Goal: Task Accomplishment & Management: Manage account settings

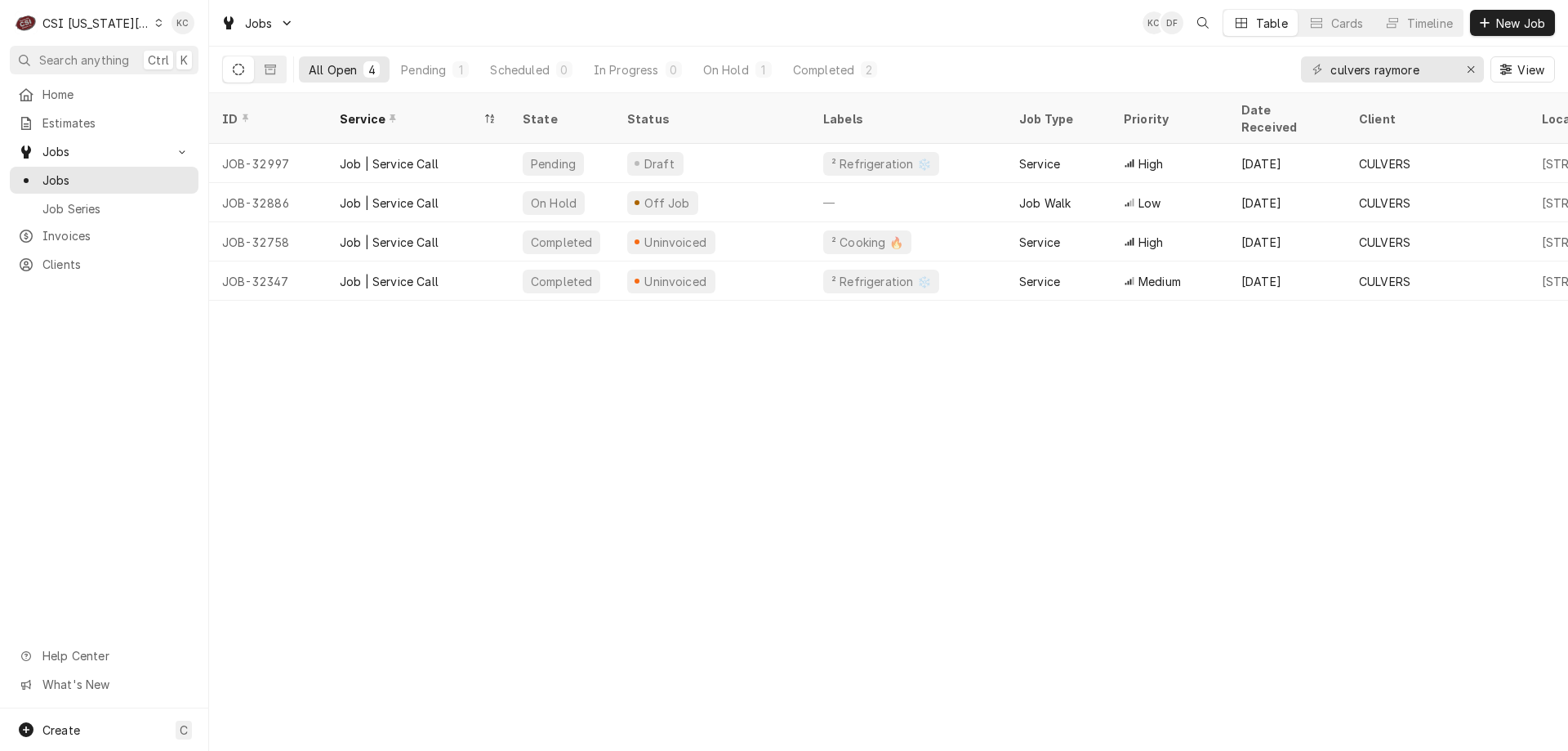
click at [1311, 438] on div "ID Service State Status Labels Job Type Priority Date Received Client Location …" at bounding box center [889, 422] width 1359 height 658
click at [113, 17] on div "CSI Kansas City" at bounding box center [96, 23] width 107 height 17
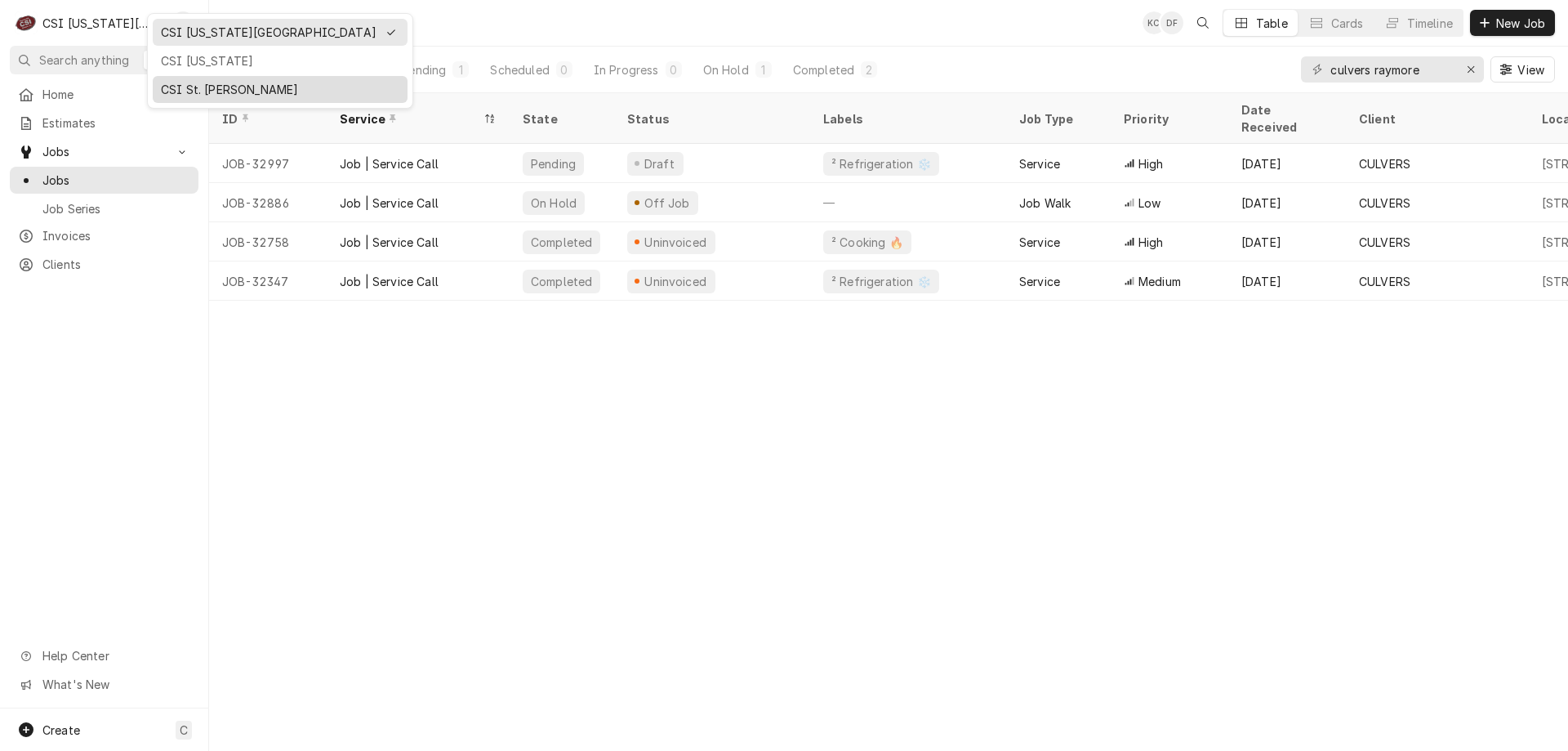
click at [202, 88] on div "CSI St. [PERSON_NAME]" at bounding box center [280, 89] width 239 height 17
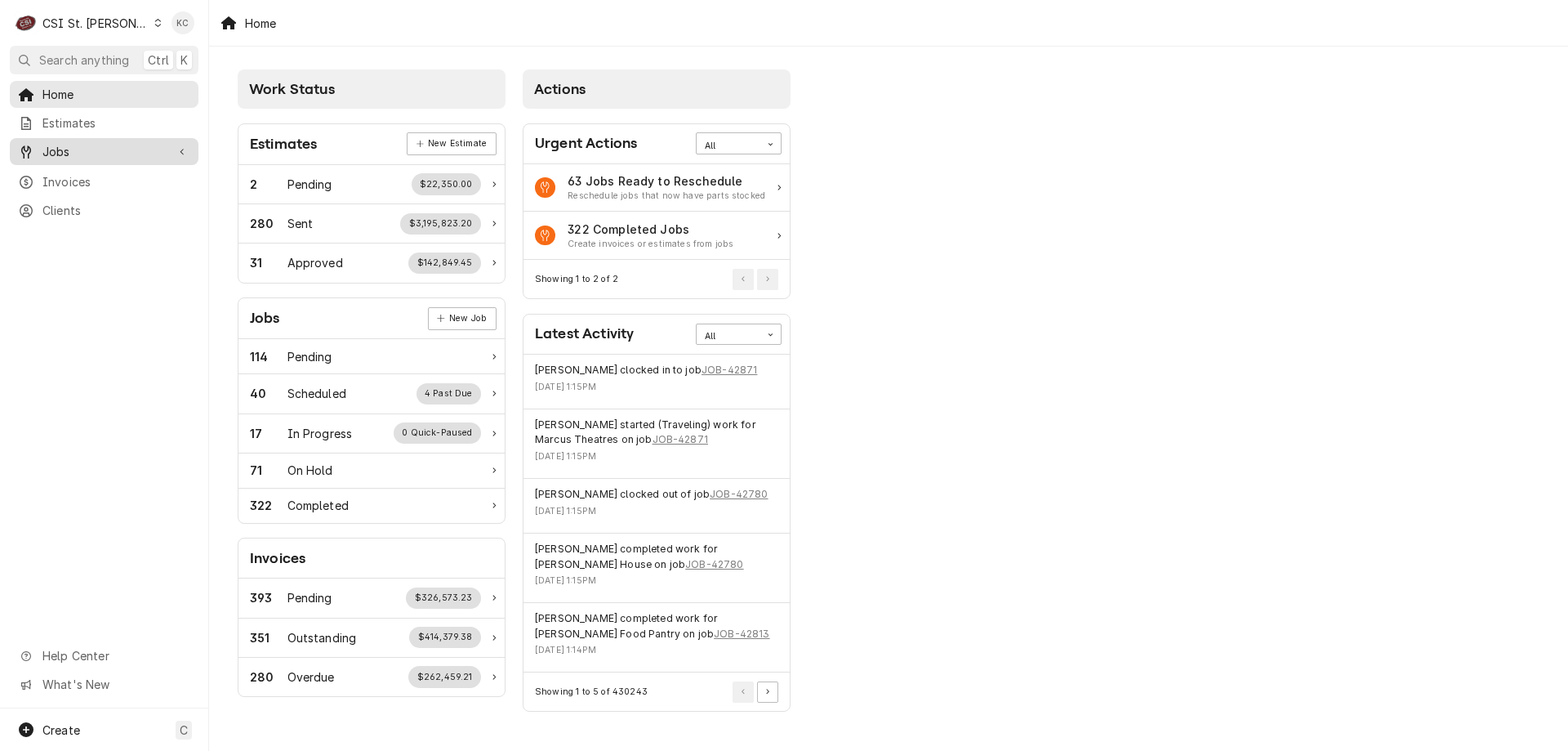
click at [65, 143] on span "Jobs" at bounding box center [103, 151] width 123 height 17
click at [69, 178] on span "Jobs" at bounding box center [116, 179] width 148 height 17
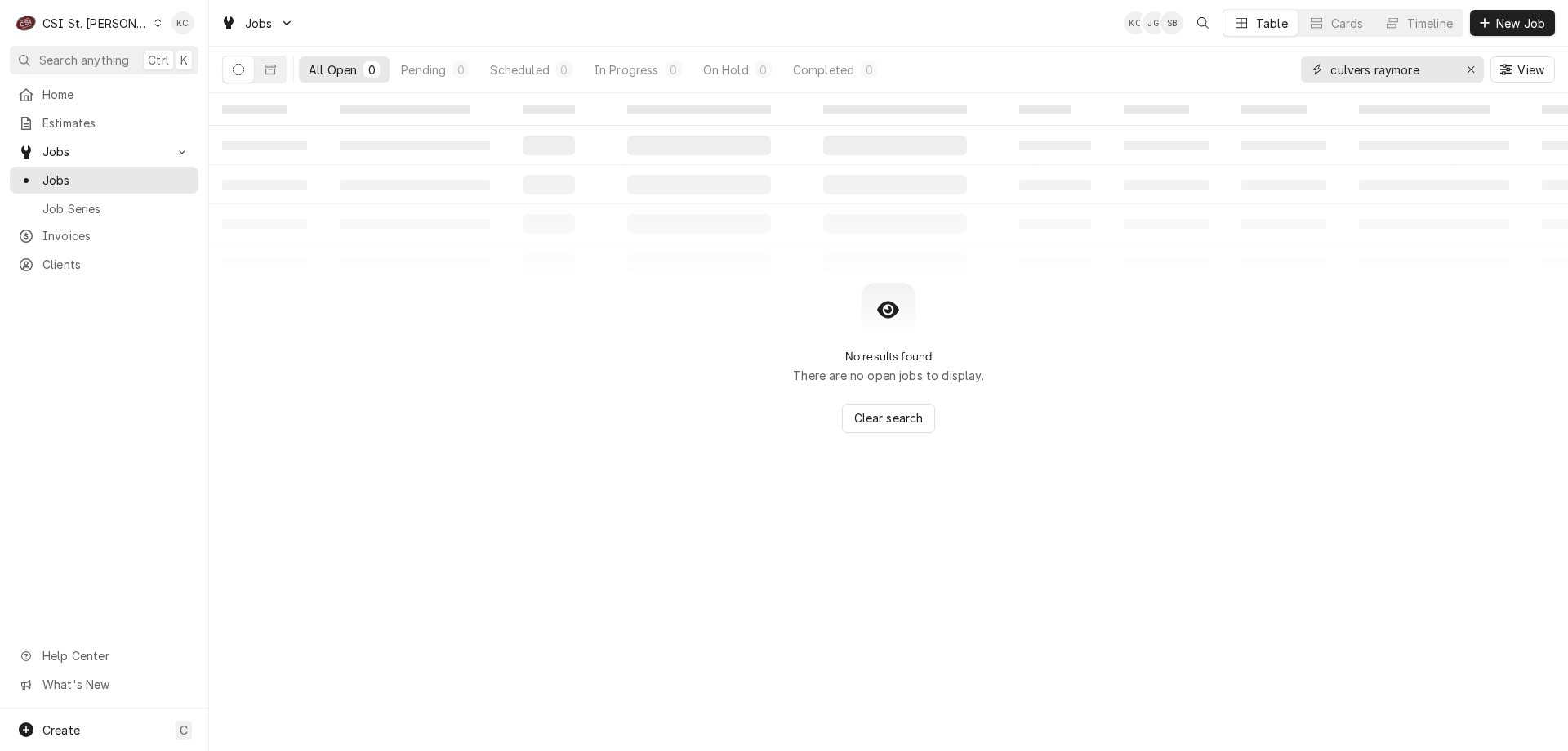
drag, startPoint x: 1452, startPoint y: 64, endPoint x: 1306, endPoint y: 98, distance: 149.9
click at [1306, 98] on div "Jobs KC JG SB Table Cards Timeline New Job All Open 0 Pending 0 Scheduled 0 In …" at bounding box center [889, 376] width 1359 height 751
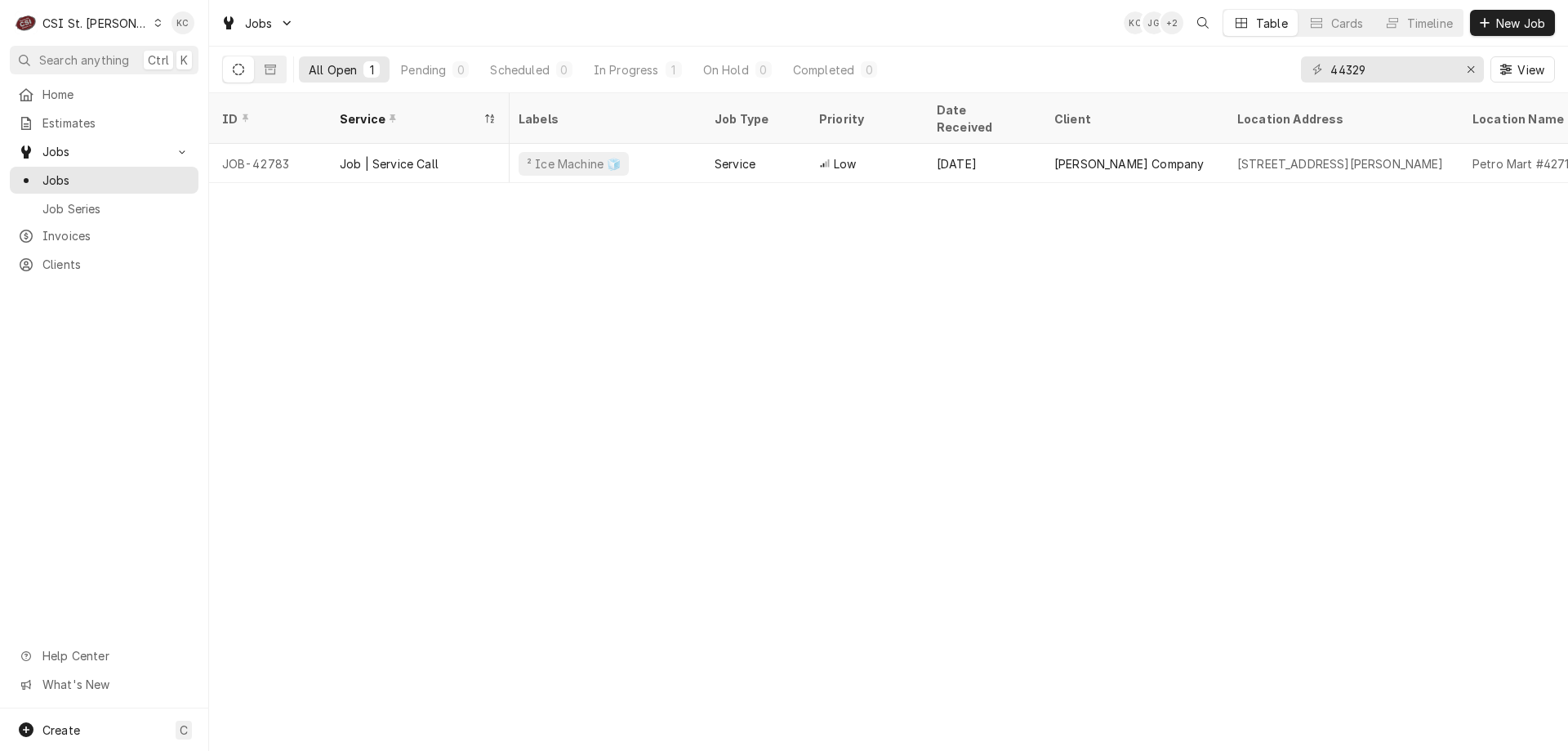
scroll to position [0, 420]
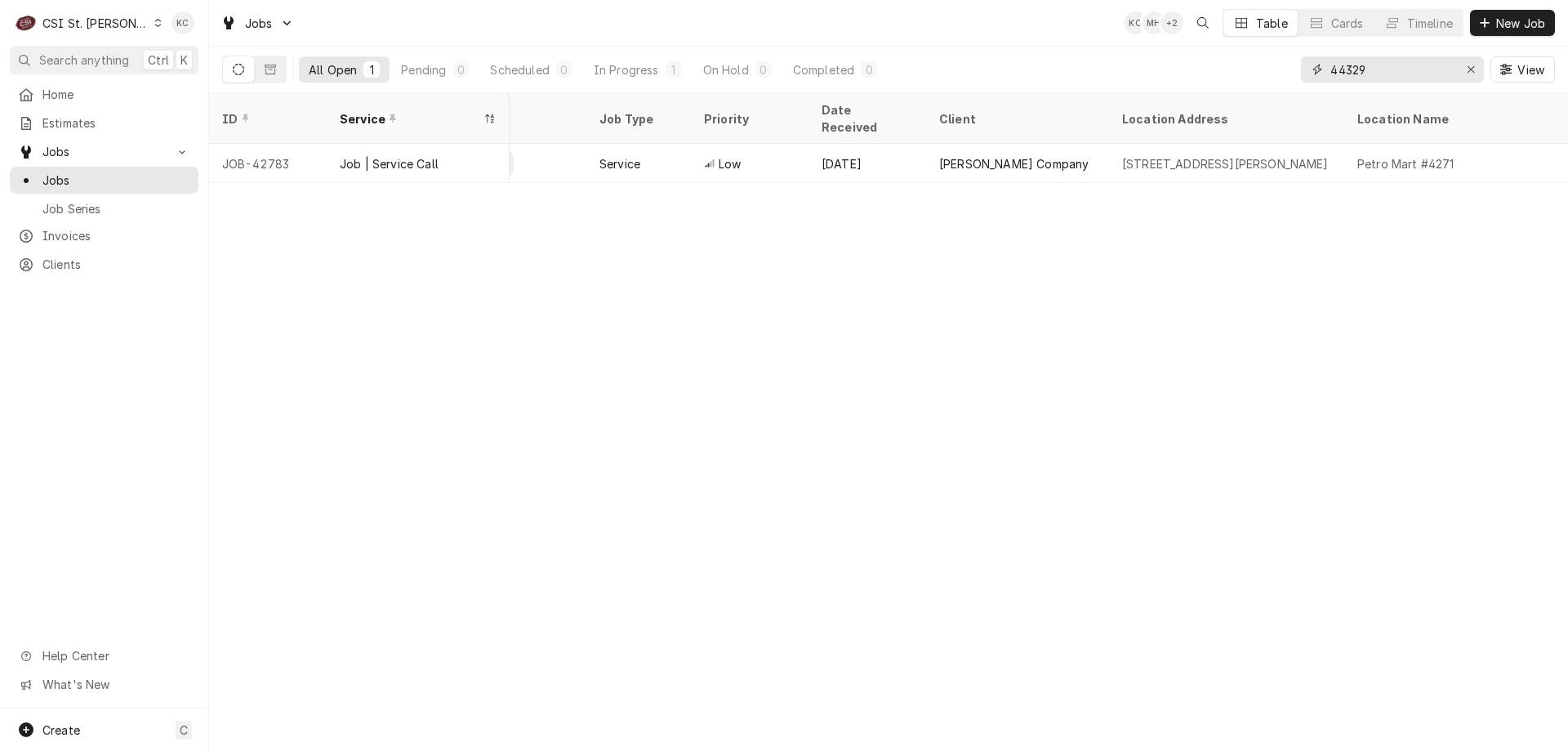
click at [1425, 76] on input "44329" at bounding box center [1391, 69] width 122 height 26
type input "4"
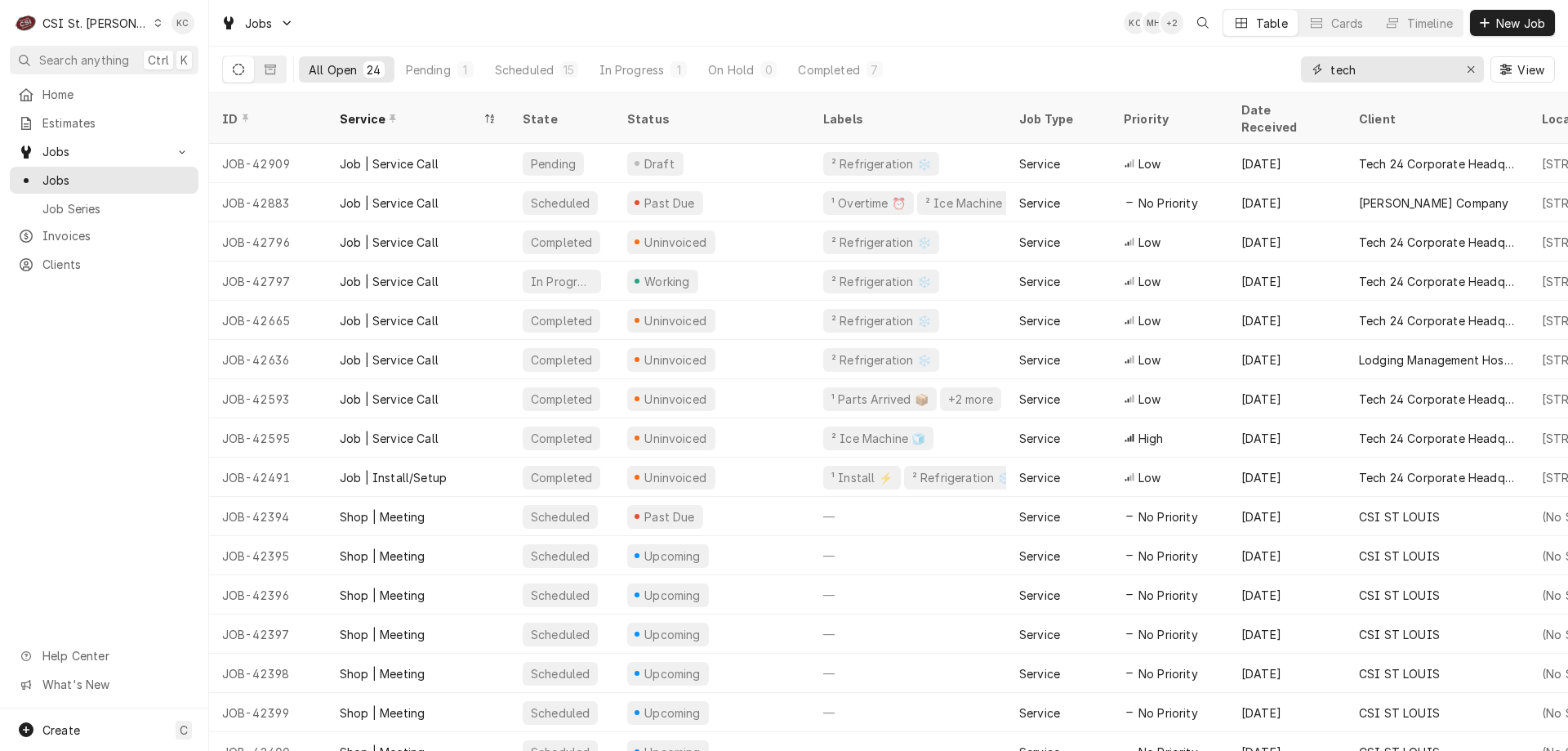
type input "tech"
drag, startPoint x: 1374, startPoint y: 69, endPoint x: 1314, endPoint y: 73, distance: 60.1
click at [1314, 73] on div "tech" at bounding box center [1392, 69] width 183 height 26
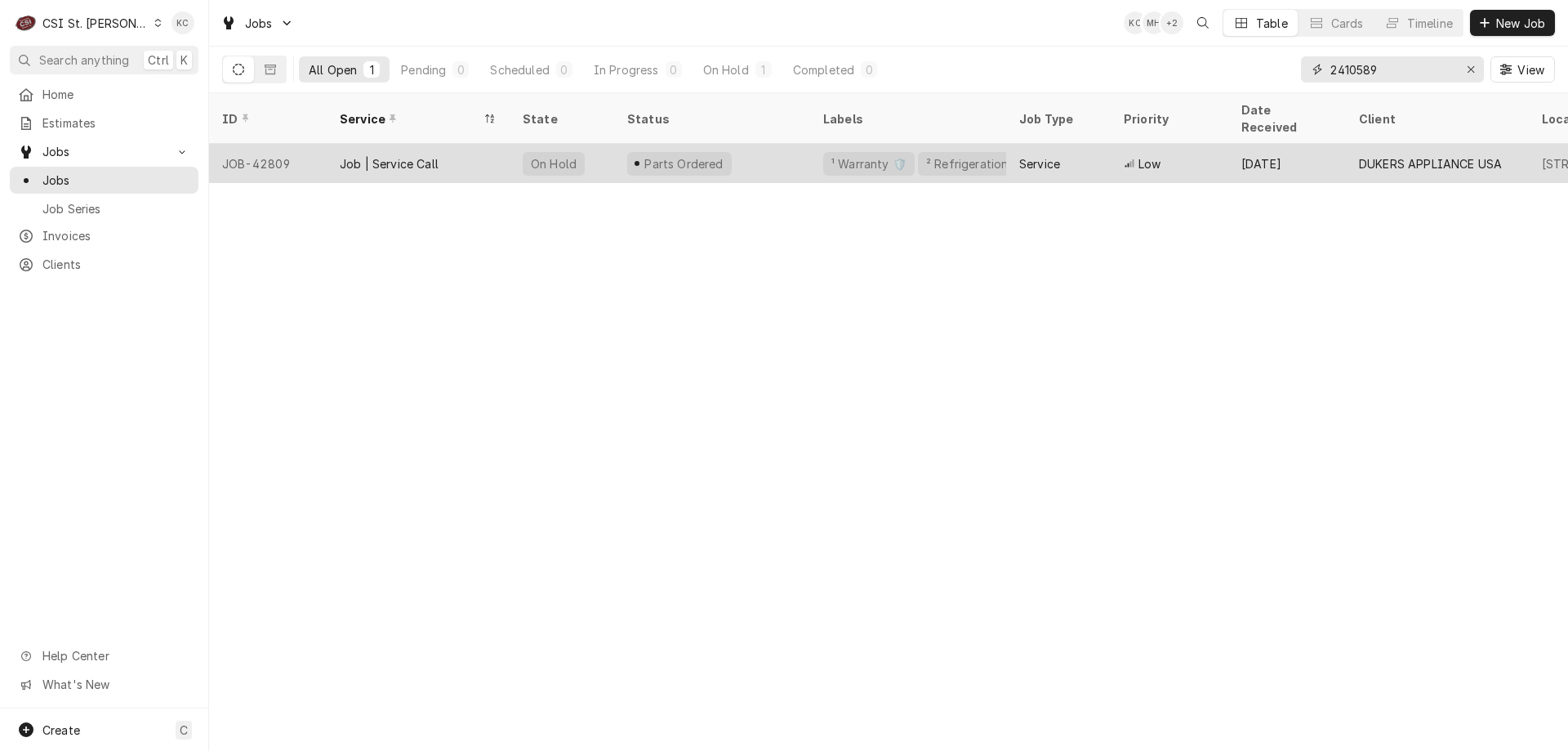
type input "2410589"
click at [1139, 155] on span "Low" at bounding box center [1149, 164] width 22 height 17
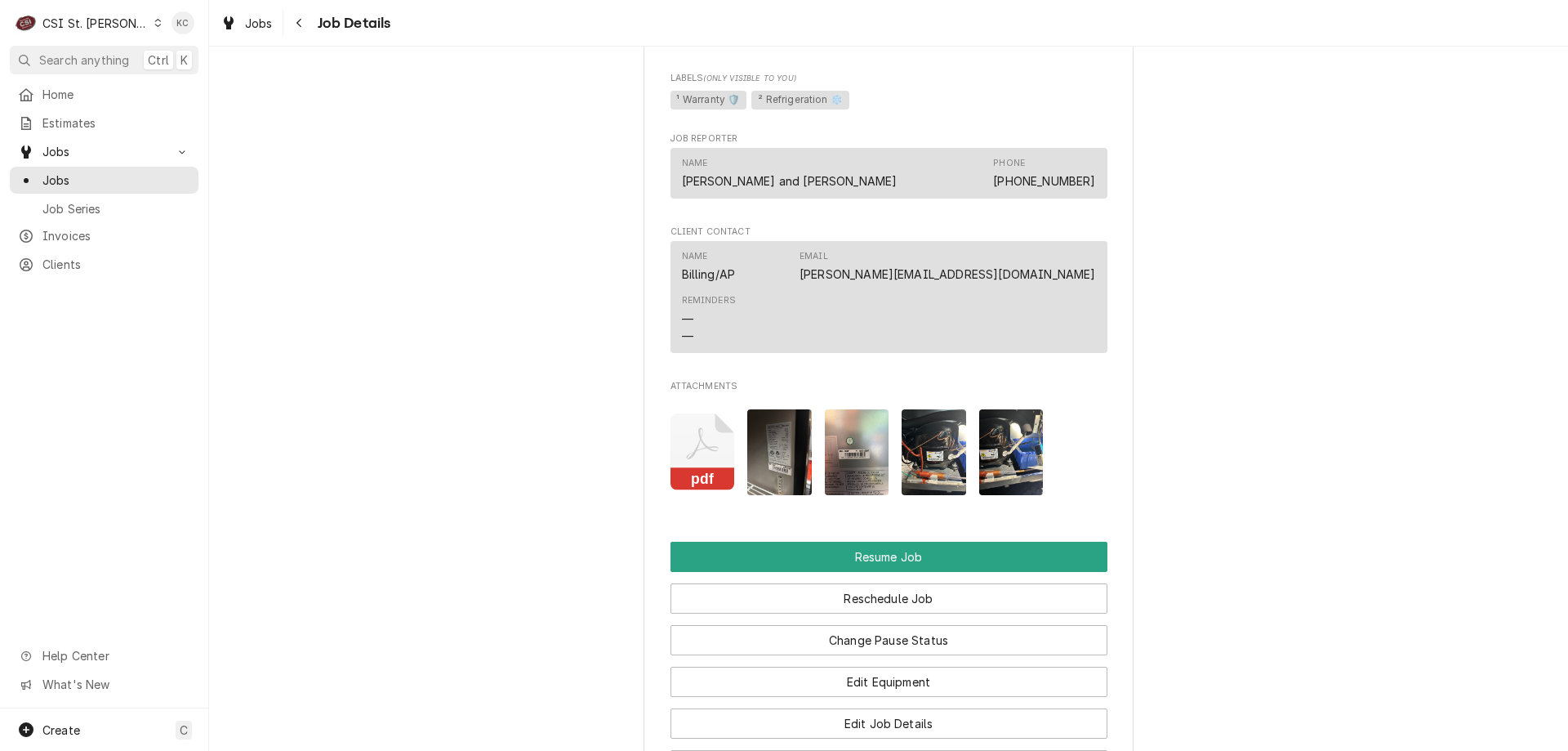
scroll to position [2125, 0]
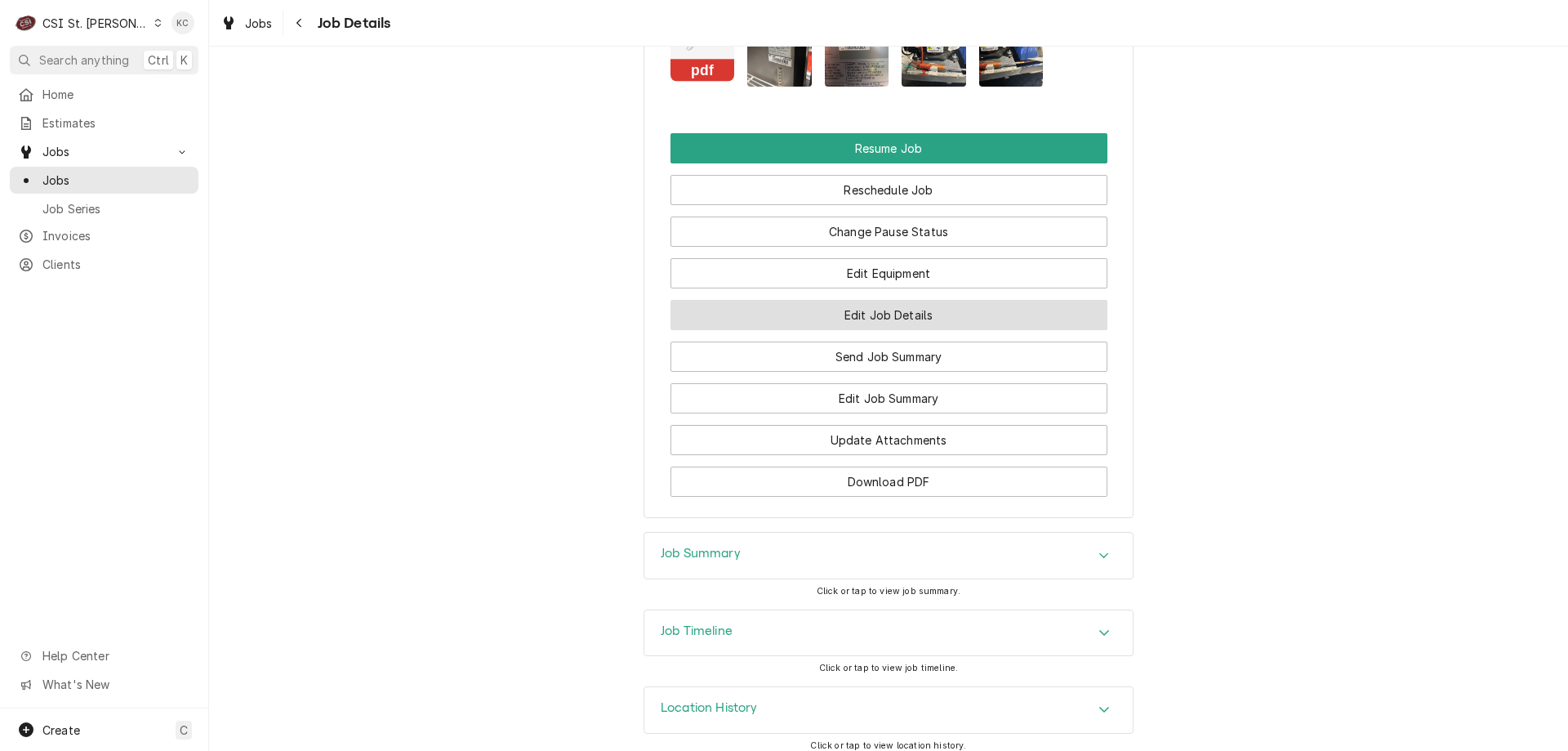
click at [852, 330] on button "Edit Job Details" at bounding box center [889, 315] width 437 height 31
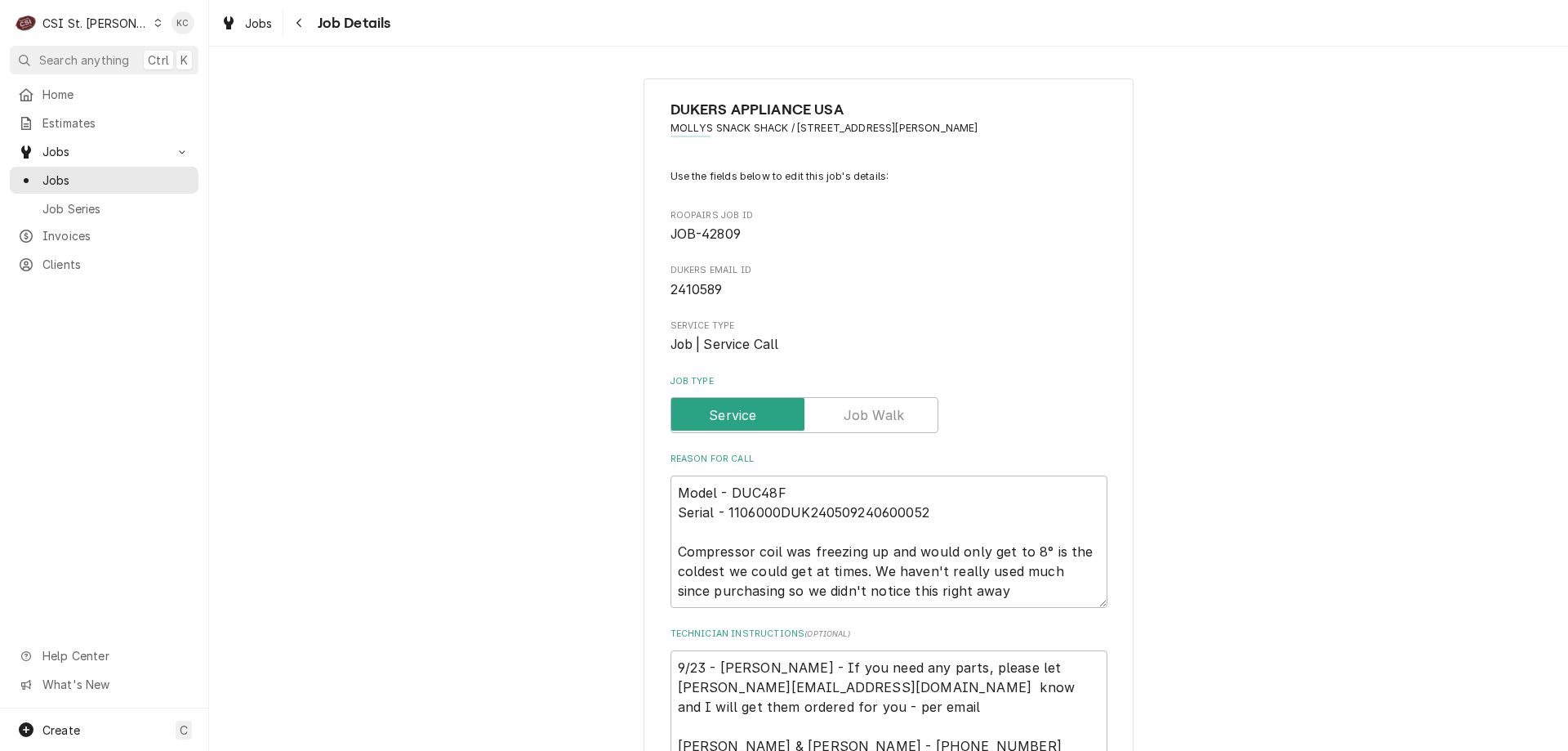
scroll to position [245, 0]
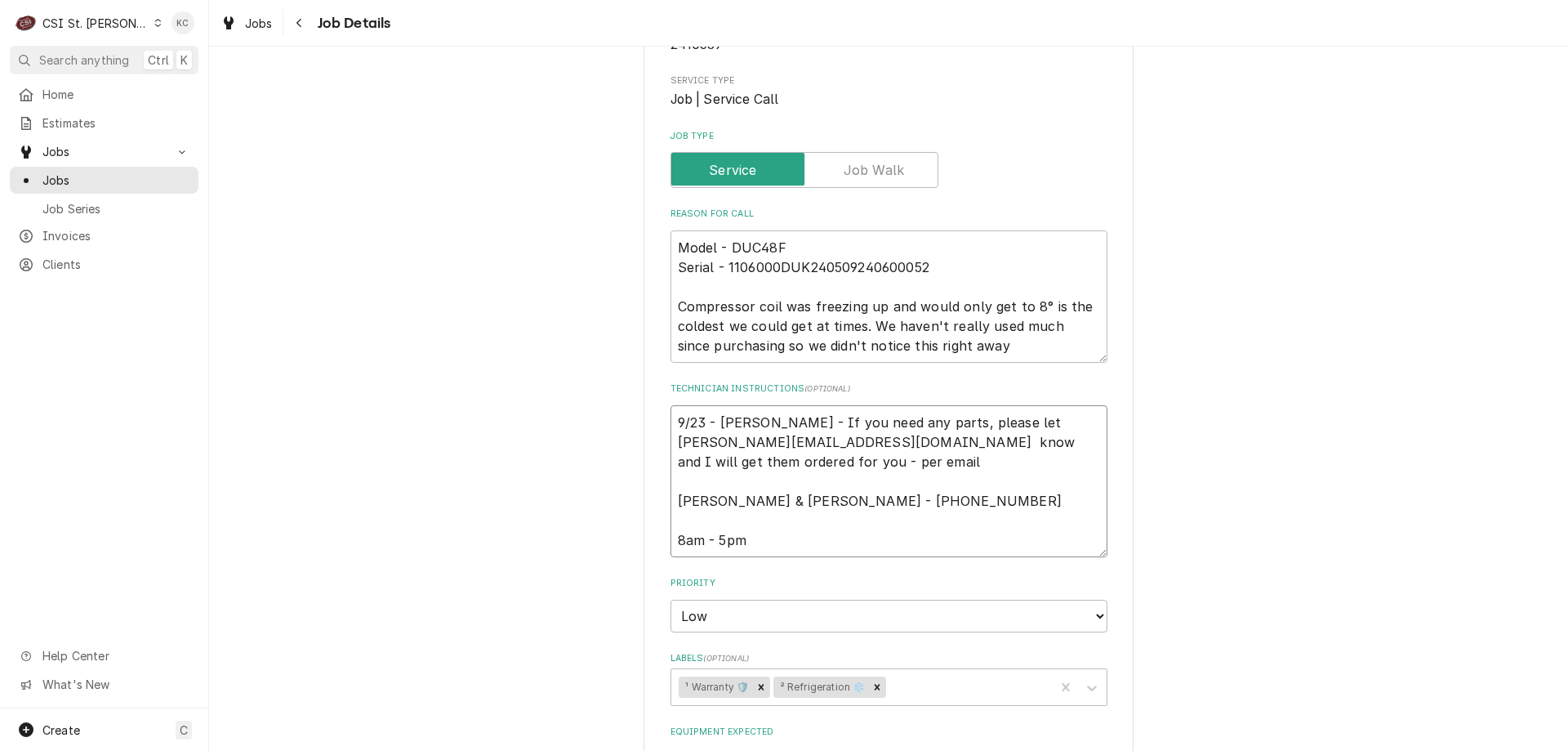
click at [670, 423] on textarea "9/23 - Kelly - If you need any parts, please let cindy.l@dukersusa.com know and…" at bounding box center [889, 481] width 437 height 152
type textarea "x"
type textarea "9/23 - Kelly - If you need any parts, please let cindy.l@dukersusa.com know and…"
type textarea "x"
type textarea "9 9/23 - Kelly - If you need any parts, please let cindy.l@dukersusa.com know a…"
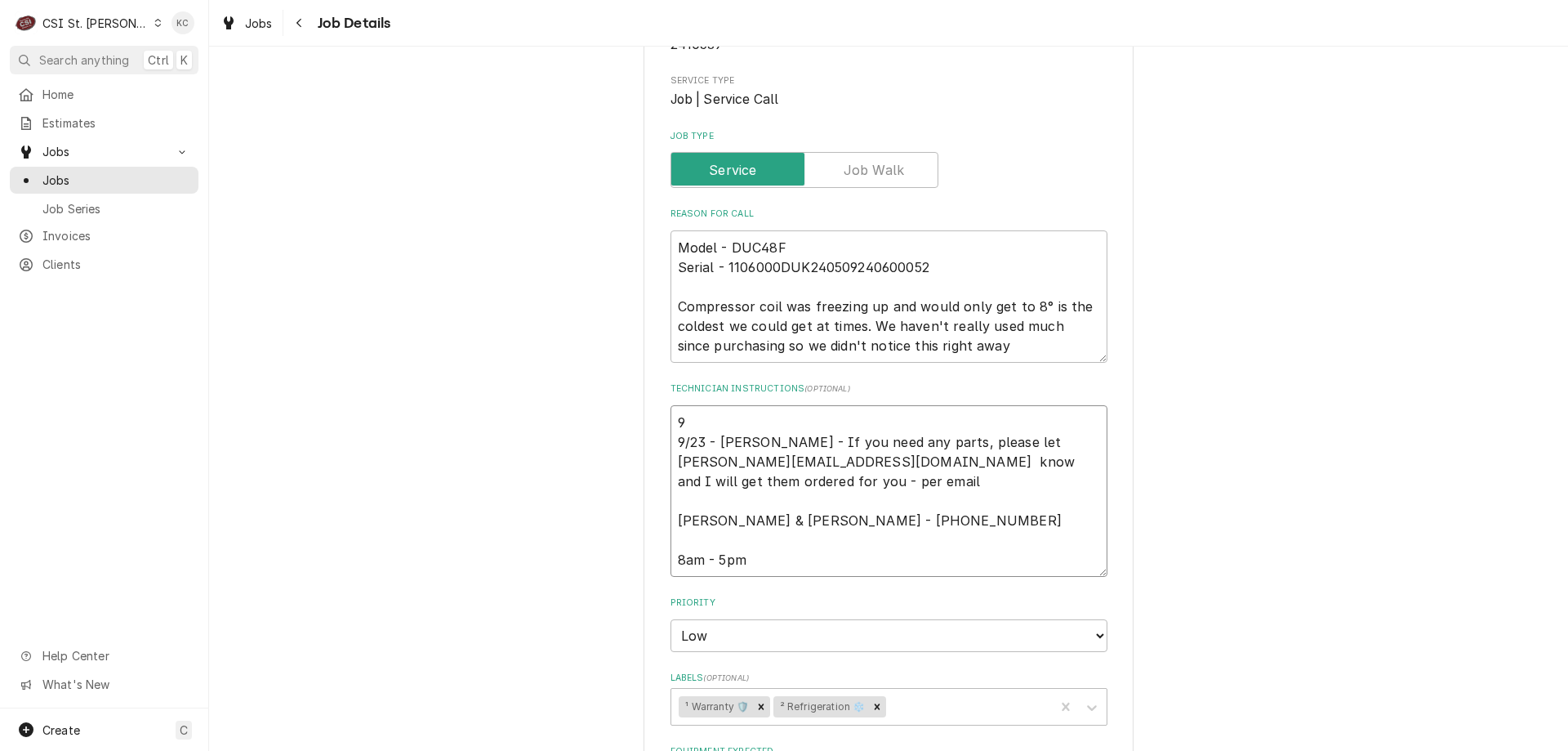
type textarea "x"
type textarea "9/ 9/23 - Kelly - If you need any parts, please let cindy.l@dukersusa.com know …"
type textarea "x"
type textarea "9/2 9/23 - Kelly - If you need any parts, please let cindy.l@dukersusa.com know…"
type textarea "x"
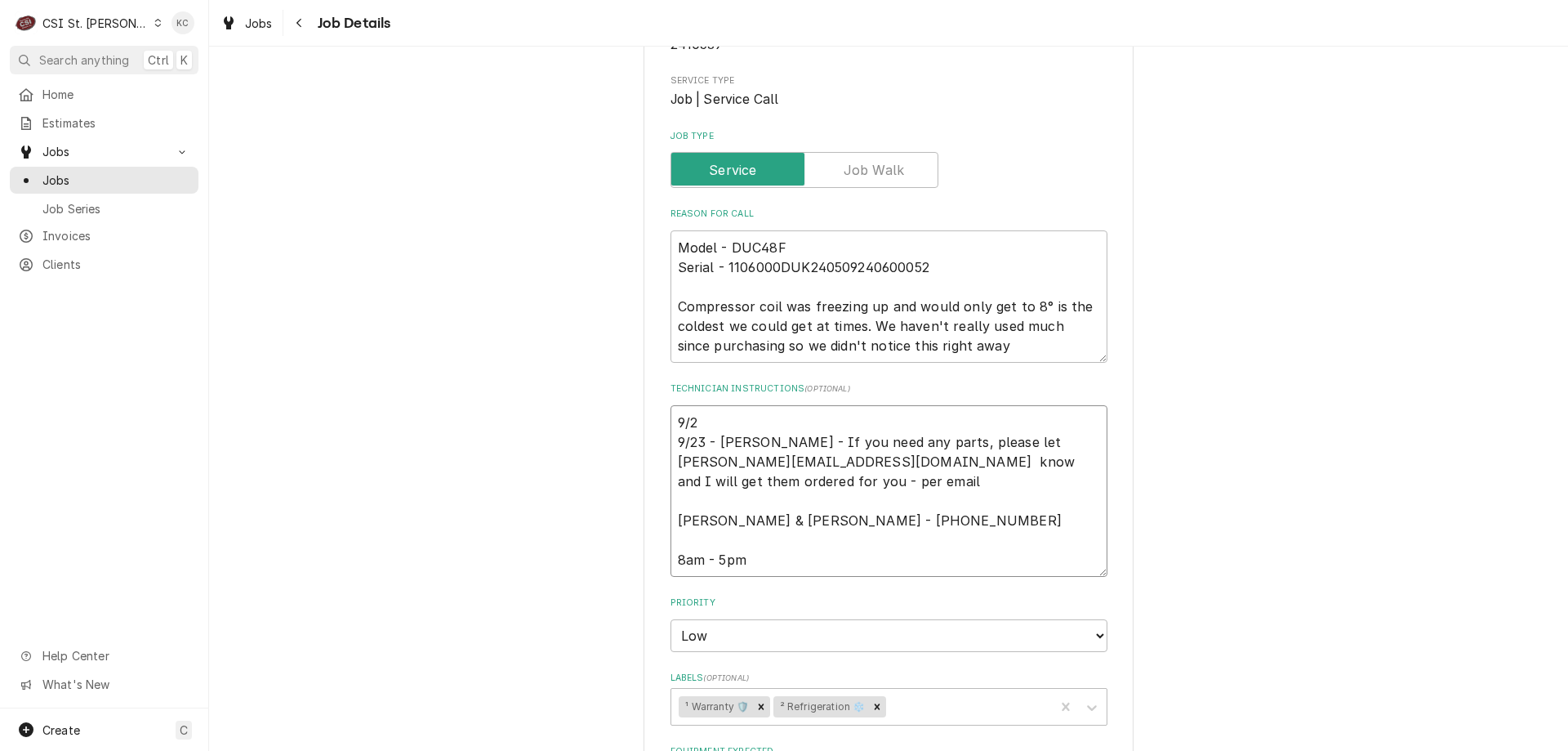
type textarea "9/25 9/23 - Kelly - If you need any parts, please let cindy.l@dukersusa.com kno…"
type textarea "x"
type textarea "9/25 9/23 - Kelly - If you need any parts, please let cindy.l@dukersusa.com kno…"
type textarea "x"
type textarea "9/25 - 9/23 - Kelly - If you need any parts, please let cindy.l@dukersusa.com k…"
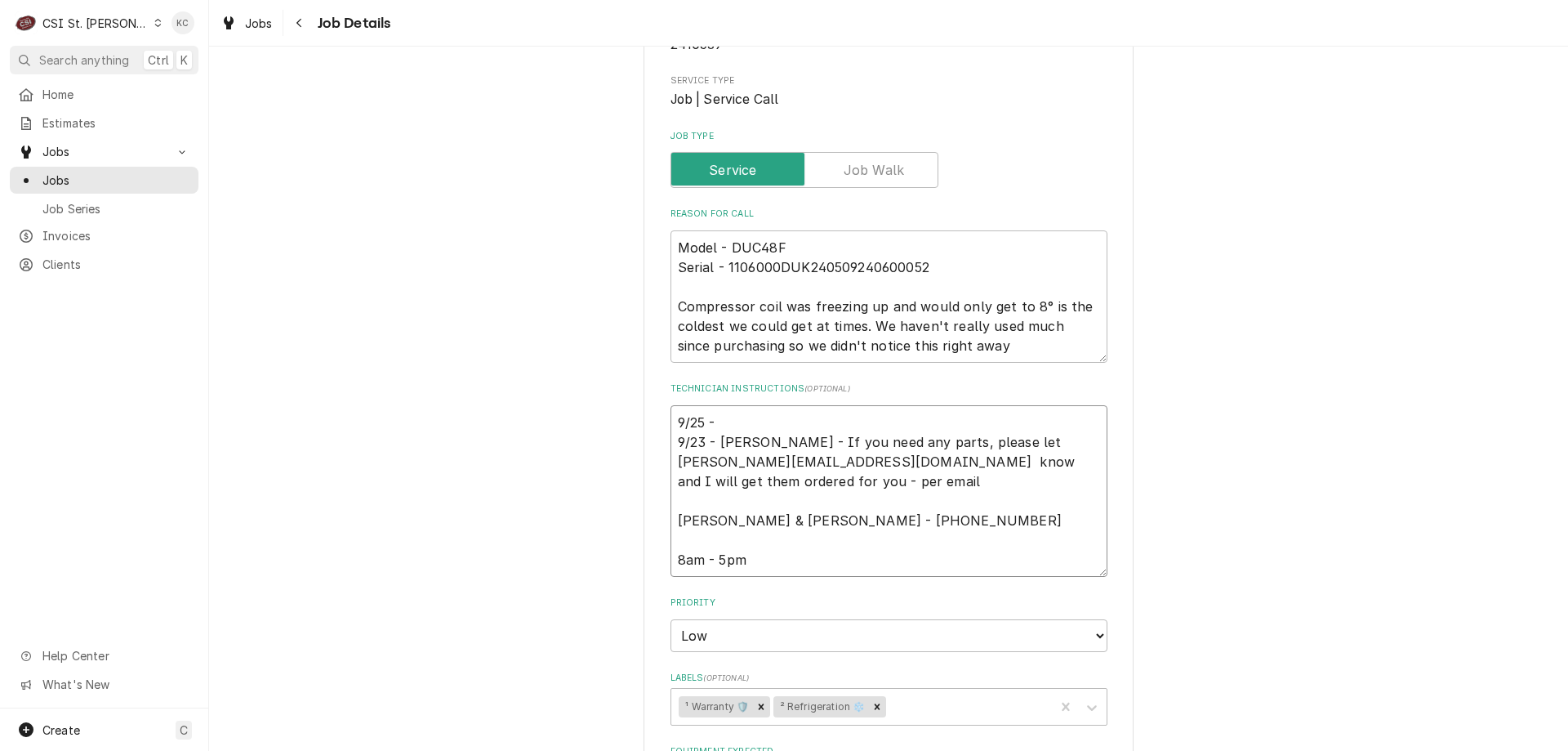
type textarea "x"
type textarea "9/25 - 9/23 - Kelly - If you need any parts, please let cindy.l@dukersusa.com k…"
type textarea "x"
type textarea "9/25 - K 9/23 - Kelly - If you need any parts, please let cindy.l@dukersusa.com…"
type textarea "x"
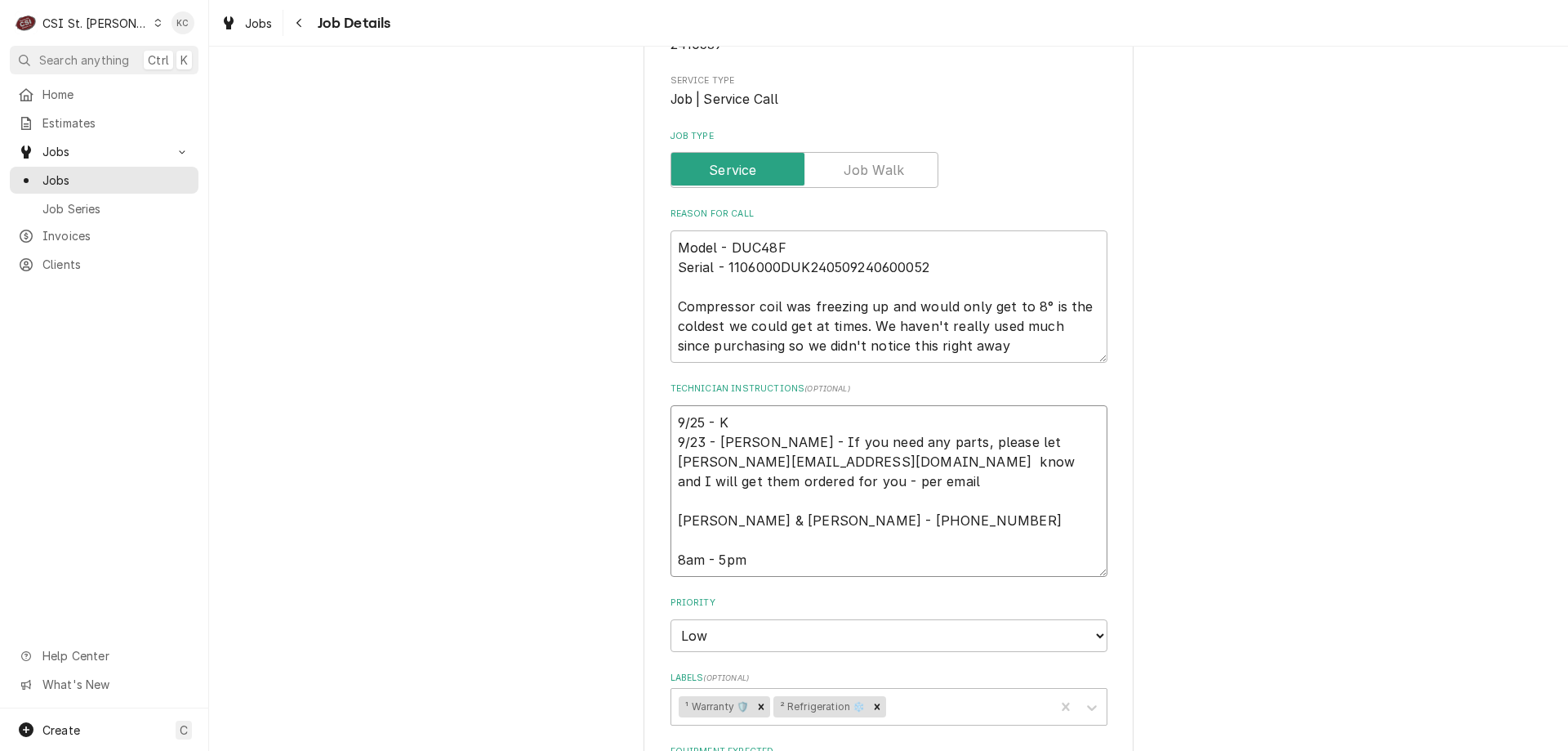
type textarea "9/25 - Ke 9/23 - Kelly - If you need any parts, please let cindy.l@dukersusa.co…"
type textarea "x"
type textarea "9/25 - Kel 9/23 - Kelly - If you need any parts, please let cindy.l@dukersusa.c…"
type textarea "x"
type textarea "9/25 - Kell 9/23 - Kelly - If you need any parts, please let cindy.l@dukersusa.…"
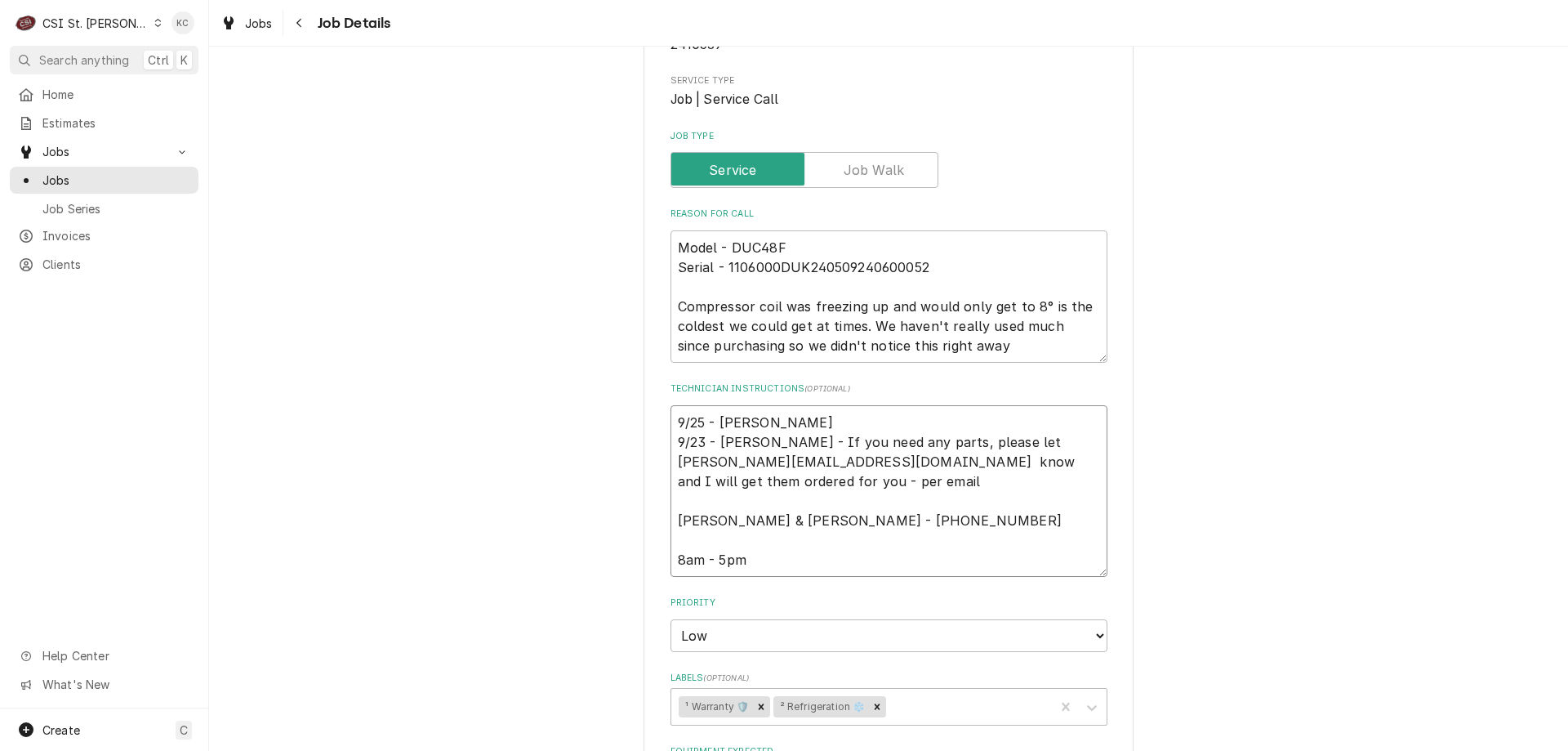
type textarea "x"
type textarea "9/25 - Kelly 9/23 - Kelly - If you need any parts, please let cindy.l@dukersusa…"
type textarea "x"
type textarea "9/25 - Kelly 9/23 - Kelly - If you need any parts, please let cindy.l@dukersusa…"
type textarea "x"
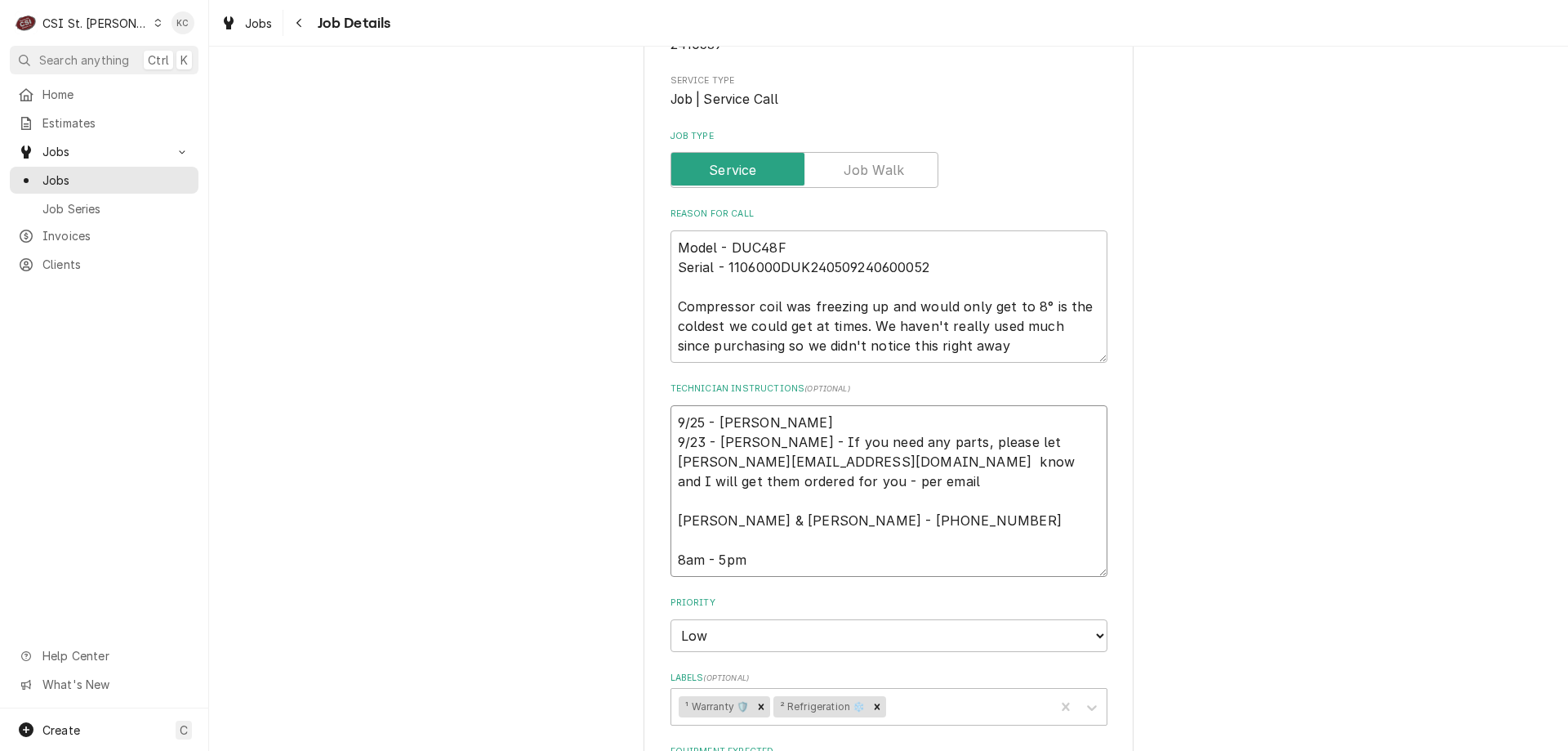
type textarea "9/25 - Kelly - 9/23 - Kelly - If you need any parts, please let cindy.l@dukersu…"
type textarea "x"
type textarea "9/25 - Kelly - 9/23 - Kelly - If you need any parts, please let cindy.l@dukersu…"
type textarea "x"
type textarea "9/25 - Kelly - 9/23 - Kelly - If you need any parts, please let cindy.l@dukersu…"
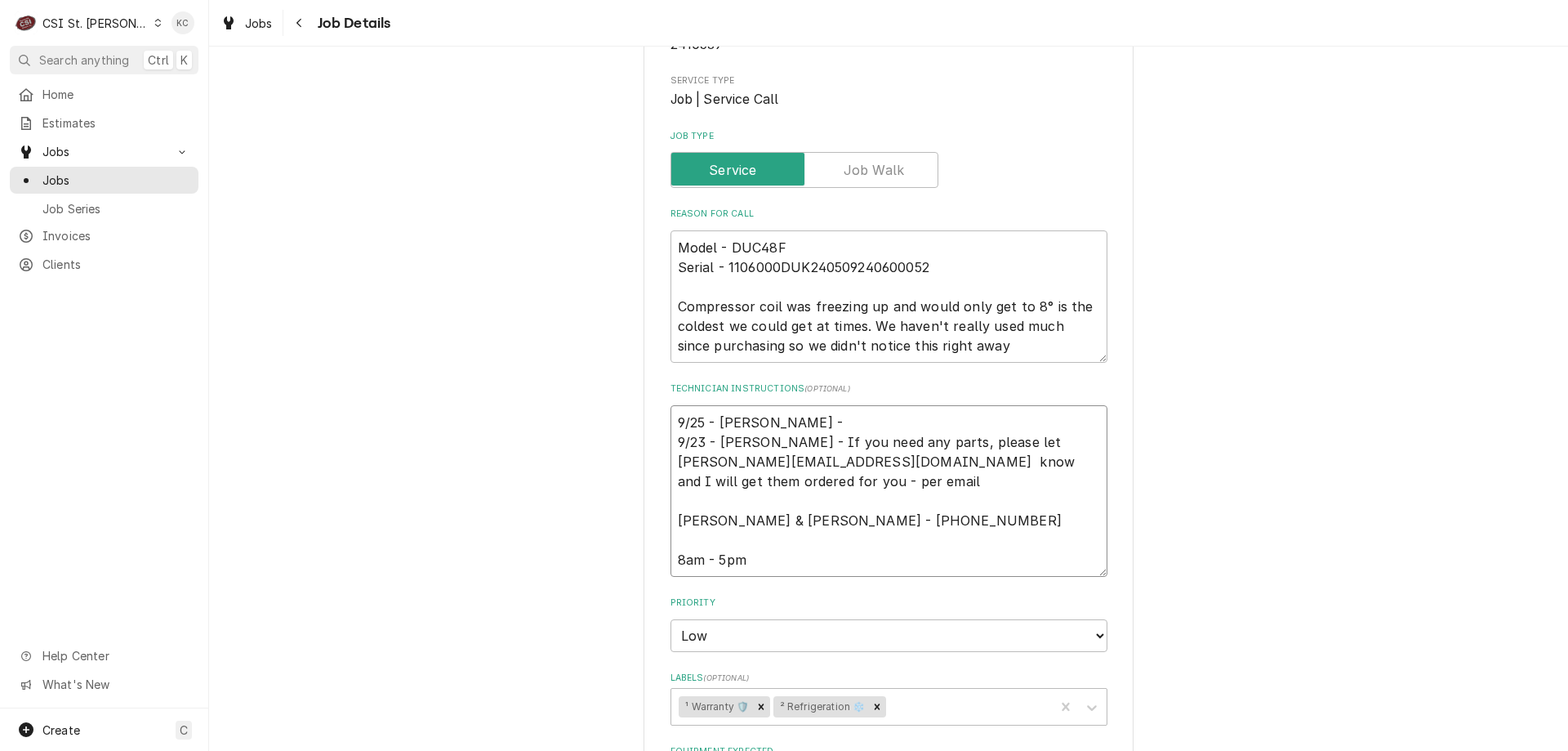
click at [840, 426] on textarea "9/25 - Kelly - 9/23 - Kelly - If you need any parts, please let cindy.l@dukersu…" at bounding box center [889, 490] width 437 height 171
paste textarea "Here is the tracking: 884613915031"
type textarea "x"
type textarea "9/25 - Kelly - Here is the tracking: 884613915031 9/23 - Kelly - If you need an…"
type textarea "x"
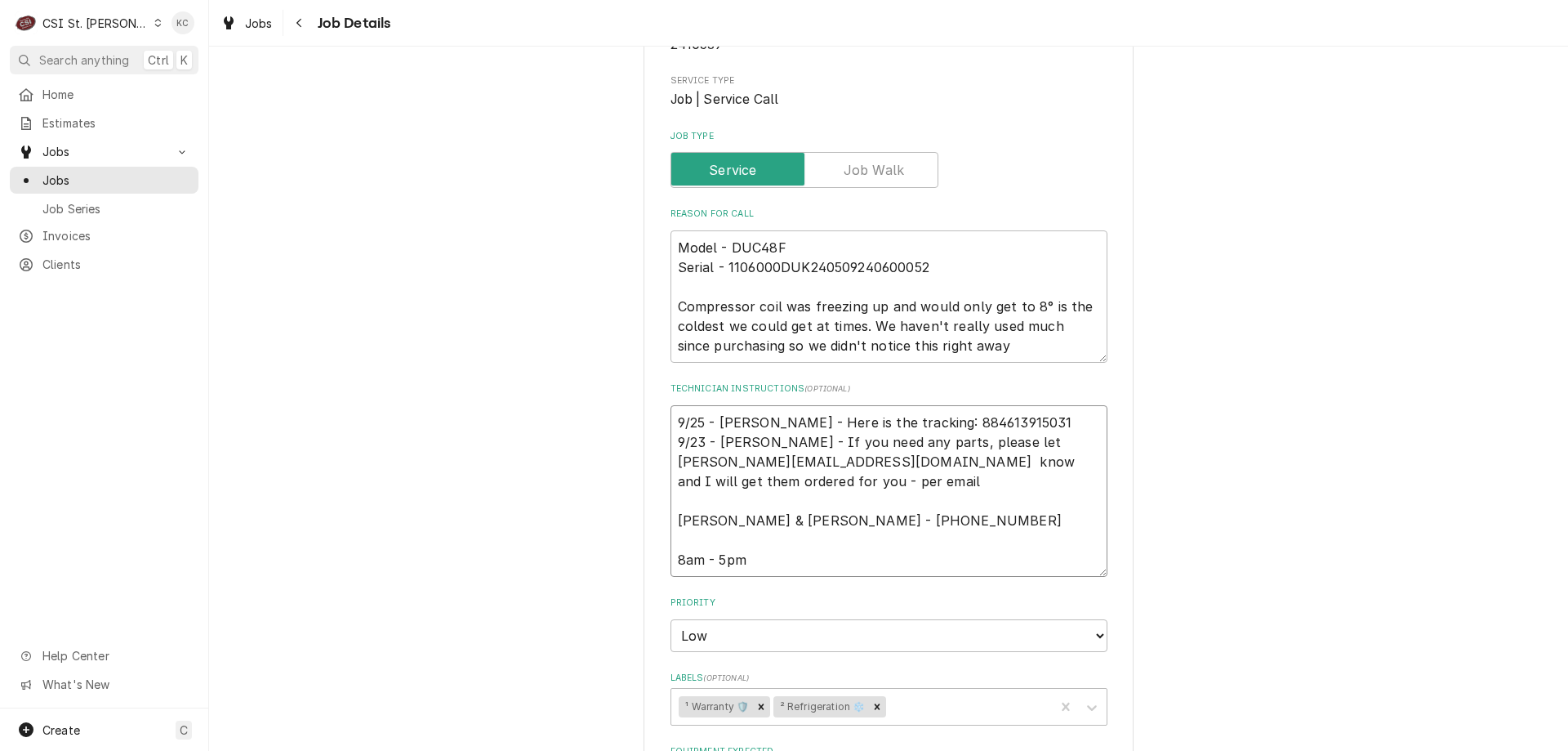
type textarea "9/25 - Kelly - Here is the tracking: 884613915031 9/23 - Kelly - If you need an…"
type textarea "x"
type textarea "9/25 - Kelly - Here is the tracking: 884613915031 pe 9/23 - Kelly - If you need…"
type textarea "x"
type textarea "9/25 - Kelly - Here is the tracking: 884613915031 per 9/23 - Kelly - If you nee…"
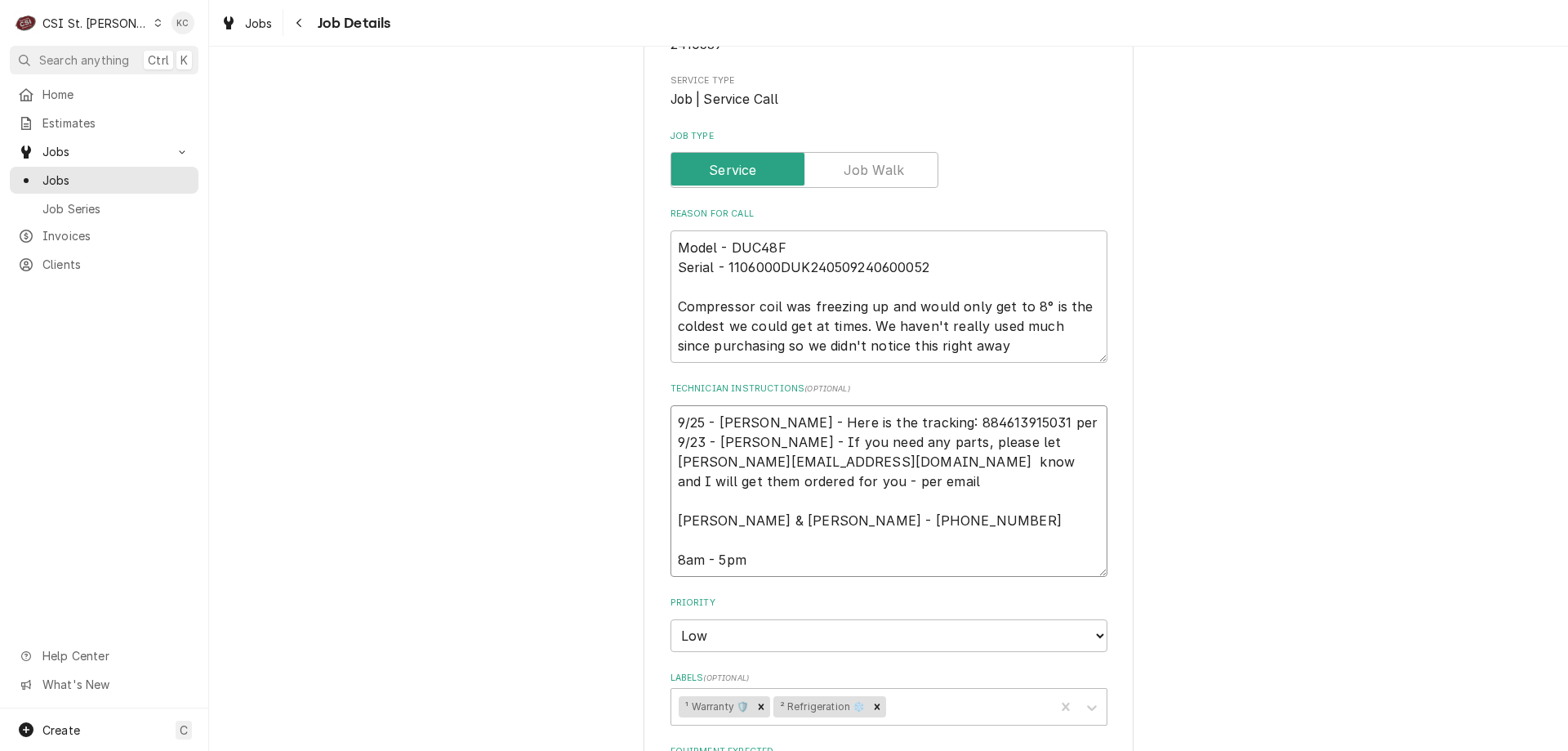
type textarea "x"
type textarea "9/25 - Kelly - Here is the tracking: 884613915031 per D 9/23 - Kelly - If you n…"
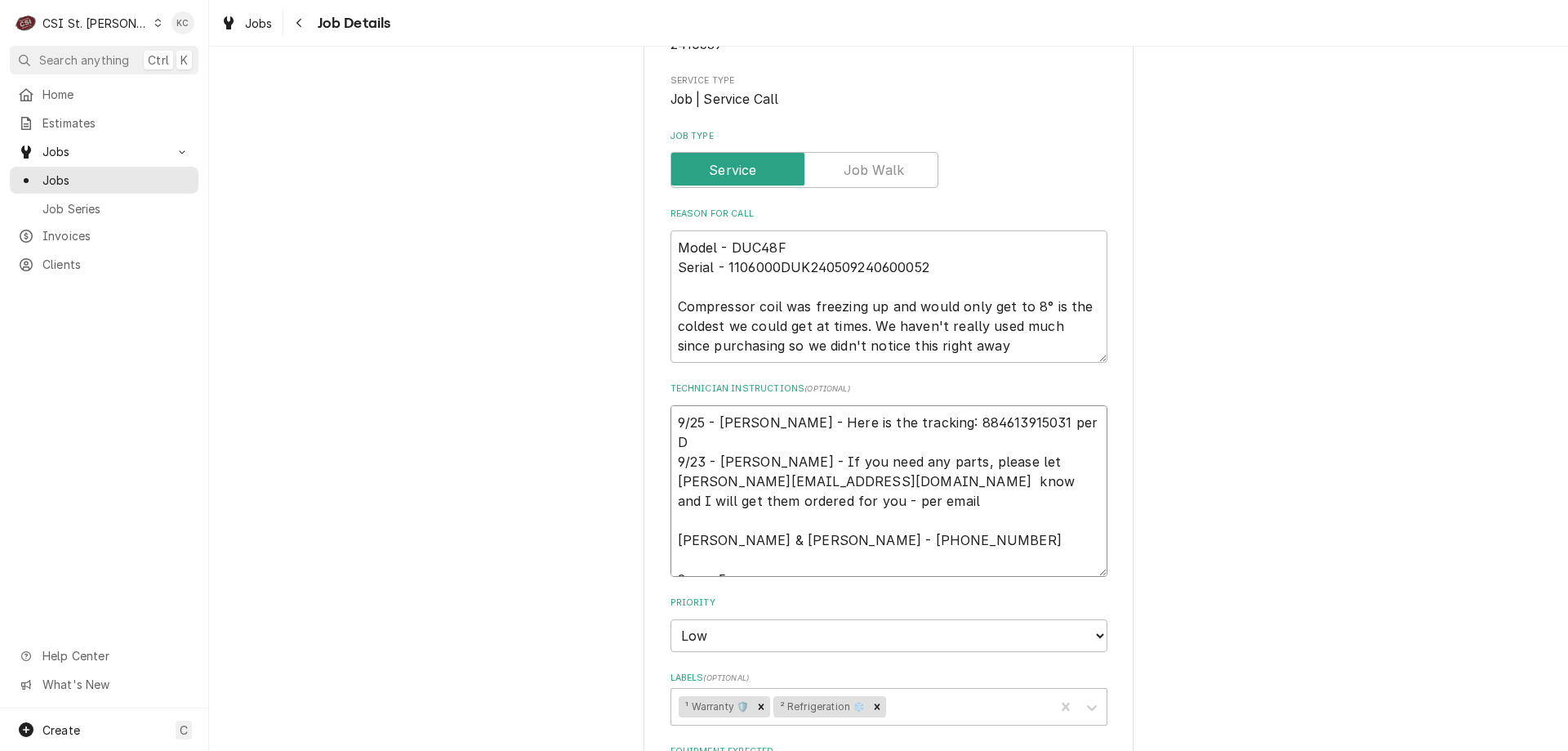
type textarea "x"
type textarea "9/25 - Kelly - Here is the tracking: 884613915031 per Du 9/23 - Kelly - If you …"
type textarea "x"
type textarea "9/25 - Kelly - Here is the tracking: 884613915031 per Duk 9/23 - Kelly - If you…"
type textarea "x"
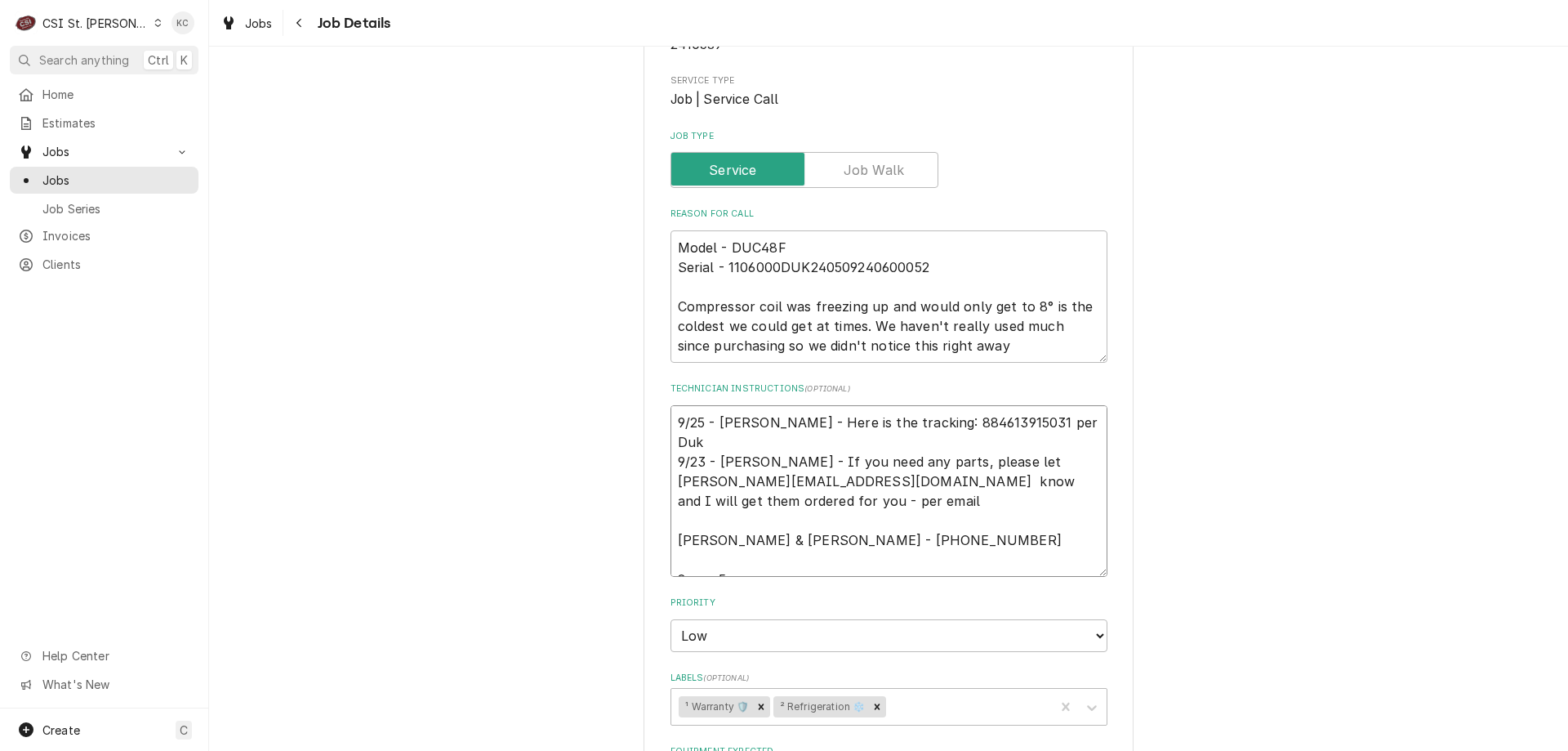
type textarea "9/25 - Kelly - Here is the tracking: 884613915031 per Duke 9/23 - Kelly - If yo…"
type textarea "x"
type textarea "9/25 - Kelly - Here is the tracking: 884613915031 per Duker 9/23 - Kelly - If y…"
type textarea "x"
type textarea "9/25 - Kelly - Here is the tracking: 884613915031 per Dukers 9/23 - Kelly - If …"
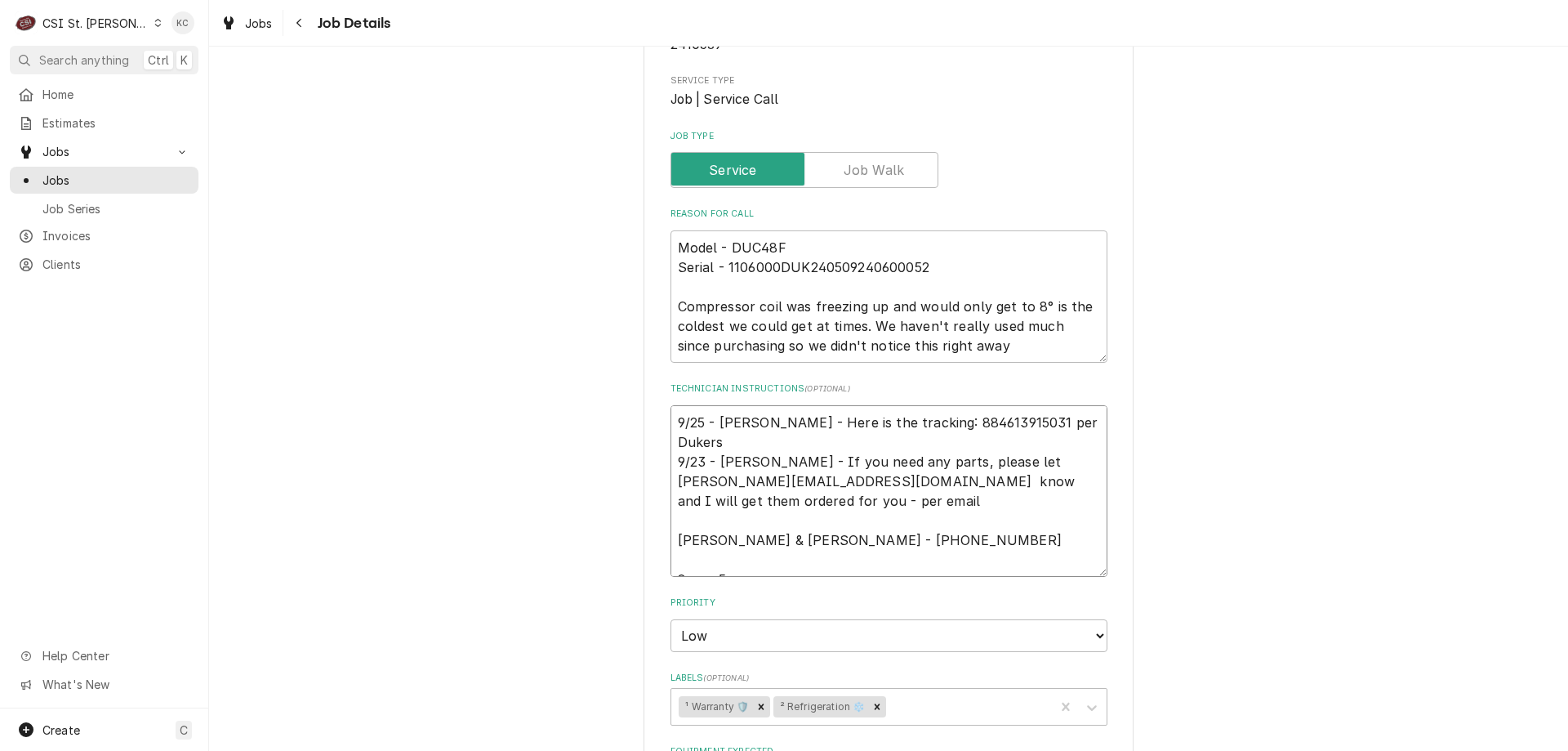
type textarea "x"
type textarea "9/25 - Kelly - Here is the tracking: 884613915031 per Dukers e 9/23 - Kelly - I…"
type textarea "x"
type textarea "9/25 - Kelly - Here is the tracking: 884613915031 per Dukers ew 9/23 - Kelly - …"
type textarea "x"
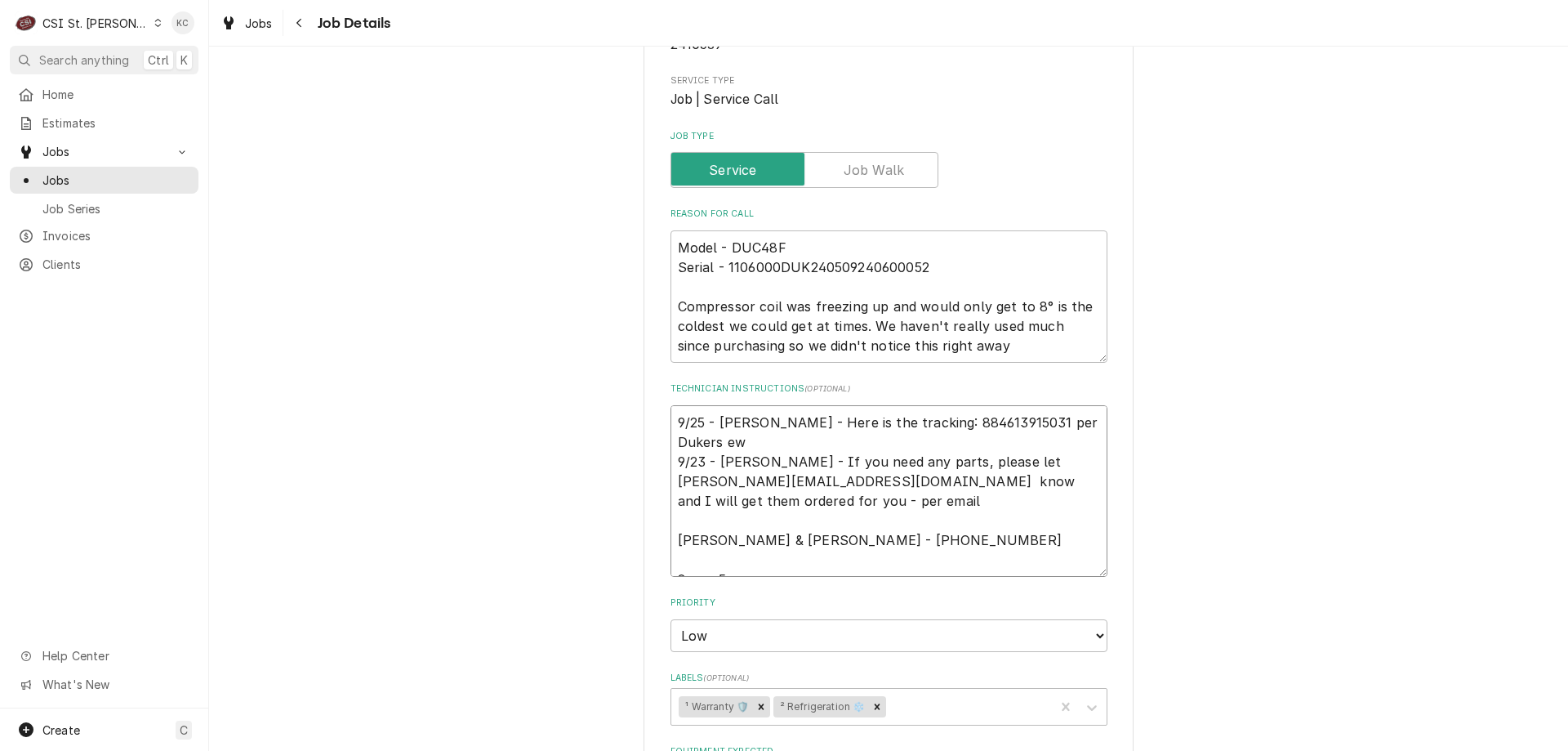
type textarea "9/25 - Kelly - Here is the tracking: 884613915031 per Dukers ewm 9/23 - Kelly -…"
type textarea "x"
type textarea "9/25 - Kelly - Here is the tracking: 884613915031 per Dukers ew 9/23 - Kelly - …"
type textarea "x"
type textarea "9/25 - Kelly - Here is the tracking: 884613915031 per Dukers e 9/23 - Kelly - I…"
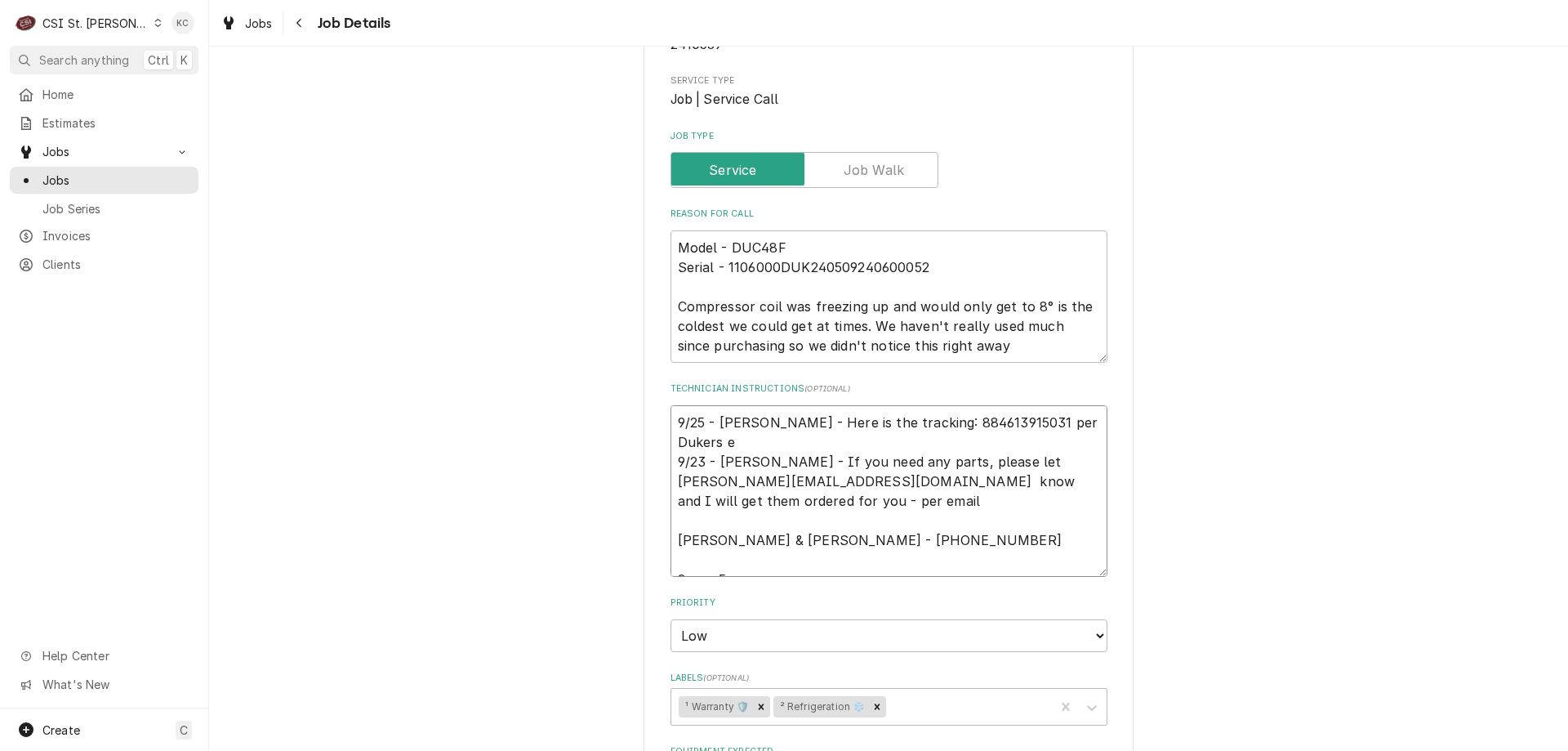
type textarea "x"
type textarea "9/25 - Kelly - Here is the tracking: 884613915031 per Dukers em 9/23 - Kelly - …"
type textarea "x"
type textarea "9/25 - Kelly - Here is the tracking: 884613915031 per Dukers ema 9/23 - Kelly -…"
type textarea "x"
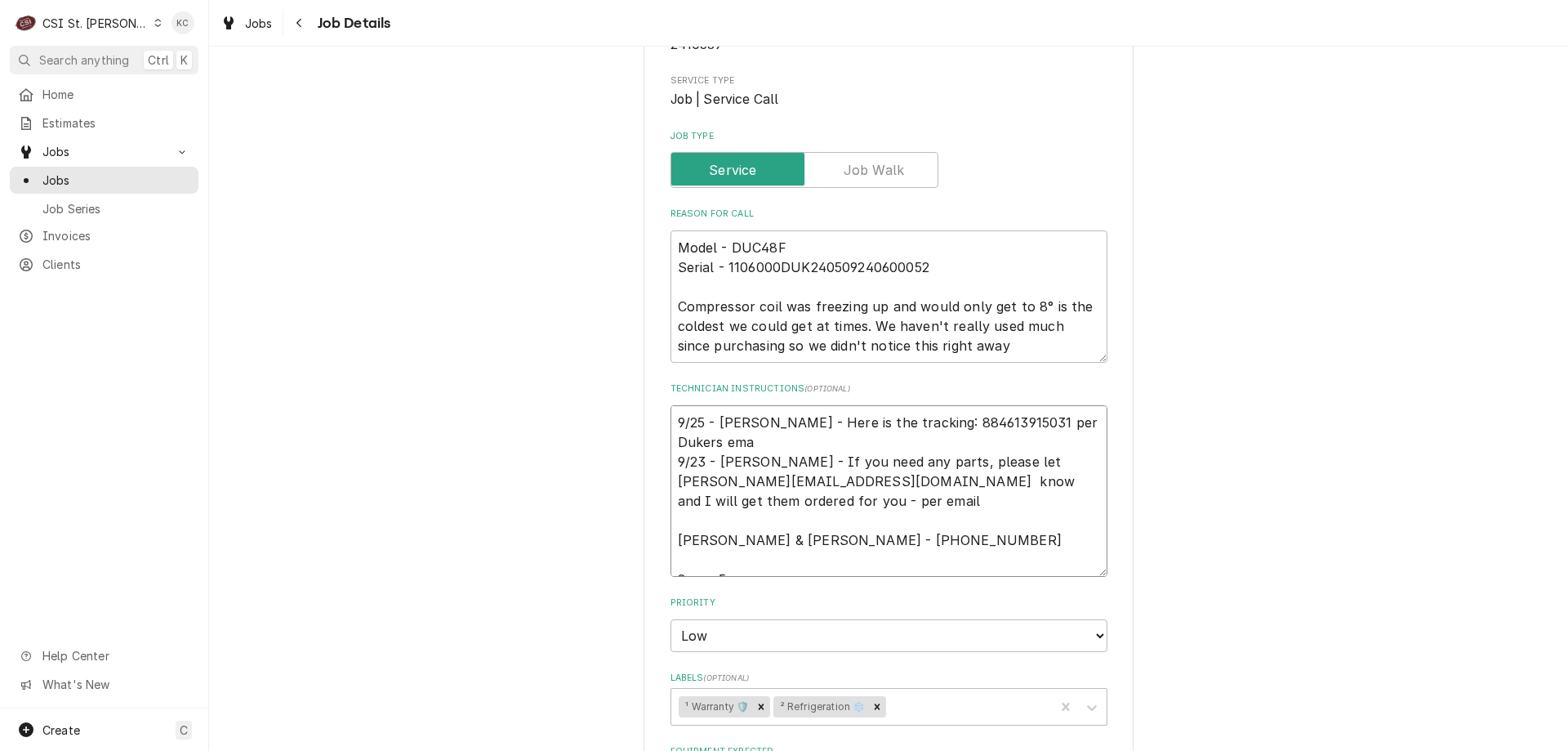
type textarea "9/25 - Kelly - Here is the tracking: 884613915031 per Dukers emai 9/23 - Kelly …"
type textarea "x"
type textarea "9/25 - Kelly - Here is the tracking: 884613915031 per Dukers email 9/23 - Kelly…"
type textarea "x"
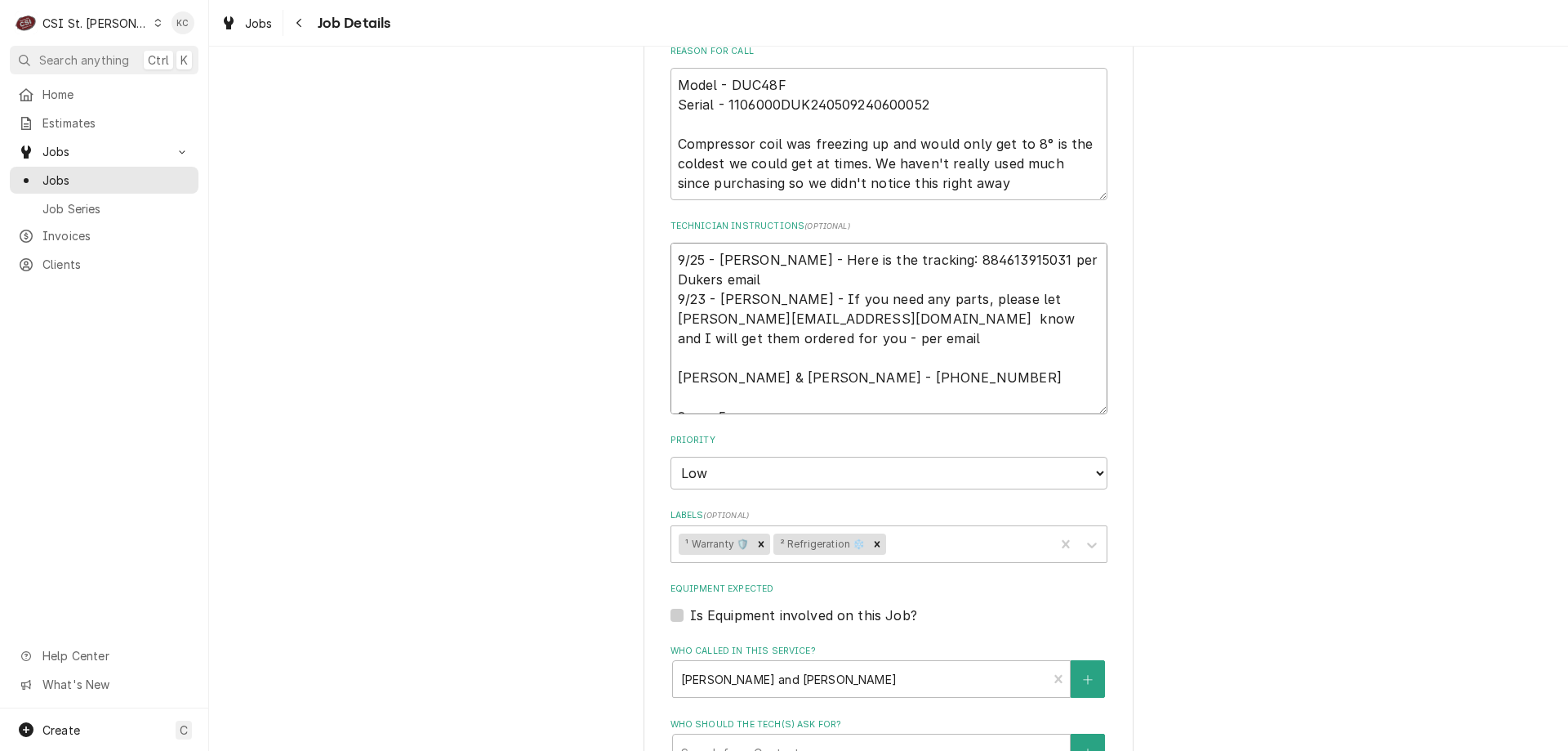
scroll to position [931, 0]
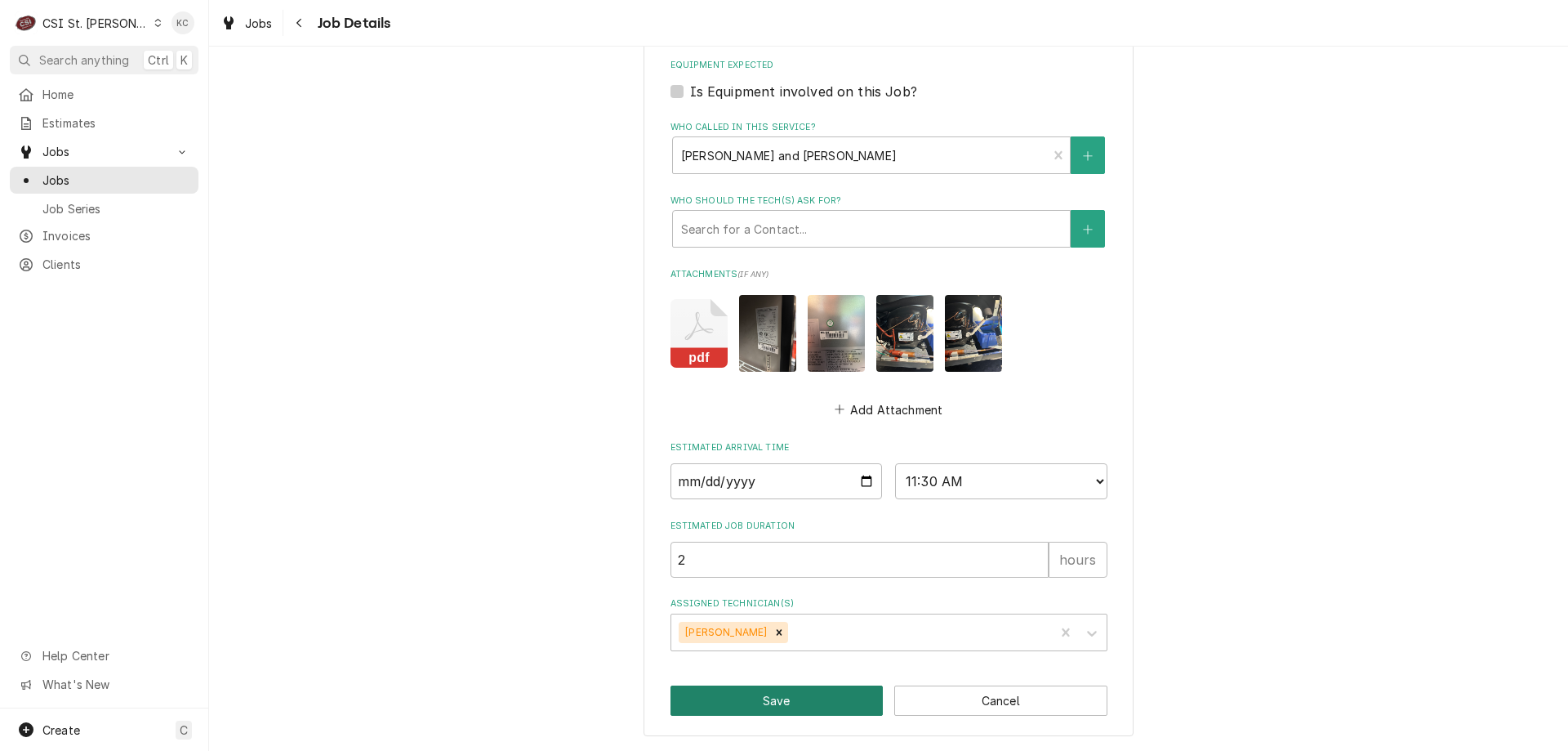
type textarea "9/25 - Kelly - Here is the tracking: 884613915031 per Dukers email 9/23 - Kelly…"
click at [739, 700] on button "Save" at bounding box center [777, 701] width 213 height 31
type textarea "x"
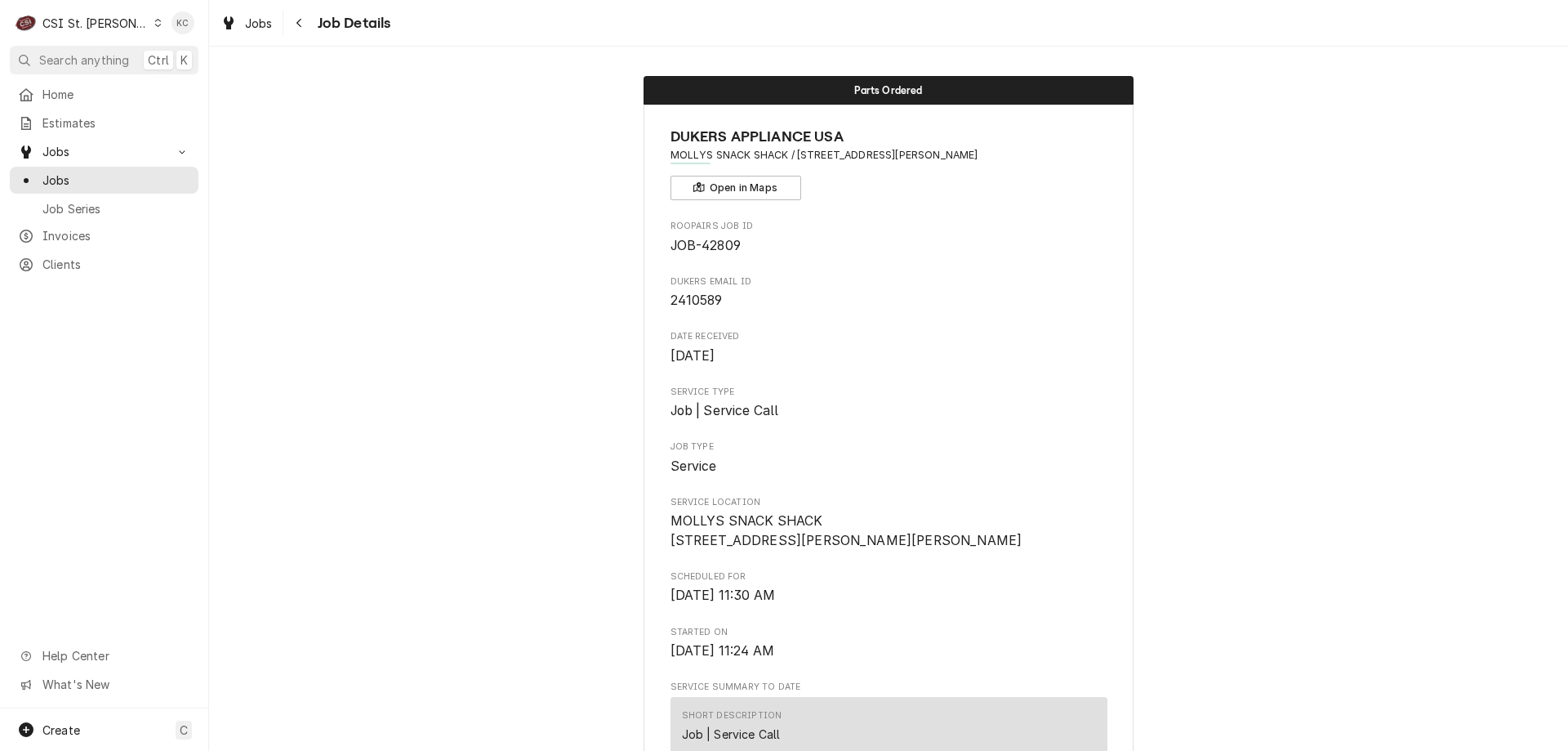
click at [287, 29] on button "Navigate back" at bounding box center [300, 23] width 26 height 26
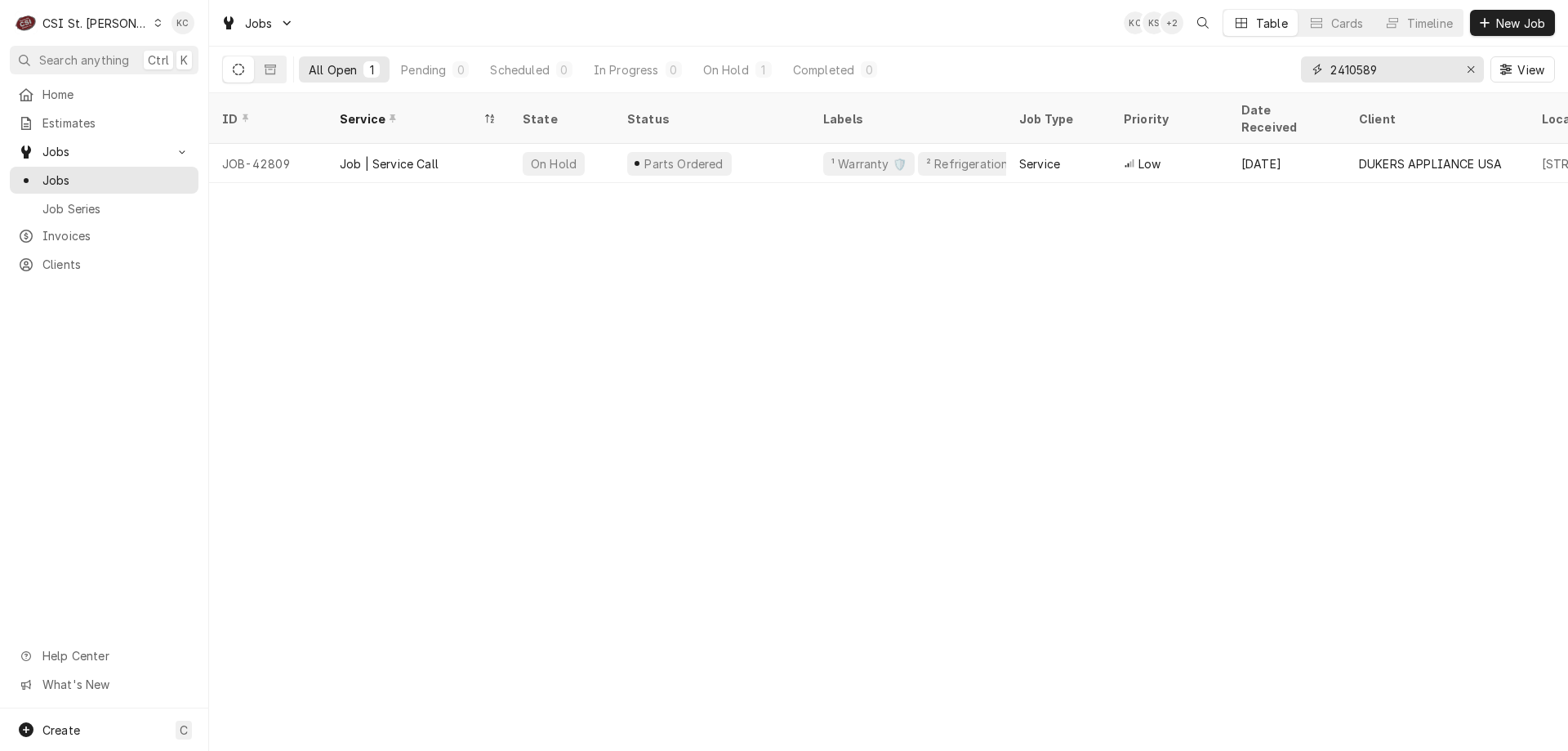
drag, startPoint x: 1429, startPoint y: 67, endPoint x: 1257, endPoint y: 79, distance: 172.4
click at [1257, 79] on div "All Open 1 Pending 0 Scheduled 0 In Progress 0 On Hold 1 Completed 0 2410589 Vi…" at bounding box center [889, 69] width 1332 height 45
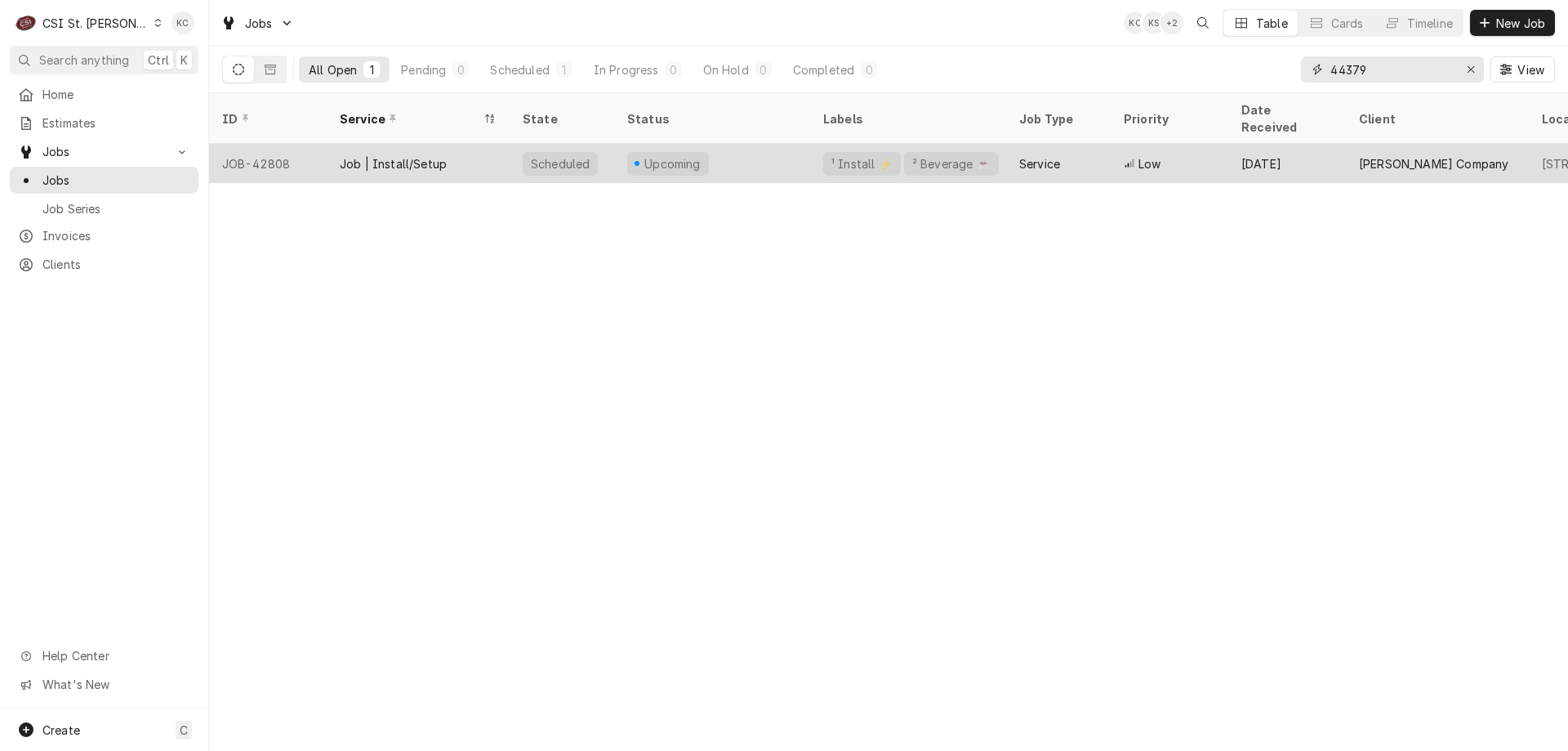
type input "44379"
click at [1089, 145] on div "Service" at bounding box center [1058, 163] width 104 height 39
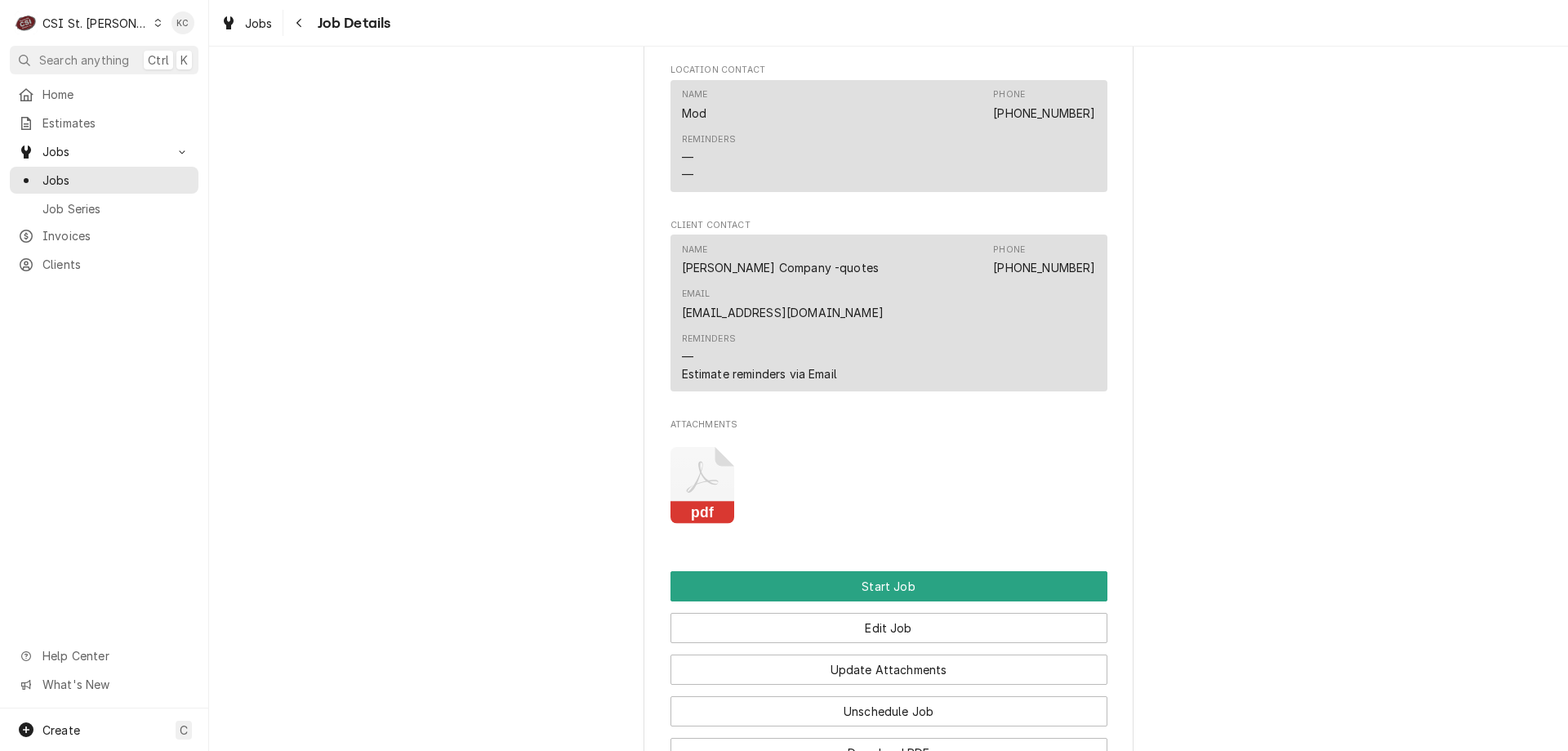
scroll to position [1553, 0]
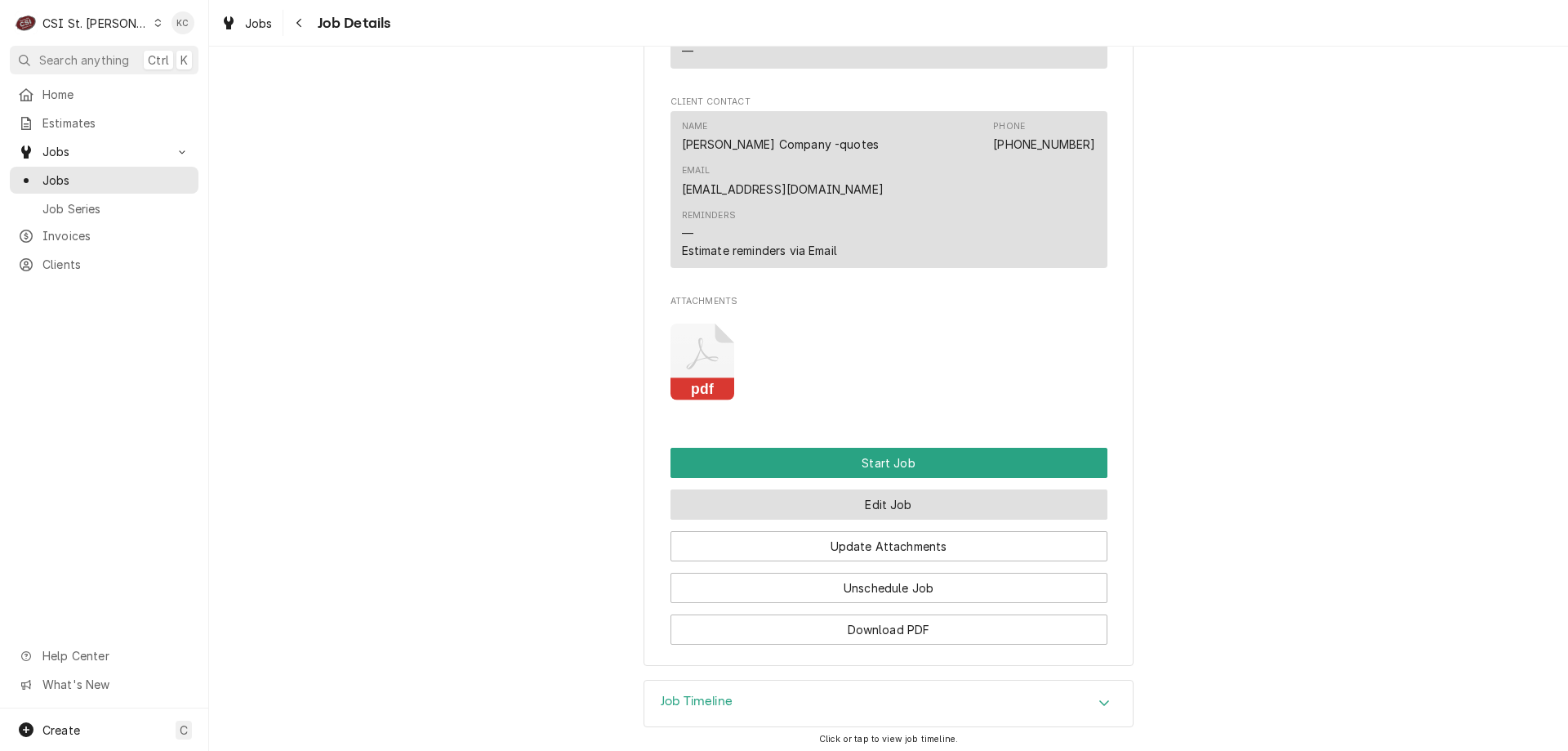
click at [910, 490] on button "Edit Job" at bounding box center [889, 505] width 437 height 31
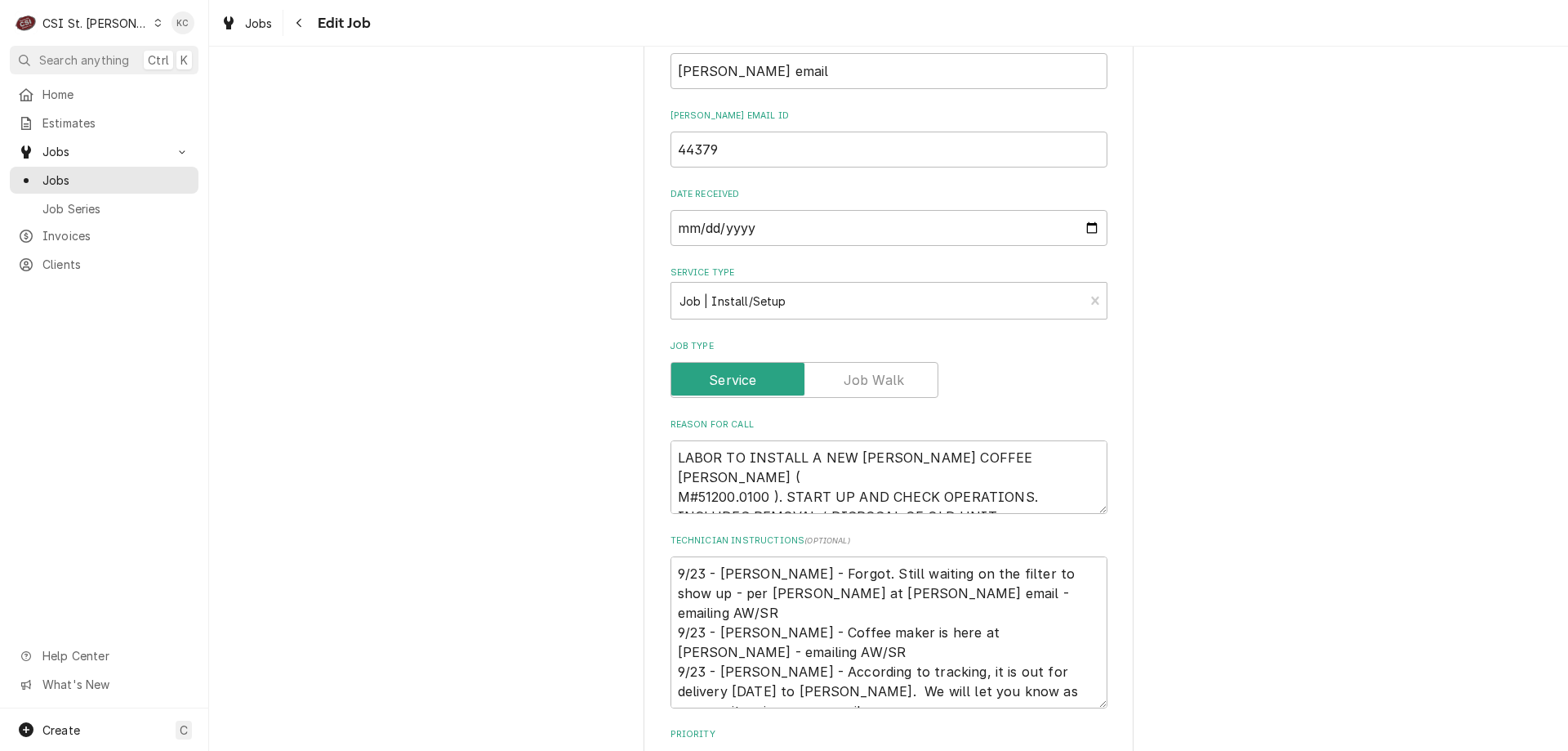
scroll to position [739, 0]
click at [670, 566] on textarea "9/23 - Kelly - Forgot. Still waiting on the filter to show up - per Bill at Viv…" at bounding box center [889, 632] width 437 height 152
type textarea "x"
type textarea "9/23 - Kelly - Forgot. Still waiting on the filter to show up - per Bill at Viv…"
type textarea "x"
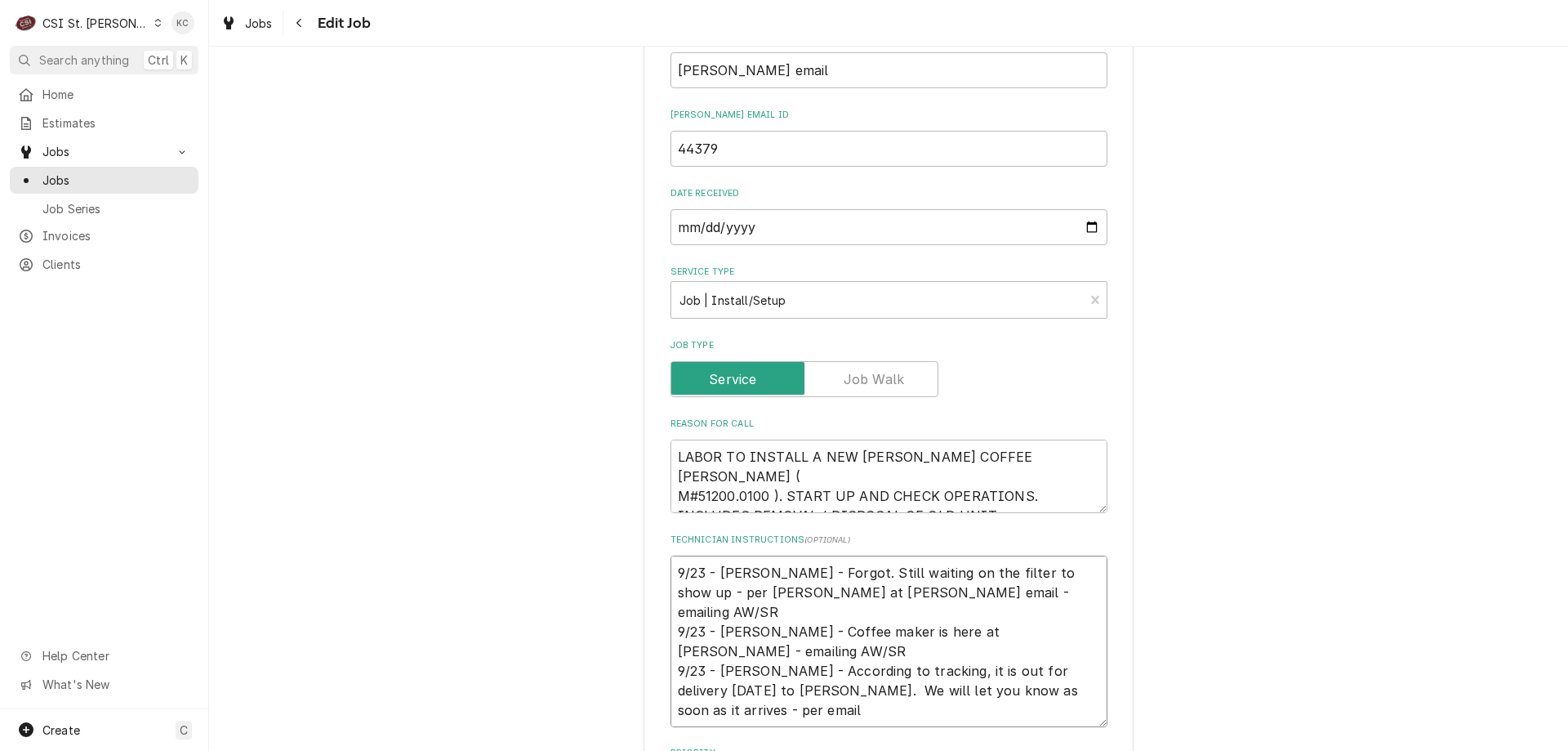
type textarea "9 9/23 - Kelly - Forgot. Still waiting on the filter to show up - per Bill at V…"
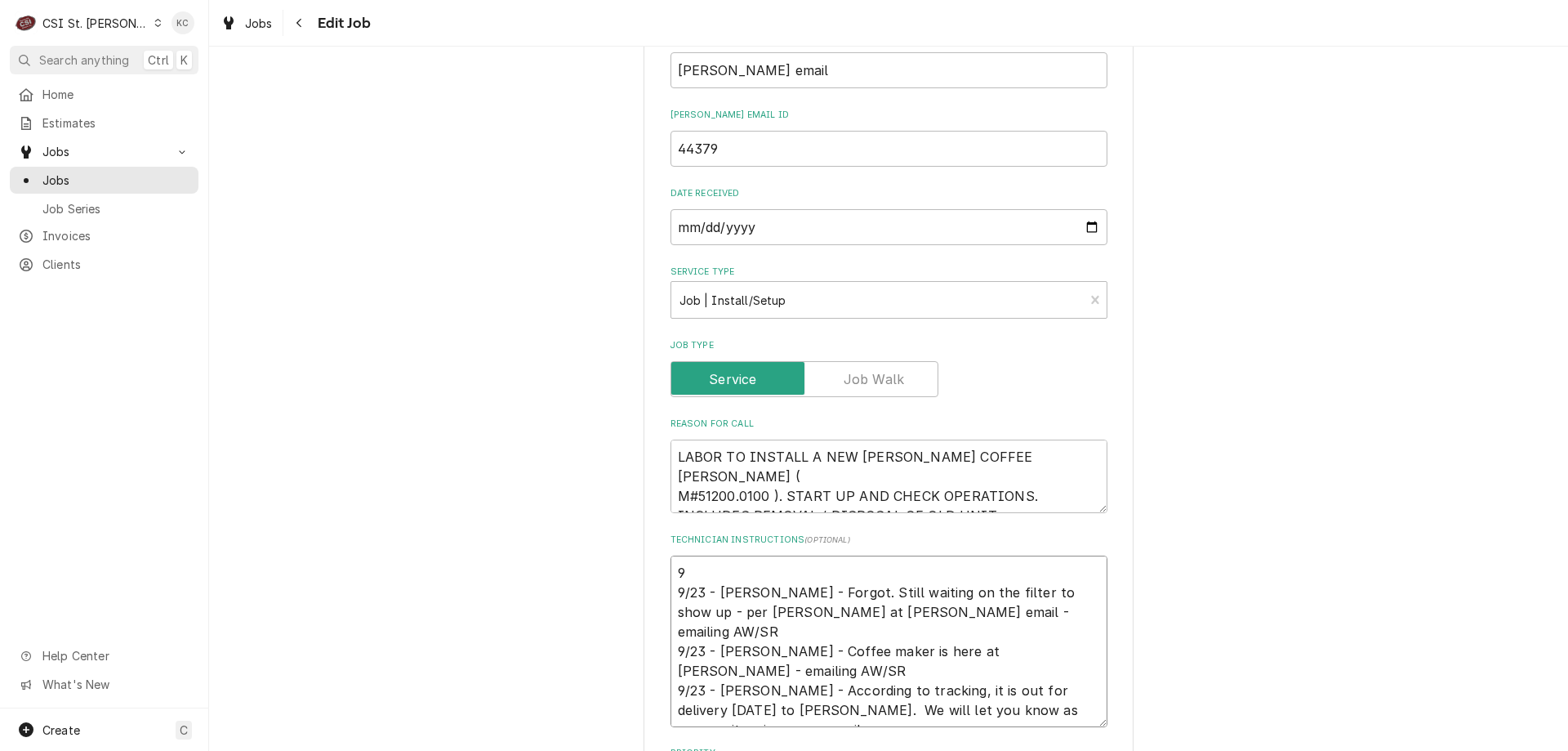
type textarea "x"
type textarea "9/ 9/23 - Kelly - Forgot. Still waiting on the filter to show up - per Bill at …"
type textarea "x"
type textarea "9/2 9/23 - Kelly - Forgot. Still waiting on the filter to show up - per Bill at…"
type textarea "x"
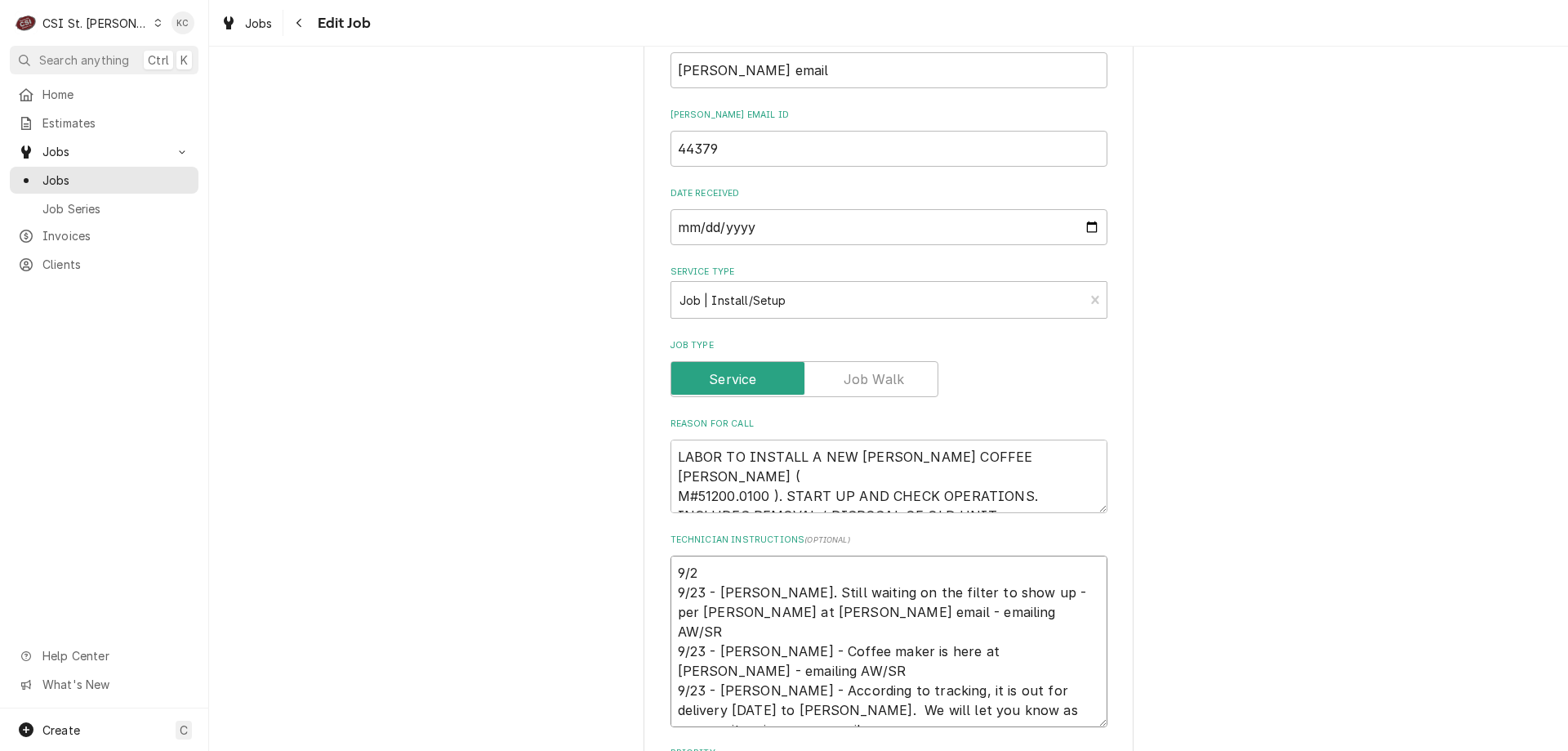
type textarea "9/25 9/23 - Kelly - Forgot. Still waiting on the filter to show up - per Bill a…"
type textarea "x"
type textarea "9/25 9/23 - Kelly - Forgot. Still waiting on the filter to show up - per Bill a…"
type textarea "x"
type textarea "9/25 - 9/23 - Kelly - Forgot. Still waiting on the filter to show up - per Bill…"
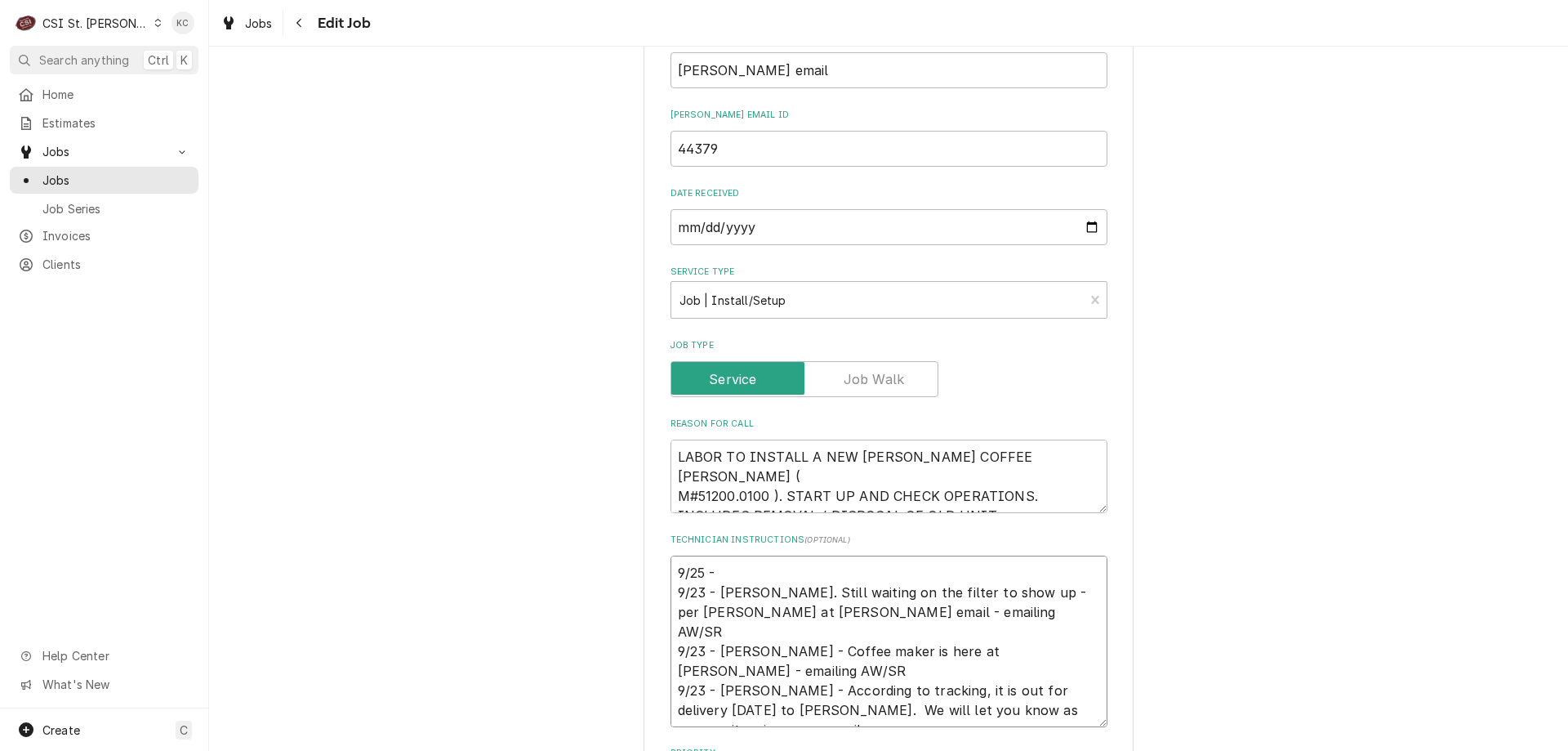
type textarea "x"
type textarea "9/25 - 9/23 - Kelly - Forgot. Still waiting on the filter to show up - per Bill…"
type textarea "x"
type textarea "9/25 - K 9/23 - Kelly - Forgot. Still waiting on the filter to show up - per Bi…"
type textarea "x"
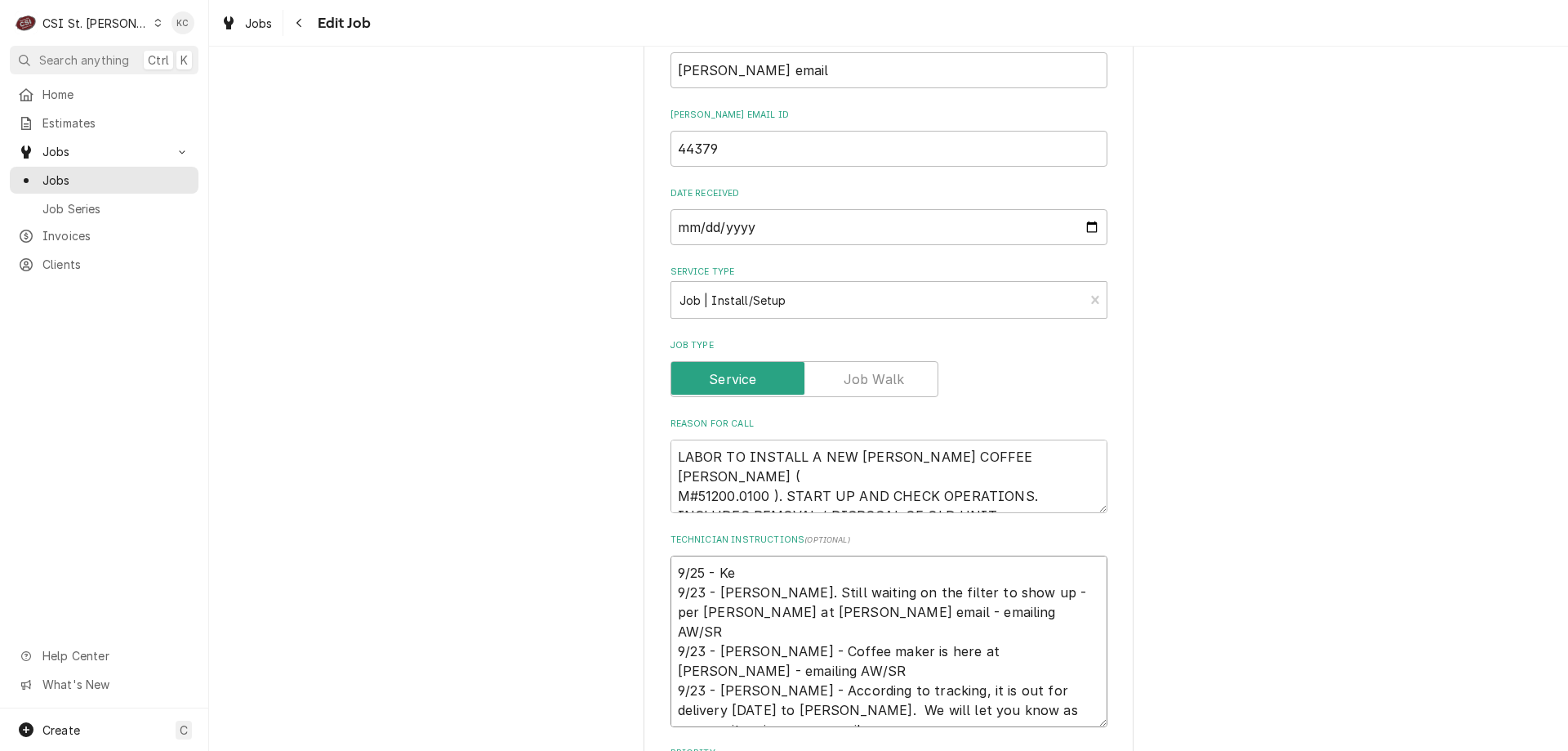
type textarea "9/25 - Kel 9/23 - Kelly - Forgot. Still waiting on the filter to show up - per …"
type textarea "x"
type textarea "9/25 - Kell 9/23 - Kelly - Forgot. Still waiting on the filter to show up - per…"
type textarea "x"
type textarea "9/25 - Kelly 9/23 - Kelly - Forgot. Still waiting on the filter to show up - pe…"
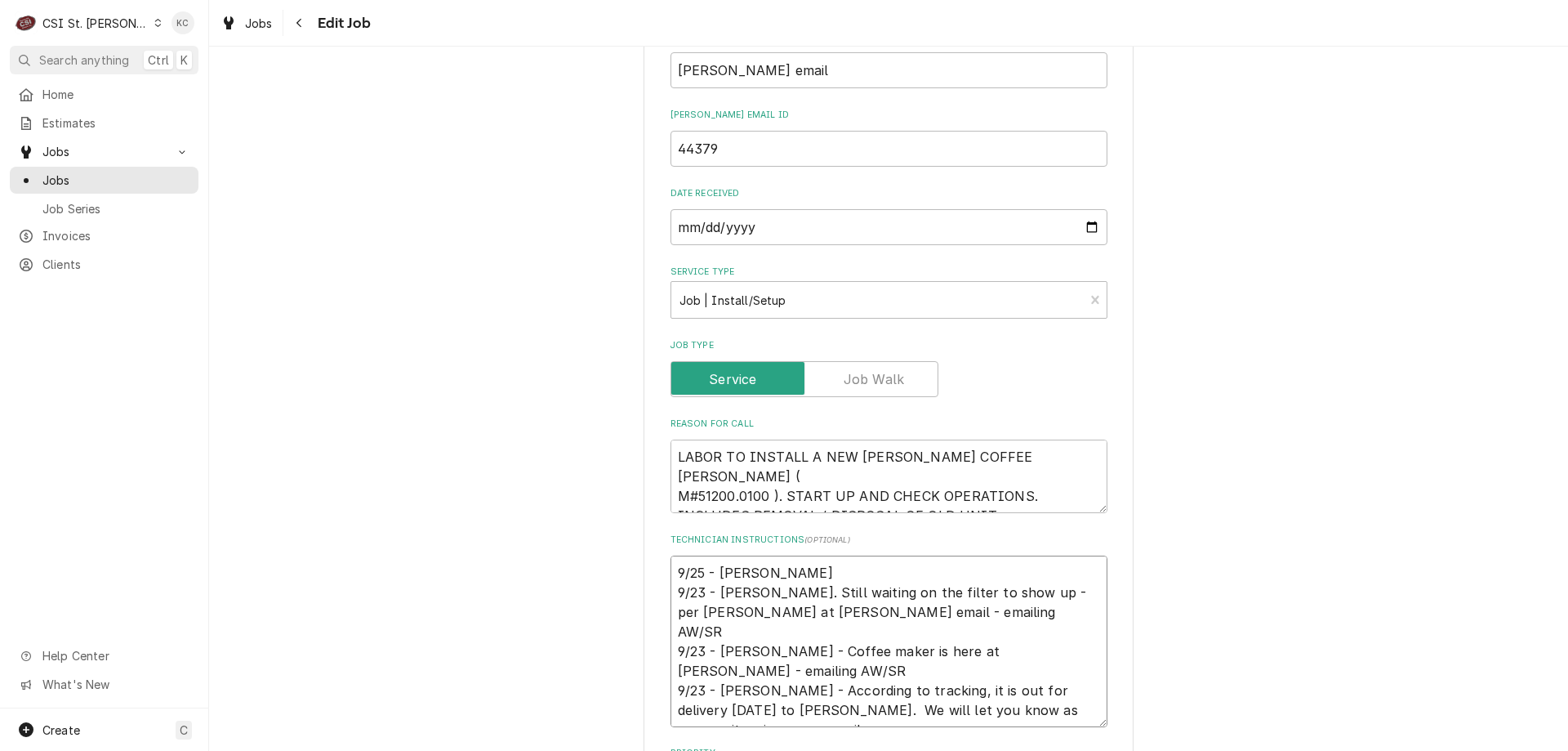
type textarea "x"
type textarea "9/25 - Kelly 9/23 - Kelly - Forgot. Still waiting on the filter to show up - pe…"
type textarea "x"
type textarea "9/25 - Kelly - 9/23 - Kelly - Forgot. Still waiting on the filter to show up - …"
type textarea "x"
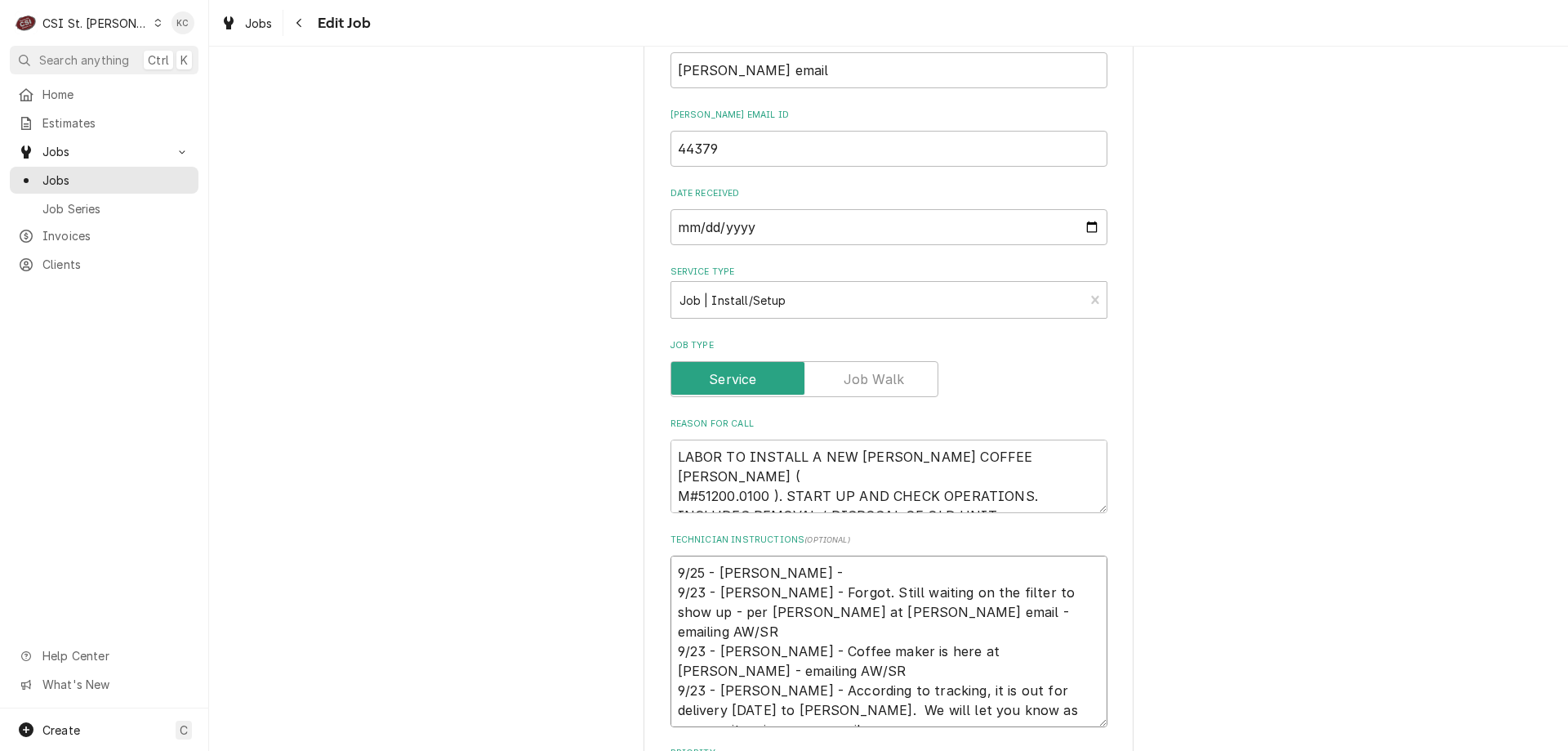
type textarea "9/25 - Kelly - 9/23 - Kelly - Forgot. Still waiting on the filter to show up - …"
type textarea "x"
type textarea "9/25 - Kelly - 9/23 - Kelly - Forgot. Still waiting on the filter to show up - …"
click at [811, 567] on textarea "9/25 - Kelly - 9/23 - Kelly - Forgot. Still waiting on the filter to show up - …" at bounding box center [889, 641] width 437 height 171
paste textarea "All of the equipment is at our warehouse. Please let us know when you can stop …"
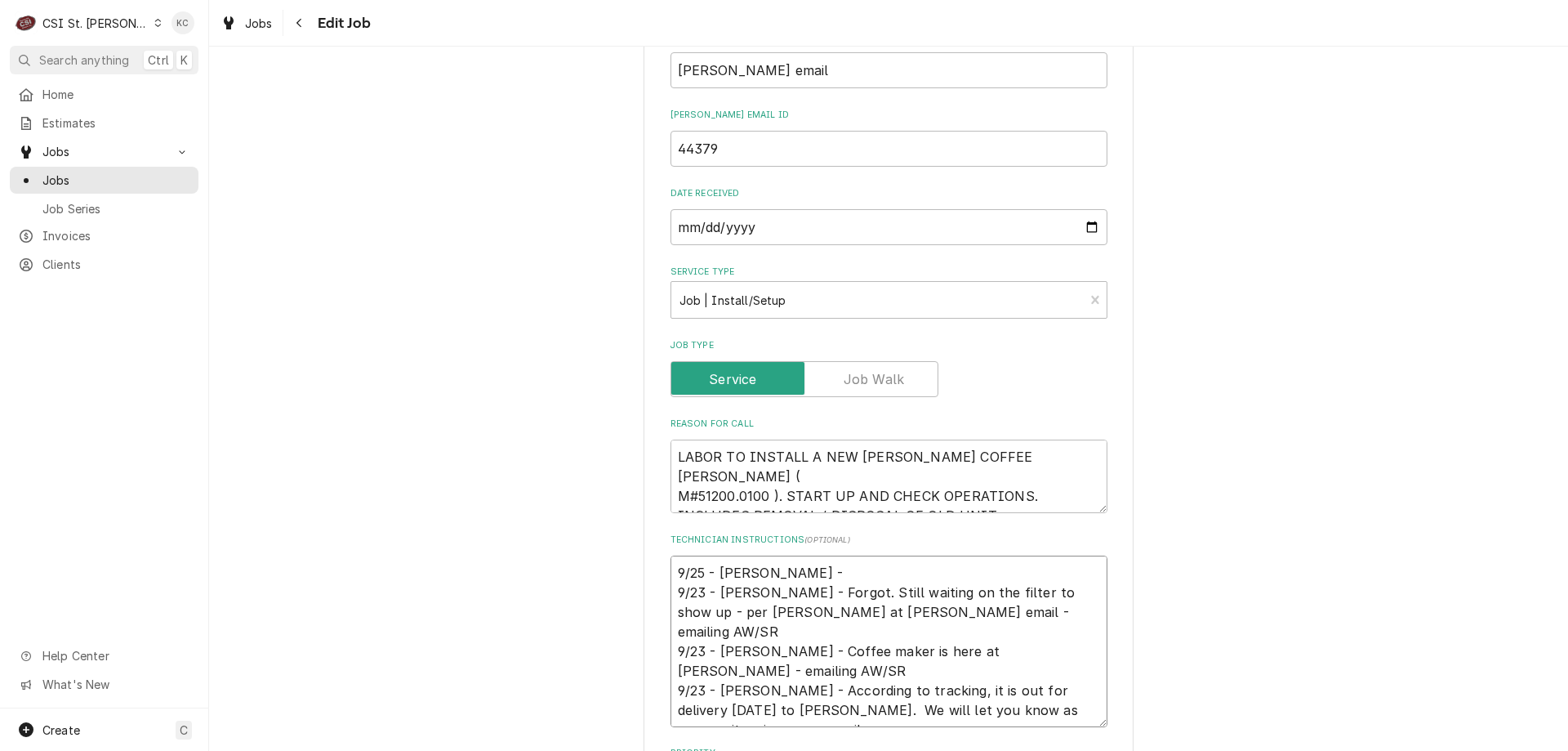
type textarea "x"
type textarea "9/25 - Kelly - All of the equipment is at our warehouse. Please let us know whe…"
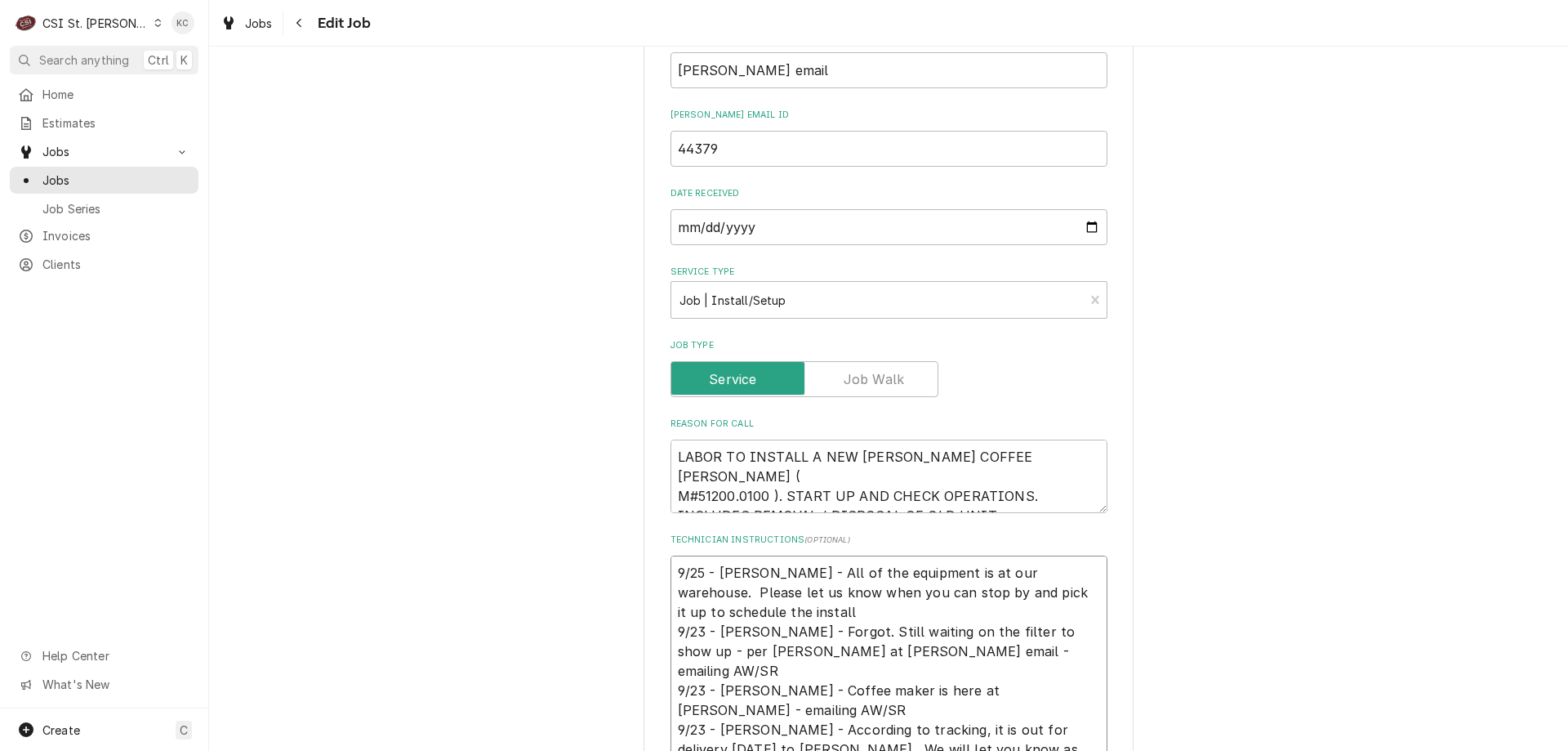
type textarea "x"
type textarea "9/25 - Kelly - All of the equipment is at our warehouse. Please let us know whe…"
type textarea "x"
type textarea "9/25 - Kelly - All of the equipment is at our warehouse. Please let us know whe…"
type textarea "x"
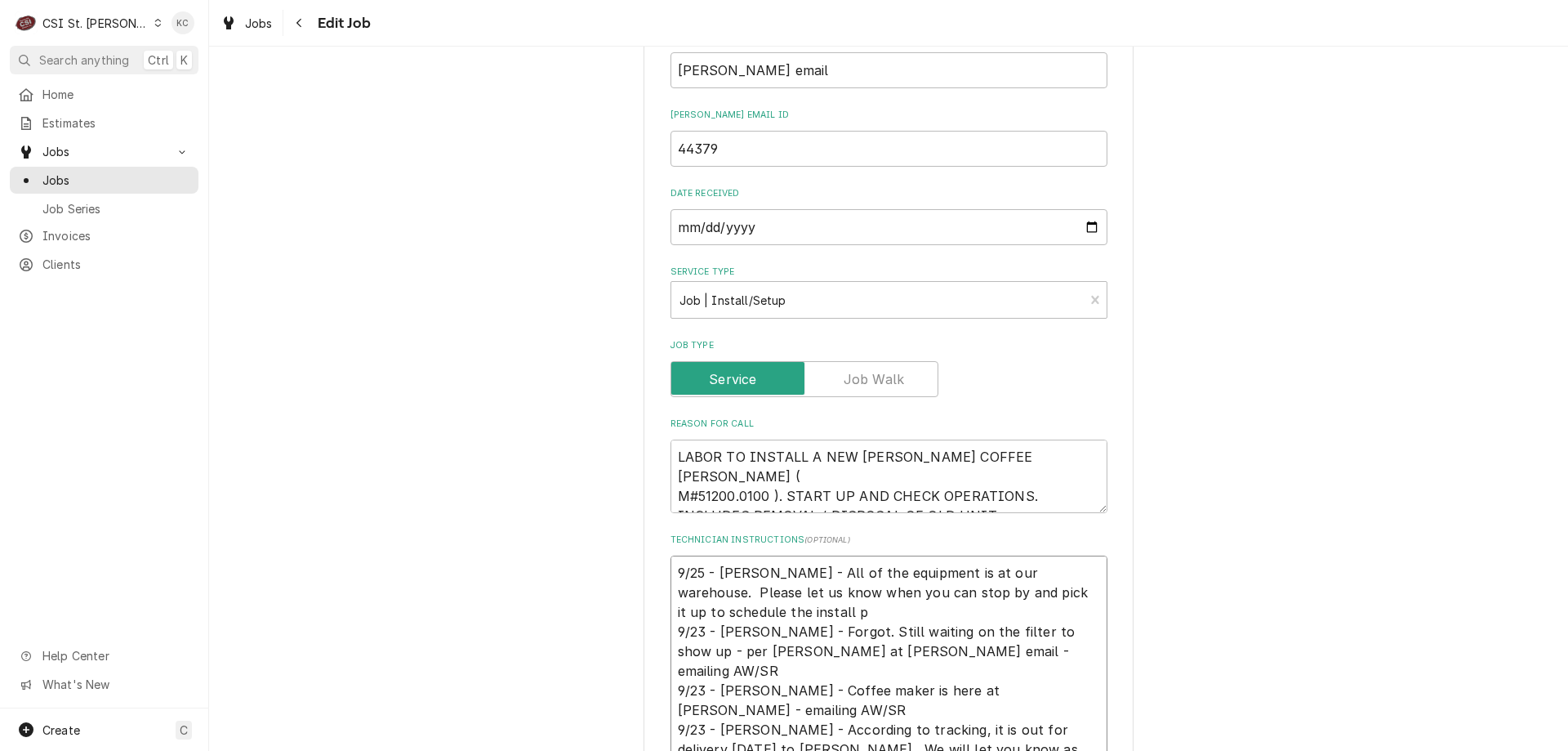
type textarea "9/25 - Kelly - All of the equipment is at our warehouse. Please let us know whe…"
type textarea "x"
type textarea "9/25 - Kelly - All of the equipment is at our warehouse. Please let us know whe…"
type textarea "x"
type textarea "9/25 - Kelly - All of the equipment is at our warehouse. Please let us know whe…"
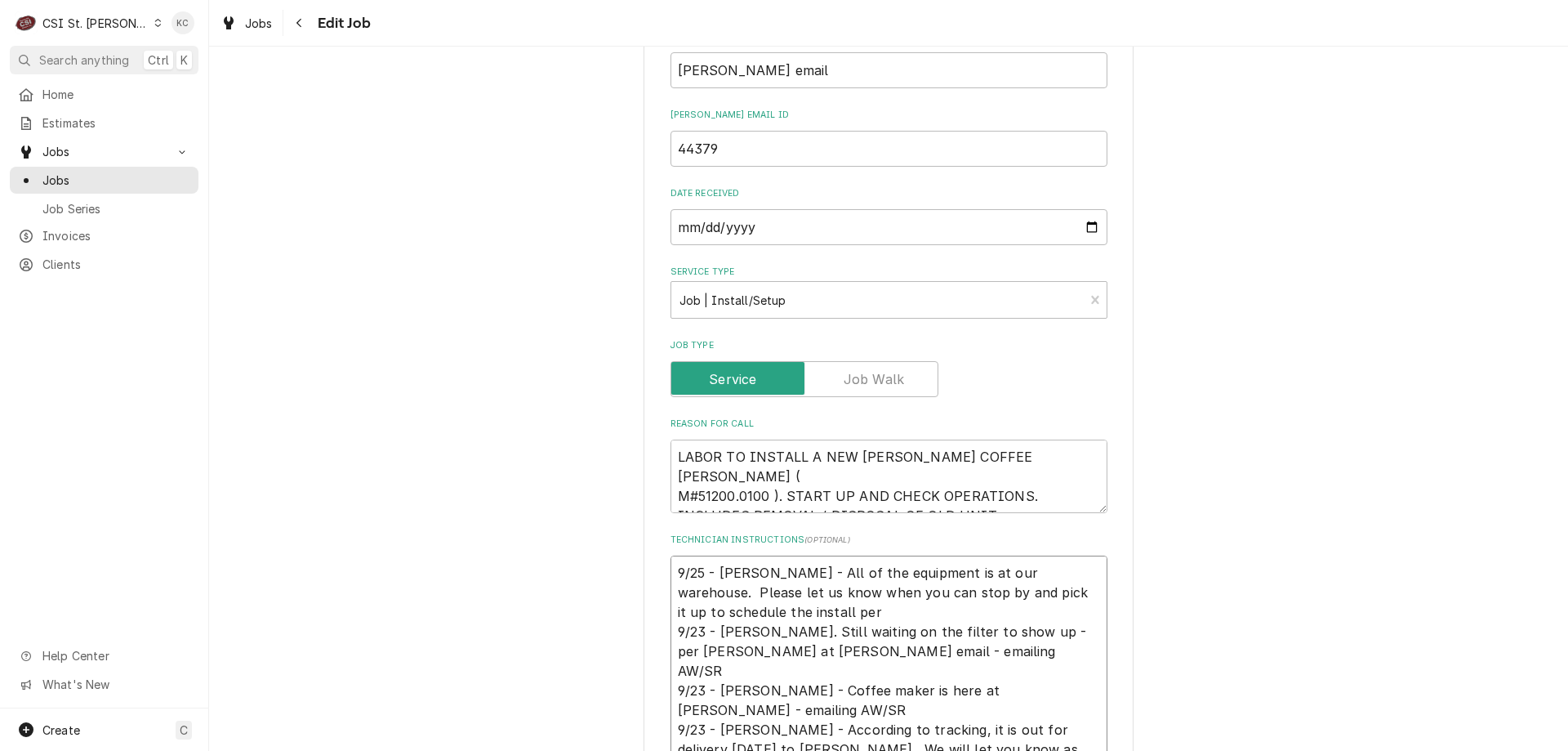
type textarea "x"
type textarea "9/25 - Kelly - All of the equipment is at our warehouse. Please let us know whe…"
type textarea "x"
type textarea "9/25 - Kelly - All of the equipment is at our warehouse. Please let us know whe…"
type textarea "x"
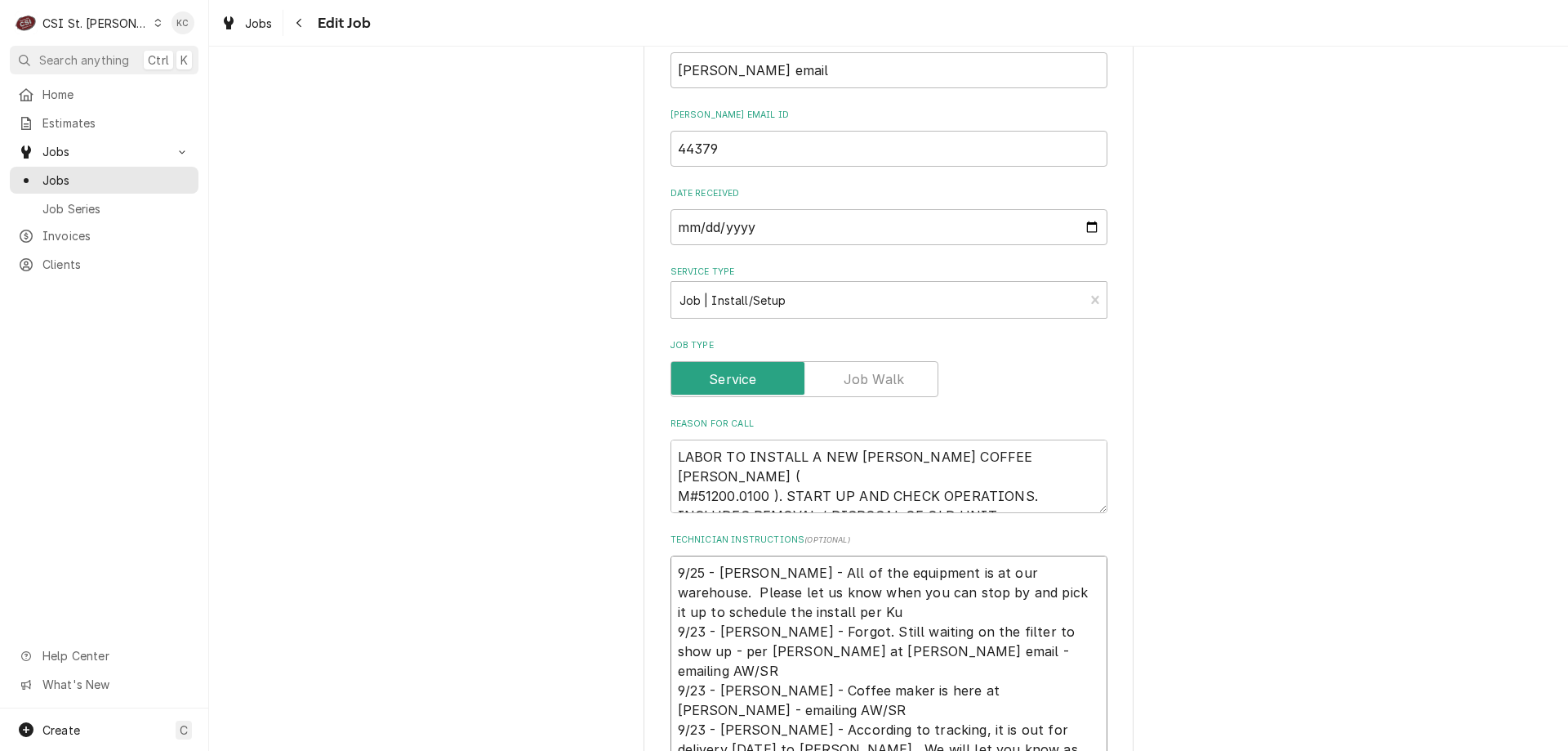
type textarea "9/25 - Kelly - All of the equipment is at our warehouse. Please let us know whe…"
type textarea "x"
type textarea "9/25 - Kelly - All of the equipment is at our warehouse. Please let us know whe…"
type textarea "x"
type textarea "9/25 - Kelly - All of the equipment is at our warehouse. Please let us know whe…"
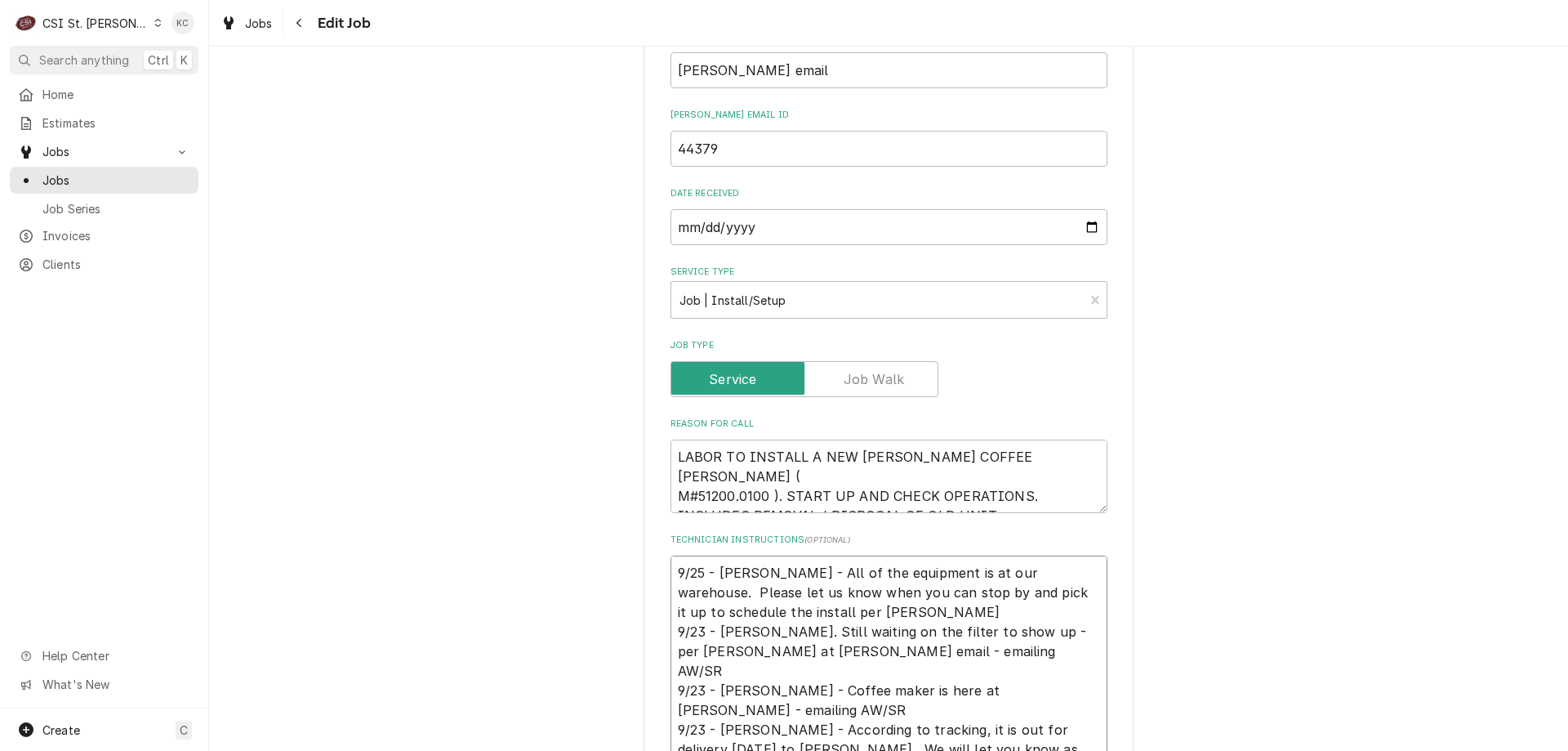
type textarea "x"
type textarea "9/25 - Kelly - All of the equipment is at our warehouse. Please let us know whe…"
type textarea "x"
type textarea "9/25 - Kelly - All of the equipment is at our warehouse. Please let us know whe…"
type textarea "x"
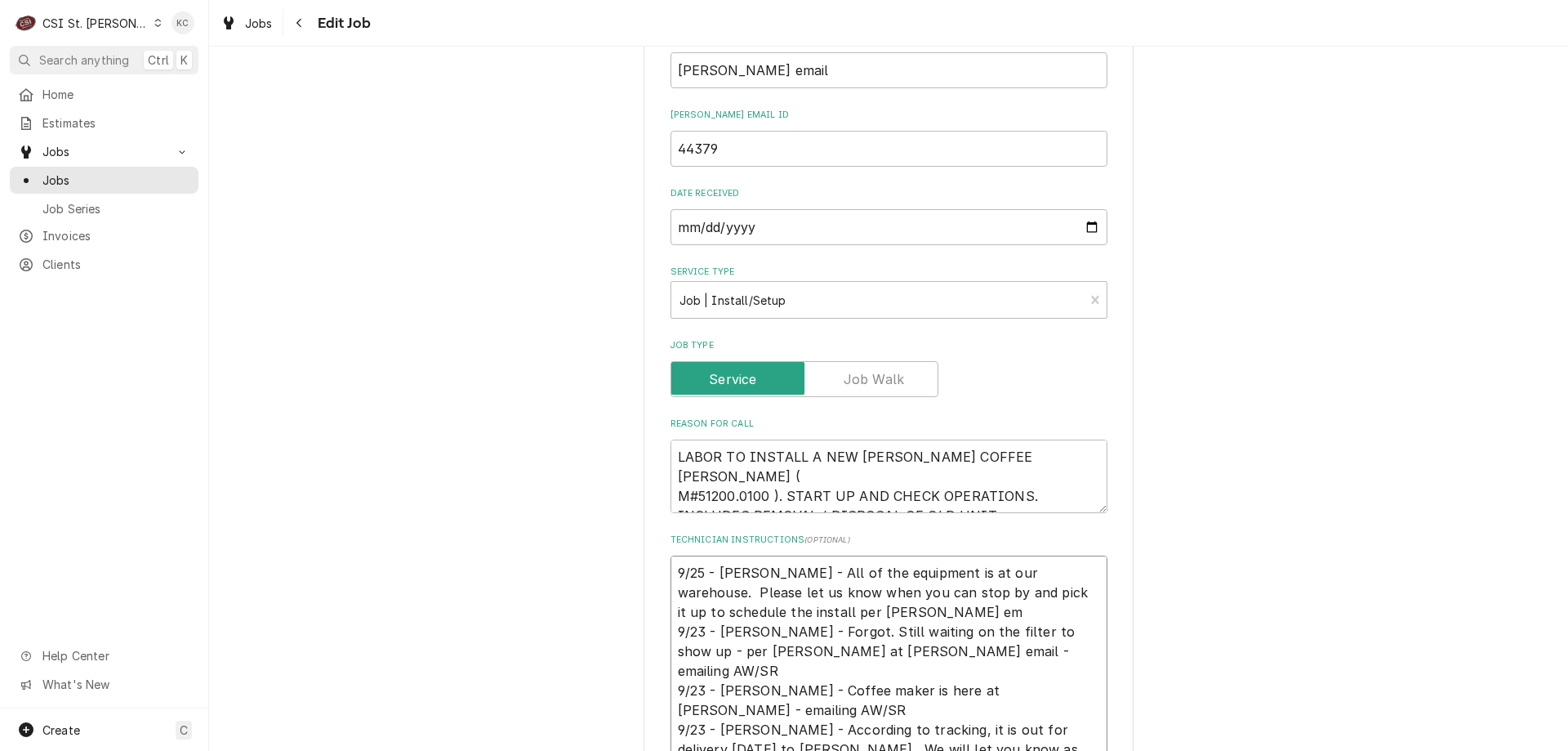
type textarea "9/25 - Kelly - All of the equipment is at our warehouse. Please let us know whe…"
type textarea "x"
type textarea "9/25 - Kelly - All of the equipment is at our warehouse. Please let us know whe…"
type textarea "x"
type textarea "9/25 - Kelly - All of the equipment is at our warehouse. Please let us know whe…"
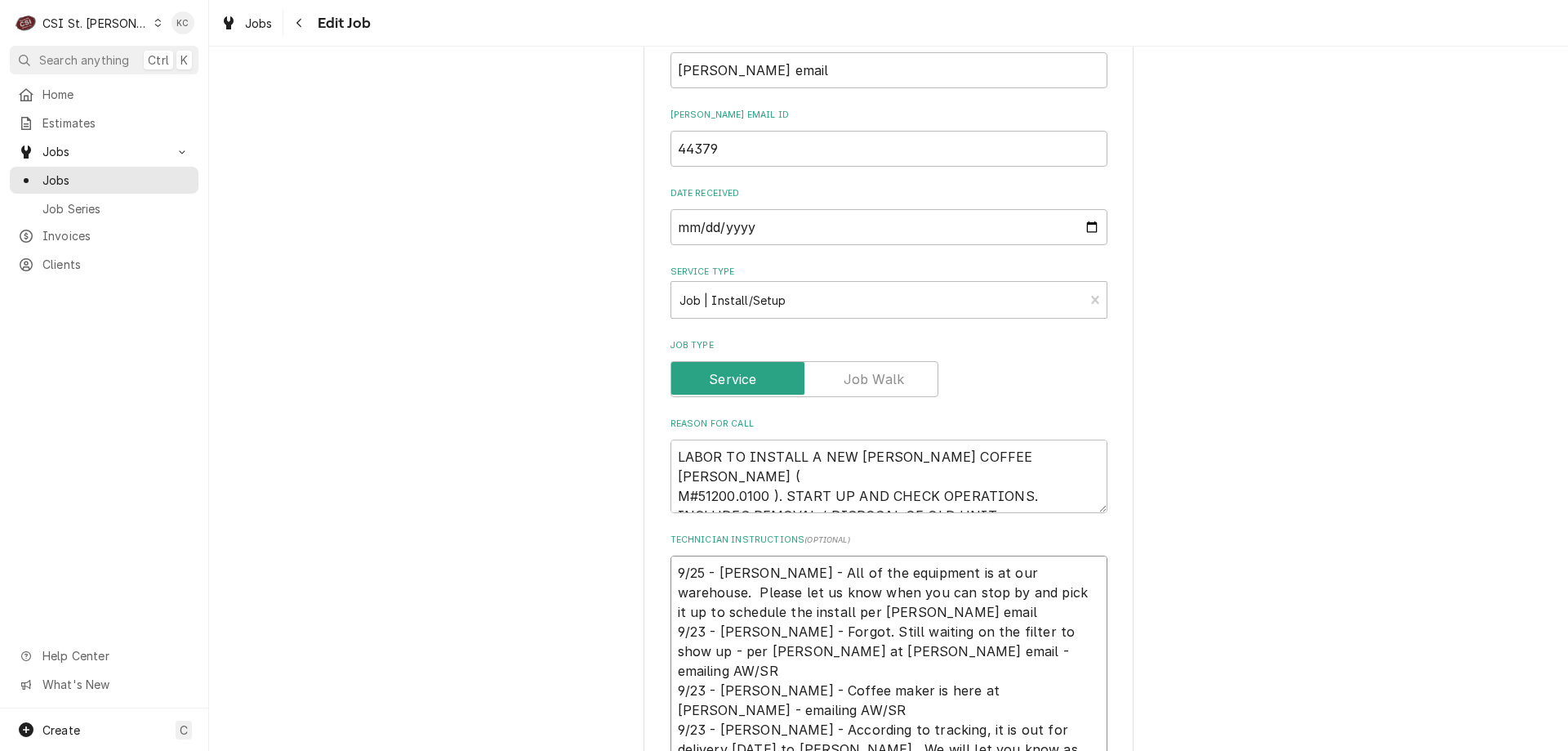
type textarea "x"
type textarea "9/25 - Kelly - All of the equipment is at our warehouse. Please let us know whe…"
type textarea "x"
type textarea "9/25 - Kelly - All of the equipment is at our warehouse. Please let us know whe…"
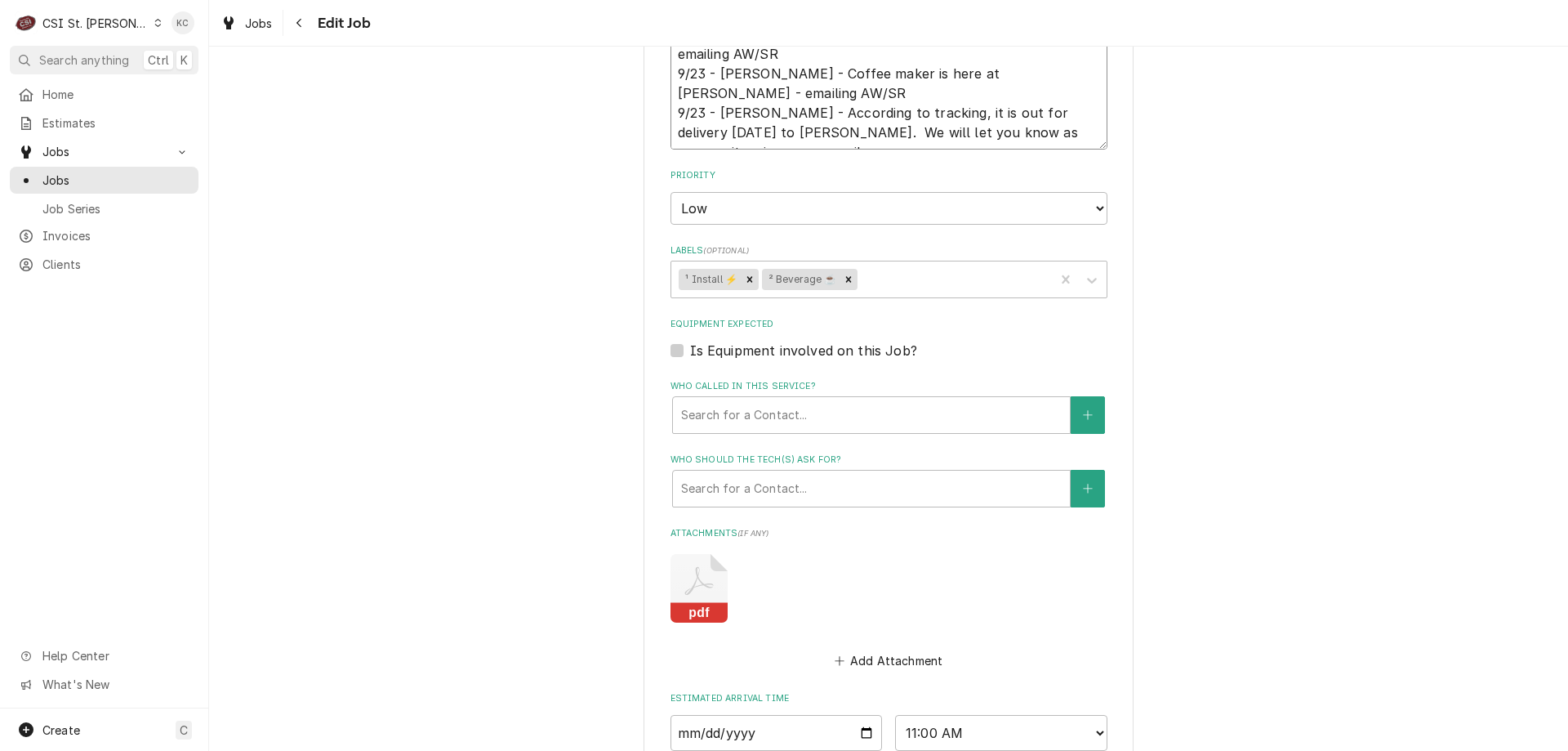
scroll to position [1657, 0]
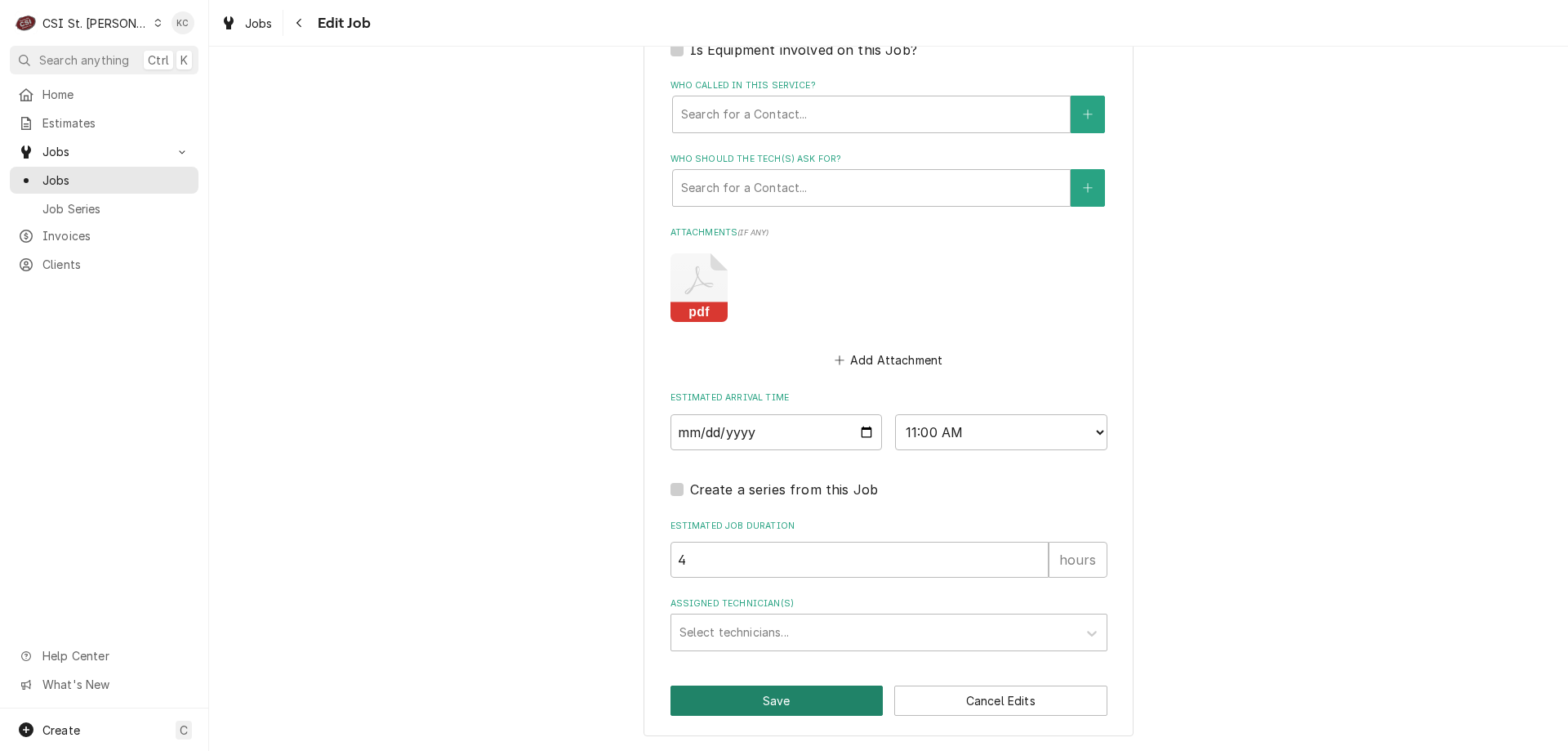
click at [778, 697] on button "Save" at bounding box center [777, 701] width 213 height 31
type textarea "x"
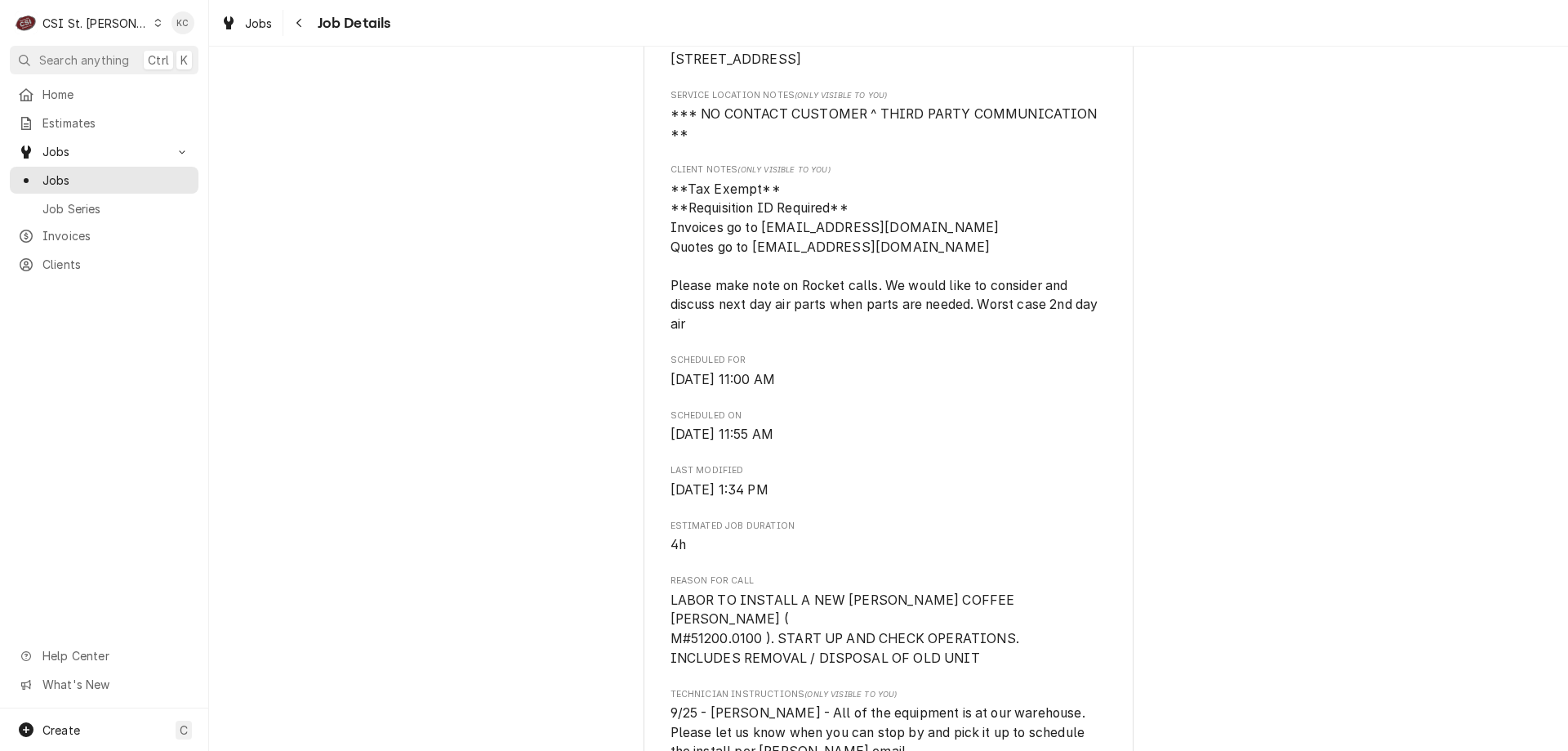
scroll to position [490, 0]
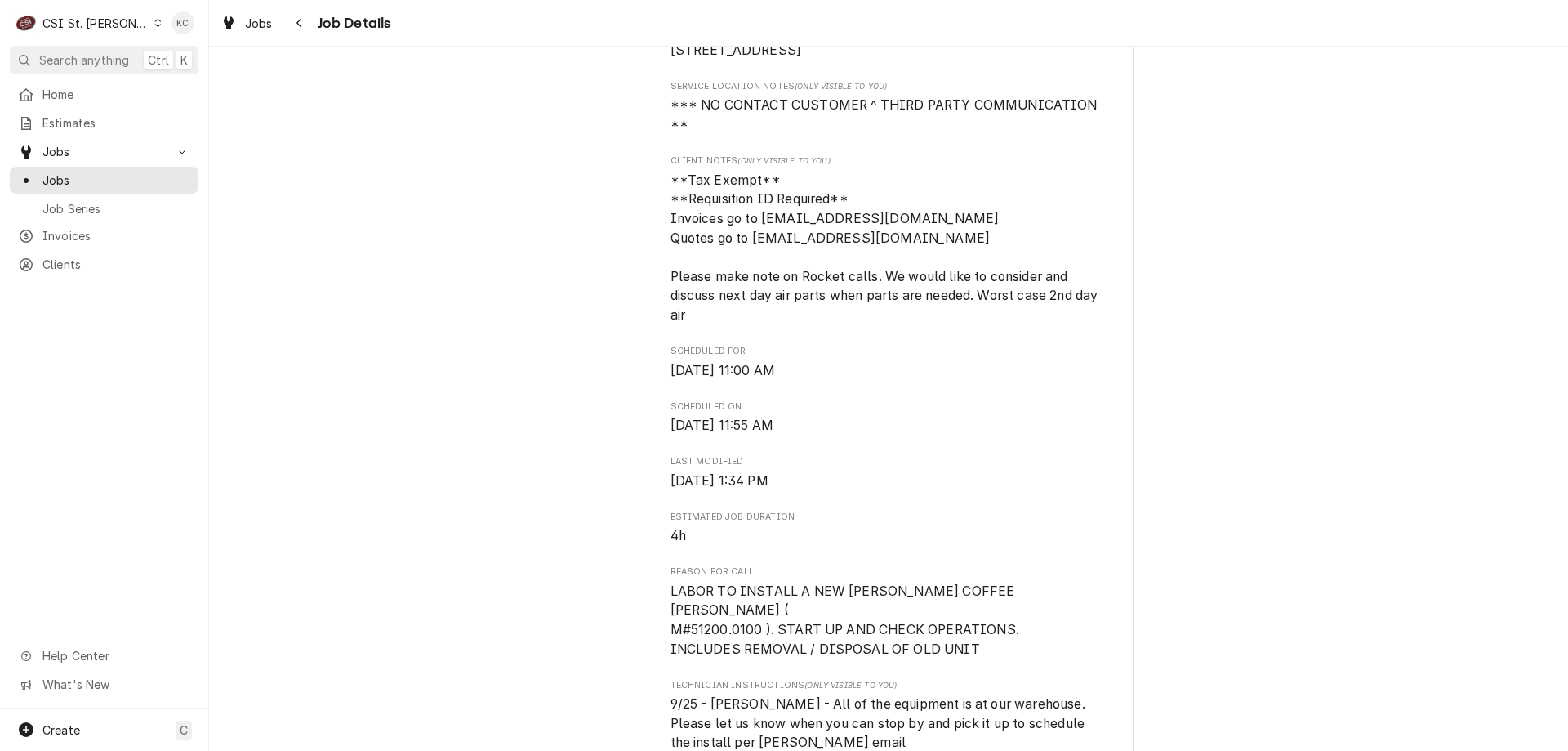
click at [1317, 375] on div "Upcoming Vivian Company McKittrick BP #170 Herman / 1385 Highway 19, Hermann, M…" at bounding box center [889, 686] width 1359 height 2227
click at [1400, 274] on div "Upcoming Vivian Company McKittrick BP #170 Herman / 1385 Highway 19, Hermann, M…" at bounding box center [889, 686] width 1359 height 2227
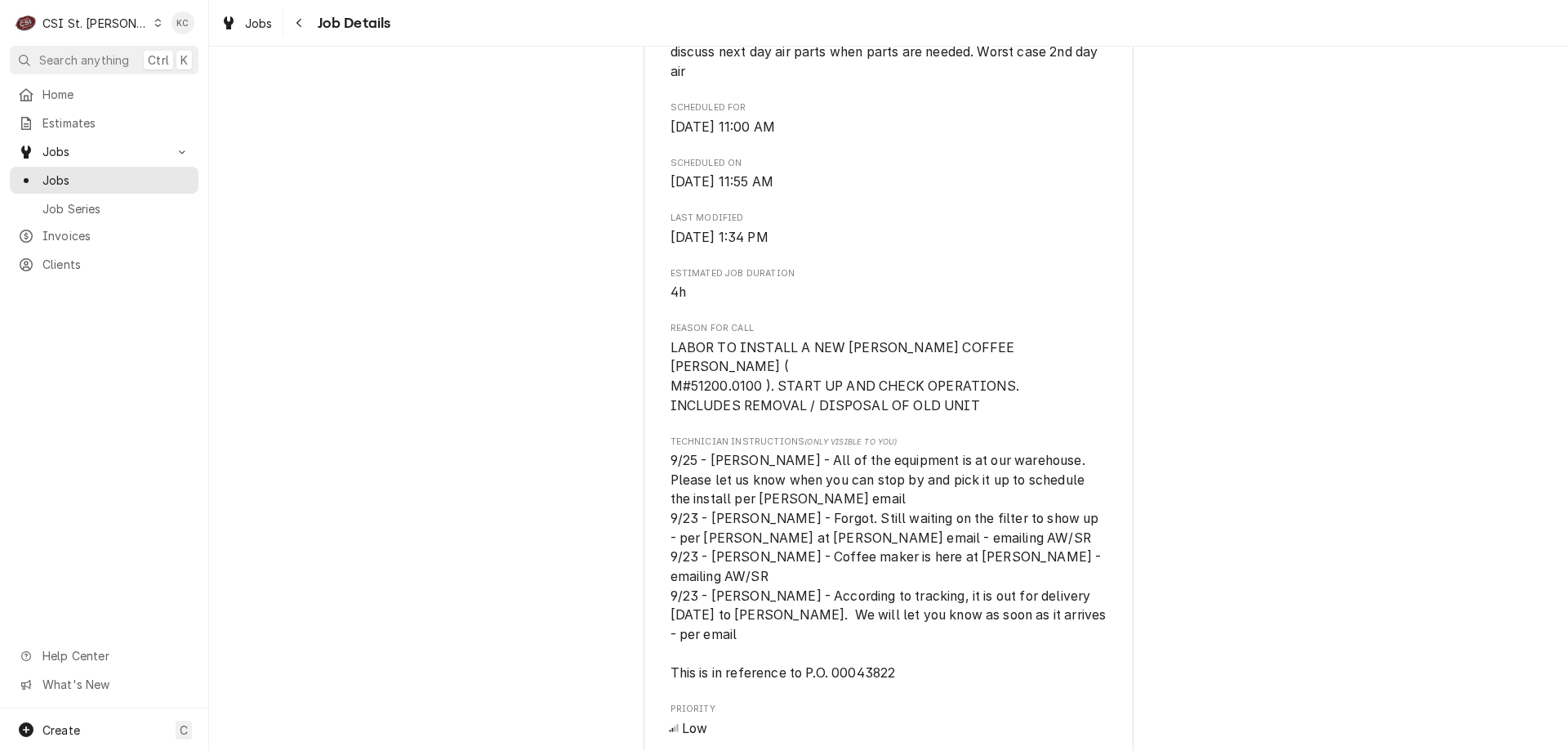
scroll to position [717, 0]
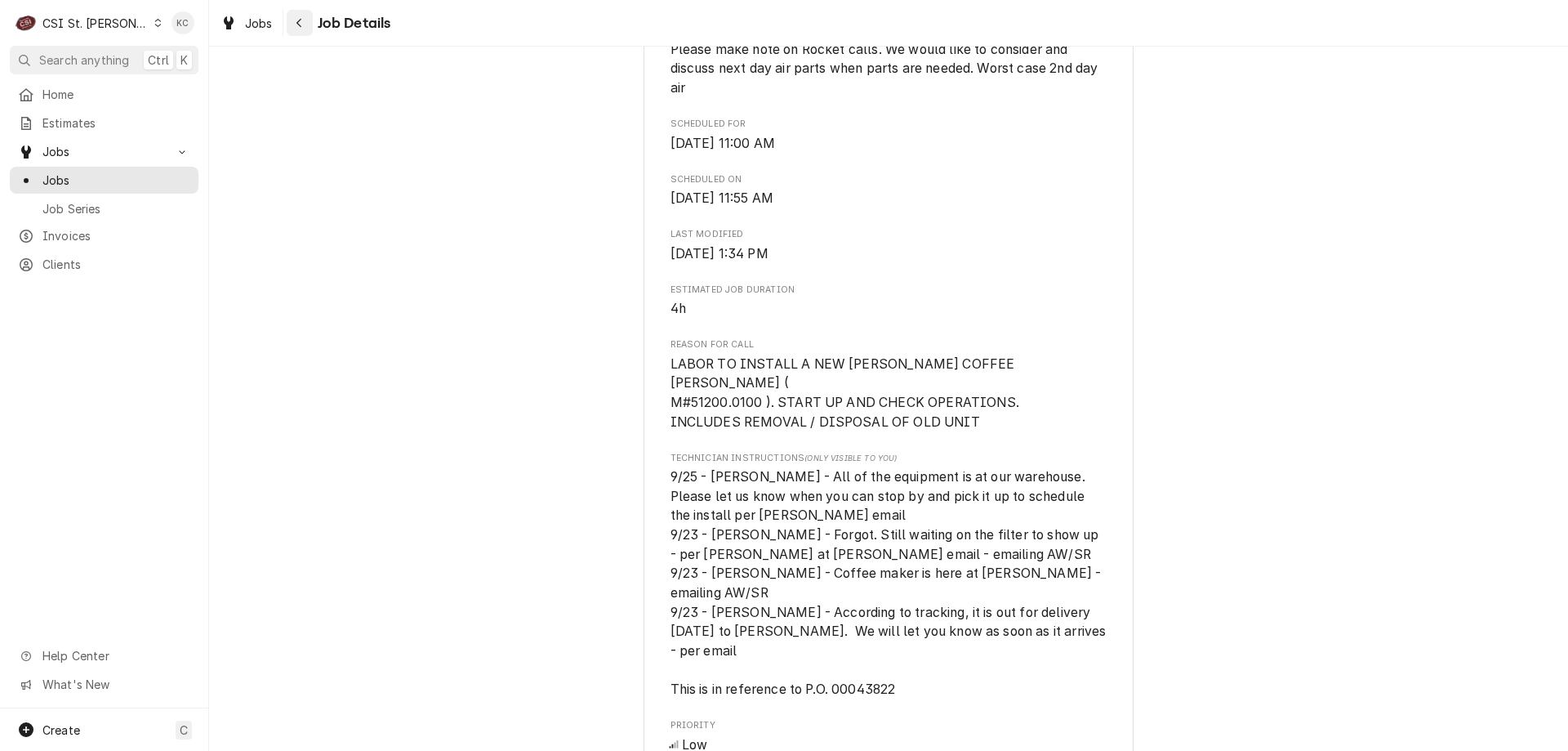
click at [298, 23] on icon "Navigate back" at bounding box center [299, 23] width 5 height 9
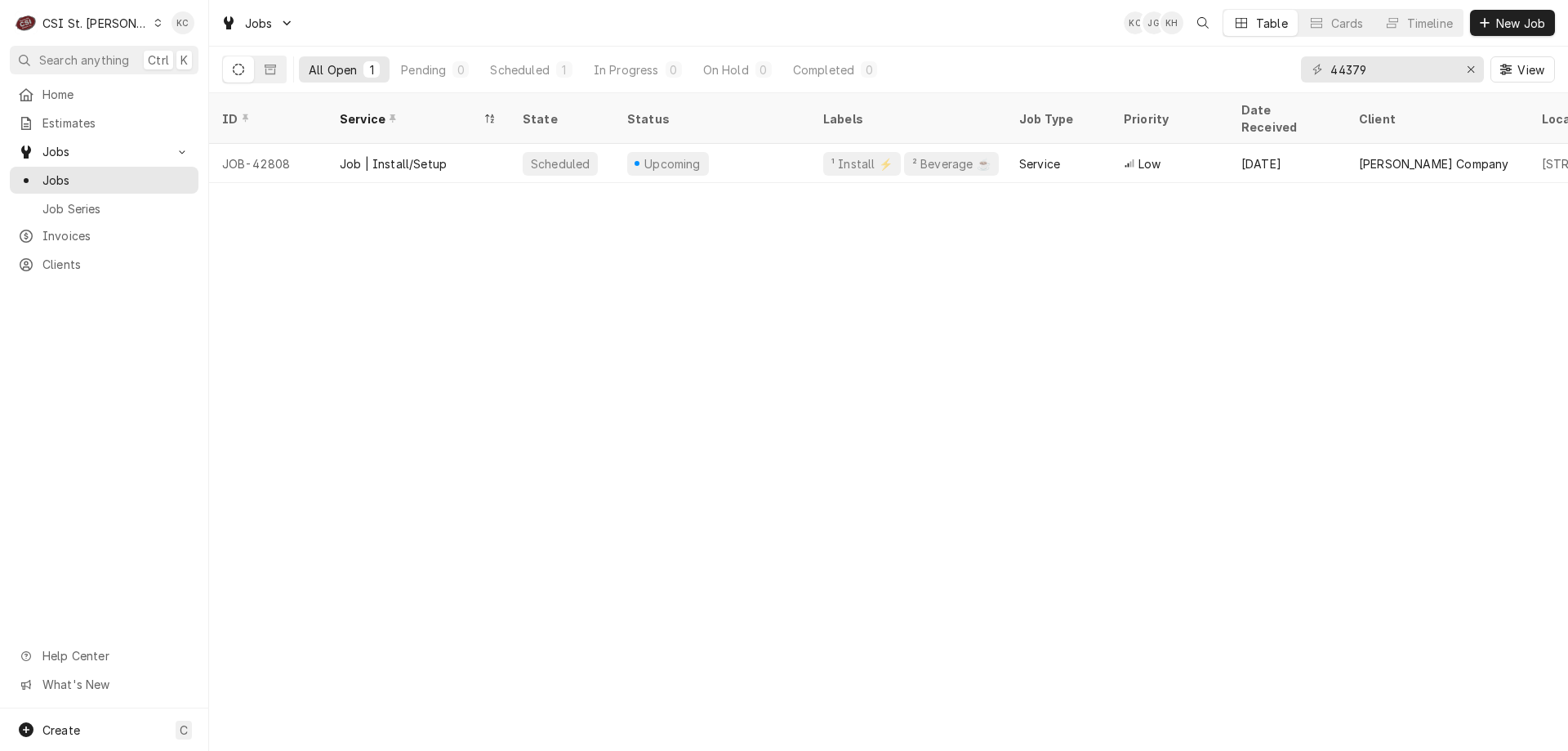
click at [1205, 427] on div "ID Service State Status Labels Job Type Priority Date Received Client Location …" at bounding box center [889, 422] width 1359 height 658
drag, startPoint x: 1343, startPoint y: 415, endPoint x: 1372, endPoint y: 366, distance: 56.9
click at [1343, 415] on div "ID Service State Status Labels Job Type Priority Date Received Client Location …" at bounding box center [889, 422] width 1359 height 658
drag, startPoint x: 1382, startPoint y: 71, endPoint x: 1226, endPoint y: 71, distance: 156.0
click at [1226, 71] on div "All Open 1 Pending 0 Scheduled 1 In Progress 0 On Hold 0 Completed 0 44379 View" at bounding box center [889, 69] width 1332 height 45
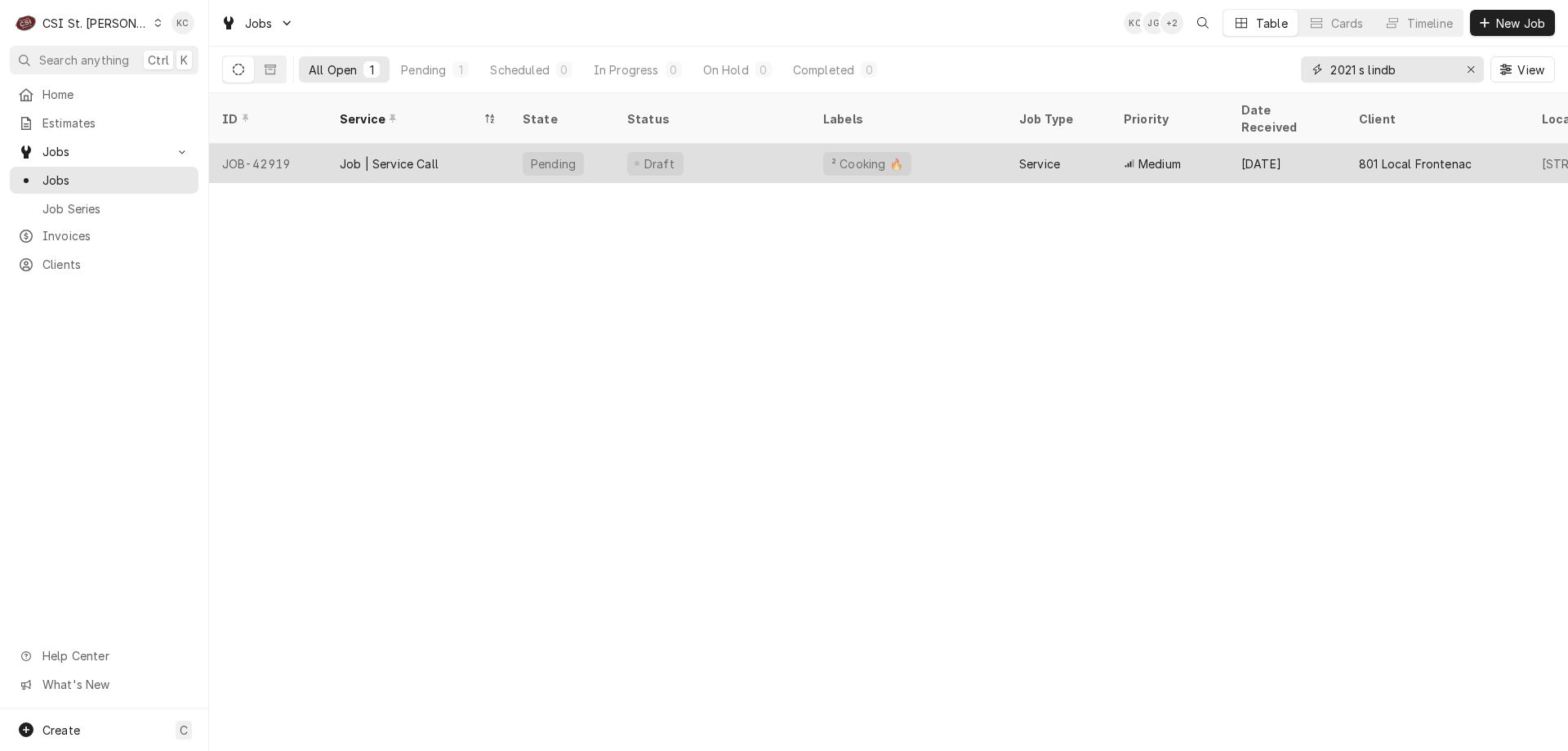
type input "2021 s lindb"
click at [1427, 155] on div "801 Local Frontenac" at bounding box center [1415, 164] width 112 height 17
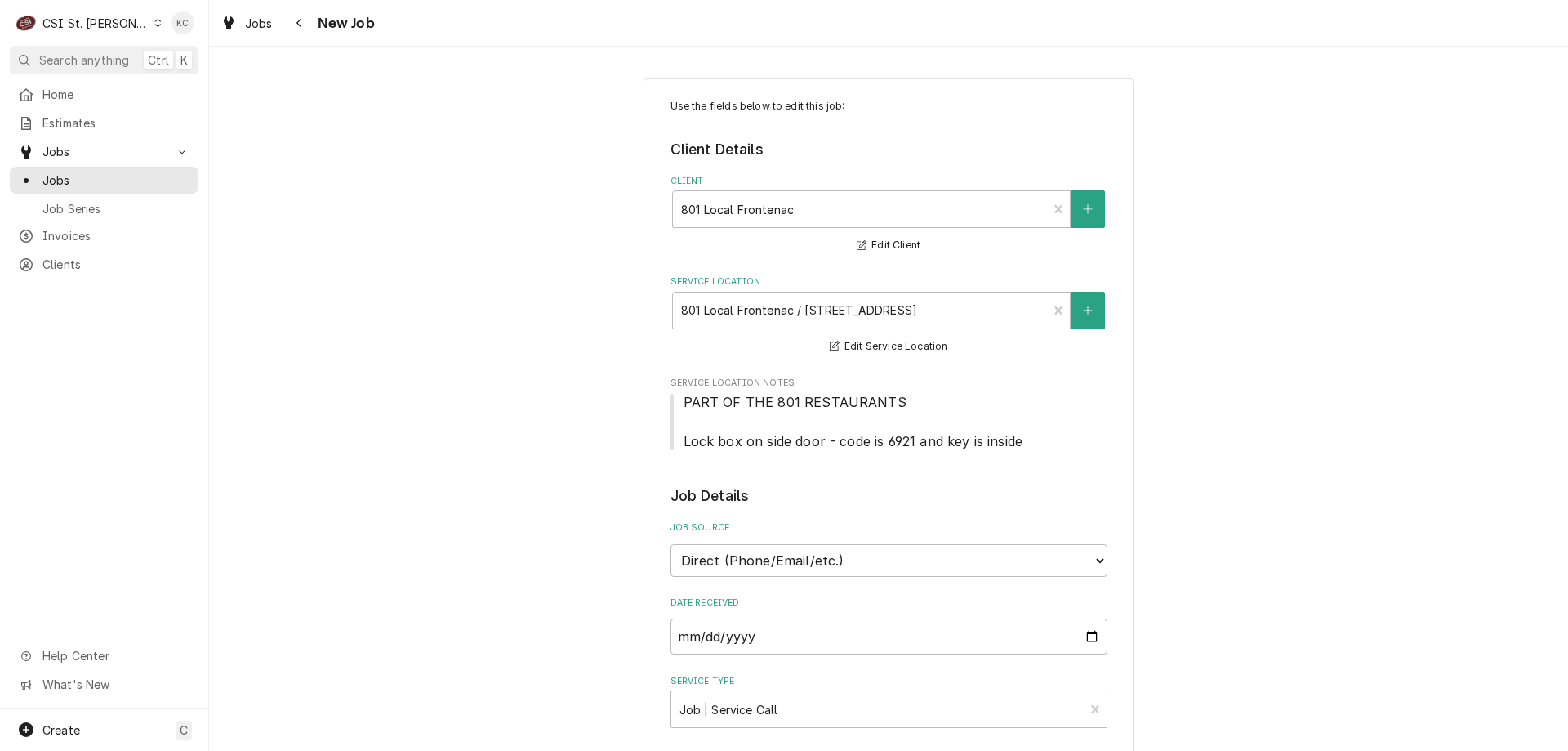
type textarea "x"
click at [296, 31] on div "Navigate back" at bounding box center [300, 23] width 17 height 17
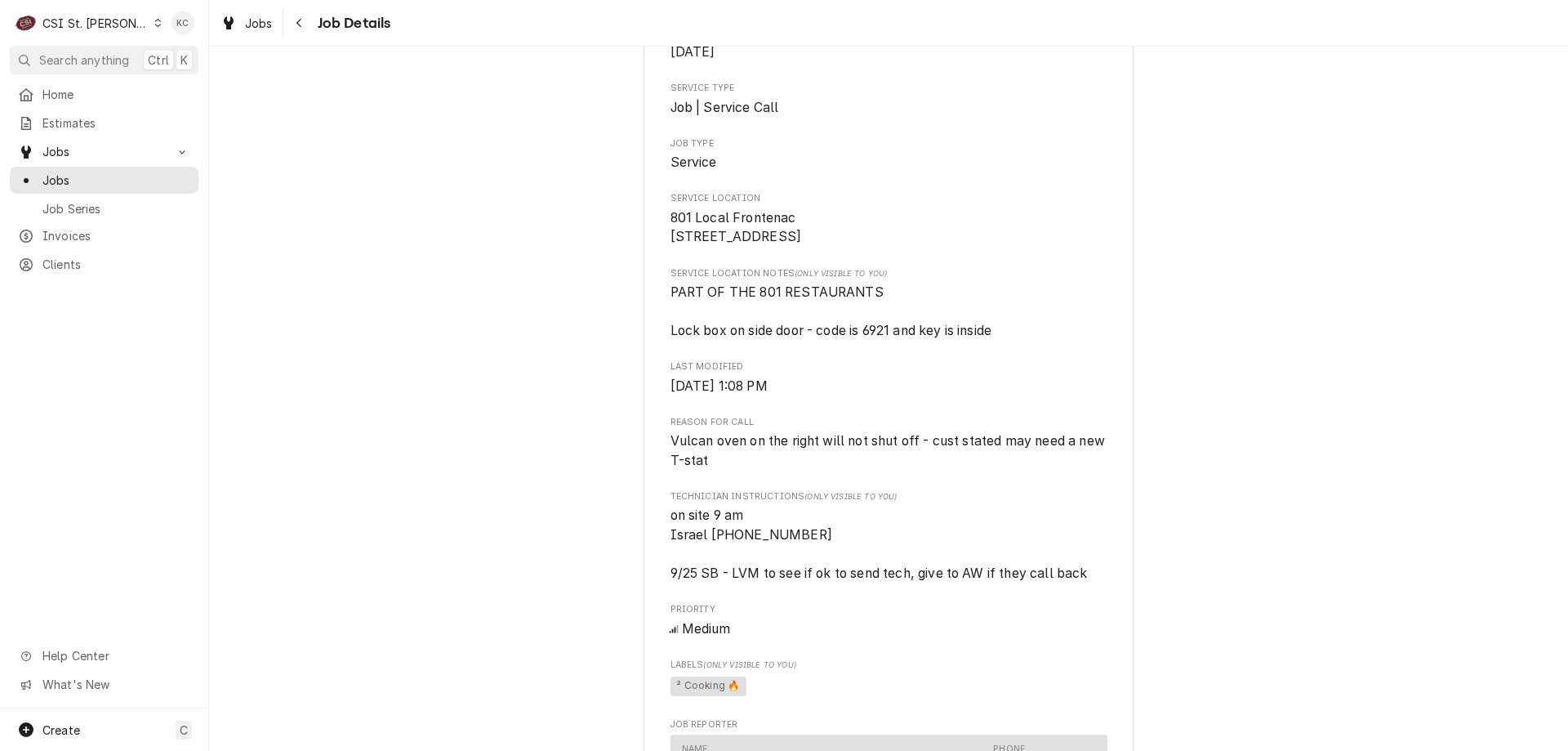
scroll to position [245, 0]
drag, startPoint x: 1082, startPoint y: 599, endPoint x: 630, endPoint y: 591, distance: 452.1
click at [630, 591] on div "Draft Preview [STREET_ADDRESS] Open in Maps Roopairs Job ID JOB-42919 Date Rece…" at bounding box center [889, 558] width 1359 height 1479
click at [1131, 120] on div "Draft Preview [STREET_ADDRESS] Open in Maps Roopairs Job ID JOB-42919 Date Rece…" at bounding box center [889, 558] width 1359 height 1479
click at [298, 29] on div "Navigate back" at bounding box center [300, 23] width 17 height 17
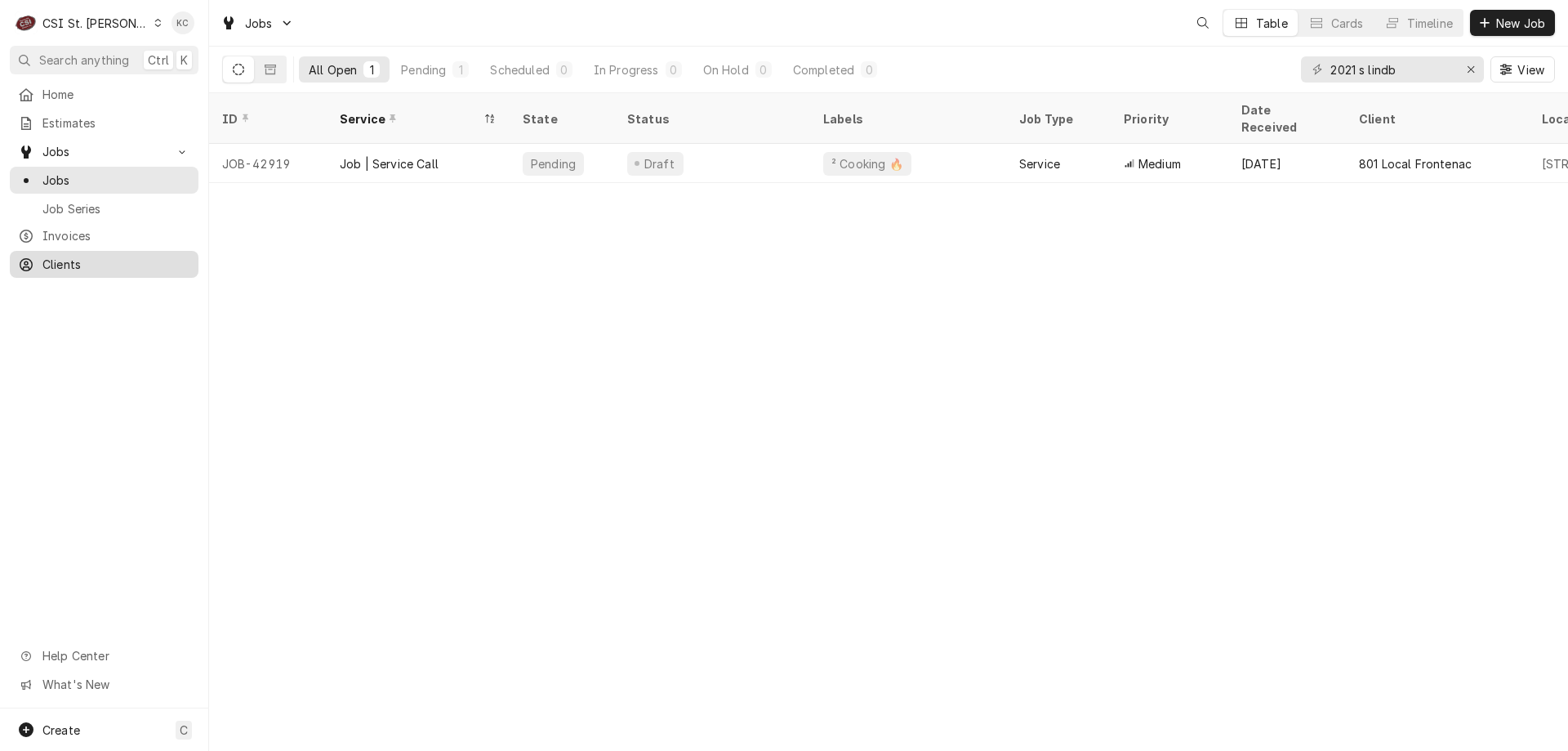
click at [83, 261] on span "Clients" at bounding box center [116, 264] width 148 height 17
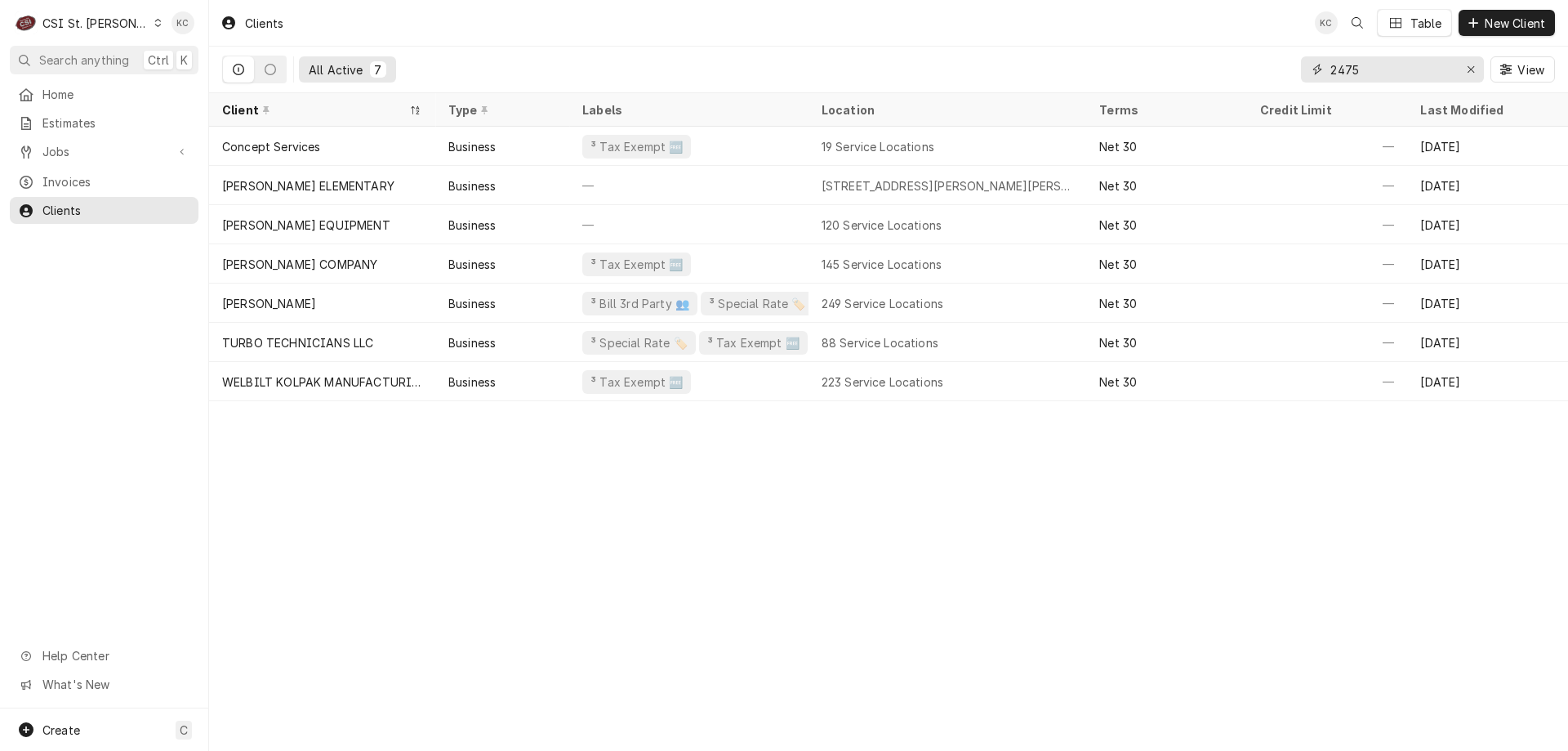
drag, startPoint x: 1364, startPoint y: 66, endPoint x: 1288, endPoint y: 76, distance: 76.7
click at [1288, 76] on div "All Active 7 2475 View" at bounding box center [889, 69] width 1332 height 45
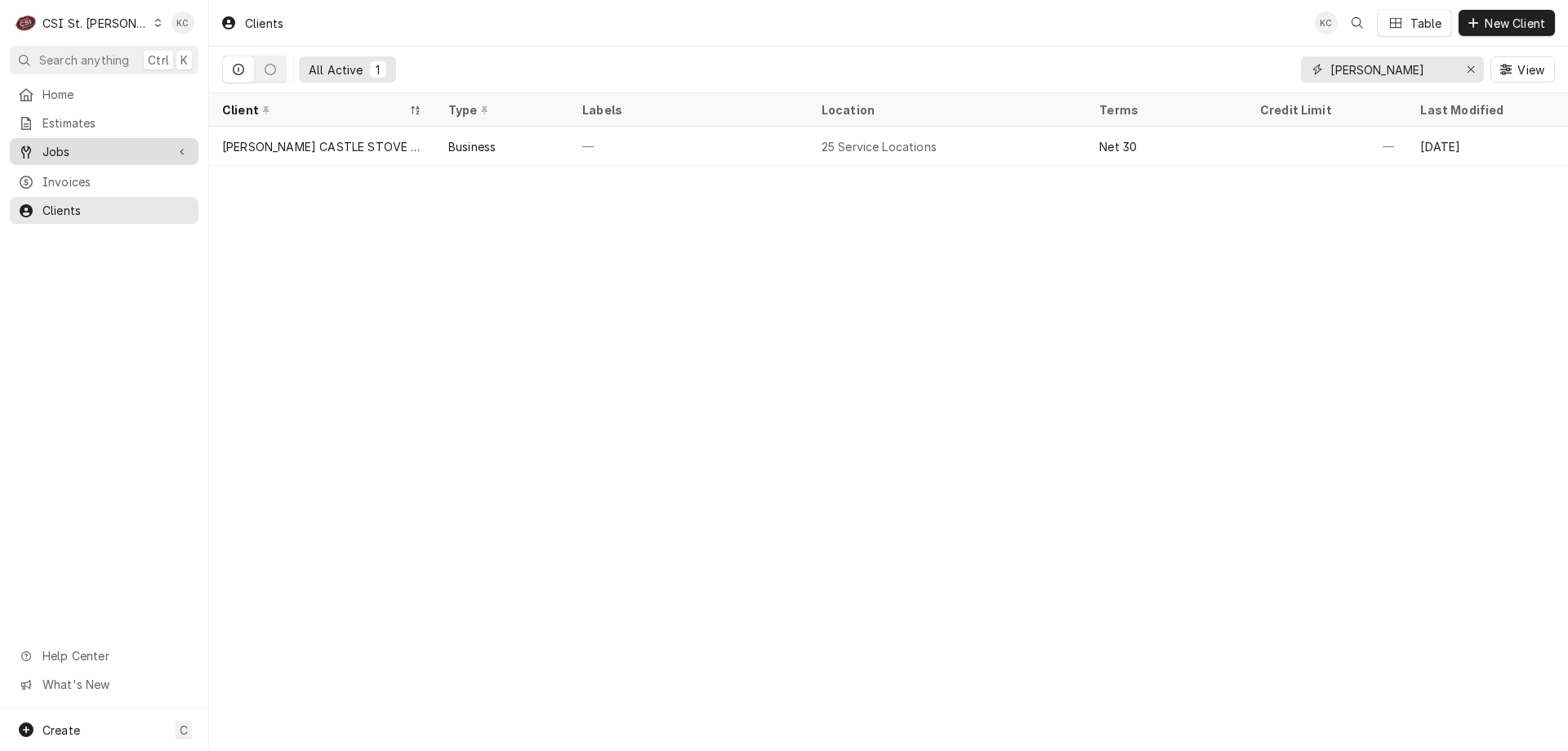
type input "[PERSON_NAME]"
click at [55, 147] on span "Jobs" at bounding box center [103, 151] width 123 height 17
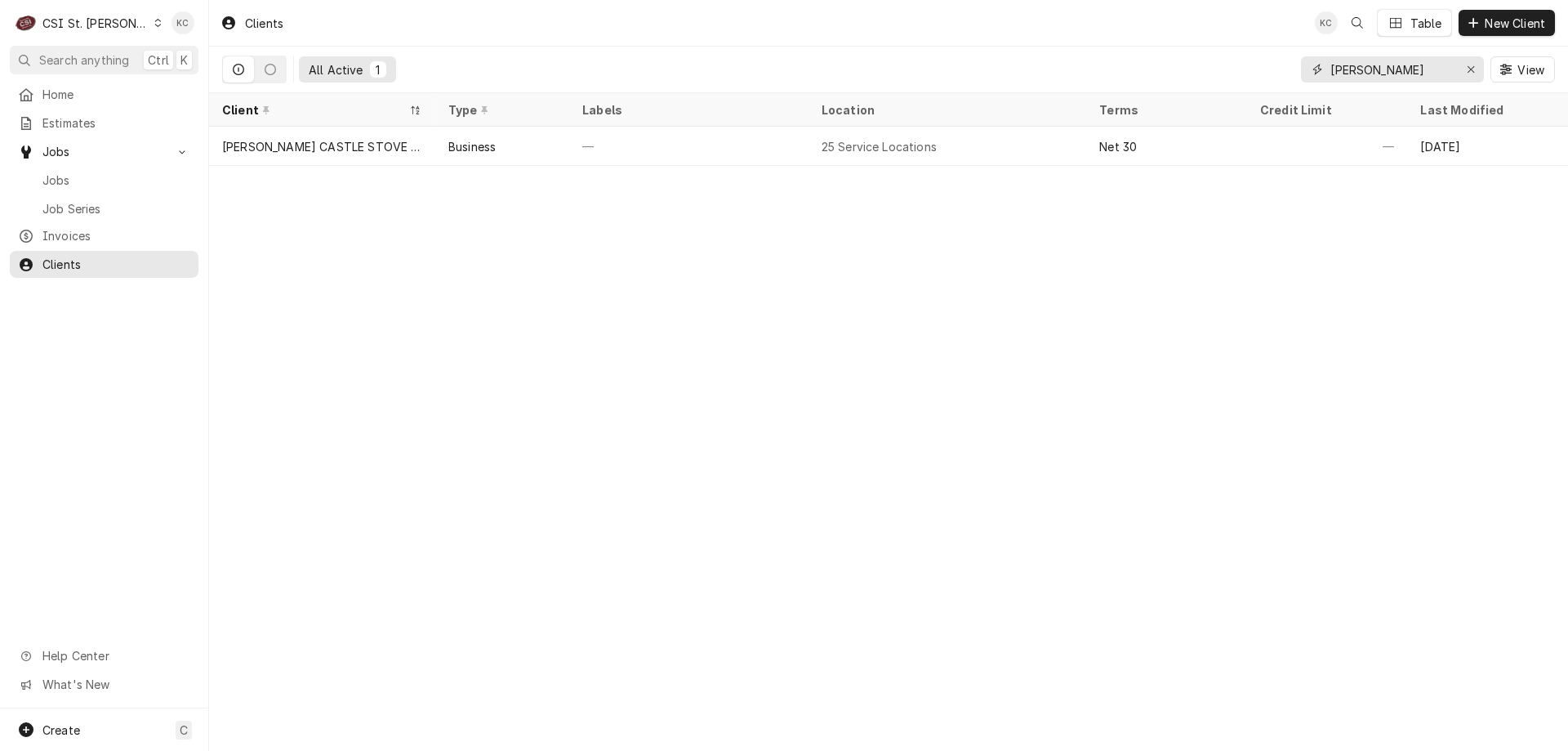
drag, startPoint x: 1412, startPoint y: 74, endPoint x: 1266, endPoint y: 72, distance: 146.0
click at [1266, 72] on div "All Active 1 [PERSON_NAME] View" at bounding box center [889, 69] width 1332 height 45
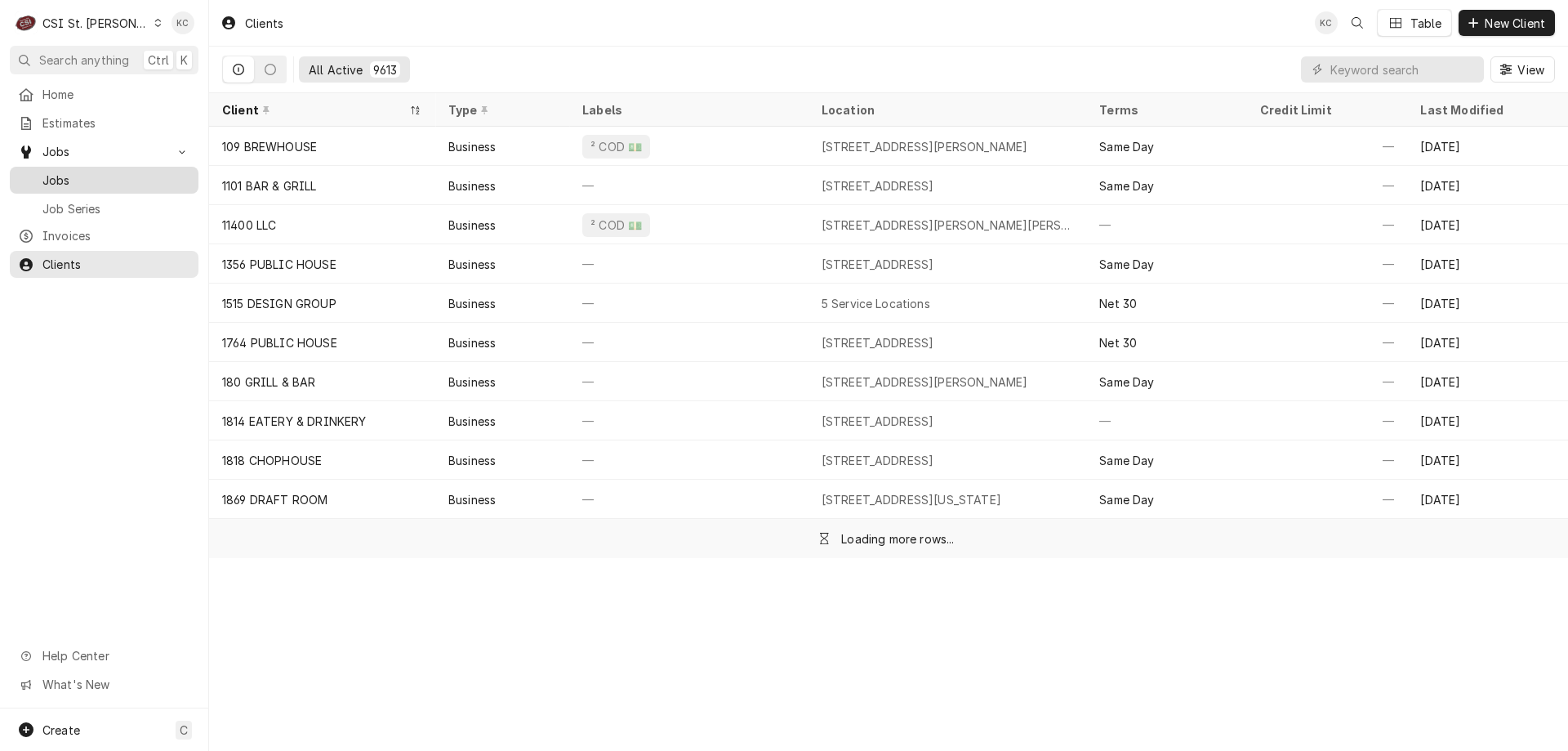
click at [78, 179] on span "Jobs" at bounding box center [116, 179] width 148 height 17
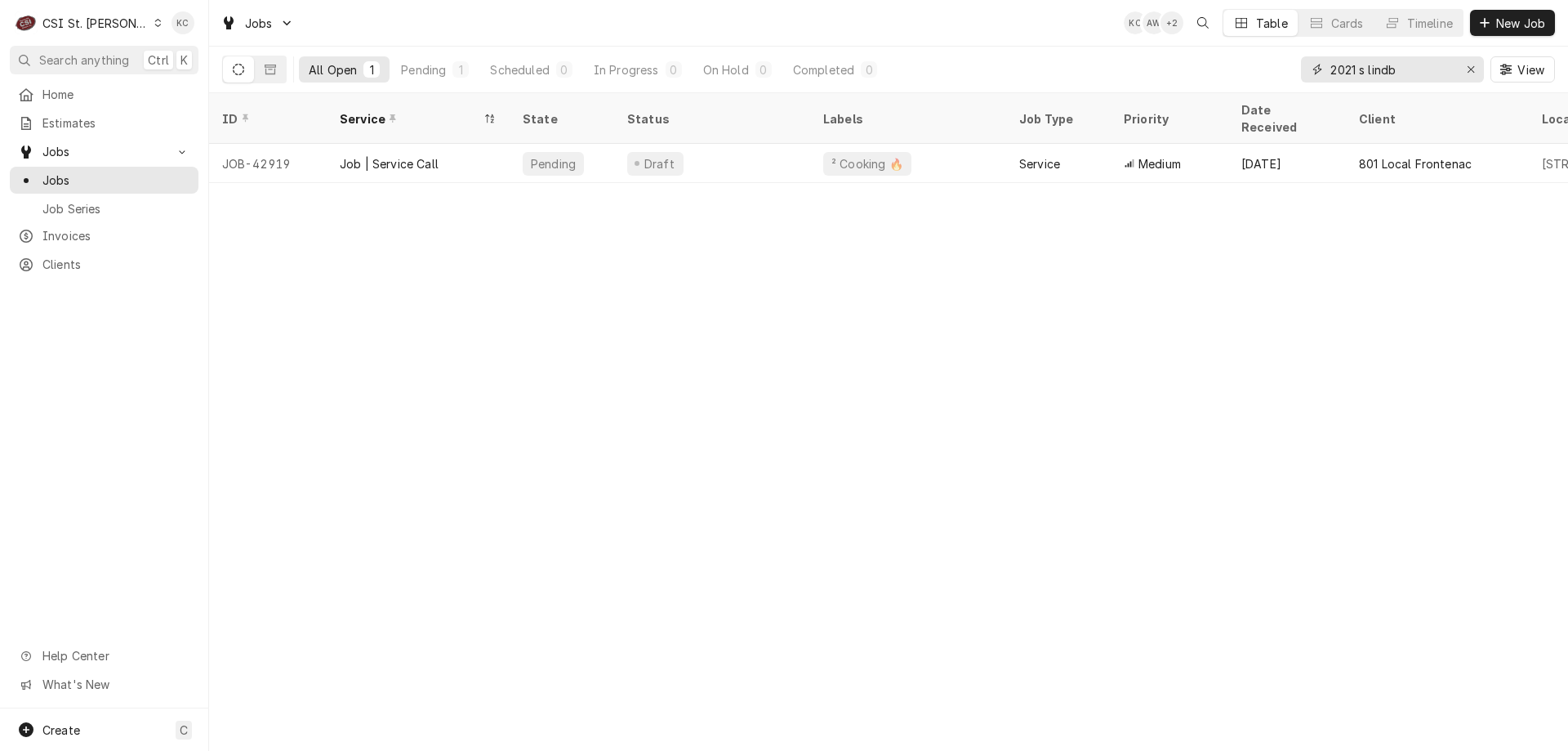
drag, startPoint x: 1410, startPoint y: 72, endPoint x: 1221, endPoint y: 73, distance: 189.0
click at [1221, 73] on div "All Open 1 Pending 1 Scheduled 0 In Progress 0 On Hold 0 Completed 0 2021 s lin…" at bounding box center [889, 69] width 1332 height 45
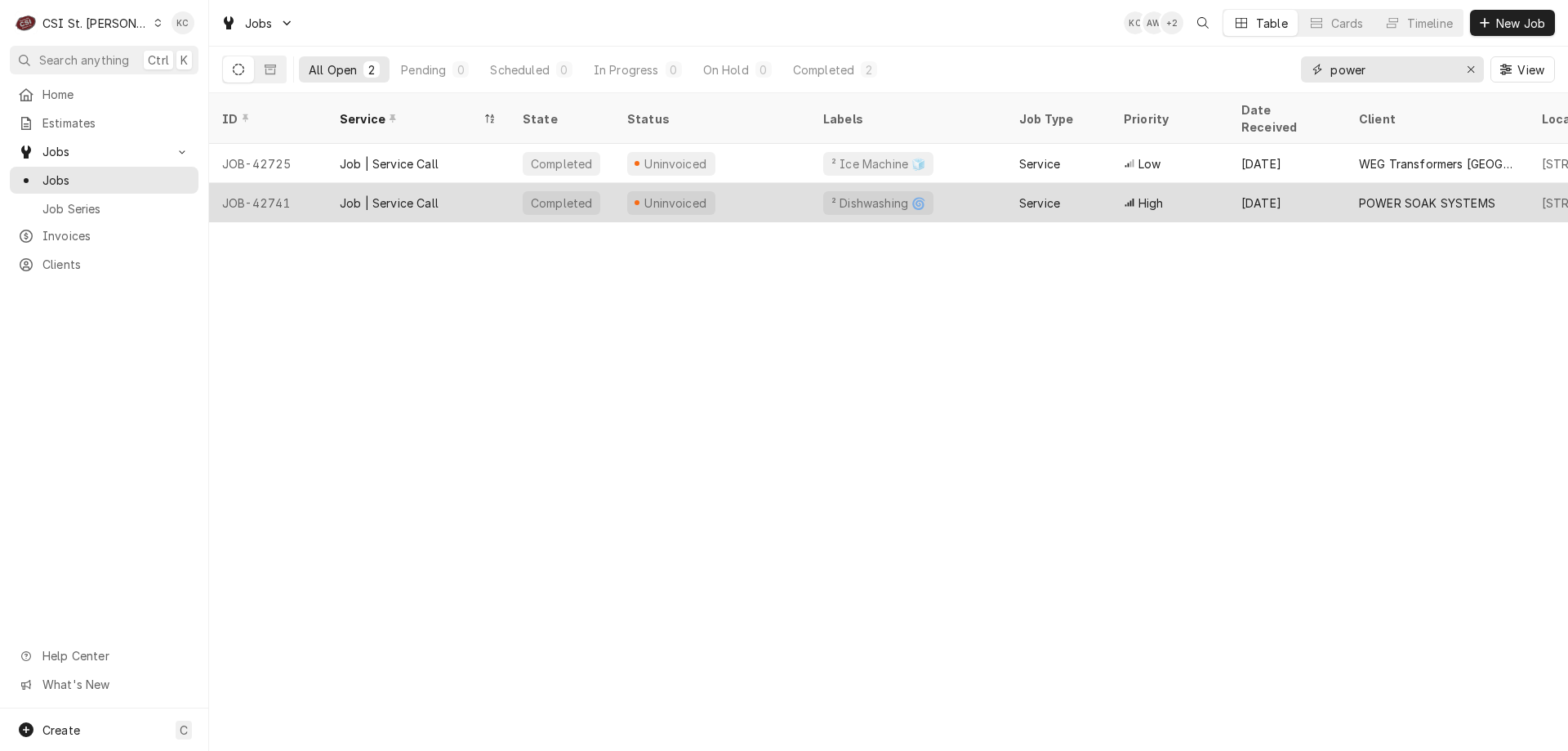
type input "power"
click at [788, 189] on div "Uninvoiced" at bounding box center [712, 202] width 196 height 39
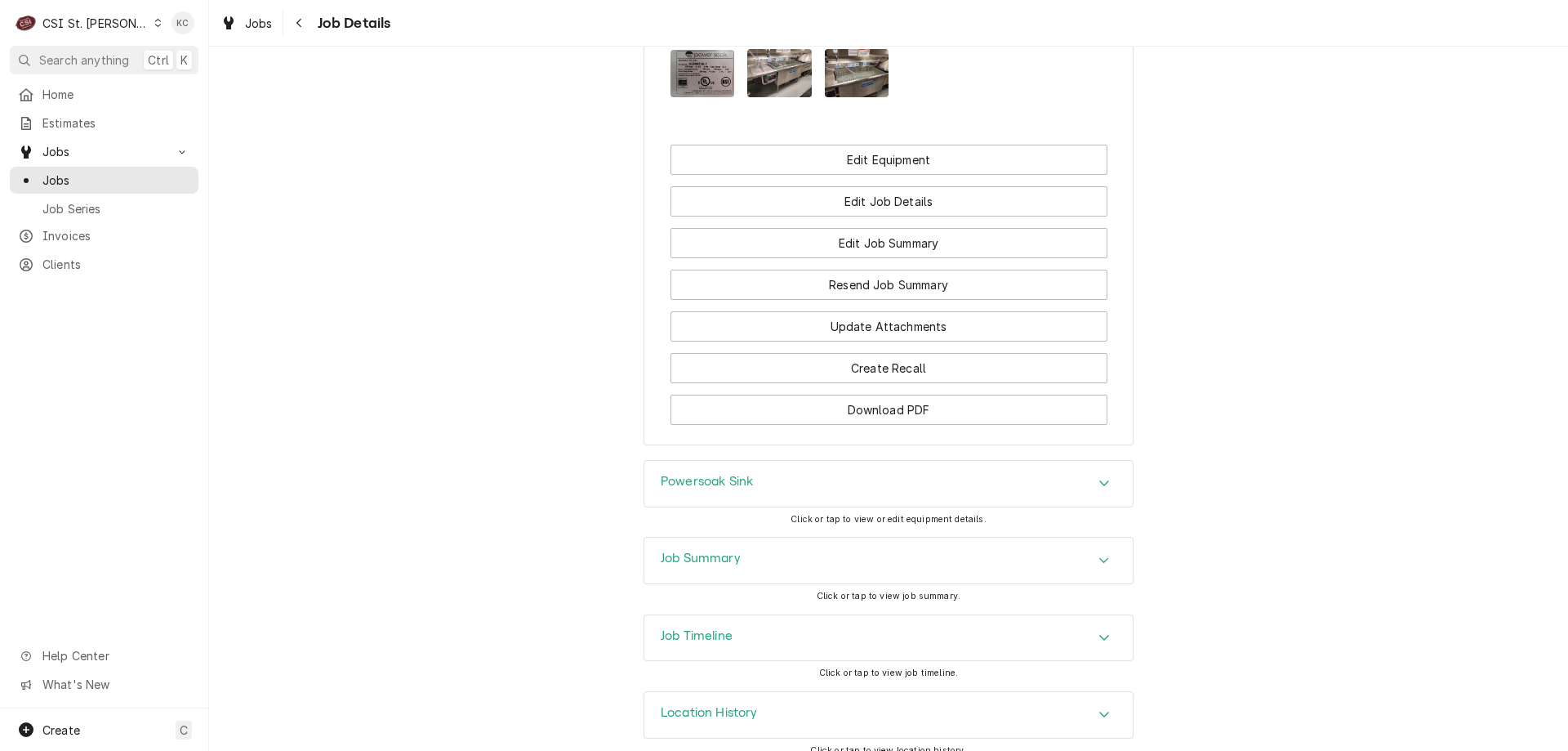
scroll to position [1466, 0]
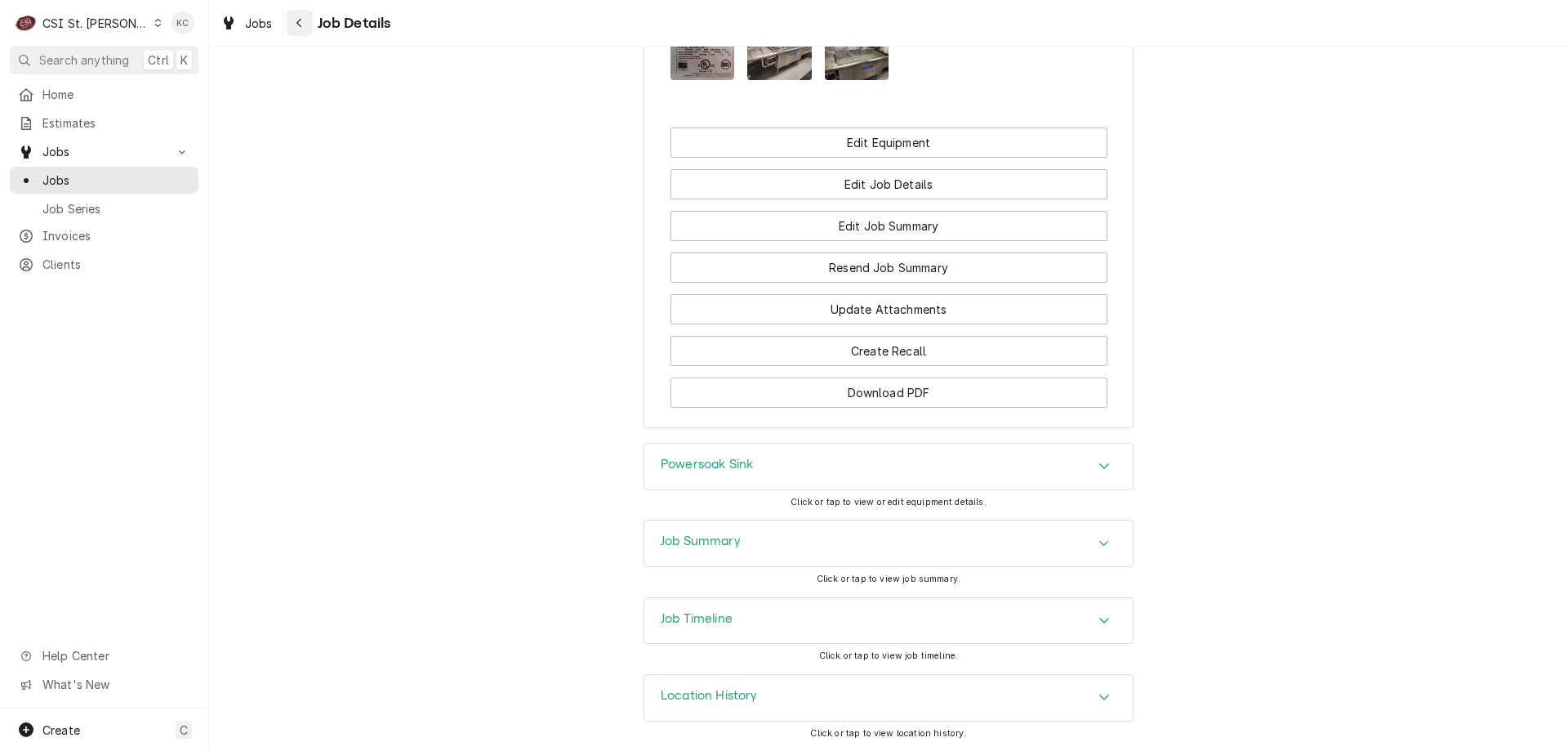
click at [303, 34] on button "Navigate back" at bounding box center [300, 23] width 26 height 26
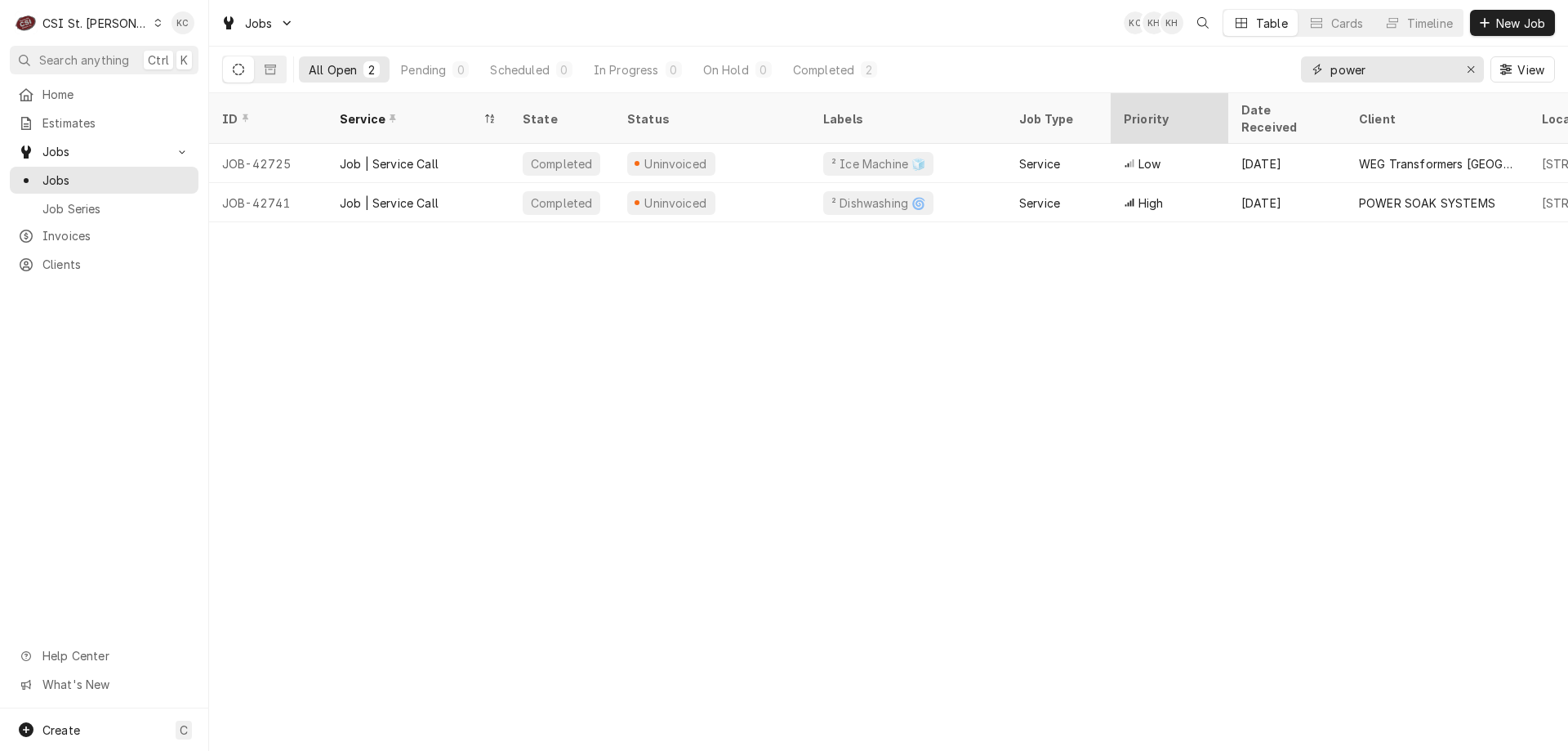
drag, startPoint x: 1389, startPoint y: 65, endPoint x: 1150, endPoint y: 112, distance: 243.6
click at [1150, 112] on div "Jobs KC KH KH Table Cards Timeline New Job All Open 2 Pending 0 Scheduled 0 In …" at bounding box center [889, 376] width 1359 height 751
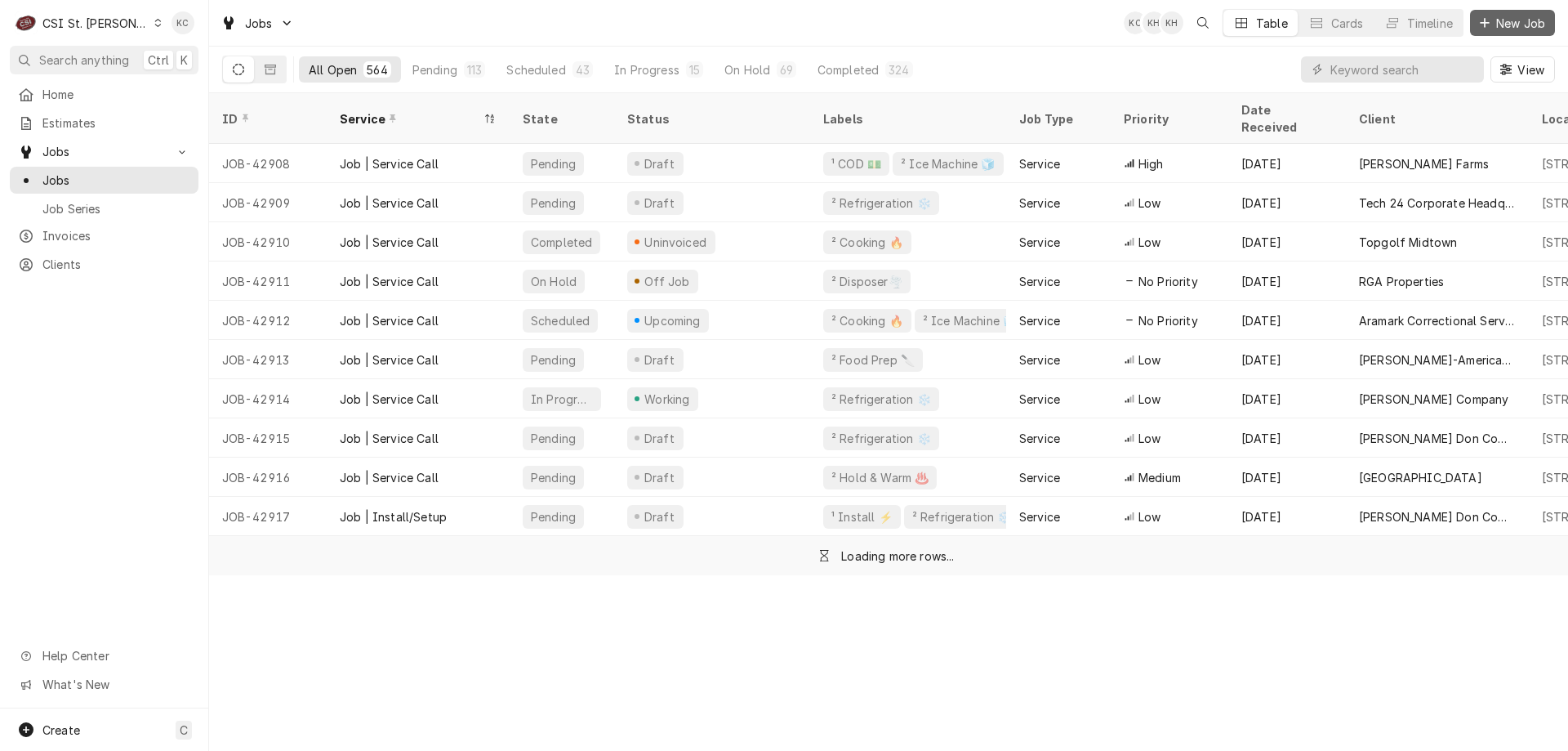
click at [1516, 25] on span "New Job" at bounding box center [1520, 23] width 55 height 17
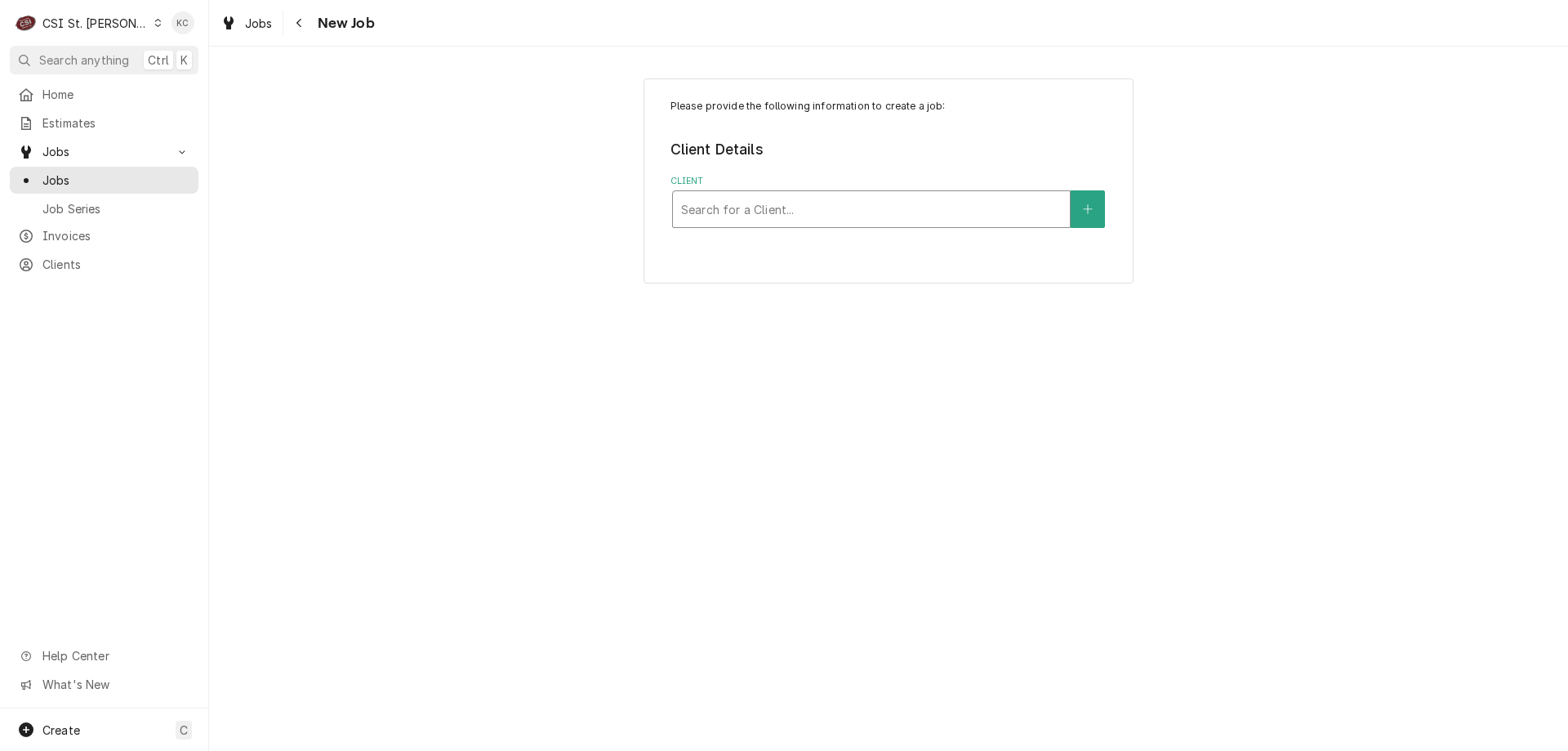
click at [801, 219] on div "Client" at bounding box center [871, 209] width 380 height 30
type input "comstock"
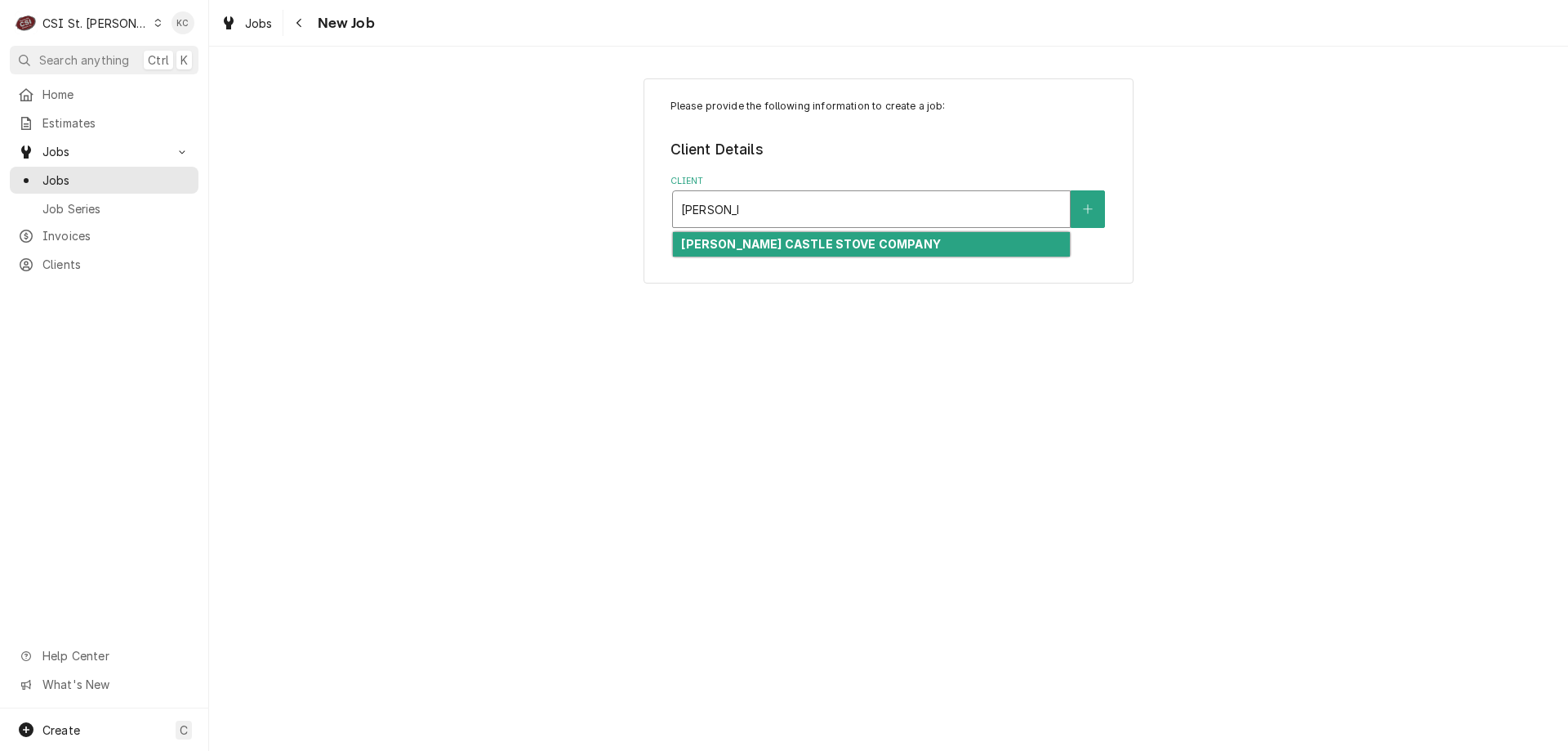
click at [801, 243] on strong "[PERSON_NAME] CASTLE STOVE COMPANY" at bounding box center [810, 244] width 259 height 14
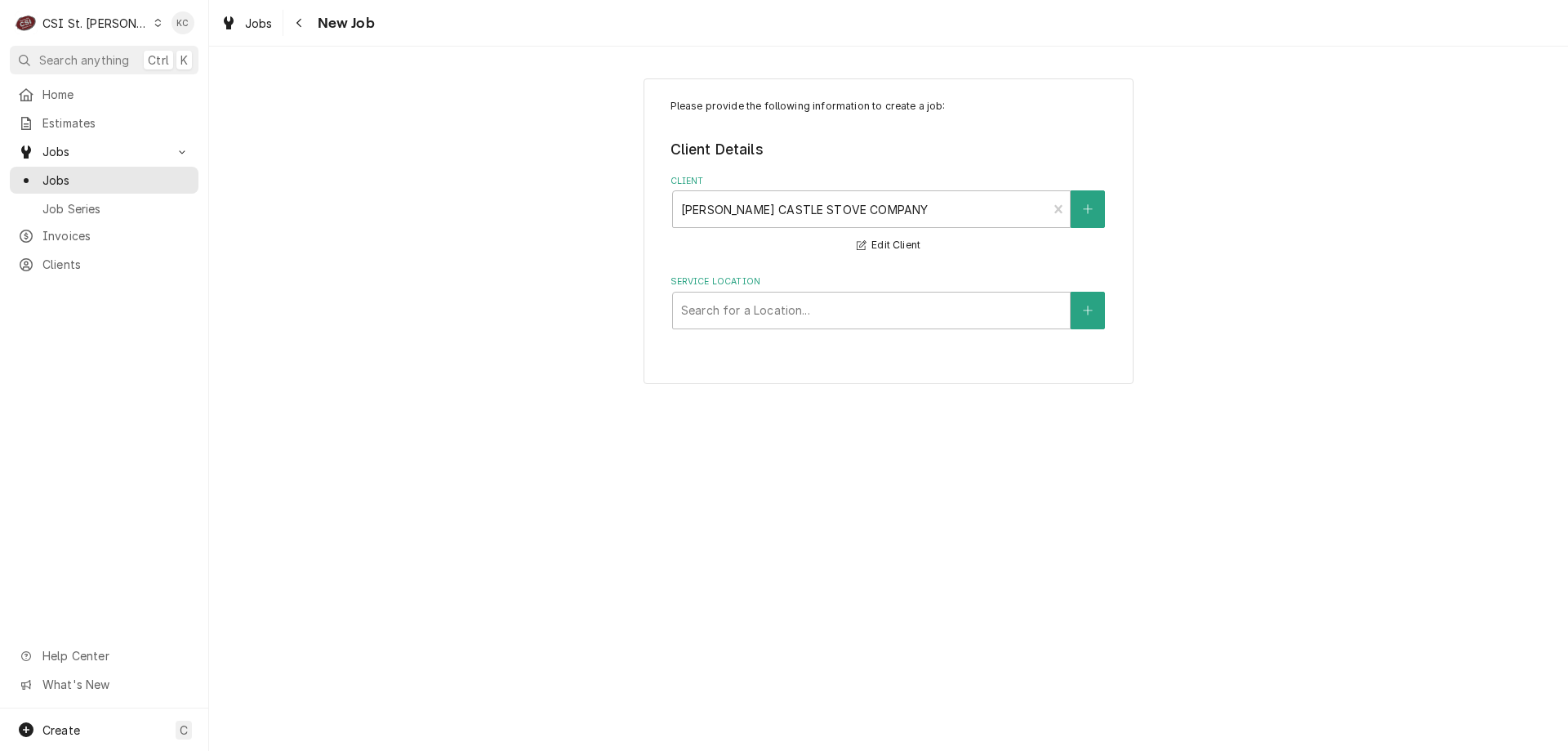
click at [493, 220] on div "Please provide the following information to create a job: Client Details Client…" at bounding box center [889, 231] width 1359 height 335
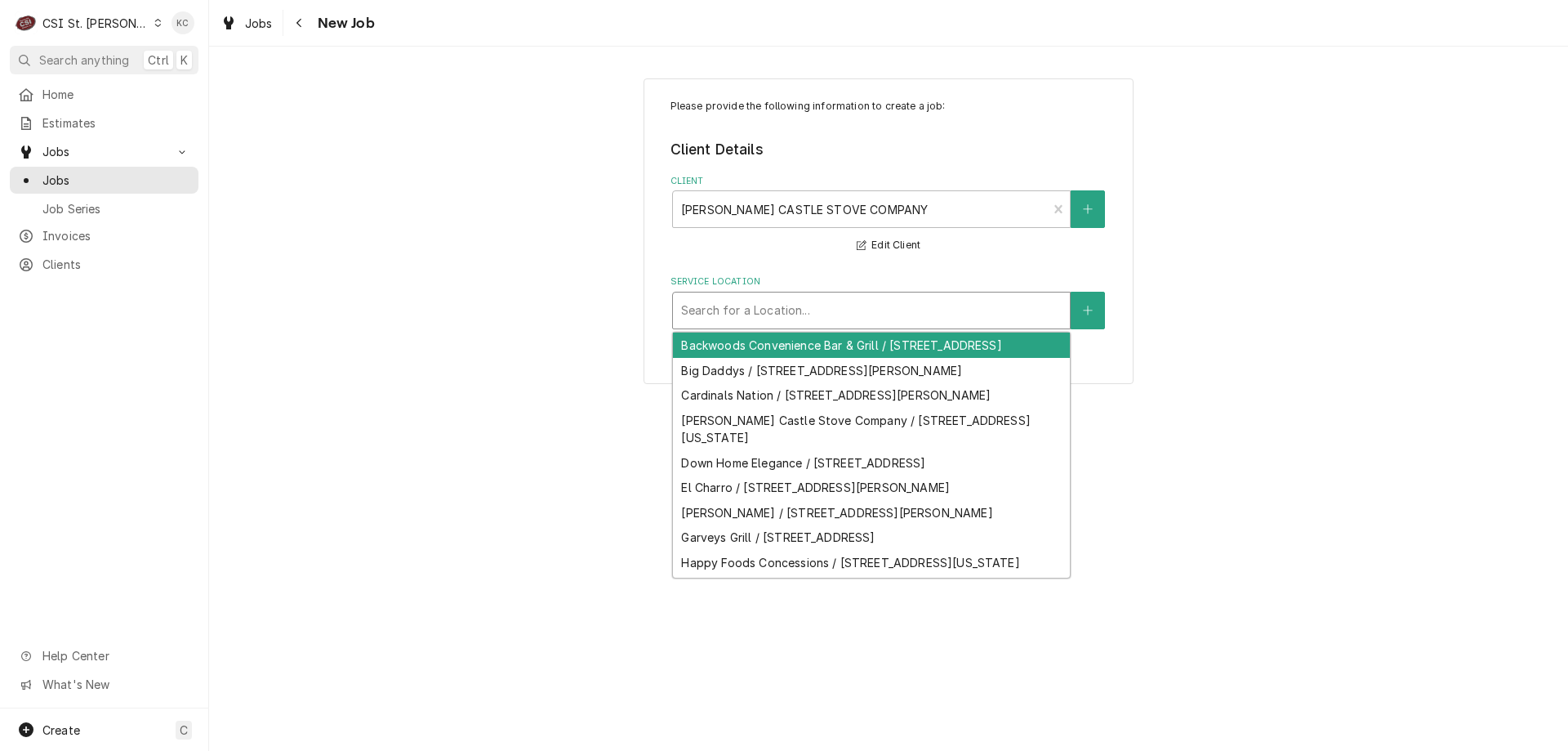
click at [765, 304] on div "Service Location" at bounding box center [871, 311] width 380 height 30
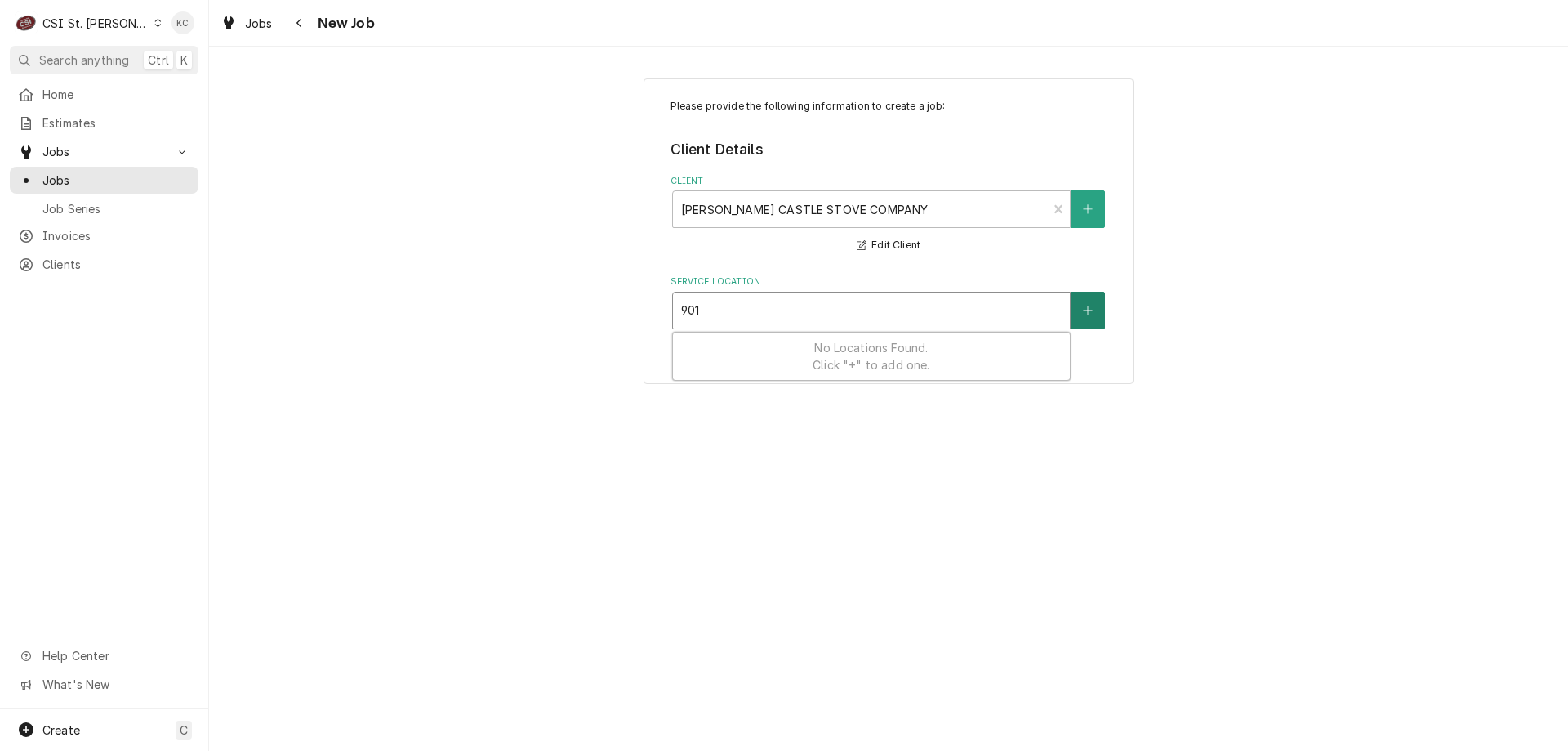
type input "901"
click at [1094, 307] on button "Service Location" at bounding box center [1087, 310] width 34 height 37
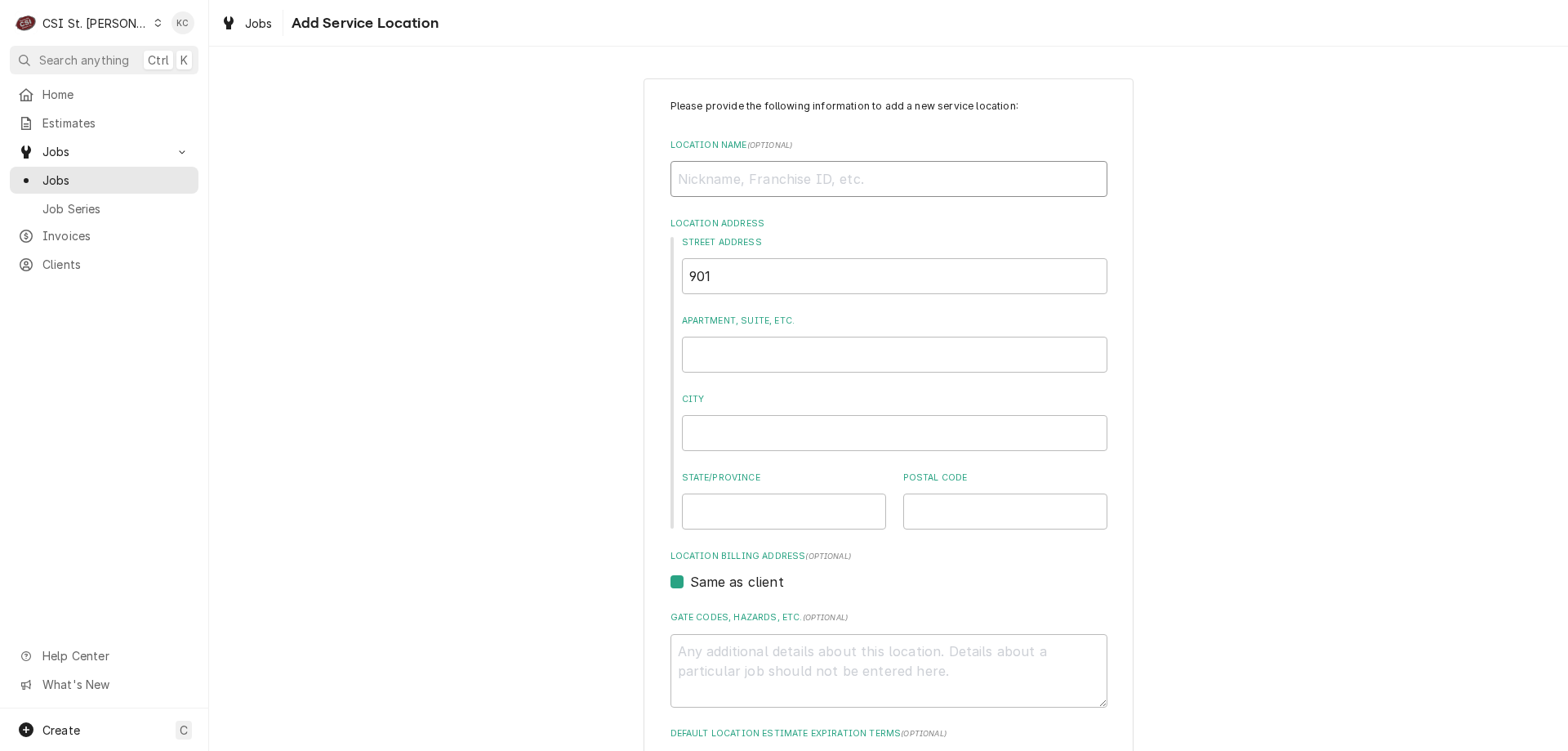
click at [699, 190] on input "Location Name ( optional )" at bounding box center [889, 179] width 437 height 36
type textarea "x"
type input "M"
type textarea "x"
type input "ME"
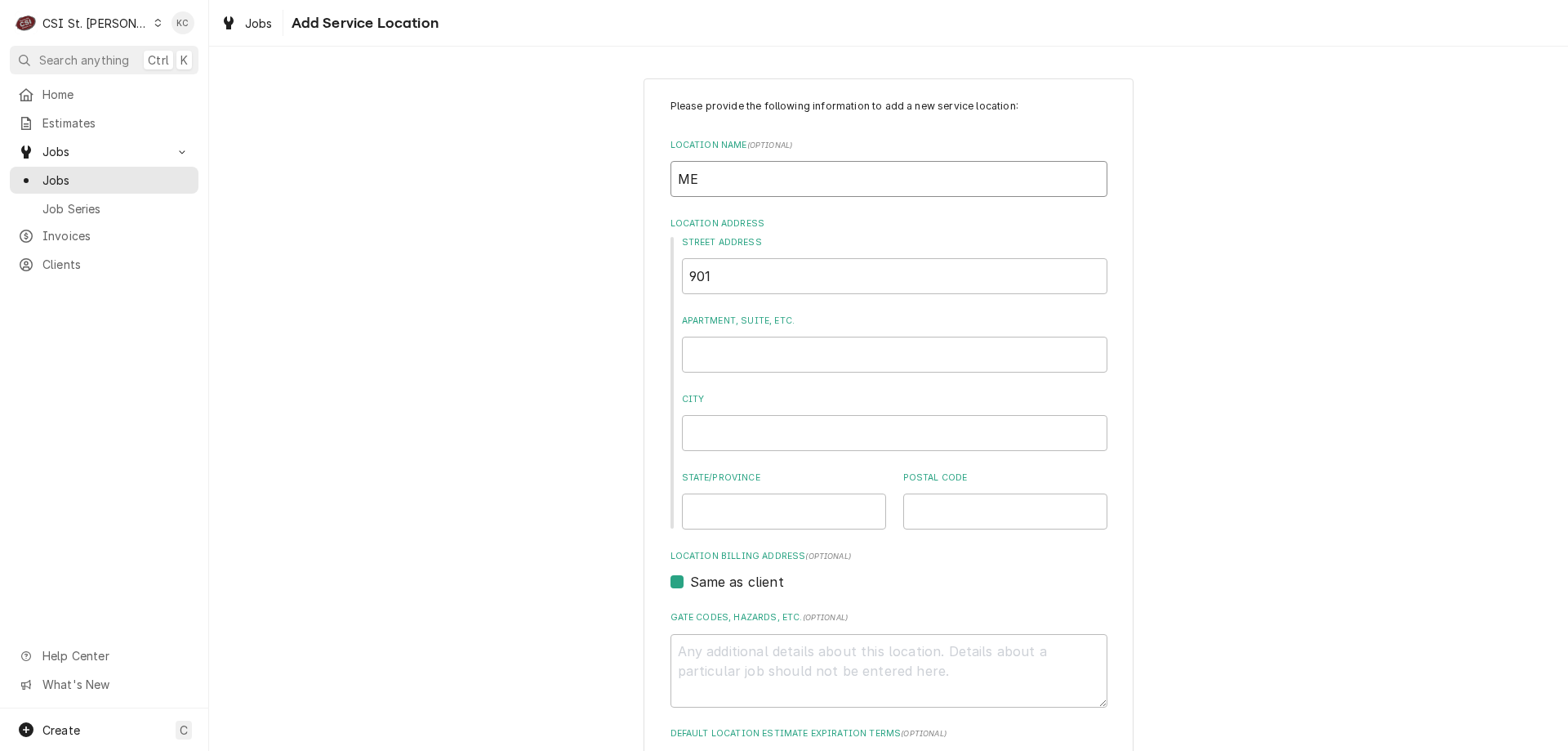
type textarea "x"
type input "MER"
type textarea "x"
type input "MERC"
type textarea "x"
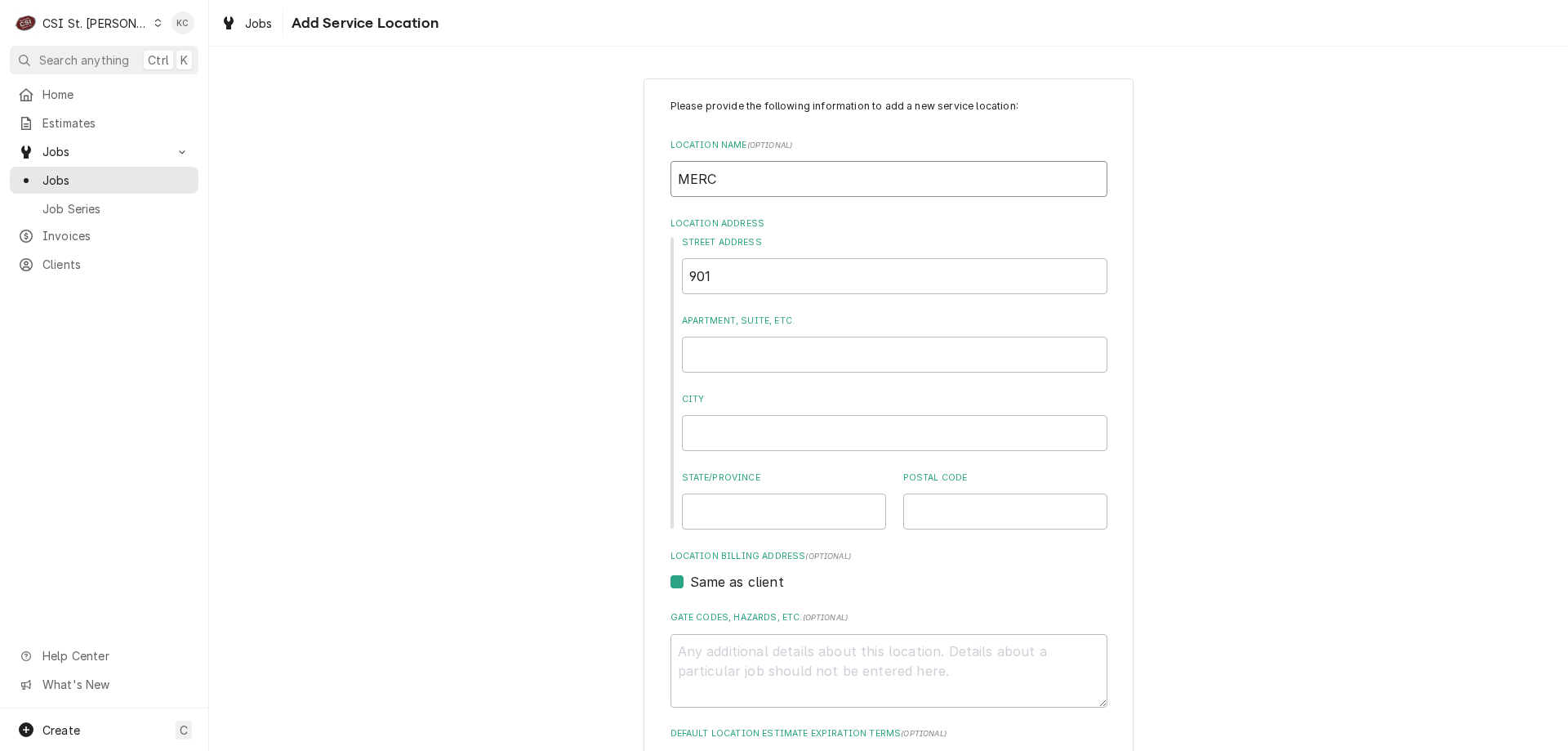
type input "MERCY"
type textarea "x"
type input "MERCY"
type textarea "x"
type input "MERCY H"
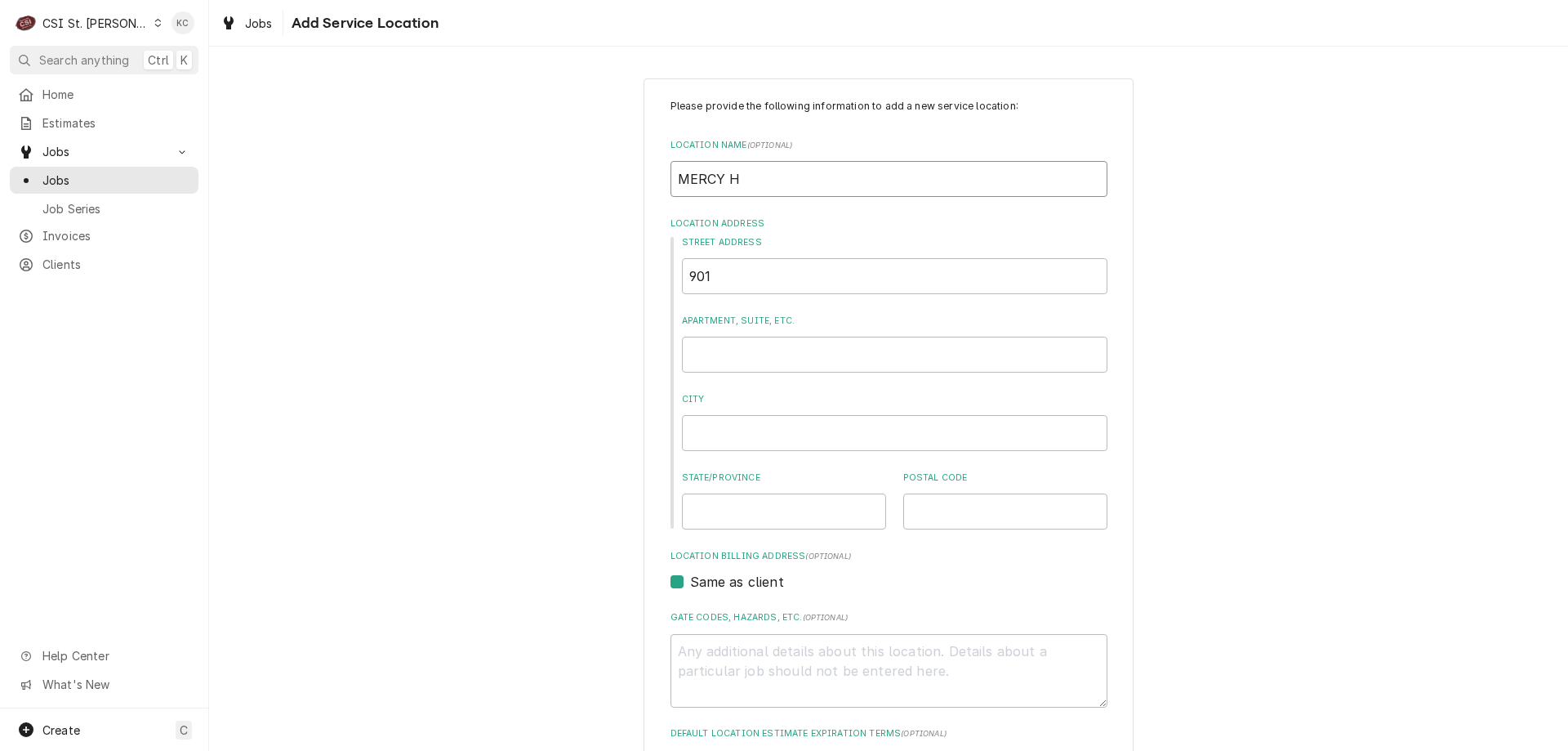
type textarea "x"
type input "MERCY HO"
type textarea "x"
type input "MERCY HOS"
type textarea "x"
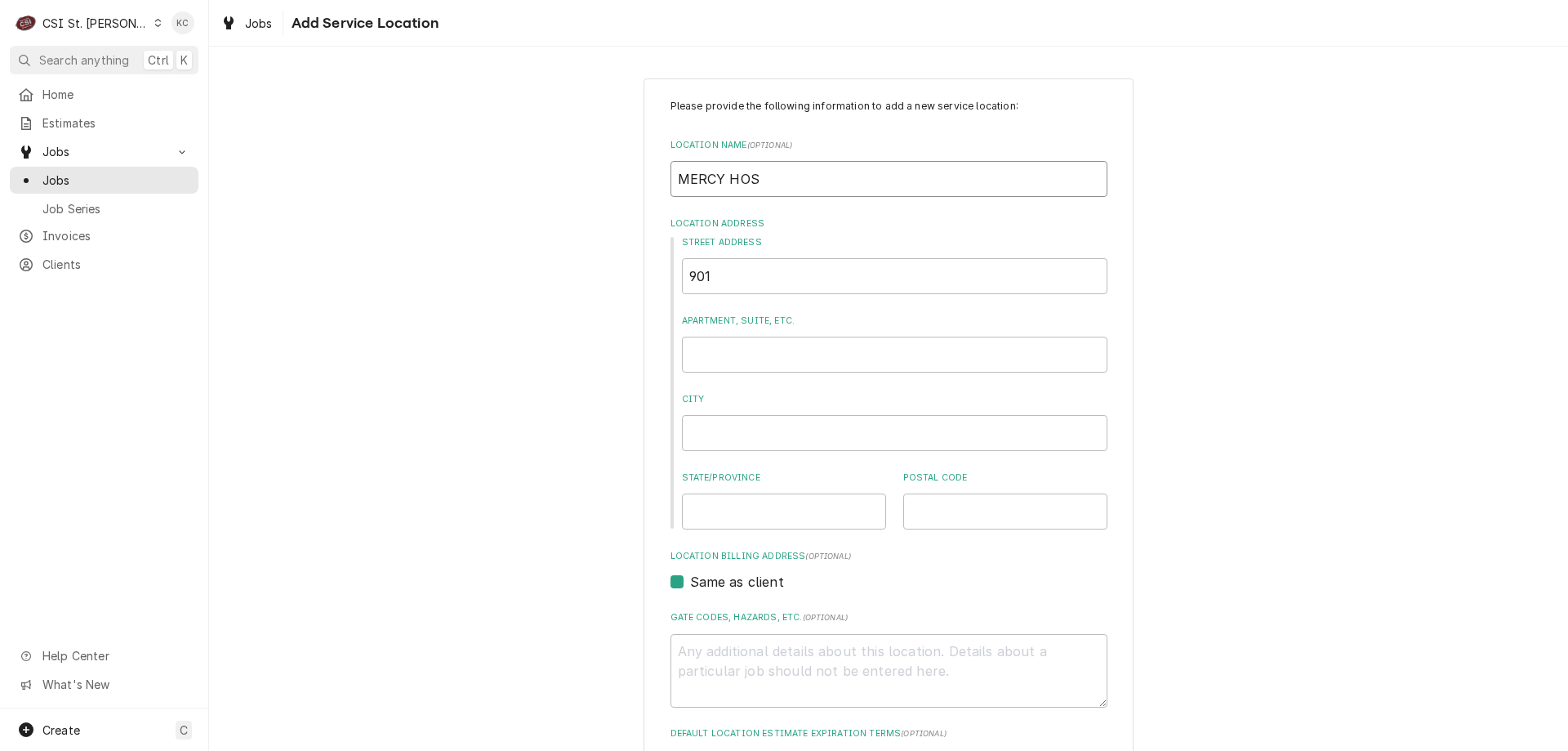
type input "MERCY HOSP"
type textarea "x"
type input "MERCY HOSPI"
type textarea "x"
type input "MERCY HOSPIT"
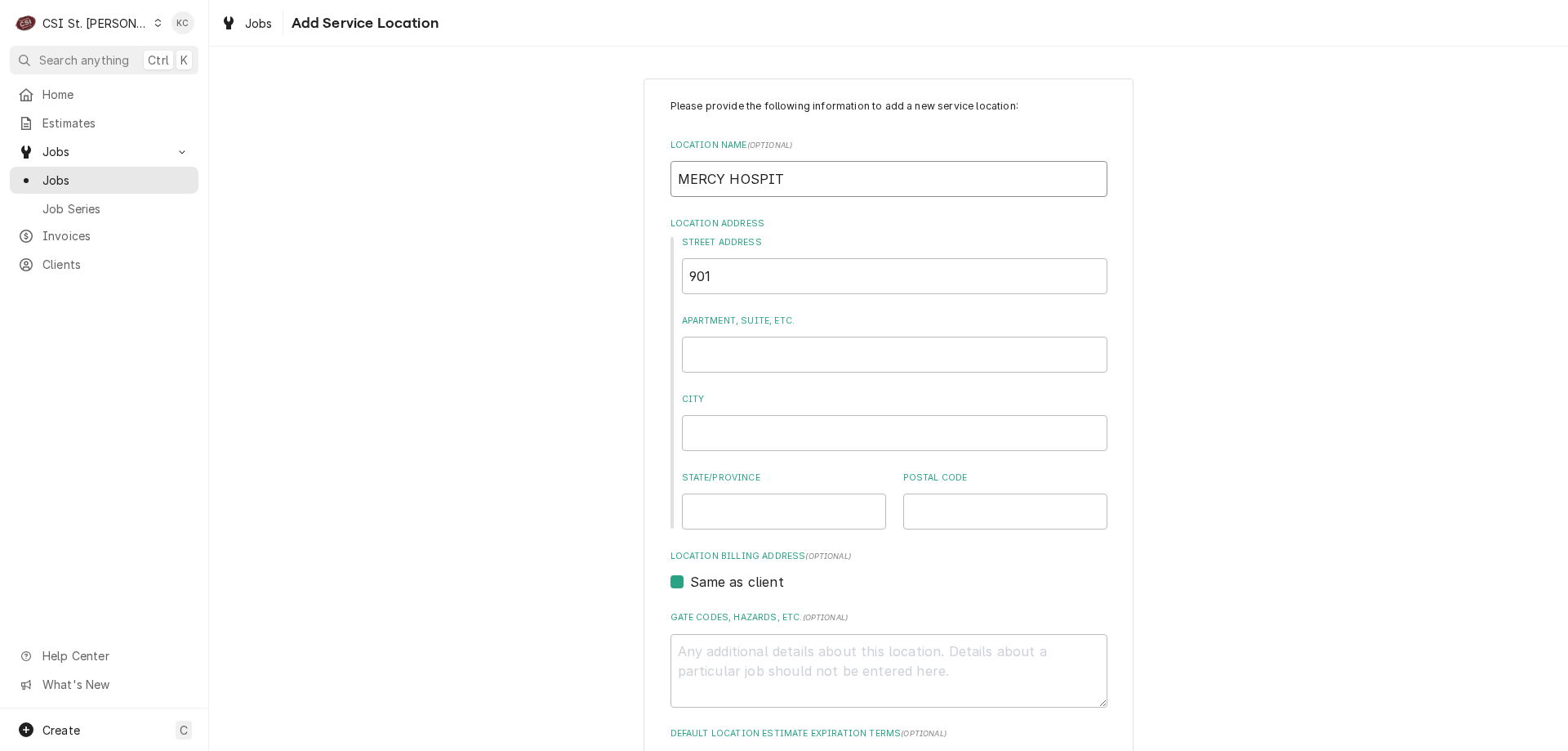
type textarea "x"
type input "MERCY HOSPITA"
type textarea "x"
type input "MERCY HOSPITAL"
type textarea "x"
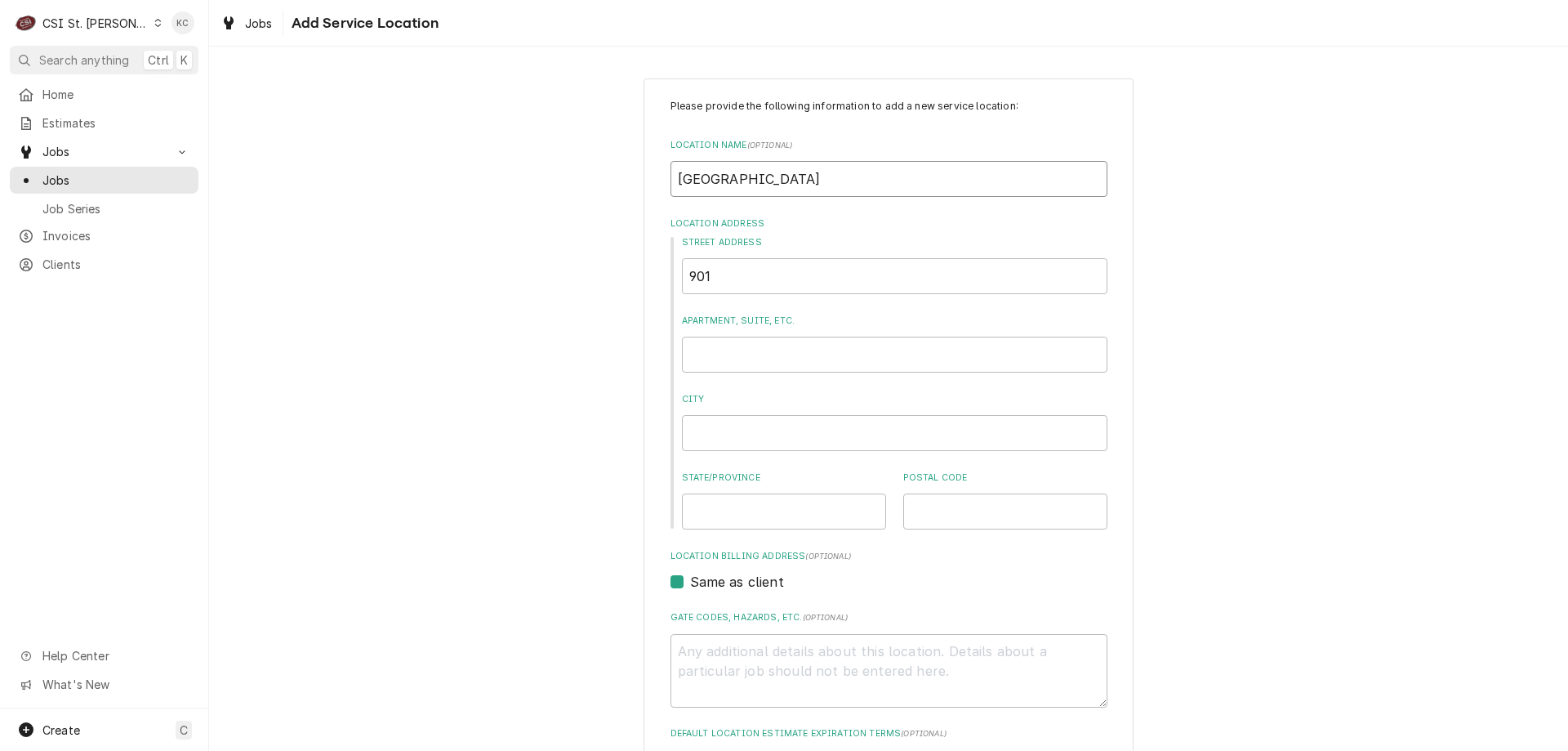
type input "MERCY HOSPITAL"
type textarea "x"
type input "MERCY HOSPITAL -"
type textarea "x"
type input "MERCY HOSPITAL -"
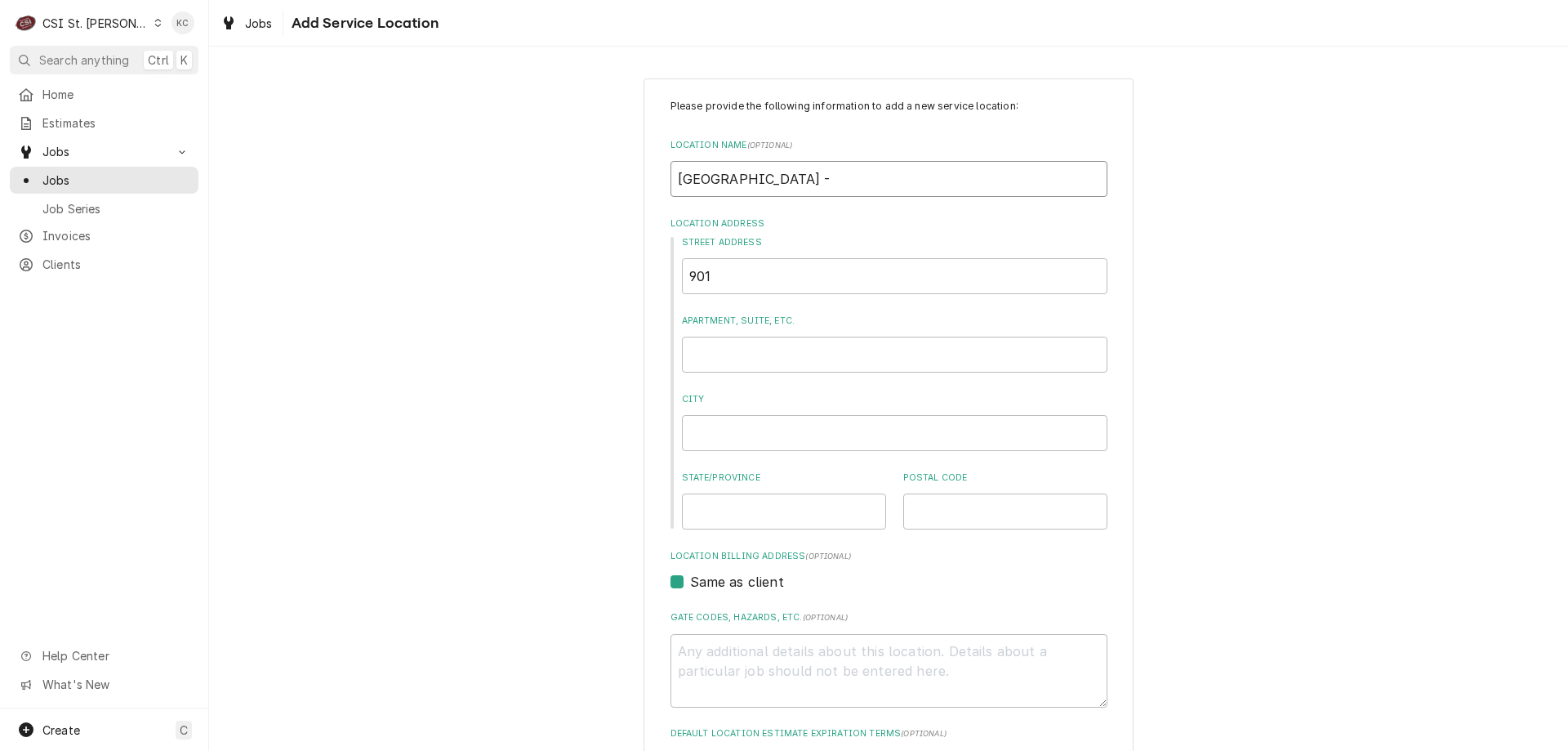
type textarea "x"
type input "MERCY HOSPITAL - W"
type textarea "x"
type input "MERCY HOSPITAL - WA"
type textarea "x"
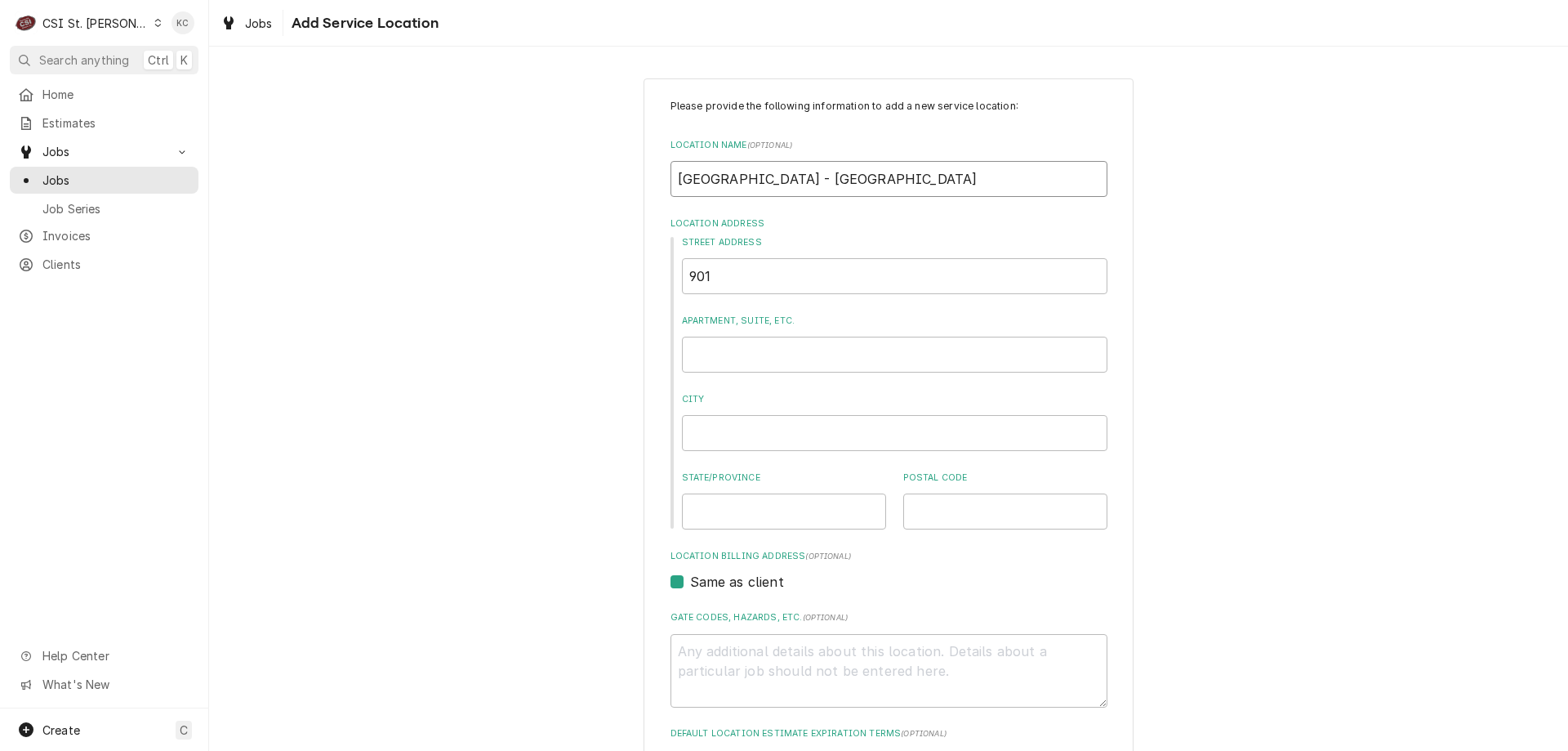
type input "MERCY HOSPITAL - WAS"
type textarea "x"
type input "MERCY HOSPITAL - WASH"
type textarea "x"
type input "MERCY HOSPITAL - WASHI"
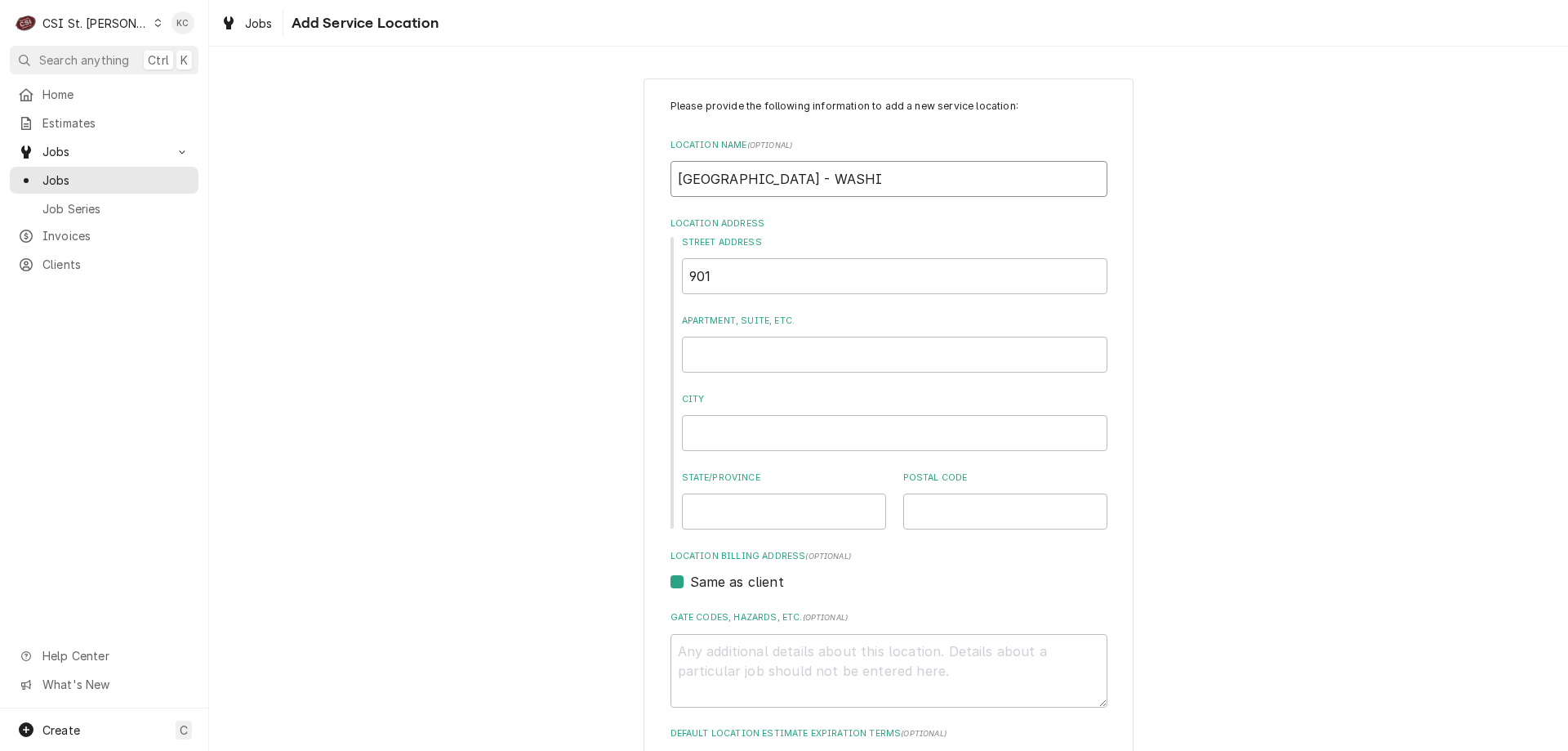
type textarea "x"
type input "MERCY HOSPITAL - WASHIN"
type textarea "x"
type input "MERCY HOSPITAL - WASHING"
type textarea "x"
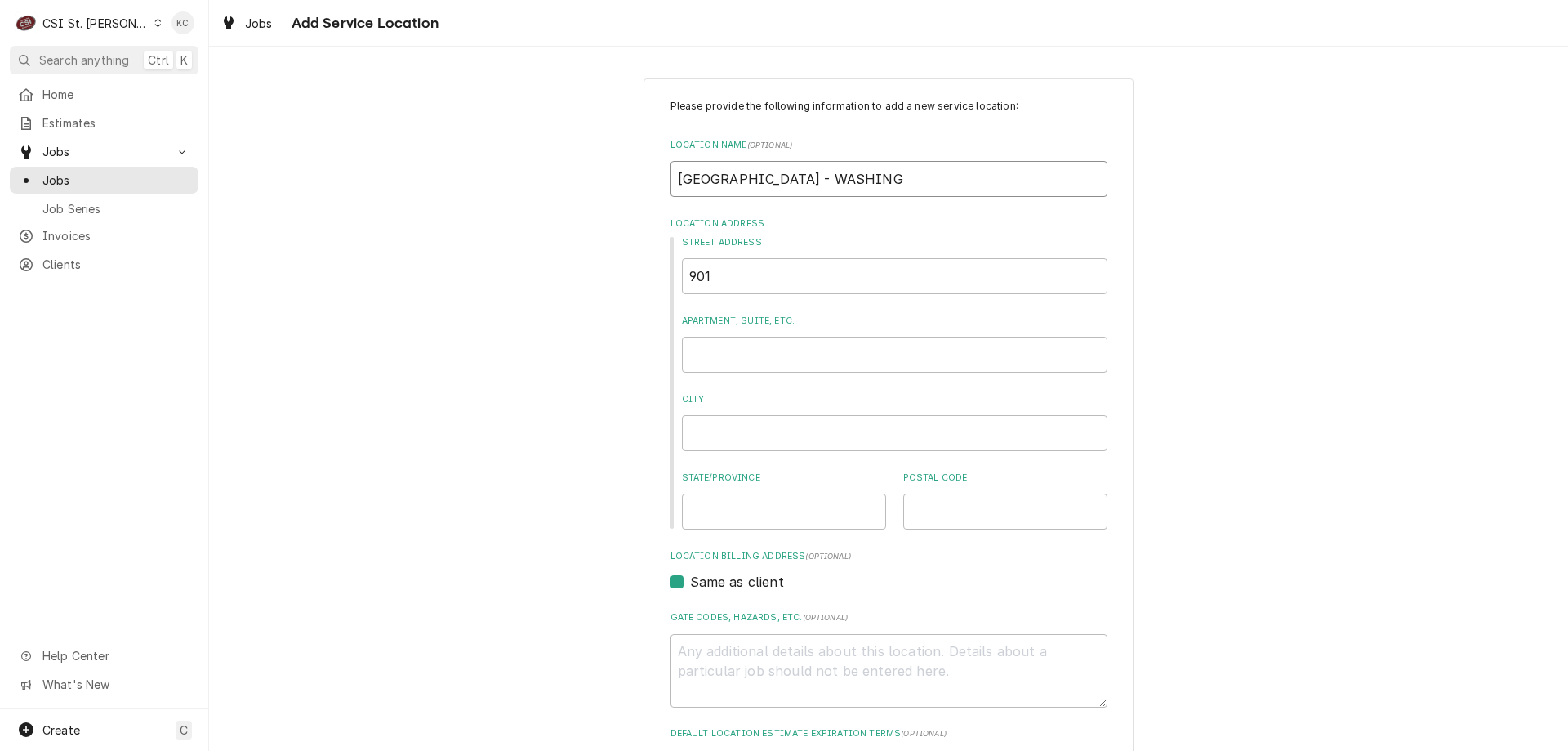
type input "MERCY HOSPITAL - WASHINGT"
type textarea "x"
type input "MERCY HOSPITAL - WASHINGTO"
type textarea "x"
type input "MERCY HOSPITAL - WASHINGTON"
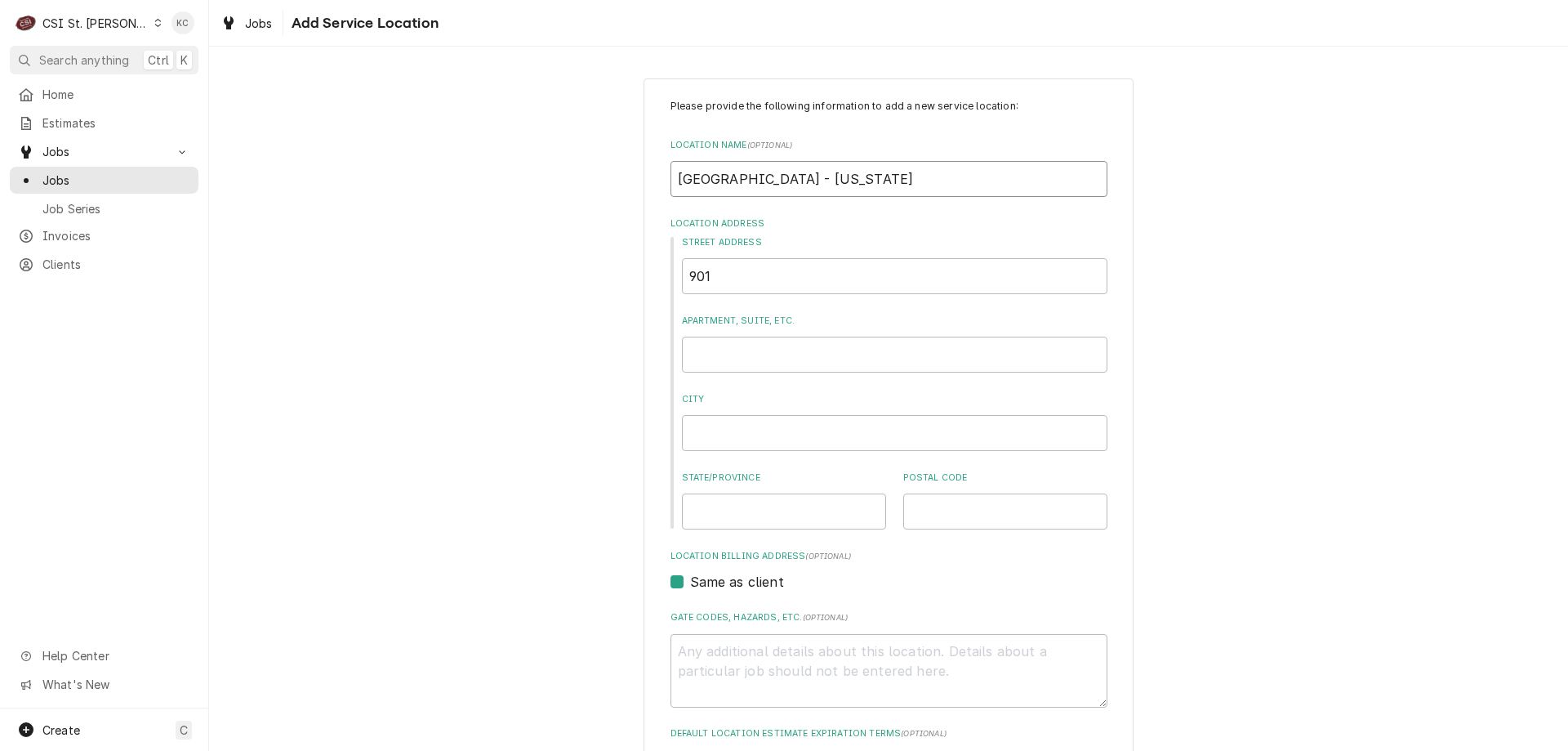
type textarea "x"
type input "MERCY HOSPITAL - WASHINGTON"
type textarea "x"
type input "901"
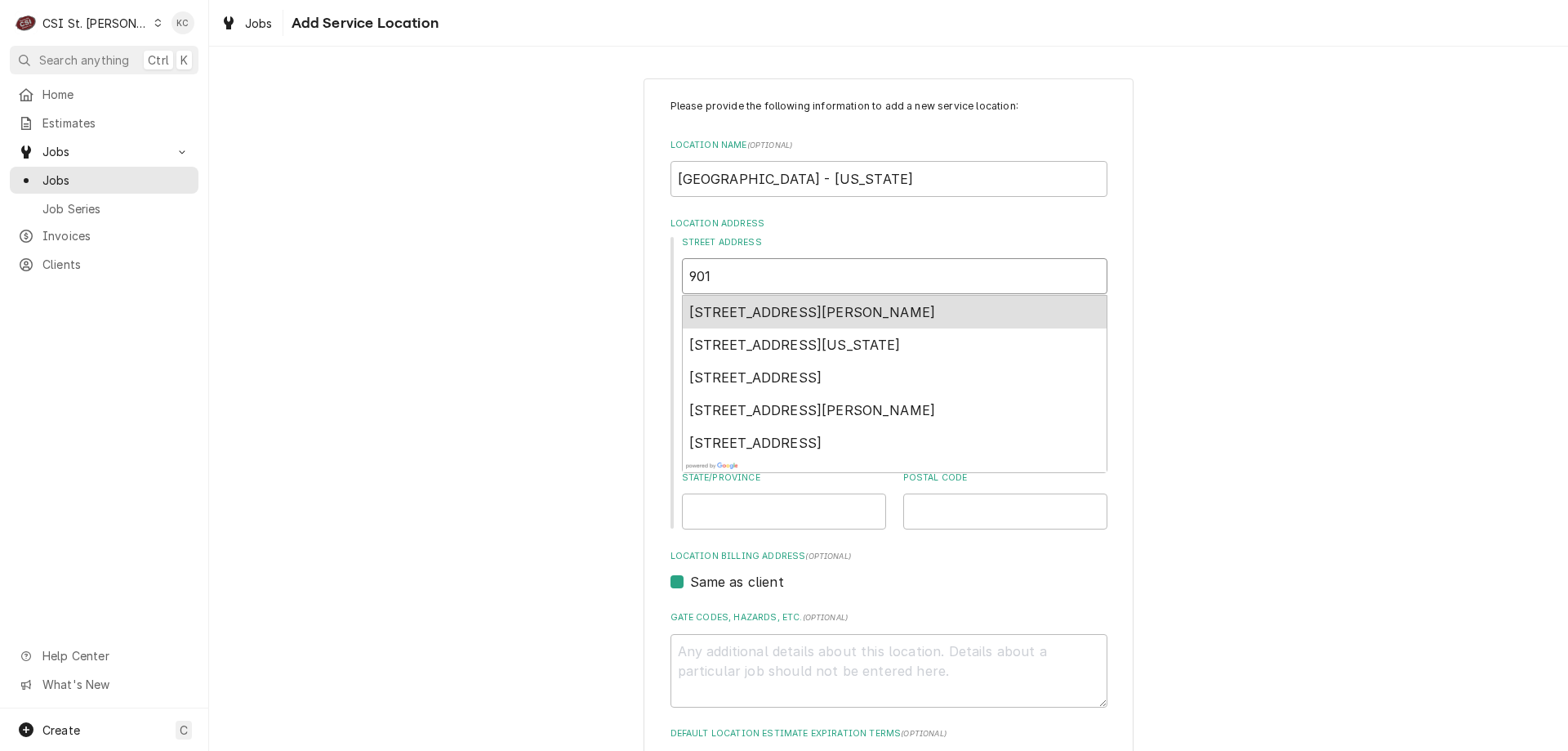
type textarea "x"
type input "901 E"
click at [741, 309] on span "901 East Fifth Street, Washington, MO, USA" at bounding box center [795, 313] width 212 height 17
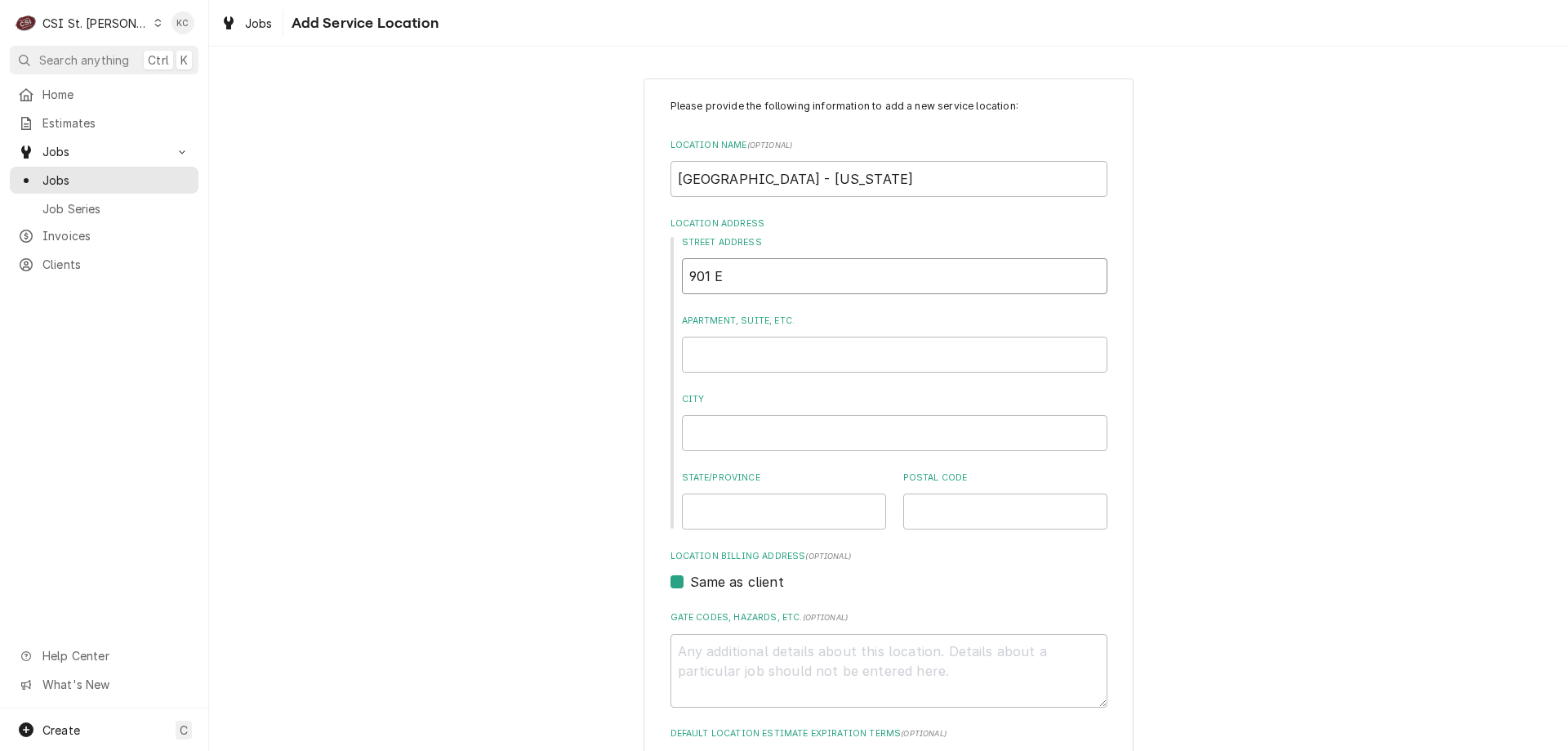
type textarea "x"
type input "901 E Fifth St"
type textarea "x"
type input "901 E Fifth St"
click at [1268, 352] on div "Please provide the following information to add a new service location: Locatio…" at bounding box center [889, 565] width 1359 height 1003
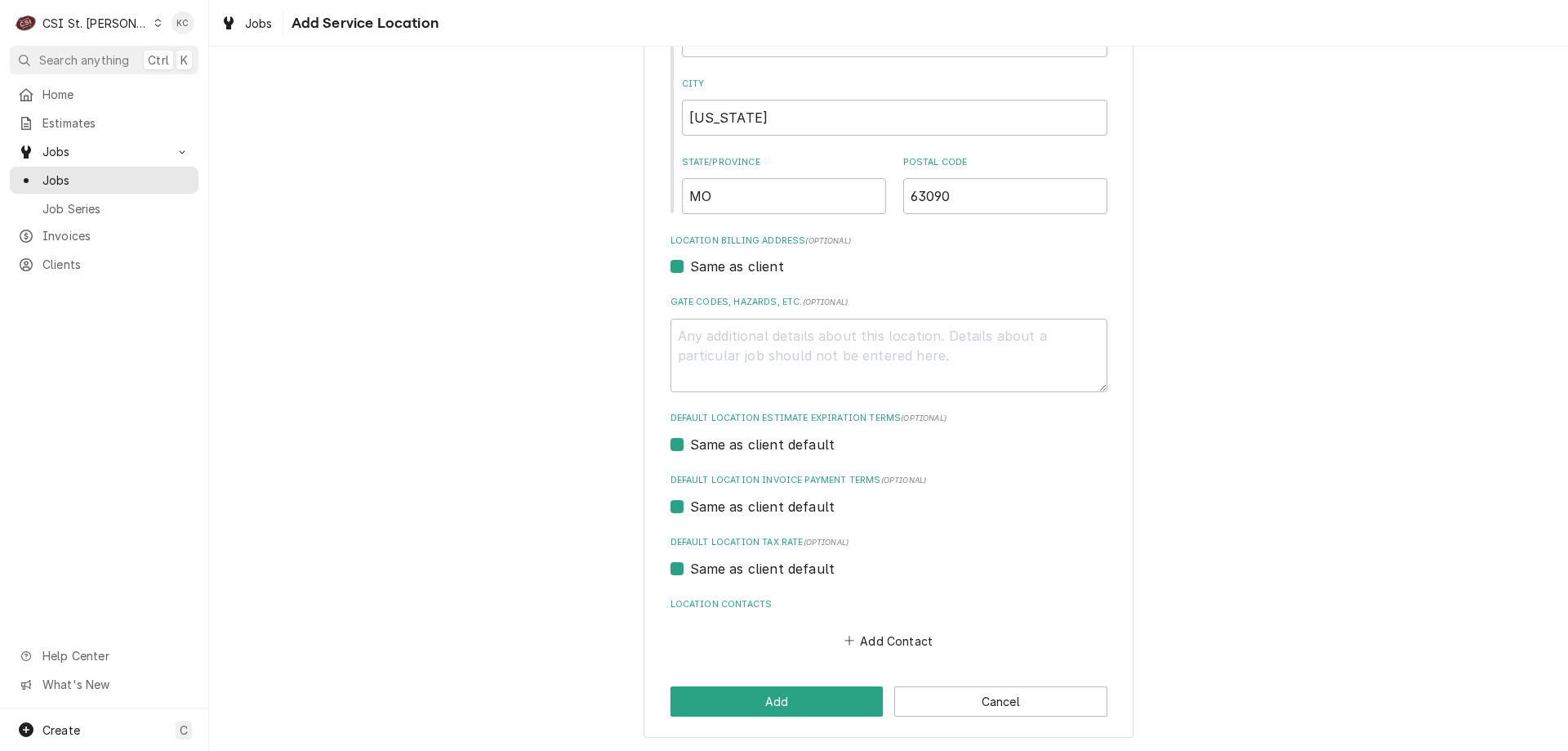
scroll to position [316, 0]
click at [789, 696] on button "Add" at bounding box center [777, 701] width 213 height 31
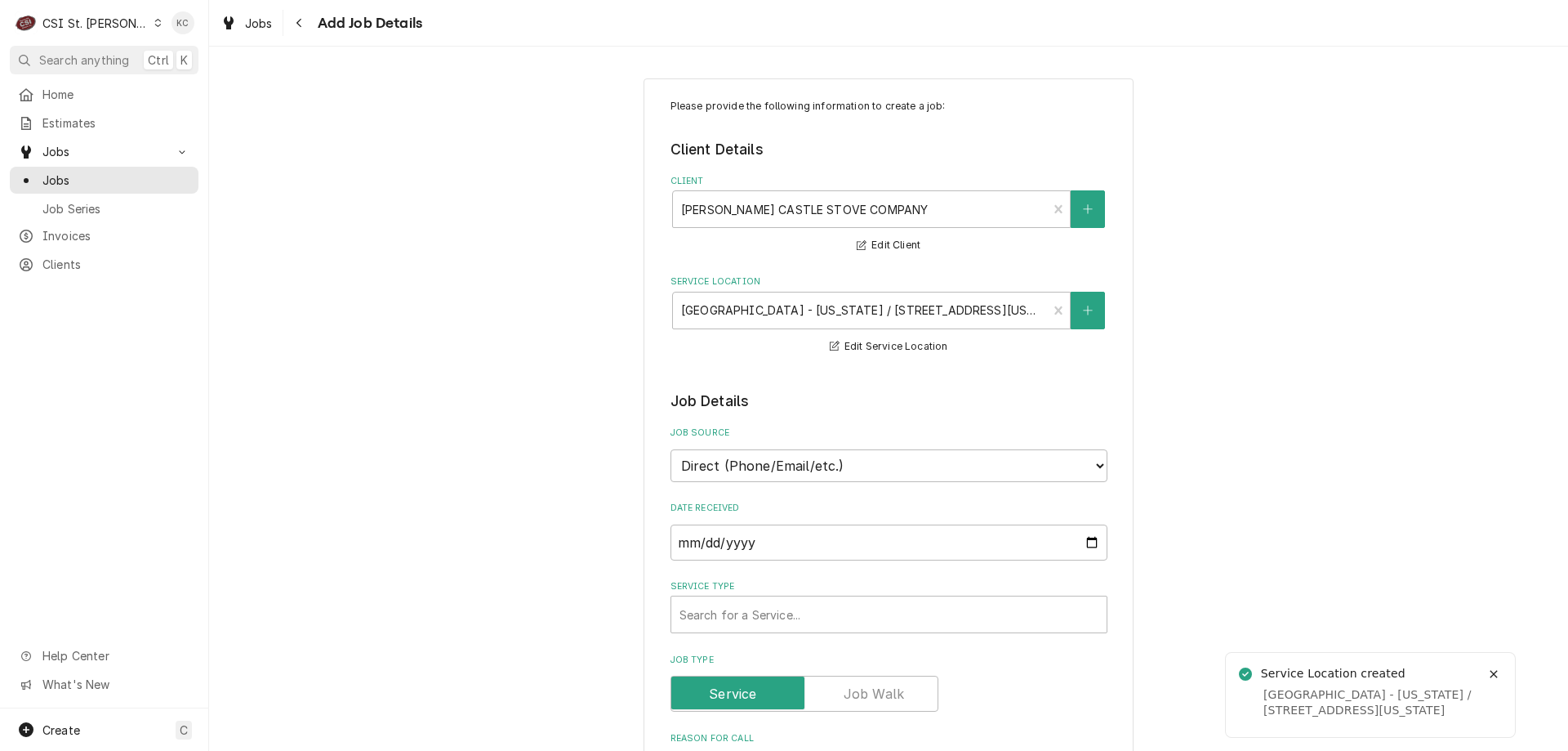
type textarea "x"
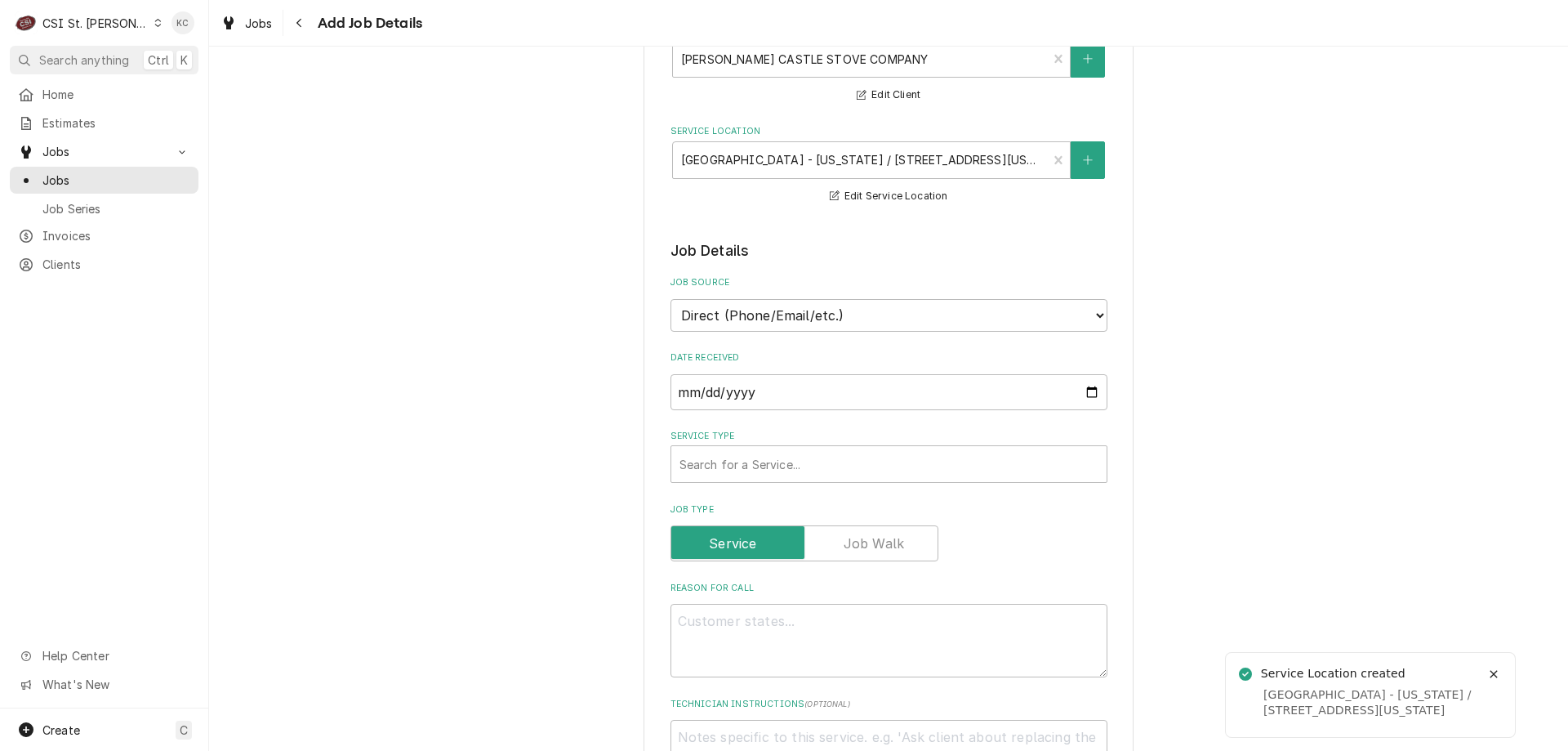
scroll to position [82, 0]
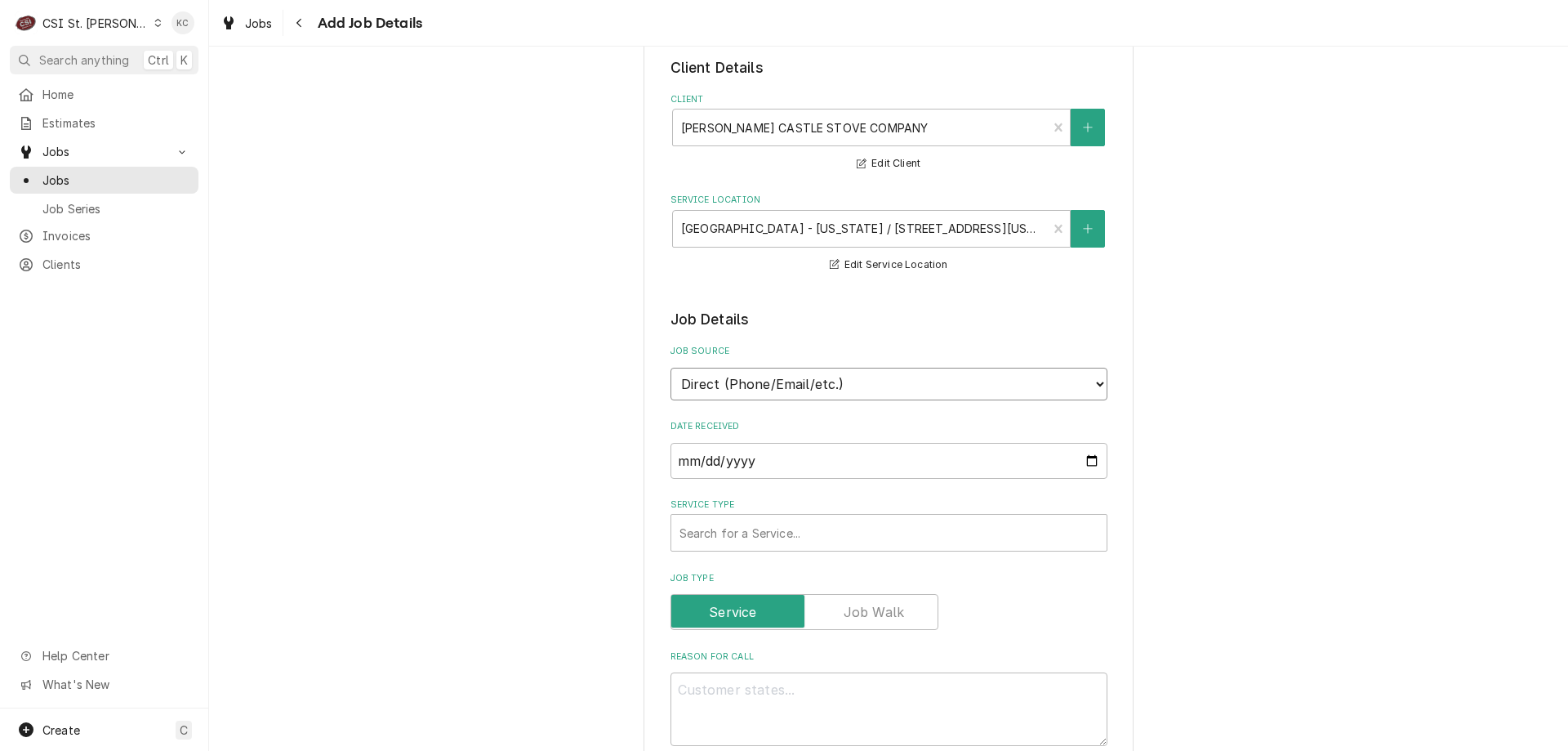
click at [761, 385] on select "Direct (Phone/Email/etc.) Service Channel Corrigo Ecotrak Other" at bounding box center [889, 385] width 437 height 33
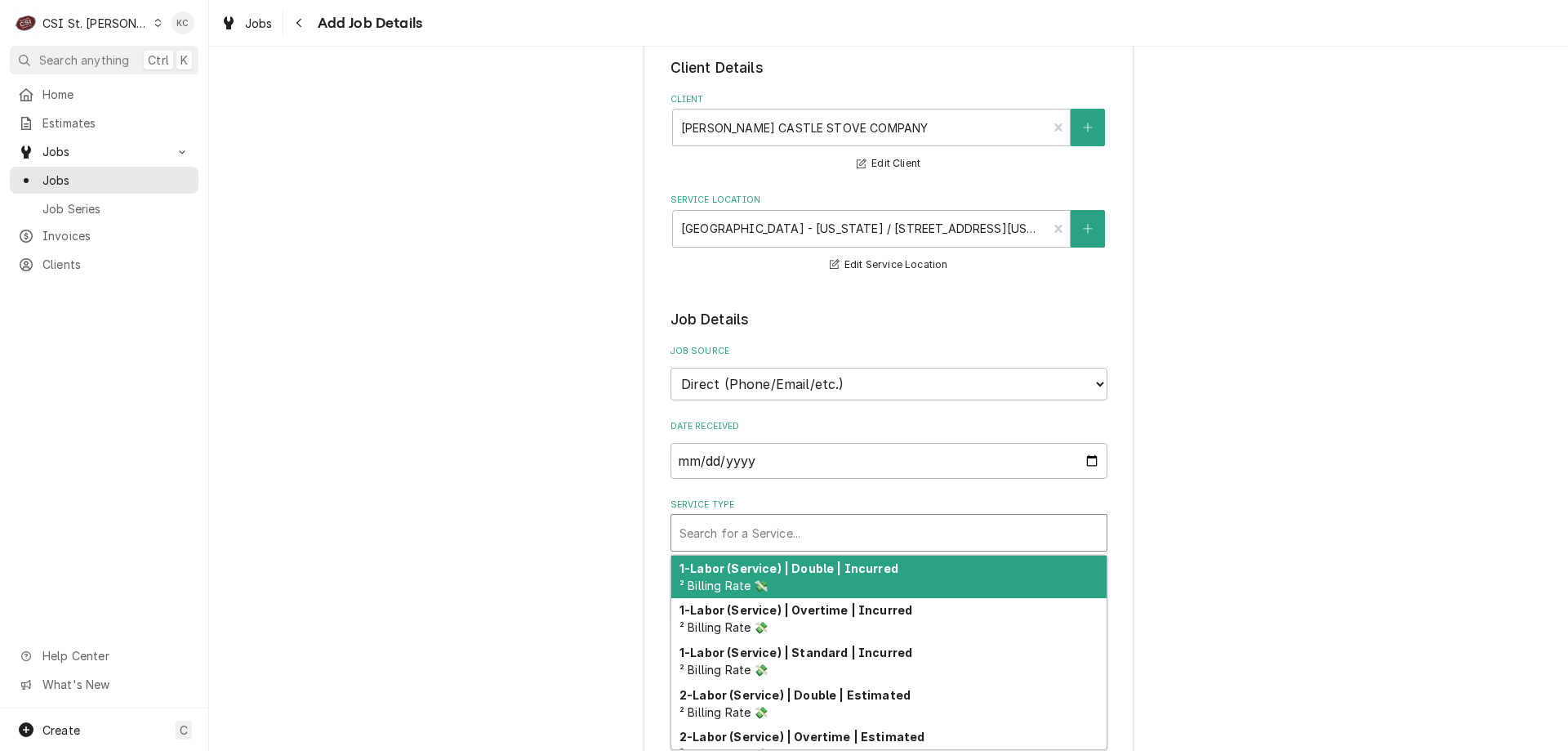
click at [752, 516] on div "Search for a Service..." at bounding box center [889, 532] width 436 height 36
click at [782, 385] on select "Direct (Phone/Email/etc.) Service Channel Corrigo Ecotrak Other" at bounding box center [889, 385] width 437 height 33
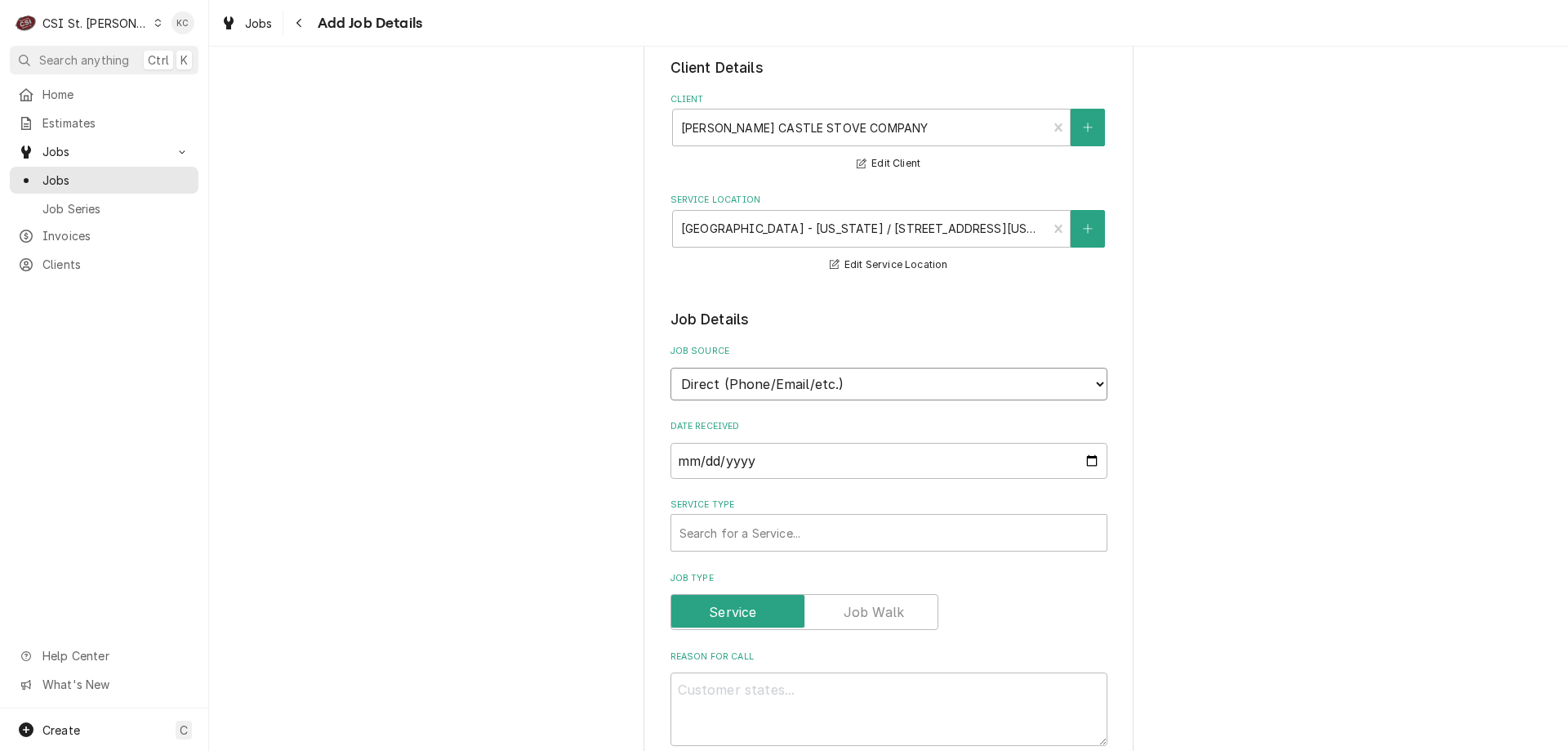
select select "100"
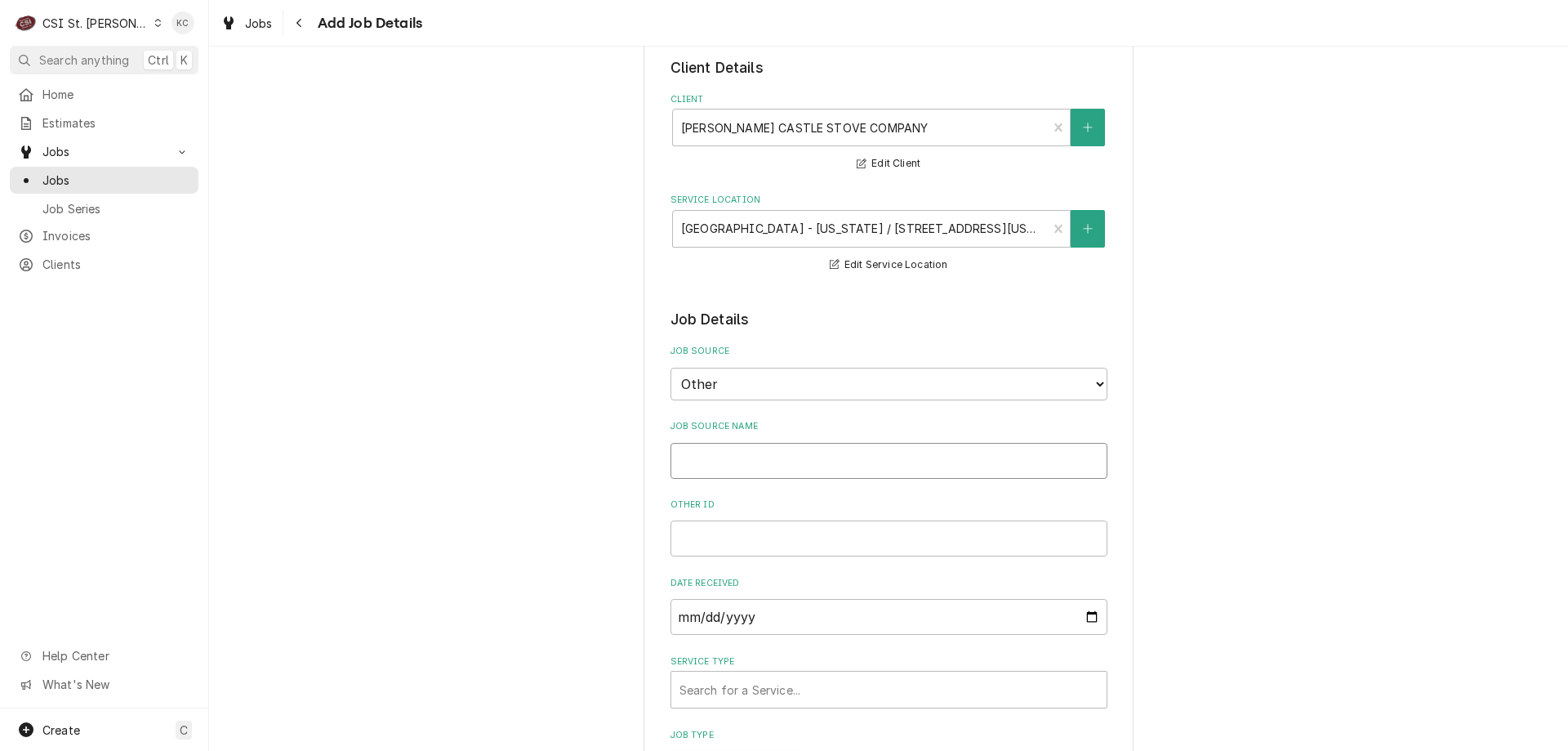
click at [769, 463] on input "Job Source Name" at bounding box center [889, 461] width 437 height 36
type textarea "x"
type input "g"
type textarea "x"
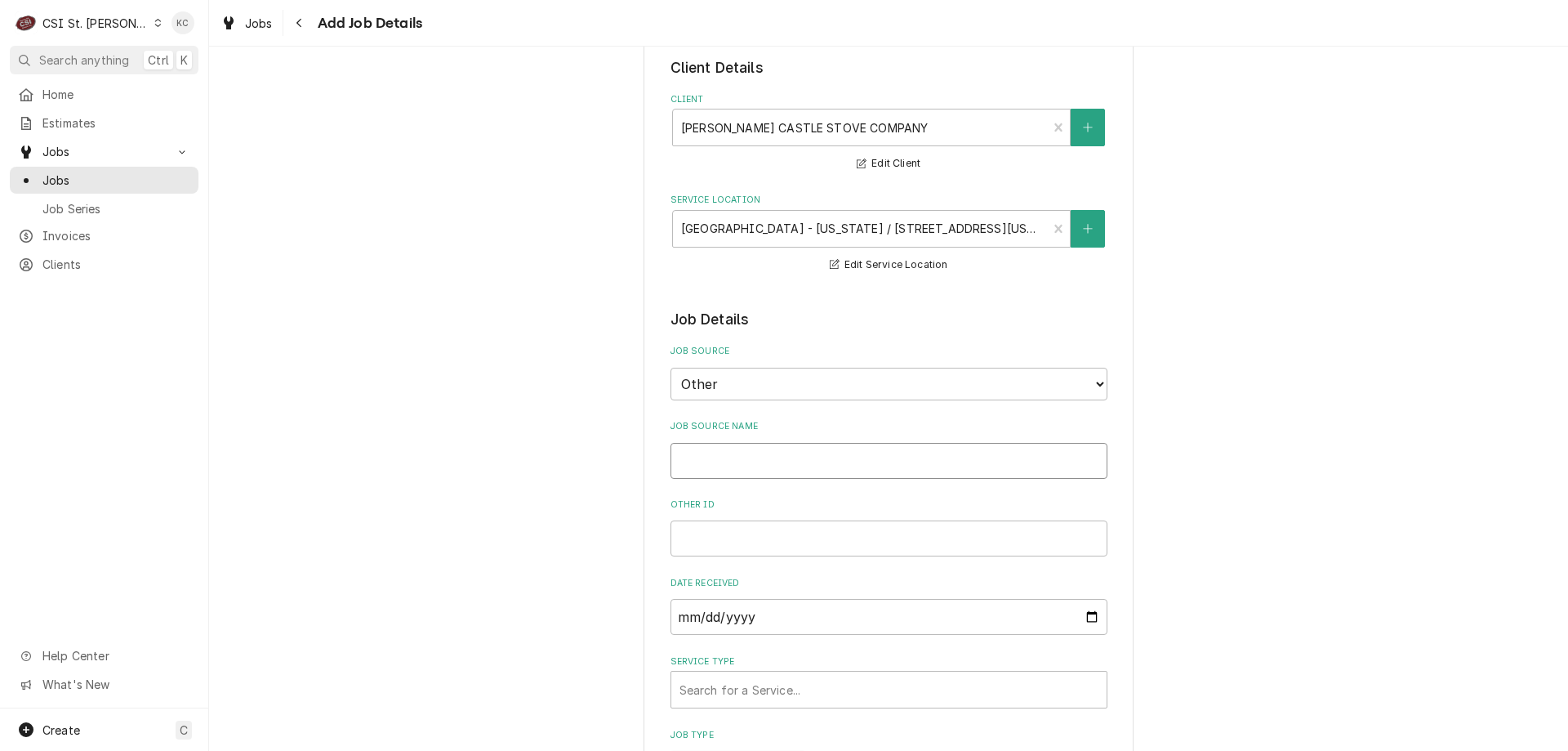
type input "G"
type textarea "x"
type input "Gr"
type textarea "x"
type input "Gre"
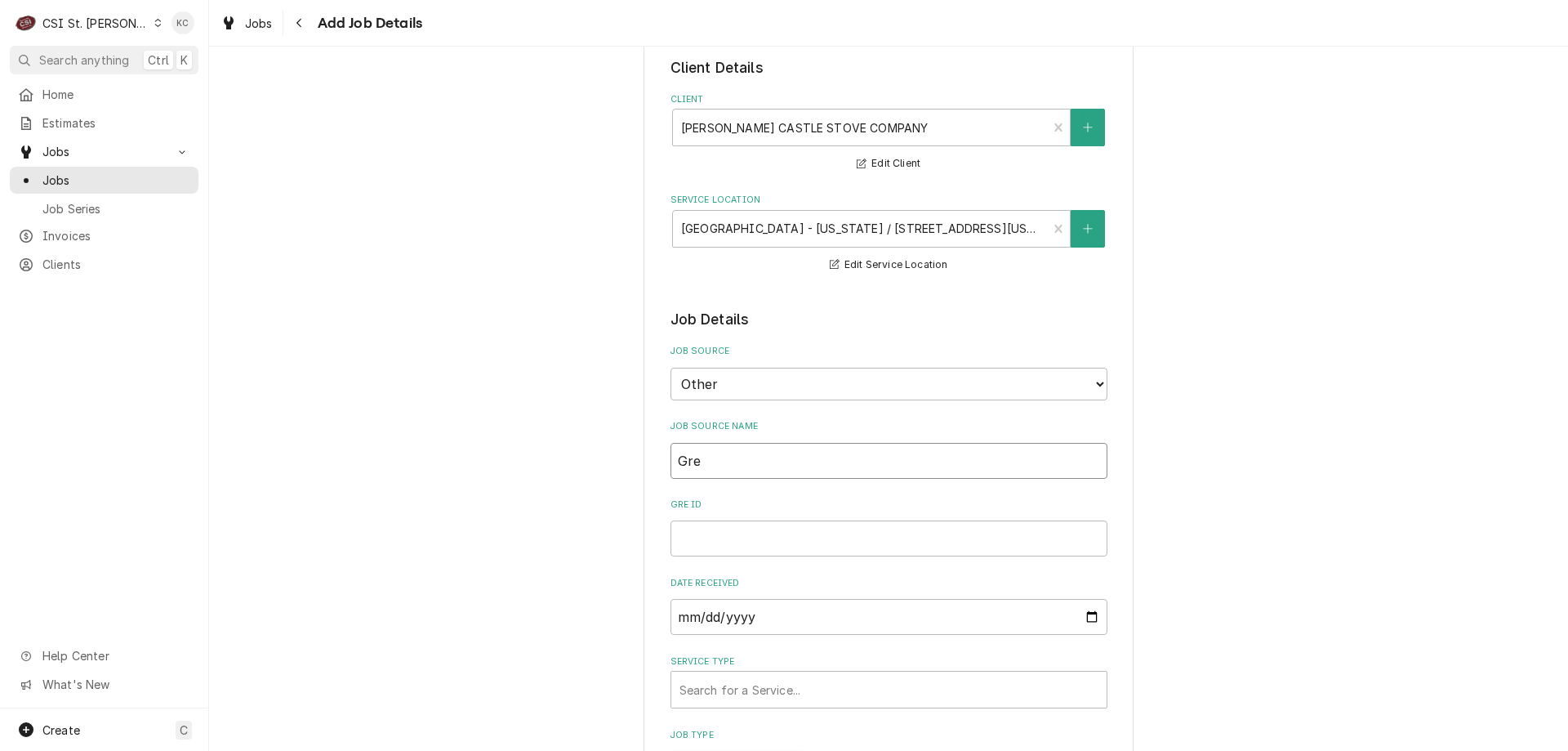
type textarea "x"
type input "Greg"
type textarea "x"
type input "Greg"
type textarea "x"
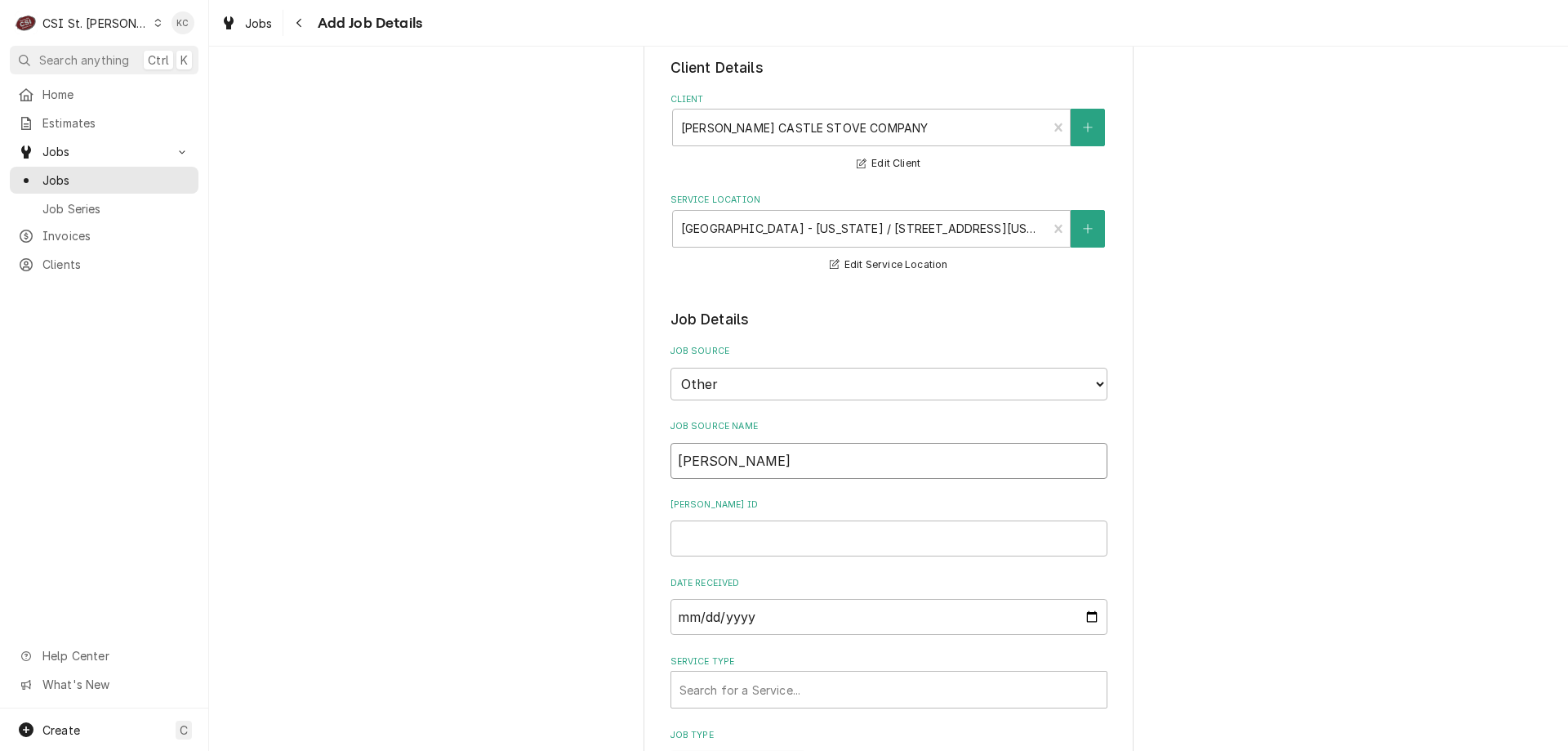
type input "Greg a"
type textarea "x"
type input "Greg at"
type textarea "x"
type input "Greg at"
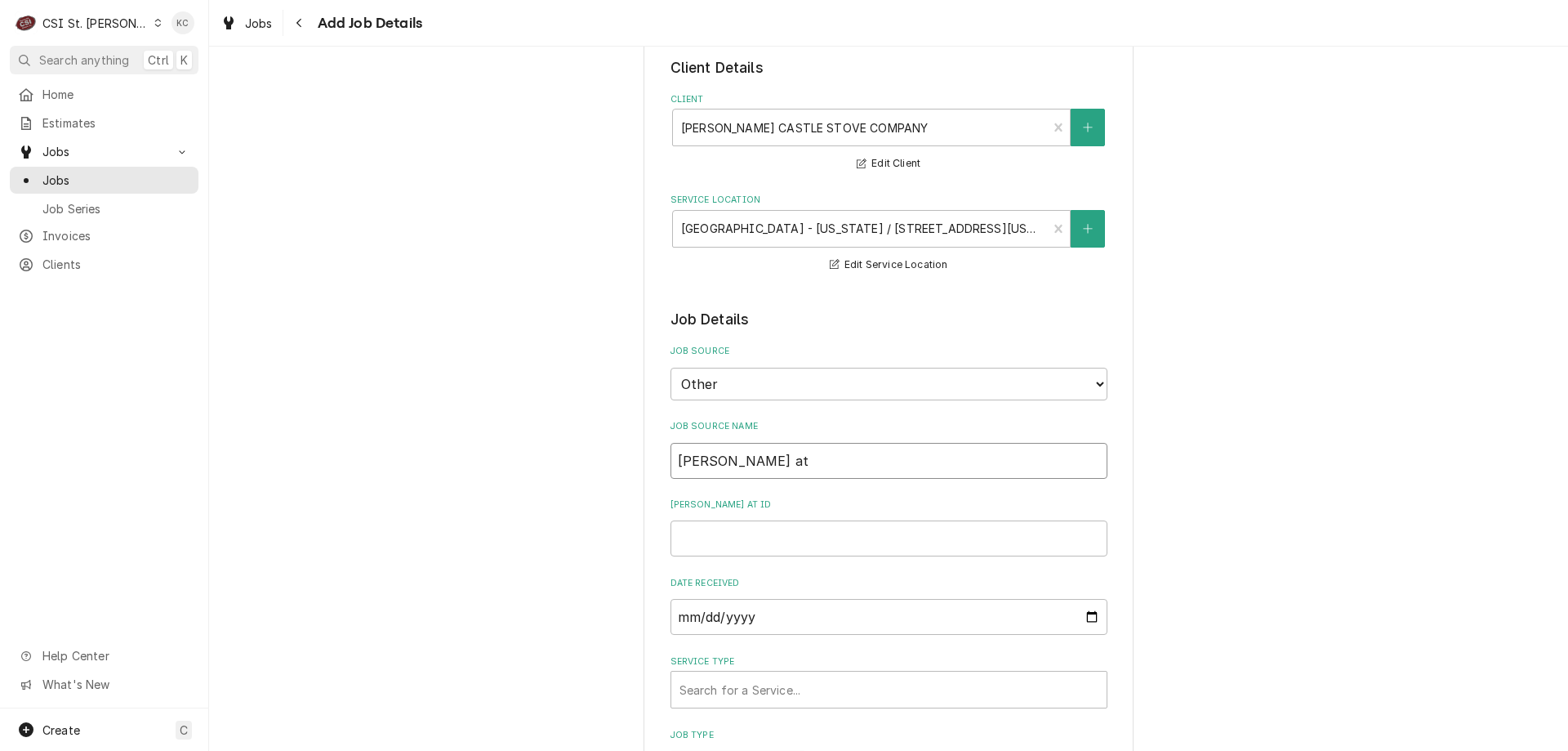
type textarea "x"
type input "Greg at F"
type textarea "x"
type input "Greg at Fr"
type textarea "x"
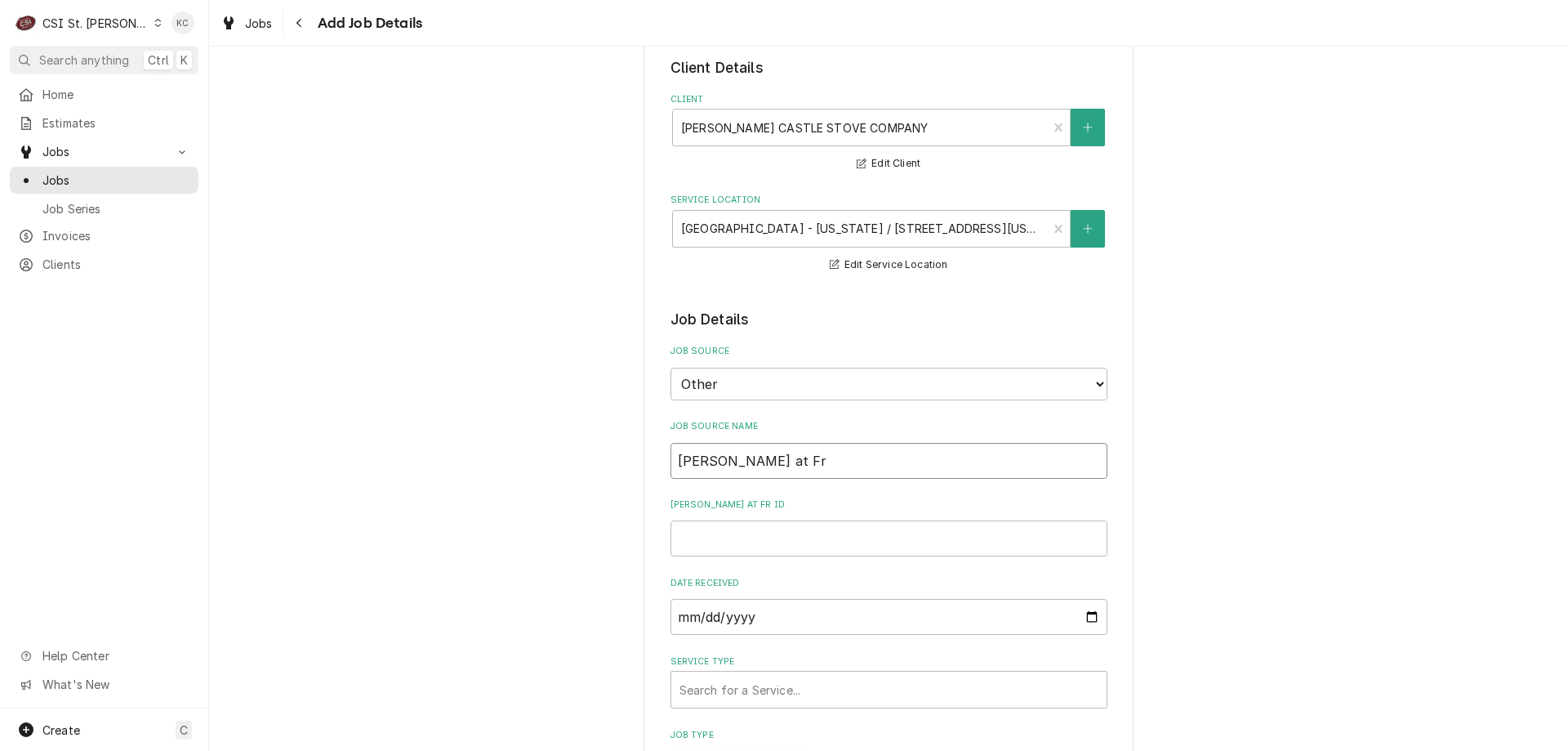
type input "Greg at Fro"
type textarea "x"
type input "Greg at F"
type textarea "x"
type input "Greg at Fo"
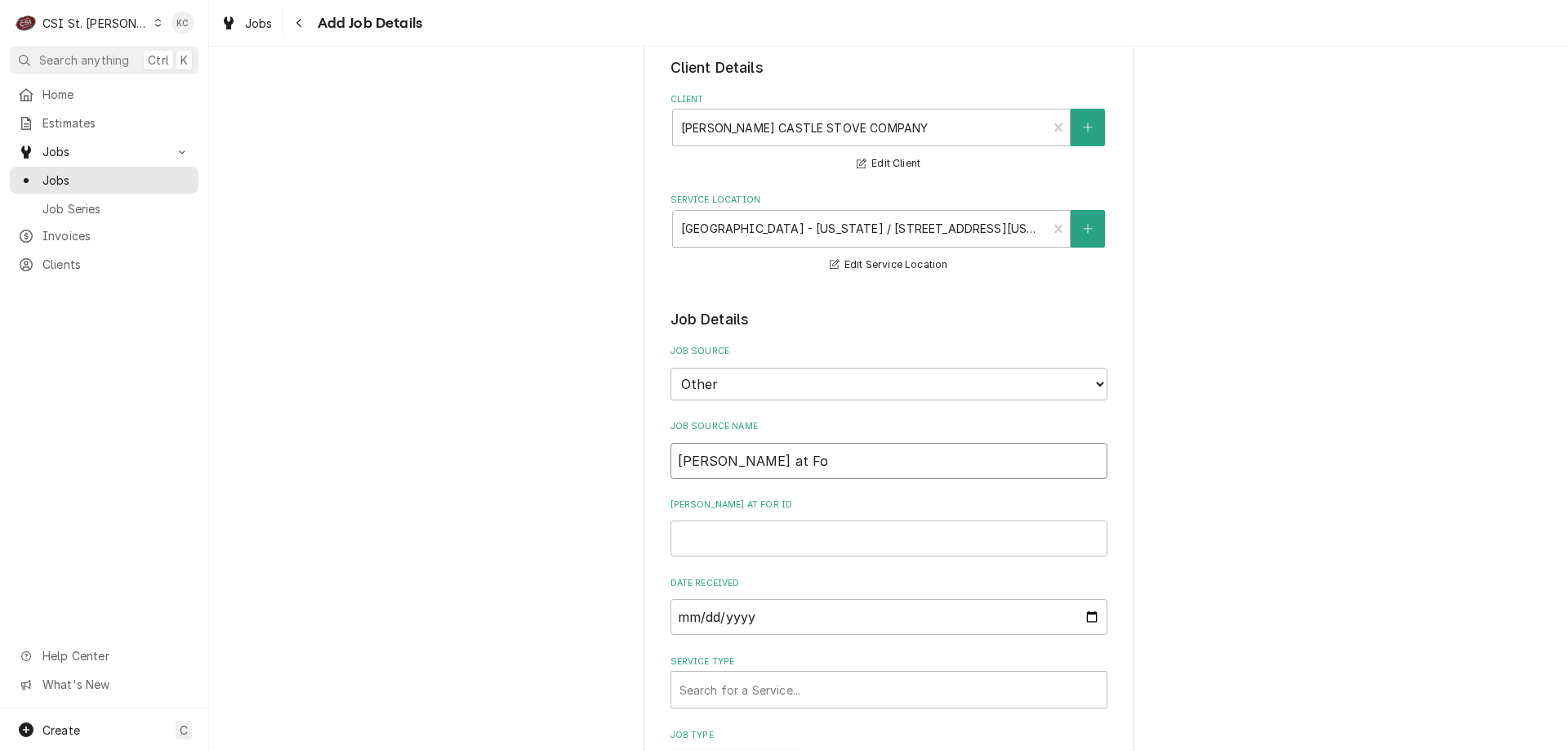
type textarea "x"
type input "Greg at For"
type textarea "x"
type input "Greg at Ford"
type textarea "x"
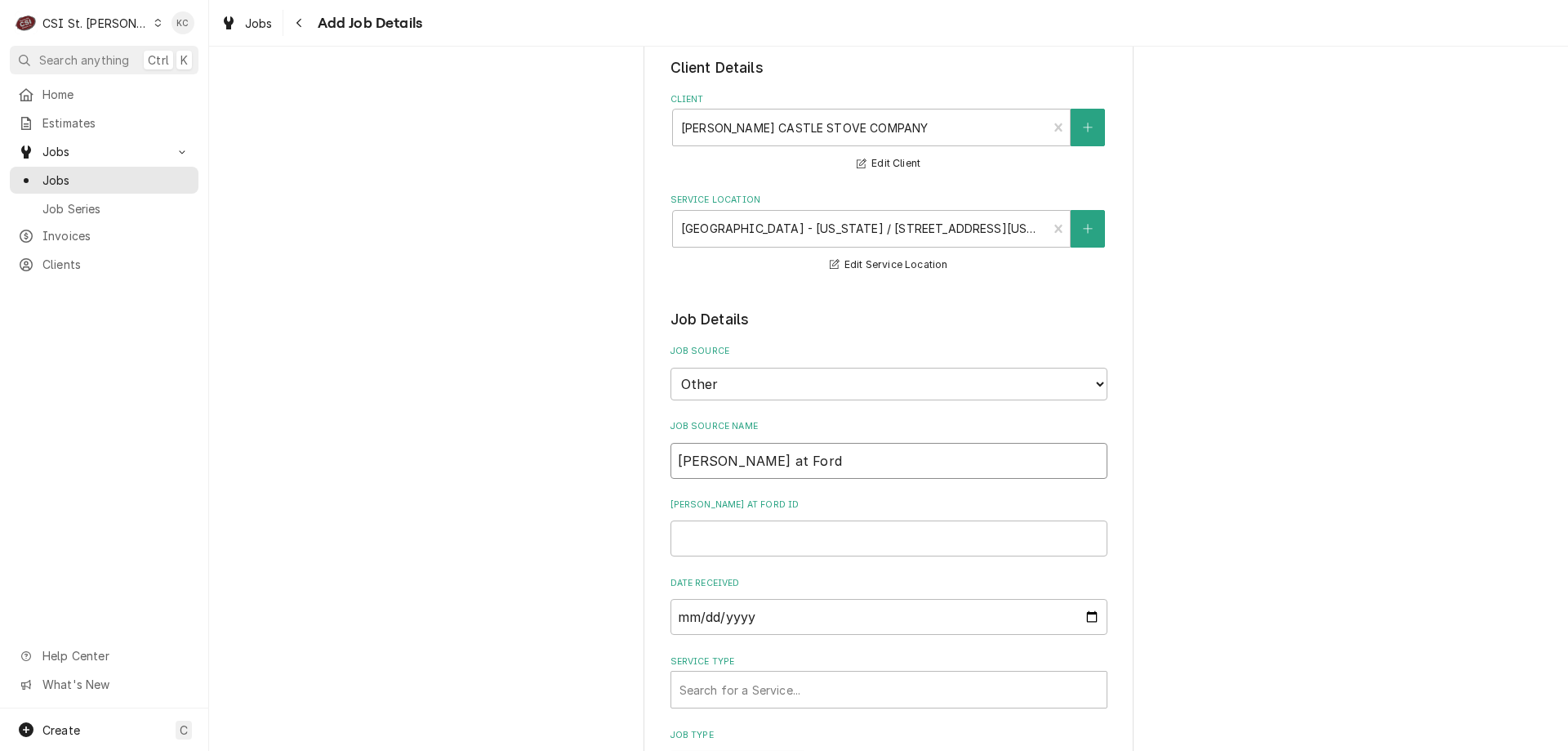
type input "Greg at Ford"
type textarea "x"
type input "Greg at Ford e"
type textarea "x"
type input "Greg at Ford em"
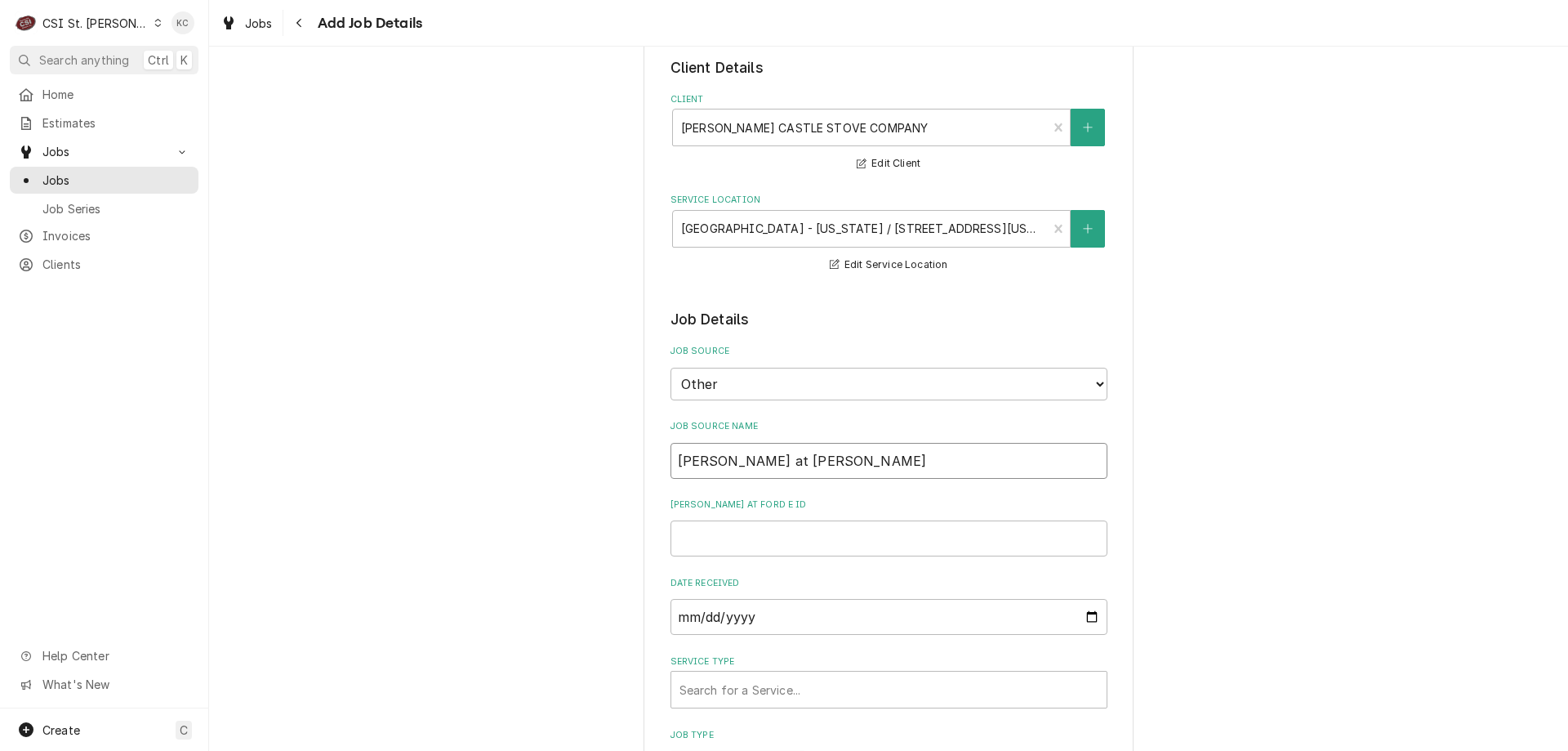
type textarea "x"
type input "Greg at Ford ema"
type textarea "x"
type input "Greg at Ford emai"
type textarea "x"
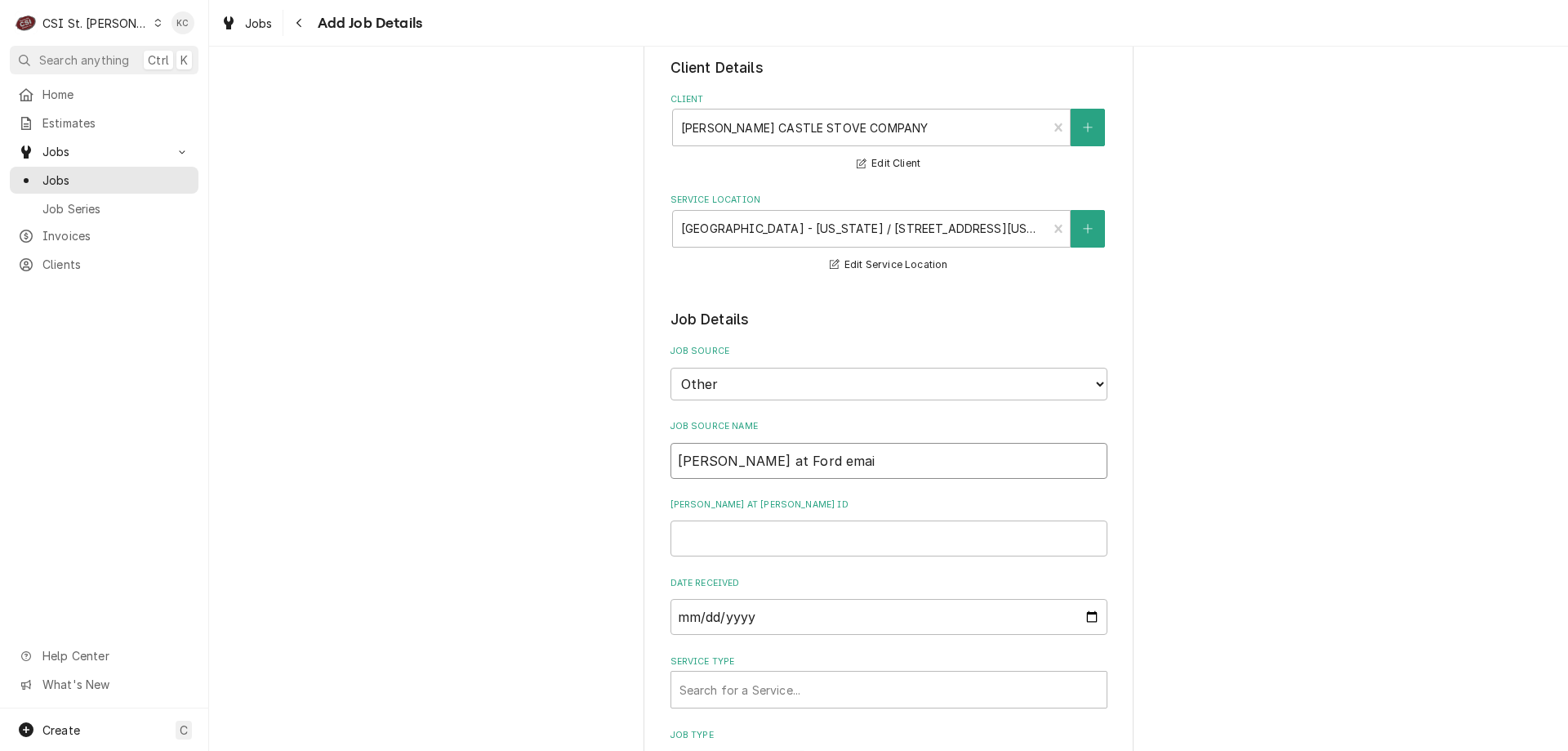
type input "Greg at Ford email"
type textarea "x"
type input "Greg at Ford email"
type textarea "x"
type input "Greg at Ford email"
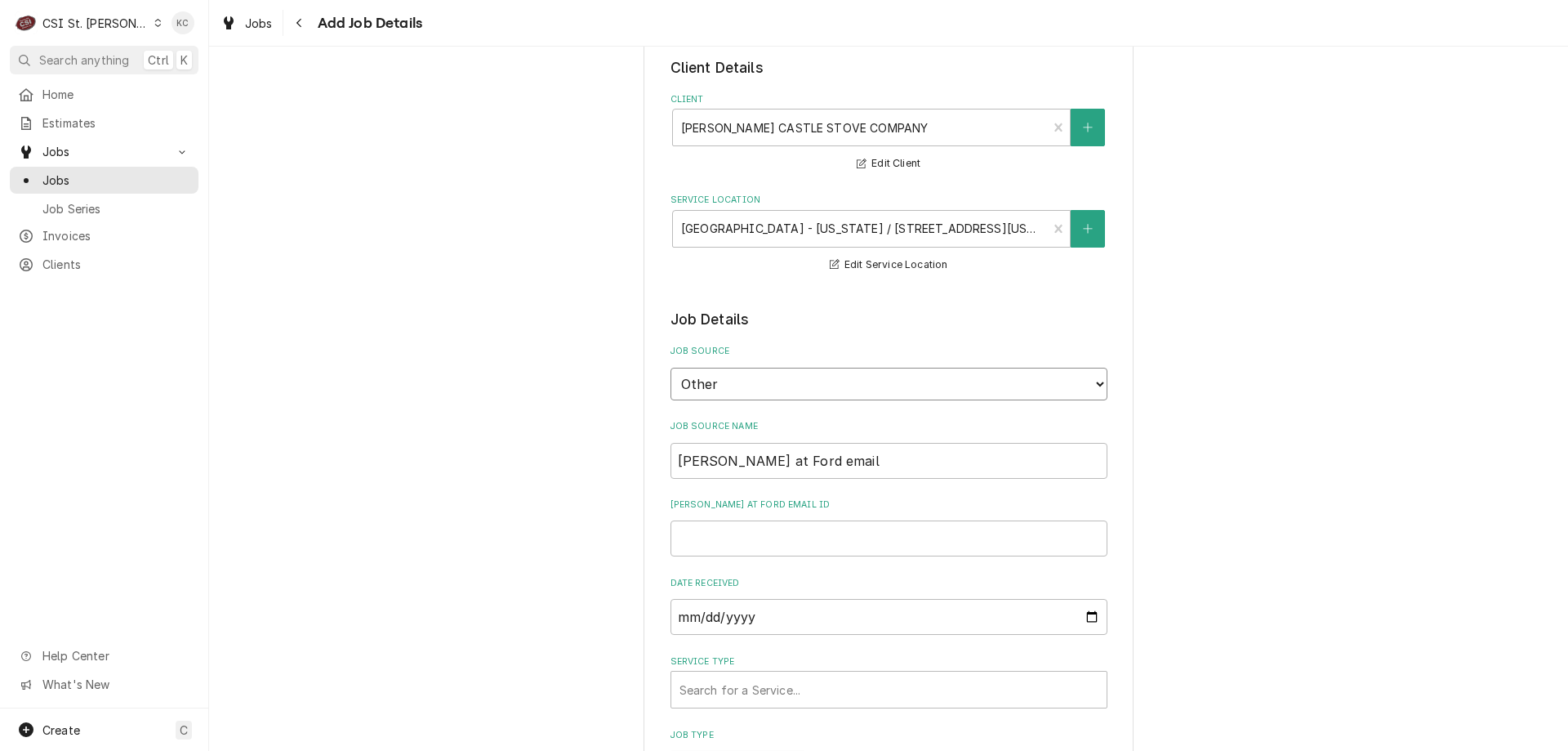
click at [760, 385] on select "Direct (Phone/Email/etc.) Service Channel Corrigo Ecotrak Other" at bounding box center [889, 385] width 437 height 33
select select "0"
click at [670, 368] on select "Direct (Phone/Email/etc.) Service Channel Corrigo Ecotrak Other" at bounding box center [889, 385] width 437 height 33
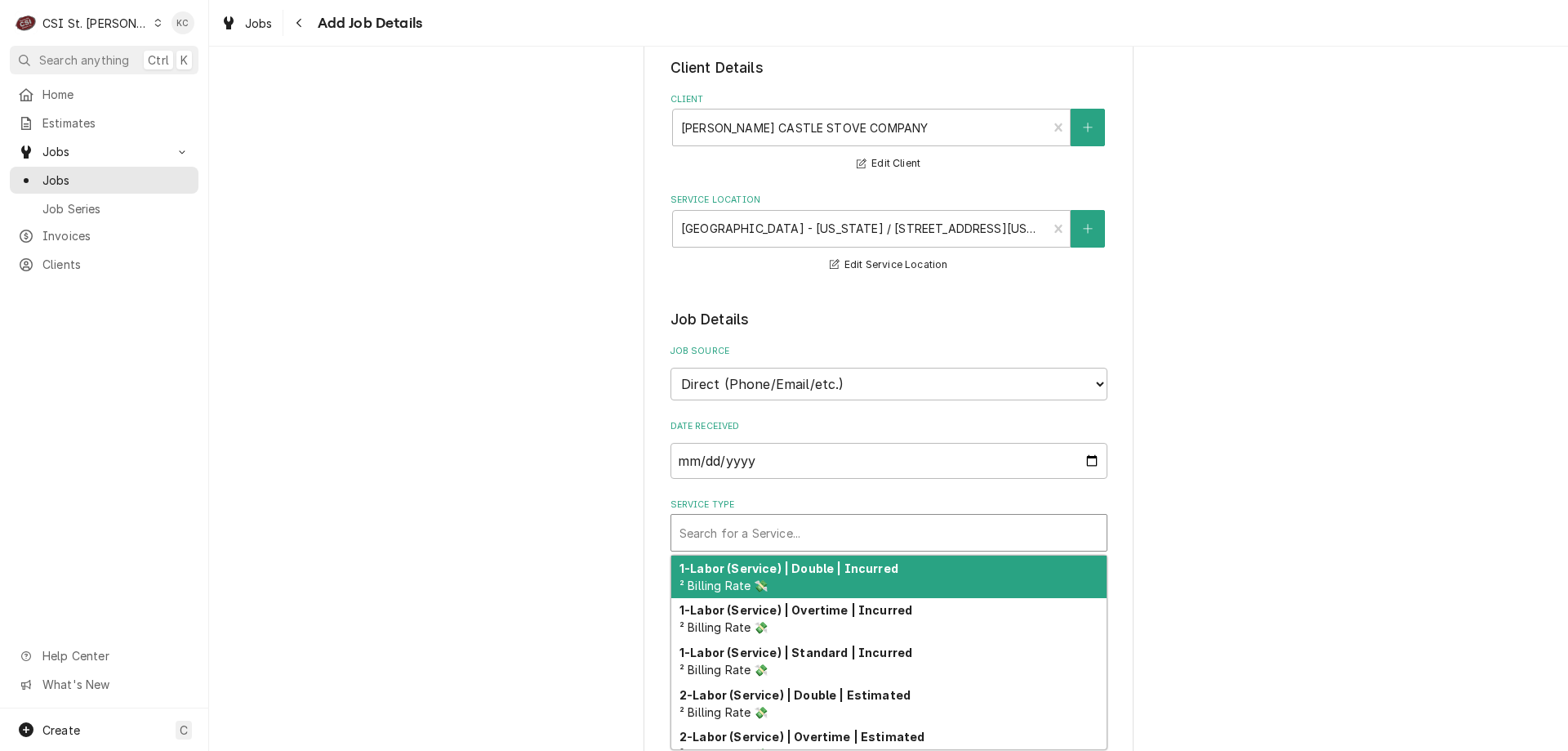
click at [748, 538] on div "Service Type" at bounding box center [889, 533] width 419 height 30
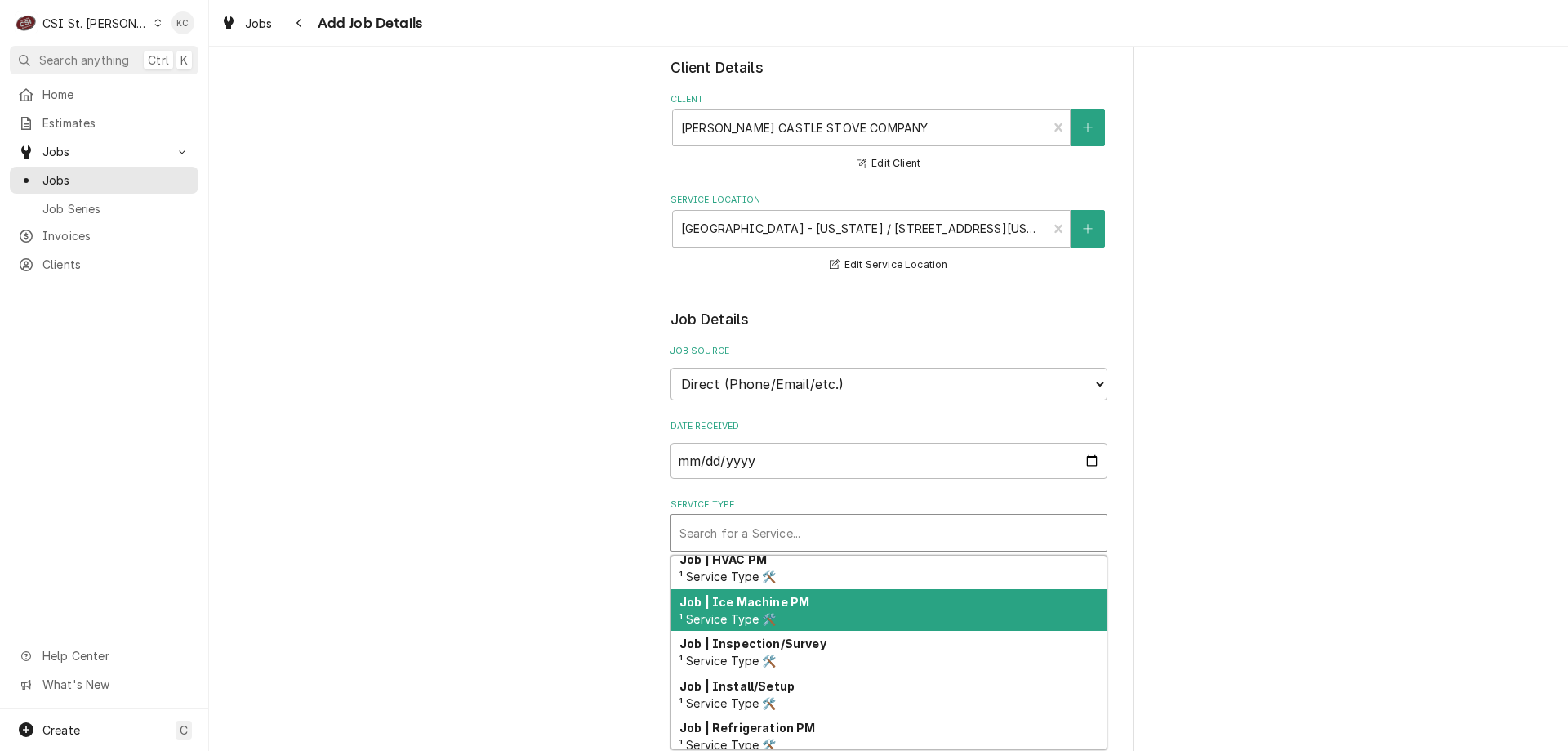
scroll to position [908, 0]
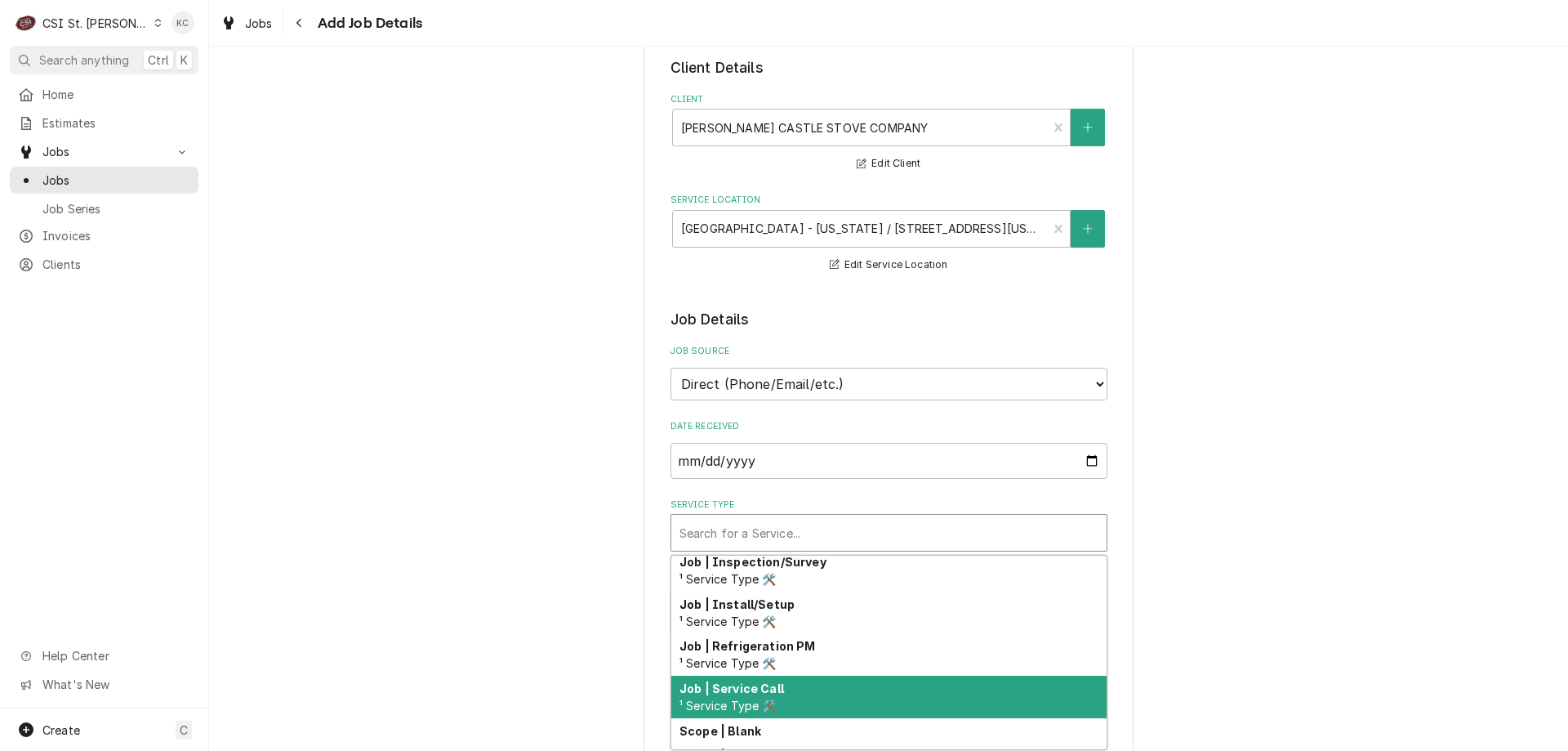
click at [833, 696] on div "Job | Service Call ¹ Service Type 🛠️" at bounding box center [889, 696] width 436 height 42
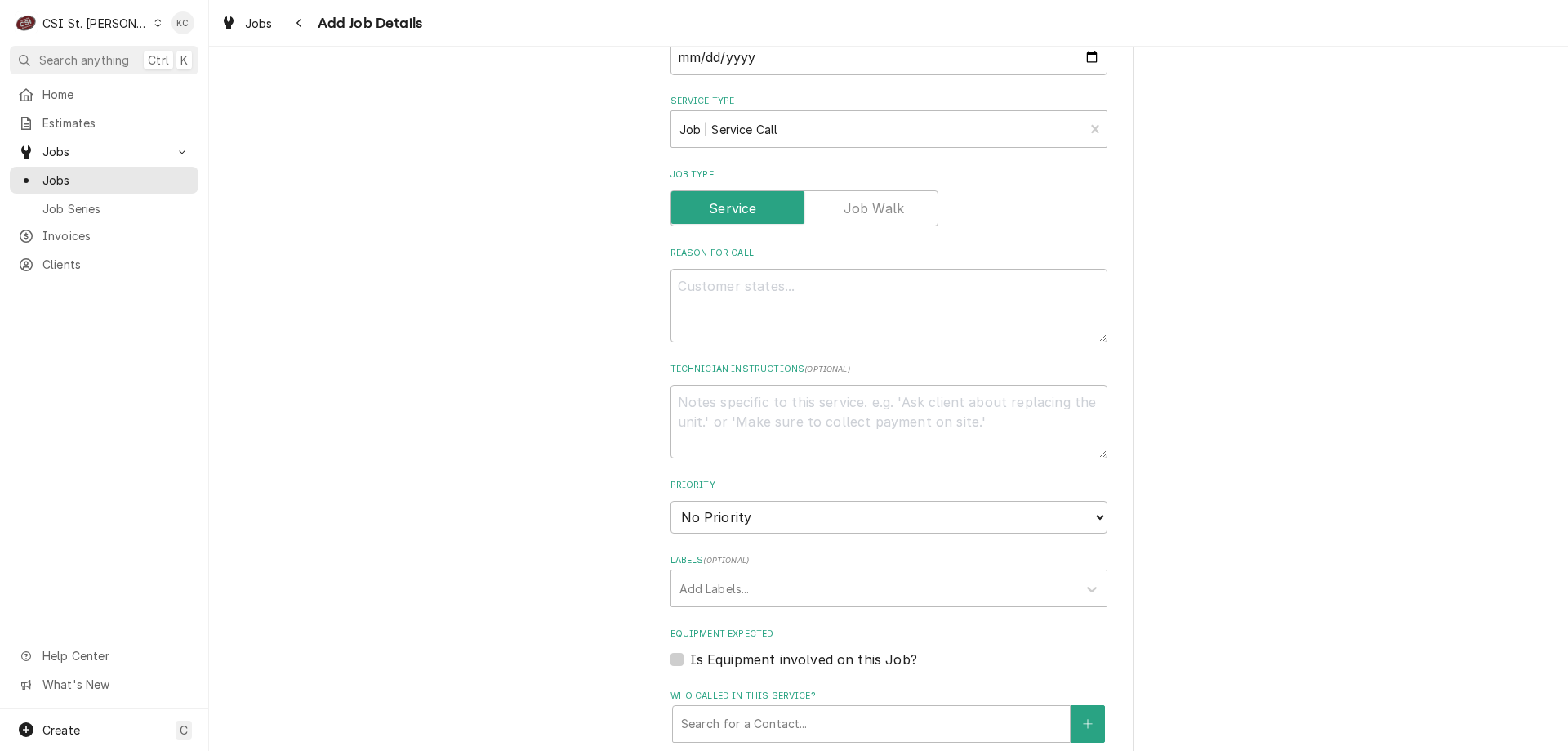
scroll to position [327, 0]
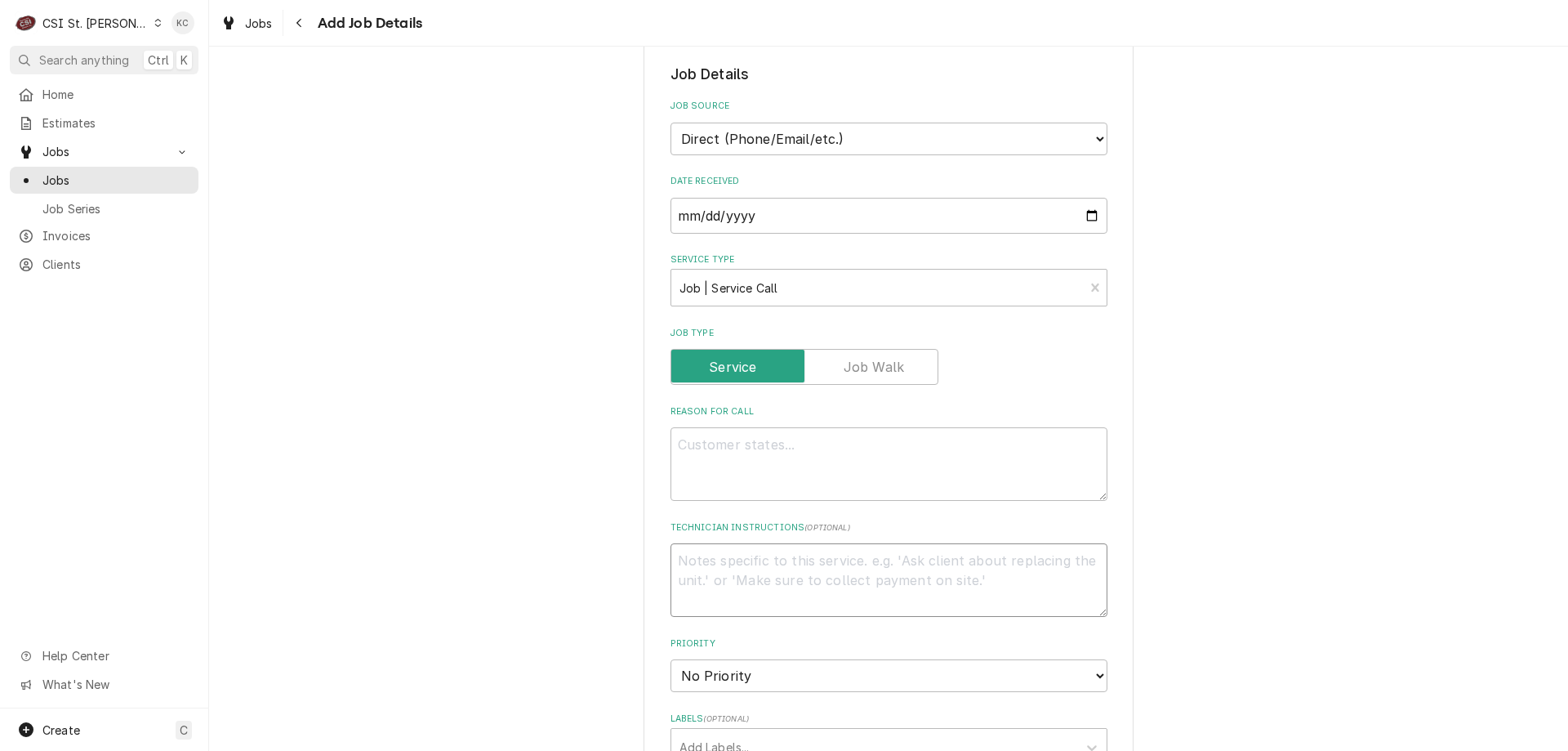
click at [818, 580] on textarea "Technician Instructions ( optional )" at bounding box center [889, 580] width 437 height 74
type textarea "x"
type textarea "G"
type textarea "x"
type textarea "Gr"
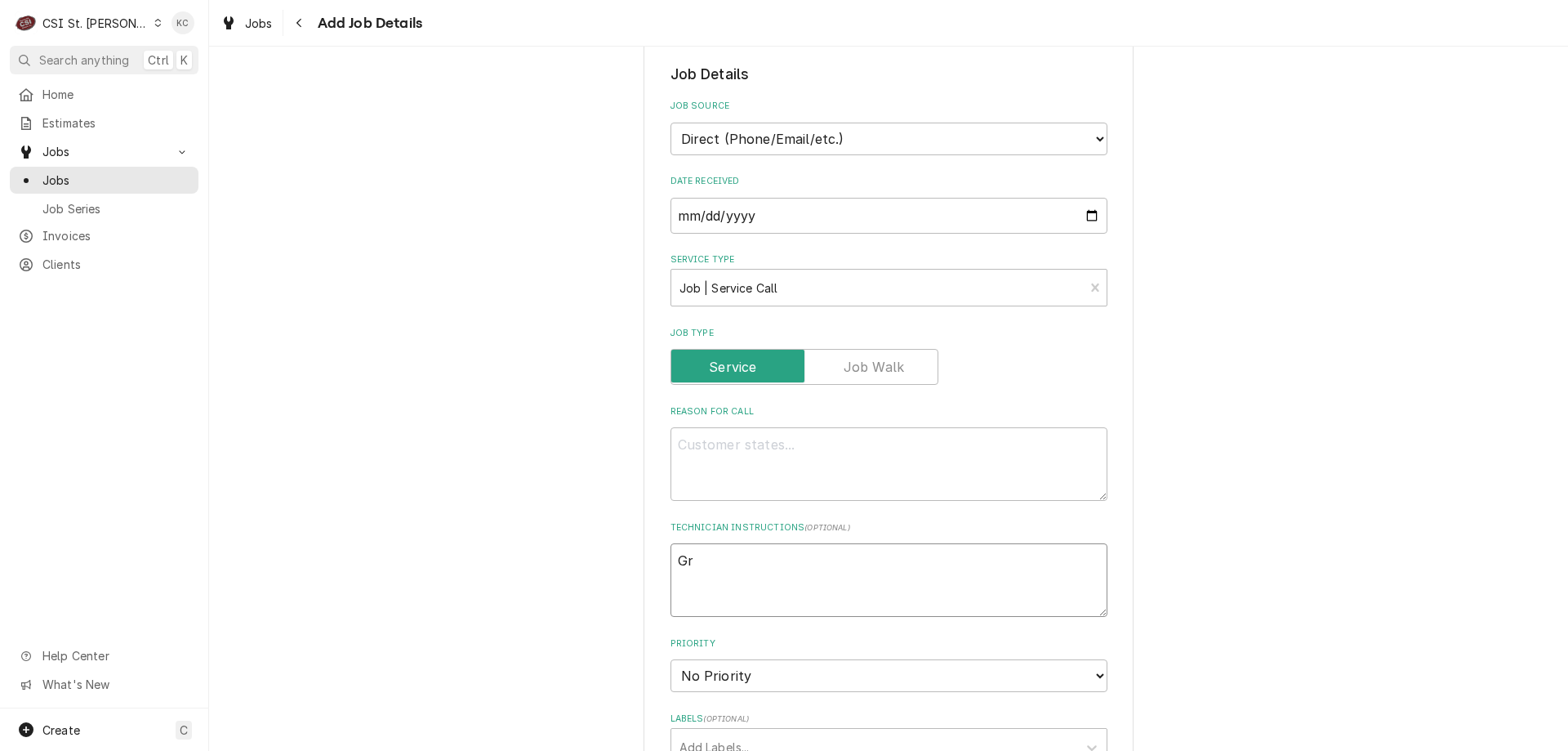
type textarea "x"
type textarea "Gre"
type textarea "x"
type textarea "Greg"
type textarea "x"
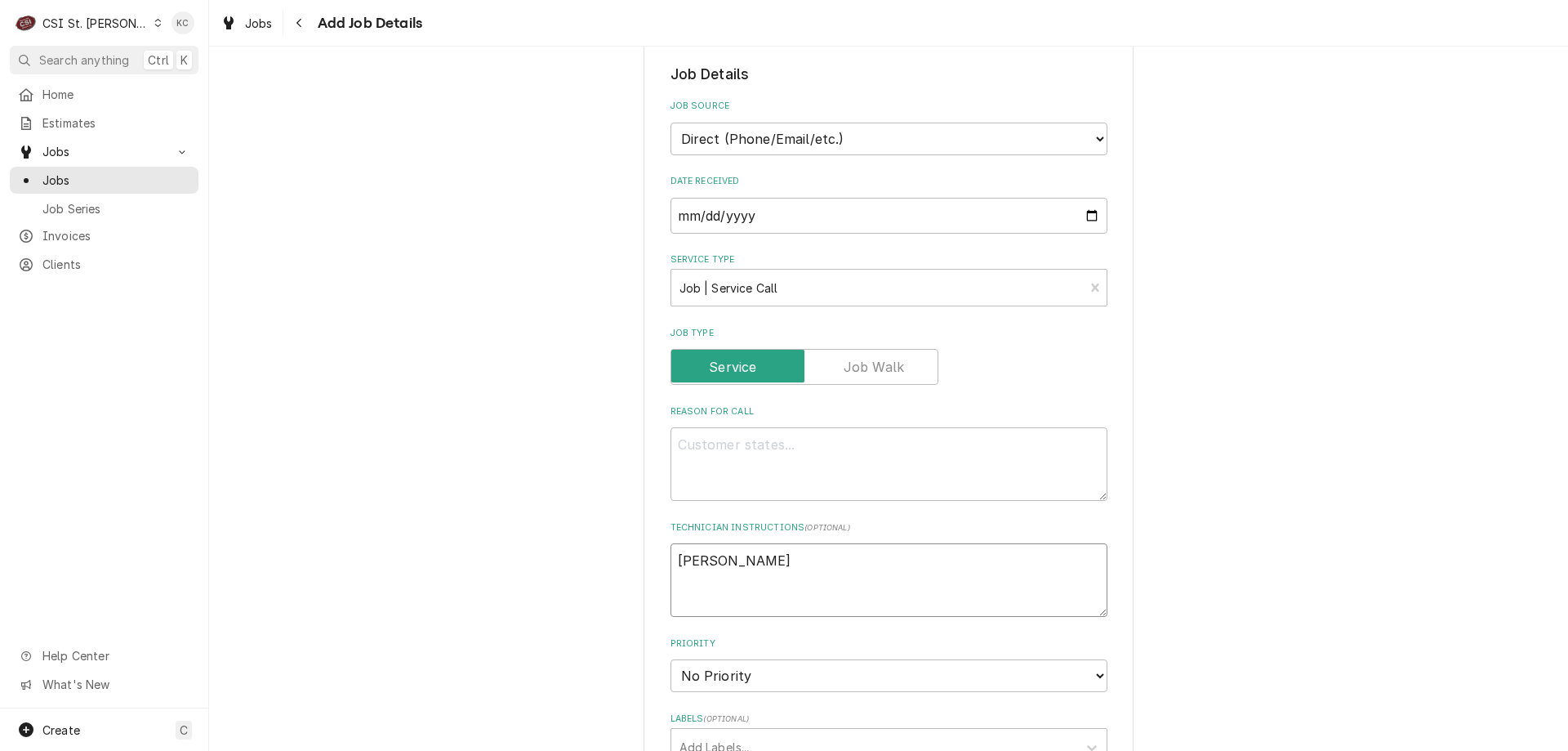
type textarea "Greg"
type textarea "x"
type textarea "Greg a"
type textarea "x"
type textarea "Greg at"
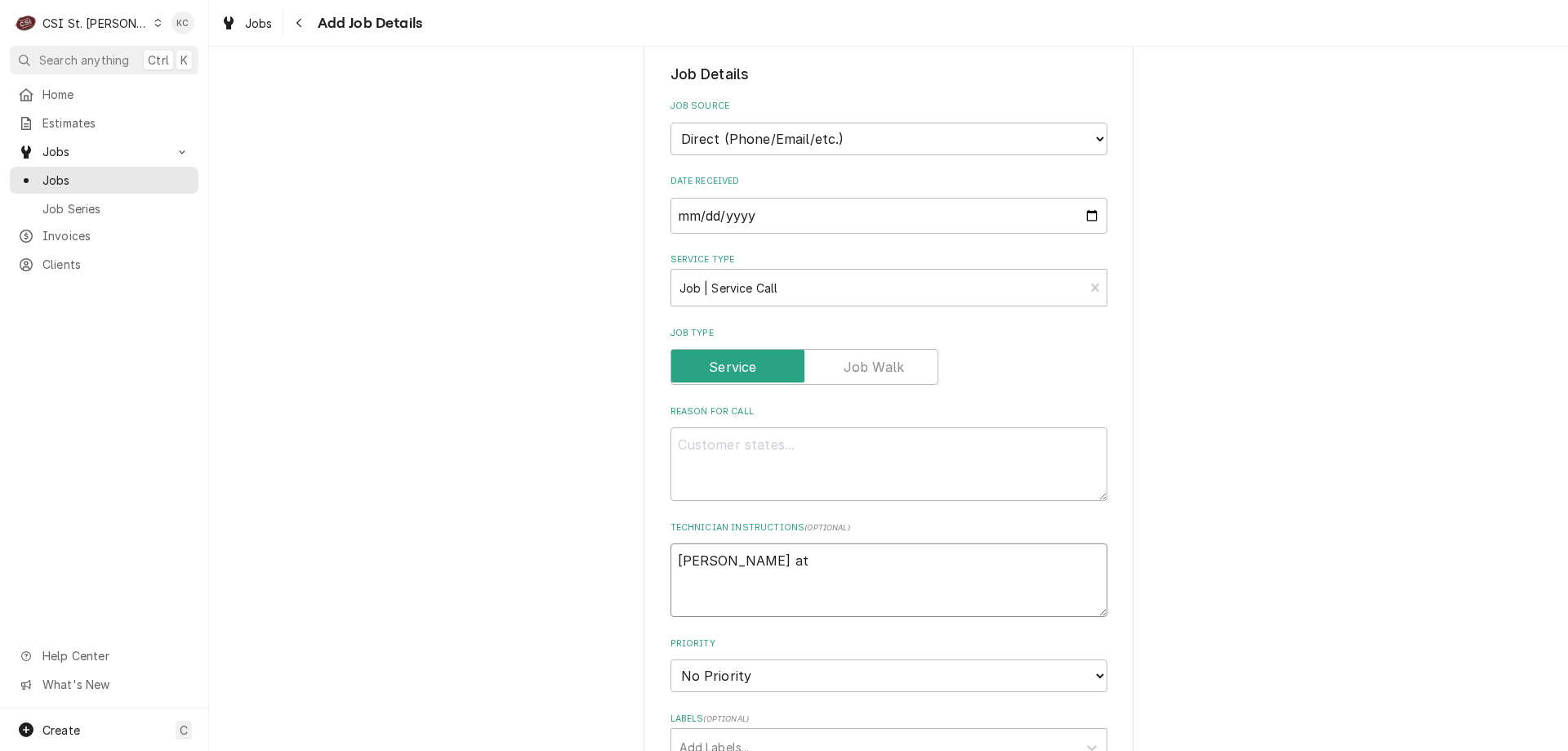
type textarea "x"
type textarea "Greg at D"
type textarea "x"
type textarea "Greg at Do"
type textarea "x"
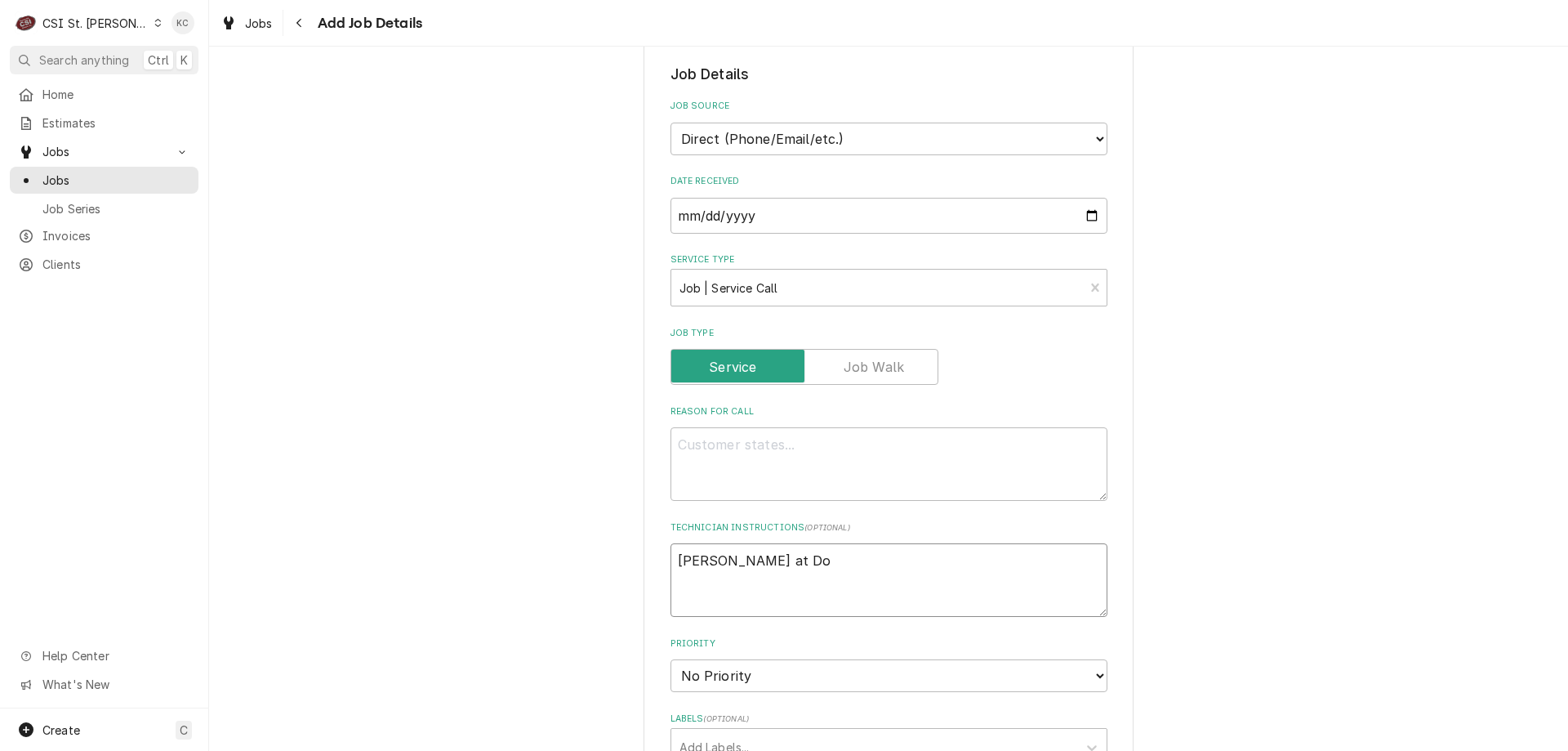
type textarea "Greg at Dor"
type textarea "x"
type textarea "Greg at Dord"
type textarea "x"
type textarea "Greg at Dor"
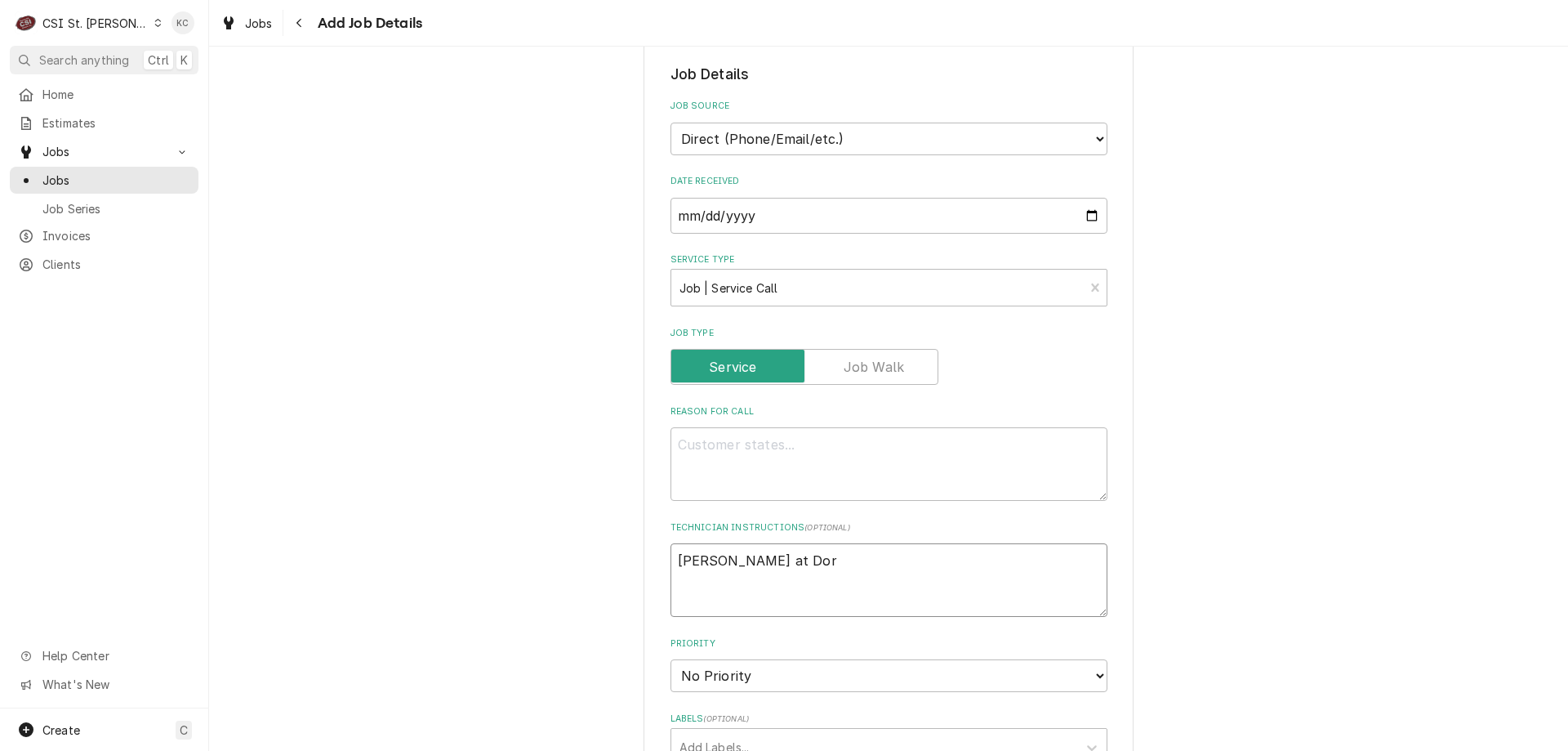
type textarea "x"
type textarea "Greg at Do"
type textarea "x"
type textarea "Greg at D"
type textarea "x"
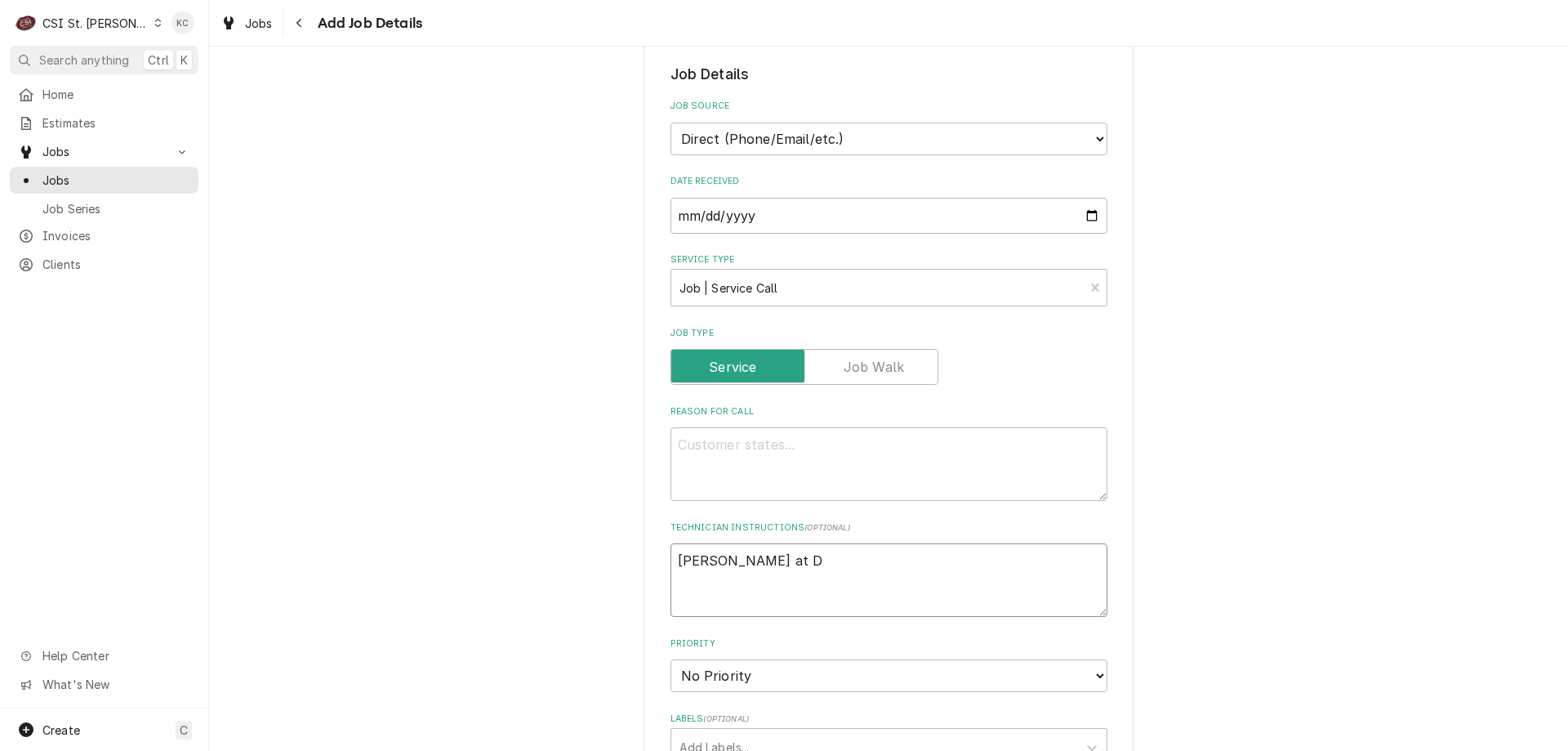
type textarea "Greg at"
type textarea "x"
type textarea "Greg at F"
type textarea "x"
type textarea "Greg at Fo"
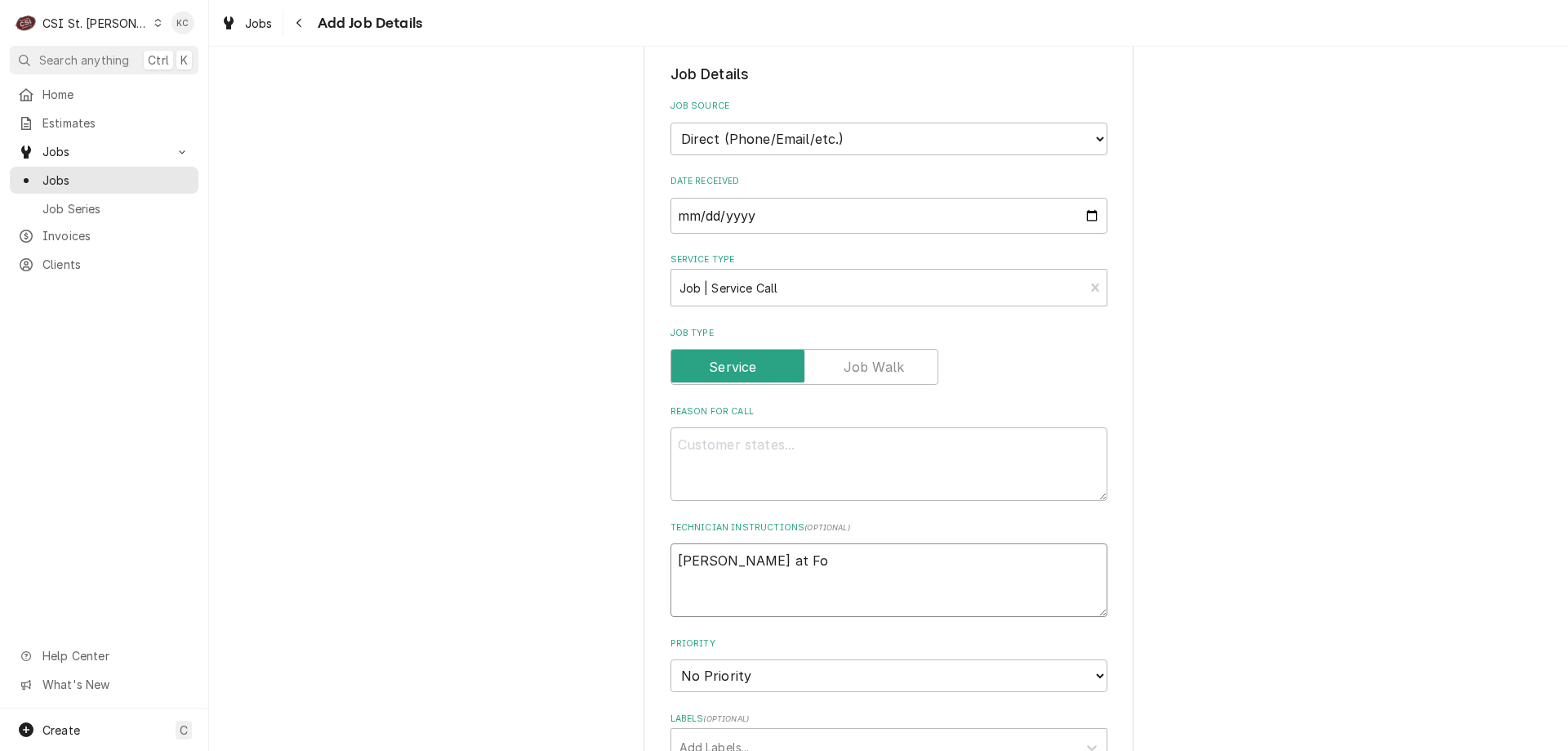
type textarea "x"
type textarea "Greg at For"
type textarea "x"
type textarea "Greg at Ford"
type textarea "x"
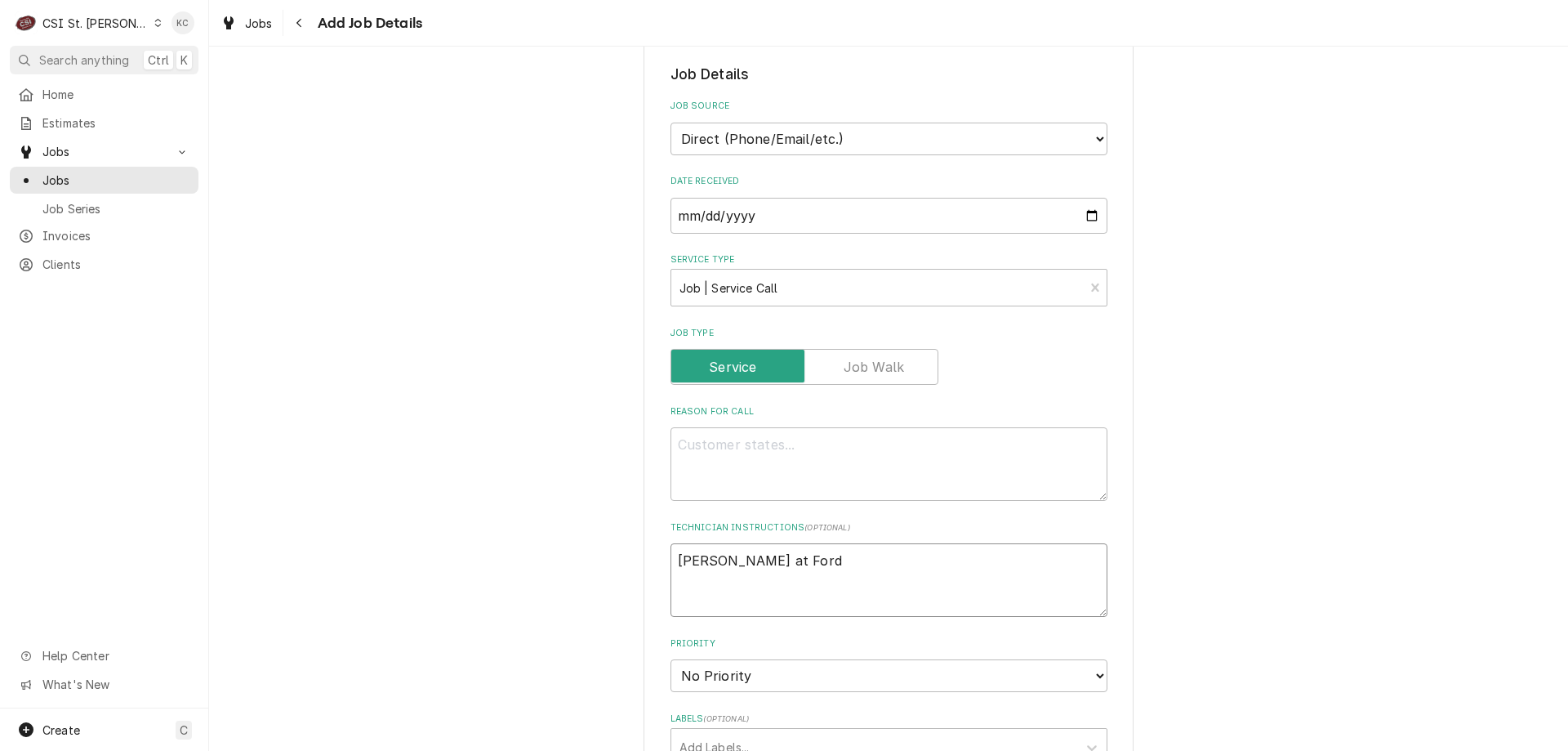
type textarea "Greg at Ford"
type textarea "x"
type textarea "Greg at Ford e"
type textarea "x"
type textarea "Greg at Ford em"
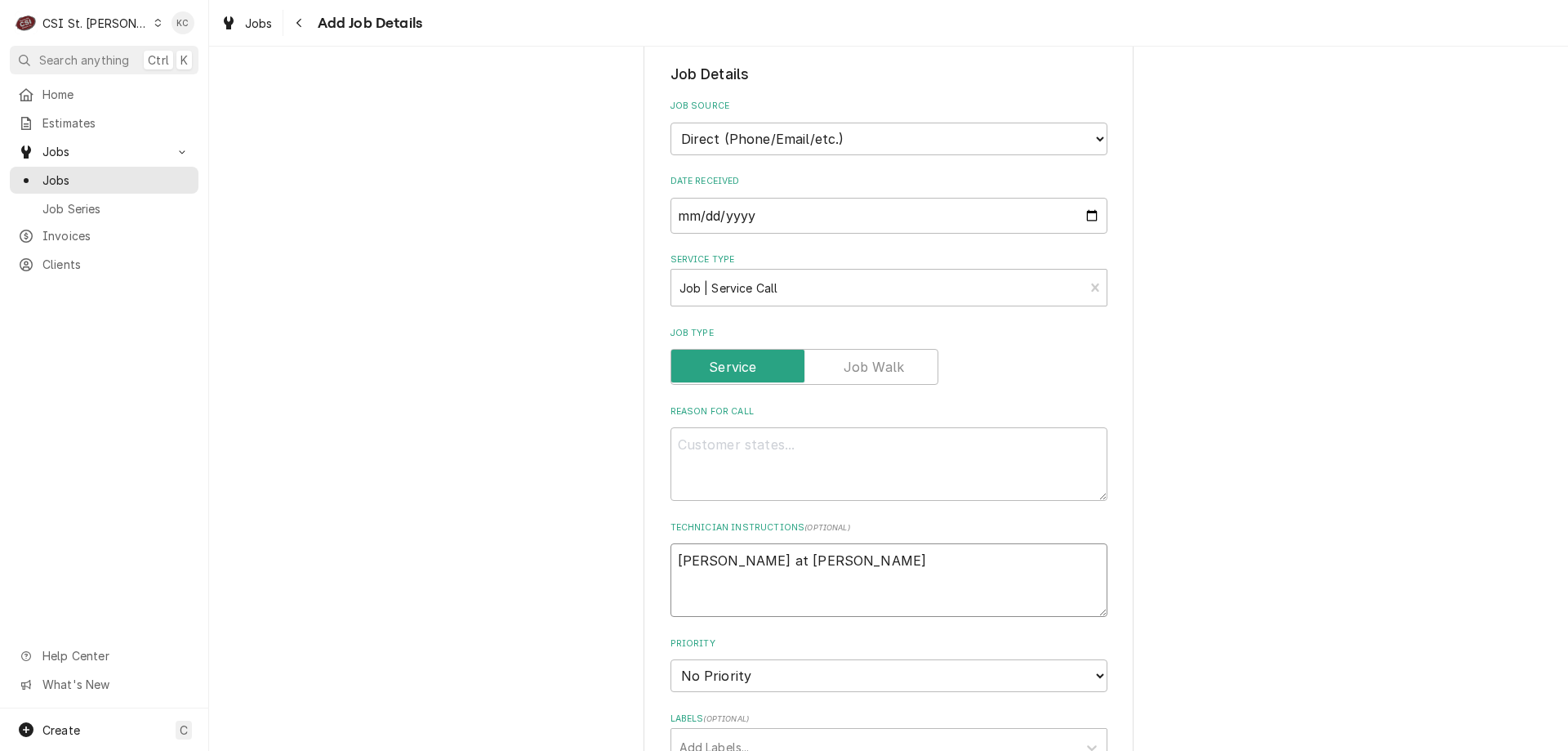
type textarea "x"
type textarea "Greg at Ford ema"
type textarea "x"
type textarea "Greg at Ford emai"
type textarea "x"
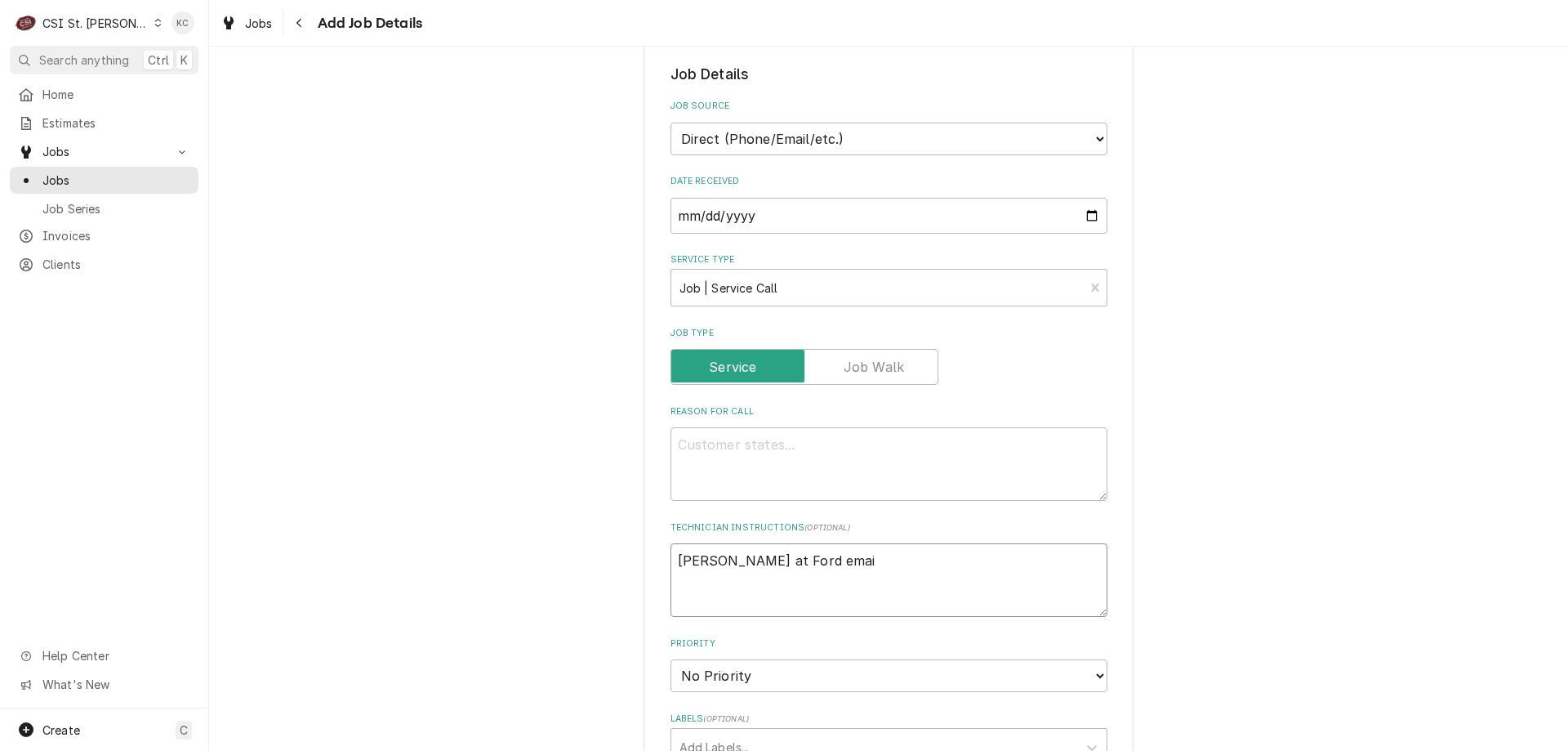
type textarea "Greg at Ford email"
type textarea "x"
type textarea "Greg at Ford email"
type textarea "x"
type textarea "Greg at Ford email"
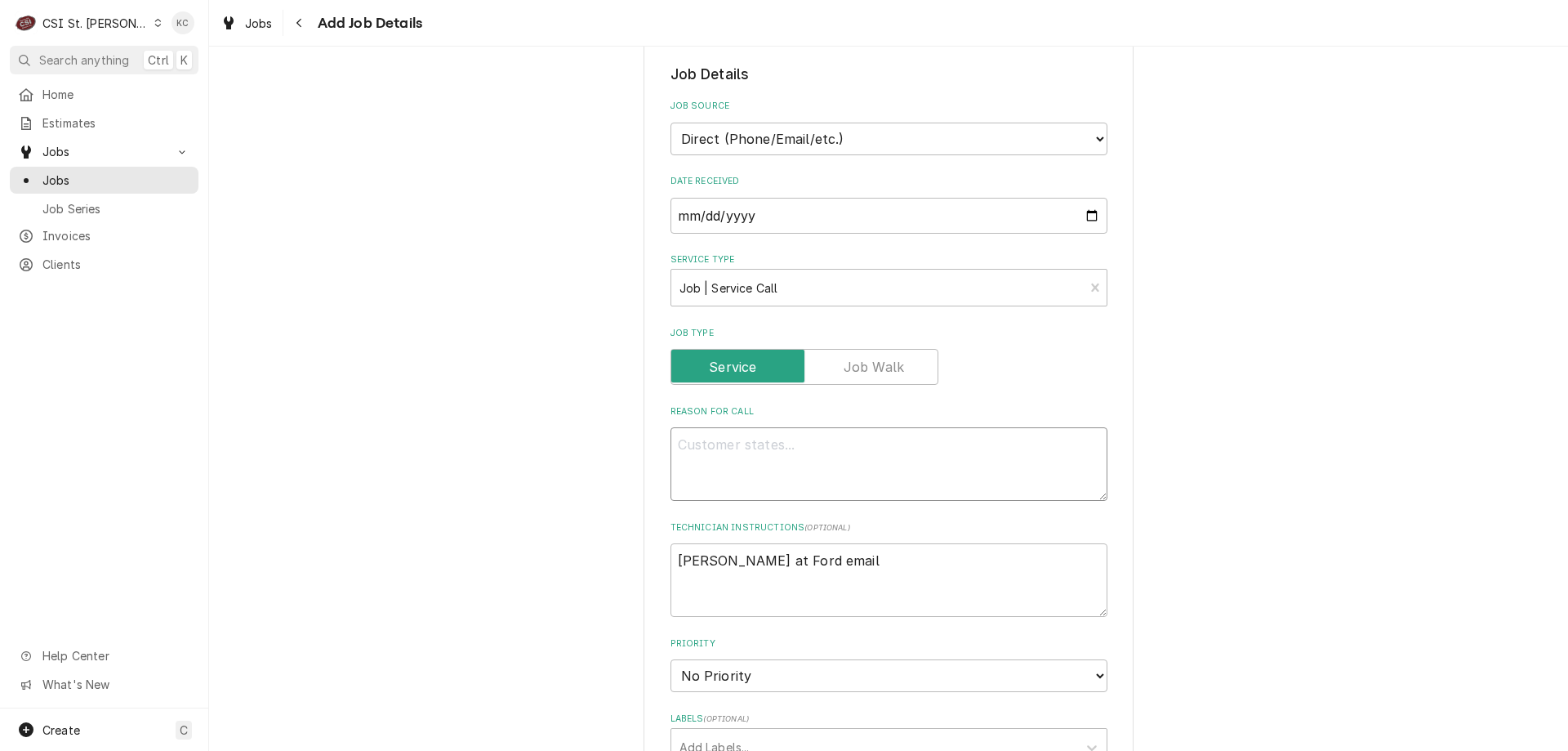
click at [716, 447] on textarea "Reason For Call" at bounding box center [889, 464] width 437 height 74
paste textarea "Customer is saying they set the temperature at 400 degrees but the unit is only…"
type textarea "x"
type textarea "Customer is saying they set the temperature at 400 degrees but the unit is only…"
type textarea "x"
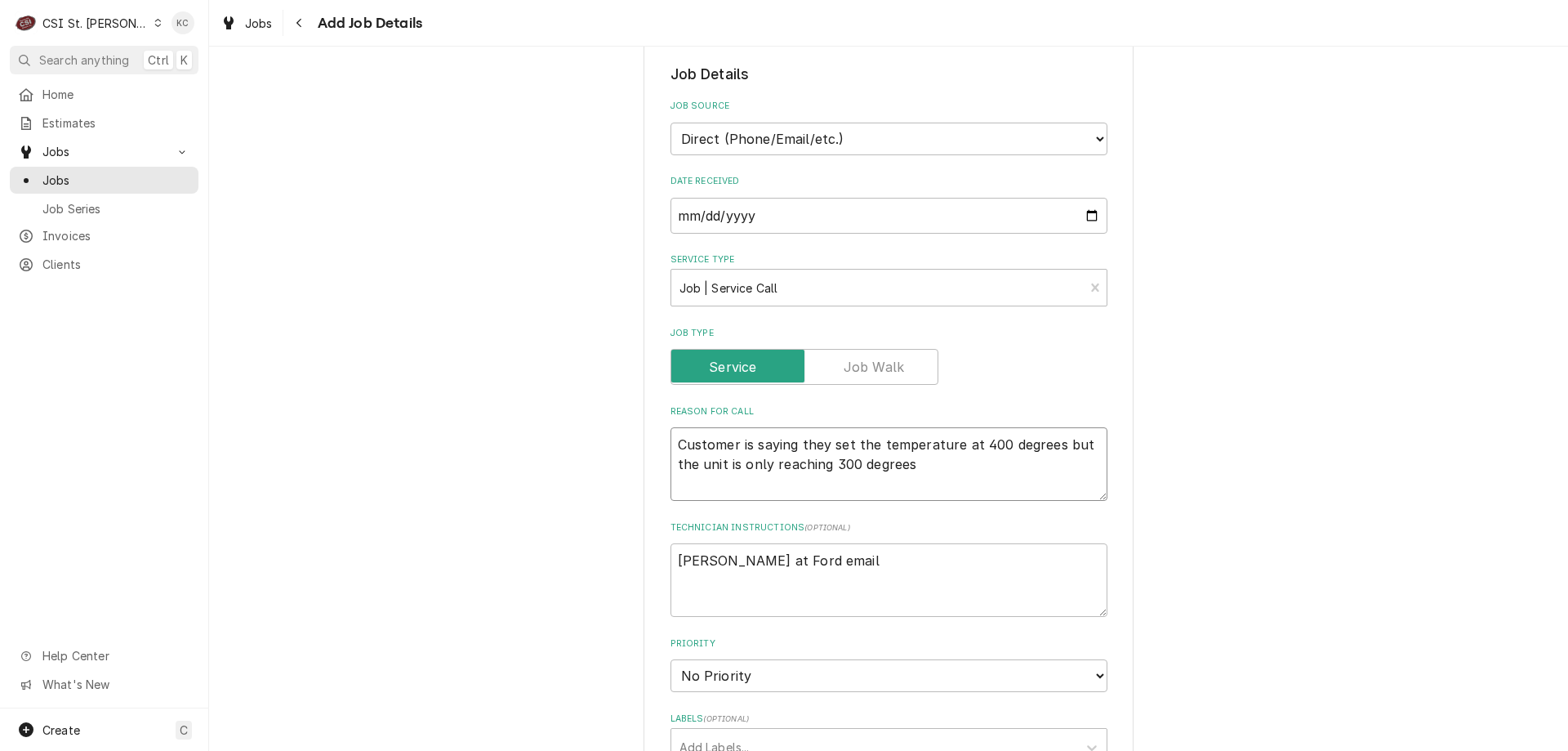
type textarea "Customer is saying they set the temperature at 400 degrees but the unit is only…"
click at [670, 438] on textarea "Customer is saying they set the temperature at 400 degrees but the unit is only…" at bounding box center [889, 464] width 437 height 74
type textarea "x"
type textarea "Customer is saying they set the temperature at 400 degrees but the unit is only…"
type textarea "x"
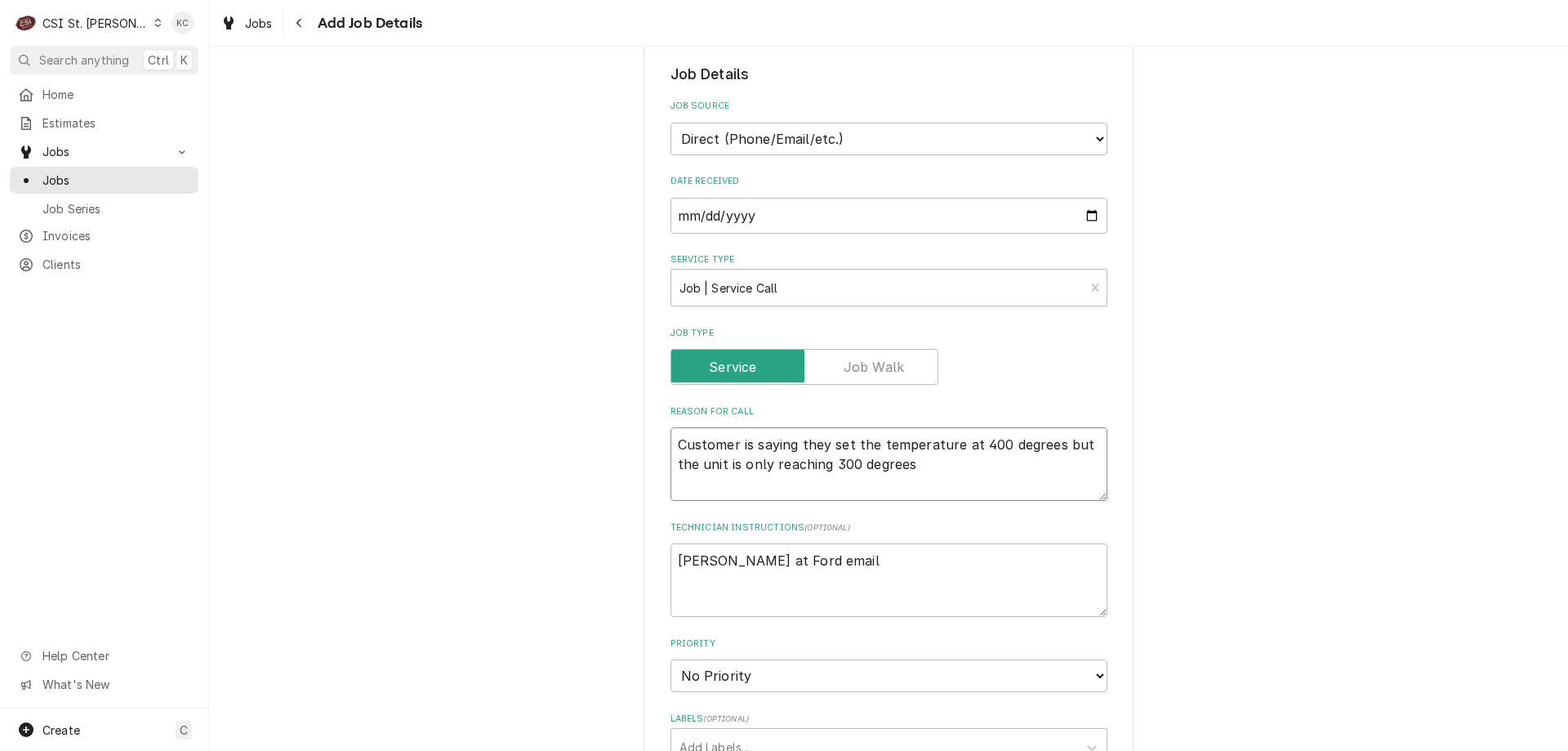
type textarea "Customer is saying they set the temperature at 400 degrees but the unit is only…"
paste textarea "Model #2616HG serial number 9V604."
type textarea "x"
type textarea "Model #2616HG serial number 9V604. Customer is saying they set the temperature …"
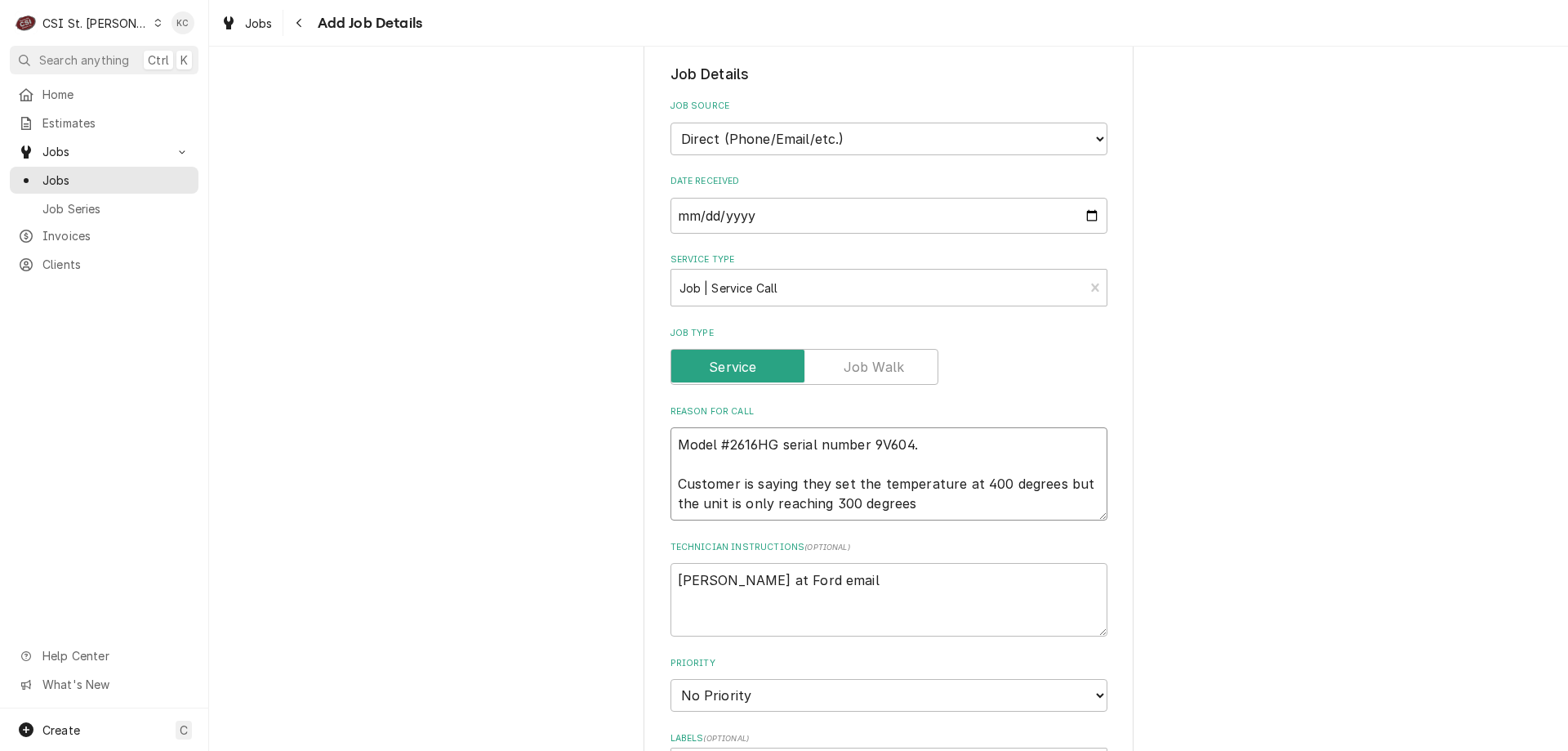
click at [776, 447] on textarea "Model #2616HG serial number 9V604. Customer is saying they set the temperature …" at bounding box center [889, 474] width 437 height 93
type textarea "x"
type textarea "Model #2616HG serial number 9V604. Customer is saying they set the temperature …"
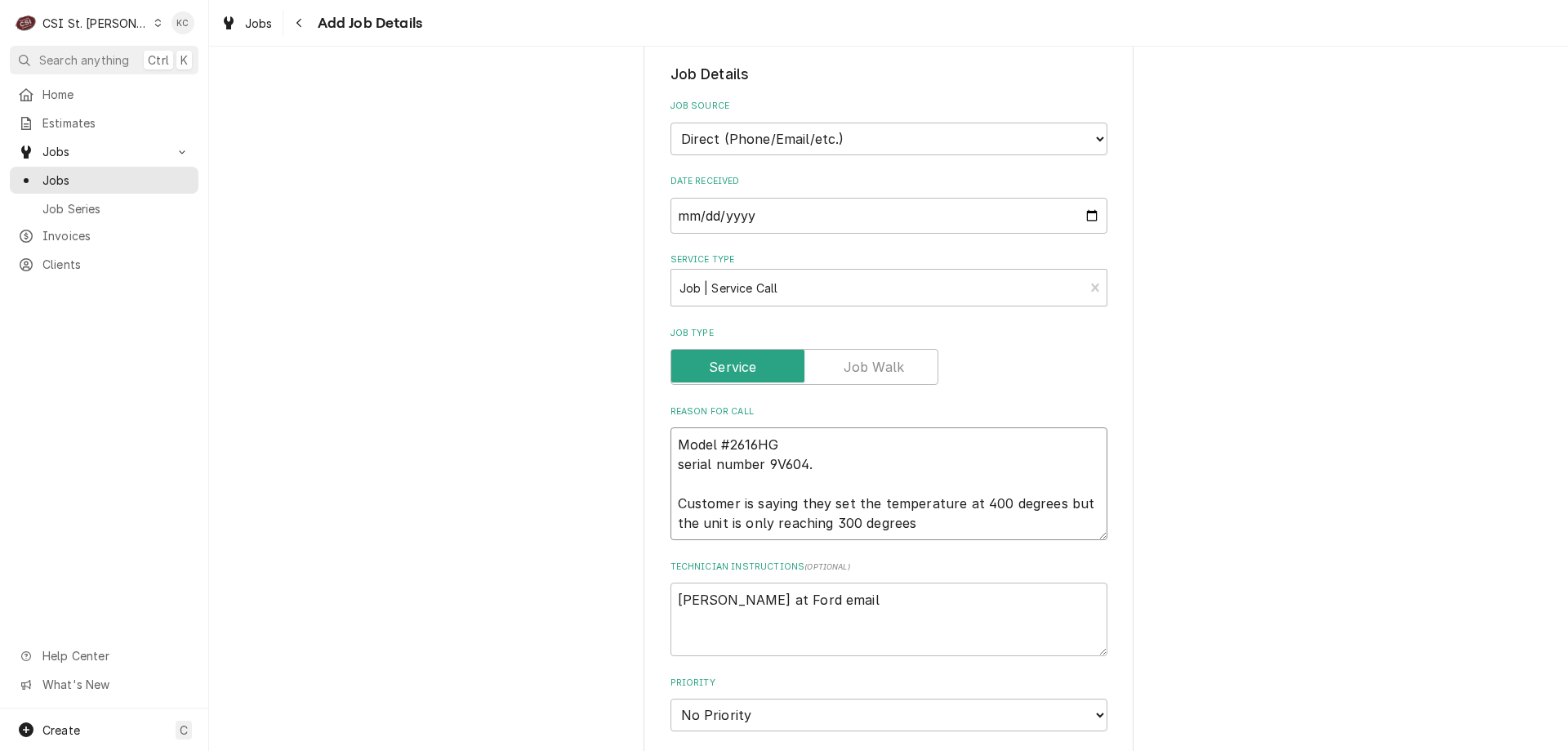
type textarea "x"
type textarea "Model #2616HG erial number 9V604. Customer is saying they set the temperature a…"
type textarea "x"
type textarea "Model #2616HG Serial number 9V604. Customer is saying they set the temperature …"
click at [760, 466] on textarea "Model #2616HG Serial number 9V604. Customer is saying they set the temperature …" at bounding box center [889, 484] width 437 height 112
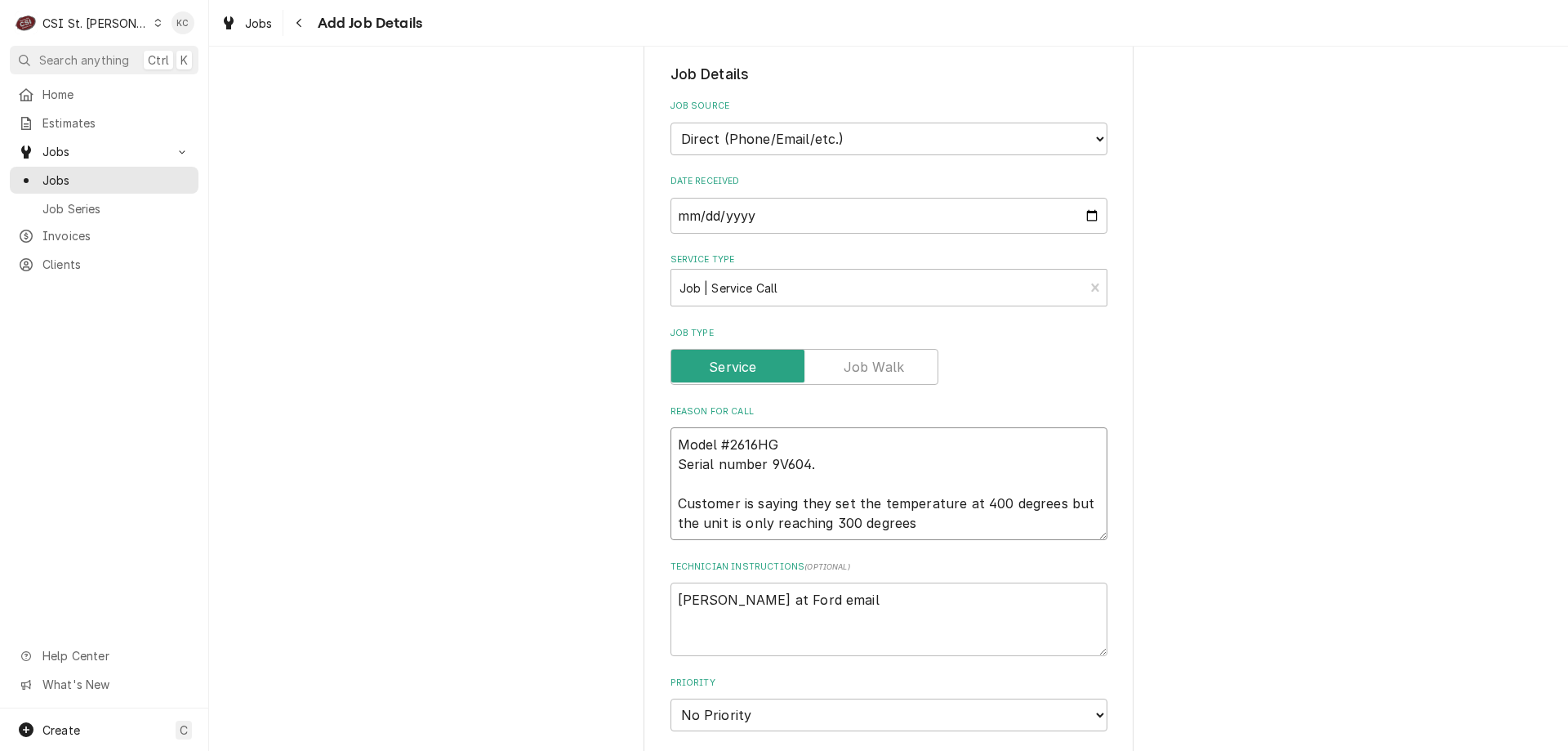
type textarea "x"
type textarea "Model #2616HG Serial numbe 9V604. Customer is saying they set the temperature a…"
type textarea "x"
type textarea "Model #2616HG Serial numb 9V604. Customer is saying they set the temperature at…"
type textarea "x"
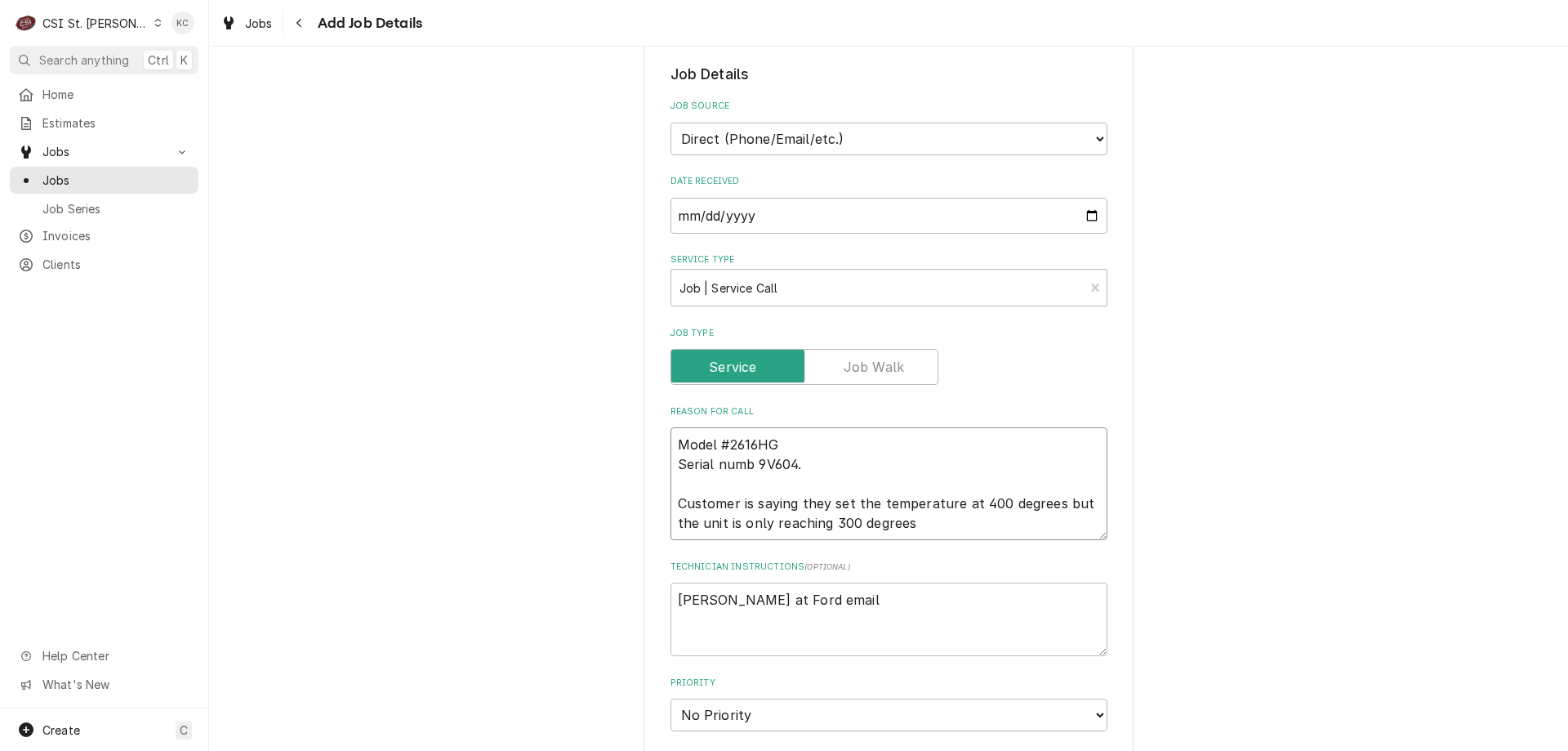
type textarea "Model #2616HG Serial num 9V604. Customer is saying they set the temperature at …"
type textarea "x"
type textarea "Model #2616HG Serial nu 9V604. Customer is saying they set the temperature at 4…"
type textarea "x"
click at [675, 443] on textarea "Model #2616HG Serial - 9V604. Customer is saying they set the temperature at 40…" at bounding box center [889, 484] width 437 height 112
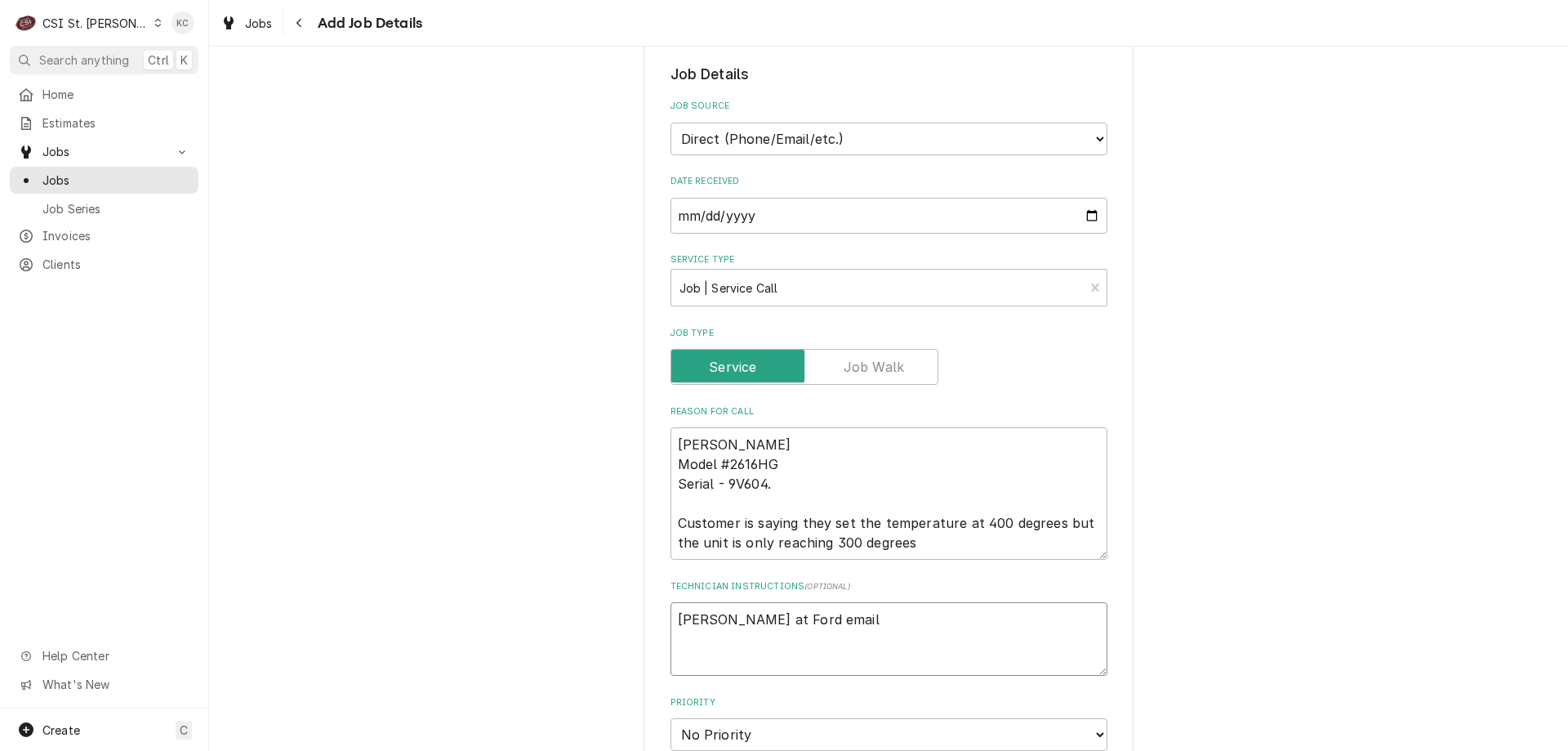
drag, startPoint x: 670, startPoint y: 623, endPoint x: 721, endPoint y: 615, distance: 51.6
click at [676, 623] on textarea "Greg at Ford email" at bounding box center [889, 639] width 437 height 74
click at [1412, 332] on div "Please provide the following information to create a job: Client Details Client…" at bounding box center [889, 608] width 1359 height 1742
click at [670, 618] on textarea "Lucas Olson Greg at Ford email" at bounding box center [889, 639] width 437 height 74
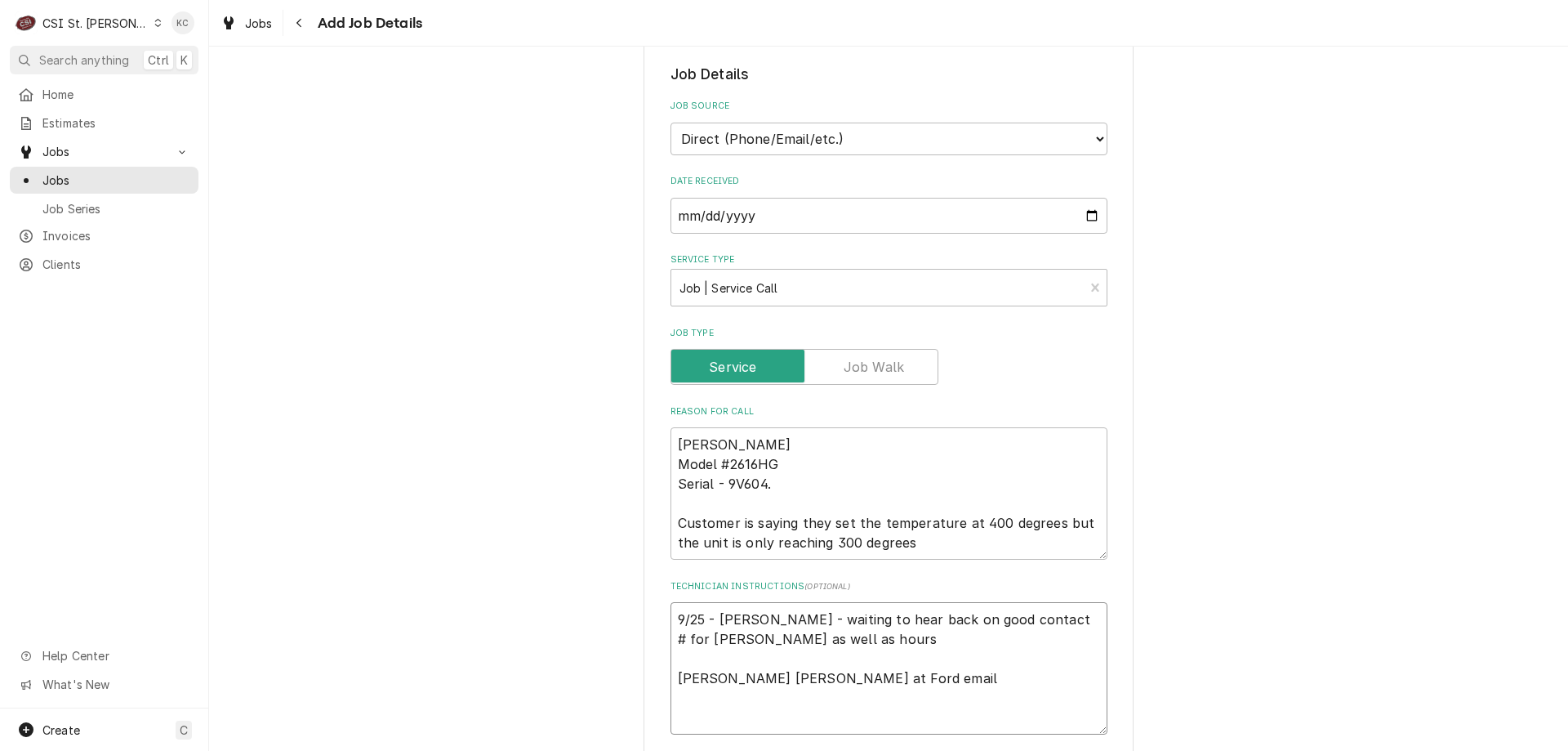
click at [819, 714] on textarea "9/25 - Kelly - waiting to hear back on good contact # for Lucas as well as hour…" at bounding box center [889, 668] width 437 height 132
click at [788, 680] on textarea "9/25 - Kelly - waiting to hear back on good contact # for Lucas as well as hour…" at bounding box center [889, 668] width 437 height 132
click at [698, 718] on textarea "9/25 - Kelly - waiting to hear back on good contact # for Lucas as well as hour…" at bounding box center [889, 687] width 437 height 171
paste textarea "If they won’t cover the start up please bill Ford to my Attention"
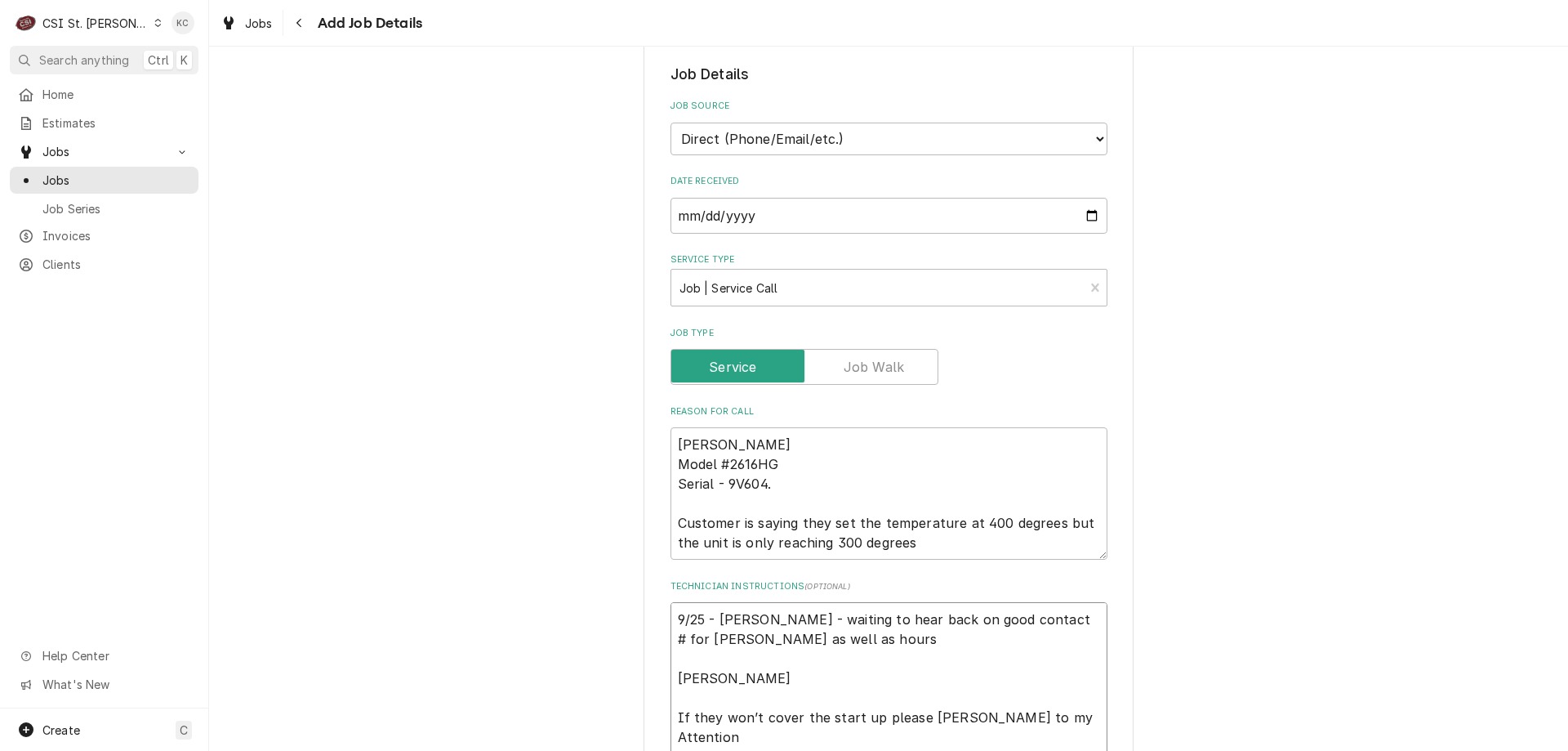
click at [1006, 720] on textarea "9/25 - Kelly - waiting to hear back on good contact # for Lucas as well as hour…" at bounding box center [889, 687] width 437 height 171
click at [716, 716] on textarea "9/25 - Kelly - waiting to hear back on good contact # for Lucas as well as hour…" at bounding box center [889, 687] width 437 height 171
click at [934, 550] on textarea "Comstock-Castle Model #2616HG Serial - 9V604. Customer is saying they set the t…" at bounding box center [889, 494] width 437 height 132
click at [943, 542] on textarea "Comstock-Castle Model #2616HG Serial - 9V604. Customer is saying they set the t…" at bounding box center [889, 494] width 437 height 132
paste textarea "Need a start-up and check calibration"
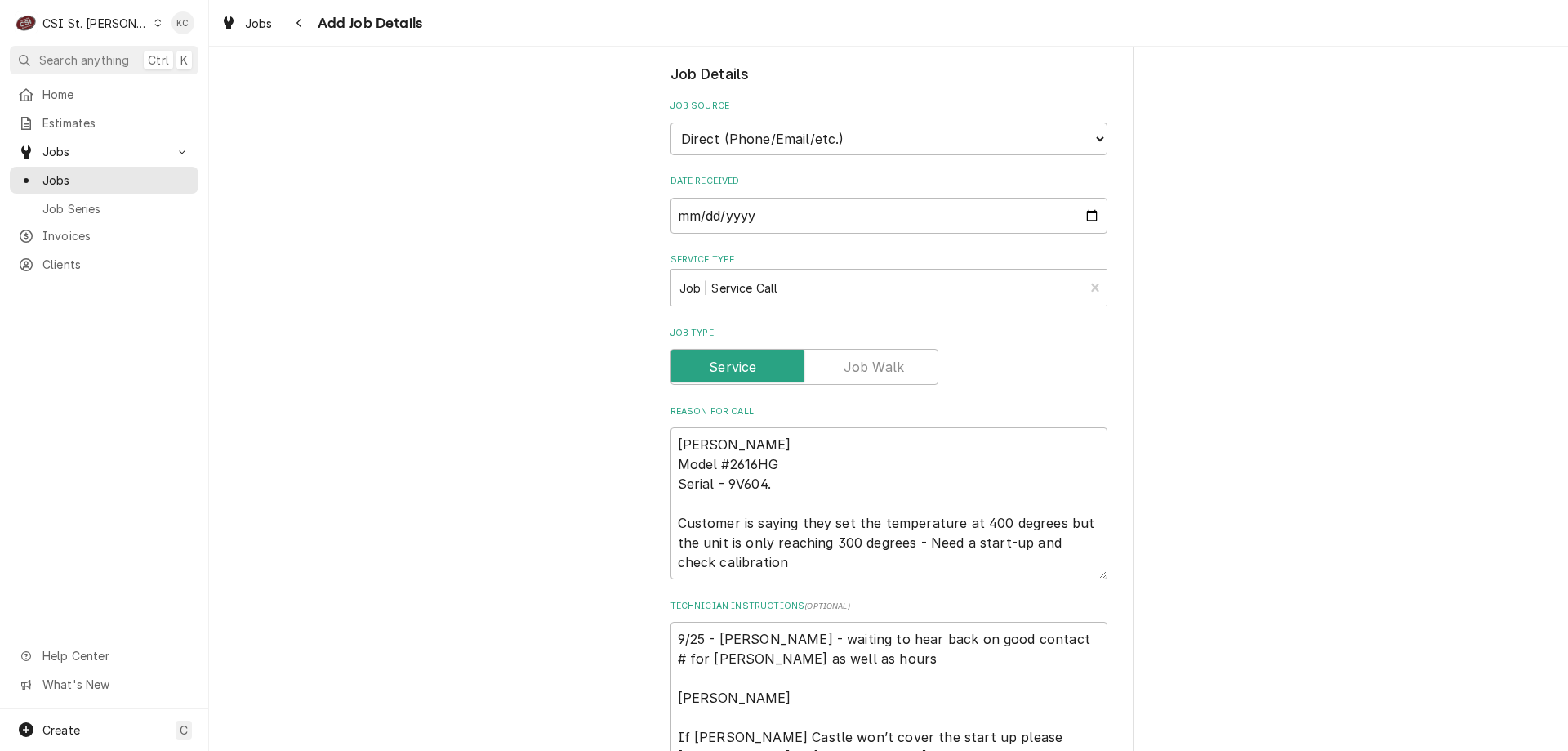
click at [438, 477] on div "Please provide the following information to create a job: Client Details Client…" at bounding box center [889, 677] width 1359 height 1879
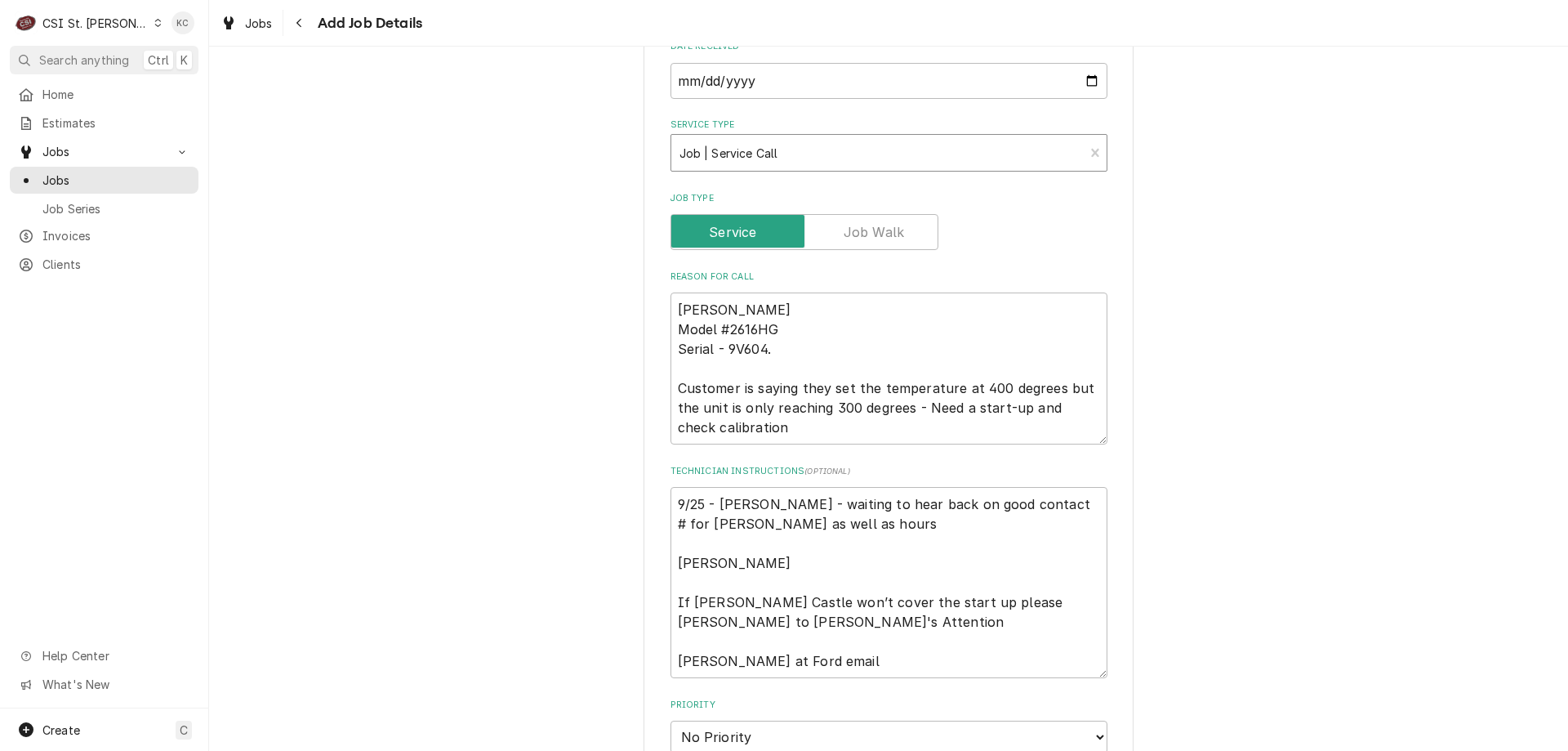
scroll to position [490, 0]
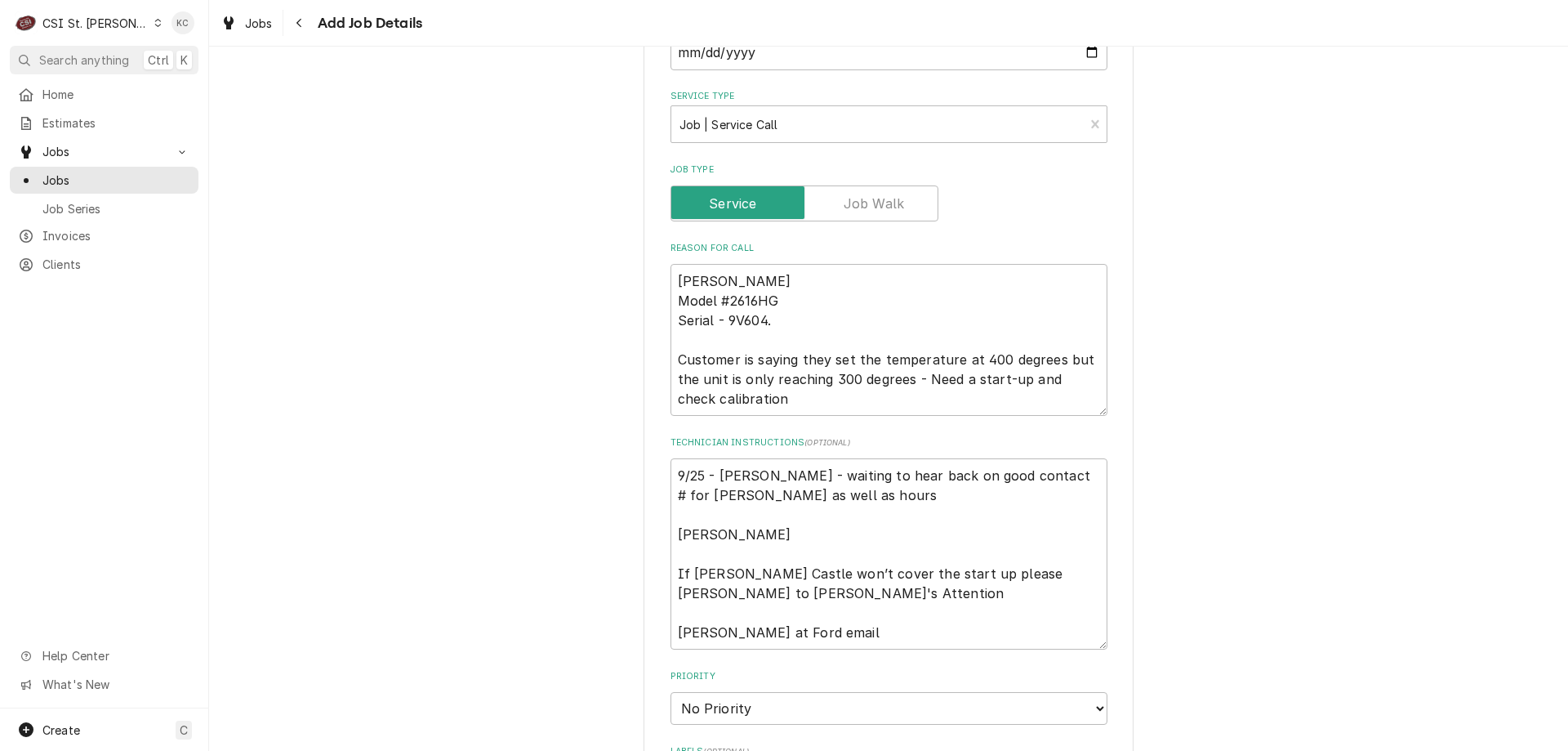
click at [1272, 441] on div "Please provide the following information to create a job: Client Details Client…" at bounding box center [889, 513] width 1359 height 1879
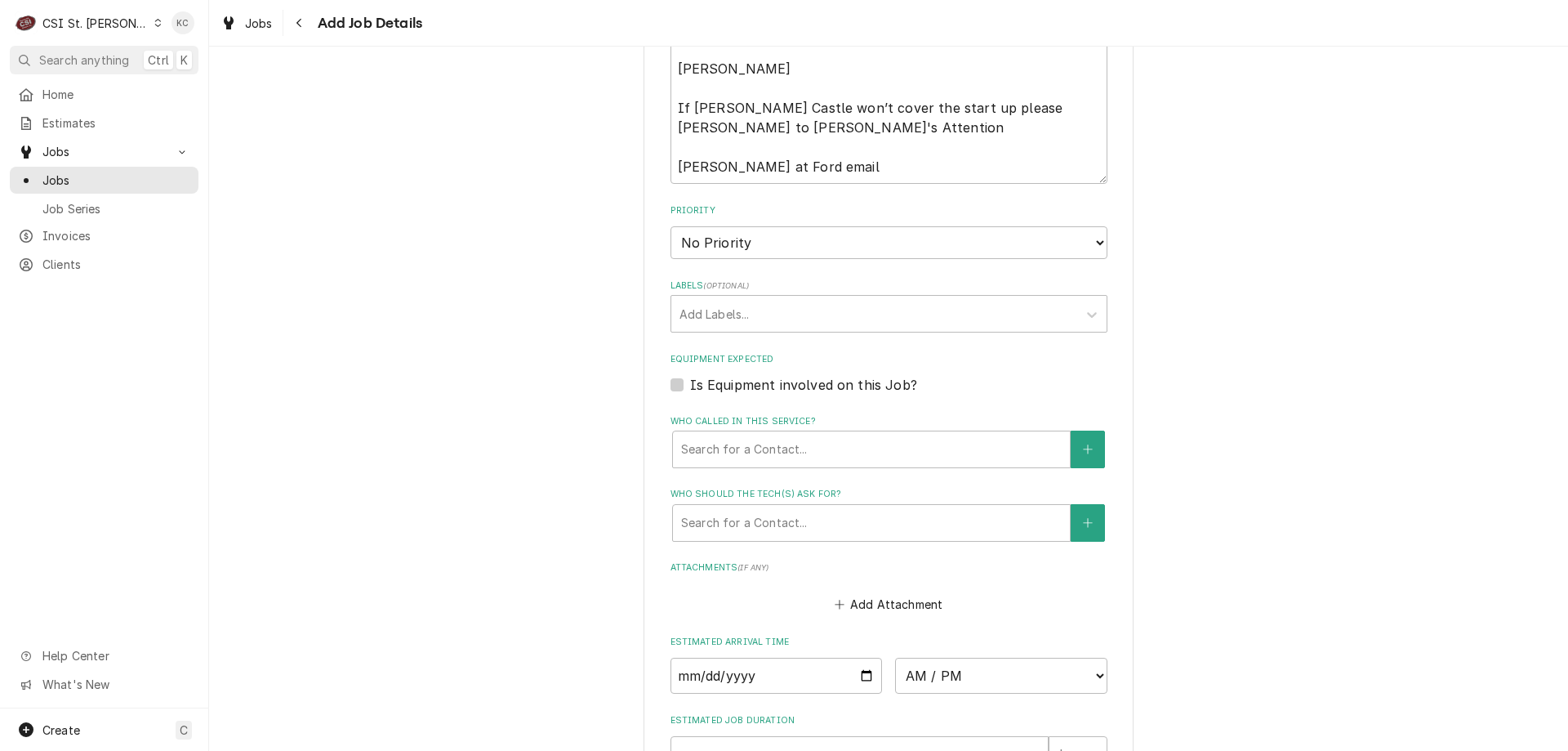
scroll to position [981, 0]
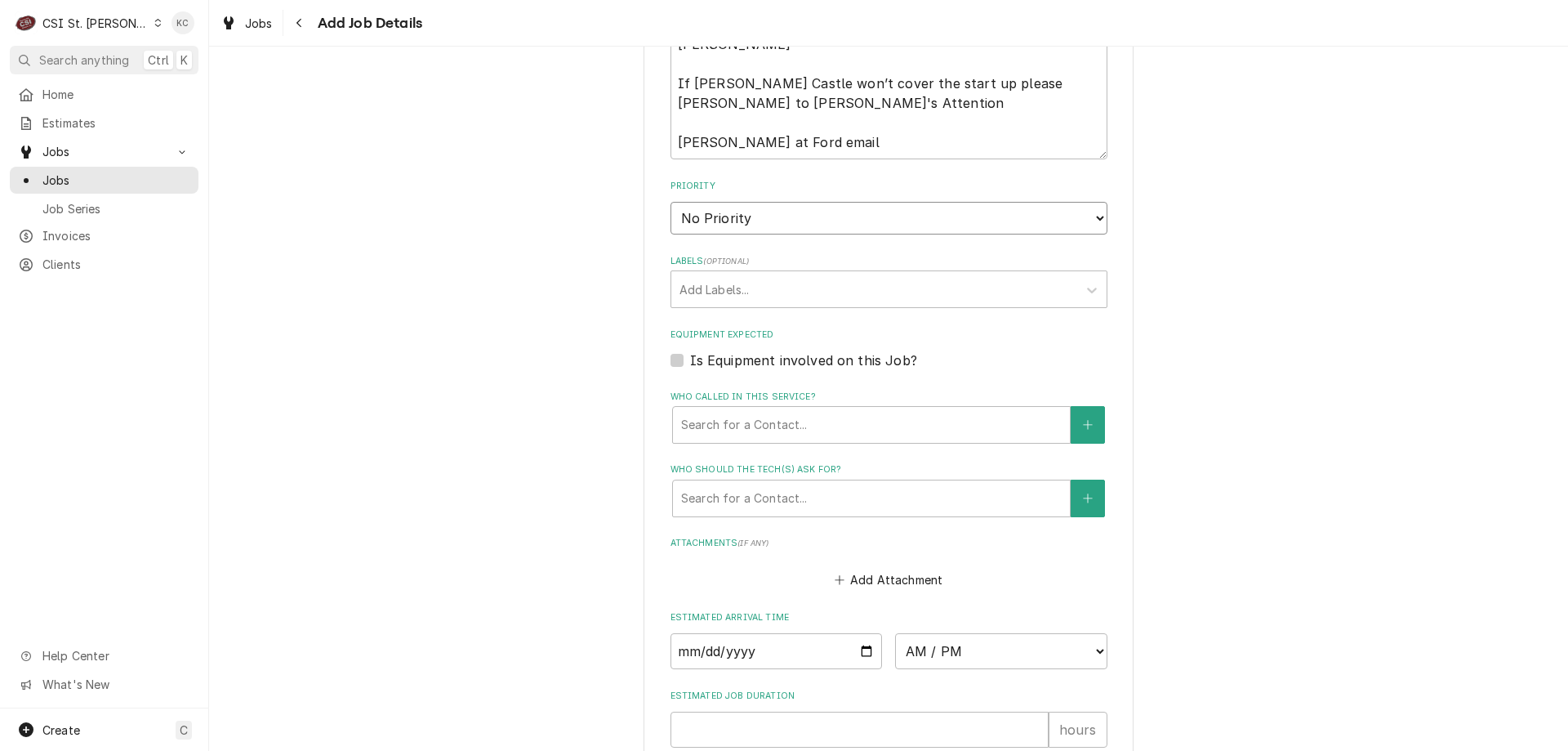
click at [761, 222] on select "No Priority Urgent High Medium Low" at bounding box center [889, 218] width 437 height 33
click at [670, 202] on select "No Priority Urgent High Medium Low" at bounding box center [889, 218] width 437 height 33
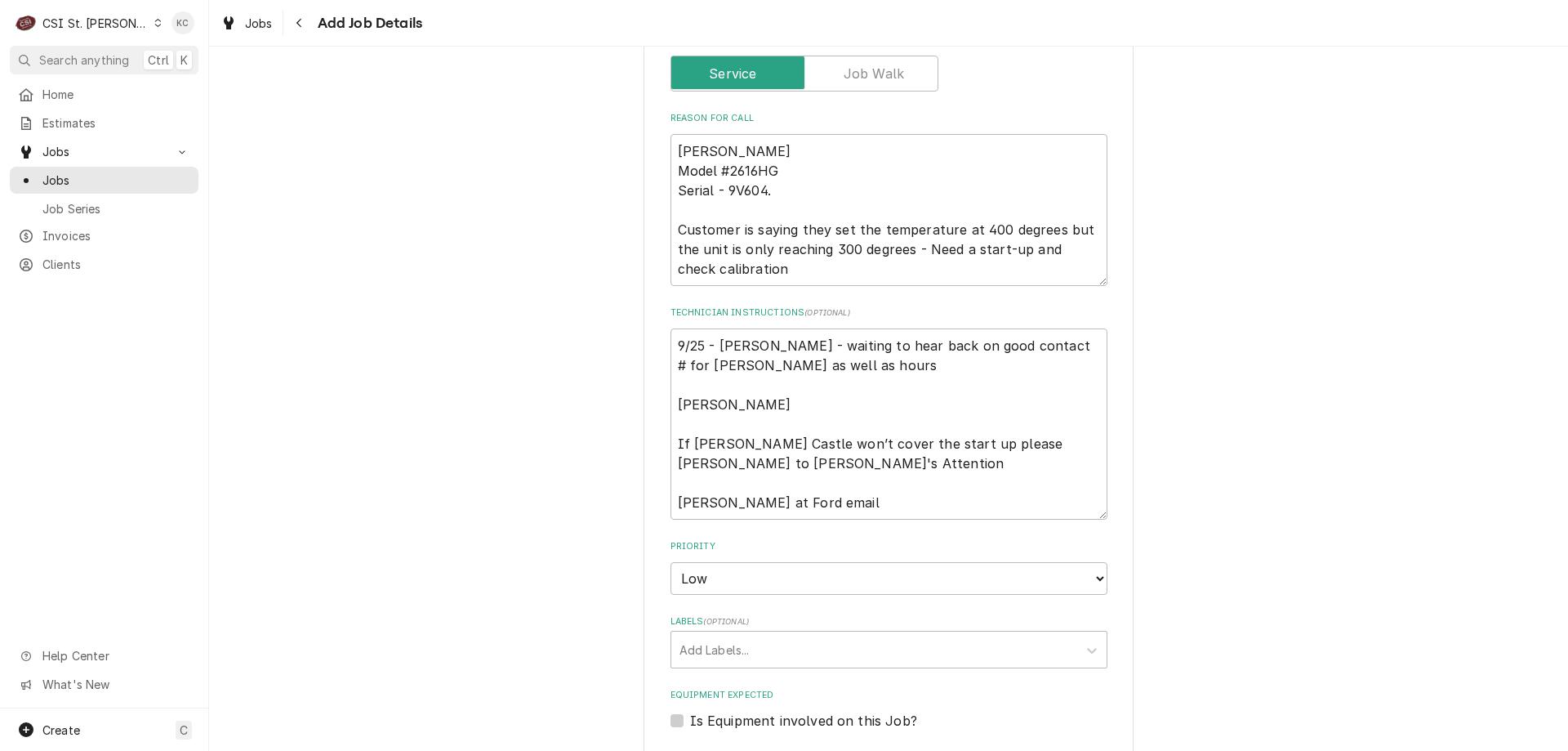
scroll to position [457, 0]
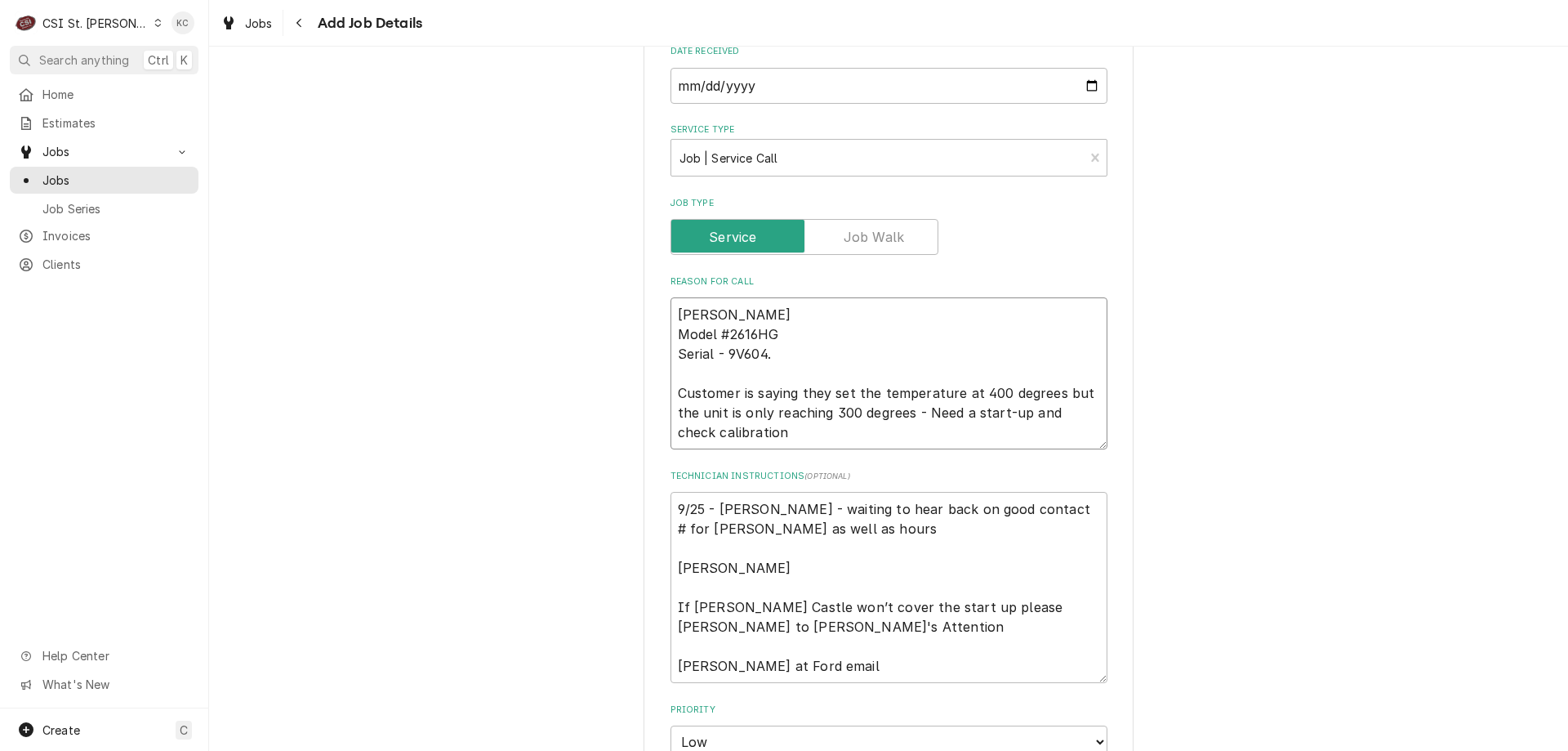
click at [766, 433] on textarea "Comstock-Castle Model #2616HG Serial - 9V604. Customer is saying they set the t…" at bounding box center [889, 374] width 437 height 152
paste textarea "It is a counter top fryer on the front serving line"
click at [1325, 295] on div "Please provide the following information to create a job: Client Details Client…" at bounding box center [889, 547] width 1359 height 1879
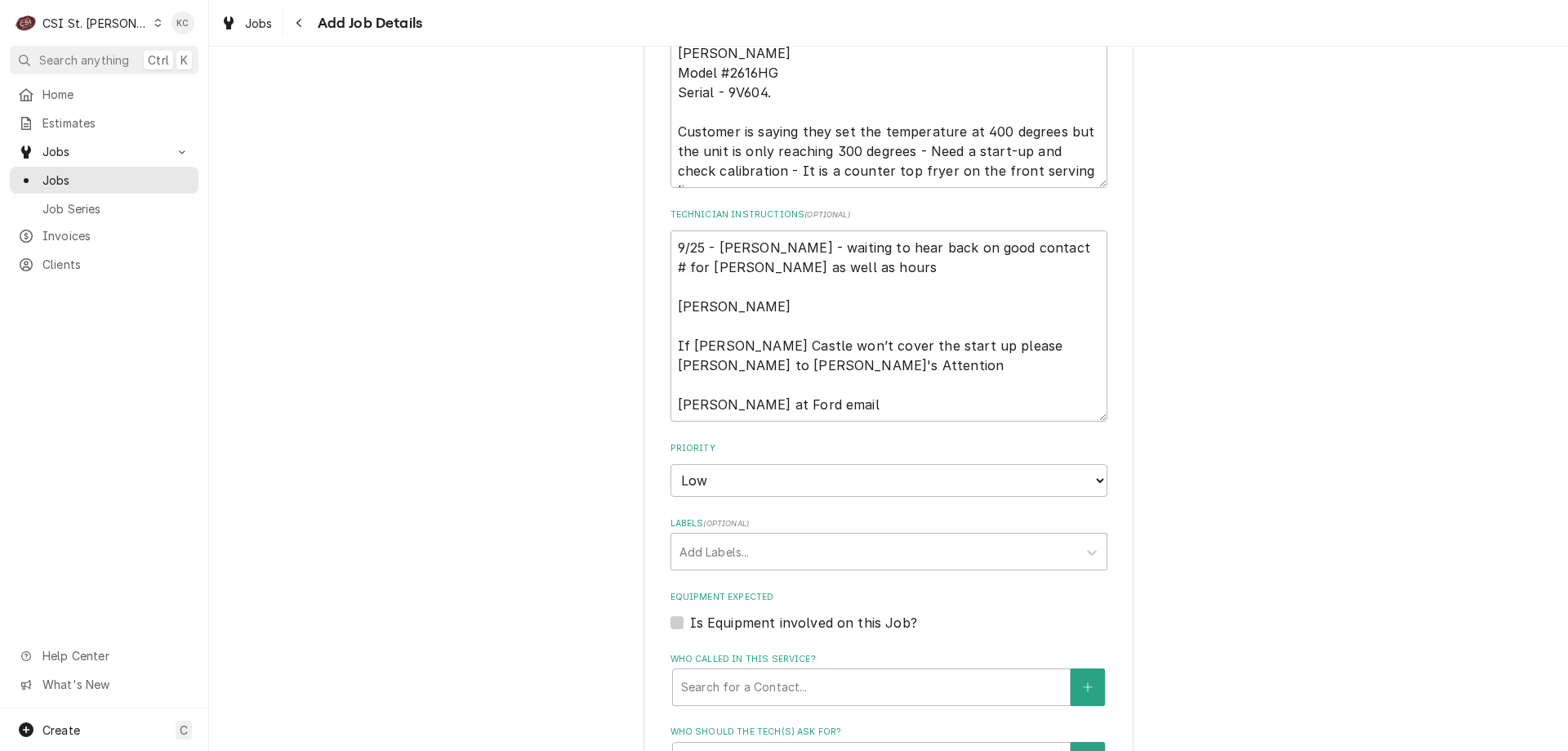
scroll to position [784, 0]
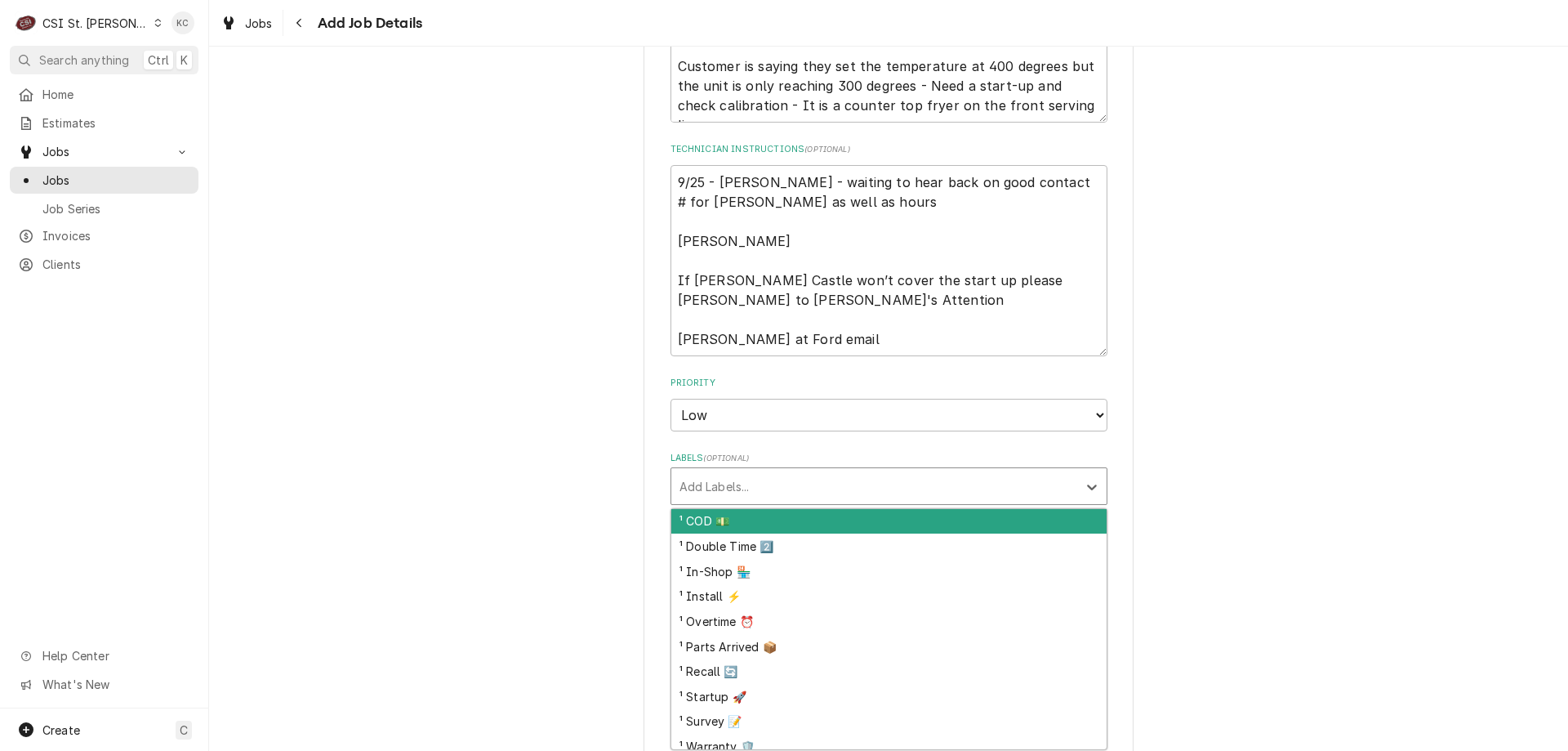
click at [800, 488] on div "Labels" at bounding box center [874, 486] width 389 height 30
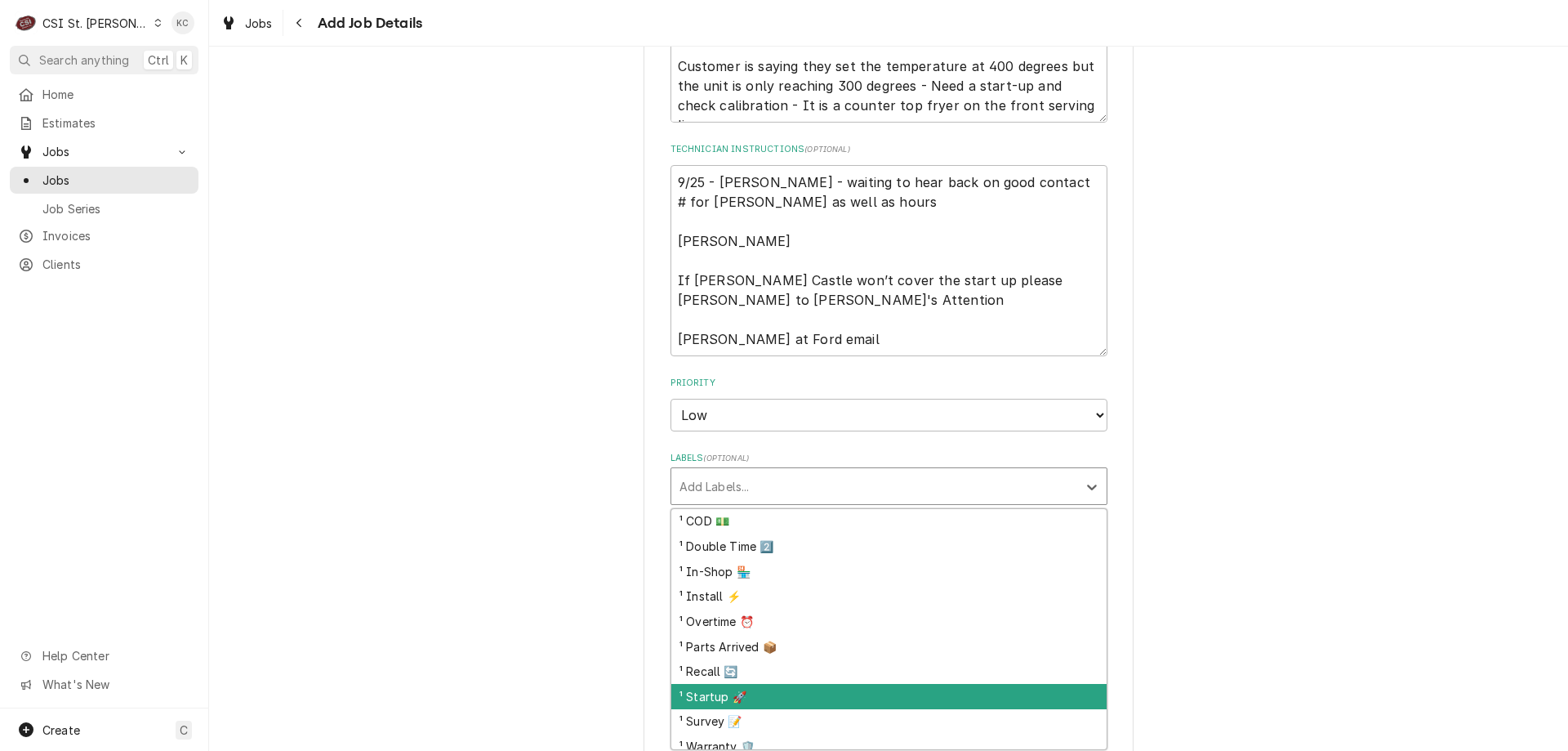
click at [740, 691] on div "¹ Startup 🚀" at bounding box center [889, 696] width 436 height 26
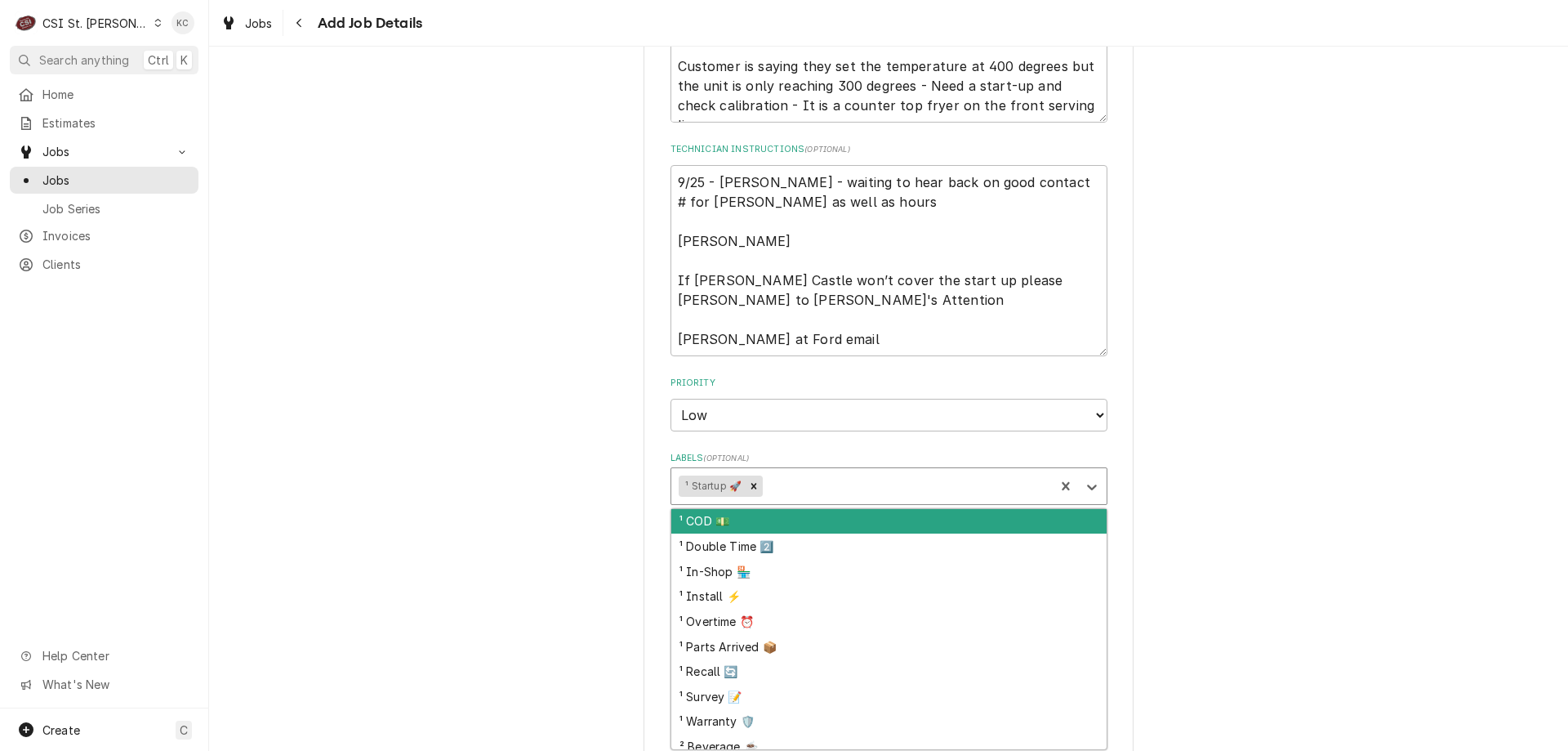
click at [802, 486] on div "Labels" at bounding box center [907, 486] width 281 height 30
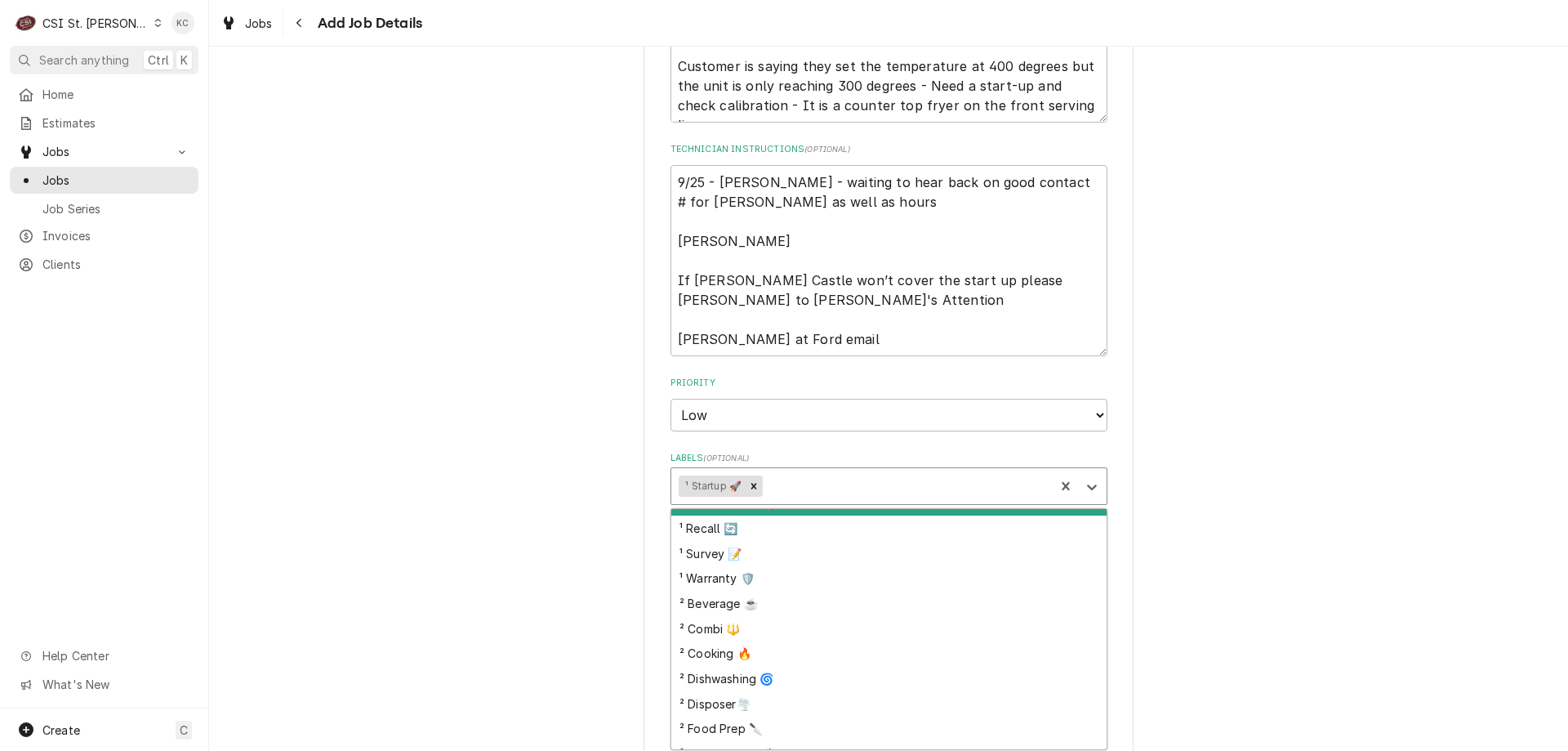
scroll to position [164, 0]
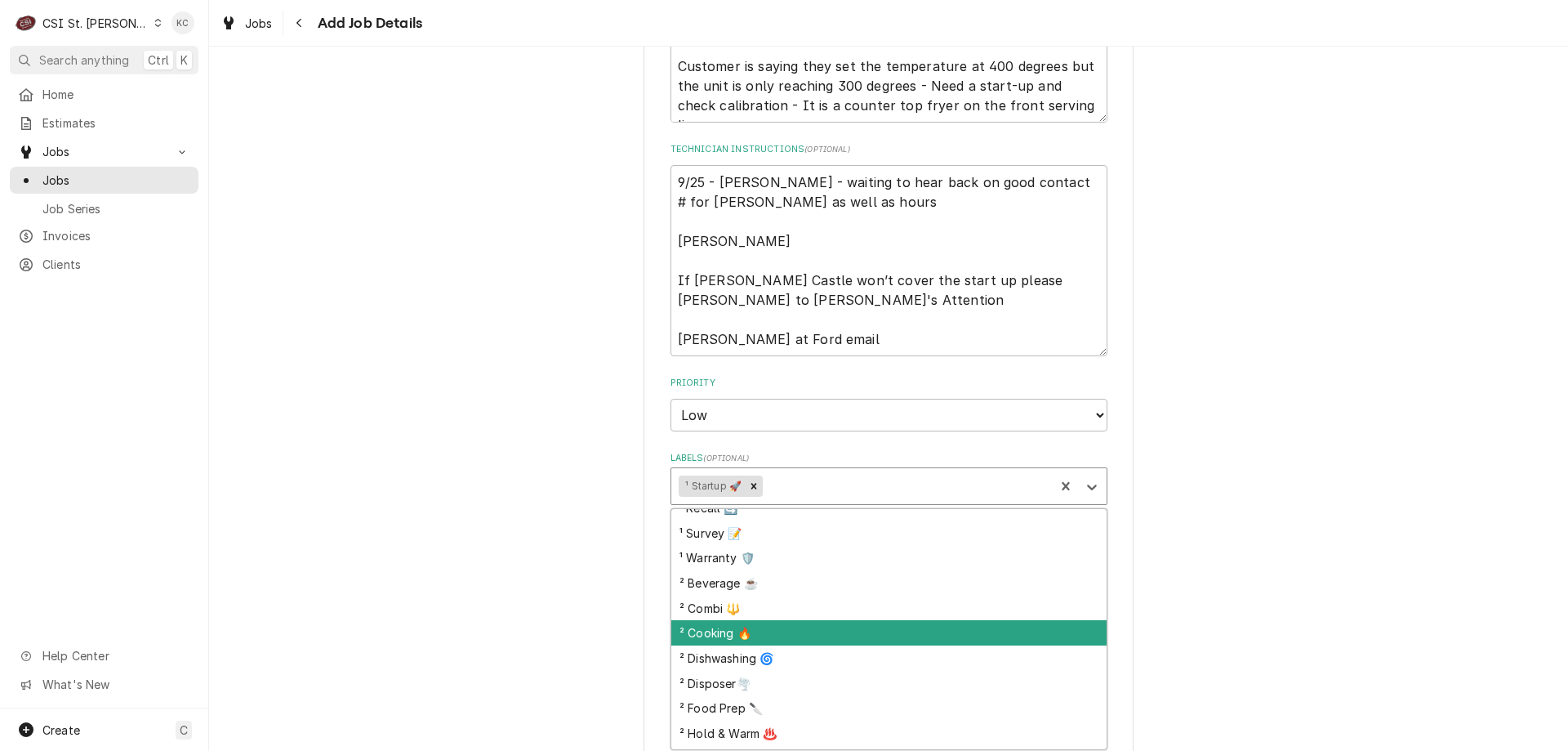
click at [838, 633] on div "² Cooking 🔥" at bounding box center [889, 633] width 436 height 26
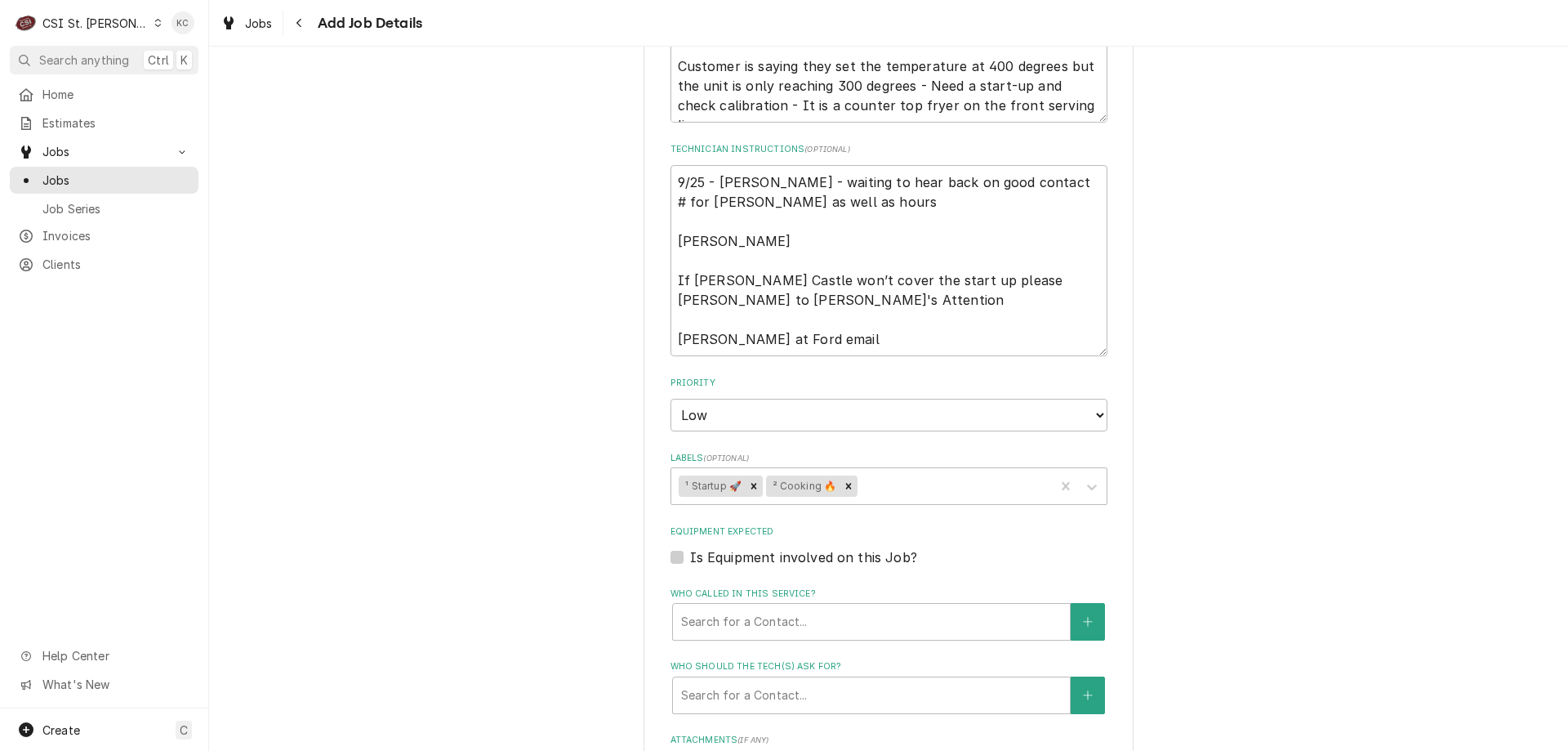
click at [1226, 550] on div "Please provide the following information to create a job: Client Details Client…" at bounding box center [889, 220] width 1359 height 1879
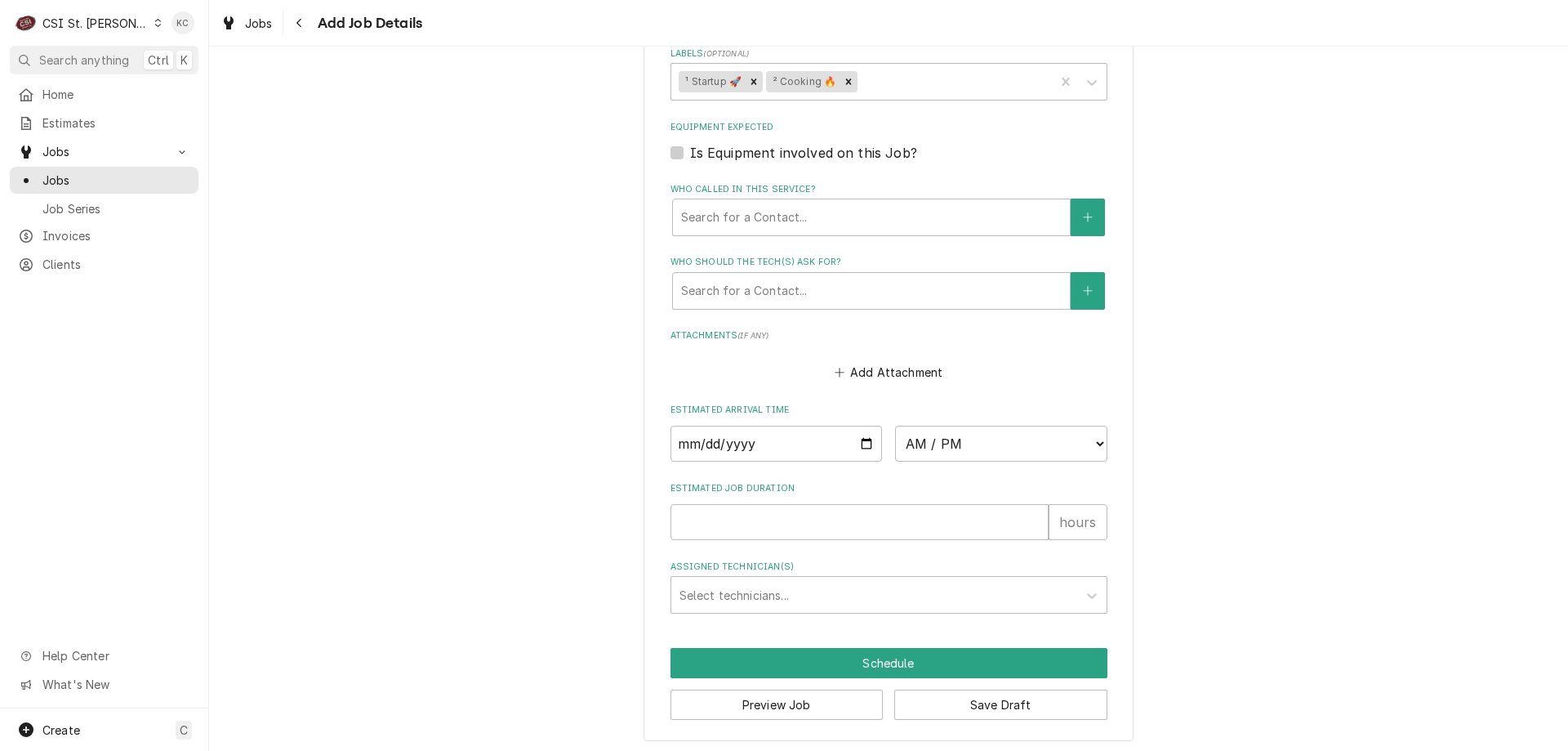
scroll to position [1193, 0]
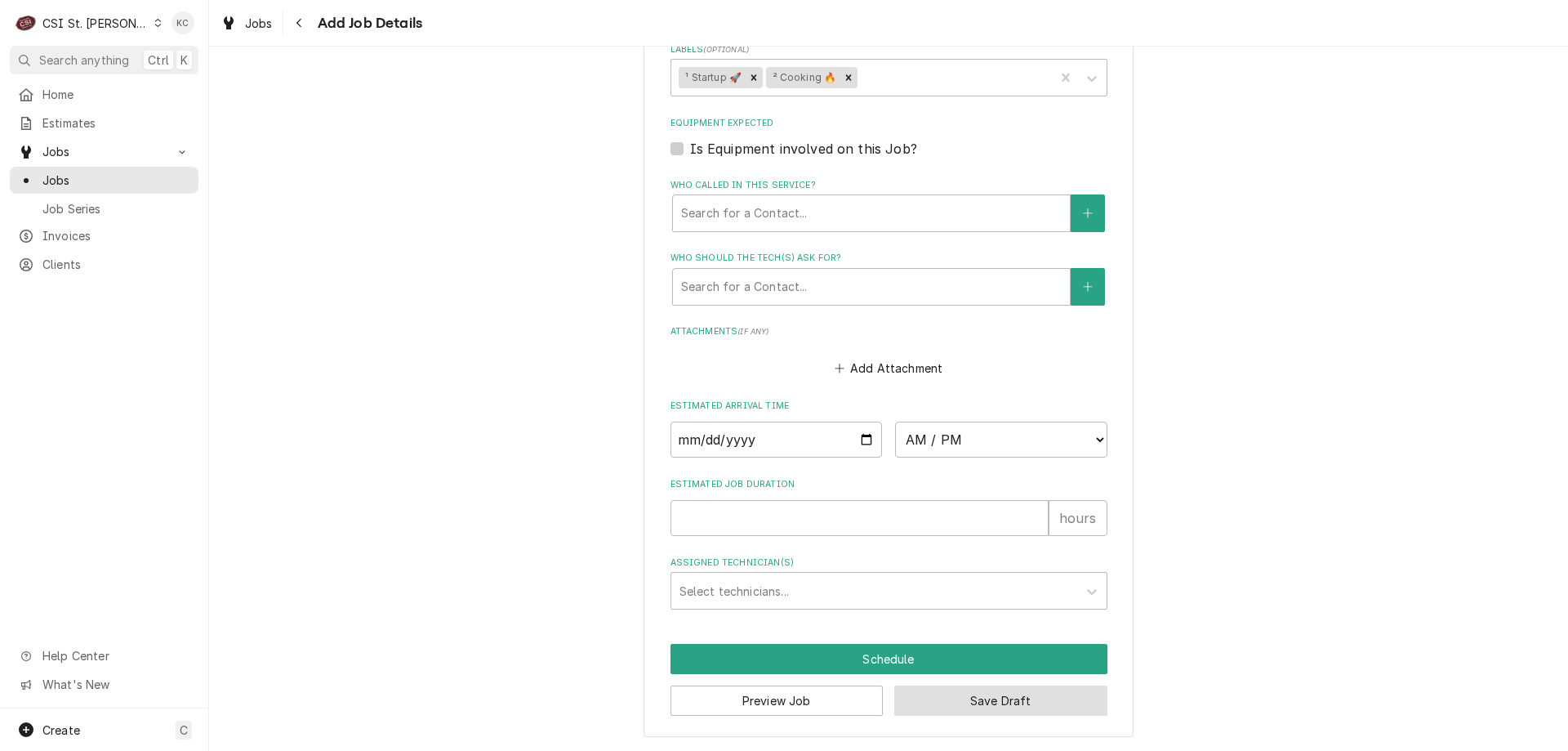
click at [972, 695] on button "Save Draft" at bounding box center [1001, 701] width 213 height 31
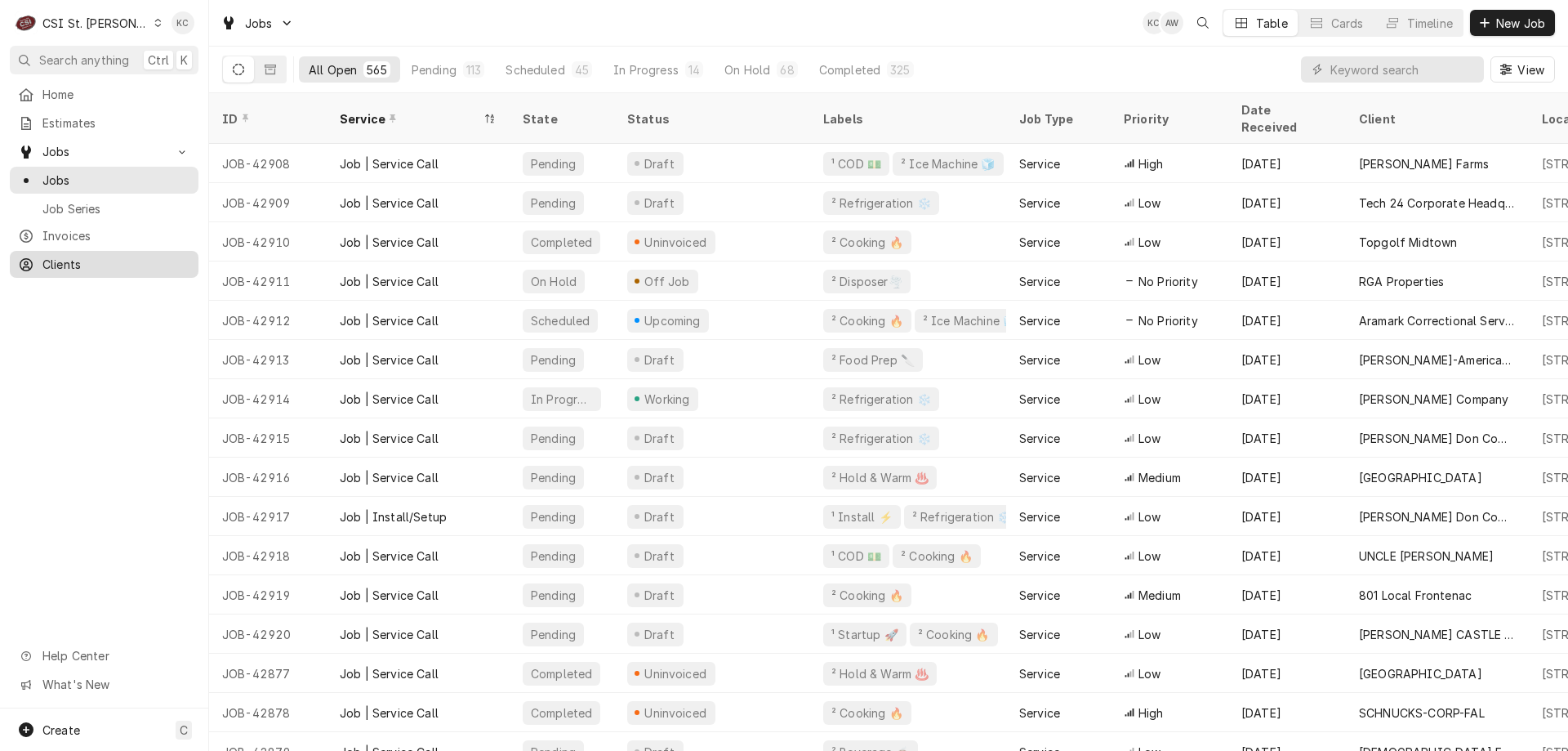
click at [65, 265] on span "Clients" at bounding box center [116, 264] width 148 height 17
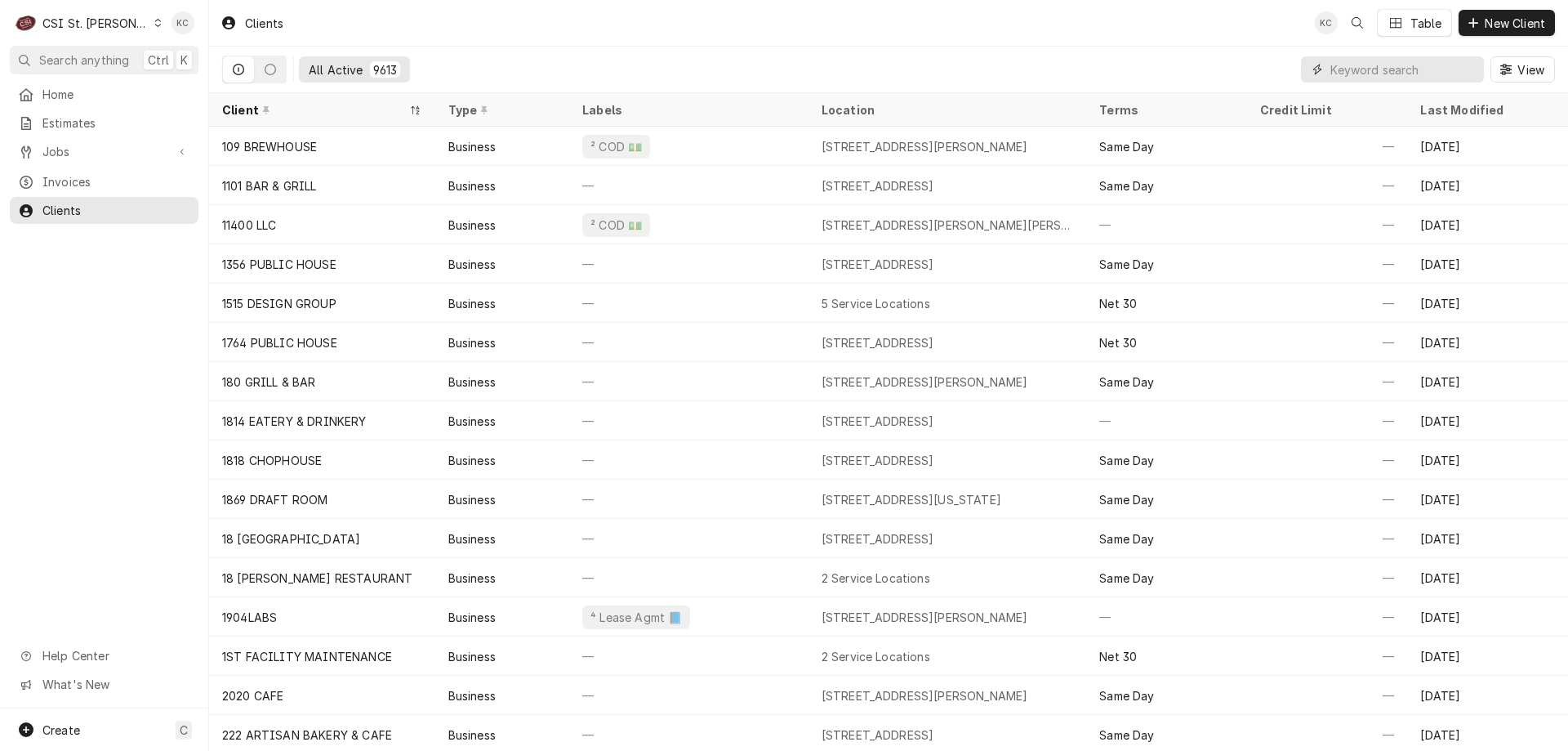
click at [1382, 74] on input "Dynamic Content Wrapper" at bounding box center [1403, 69] width 145 height 26
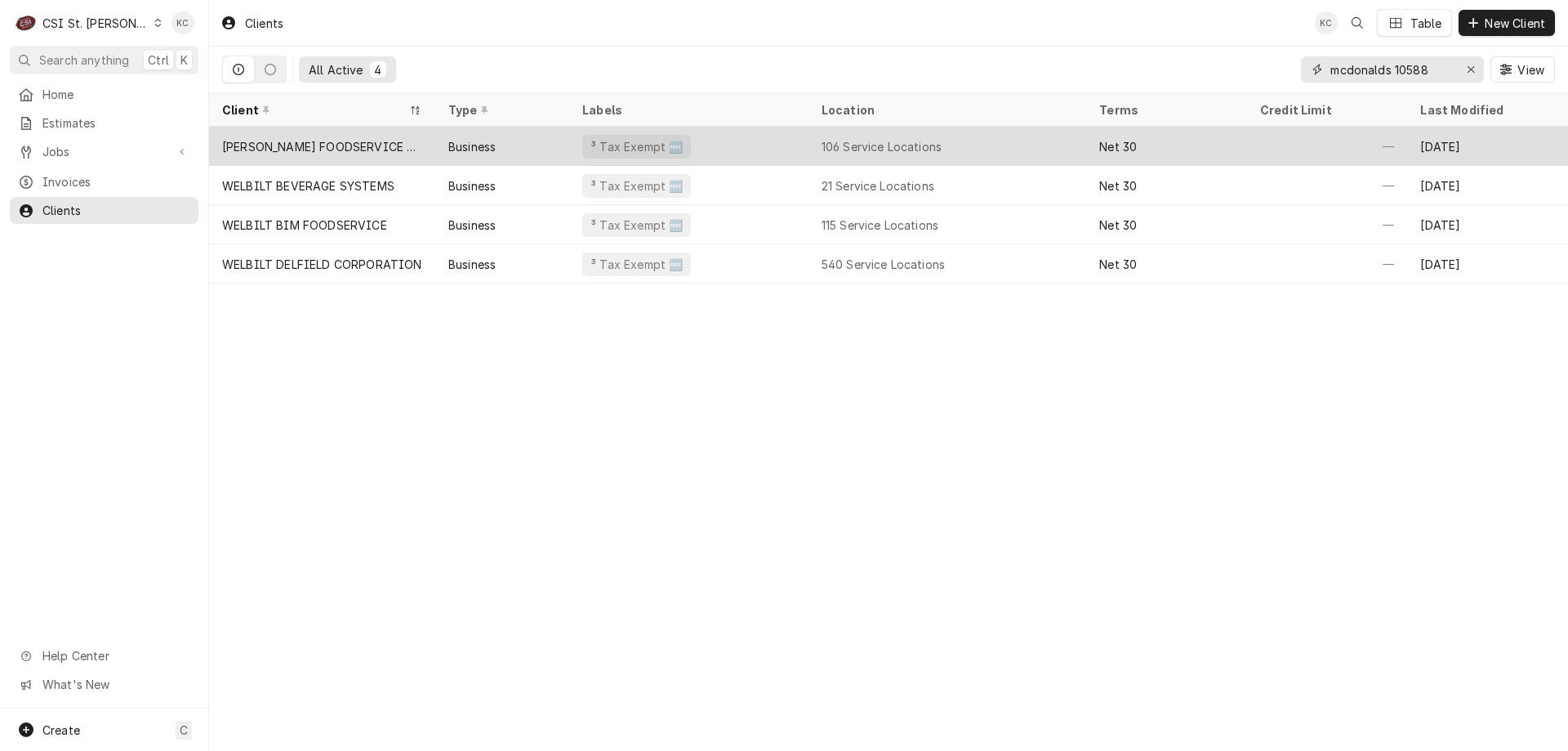
type input "mcdonalds 10588"
click at [510, 146] on div "Business" at bounding box center [503, 146] width 135 height 39
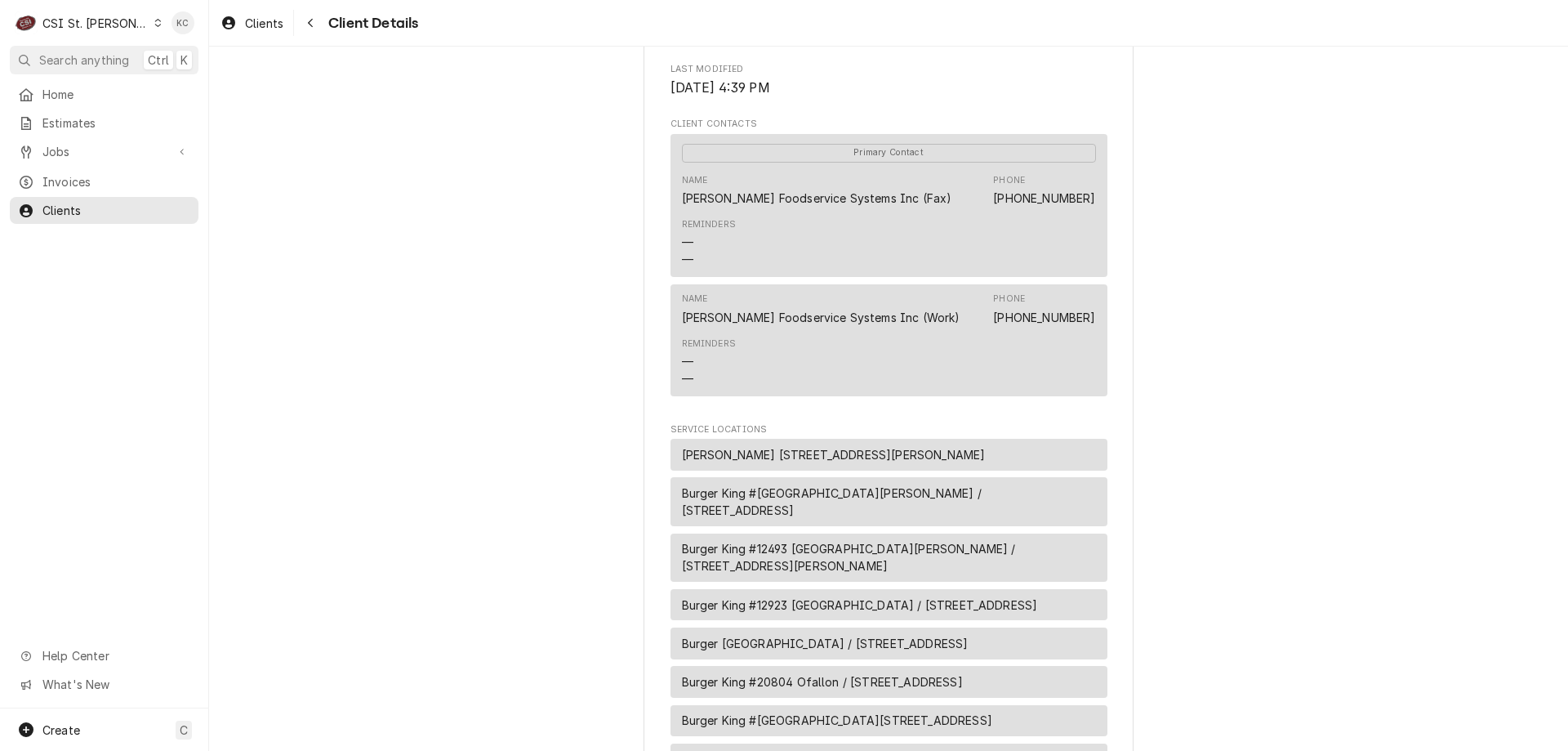
scroll to position [572, 0]
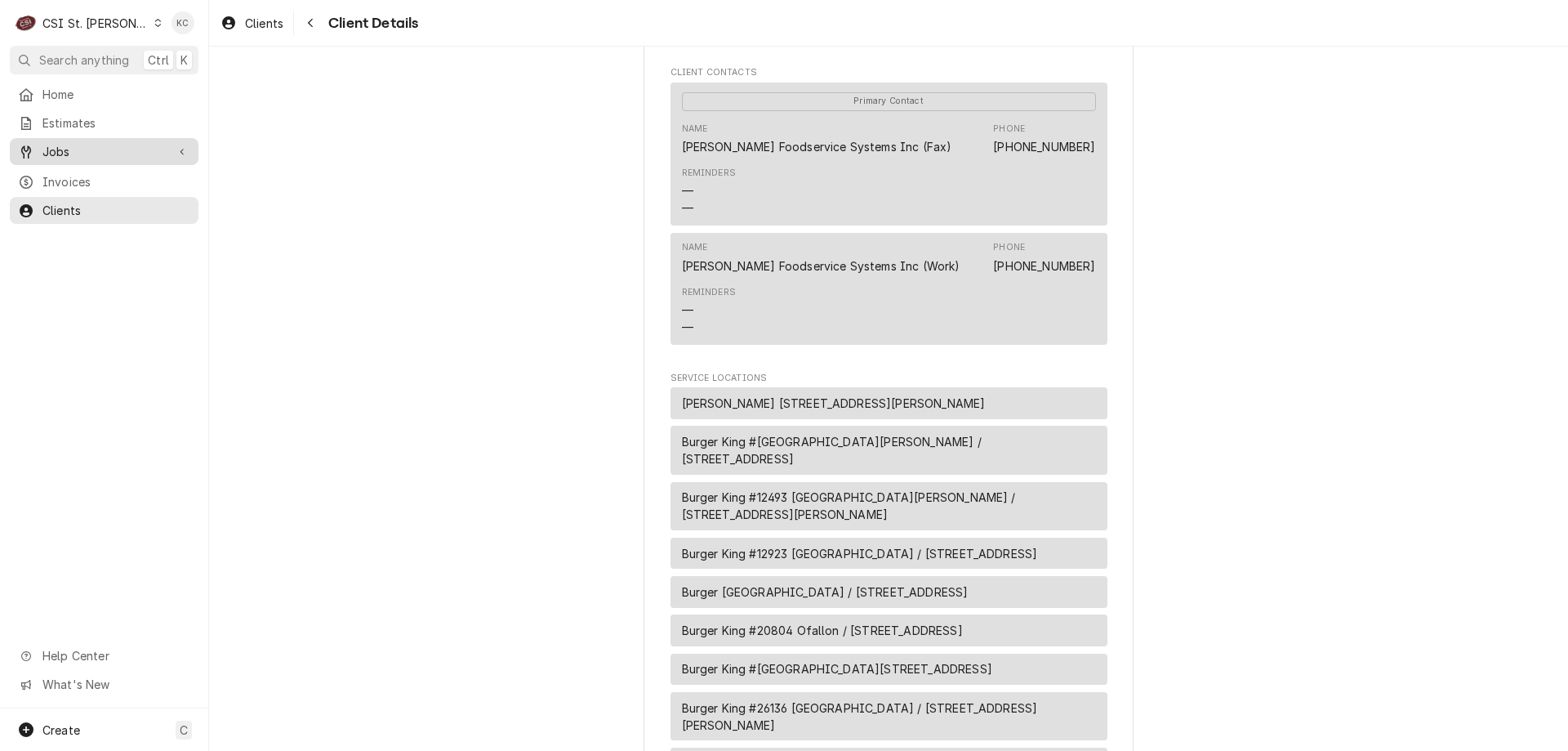
click at [107, 146] on span "Jobs" at bounding box center [103, 151] width 123 height 17
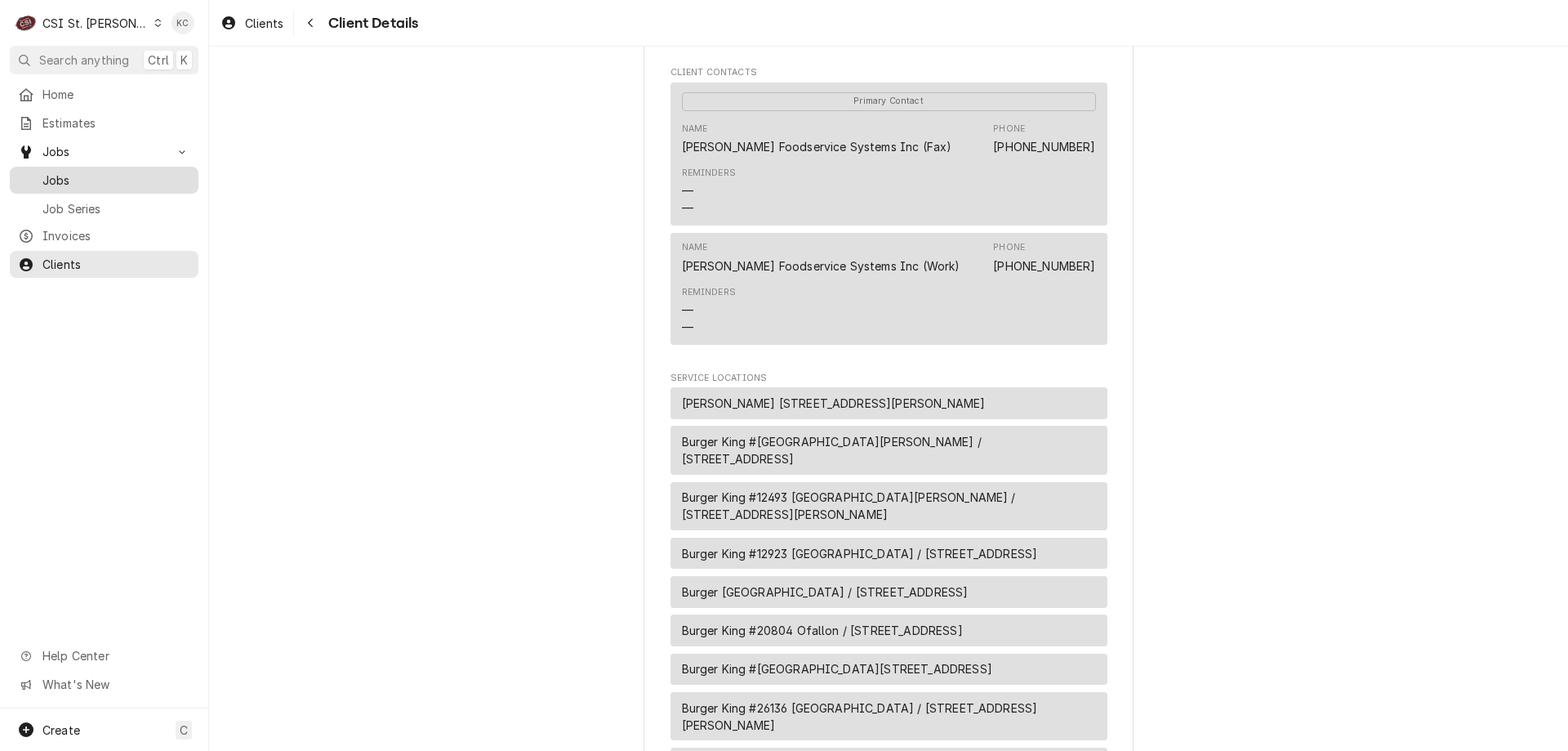
click at [95, 180] on span "Jobs" at bounding box center [116, 179] width 148 height 17
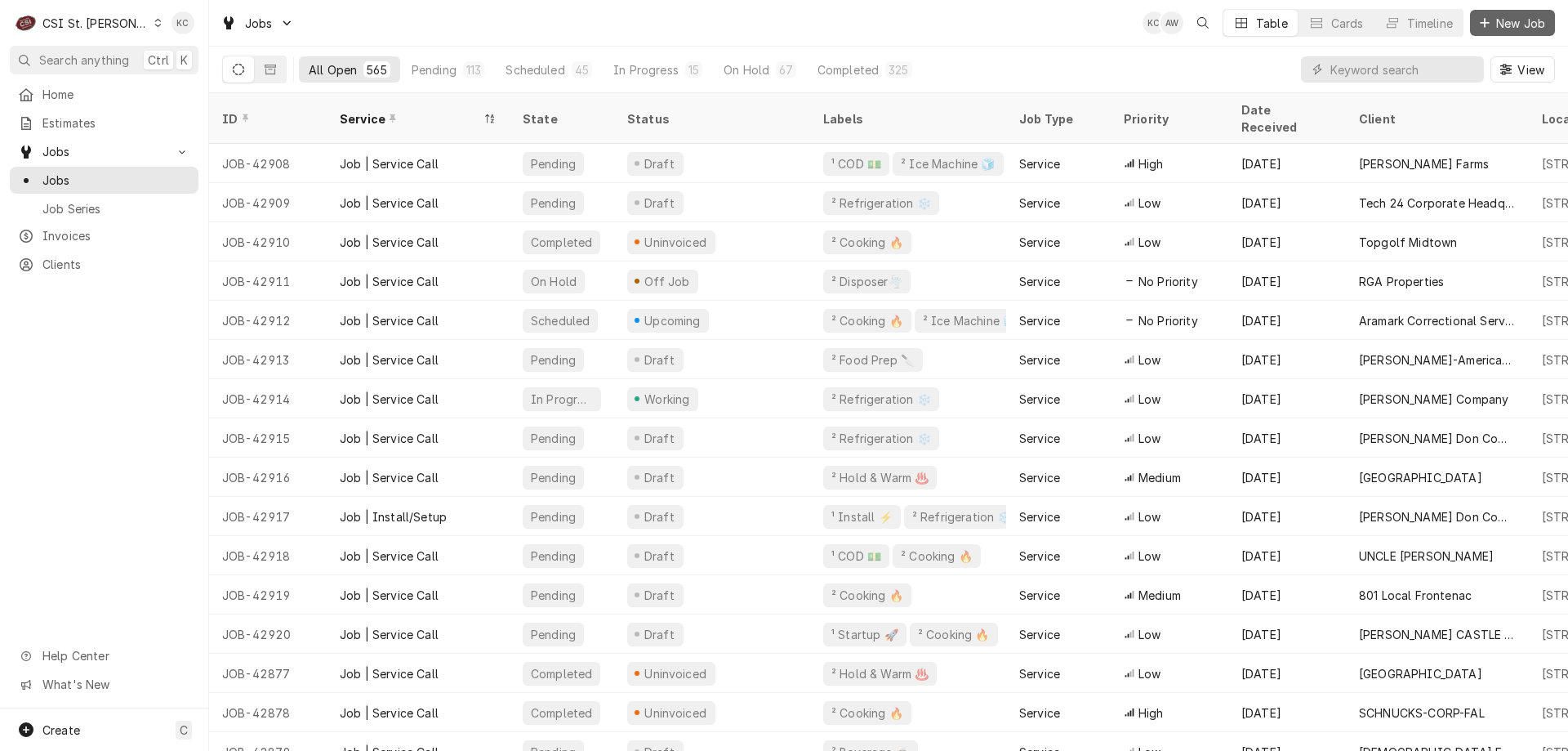
click at [1501, 22] on span "New Job" at bounding box center [1520, 23] width 55 height 17
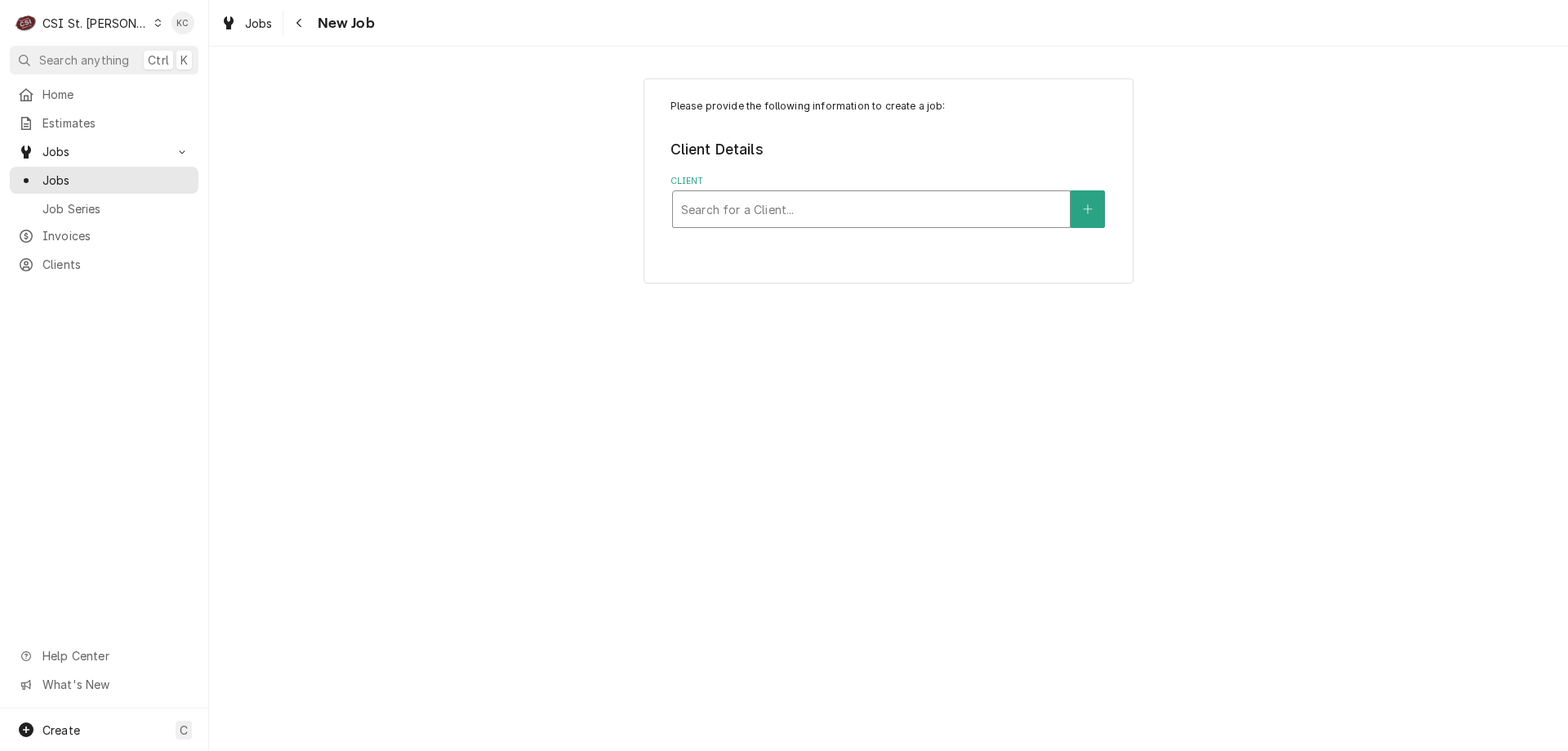
click at [720, 213] on div "Client" at bounding box center [871, 209] width 380 height 30
type input "welbil"
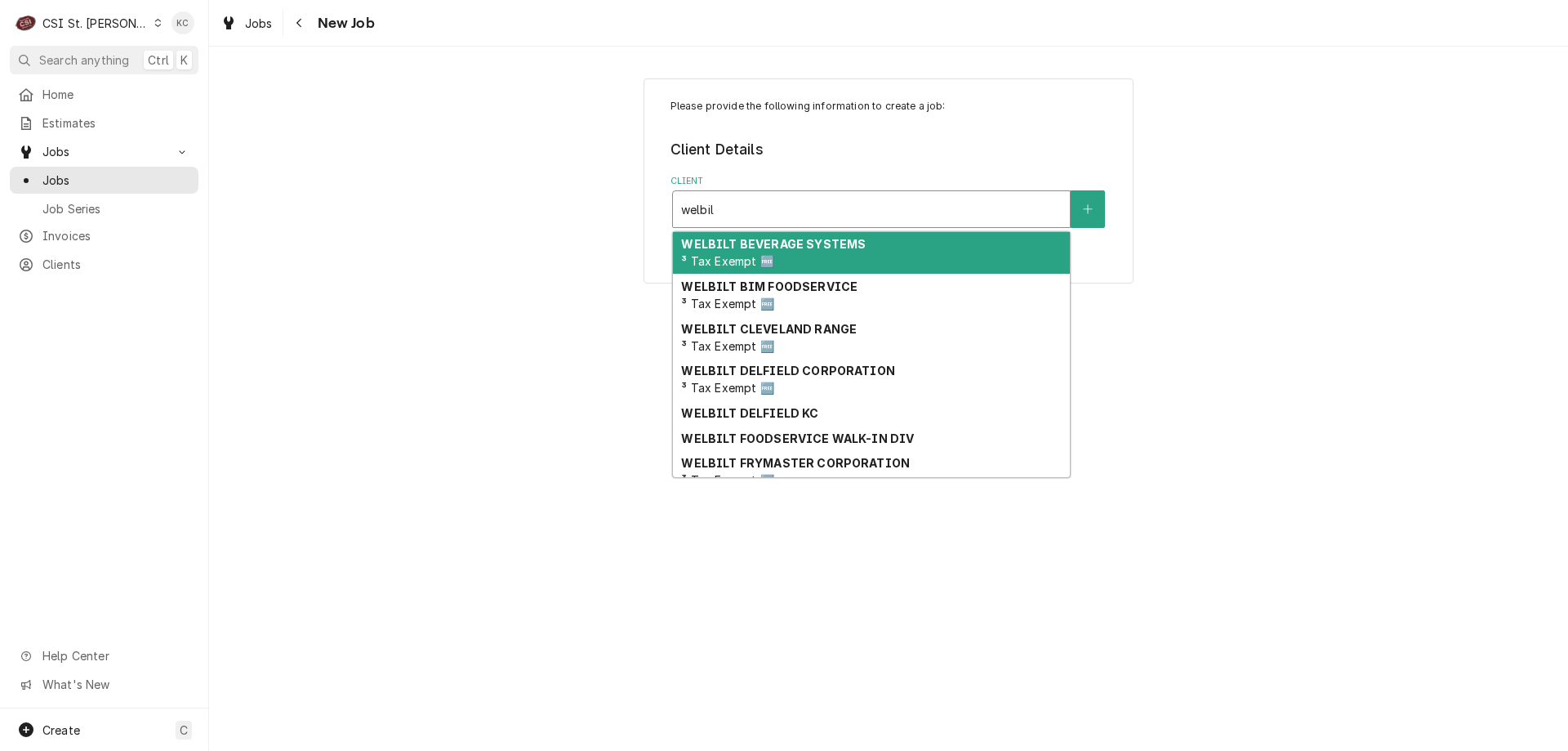
click at [768, 246] on strong "WELBILT BEVERAGE SYSTEMS" at bounding box center [773, 244] width 184 height 14
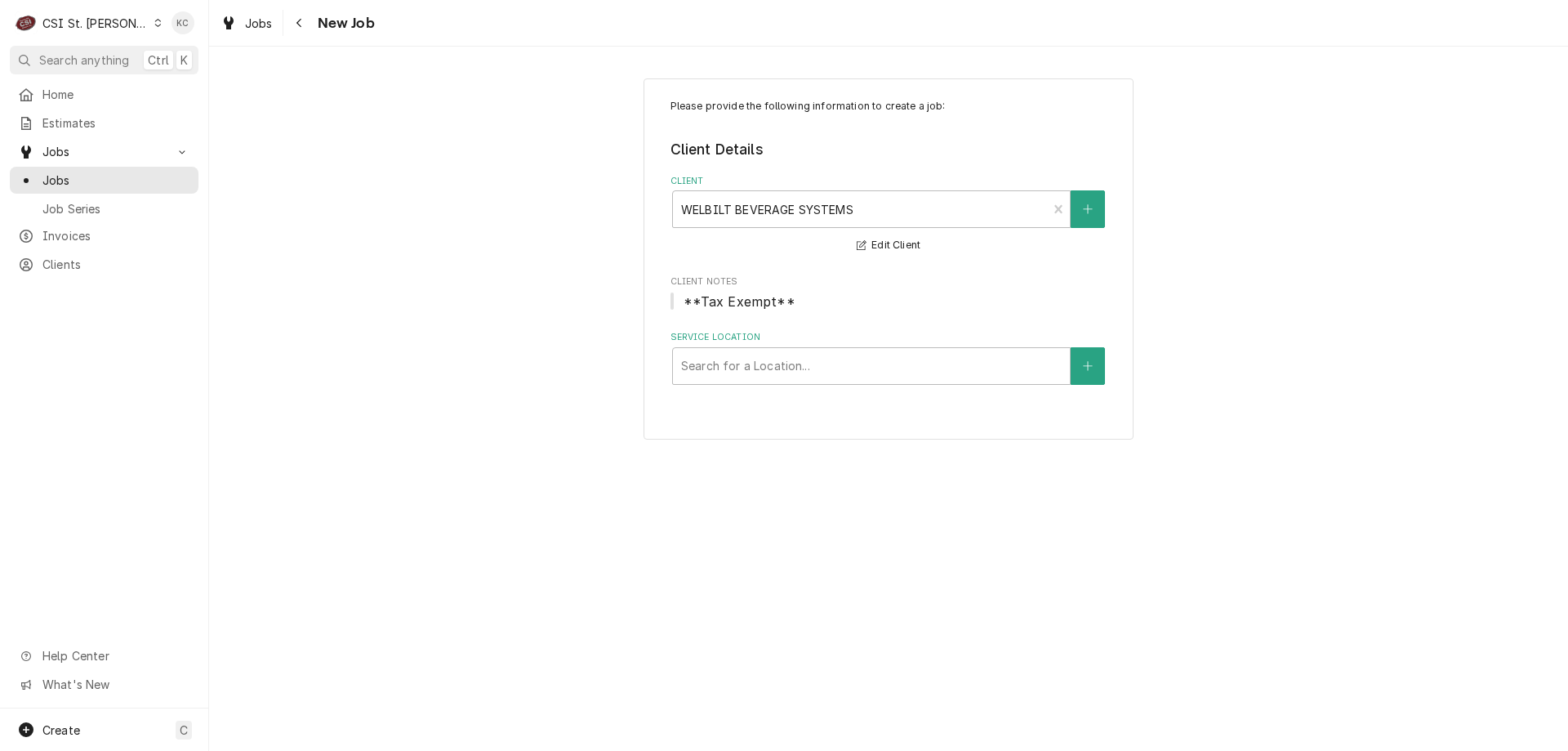
click at [1337, 241] on div "Please provide the following information to create a job: Client Details Client…" at bounding box center [889, 259] width 1359 height 390
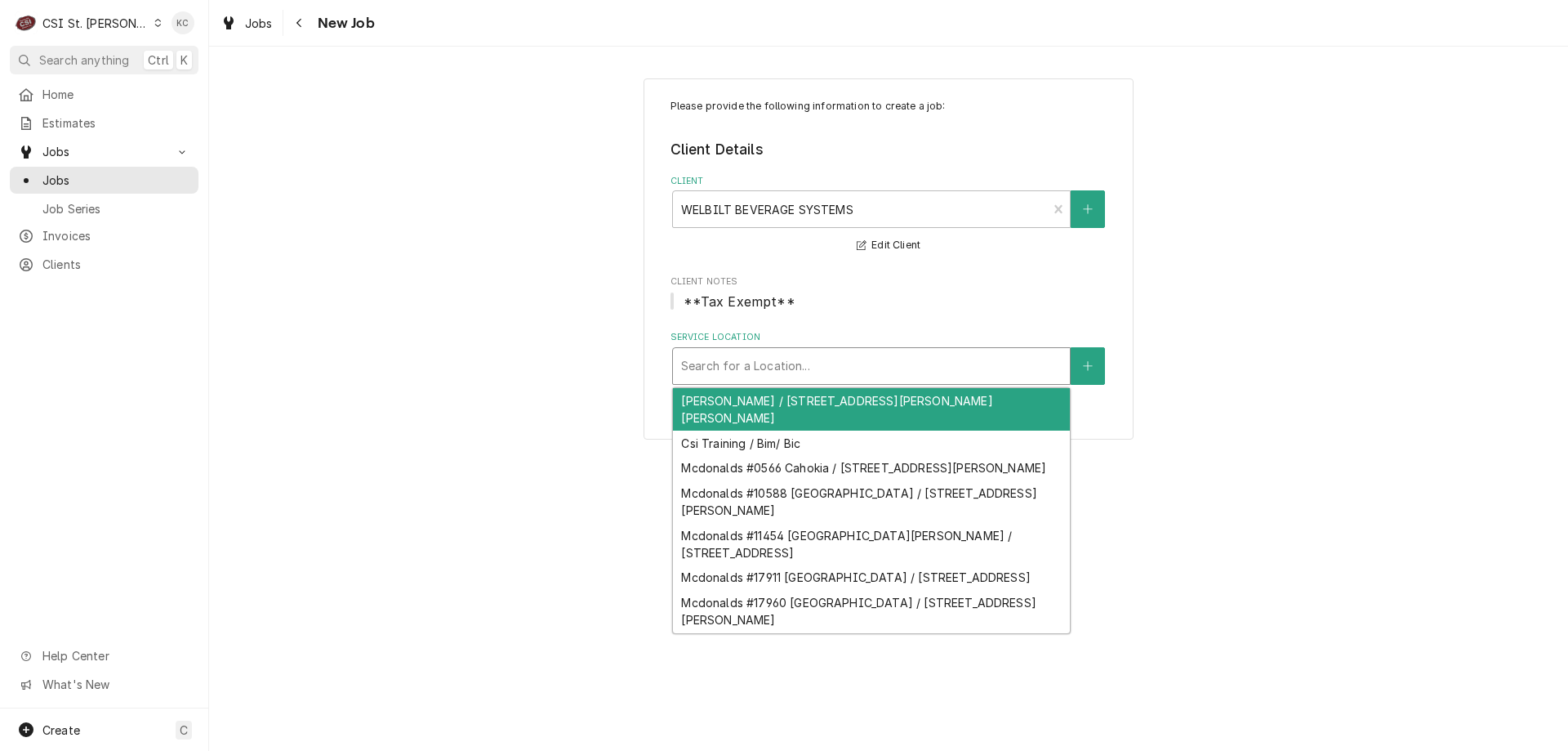
click at [859, 364] on div "Service Location" at bounding box center [871, 366] width 380 height 30
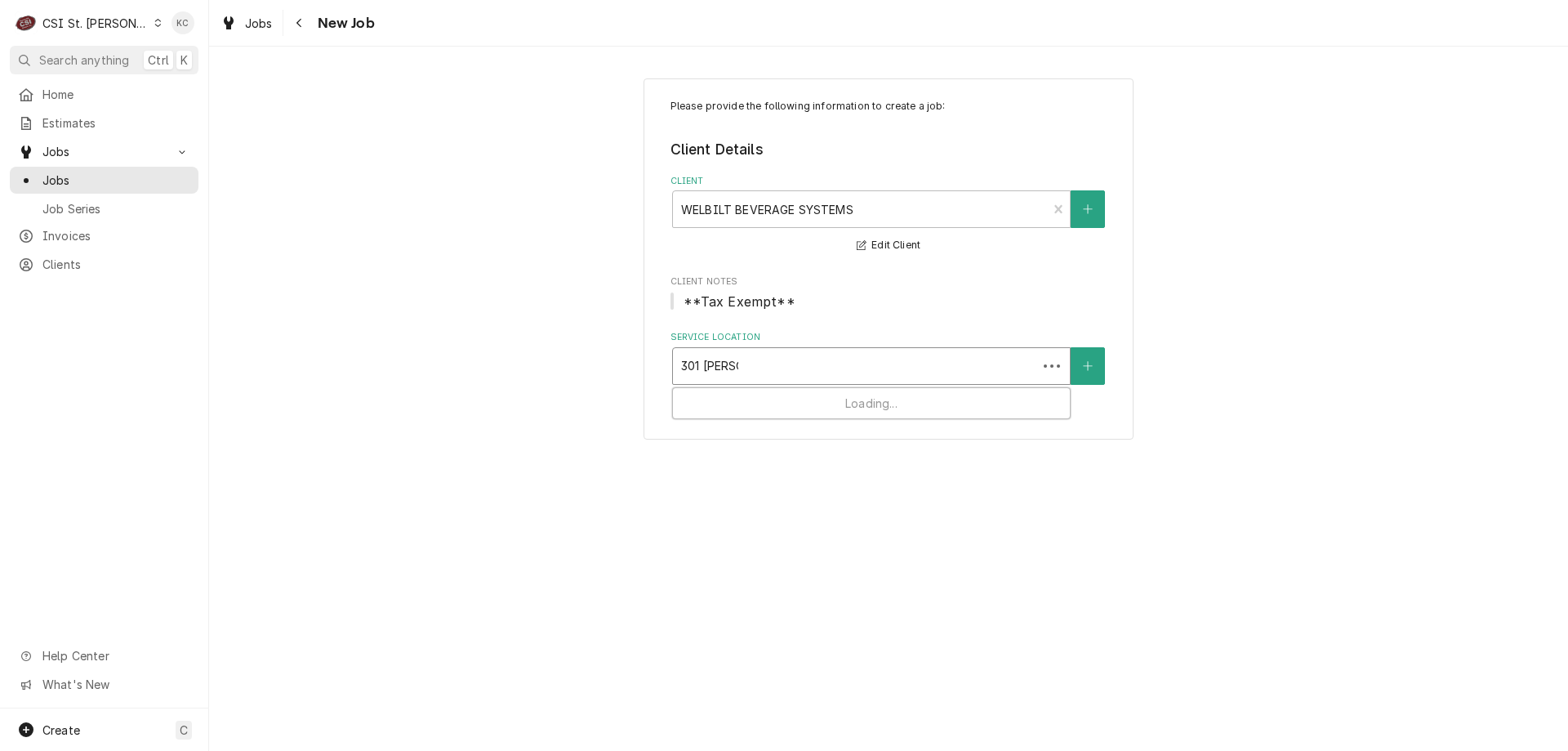
type input "301 [PERSON_NAME]"
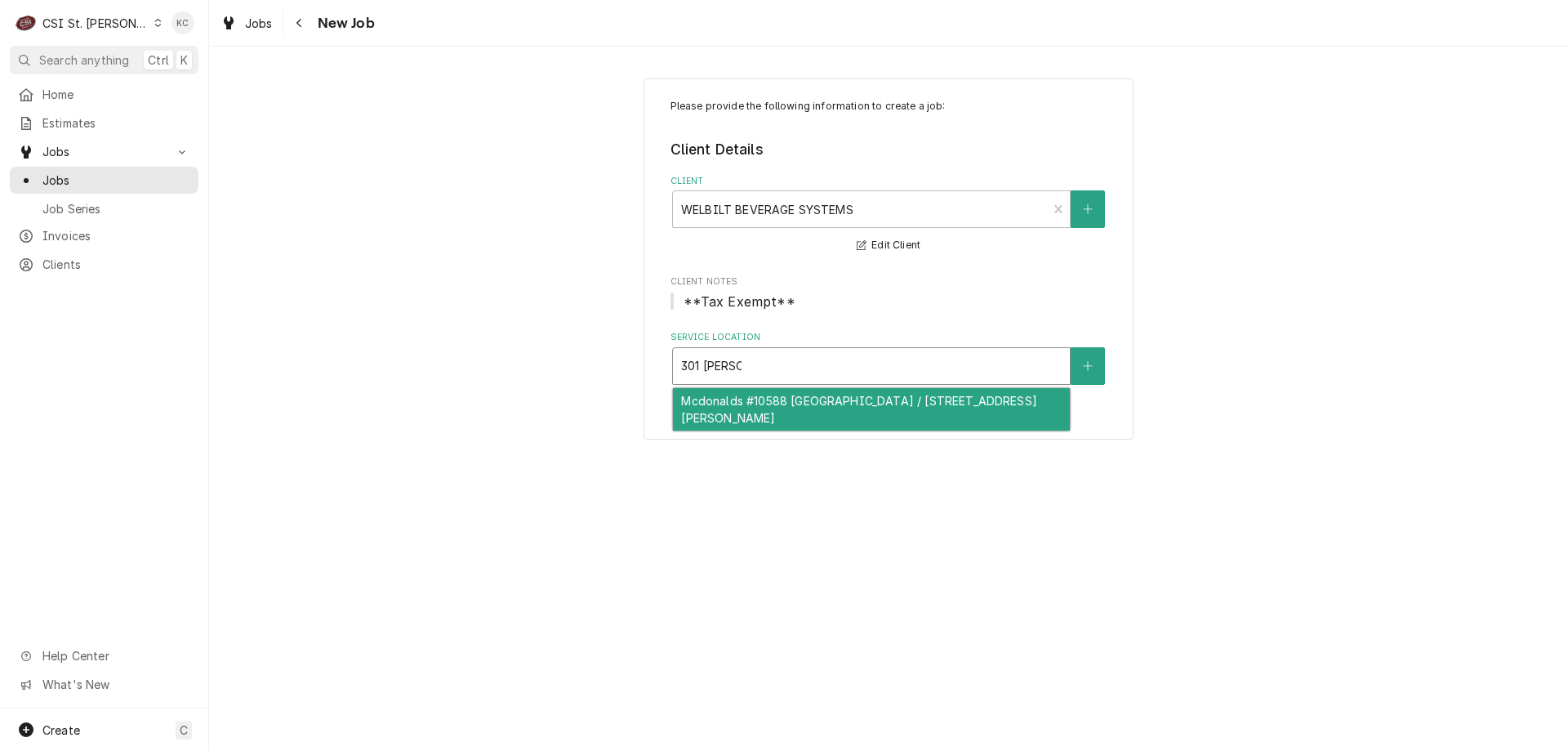
click at [853, 401] on div "Mcdonalds #10588 [GEOGRAPHIC_DATA] / [STREET_ADDRESS][PERSON_NAME]" at bounding box center [871, 409] width 397 height 42
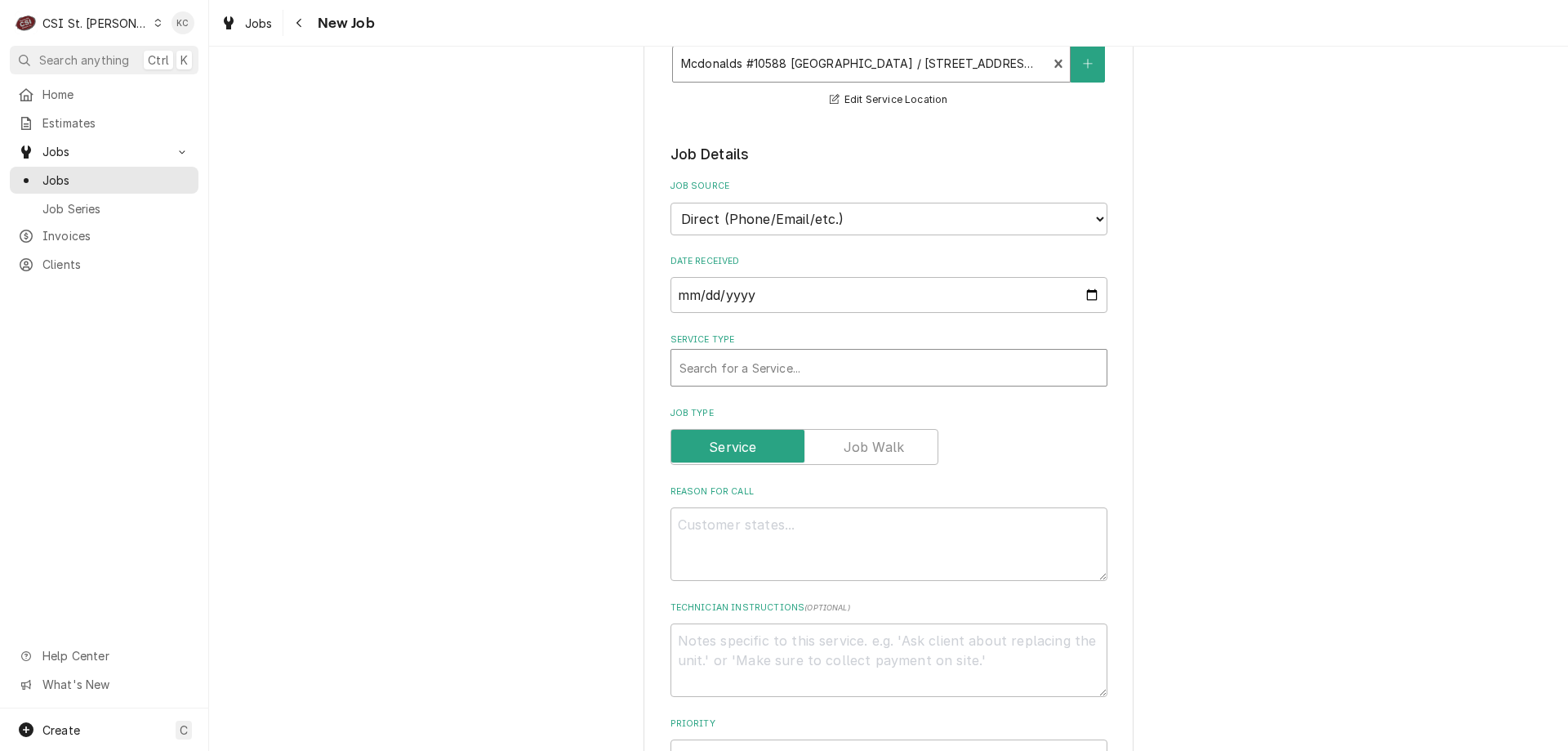
scroll to position [327, 0]
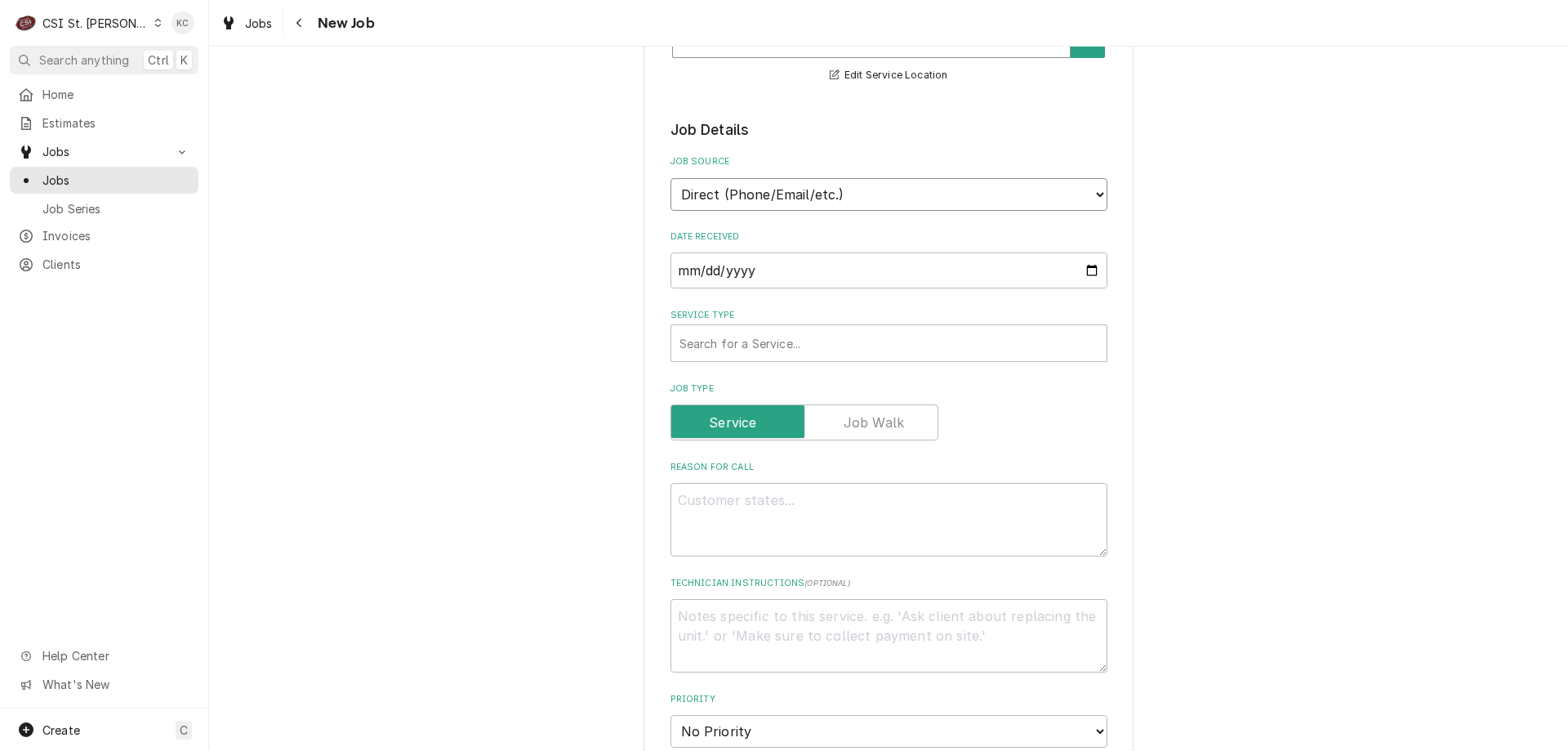
click at [776, 194] on select "Direct (Phone/Email/etc.) Service Channel Corrigo Ecotrak Other" at bounding box center [889, 194] width 437 height 33
select select "100"
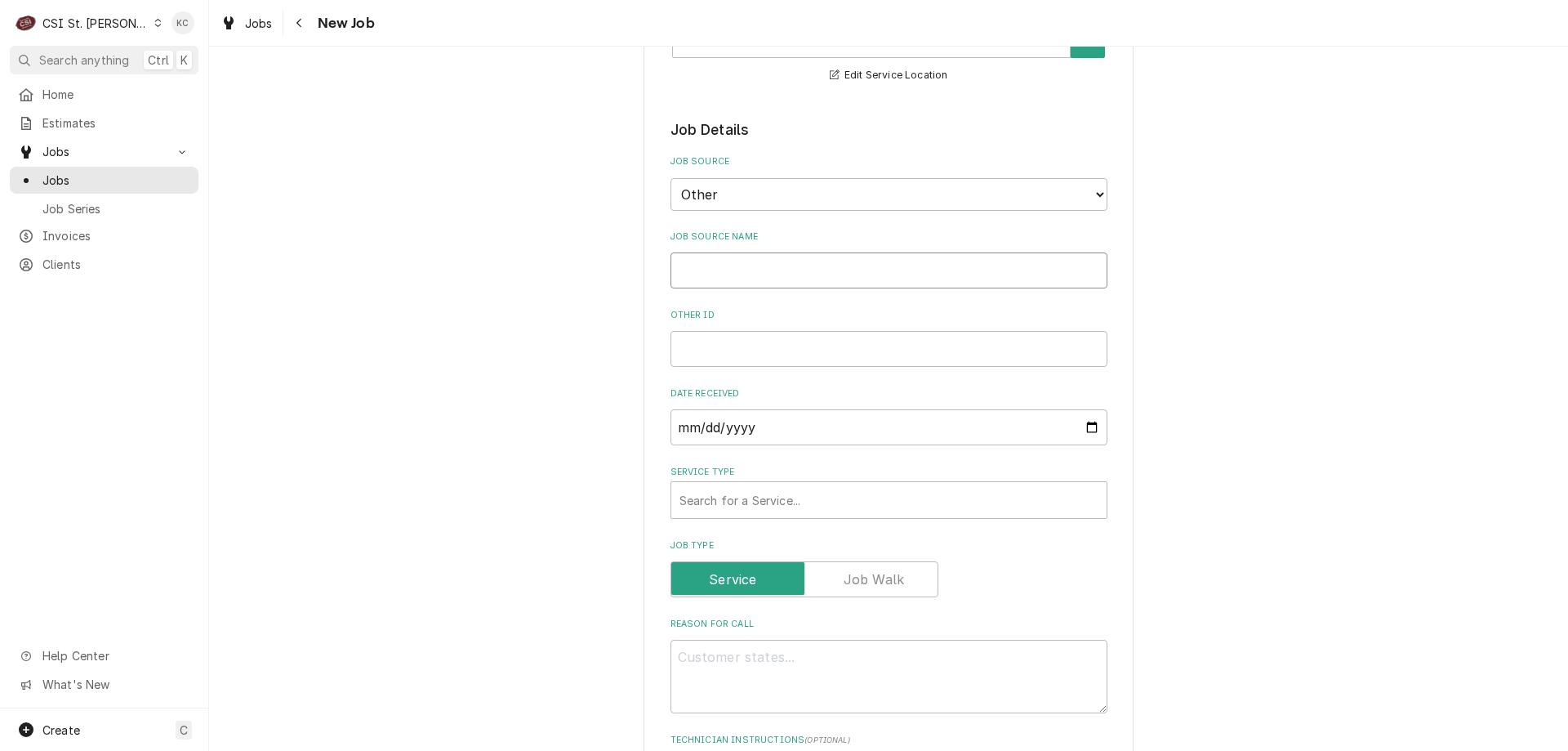
click at [738, 275] on input "Job Source Name" at bounding box center [889, 270] width 437 height 36
type textarea "x"
type input "W"
type textarea "x"
type input "We"
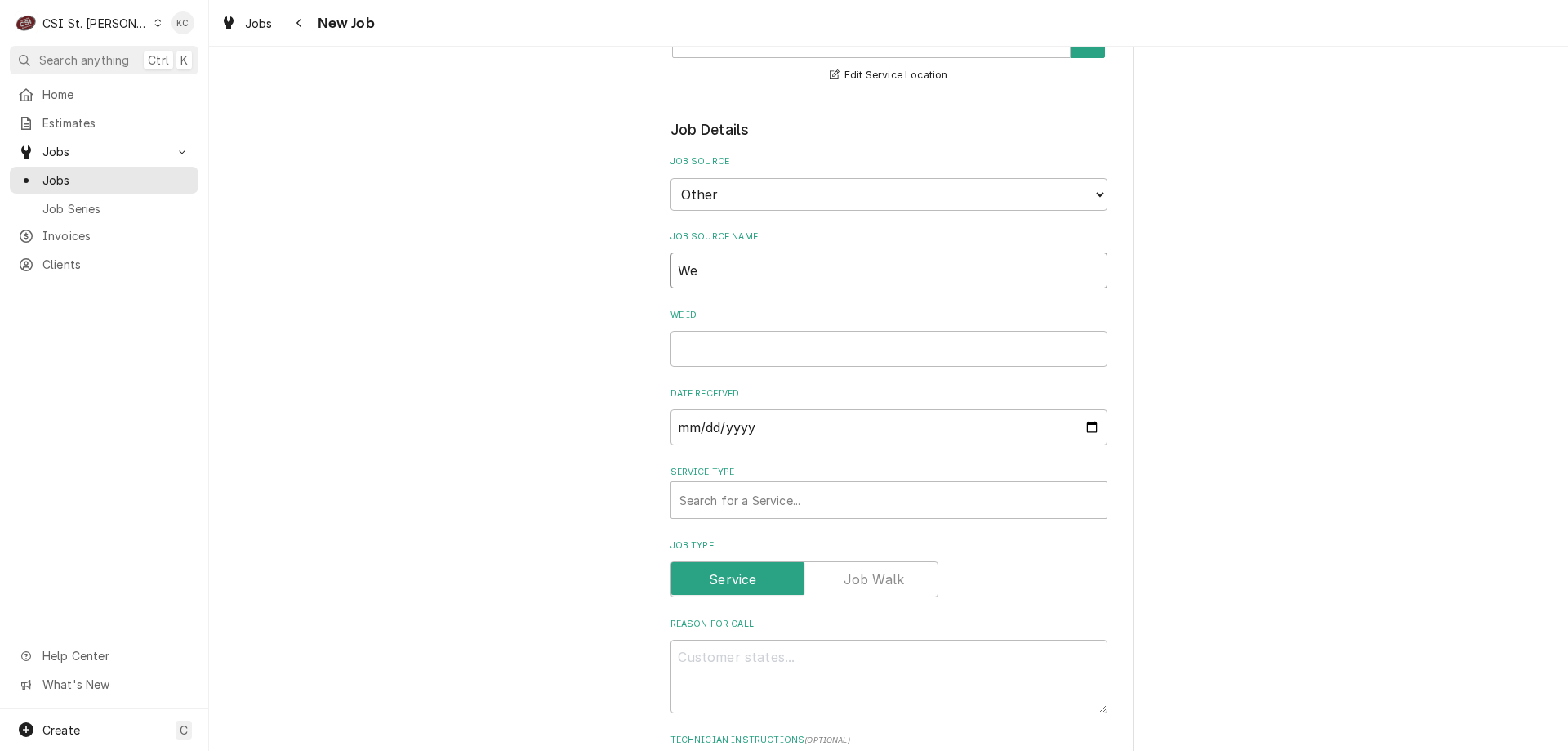
type textarea "x"
type input "Wel"
type textarea "x"
type input "Welb"
type textarea "x"
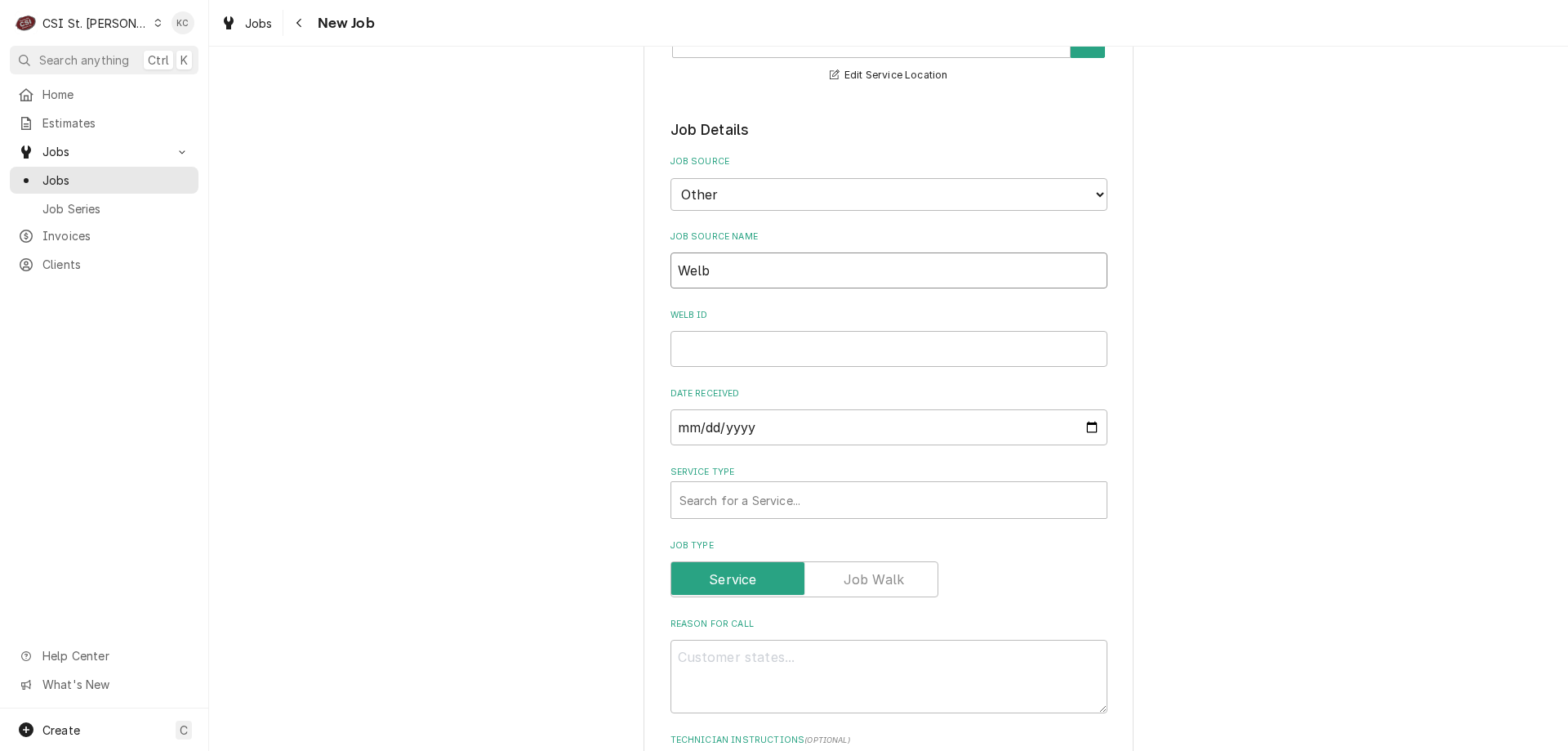
type input "Welbi"
type textarea "x"
type input "Welbil"
type textarea "x"
type input "Welbilt"
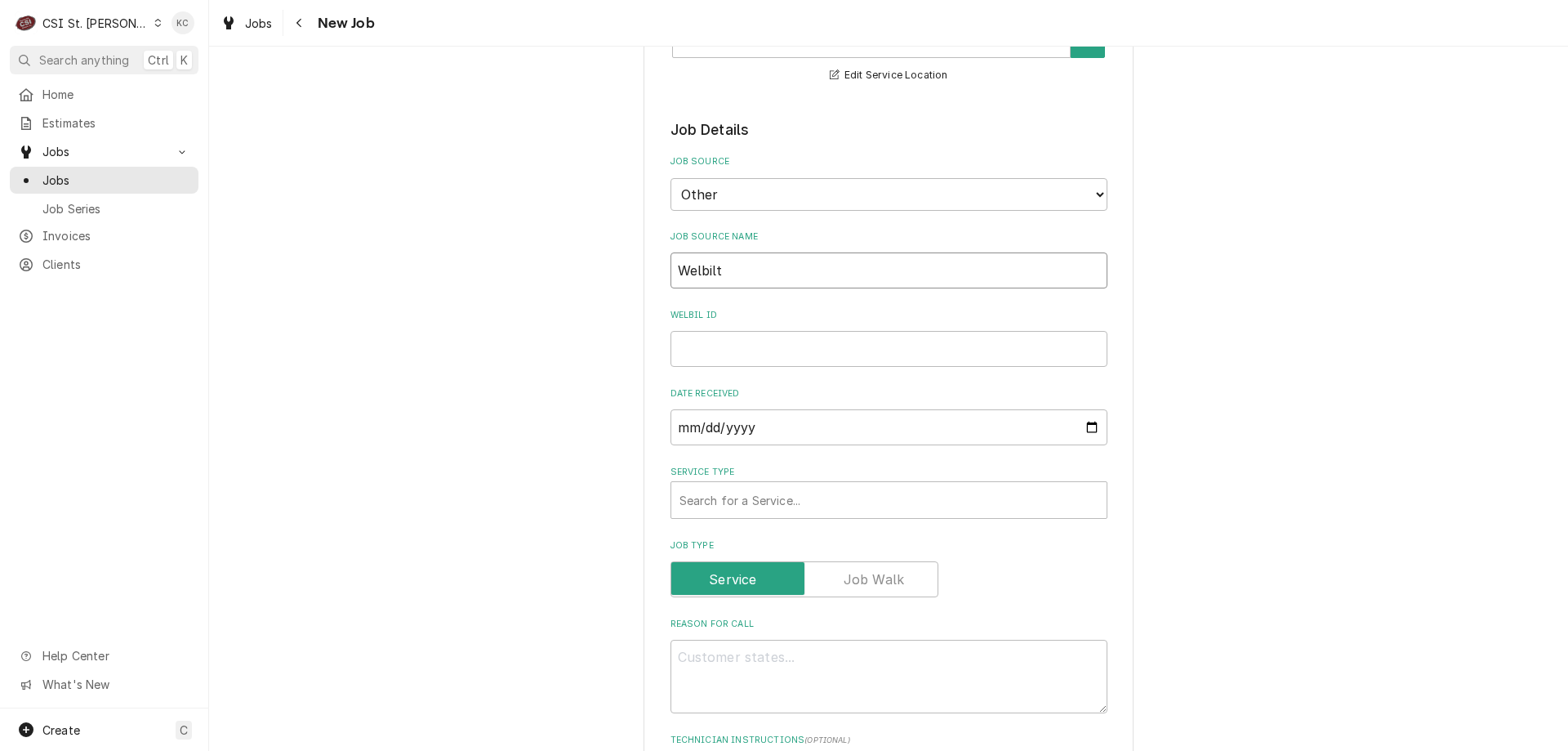
type textarea "x"
type input "Welbilt"
type textarea "x"
type input "Welbilt e"
type textarea "x"
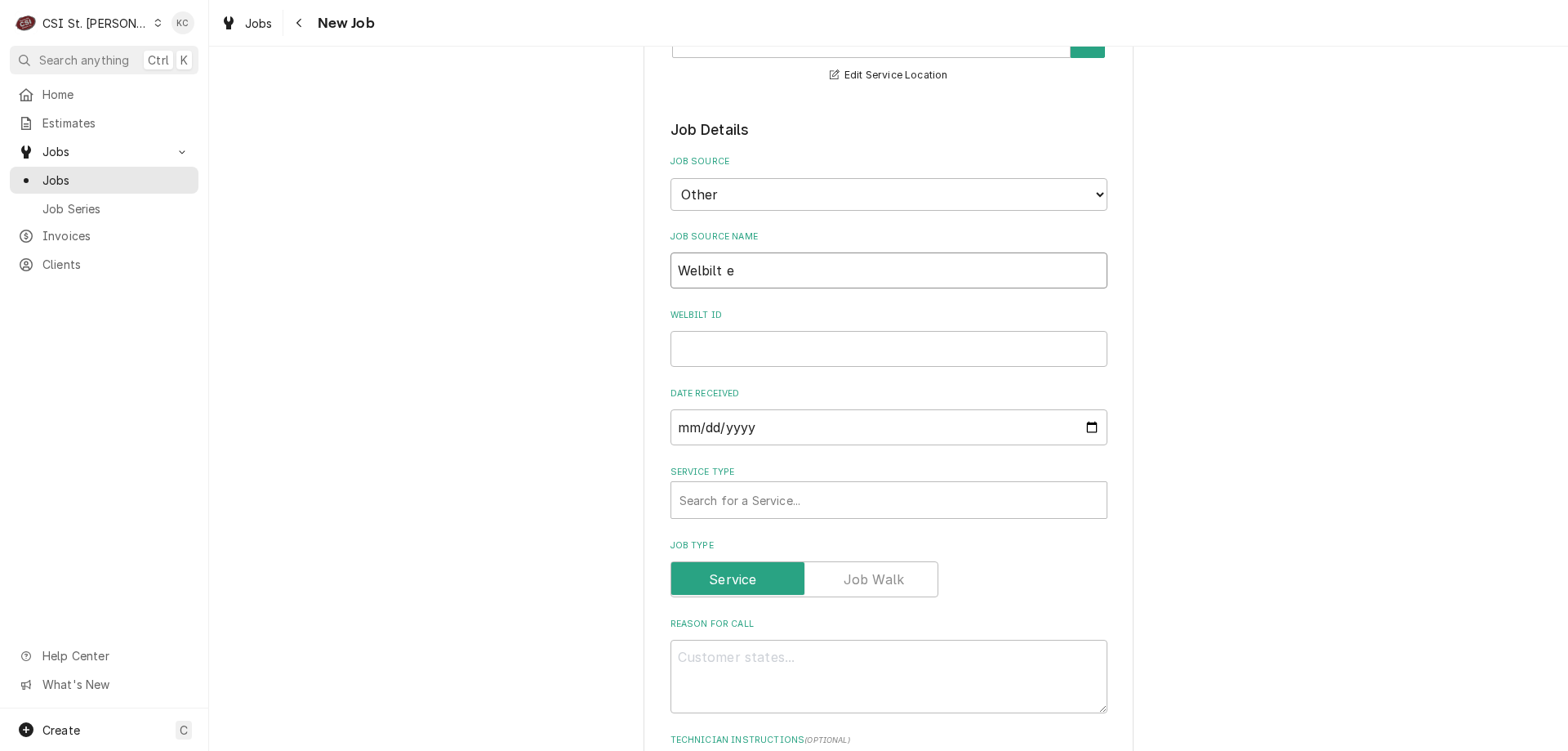
type input "Welbilt em"
type textarea "x"
type input "Welbilt ema"
type textarea "x"
type input "Welbilt emai"
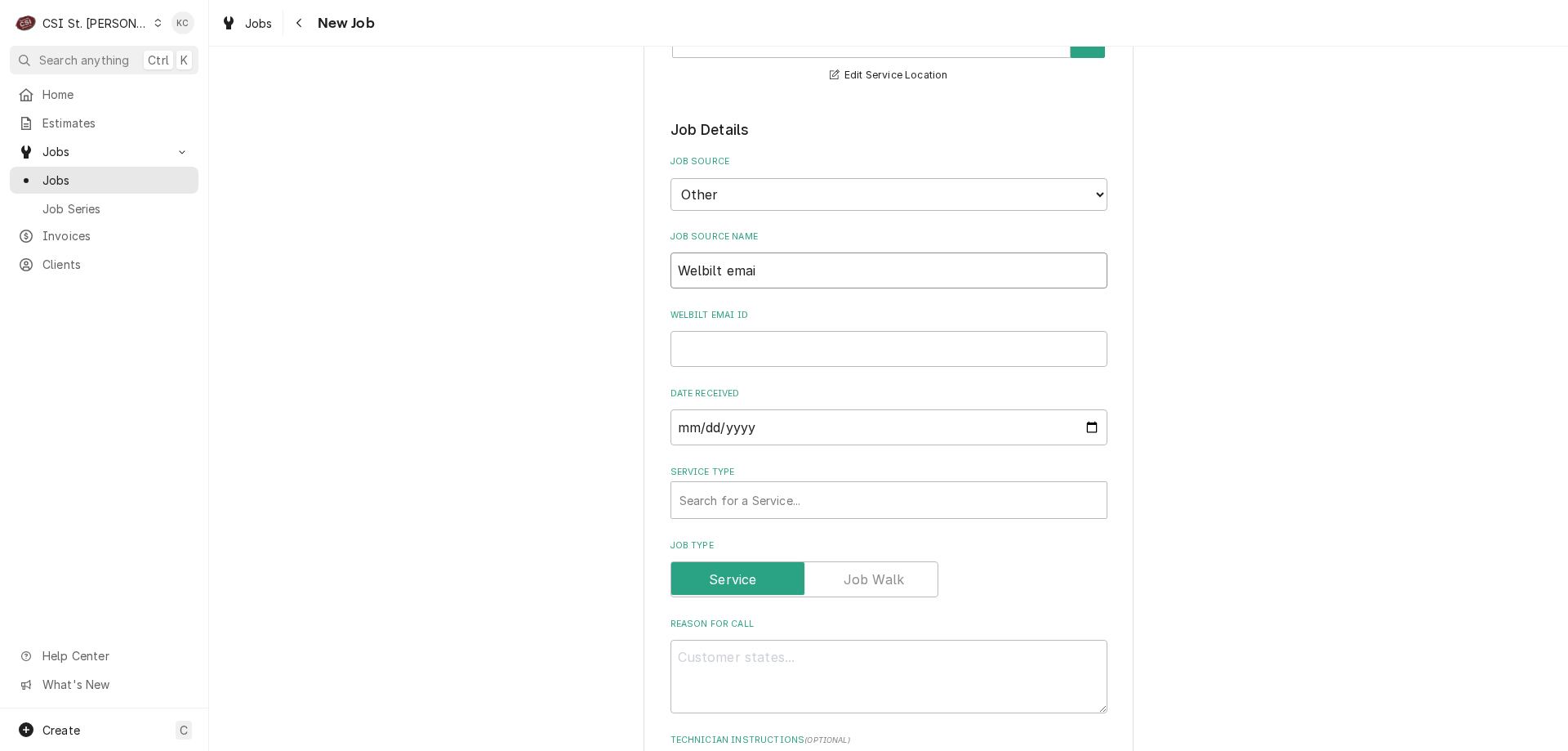
type textarea "x"
type input "Welbilt email"
type textarea "x"
type input "Welbilt email"
type textarea "x"
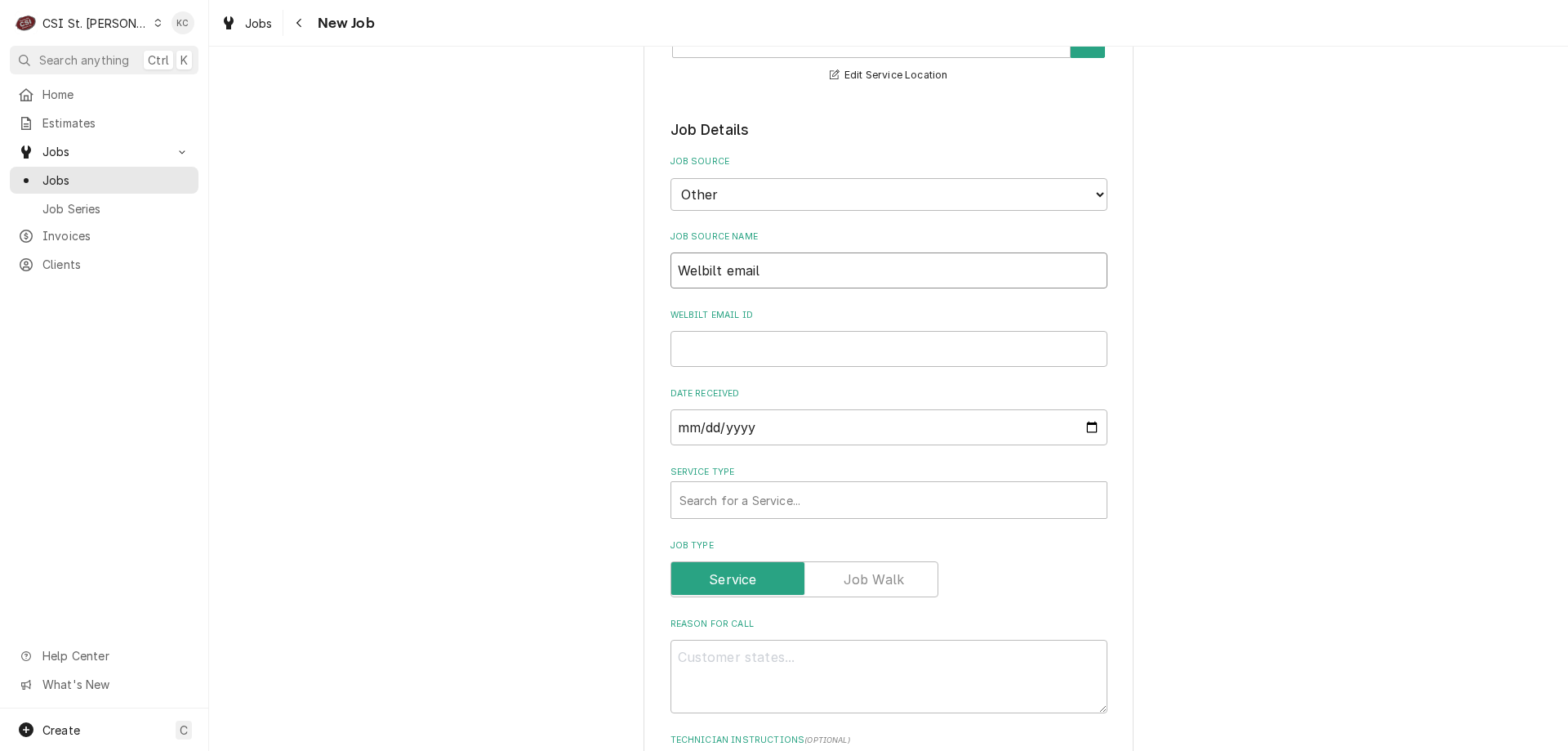
type input "Welbilt email"
click at [746, 355] on input "Welbilt email ID" at bounding box center [889, 348] width 437 height 36
click at [740, 355] on input "Welbilt email ID" at bounding box center [889, 348] width 437 height 36
paste input "00935452-1"
type textarea "x"
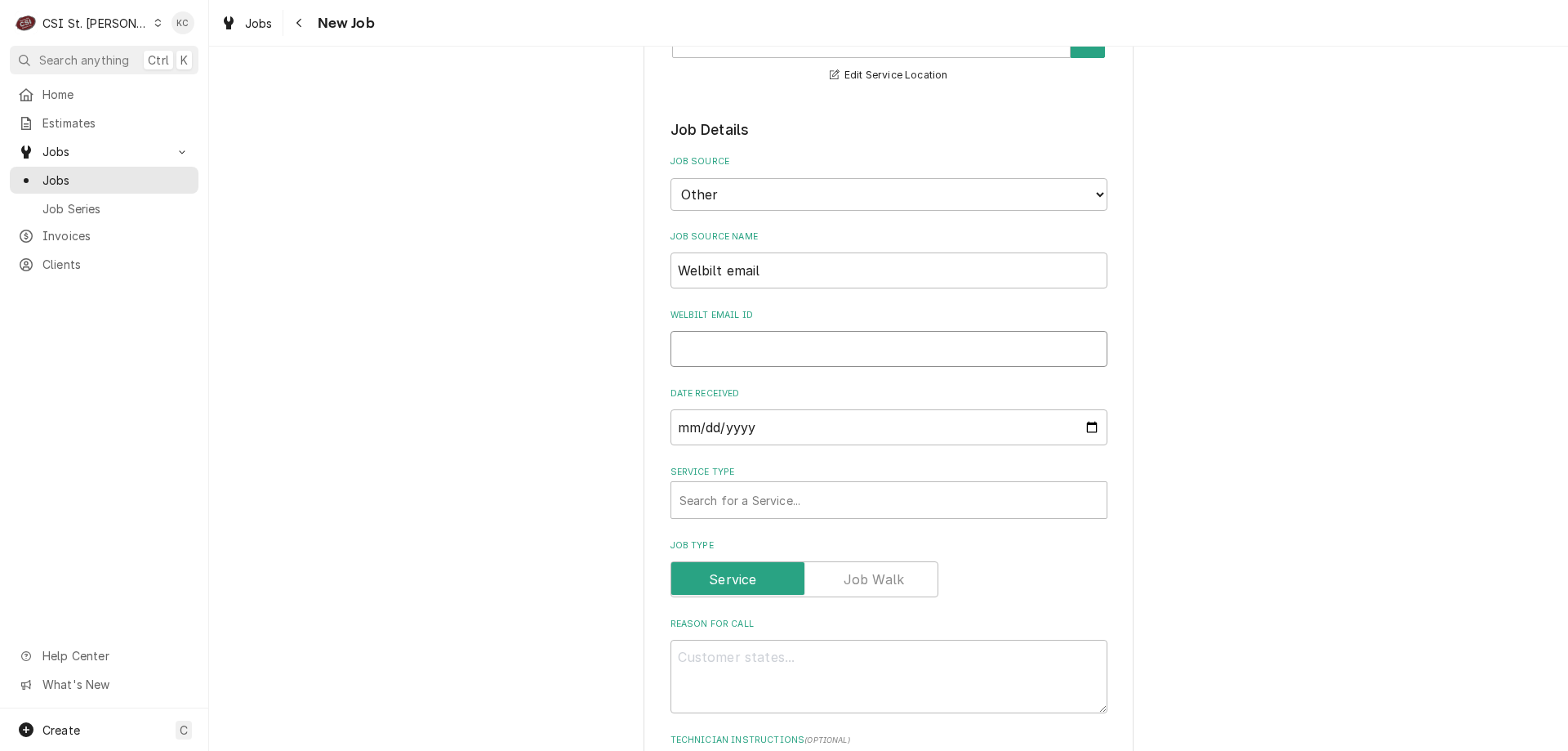
type input "00935452-1"
type textarea "x"
type input "00935452-1"
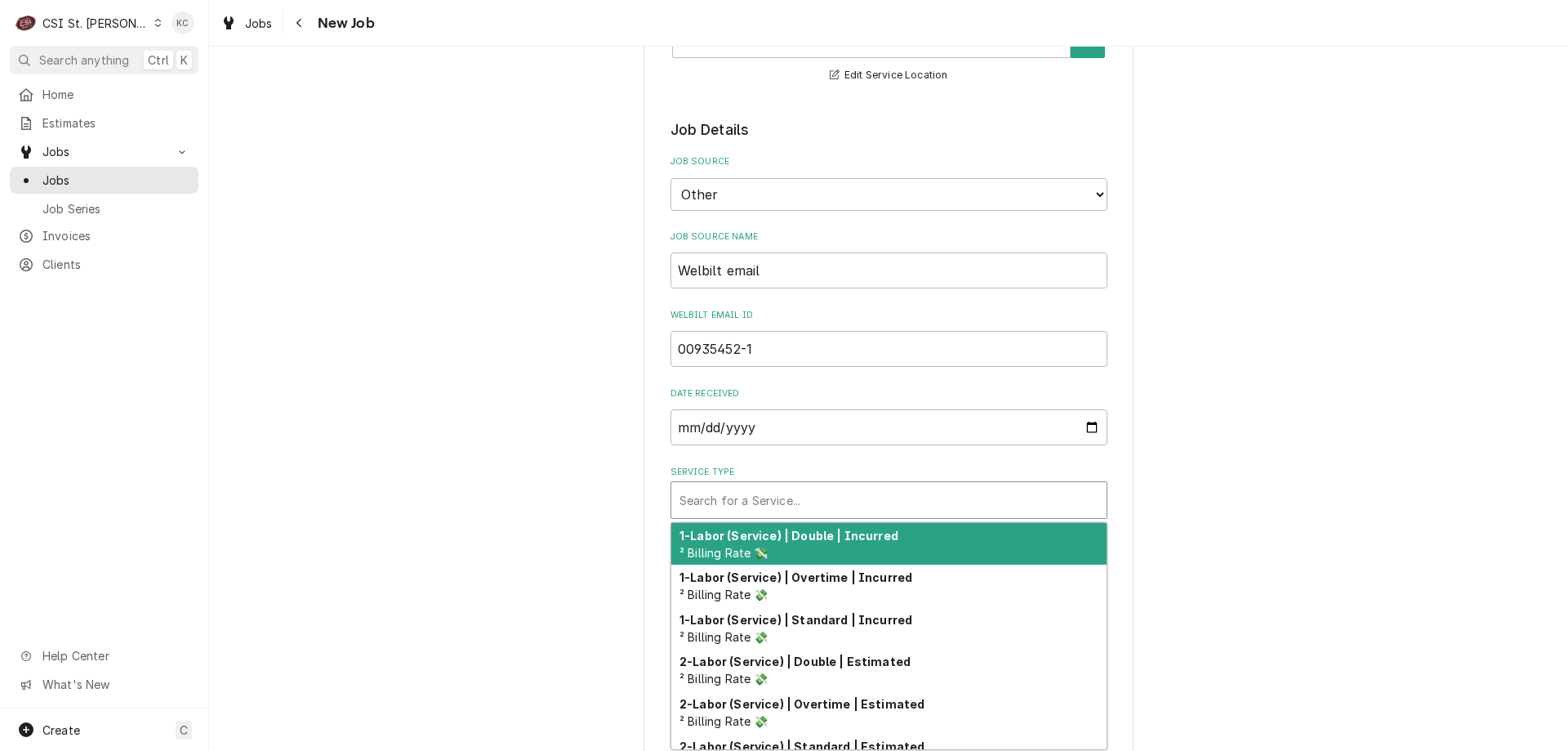
click at [945, 507] on div "Service Type" at bounding box center [889, 500] width 419 height 30
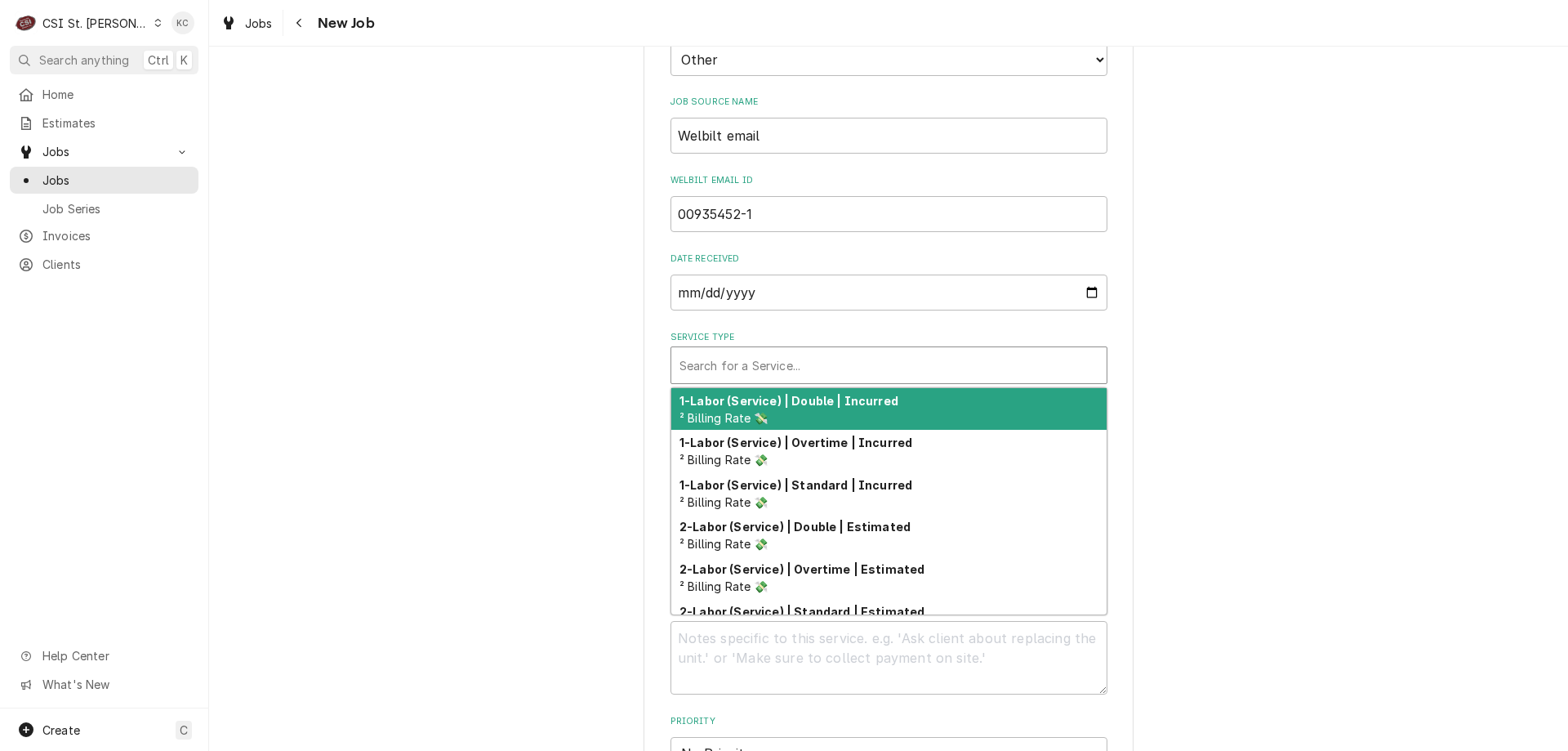
scroll to position [490, 0]
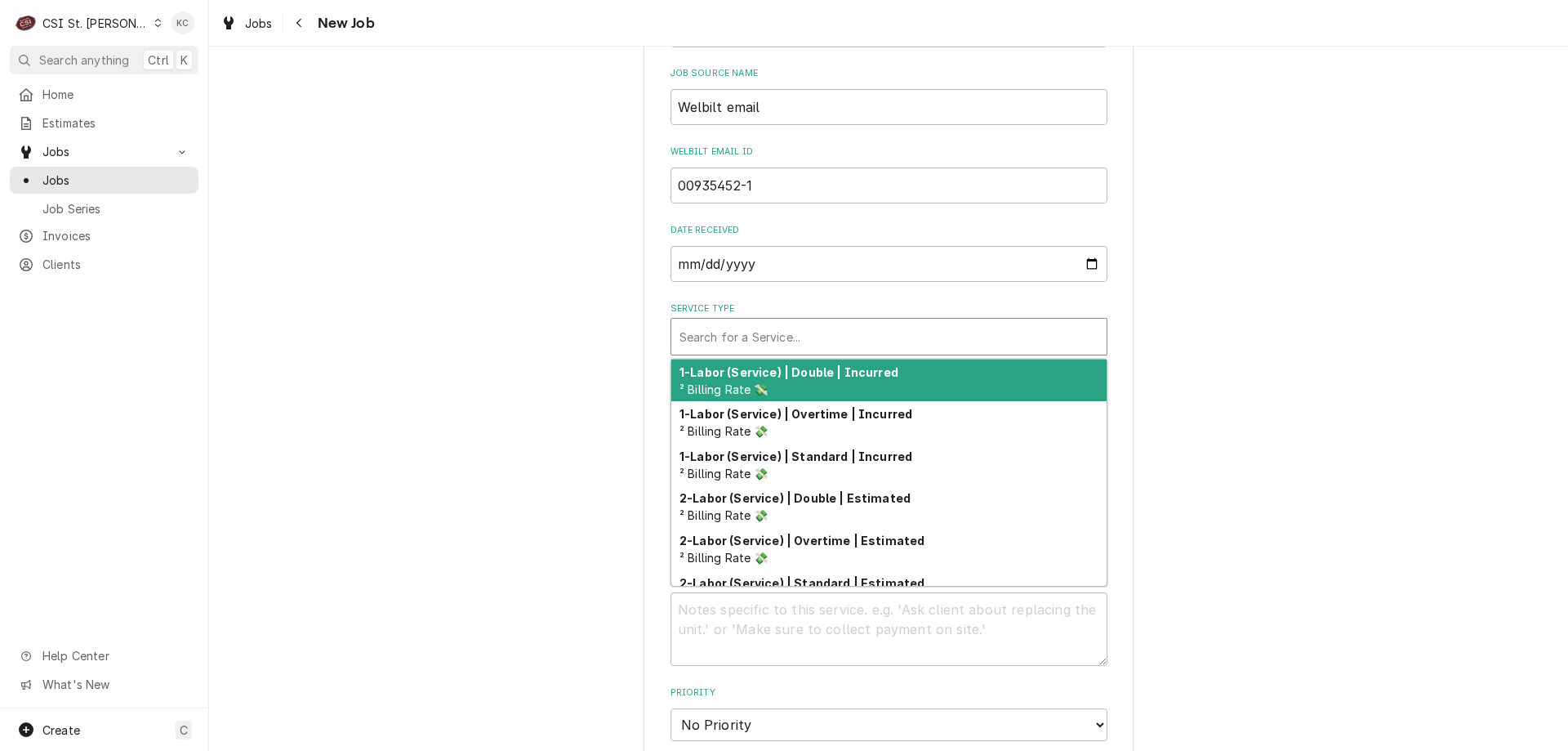
click at [1315, 376] on div "Please provide the following information to create a job: Client Details Client…" at bounding box center [889, 521] width 1359 height 1896
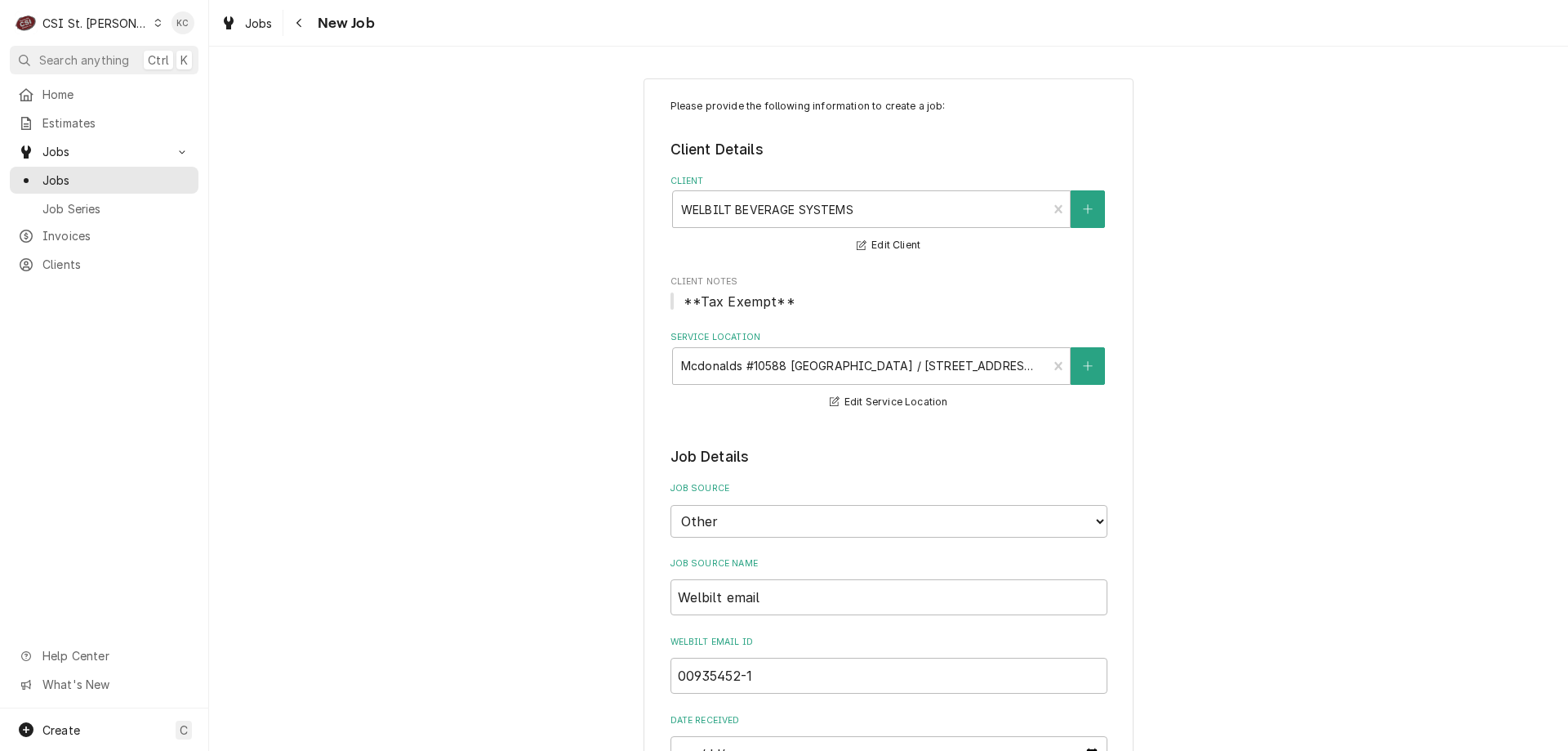
scroll to position [82, 0]
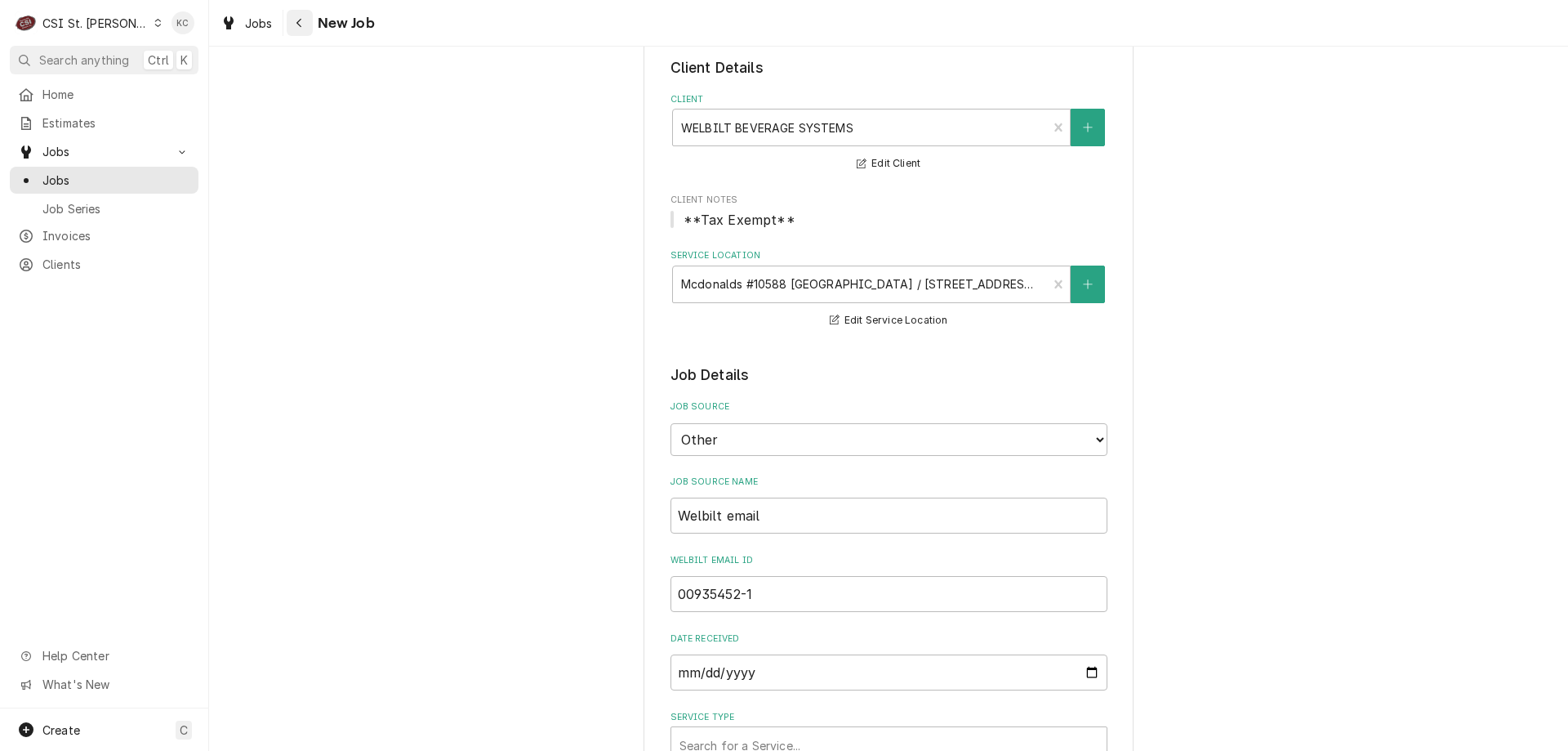
click at [289, 26] on button "Navigate back" at bounding box center [300, 23] width 26 height 26
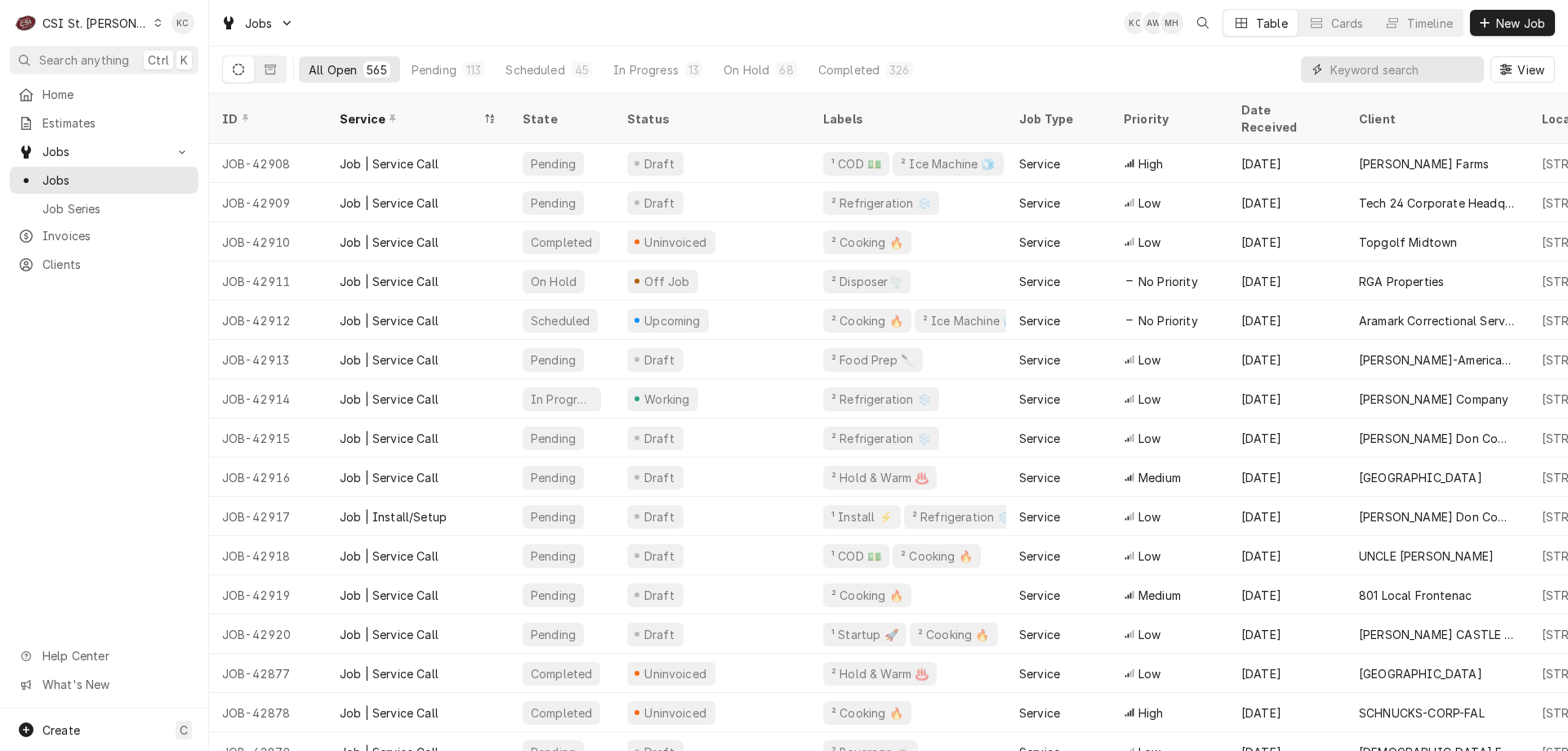
click at [1368, 59] on input "Dynamic Content Wrapper" at bounding box center [1403, 69] width 145 height 26
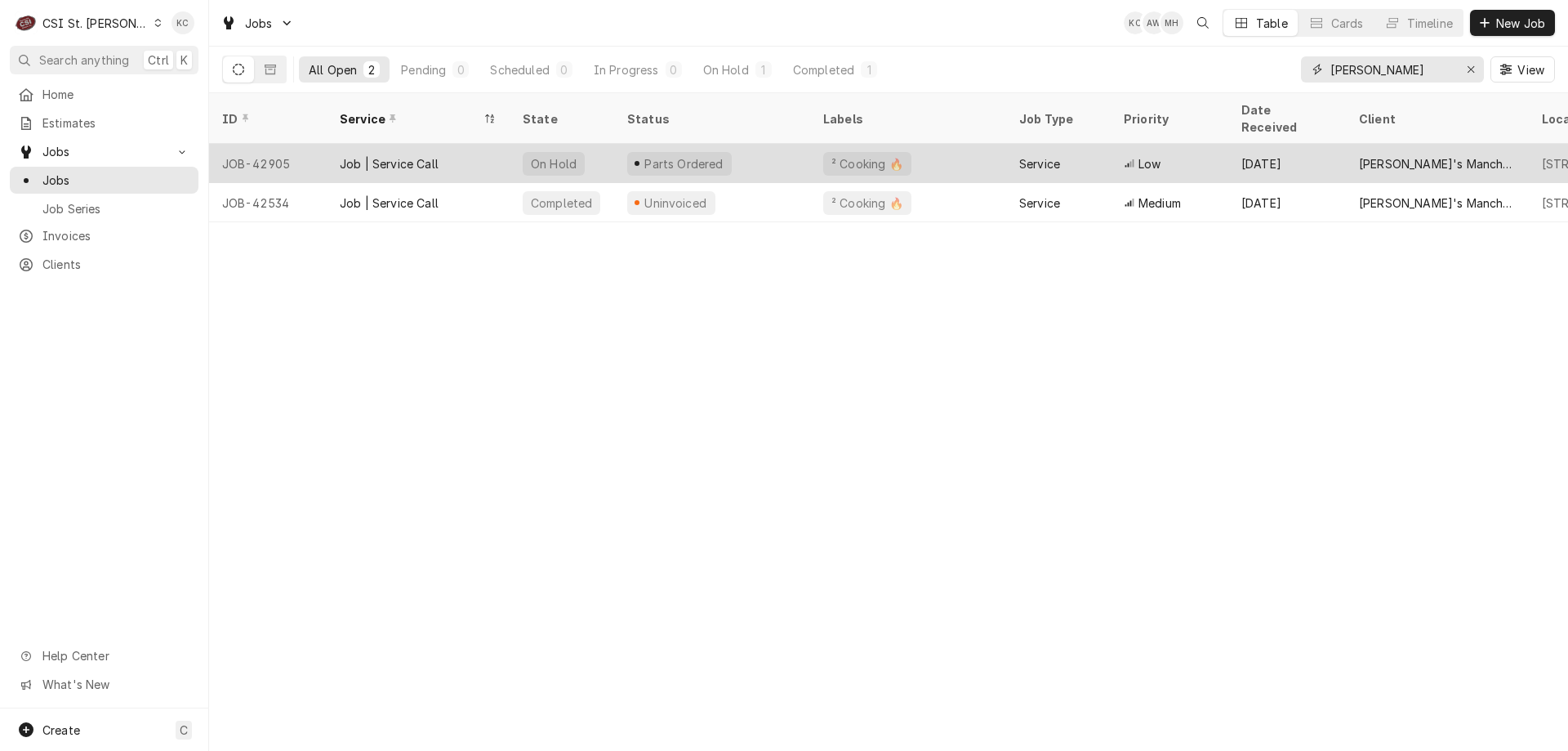
type input "[PERSON_NAME]"
click at [709, 153] on div "Parts Ordered" at bounding box center [679, 164] width 104 height 24
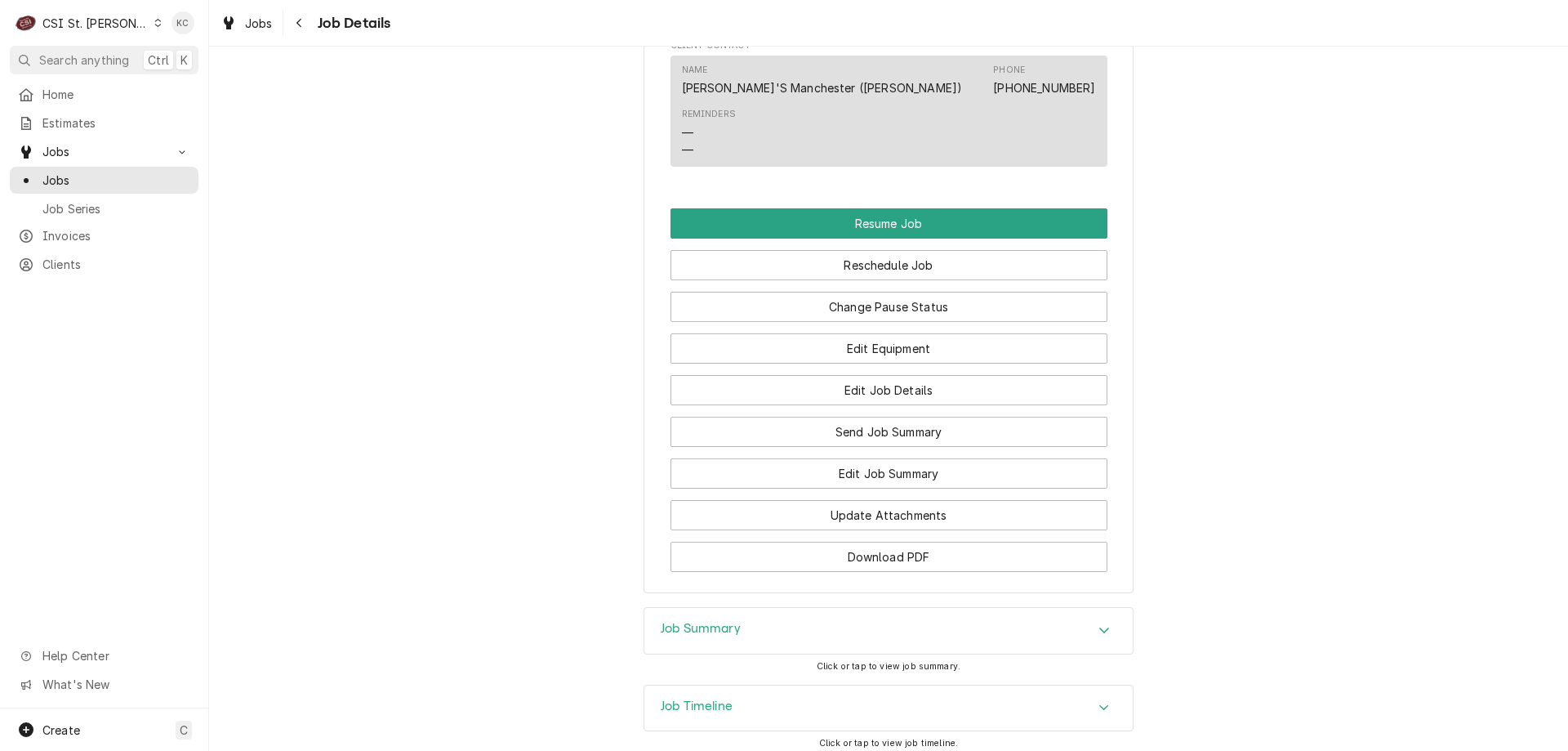
scroll to position [1902, 0]
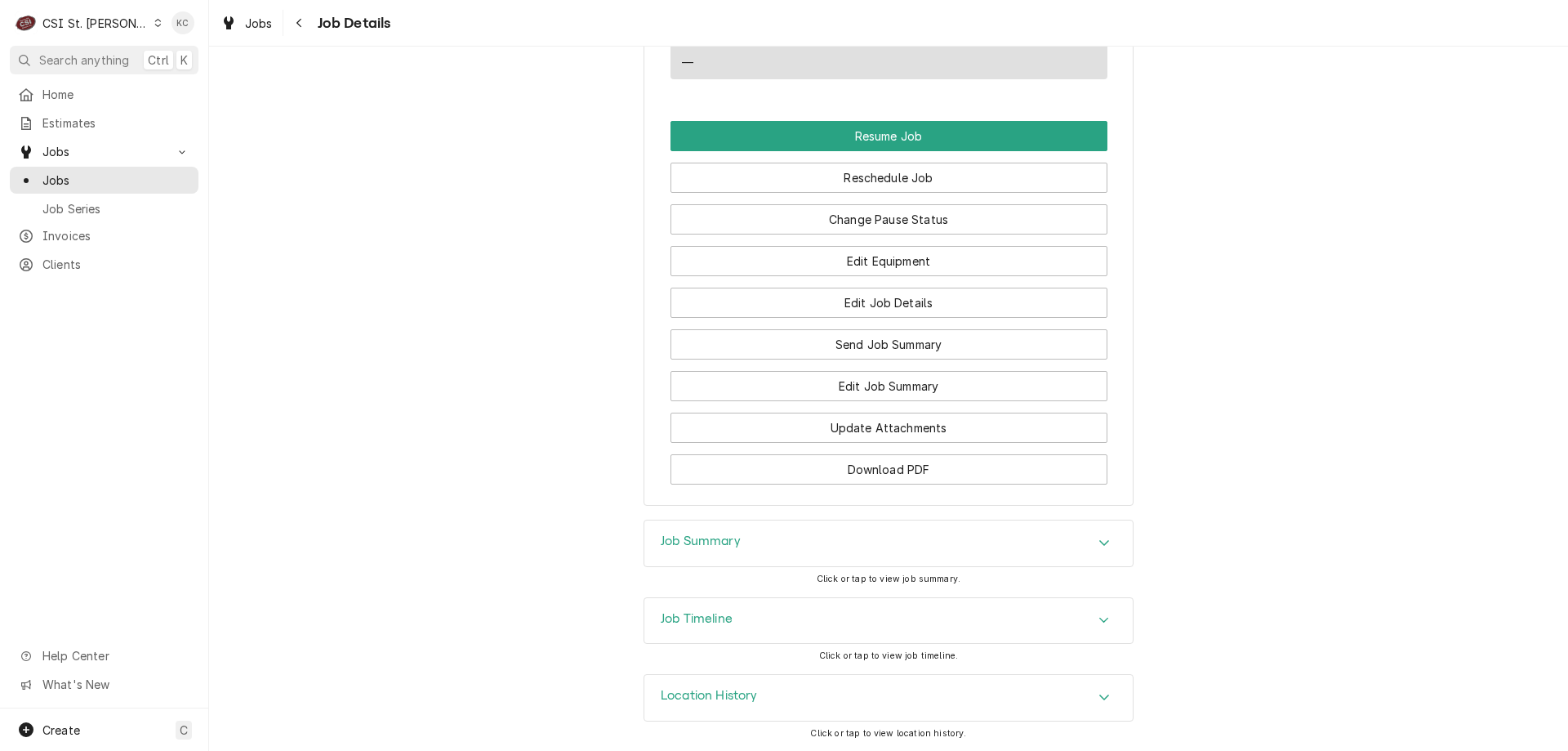
click at [752, 548] on div "Job Summary" at bounding box center [889, 543] width 489 height 45
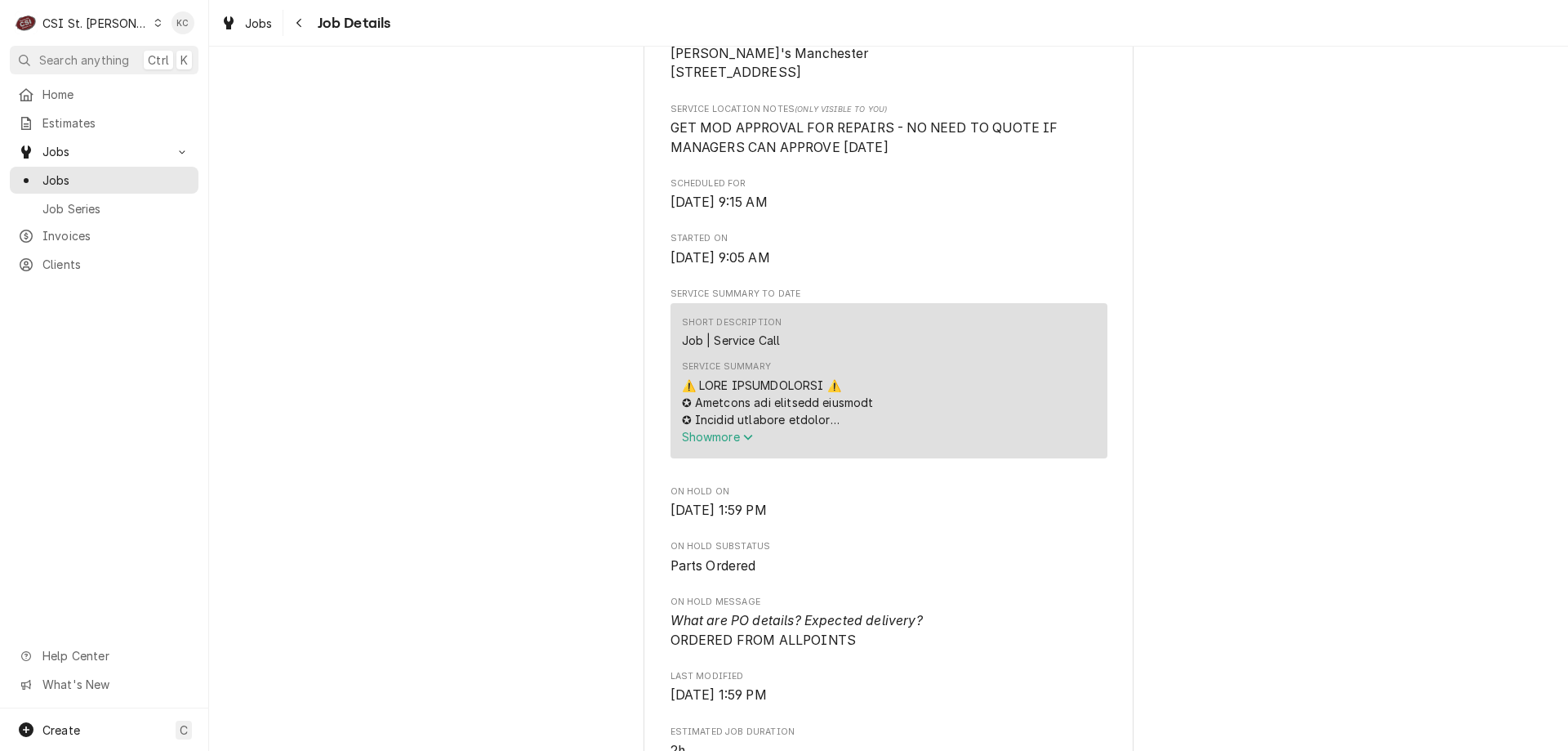
scroll to position [0, 0]
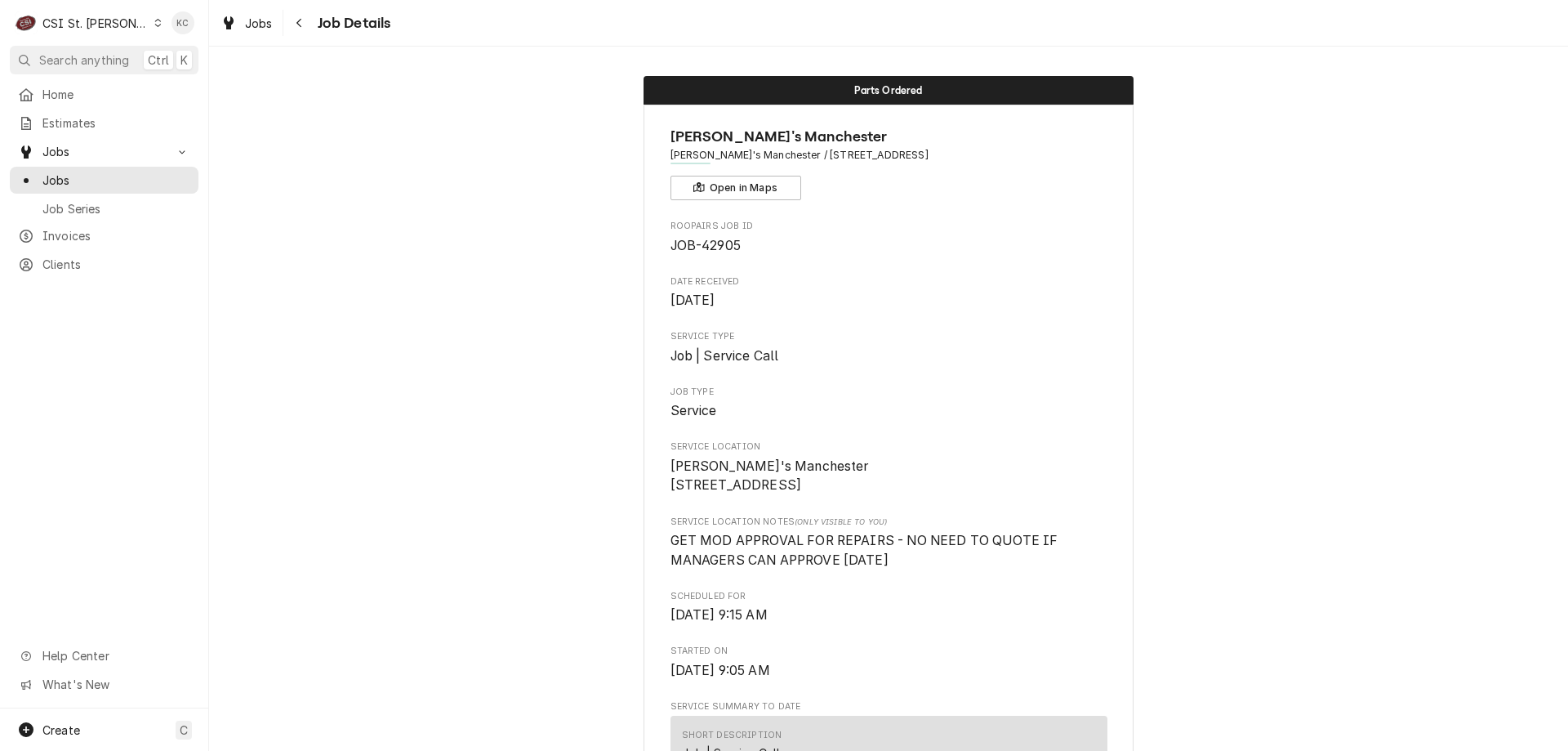
click at [312, 28] on span "Job Details" at bounding box center [351, 23] width 79 height 22
click at [293, 29] on div "Navigate back" at bounding box center [300, 23] width 17 height 17
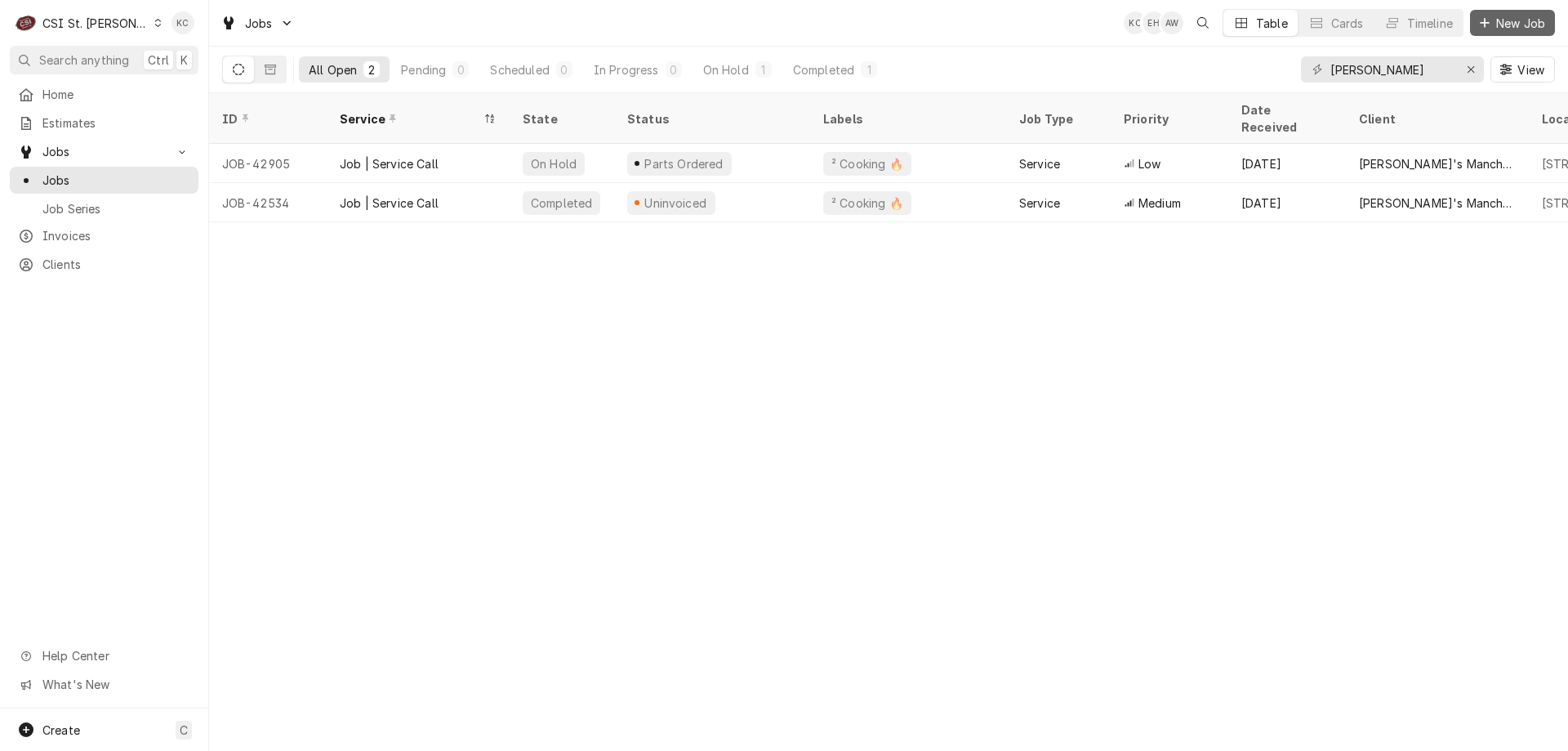
click at [1498, 16] on span "New Job" at bounding box center [1520, 23] width 55 height 17
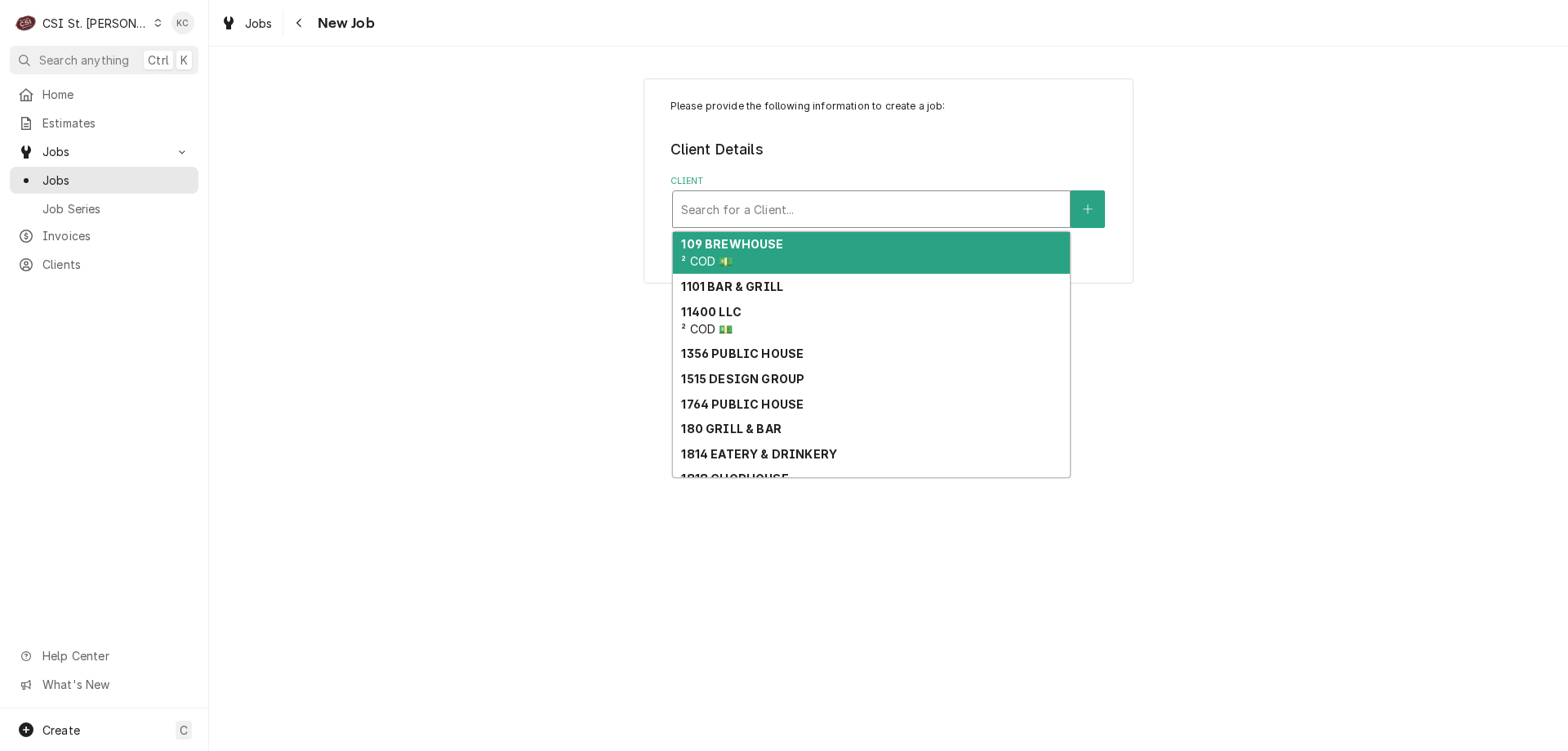
click at [778, 213] on div "Client" at bounding box center [871, 209] width 380 height 30
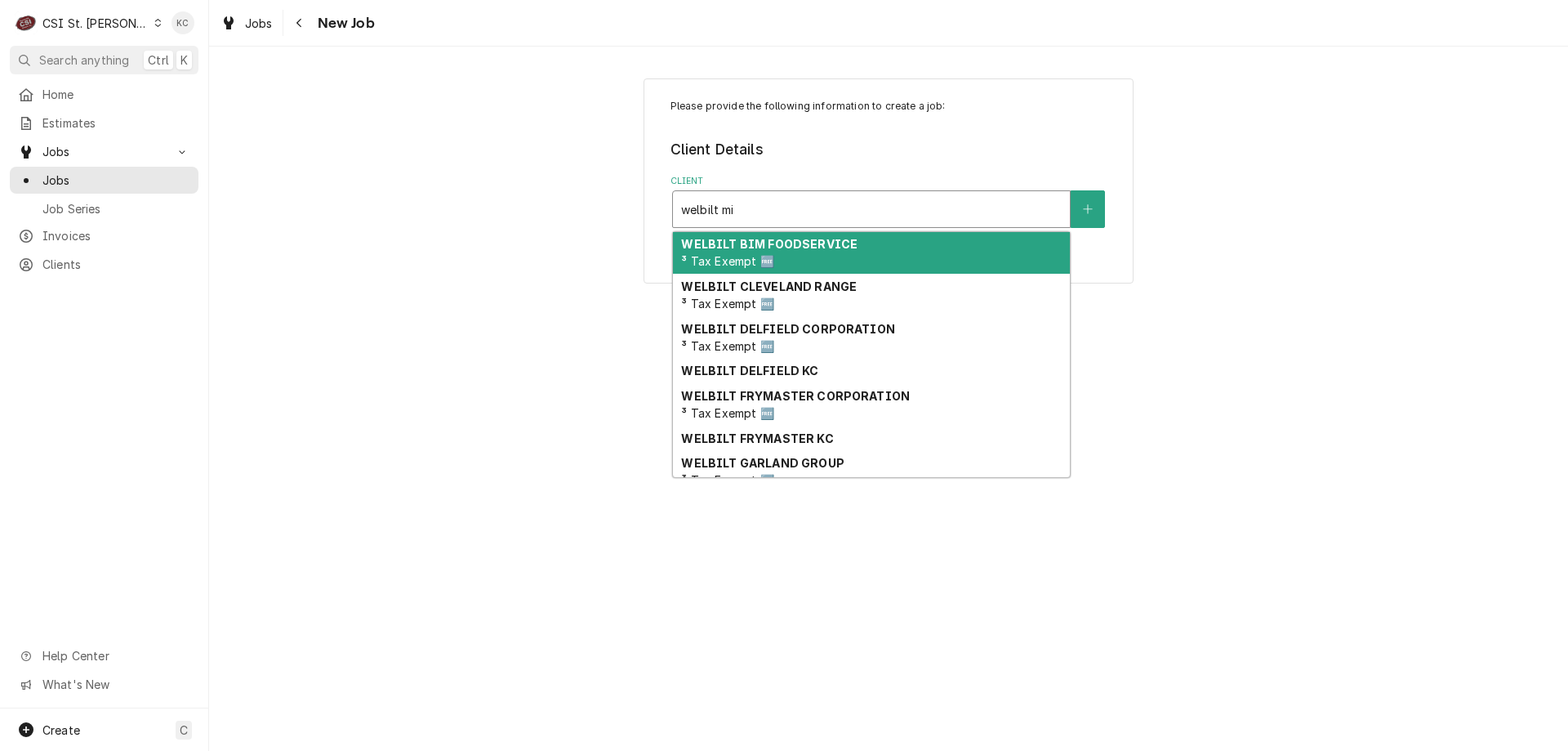
type input "welbilt m"
click at [818, 261] on div "WELBILT BEVERAGE SYSTEMS ³ Tax Exempt 🆓" at bounding box center [871, 253] width 397 height 42
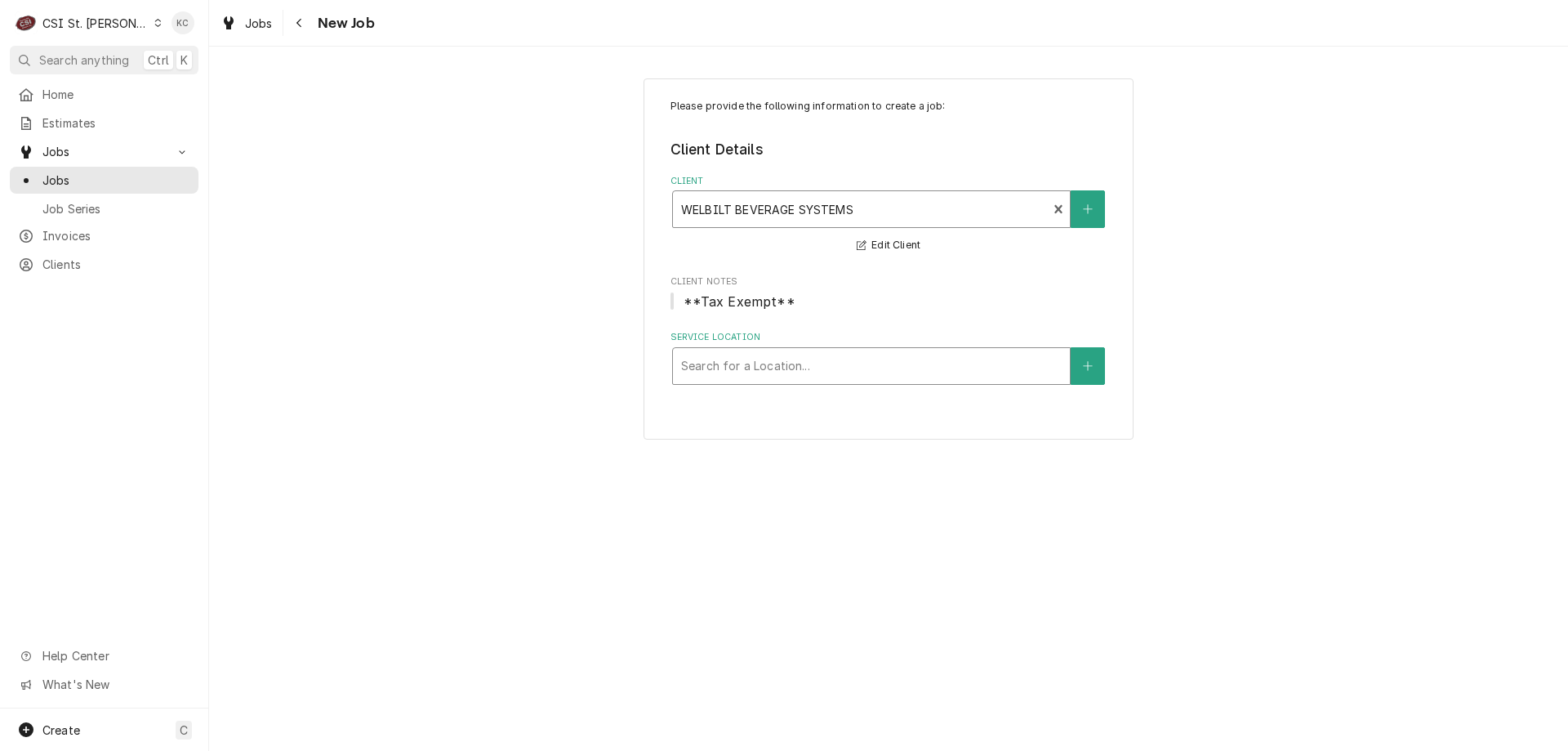
click at [764, 352] on div "Service Location" at bounding box center [871, 366] width 380 height 30
type input "301 a"
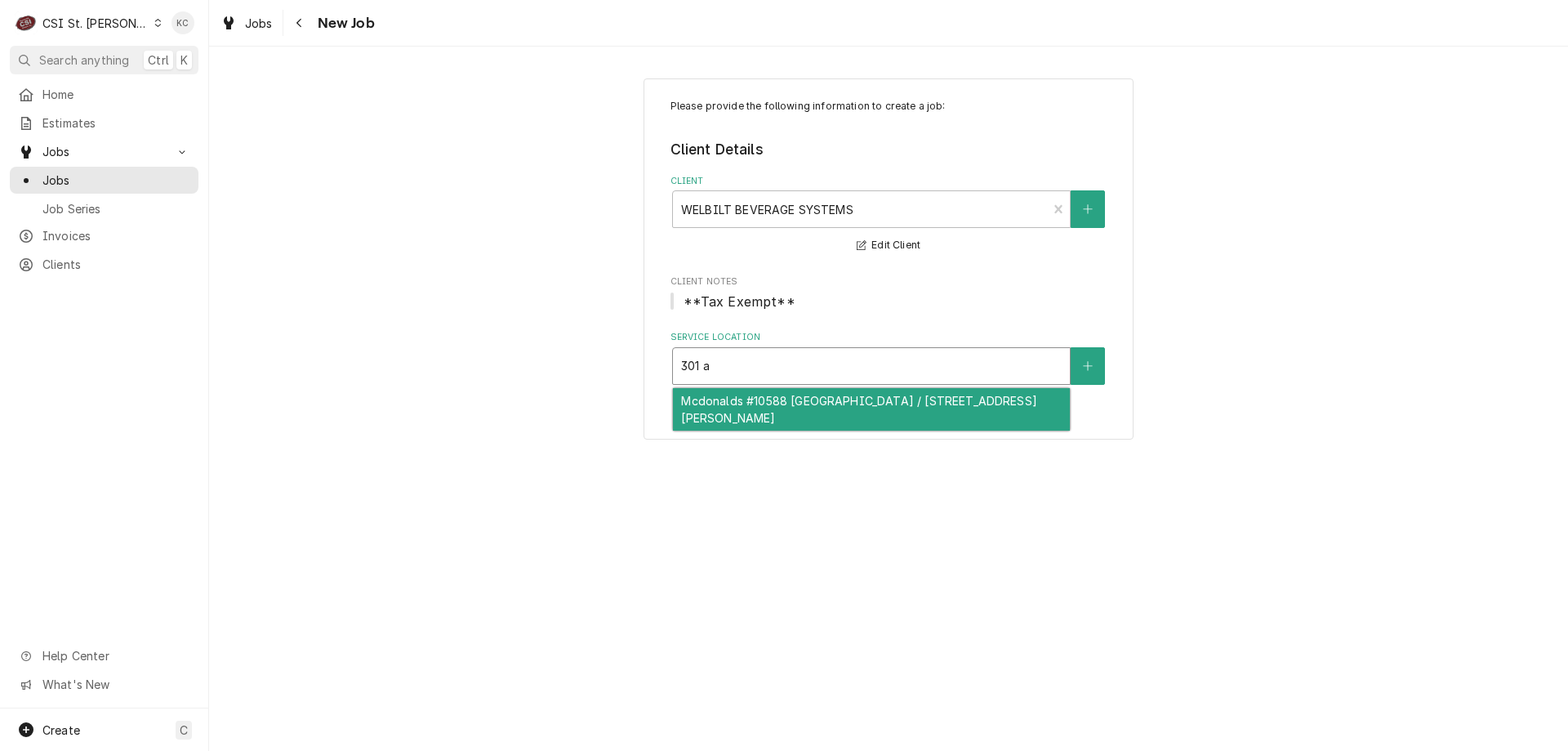
click at [764, 399] on div "Mcdonalds #10588 Cuba / 301 Aaron Dr, Cuba, MO 65453" at bounding box center [871, 409] width 397 height 42
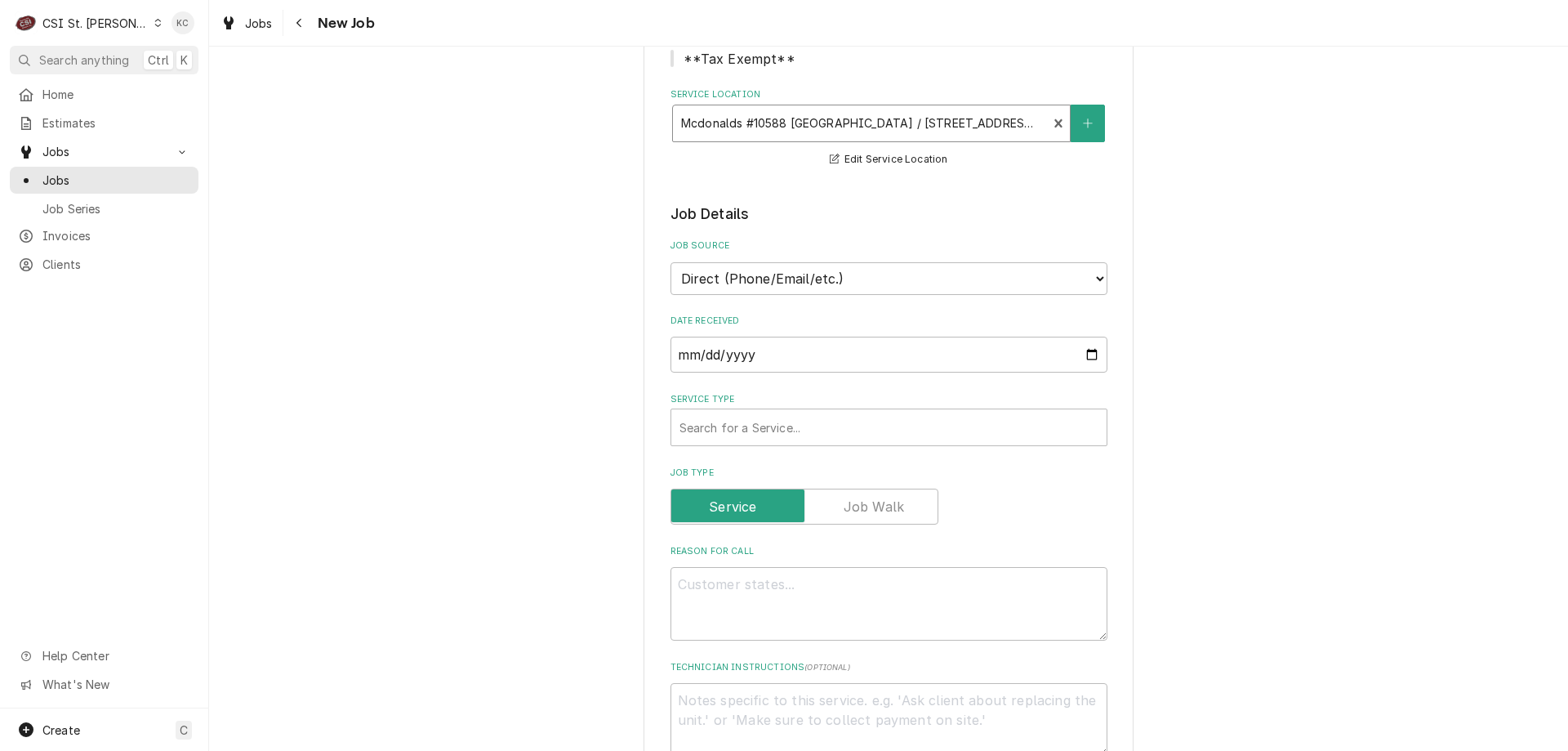
scroll to position [245, 0]
click at [751, 277] on select "Direct (Phone/Email/etc.) Service Channel Corrigo Ecotrak Other" at bounding box center [889, 276] width 437 height 33
select select "100"
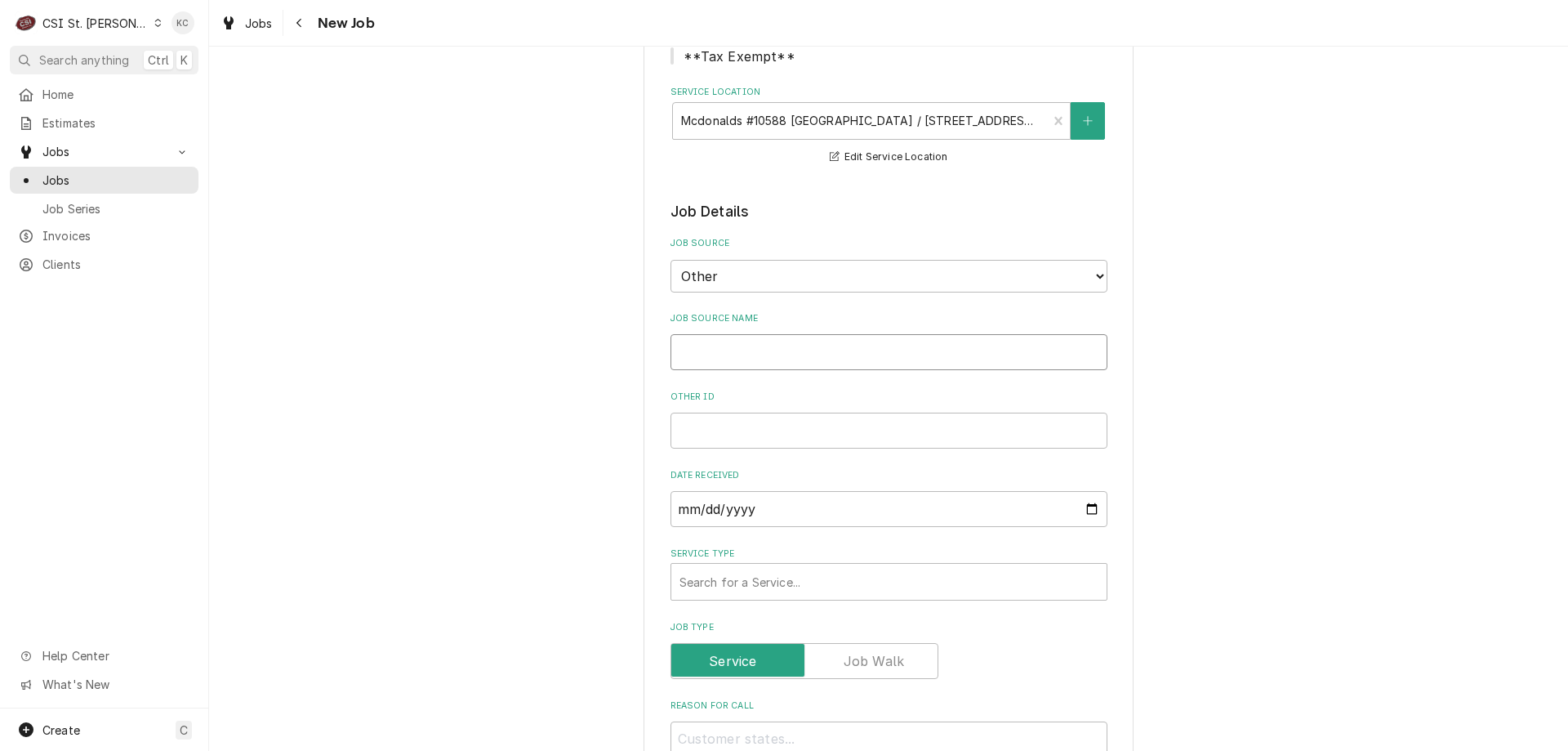
click at [751, 358] on input "Job Source Name" at bounding box center [889, 352] width 437 height 36
type textarea "x"
type input "W"
type textarea "x"
type input "We"
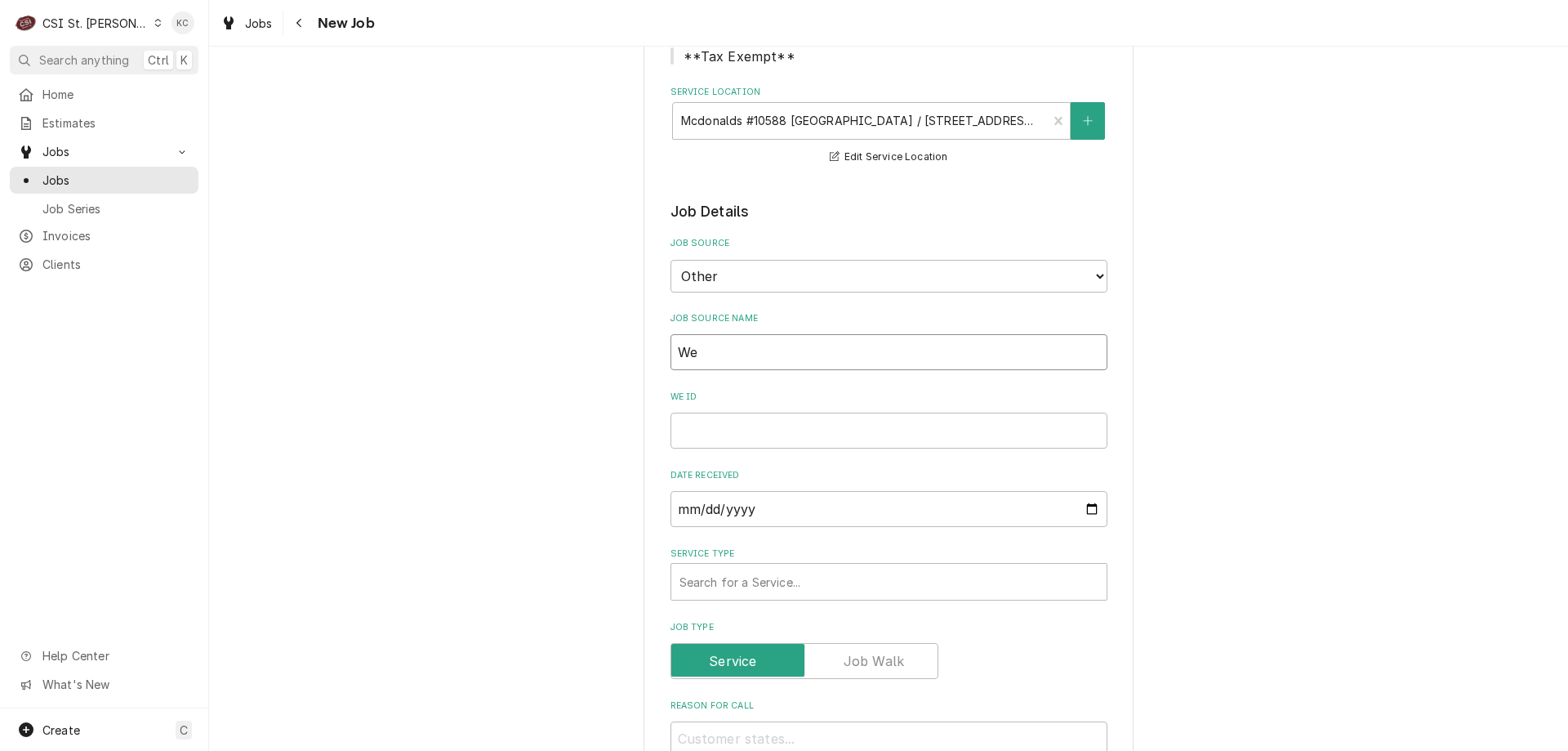
type textarea "x"
type input "Wel"
type textarea "x"
type input "Welb"
type textarea "x"
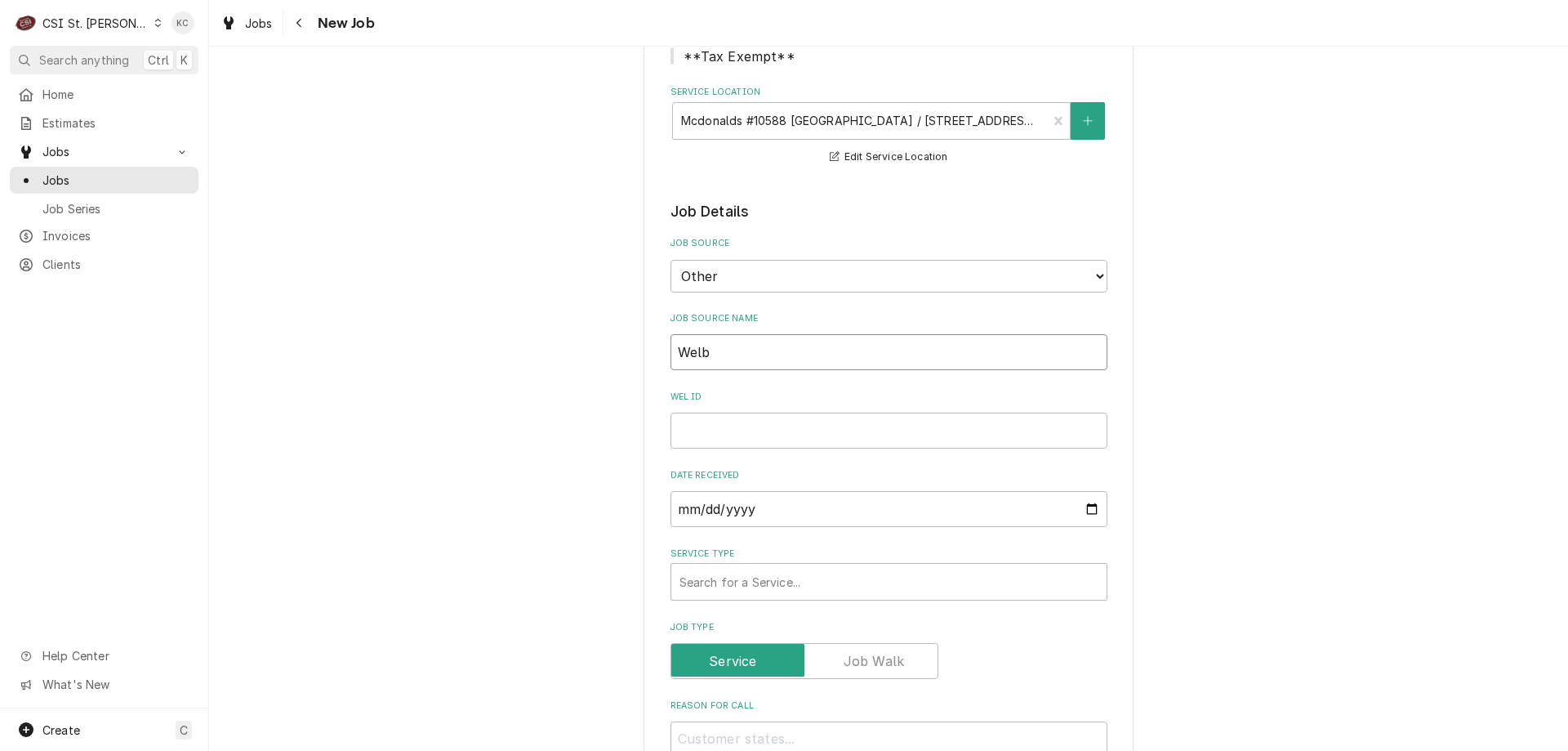
type input "Welbi"
type textarea "x"
type input "Welbil"
type textarea "x"
type input "Welbilt"
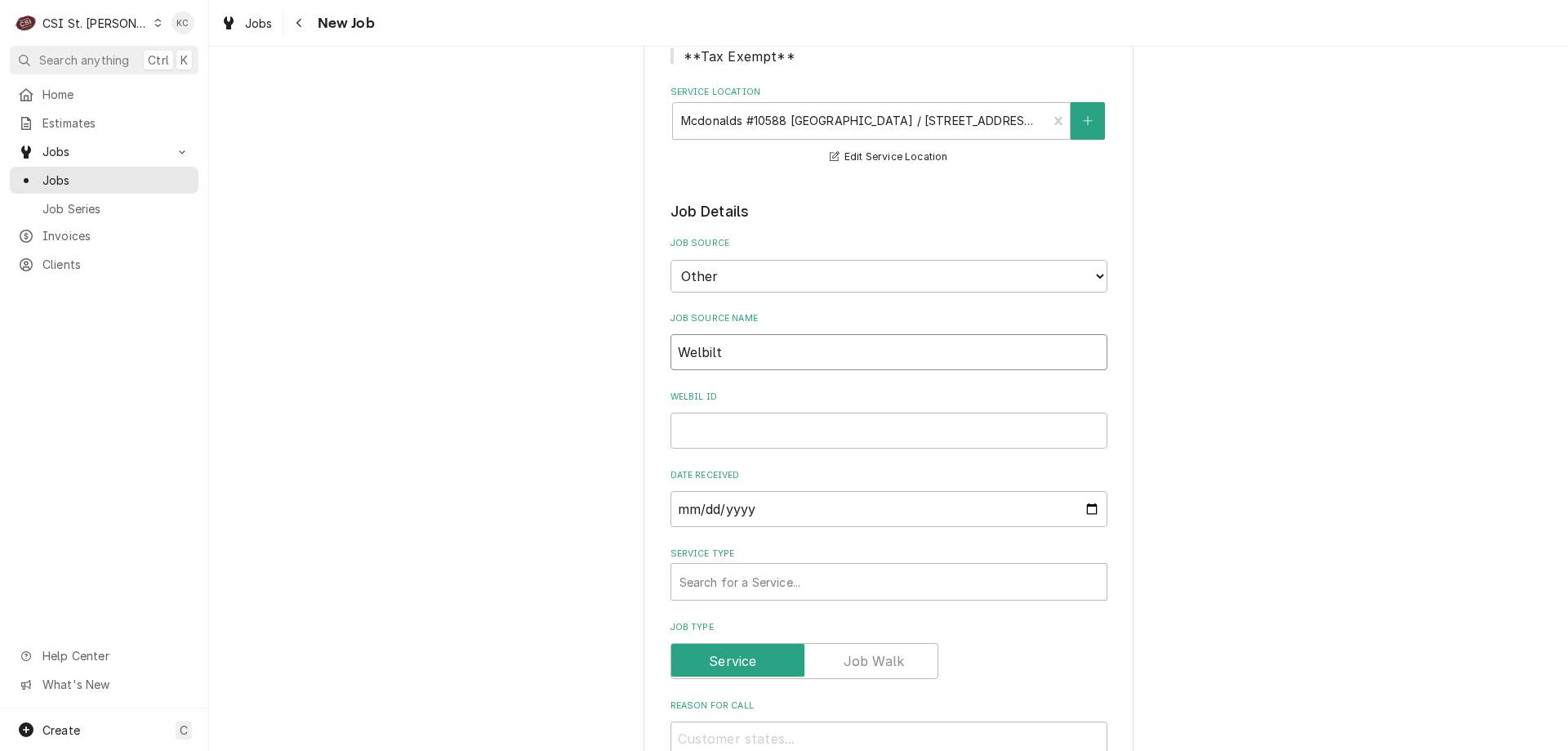
type textarea "x"
type input "Welbilt"
type textarea "x"
type input "Welbilt e"
type textarea "x"
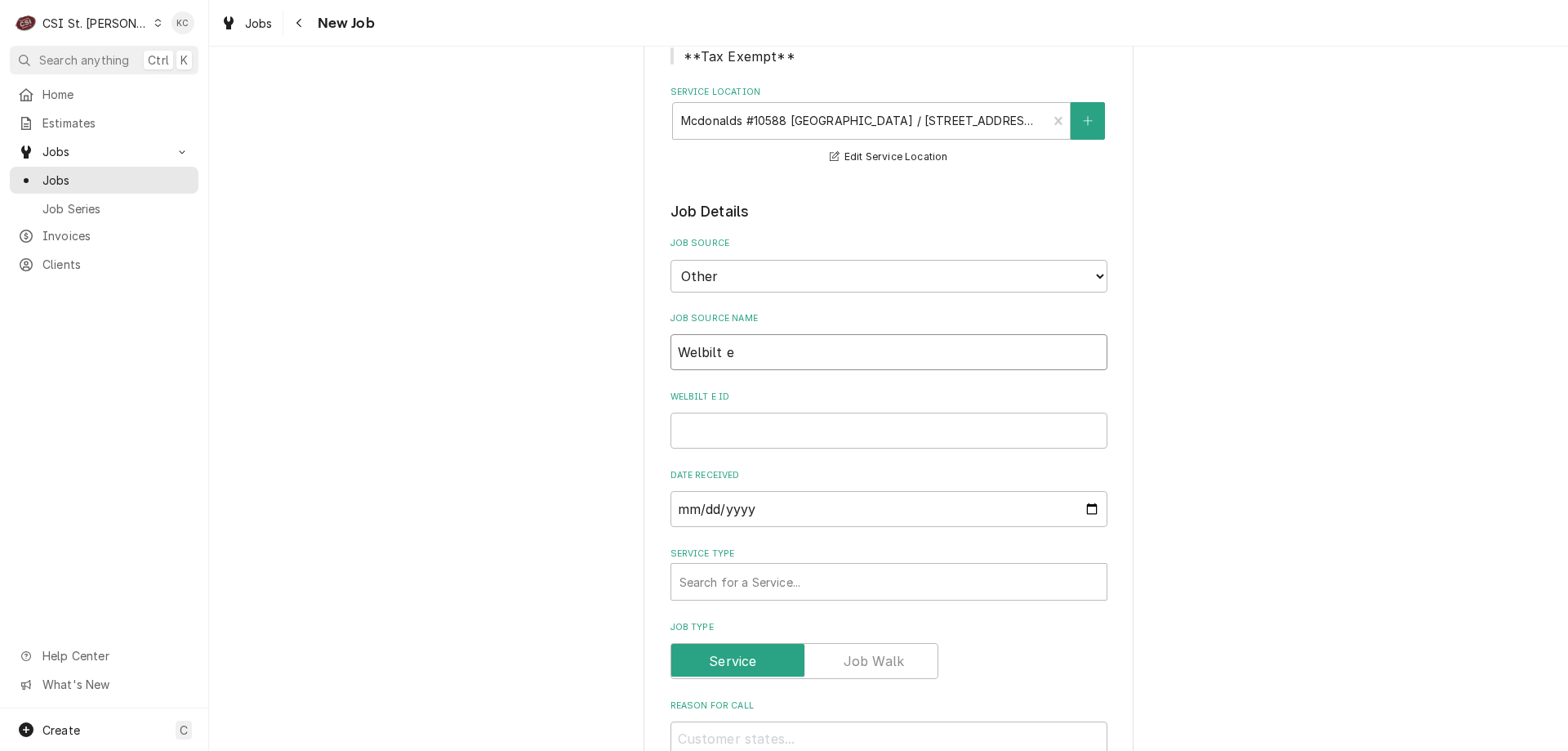
type input "Welbilt em"
type textarea "x"
type input "Welbilt ema"
type textarea "x"
type input "Welbilt emai"
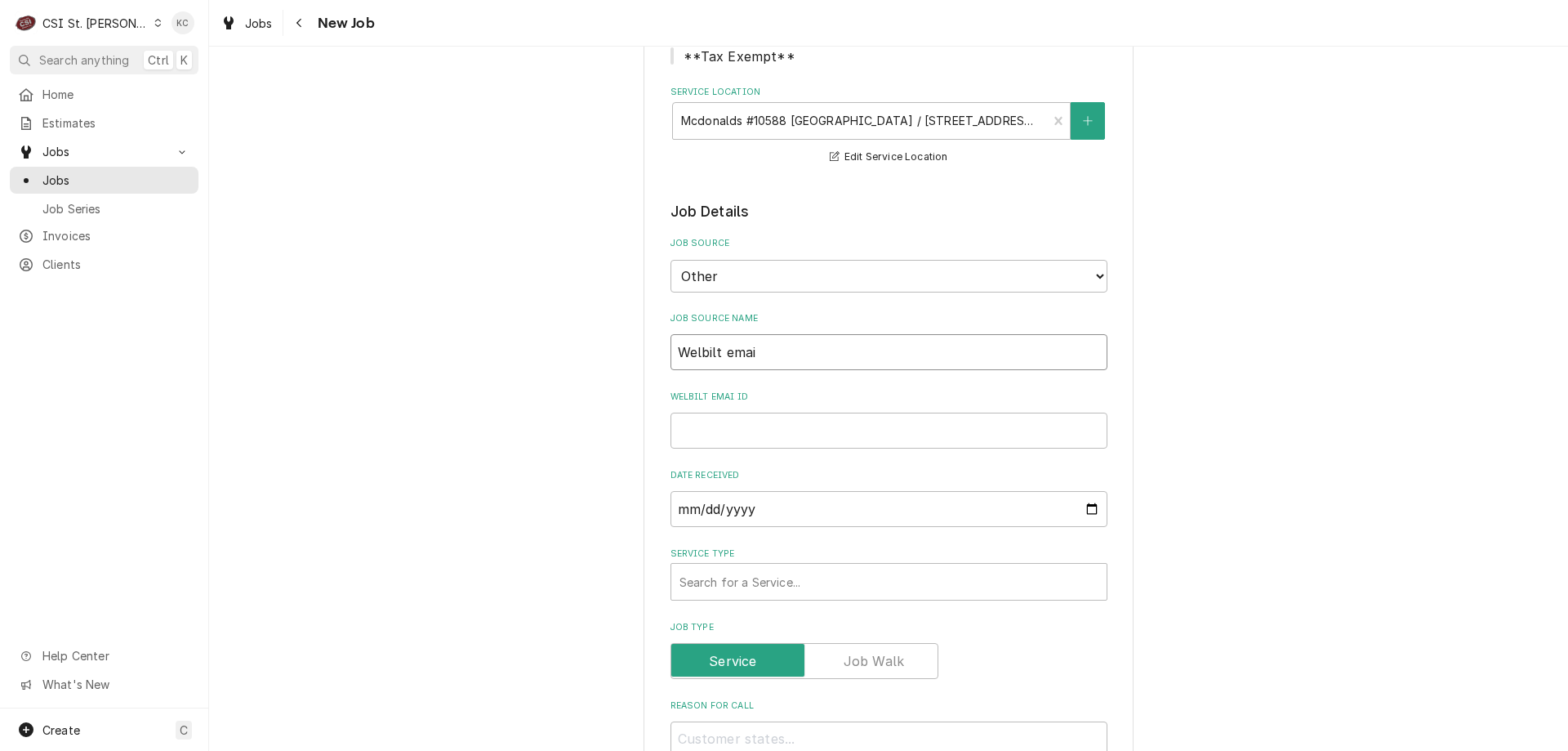
type textarea "x"
type input "Welbilt email"
type textarea "x"
type input "Welbilt email"
paste input "00935452-1"
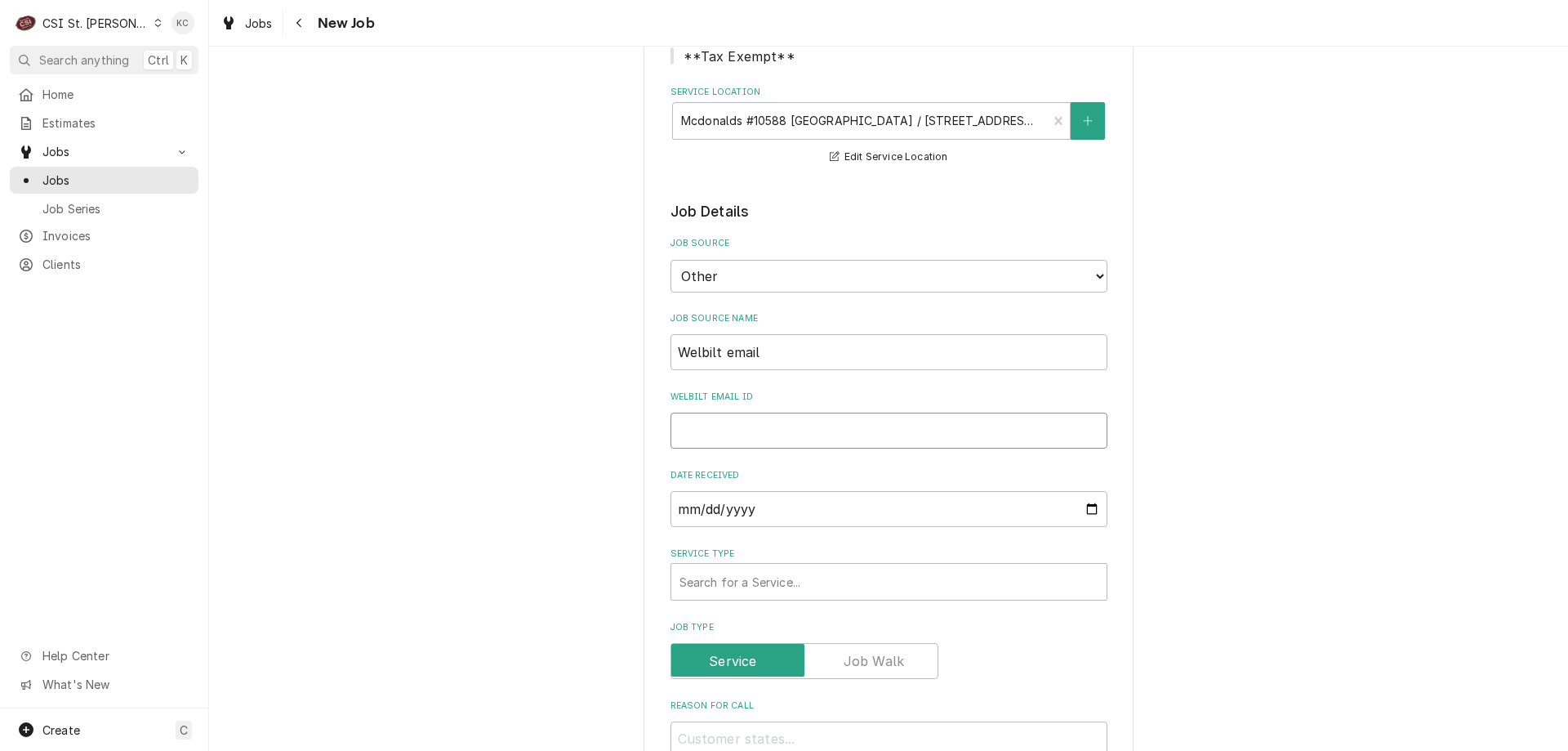
type textarea "x"
type input "00935452-1"
type textarea "x"
type input "00935452-1"
click at [689, 580] on div "Service Type" at bounding box center [889, 582] width 419 height 30
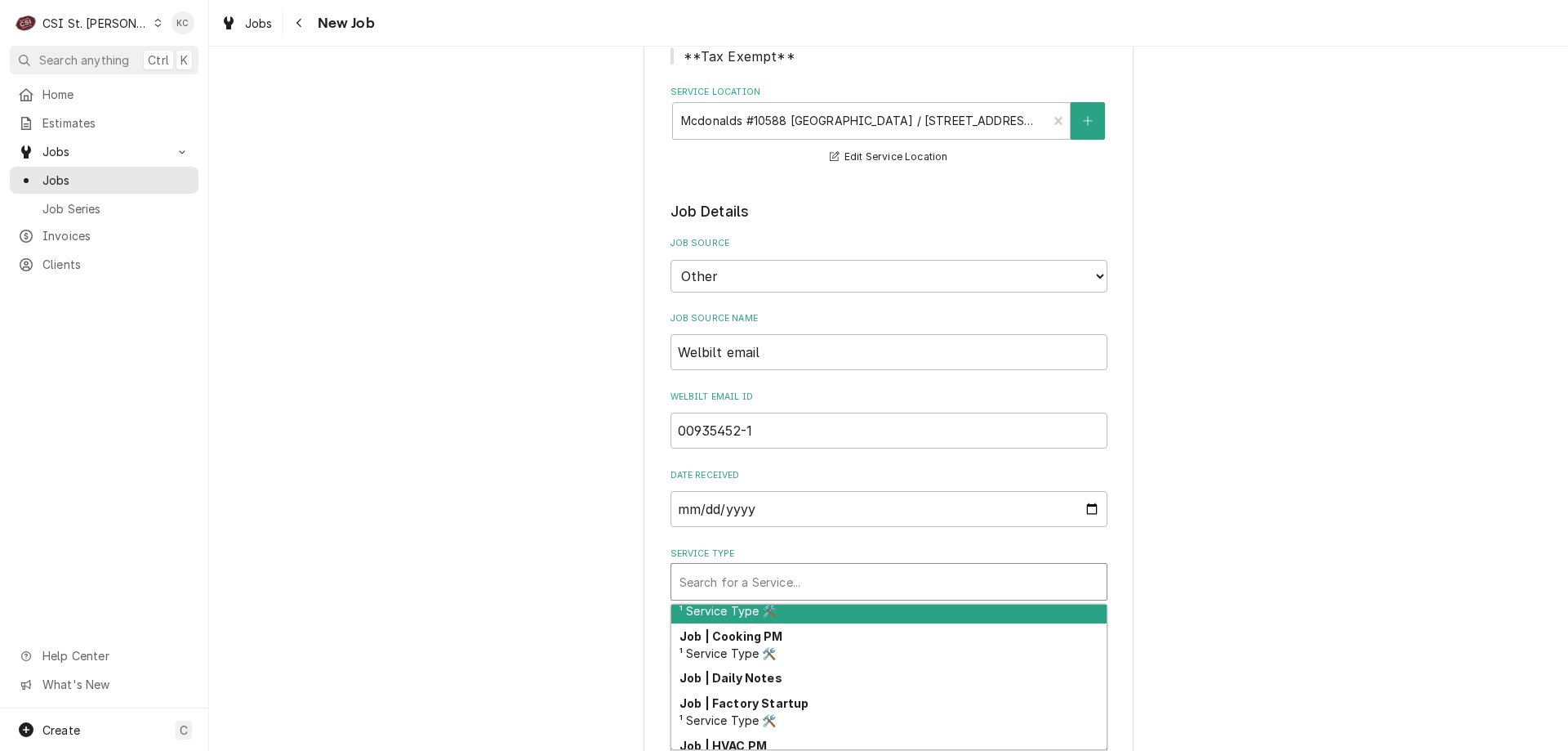
scroll to position [712, 0]
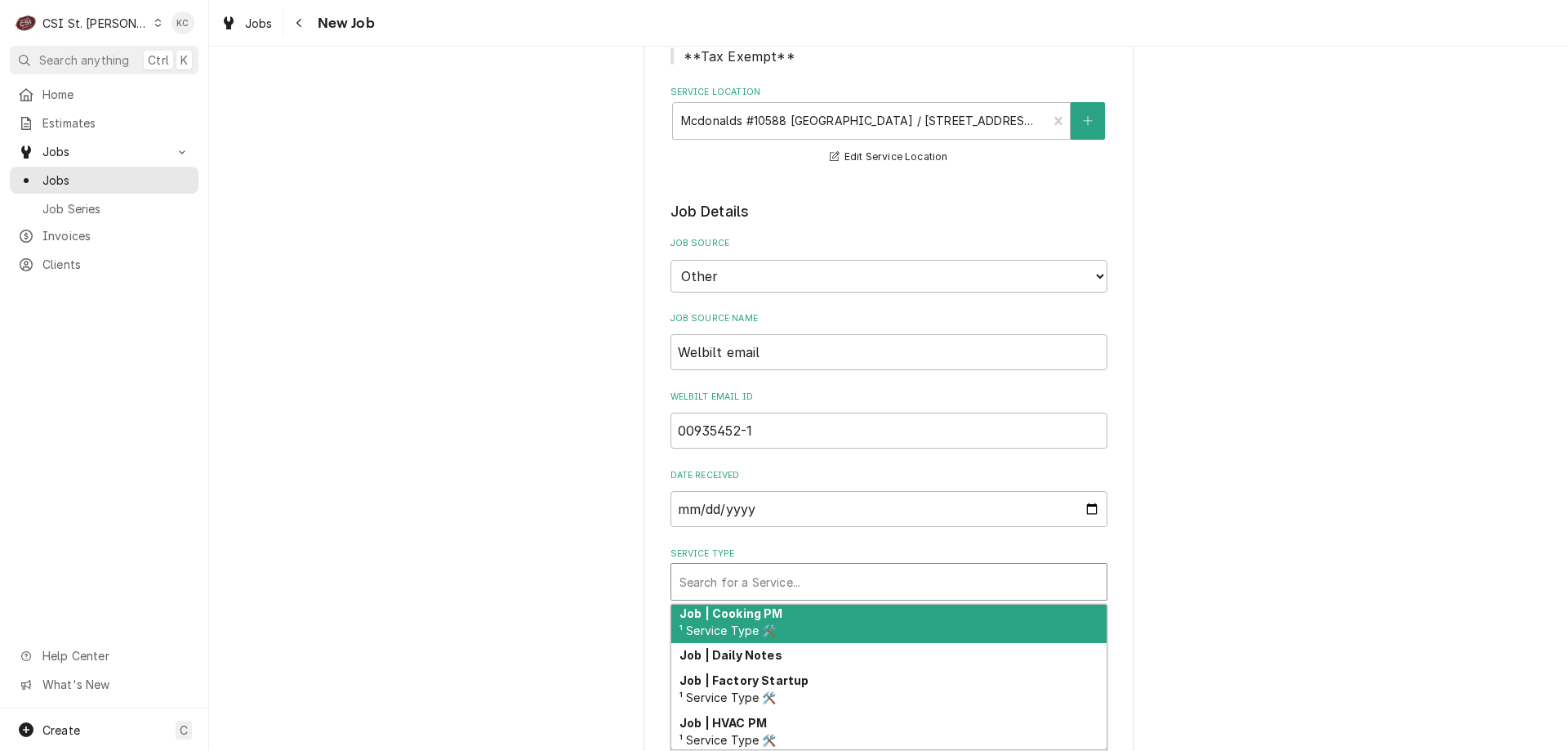
click at [782, 611] on div "Job | Cooking PM ¹ Service Type 🛠️" at bounding box center [889, 621] width 436 height 42
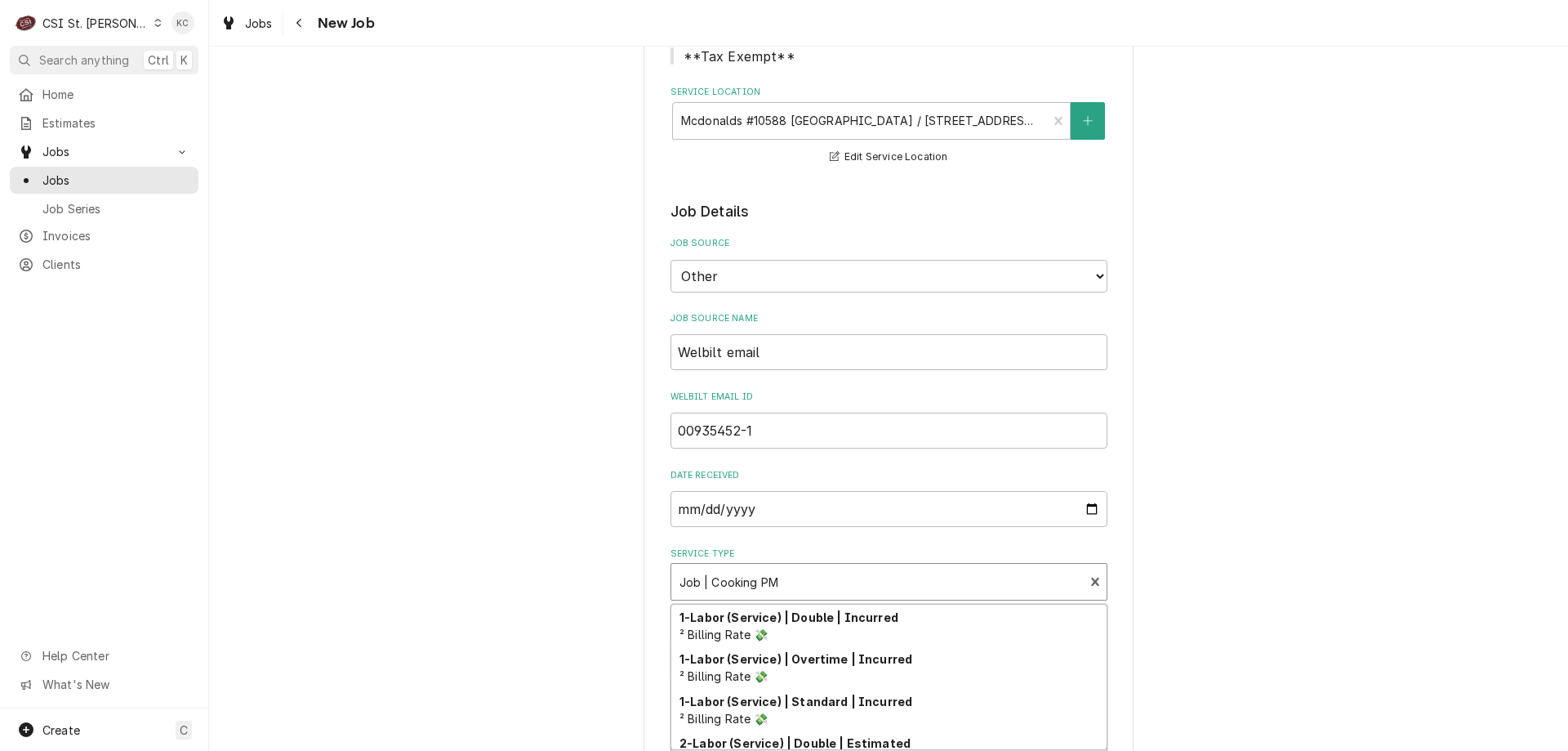
click at [835, 576] on div "Service Type" at bounding box center [878, 582] width 397 height 30
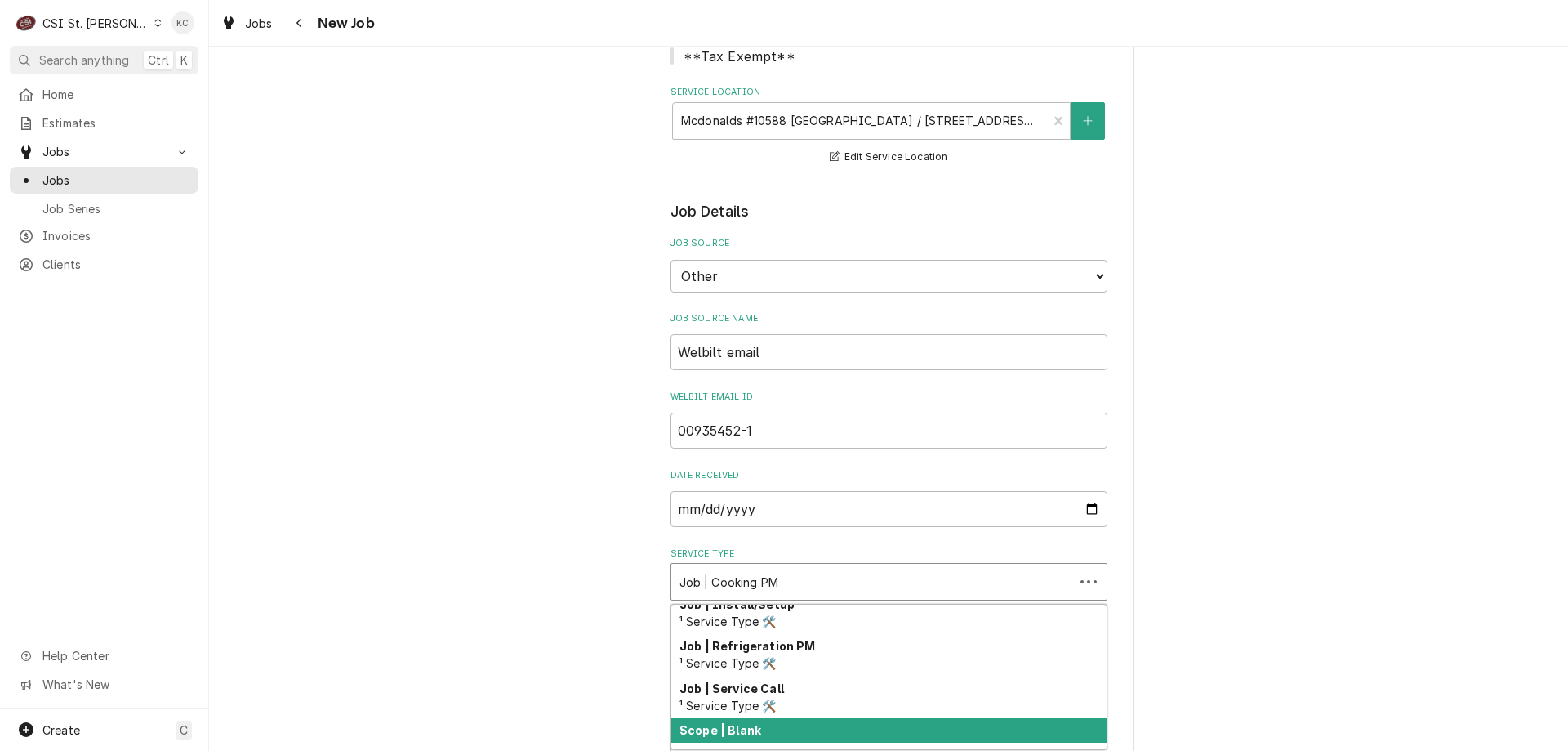
scroll to position [954, 0]
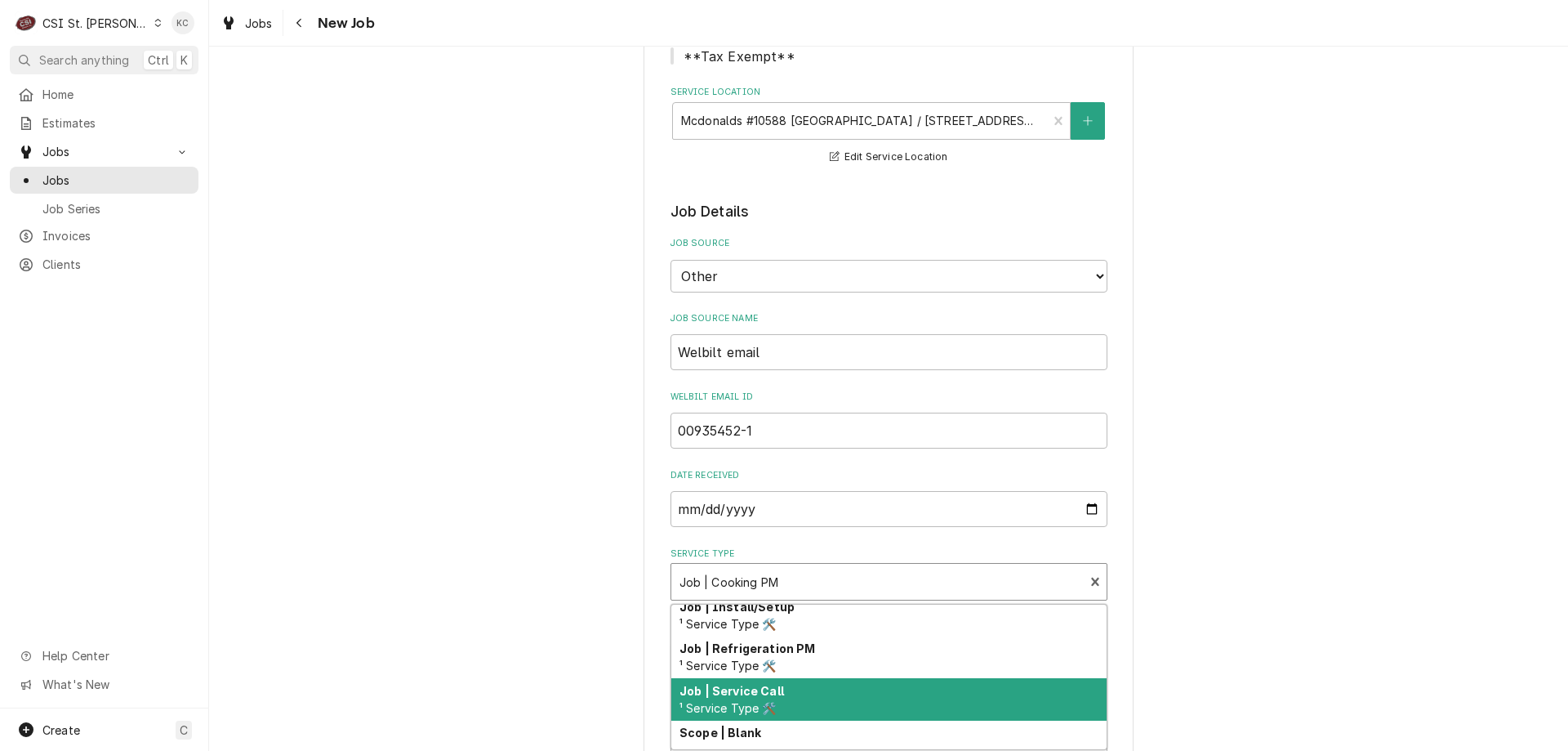
click at [774, 689] on strong "Job | Service Call" at bounding box center [732, 691] width 104 height 14
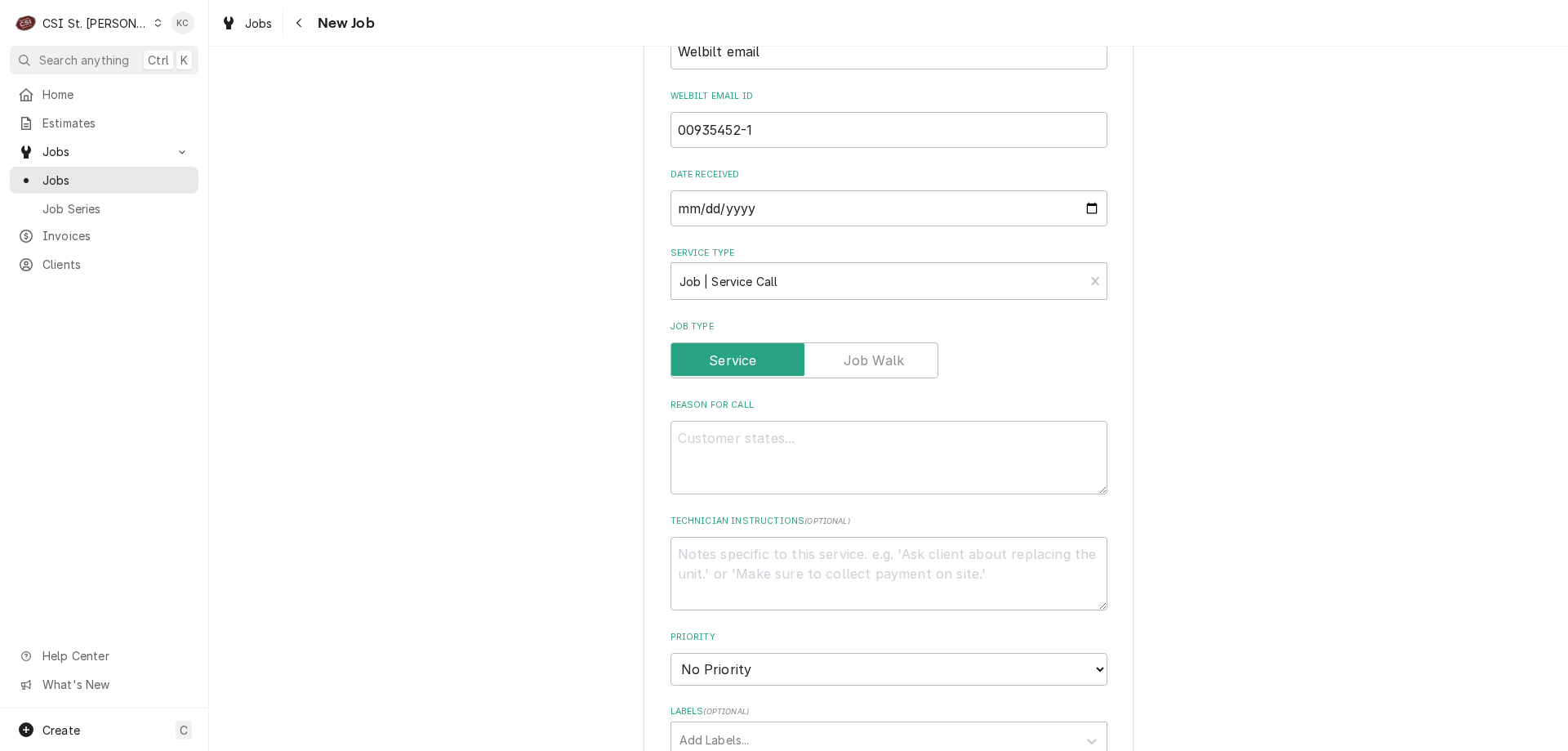
scroll to position [572, 0]
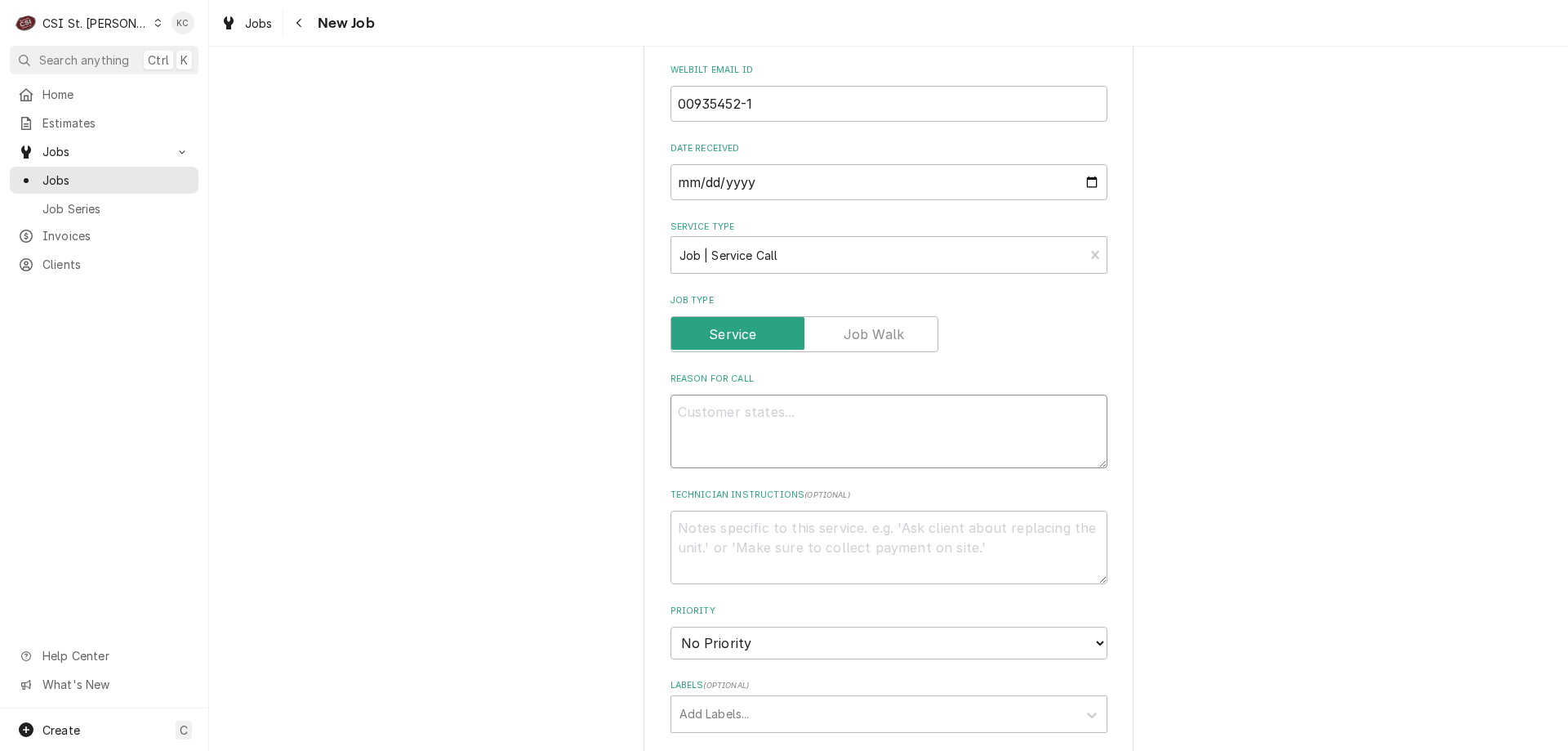
click at [717, 414] on textarea "Reason For Call" at bounding box center [889, 431] width 437 height 74
paste textarea "Multiplex MAM0004R Serial Number 650201998"
type textarea "x"
type textarea "Multiplex MAM0004R Serial Number 650201998"
click at [732, 414] on textarea "Multiplex MAM0004R Serial Number 650201998" at bounding box center [889, 441] width 437 height 93
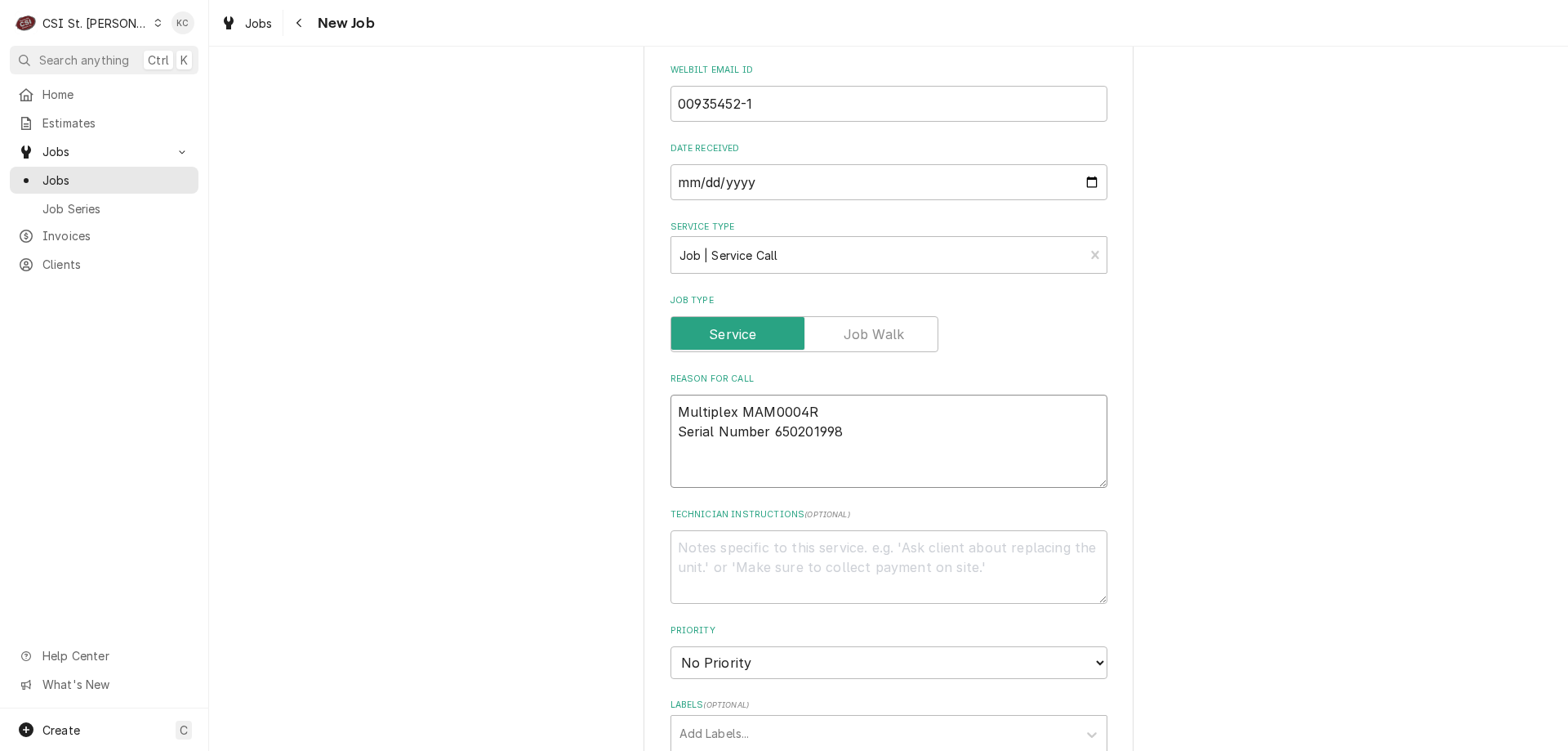
type textarea "x"
type textarea "Multiplex MAM0004R Serial Number 650201998"
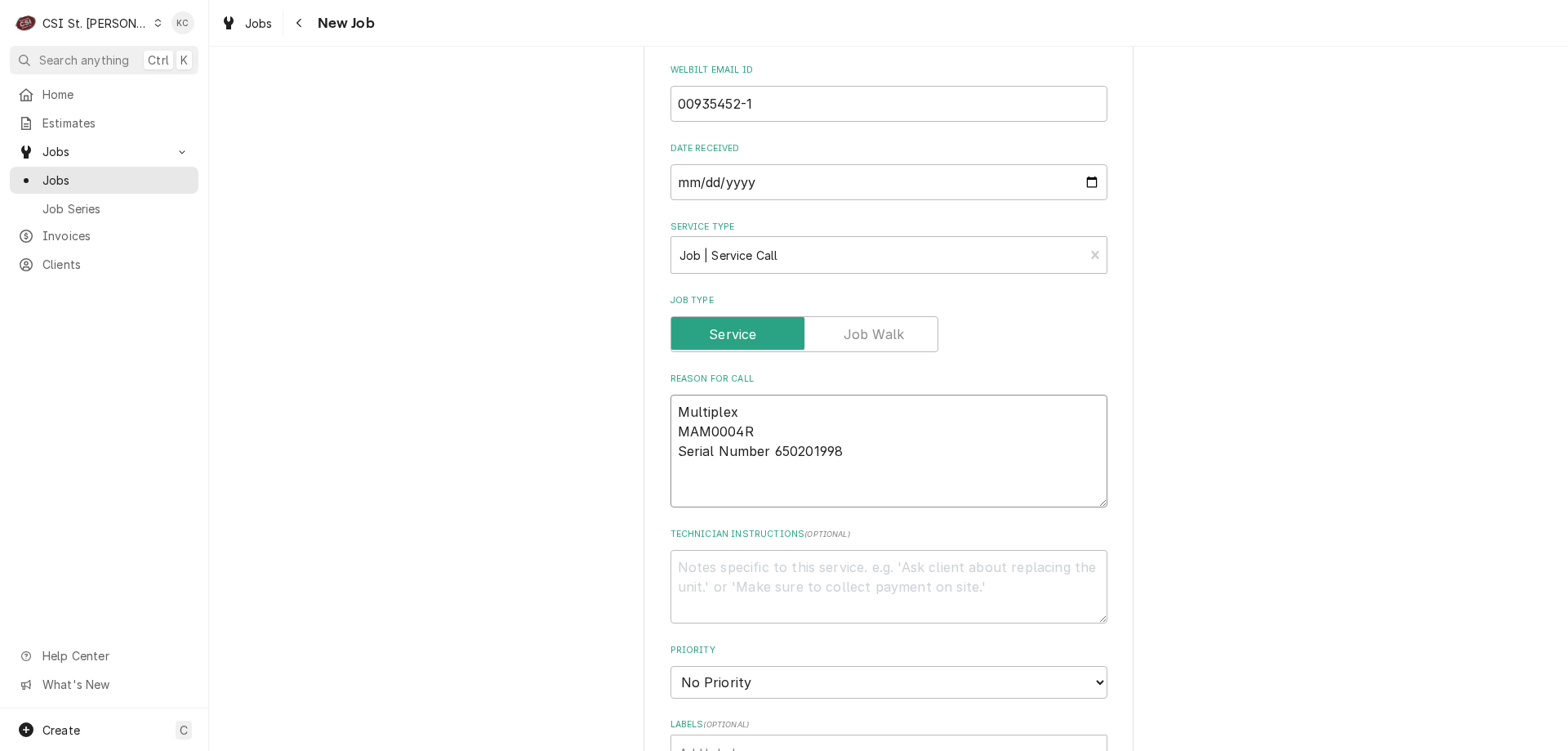
type textarea "x"
type textarea "Multiplex MMAM0004R Serial Number 650201998"
type textarea "x"
type textarea "Multiplex MoMAM0004R Serial Number 650201998"
type textarea "x"
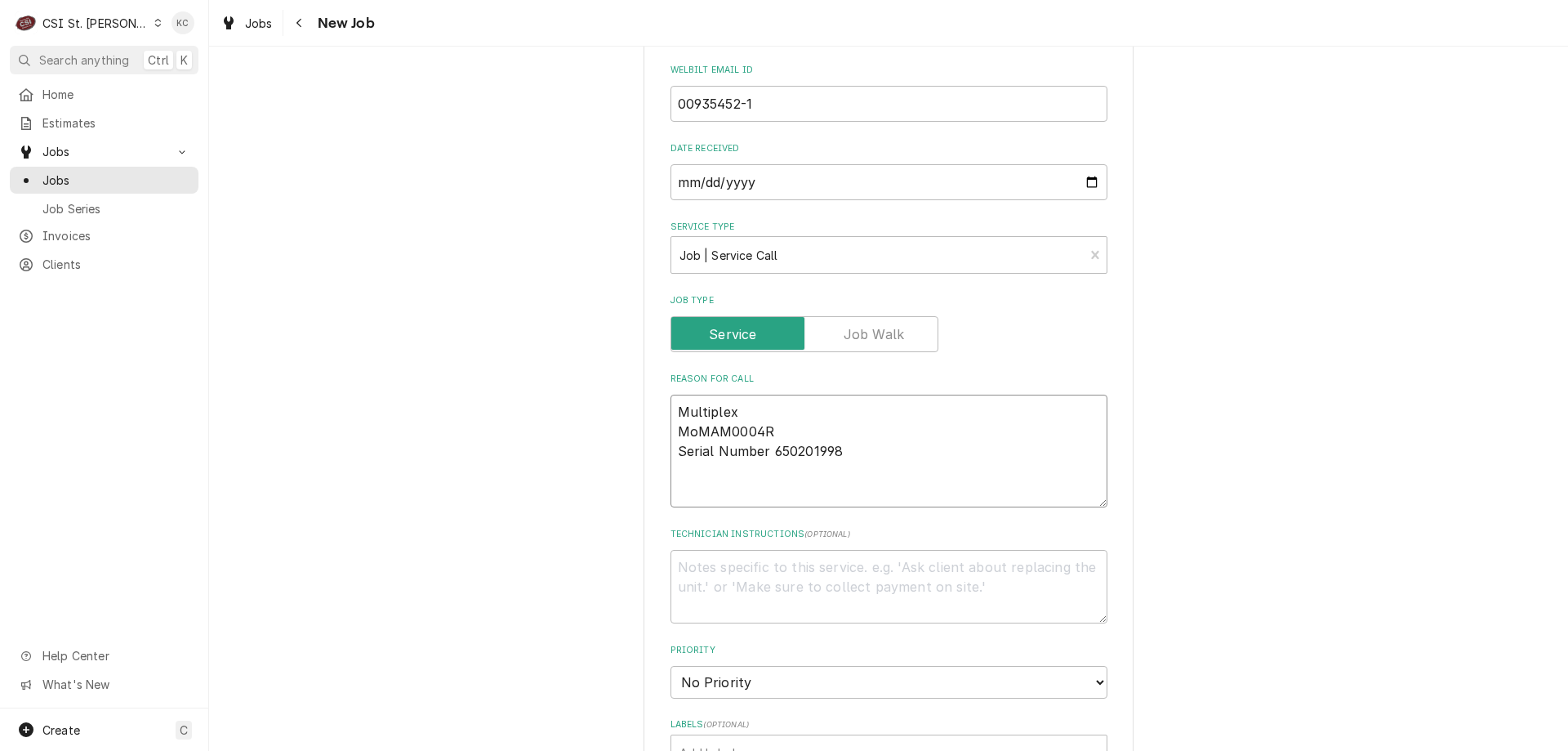
type textarea "Multiplex ModMAM0004R Serial Number 650201998"
type textarea "x"
type textarea "Multiplex ModeMAM0004R Serial Number 650201998"
type textarea "x"
type textarea "Multiplex ModelMAM0004R Serial Number 650201998"
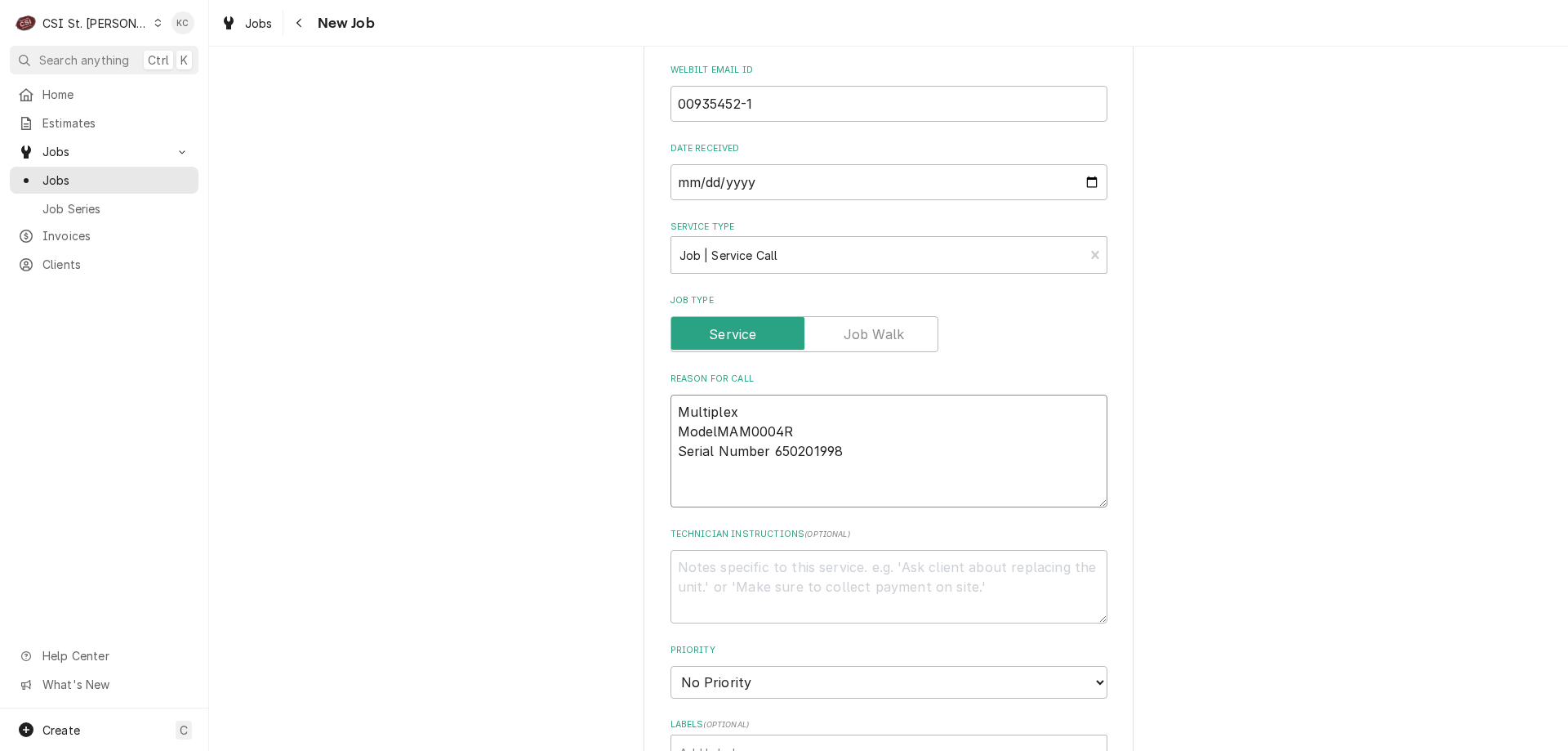
type textarea "x"
type textarea "Multiplex Model MAM0004R Serial Number 650201998"
type textarea "x"
type textarea "Multiplex Model -MAM0004R Serial Number 650201998"
type textarea "x"
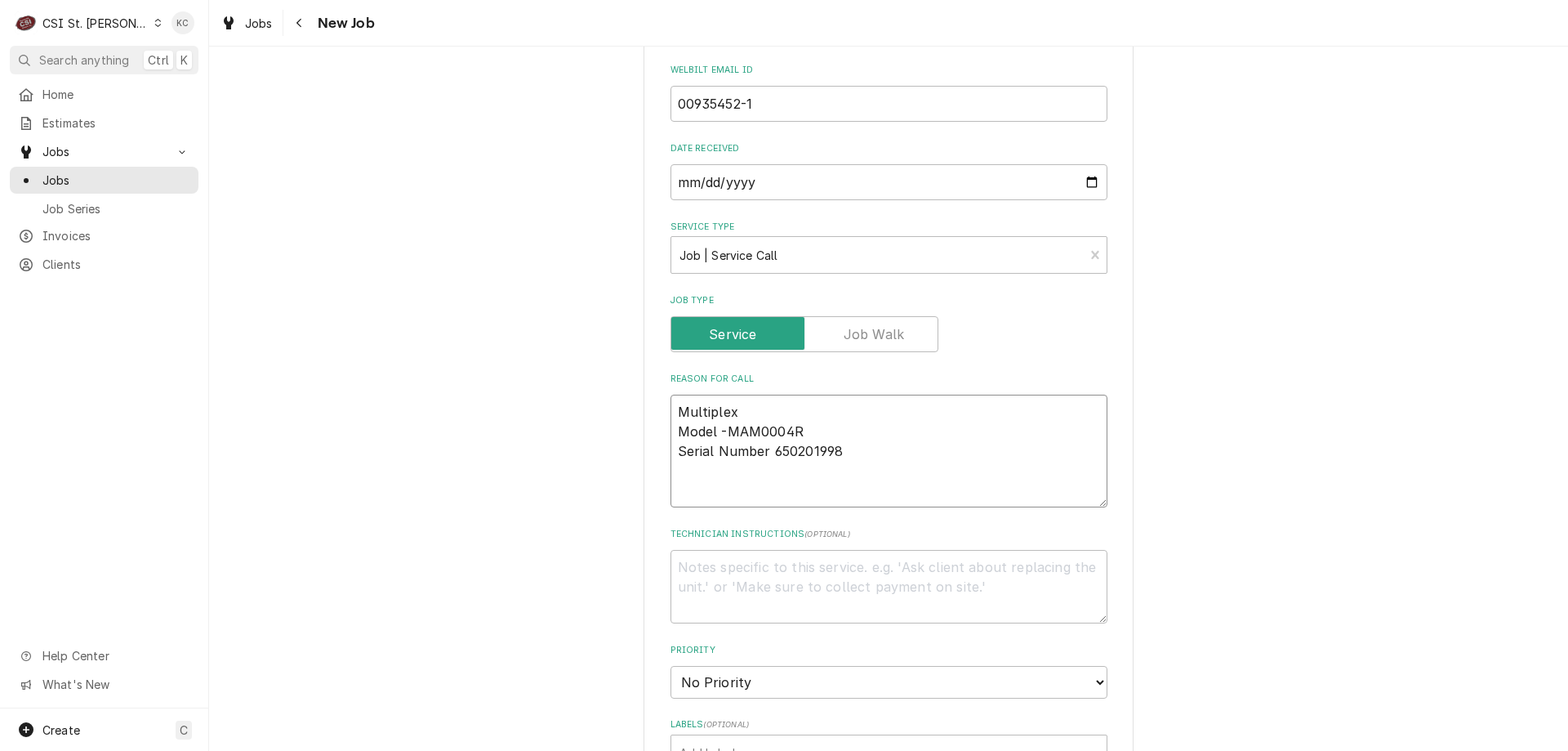
type textarea "Multiplex Model - MAM0004R Serial Number 650201998"
type textarea "x"
type textarea "Multiplex Model - MAM0004R Serial Numbe 650201998"
type textarea "x"
type textarea "Multiplex Model - MAM0004R Serial Numb 650201998"
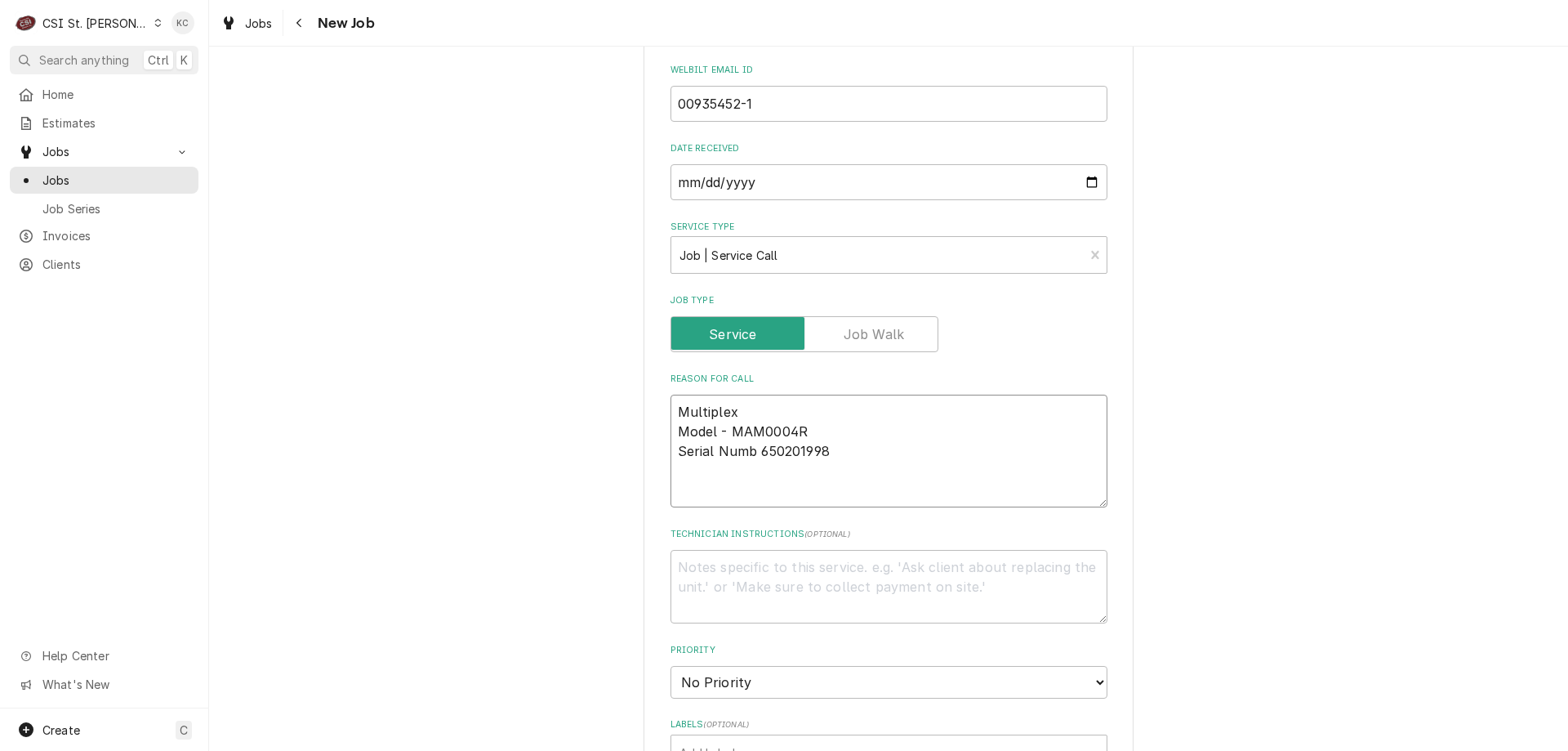
type textarea "x"
type textarea "Multiplex Model - MAM0004R Serial Num 650201998"
type textarea "x"
type textarea "Multiplex Model - MAM0004R Serial Nu 650201998"
type textarea "x"
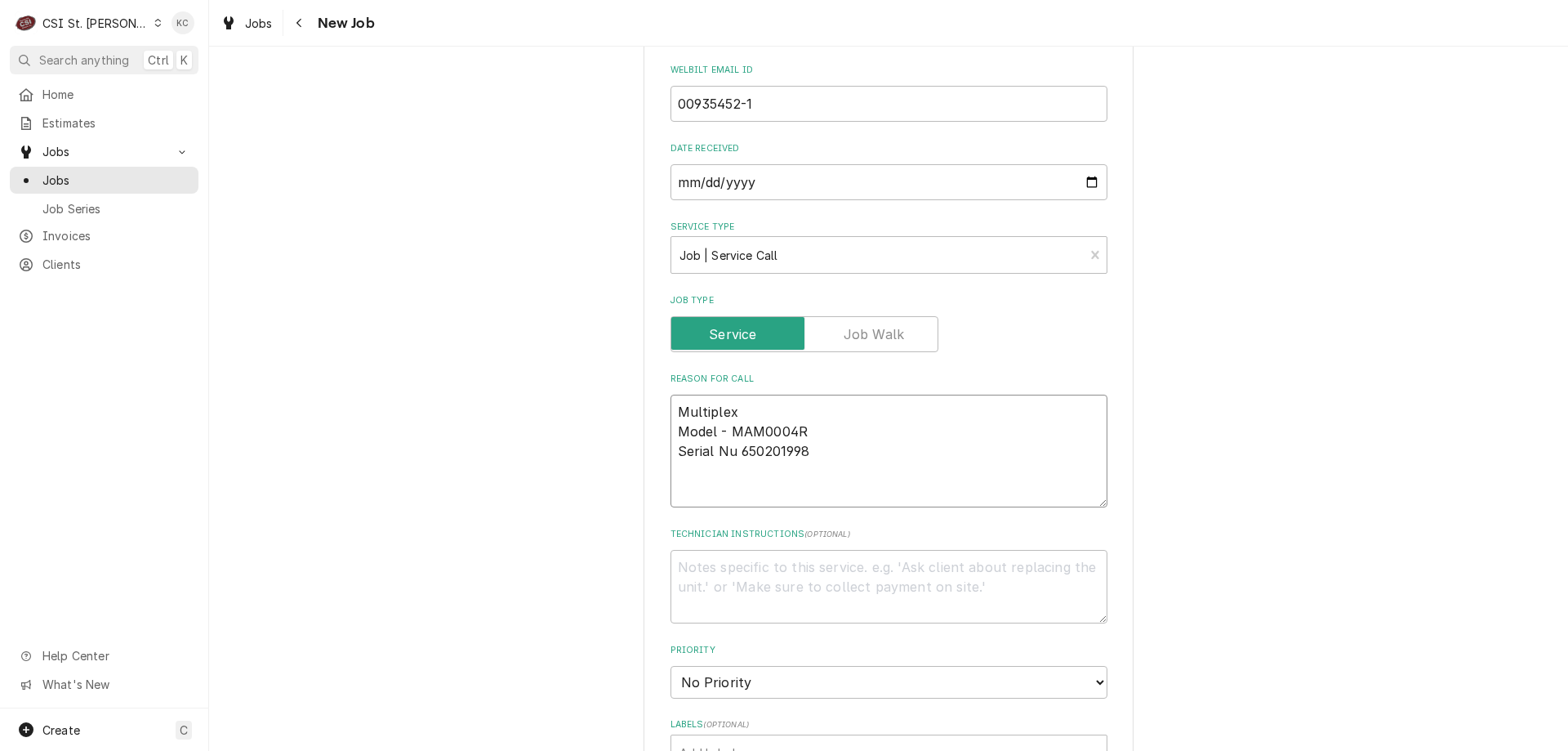
type textarea "Multiplex Model - MAM0004R Serial N 650201998"
type textarea "x"
type textarea "Multiplex Model - MAM0004R Serial 650201998"
type textarea "x"
type textarea "Multiplex Model - MAM0004R Serial 650201998"
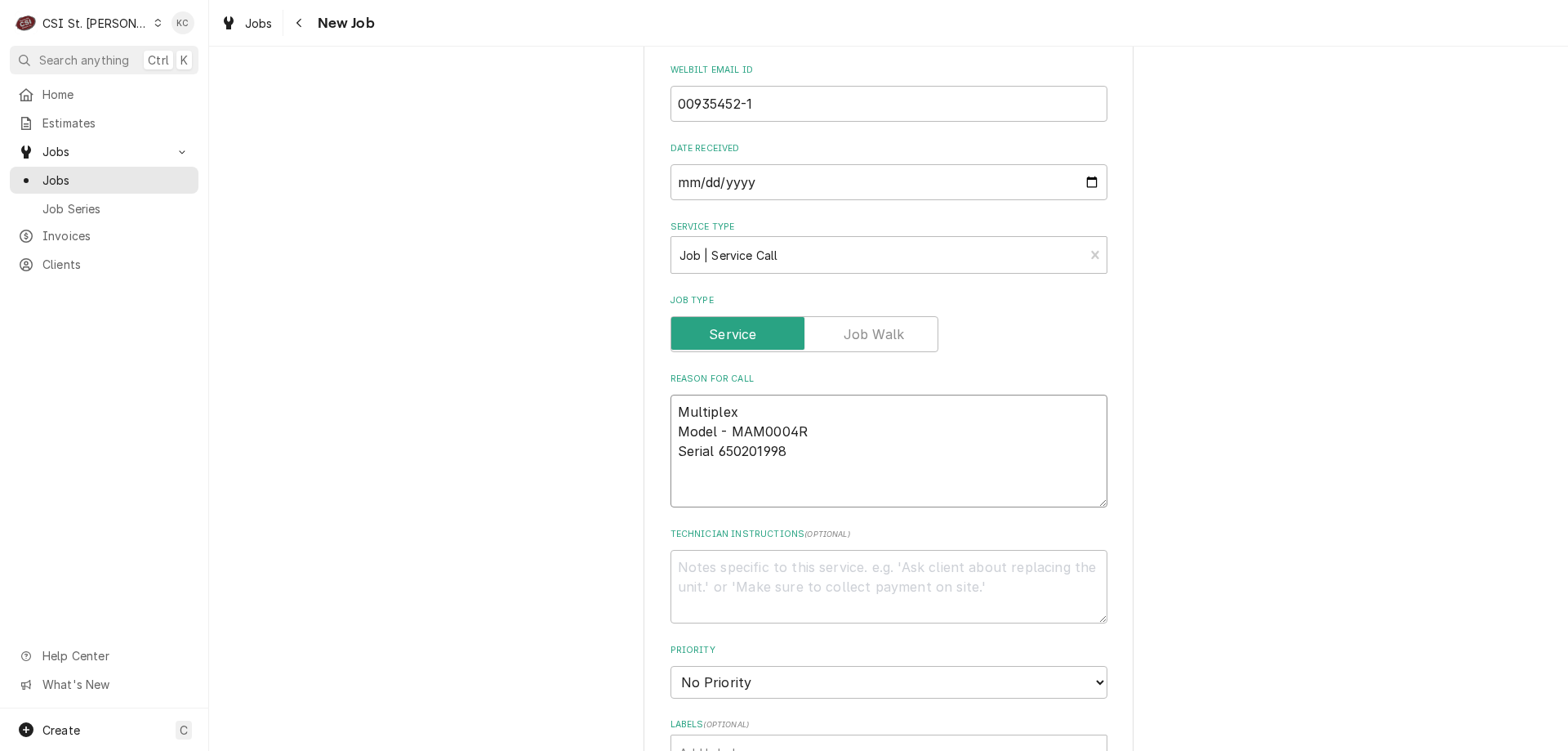
type textarea "x"
type textarea "Multiplex Model - MAM0004R Serial 650201998"
type textarea "x"
type textarea "Multiplex Model - MAM0004R Serial - 650201998"
click at [890, 443] on textarea "Multiplex Model - MAM0004R Serial - 650201998" at bounding box center [889, 451] width 437 height 112
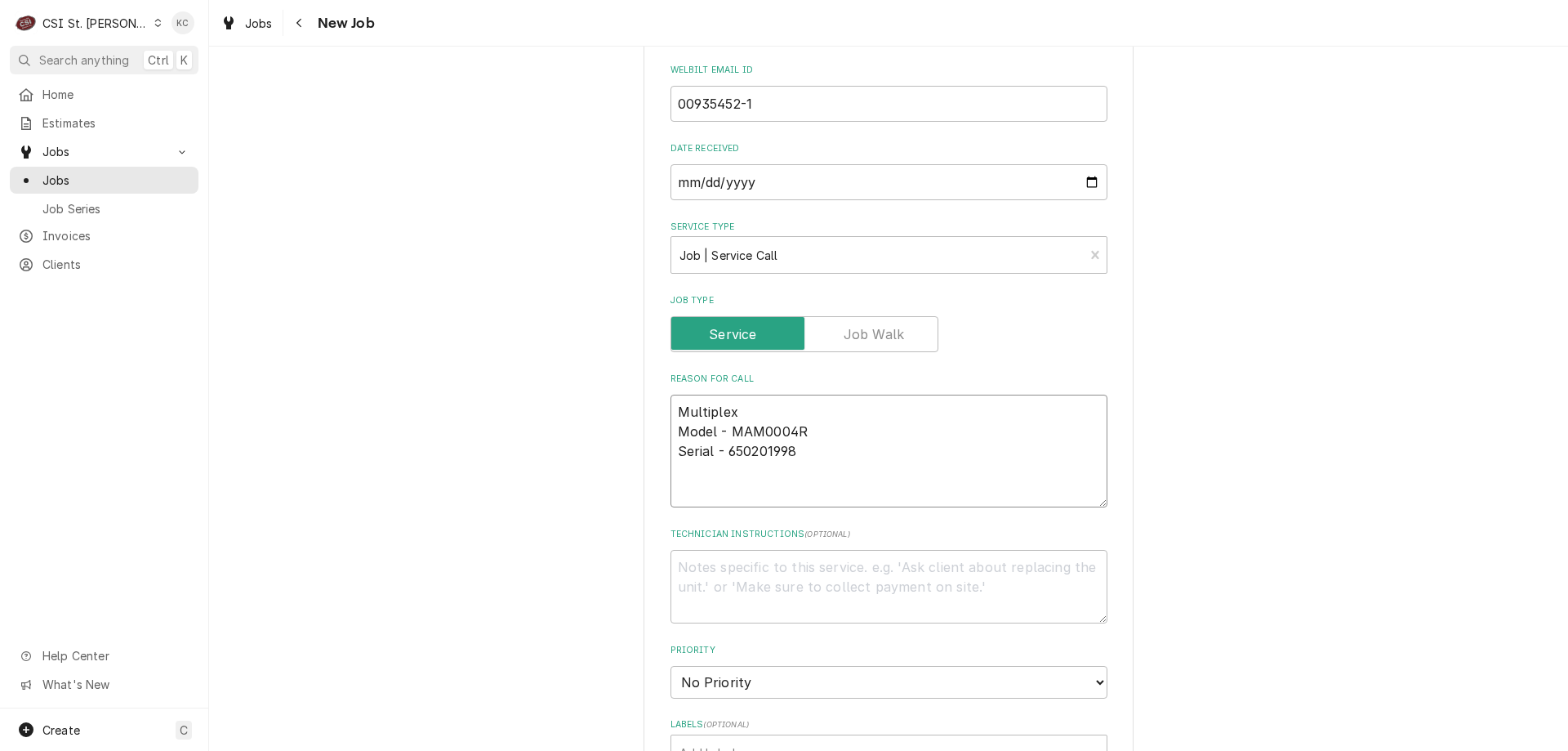
type textarea "x"
type textarea "Multiplex Model - MAM0004R Serial - 650201998"
type textarea "x"
type textarea "Multiplex Model - MAM0004R Serial - 650201998"
type textarea "x"
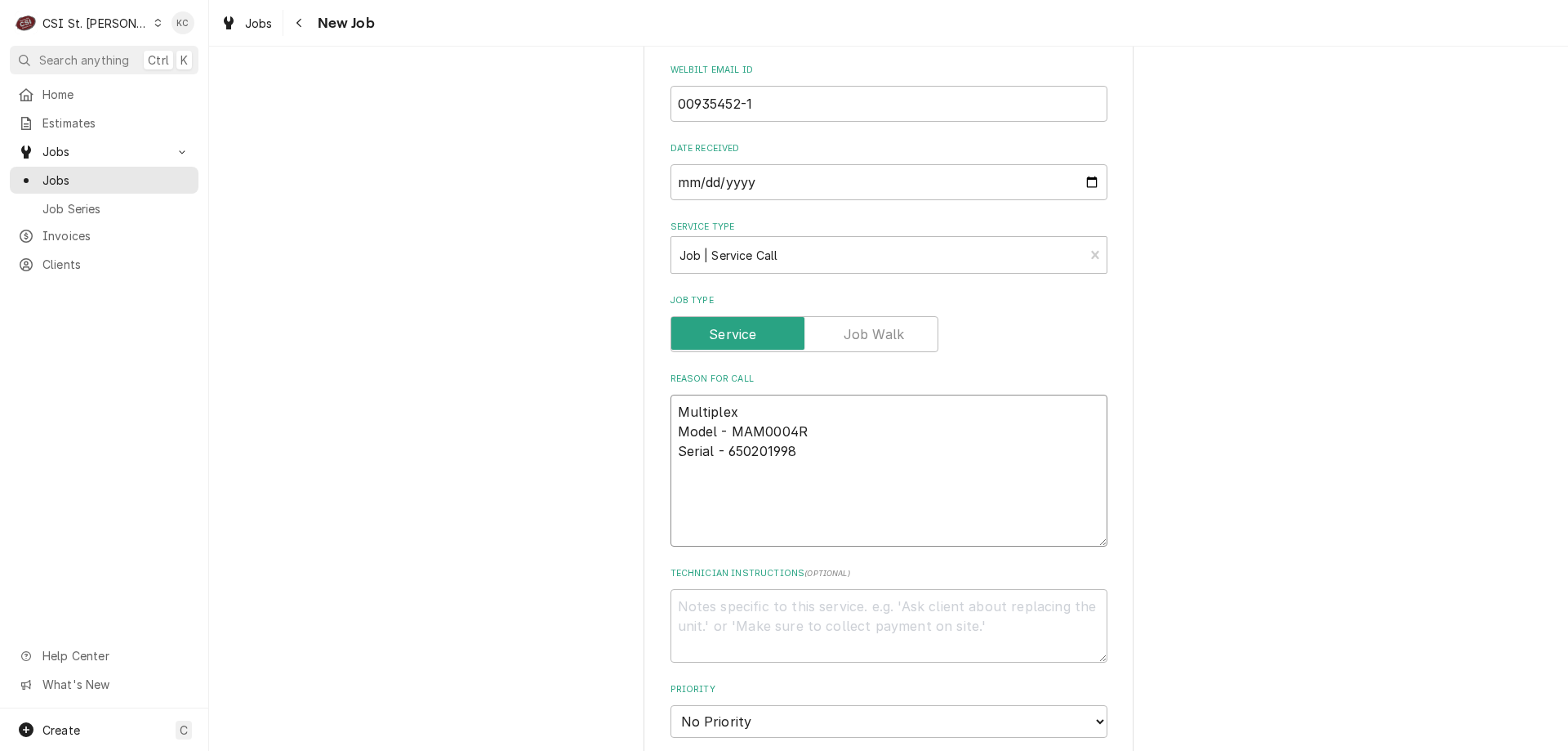
type textarea "Multiplex Model - MAM0004R Serial - 650201998"
click at [798, 490] on textarea "Multiplex Model - MAM0004R Serial - 650201998" at bounding box center [889, 471] width 437 height 152
paste textarea "Cabinet states 68 degrees and wont cool, site has restarted unit but still wont…"
type textarea "x"
type textarea "Multiplex Model - MAM0004R Serial - 650201998 Cabinet states 68 degrees and won…"
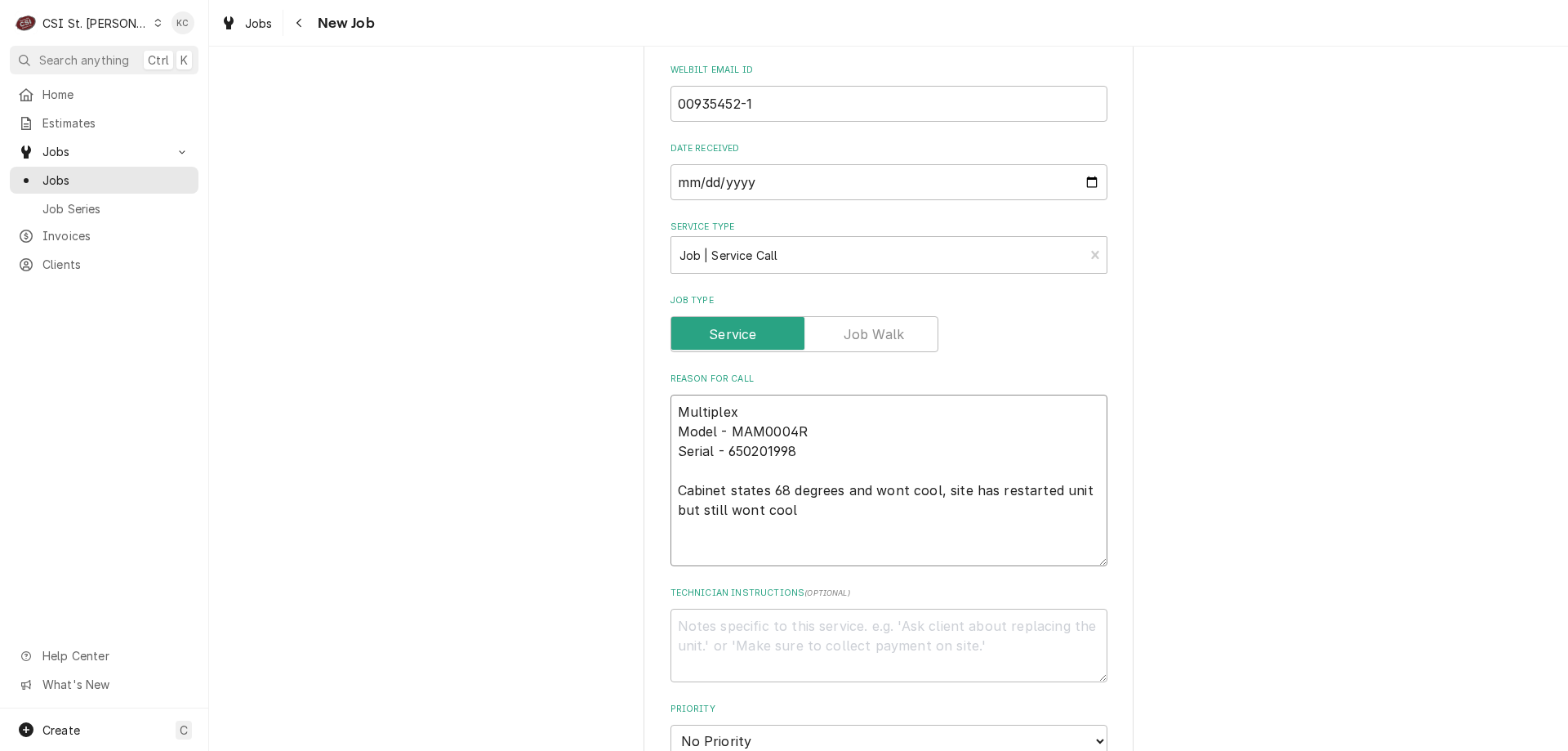
type textarea "x"
type textarea "Multiplex Model - MAM0004R Serial - 650201998 Cabinet states 68 degrees and won…"
click at [716, 641] on textarea "Technician Instructions ( optional )" at bounding box center [889, 645] width 437 height 74
type textarea "x"
type textarea "S"
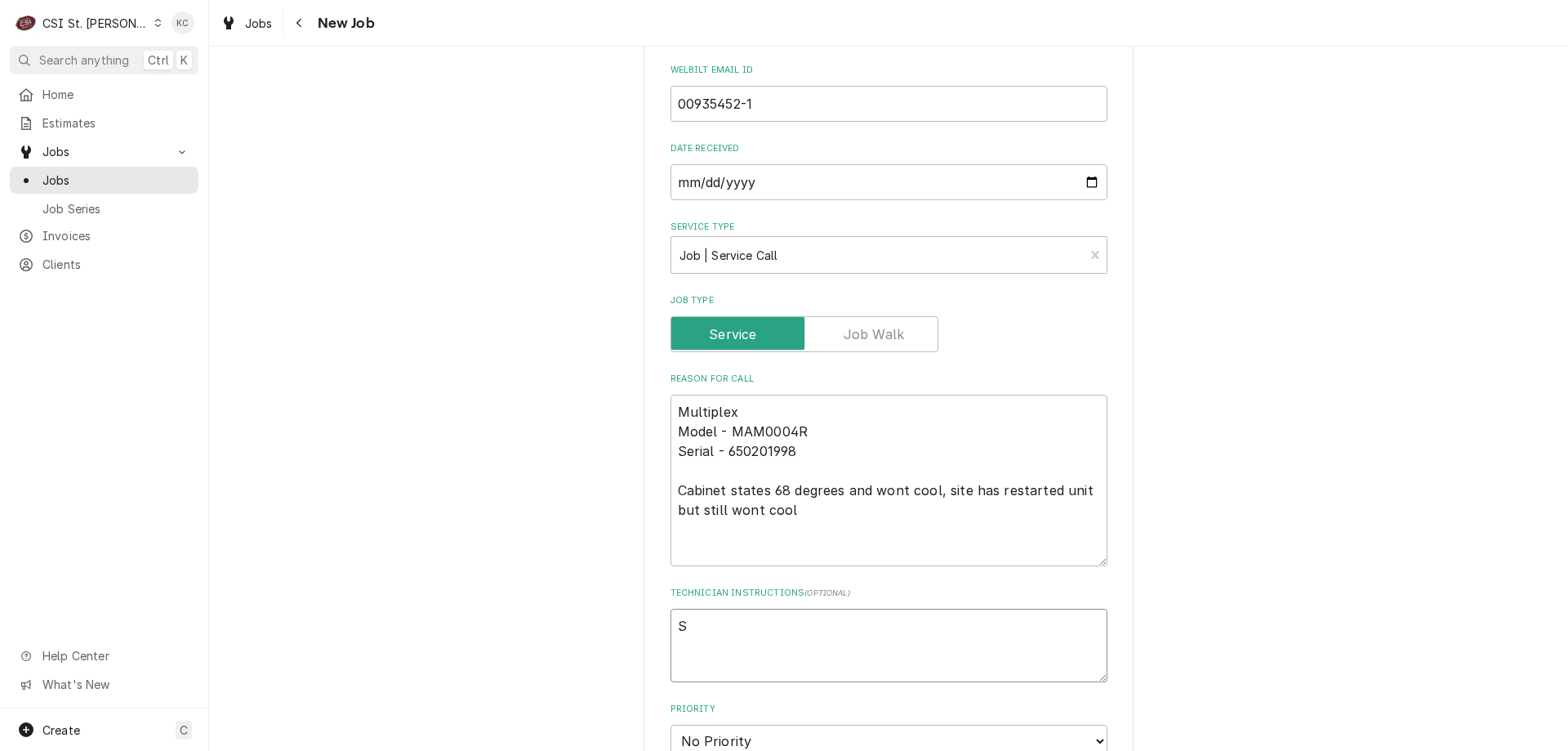
type textarea "x"
type textarea "M"
type textarea "x"
type textarea "MOD"
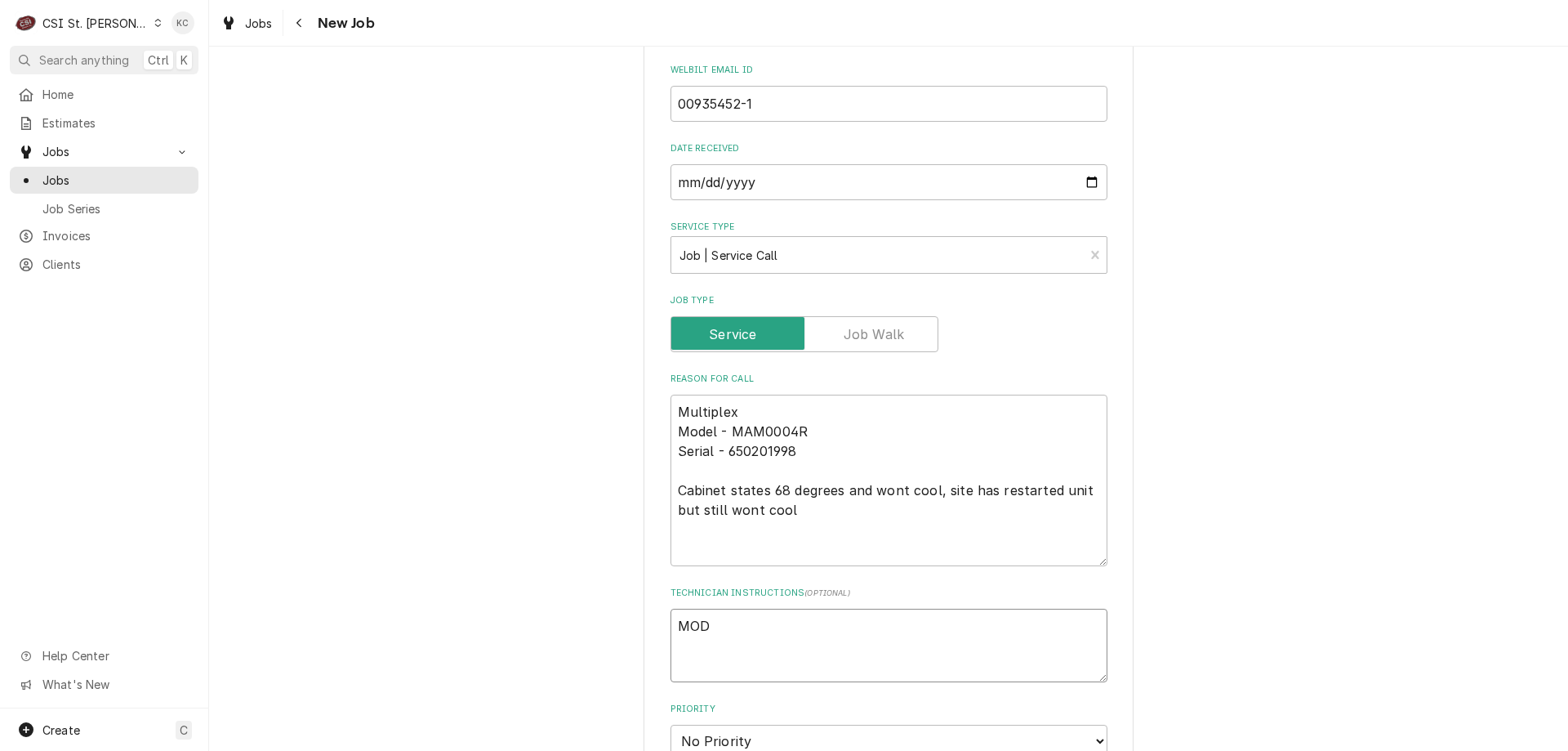
type textarea "x"
type textarea "MOD"
type textarea "x"
type textarea "MOD o"
type textarea "x"
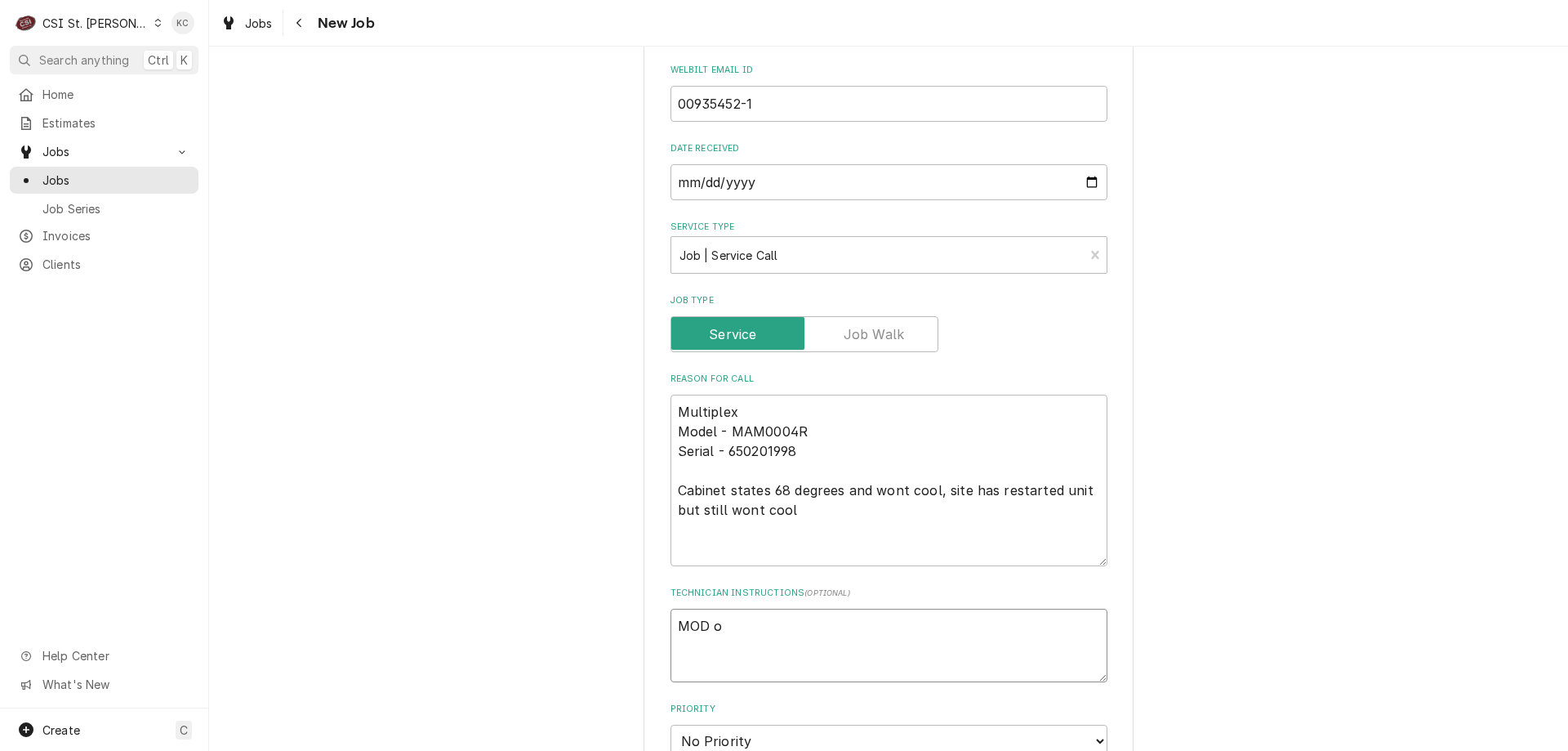
type textarea "MOD or"
type textarea "x"
type textarea "MOD or"
type textarea "x"
type textarea "MOD or S"
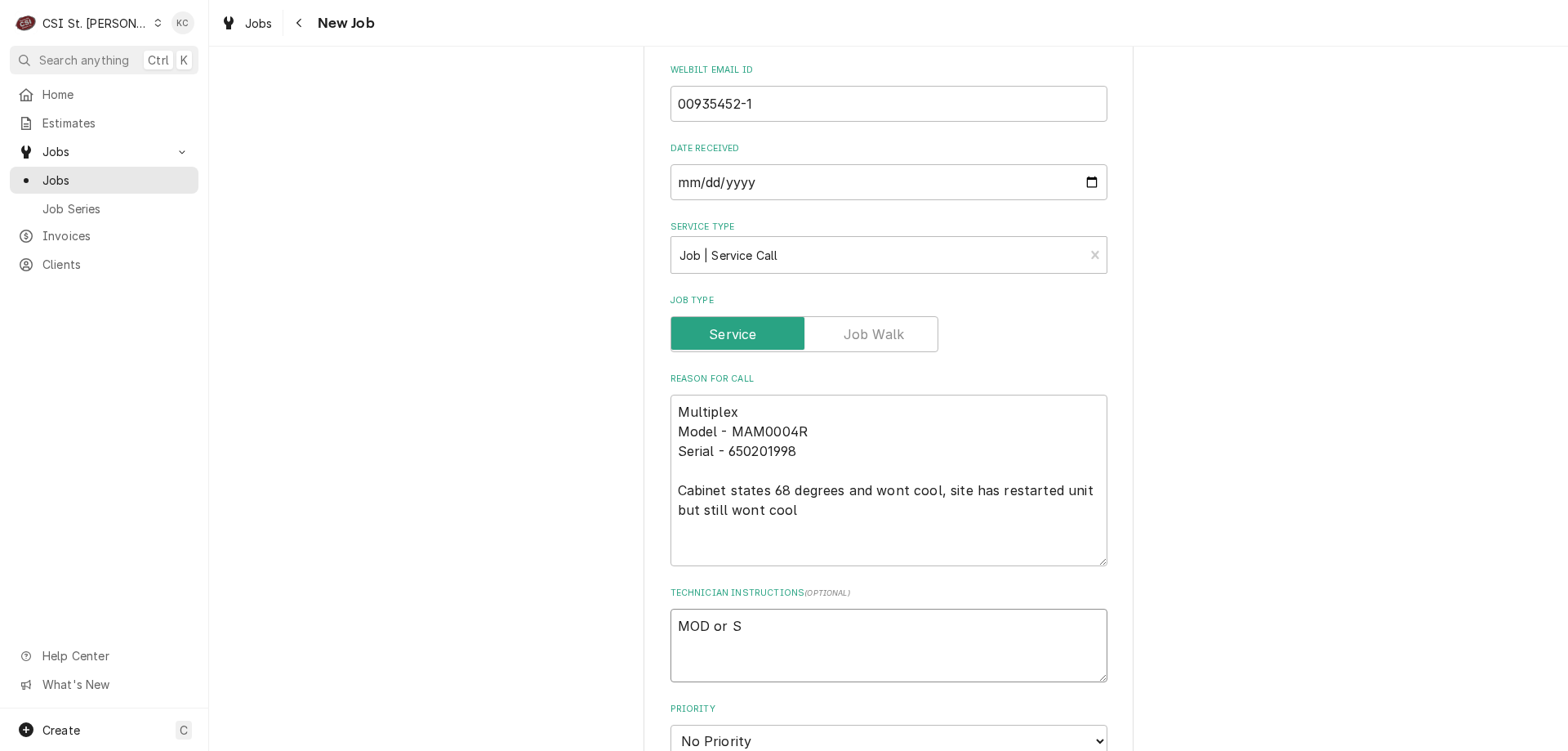
type textarea "x"
type textarea "MOD or Sh"
type textarea "x"
type textarea "MOD or She"
type textarea "x"
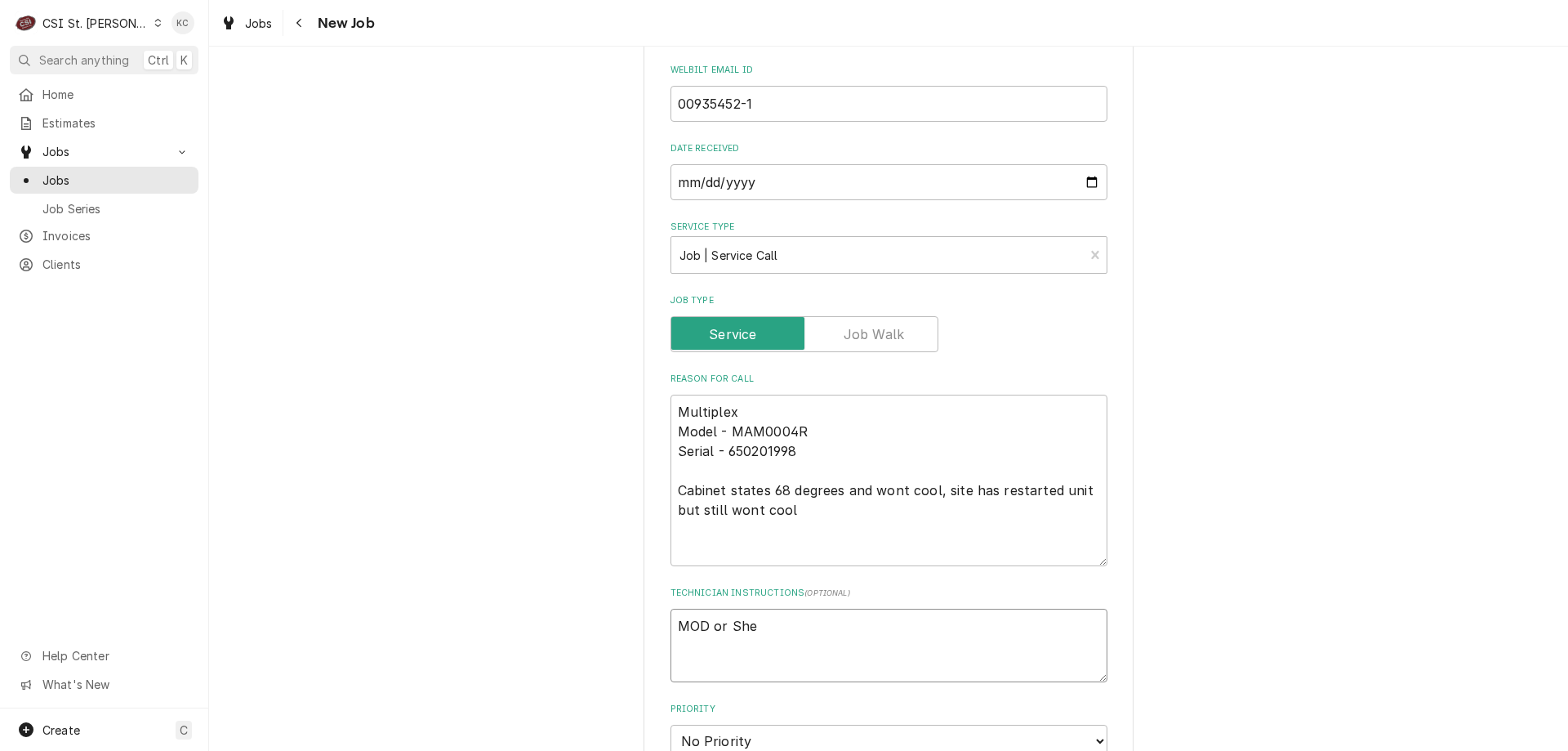
type textarea "MOD or Sher"
type textarea "x"
type textarea "MOD or Sherr"
type textarea "x"
type textarea "MOD or Sherry"
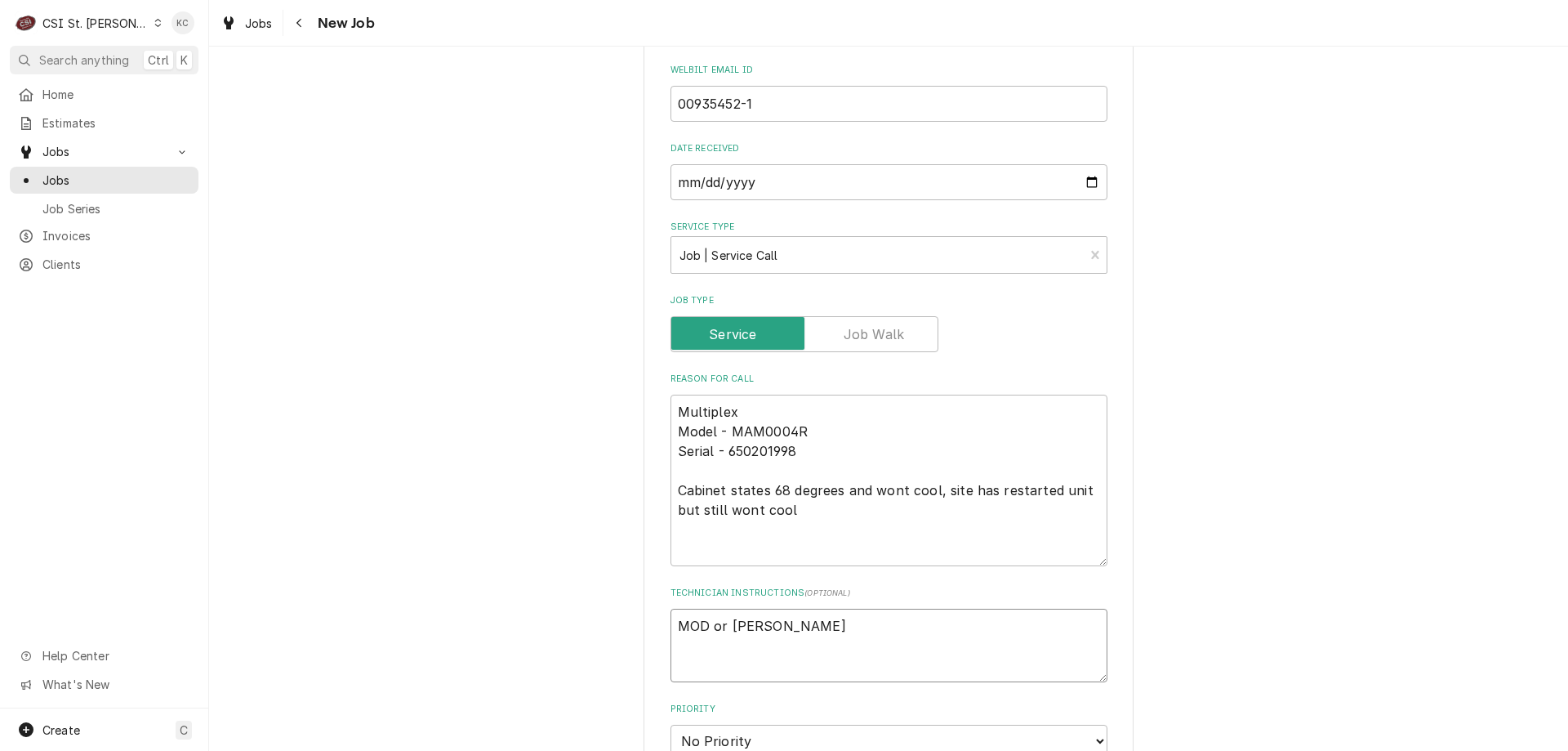
type textarea "x"
type textarea "MOD or Sherry"
type textarea "x"
type textarea "MOD or Sherry"
type textarea "x"
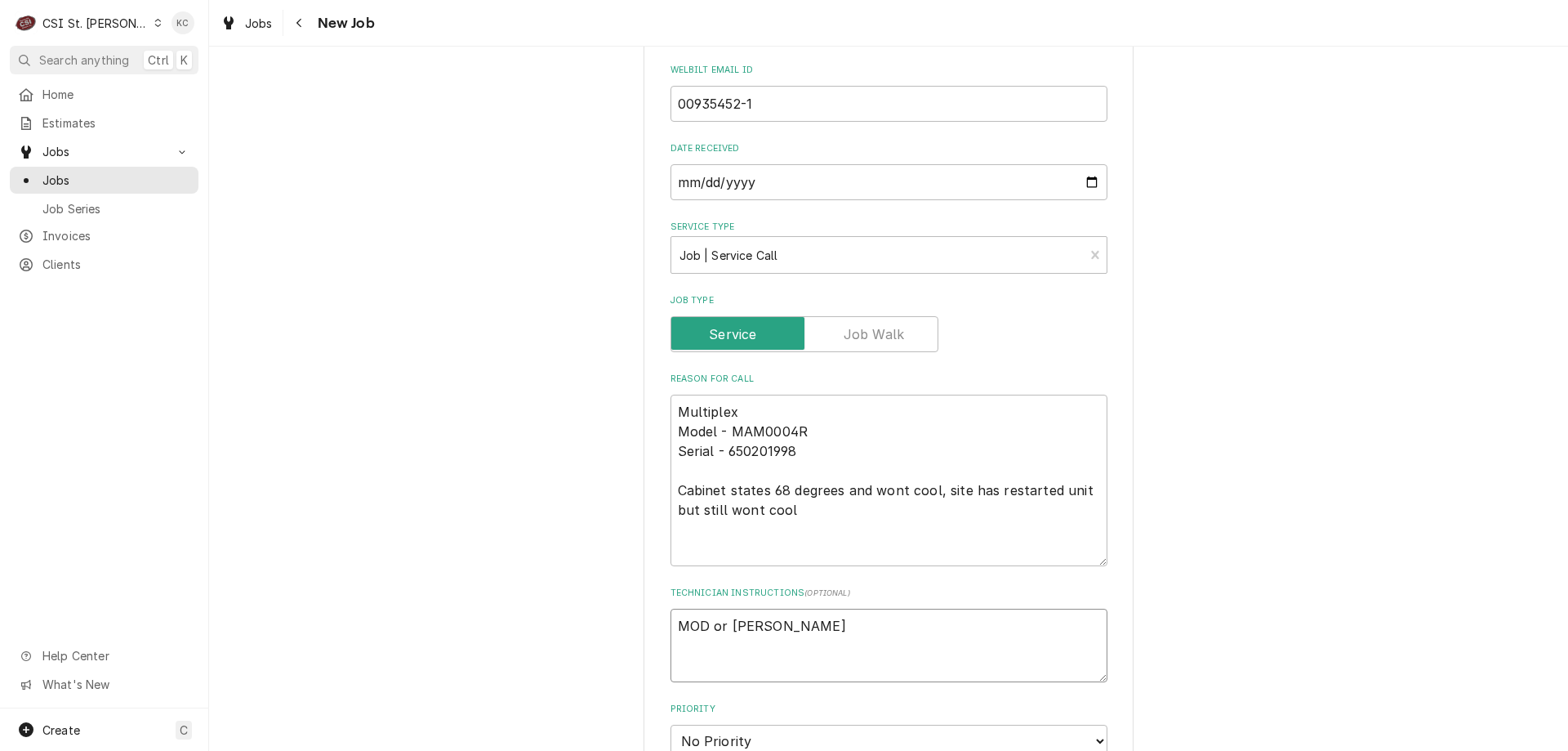
type textarea "MOD or Sherry -"
type textarea "x"
type textarea "MOD or Sherry -"
paste textarea "(573) 885-4040"
type textarea "x"
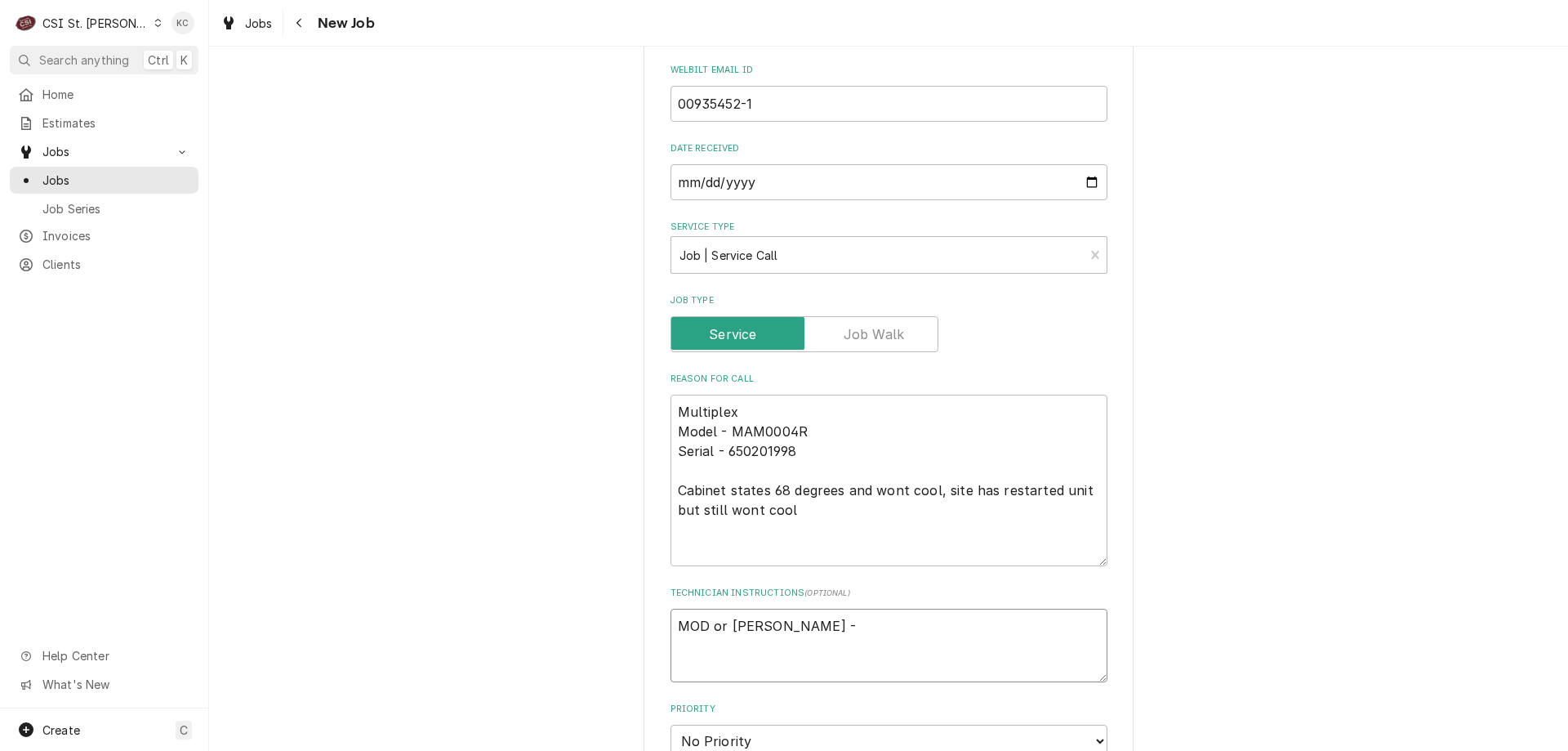
type textarea "MOD or Sherry - (573) 885-4040"
type textarea "x"
type textarea "MOD or Sherry - (573) 885-4040"
click at [1238, 552] on div "Please provide the following information to create a job: Client Details Client…" at bounding box center [889, 488] width 1359 height 1994
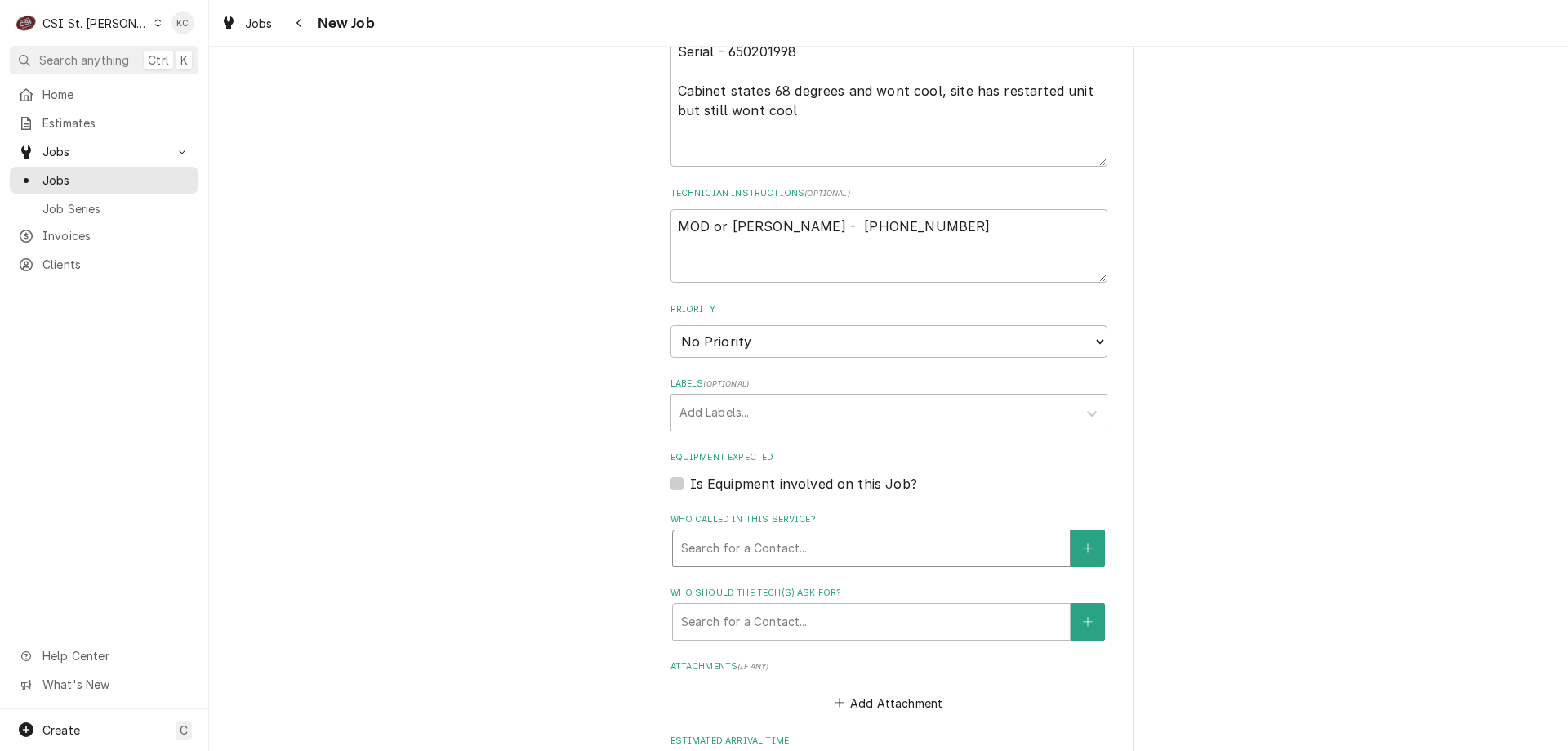
scroll to position [981, 0]
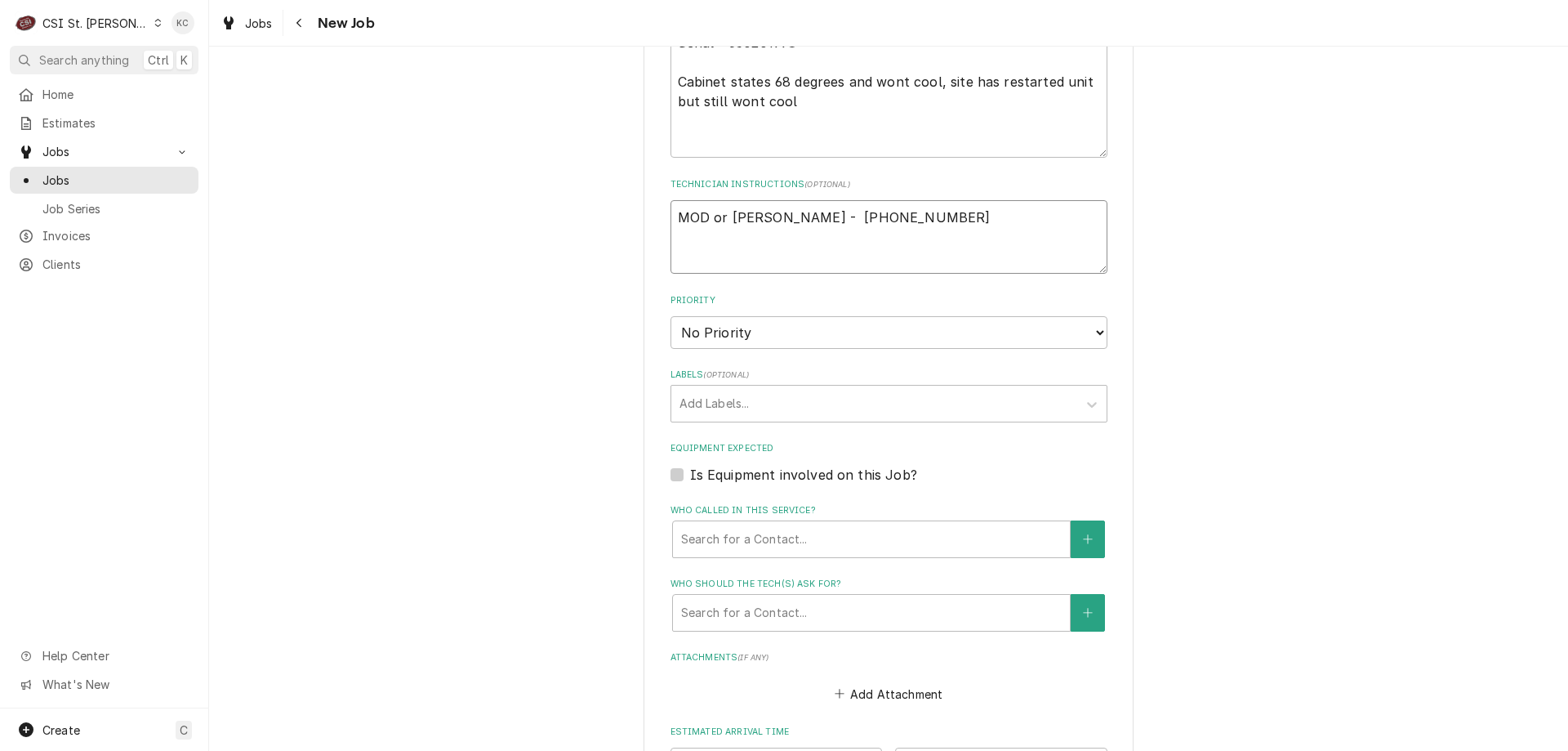
click at [670, 213] on textarea "MOD or Sherry - (573) 885-4040" at bounding box center [889, 237] width 437 height 74
type textarea "x"
type textarea "MOD or Sherry - (573) 885-4040"
type textarea "x"
type textarea "MOD or Sherry - (573) 885-4040"
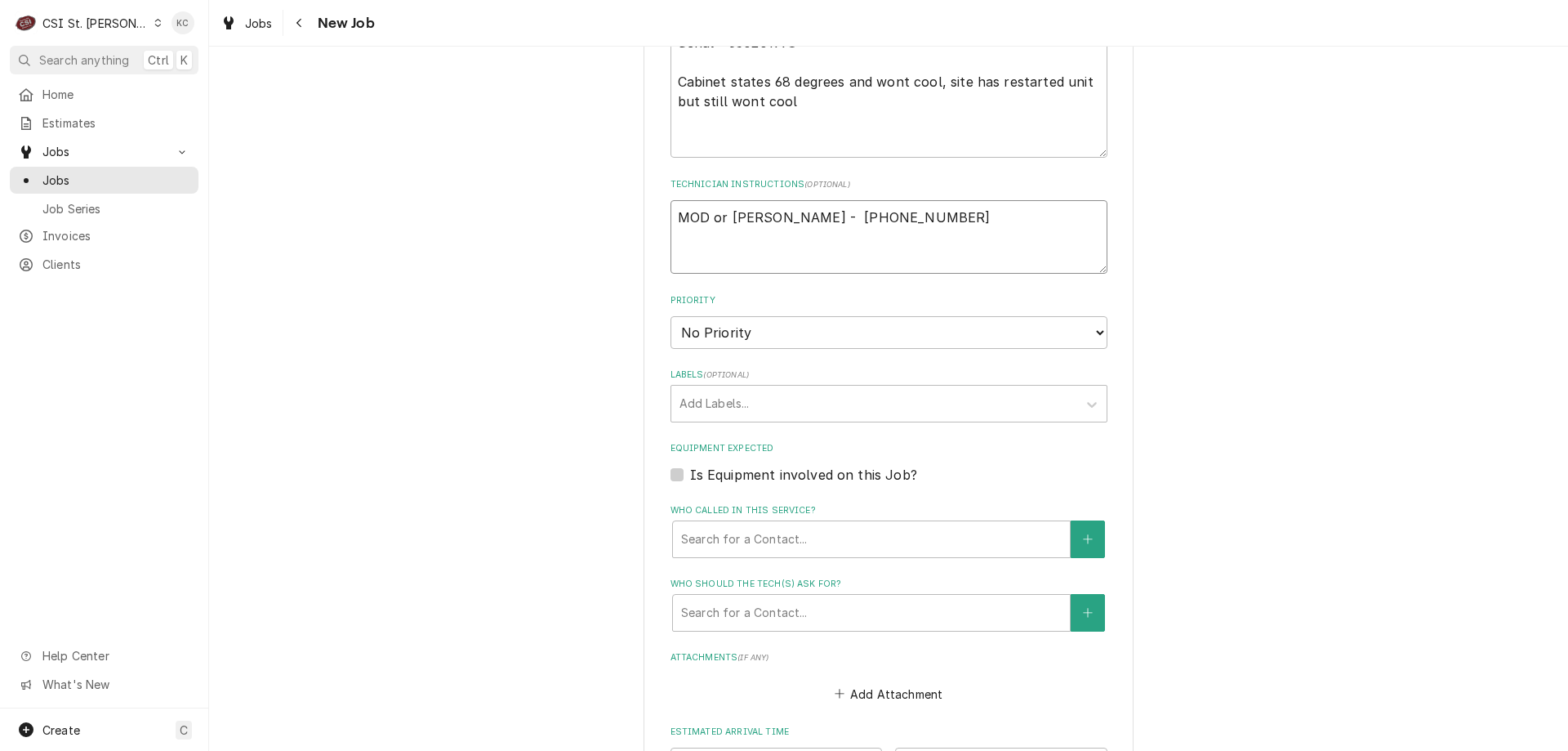
type textarea "x"
type textarea "E MOD or Sherry - (573) 885-4040"
type textarea "x"
type textarea "Ex MOD or Sherry - (573) 885-4040"
type textarea "x"
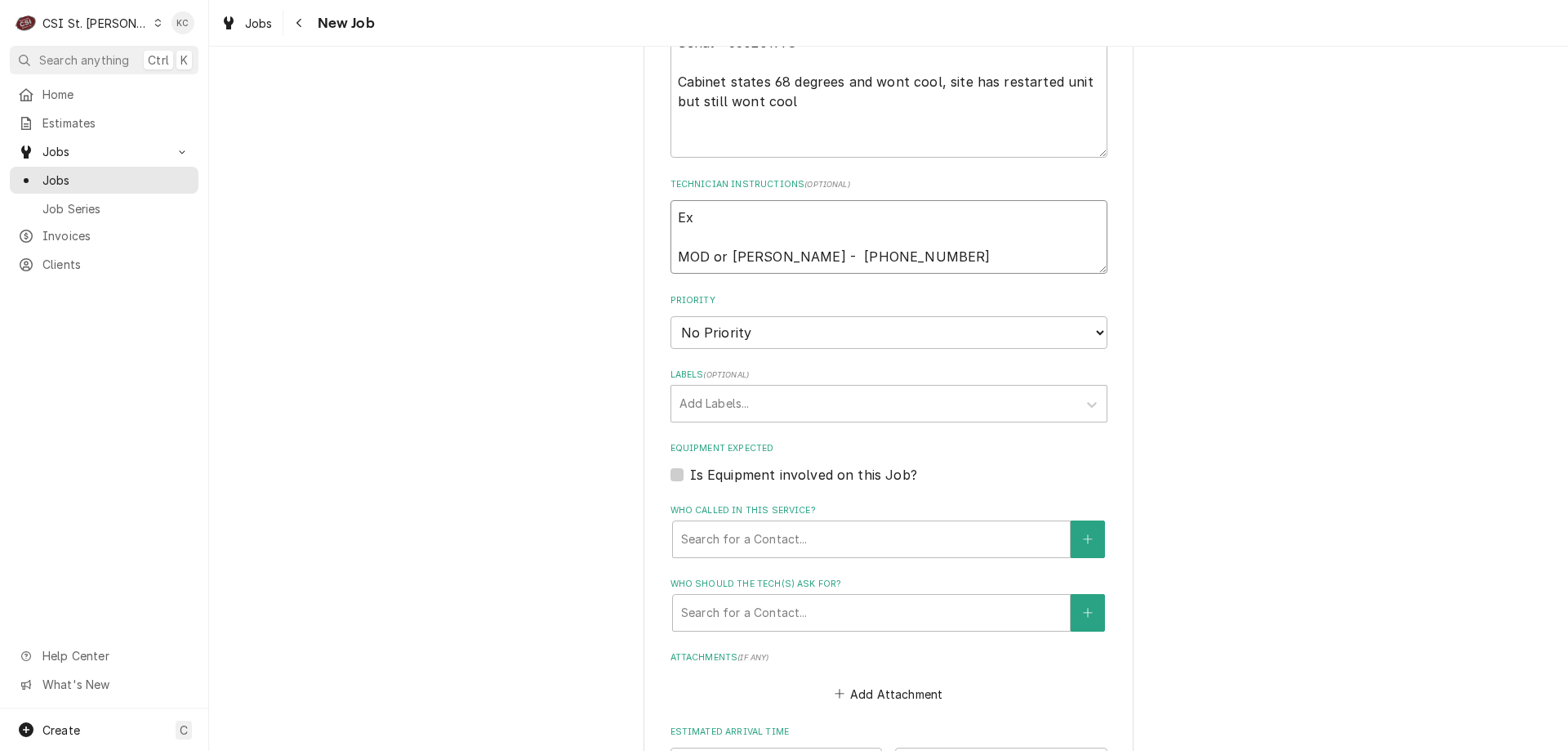
type textarea "Ext MOD or Sherry - (573) 885-4040"
type textarea "x"
type textarea "Exte MOD or Sherry - (573) 885-4040"
type textarea "x"
type textarea "Exten MOD or Sherry - (573) 885-4040"
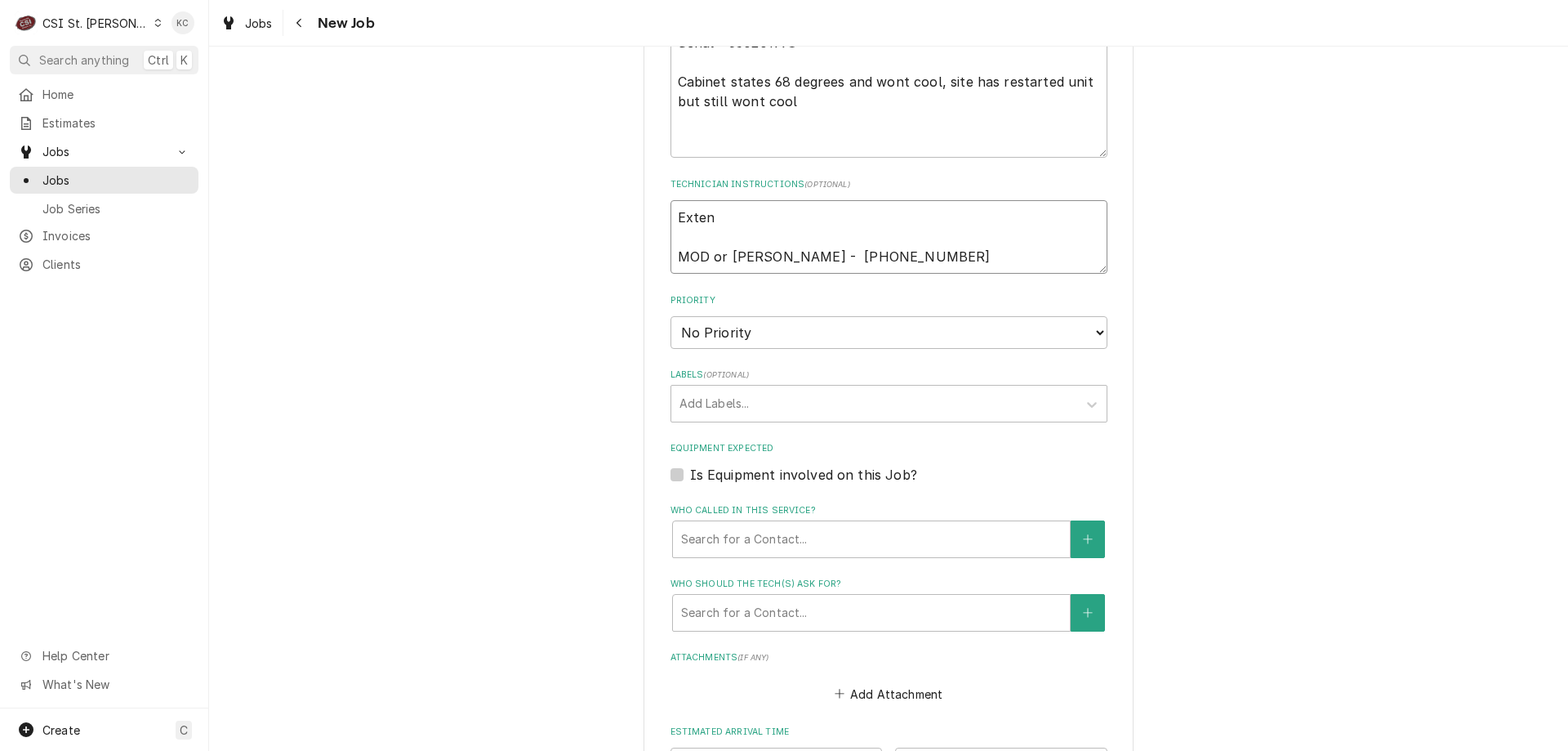
type textarea "x"
type textarea "Extend MOD or Sherry - (573) 885-4040"
type textarea "x"
type textarea "Extende MOD or Sherry - (573) 885-4040"
type textarea "x"
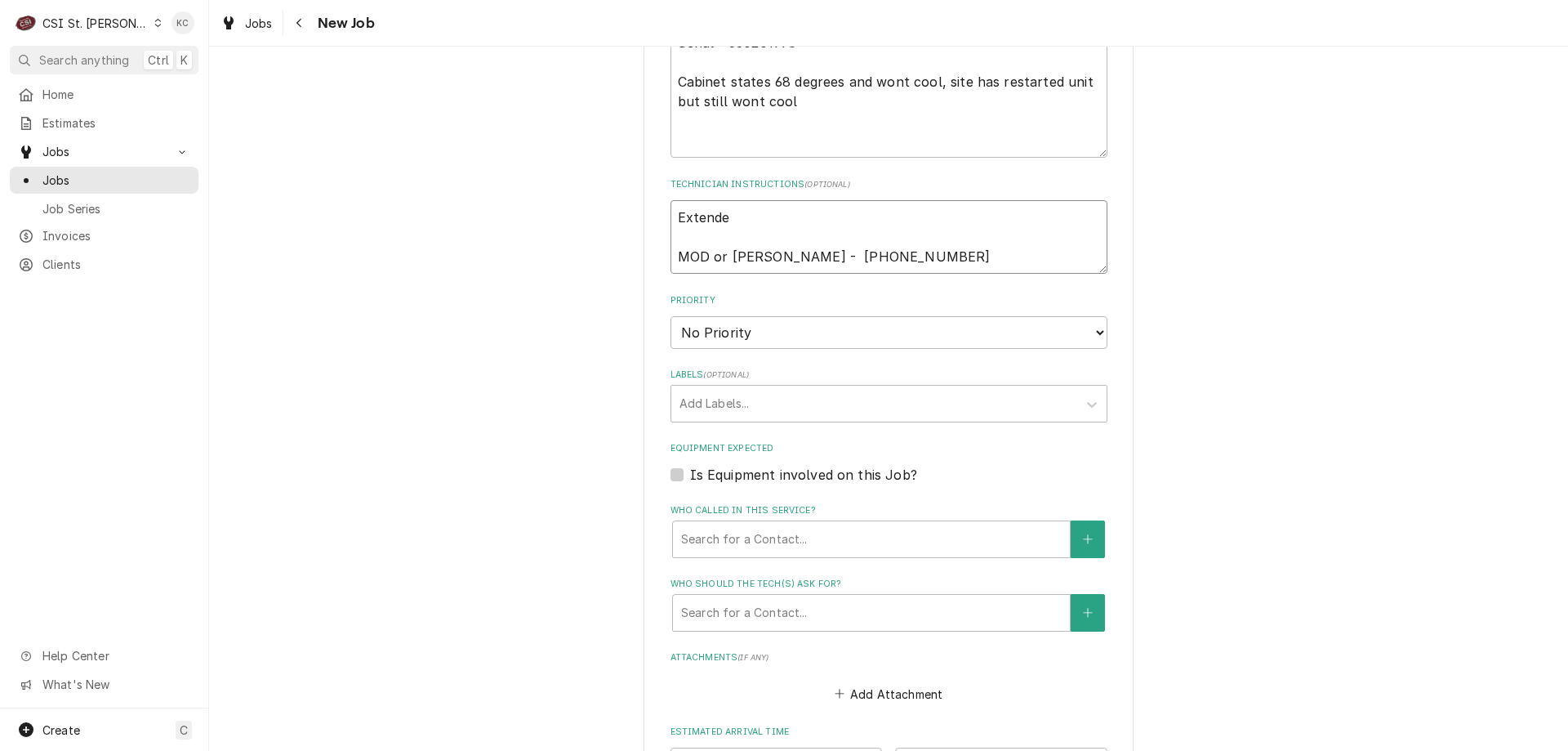
type textarea "Extended MOD or Sherry - (573) 885-4040"
type textarea "x"
type textarea "Extended MOD or Sherry - (573) 885-4040"
type textarea "x"
type textarea "Extended t MOD or Sherry - (573) 885-4040"
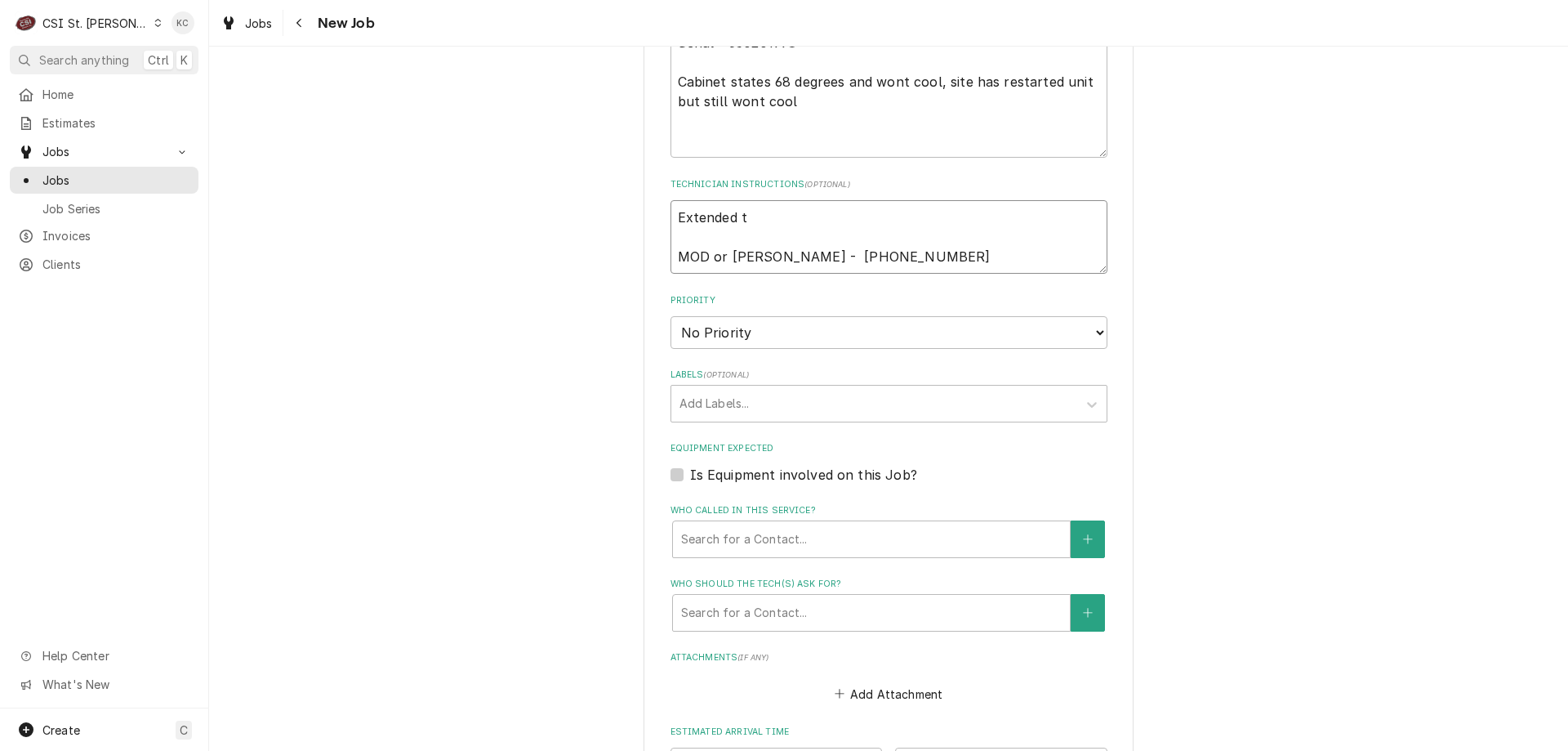
type textarea "x"
type textarea "Extended tr MOD or Sherry - (573) 885-4040"
type textarea "x"
type textarea "Extended trac MOD or Sherry - (573) 885-4040"
type textarea "x"
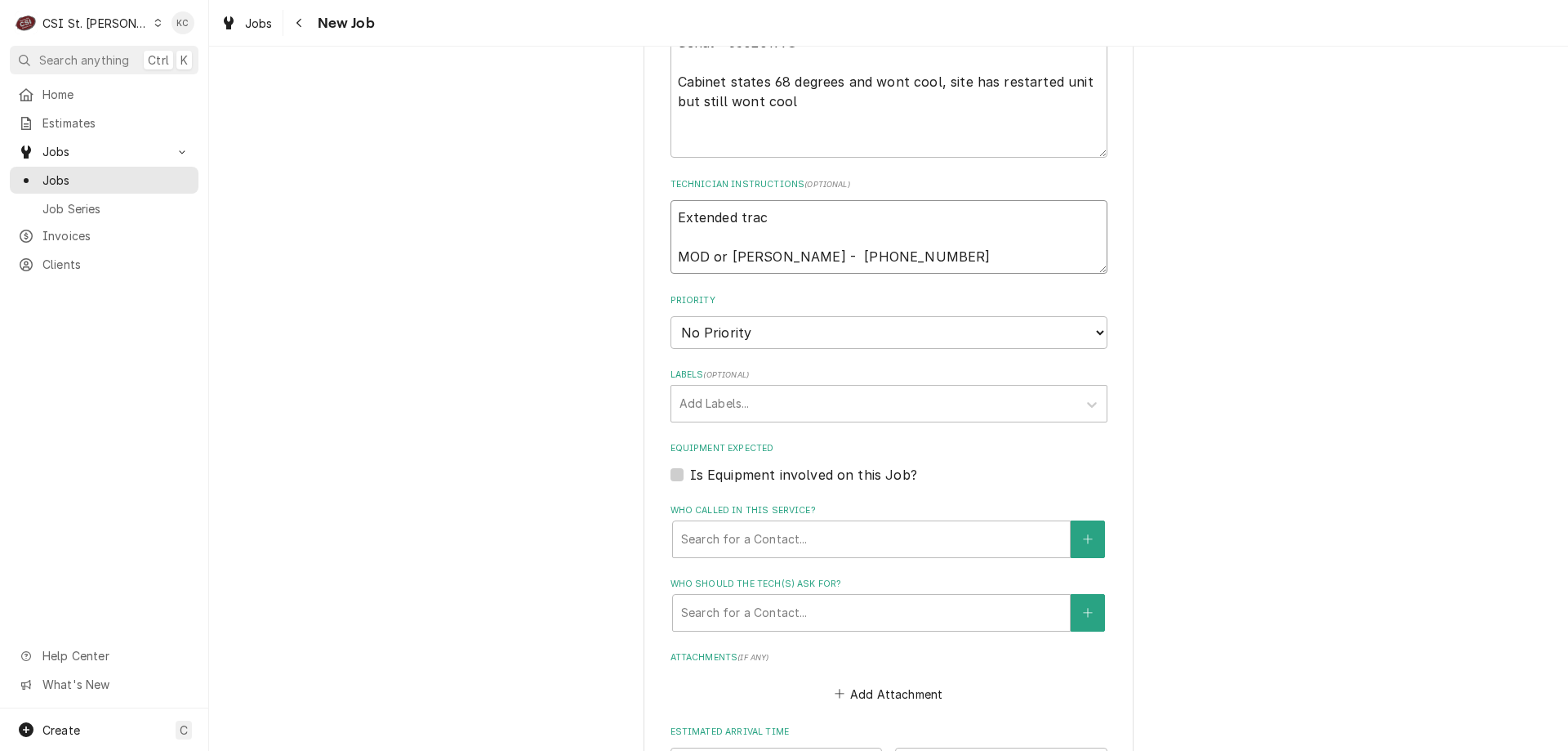
type textarea "Extended tracv MOD or Sherry - (573) 885-4040"
type textarea "x"
type textarea "Extended trac MOD or Sherry - (573) 885-4040"
type textarea "x"
type textarea "Extended tra MOD or Sherry - (573) 885-4040"
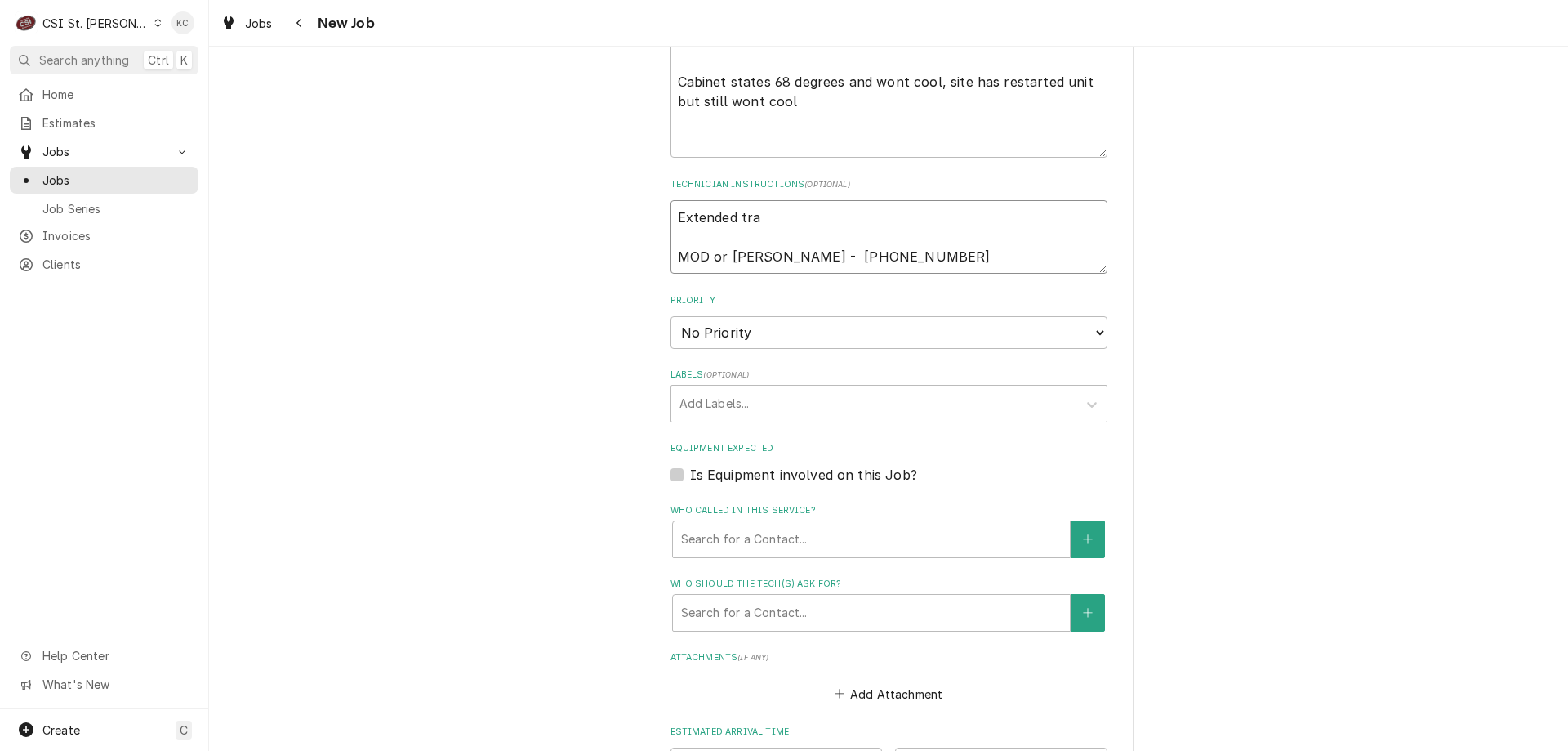
type textarea "x"
type textarea "Extended trav MOD or Sherry - (573) 885-4040"
type textarea "x"
type textarea "Extended trave MOD or Sherry - (573) 885-4040"
type textarea "x"
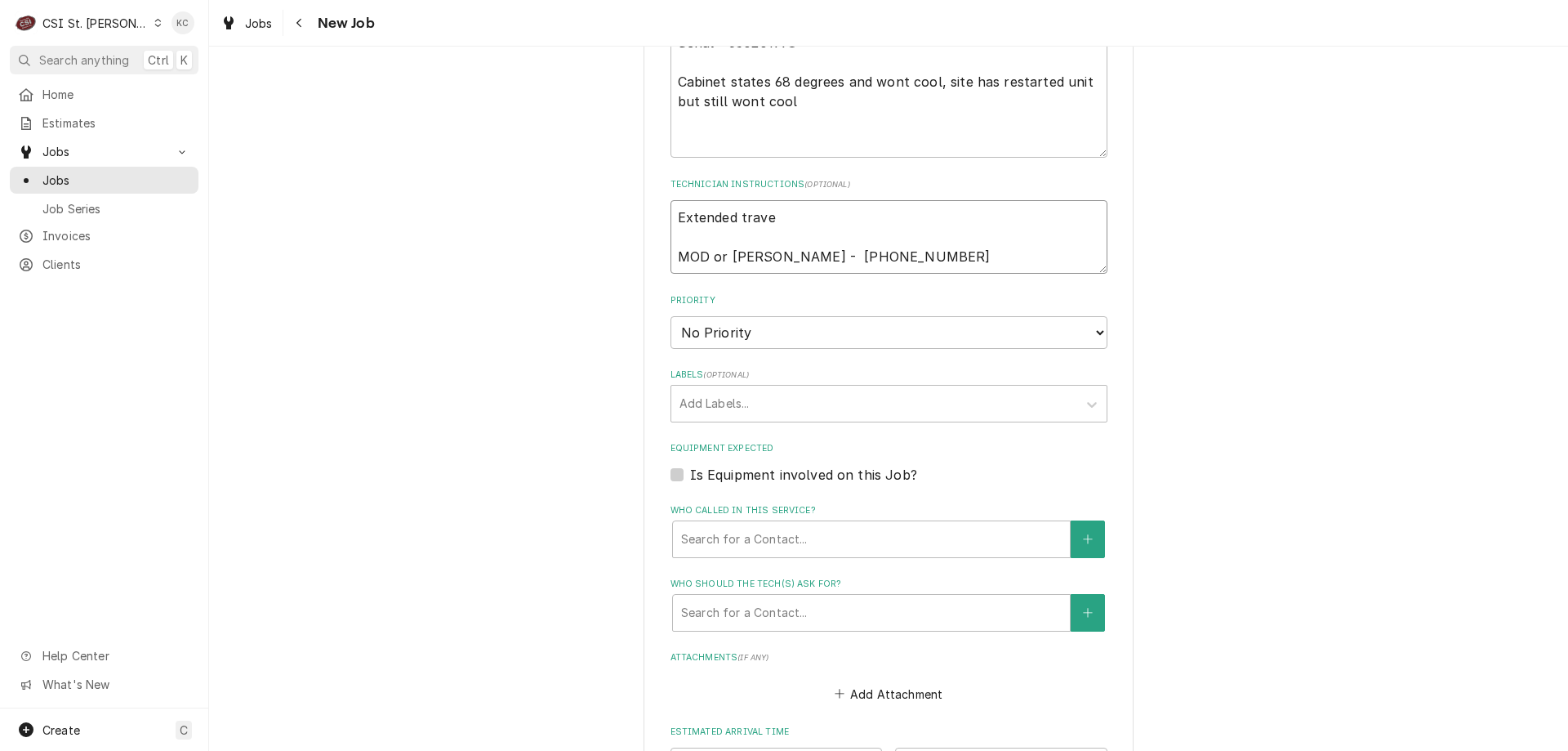
type textarea "Extended travel MOD or Sherry - (573) 885-4040"
type textarea "x"
type textarea "Extended travel MOD or Sherry - (573) 885-4040"
type textarea "x"
type textarea "Extended travel a MOD or Sherry - (573) 885-4040"
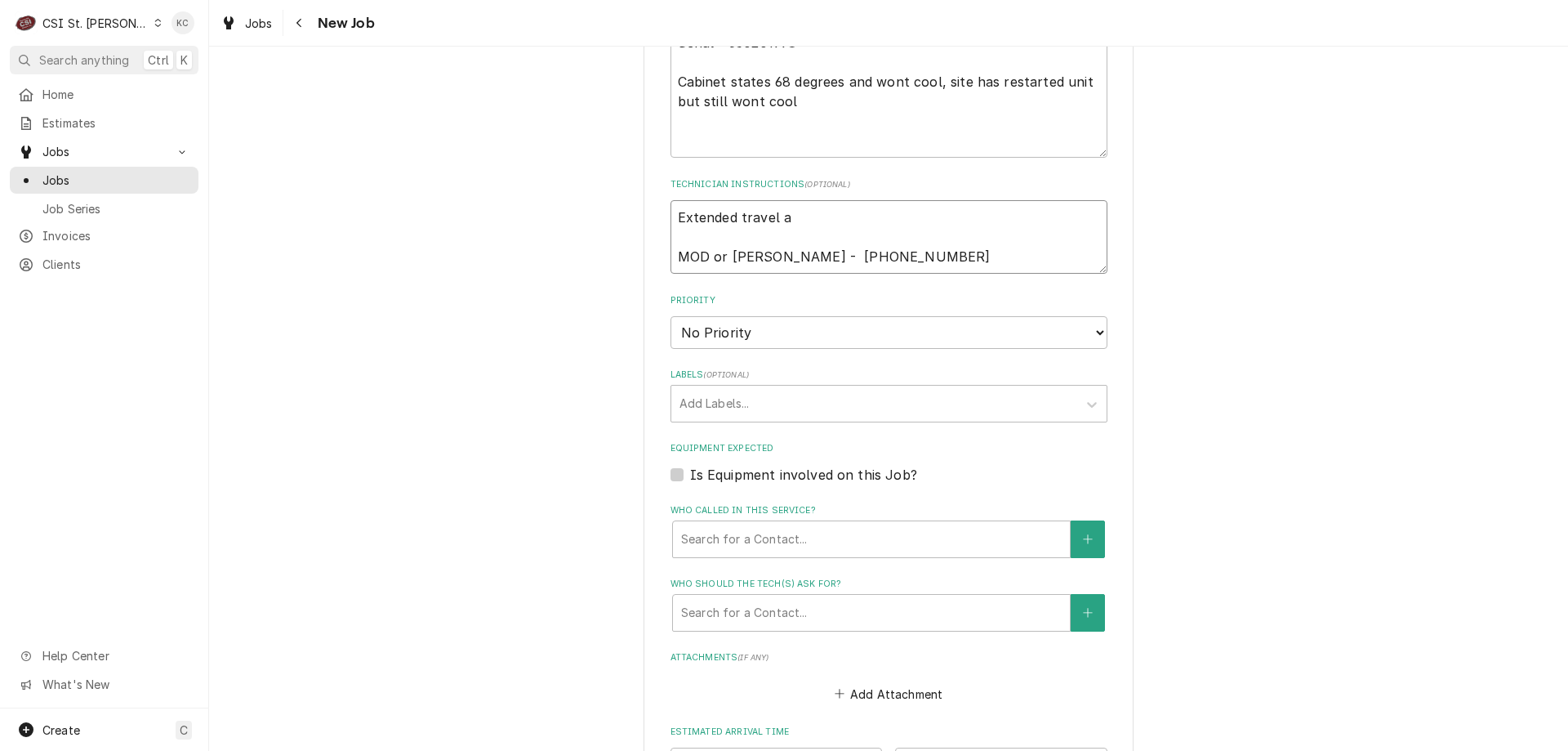
type textarea "x"
type textarea "Extended travel ap MOD or Sherry - (573) 885-4040"
type textarea "x"
type textarea "Extended travel app MOD or Sherry - (573) 885-4040"
type textarea "x"
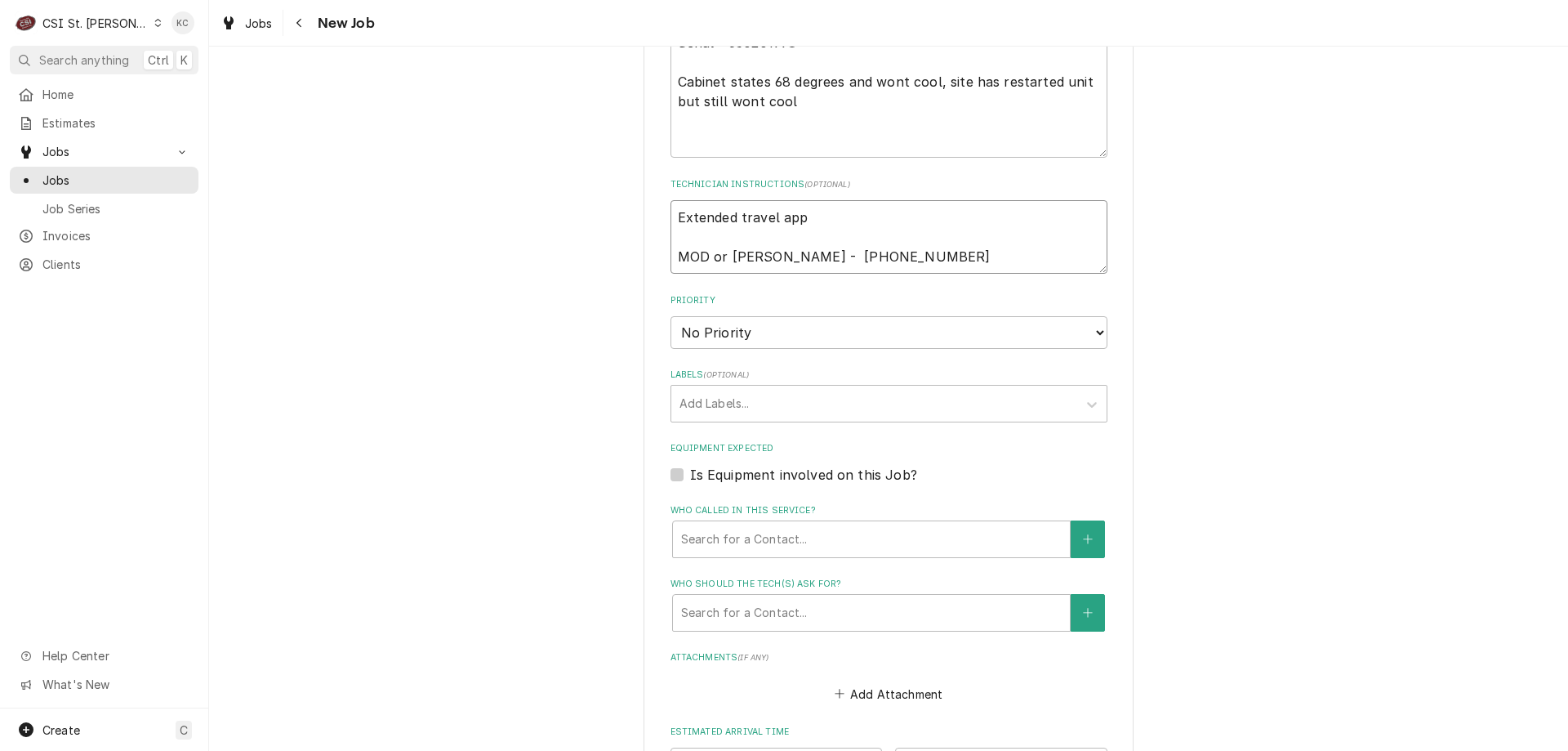
type textarea "Extended travel appr MOD or Sherry - (573) 885-4040"
type textarea "x"
type textarea "Extended travel approv MOD or Sherry - (573) 885-4040"
type textarea "x"
type textarea "Extended travel approve MOD or Sherry - (573) 885-4040"
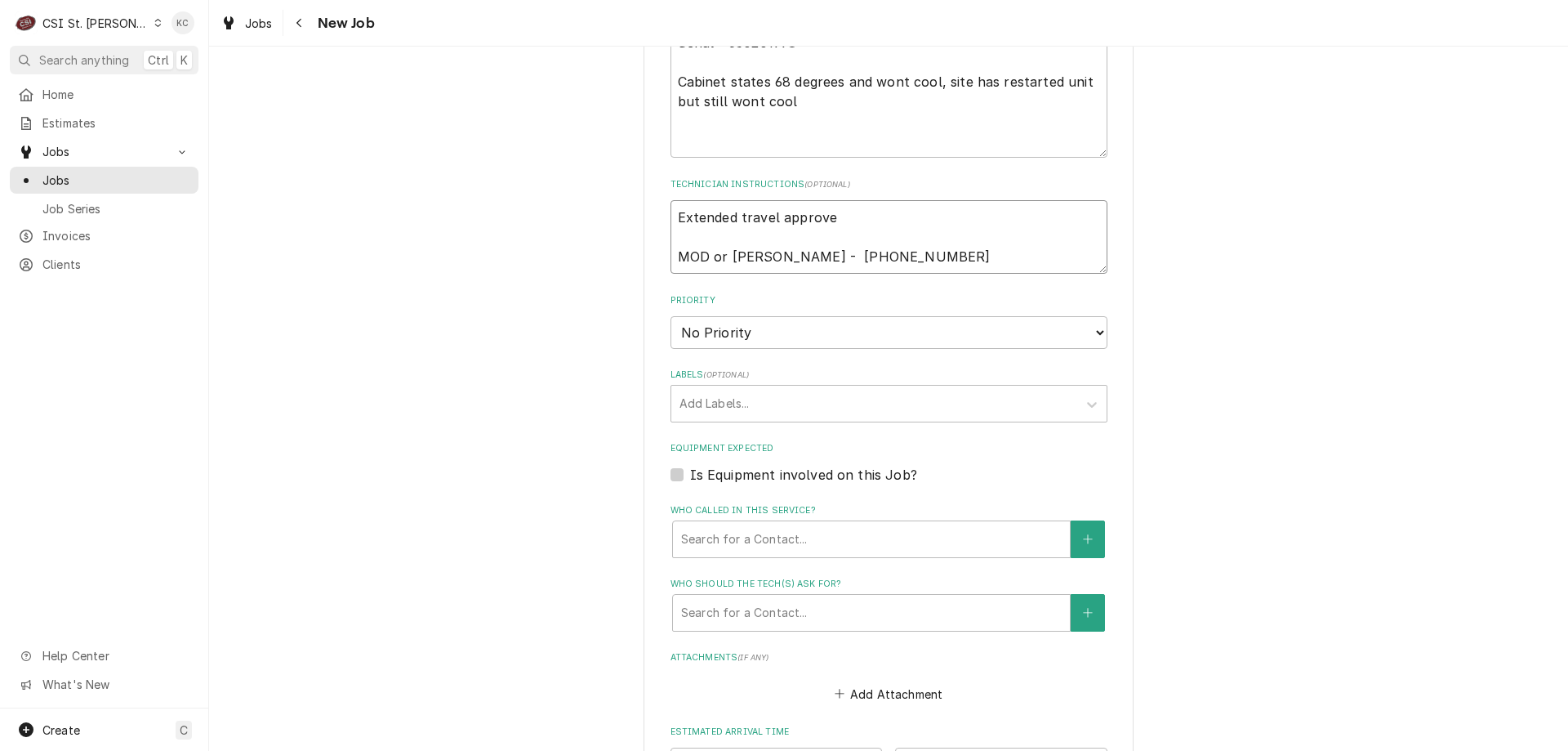
type textarea "x"
type textarea "Extended travel approved MOD or Sherry - (573) 885-4040"
type textarea "x"
type textarea "Extended travel approved MOD or Sherry - (573) 885-4040"
type textarea "x"
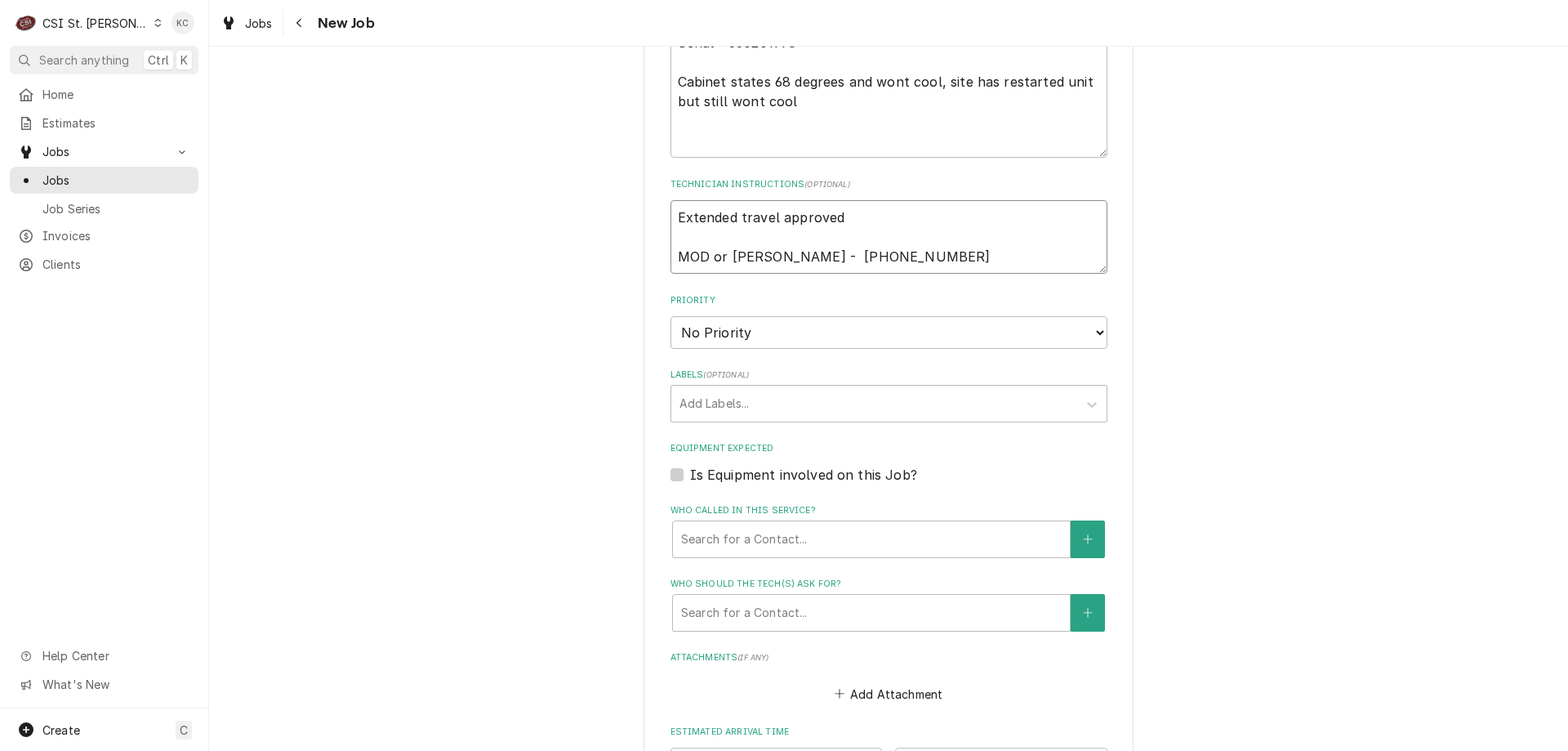
type textarea "Extended travel approved p MOD or Sherry - (573) 885-4040"
type textarea "x"
type textarea "Extended travel approved pe MOD or Sherry - (573) 885-4040"
type textarea "x"
type textarea "Extended travel approved per MOD or Sherry - (573) 885-4040"
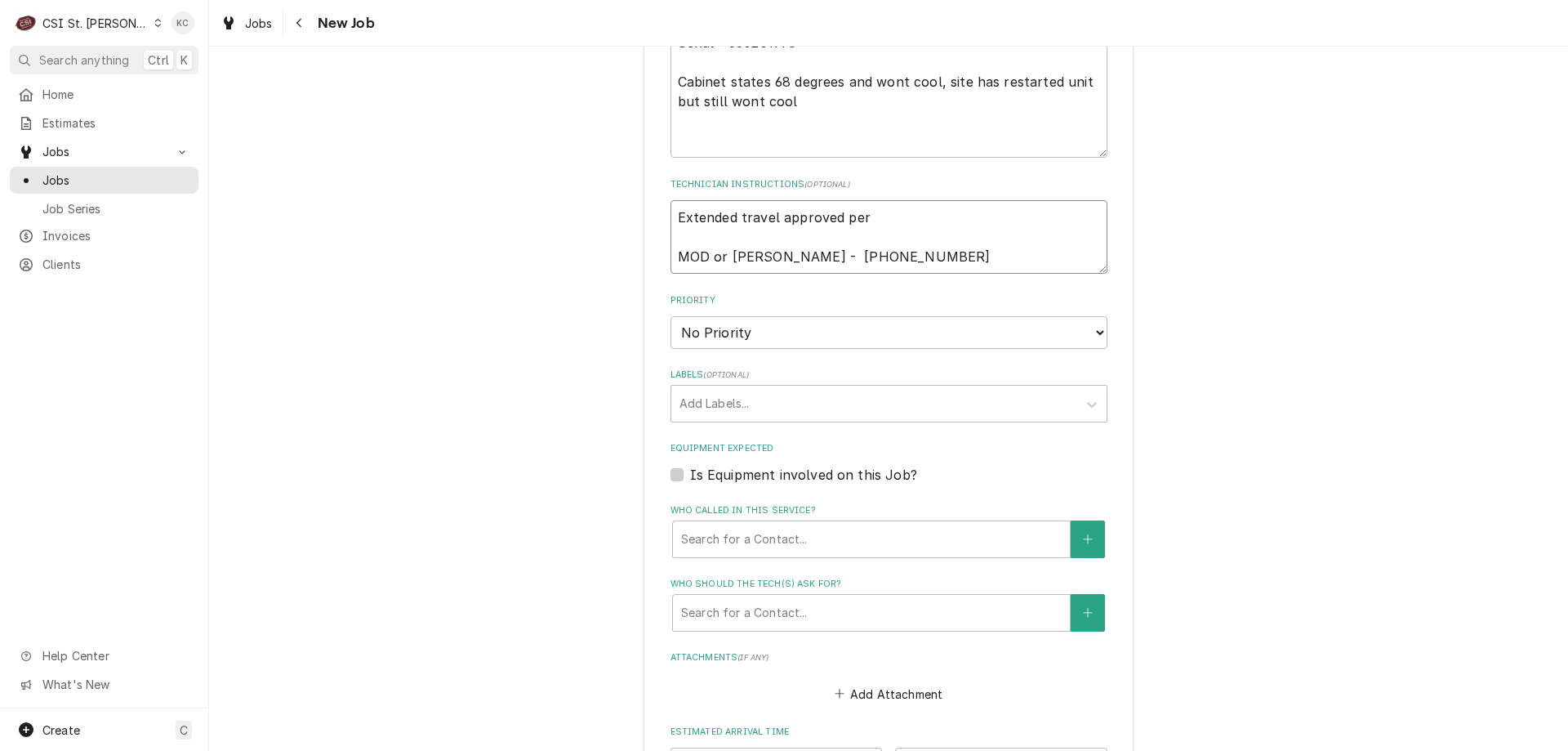
type textarea "x"
type textarea "Extended travel approved per MOD or Sherry - (573) 885-4040"
type textarea "x"
type textarea "Extended travel approved per e MOD or Sherry - (573) 885-4040"
type textarea "x"
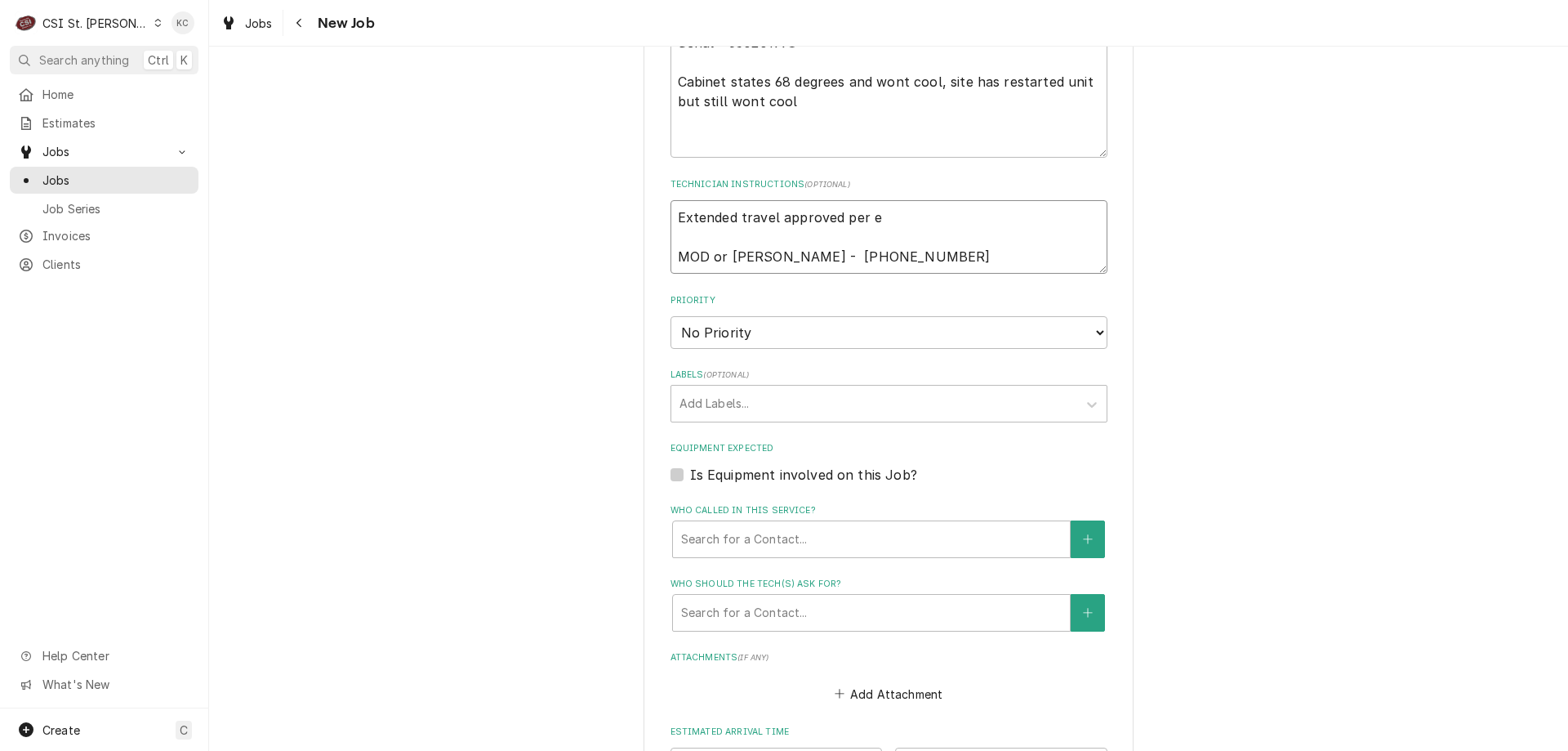
type textarea "Extended travel approved per em MOD or Sherry - (573) 885-4040"
type textarea "x"
type textarea "Extended travel approved per ema MOD or Sherry - (573) 885-4040"
type textarea "x"
type textarea "Extended travel approved per emai MOD or Sherry - (573) 885-4040"
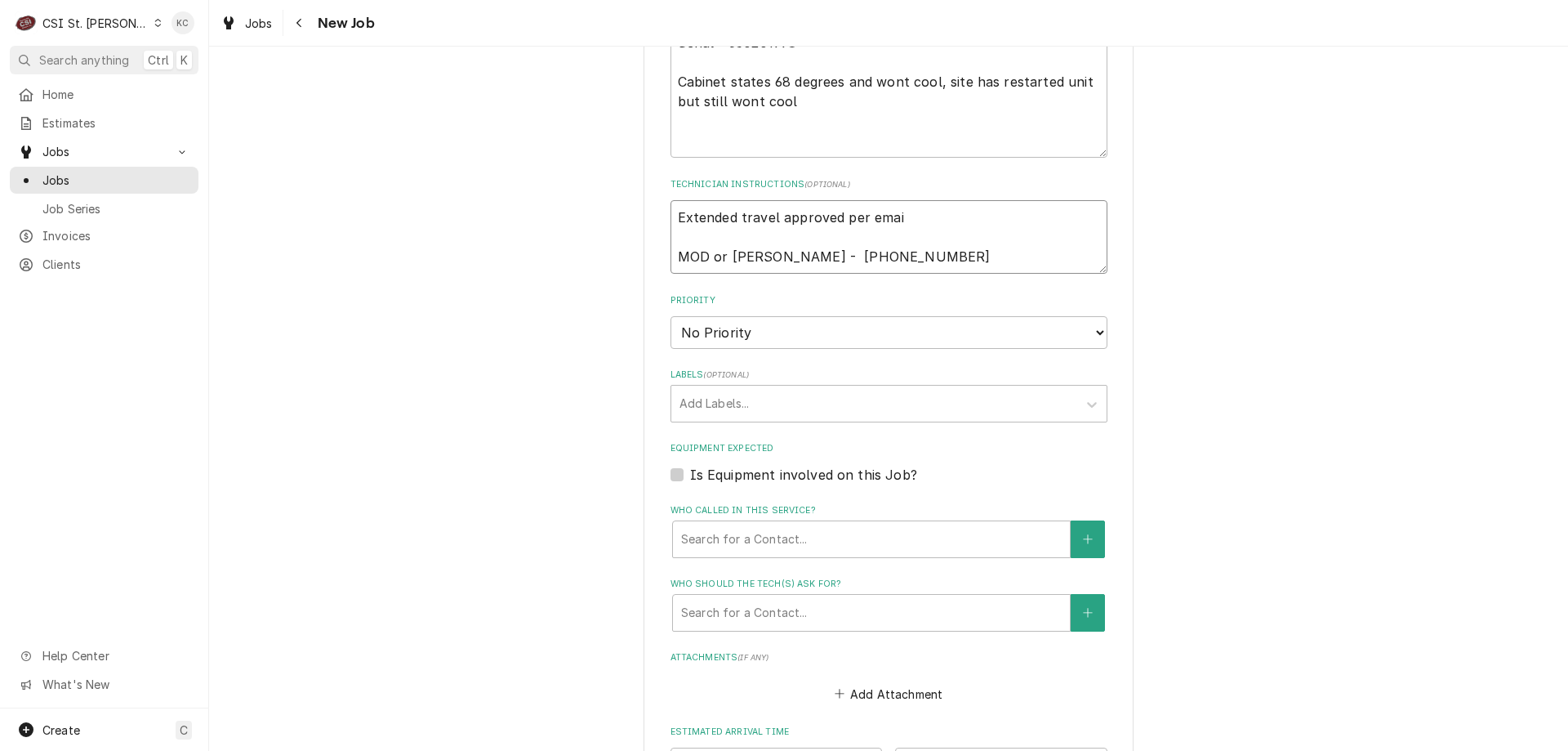
type textarea "x"
click at [693, 336] on select "No Priority Urgent High Medium Low" at bounding box center [889, 332] width 437 height 33
click at [670, 316] on select "No Priority Urgent High Medium Low" at bounding box center [889, 332] width 437 height 33
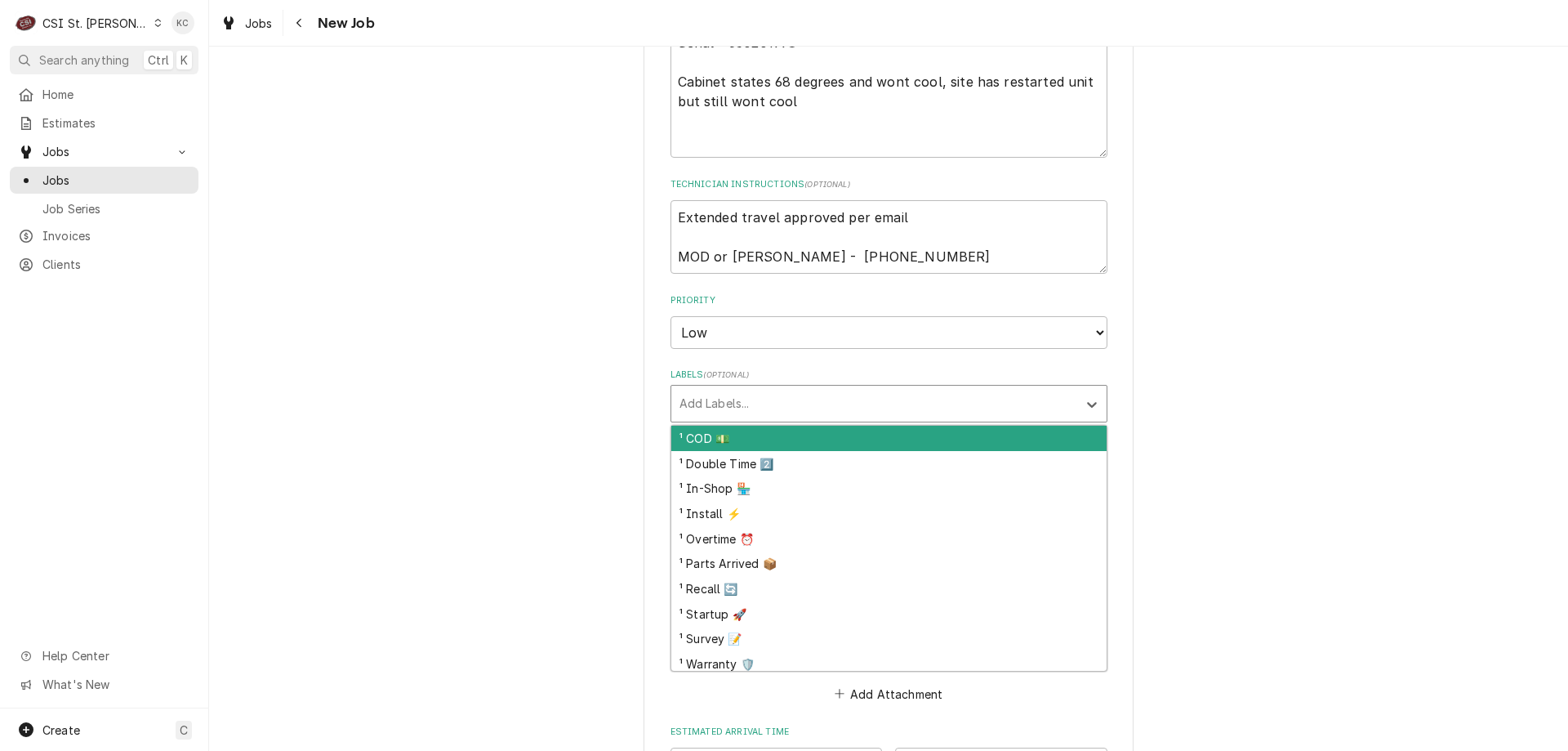
click at [719, 407] on div "Labels" at bounding box center [874, 404] width 389 height 30
click at [720, 407] on div "Labels" at bounding box center [874, 404] width 389 height 30
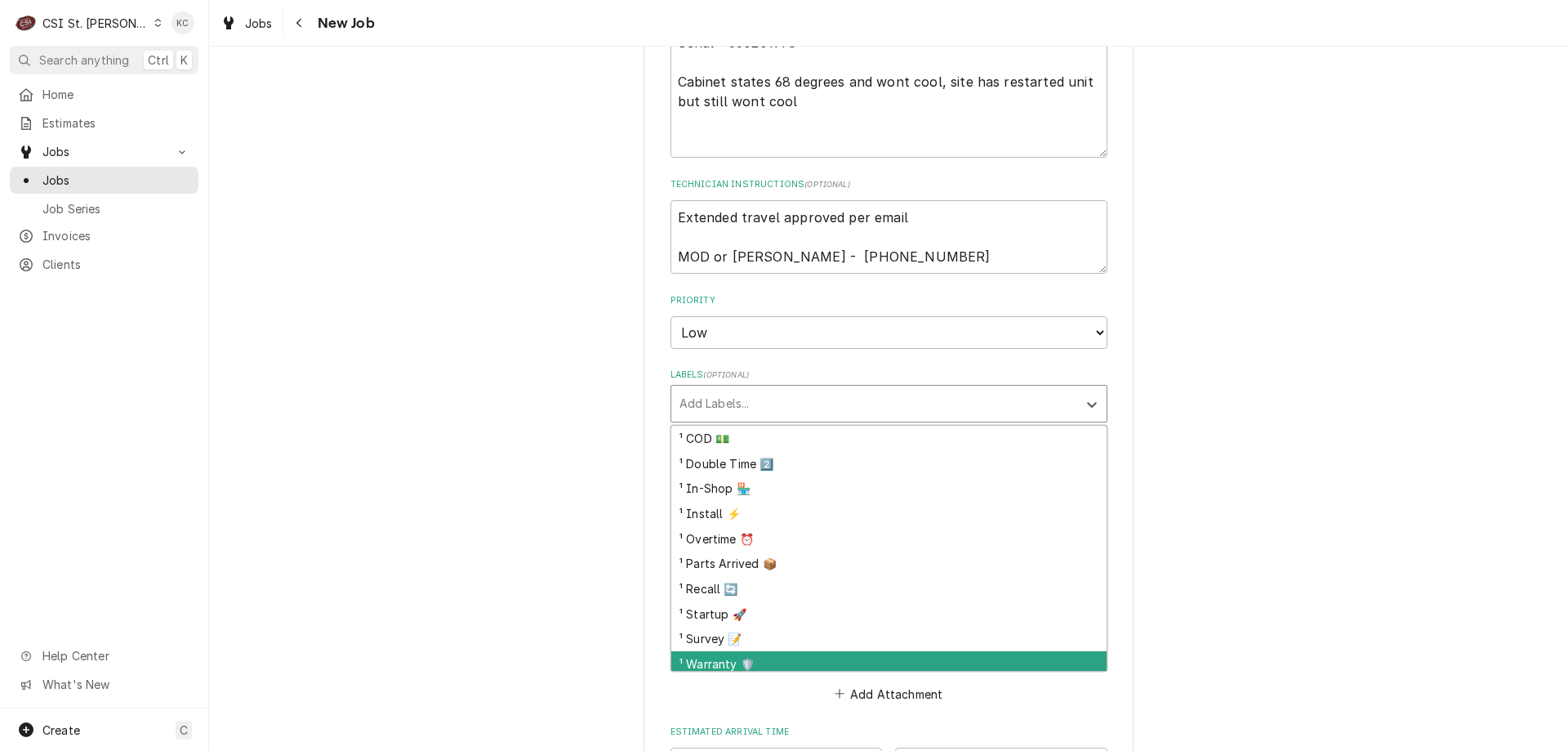
click at [778, 663] on div "¹ Warranty 🛡️" at bounding box center [889, 663] width 436 height 26
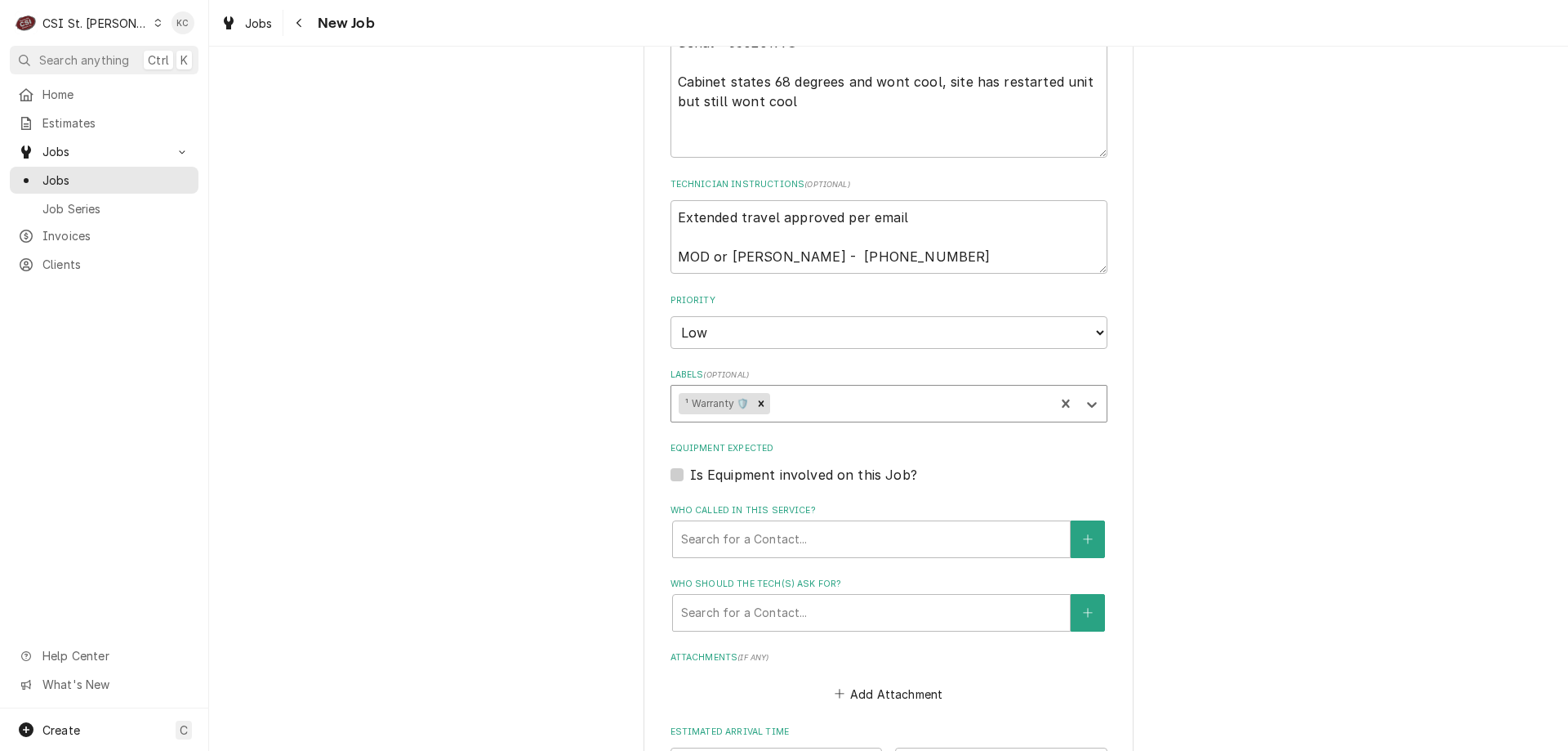
click at [774, 410] on div "Labels" at bounding box center [910, 404] width 274 height 30
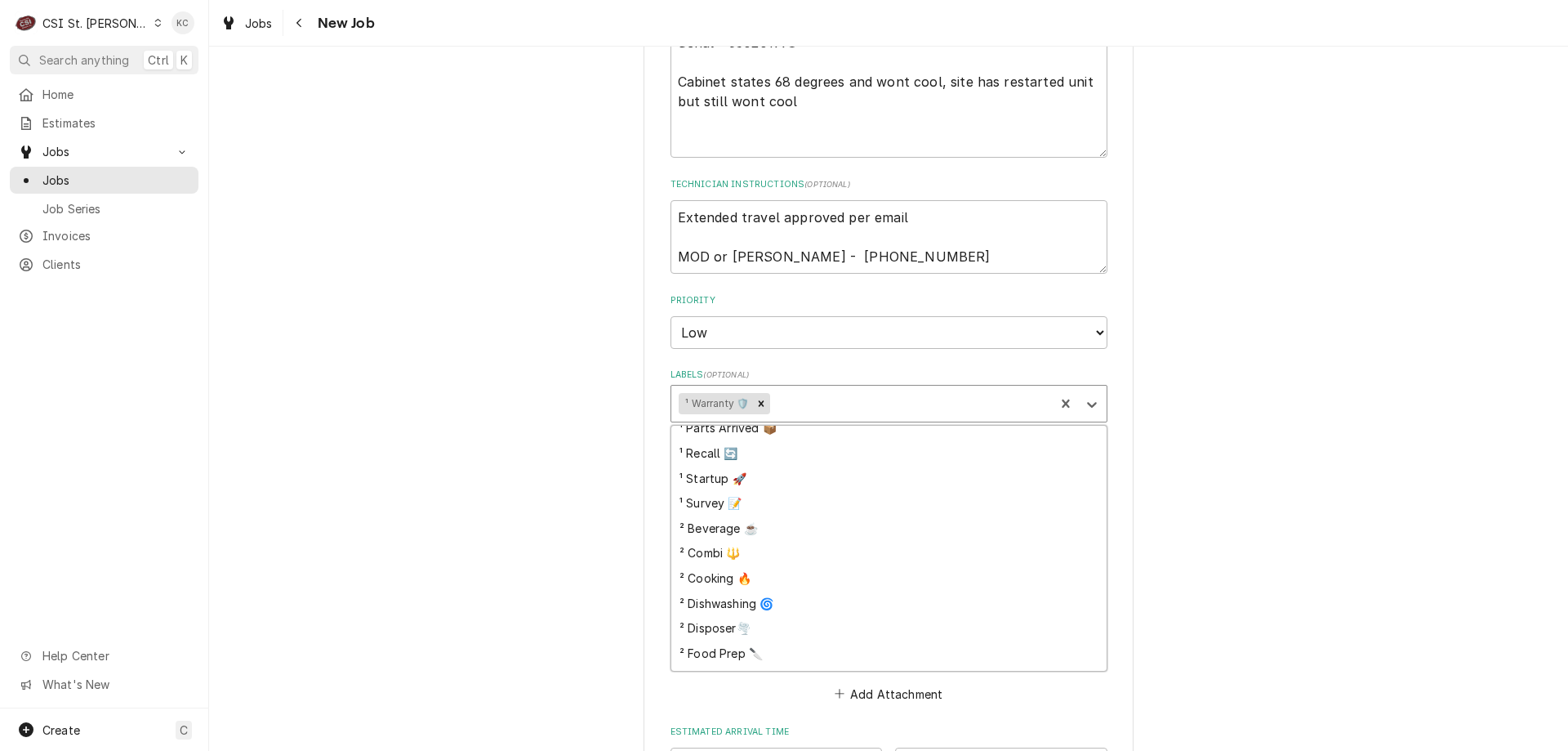
scroll to position [164, 0]
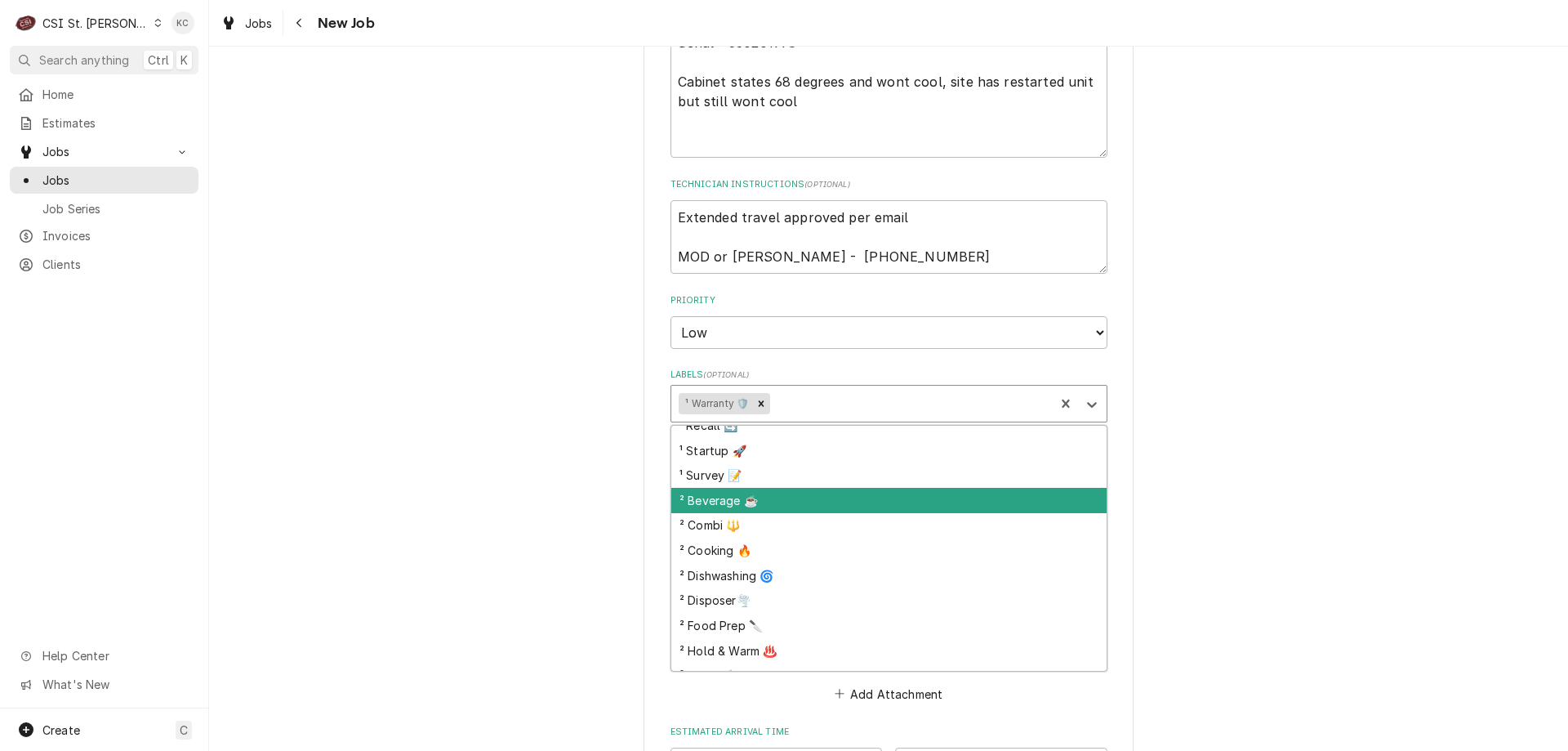
click at [722, 506] on div "² Beverage ☕️" at bounding box center [889, 500] width 436 height 26
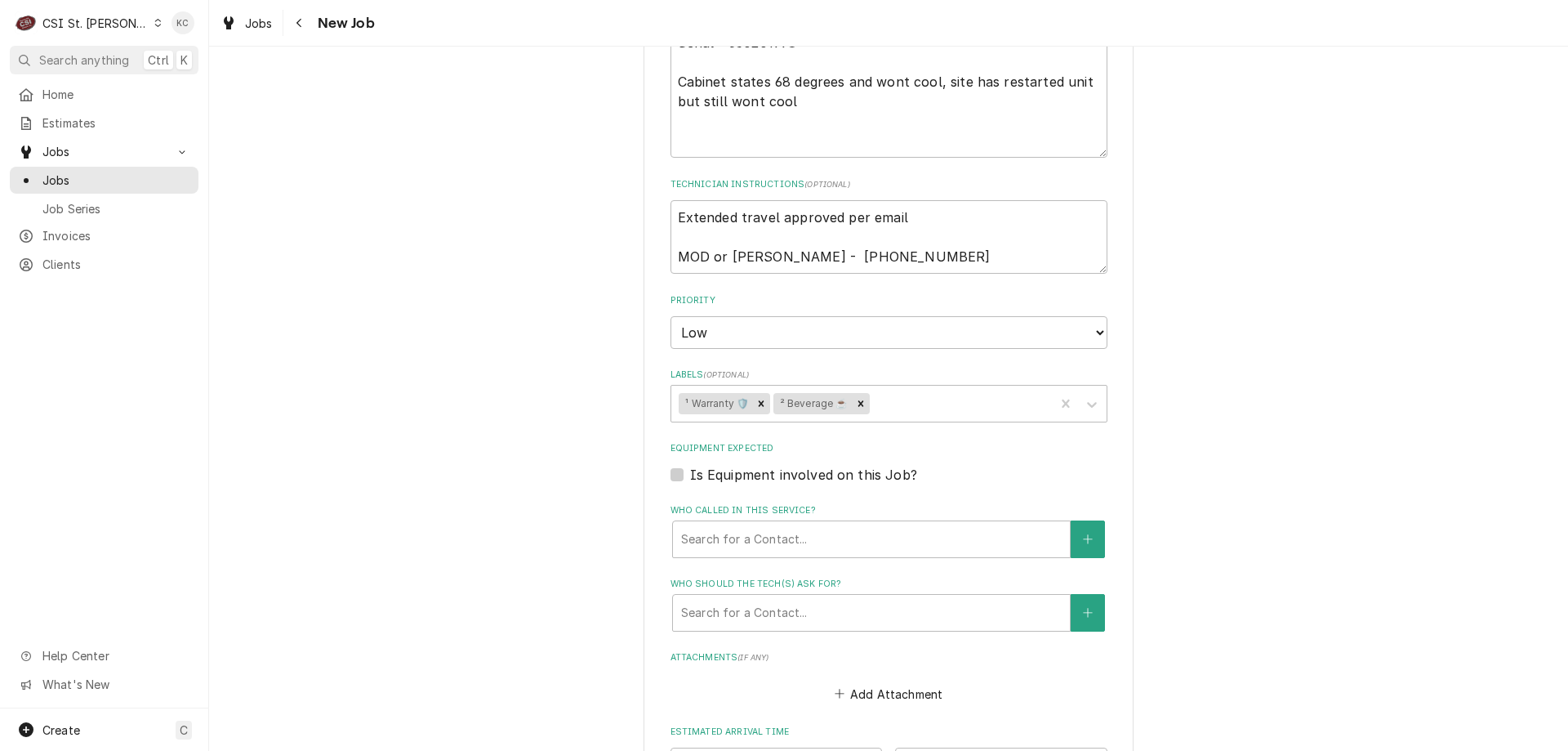
click at [1229, 462] on div "Please provide the following information to create a job: Client Details Client…" at bounding box center [889, 79] width 1359 height 1994
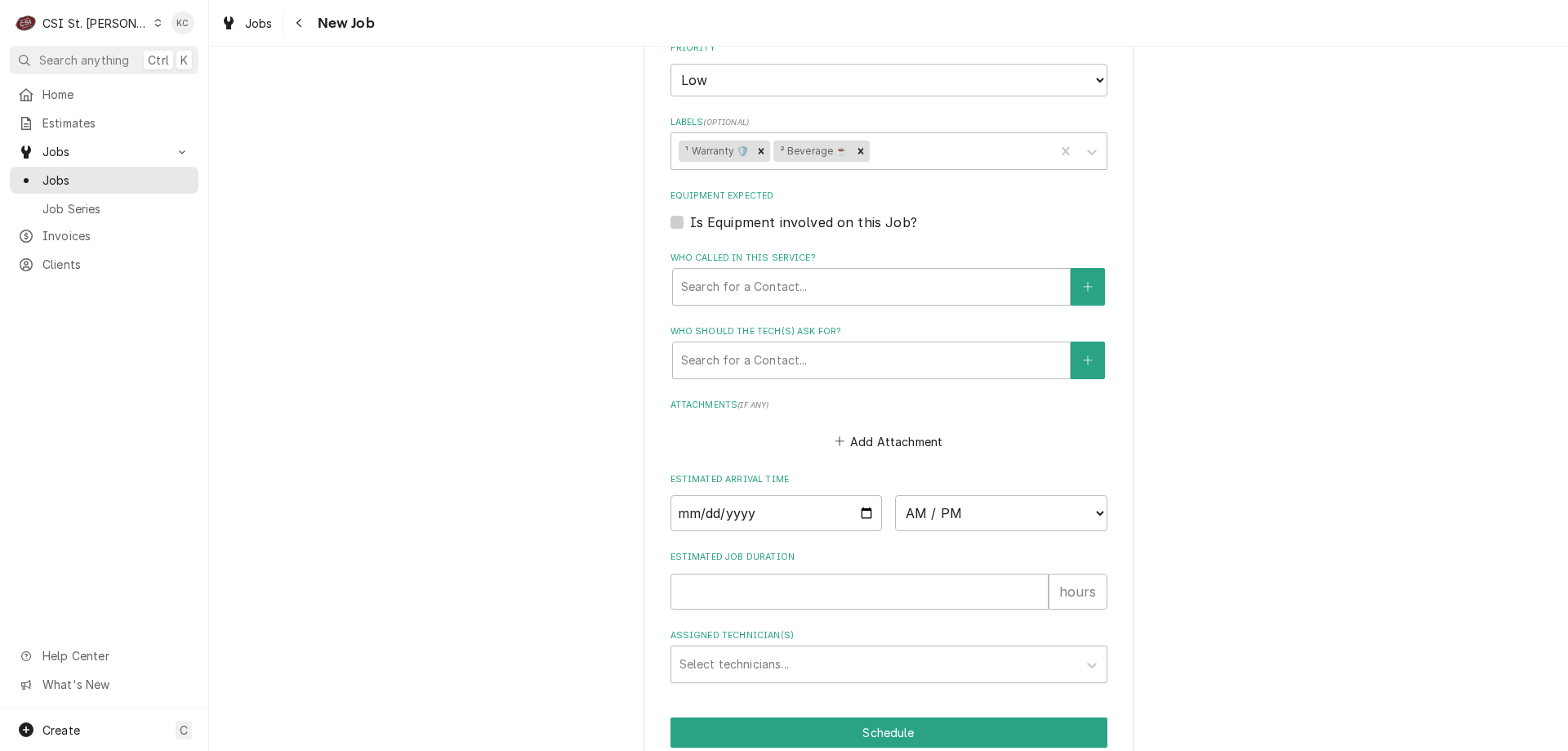
scroll to position [1307, 0]
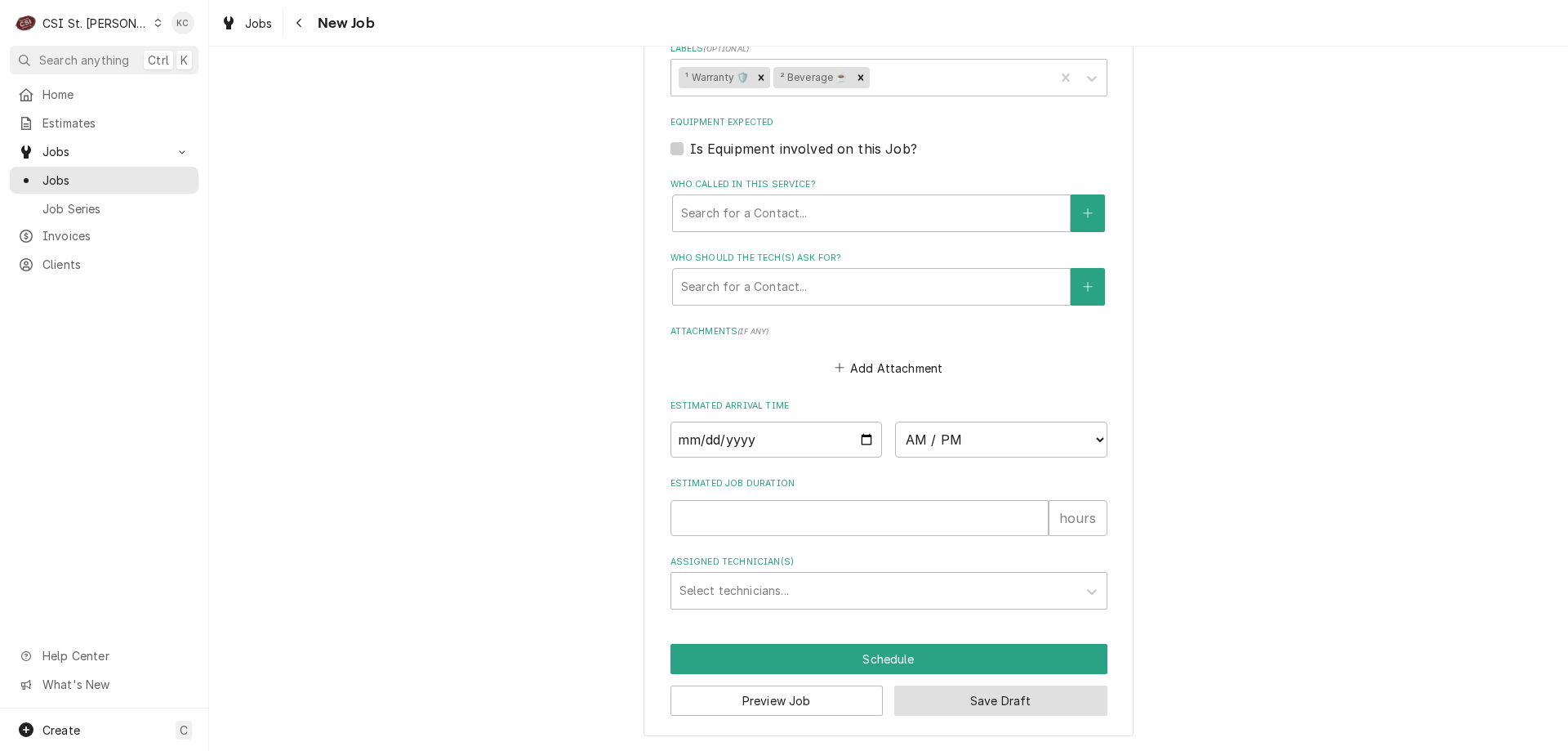
click at [995, 702] on button "Save Draft" at bounding box center [1001, 701] width 213 height 31
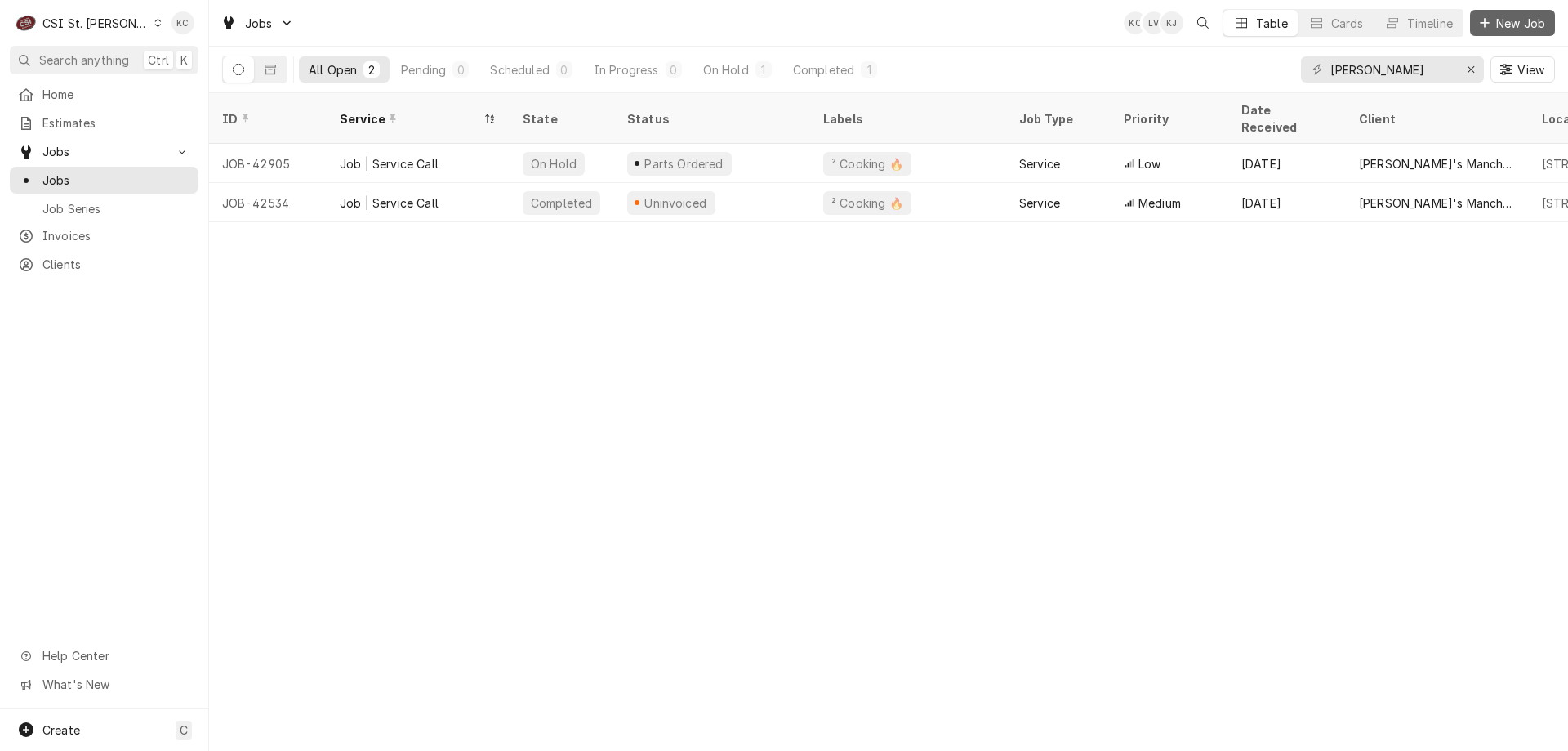
click at [1498, 20] on span "New Job" at bounding box center [1520, 23] width 55 height 17
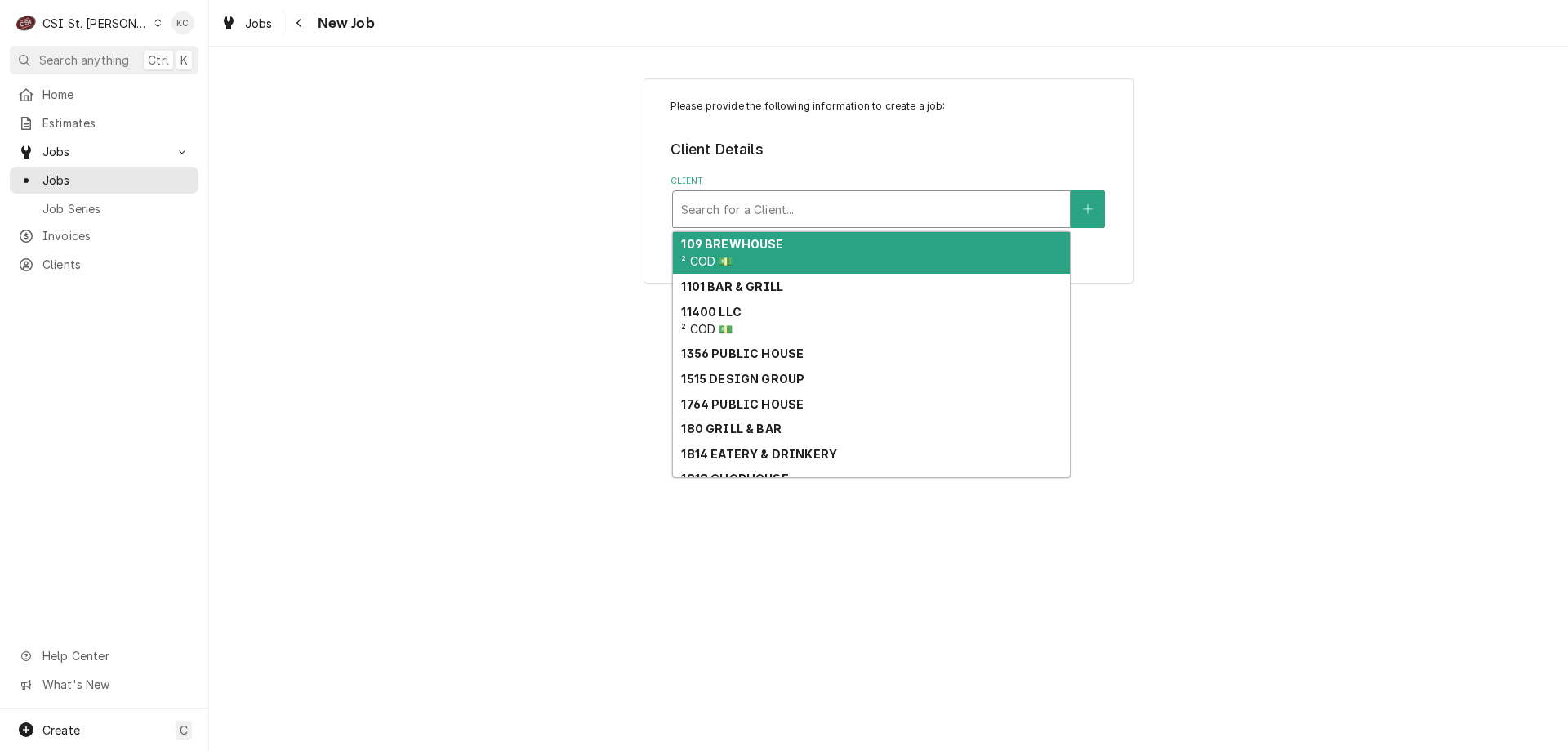
click at [770, 203] on div "Client" at bounding box center [871, 209] width 380 height 30
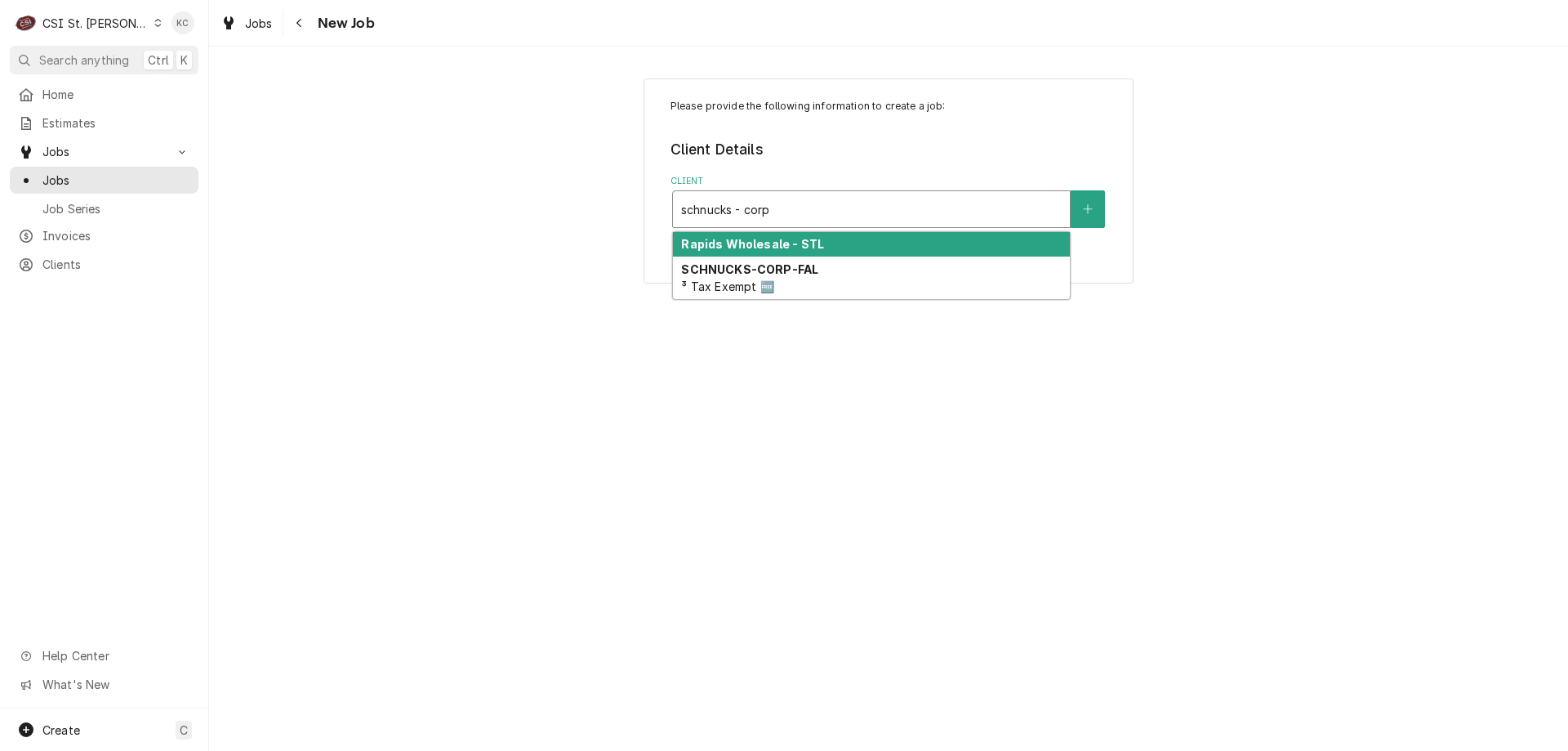
type input "schnucks - corp"
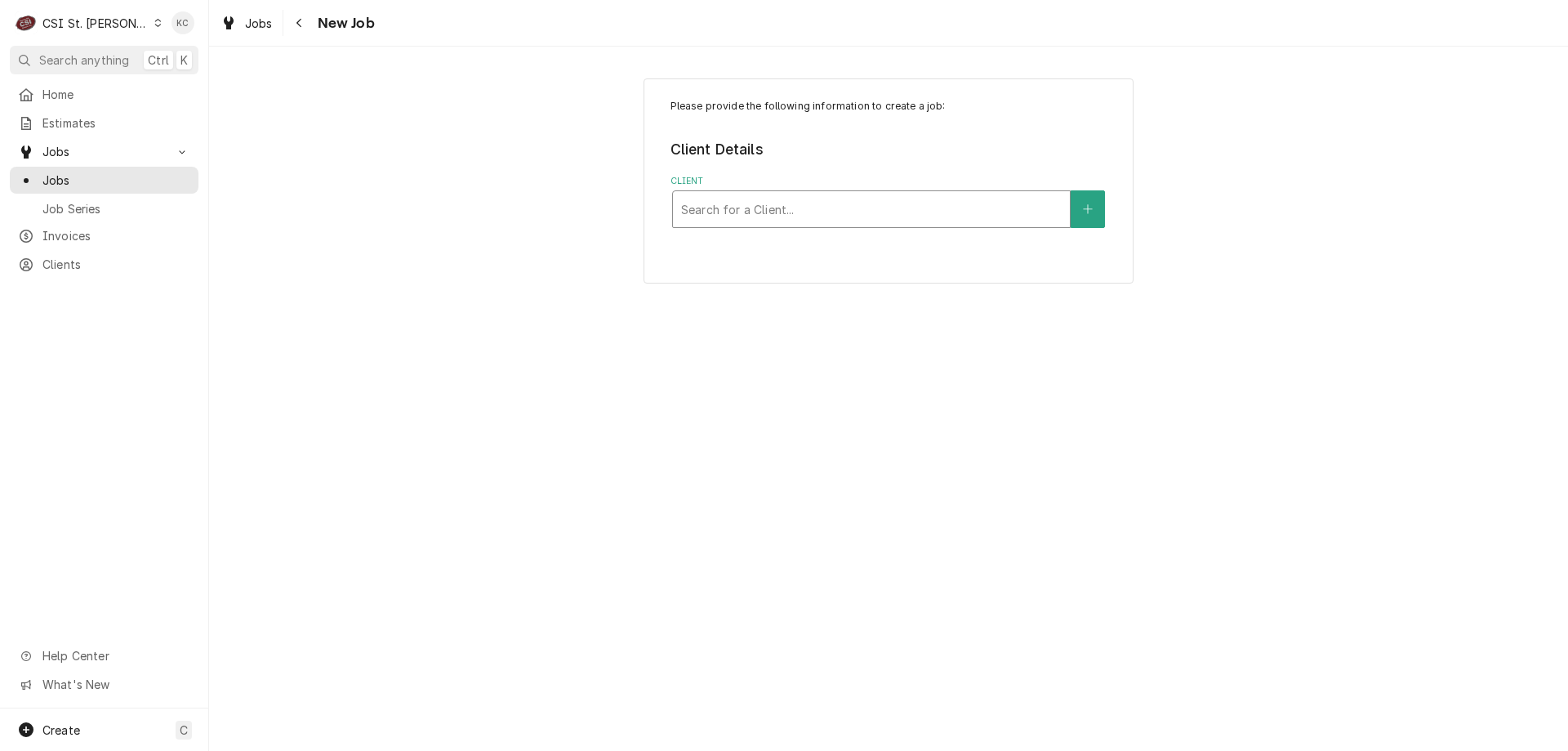
click at [854, 209] on div "Client" at bounding box center [871, 209] width 380 height 30
type input "schnucks - corp"
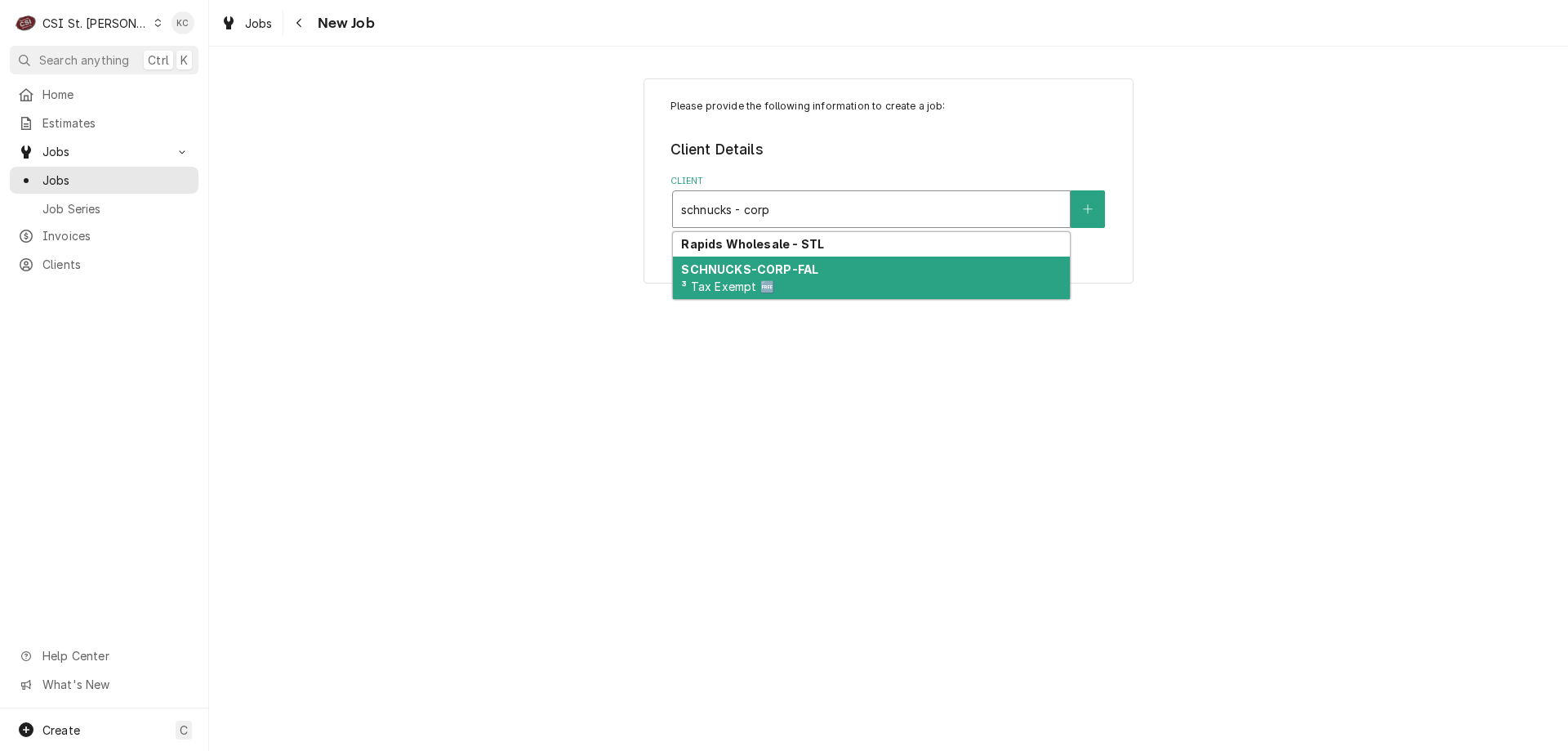
click at [804, 271] on strong "SCHNUCKS-CORP-FAL" at bounding box center [750, 269] width 137 height 14
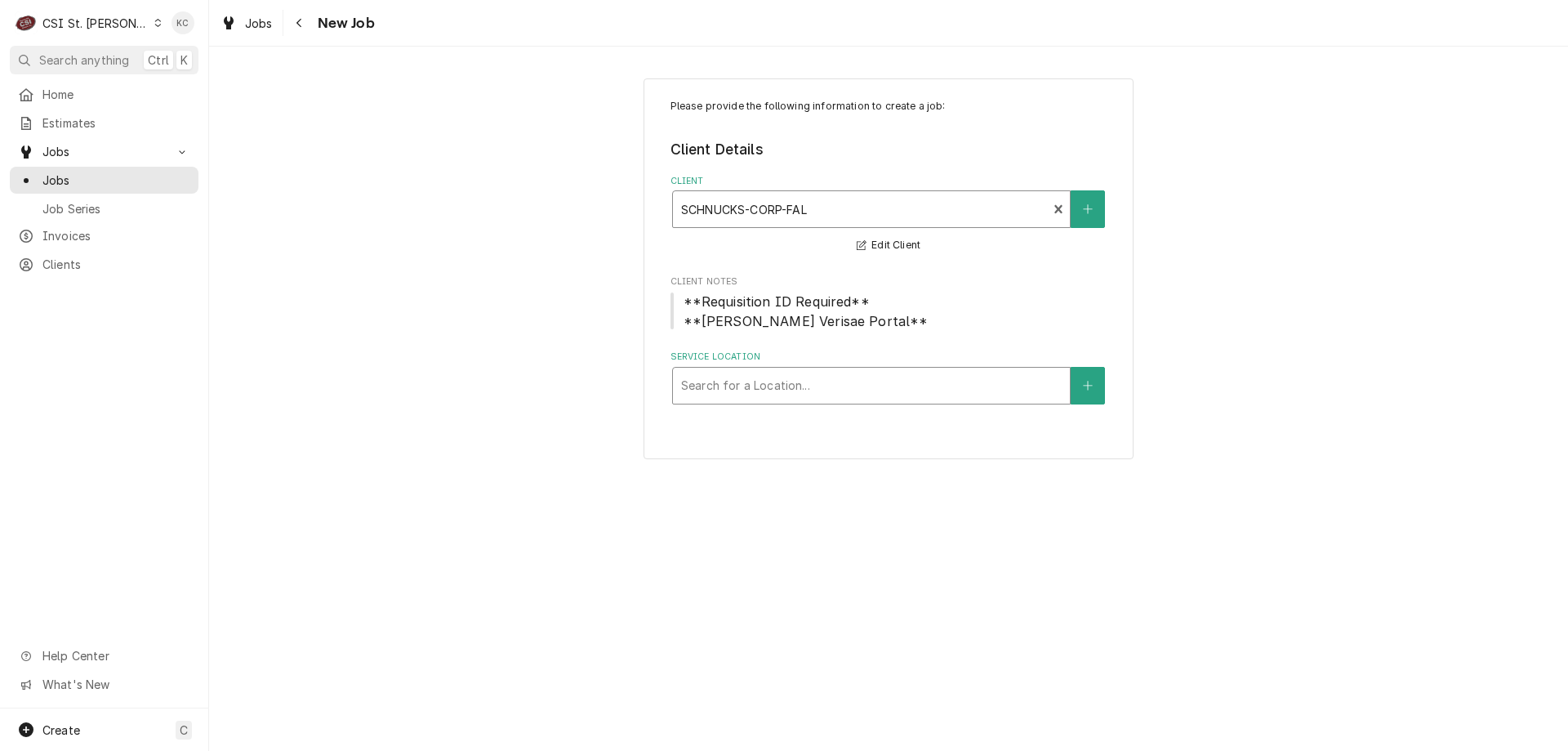
click at [788, 381] on div "Service Location" at bounding box center [871, 386] width 380 height 30
type input "499"
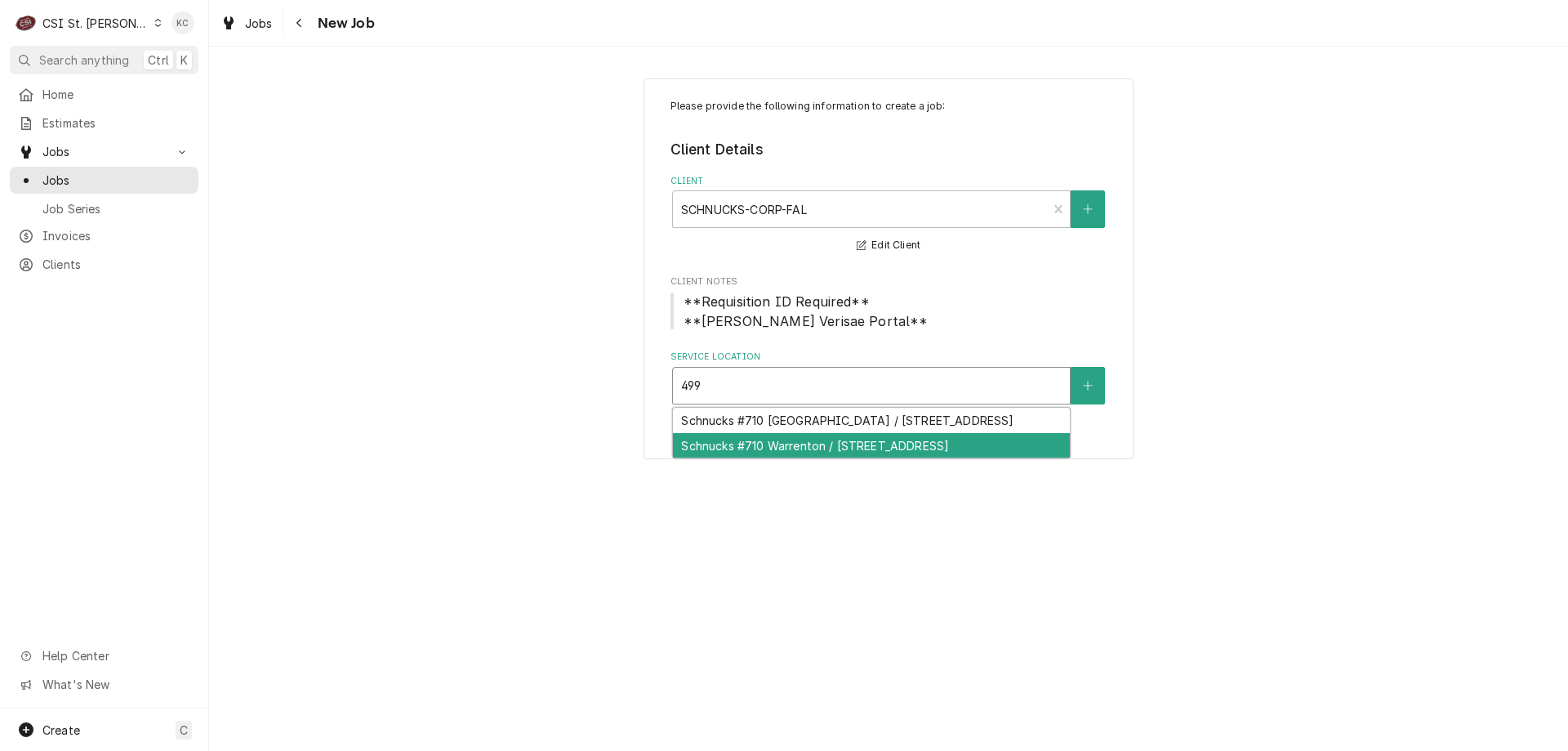
click at [760, 458] on div "Schnucks #710 Warrenton / [STREET_ADDRESS]" at bounding box center [871, 446] width 397 height 26
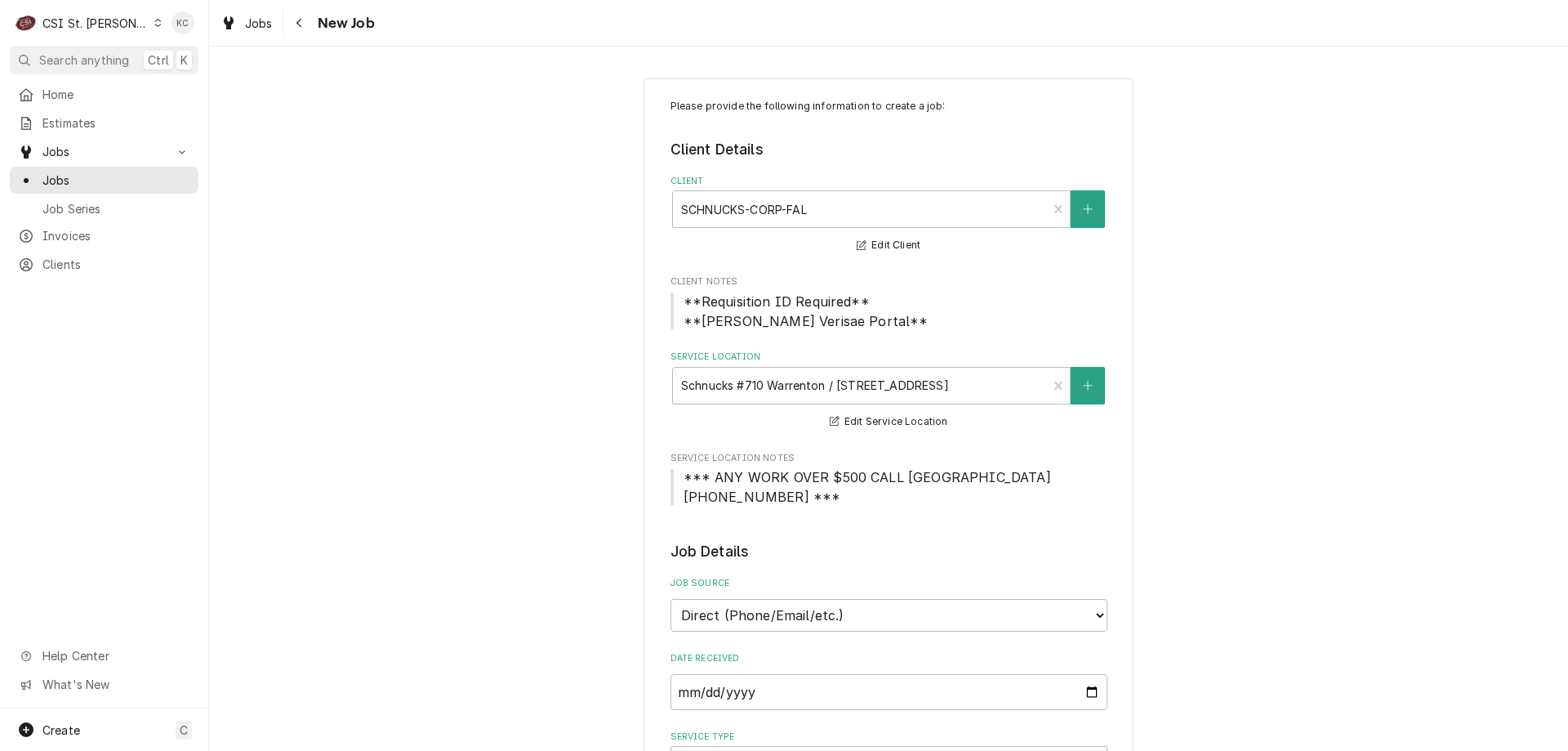
click at [840, 622] on select "Direct (Phone/Email/etc.) Service Channel Corrigo Ecotrak Other" at bounding box center [889, 615] width 437 height 33
select select "100"
click at [808, 684] on input "Job Source Name" at bounding box center [889, 691] width 437 height 36
type textarea "x"
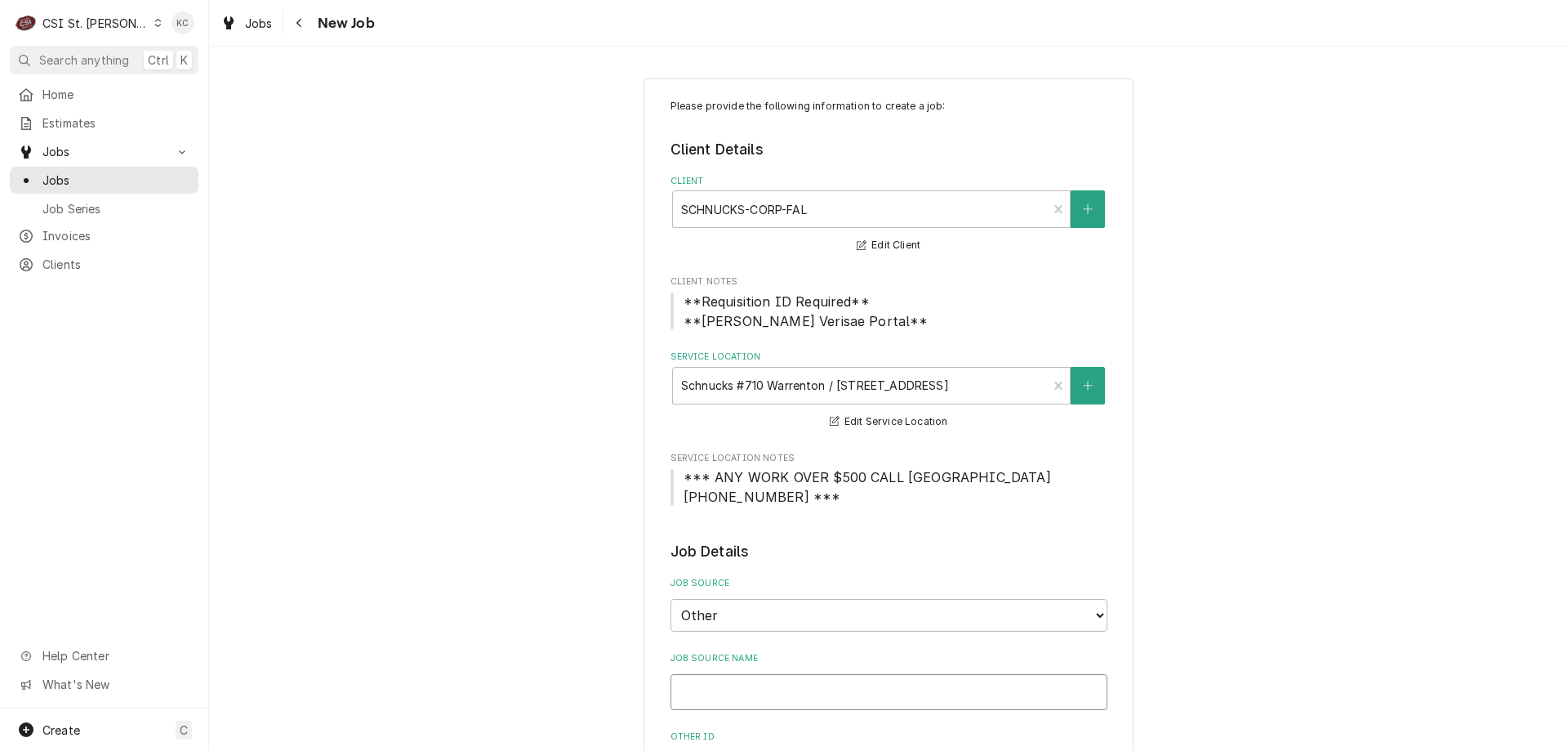
type input "V"
type textarea "x"
type input "Ve"
type textarea "x"
type input "Ver"
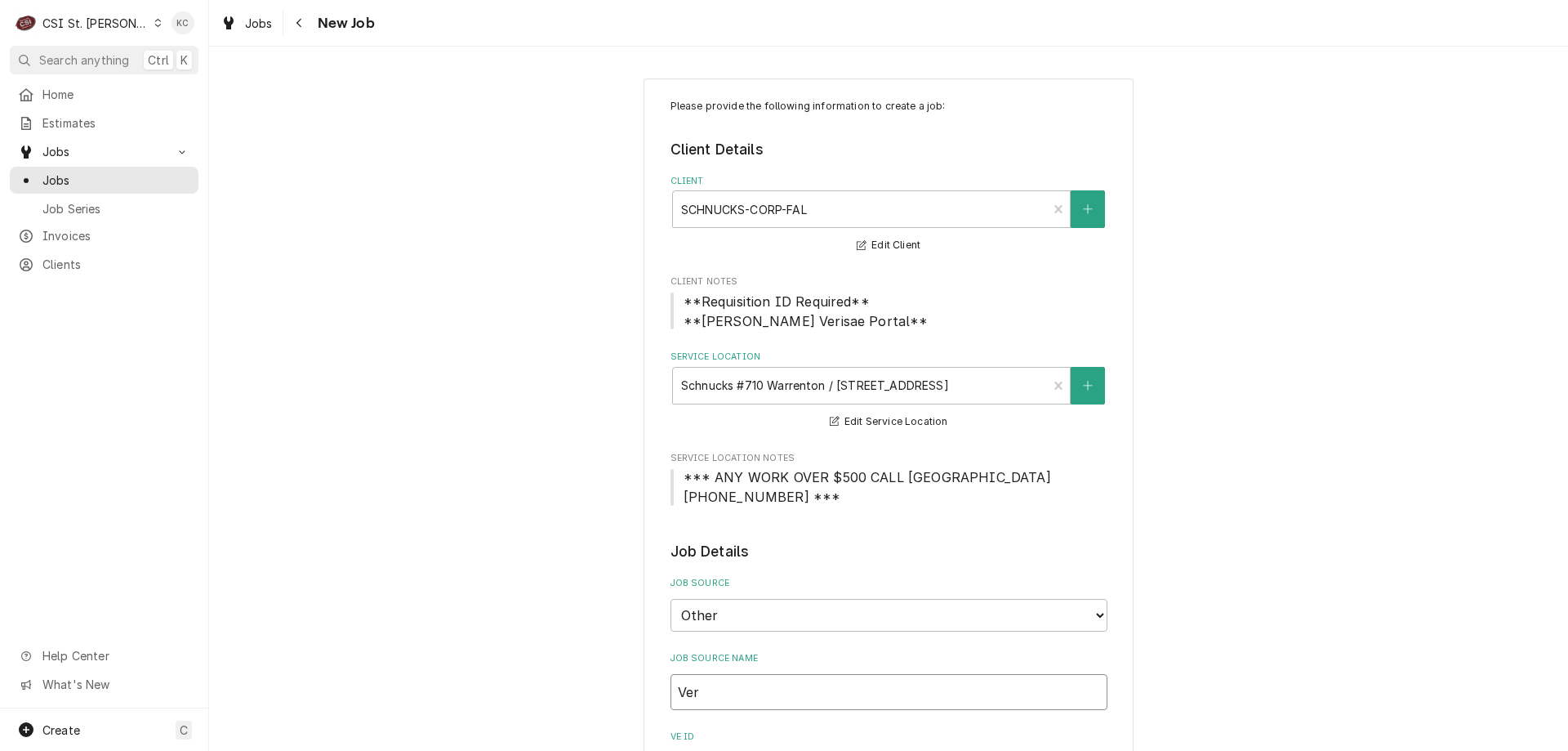
type textarea "x"
type input "Veri"
type textarea "x"
type input "Veris"
type textarea "x"
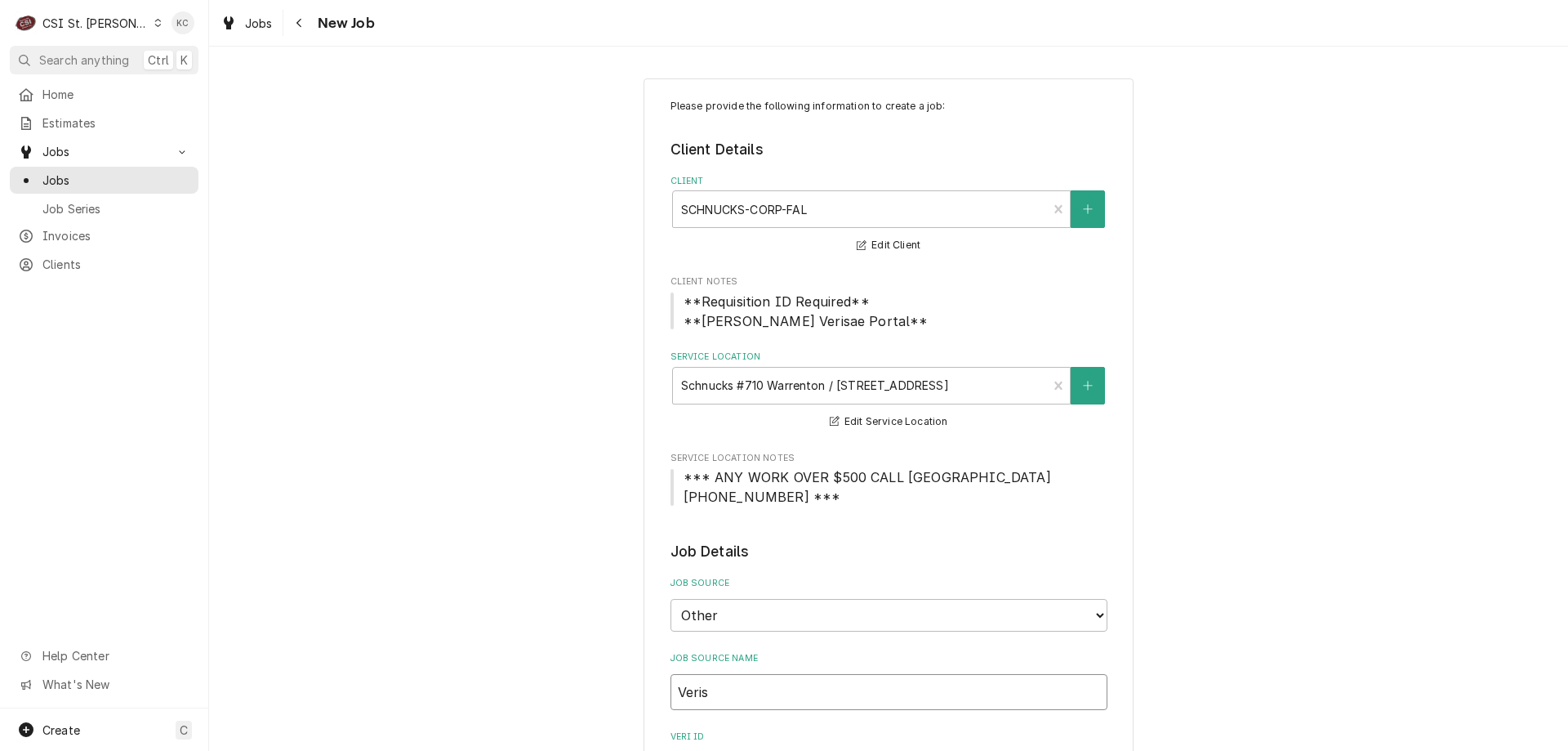
type input "Verisa"
type textarea "x"
type input "Verisae"
type textarea "x"
type input "Verisae"
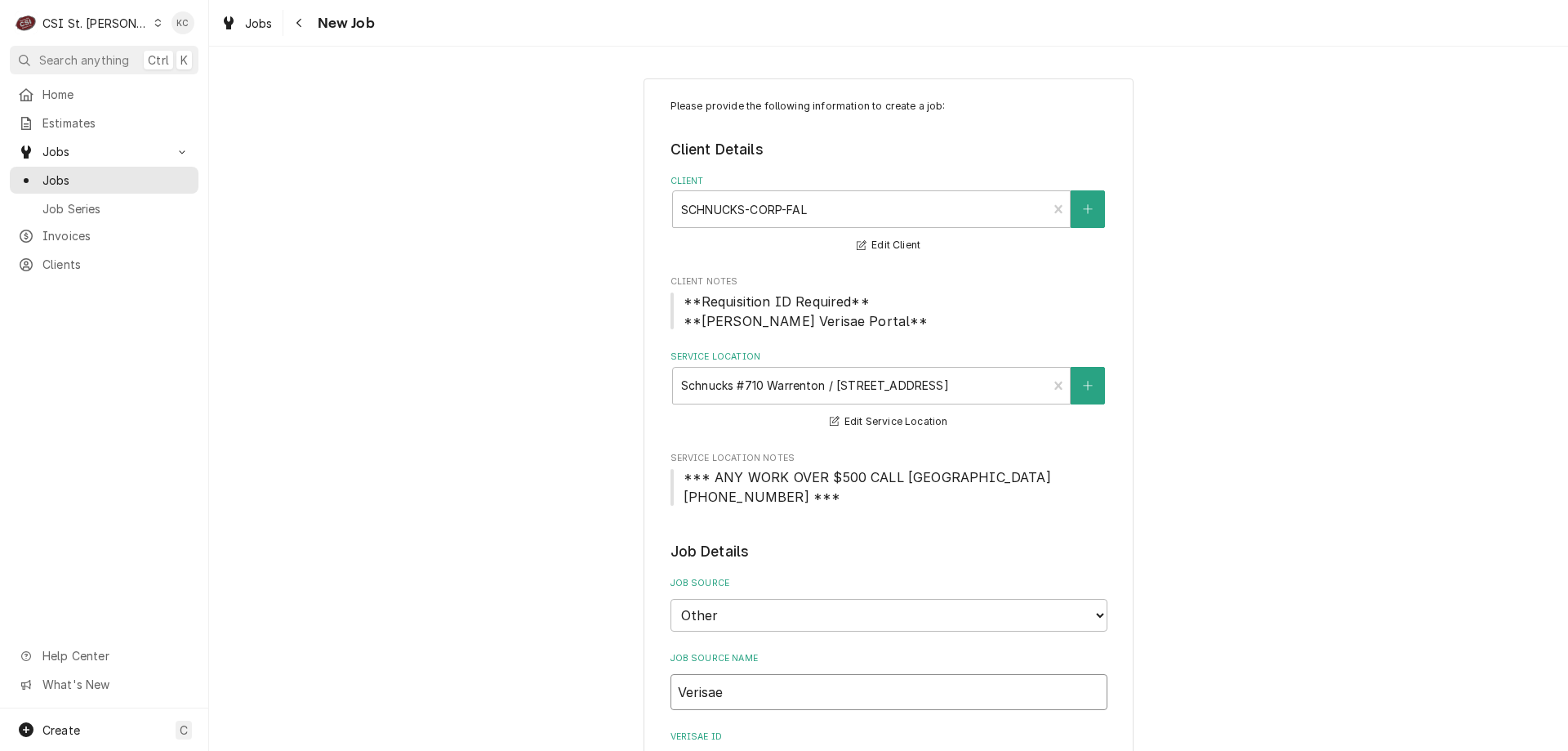
type textarea "x"
type input "Verisae e"
type textarea "x"
type input "Verisae ema"
type textarea "x"
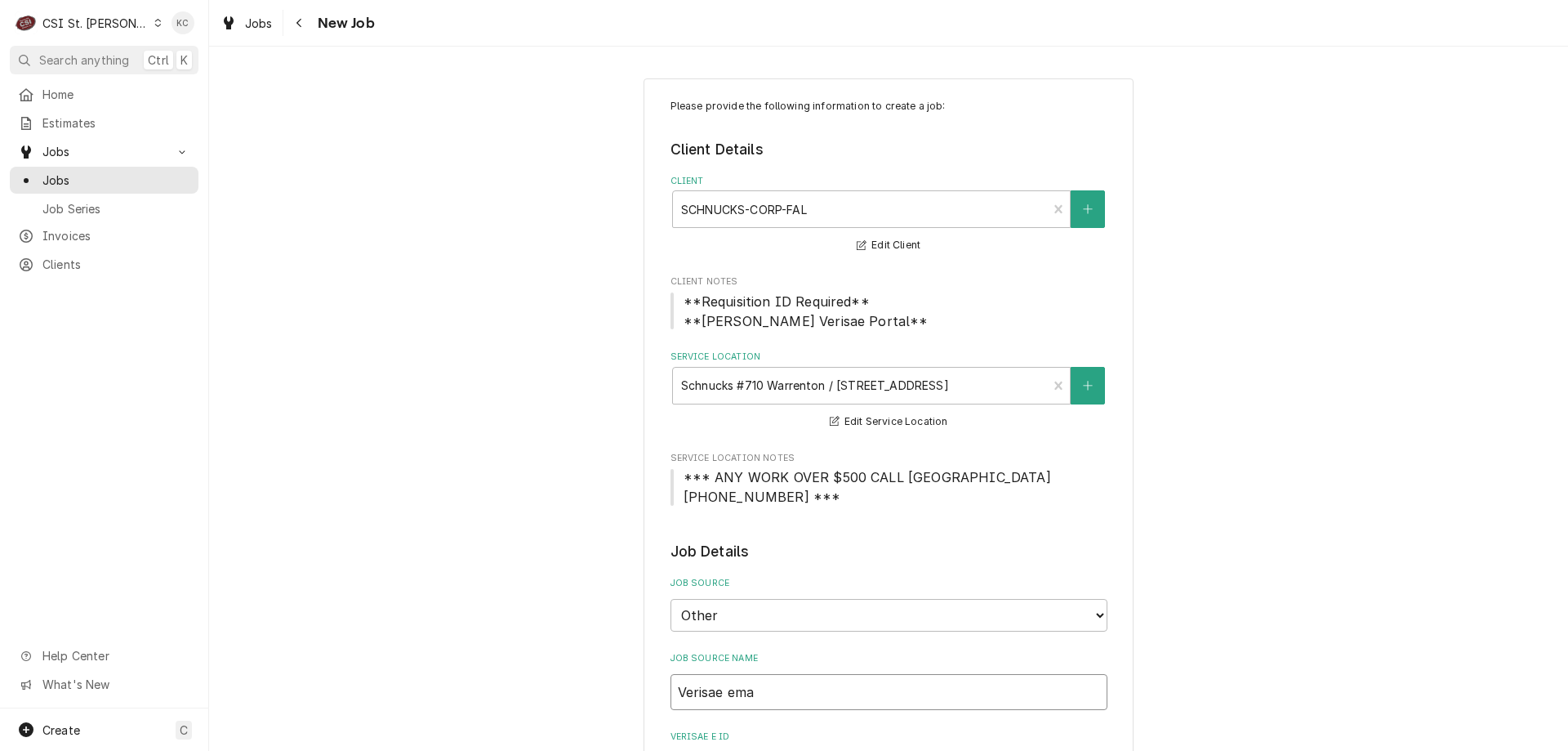
type input "Verisae emai"
type textarea "x"
type input "Verisae email"
type textarea "x"
type input "Verisae email"
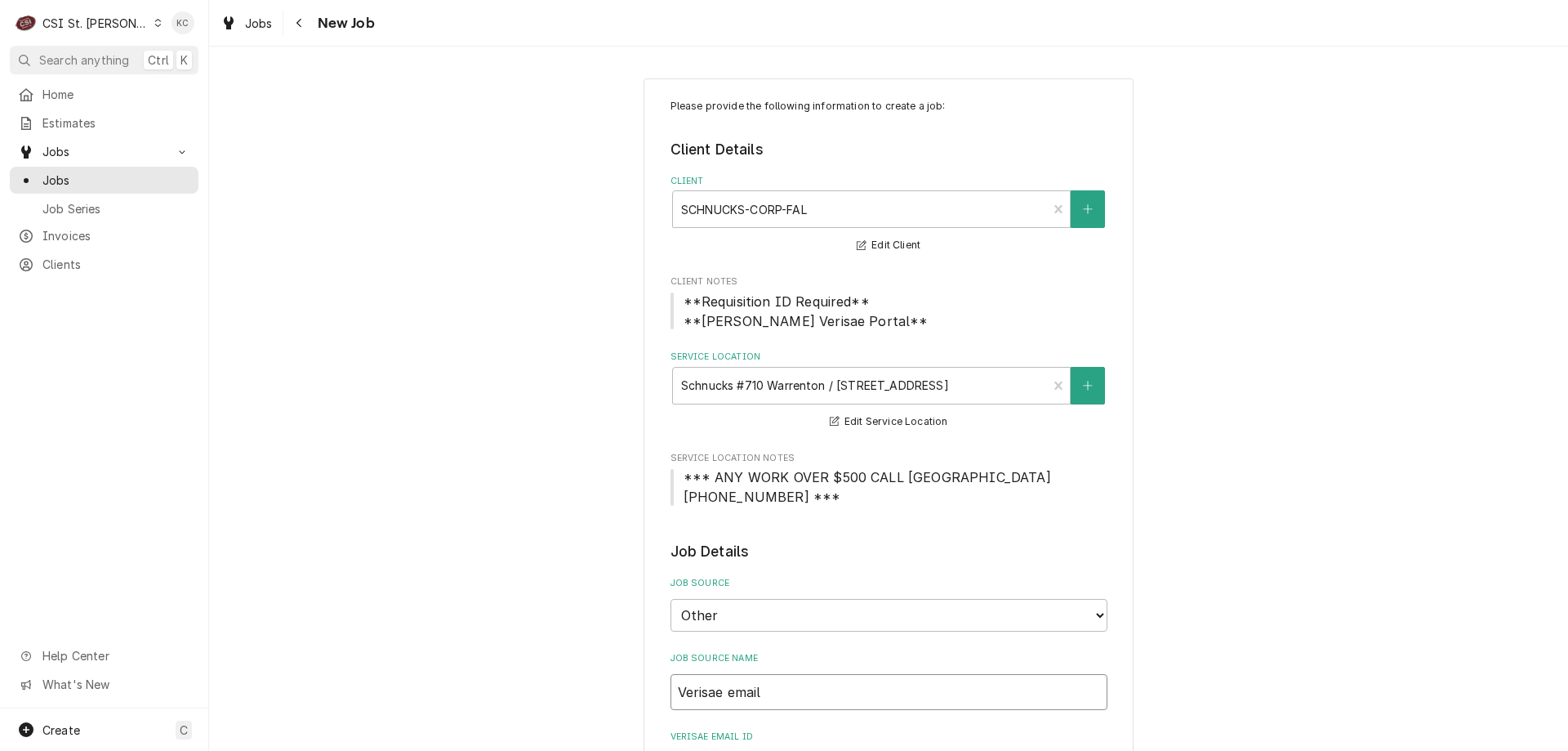
type textarea "x"
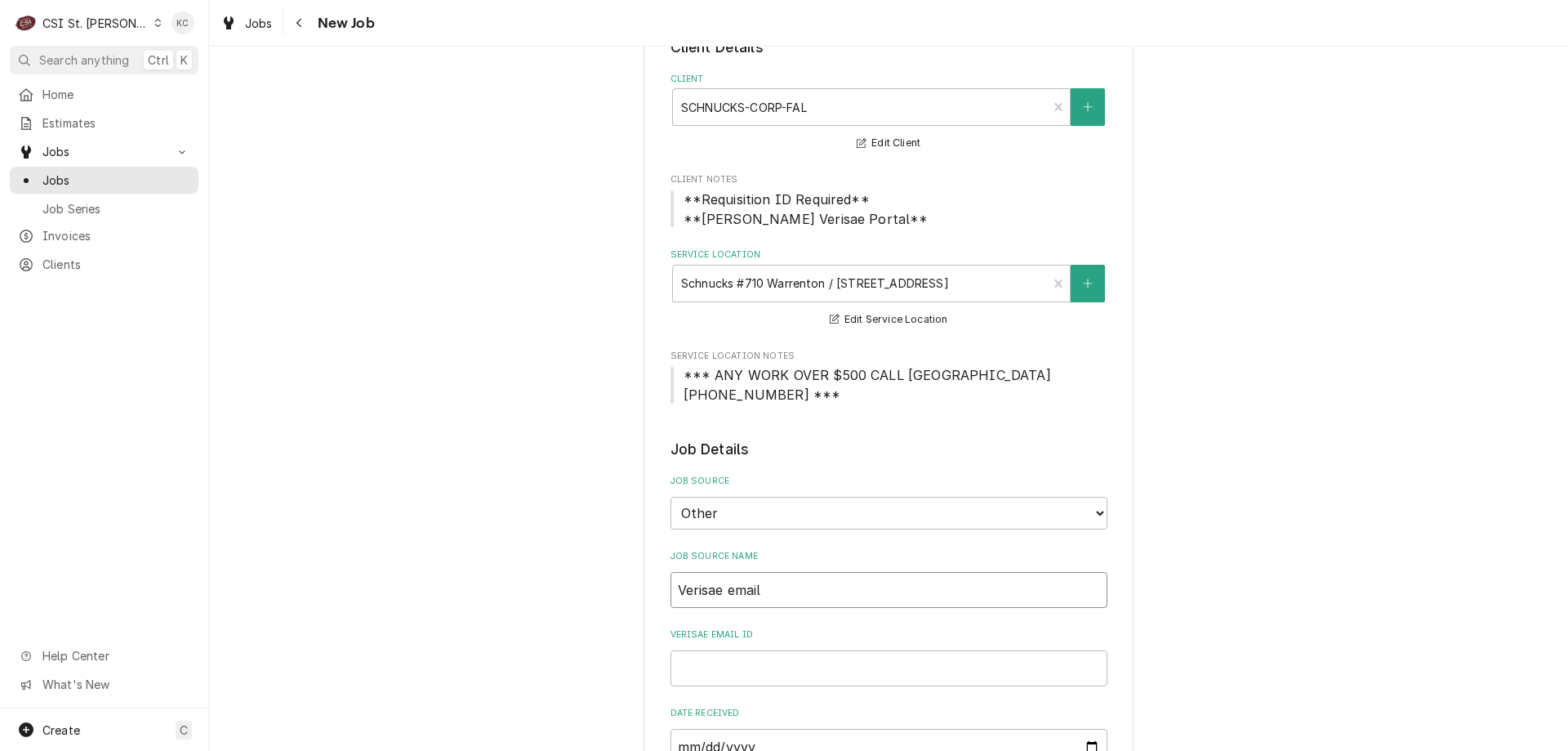
scroll to position [164, 0]
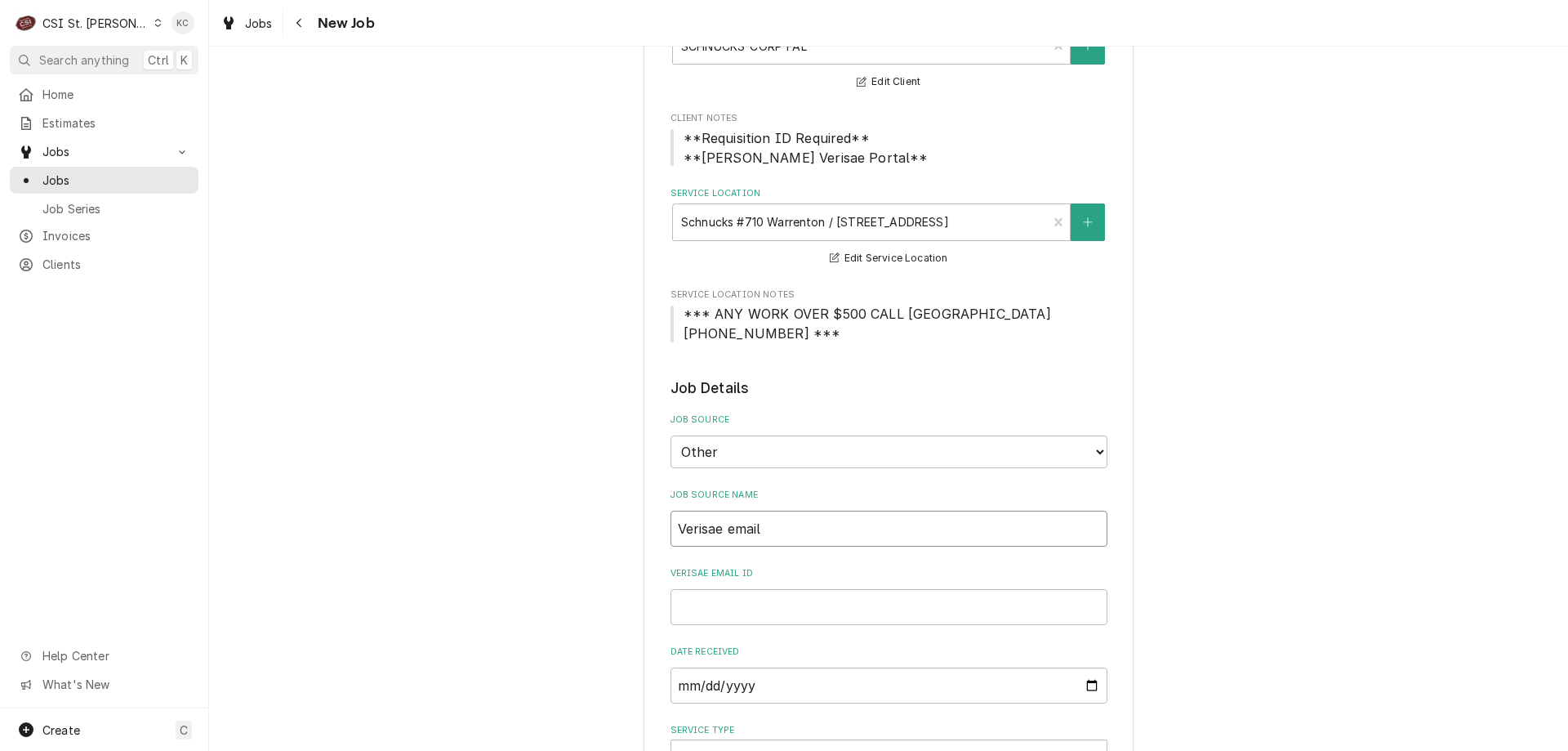
type input "Verisae email"
click at [775, 597] on input "Verisae email ID" at bounding box center [889, 606] width 437 height 36
paste input "72131456"
type textarea "x"
type input "72131456"
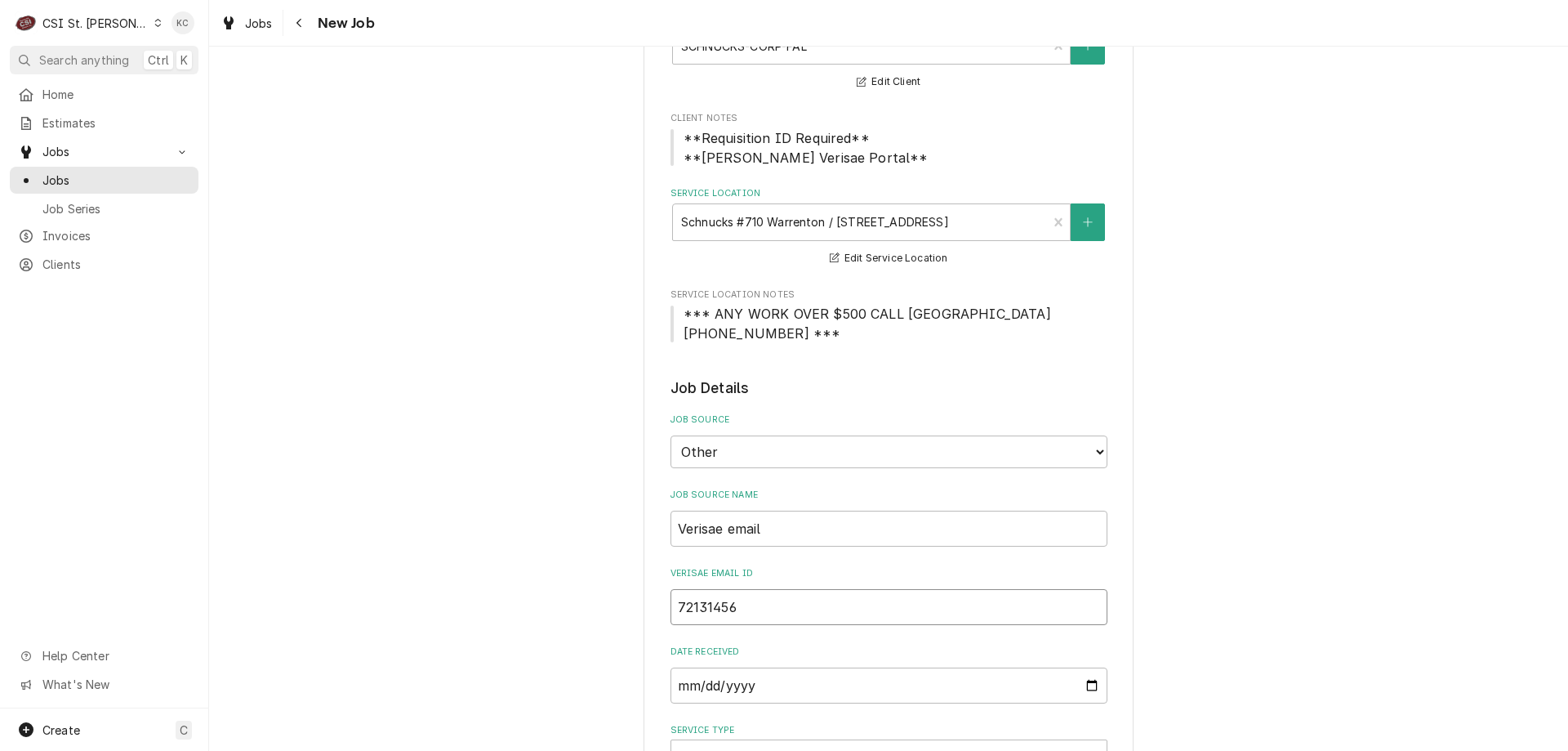
type textarea "x"
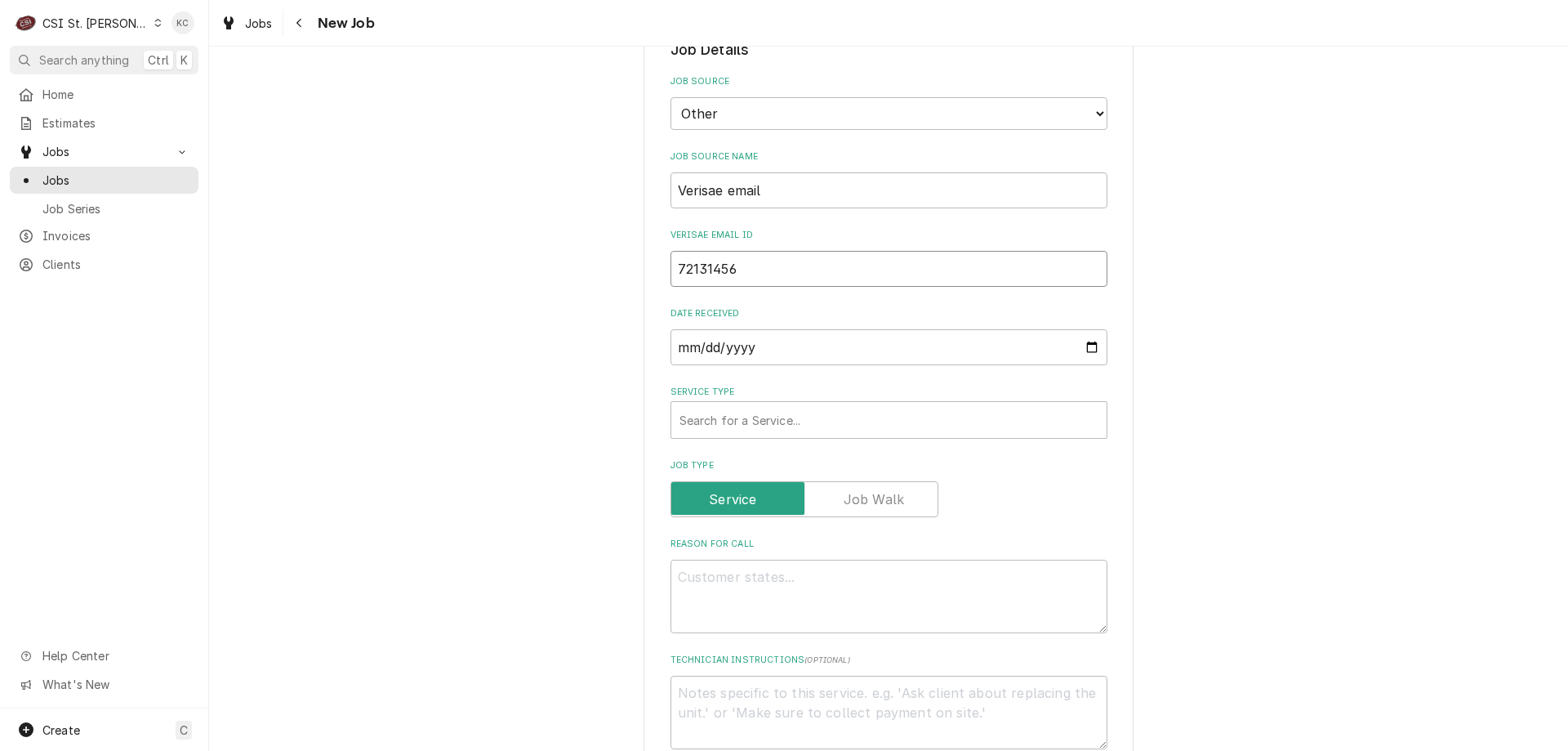
scroll to position [572, 0]
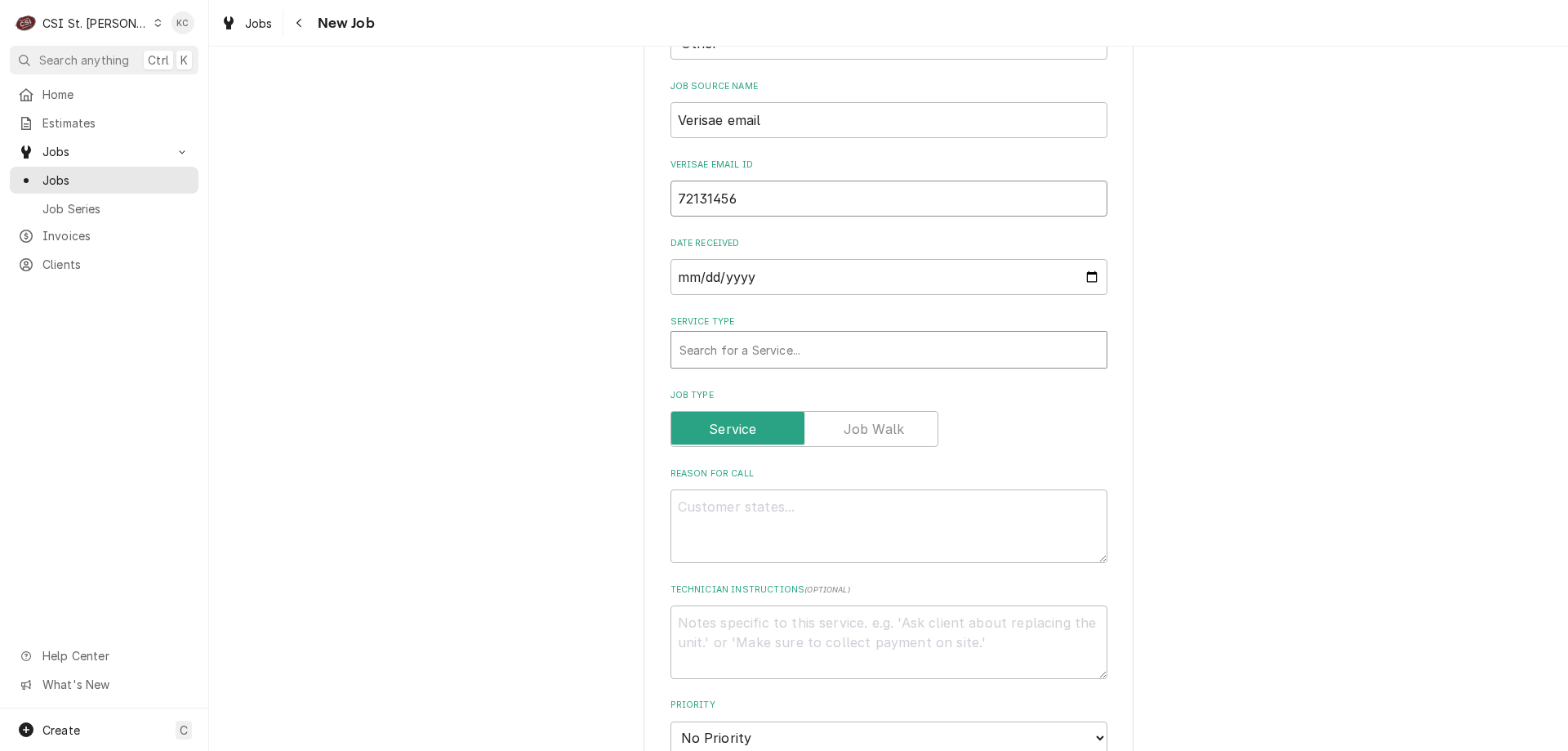
type input "72131456"
click at [791, 344] on div "Service Type" at bounding box center [889, 350] width 419 height 30
click at [750, 518] on textarea "Reason For Call" at bounding box center [889, 526] width 437 height 74
paste textarea "Tag #: 710DL41B Fixture Number: Serial #: 686431C3F010AGXX In-Service Date: 11/…"
type textarea "x"
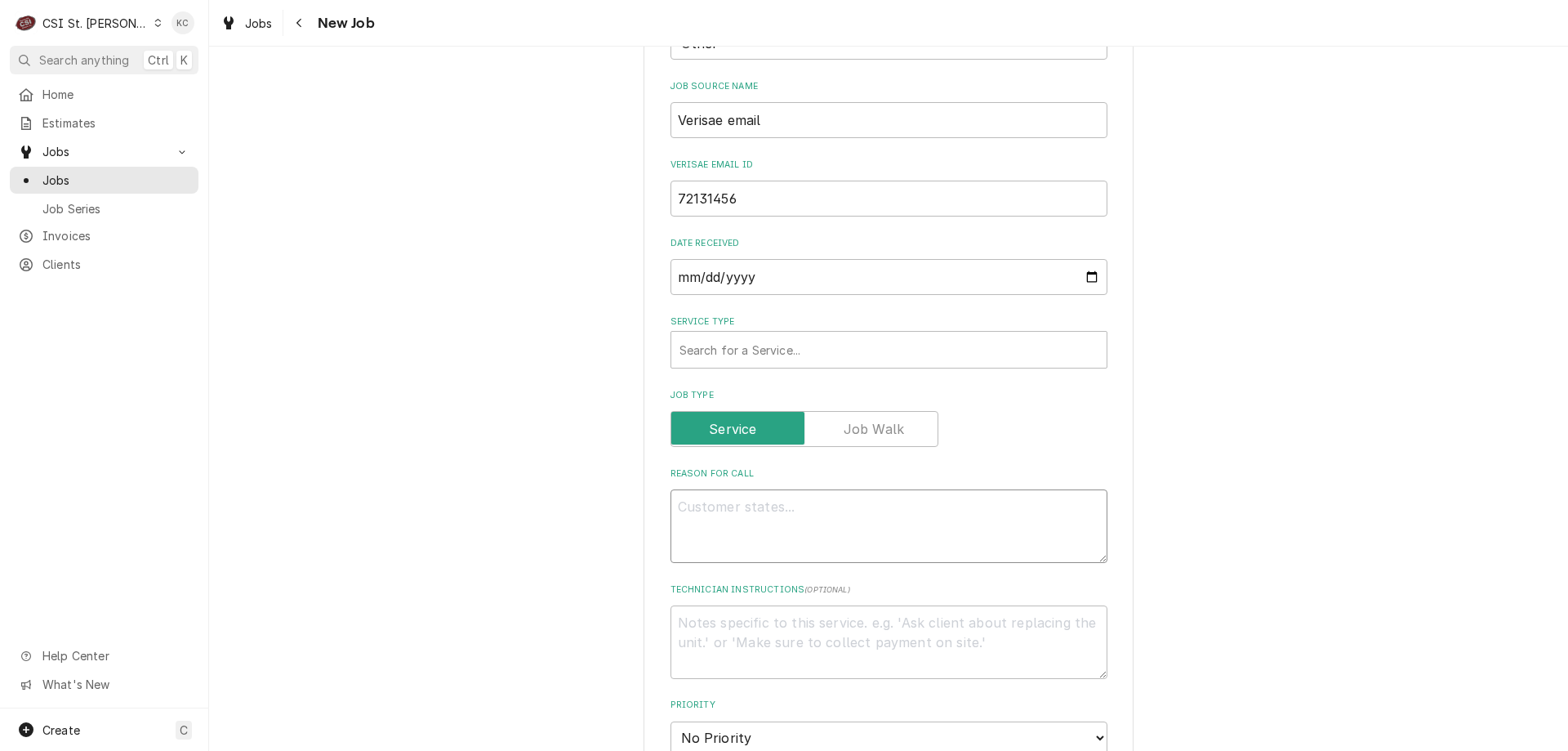
type textarea "Tag #: 710DL41B Fixture Number: Serial #: 686431C3F010AGXX In-Service Date: 11/…"
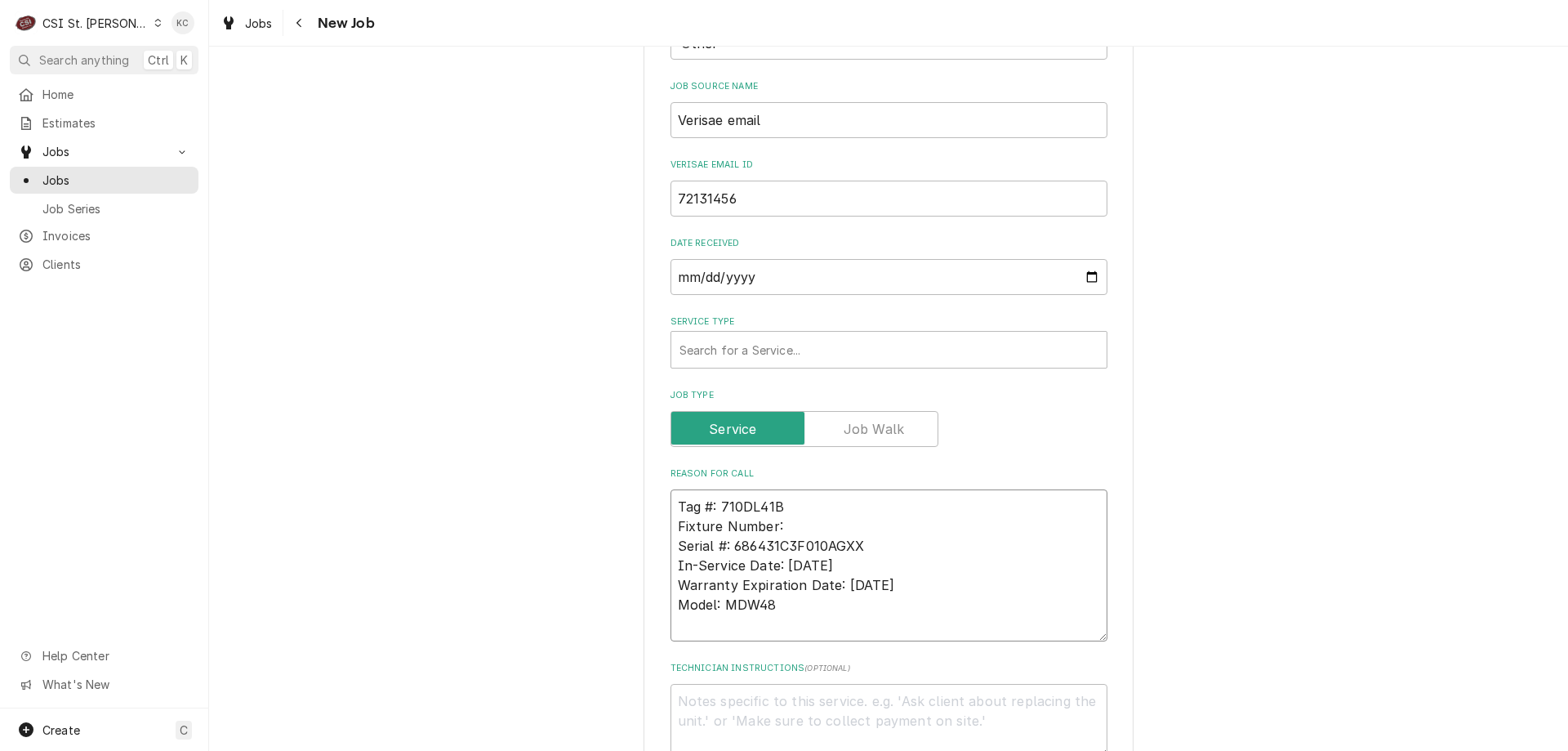
drag, startPoint x: 797, startPoint y: 526, endPoint x: 650, endPoint y: 524, distance: 147.0
click at [650, 524] on div "Please provide the following information to create a job: Client Details Client…" at bounding box center [889, 526] width 490 height 2040
type textarea "x"
type textarea "Tag #: 710DL41B Serial #: 686431C3F010AGXX In-Service Date: 11/07/2018 Warranty…"
drag, startPoint x: 791, startPoint y: 607, endPoint x: 656, endPoint y: 598, distance: 135.3
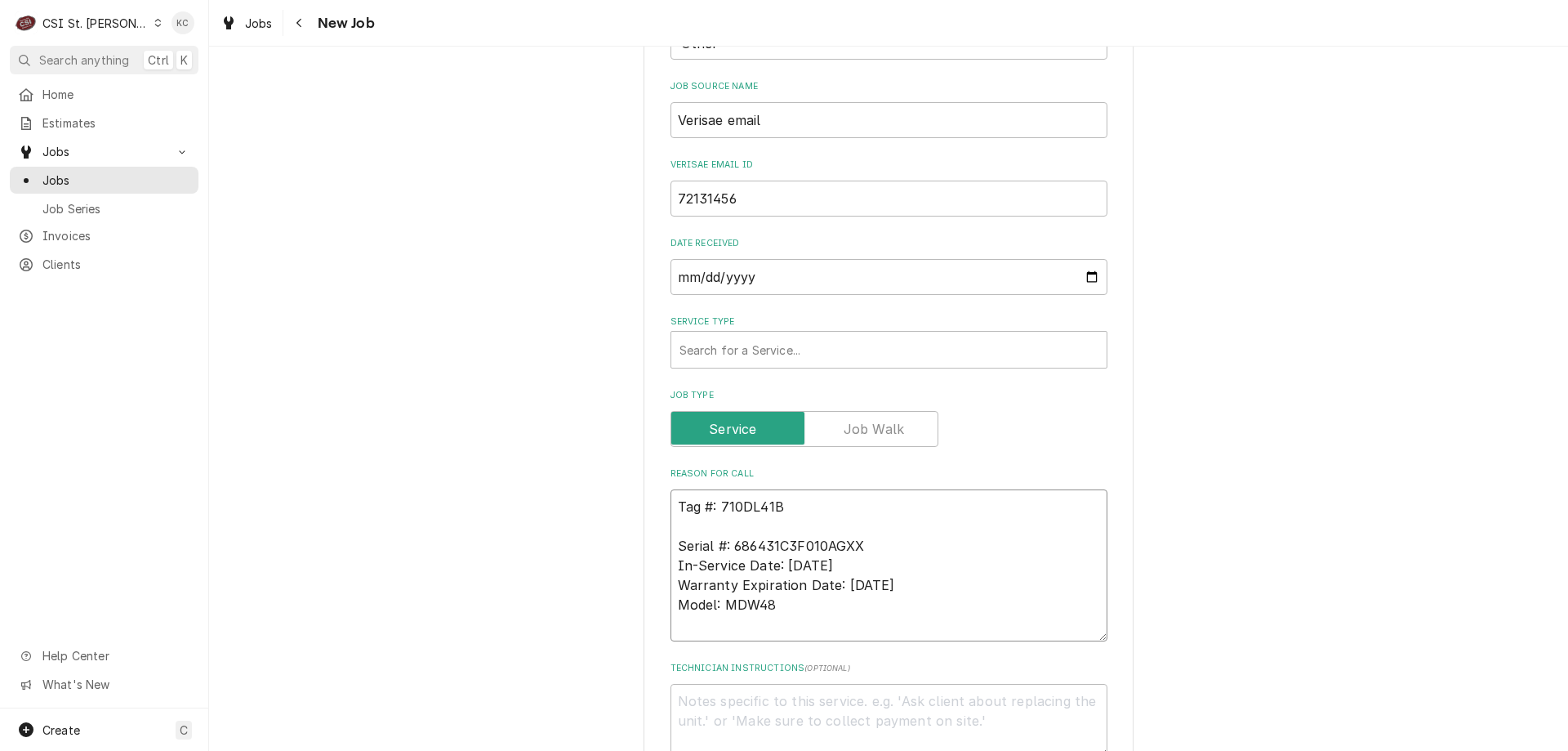
click at [656, 598] on div "Please provide the following information to create a job: Client Details Client…" at bounding box center [889, 526] width 490 height 2040
click at [736, 523] on textarea "Tag #: 710DL41B Serial #: 686431C3F010AGXX In-Service Date: 11/07/2018 Warranty…" at bounding box center [889, 566] width 437 height 152
paste textarea "Model: MDW48"
type textarea "x"
type textarea "Tag #: 710DL41B Model: MDW48 Serial #: 686431C3F010AGXX In-Service Date: 11/07/…"
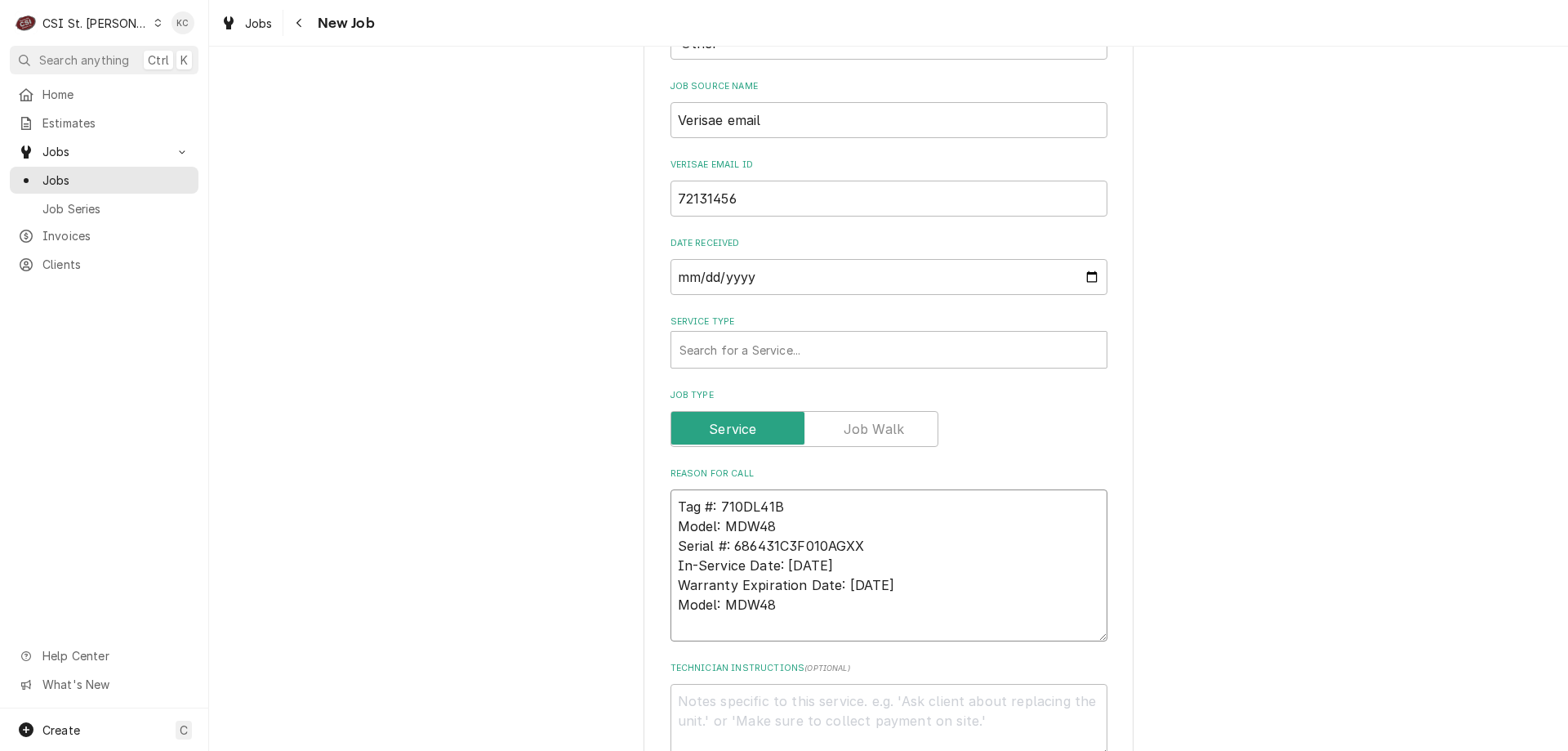
drag, startPoint x: 777, startPoint y: 606, endPoint x: 659, endPoint y: 568, distance: 124.0
click at [659, 568] on div "Please provide the following information to create a job: Client Details Client…" at bounding box center [889, 526] width 490 height 2040
type textarea "x"
type textarea "Tag #: 710DL41B Model: MDW48 Serial #: 686431C3F010AGXX"
type textarea "x"
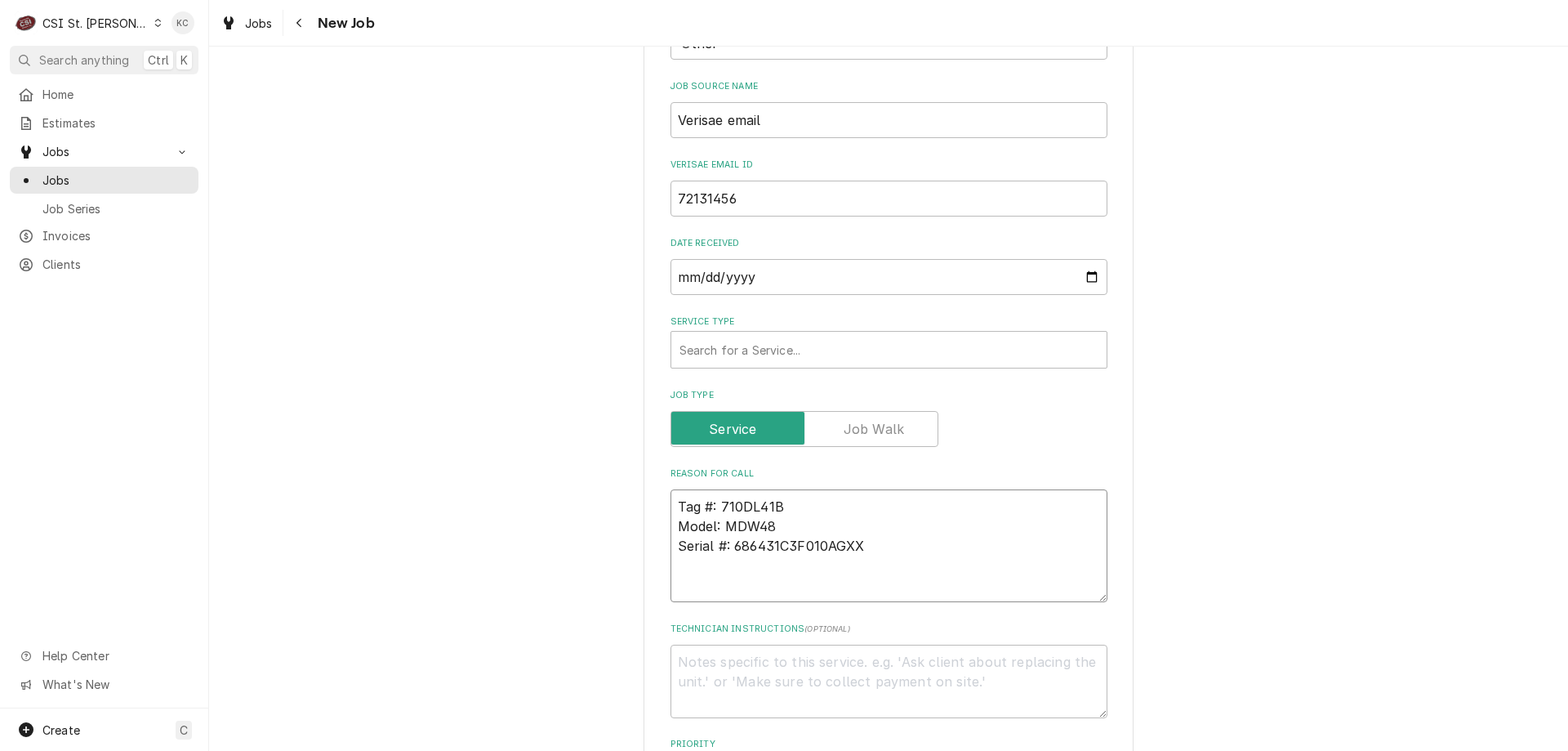
type textarea "Tag #: 710DL41B Model: MDW48 Serial #: 686431C3F010AGXX"
type textarea "x"
type textarea "Tag #: 710DL41B Model: MDW48 Serial #: 686431C3F010AGXX H"
type textarea "x"
type textarea "Tag #: 710DL41B Model: MDW48 Serial #: 686431C3F010AGXX Hot"
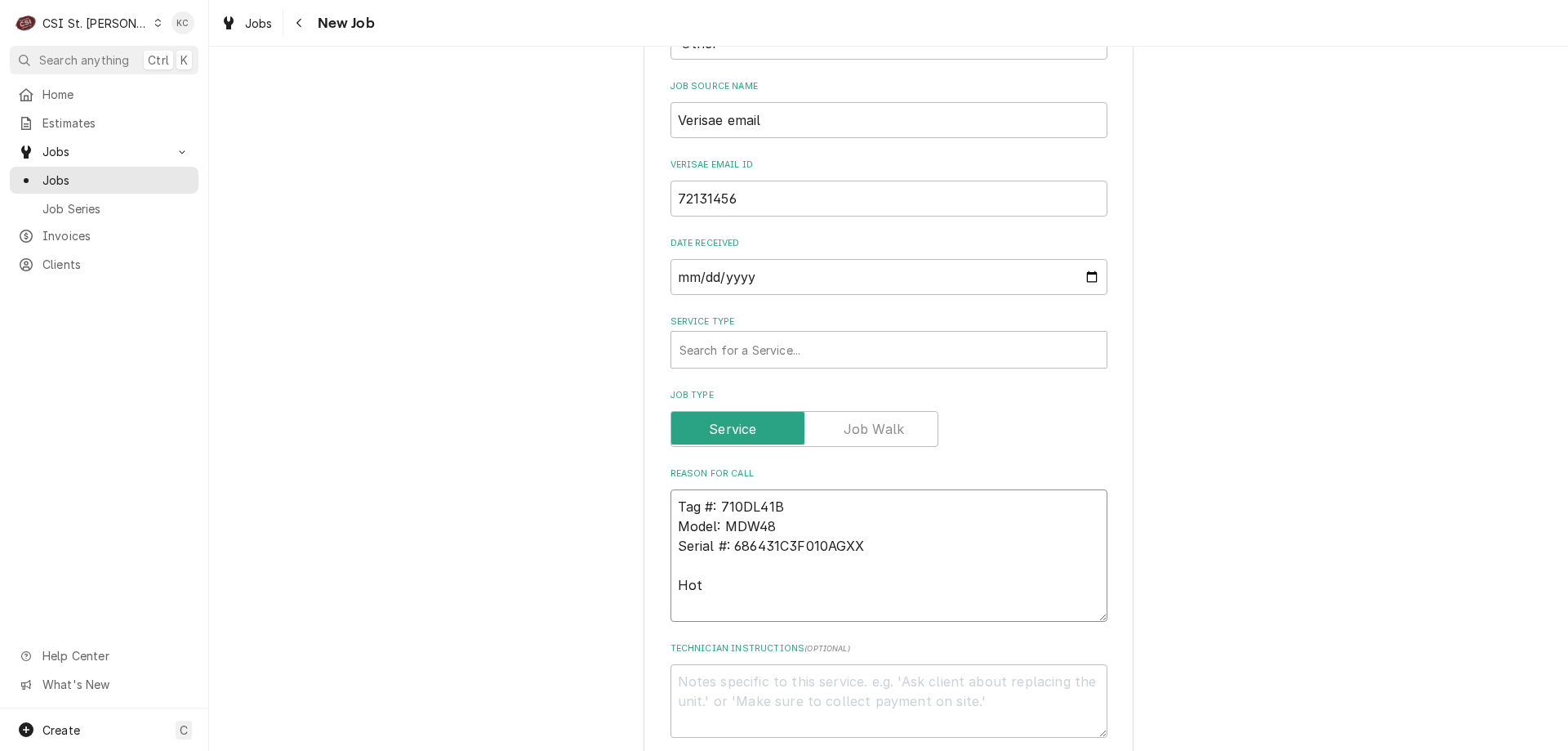
type textarea "x"
type textarea "Tag #: 710DL41B Model: MDW48 Serial #: 686431C3F010AGXX Hot"
type textarea "x"
type textarea "Tag #: 710DL41B Model: MDW48 Serial #: 686431C3F010AGXX Hot c"
type textarea "x"
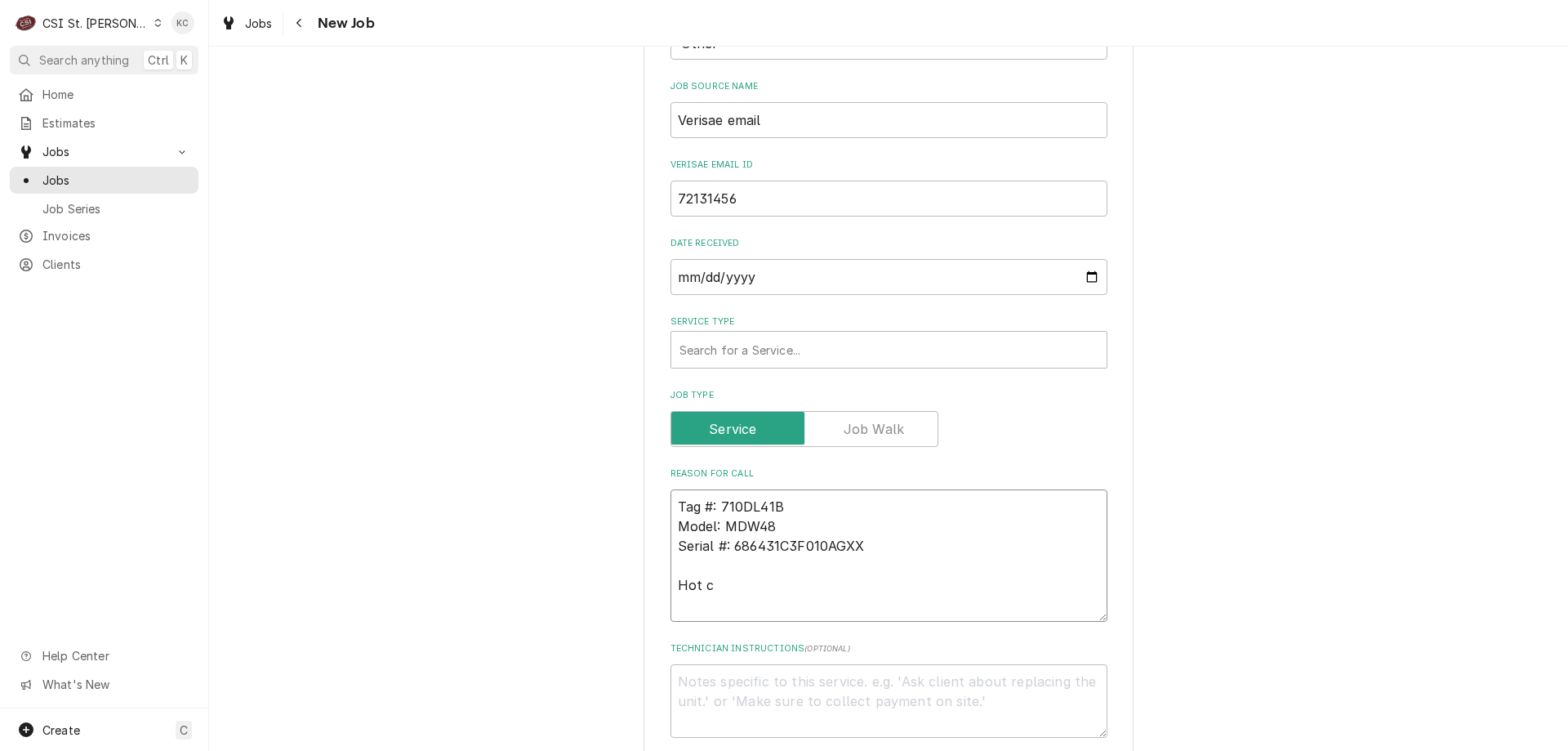
type textarea "Tag #: 710DL41B Model: MDW48 Serial #: 686431C3F010AGXX Hot ca"
type textarea "x"
type textarea "Tag #: 710DL41B Model: MDW48 Serial #: 686431C3F010AGXX Hot cas"
type textarea "x"
type textarea "Tag #: 710DL41B Model: MDW48 Serial #: 686431C3F010AGXX Hot case"
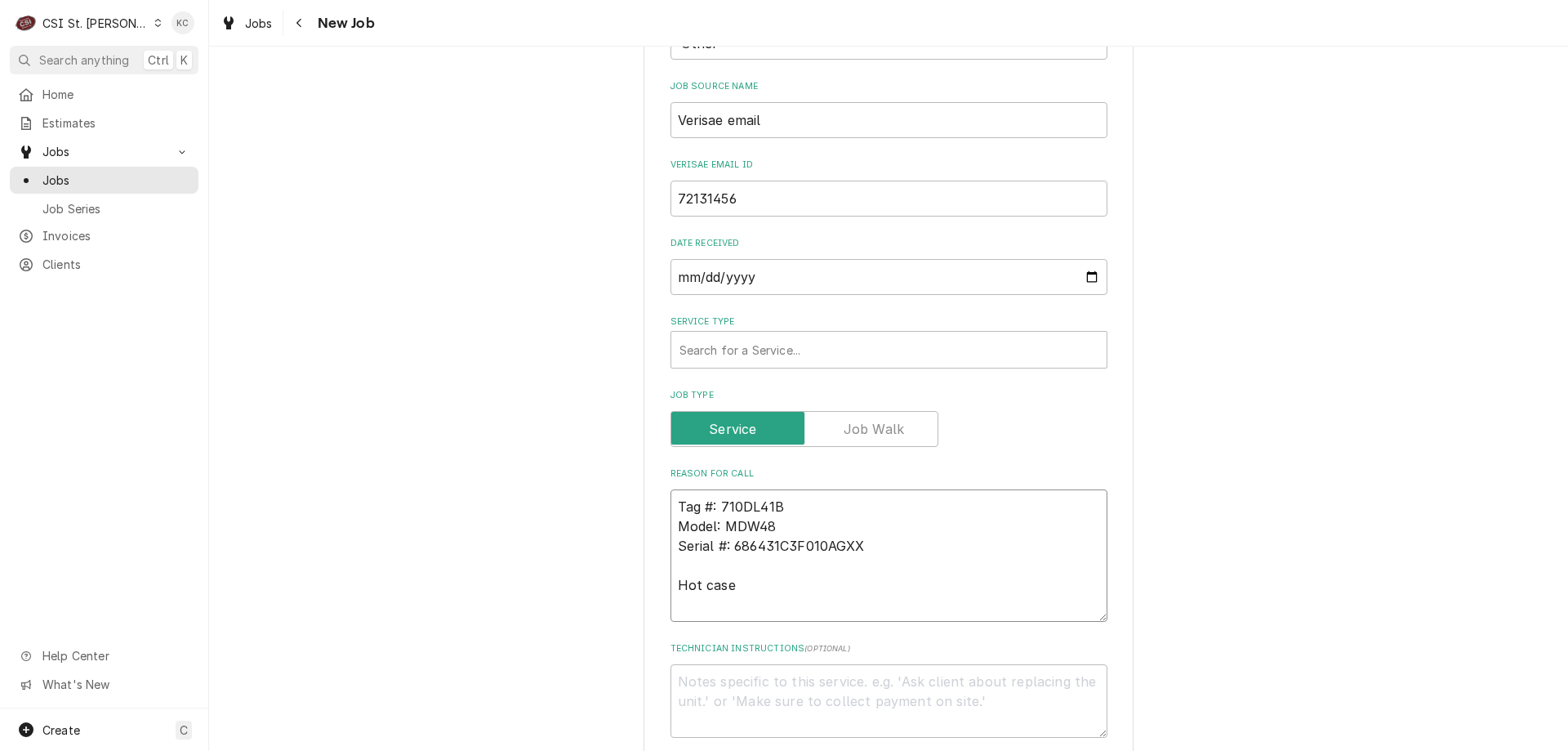
type textarea "x"
type textarea "Tag #: 710DL41B Model: MDW48 Serial #: 686431C3F010AGXX Hot case"
type textarea "x"
type textarea "Tag #: 710DL41B Model: MDW48 Serial #: 686431C3F010AGXX Hot case -"
type textarea "x"
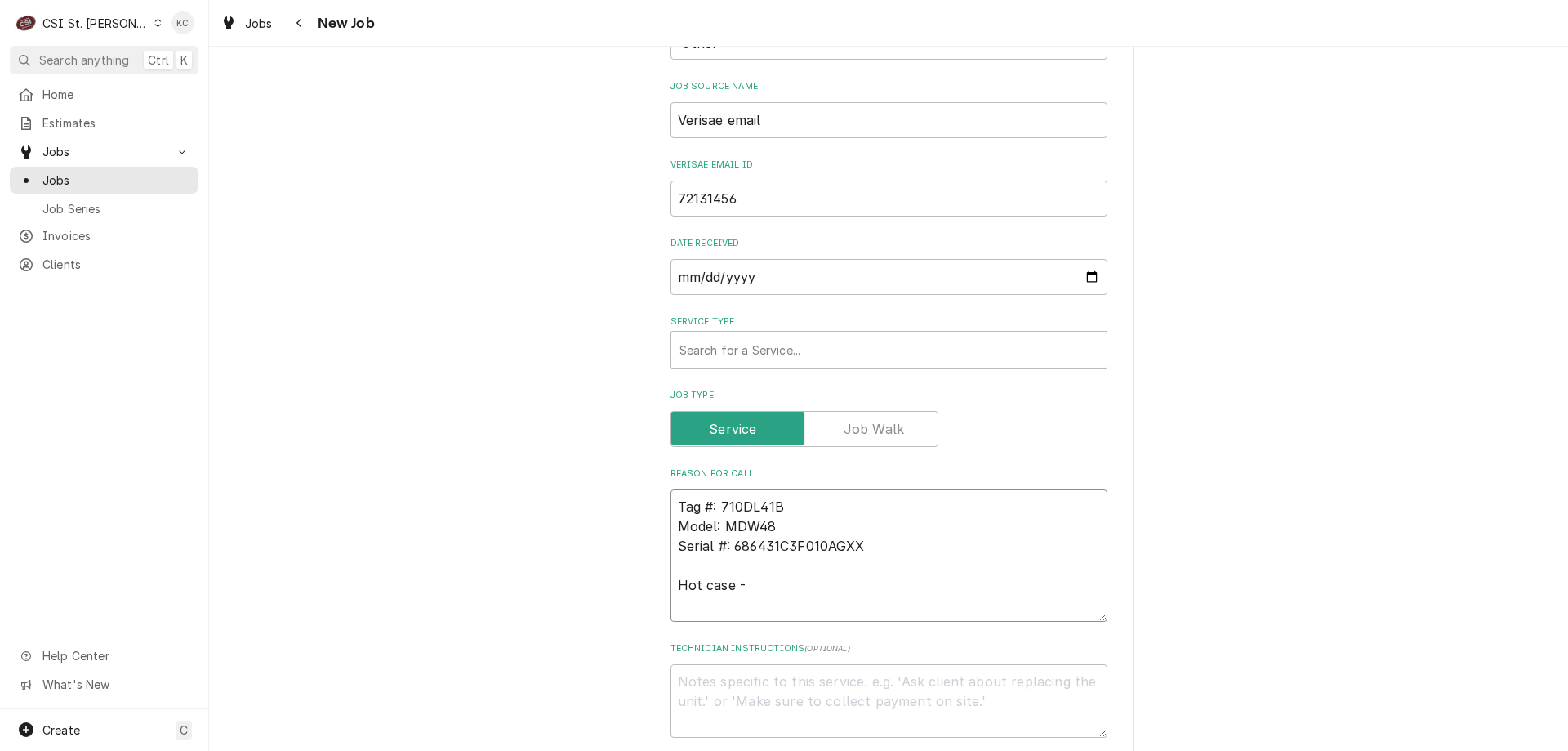
type textarea "Tag #: 710DL41B Model: MDW48 Serial #: 686431C3F010AGXX Hot case -"
type textarea "x"
type textarea "Tag #: 710DL41B Model: MDW48 Serial #: 686431C3F010AGXX Hot case -"
click at [778, 586] on textarea "Tag #: 710DL41B Model: MDW48 Serial #: 686431C3F010AGXX Hot case -" at bounding box center [889, 556] width 437 height 132
paste textarea "Temperature knob fell off, is stripped, and just spins when put back on"
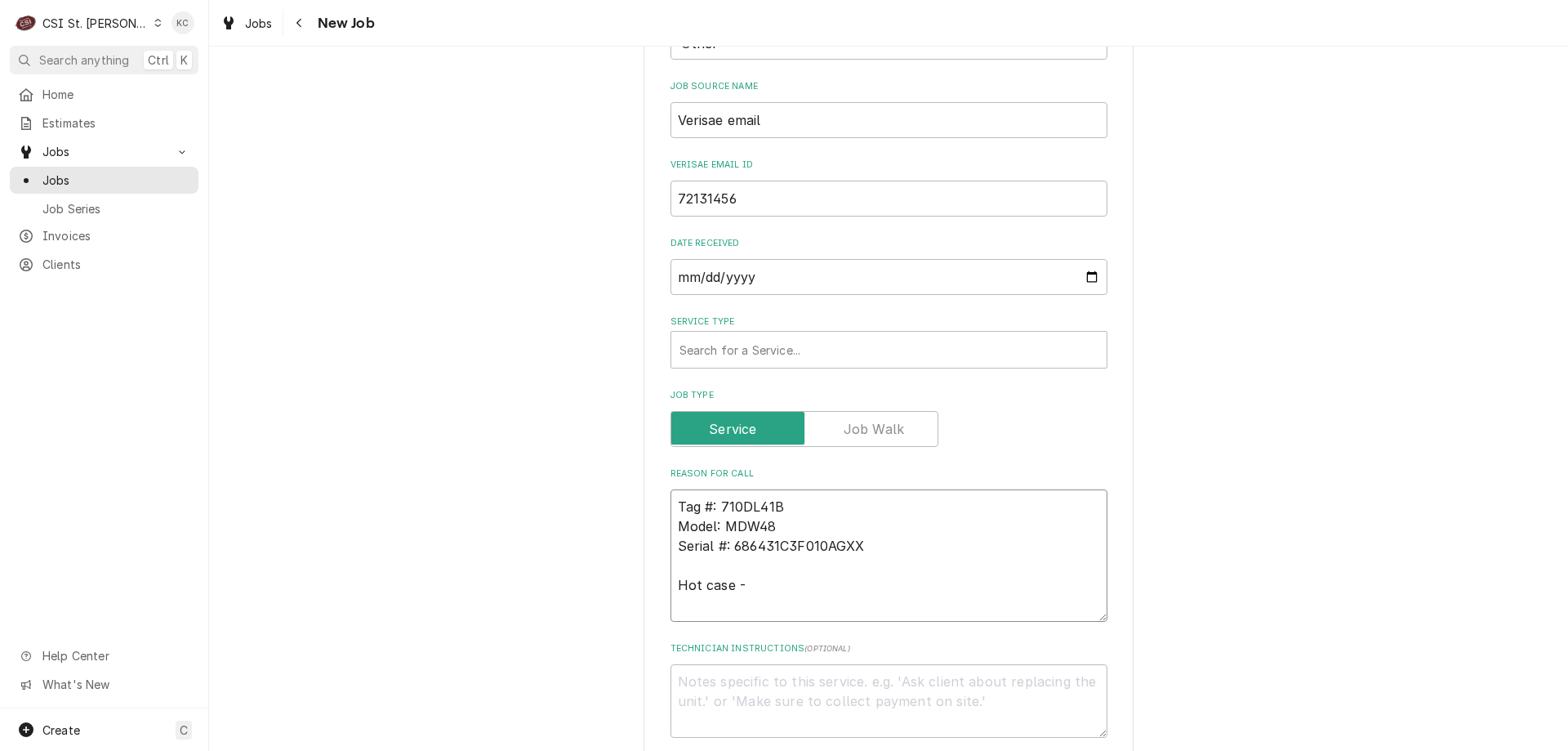
type textarea "x"
type textarea "Tag #: 710DL41B Model: MDW48 Serial #: 686431C3F010AGXX Hot case - Temperature …"
type textarea "x"
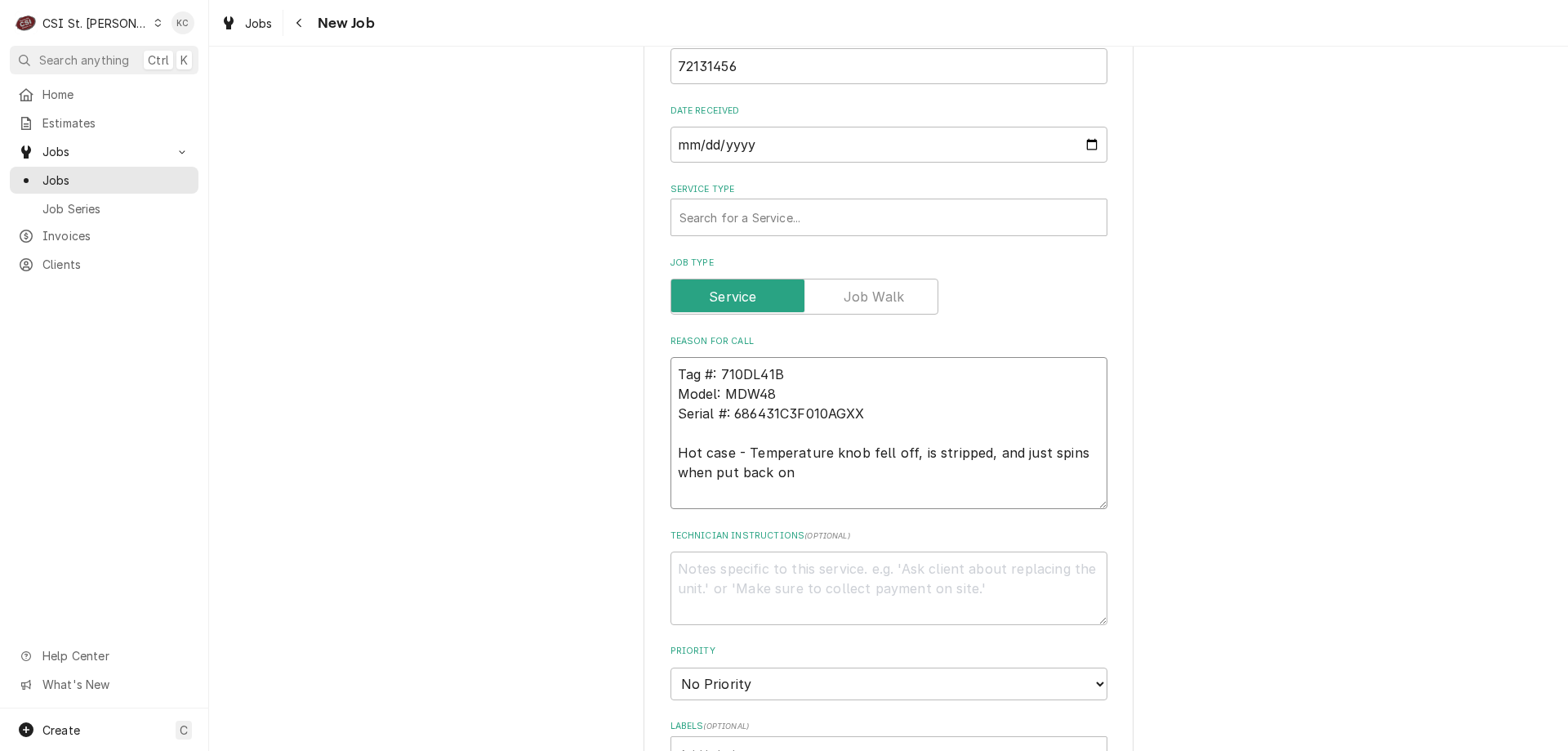
scroll to position [735, 0]
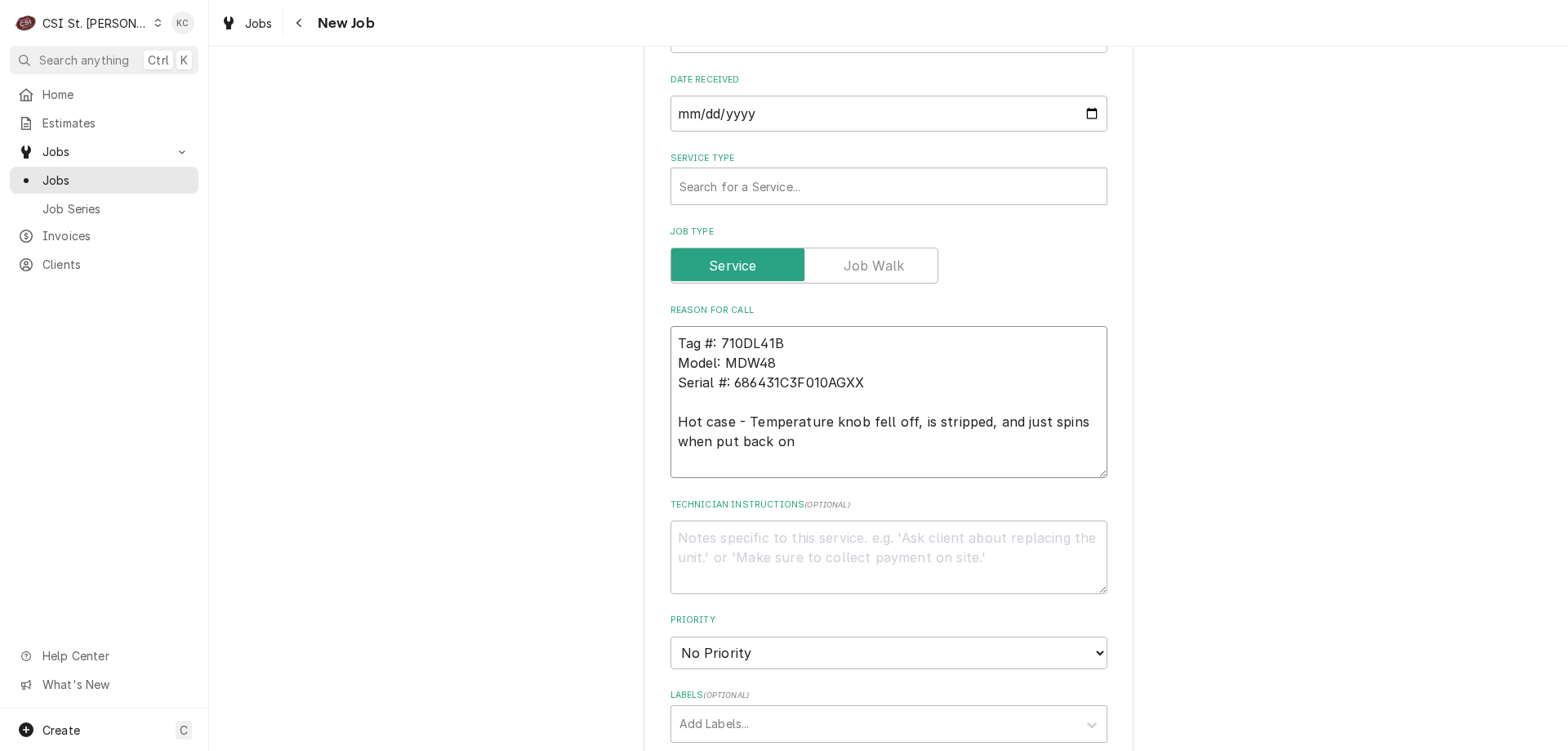
type textarea "Tag #: 710DL41B Model: MDW48 Serial #: 686431C3F010AGXX Hot case - Temperature …"
click at [708, 536] on textarea "Technician Instructions ( optional )" at bounding box center [889, 557] width 437 height 74
paste textarea "Carrie Swarthout"
type textarea "x"
type textarea "Carrie Swarthout"
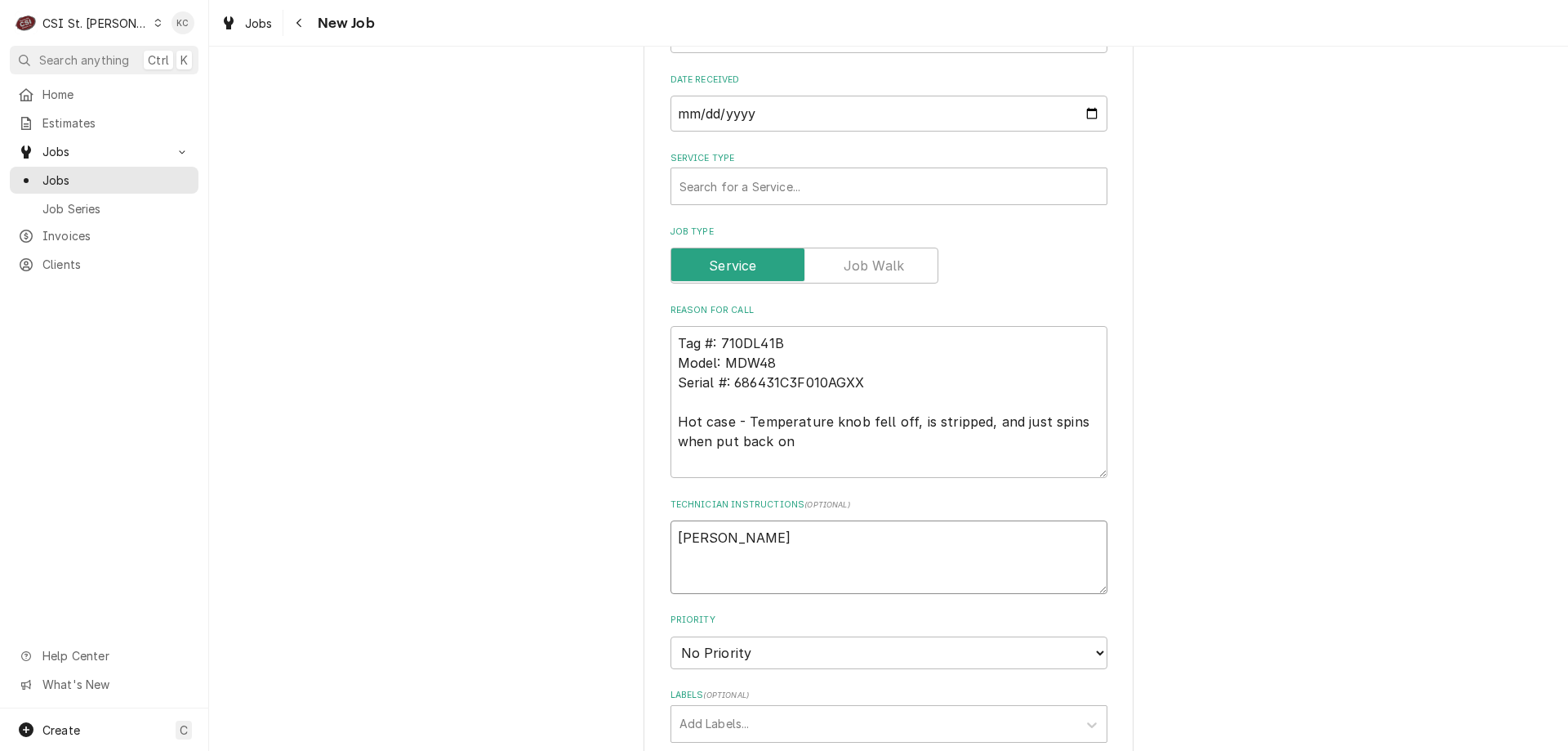
type textarea "x"
type textarea "Carrie Swarthout -"
type textarea "x"
type textarea "Carrie Swarthout -"
type textarea "x"
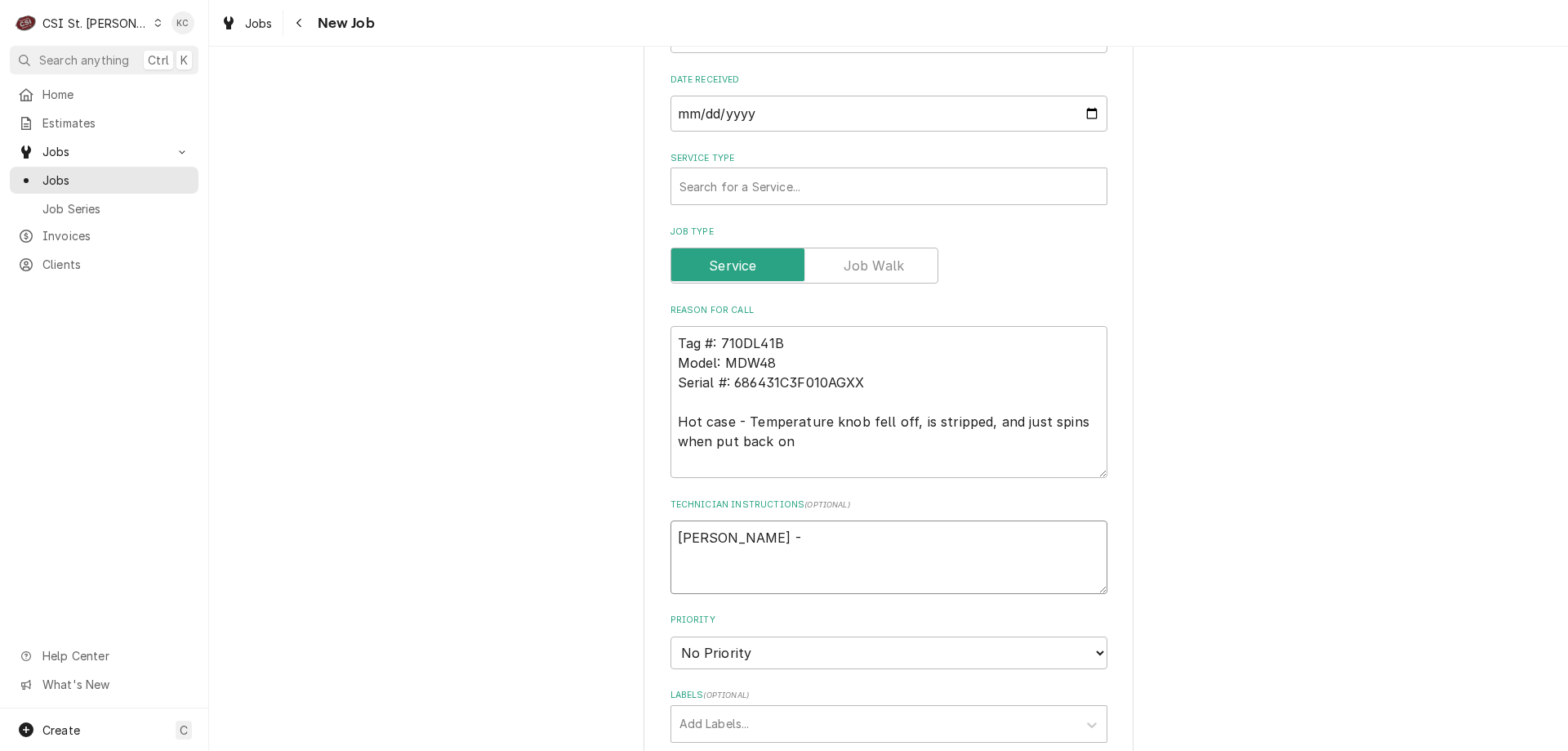
type textarea "Carrie Swarthout - 6"
type textarea "x"
type textarea "Carrie Swarthout - 63"
type textarea "x"
type textarea "Carrie Swarthout - 636"
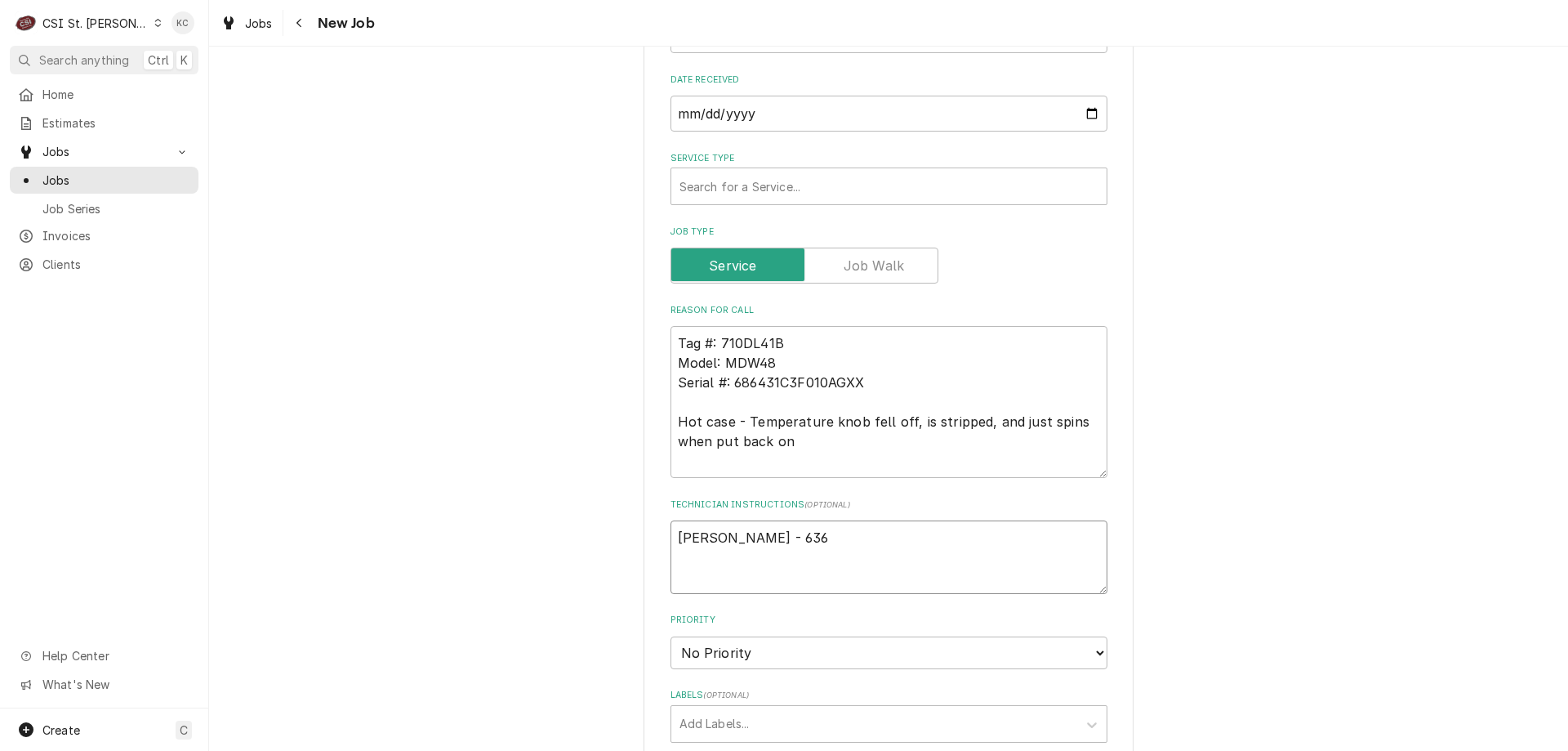
type textarea "x"
type textarea "Carrie Swarthout - 636"
type textarea "x"
type textarea "Carrie Swarthout - 636 4"
type textarea "x"
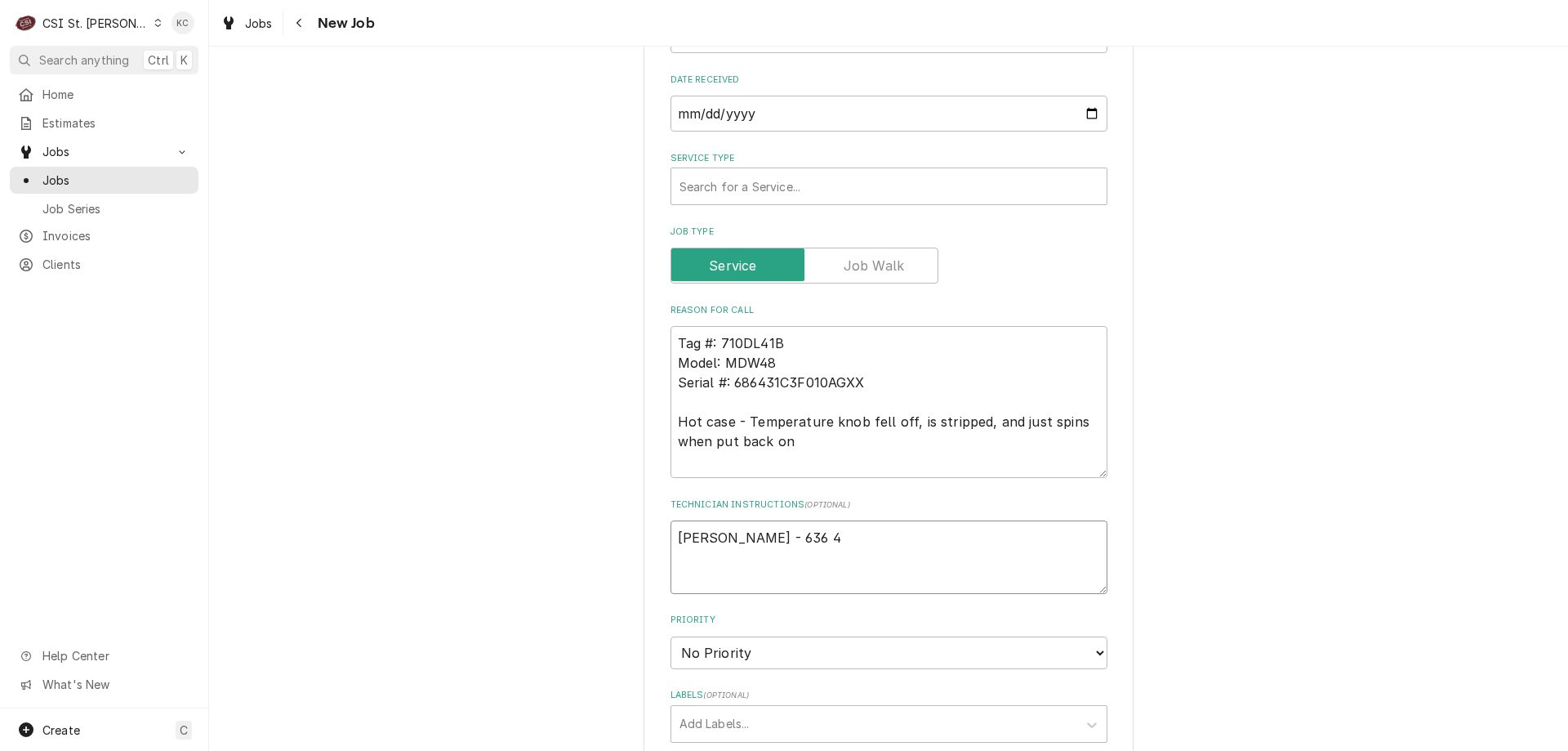
type textarea "Carrie Swarthout - 636 45"
type textarea "x"
type textarea "Carrie Swarthout - 636 456"
type textarea "x"
type textarea "Carrie Swarthout - 636 456-"
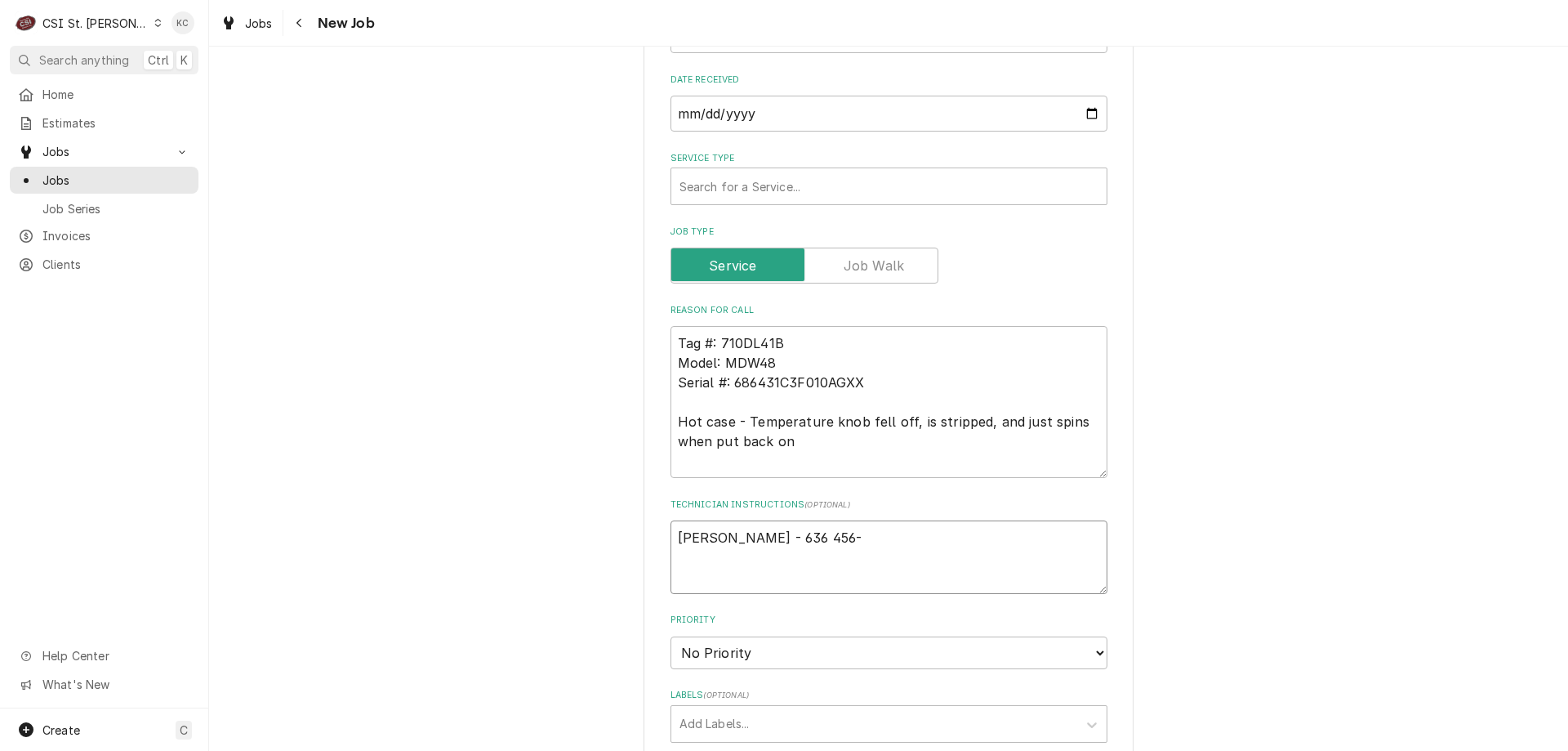
type textarea "x"
type textarea "Carrie Swarthout - 636 456-1"
type textarea "x"
type textarea "Carrie Swarthout - 636 456-10"
type textarea "x"
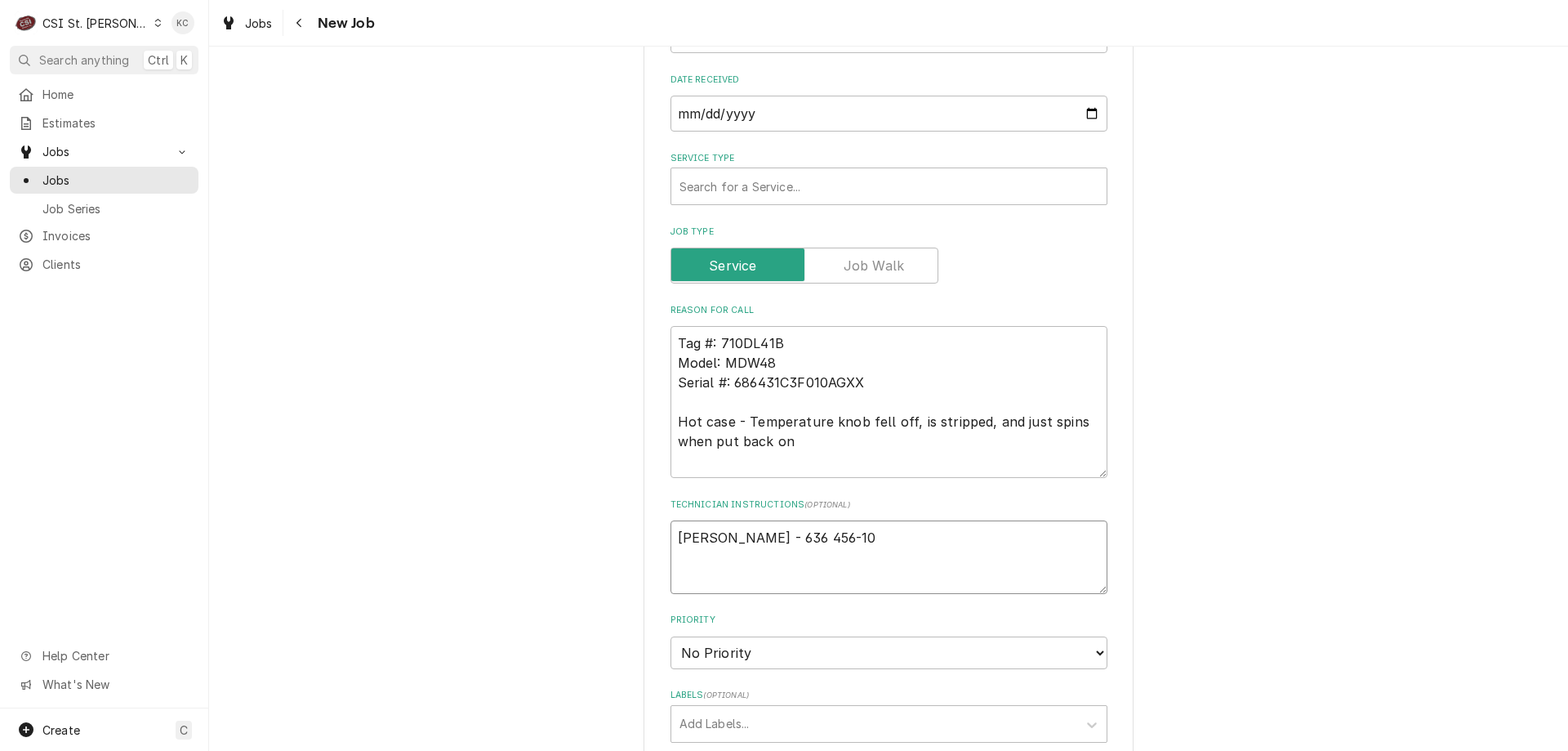
type textarea "Carrie Swarthout - 636 456-103"
type textarea "x"
type textarea "Carrie Swarthout - 636 456-1036"
type textarea "x"
type textarea "Carrie Swarthout - 636 456-1036"
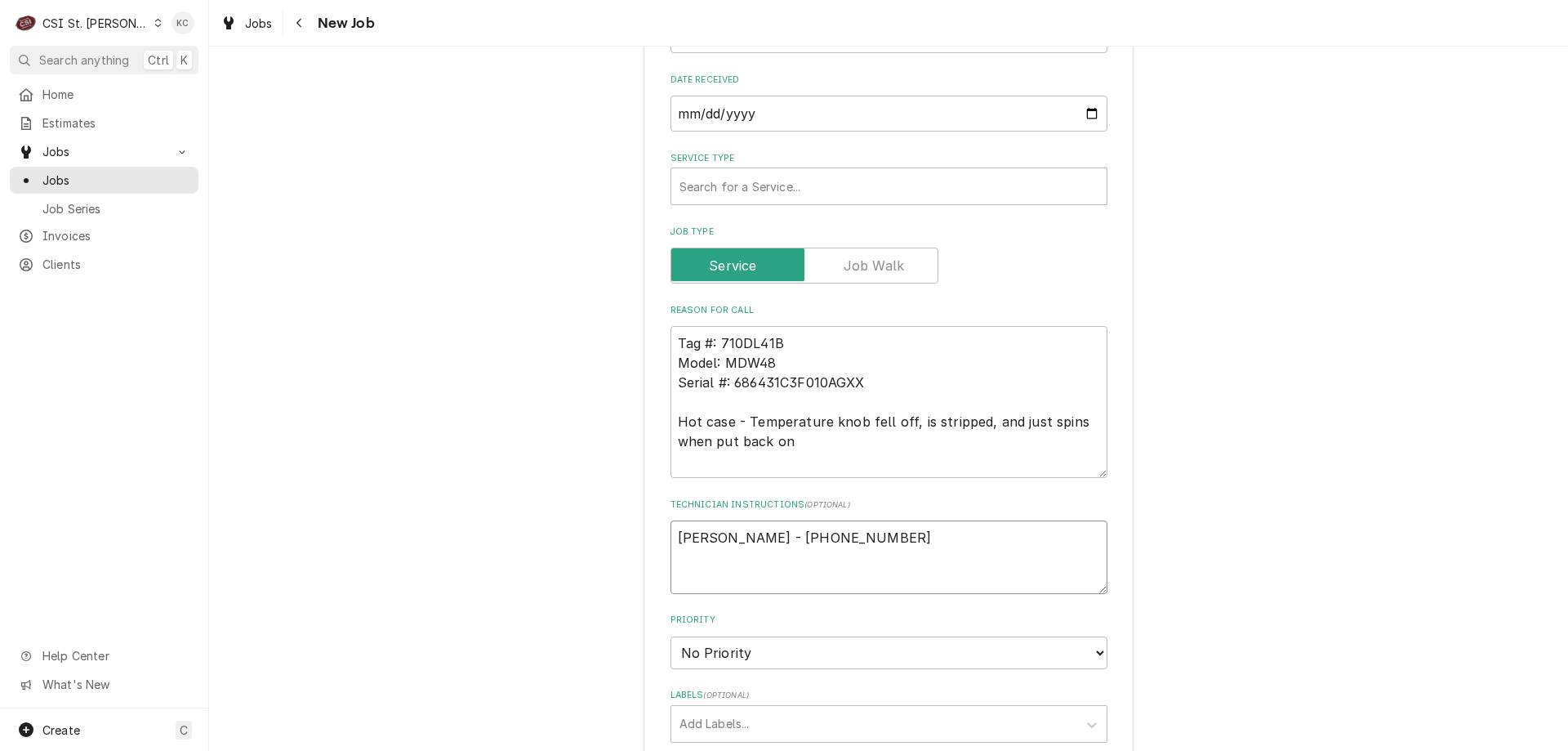
type textarea "x"
type textarea "Carrie Swarthout - 636 456-1036"
type textarea "x"
type textarea "Carrie Swarthout - 636 456-1036 6"
type textarea "x"
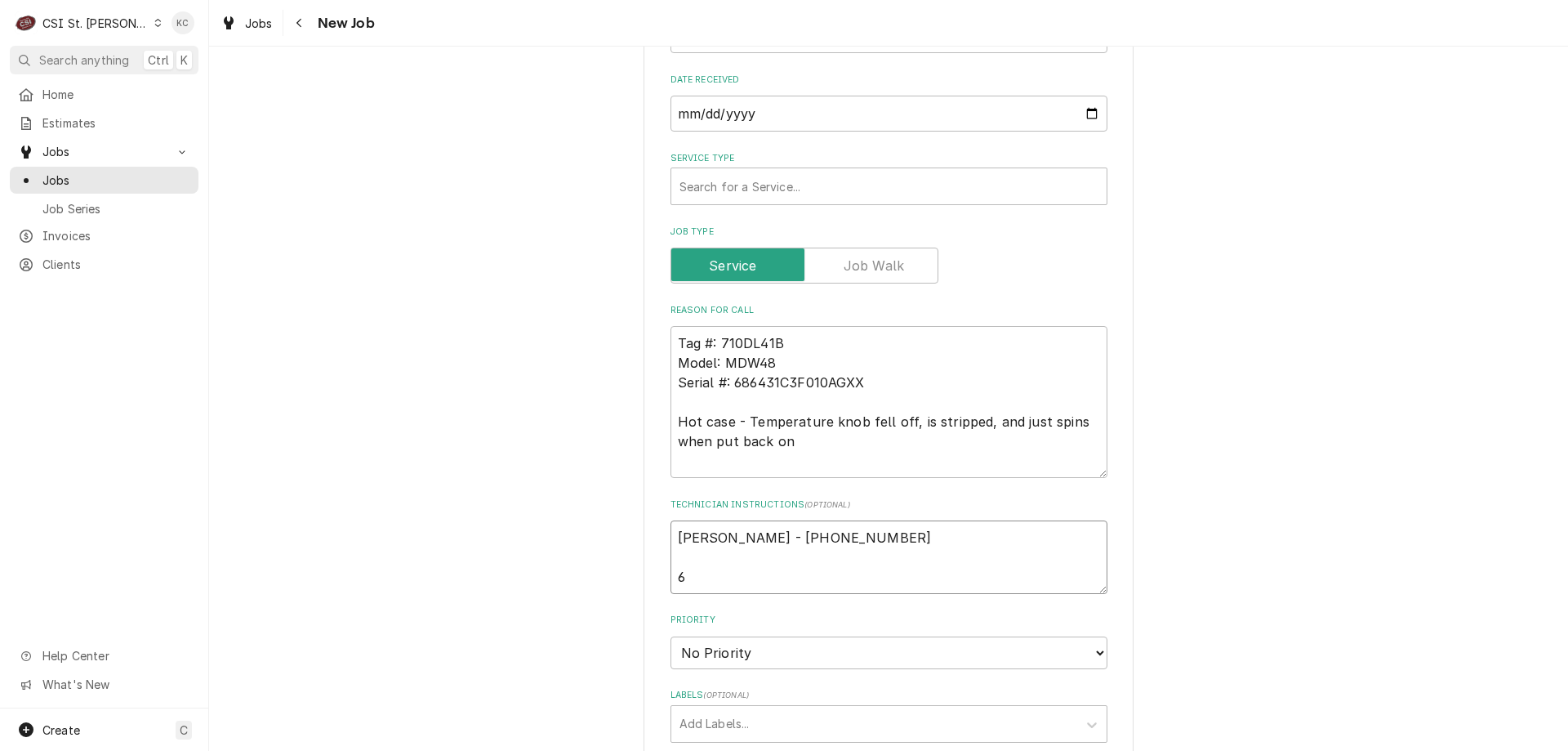
type textarea "Carrie Swarthout - 636 456-1036 6a"
type textarea "x"
type textarea "Carrie Swarthout - 636 456-1036 6am"
type textarea "x"
type textarea "Carrie Swarthout - 636 456-1036 6am"
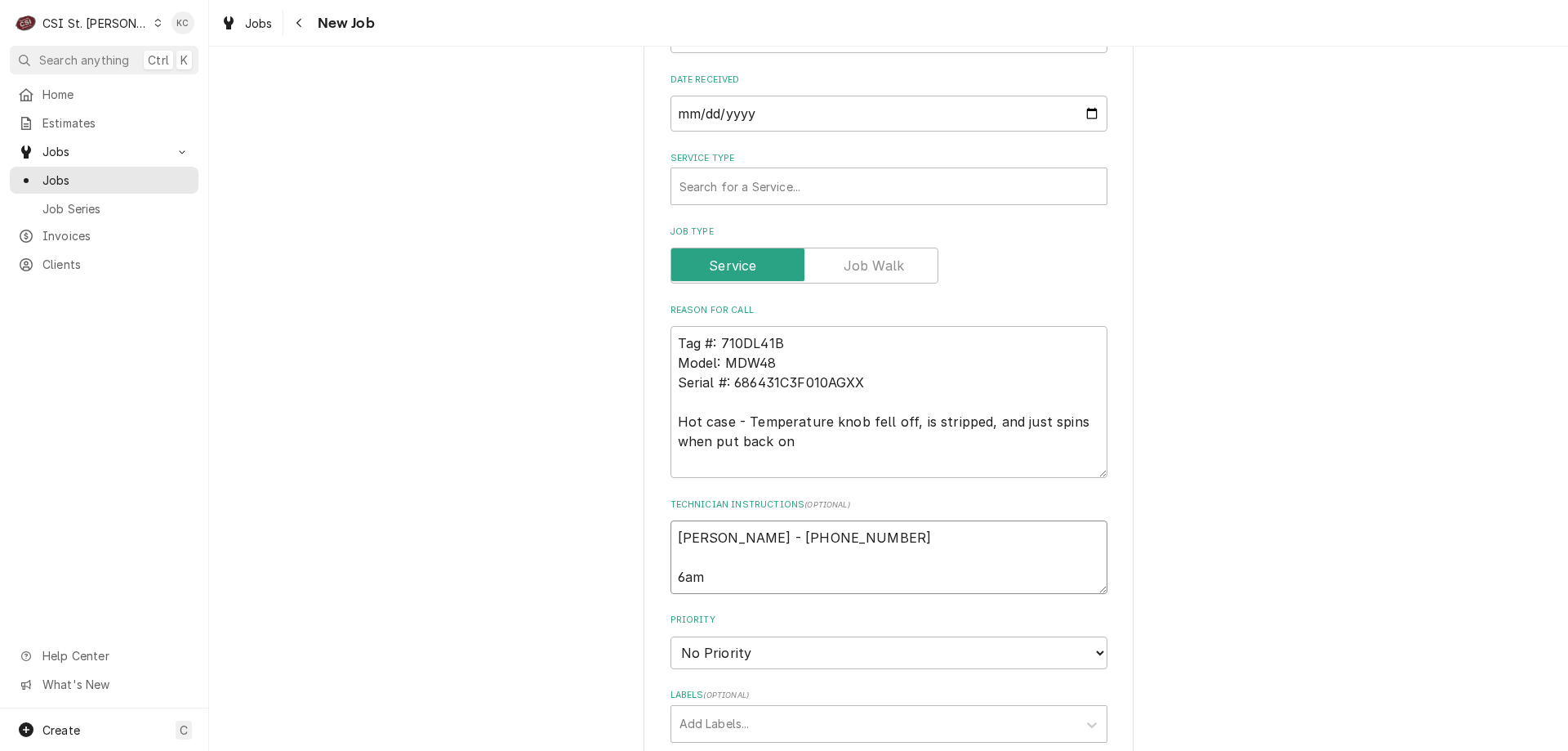
type textarea "x"
type textarea "Carrie Swarthout - 636 456-1036 6am -"
type textarea "x"
type textarea "Carrie Swarthout - 636 456-1036 6am -"
type textarea "x"
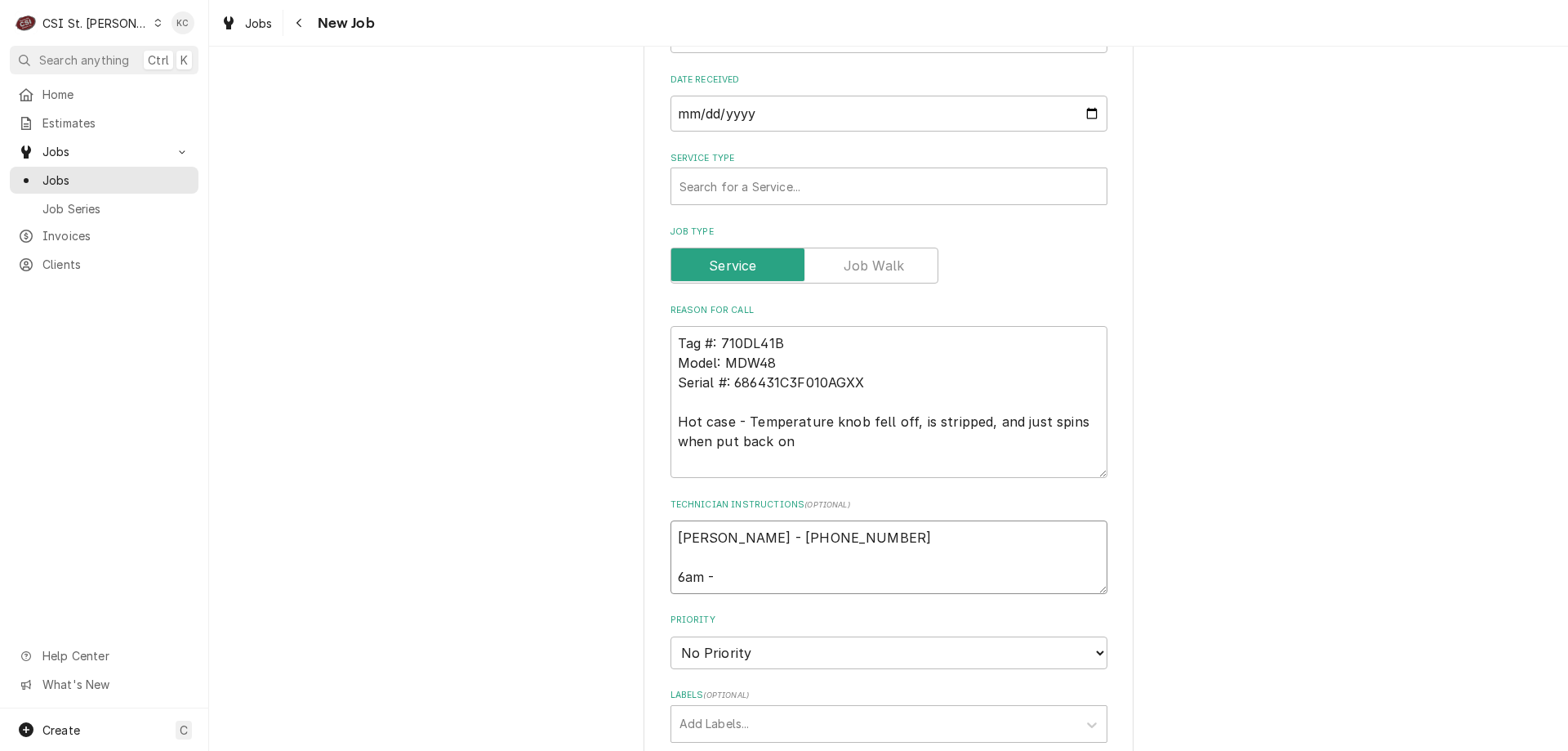
type textarea "Carrie Swarthout - 636 456-1036 6am - 1"
type textarea "x"
type textarea "Carrie Swarthout - 636 456-1036 6am - 10"
type textarea "x"
type textarea "Carrie Swarthout - 636 456-1036 6am - 10o"
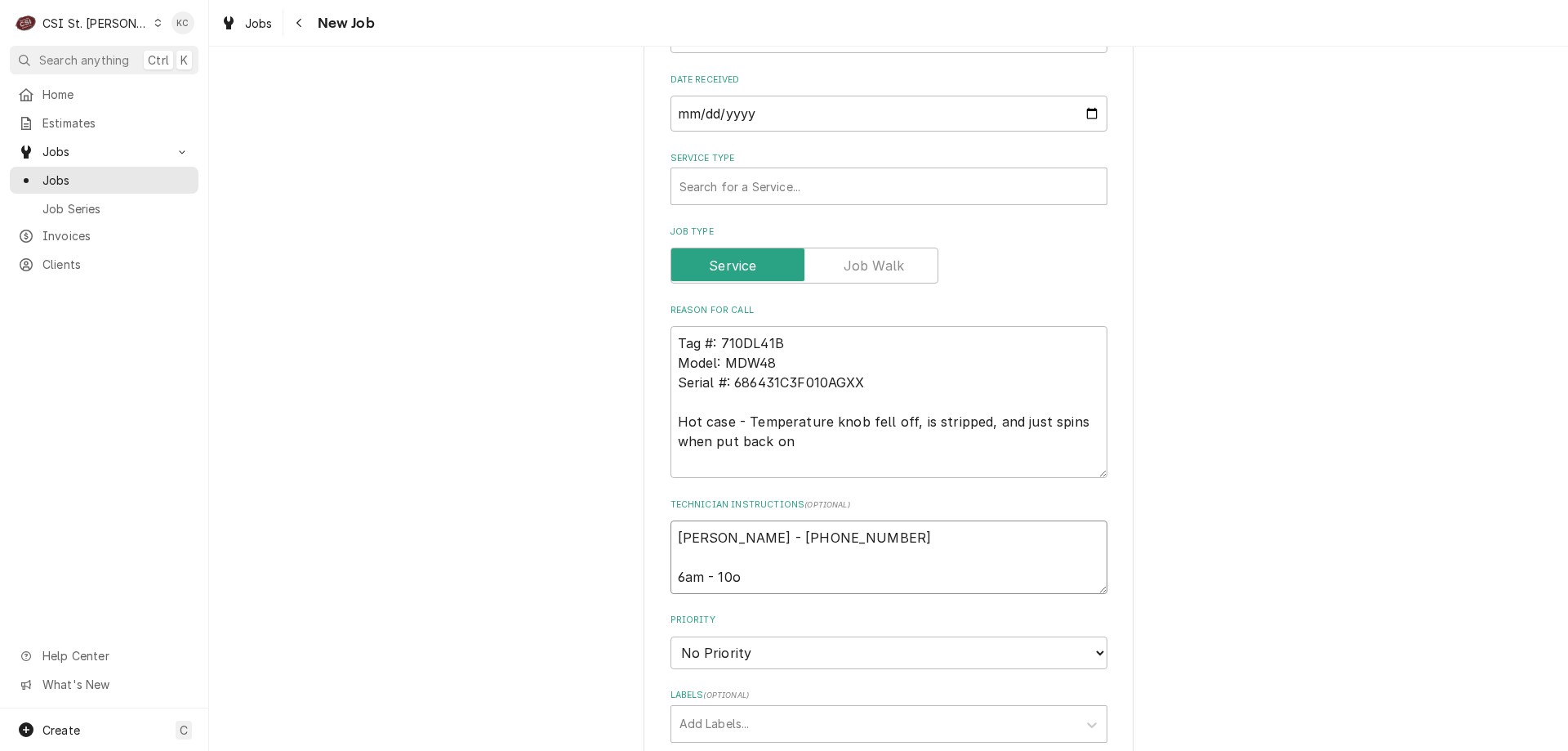
type textarea "x"
type textarea "Carrie Swarthout - 636 456-1036 6am - 10"
type textarea "x"
type textarea "Carrie Swarthout - 636 456-1036 6am - 10pm"
type textarea "x"
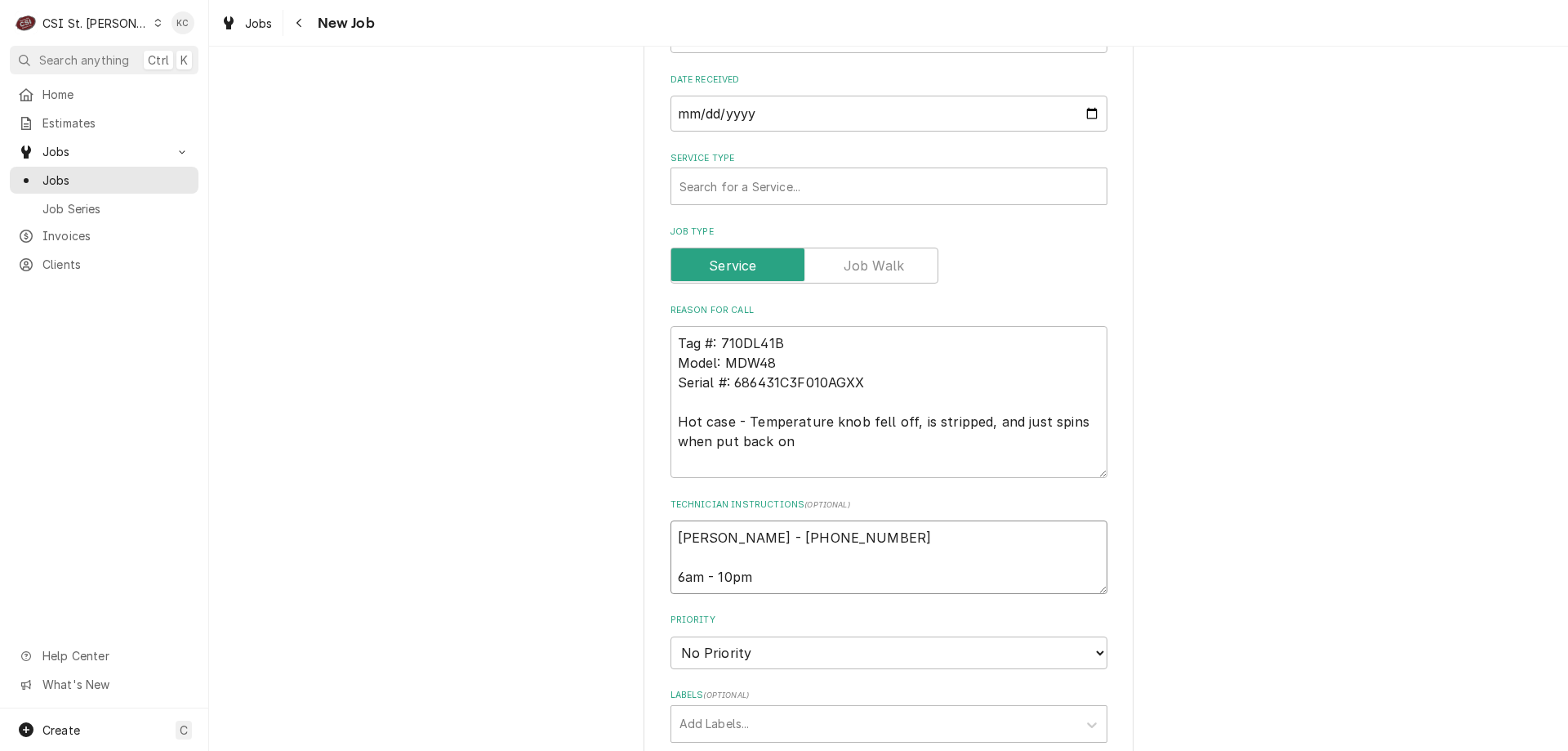
type textarea "Carrie Swarthout - 636 456-1036 6am - 10pm"
type textarea "x"
type textarea "Carrie Swarthout - 636 456-1036 6am - 10pm"
type textarea "x"
type textarea "Carrie Swarthout - 636 456-1036 6am - 10pm L"
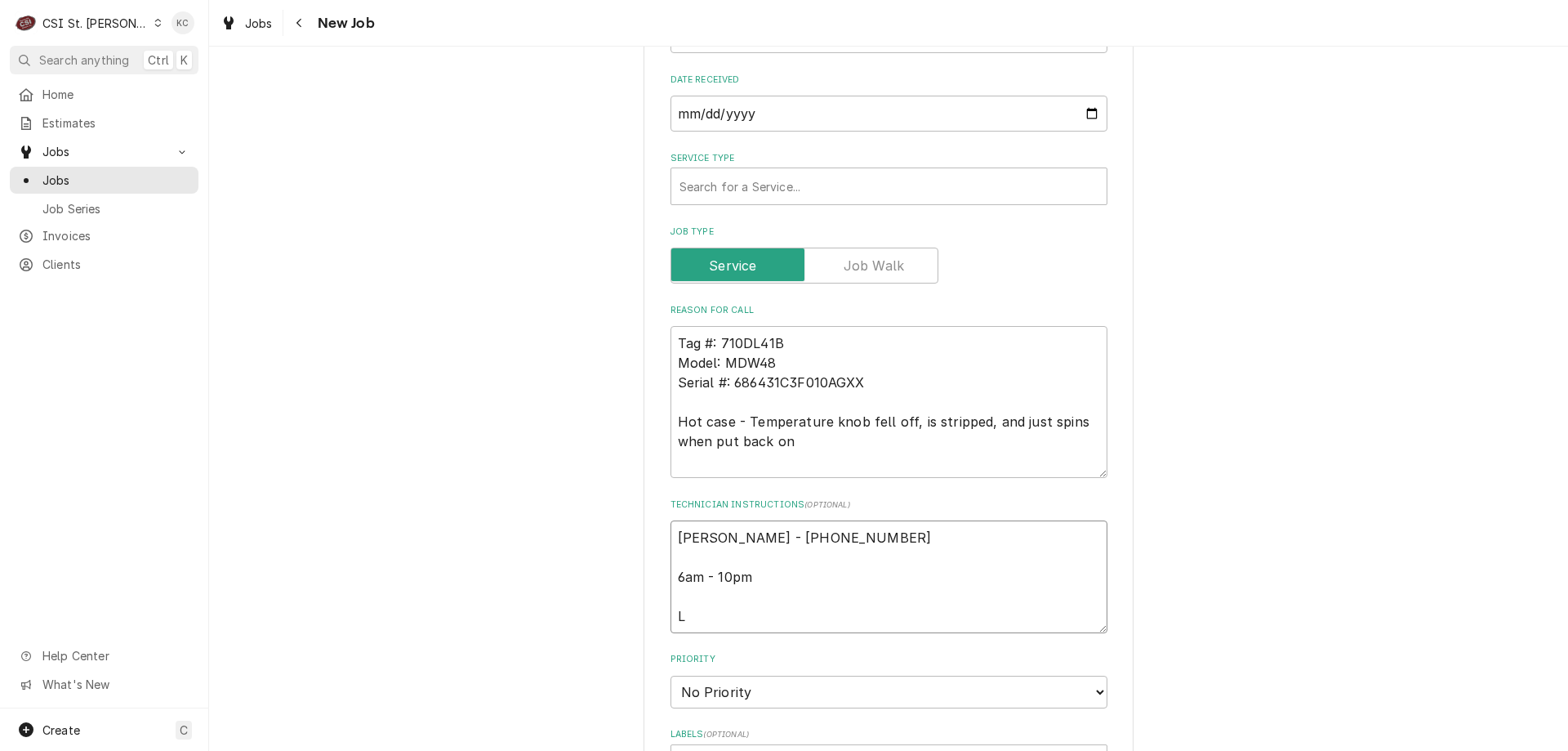
type textarea "x"
type textarea "Carrie Swarthout - 636 456-1036 6am - 10pm Lo"
type textarea "x"
type textarea "Carrie Swarthout - 636 456-1036 6am - 10pm Loc"
type textarea "x"
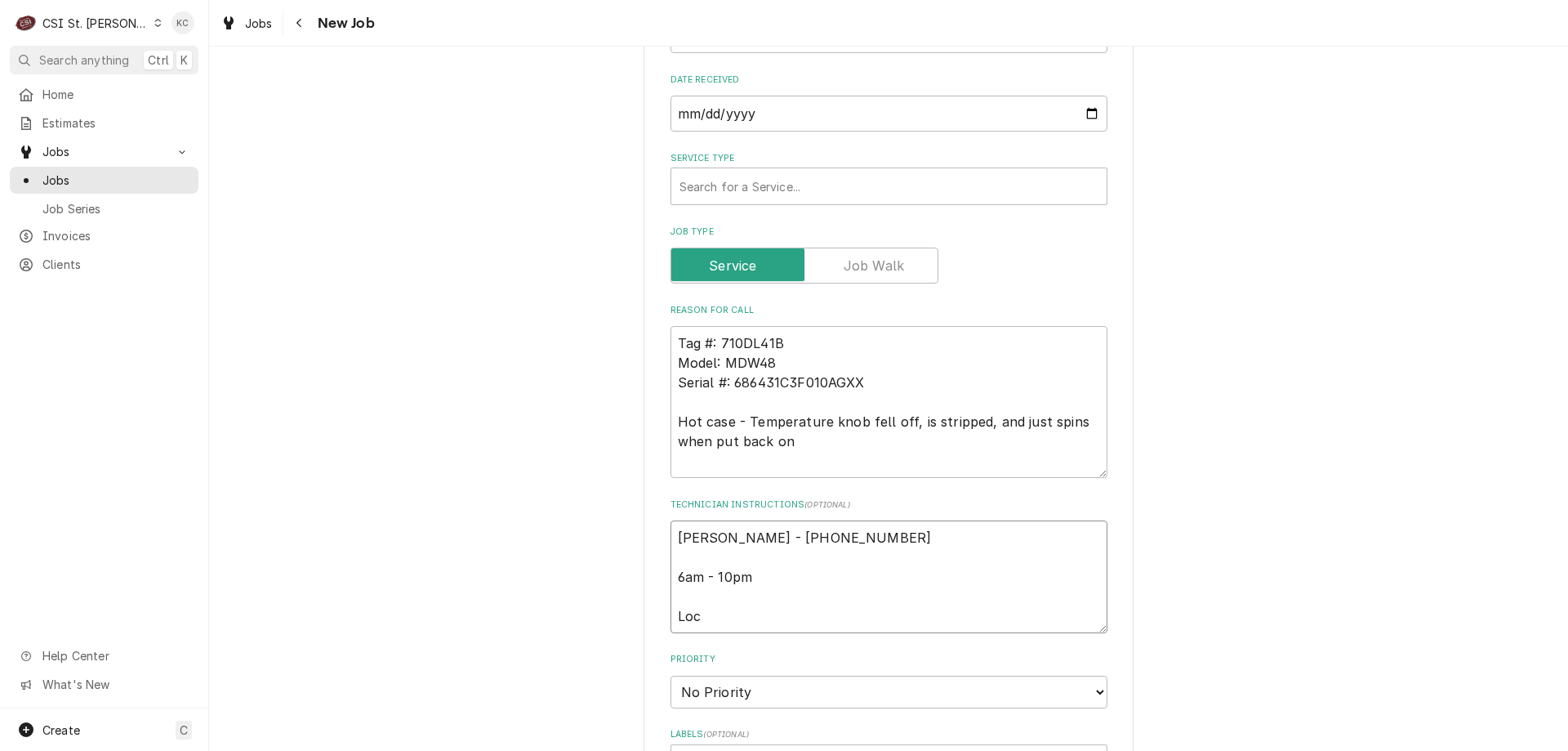
type textarea "Carrie Swarthout - 636 456-1036 6am - 10pm Loca"
type textarea "x"
type textarea "Carrie Swarthout - 636 456-1036 6am - 10pm Locat"
type textarea "x"
type textarea "Carrie Swarthout - 636 456-1036 6am - 10pm Locate"
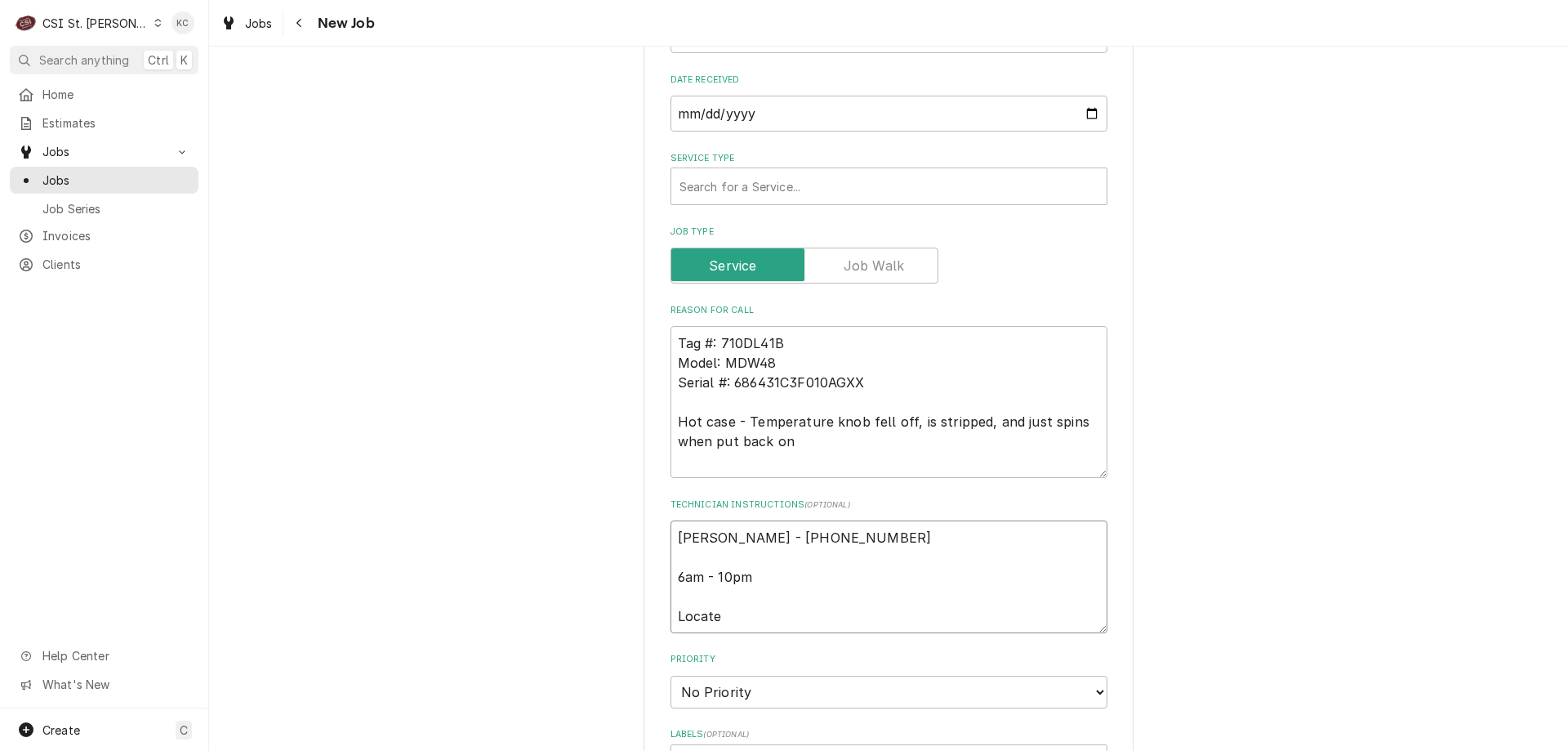
type textarea "x"
type textarea "Carrie Swarthout - 636 456-1036 6am - 10pm Located"
type textarea "x"
type textarea "Carrie Swarthout - 636 456-1036 6am - 10pm Located"
type textarea "x"
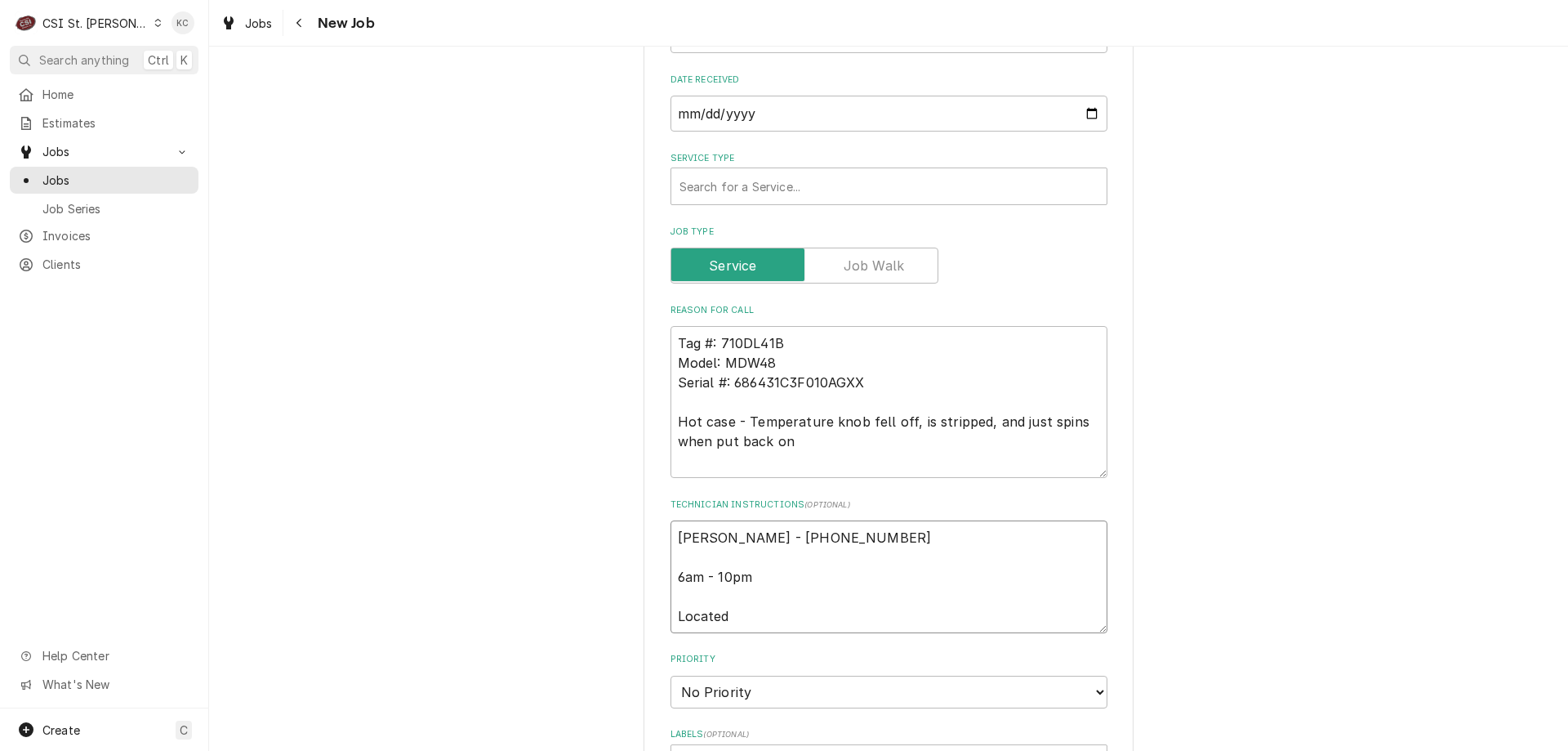
type textarea "Carrie Swarthout - 636 456-1036 6am - 10pm Located i"
type textarea "x"
type textarea "Carrie Swarthout - 636 456-1036 6am - 10pm Located in"
type textarea "x"
type textarea "Carrie Swarthout - 636 456-1036 6am - 10pm Located in"
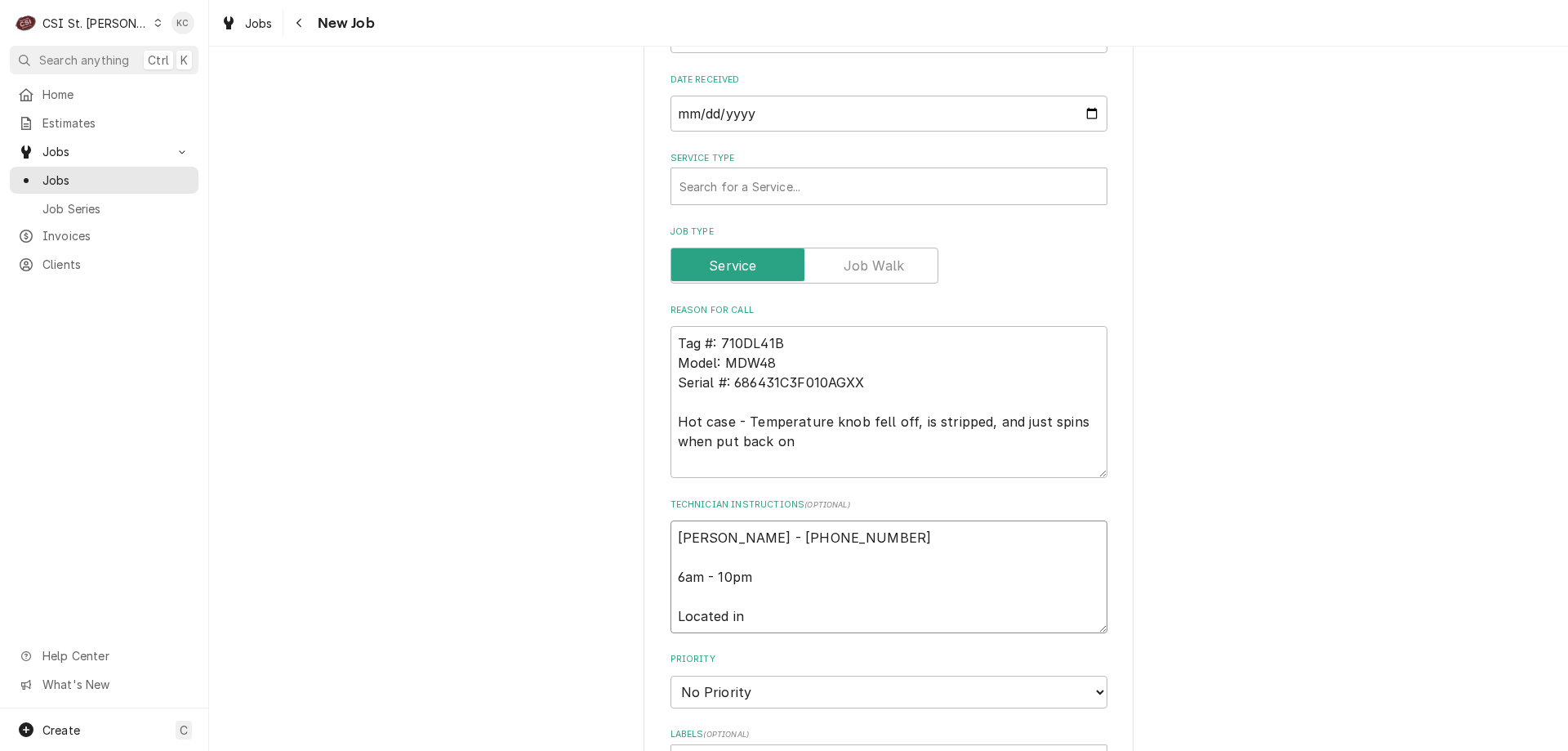
type textarea "x"
type textarea "Carrie Swarthout - 636 456-1036 6am - 10pm Located in De"
type textarea "x"
type textarea "Carrie Swarthout - 636 456-1036 6am - 10pm Located in Del"
type textarea "x"
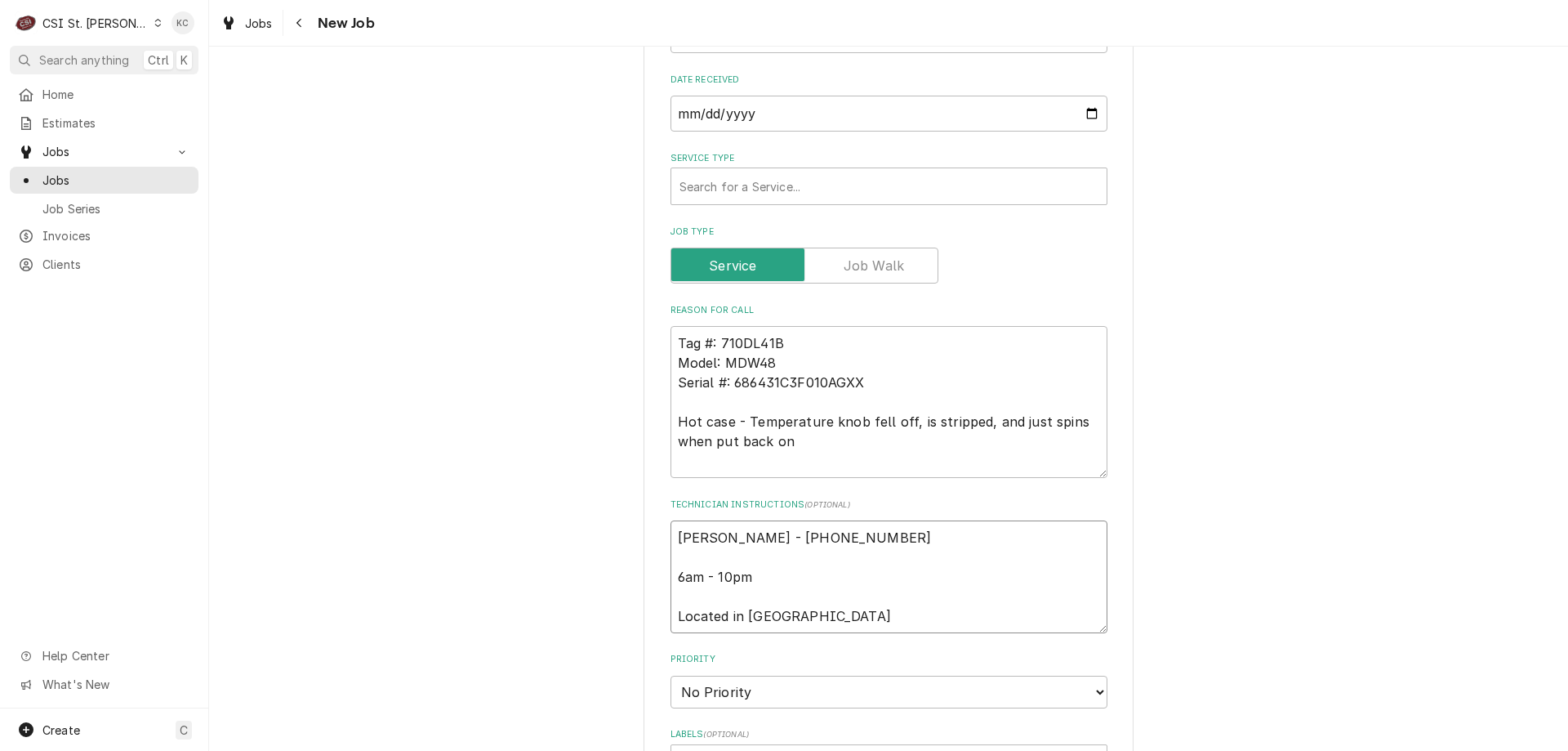
type textarea "Carrie Swarthout - 636 456-1036 6am - 10pm Located in Deli"
type textarea "x"
type textarea "Carrie Swarthout - 636 456-1036 6am - 10pm Located in Deli"
type textarea "x"
type textarea "Carrie Swarthout - 636 456-1036 6am - 10pm Located in Deli"
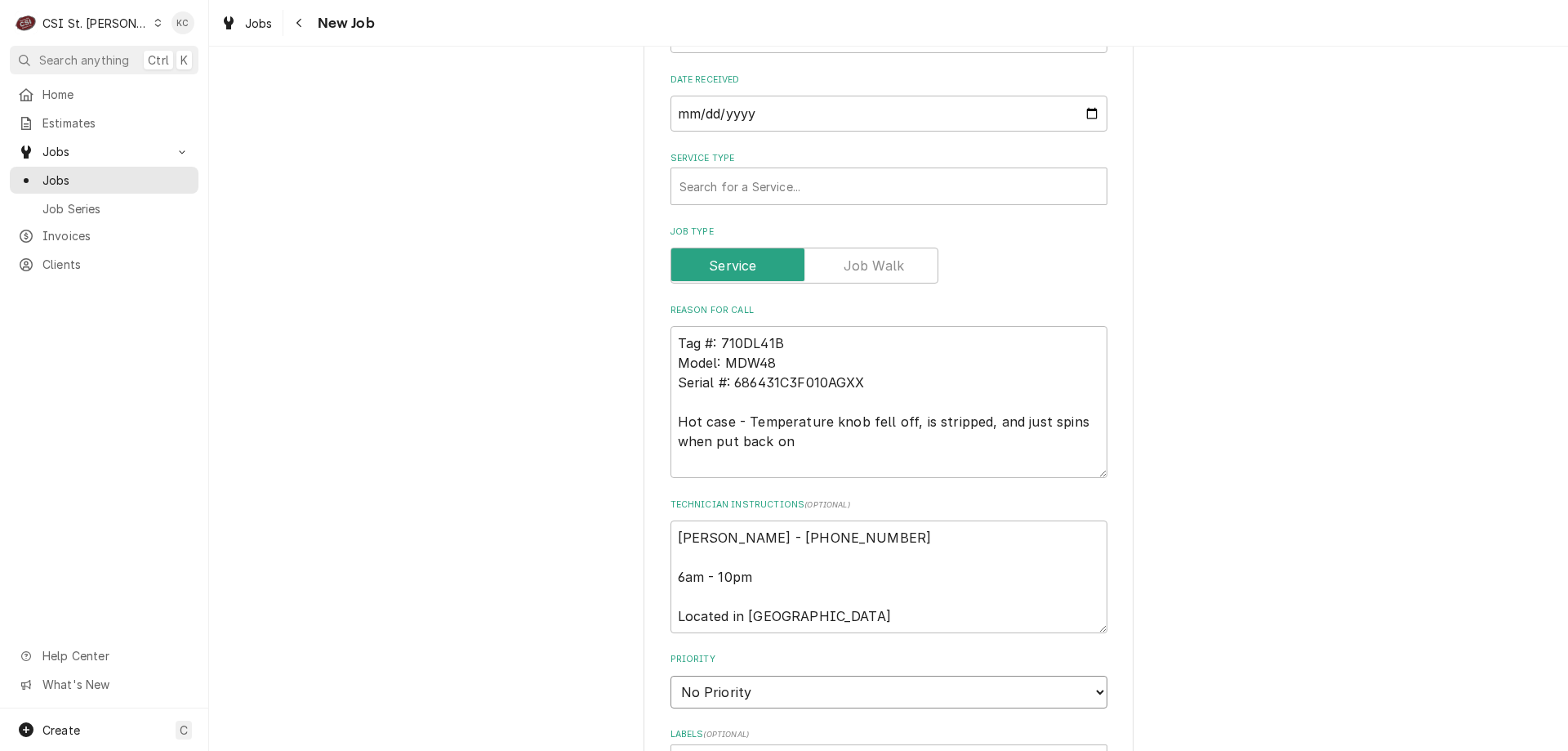
click at [863, 688] on select "No Priority Urgent High Medium Low" at bounding box center [889, 692] width 437 height 33
select select "4"
click at [670, 676] on select "No Priority Urgent High Medium Low" at bounding box center [889, 692] width 437 height 33
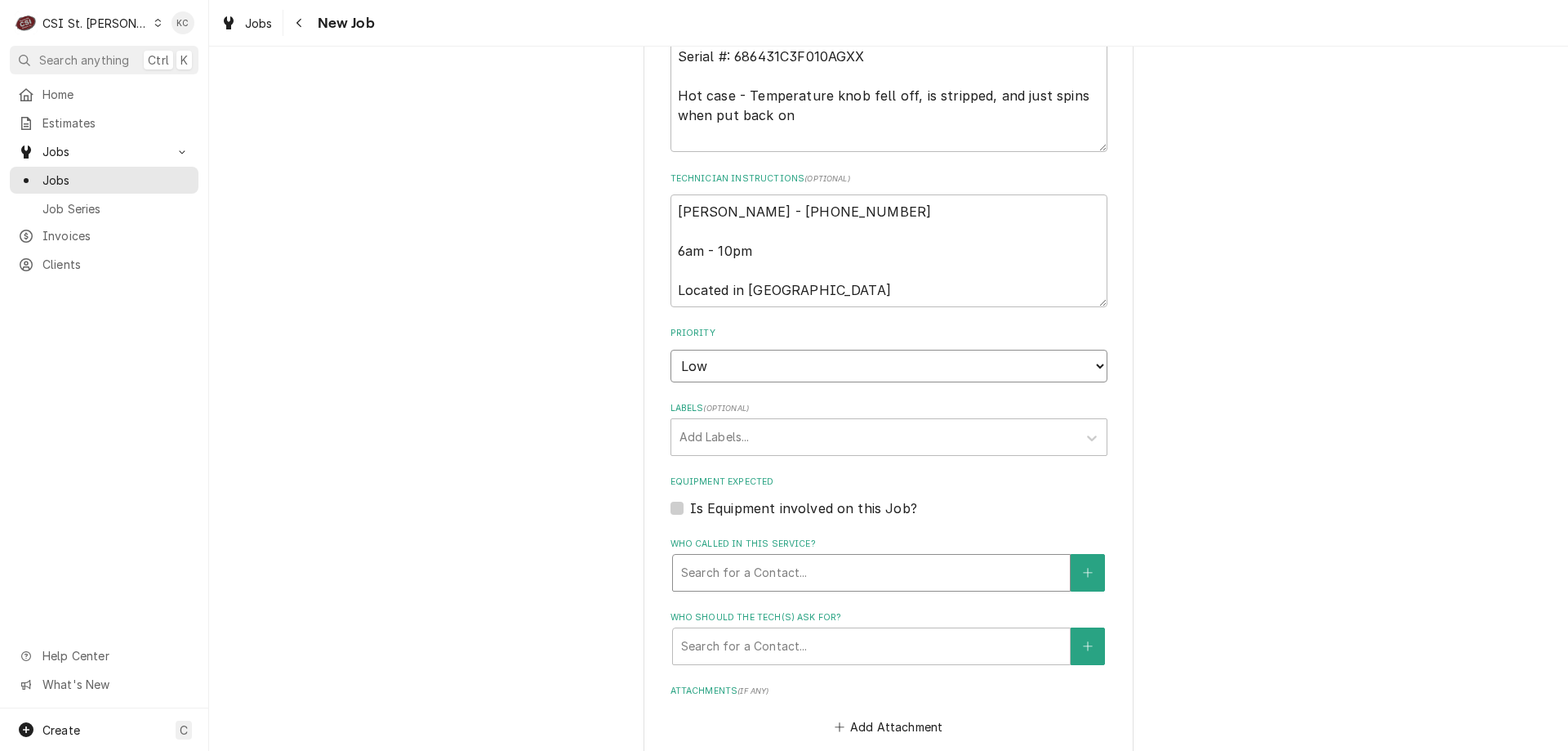
scroll to position [1062, 0]
click at [779, 442] on div "Labels" at bounding box center [874, 437] width 389 height 30
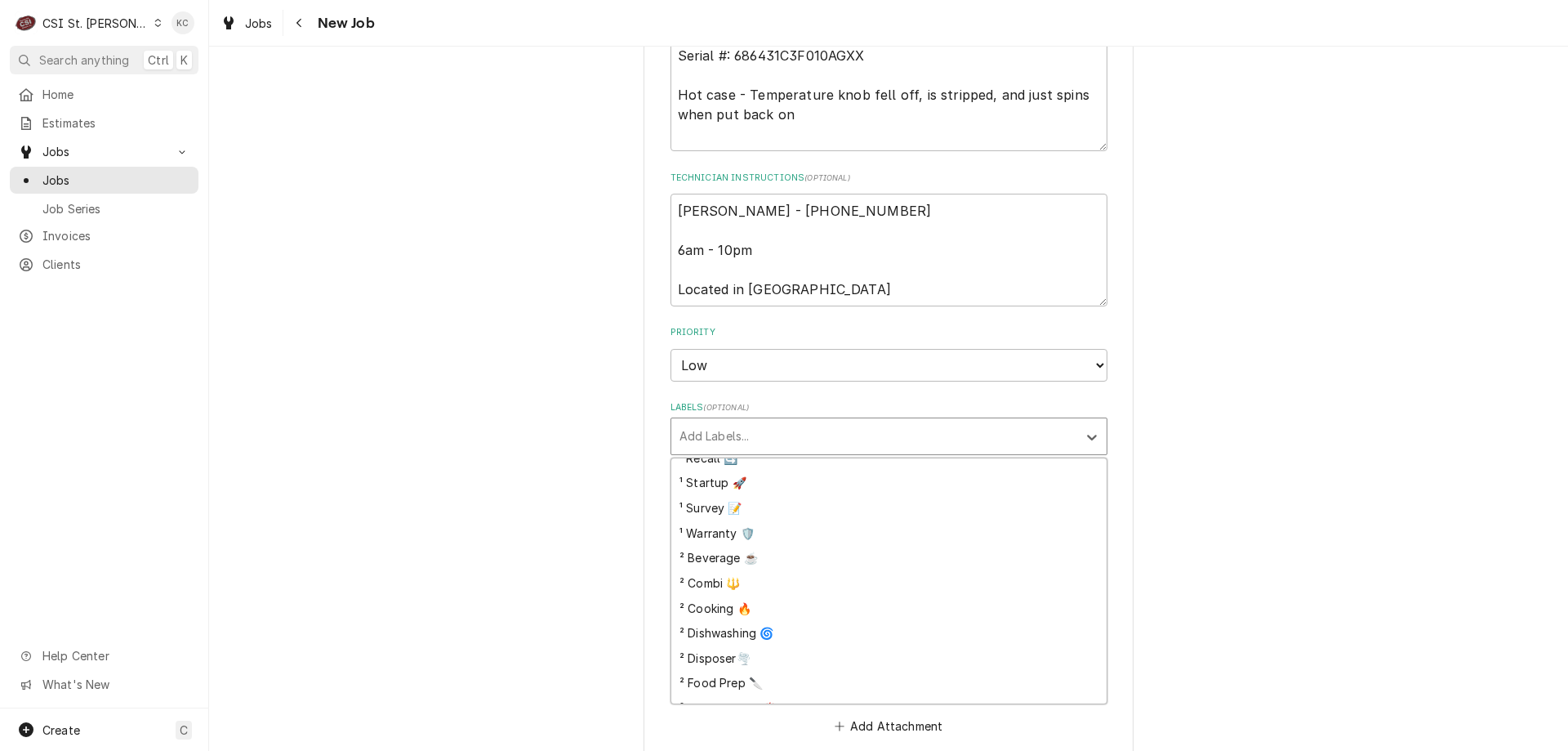
scroll to position [245, 0]
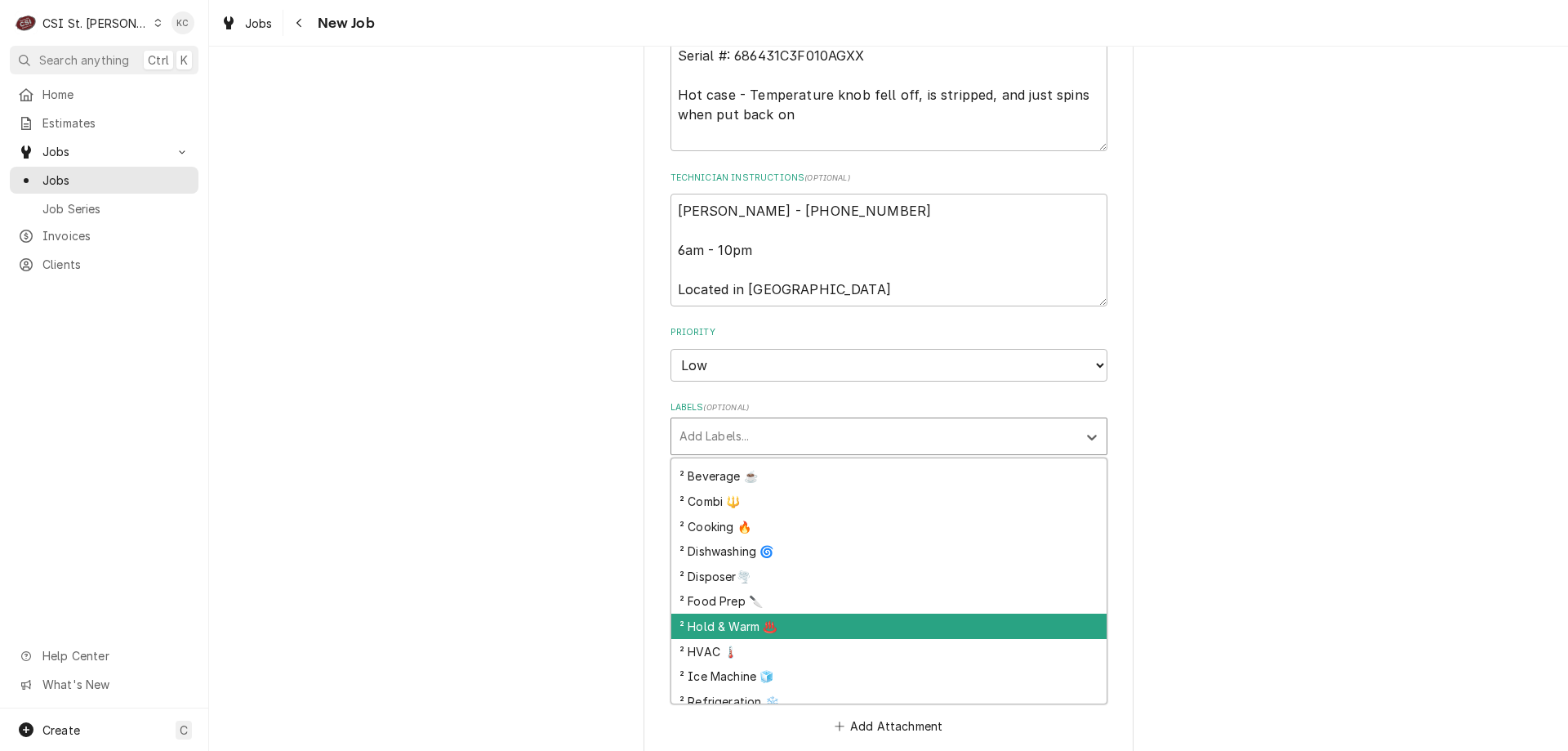
click at [796, 616] on div "² Hold & Warm ♨️" at bounding box center [889, 626] width 436 height 26
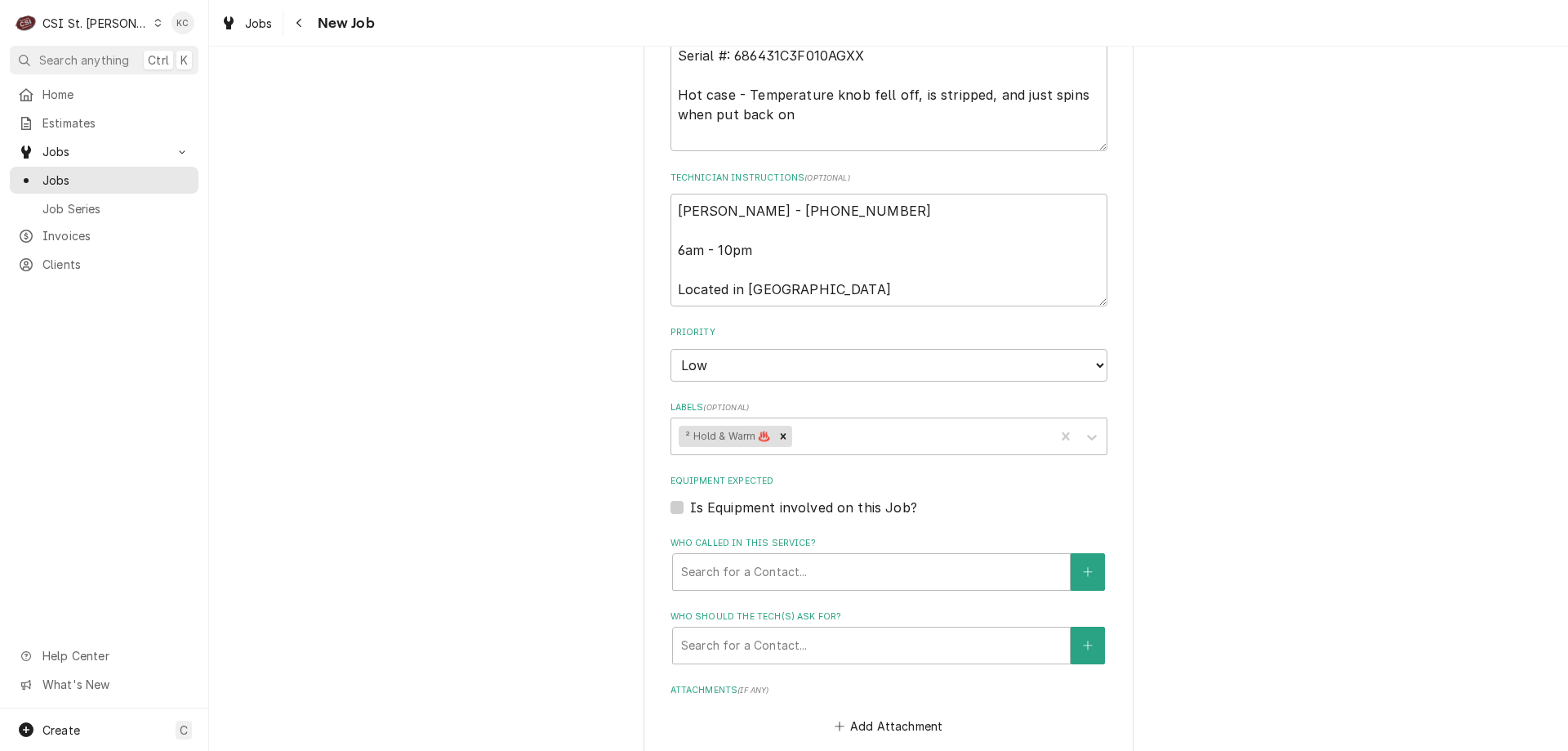
click at [1265, 524] on div "Please provide the following information to create a job: Client Details Client…" at bounding box center [889, 55] width 1359 height 2108
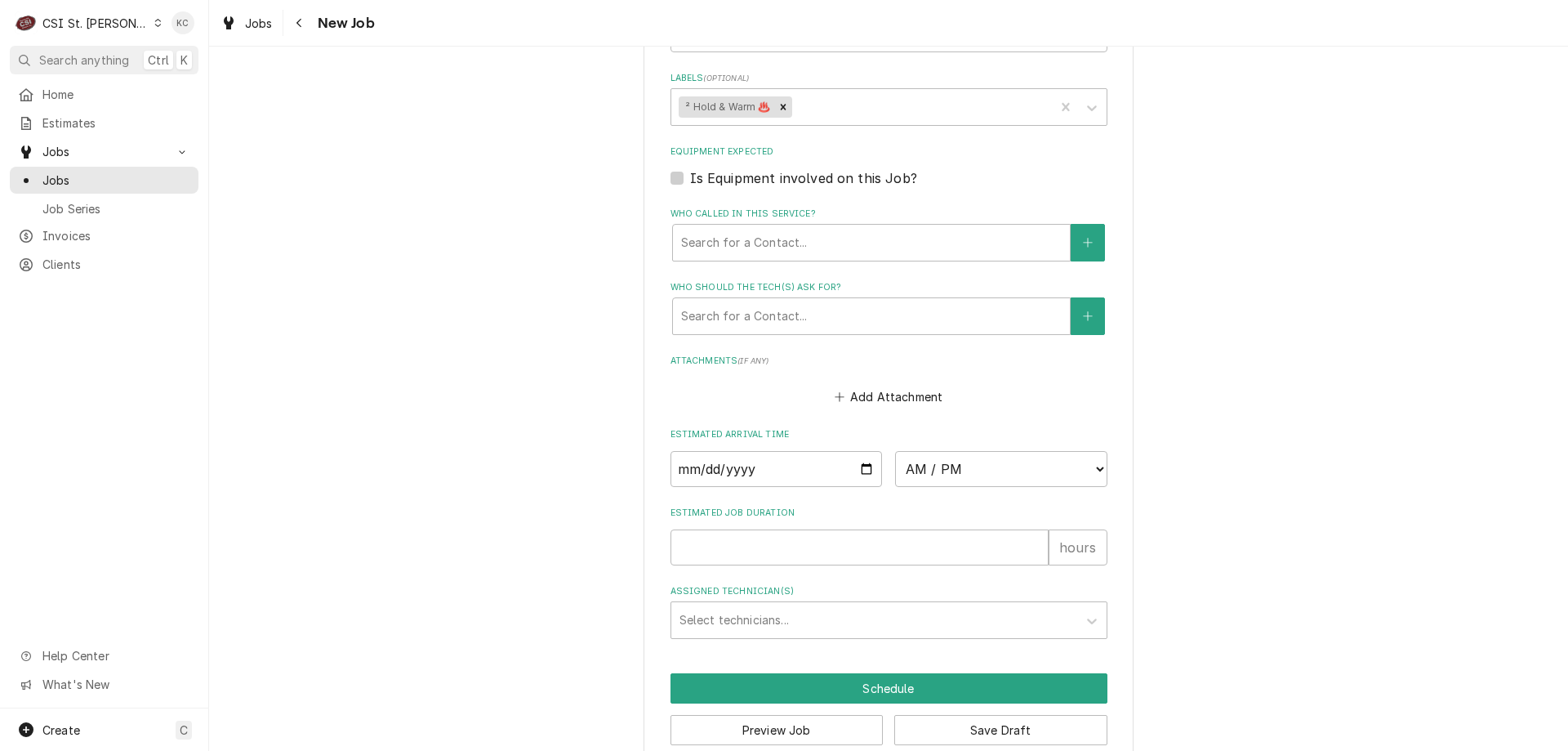
scroll to position [1421, 0]
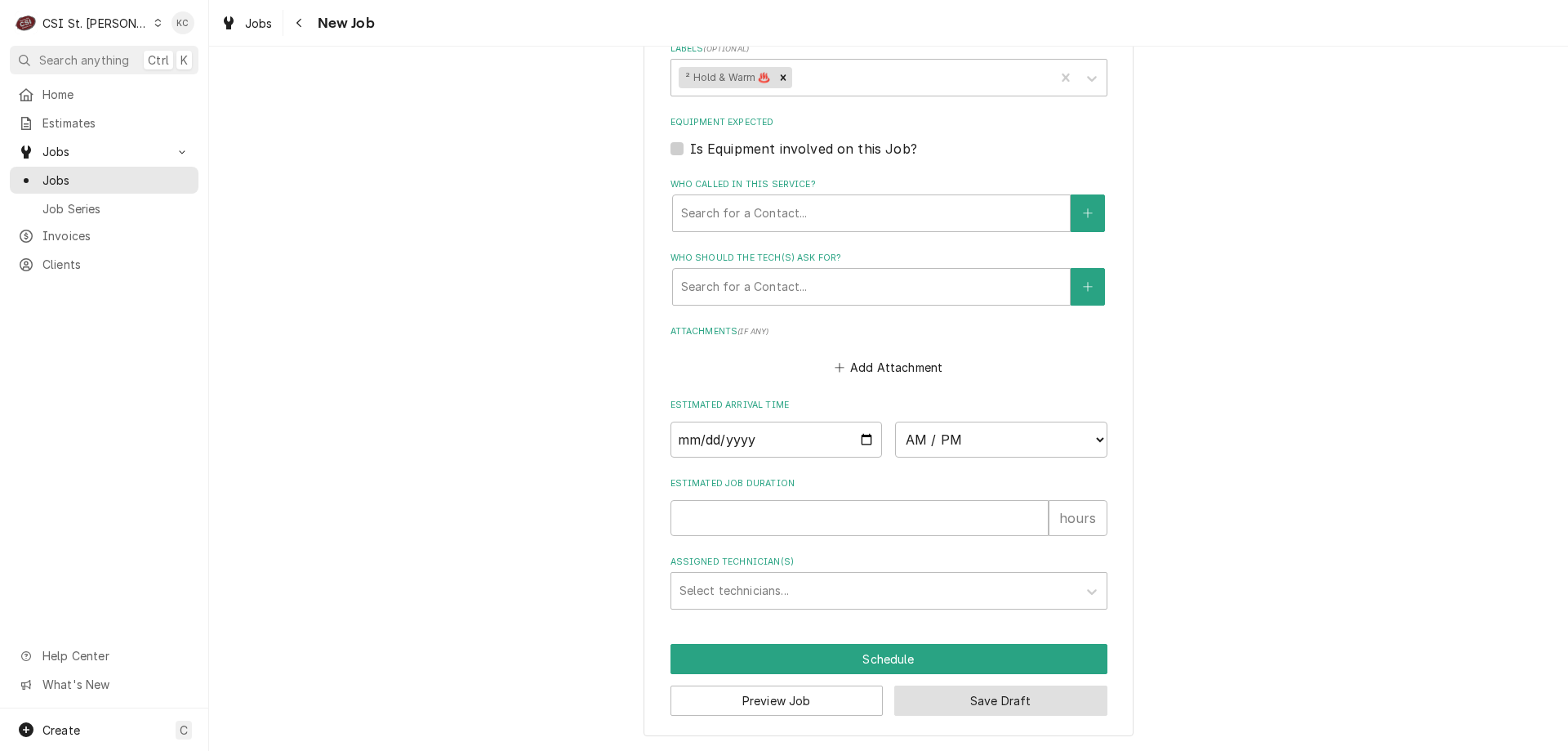
click at [1035, 713] on button "Save Draft" at bounding box center [1001, 701] width 213 height 31
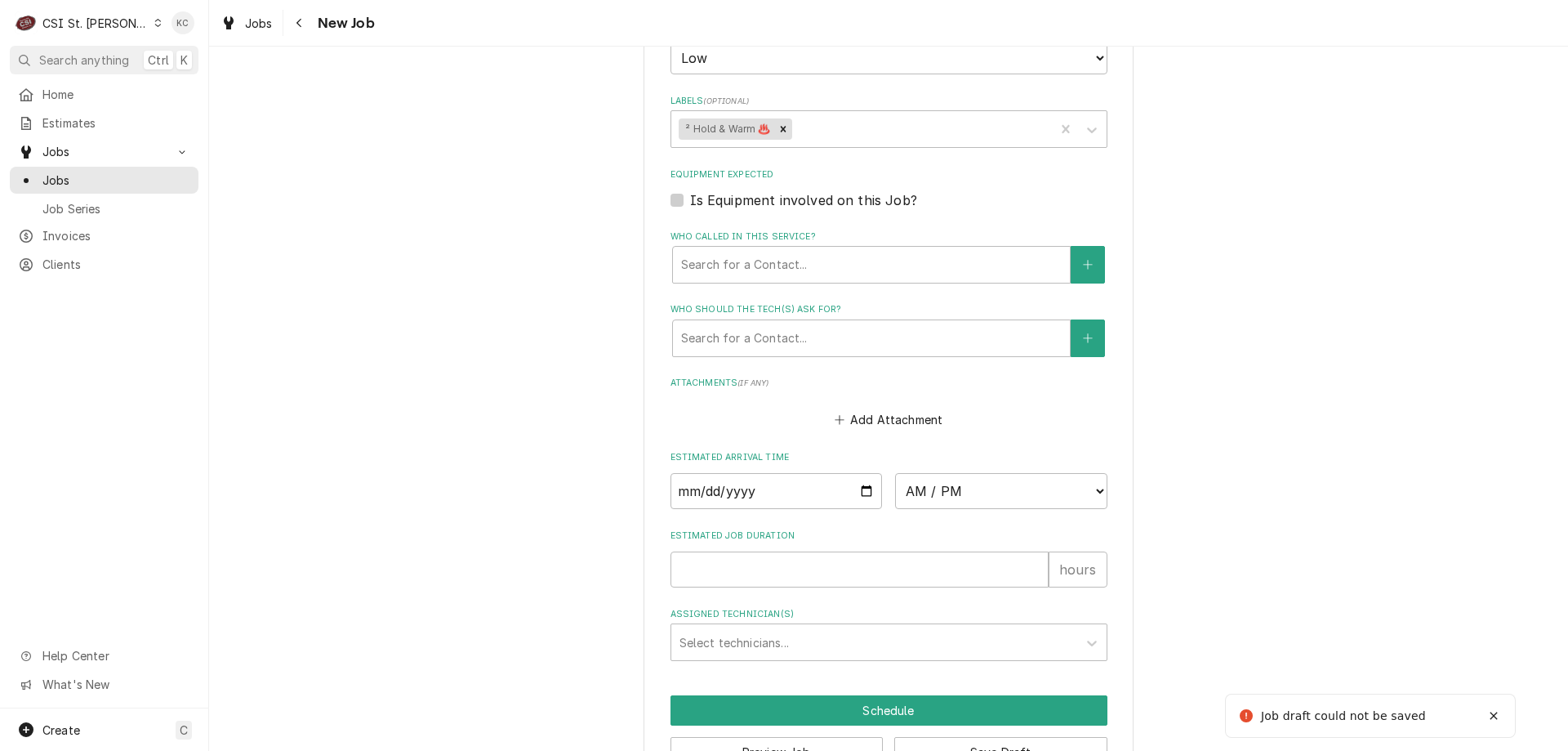
scroll to position [841, 0]
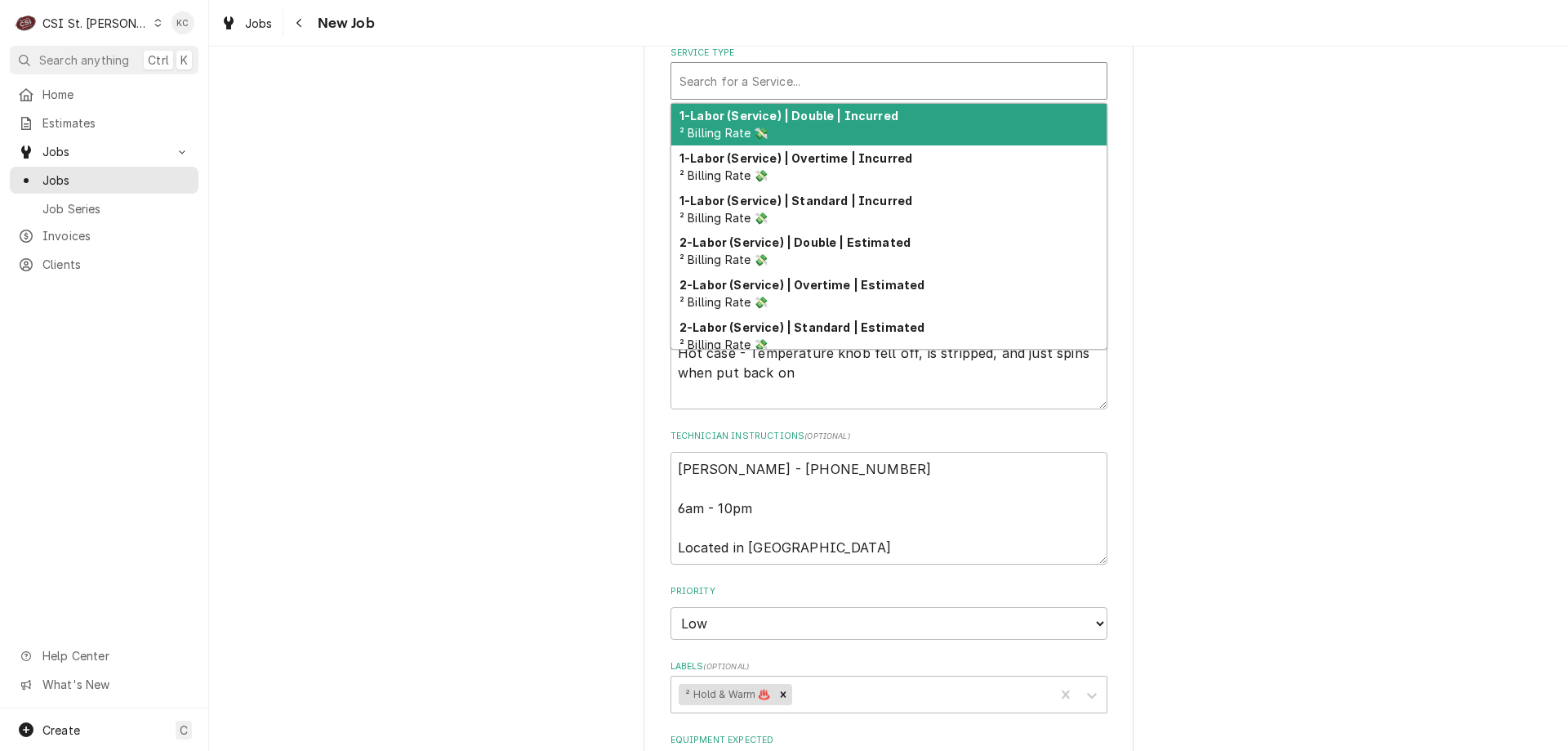
click at [837, 79] on div "Service Type" at bounding box center [889, 81] width 419 height 30
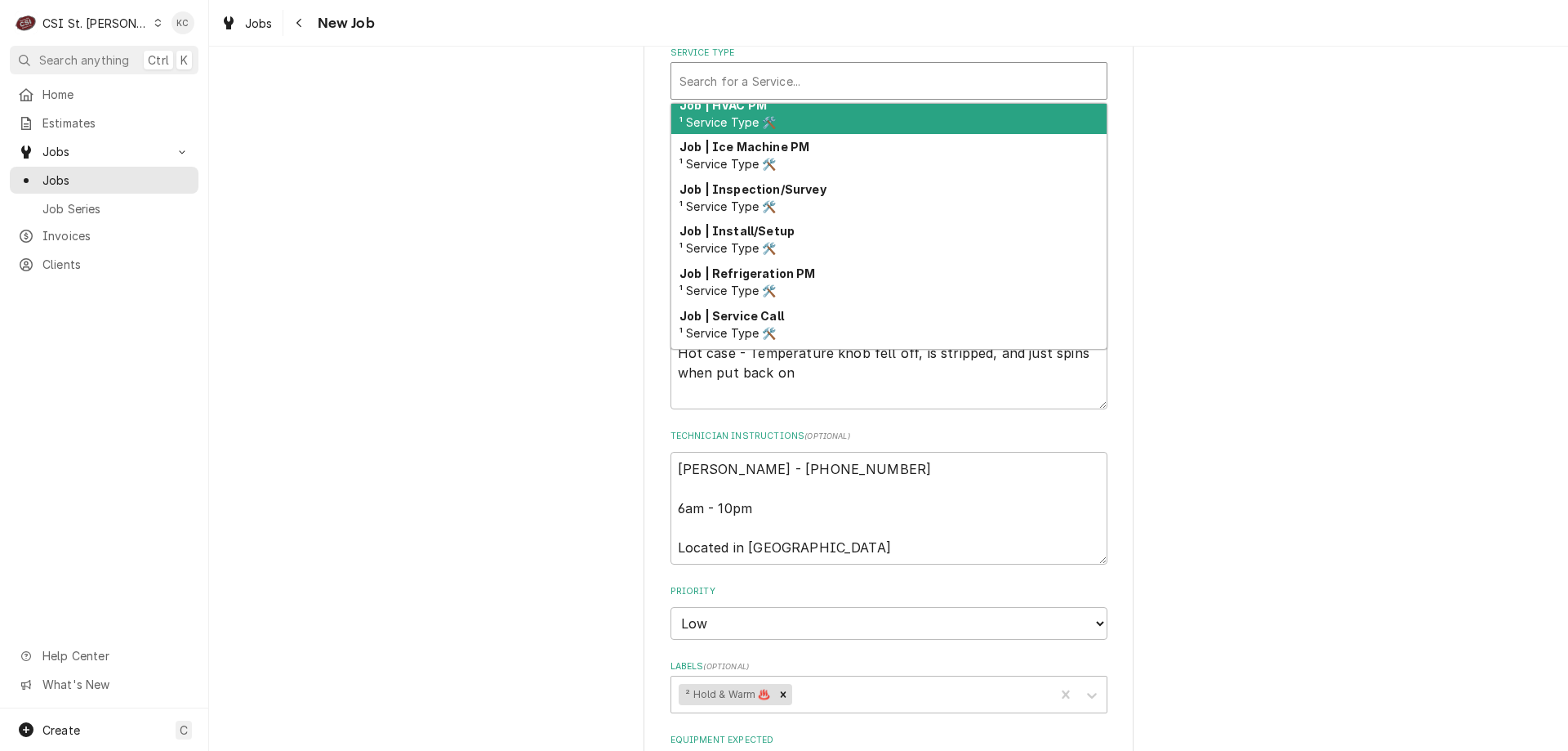
scroll to position [857, 0]
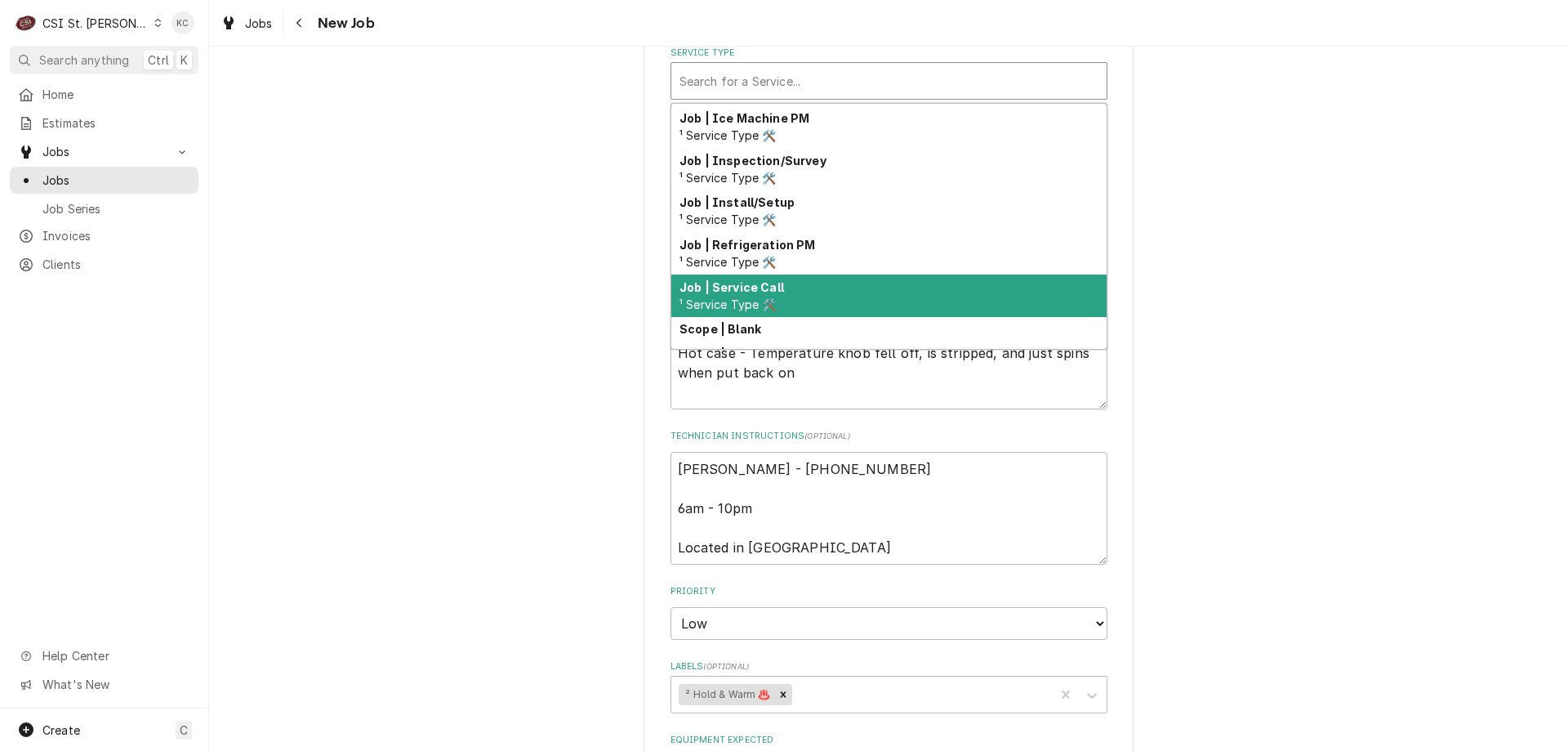
click at [868, 308] on div "Job | Service Call ¹ Service Type 🛠️" at bounding box center [889, 295] width 436 height 42
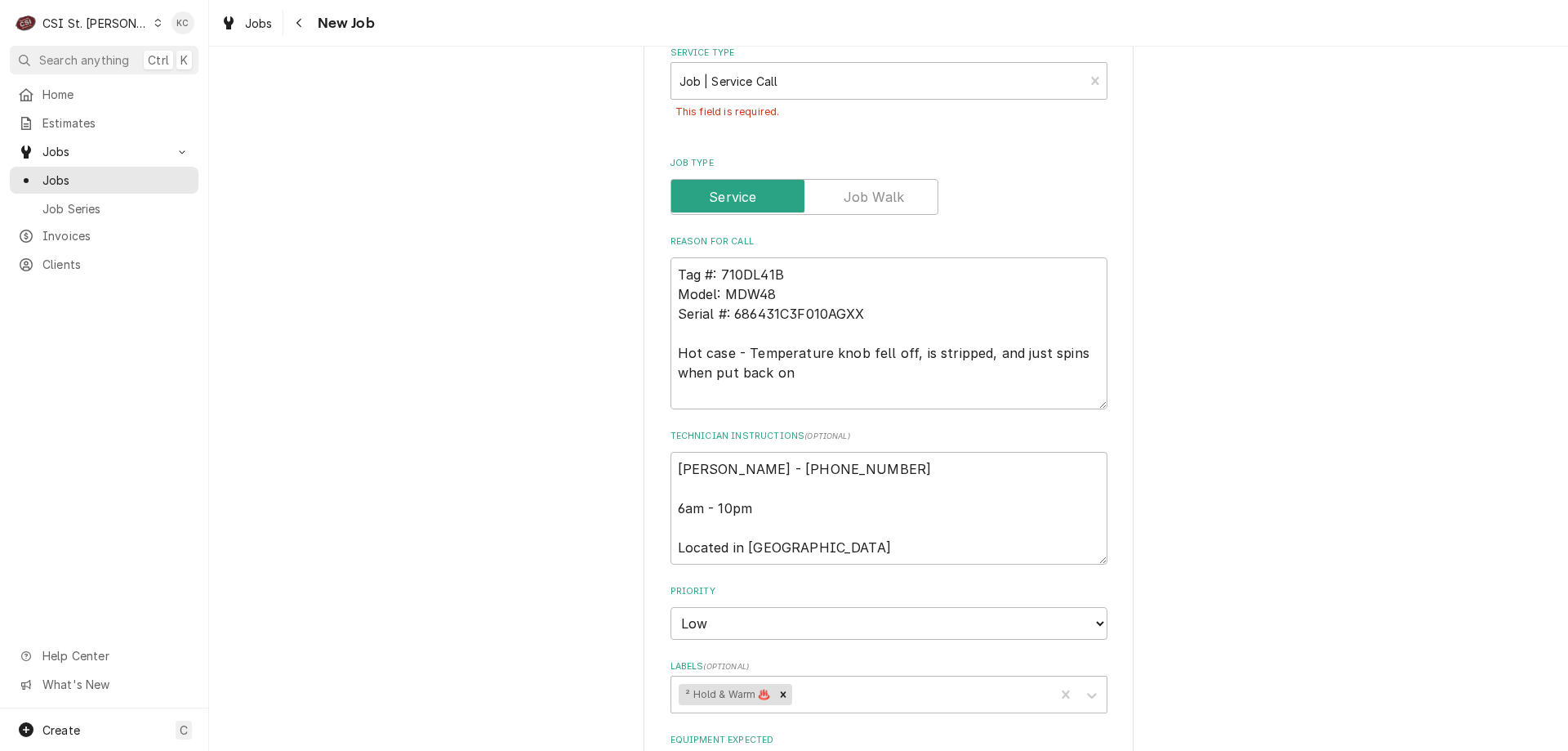
click at [1291, 203] on div "Please provide the following information to create a job: Client Details Client…" at bounding box center [889, 295] width 1359 height 2145
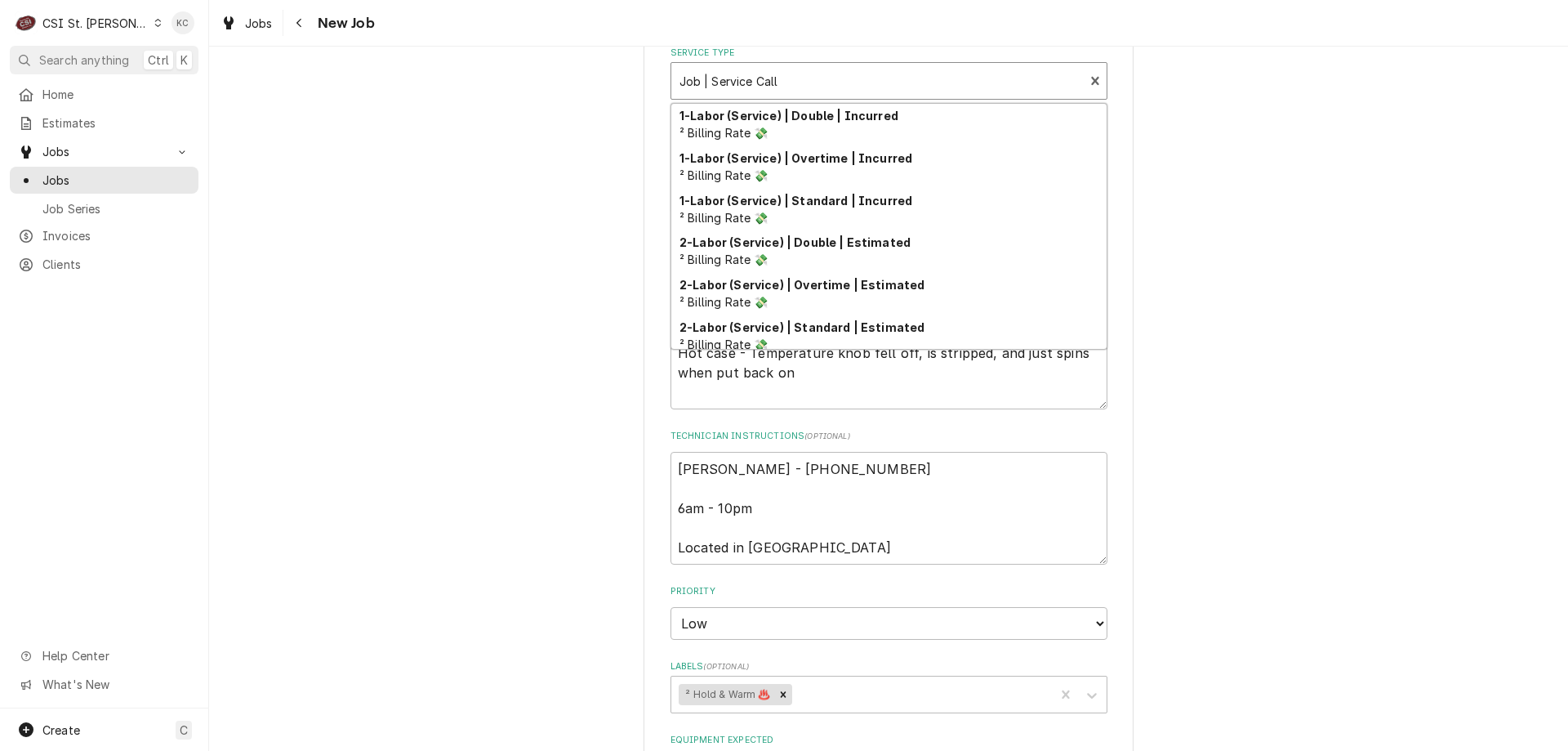
scroll to position [839, 0]
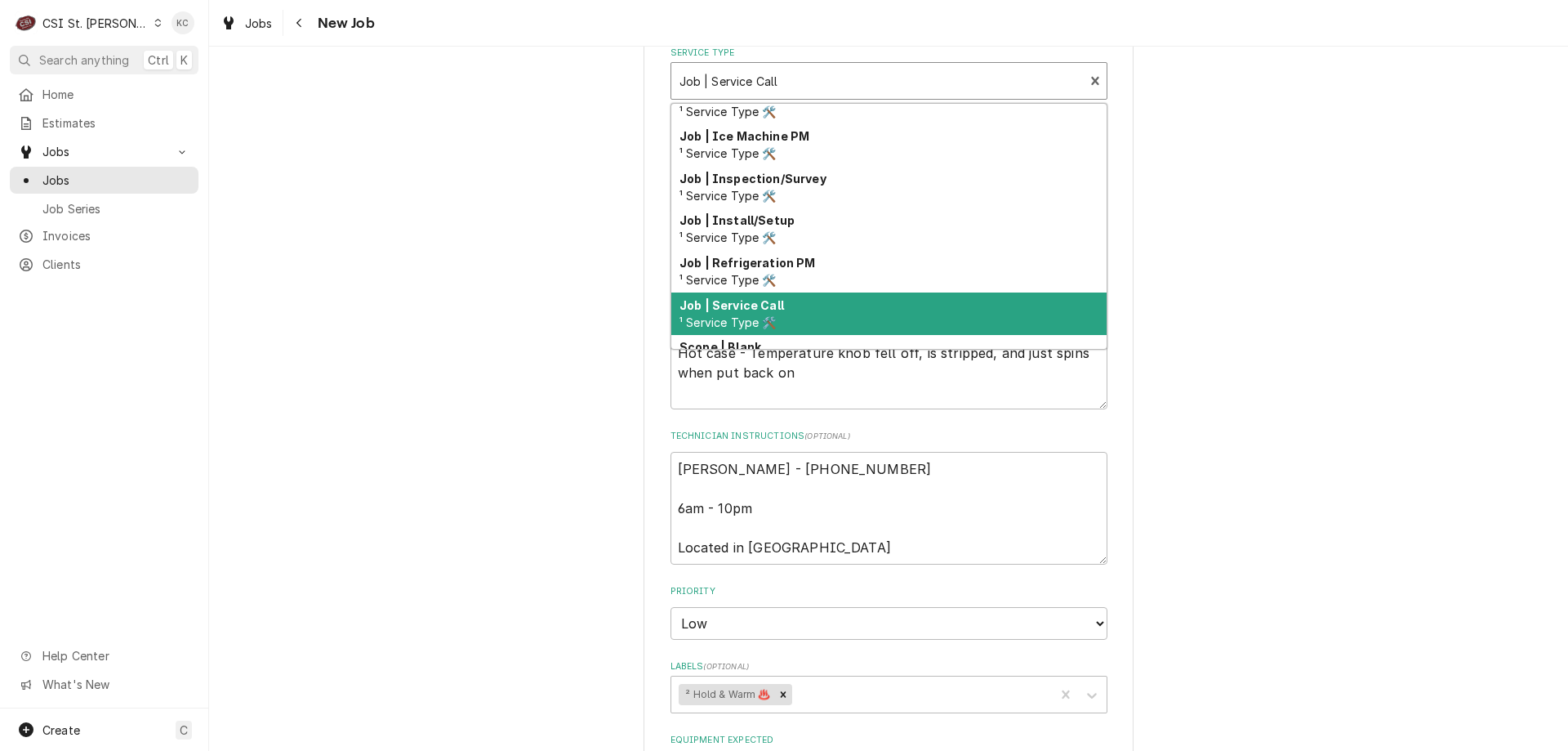
click at [811, 80] on div "Service Type" at bounding box center [878, 81] width 397 height 30
click at [808, 309] on div "Job | Service Call ¹ Service Type 🛠️" at bounding box center [889, 313] width 436 height 42
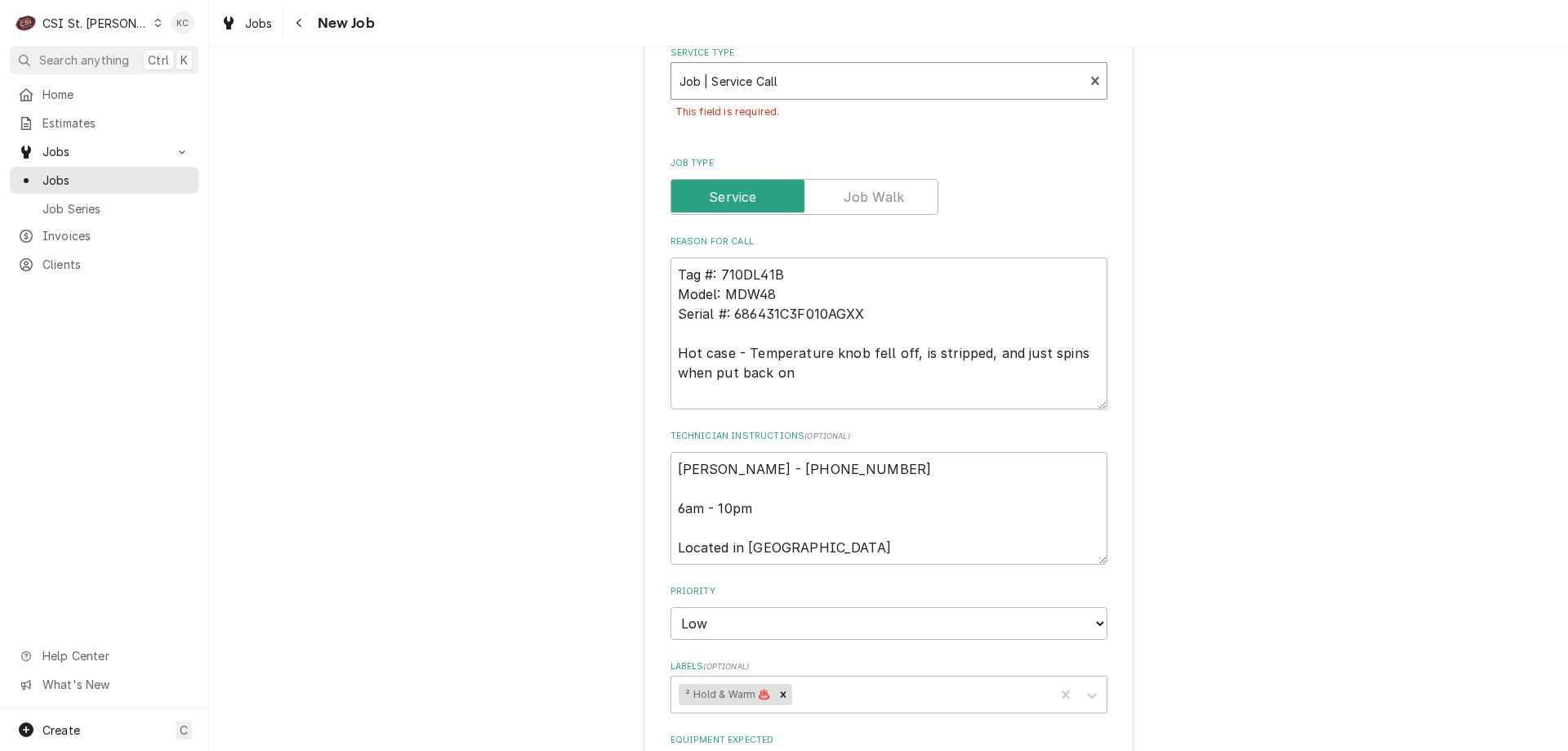
click at [1207, 276] on div "Please provide the following information to create a job: Client Details Client…" at bounding box center [889, 295] width 1359 height 2145
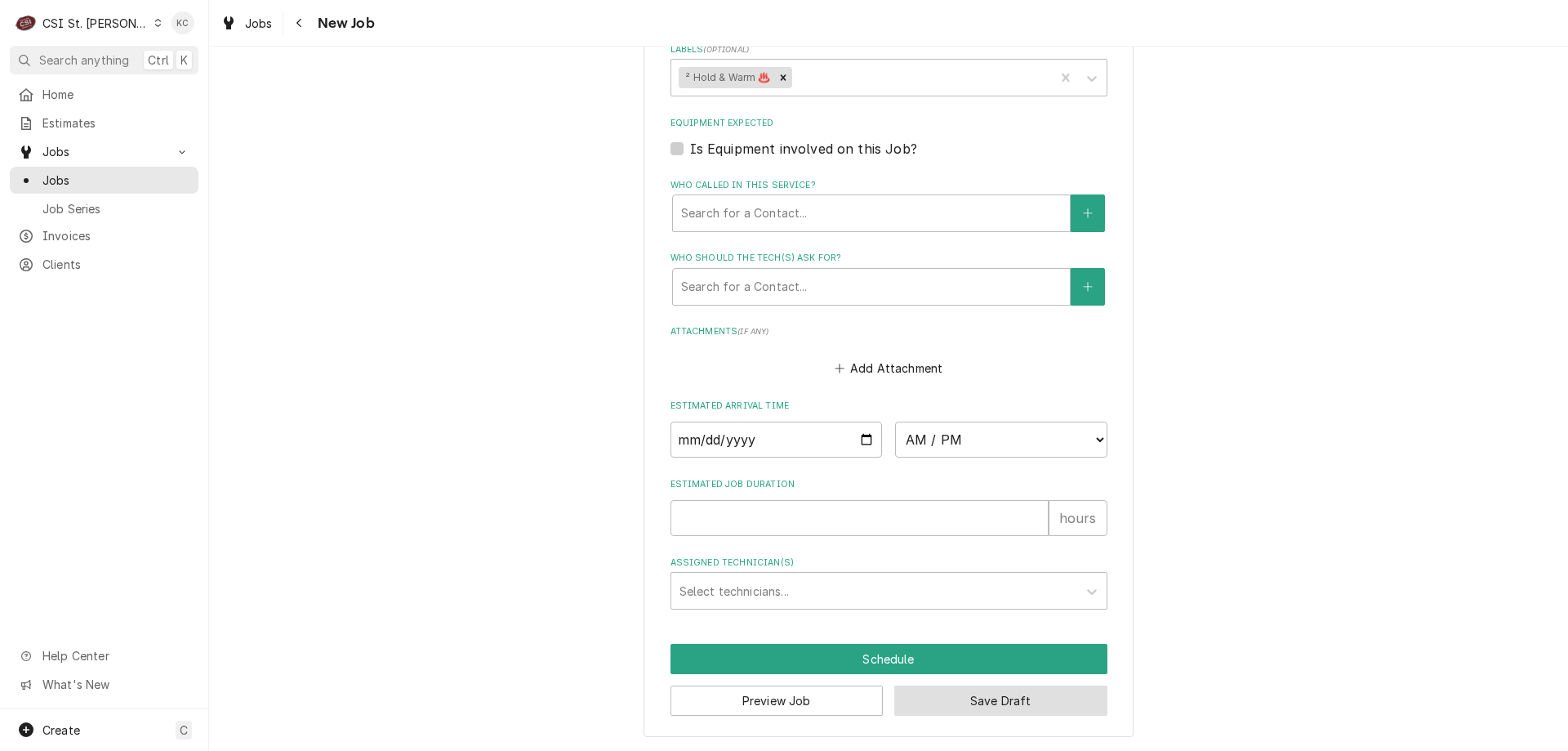
click at [939, 702] on button "Save Draft" at bounding box center [1001, 701] width 213 height 31
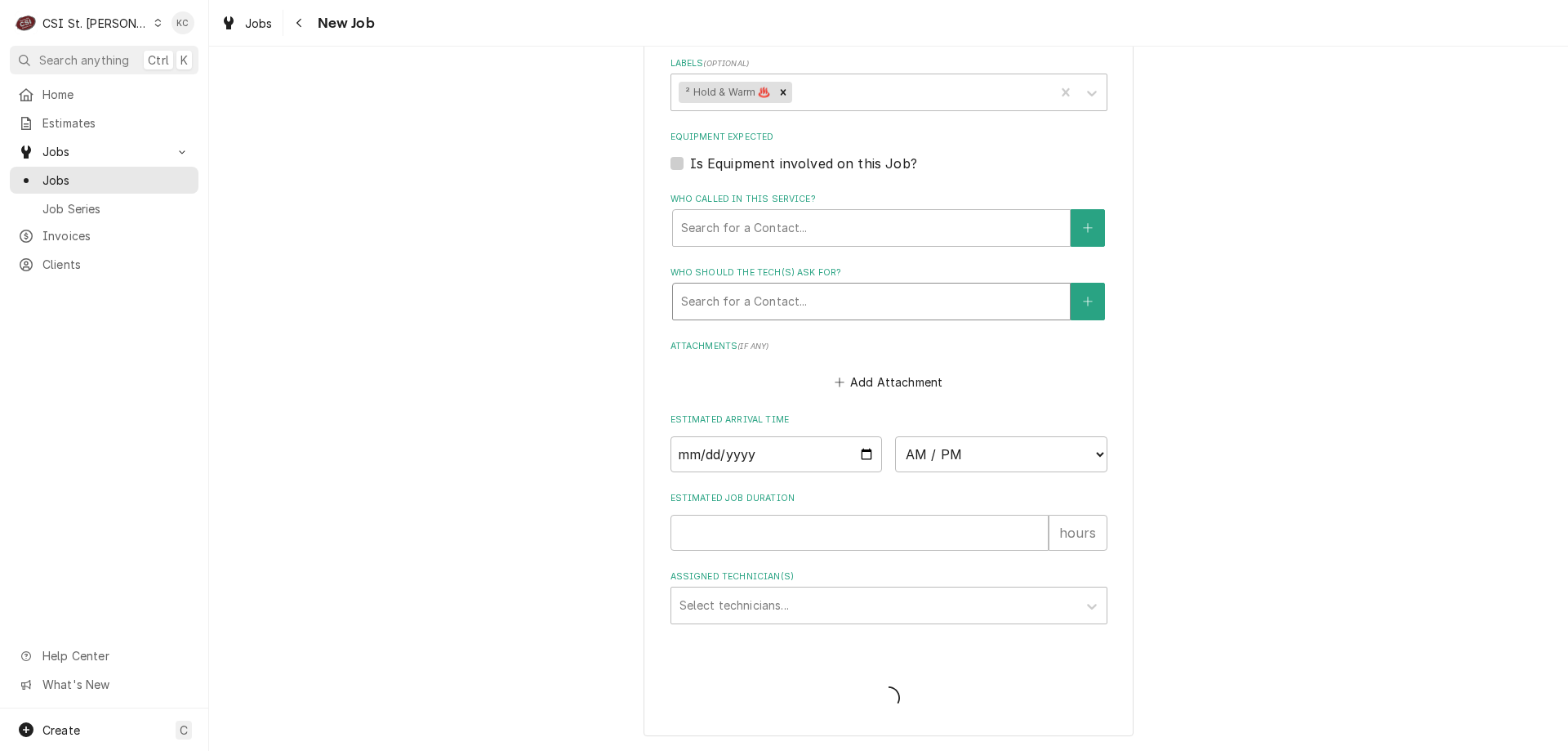
scroll to position [1406, 0]
type textarea "x"
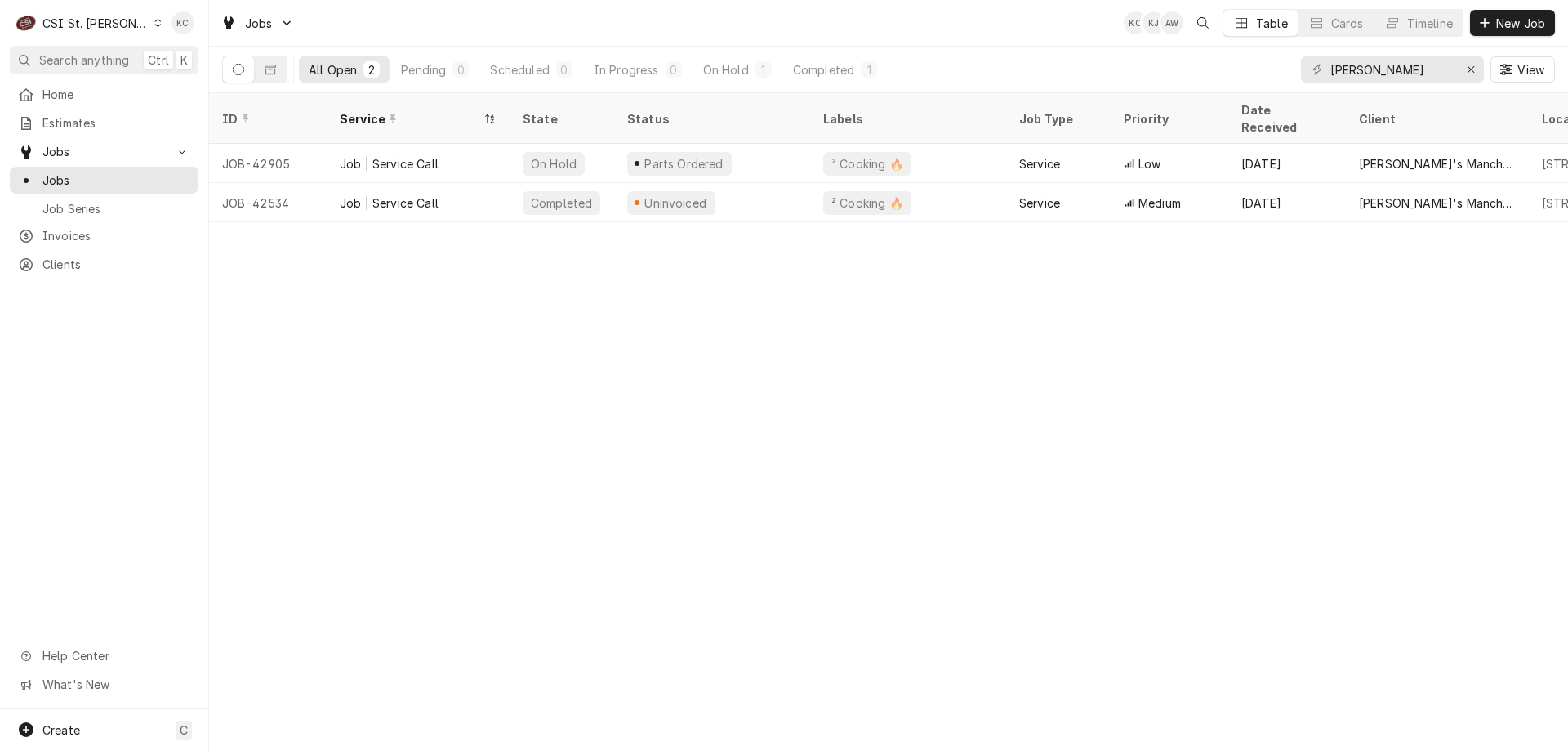
click at [272, 417] on div "ID Service State Status Labels Job Type Priority Date Received Client Location …" at bounding box center [889, 422] width 1359 height 658
drag, startPoint x: 1371, startPoint y: 67, endPoint x: 1230, endPoint y: 75, distance: 141.2
click at [1230, 75] on div "All Open 2 Pending 0 Scheduled 0 In Progress 0 On Hold 1 Completed 1 [PERSON_NA…" at bounding box center [889, 69] width 1332 height 45
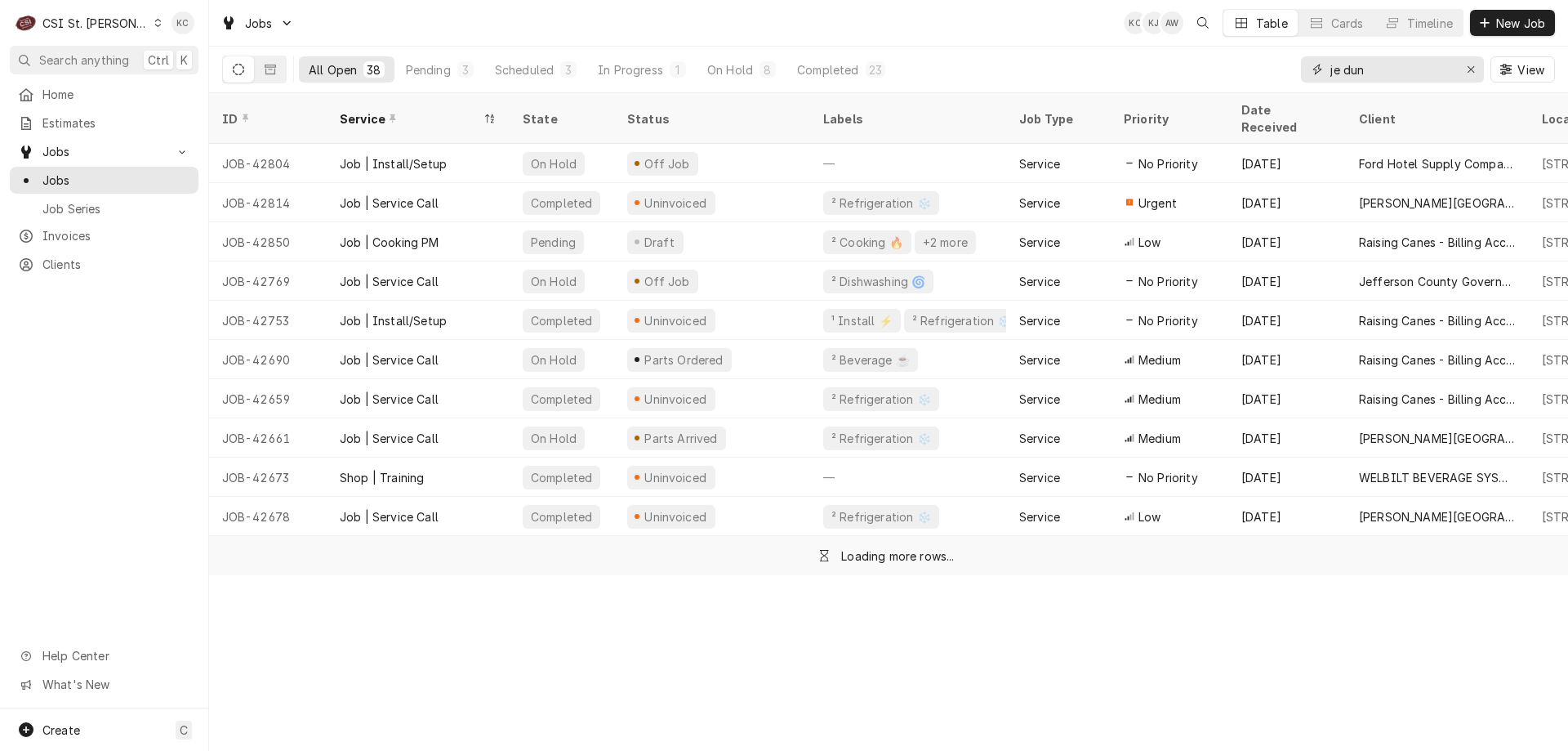
type input "[PERSON_NAME]"
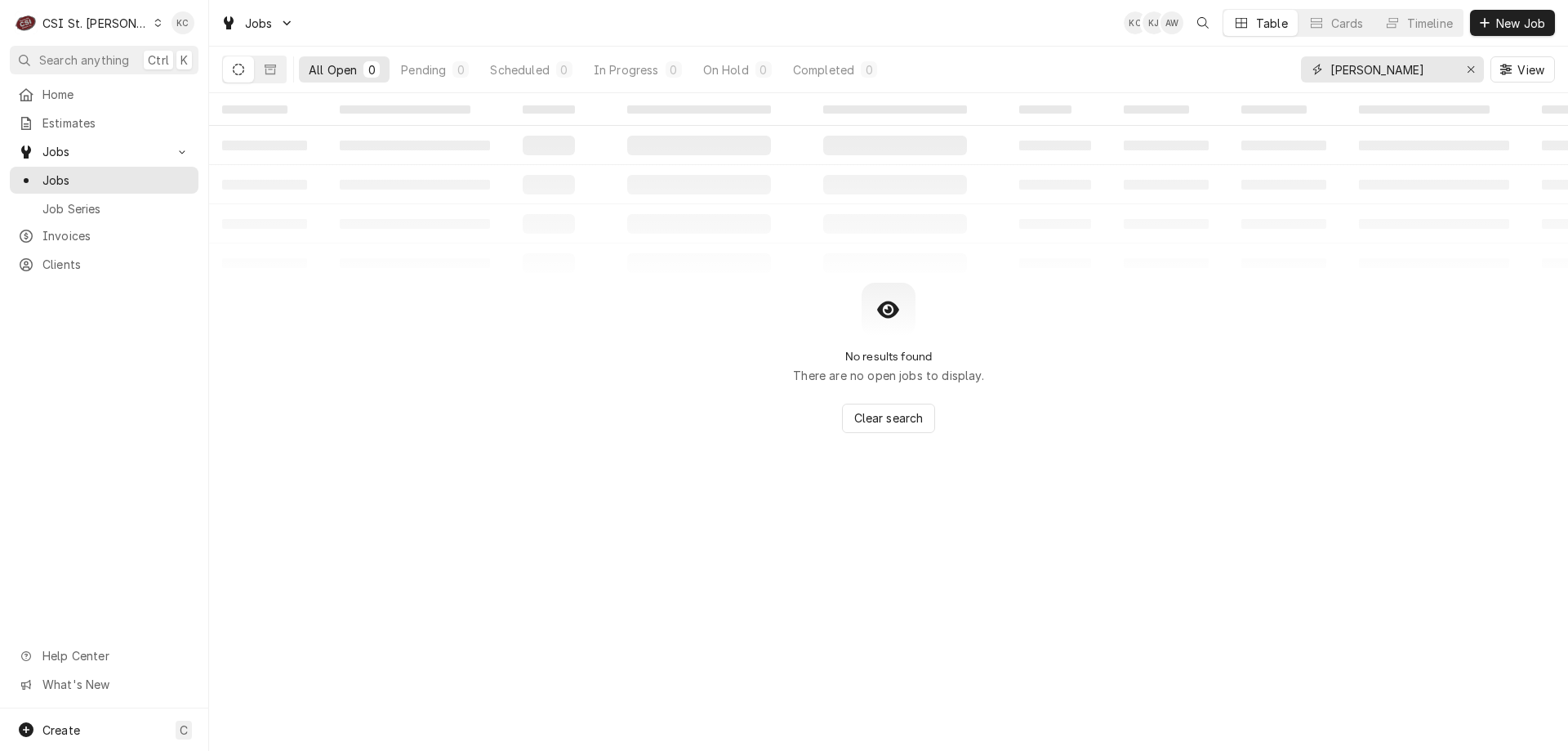
drag, startPoint x: 1393, startPoint y: 75, endPoint x: 1273, endPoint y: 75, distance: 120.0
click at [1273, 75] on div "All Open 0 Pending 0 Scheduled 0 In Progress 0 On Hold 0 Completed 0 [PERSON_NA…" at bounding box center [889, 69] width 1332 height 45
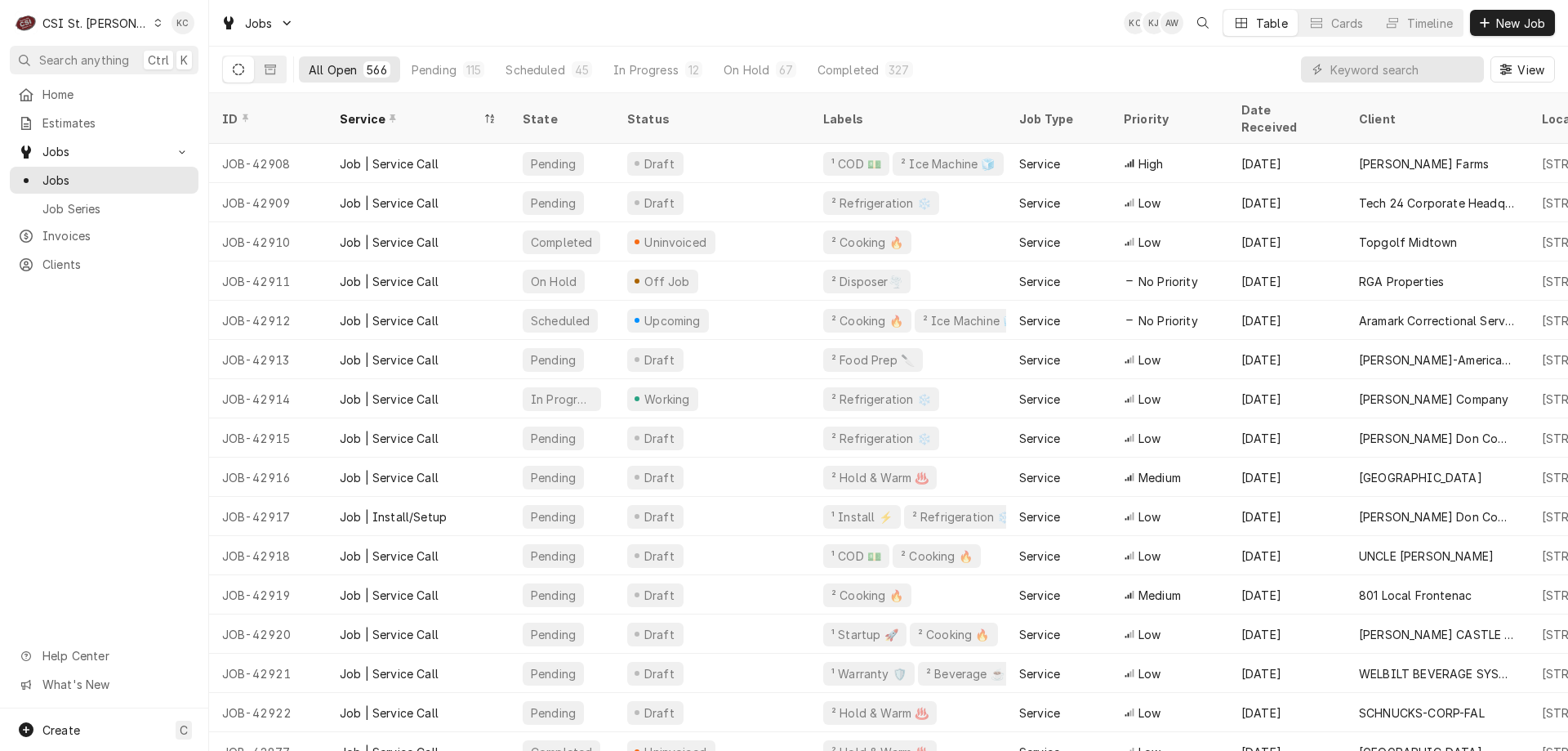
drag, startPoint x: 80, startPoint y: 14, endPoint x: 127, endPoint y: 31, distance: 50.0
click at [82, 14] on div "C CSI St. [PERSON_NAME]" at bounding box center [88, 23] width 158 height 33
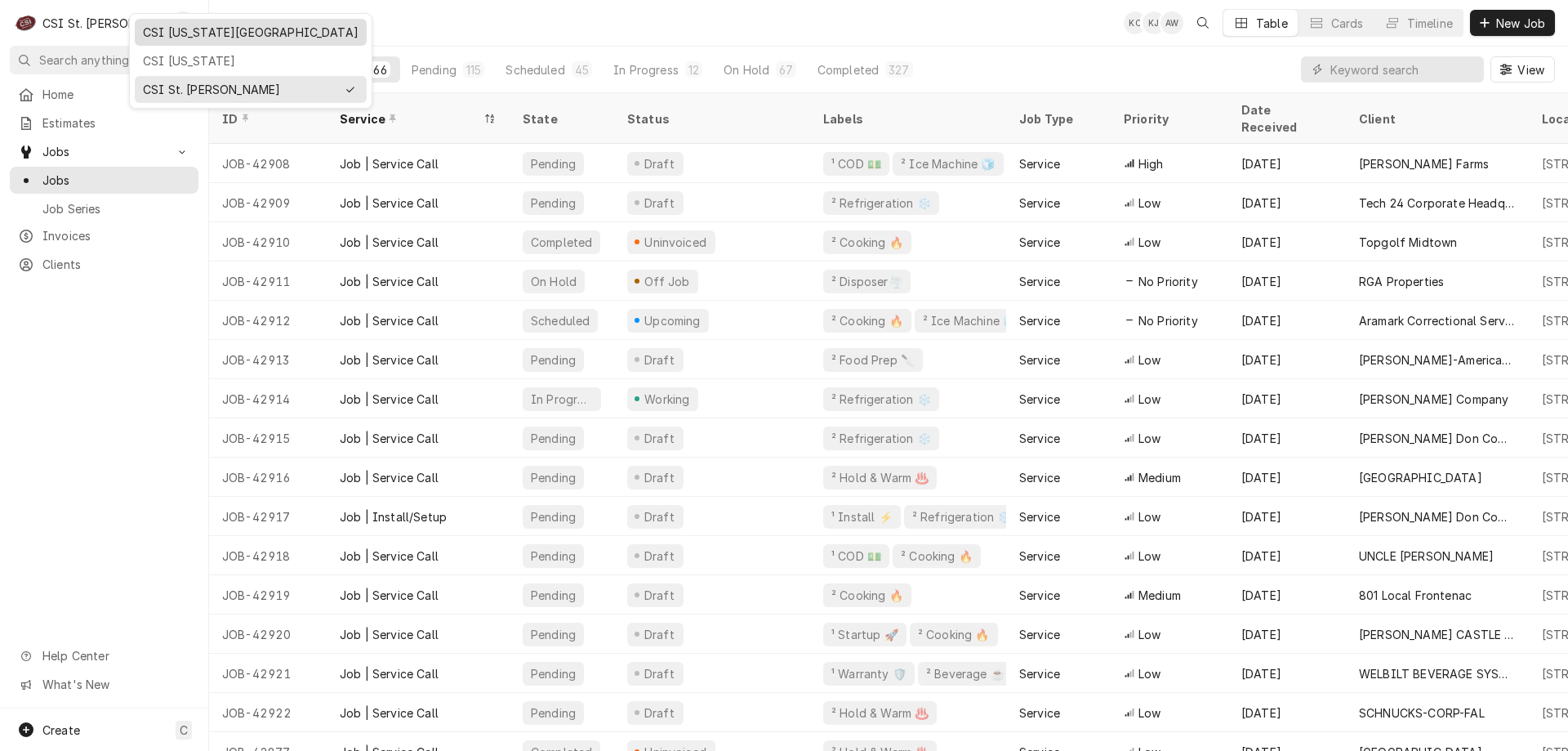
click at [188, 36] on div "CSI [US_STATE][GEOGRAPHIC_DATA]" at bounding box center [250, 32] width 216 height 17
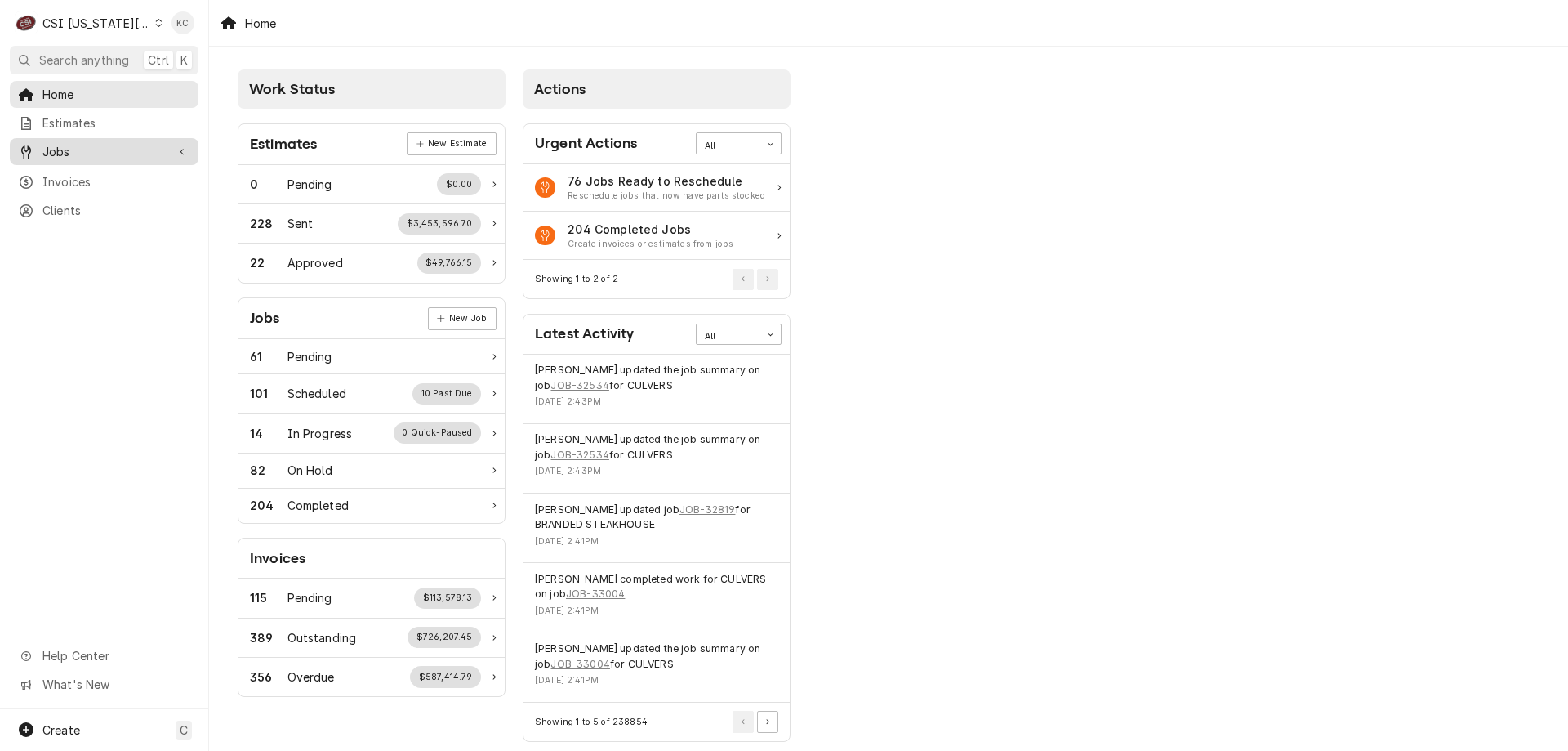
click at [60, 151] on span "Jobs" at bounding box center [103, 151] width 123 height 17
click at [85, 175] on span "Jobs" at bounding box center [116, 179] width 148 height 17
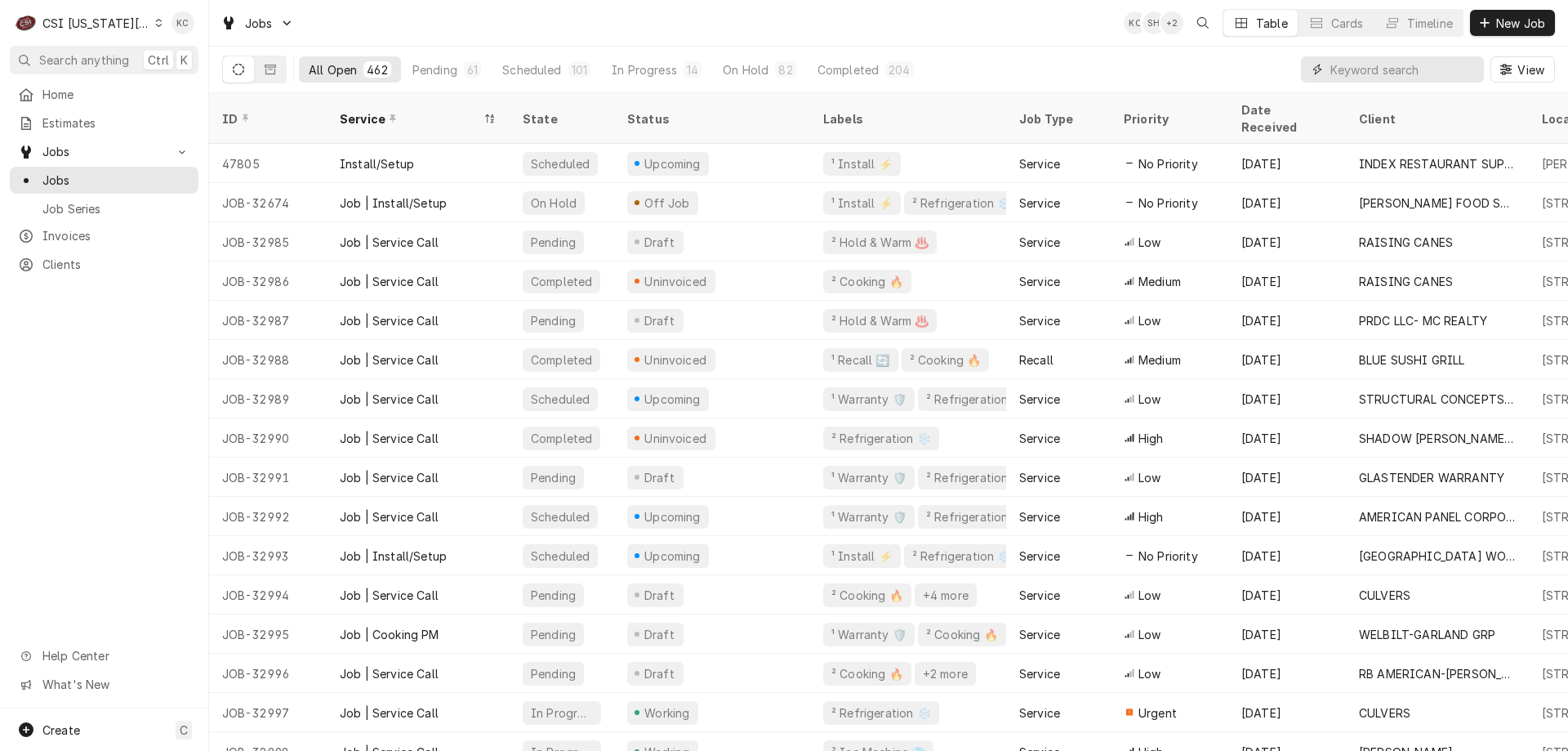
click at [1342, 77] on input "Dynamic Content Wrapper" at bounding box center [1403, 69] width 145 height 26
type input "[PERSON_NAME]"
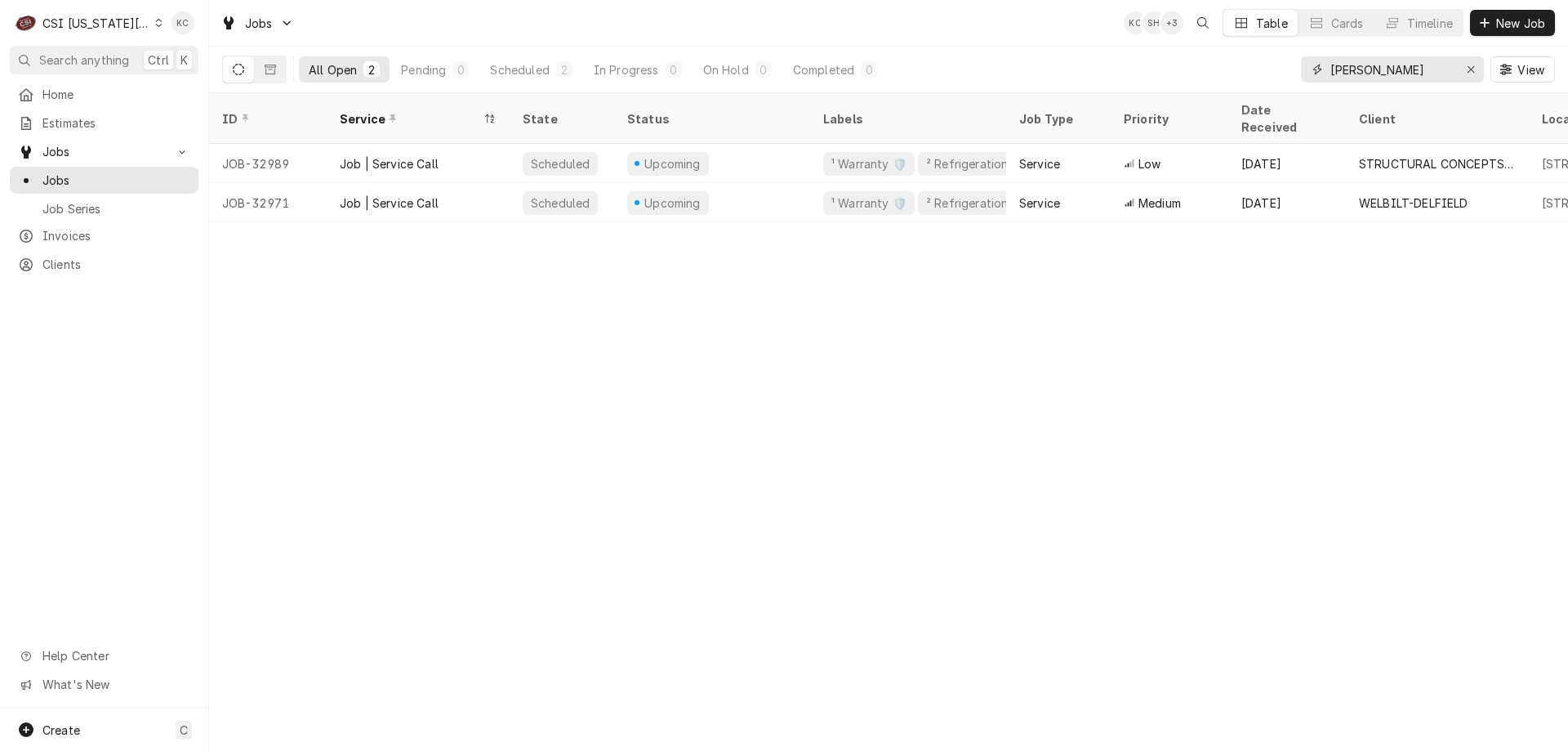
drag, startPoint x: 1404, startPoint y: 66, endPoint x: 1193, endPoint y: 72, distance: 211.1
click at [1193, 72] on div "All Open 2 Pending 0 Scheduled 2 In Progress 0 On Hold 0 Completed 0 [PERSON_NA…" at bounding box center [889, 69] width 1332 height 45
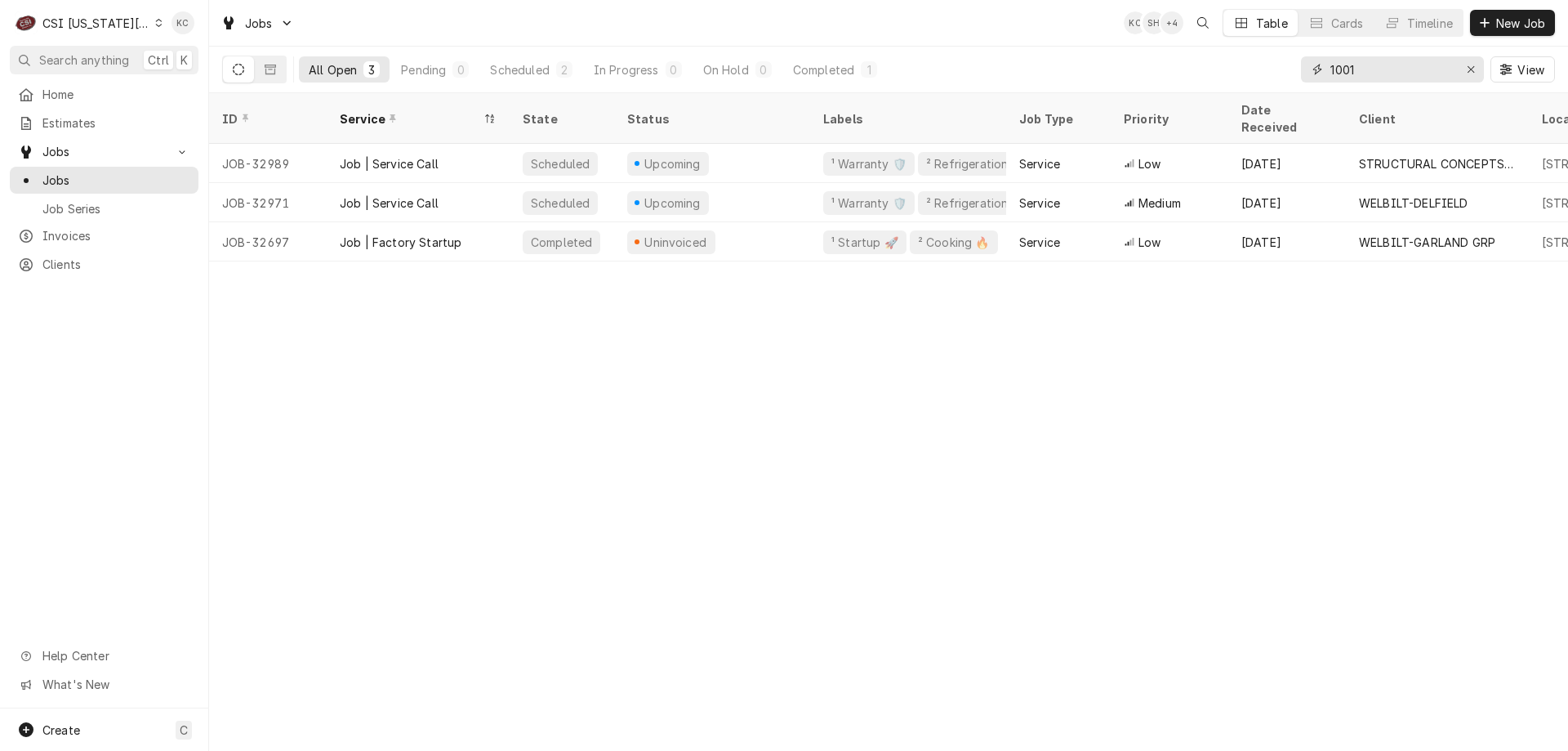
type input "1001"
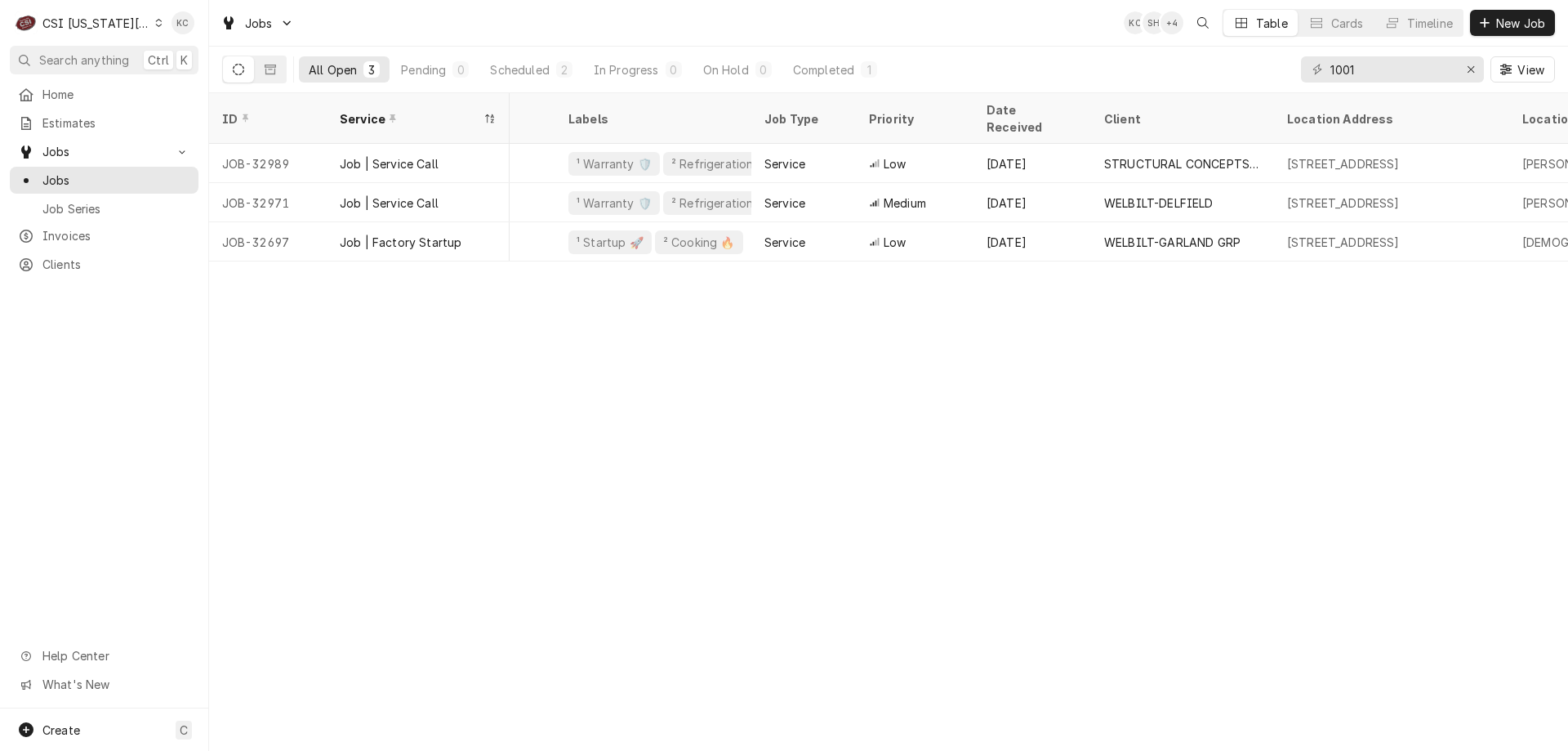
scroll to position [0, 295]
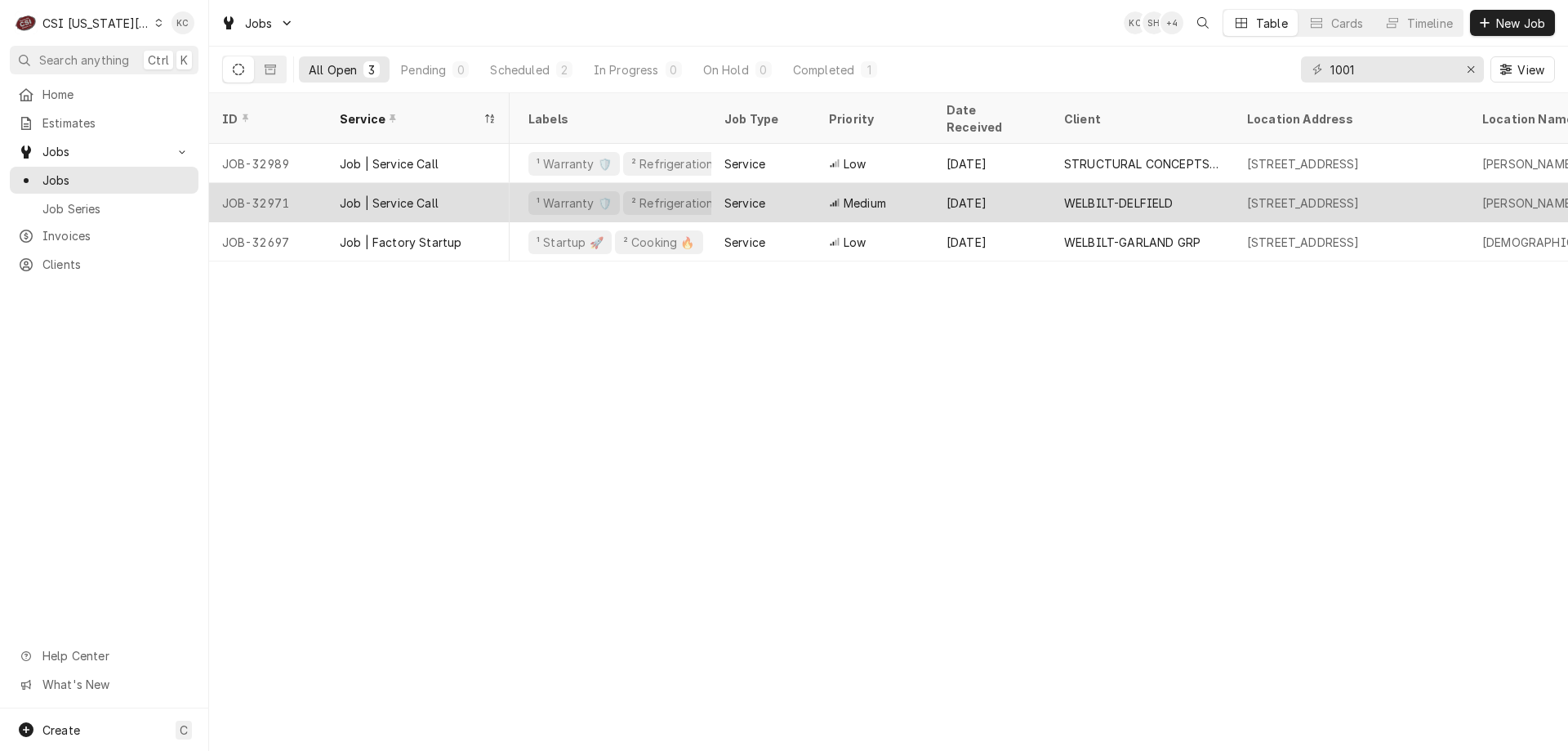
click at [735, 194] on div "Service" at bounding box center [744, 203] width 41 height 17
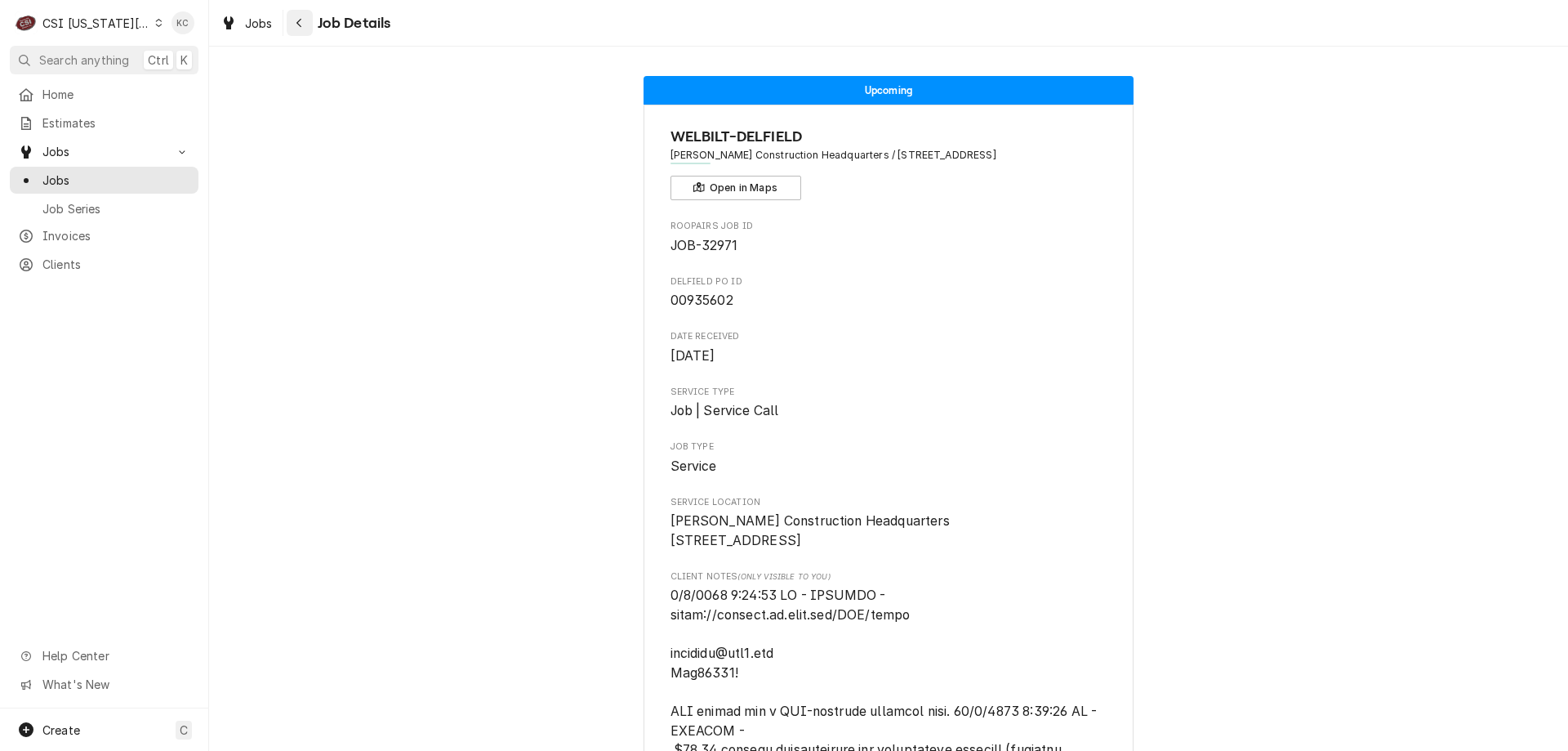
click at [302, 23] on icon "Navigate back" at bounding box center [299, 23] width 7 height 12
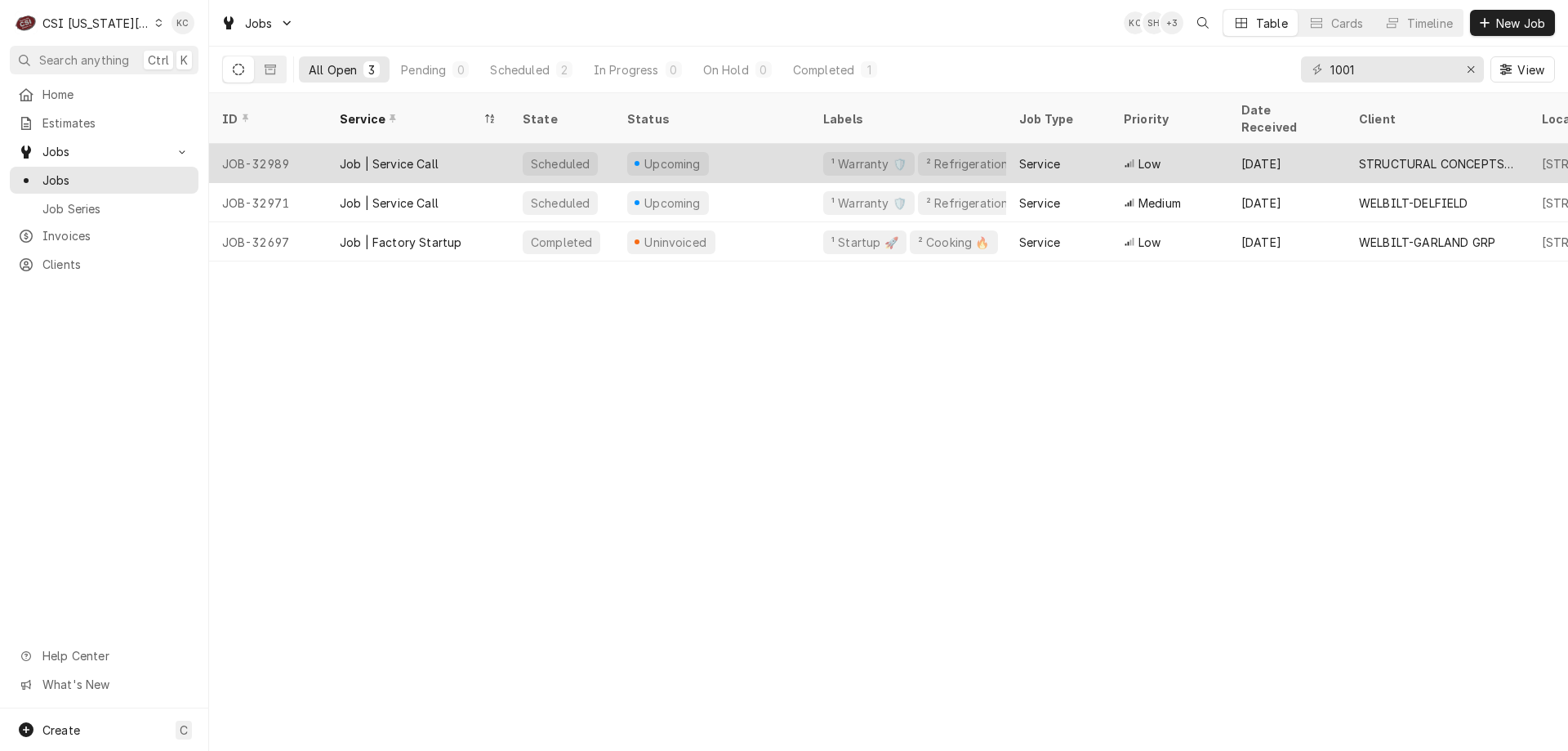
click at [292, 148] on div "JOB-32989" at bounding box center [268, 163] width 117 height 39
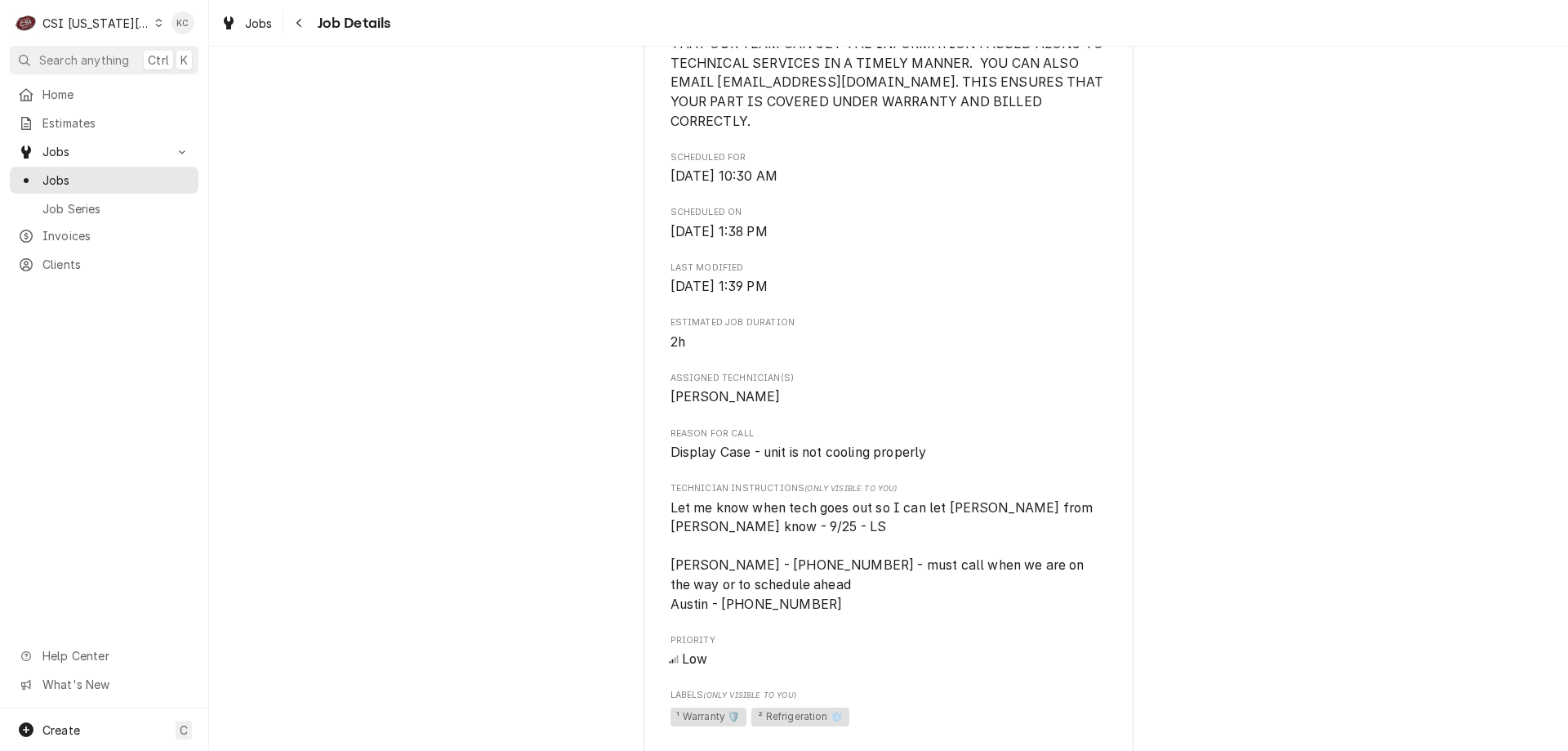
scroll to position [572, 0]
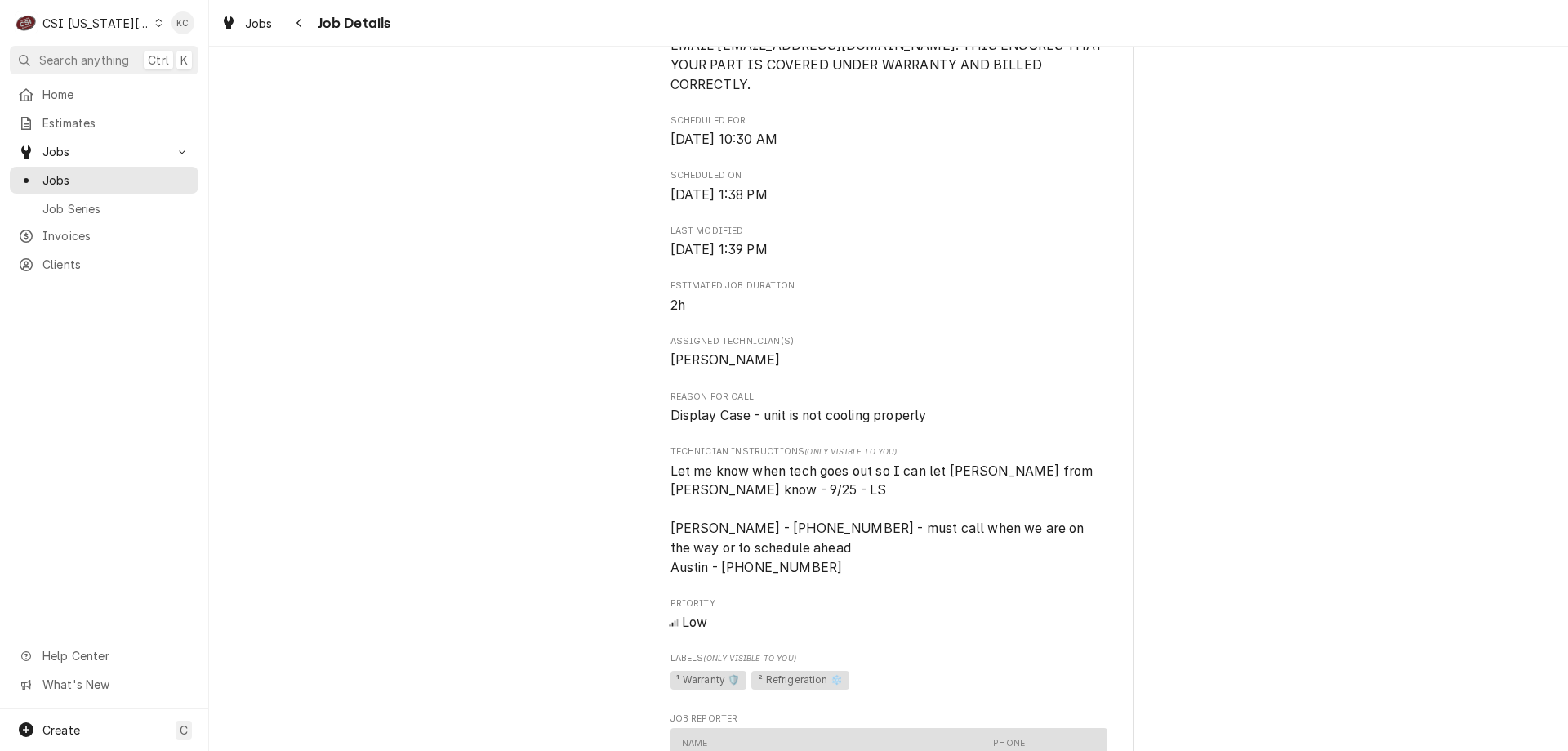
drag, startPoint x: 306, startPoint y: 29, endPoint x: 293, endPoint y: 101, distance: 73.2
click at [293, 101] on div "Jobs Job Details Upcoming STRUCTURAL CONCEPTS - KC [PERSON_NAME] Construction H…" at bounding box center [889, 376] width 1359 height 751
click at [305, 24] on div "Navigate back" at bounding box center [300, 23] width 17 height 17
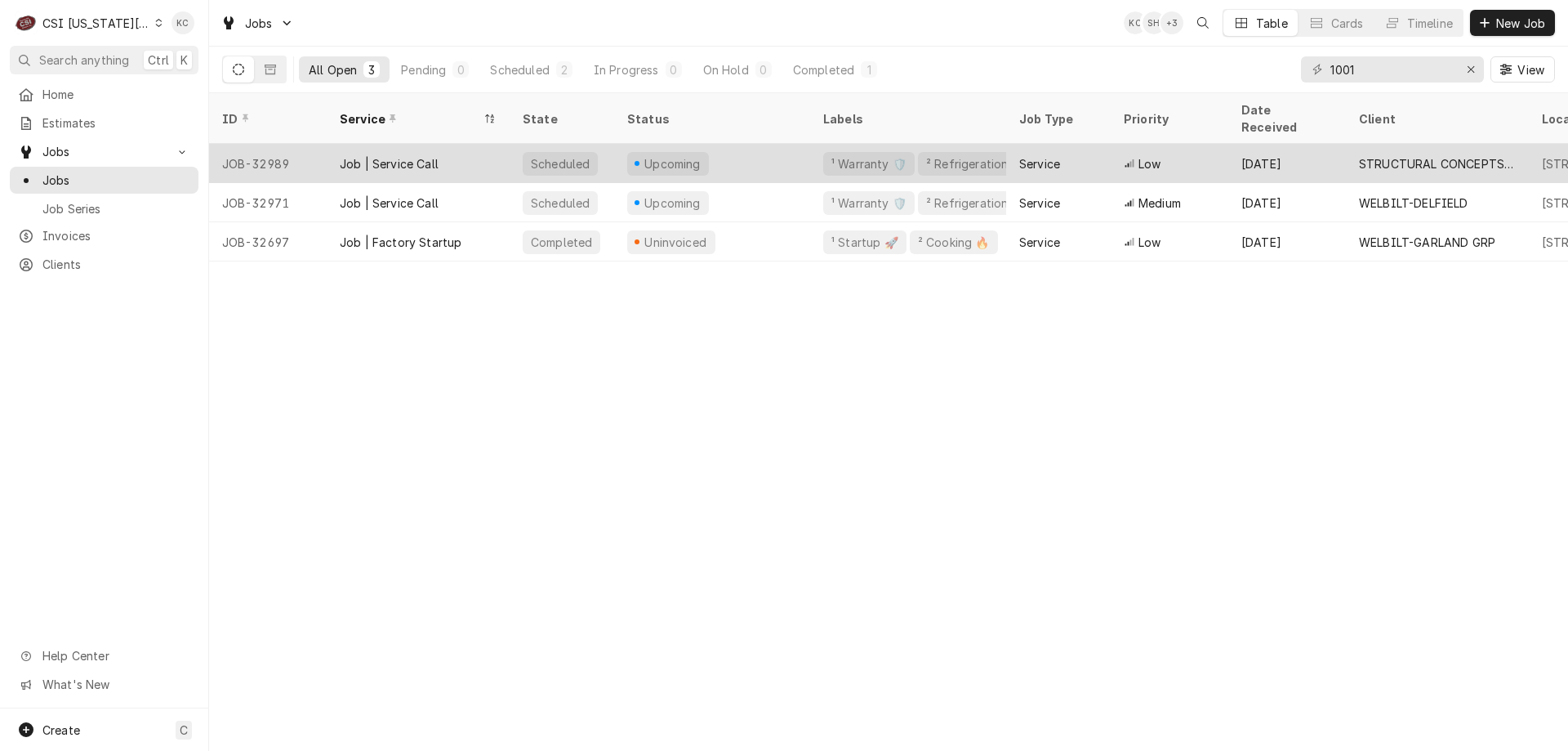
click at [768, 148] on div "Upcoming" at bounding box center [712, 163] width 196 height 39
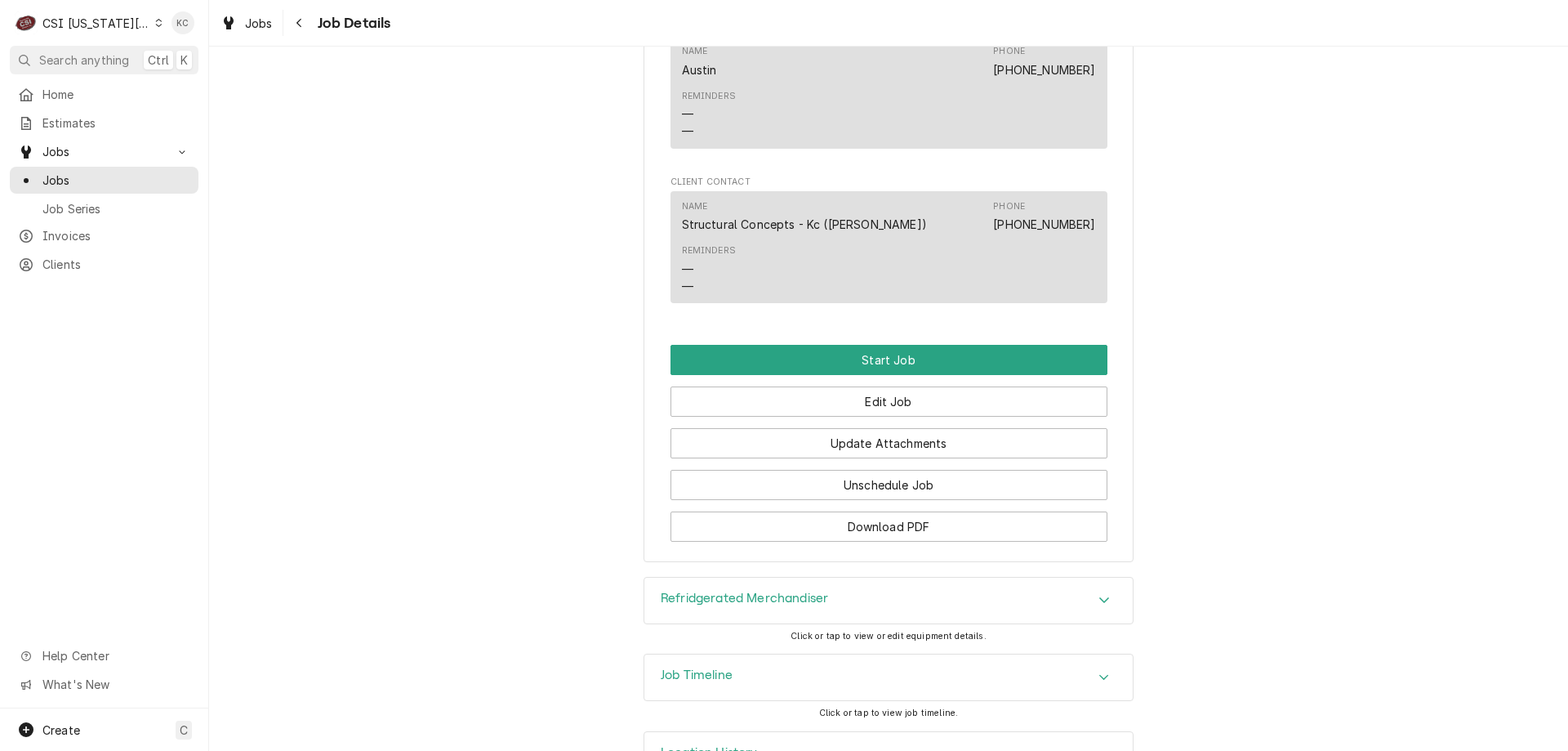
scroll to position [1528, 0]
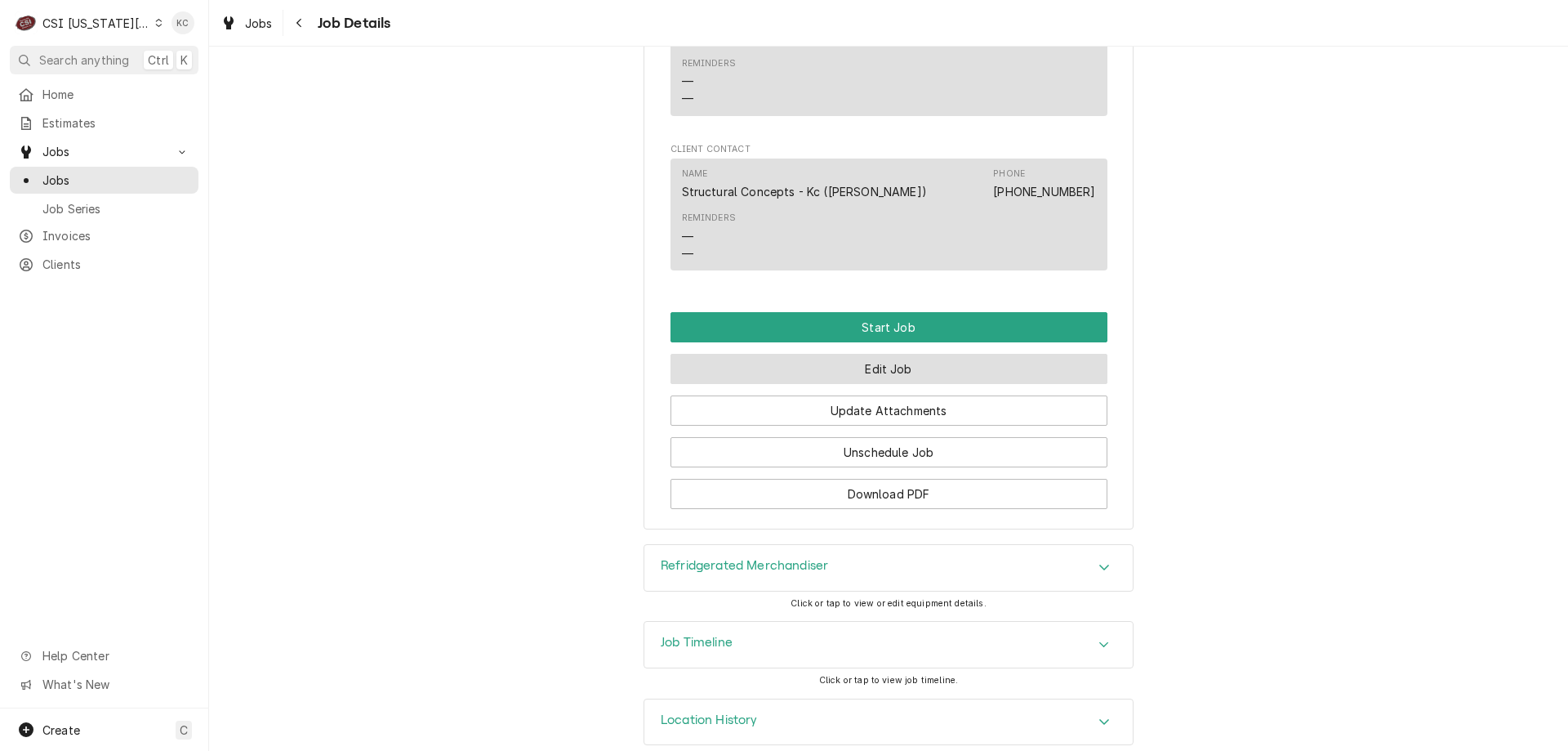
click at [942, 384] on button "Edit Job" at bounding box center [889, 369] width 437 height 31
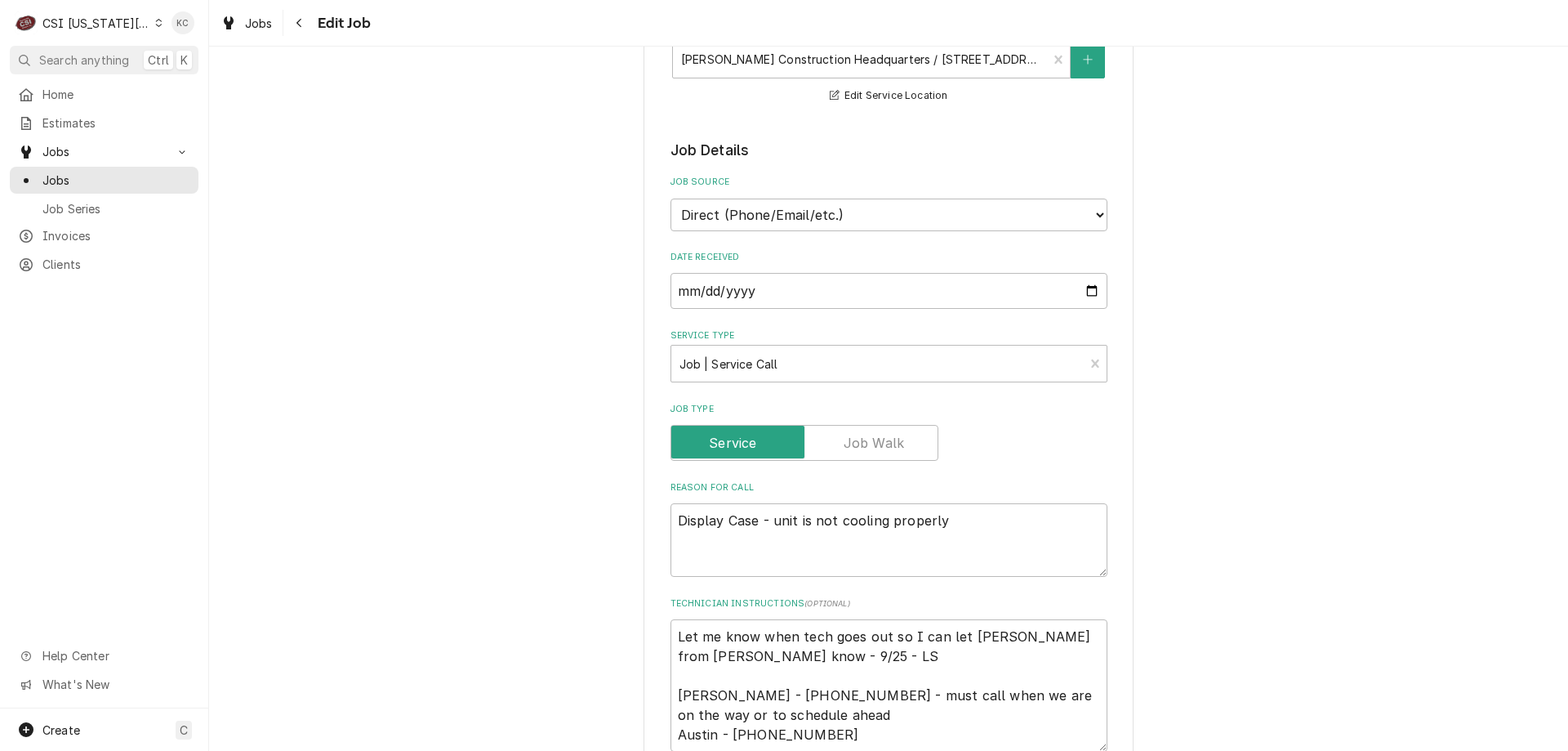
scroll to position [793, 0]
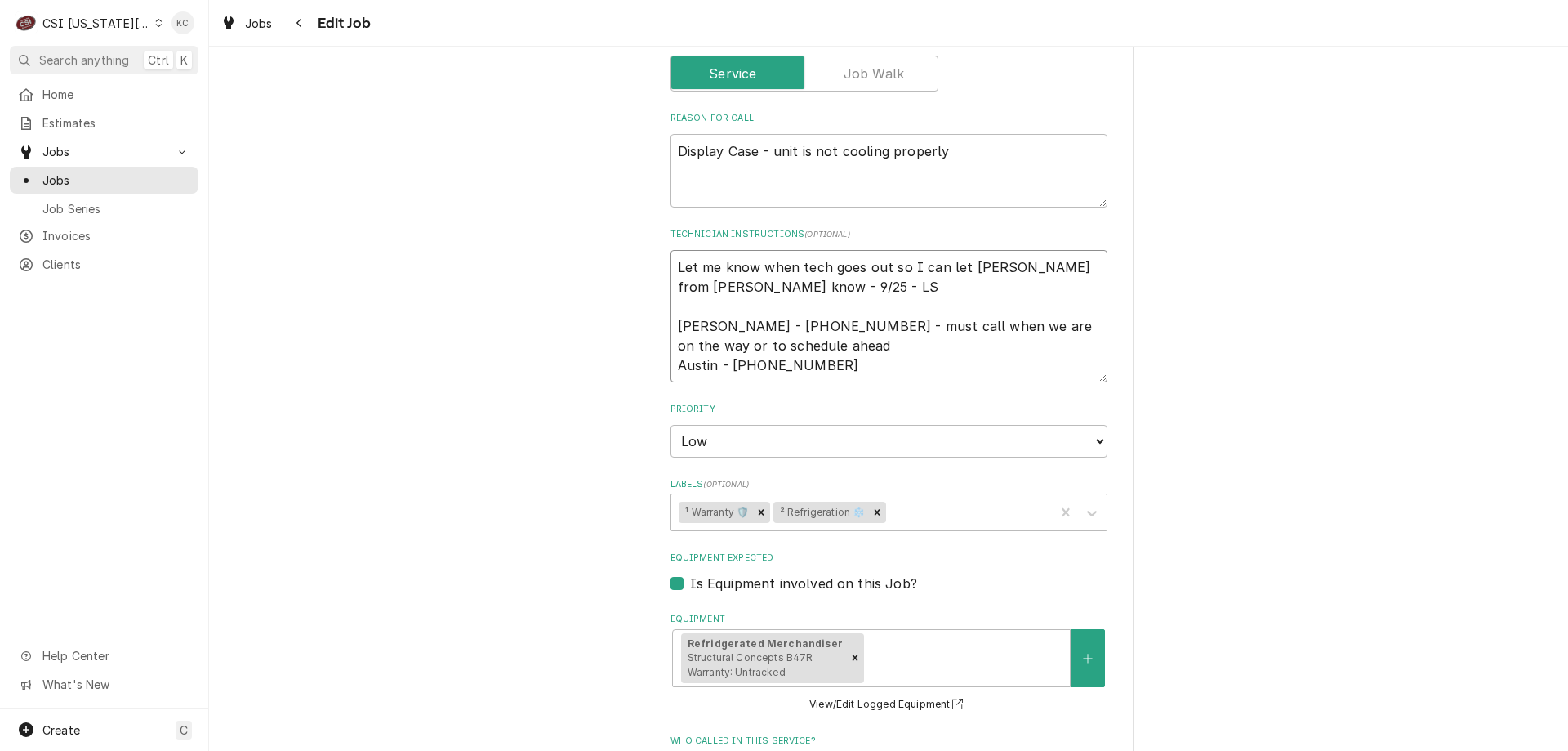
click at [853, 371] on textarea "Let me know when tech goes out so I can let [PERSON_NAME] from [PERSON_NAME] kn…" at bounding box center [889, 316] width 437 height 132
type textarea "x"
type textarea "Let me know when tech goes out so I can let [PERSON_NAME] from [PERSON_NAME] kn…"
type textarea "x"
type textarea "Let me know when tech goes out so I can let [PERSON_NAME] from [PERSON_NAME] kn…"
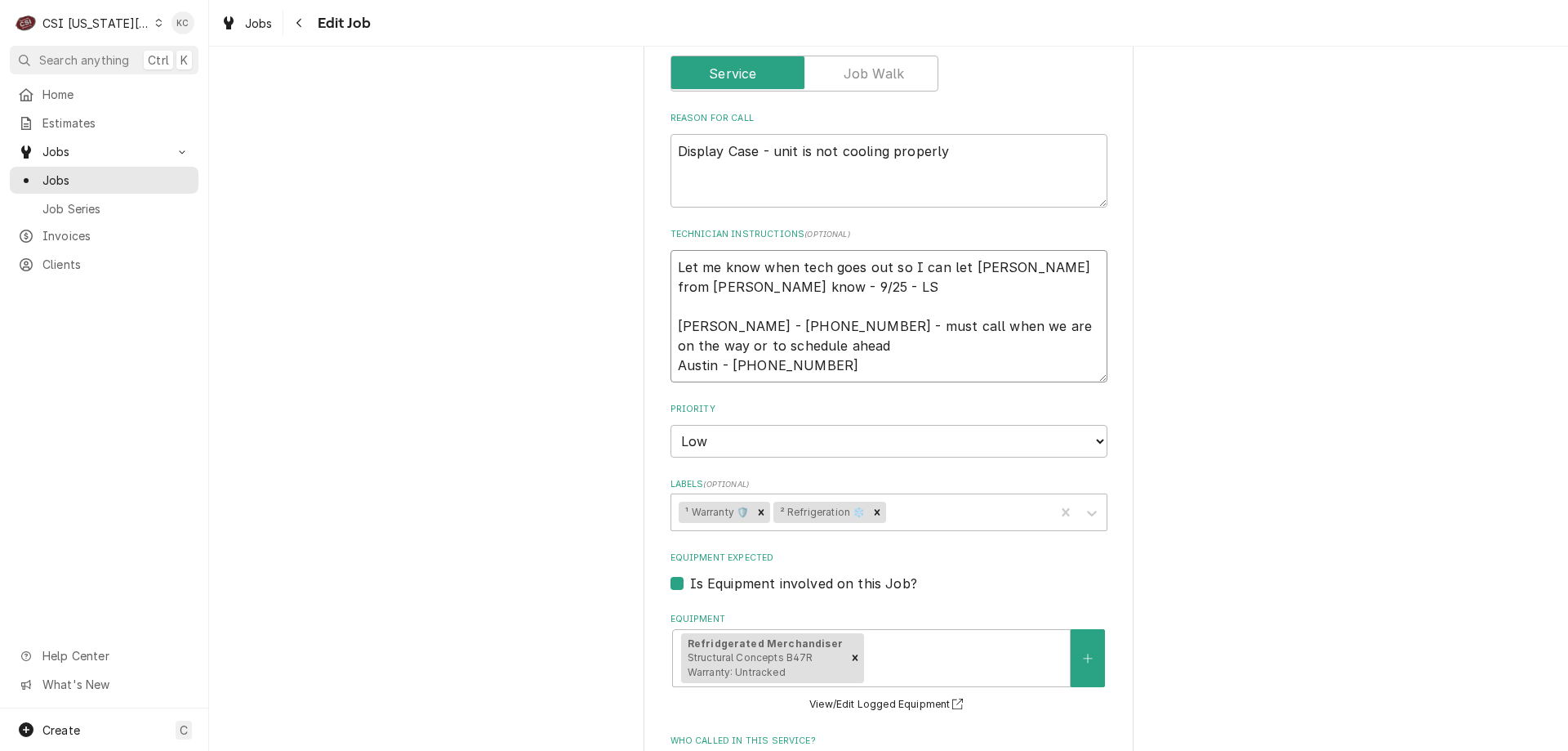
type textarea "x"
type textarea "Let me know when tech goes out so I can let [PERSON_NAME] from [PERSON_NAME] kn…"
type textarea "x"
type textarea "Let me know when tech goes out so I can let [PERSON_NAME] from [PERSON_NAME] kn…"
type textarea "x"
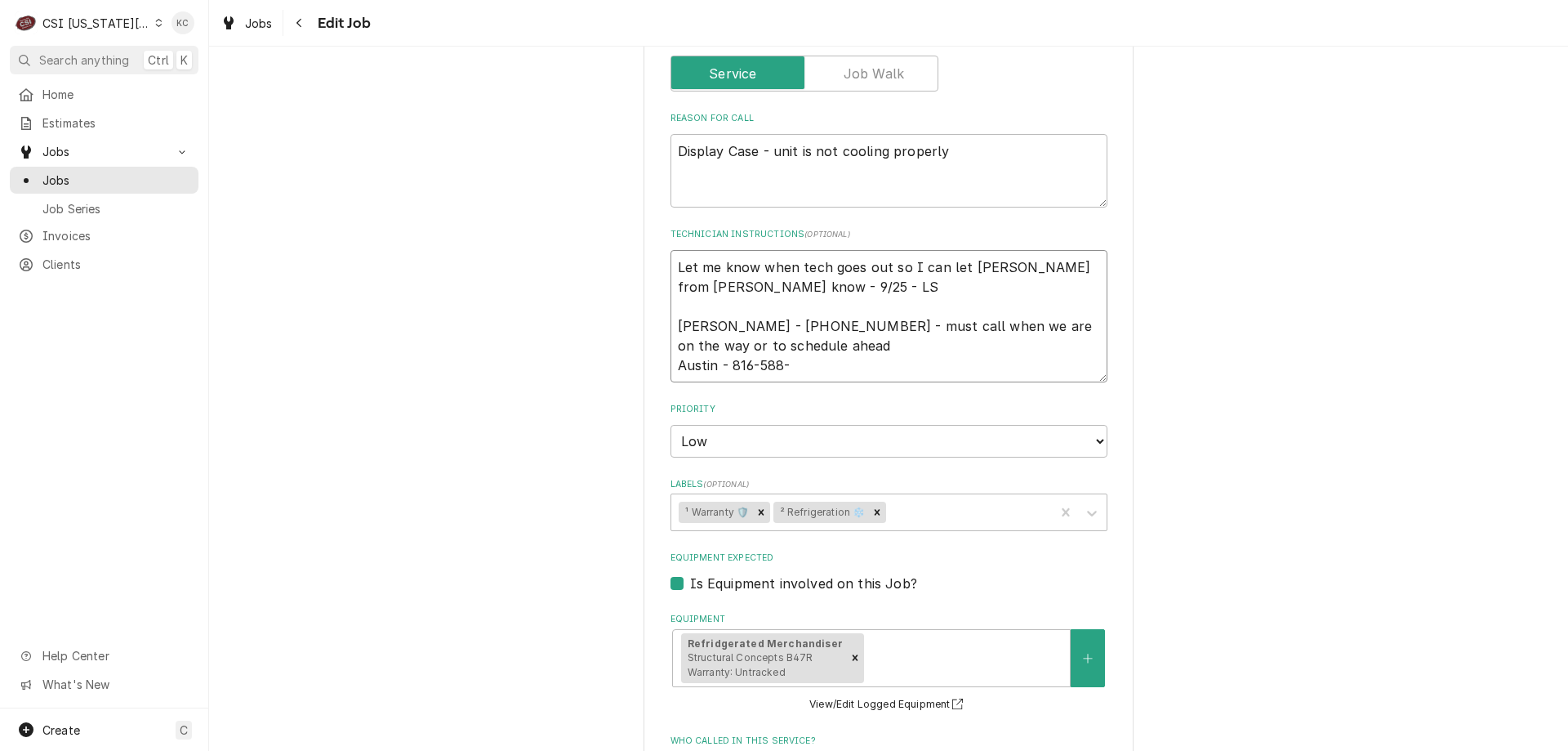
type textarea "Let me know when tech goes out so I can let [PERSON_NAME] from [PERSON_NAME] kn…"
type textarea "x"
type textarea "Let me know when tech goes out so I can let [PERSON_NAME] from [PERSON_NAME] kn…"
type textarea "x"
type textarea "Let me know when tech goes out so I can let [PERSON_NAME] from [PERSON_NAME] kn…"
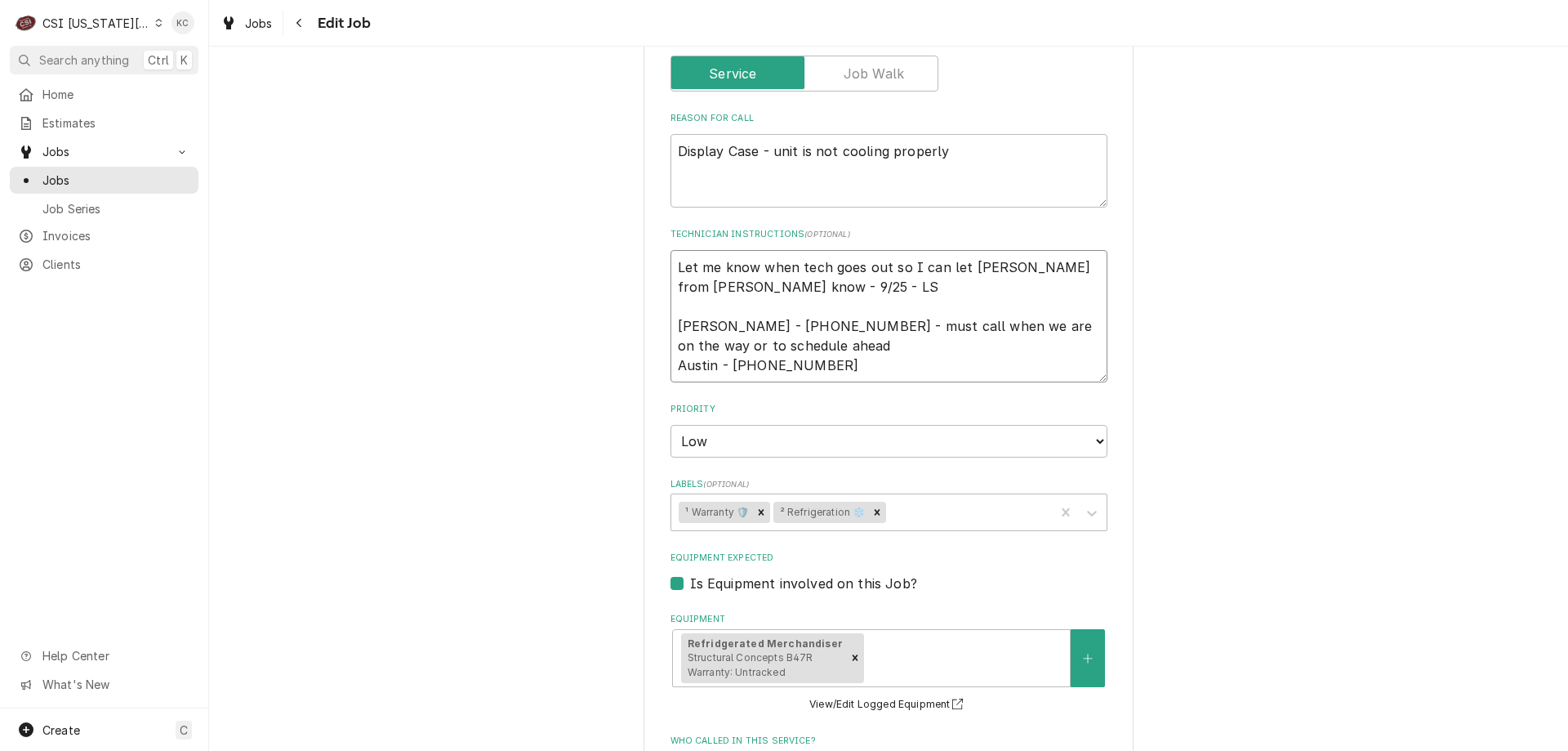
type textarea "x"
type textarea "Let me know when tech goes out so I can let [PERSON_NAME] from [PERSON_NAME] kn…"
type textarea "x"
type textarea "Let me know when tech goes out so I can let [PERSON_NAME] from [PERSON_NAME] kn…"
type textarea "x"
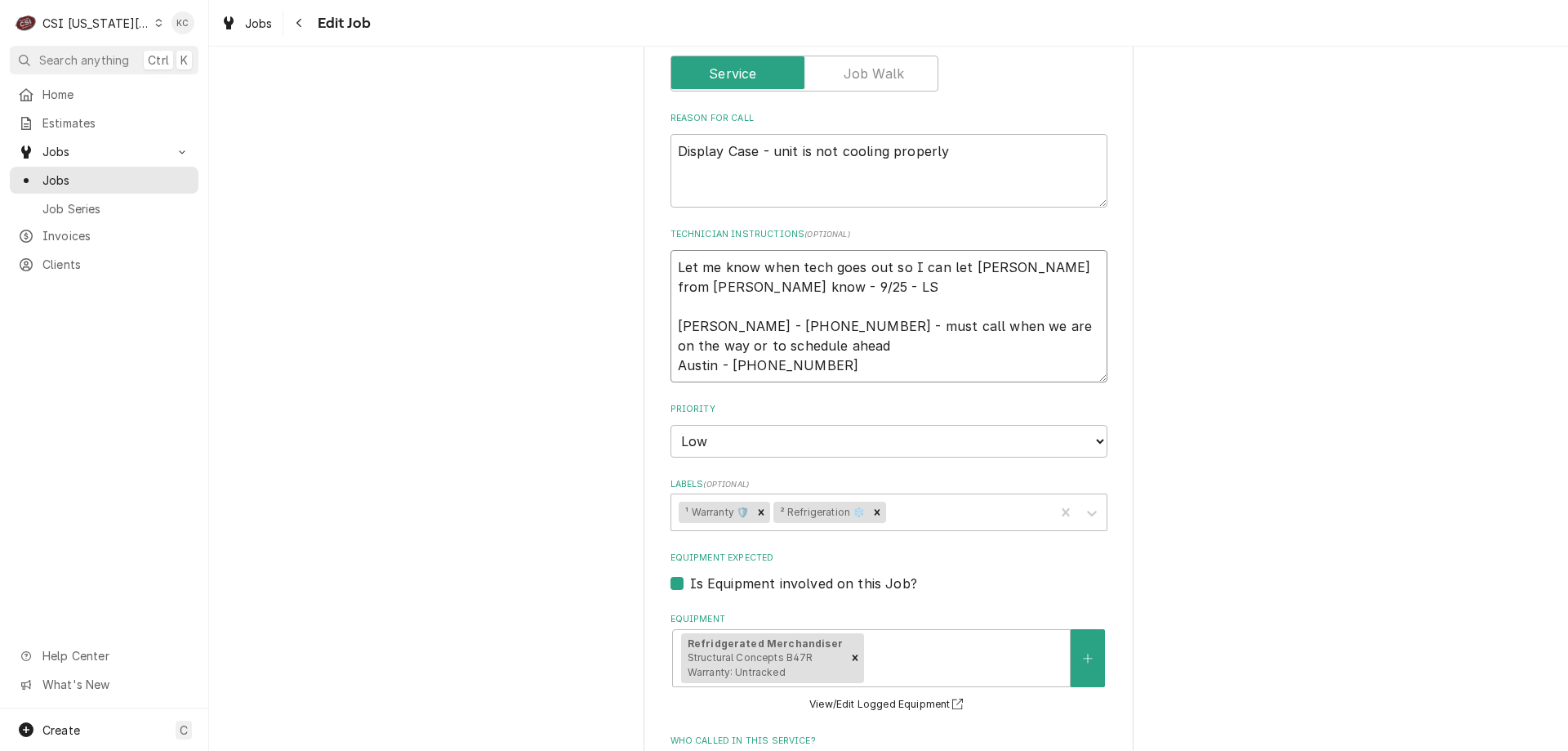
type textarea "Let me know when tech goes out so I can let [PERSON_NAME] from [PERSON_NAME] kn…"
type textarea "x"
type textarea "Let me know when tech goes out so I can let [PERSON_NAME] from [PERSON_NAME] kn…"
type textarea "x"
type textarea "Let me know when tech goes out so I can let [PERSON_NAME] from [PERSON_NAME] kn…"
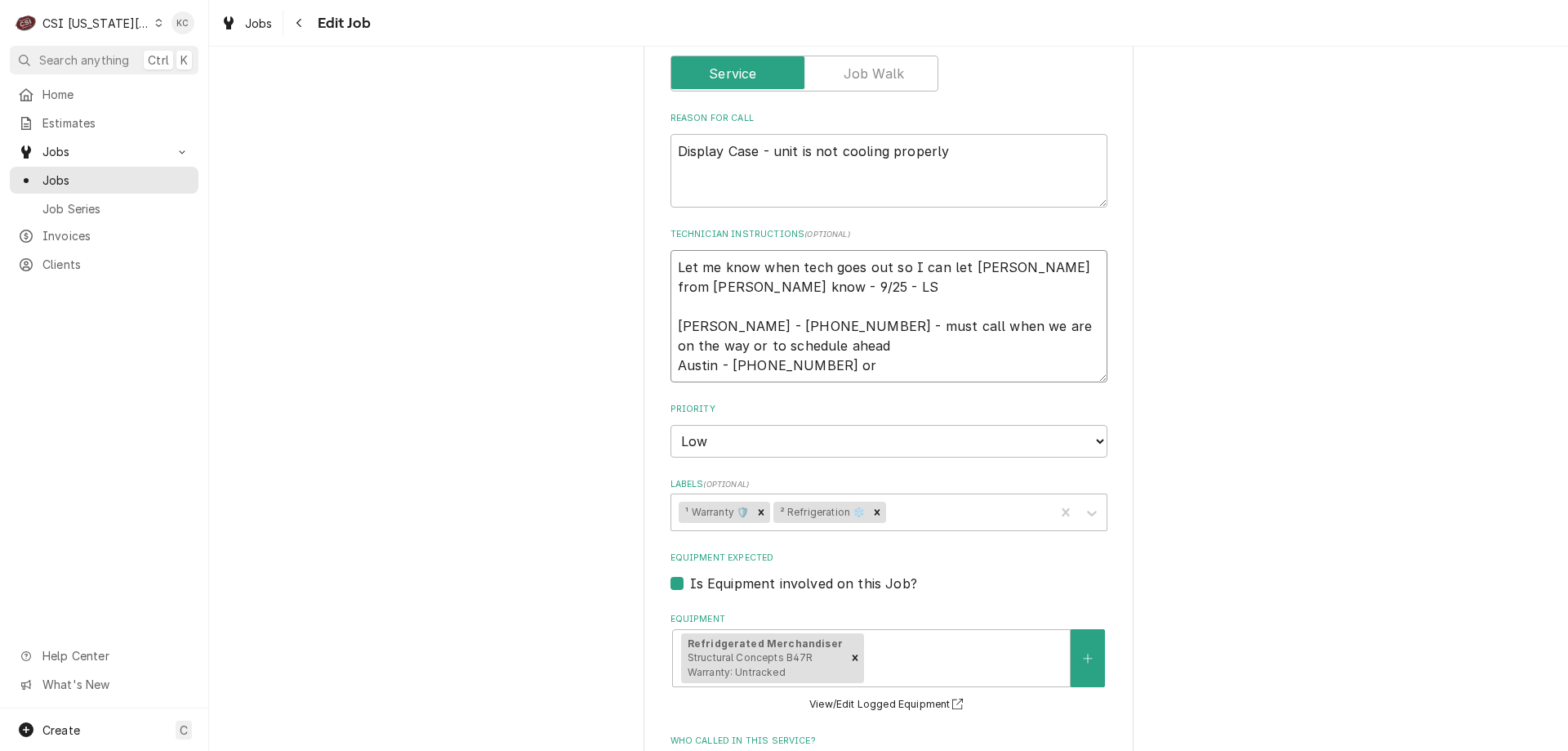
type textarea "x"
type textarea "Let me know when tech goes out so I can let [PERSON_NAME] from [PERSON_NAME] kn…"
type textarea "x"
type textarea "Let me know when tech goes out so I can let [PERSON_NAME] from [PERSON_NAME] kn…"
type textarea "x"
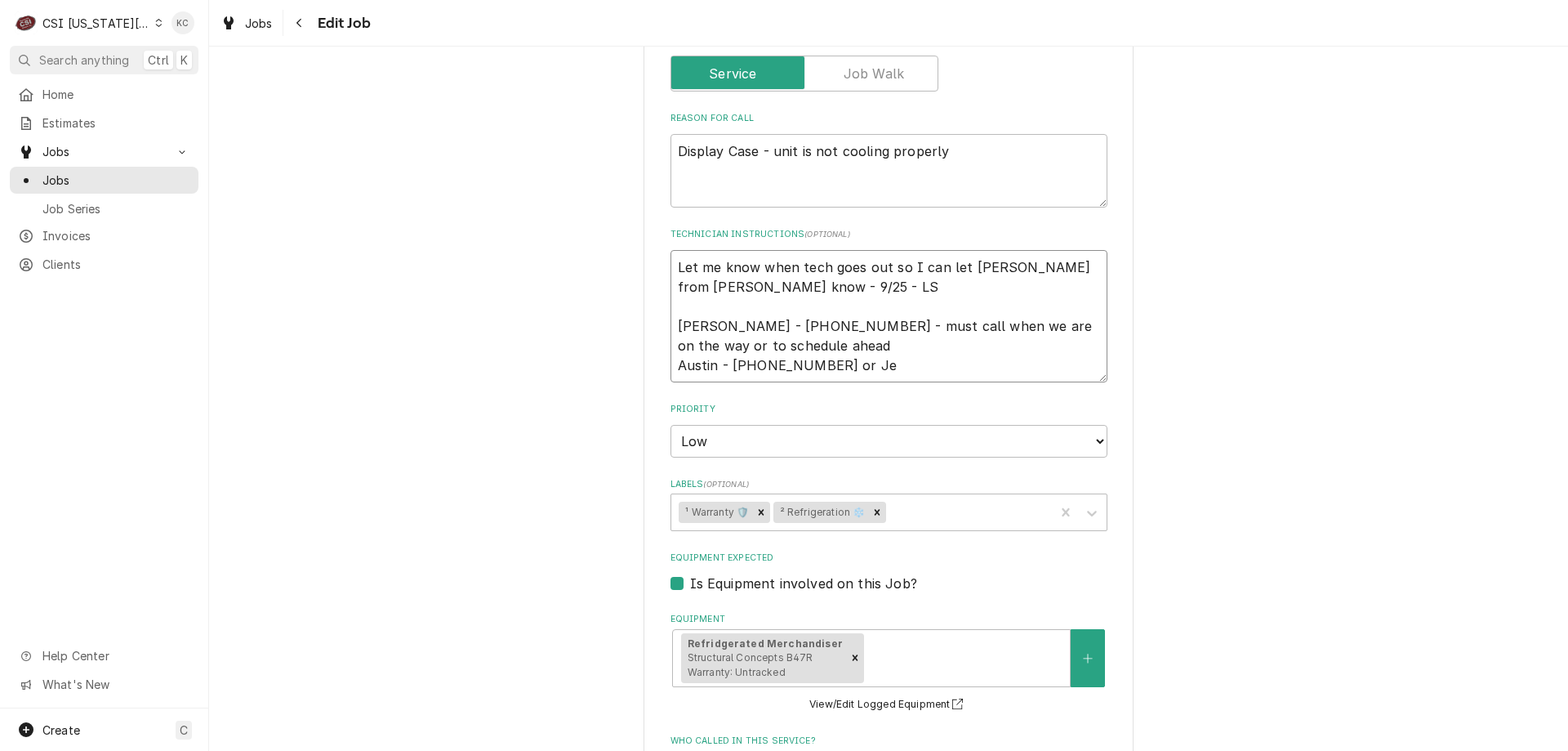
type textarea "Let me know when tech goes out so I can let [PERSON_NAME] from [PERSON_NAME] kn…"
type textarea "x"
type textarea "Let me know when tech goes out so I can let [PERSON_NAME] from [PERSON_NAME] kn…"
type textarea "x"
type textarea "Let me know when tech goes out so I can let [PERSON_NAME] from [PERSON_NAME] kn…"
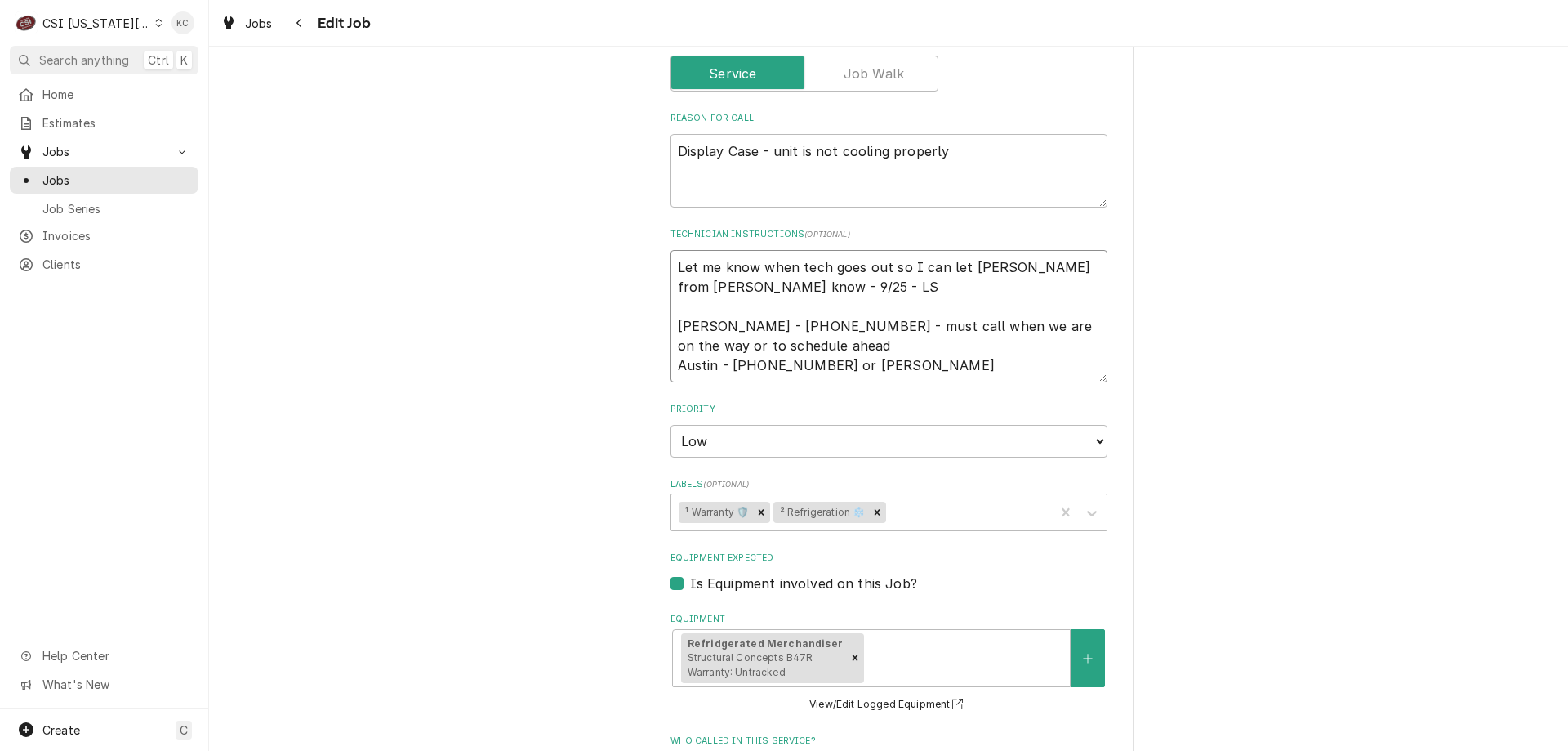
type textarea "x"
type textarea "Let me know when tech goes out so I can let [PERSON_NAME] from [PERSON_NAME] kn…"
type textarea "x"
type textarea "Let me know when tech goes out so I can let [PERSON_NAME] from [PERSON_NAME] kn…"
type textarea "x"
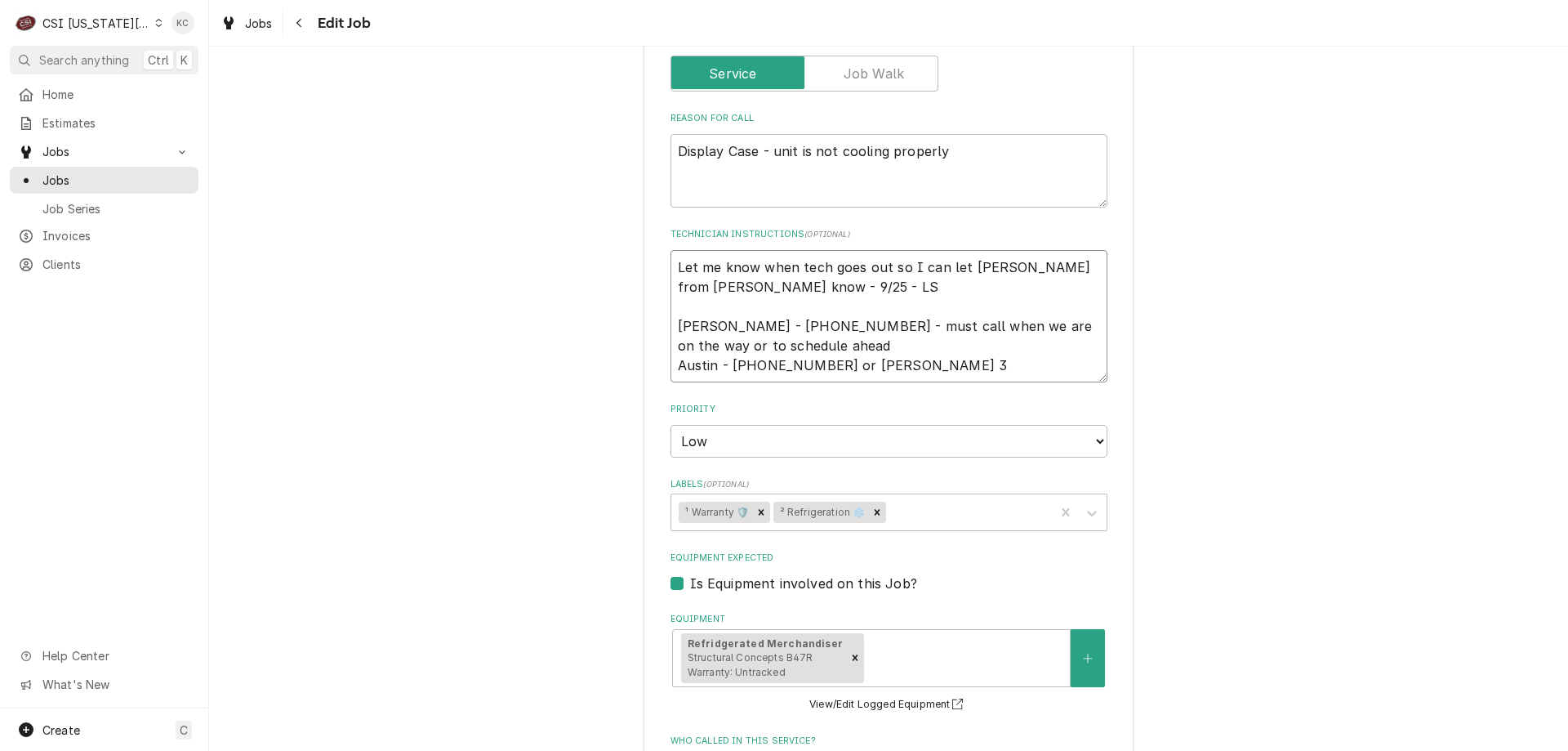
type textarea "Let me know when tech goes out so I can let [PERSON_NAME] from [PERSON_NAME] kn…"
type textarea "x"
type textarea "Let me know when tech goes out so I can let [PERSON_NAME] from [PERSON_NAME] kn…"
type textarea "x"
type textarea "Let me know when tech goes out so I can let [PERSON_NAME] from [PERSON_NAME] kn…"
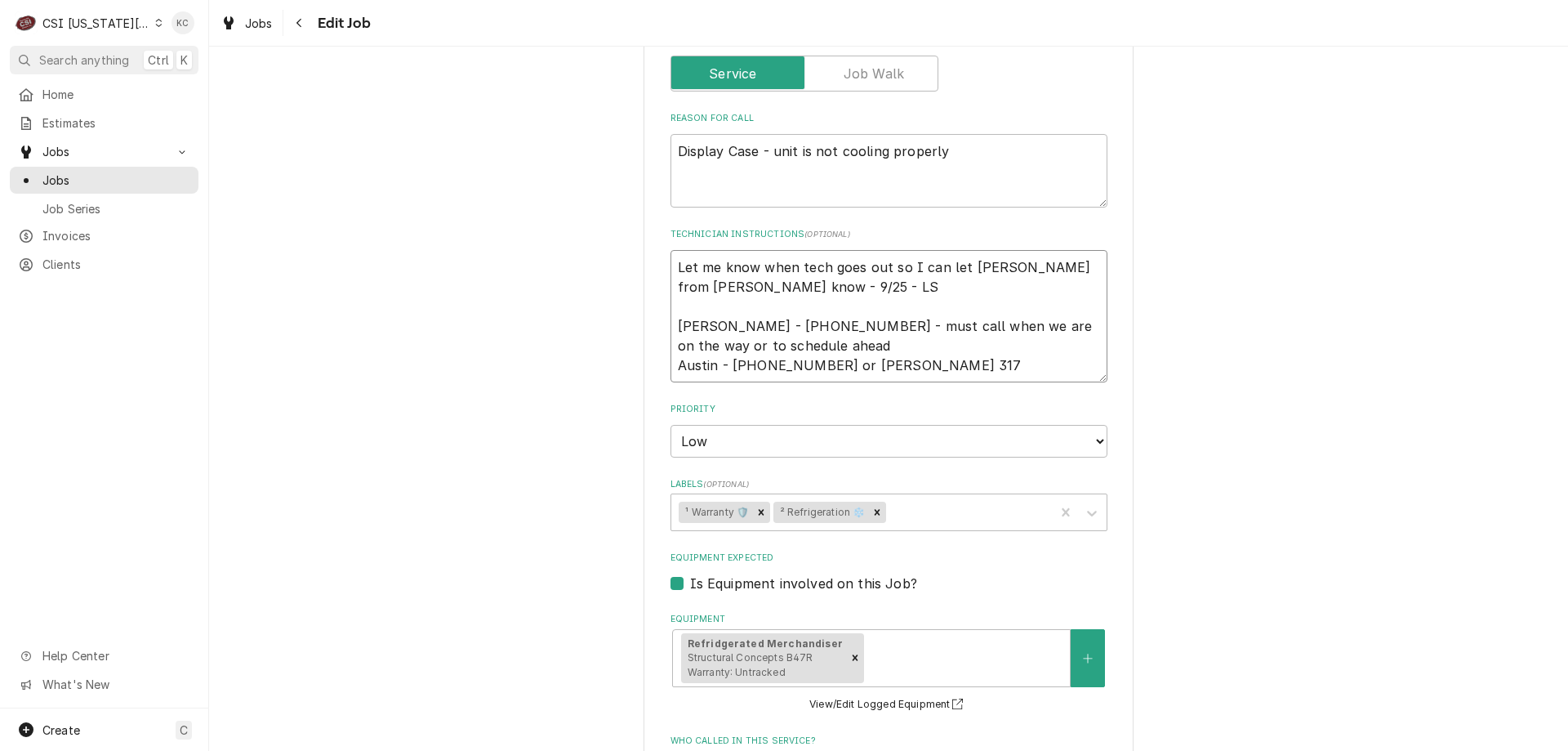
type textarea "x"
type textarea "Let me know when tech goes out so I can let [PERSON_NAME] from [PERSON_NAME] kn…"
type textarea "x"
type textarea "Let me know when tech goes out so I can let [PERSON_NAME] from [PERSON_NAME] kn…"
type textarea "x"
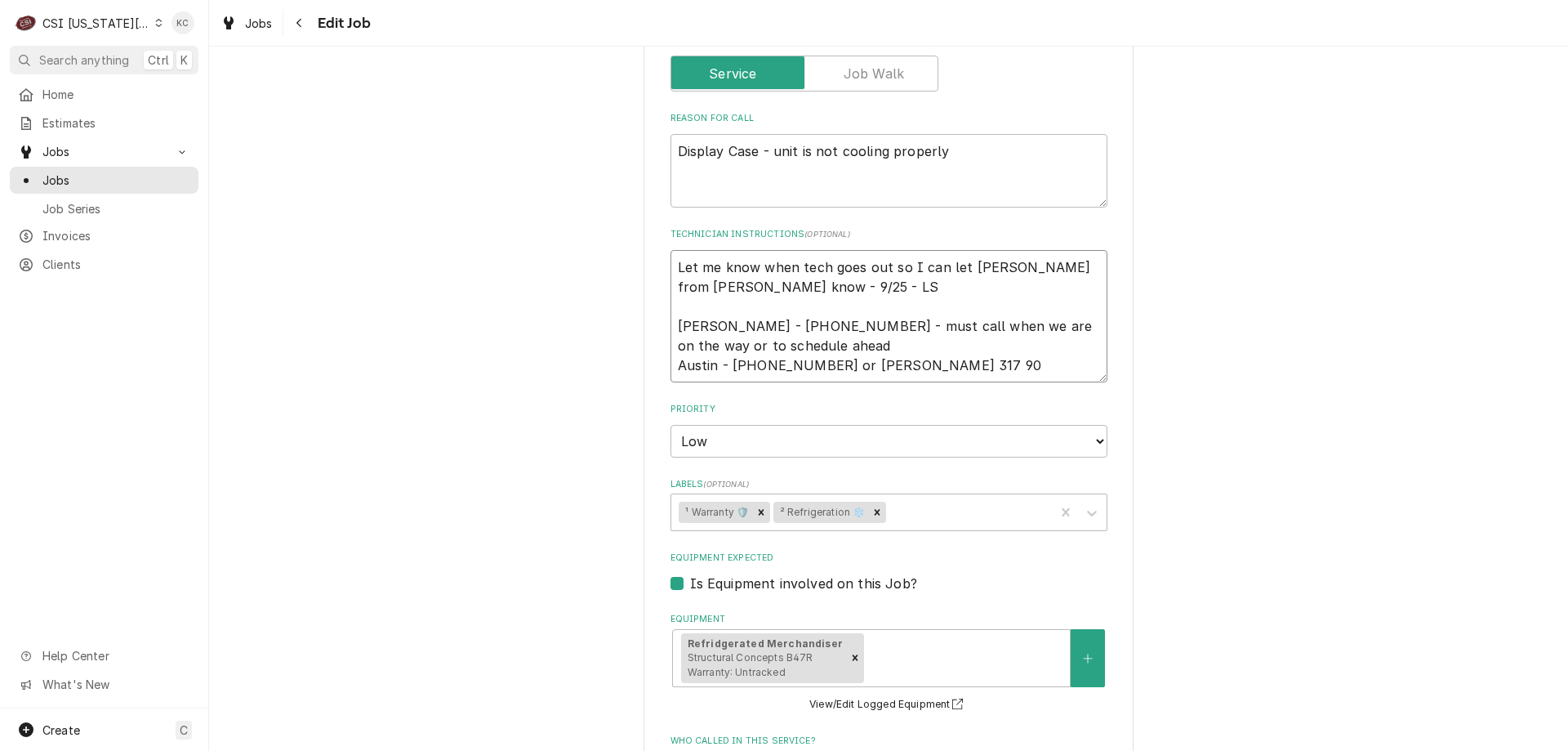
type textarea "Let me know when tech goes out so I can let [PERSON_NAME] from [PERSON_NAME] kn…"
type textarea "x"
type textarea "Let me know when tech goes out so I can let [PERSON_NAME] from [PERSON_NAME] kn…"
type textarea "x"
type textarea "Let me know when tech goes out so I can let [PERSON_NAME] from [PERSON_NAME] kn…"
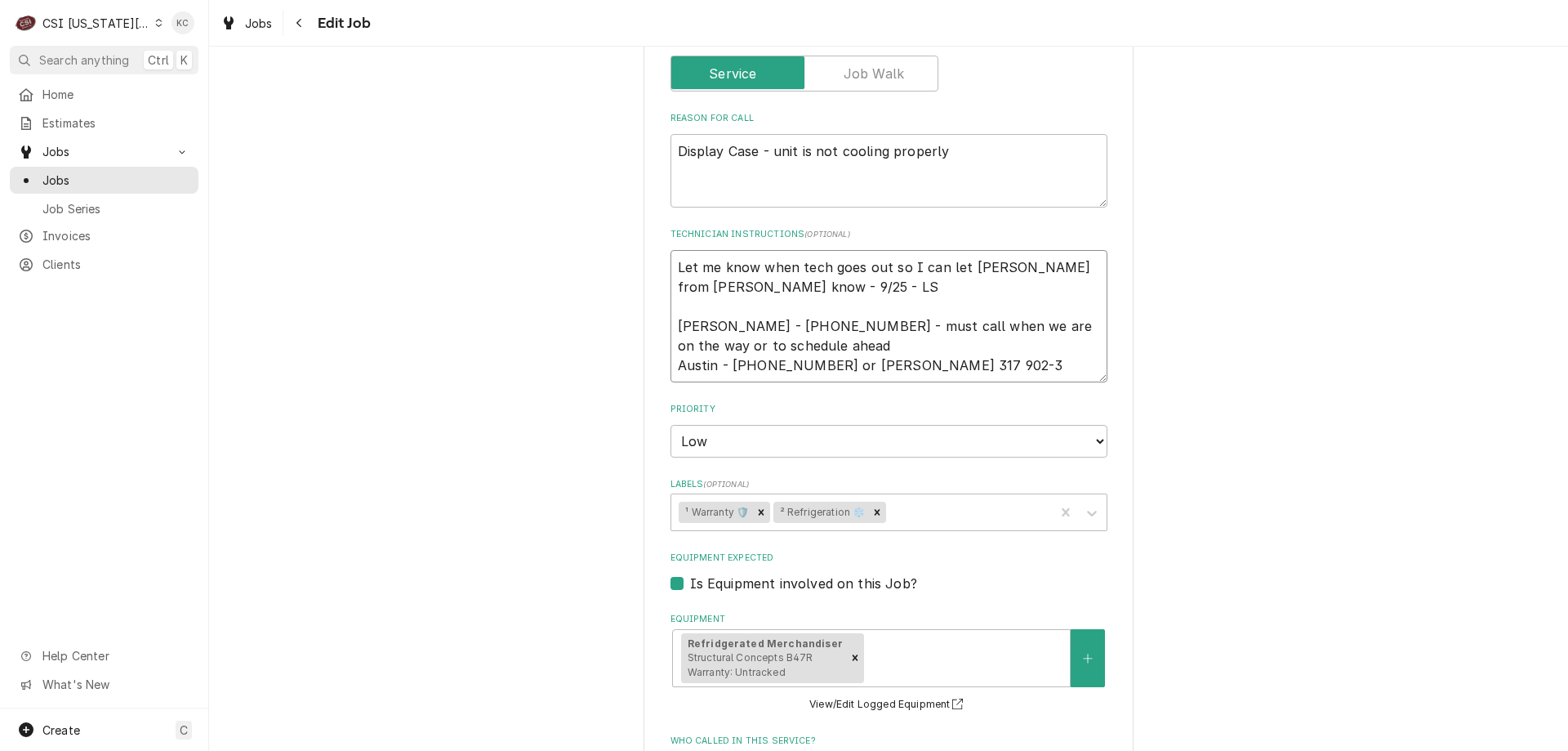
type textarea "x"
type textarea "Let me know when tech goes out so I can let [PERSON_NAME] from [PERSON_NAME] kn…"
type textarea "x"
type textarea "Let me know when tech goes out so I can let [PERSON_NAME] from [PERSON_NAME] kn…"
type textarea "x"
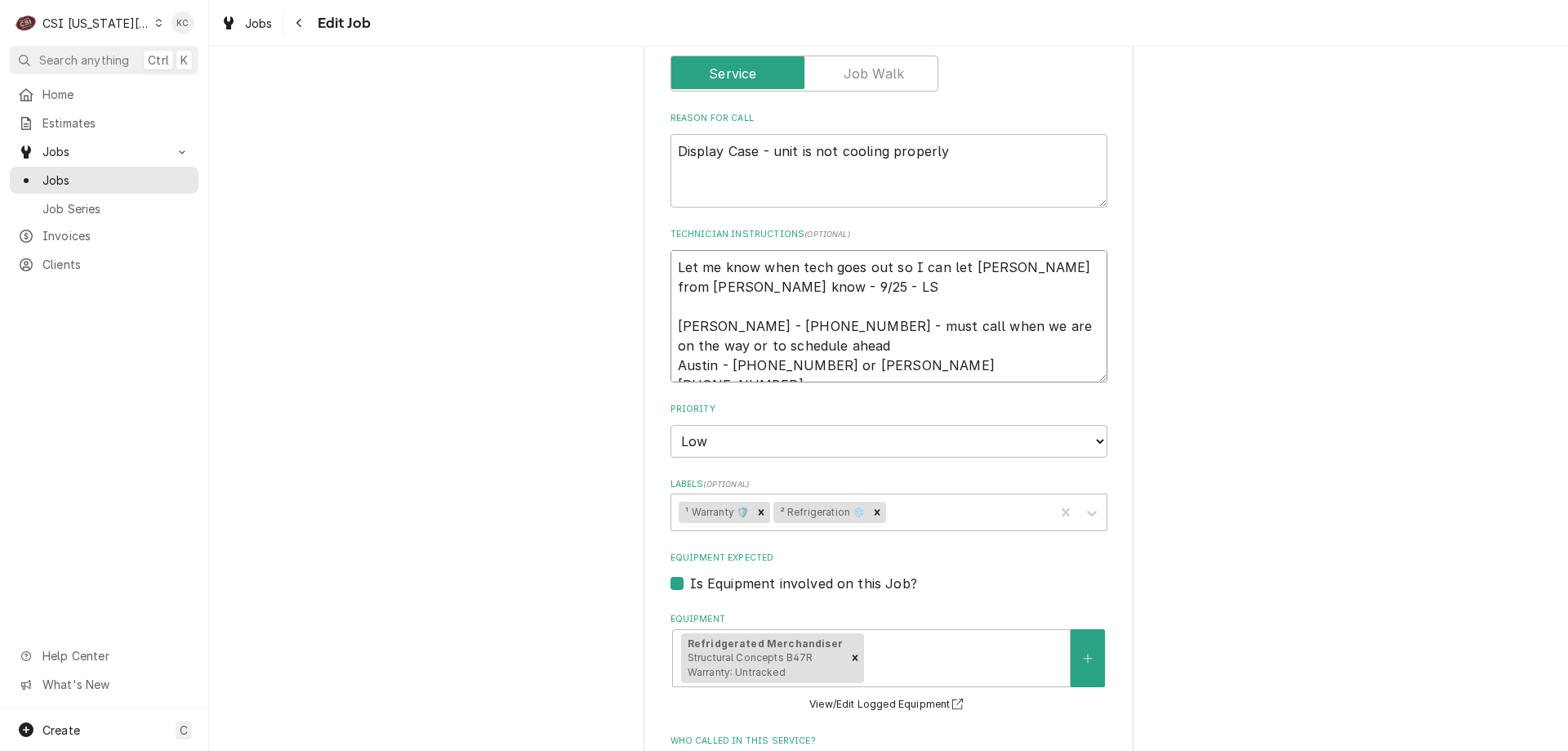
type textarea "Let me know when tech goes out so I can let [PERSON_NAME] from [PERSON_NAME] kn…"
type textarea "x"
drag, startPoint x: 979, startPoint y: 368, endPoint x: 653, endPoint y: 377, distance: 326.1
click at [653, 377] on div "Use the fields below to edit this job: Client Details Client STRUCTURAL CONCEPT…" at bounding box center [889, 292] width 490 height 2016
type textarea "Let me know when tech goes out so I can let [PERSON_NAME] from [PERSON_NAME] kn…"
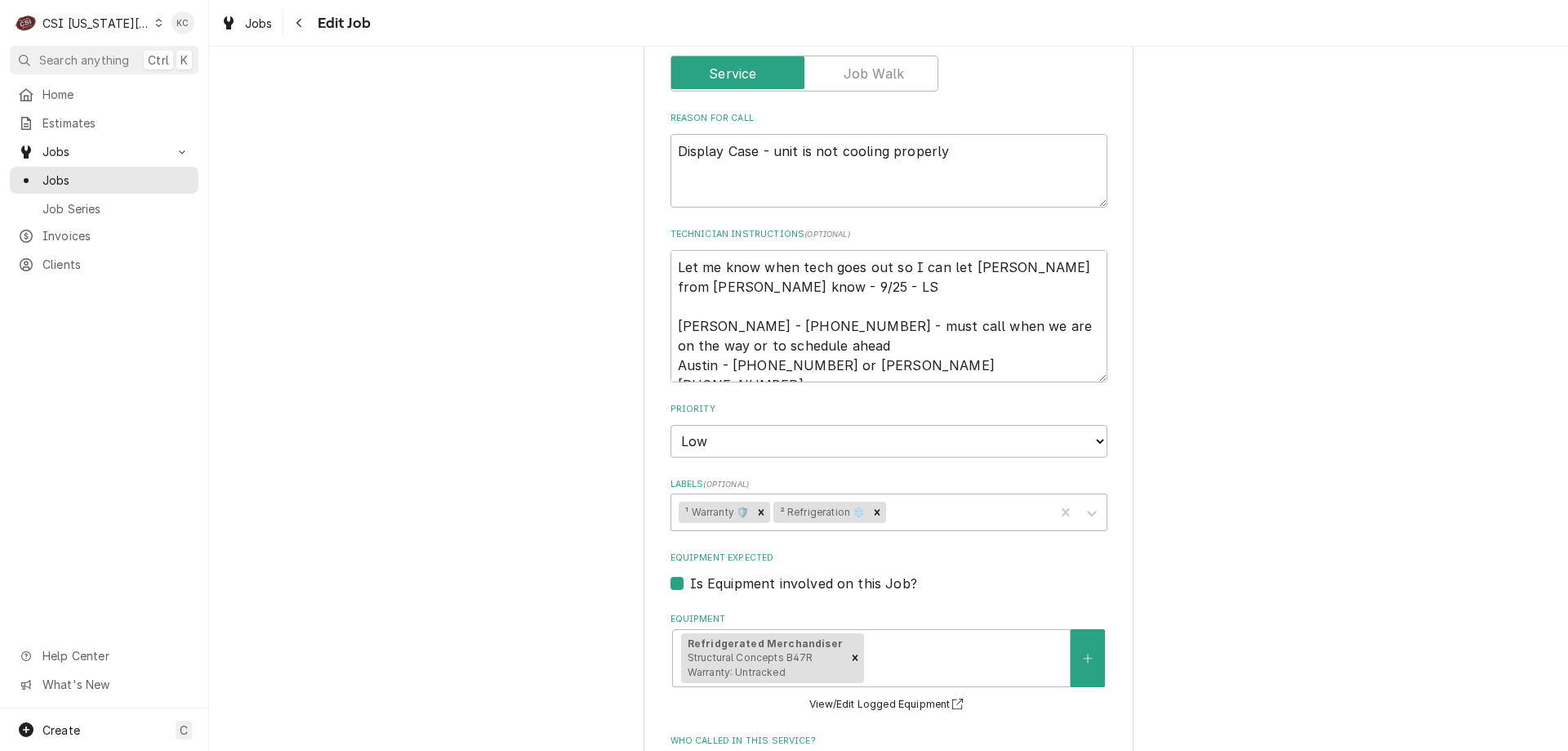
click at [1261, 392] on div "Use the fields below to edit this job: Client Details Client STRUCTURAL CONCEPT…" at bounding box center [889, 293] width 1359 height 2045
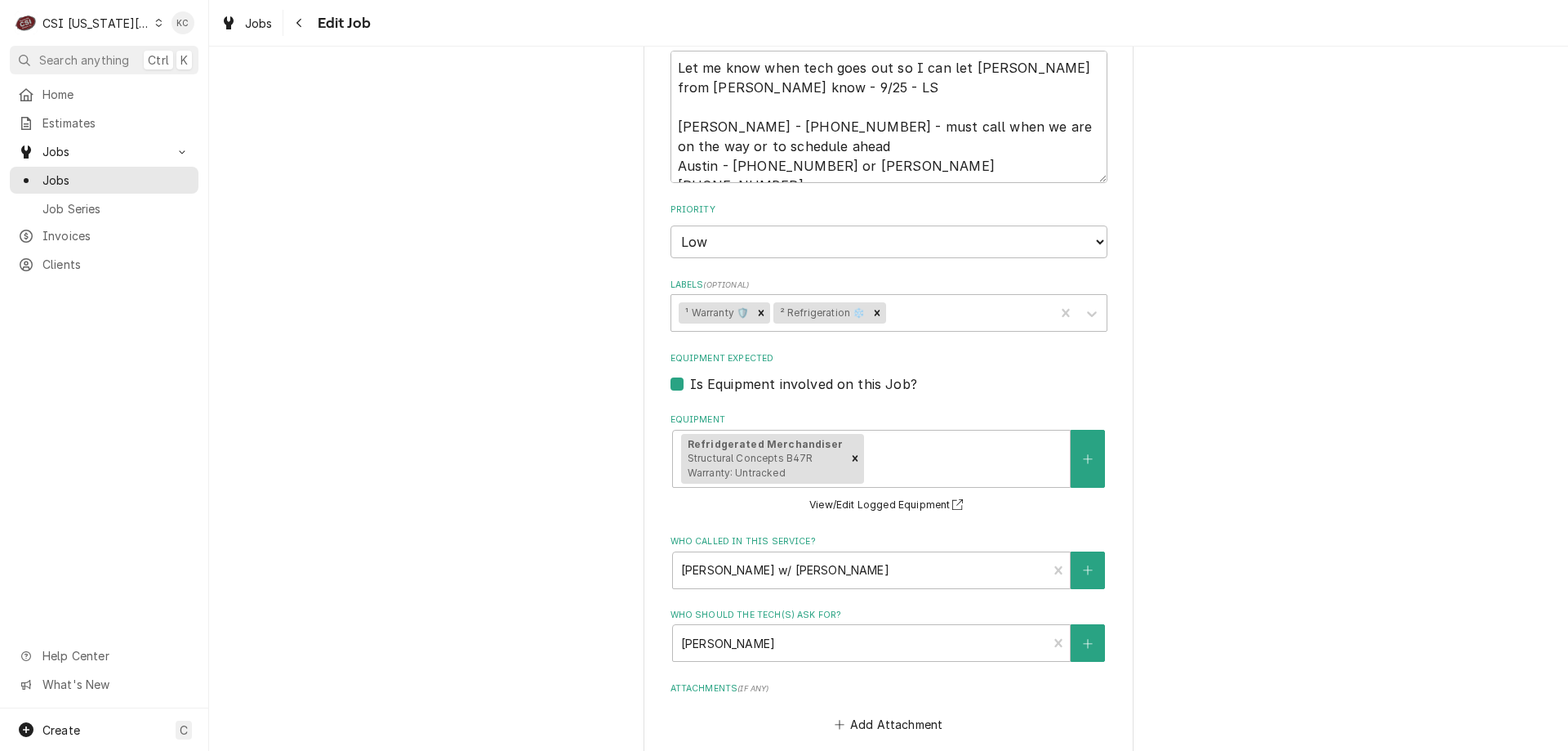
scroll to position [1357, 0]
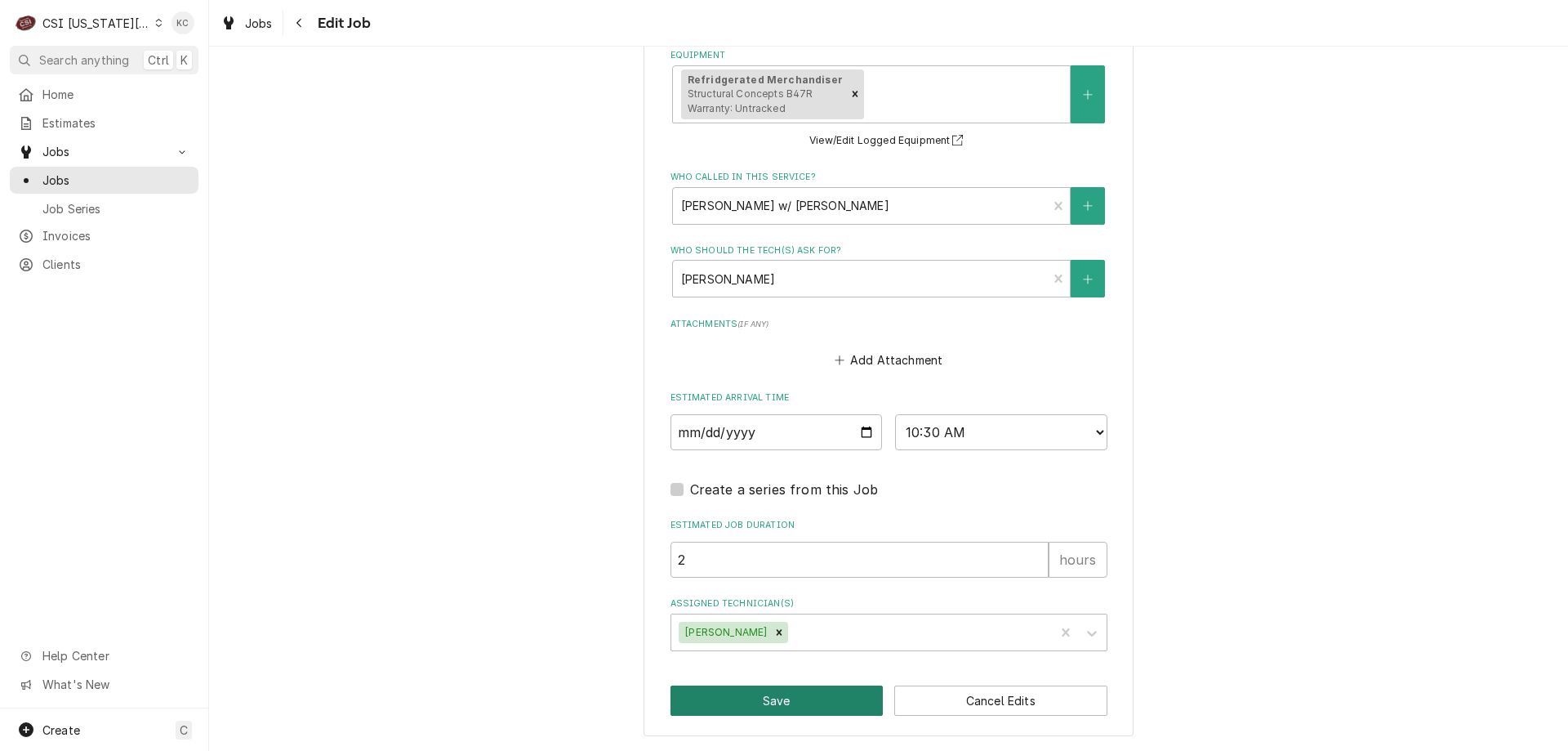
click at [735, 696] on button "Save" at bounding box center [777, 701] width 213 height 31
type textarea "x"
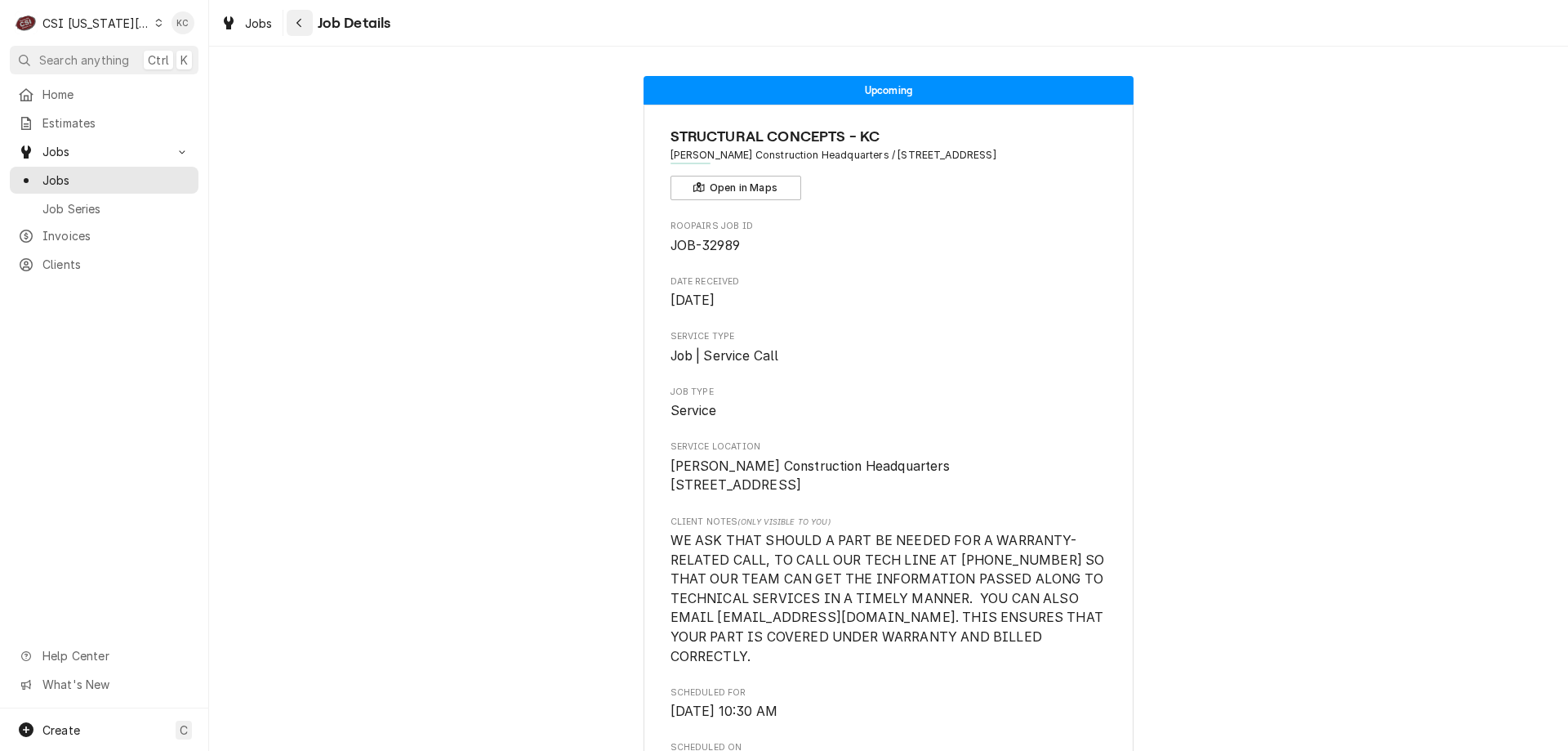
click at [310, 22] on button "Navigate back" at bounding box center [300, 23] width 26 height 26
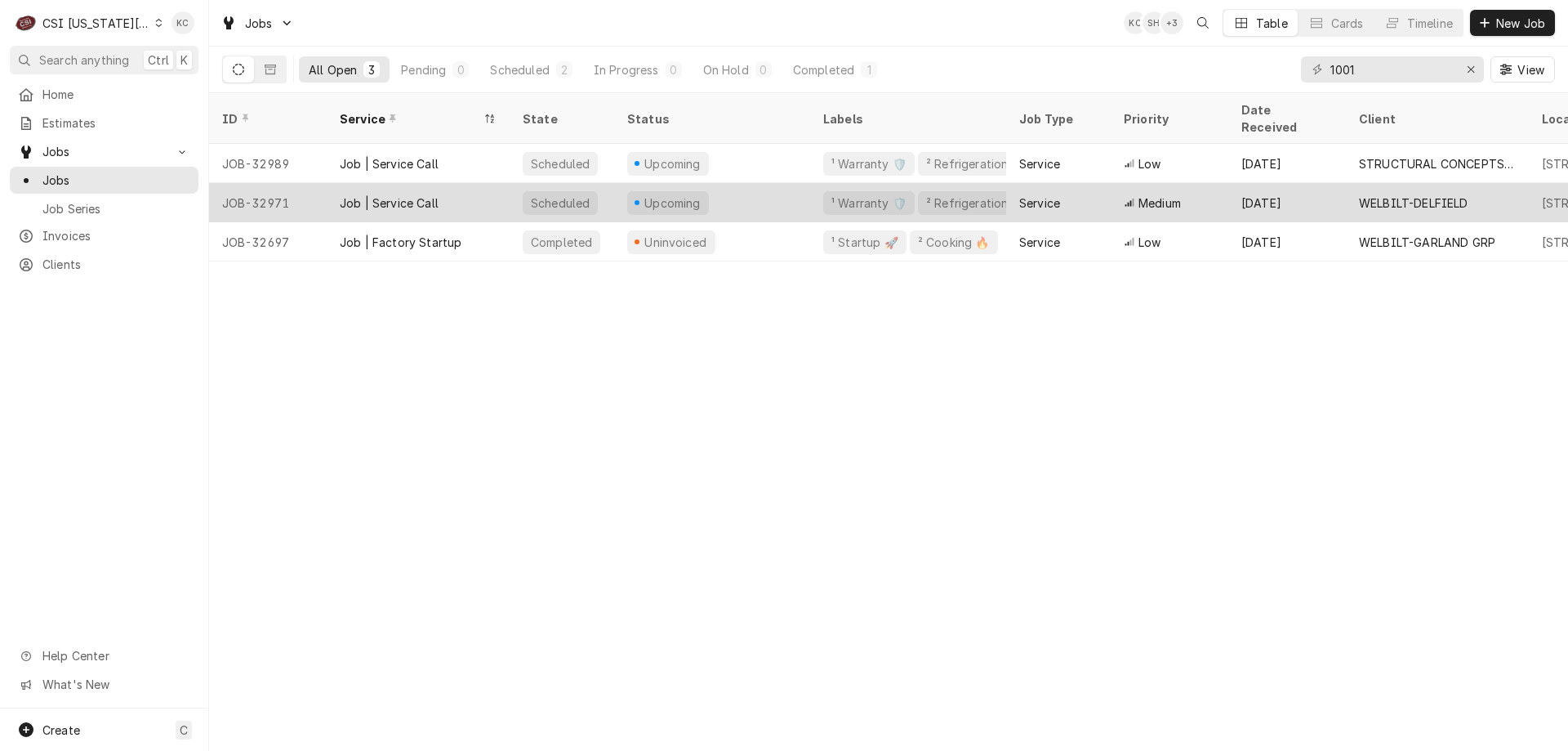
click at [278, 183] on div "JOB-32971" at bounding box center [268, 202] width 117 height 39
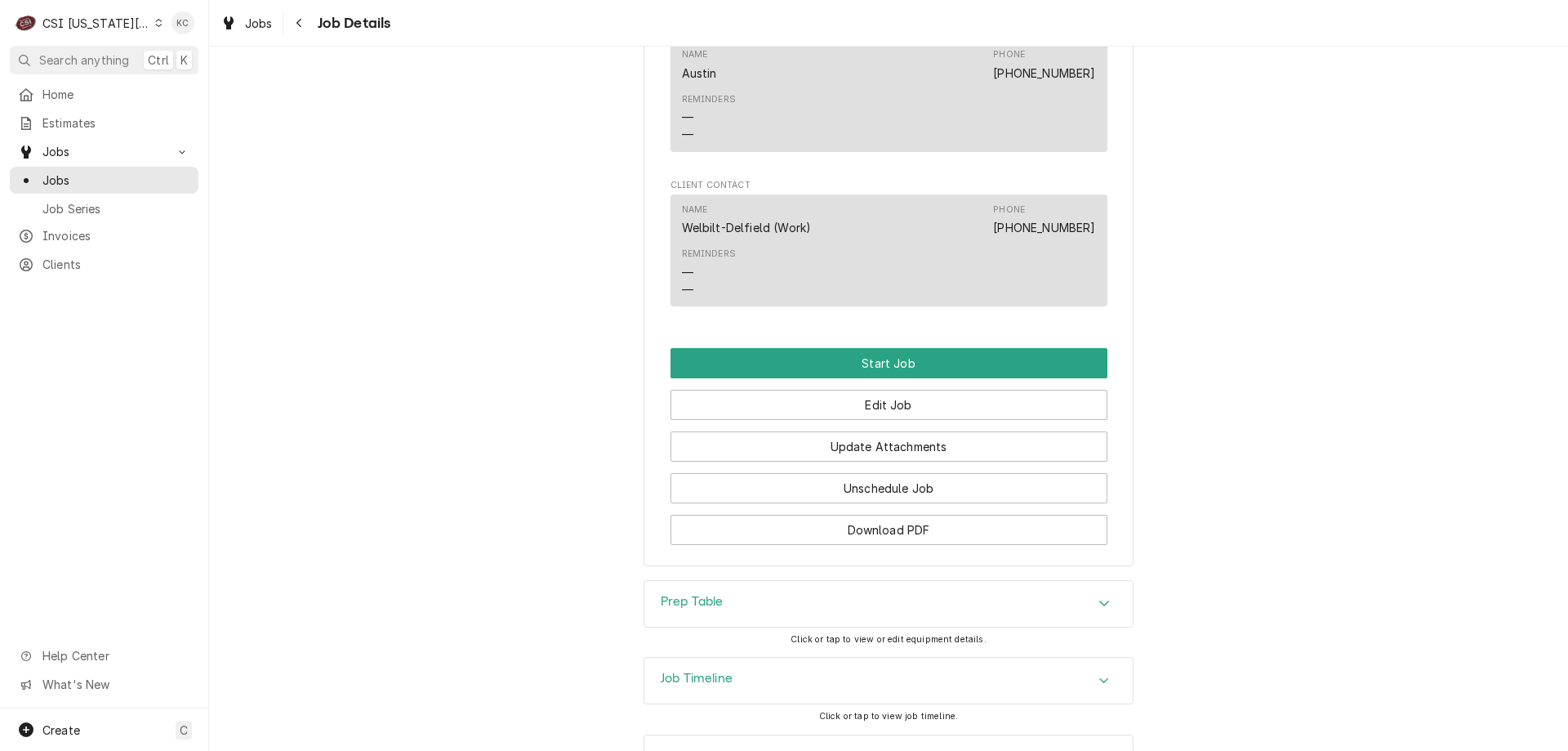
scroll to position [2335, 0]
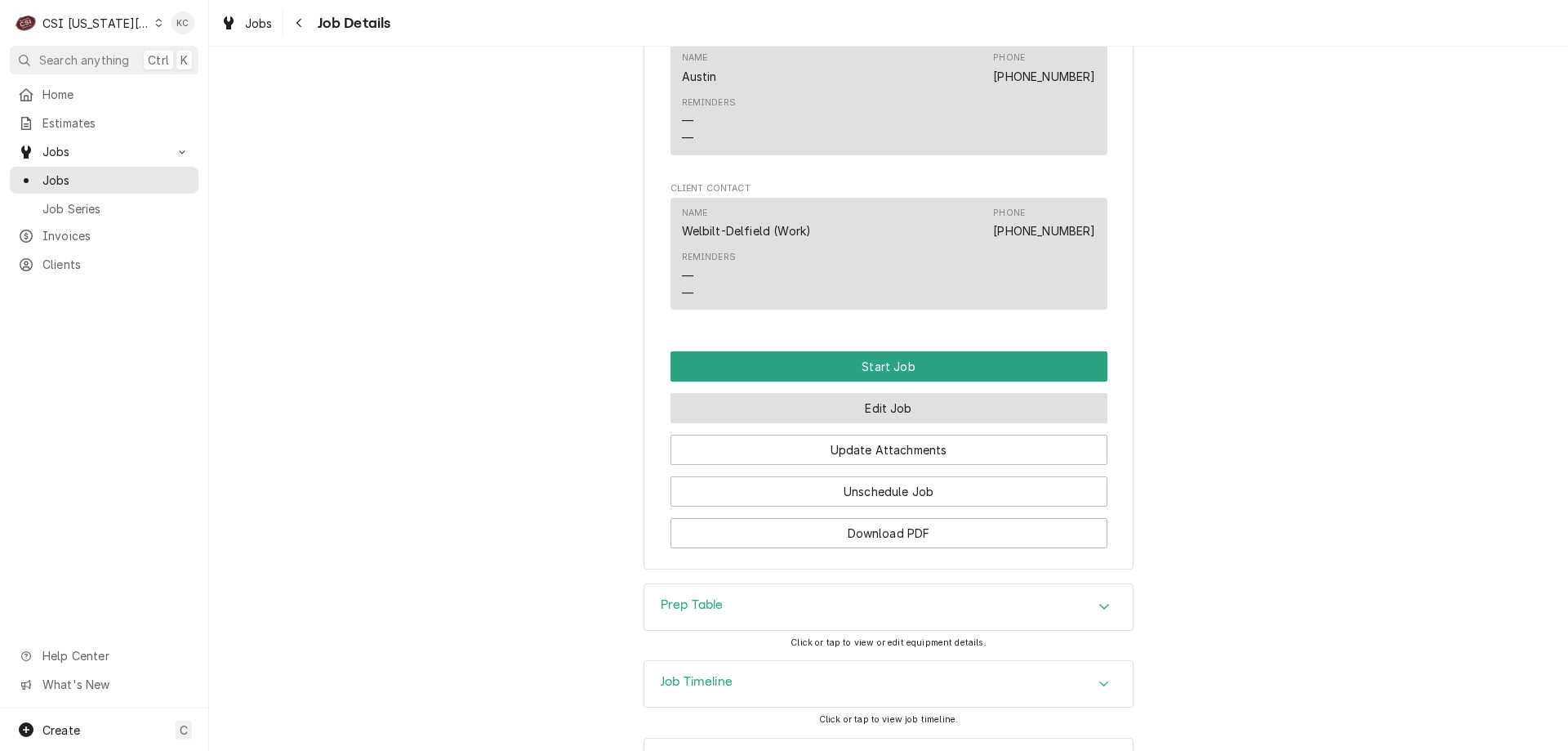
click at [841, 414] on button "Edit Job" at bounding box center [889, 408] width 437 height 31
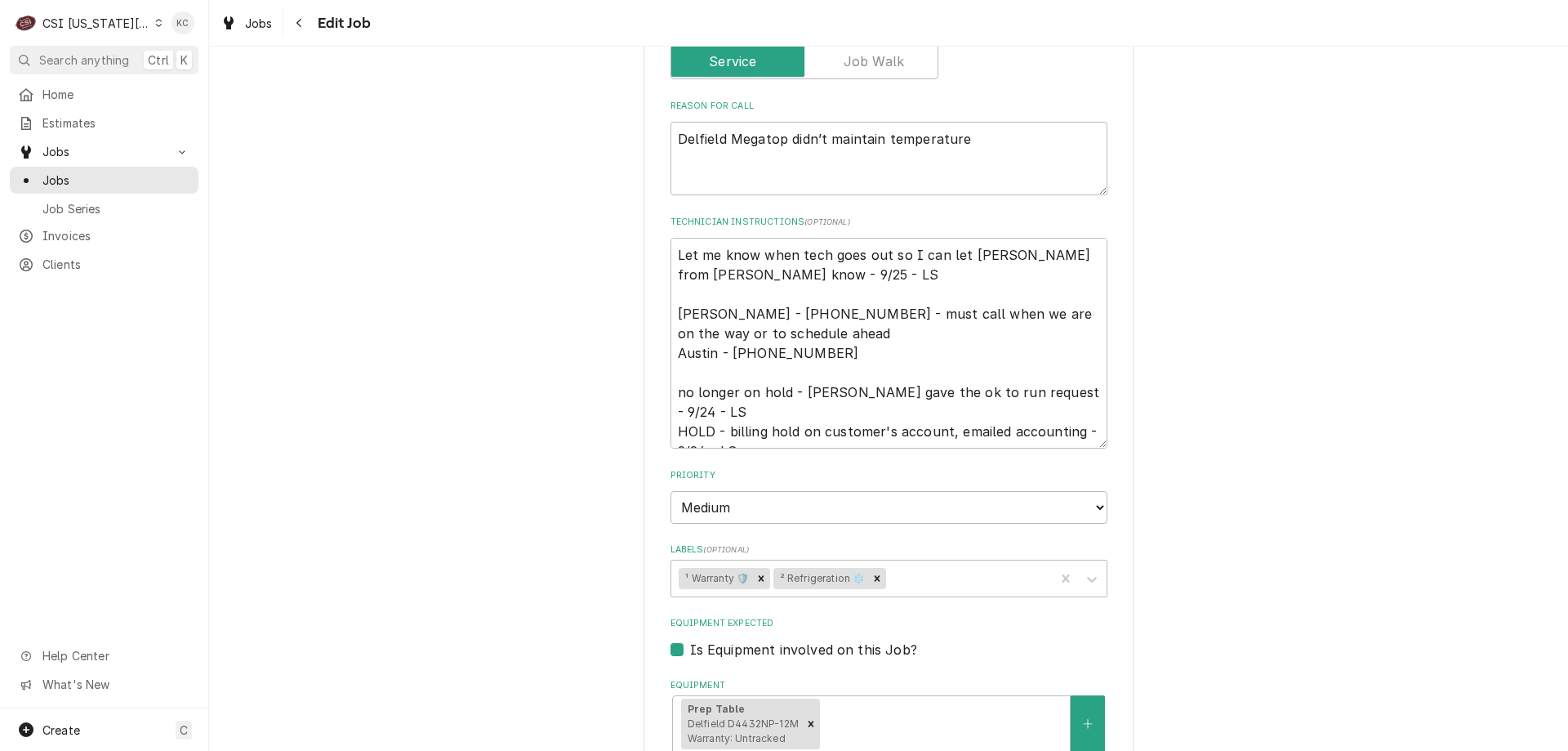
scroll to position [1612, 0]
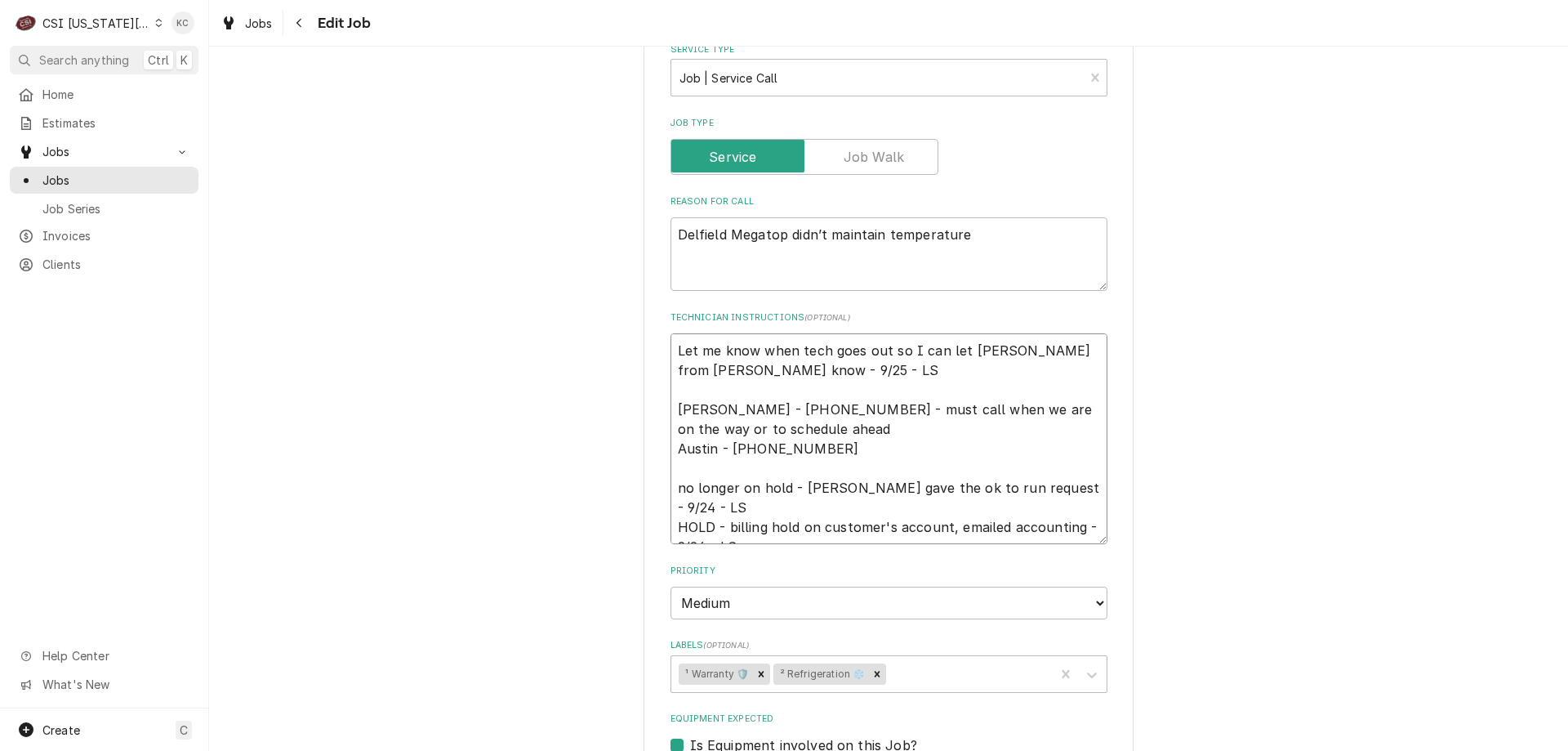
click at [880, 428] on textarea "Let me know when tech goes out so I can let Christina from Edward Donn know - 9…" at bounding box center [889, 438] width 437 height 211
type textarea "x"
type textarea "Let me know when tech goes out so I can let Christina from Edward Donn know - 9…"
type textarea "x"
type textarea "Let me know when tech goes out so I can let Christina from Edward Donn know - 9…"
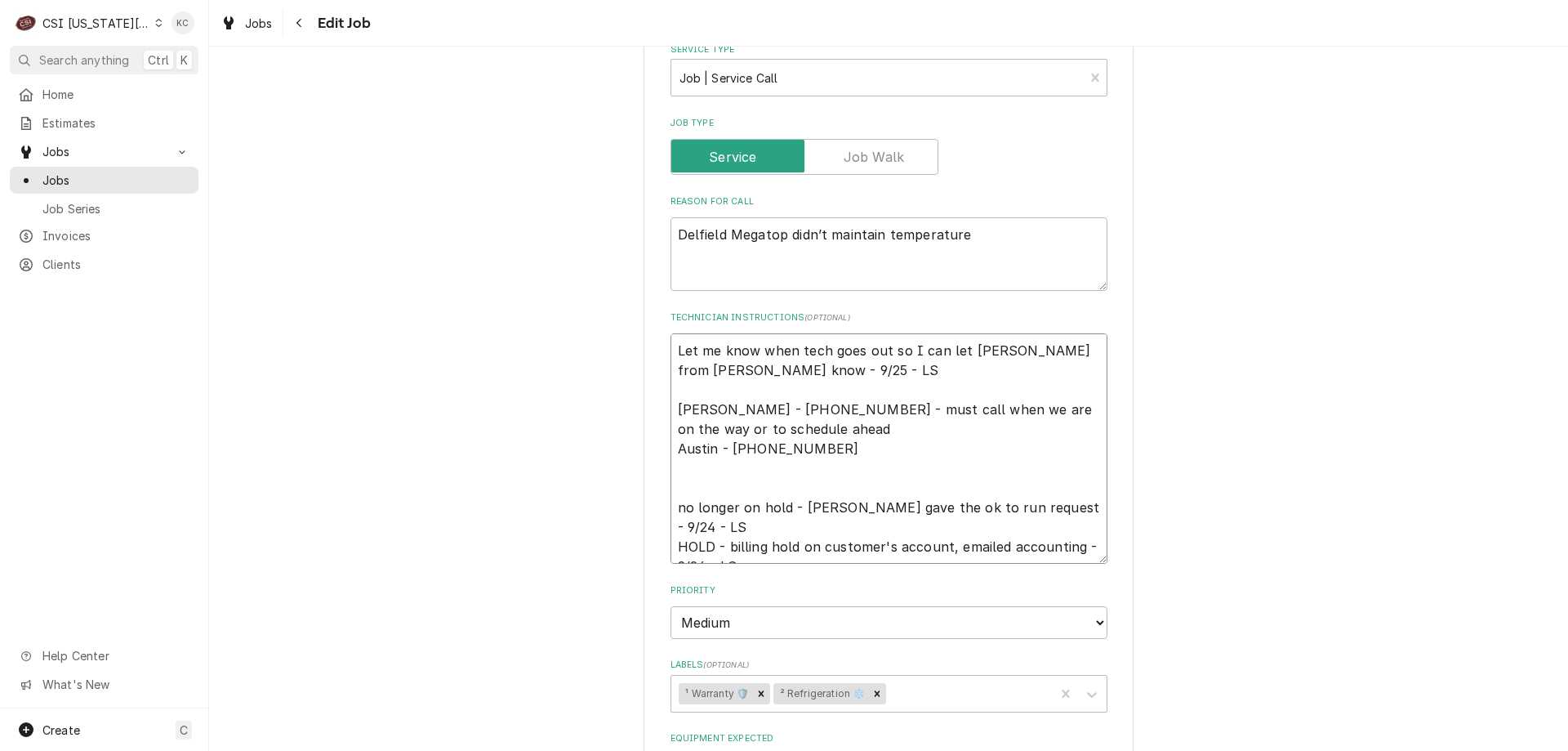
paste textarea "Austin - 816-588-4283 or Jenny 317 902-3683"
type textarea "x"
type textarea "Let me know when tech goes out so I can let Christina from Edward Donn know - 9…"
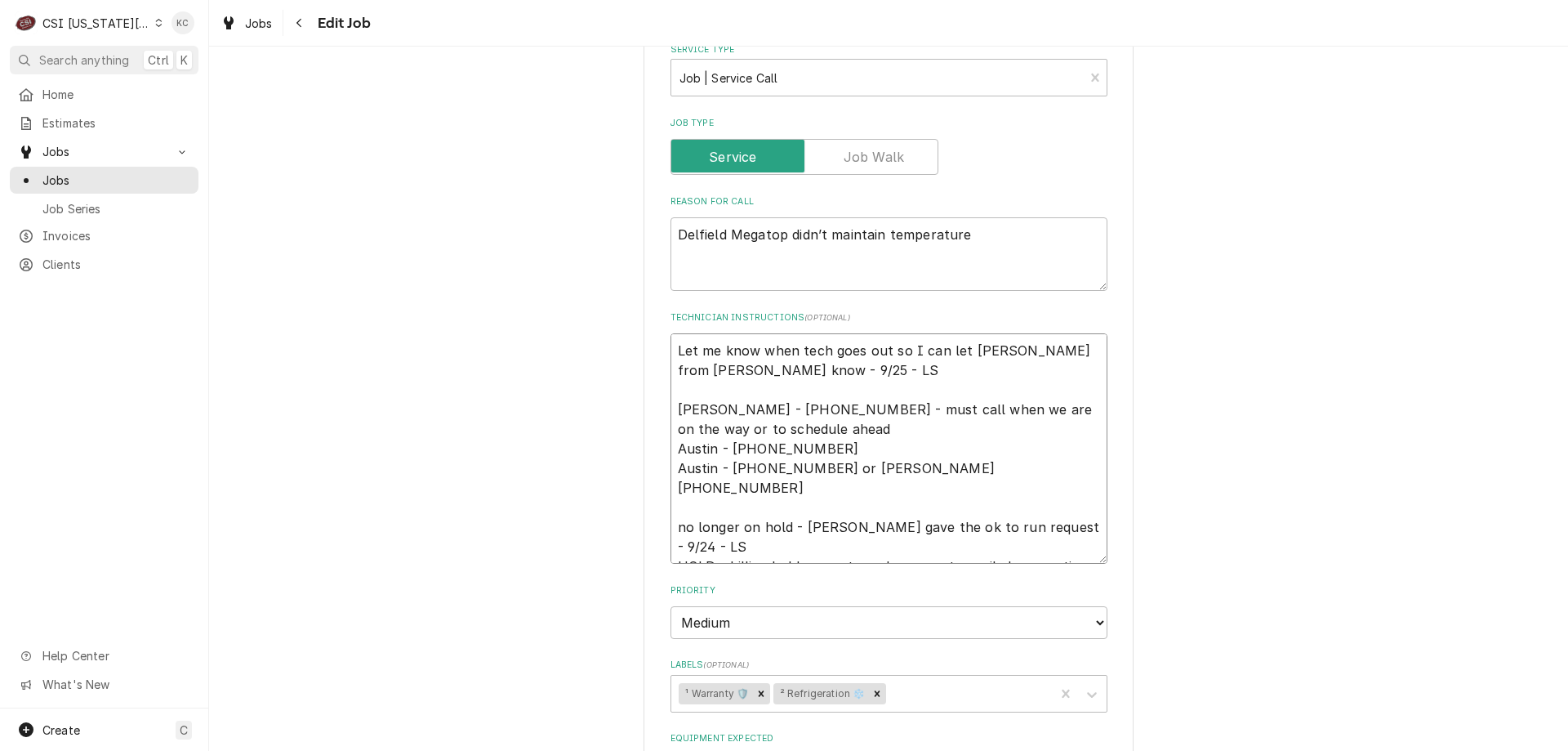
click at [794, 429] on textarea "Let me know when tech goes out so I can let Christina from Edward Donn know - 9…" at bounding box center [889, 448] width 437 height 231
type textarea "x"
type textarea "Let me know when tech goes out so I can let Christina from Edward Donn know - 9…"
type textarea "x"
type textarea "Let me know when tech goes out so I can let Christina from Edward Donn know - 9…"
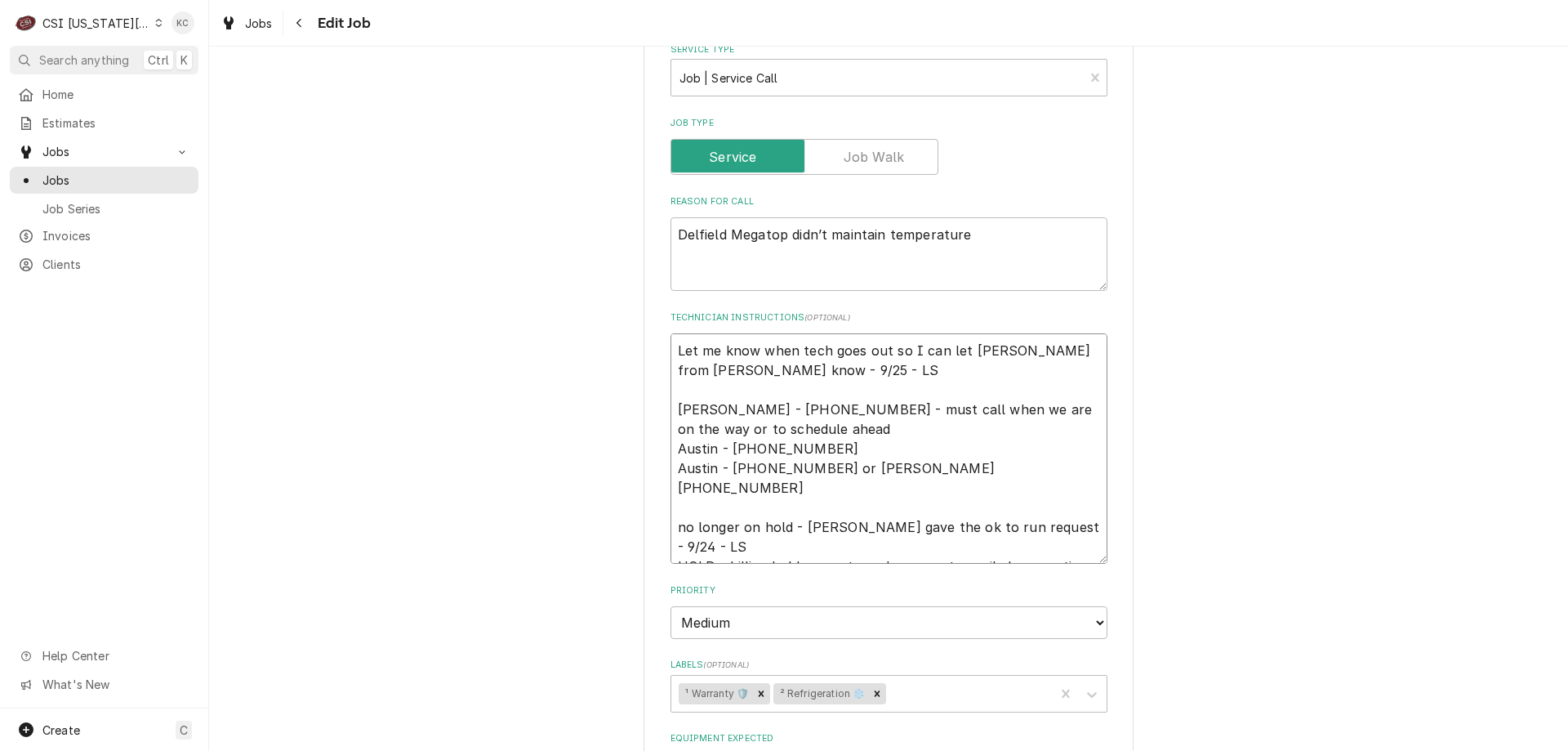
type textarea "x"
type textarea "Let me know when tech goes out so I can let Christina from Edward Donn know - 9…"
type textarea "x"
type textarea "Let me know when tech goes out so I can let Christina from Edward Donn know - 9…"
drag, startPoint x: 981, startPoint y: 450, endPoint x: 665, endPoint y: 457, distance: 316.1
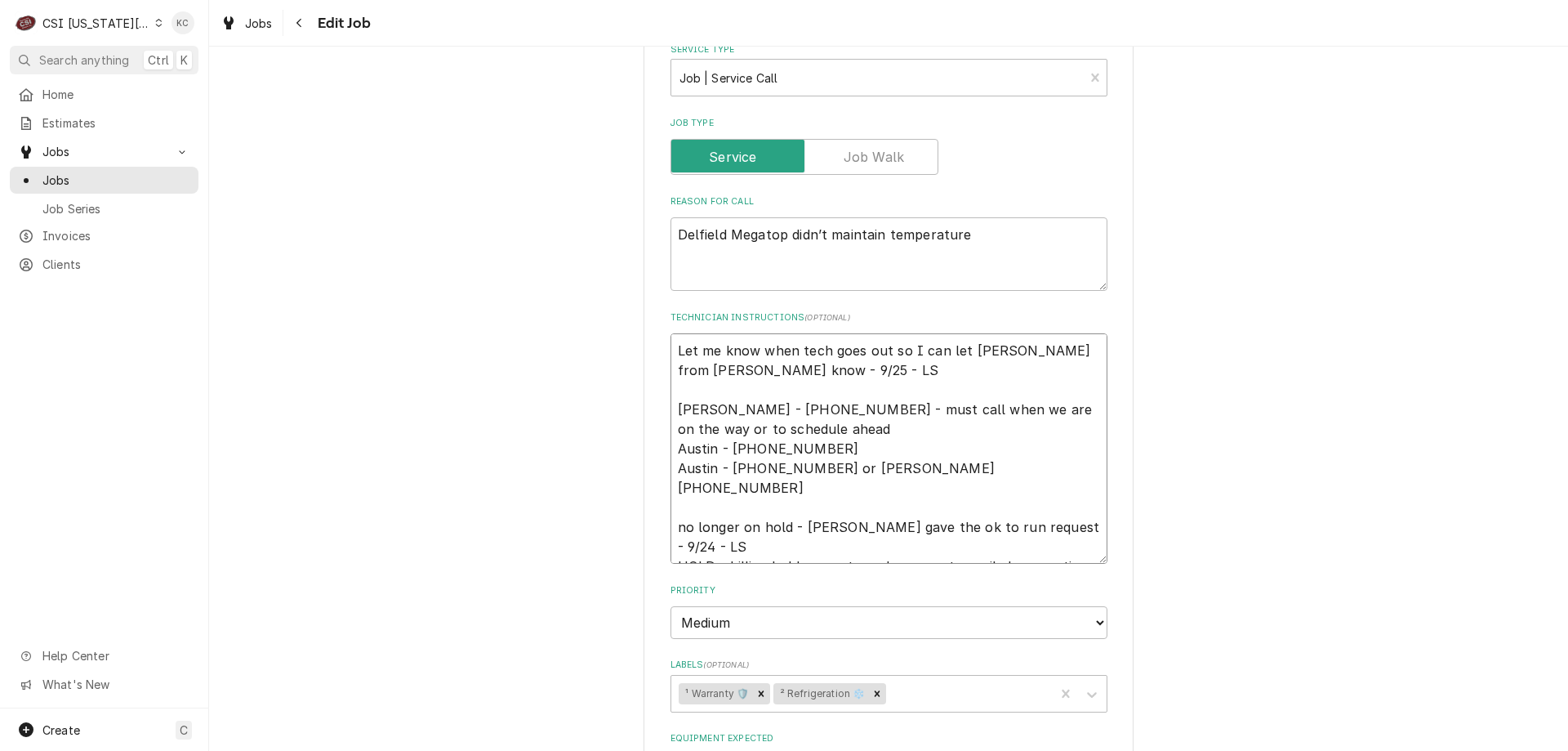
click at [670, 457] on textarea "Let me know when tech goes out so I can let Christina from Edward Donn know - 9…" at bounding box center [889, 448] width 437 height 231
type textarea "x"
type textarea "Let me know when tech goes out so I can let Christina from Edward Donn know - 9…"
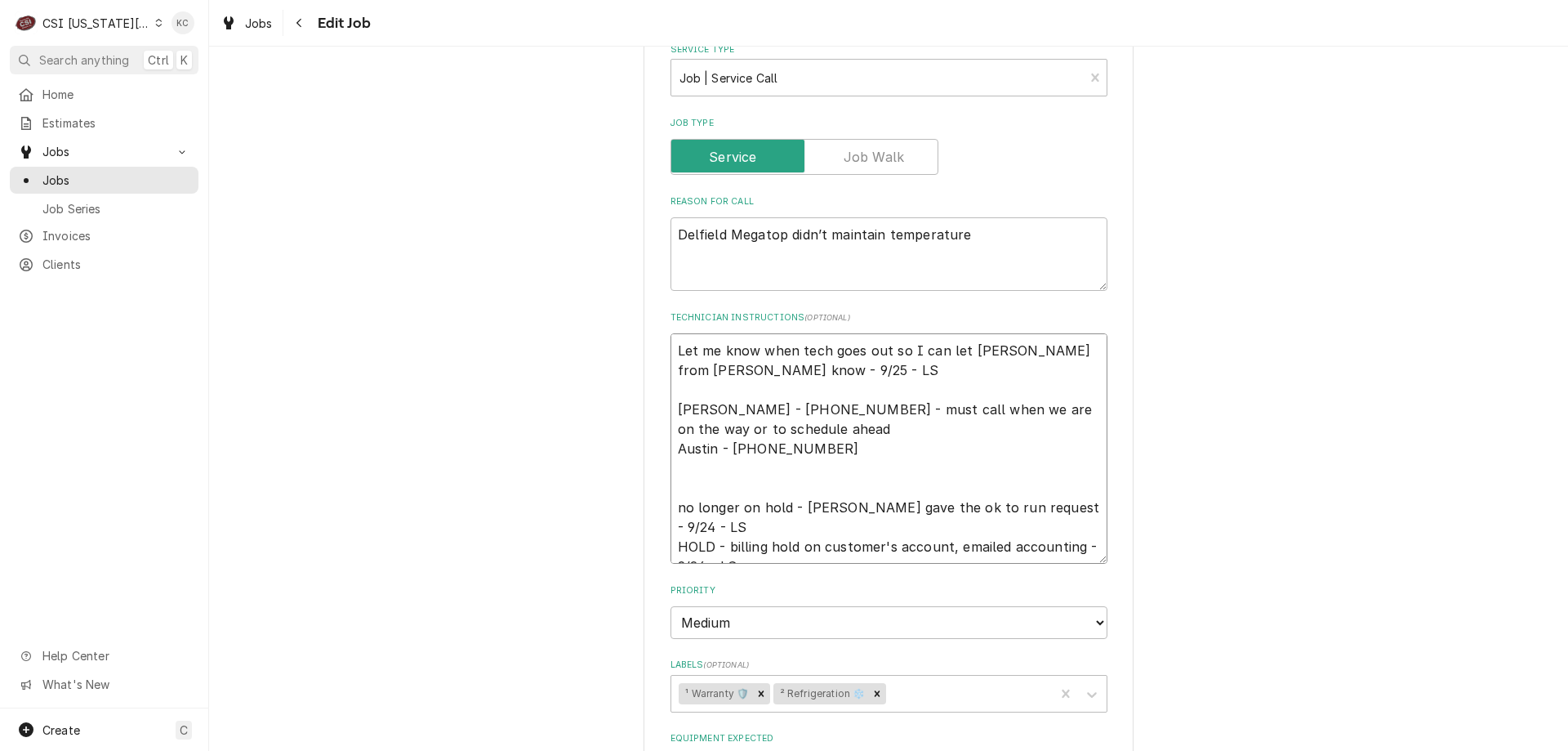
type textarea "x"
type textarea "Let me know when tech goes out so I can let Christina from Edward Donn know - 9…"
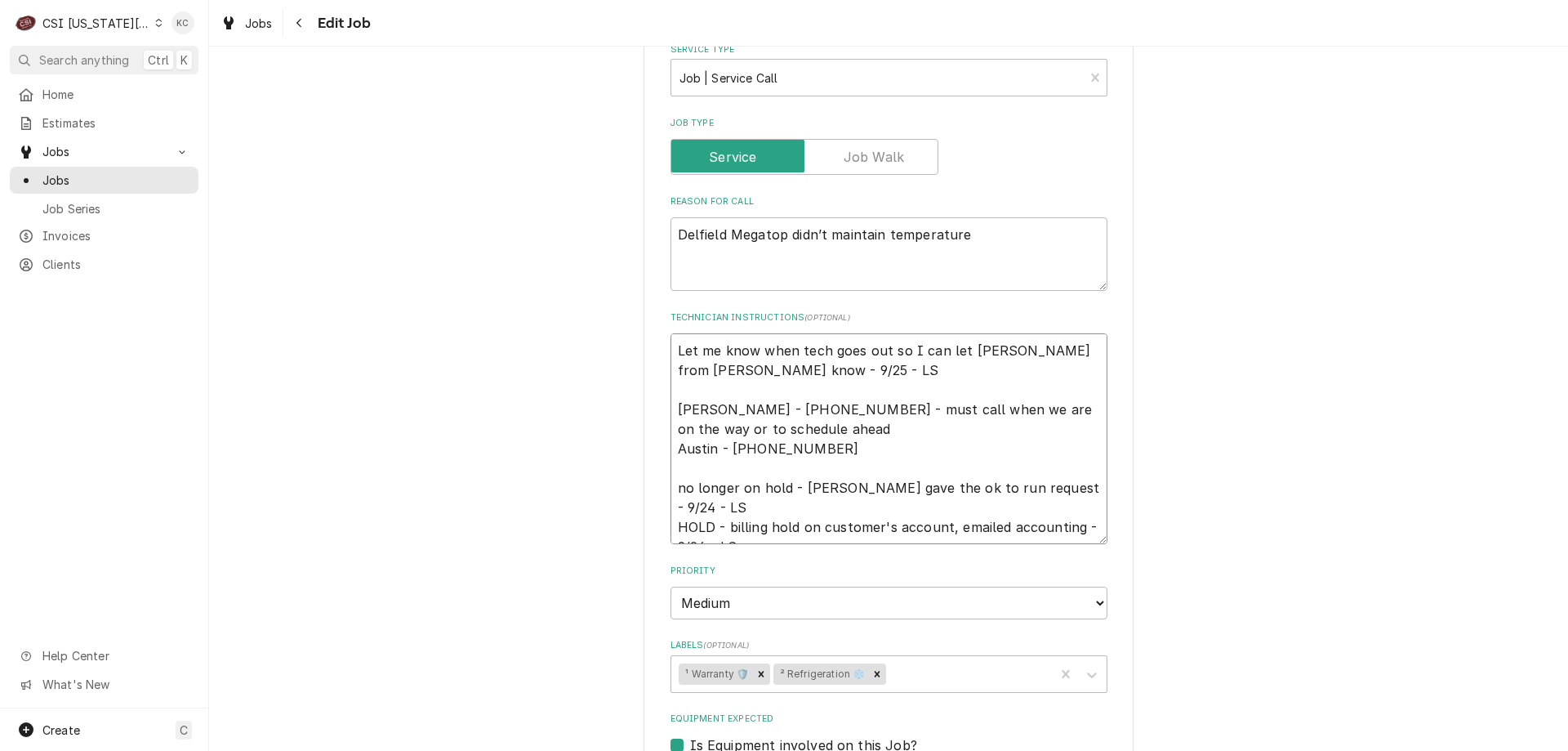
type textarea "x"
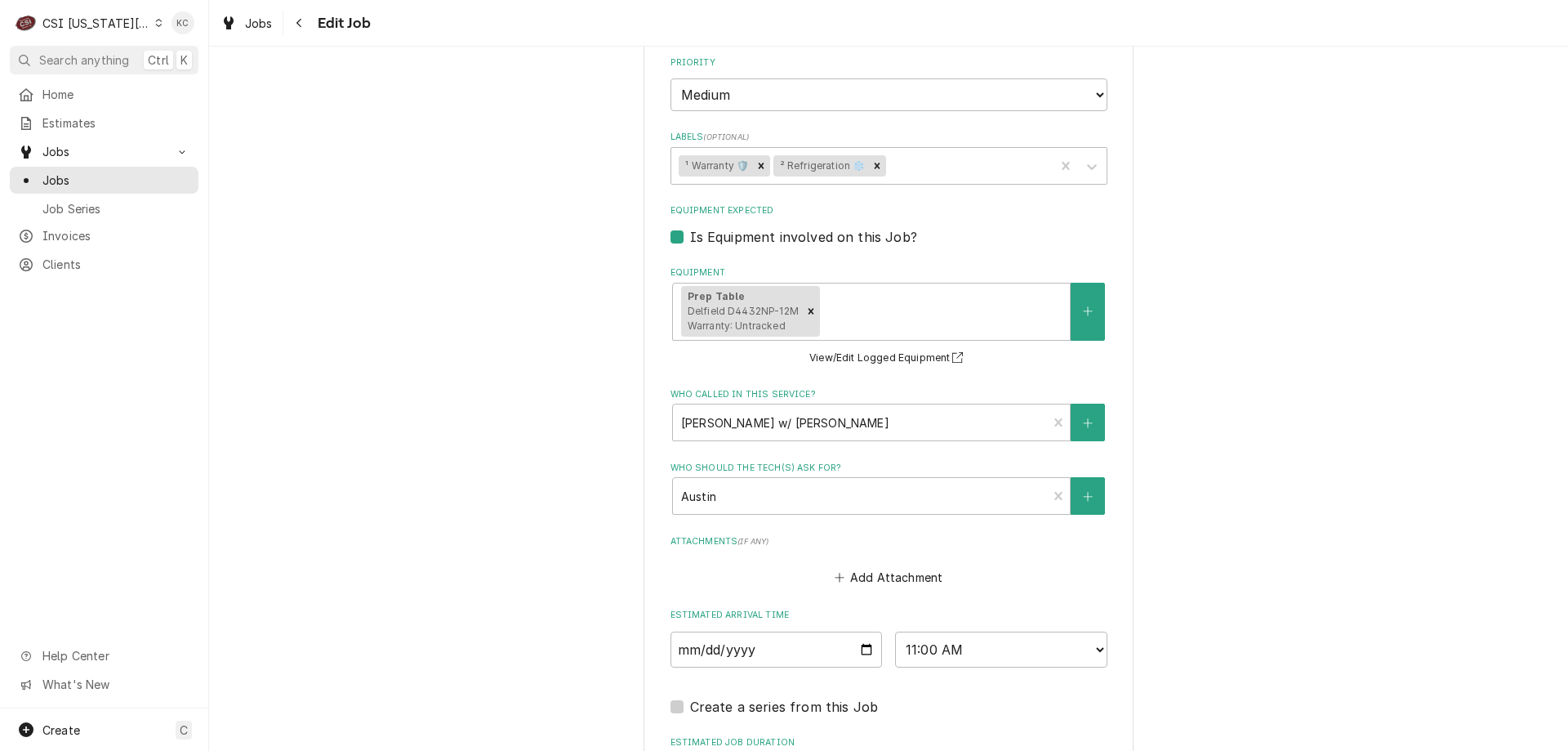
scroll to position [2318, 0]
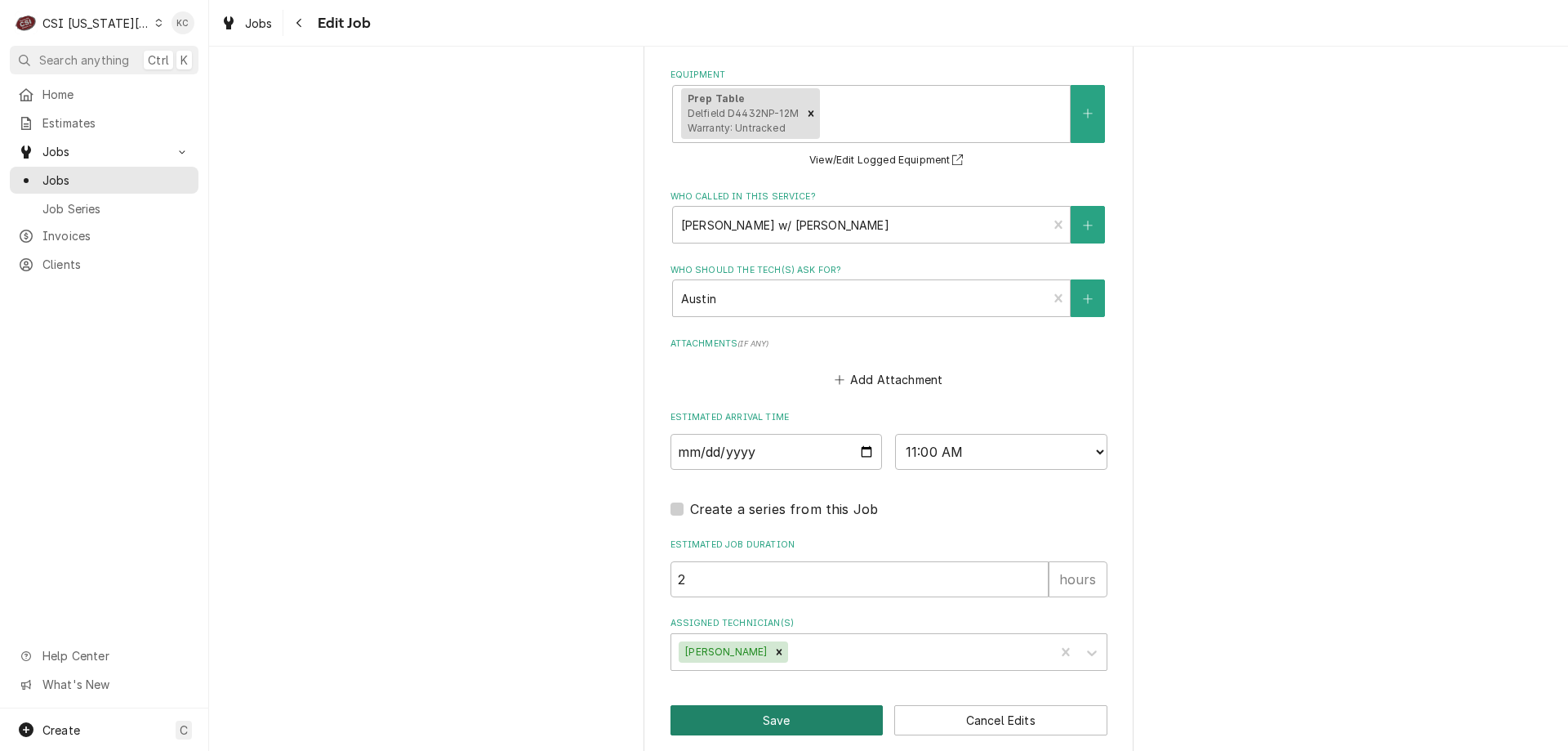
type textarea "Let me know when tech goes out so I can let Christina from Edward Donn know - 9…"
click at [783, 706] on button "Save" at bounding box center [777, 720] width 213 height 31
type textarea "x"
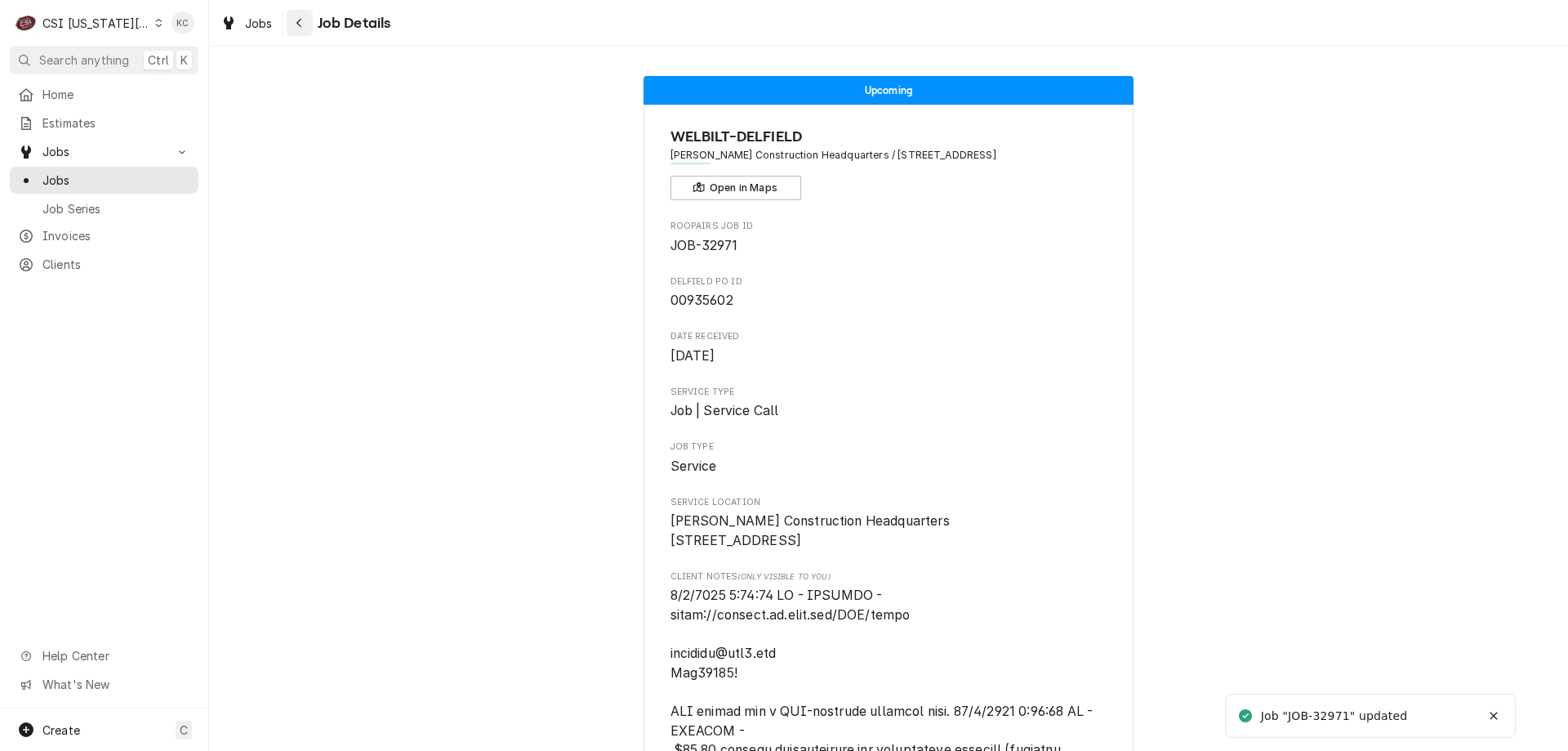
click at [306, 28] on div "Navigate back" at bounding box center [300, 23] width 17 height 17
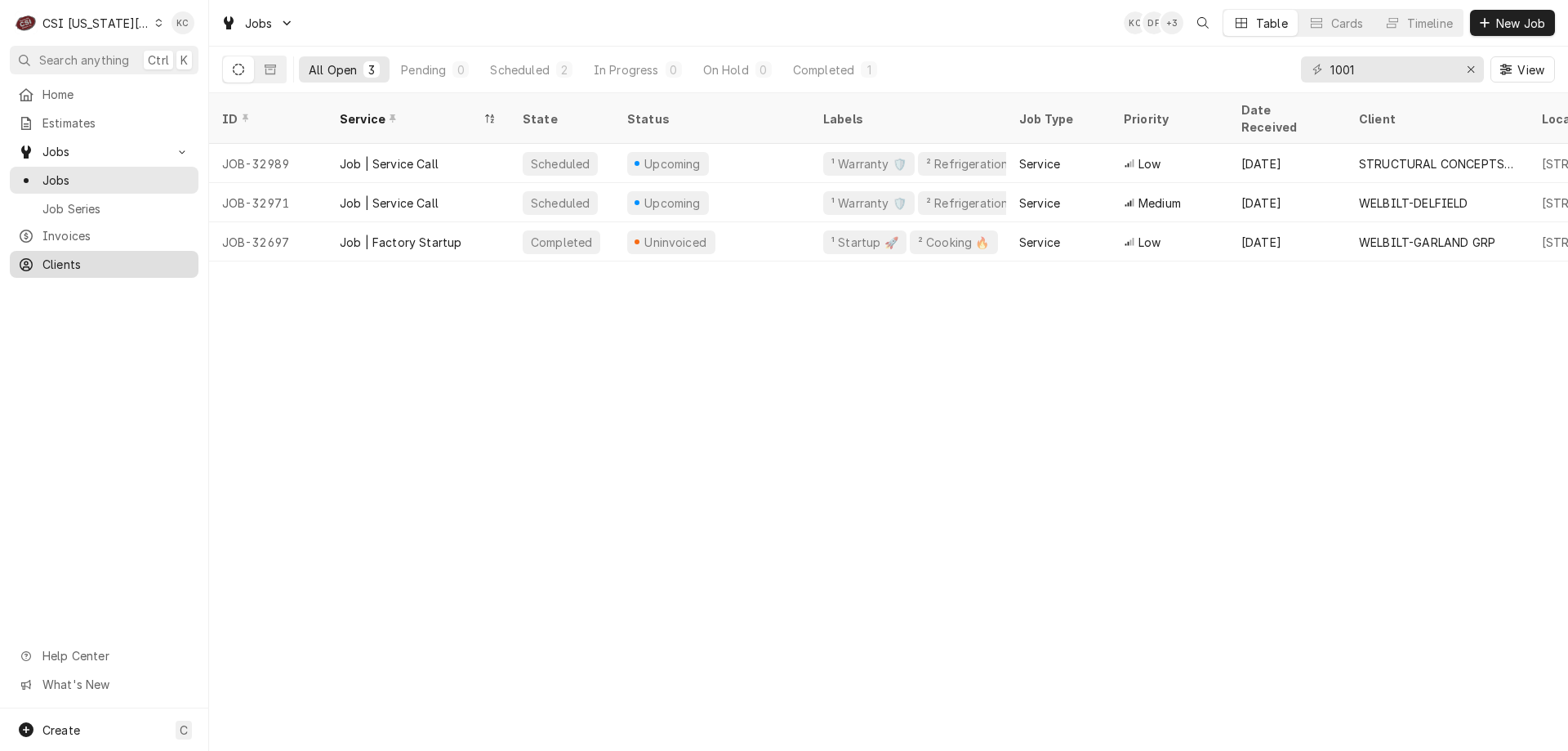
click at [64, 256] on span "Clients" at bounding box center [116, 264] width 148 height 17
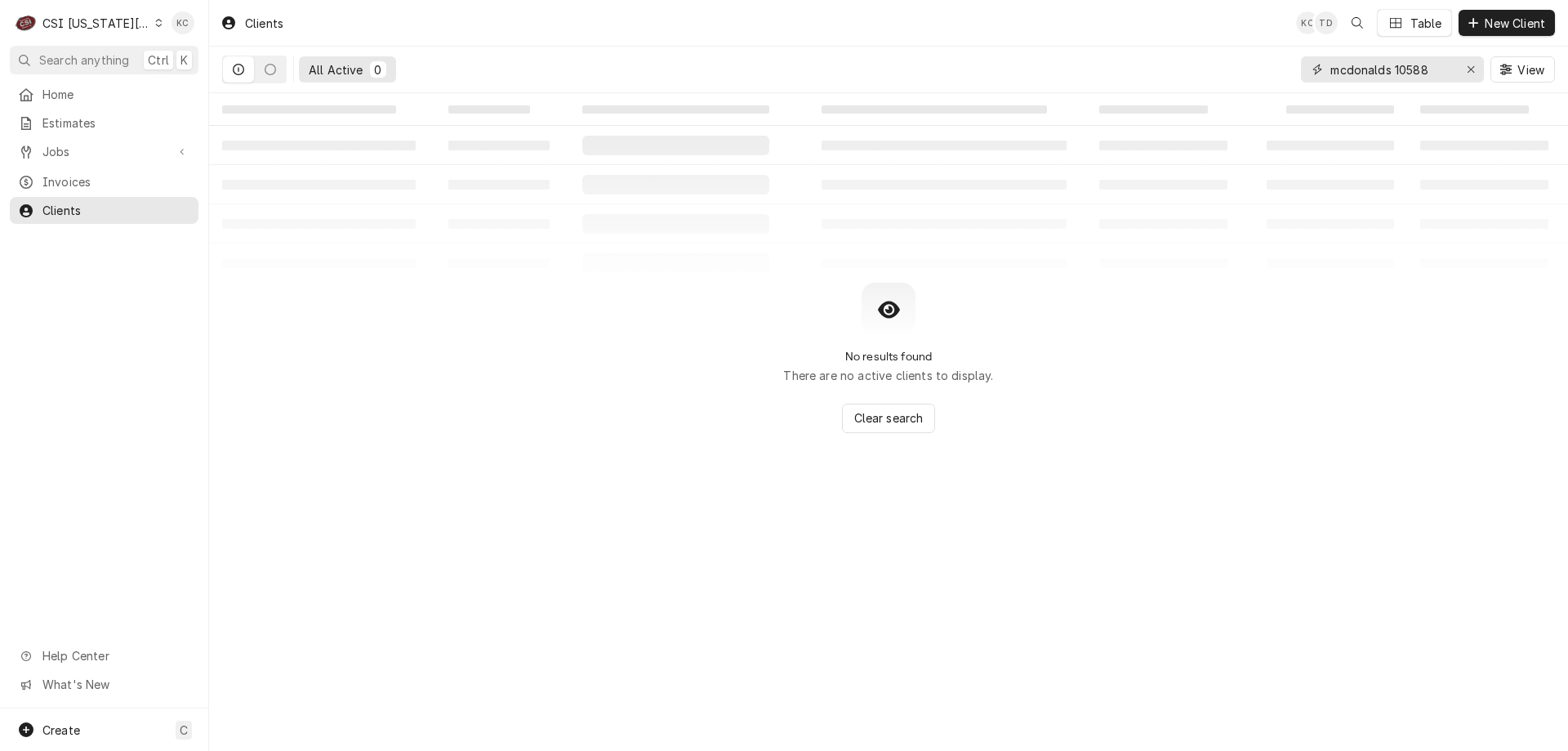
drag, startPoint x: 1445, startPoint y: 68, endPoint x: 1293, endPoint y: 65, distance: 152.0
click at [1293, 65] on div "All Active 0 mcdonalds 10588 View" at bounding box center [889, 69] width 1332 height 45
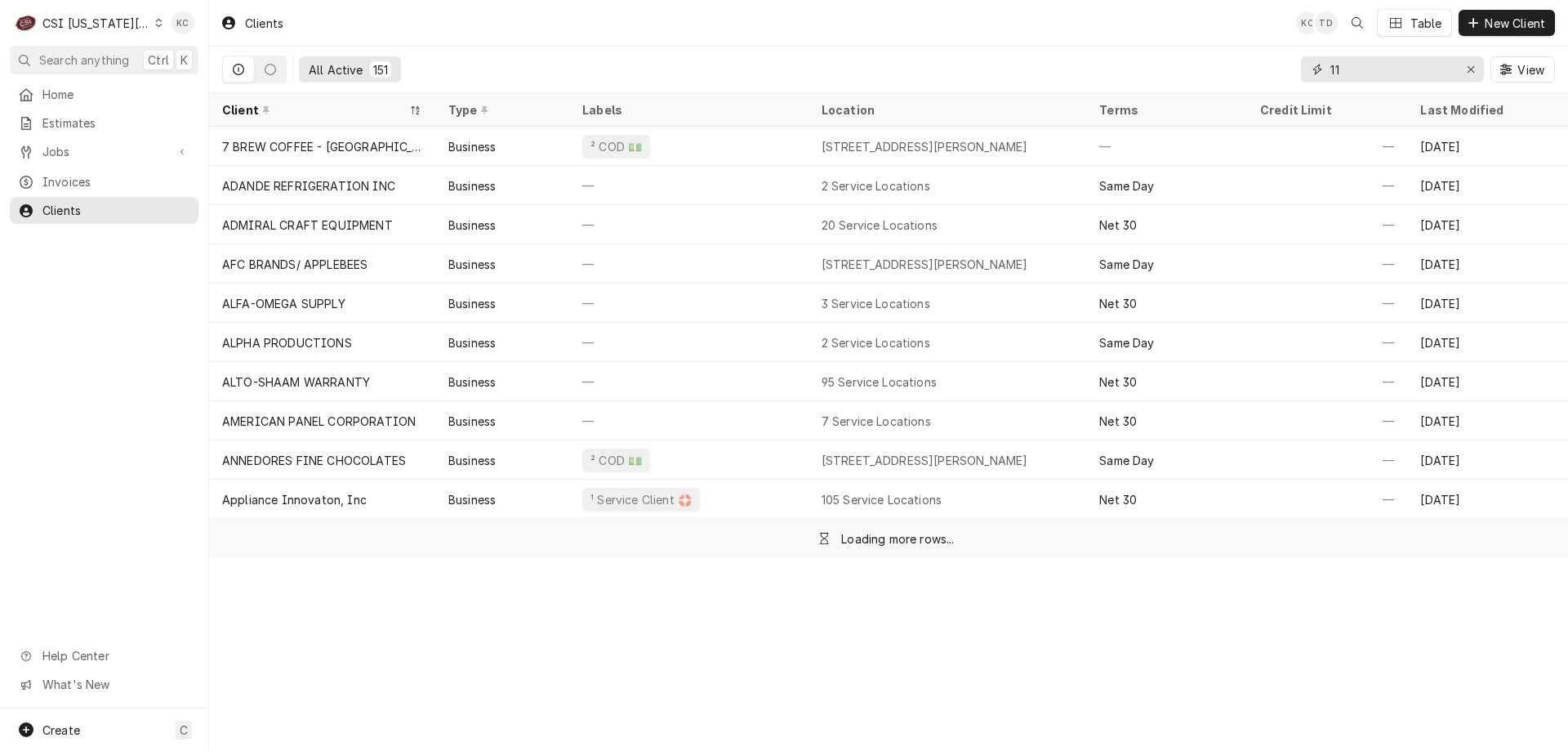
type input "1"
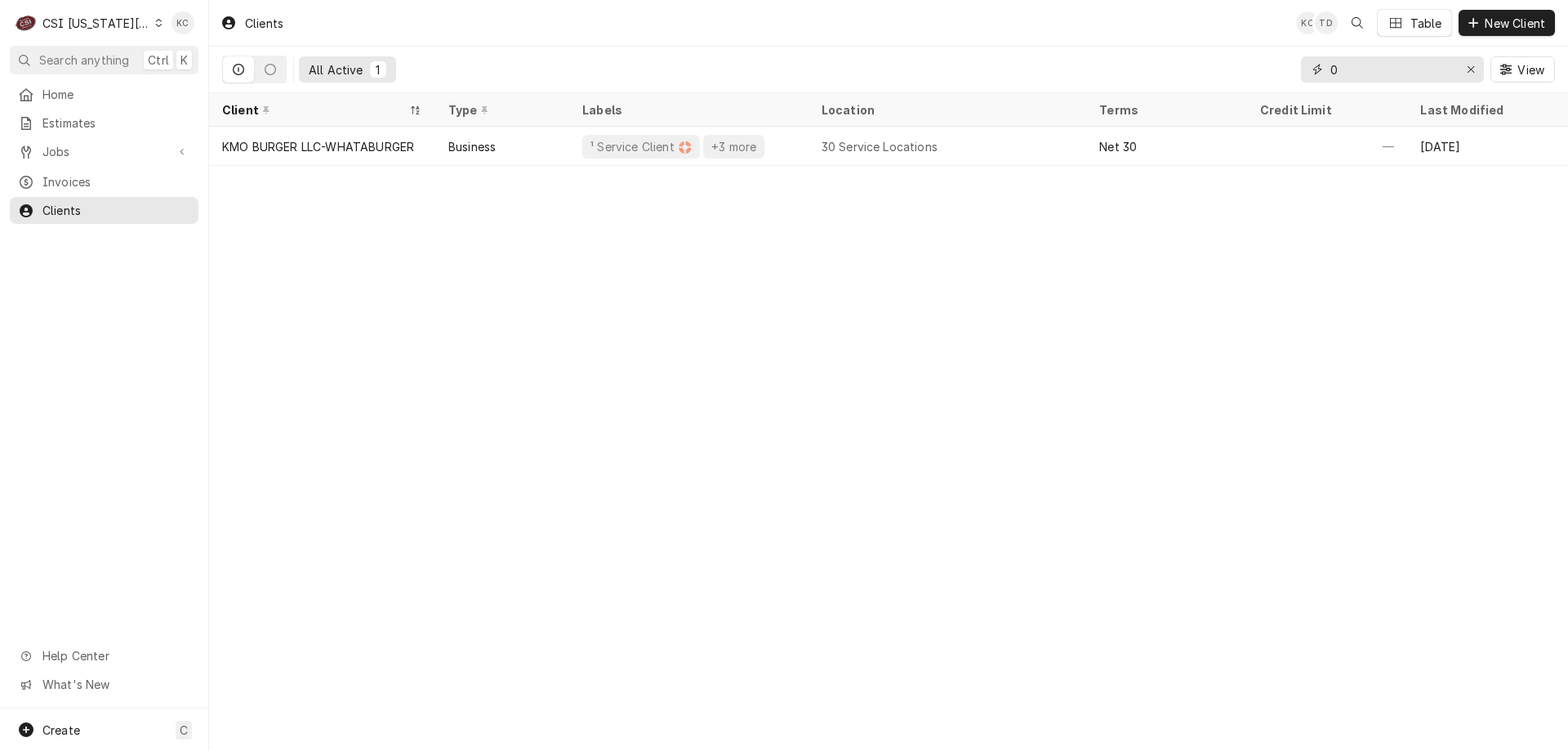
type input "0"
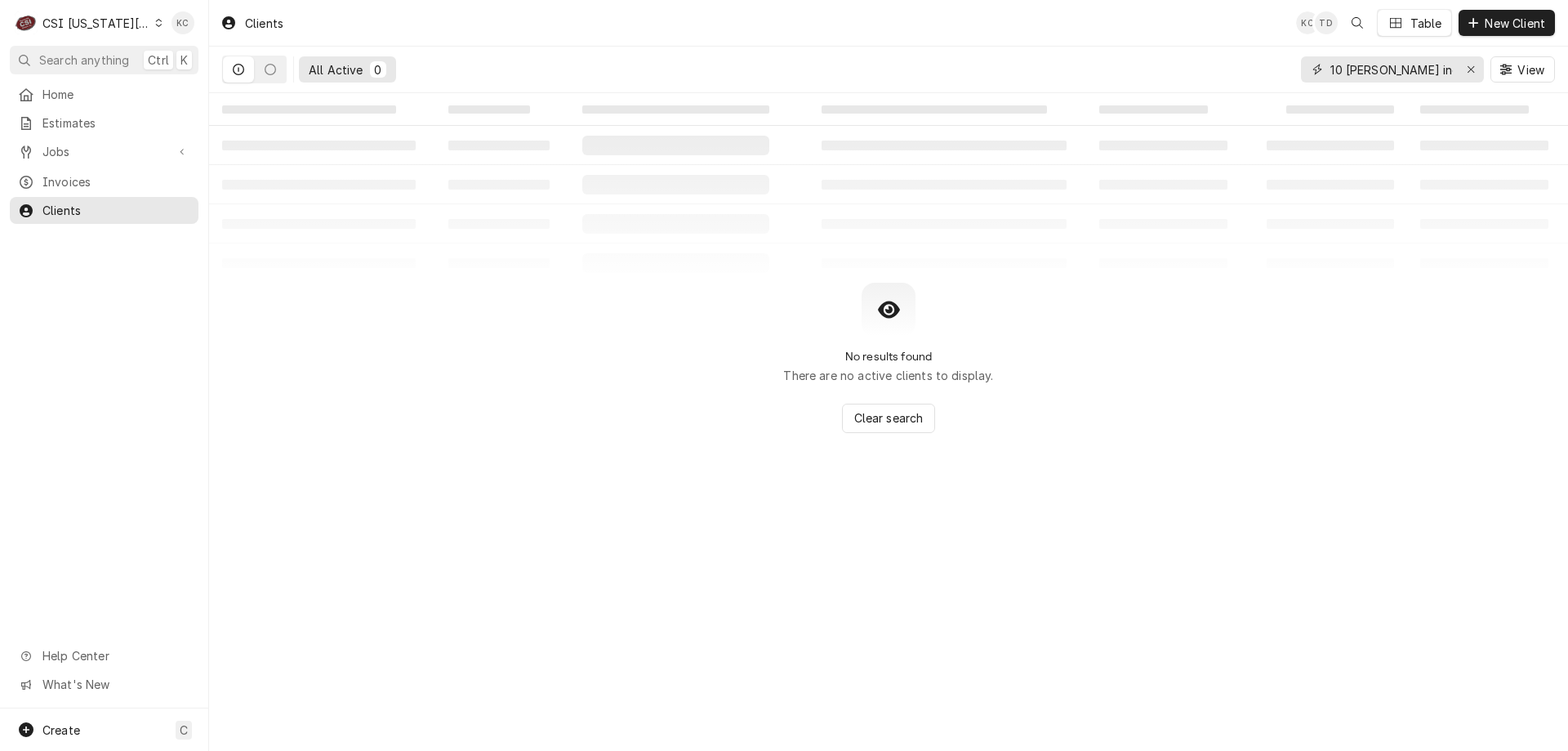
drag, startPoint x: 1418, startPoint y: 79, endPoint x: 1218, endPoint y: 73, distance: 200.1
click at [1218, 73] on div "All Active 0 10 [PERSON_NAME] ind View" at bounding box center [889, 69] width 1332 height 45
click at [1397, 74] on input "dynaquip" at bounding box center [1391, 69] width 122 height 26
type input "dynaquip"
click at [85, 27] on div "CSI [US_STATE][GEOGRAPHIC_DATA]" at bounding box center [96, 23] width 107 height 17
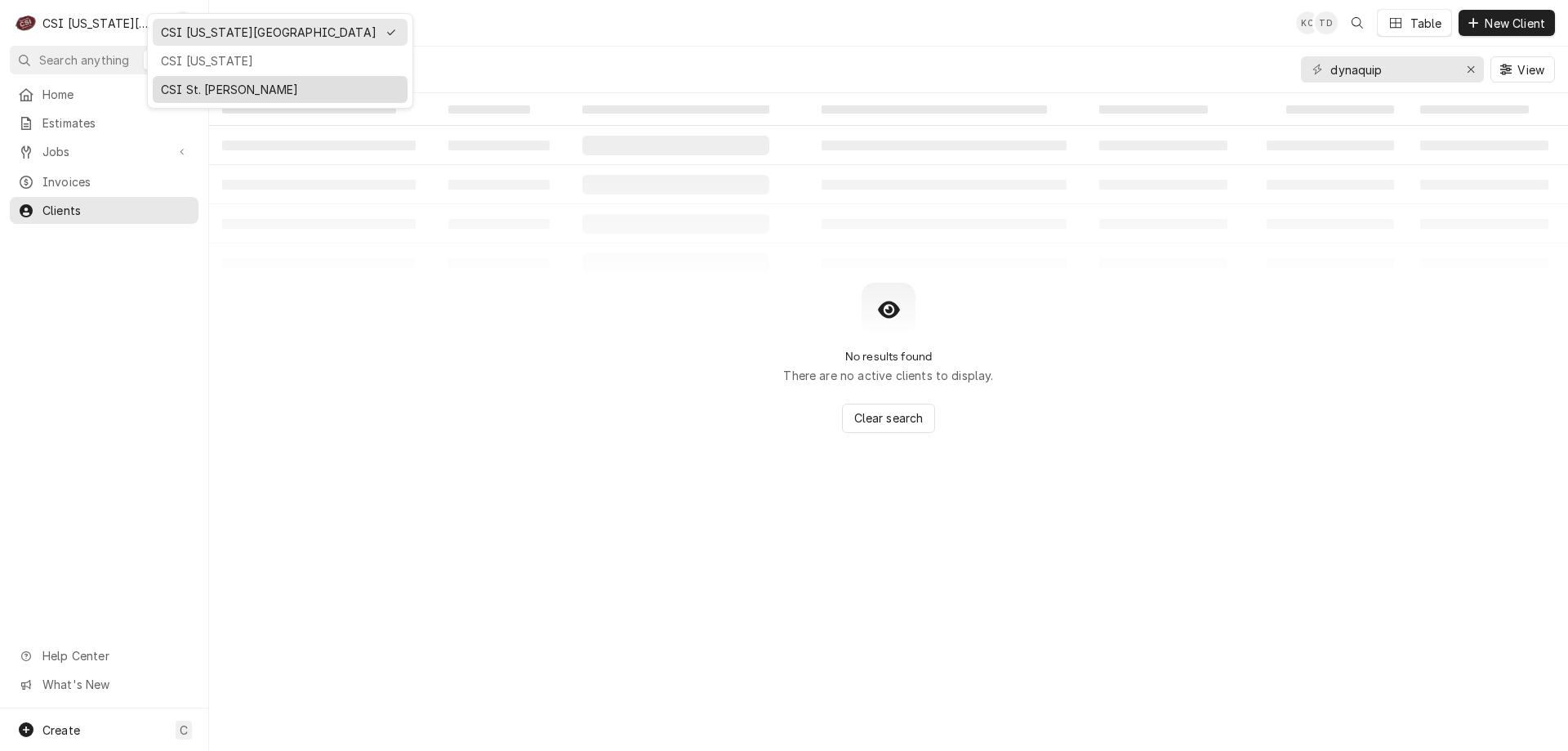
click at [181, 79] on div "CSI St. [PERSON_NAME]" at bounding box center [280, 89] width 248 height 21
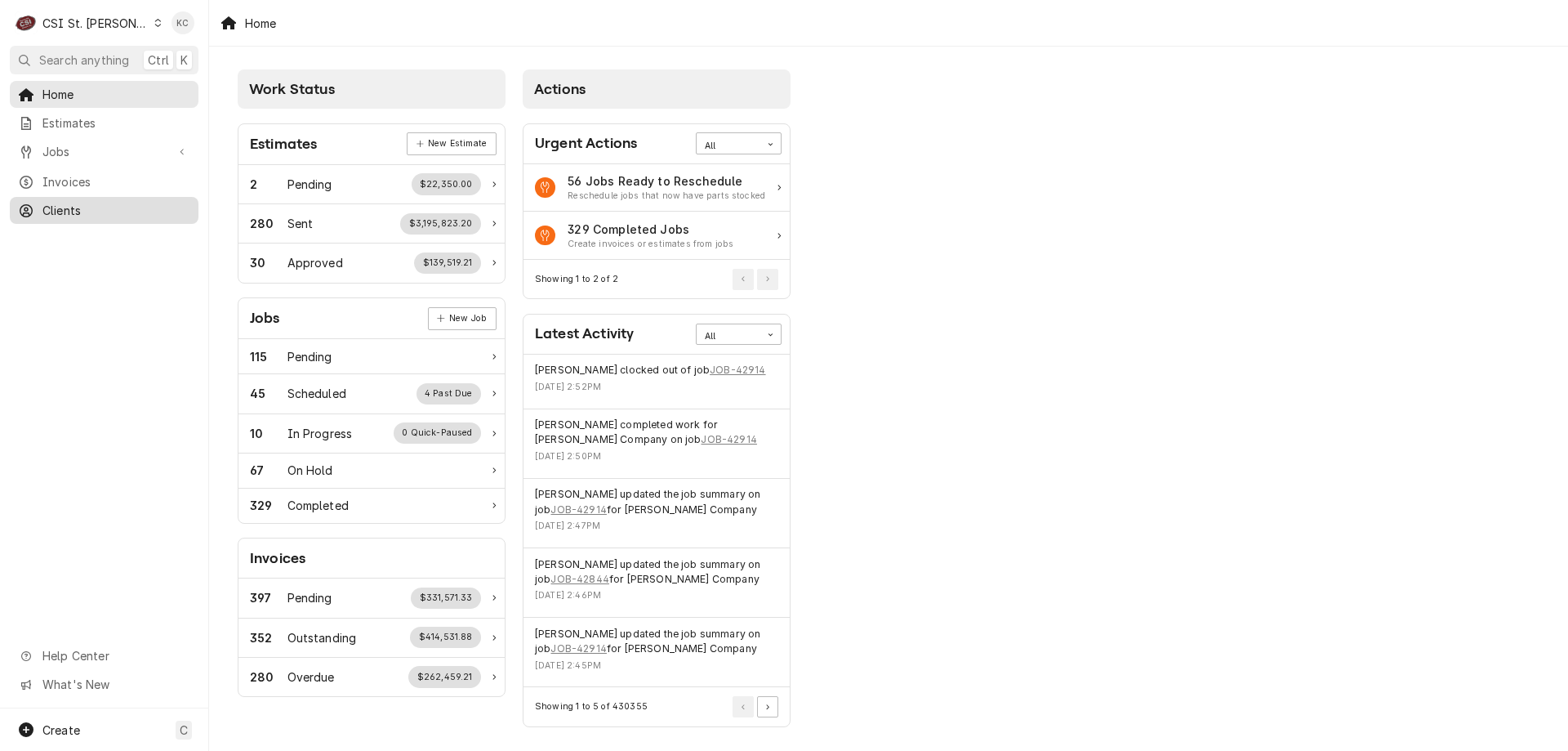
click at [88, 202] on span "Clients" at bounding box center [116, 210] width 148 height 17
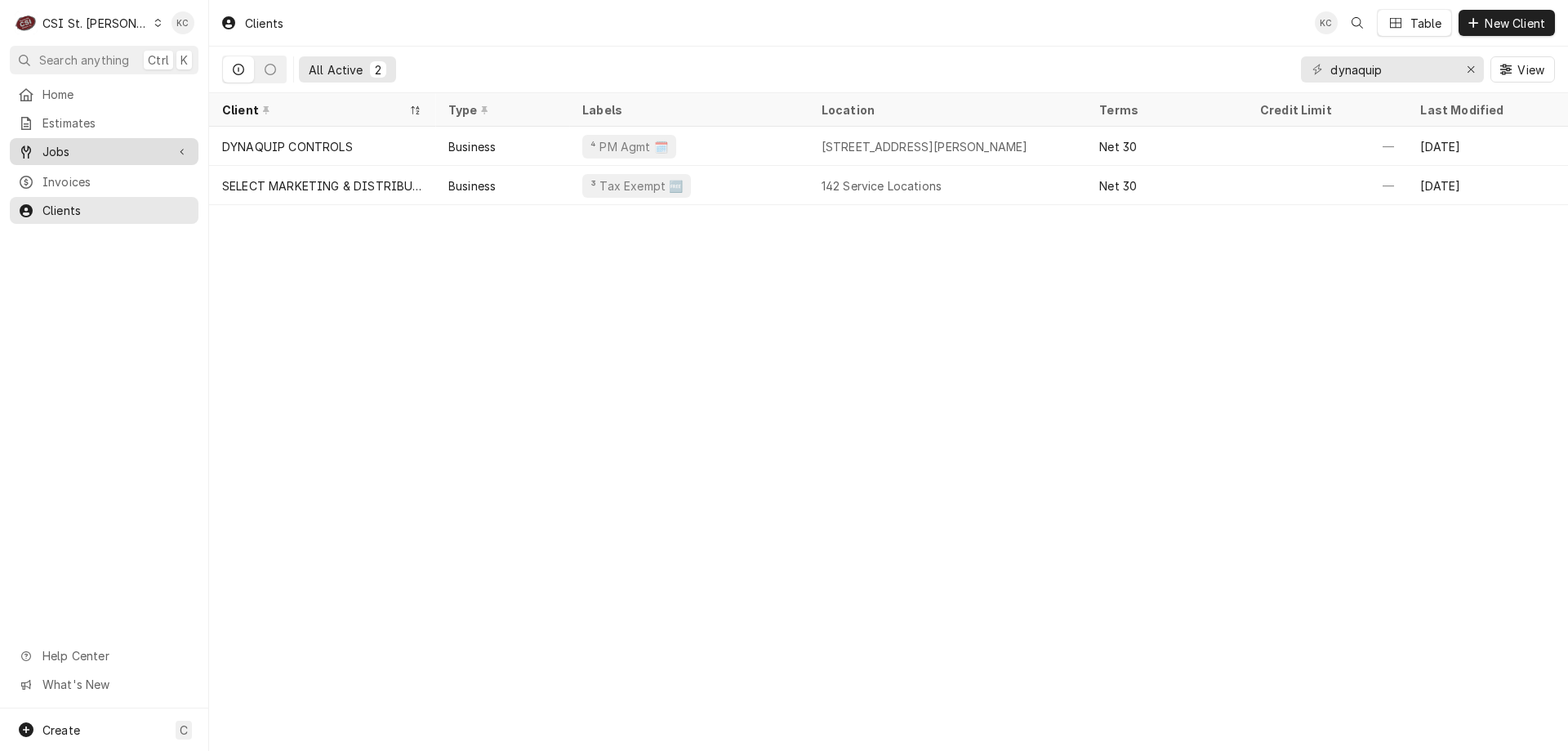
click at [100, 151] on span "Jobs" at bounding box center [103, 151] width 123 height 17
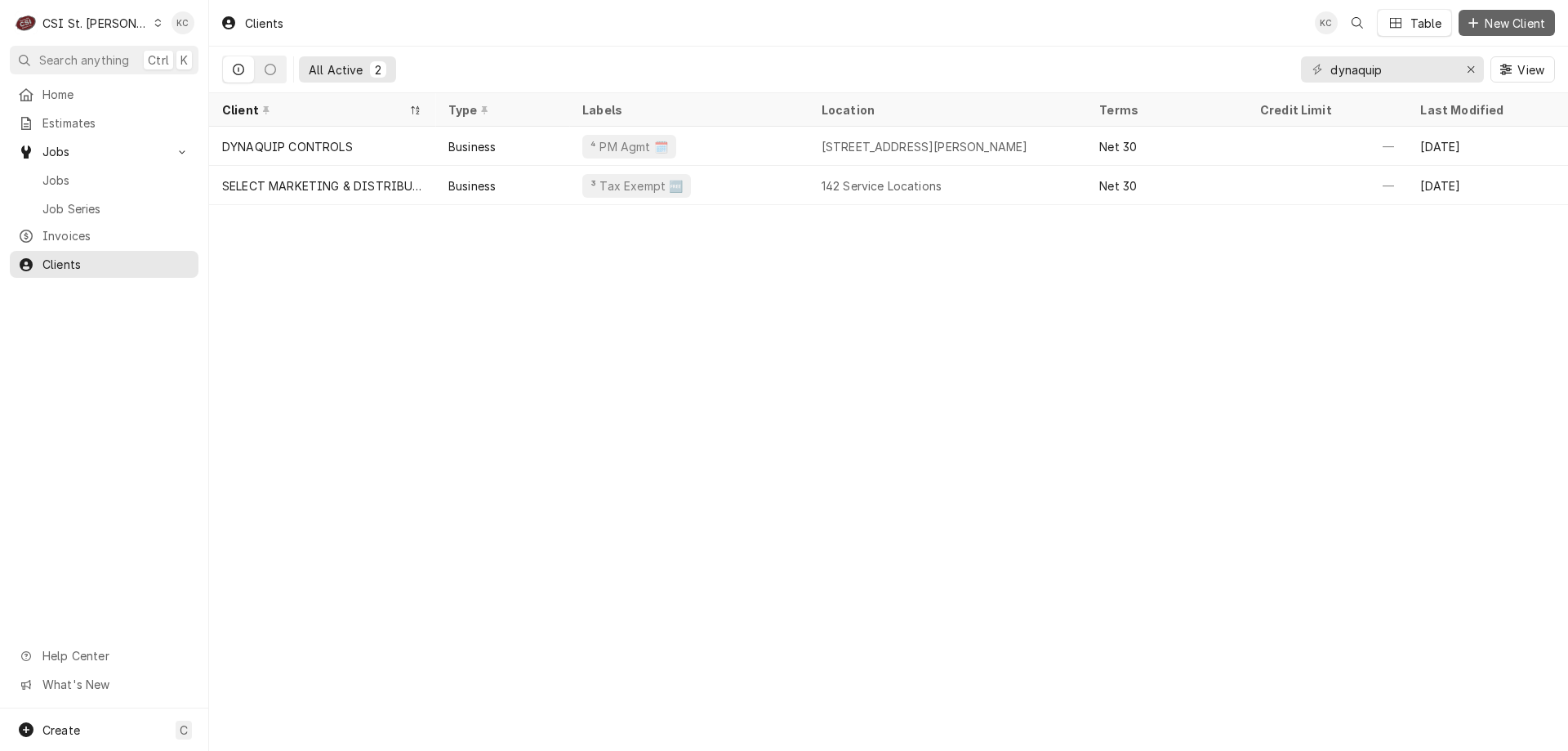
click at [1492, 17] on span "New Client" at bounding box center [1514, 23] width 67 height 17
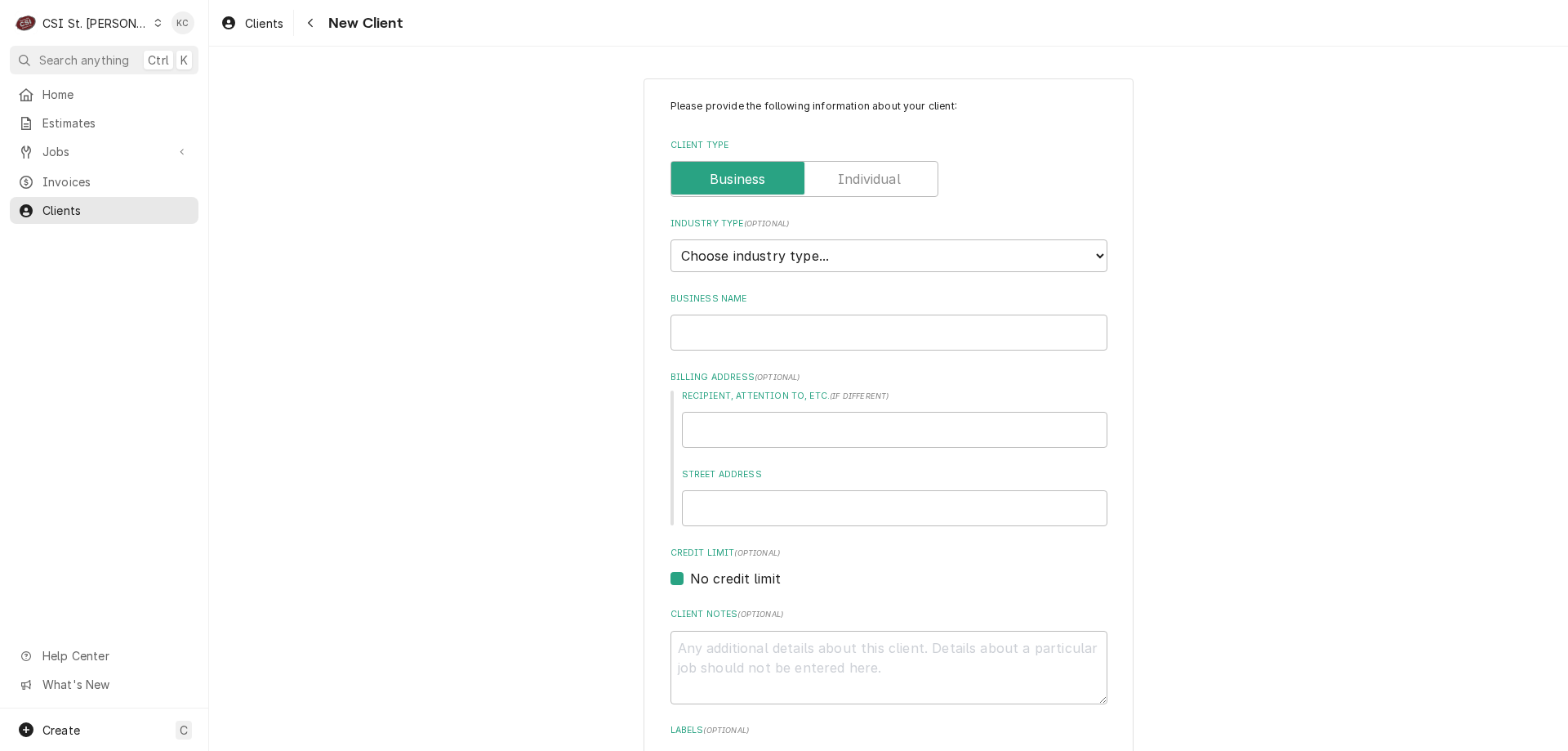
type textarea "x"
click at [829, 260] on select "Choose industry type... Residential Commercial Industrial Government" at bounding box center [889, 256] width 437 height 33
drag, startPoint x: 1102, startPoint y: 191, endPoint x: 1086, endPoint y: 184, distance: 17.5
click at [1102, 191] on div "Please provide the following information about your client: Client Type Industr…" at bounding box center [889, 601] width 490 height 1045
click at [27, 151] on icon "Dynamic Content Wrapper" at bounding box center [26, 152] width 10 height 13
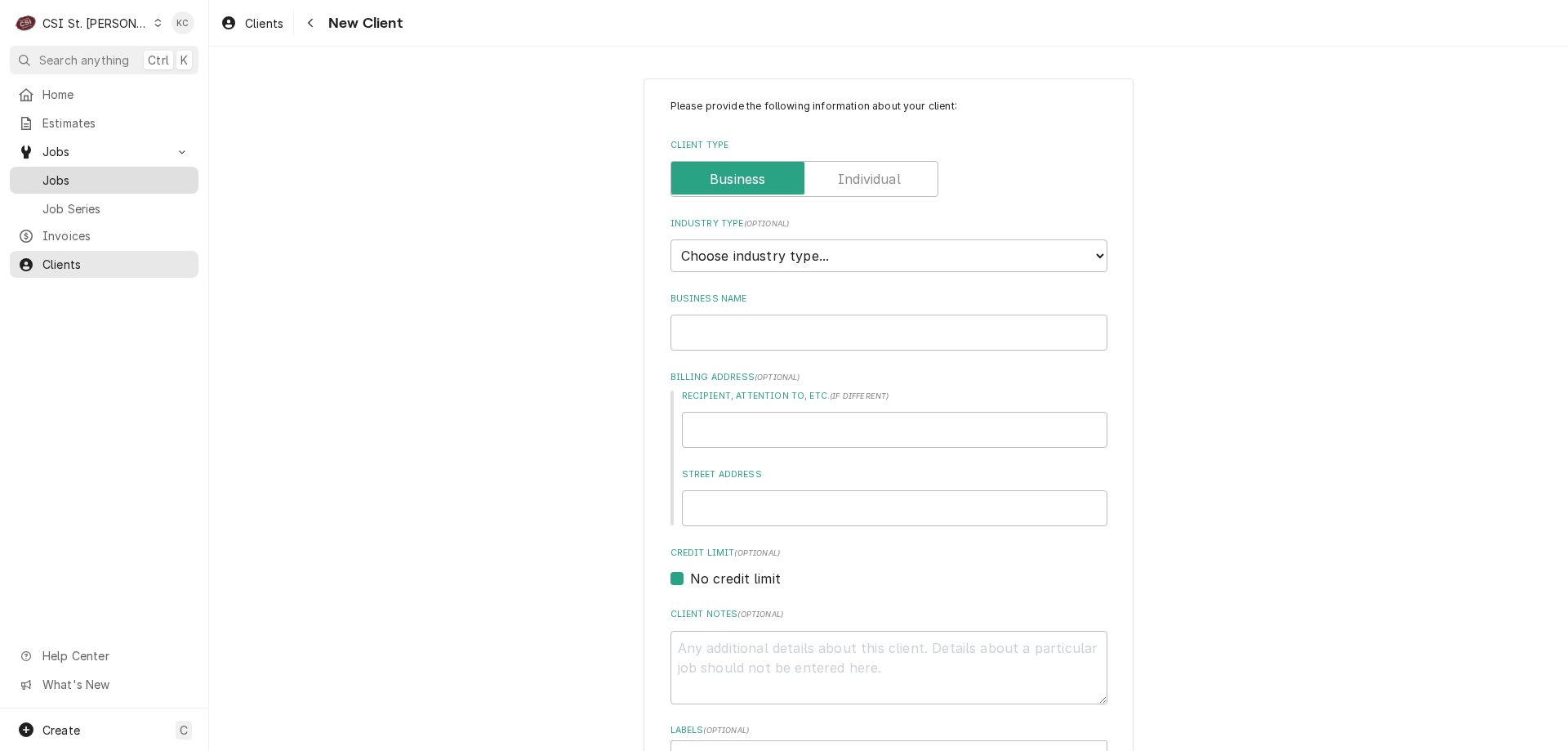
click at [92, 174] on span "Jobs" at bounding box center [116, 179] width 148 height 17
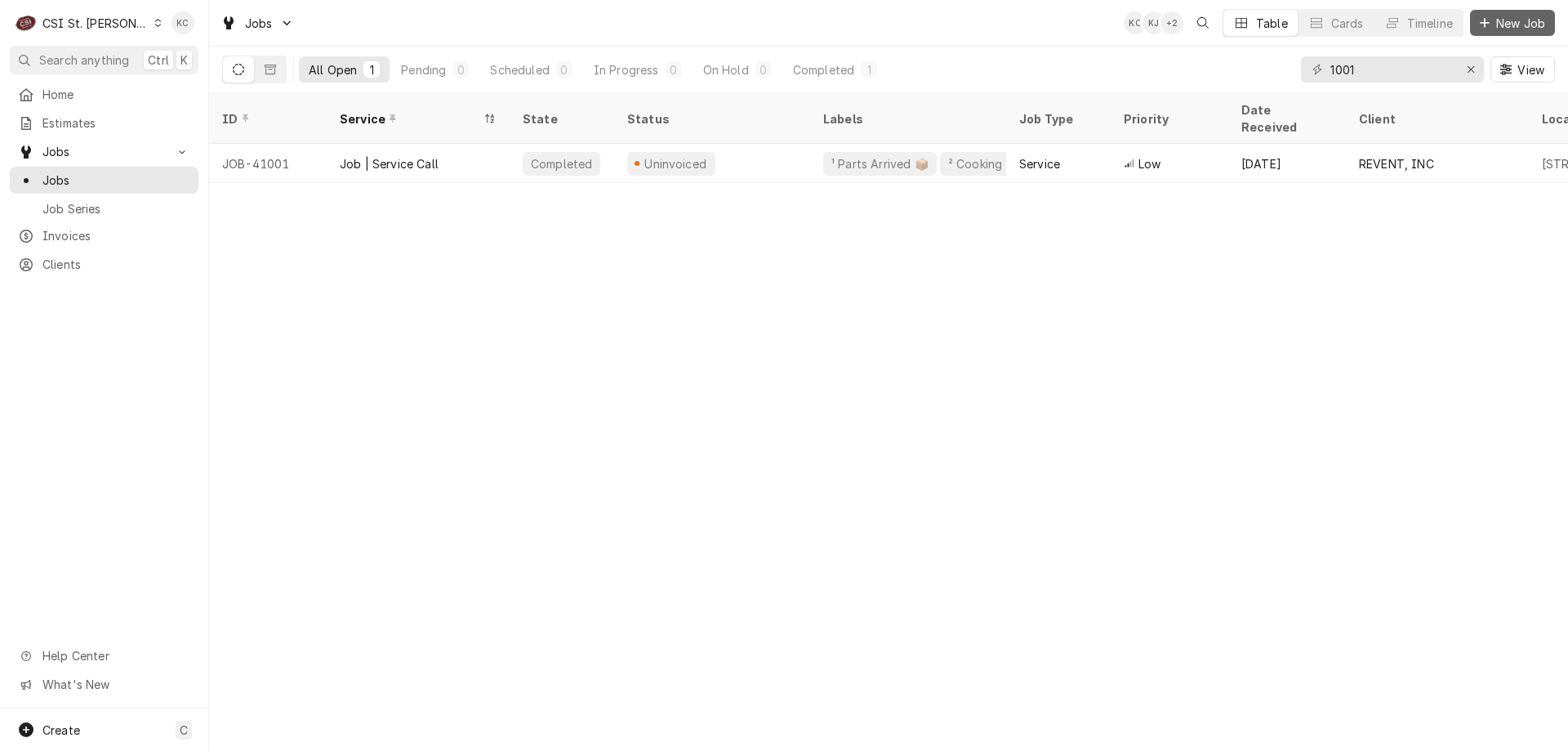
click at [1503, 22] on span "New Job" at bounding box center [1520, 23] width 55 height 17
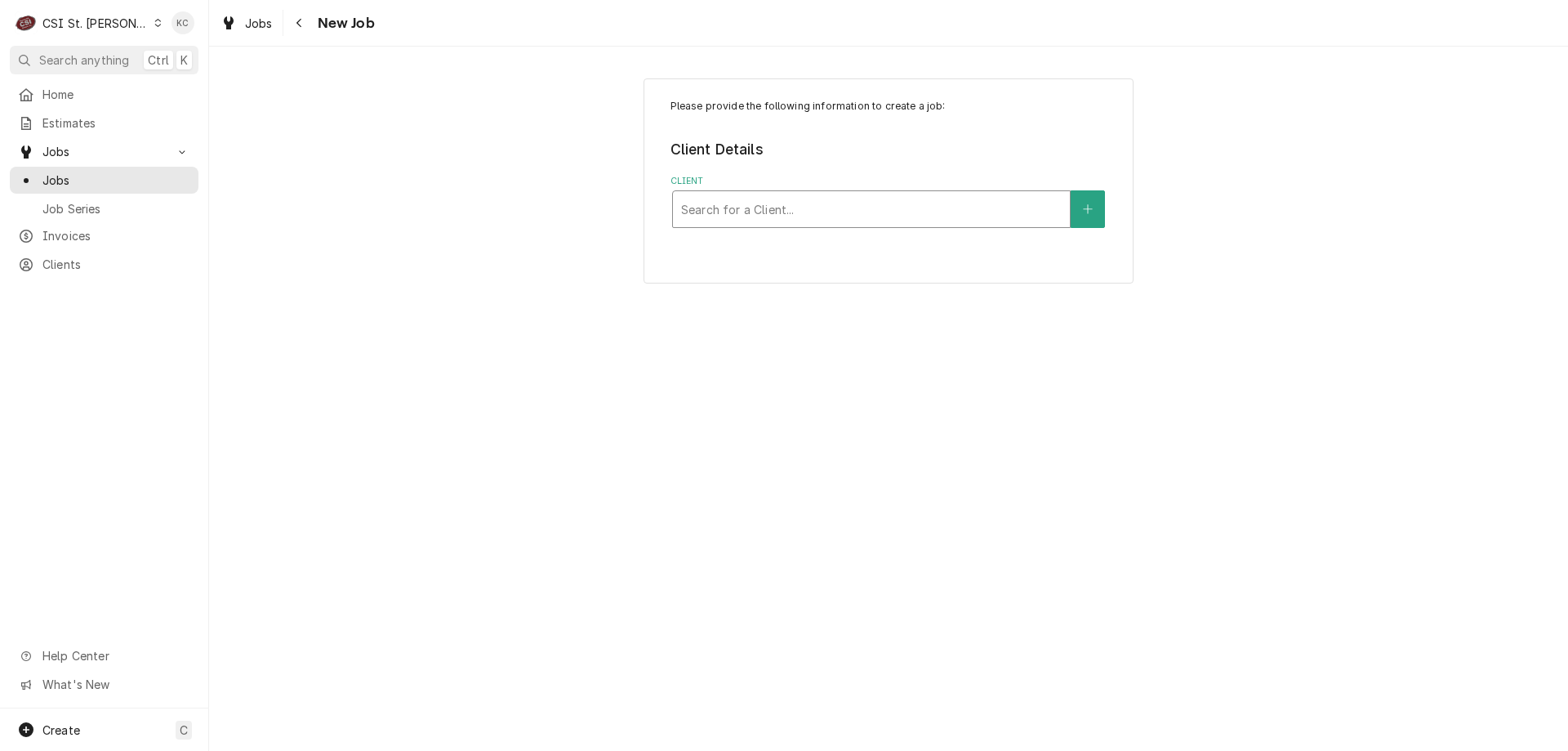
click at [789, 210] on div "Client" at bounding box center [871, 209] width 380 height 30
type input "dyna"
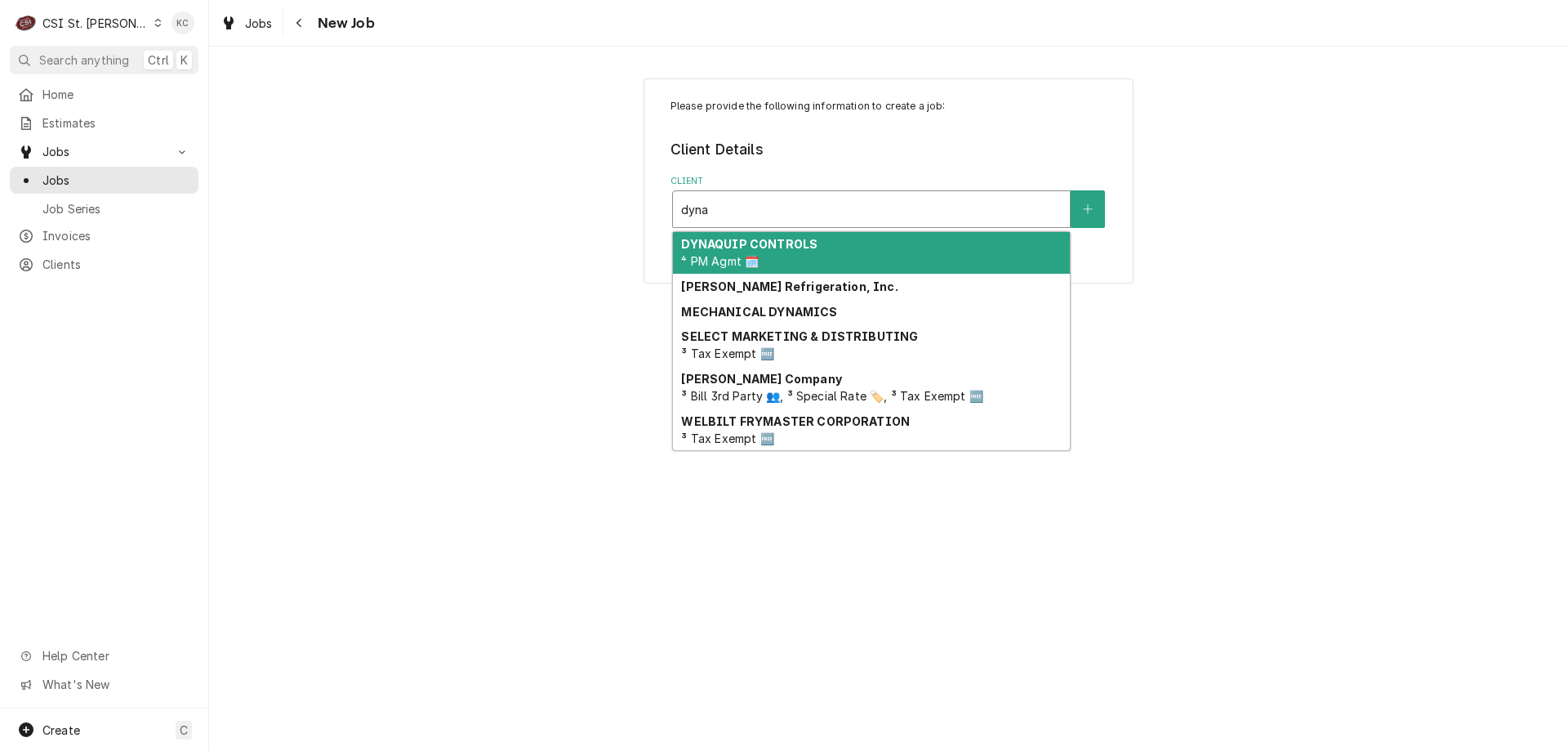
click at [799, 246] on strong "DYNAQUIP CONTROLS" at bounding box center [749, 244] width 136 height 14
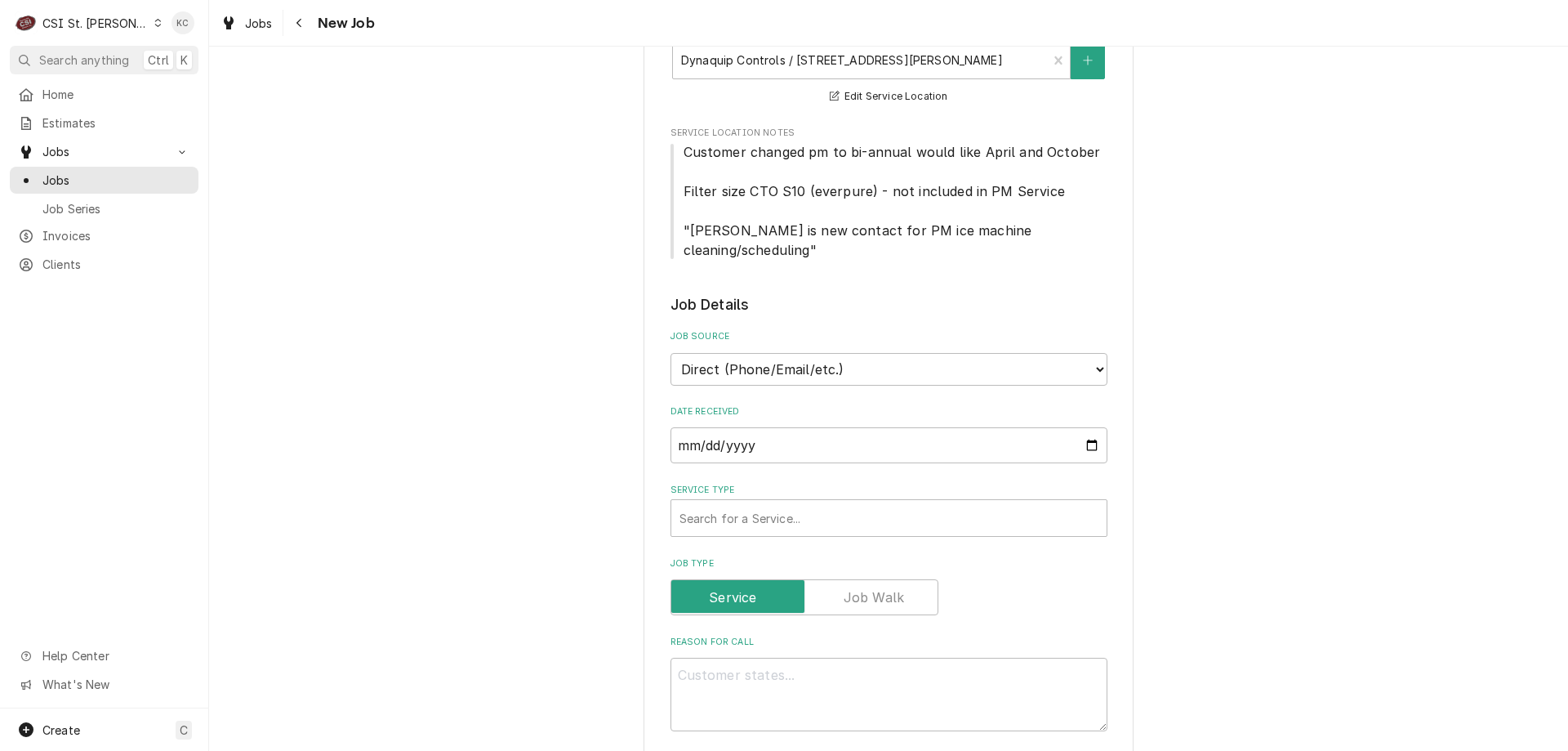
scroll to position [245, 0]
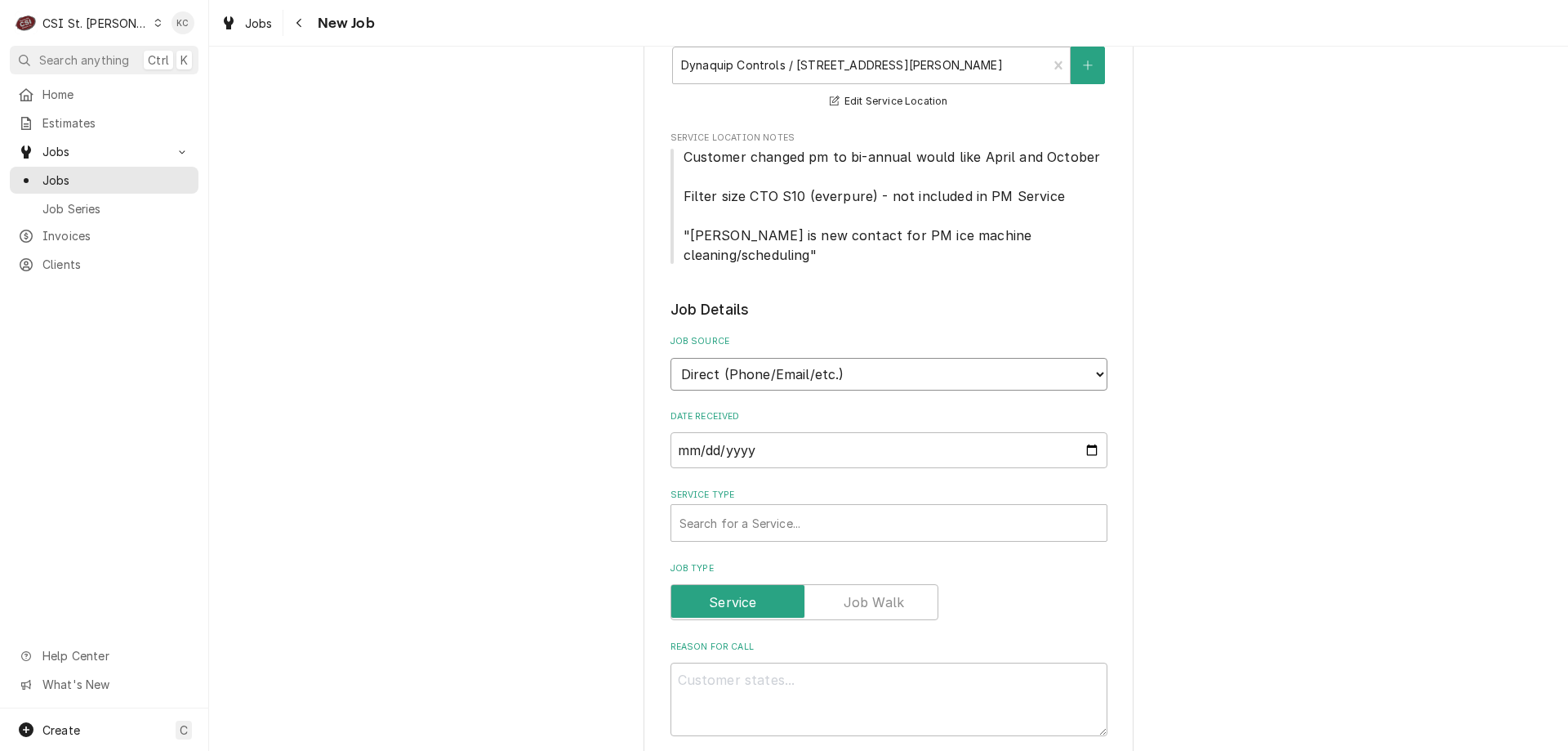
click at [808, 358] on select "Direct (Phone/Email/etc.) Service Channel Corrigo Ecotrak Other" at bounding box center [889, 375] width 437 height 33
drag, startPoint x: 1308, startPoint y: 409, endPoint x: 1287, endPoint y: 415, distance: 21.8
click at [1308, 409] on div "Please provide the following information to create a job: Client Details Client…" at bounding box center [889, 737] width 1359 height 1837
click at [894, 509] on div "Service Type" at bounding box center [889, 524] width 419 height 30
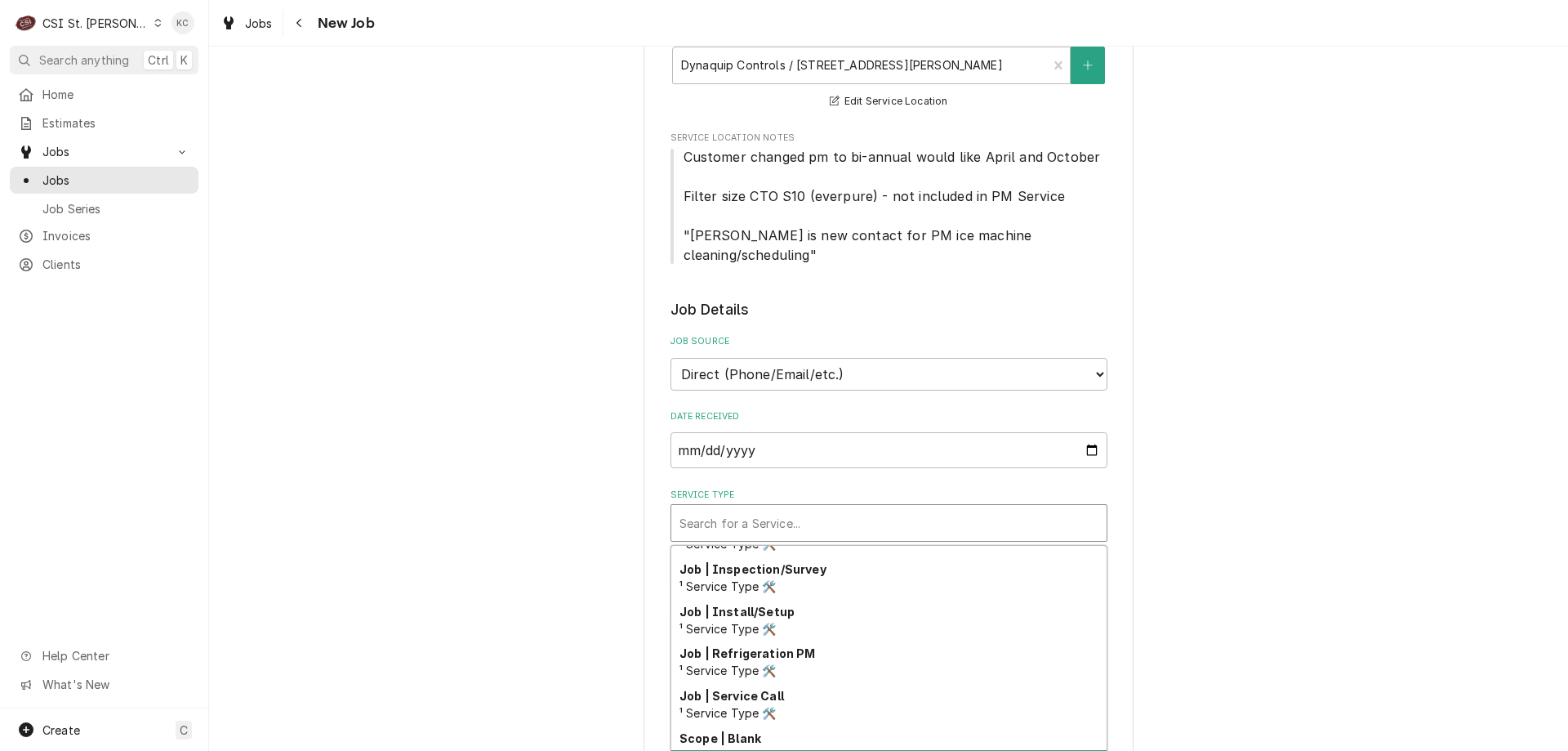
scroll to position [957, 0]
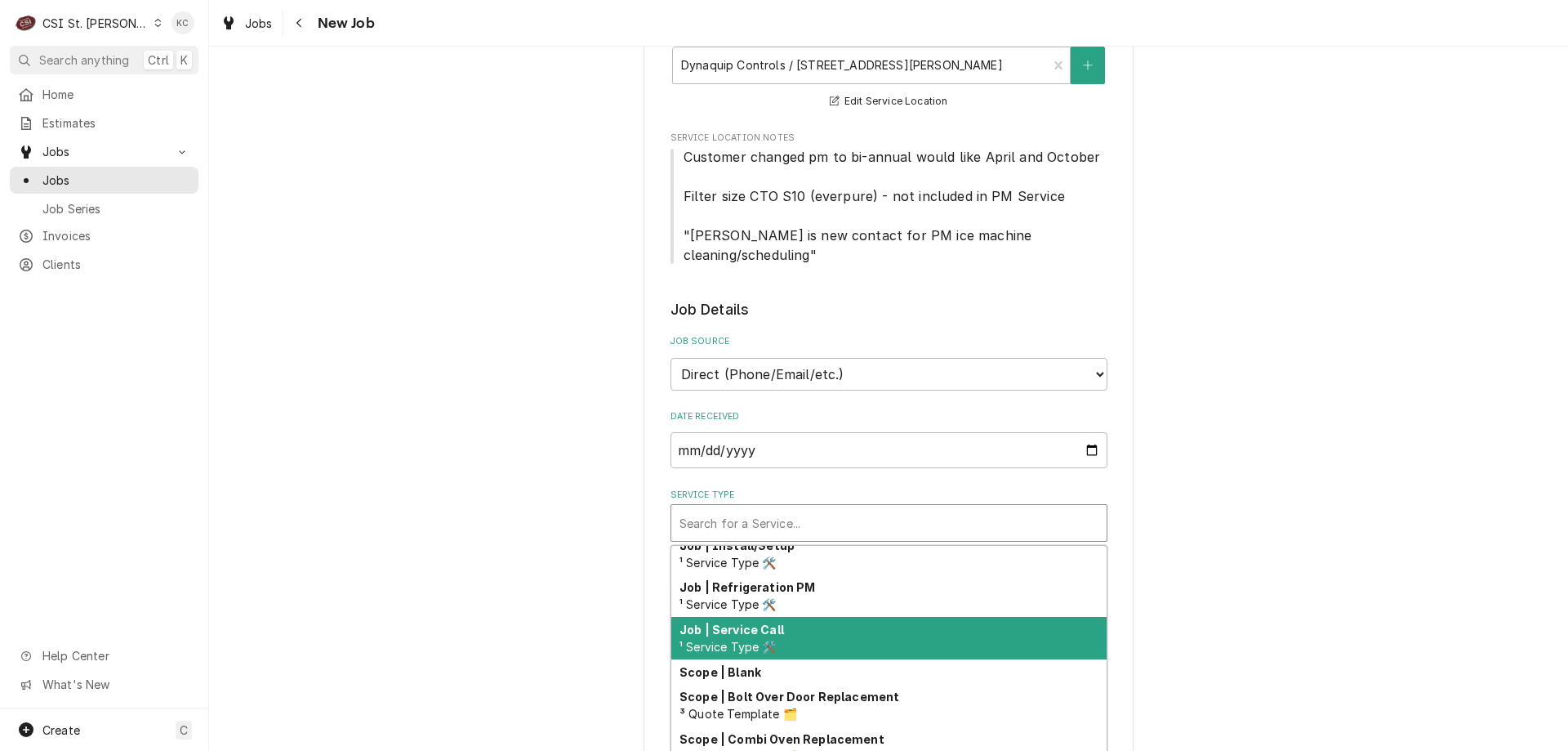
click at [841, 618] on div "Job | Service Call ¹ Service Type 🛠️" at bounding box center [889, 638] width 436 height 42
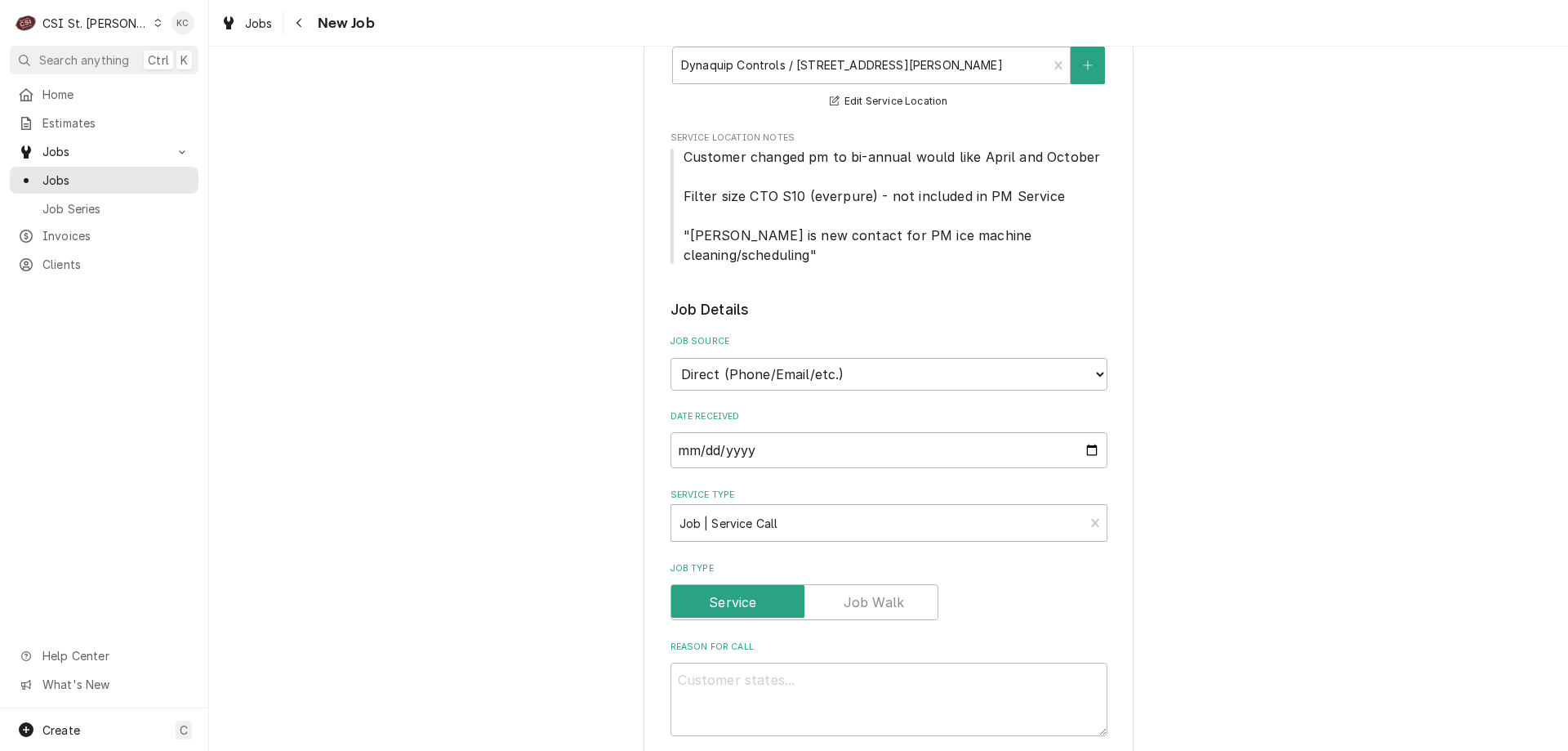
click at [1447, 525] on div "Please provide the following information to create a job: Client Details Client…" at bounding box center [889, 737] width 1359 height 1837
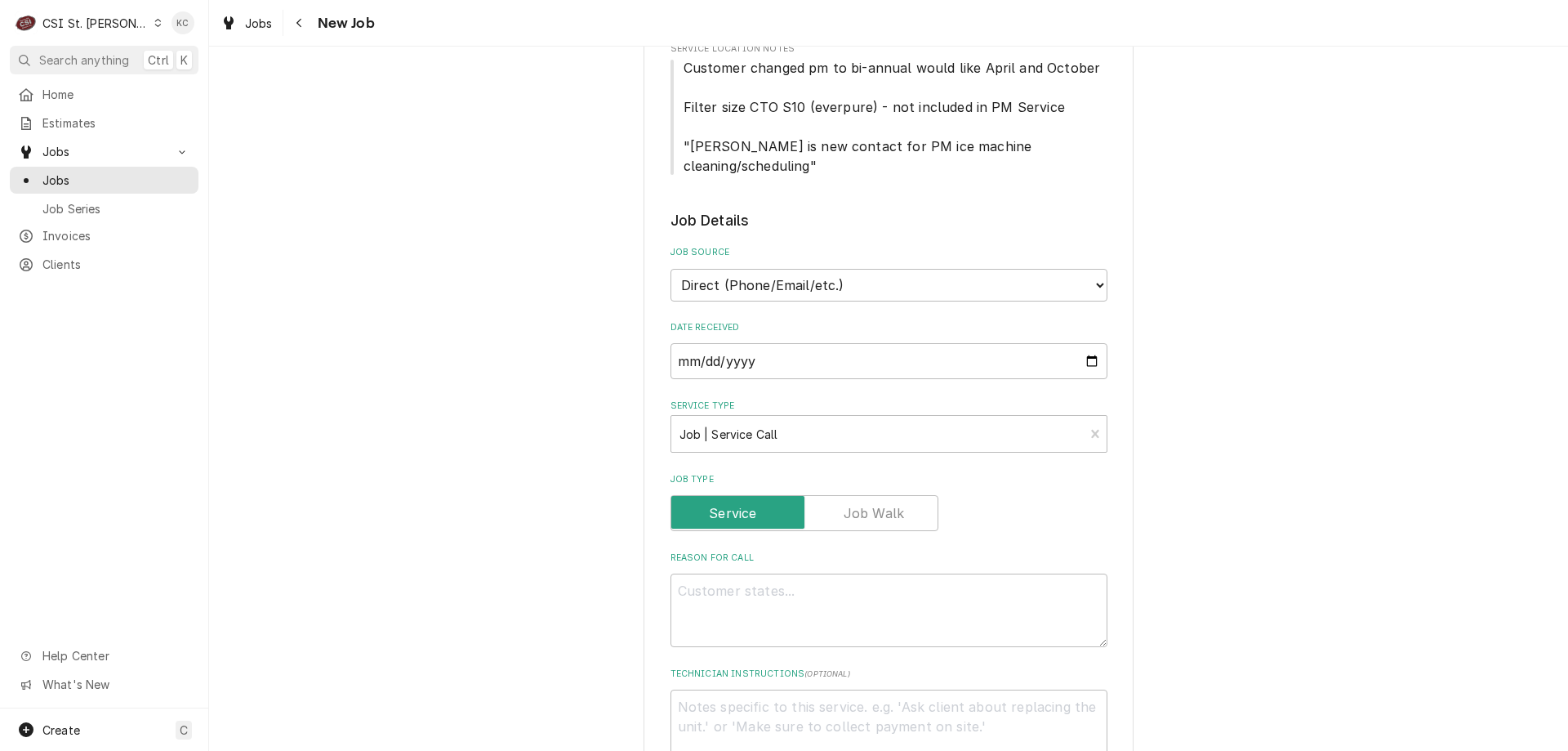
scroll to position [409, 0]
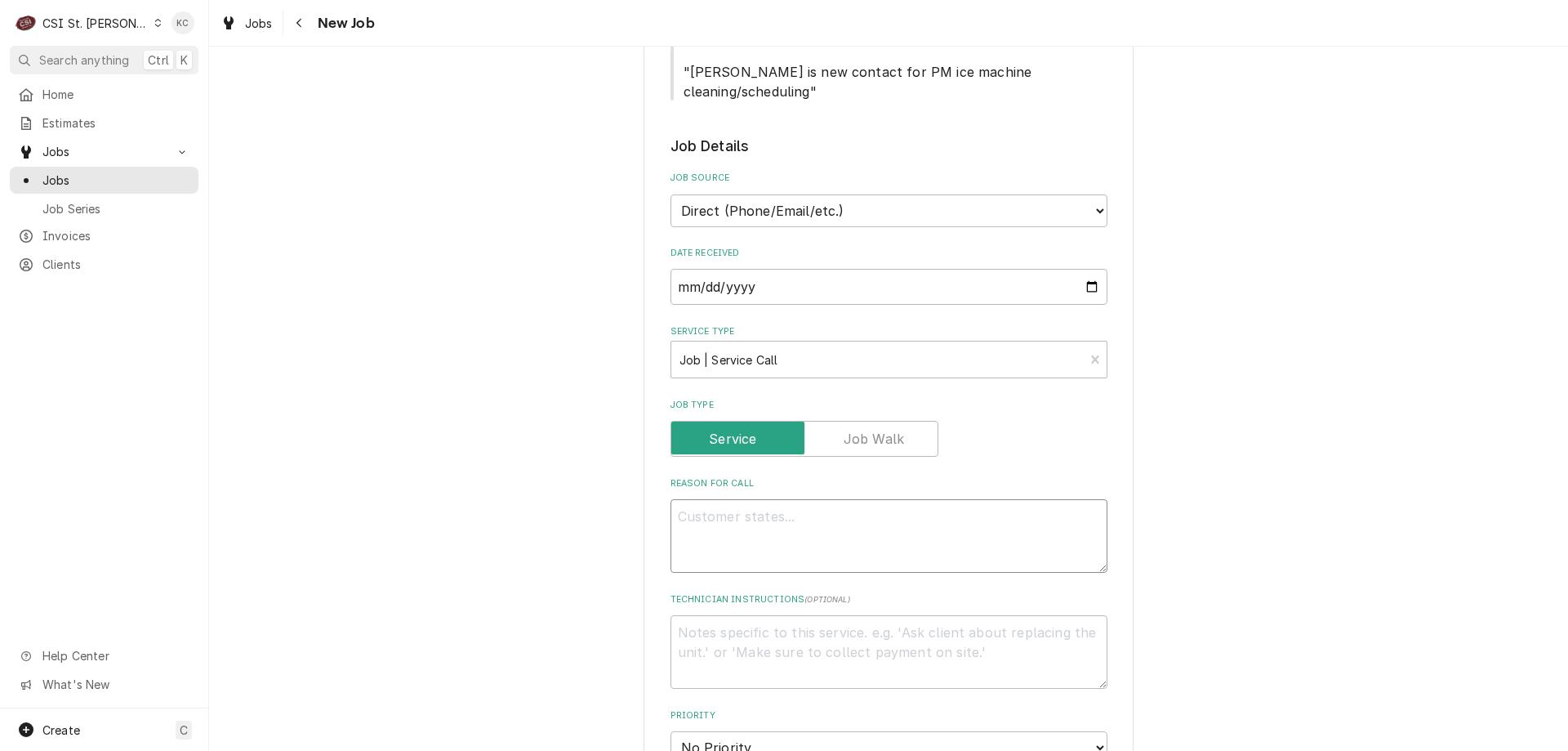
click at [1010, 500] on textarea "Reason For Call" at bounding box center [889, 536] width 437 height 74
type textarea "x"
type textarea "S"
type textarea "x"
type textarea "Sc"
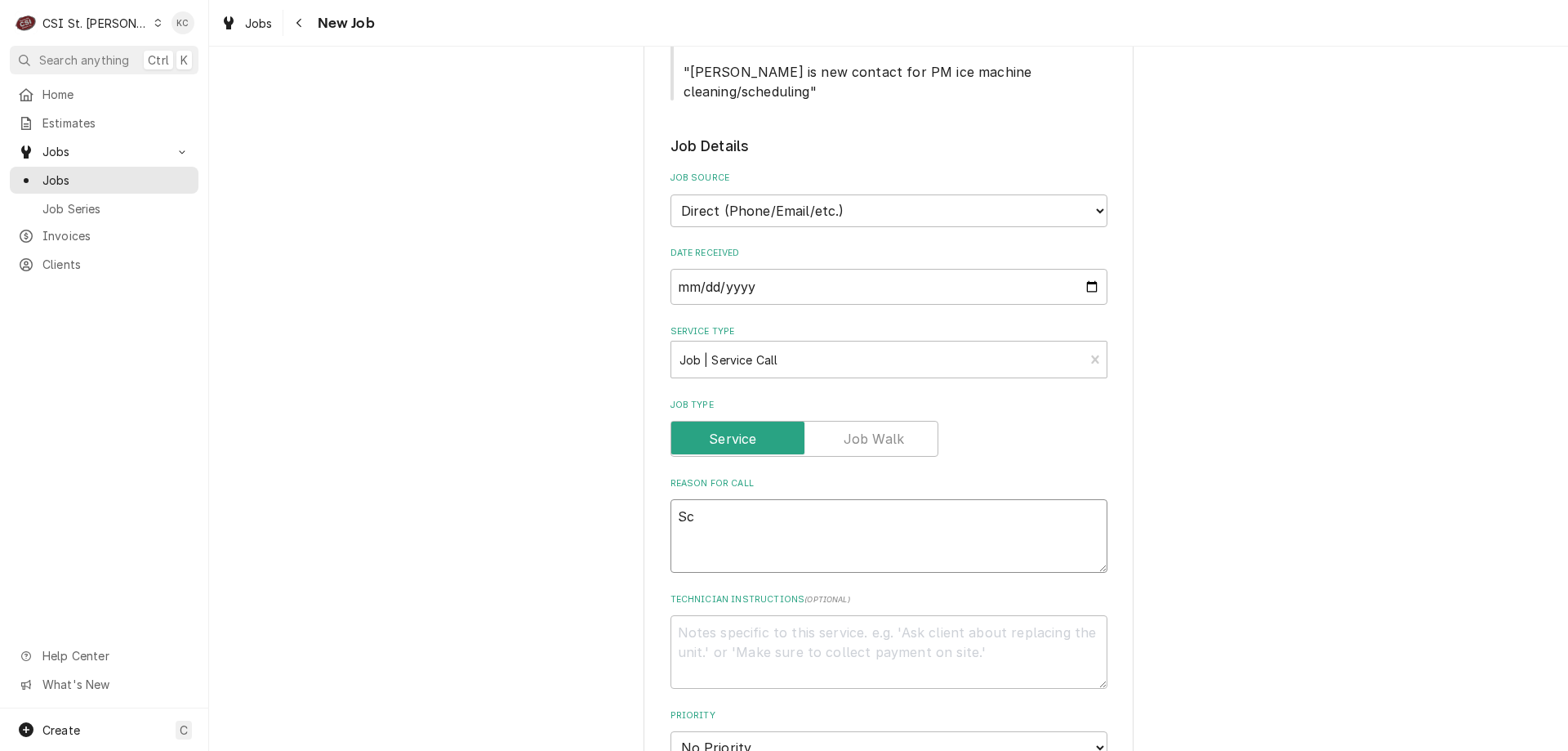
type textarea "x"
type textarea "Sco"
type textarea "x"
type textarea "Scot"
type textarea "x"
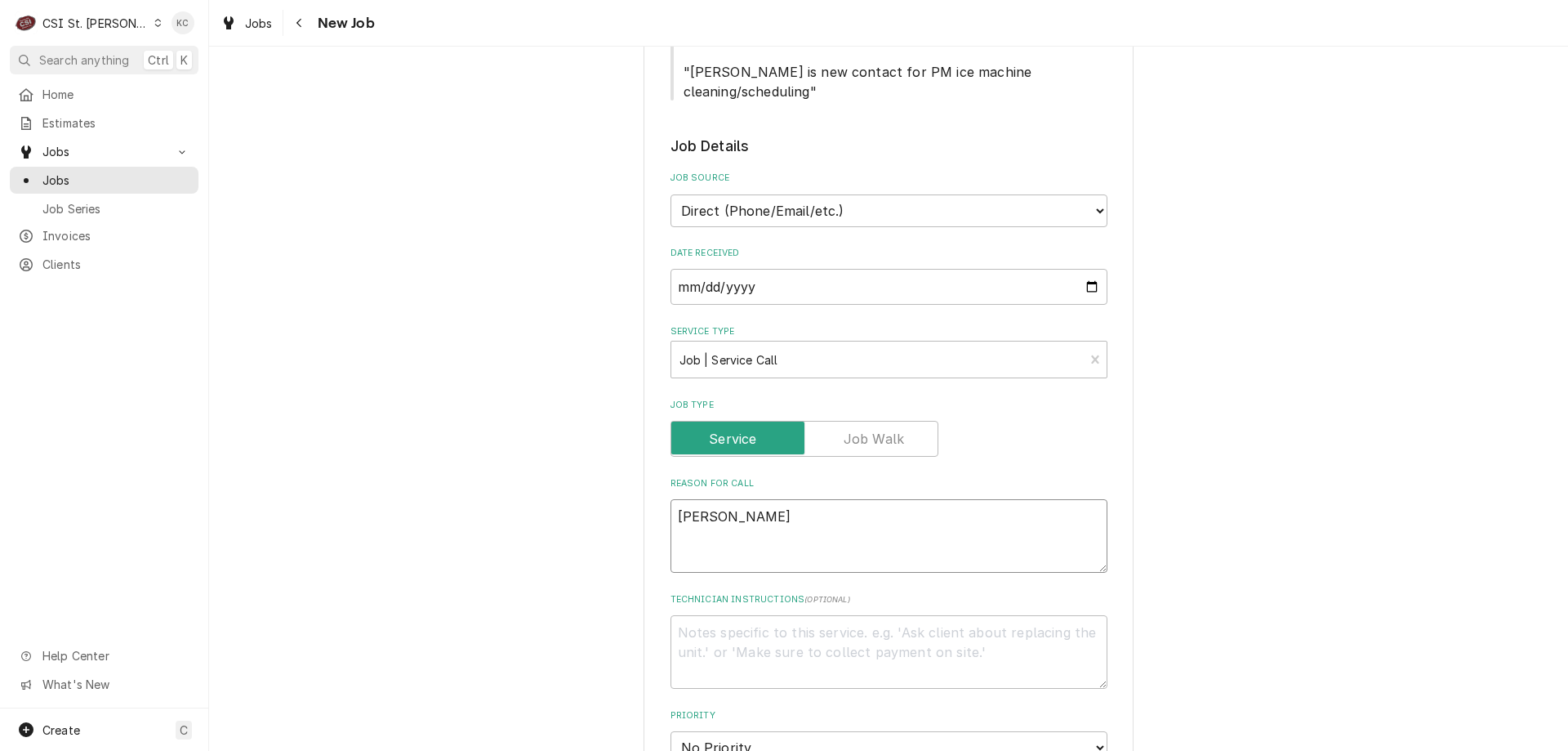
type textarea "Scots"
type textarea "x"
type textarea "Scotsc"
type textarea "x"
type textarea "Scots"
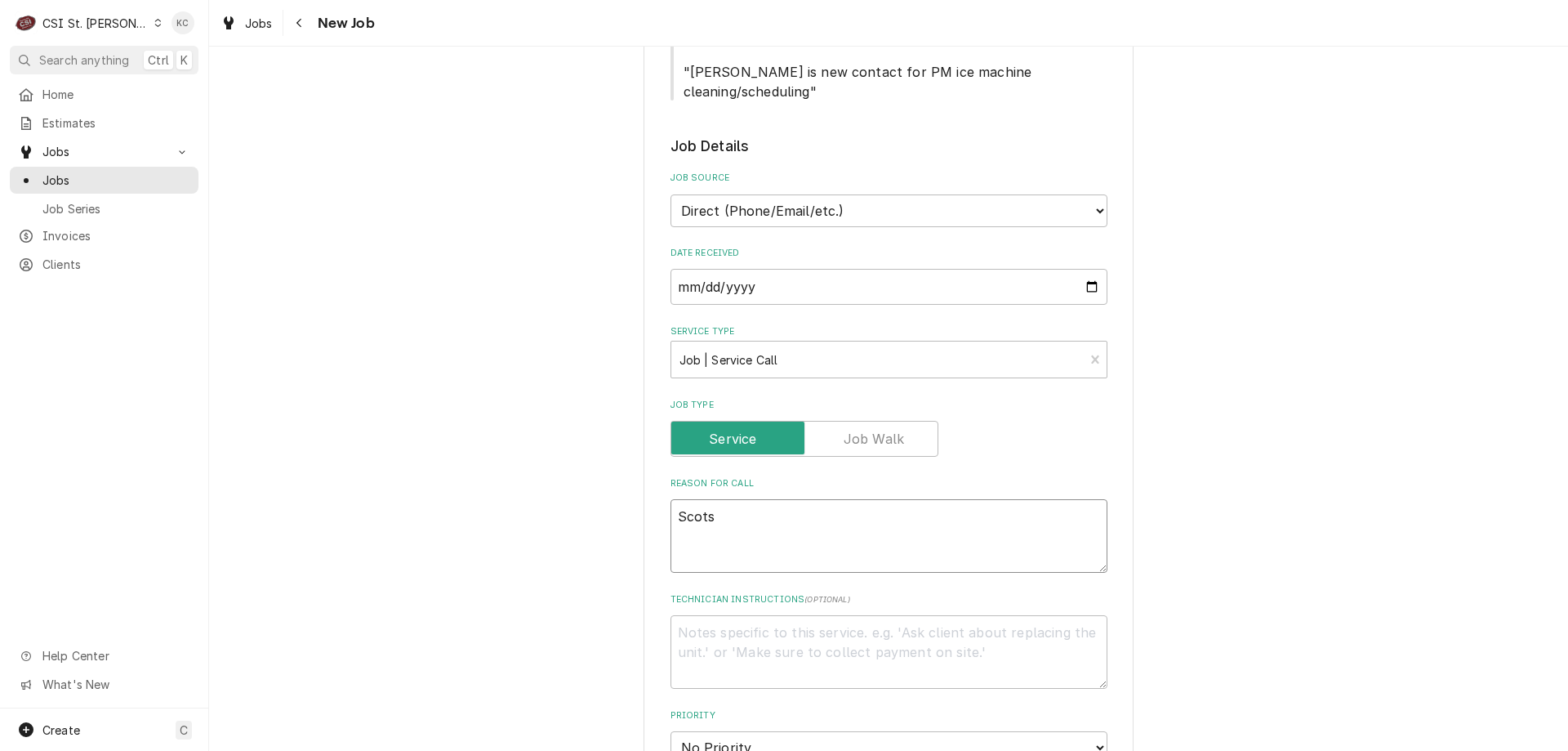
type textarea "x"
type textarea "Scotsm"
type textarea "x"
type textarea "Scotsma"
type textarea "x"
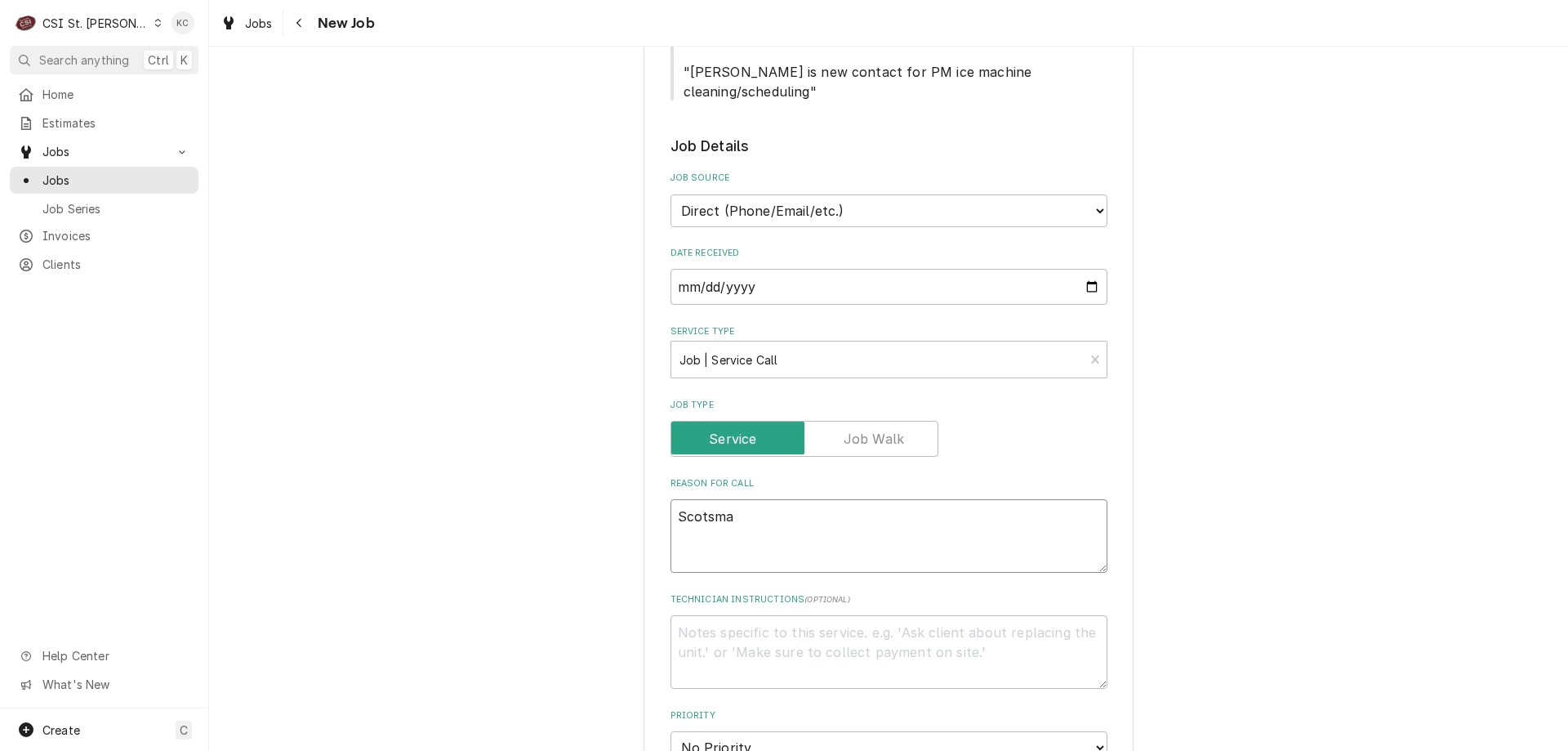
type textarea "Scotsman"
type textarea "x"
type textarea "Scotsman"
type textarea "x"
type textarea "Scotsman i"
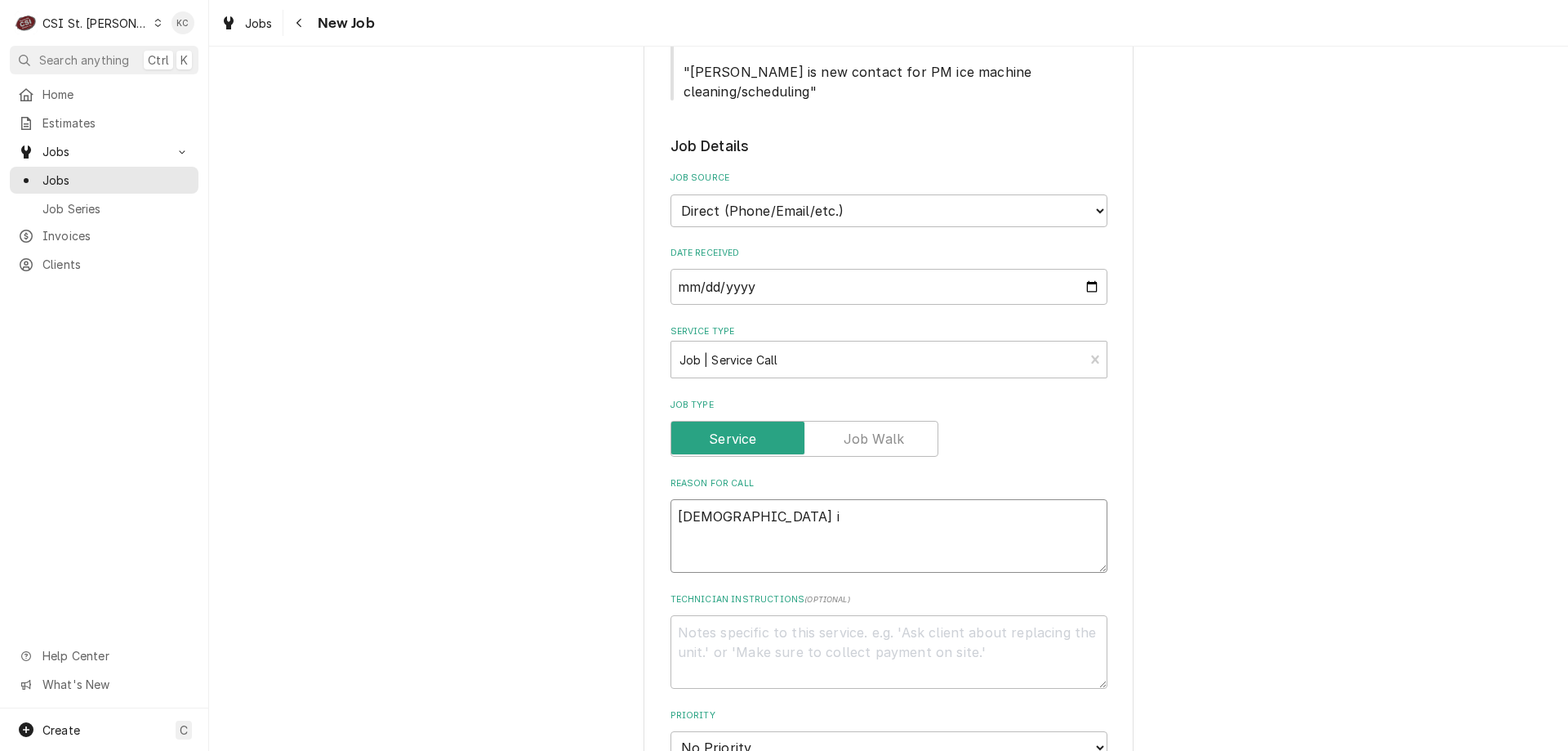
type textarea "x"
type textarea "Scotsman ic"
type textarea "x"
type textarea "Scotsman ice"
type textarea "x"
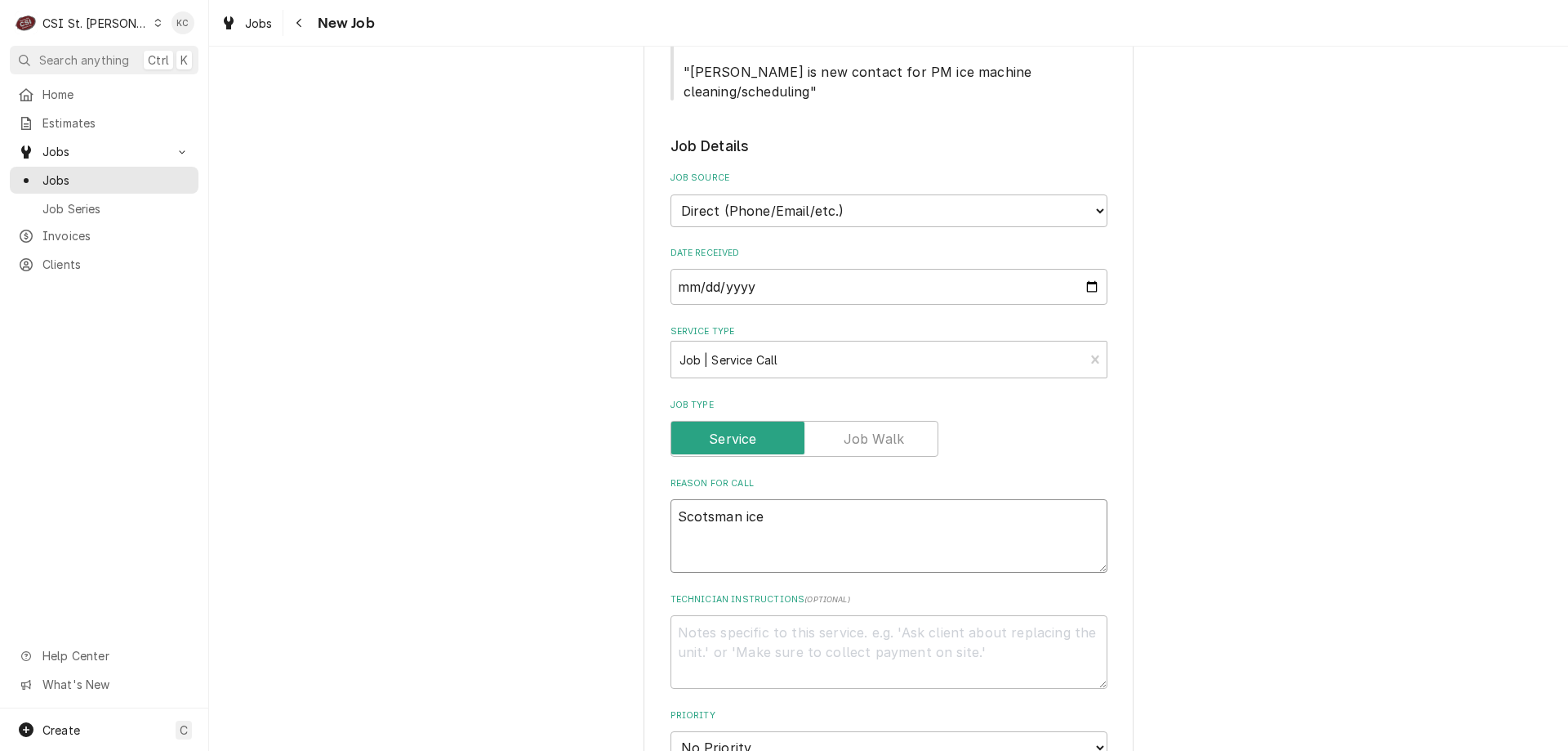
type textarea "Scotsman ice"
type textarea "x"
type textarea "Scotsman ice m"
type textarea "x"
type textarea "Scotsman ice ma"
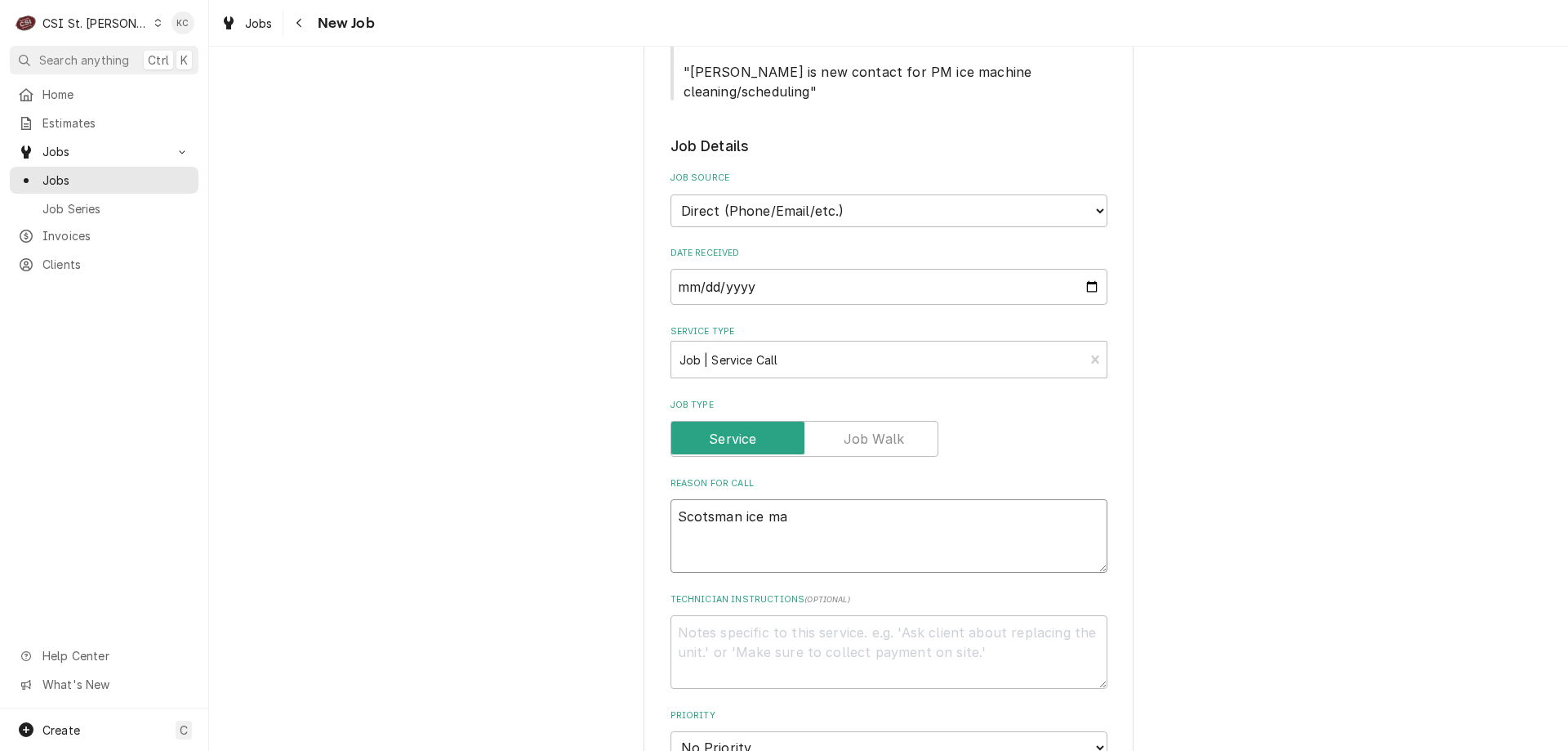
type textarea "x"
type textarea "Scotsman ice mac"
type textarea "x"
type textarea "Scotsman ice mach"
type textarea "x"
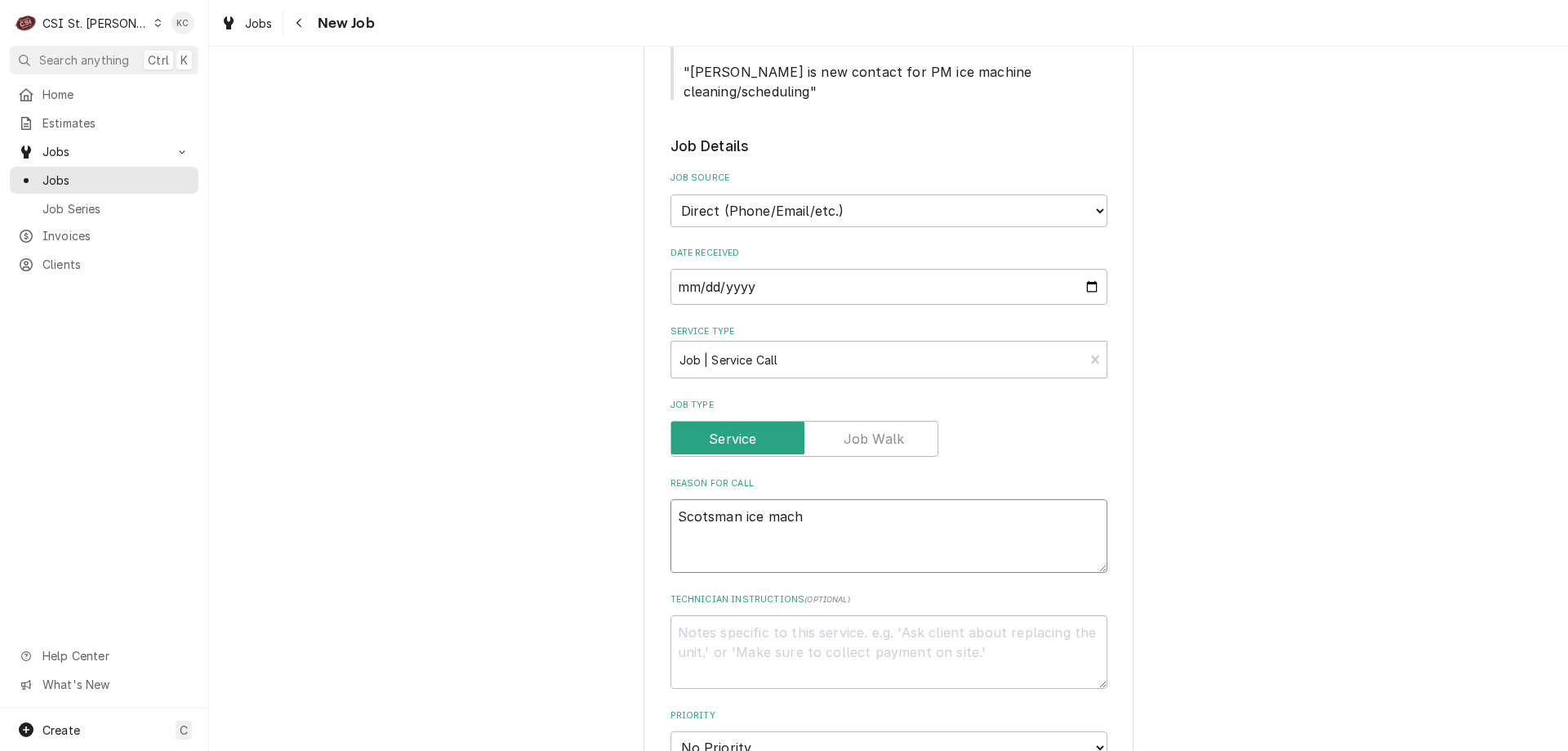
type textarea "Scotsman ice machi"
type textarea "x"
type textarea "Scotsman ice machin"
type textarea "x"
type textarea "Scotsman ice machine"
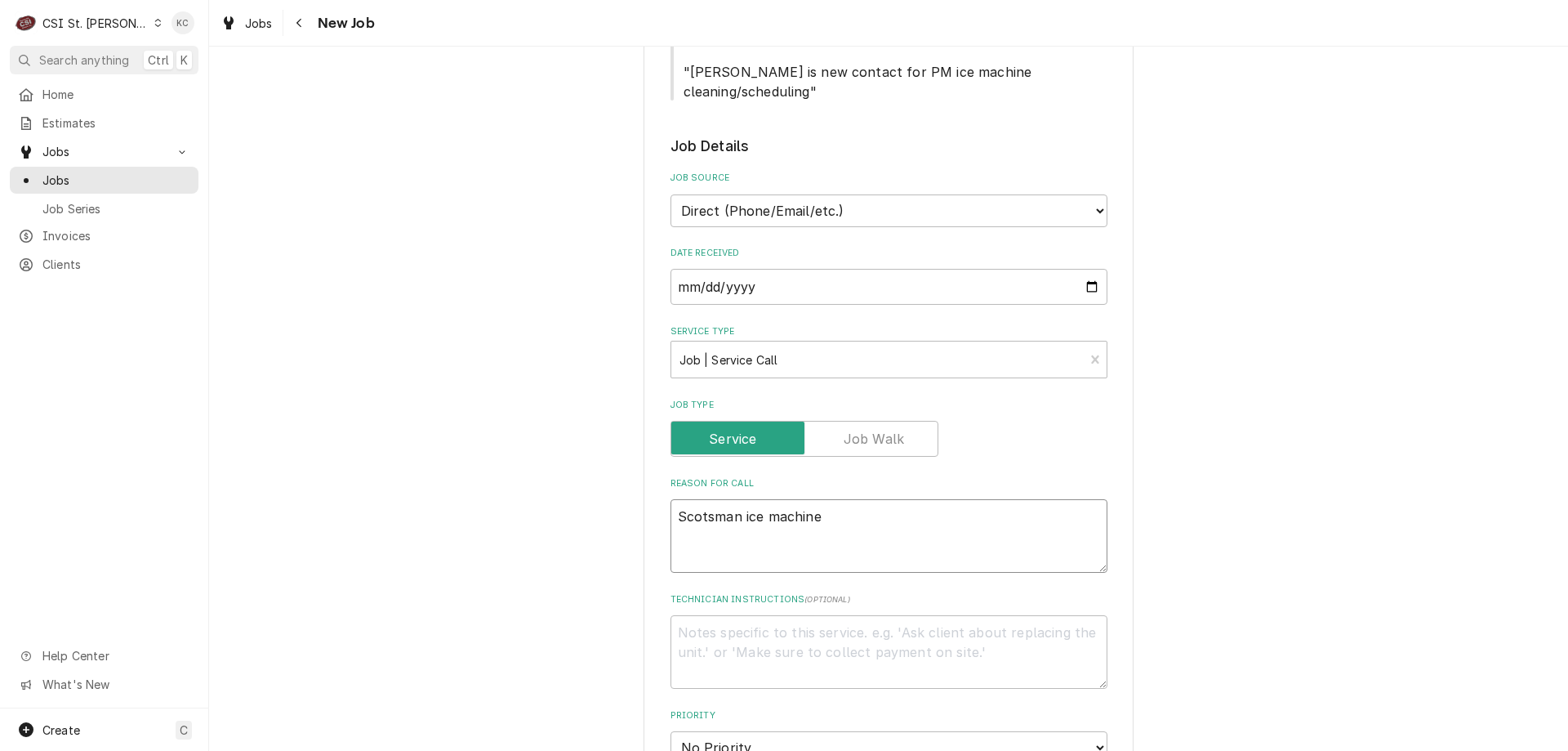
type textarea "x"
type textarea "Scotsman ice machine"
type textarea "x"
type textarea "Scotsman ice machine"
type textarea "x"
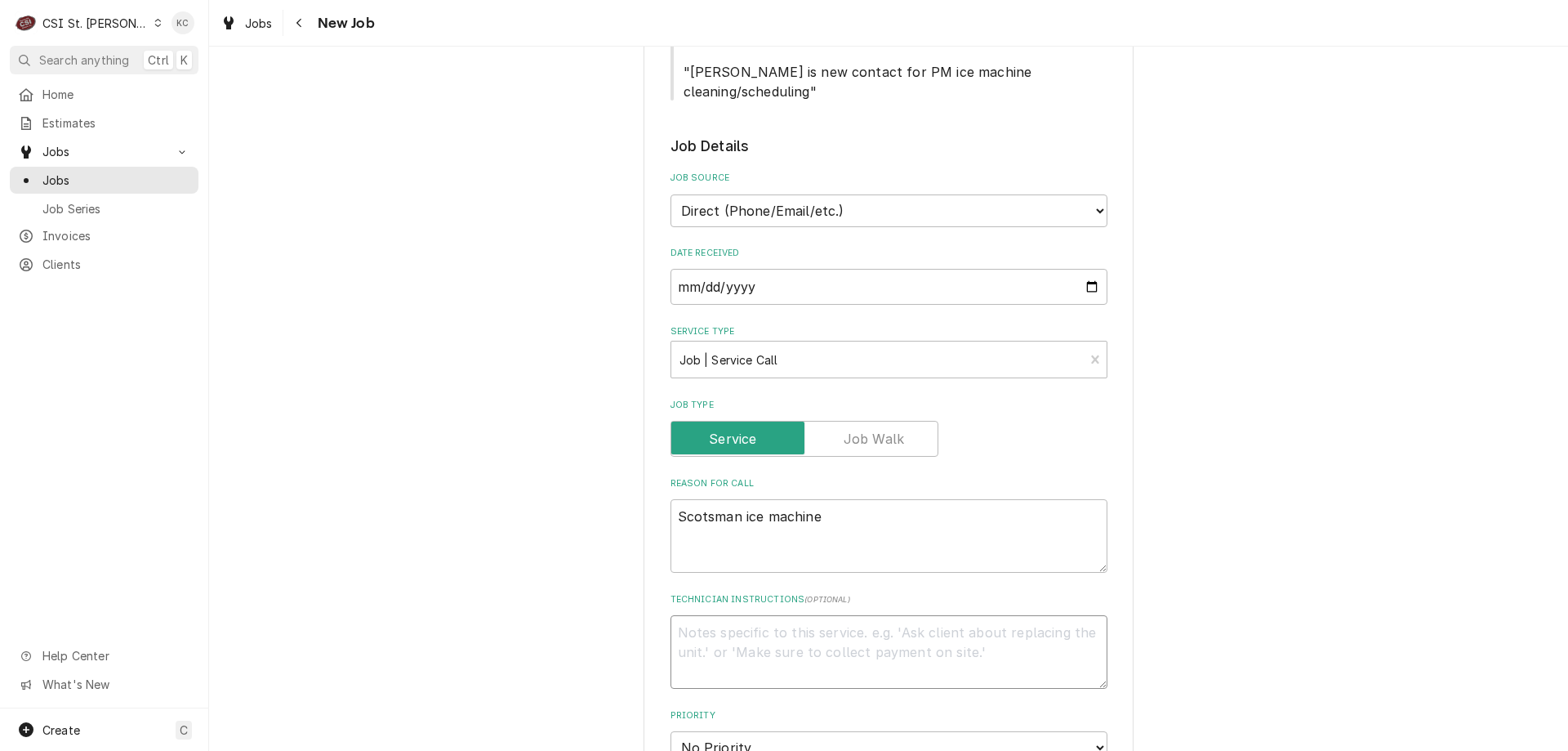
type textarea "M"
type textarea "x"
type textarea "Mo"
type textarea "x"
type textarea "Mon"
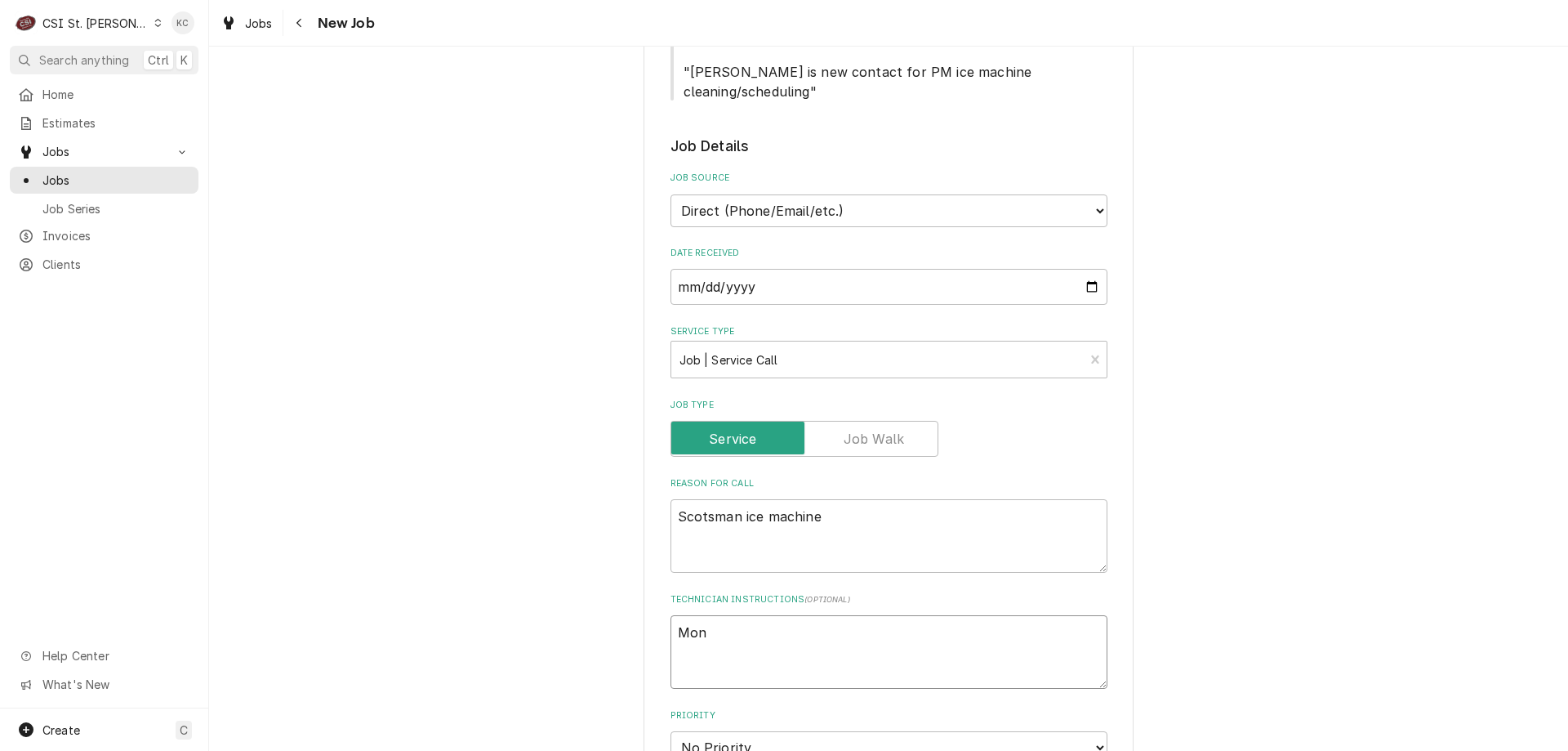
type textarea "x"
type textarea "Mond"
type textarea "x"
type textarea "Monda"
type textarea "x"
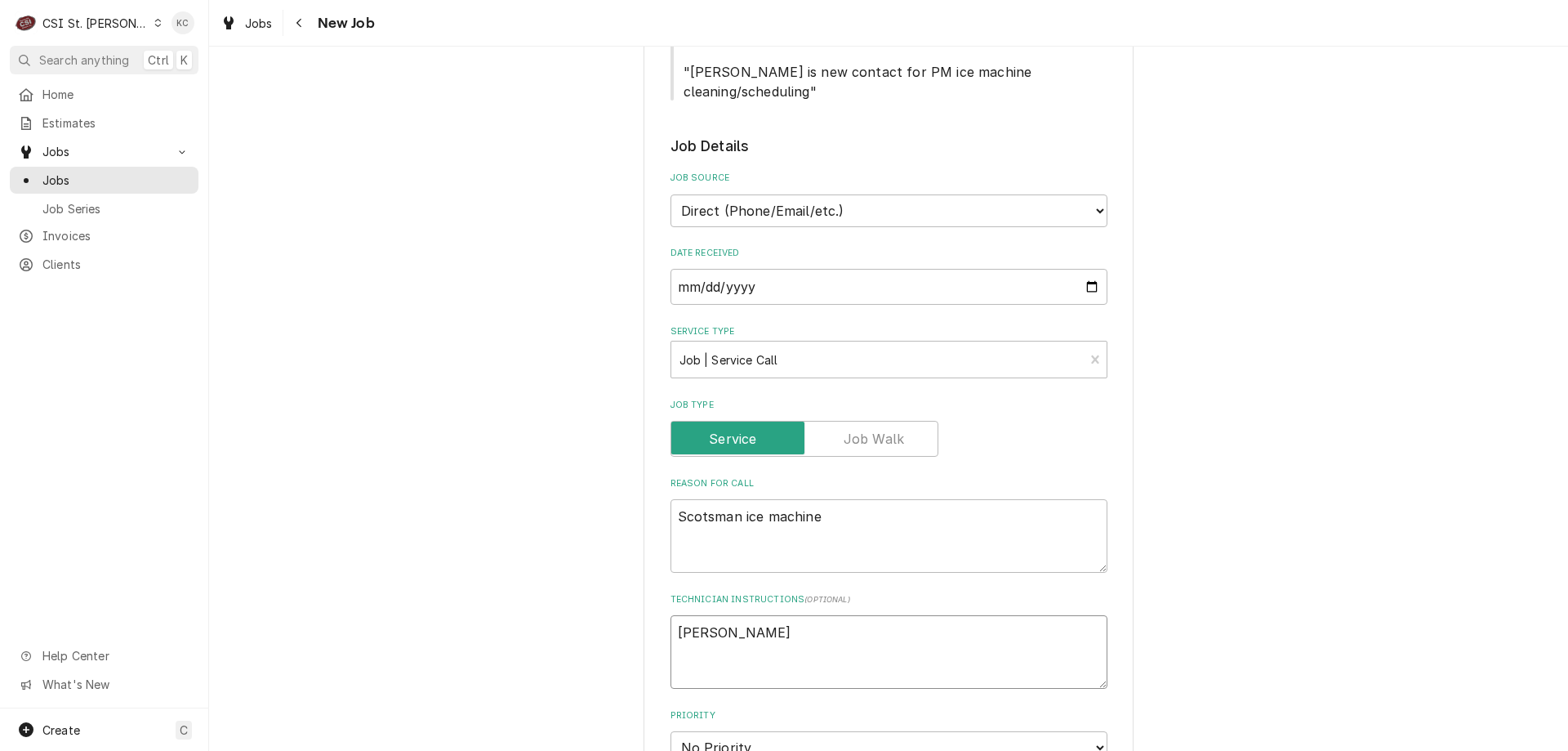
type textarea "Monday"
type textarea "x"
type textarea "Monday"
type textarea "x"
type textarea "Monday"
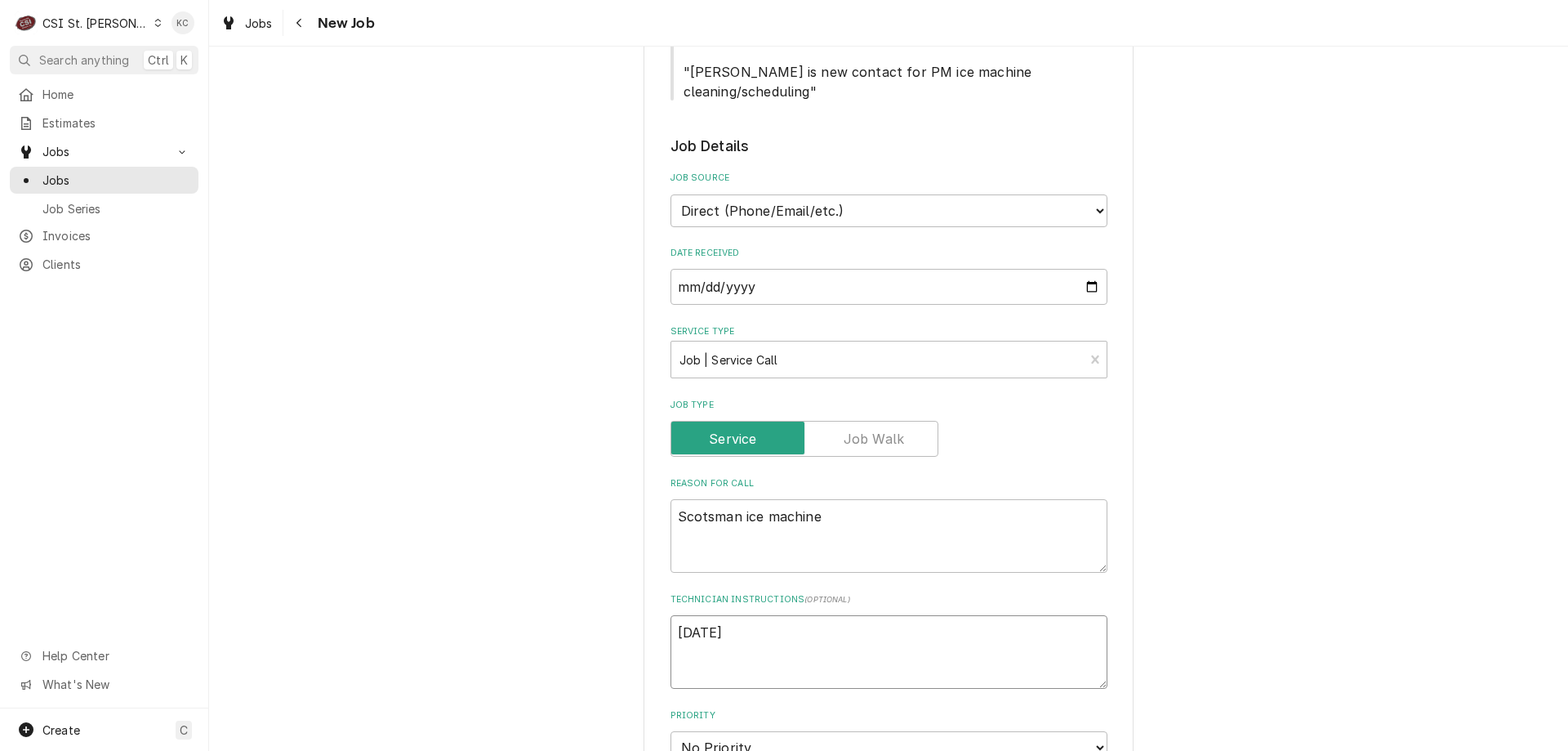
type textarea "x"
type textarea "Monday,"
type textarea "x"
type textarea "Monday,"
type textarea "x"
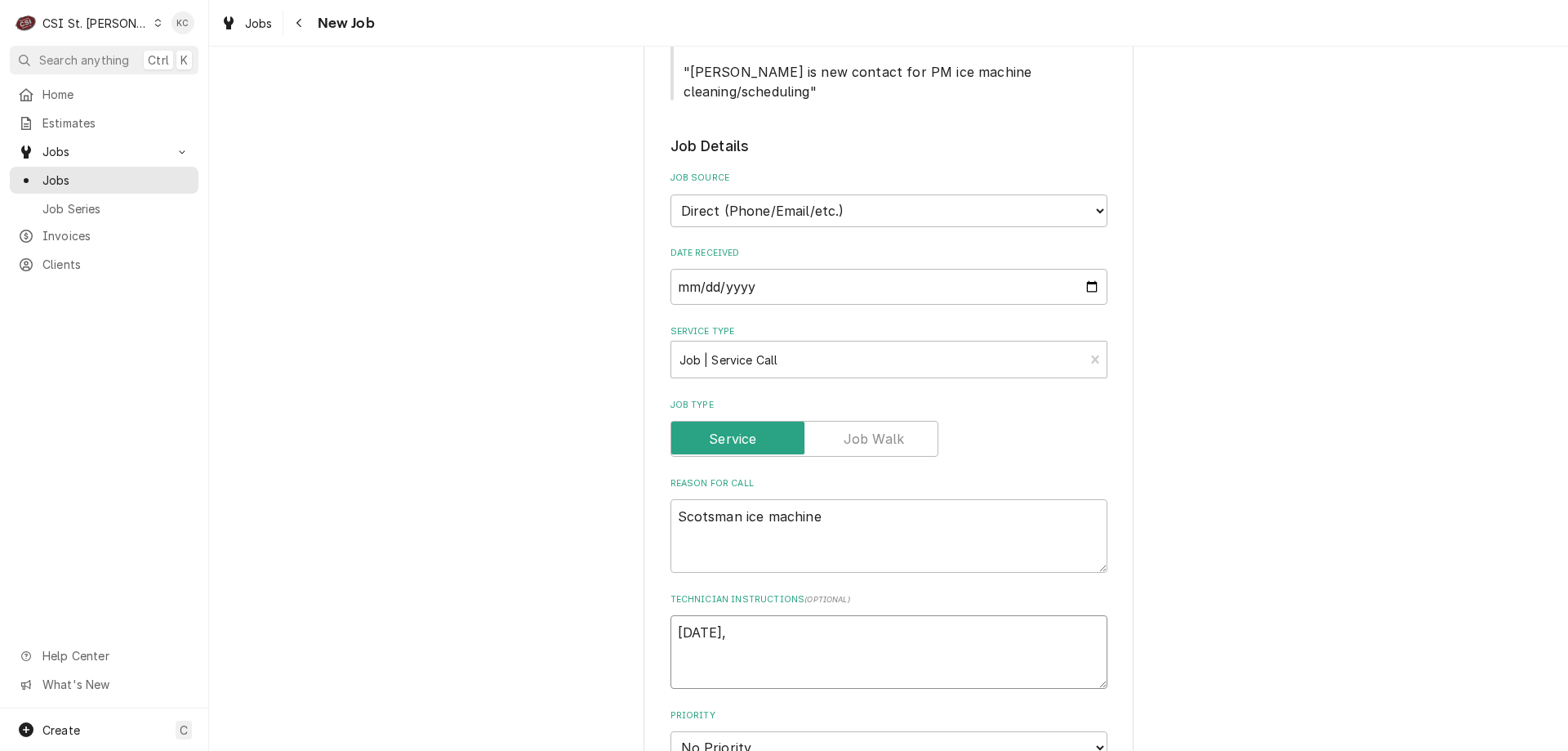
type textarea "Monday, T"
type textarea "x"
type textarea "Monday, Tu"
type textarea "x"
type textarea "Monday, Tue"
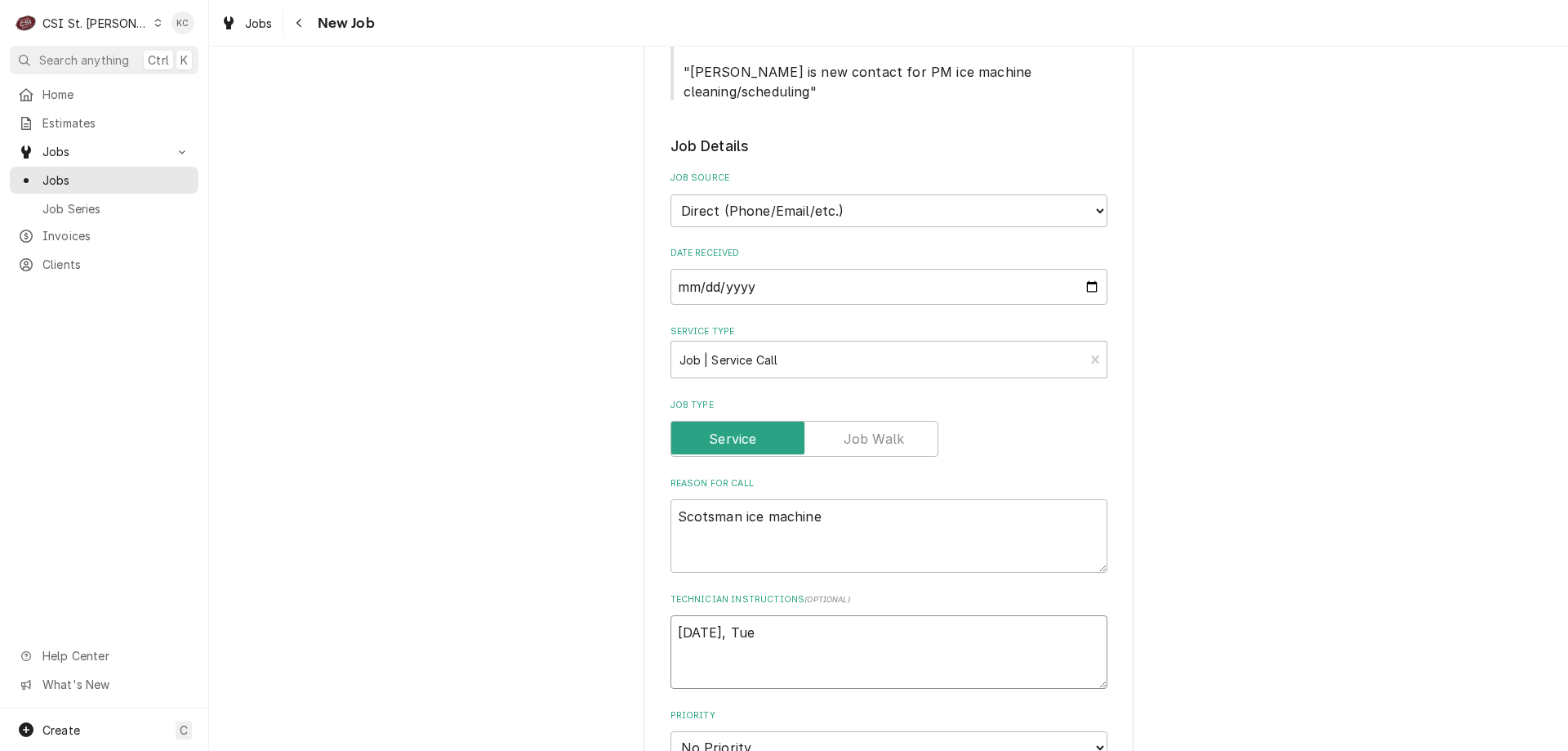
type textarea "x"
type textarea "Monday, Tues"
type textarea "x"
type textarea "Monday, Tuesd"
type textarea "x"
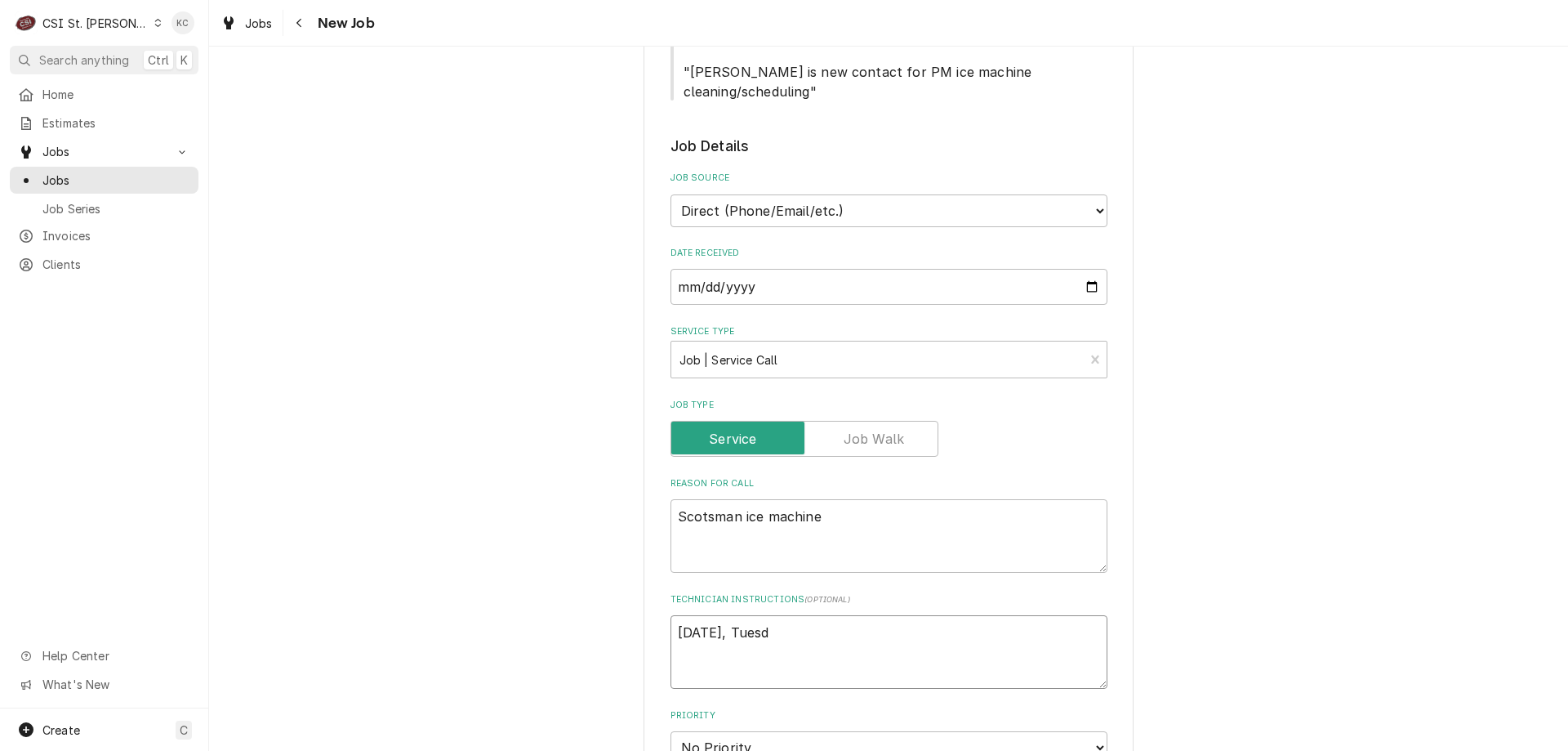
type textarea "Monday, Tuesda"
type textarea "x"
type textarea "Monday, Tuesday"
type textarea "x"
type textarea "Monday, Tuesday"
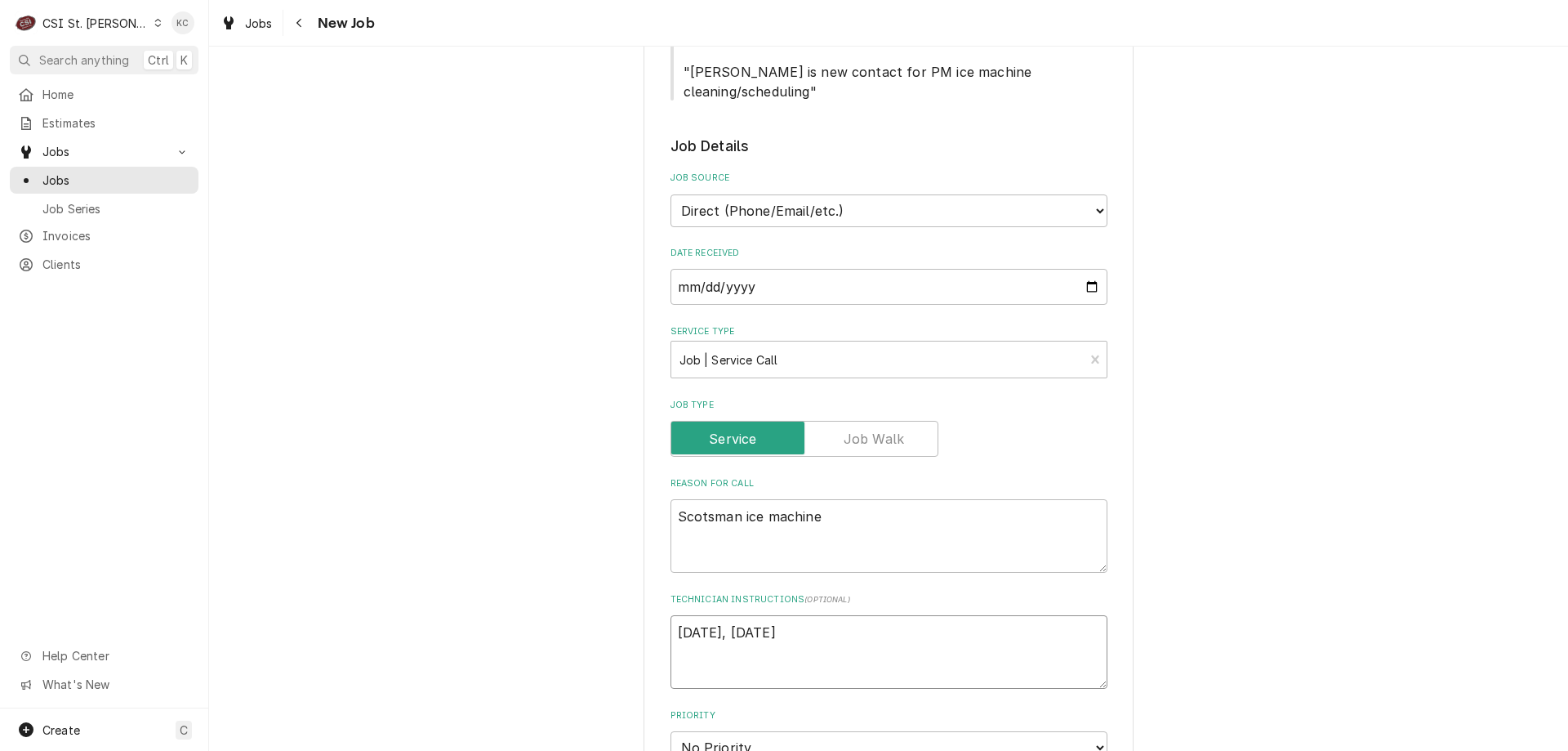
type textarea "x"
type textarea "Monday, Tuesday o"
type textarea "x"
type textarea "Monday, Tuesday or"
type textarea "x"
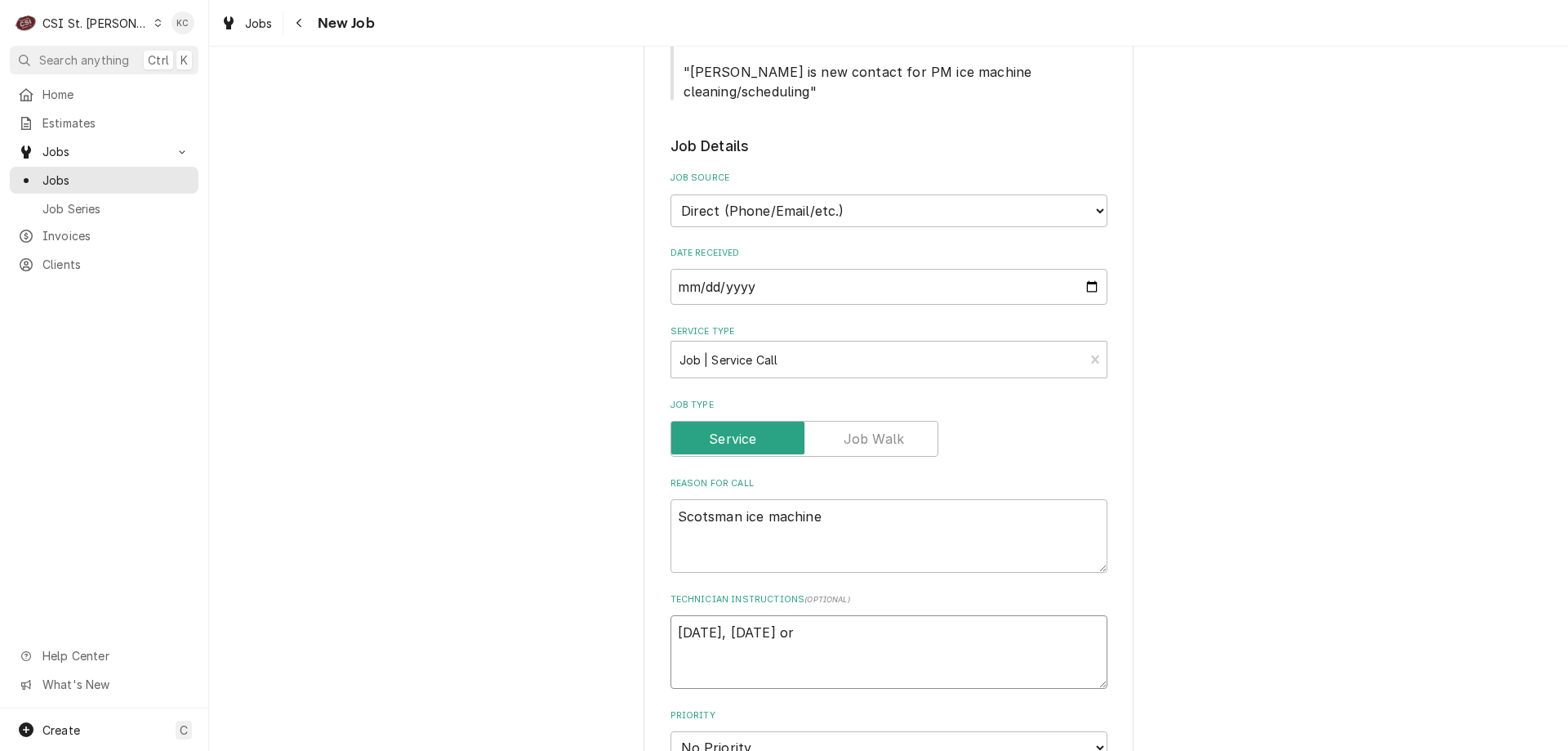
type textarea "Monday, Tuesday or"
type textarea "x"
type textarea "Monday, Tuesday or W"
type textarea "x"
type textarea "Monday, Tuesday or We"
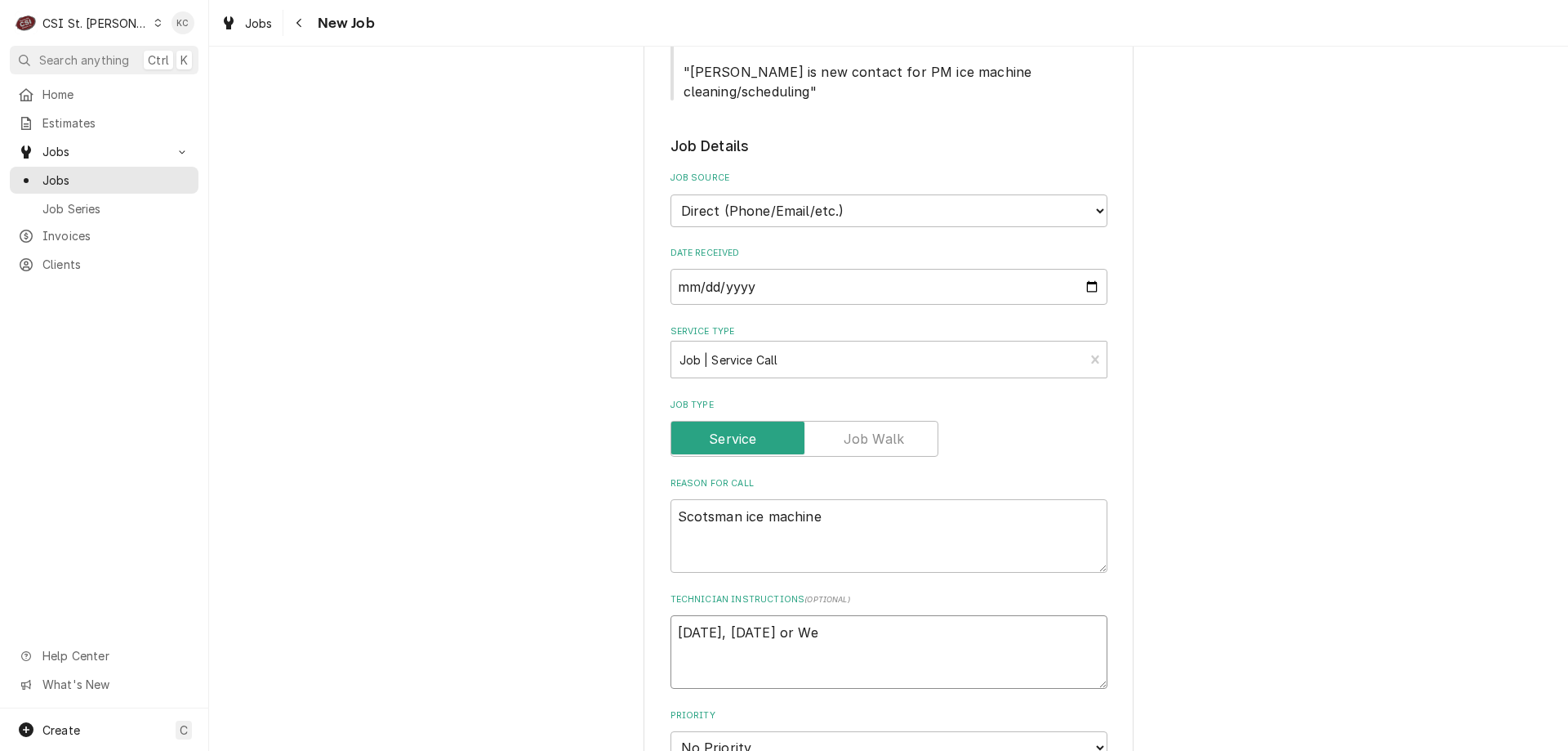
type textarea "x"
type textarea "Monday, Tuesday or Wed"
type textarea "x"
type textarea "Monday, Tuesday or Wedn"
type textarea "x"
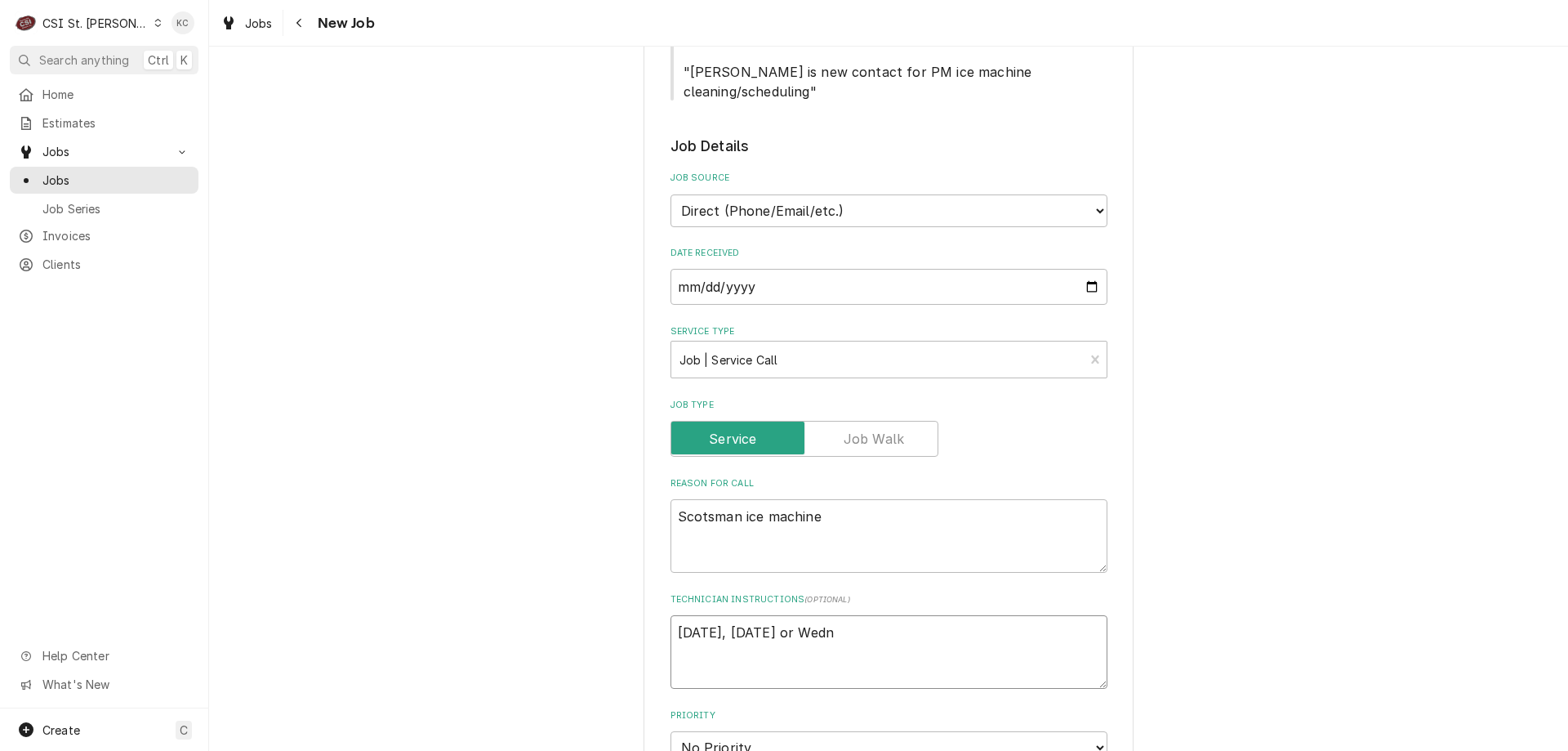
type textarea "Monday, Tuesday or Wedne"
type textarea "x"
type textarea "Monday, Tuesday or Wednes"
type textarea "x"
type textarea "Monday, Tuesday or Wednesd"
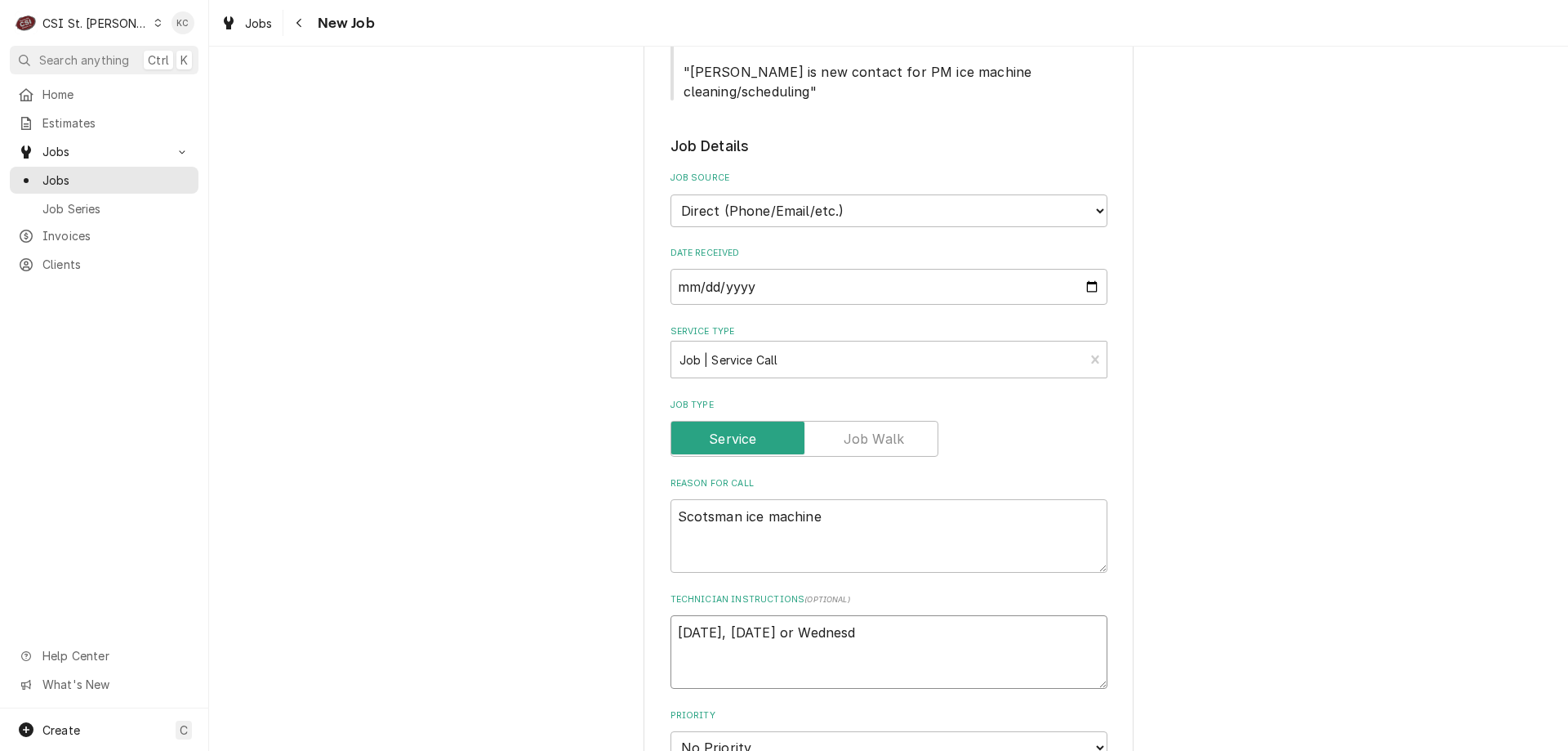
type textarea "x"
type textarea "Monday, Tuesday or Wednesda"
type textarea "x"
type textarea "Monday, Tuesday or Wednesday"
type textarea "x"
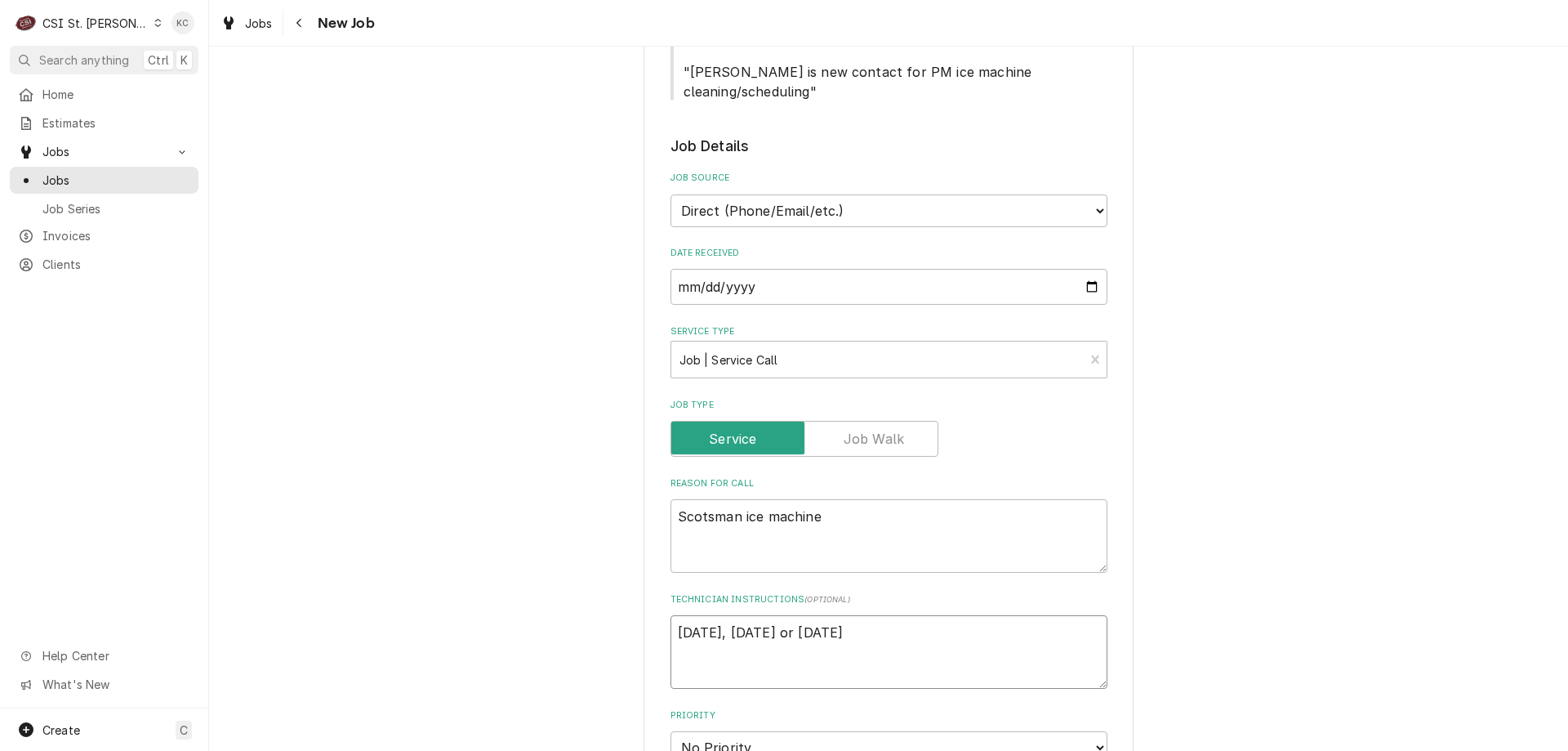
type textarea "Monday, Tuesday or Wednesday"
type textarea "x"
type textarea "Monday, Tuesday or Wednesday 8"
type textarea "x"
type textarea "Monday, Tuesday or Wednesday 8a"
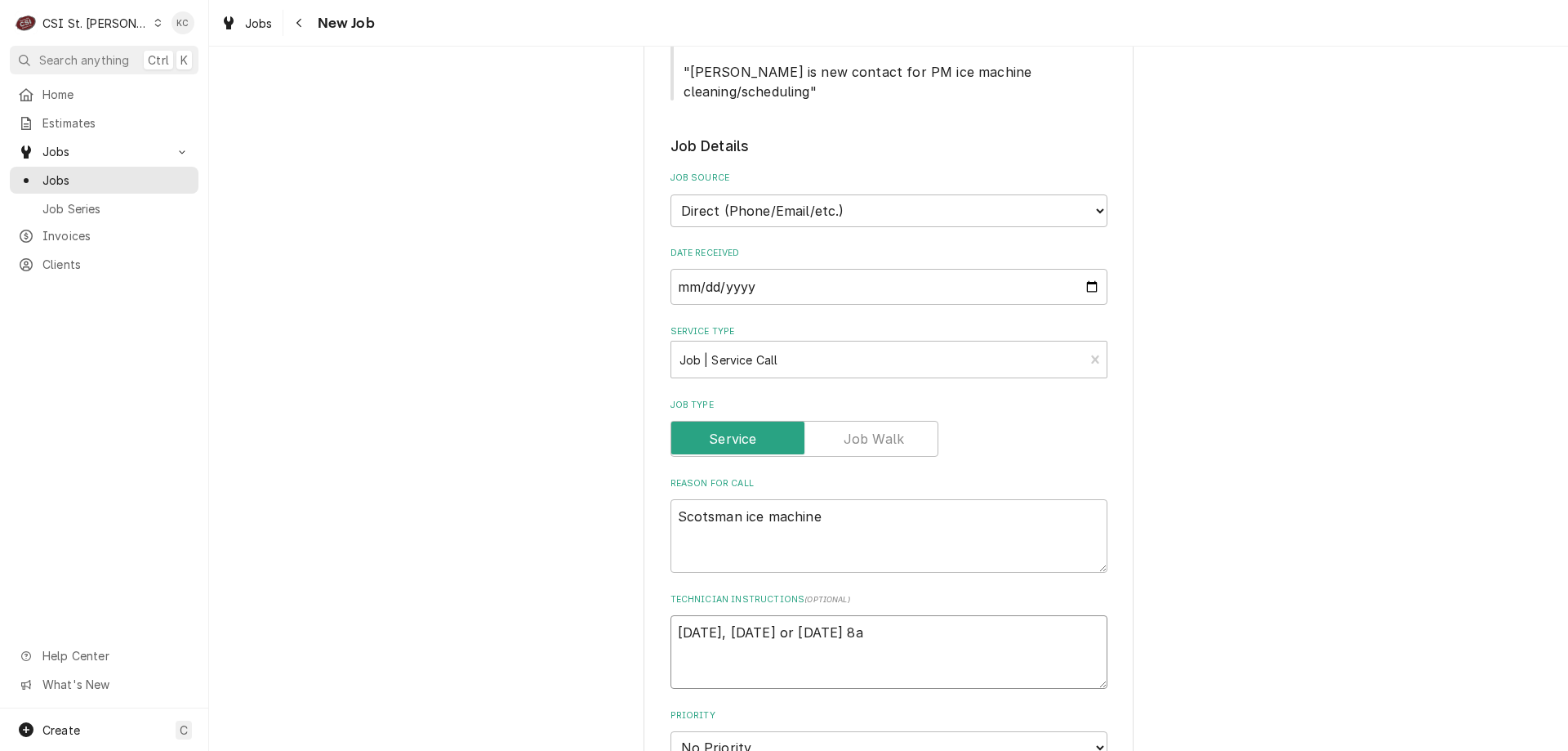
type textarea "x"
type textarea "Monday, Tuesday or Wednesday 8am"
type textarea "x"
type textarea "Monday, Tuesday or Wednesday 8am"
type textarea "x"
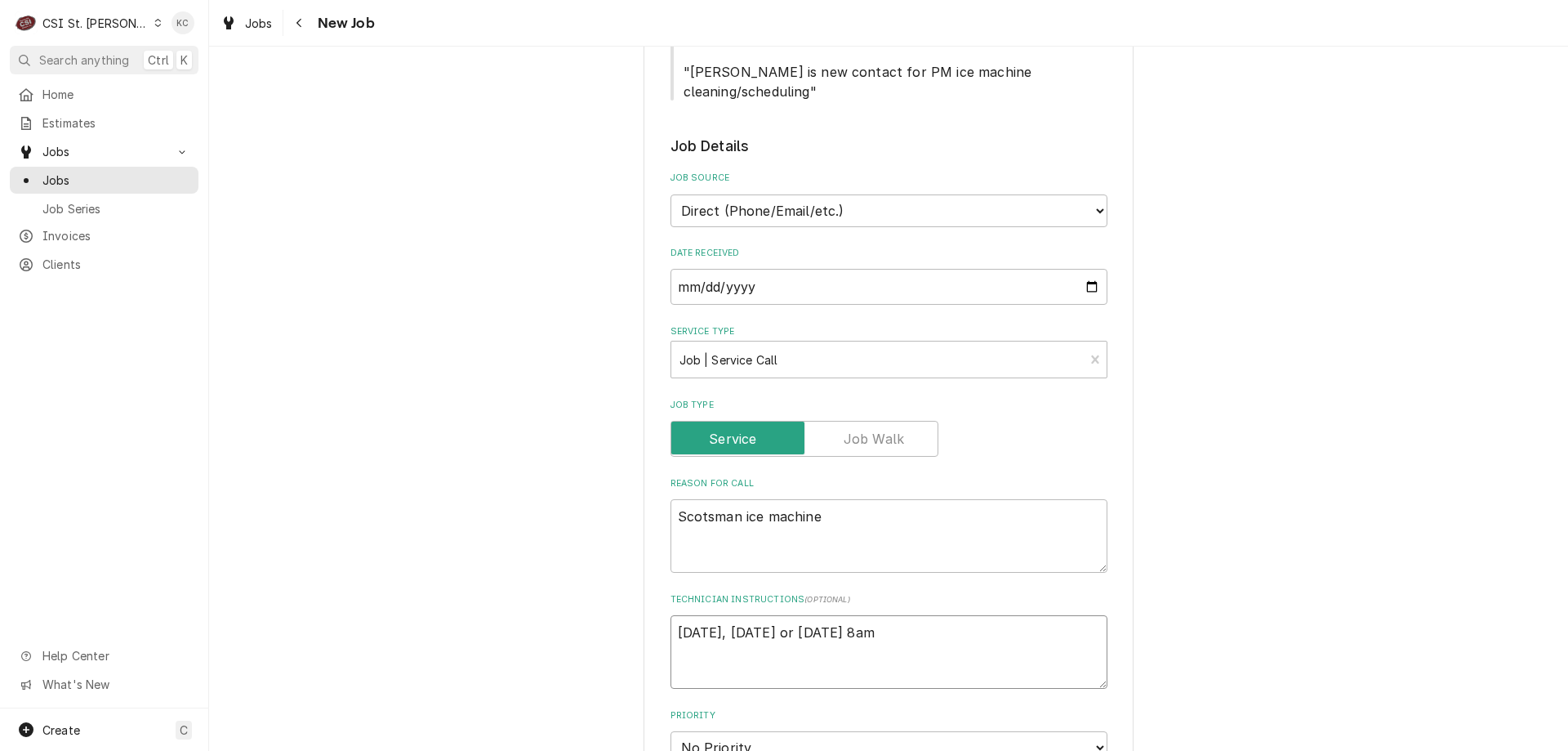
type textarea "Monday, Tuesday or Wednesday 8am 2"
type textarea "x"
type textarea "Monday, Tuesday or Wednesday 8am 23"
type textarea "x"
type textarea "Monday, Tuesday or Wednesday 8am 230"
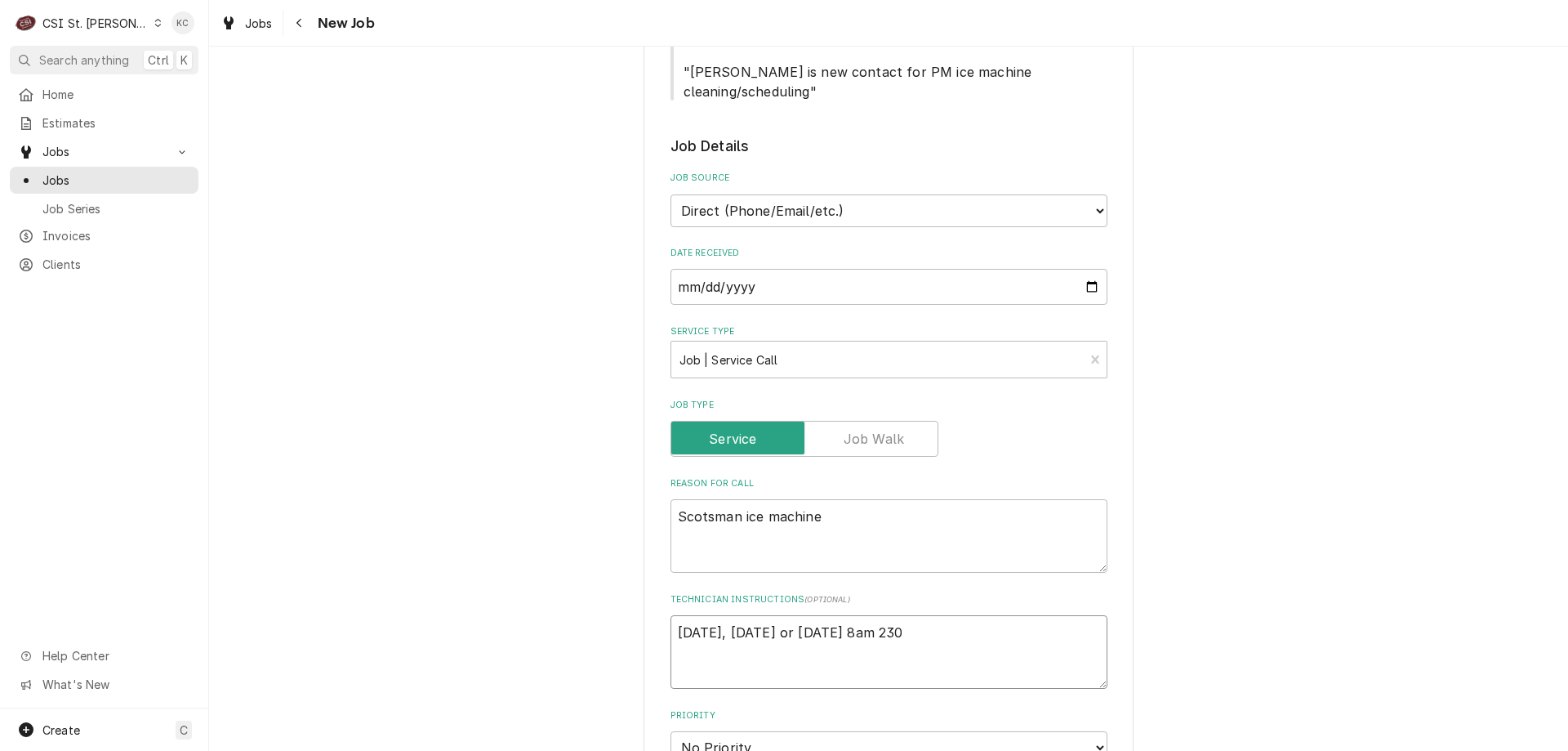
type textarea "x"
type textarea "Monday, Tuesday or Wednesday 8am 230p"
type textarea "x"
type textarea "Monday, Tuesday or Wednesday 8am 230pm"
click at [670, 617] on textarea "Monday, Tuesday or Wednesday 8am 230pm" at bounding box center [889, 652] width 437 height 74
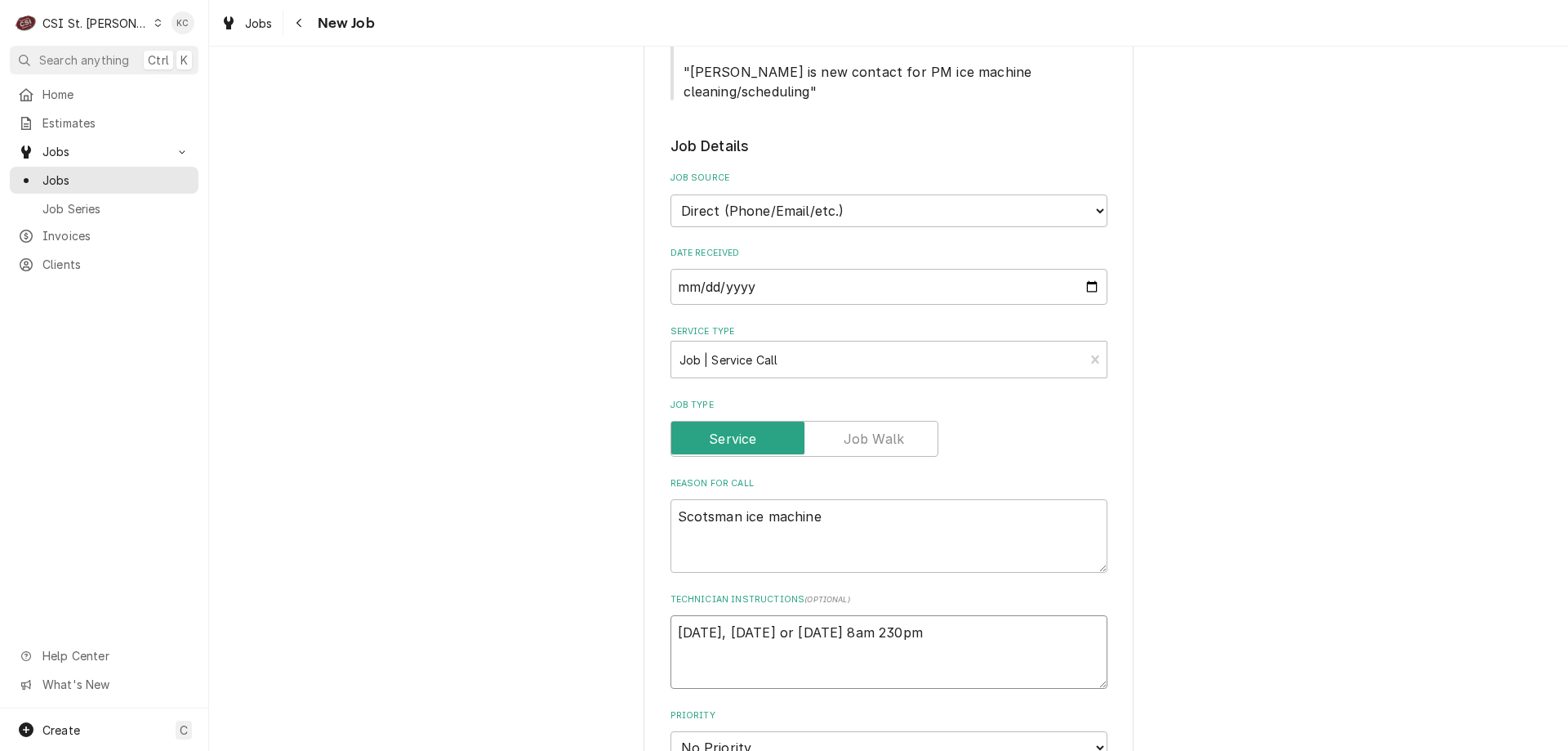
type textarea "x"
type textarea "Monday, Tuesday or Wednesday 8am 230pm"
type textarea "x"
type textarea "Monday, Tuesday or Wednesday 8am 230pm"
type textarea "x"
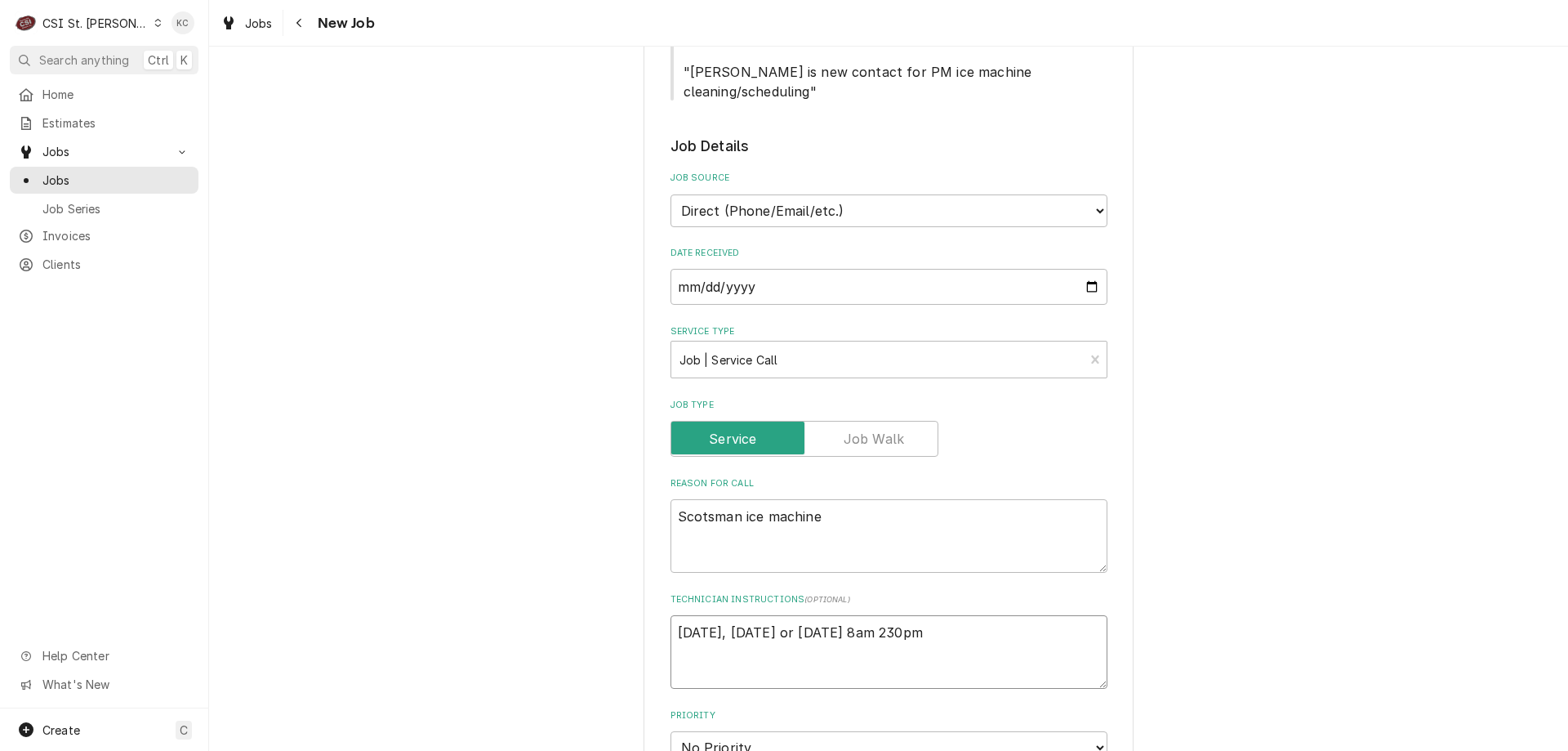
type textarea "J Monday, Tuesday or Wednesday 8am 230pm"
type textarea "x"
type textarea "Je Monday, Tuesday or Wednesday 8am 230pm"
type textarea "x"
type textarea "Jen Monday, Tuesday or Wednesday 8am 230pm"
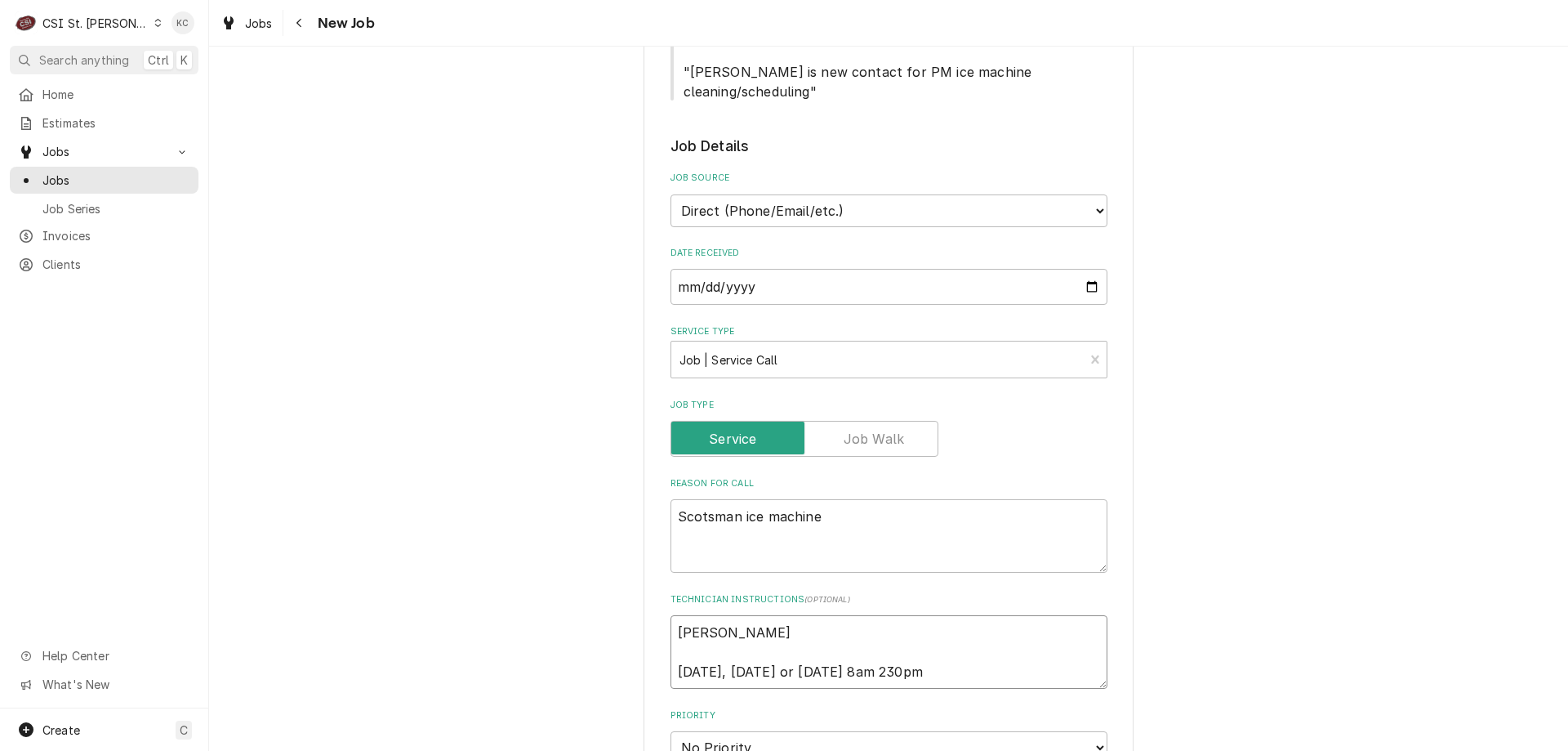
type textarea "x"
type textarea "Jenn Monday, Tuesday or Wednesday 8am 230pm"
type textarea "x"
type textarea "Jenny Monday, Tuesday or Wednesday 8am 230pm"
type textarea "x"
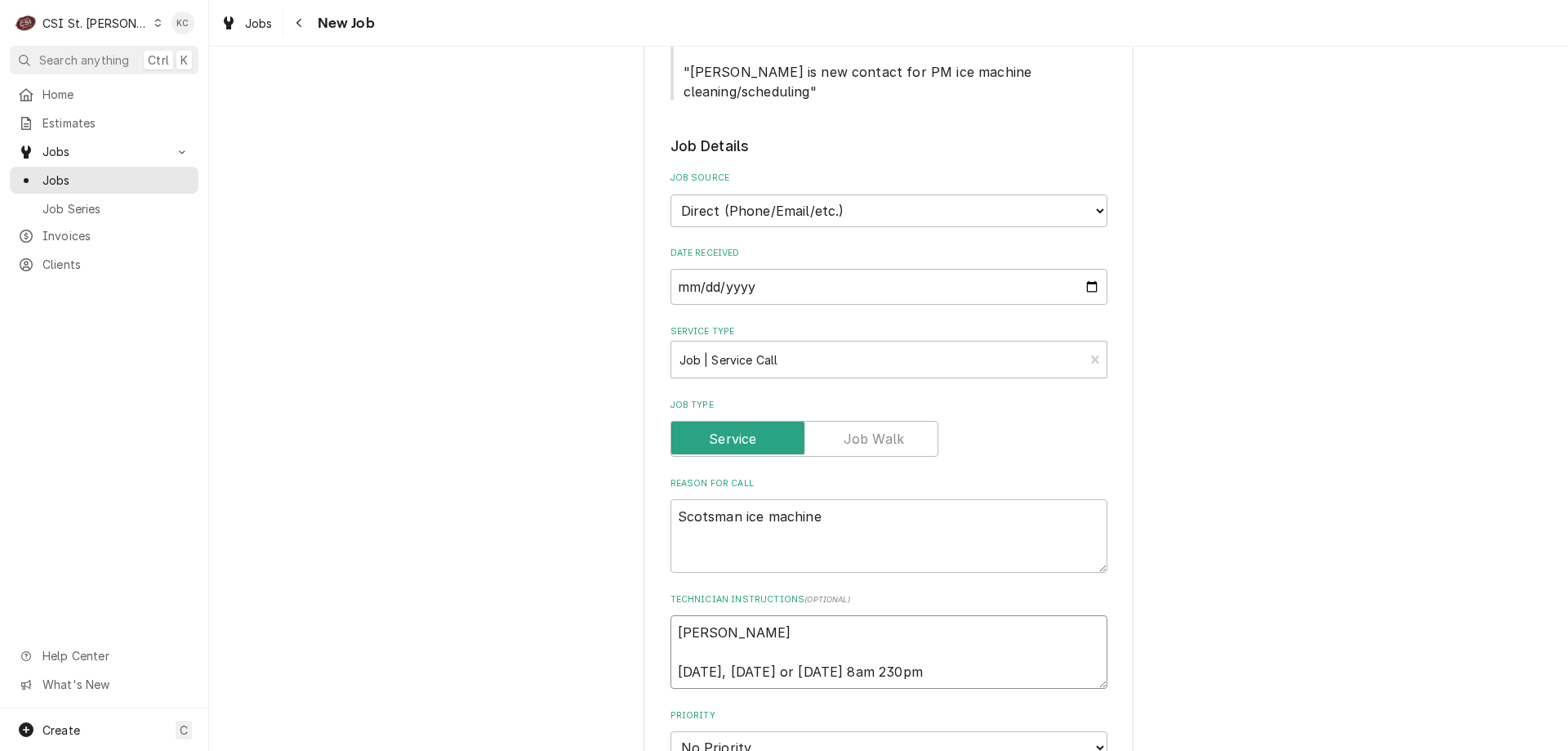
type textarea "Jenny Monday, Tuesday or Wednesday 8am 230pm"
type textarea "x"
type textarea "Jenny F Monday, Tuesday or Wednesday 8am 230pm"
type textarea "x"
type textarea "Jenny Fi Monday, Tuesday or Wednesday 8am 230pm"
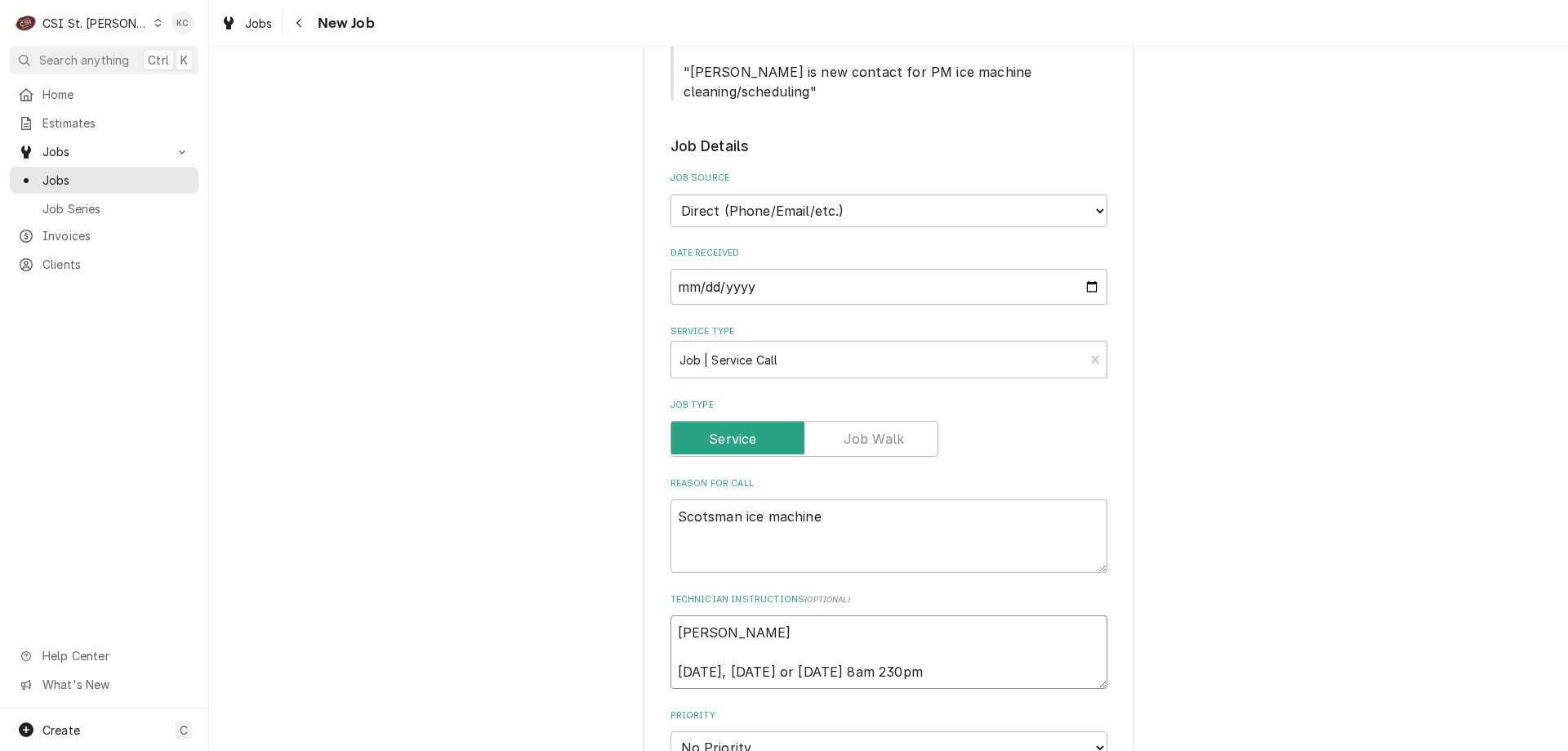
type textarea "x"
type textarea "Jenny Fin Monday, Tuesday or Wednesday 8am 230pm"
type textarea "x"
type textarea "Jenny Fink Monday, Tuesday or Wednesday 8am 230pm"
type textarea "x"
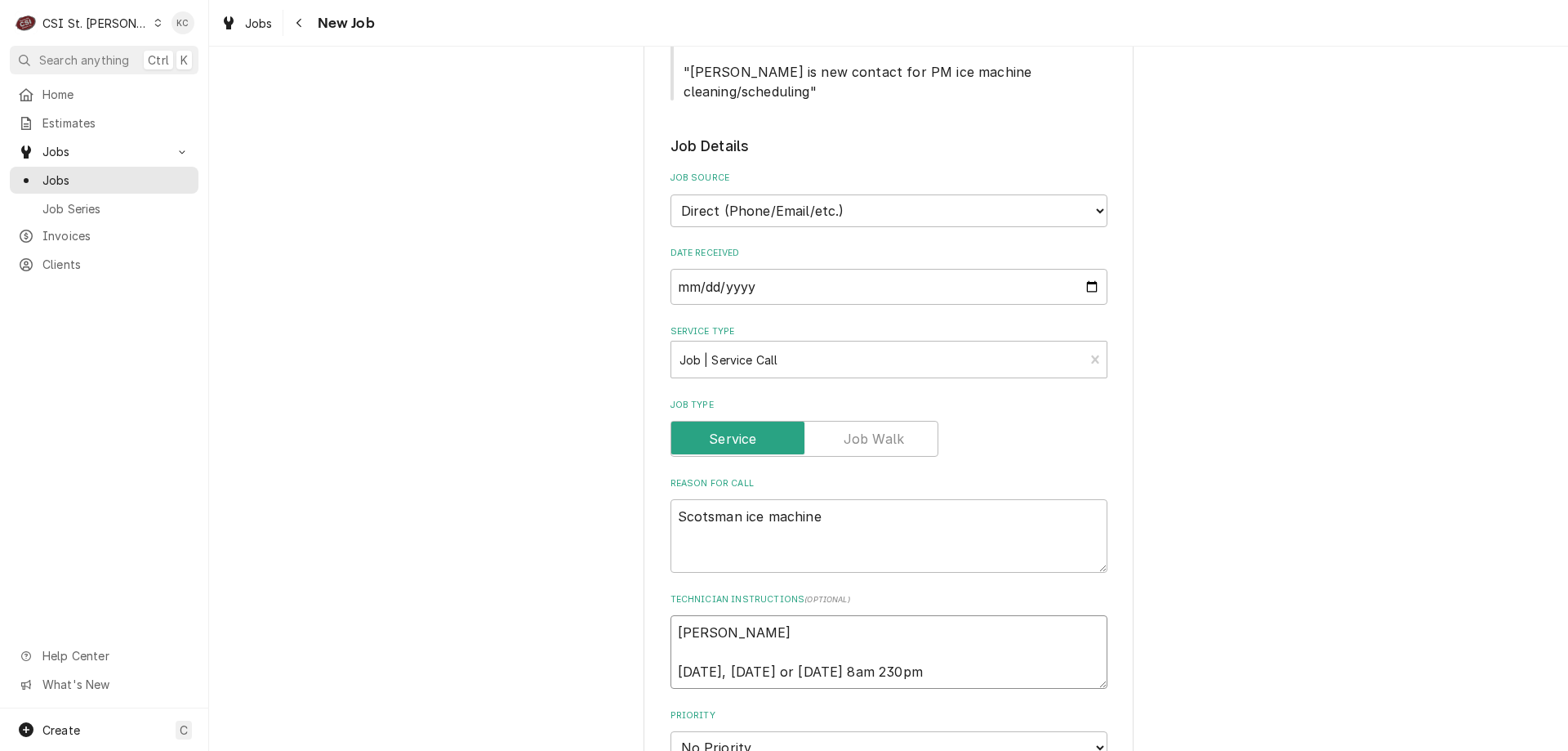
type textarea "Jenny Fink Monday, Tuesday or Wednesday 8am 230pm"
type textarea "x"
type textarea "Jenny Fink - Monday, Tuesday or Wednesday 8am 230pm"
type textarea "x"
type textarea "Jenny Fink - Monday, Tuesday or Wednesday 8am 230pm"
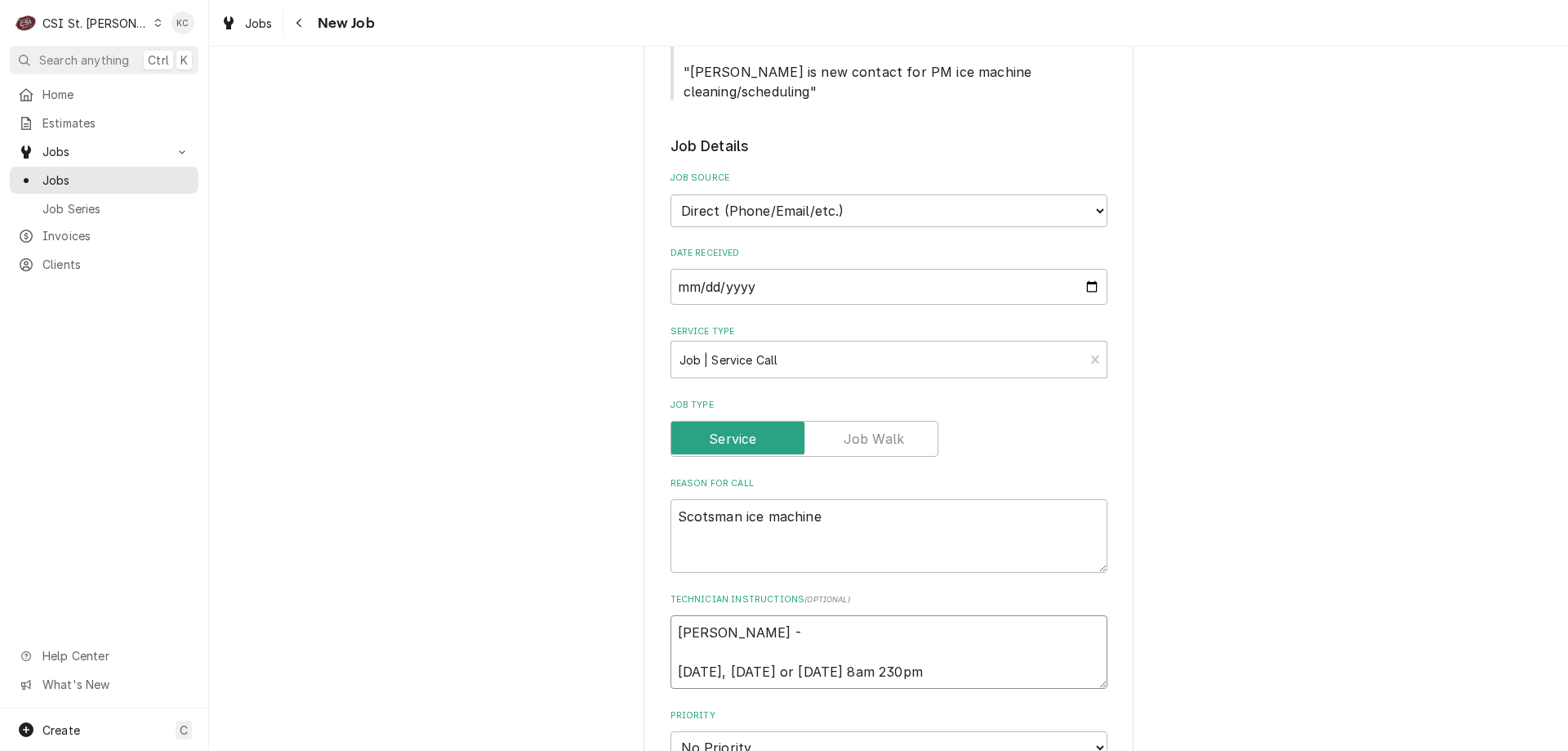
click at [910, 659] on textarea "Jenny Fink - Monday, Tuesday or Wednesday 8am 230pm" at bounding box center [889, 652] width 437 height 74
type textarea "x"
type textarea "Jenny Fink - Monday, Tuesday or Wednesday 8am -230pm"
type textarea "x"
type textarea "Jenny Fink - Monday, Tuesday or Wednesday 8am - 230pm"
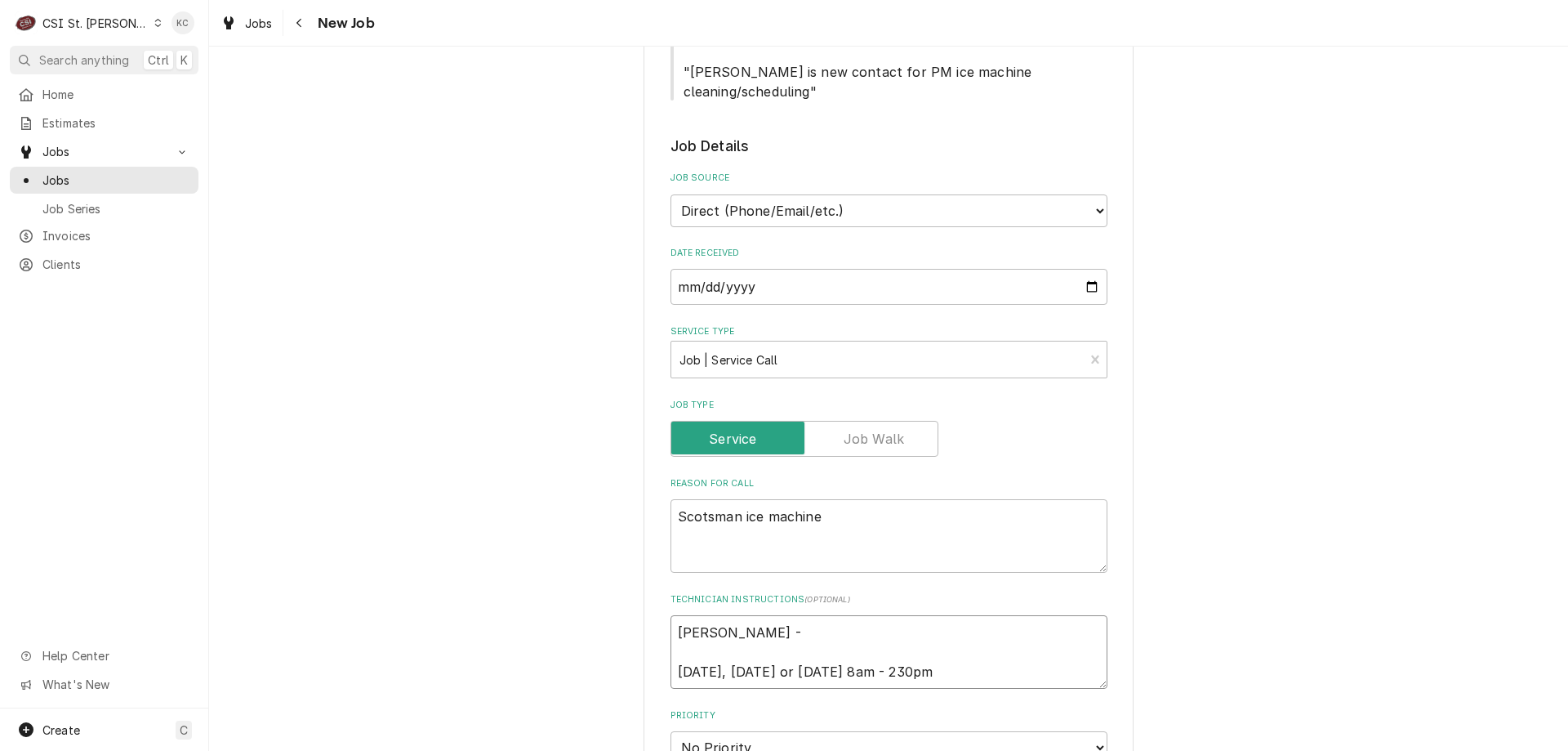
click at [991, 655] on textarea "Jenny Fink - Monday, Tuesday or Wednesday 8am - 230pm" at bounding box center [889, 652] width 437 height 74
type textarea "x"
type textarea "Jenny Fink - Monday, Tuesday or Wednesday 8am - 230pm"
type textarea "x"
type textarea "Jenny Fink - Monday, Tuesday or Wednesday 8am - 230pm -"
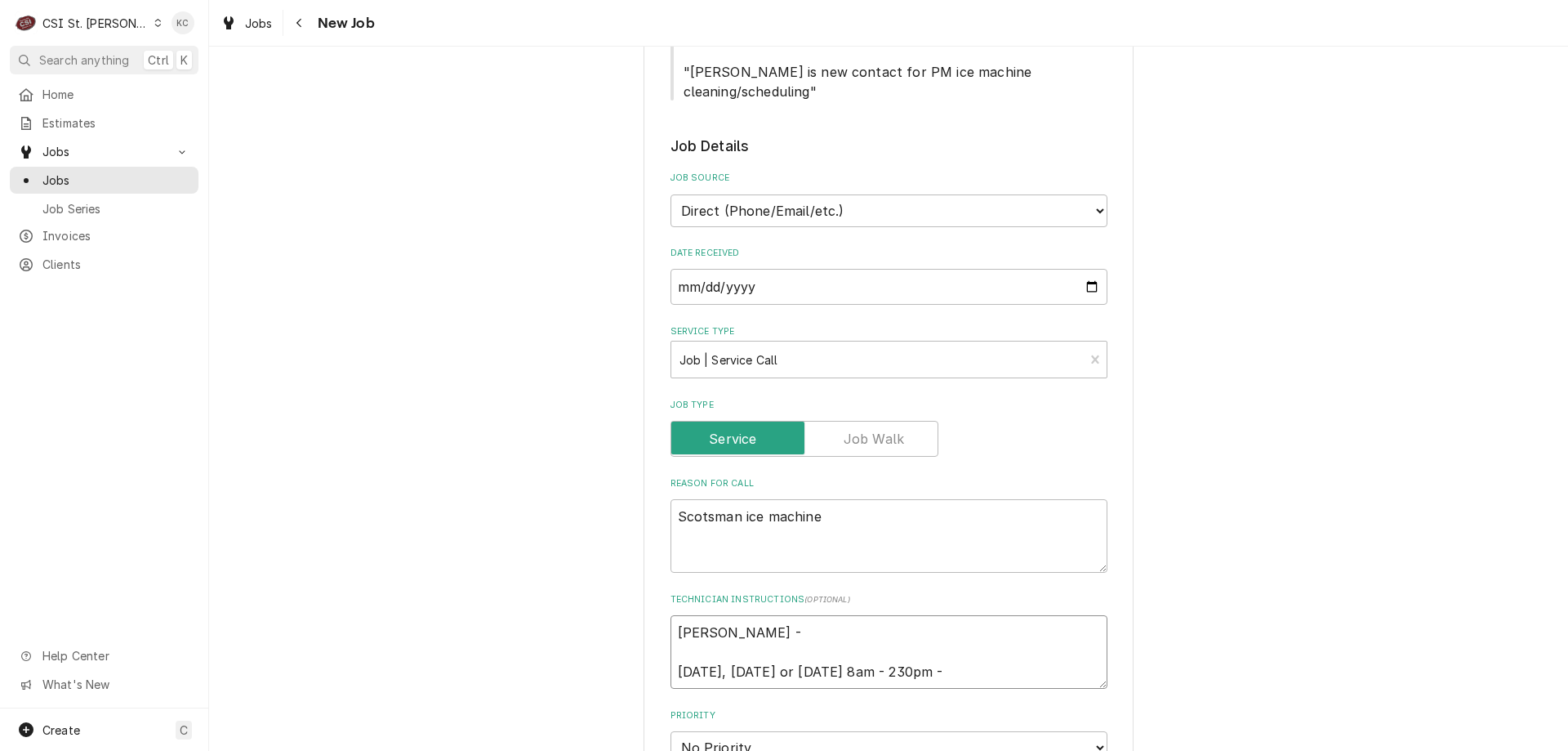
type textarea "x"
type textarea "Jenny Fink - Monday, Tuesday or Wednesday 8am - 230pm -"
type textarea "x"
type textarea "Jenny Fink - Monday, Tuesday or Wednesday 8am - 230pm - M"
type textarea "x"
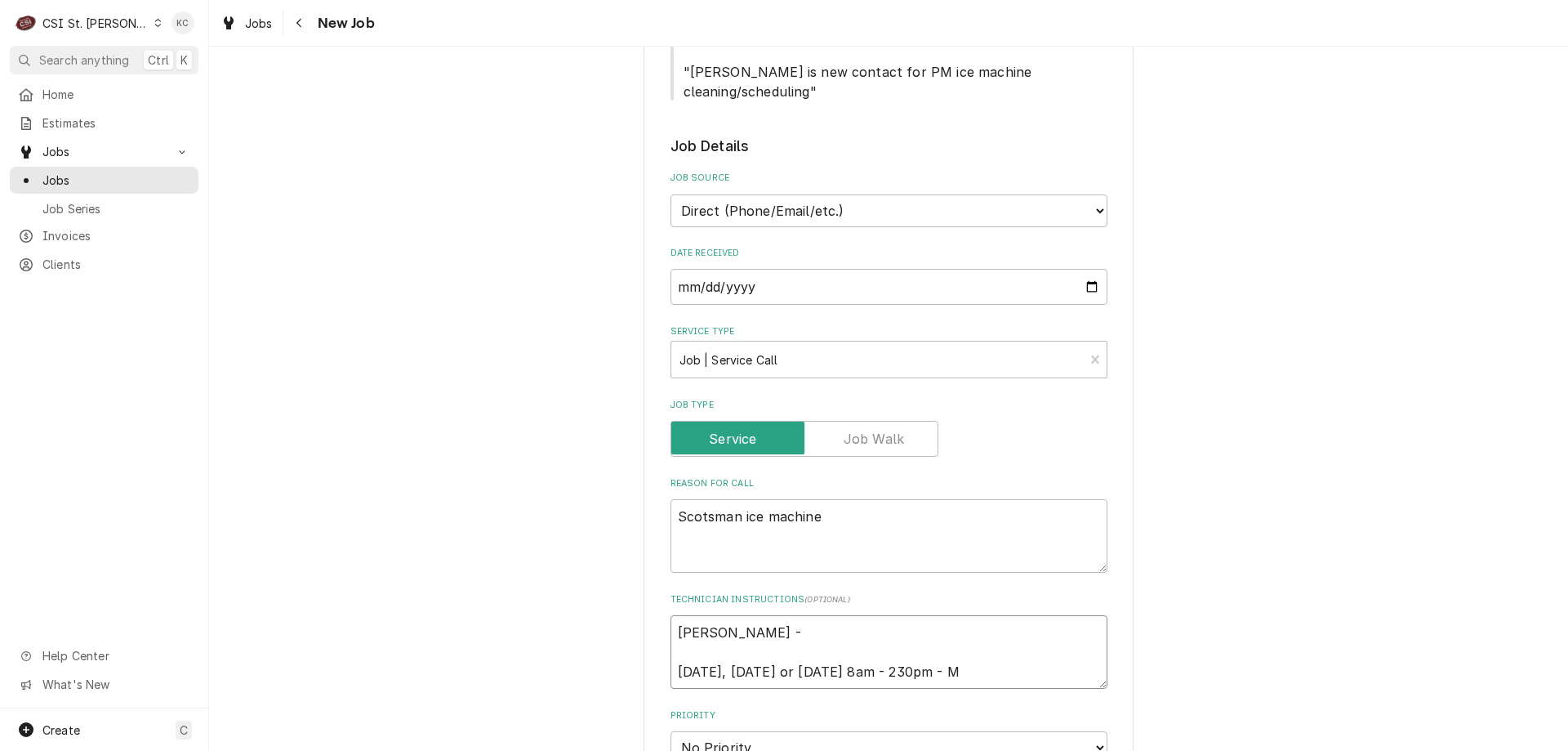
type textarea "Jenny Fink - Monday, Tuesday or Wednesday 8am - 230pm - MU"
type textarea "x"
type textarea "Jenny Fink - Monday, Tuesday or Wednesday 8am - 230pm - MUS"
type textarea "x"
type textarea "Jenny Fink - Monday, Tuesday or Wednesday 8am - 230pm - MUST"
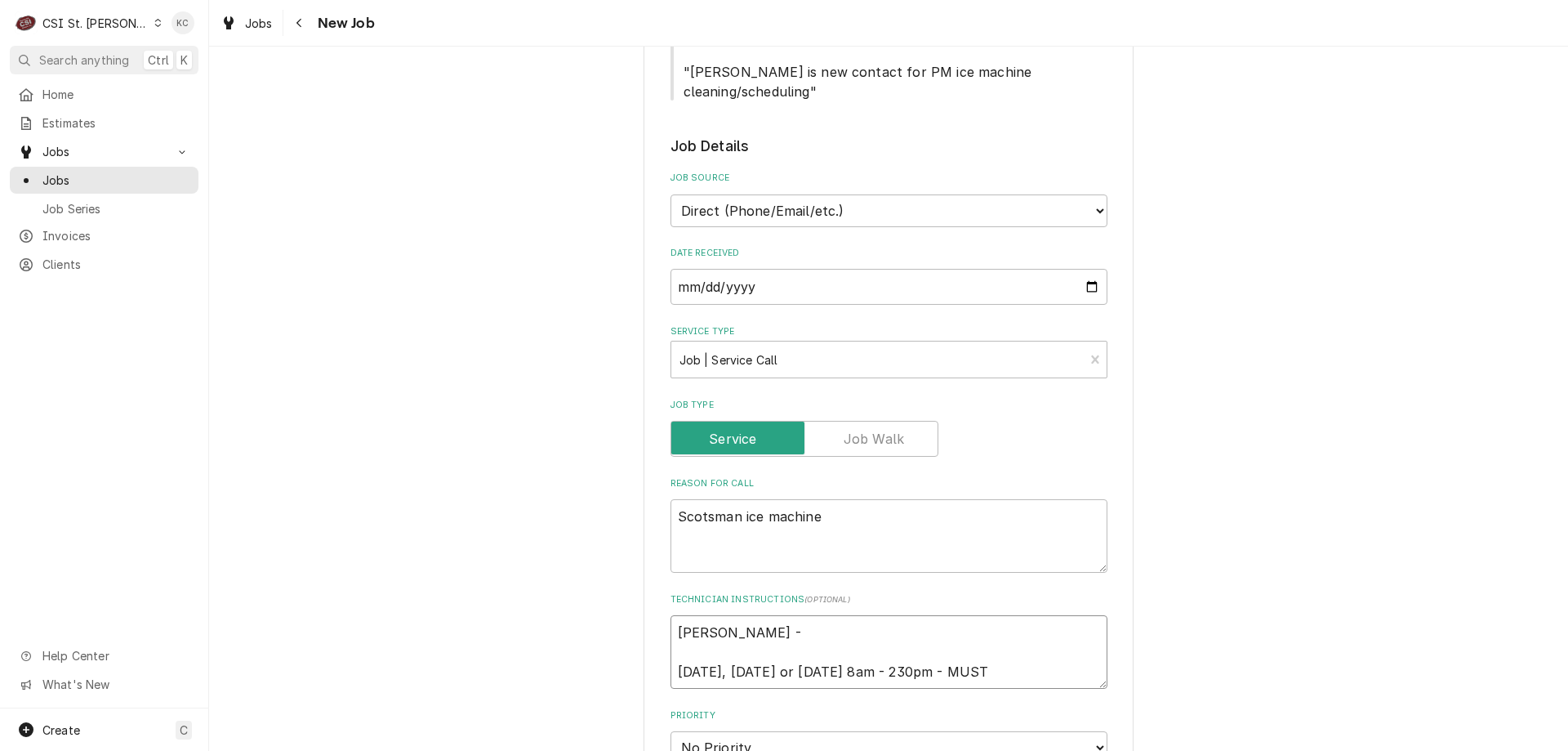
type textarea "x"
type textarea "Jenny Fink - Monday, Tuesday or Wednesday 8am - 230pm - MUST"
type textarea "x"
type textarea "Jenny Fink - Monday, Tuesday or Wednesday 8am - 230pm - MUST B"
type textarea "x"
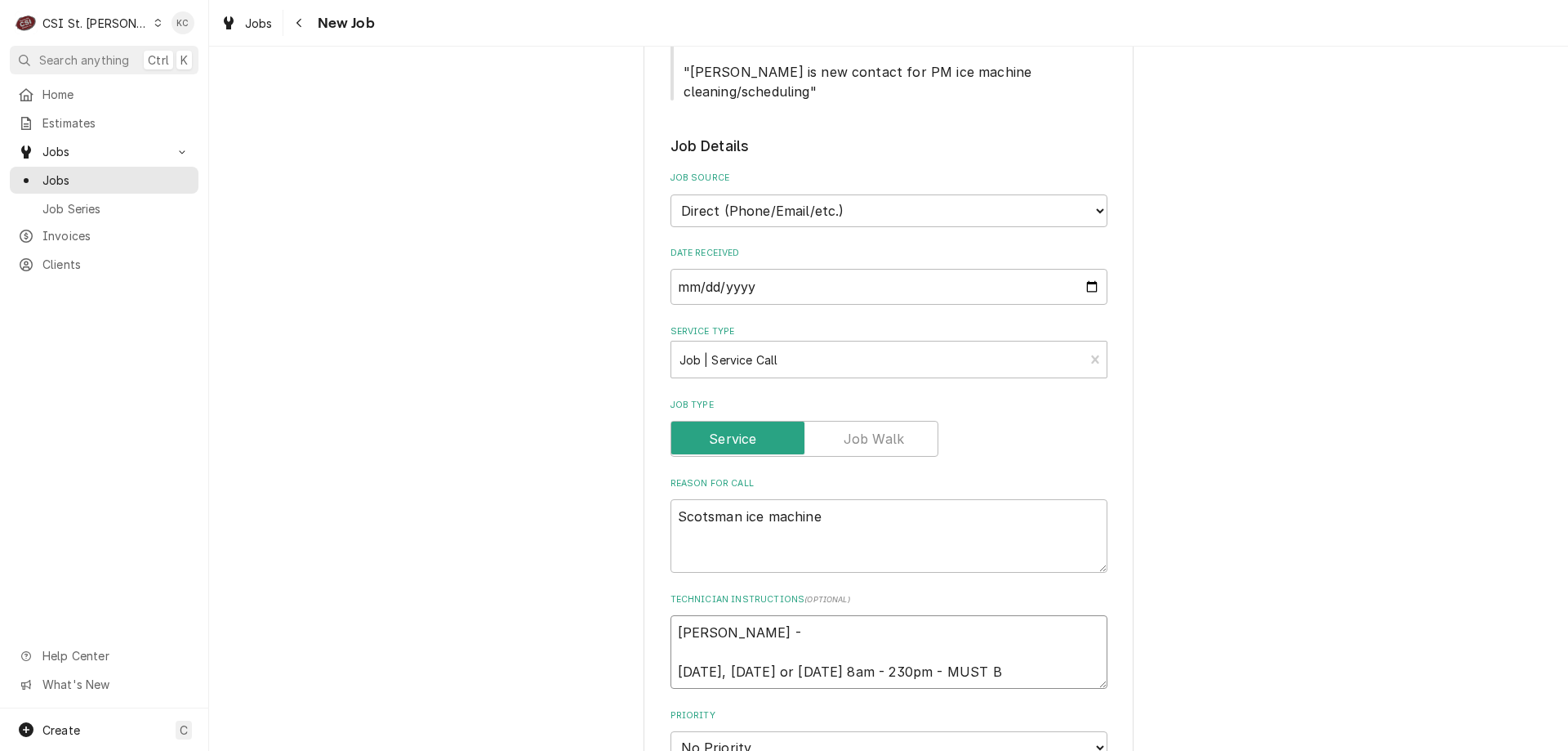
type textarea "Jenny Fink - Monday, Tuesday or Wednesday 8am - 230pm - MUST BE"
type textarea "x"
type textarea "Jenny Fink - Monday, Tuesday or Wednesday 8am - 230pm - MUST BE"
type textarea "x"
type textarea "Jenny Fink - Monday, Tuesday or Wednesday 8am - 230pm - MUST BE A"
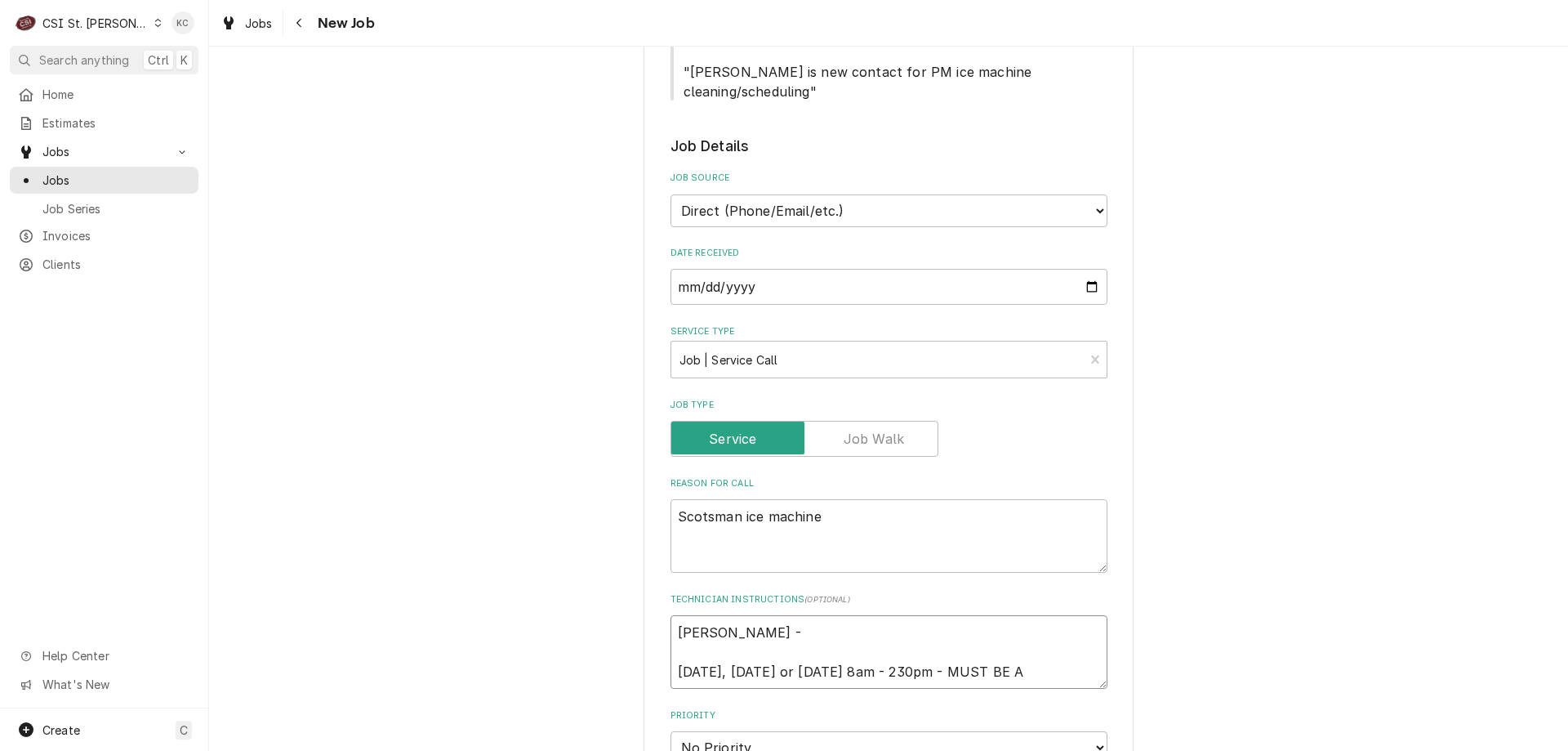
type textarea "x"
type textarea "Jenny Fink - Monday, Tuesday or Wednesday 8am - 230pm - MUST BE AT"
type textarea "x"
type textarea "Jenny Fink - Monday, Tuesday or Wednesday 8am - 230pm - MUST BE AT"
click at [1075, 649] on textarea "Jenny Fink - Monday, Tuesday or Wednesday 8am - 230pm - MUST BE AT" at bounding box center [889, 652] width 437 height 74
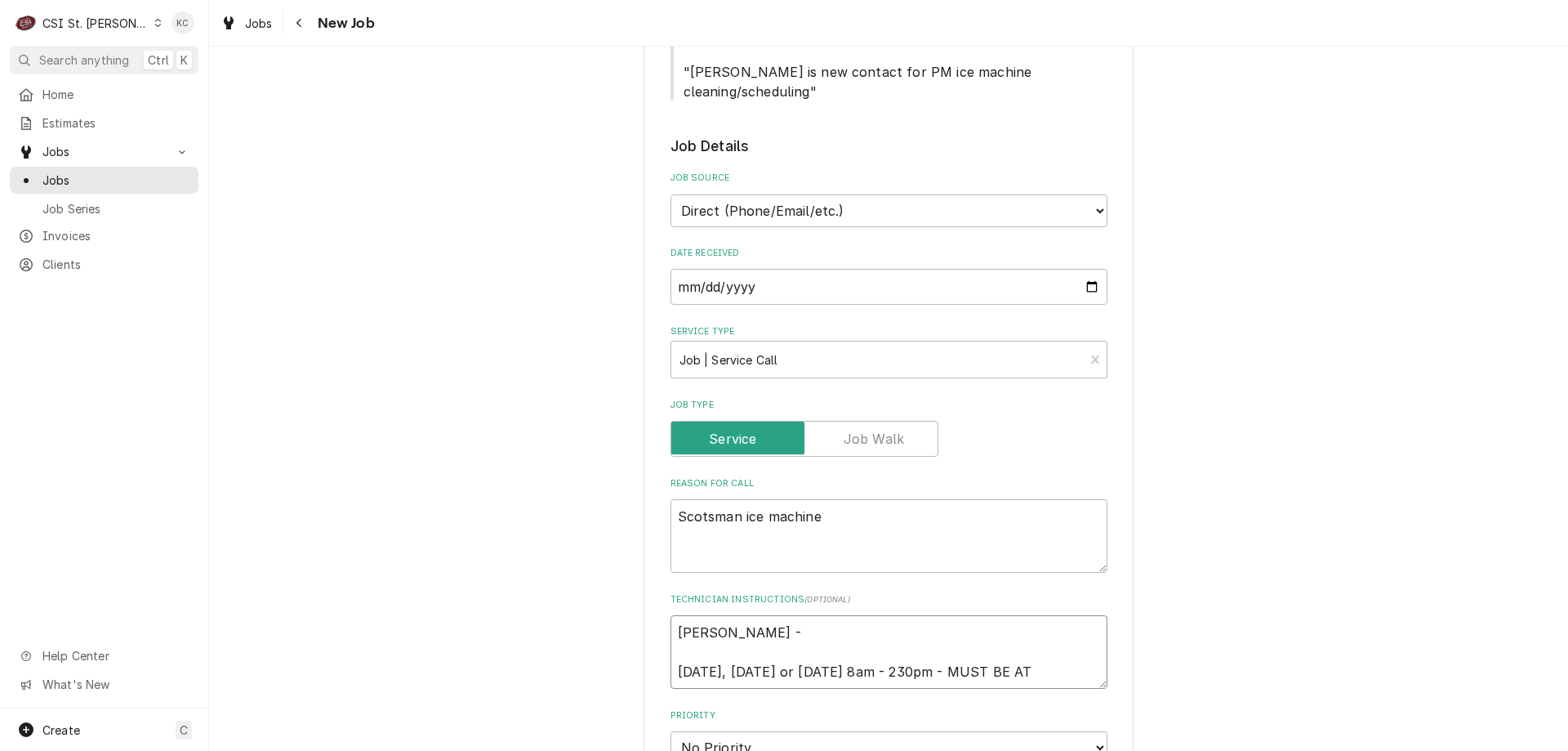
type textarea "x"
type textarea "Jenny Fink - Monday, Tuesday or Wednesday 8am - 230pm - MUST BE AT 8"
type textarea "x"
type textarea "Jenny Fink - Monday, Tuesday or Wednesday 8am - 230pm - MUST BE AT 8A"
type textarea "x"
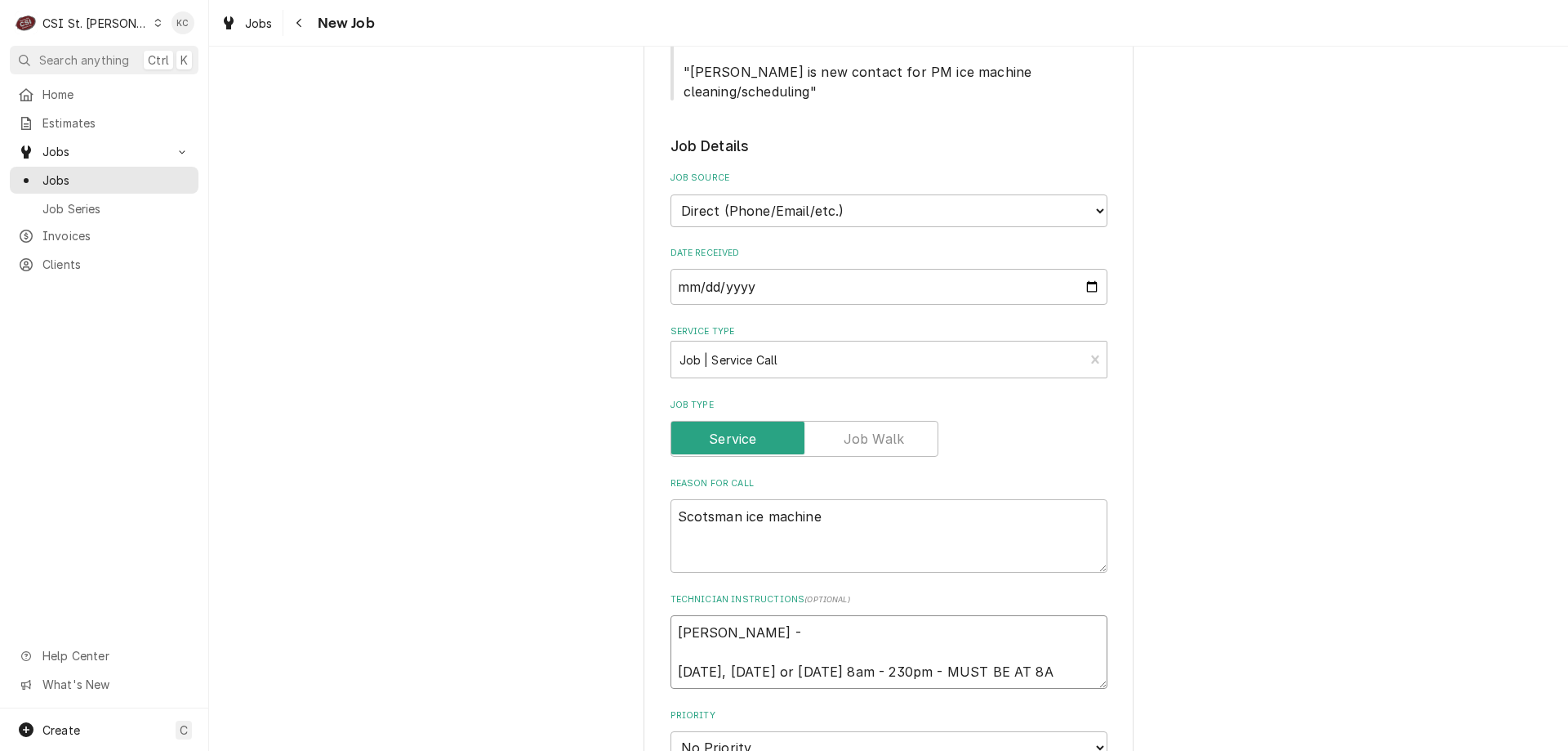
type textarea "Jenny Fink - Monday, Tuesday or Wednesday 8am - 230pm - MUST BE AT 8AM"
type textarea "x"
type textarea "Jenny Fink - Monday, Tuesday or Wednesday 8am - 230pm - MUST BE AT 8AM"
click at [785, 615] on textarea "Jenny Fink - Monday, Tuesday or Wednesday 8am - 230pm - MUST BE AT 8AM" at bounding box center [889, 652] width 437 height 74
click at [874, 501] on textarea "Scotsman ice machine" at bounding box center [889, 536] width 437 height 74
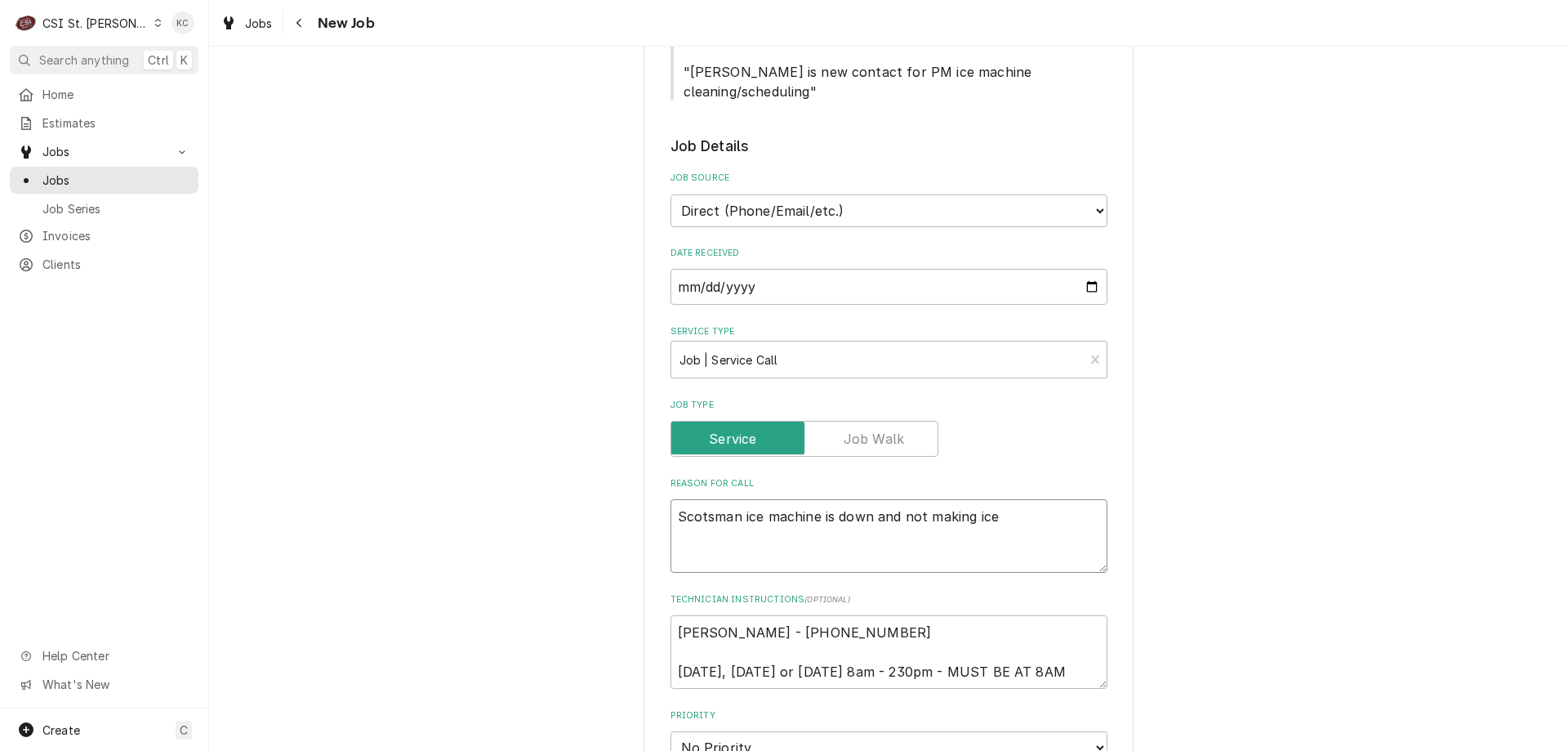
click at [670, 500] on textarea "Scotsman ice machine is down and not making ice" at bounding box center [889, 536] width 437 height 74
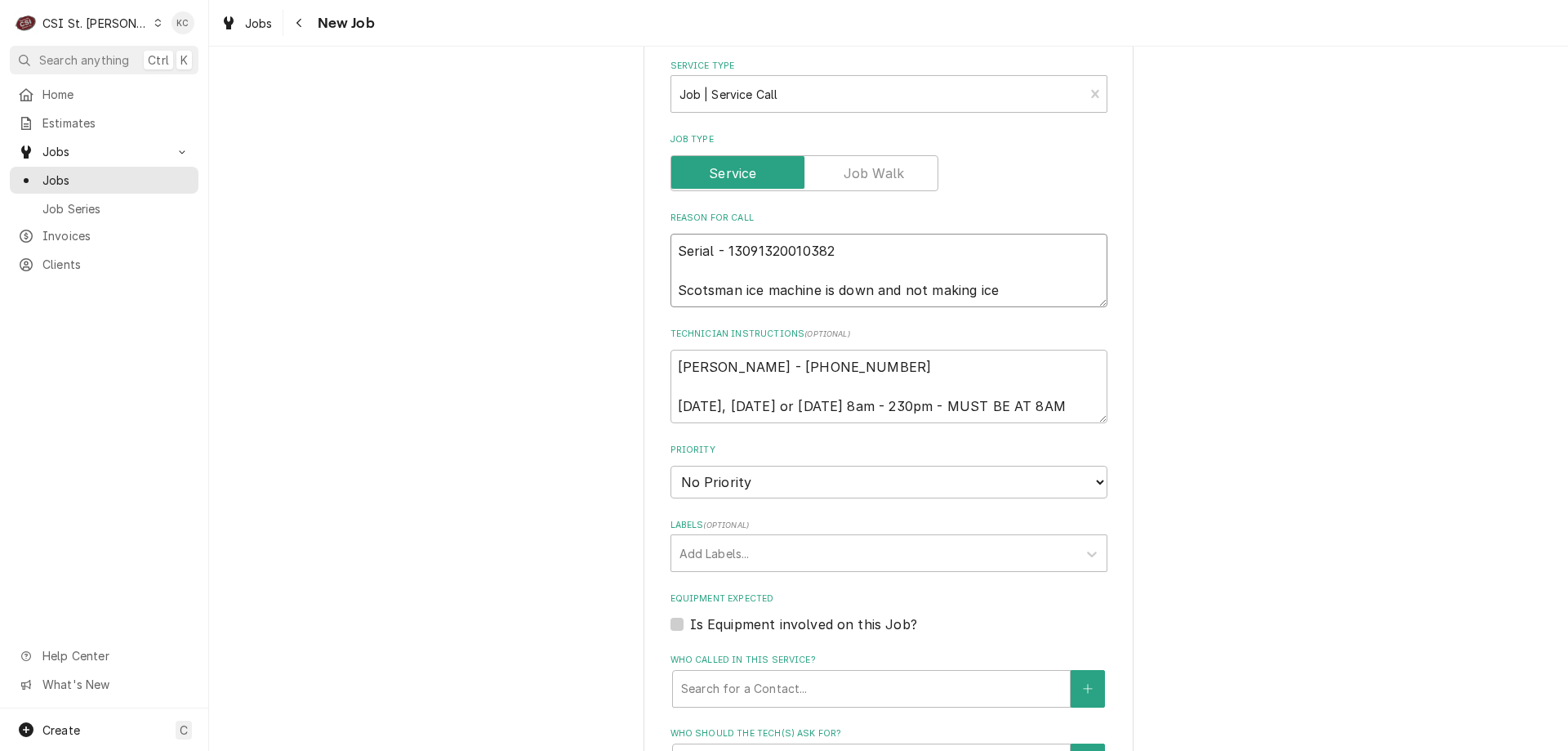
scroll to position [817, 0]
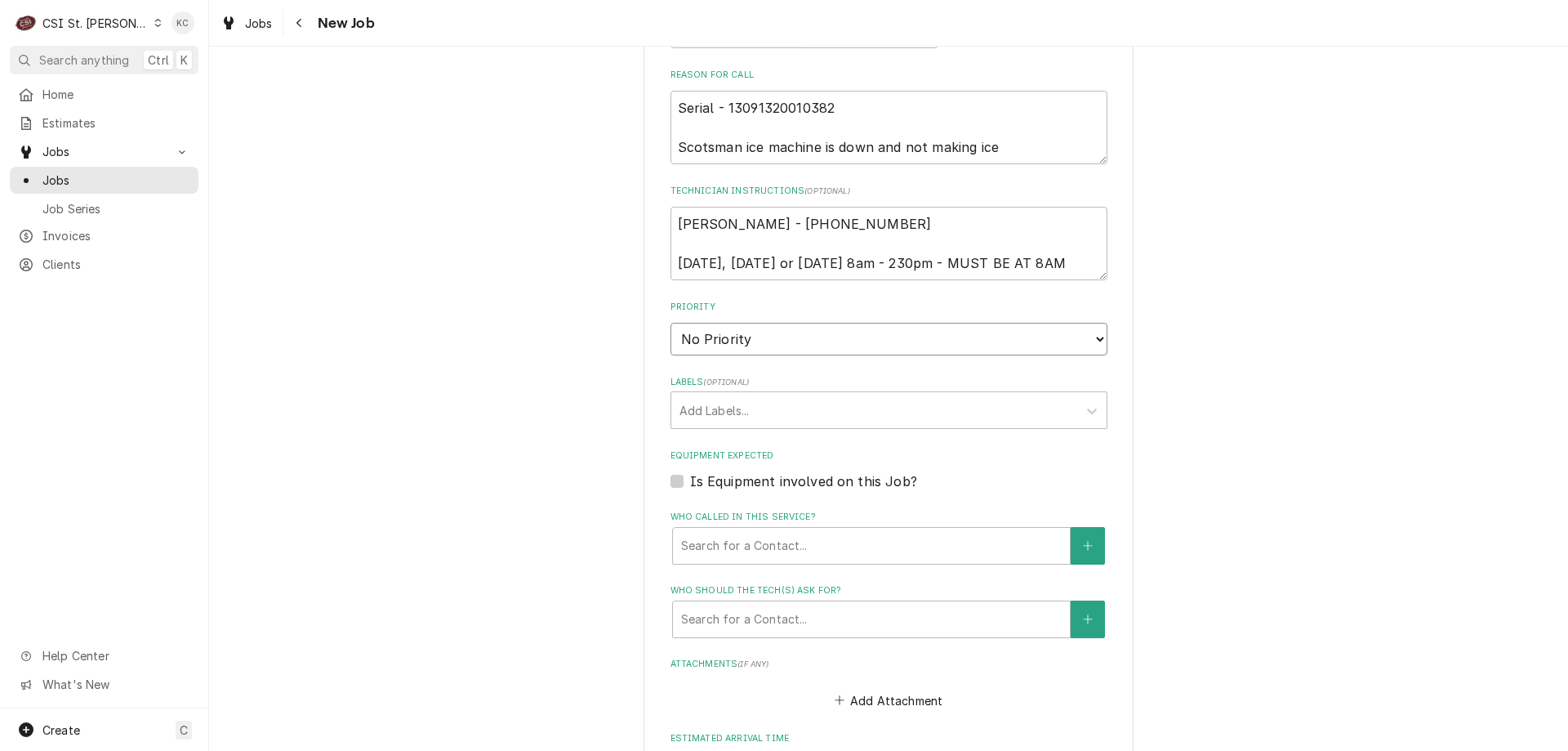
click at [775, 336] on select "No Priority Urgent High Medium Low" at bounding box center [889, 339] width 437 height 33
click at [670, 323] on select "No Priority Urgent High Medium Low" at bounding box center [889, 339] width 437 height 33
click at [772, 395] on div "Labels" at bounding box center [874, 410] width 389 height 30
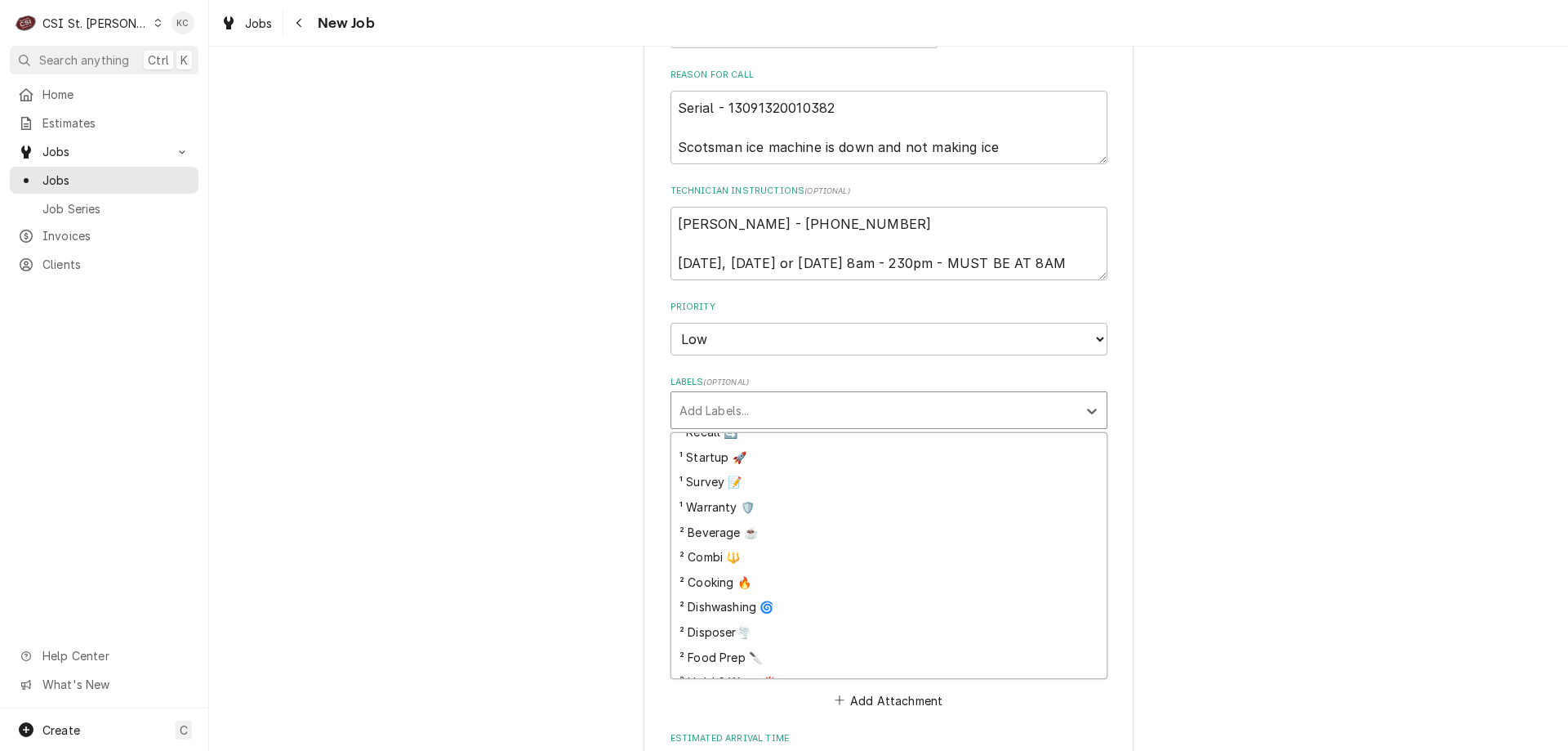
scroll to position [245, 0]
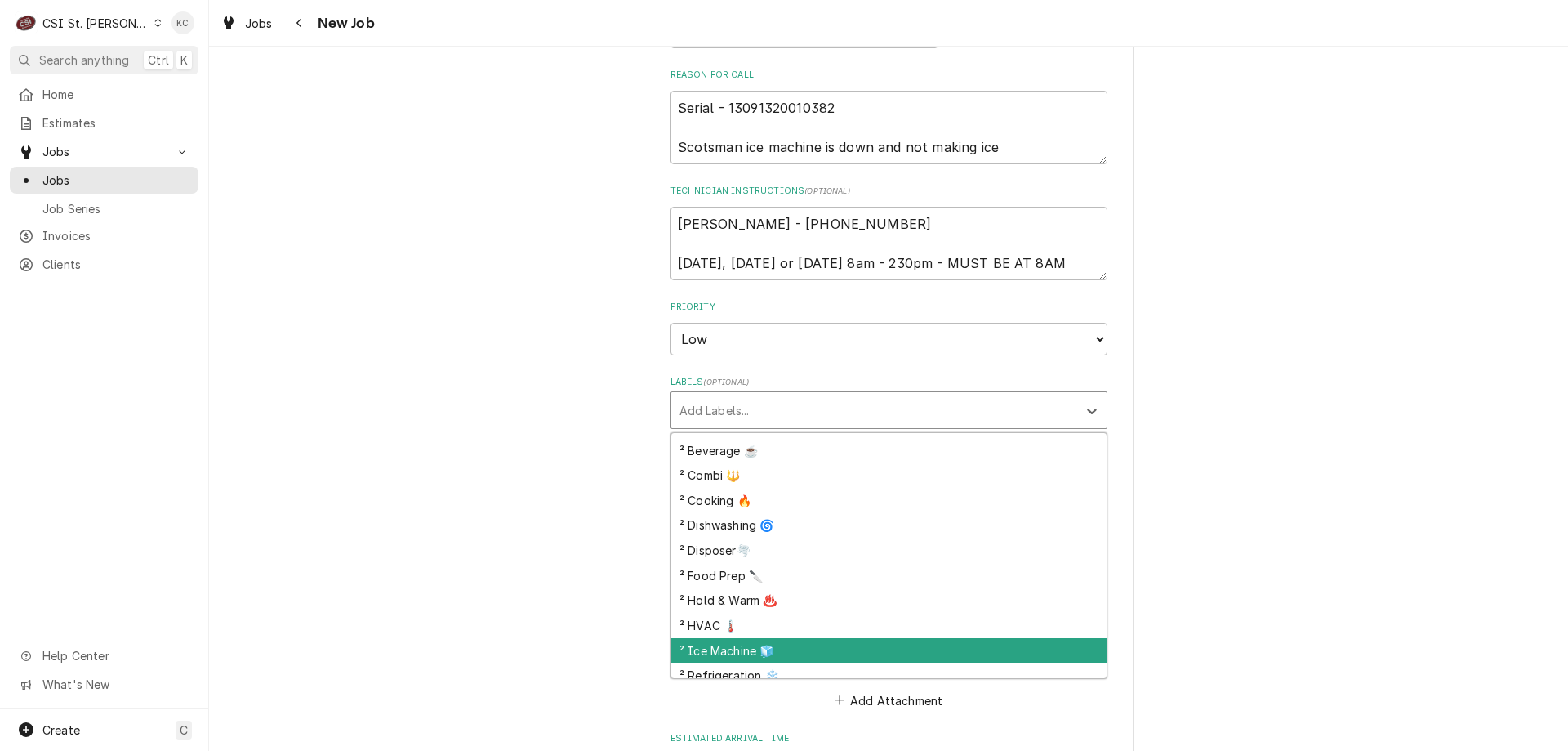
click at [785, 639] on div "² Ice Machine 🧊" at bounding box center [889, 651] width 436 height 26
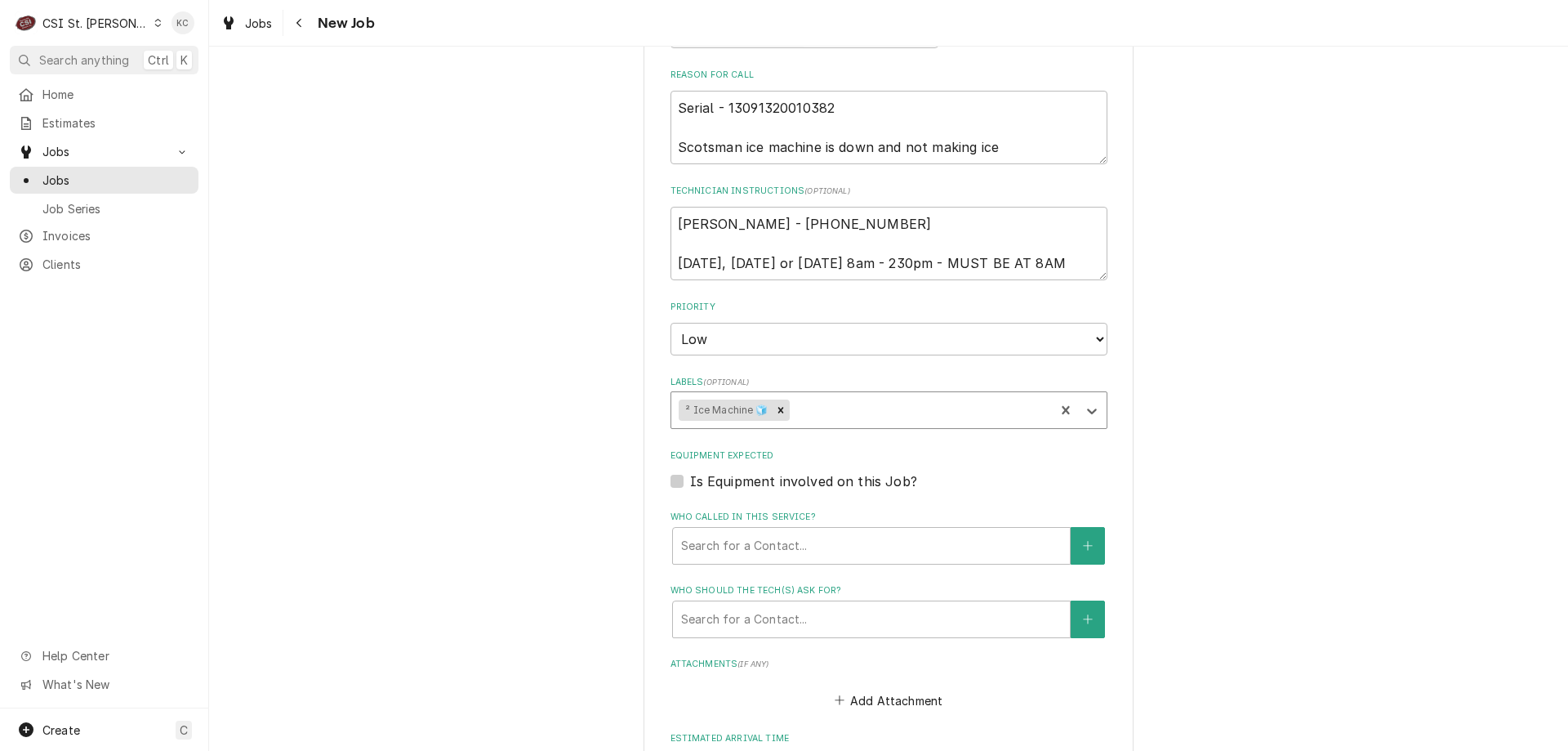
click at [1223, 561] on div "Please provide the following information to create a job: Client Details Client…" at bounding box center [889, 165] width 1359 height 1837
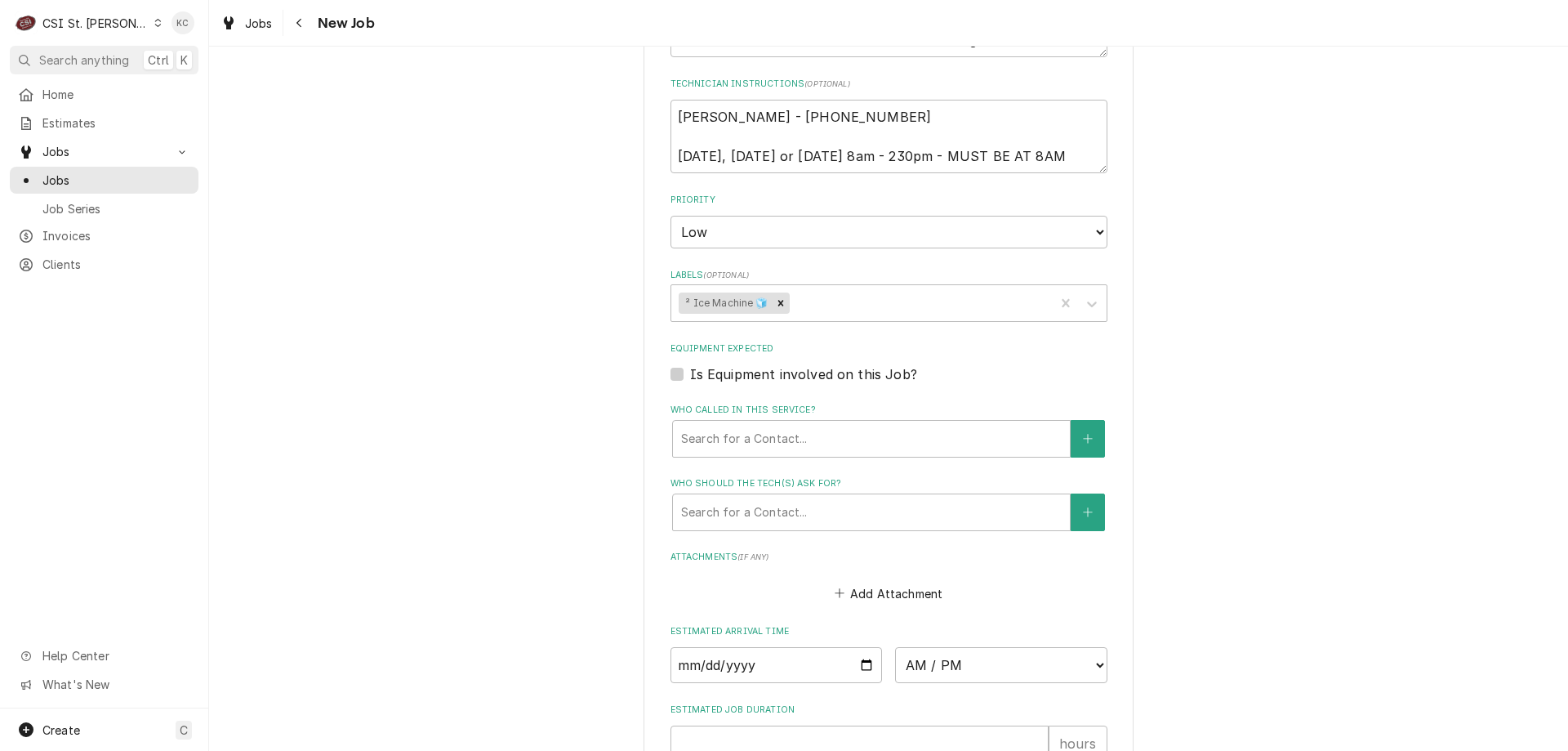
scroll to position [1130, 0]
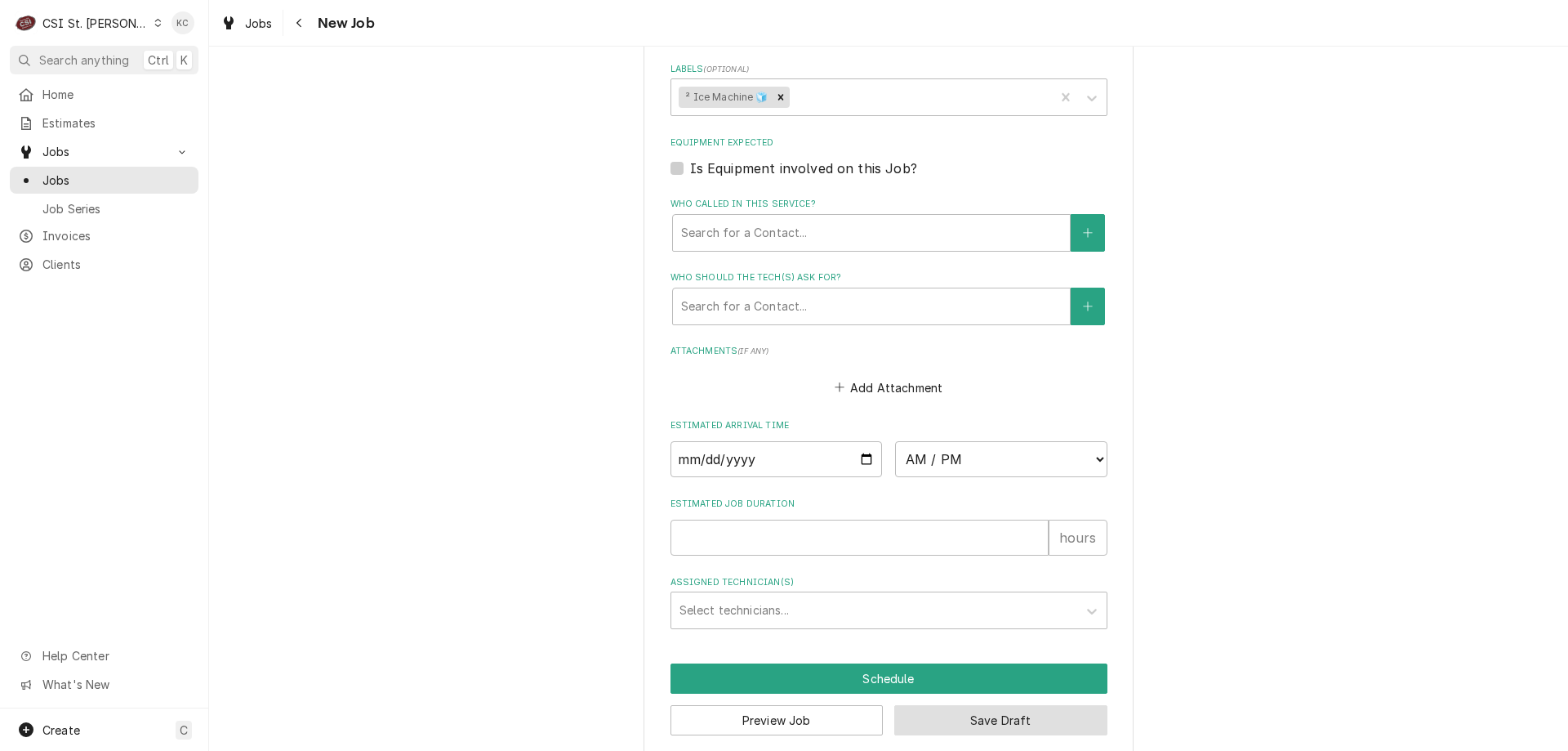
click at [1042, 706] on button "Save Draft" at bounding box center [1001, 720] width 213 height 31
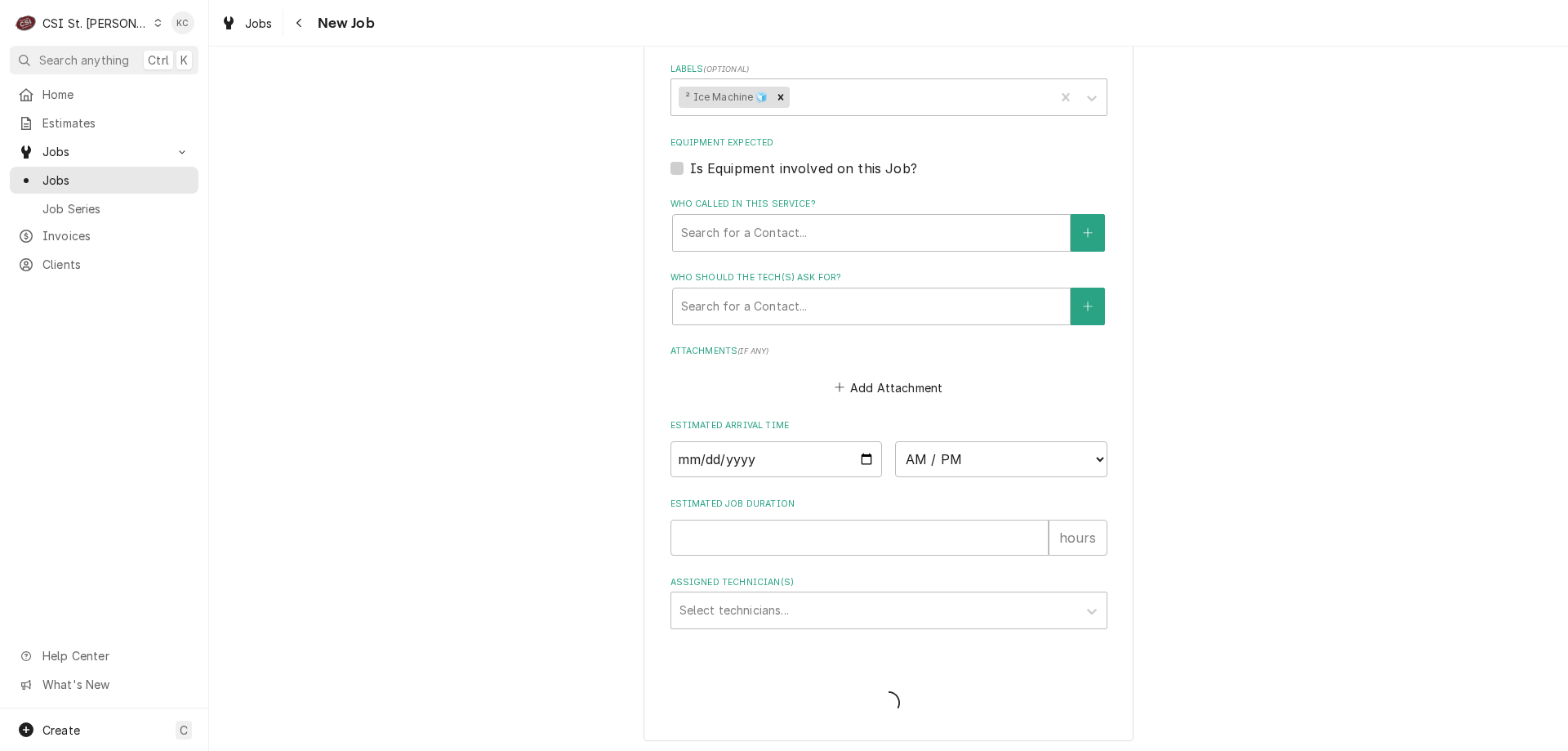
scroll to position [1116, 0]
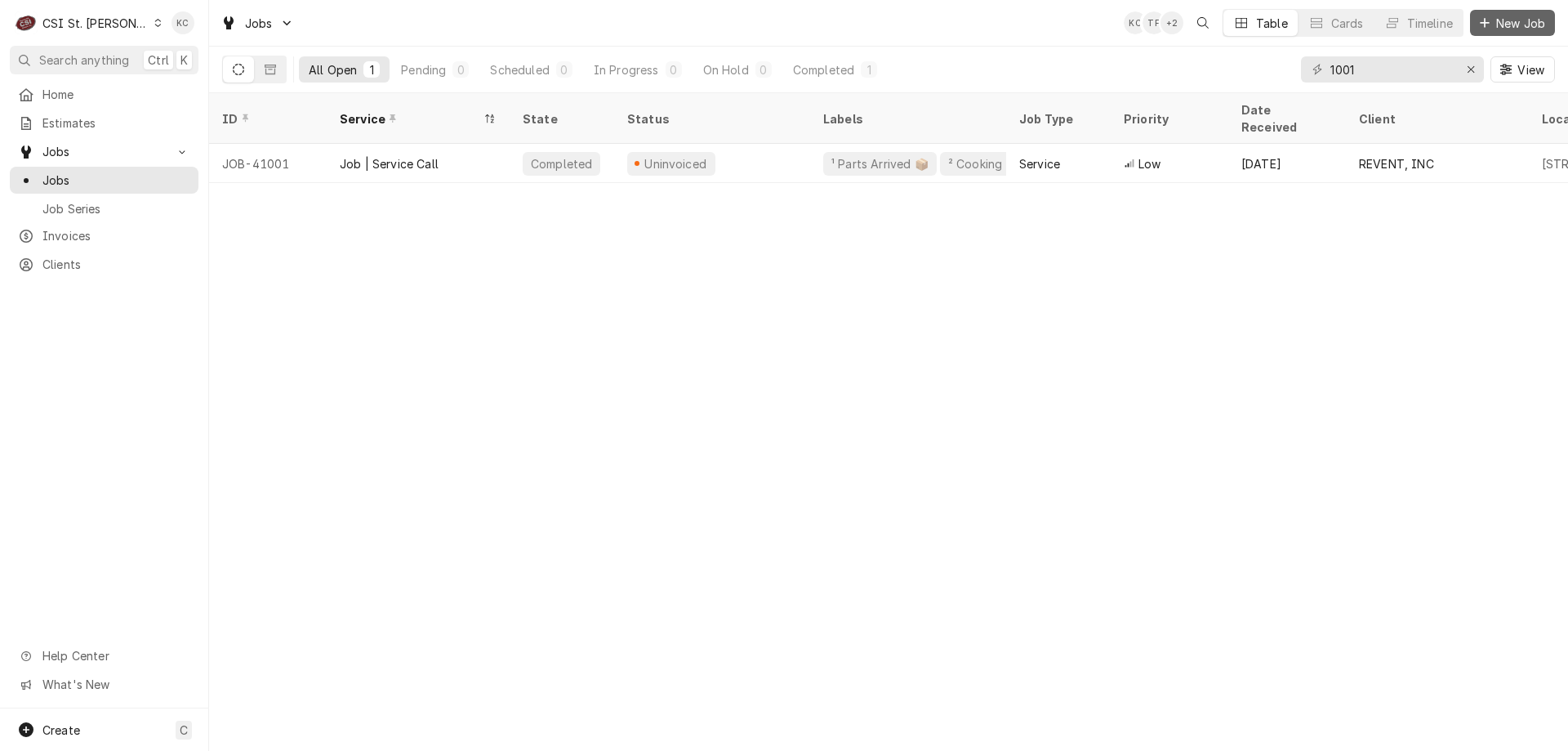
click at [1506, 20] on span "New Job" at bounding box center [1520, 23] width 55 height 17
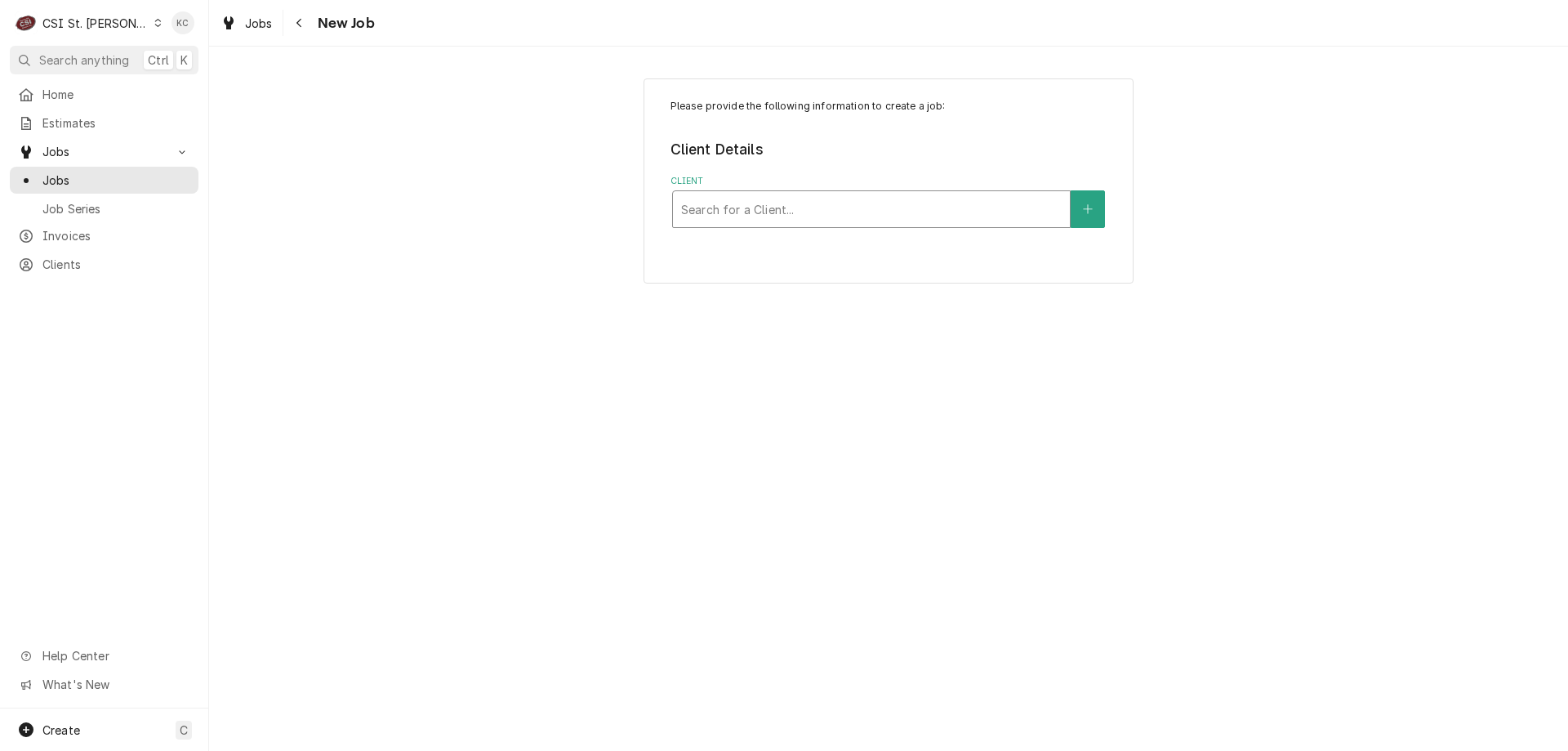
click at [827, 217] on div "Client" at bounding box center [871, 209] width 380 height 30
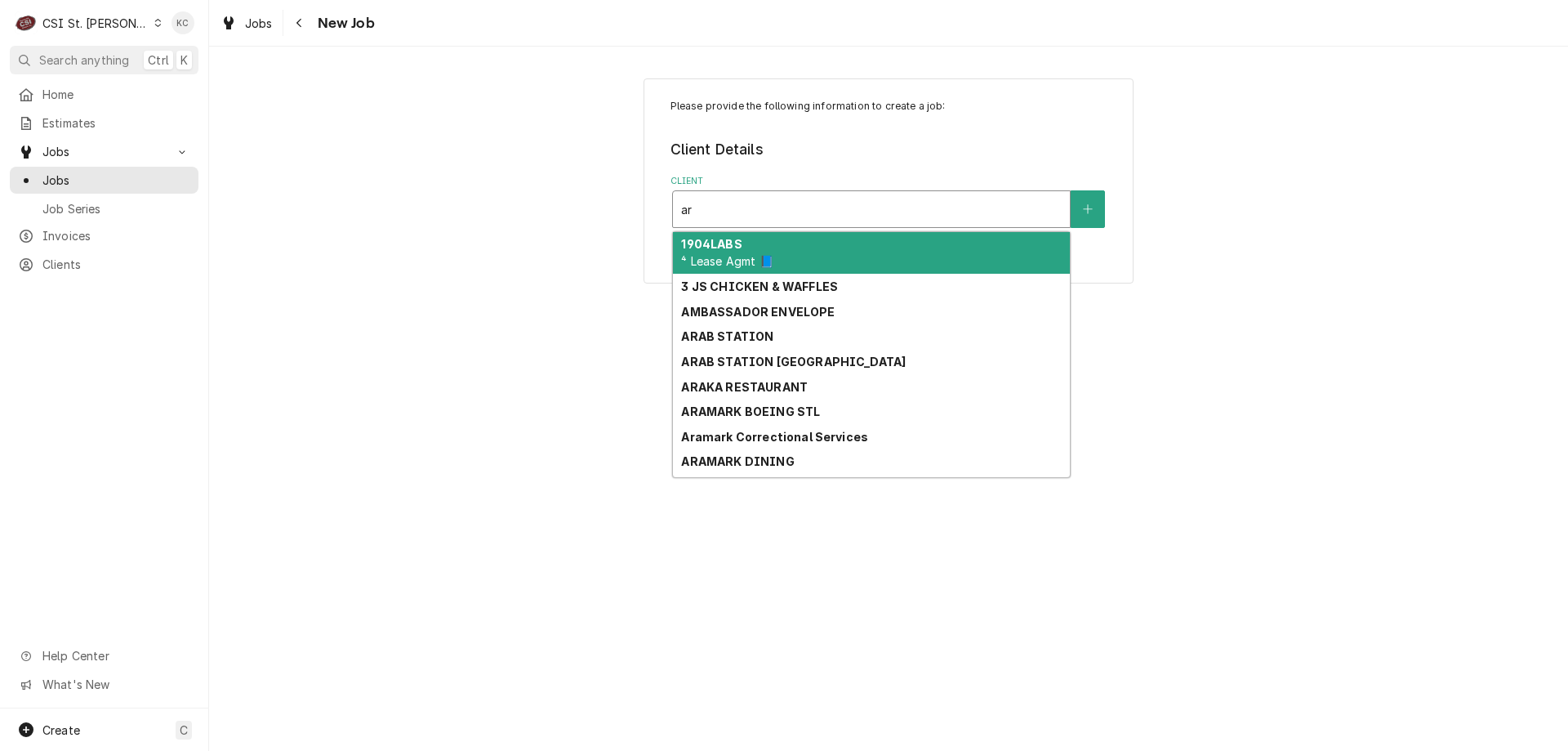
type input "a"
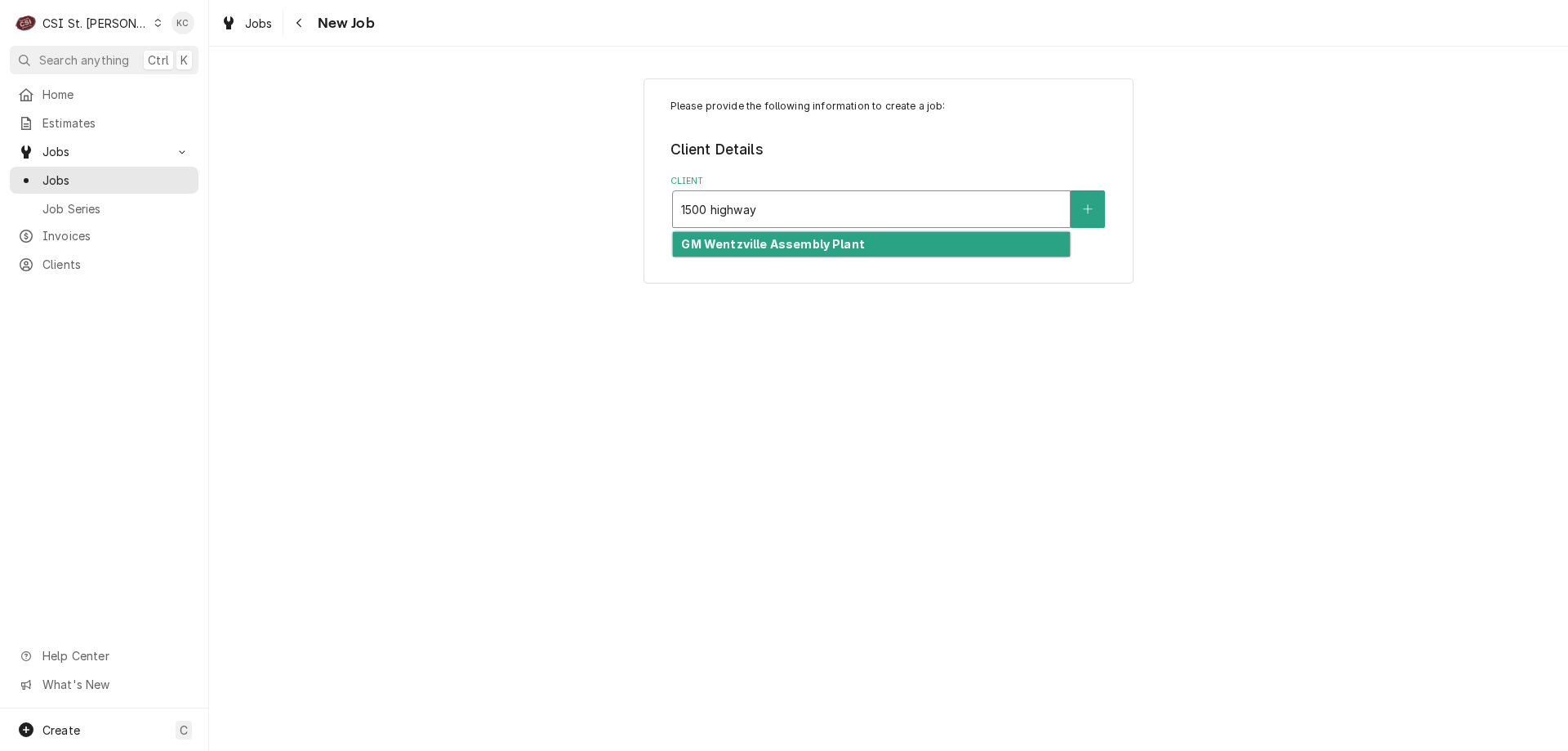
type input "1500 highway a"
click at [817, 242] on strong "GM Wentzville Assembly Plant" at bounding box center [772, 244] width 183 height 14
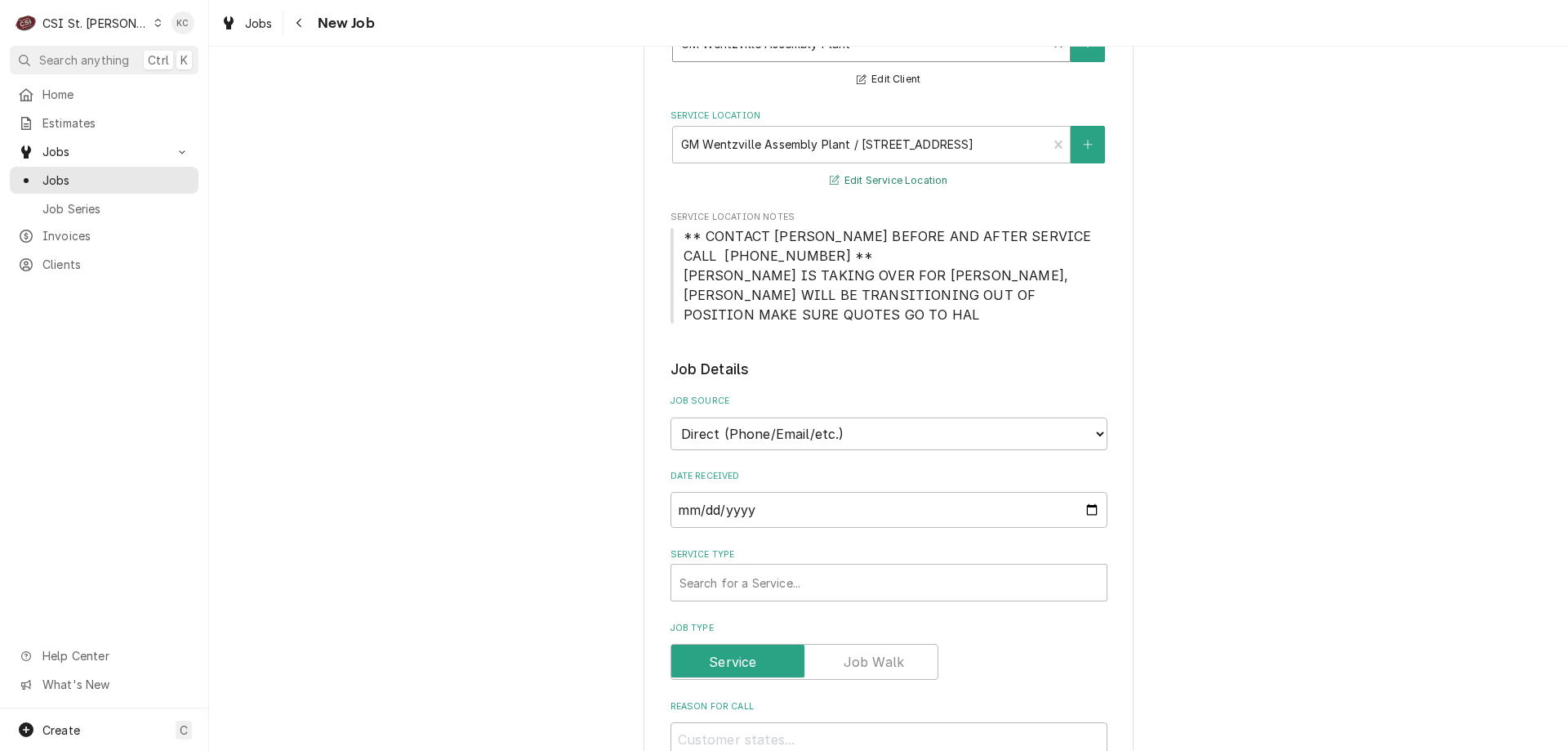
scroll to position [409, 0]
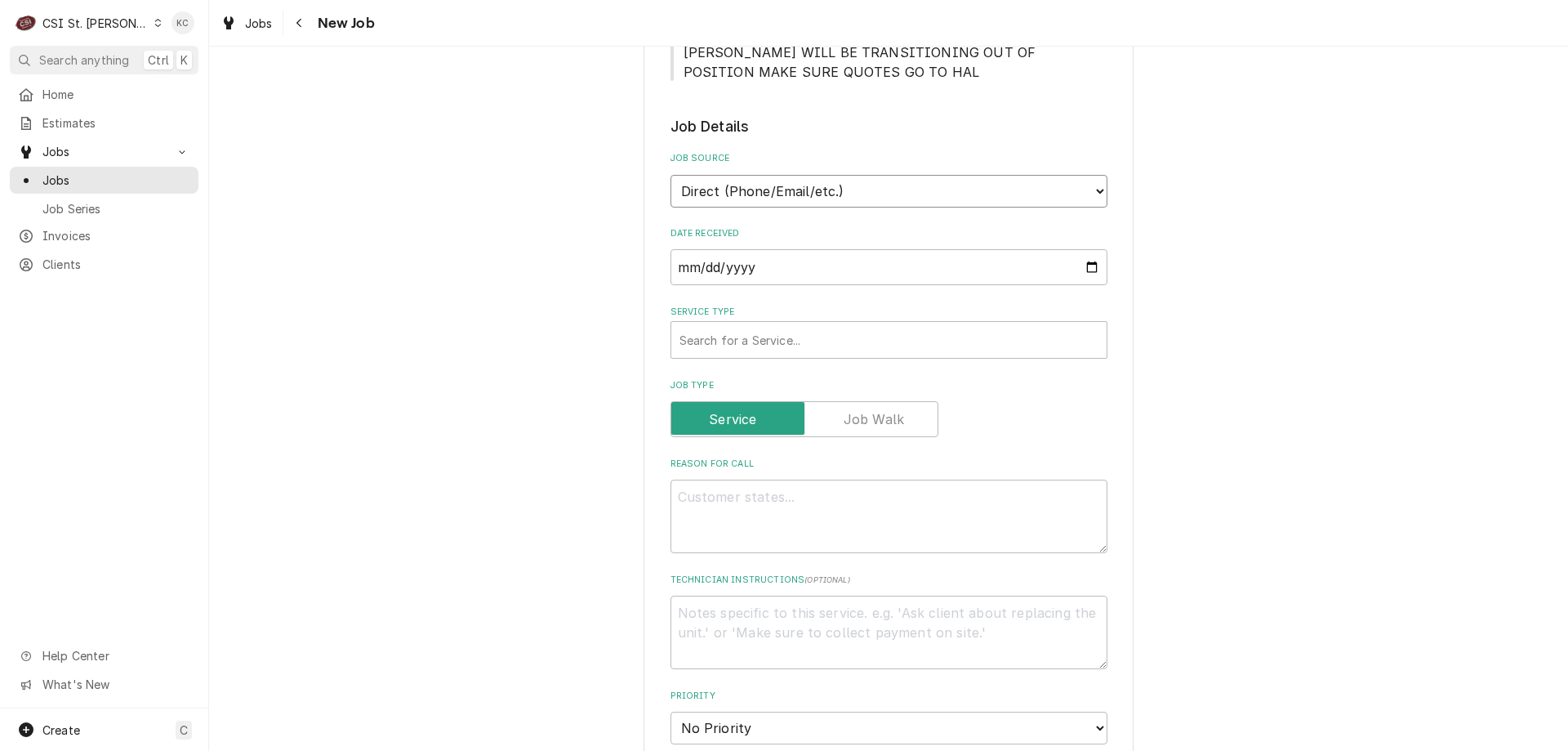
click at [830, 183] on select "Direct (Phone/Email/etc.) Service Channel Corrigo Ecotrak Other" at bounding box center [889, 191] width 437 height 33
click at [784, 335] on div "Service Type" at bounding box center [889, 340] width 419 height 30
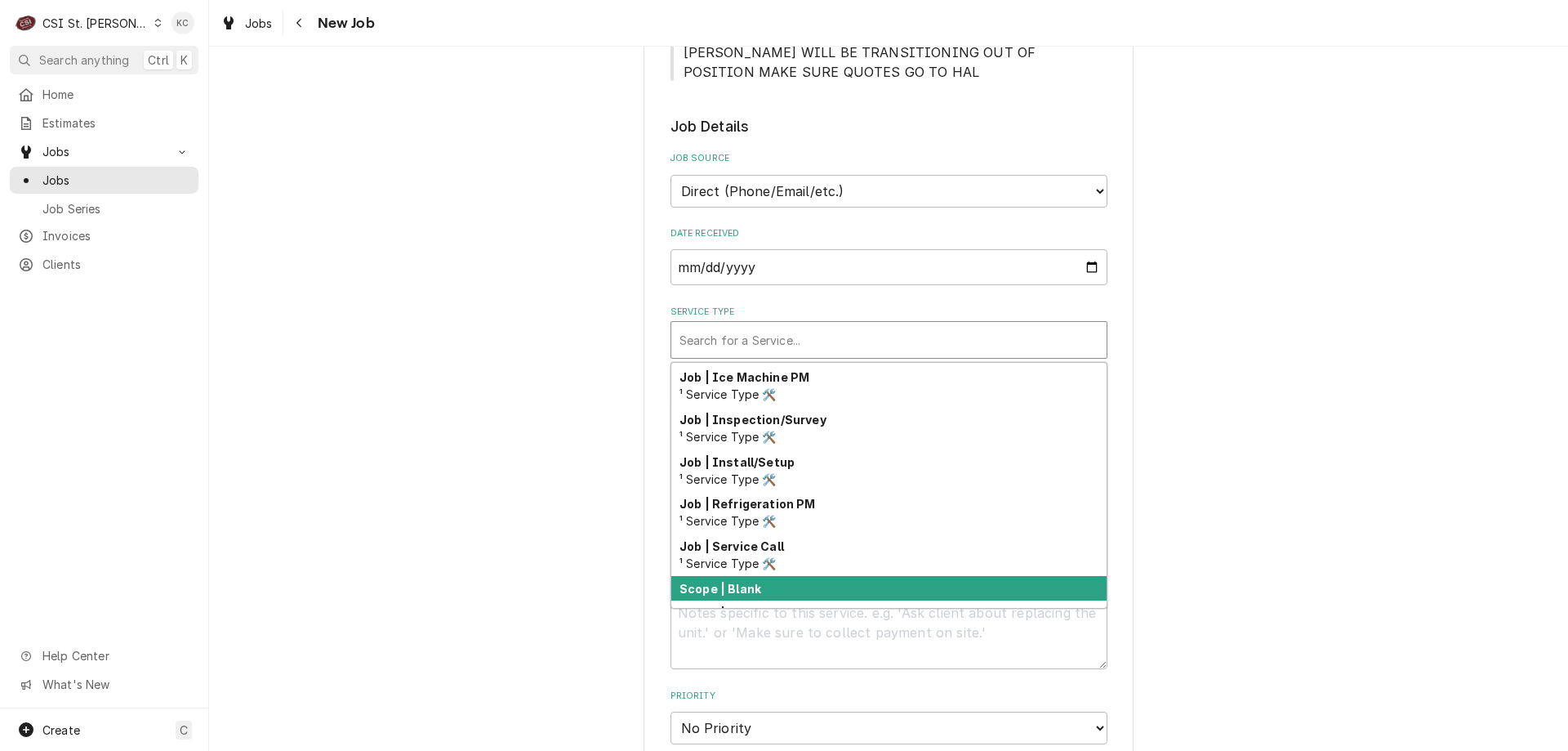
scroll to position [935, 0]
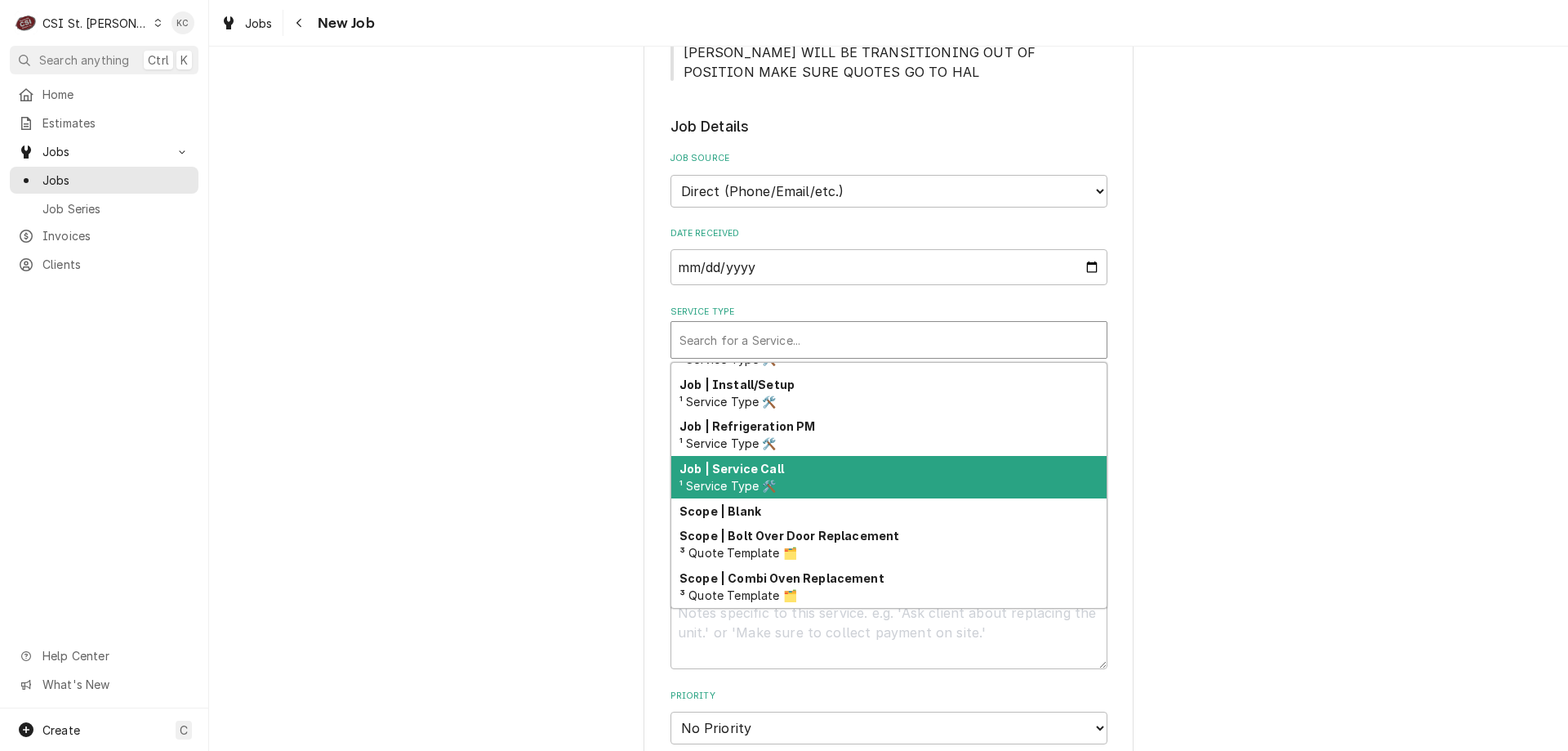
click at [777, 480] on div "Job | Service Call ¹ Service Type 🛠️" at bounding box center [889, 476] width 436 height 42
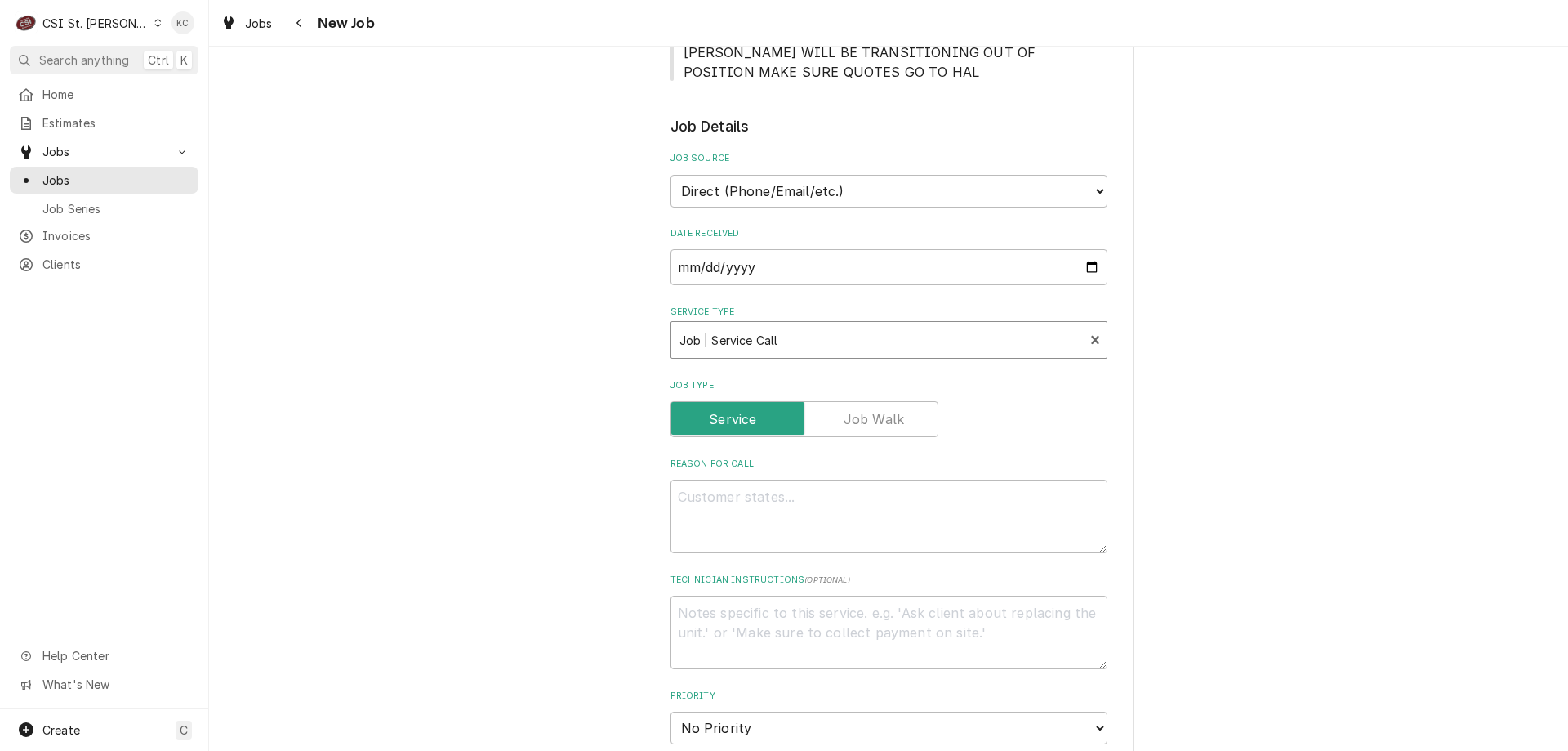
click at [1221, 453] on div "Please provide the following information to create a job: Client Details Client…" at bounding box center [889, 563] width 1359 height 1817
click at [1000, 500] on textarea "Reason For Call" at bounding box center [889, 516] width 437 height 74
type textarea "x"
type textarea "I"
type textarea "x"
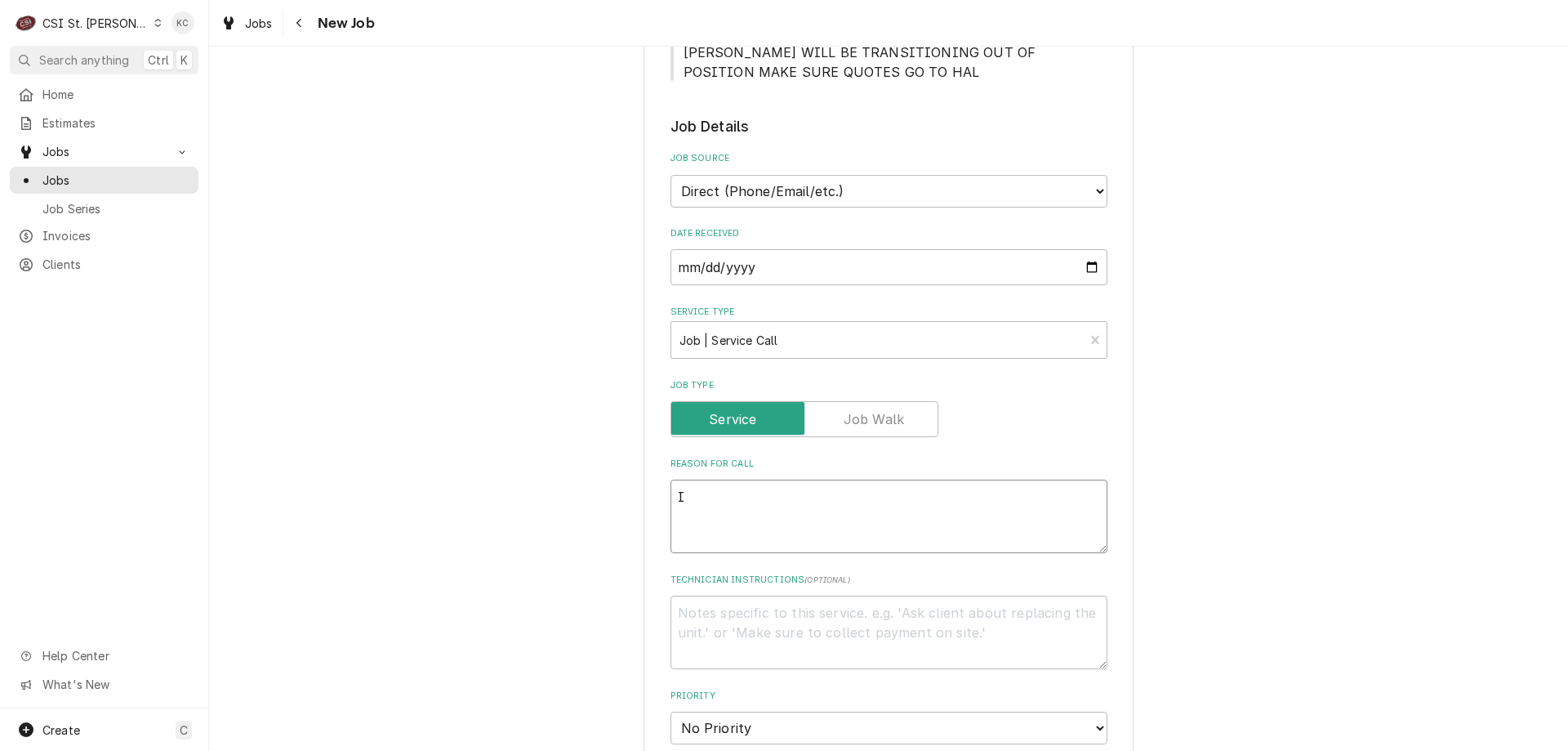
type textarea "Ic"
type textarea "x"
type textarea "Ice"
type textarea "x"
type textarea "Ice m"
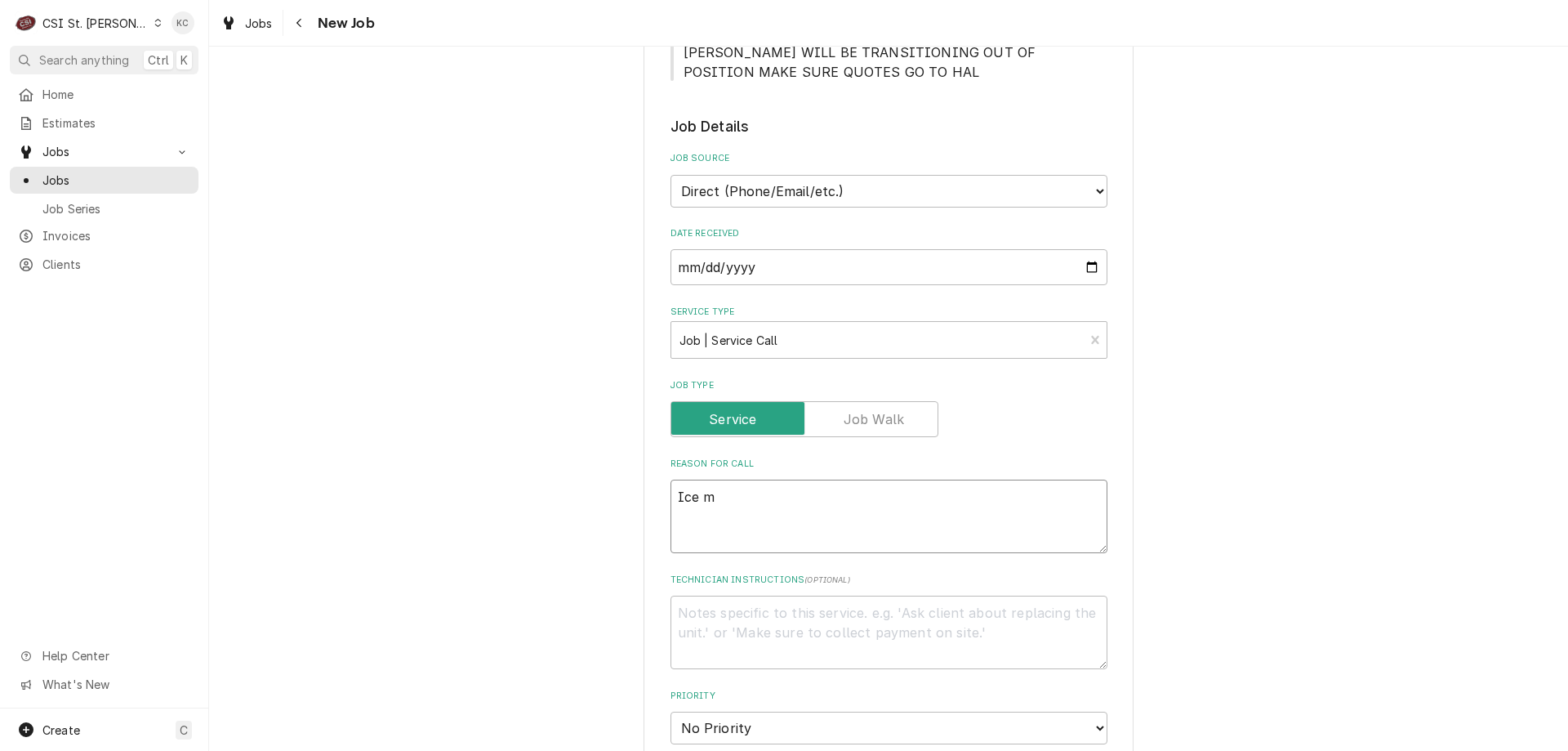
type textarea "x"
type textarea "Ice ma"
type textarea "x"
type textarea "Ice mac"
type textarea "x"
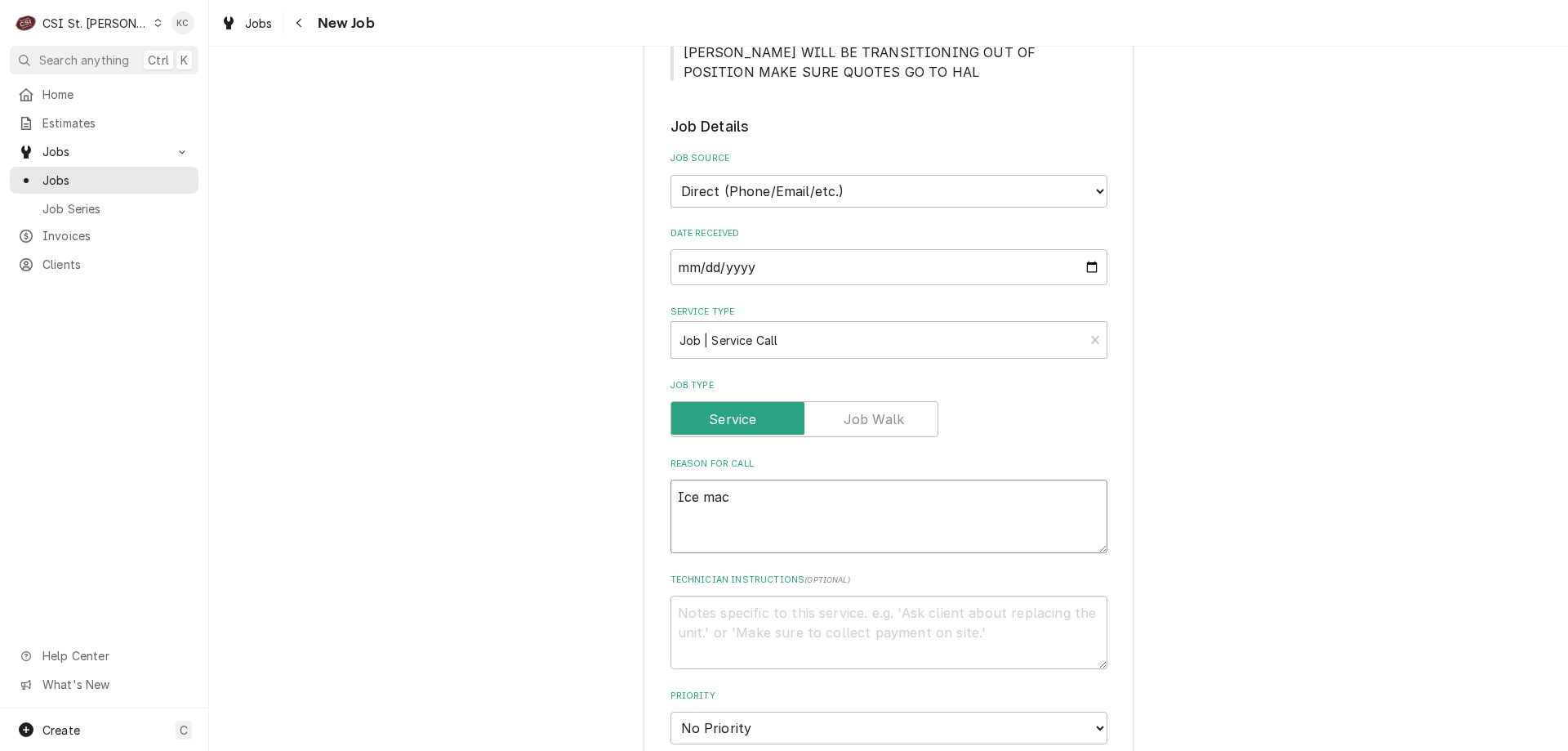
type textarea "Ice mach"
type textarea "x"
type textarea "Ice machi"
type textarea "x"
type textarea "Ice machine"
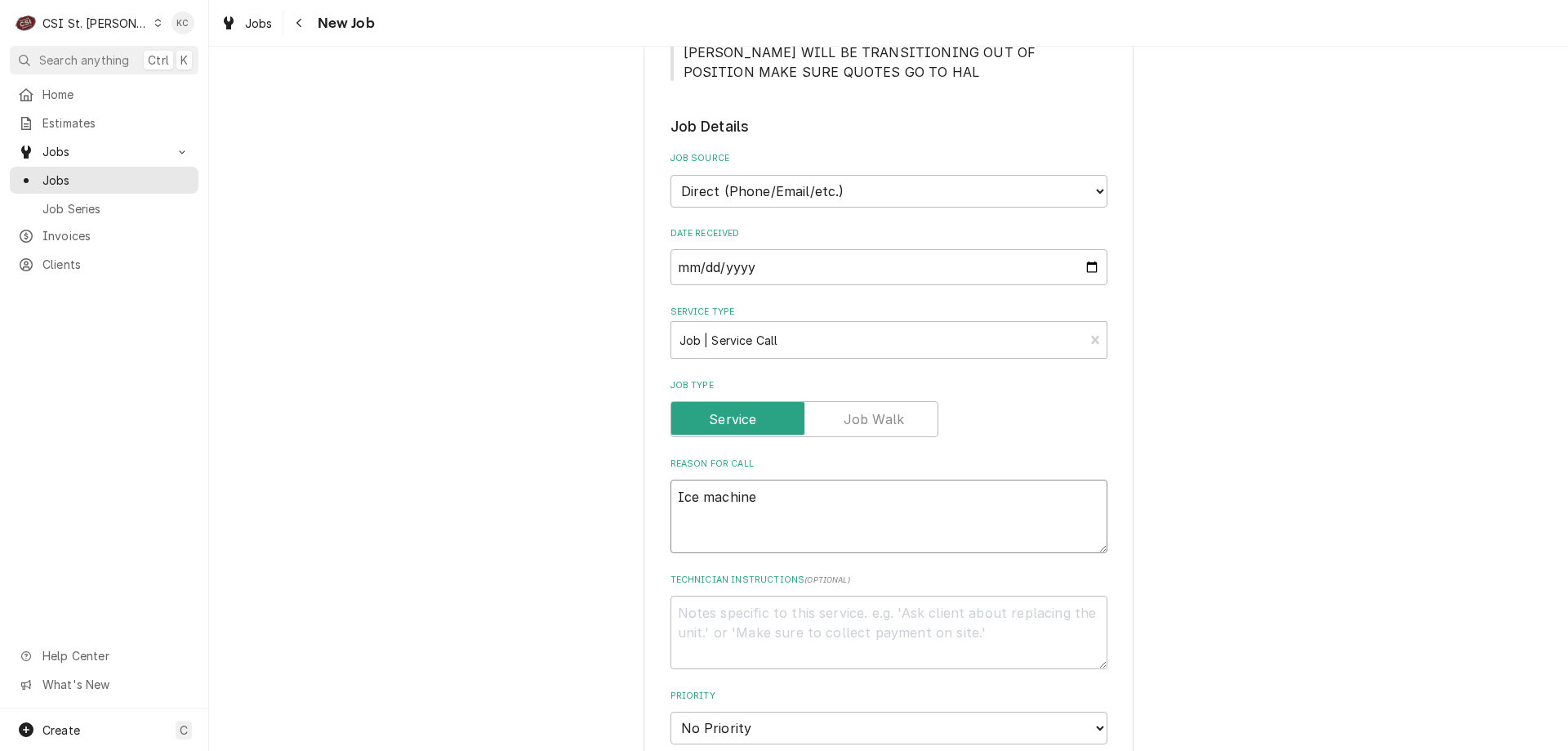
type textarea "x"
type textarea "Ice machine"
type textarea "x"
type textarea "Ice machine n"
type textarea "x"
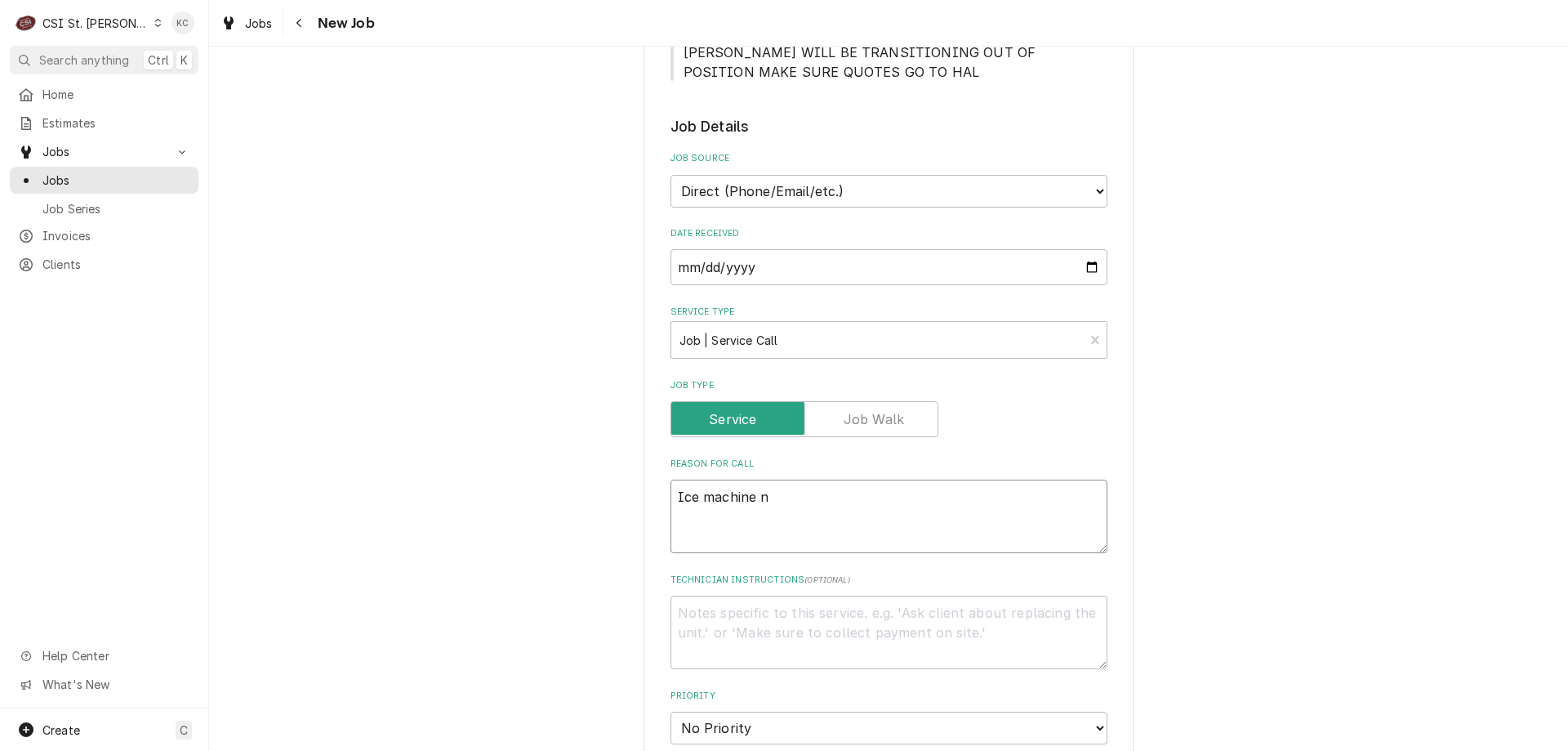
type textarea "Ice machine no"
type textarea "x"
type textarea "Ice machine not"
type textarea "x"
type textarea "Ice machine not"
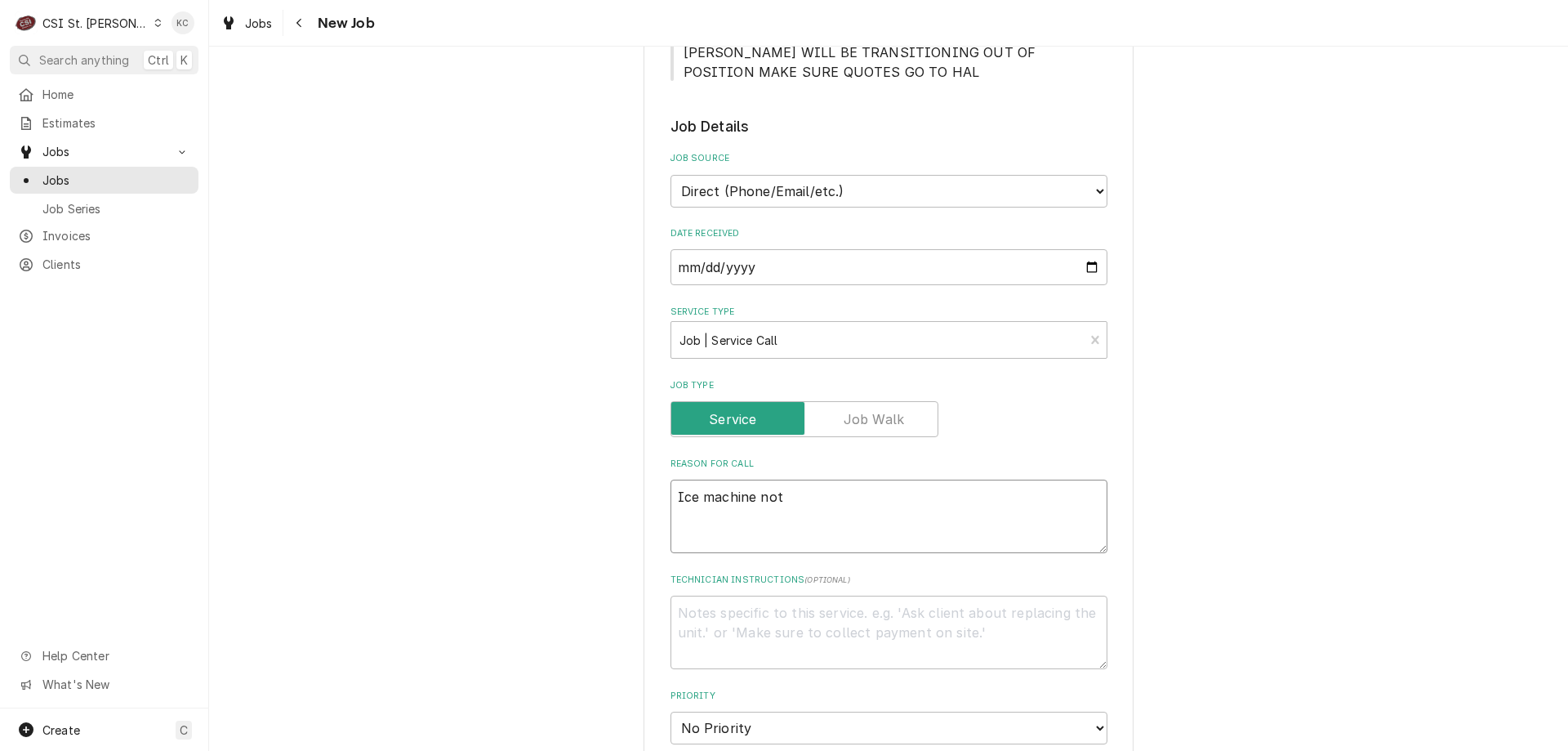
type textarea "x"
type textarea "Ice machine not m"
type textarea "x"
type textarea "Ice machine not ma"
type textarea "x"
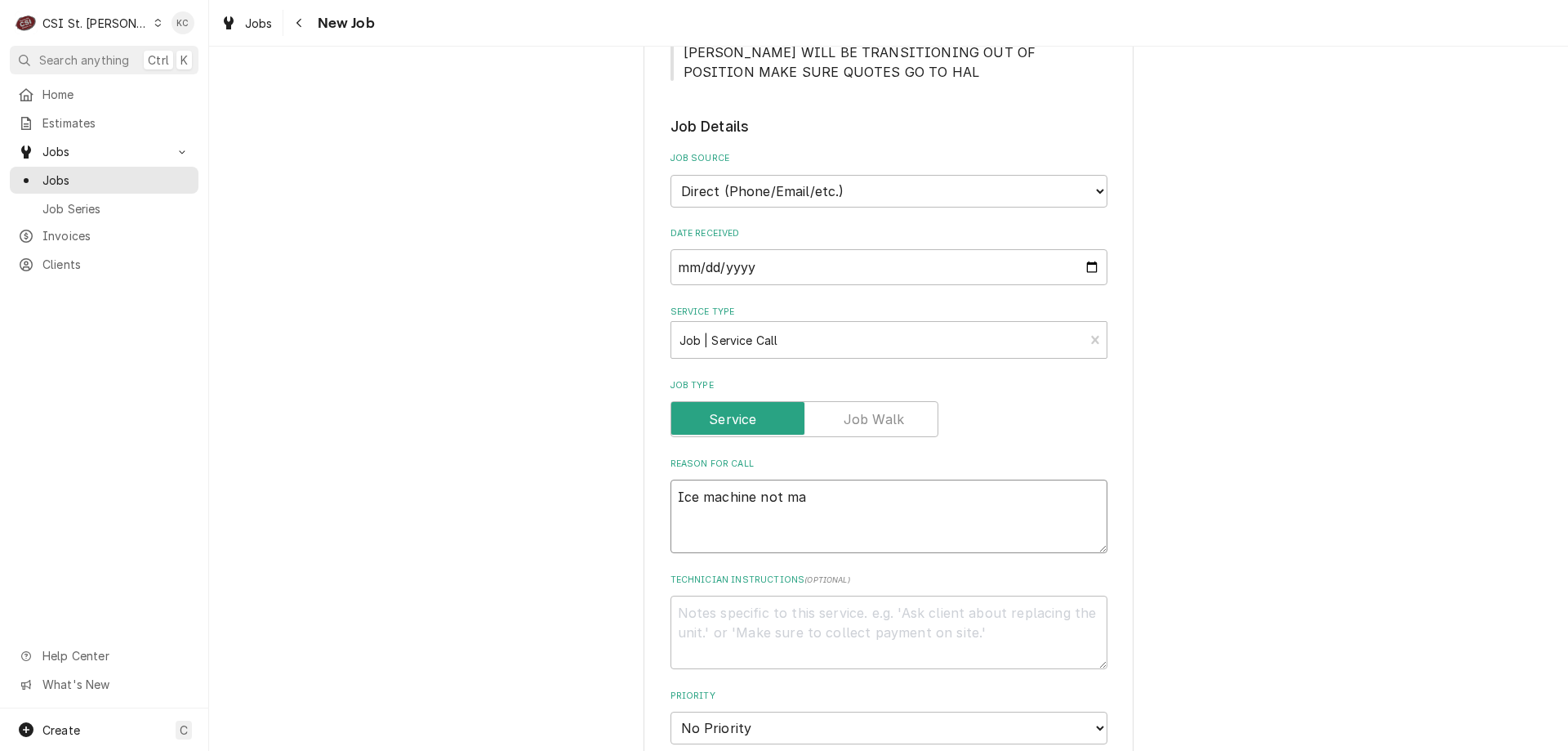
type textarea "Ice machine not mak"
type textarea "x"
type textarea "Ice machine not maki"
type textarea "x"
type textarea "Ice machine not makin"
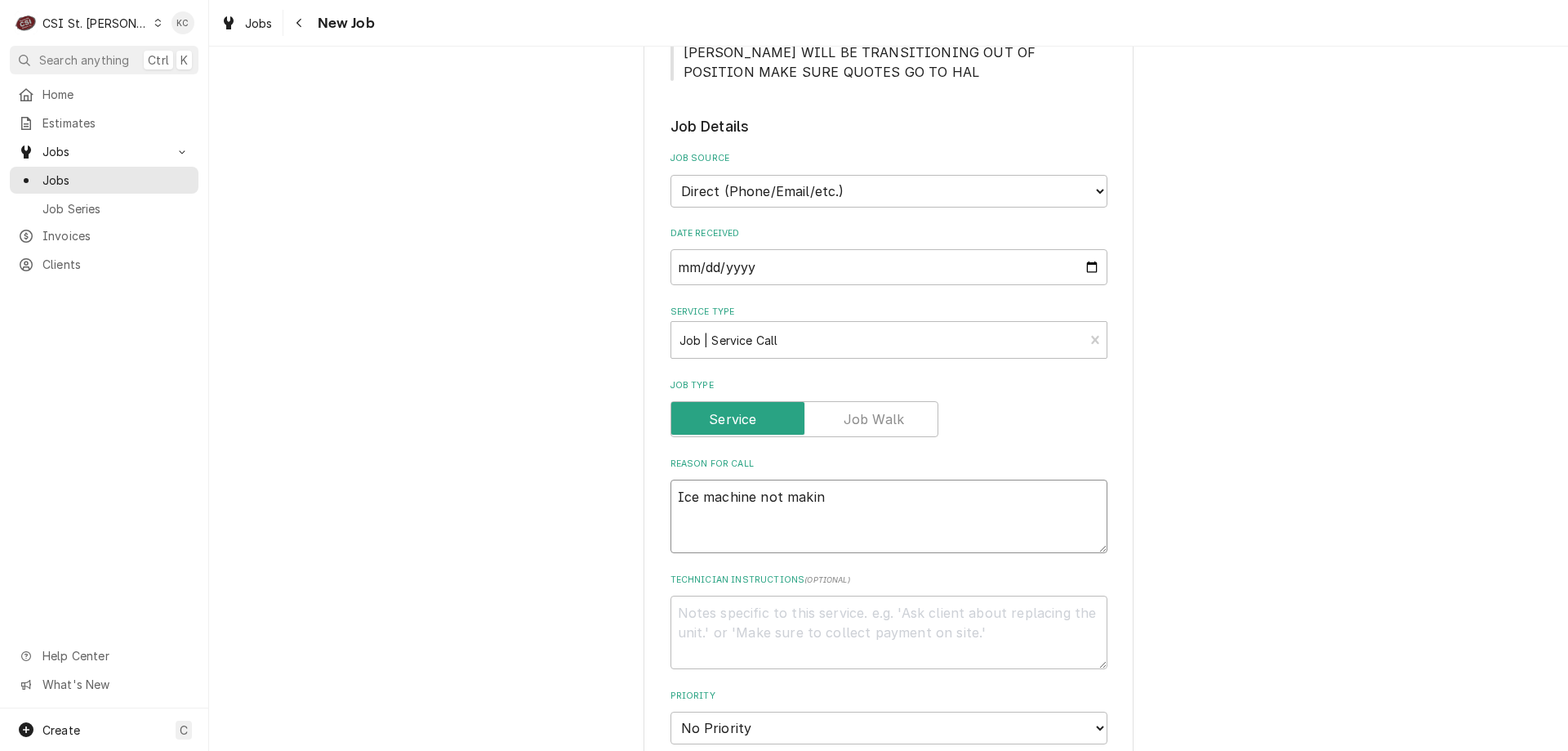
type textarea "x"
type textarea "Ice machine not making"
type textarea "x"
type textarea "Ice machine not making"
type textarea "x"
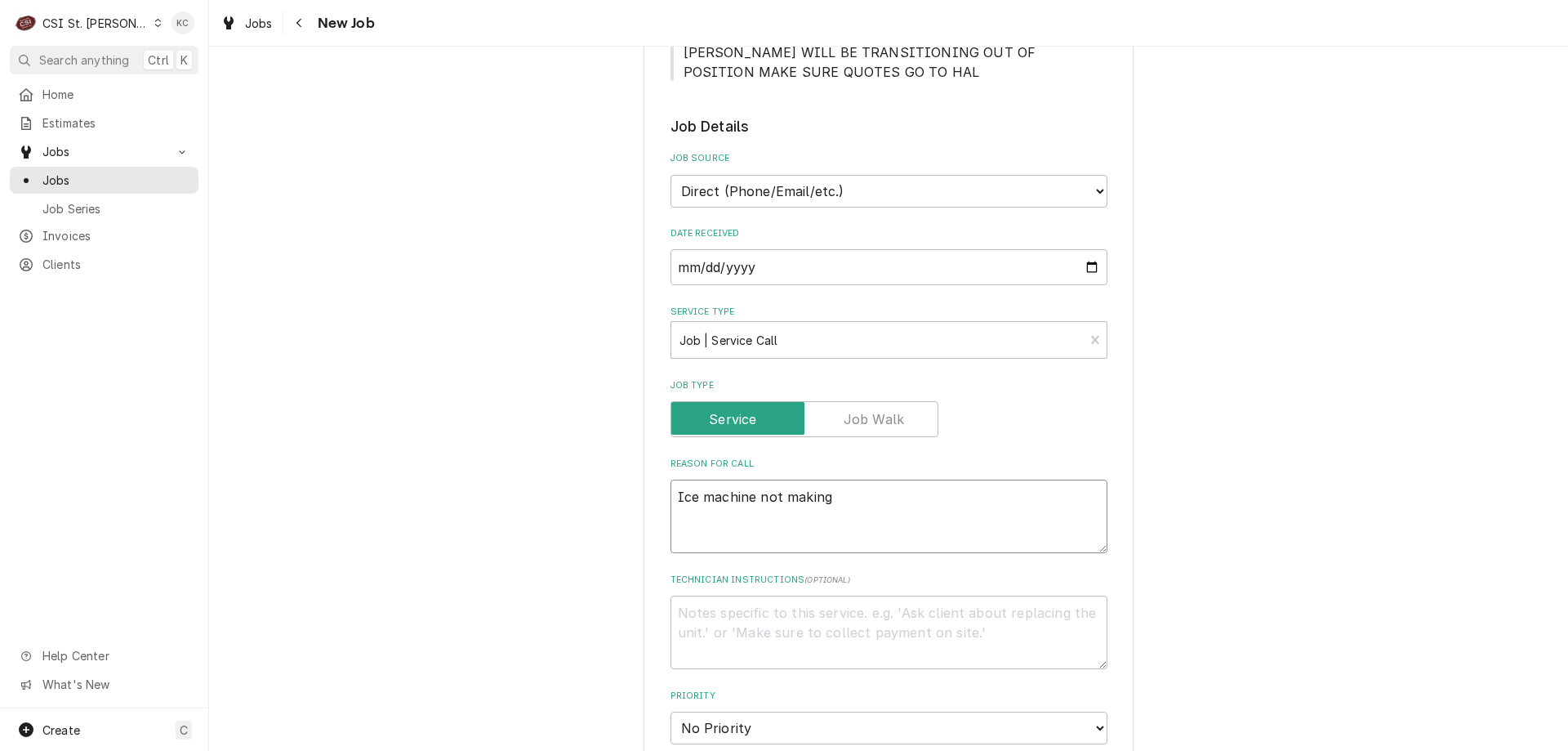
type textarea "Ice machine not making i"
type textarea "x"
type textarea "Ice machine not making ic"
type textarea "x"
type textarea "Ice machine not making ice"
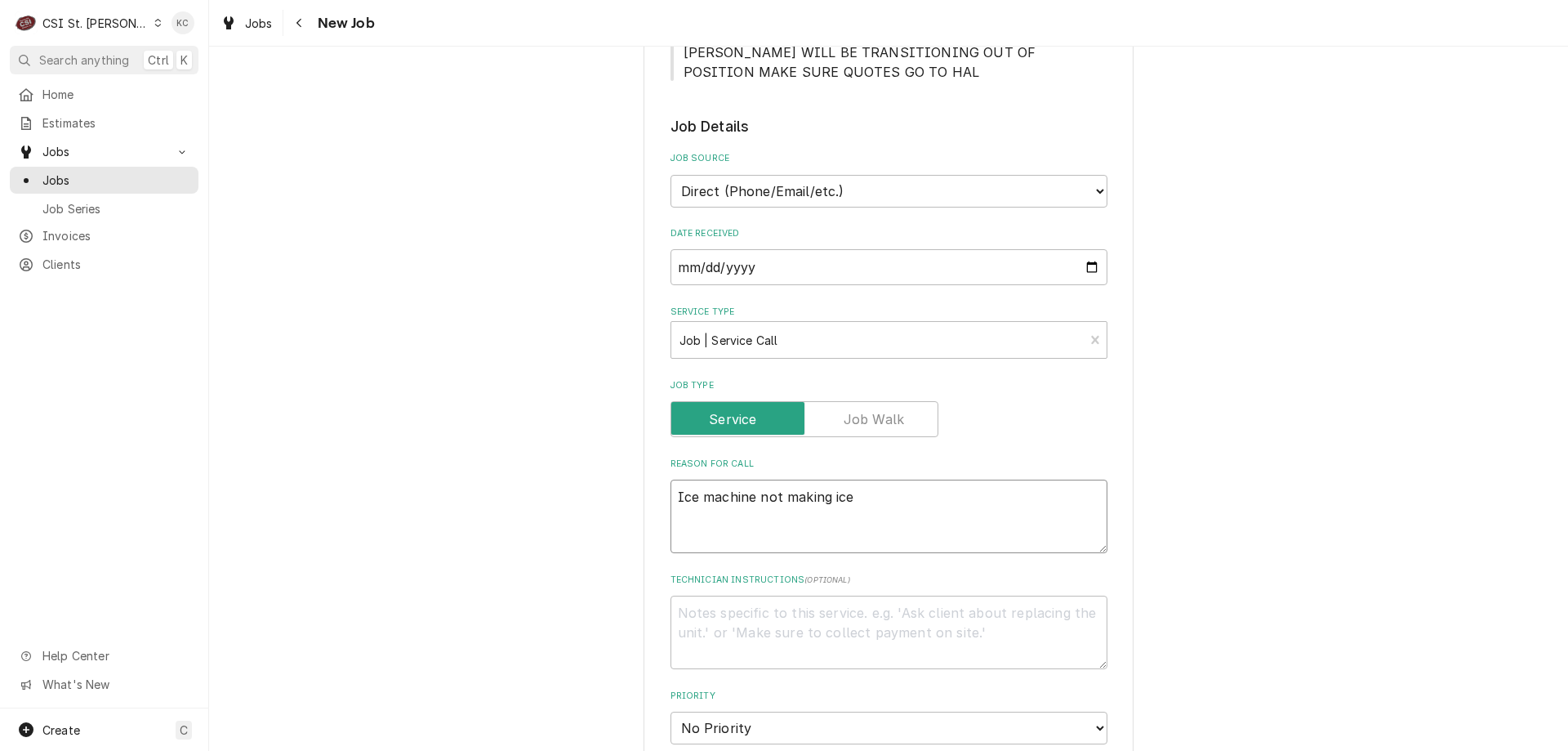
type textarea "x"
type textarea "SIce machine not making ice"
type textarea "x"
type textarea "ScIce machine not making ice"
type textarea "x"
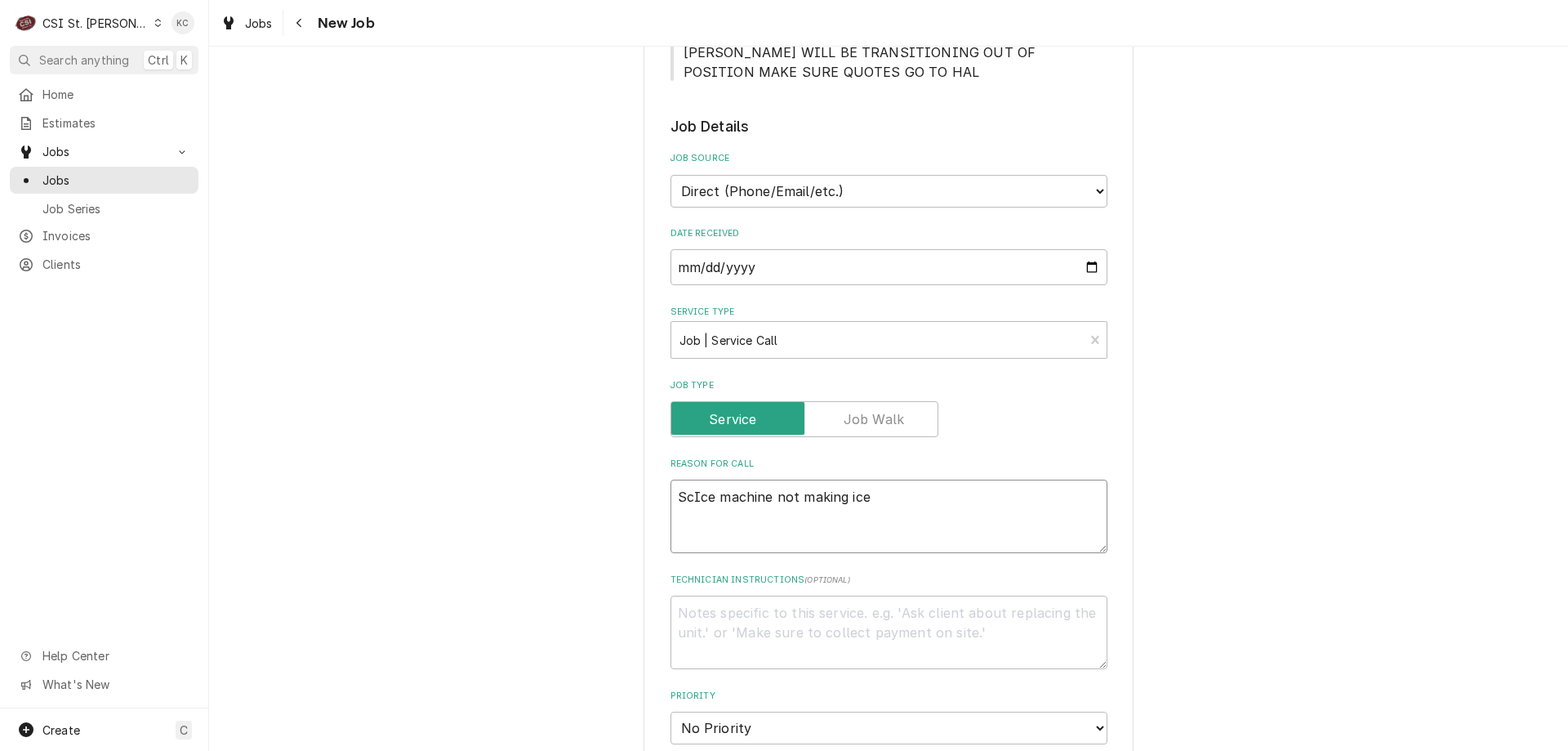
type textarea "ScoIce machine not making ice"
type textarea "x"
type textarea "ScotIce machine not making ice"
type textarea "x"
type textarea "ScotsIce machine not making ice"
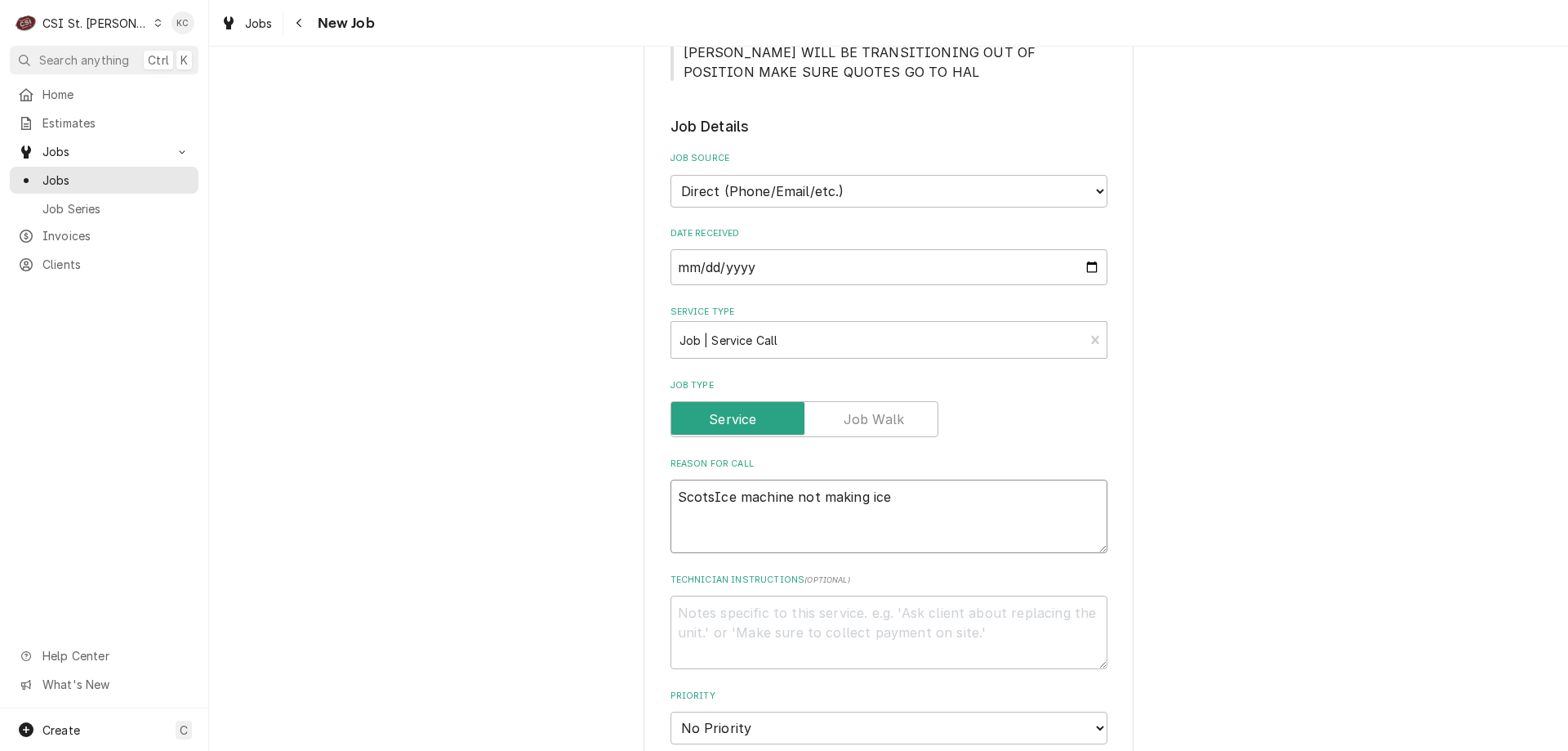
type textarea "x"
type textarea "ScotsmIce machine not making ice"
type textarea "x"
type textarea "ScotsmaIce machine not making ice"
type textarea "x"
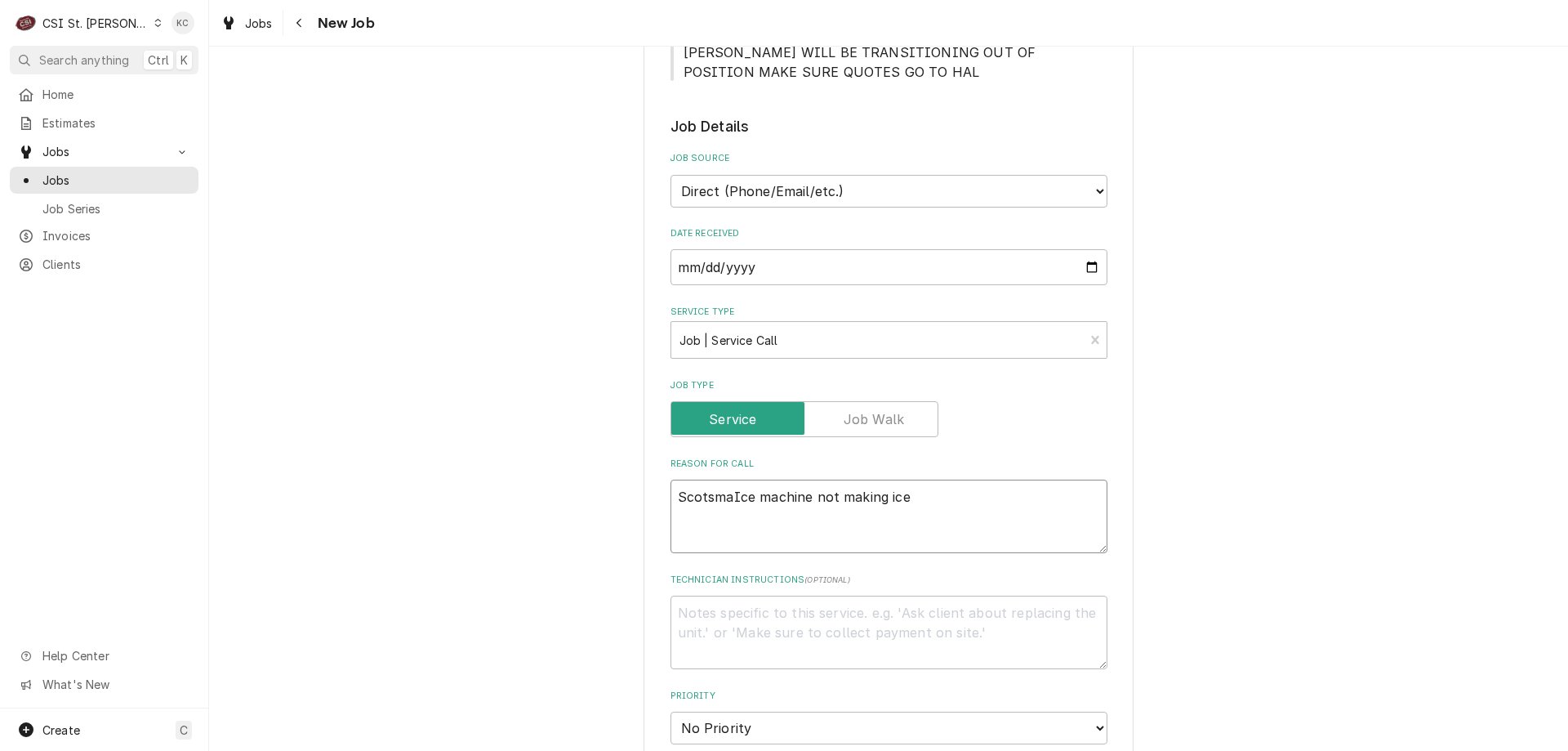
type textarea "ScotsmanIce machine not making ice"
type textarea "x"
type textarea "Scotsman Ice machine not making ice"
type textarea "x"
type textarea "Scotsman Ice machine not making ice"
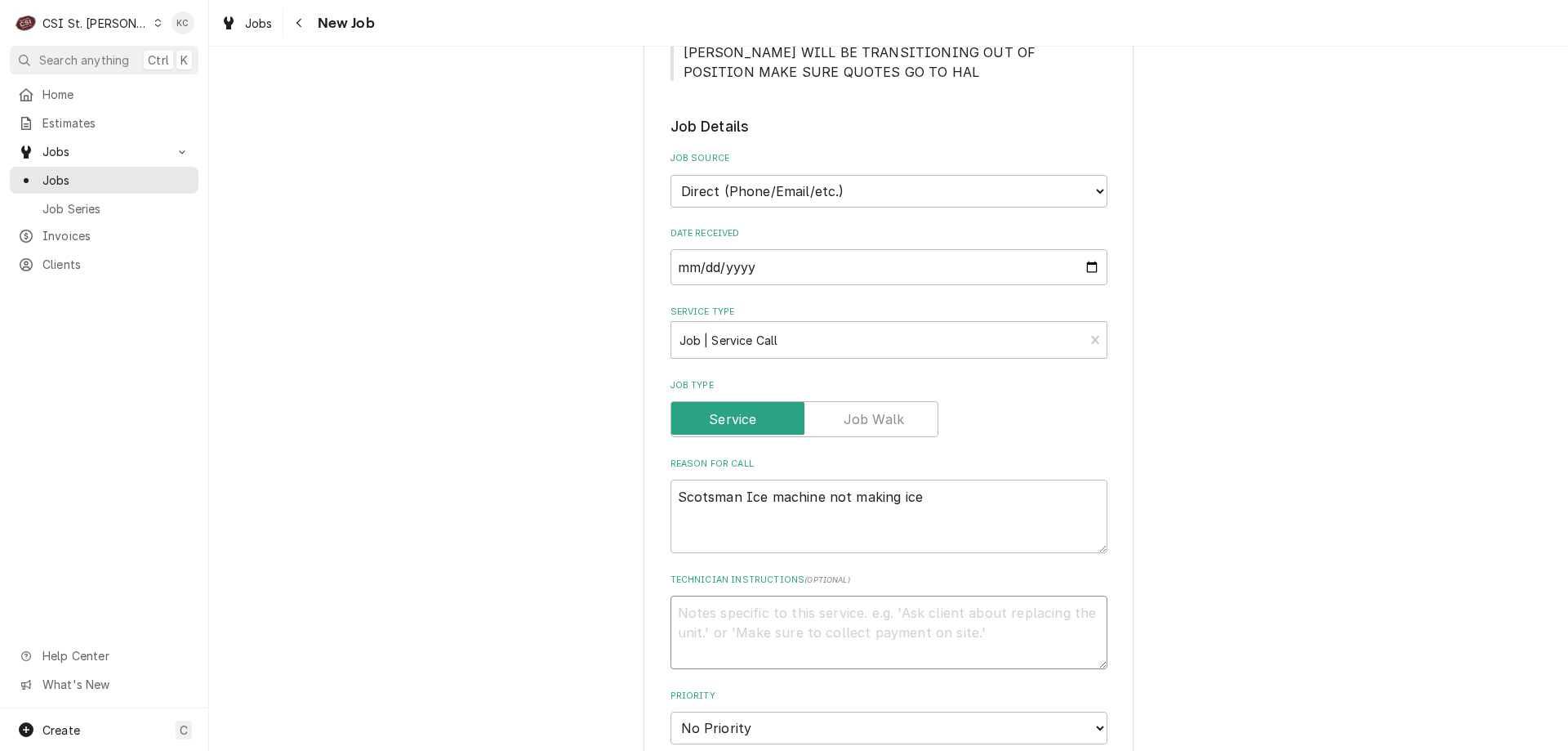
click at [988, 613] on textarea "Technician Instructions ( optional )" at bounding box center [889, 632] width 437 height 74
type textarea "x"
type textarea "D"
type textarea "x"
type textarea "Da"
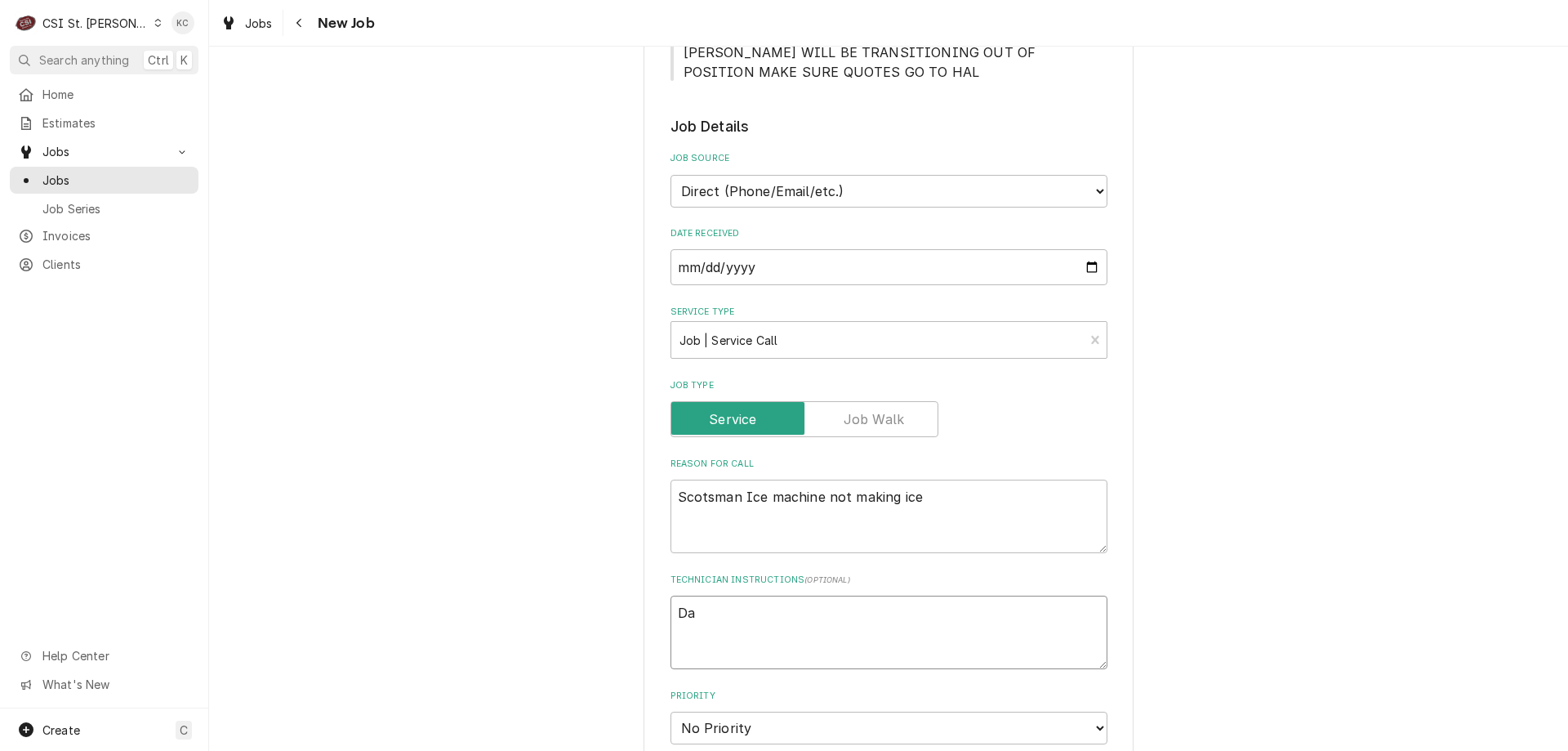
type textarea "x"
type textarea "Dav"
type textarea "x"
type textarea "Dave"
type textarea "x"
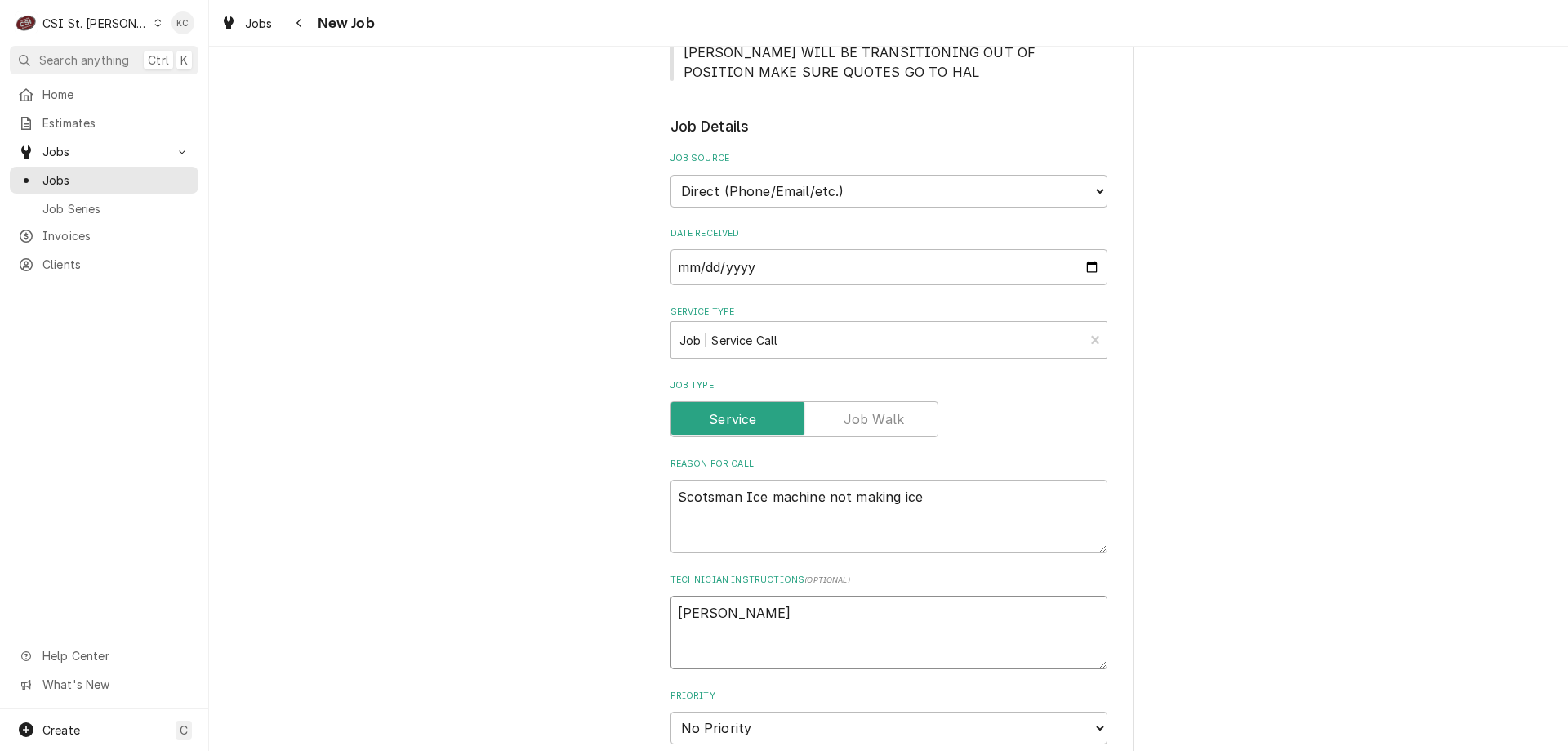
type textarea "Dave JO"
type textarea "x"
type textarea "Dave JOn"
type textarea "x"
type textarea "Dave JOne"
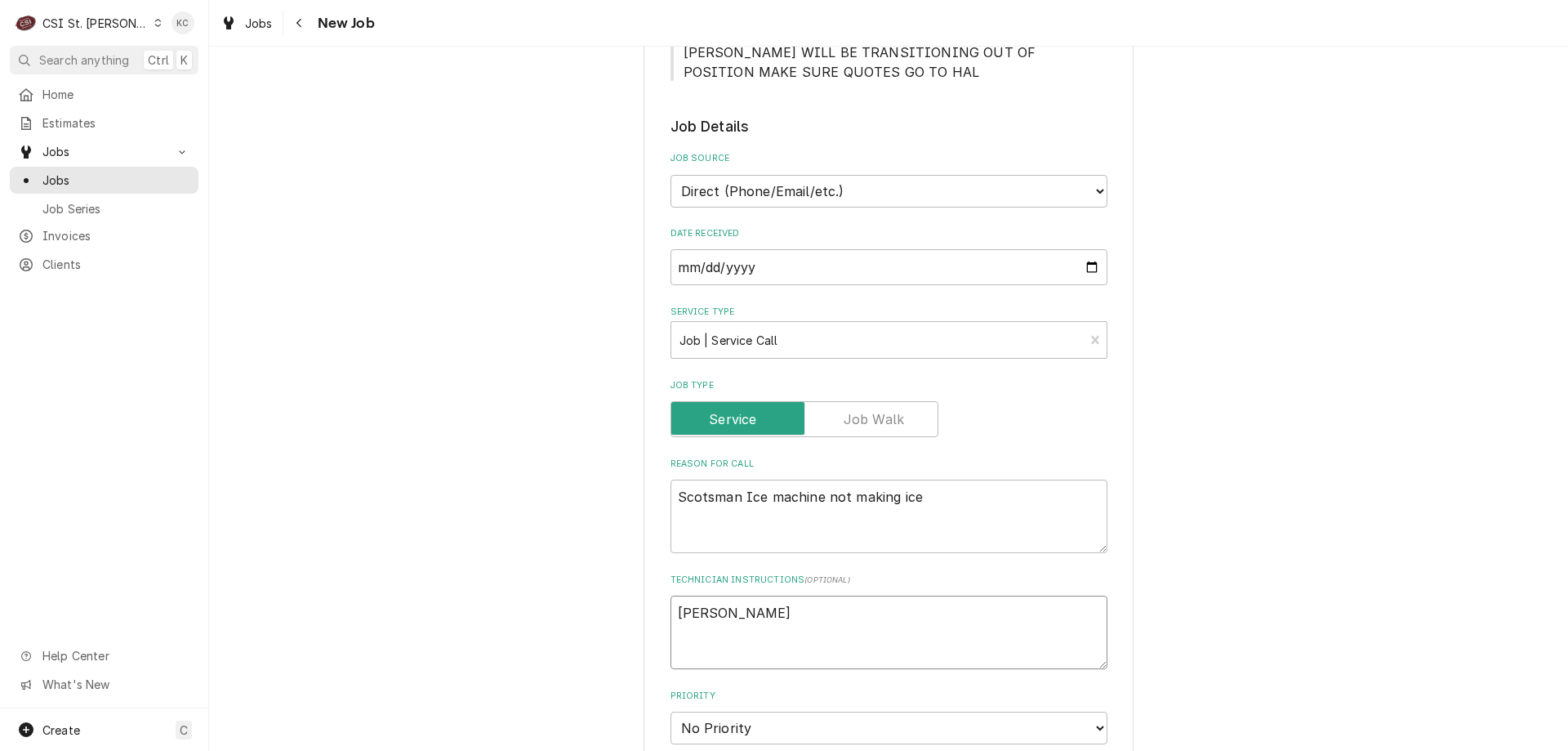
type textarea "x"
type textarea "Dave JOnes"
type textarea "x"
type textarea "Dave JOnes"
type textarea "x"
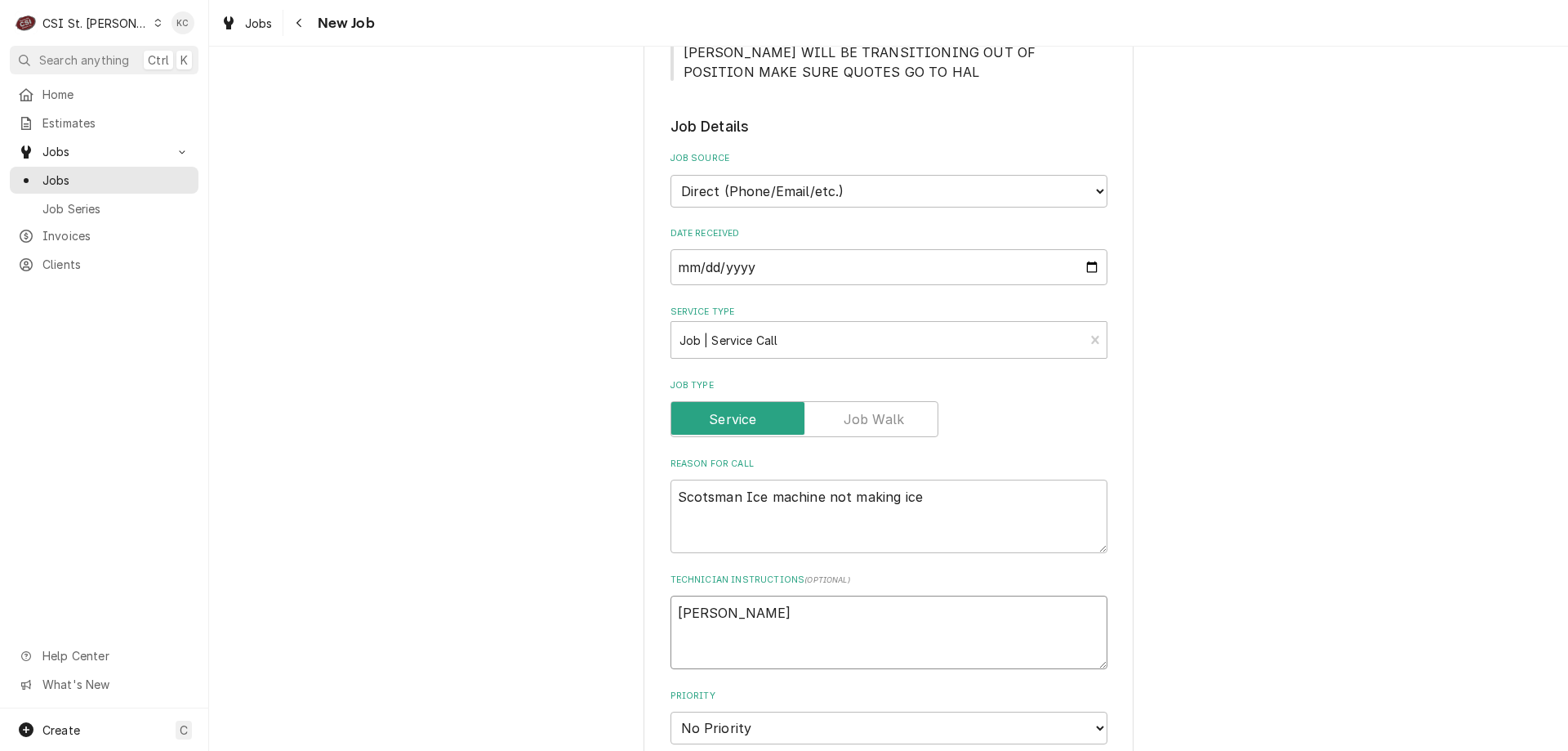
type textarea "Dave JOnes -"
type textarea "x"
type textarea "Dave JOnes -"
type textarea "x"
type textarea "Dave JOnes - 6"
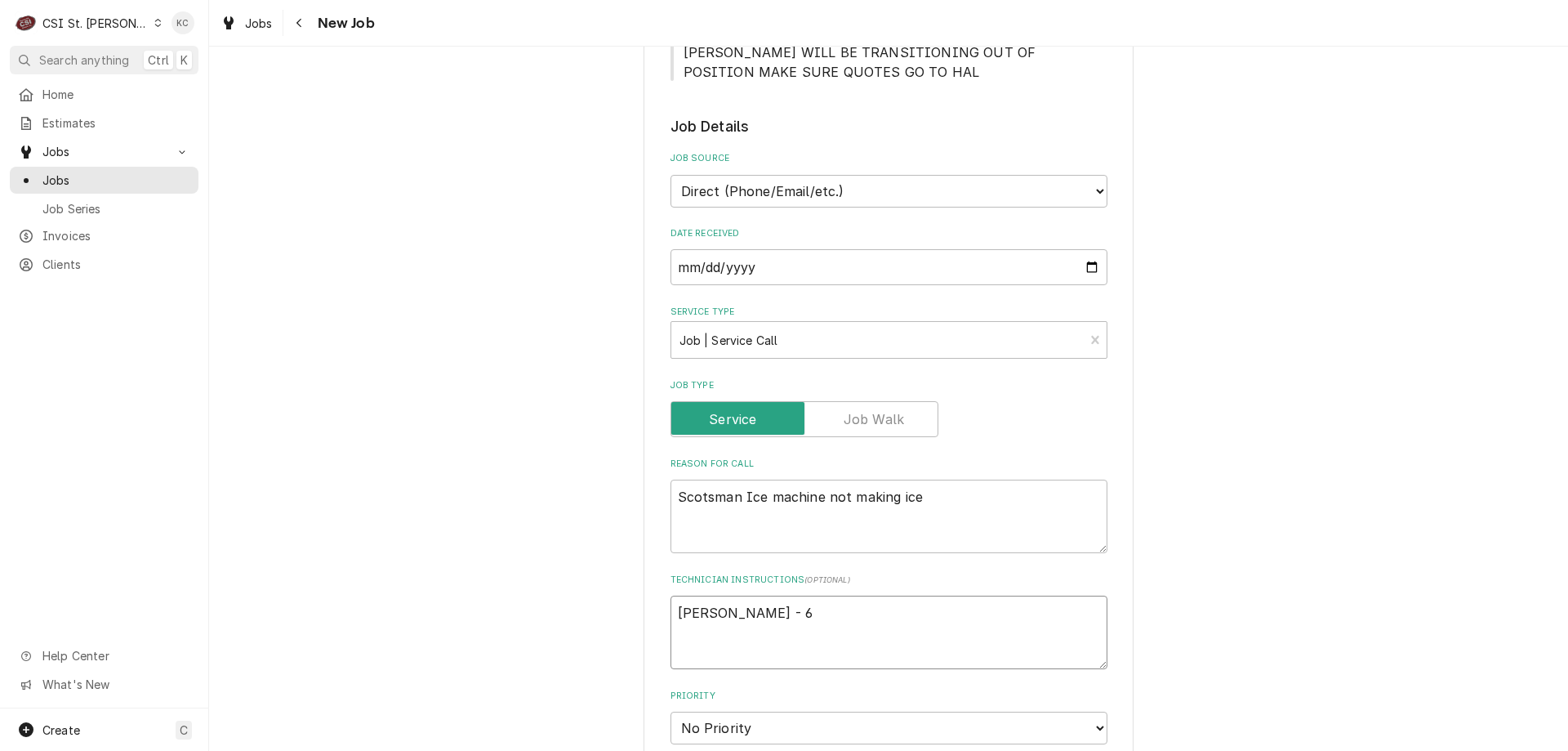
type textarea "x"
type textarea "Dave JOnes - 63"
type textarea "x"
type textarea "Dave JOnes - 636"
type textarea "x"
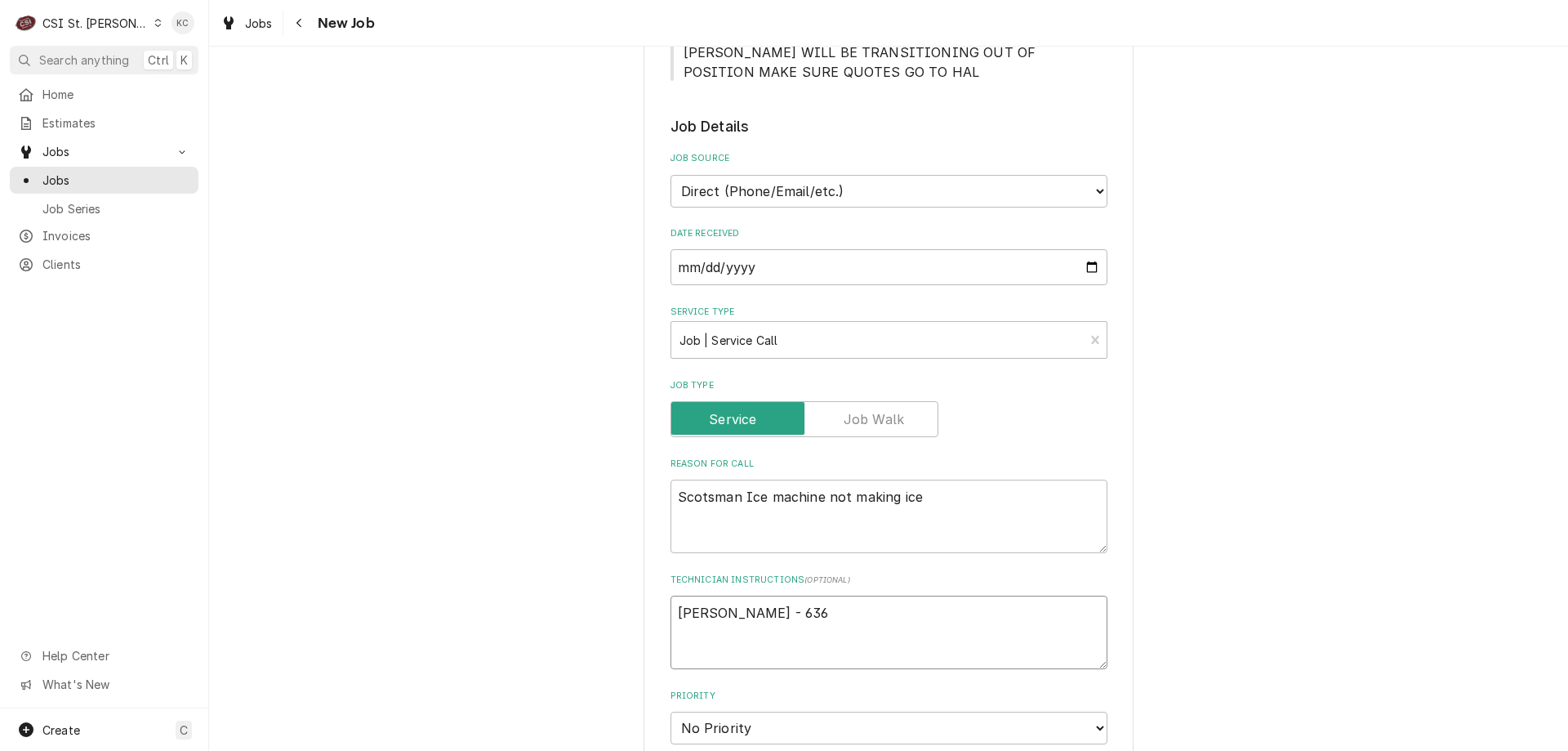
type textarea "Dave JOnes - 636"
type textarea "x"
type textarea "Dave JOnes - 636 4"
type textarea "x"
type textarea "Dave JOnes - 636 46"
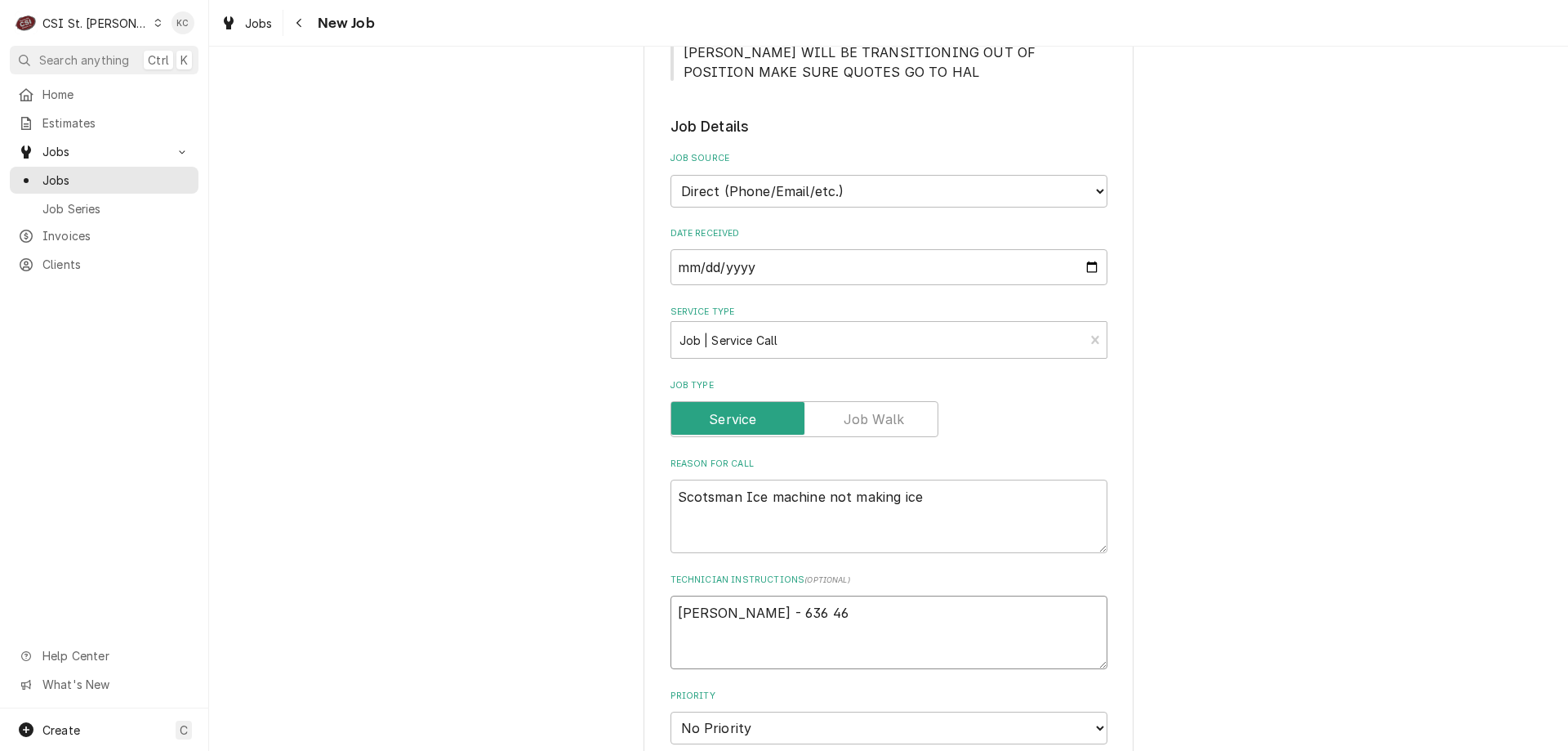
type textarea "x"
type textarea "Dave JOnes - 636 466"
type textarea "x"
type textarea "Dave JOnes - 636 466-"
type textarea "x"
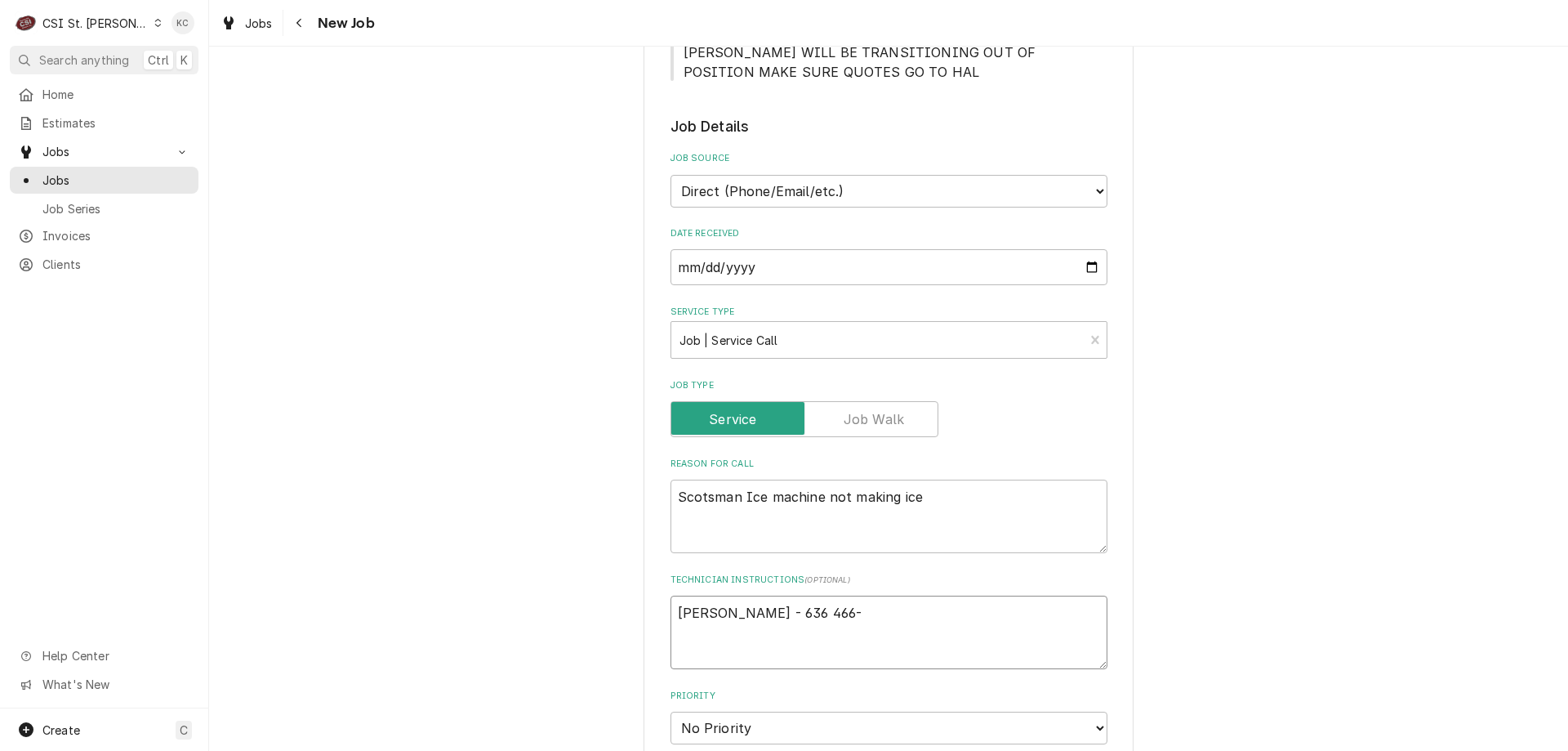
type textarea "Dave JOnes - 636 466-7"
type textarea "x"
type textarea "Dave JOnes - 636 466-78"
type textarea "x"
type textarea "Dave JOnes - 636 466-781"
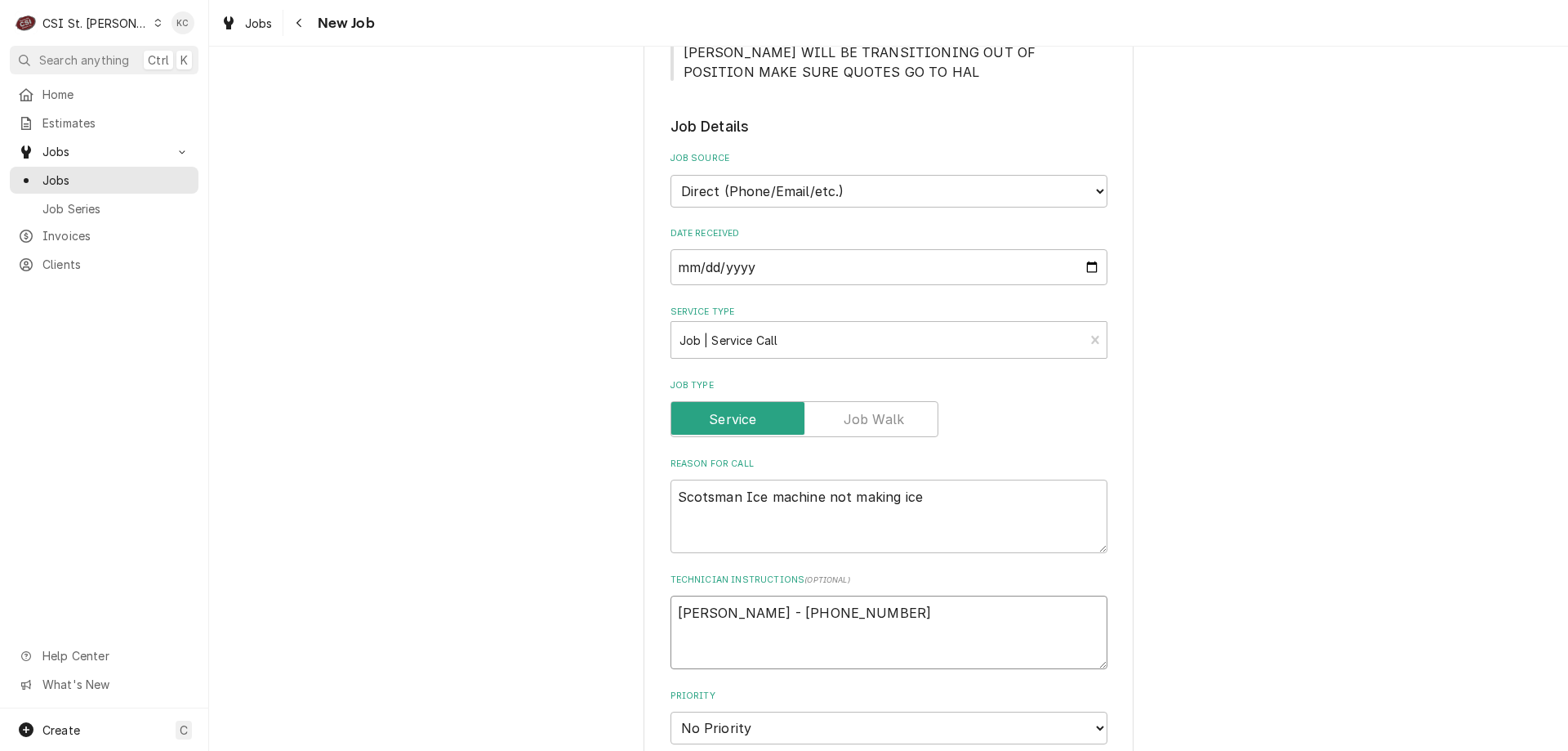
type textarea "x"
type textarea "Dave JOnes - 636 466-7812"
type textarea "x"
type textarea "Dave JOnes - 636 466-7812"
type textarea "x"
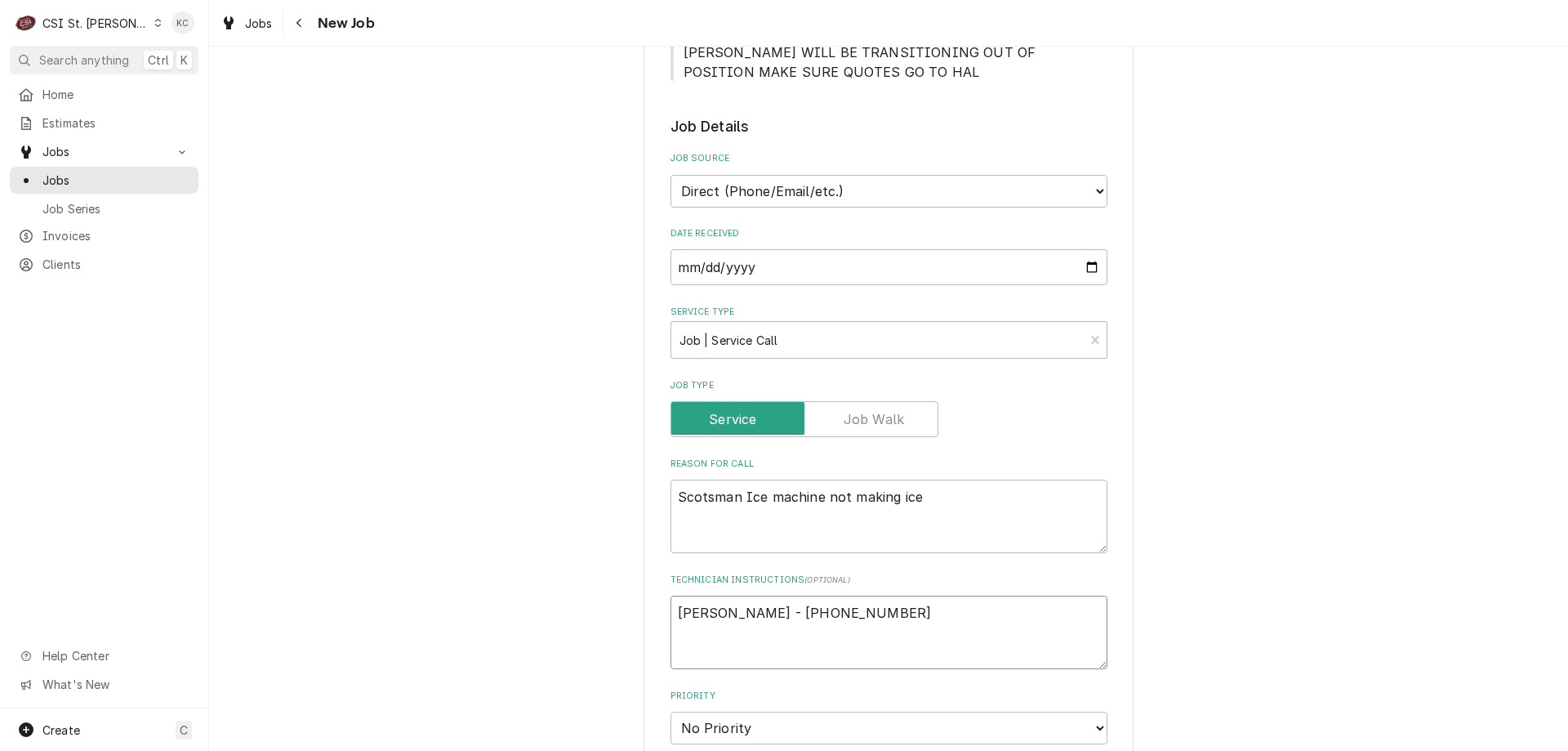
type textarea "Dave JOnes - 636 466-7812"
type textarea "x"
type textarea "Dave JOnes - 636 466-7812 7"
type textarea "x"
type textarea "Dave JOnes - 636 466-7812 7a"
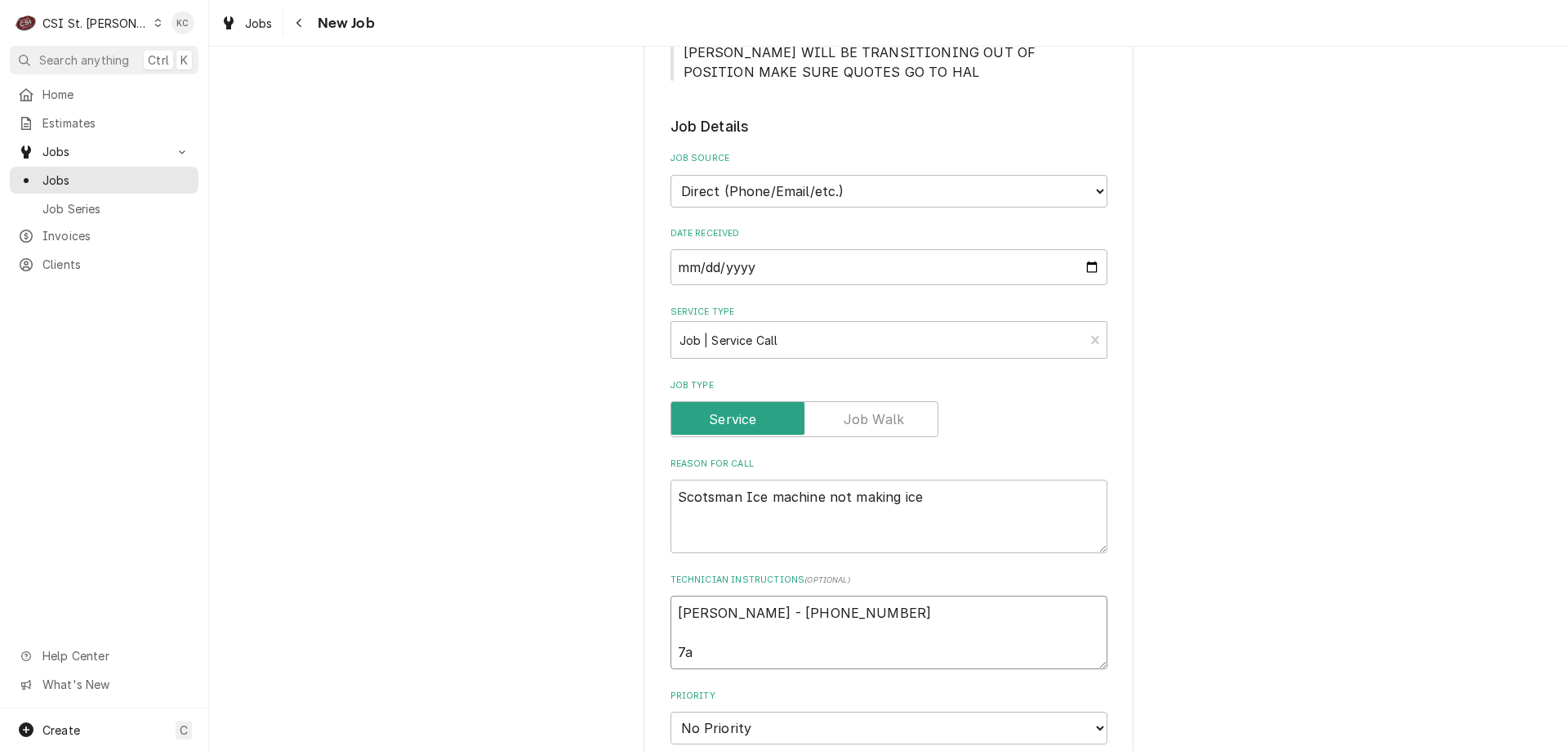
type textarea "x"
type textarea "Dave JOnes - 636 466-7812 7am"
type textarea "x"
type textarea "Dave JOnes - 636 466-7812 7am"
type textarea "x"
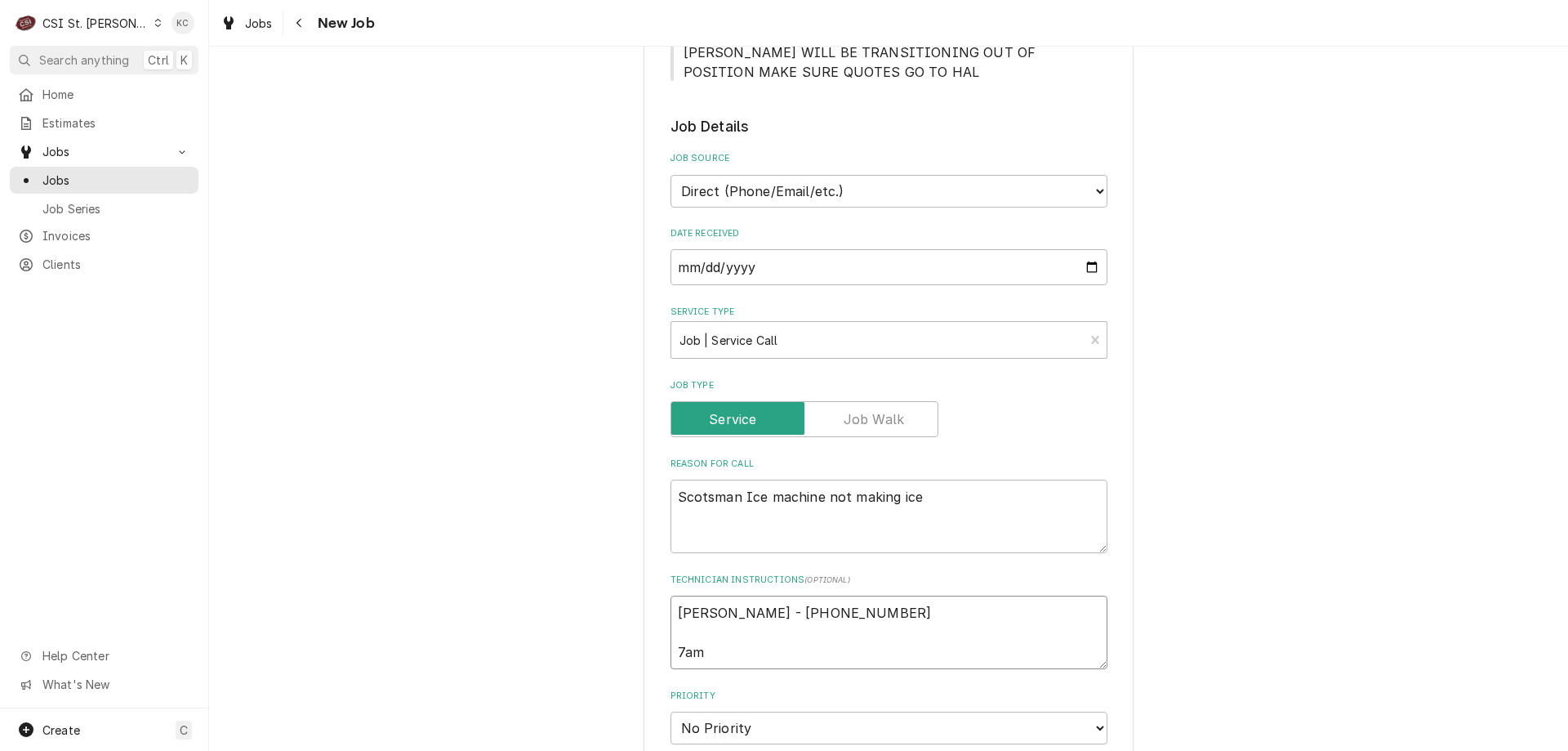
type textarea "Dave JOnes - 636 466-7812 7am -"
type textarea "x"
type textarea "Dave JOnes - 636 466-7812 7am -"
type textarea "x"
type textarea "Dave JOnes - 636 466-7812 7am - 5"
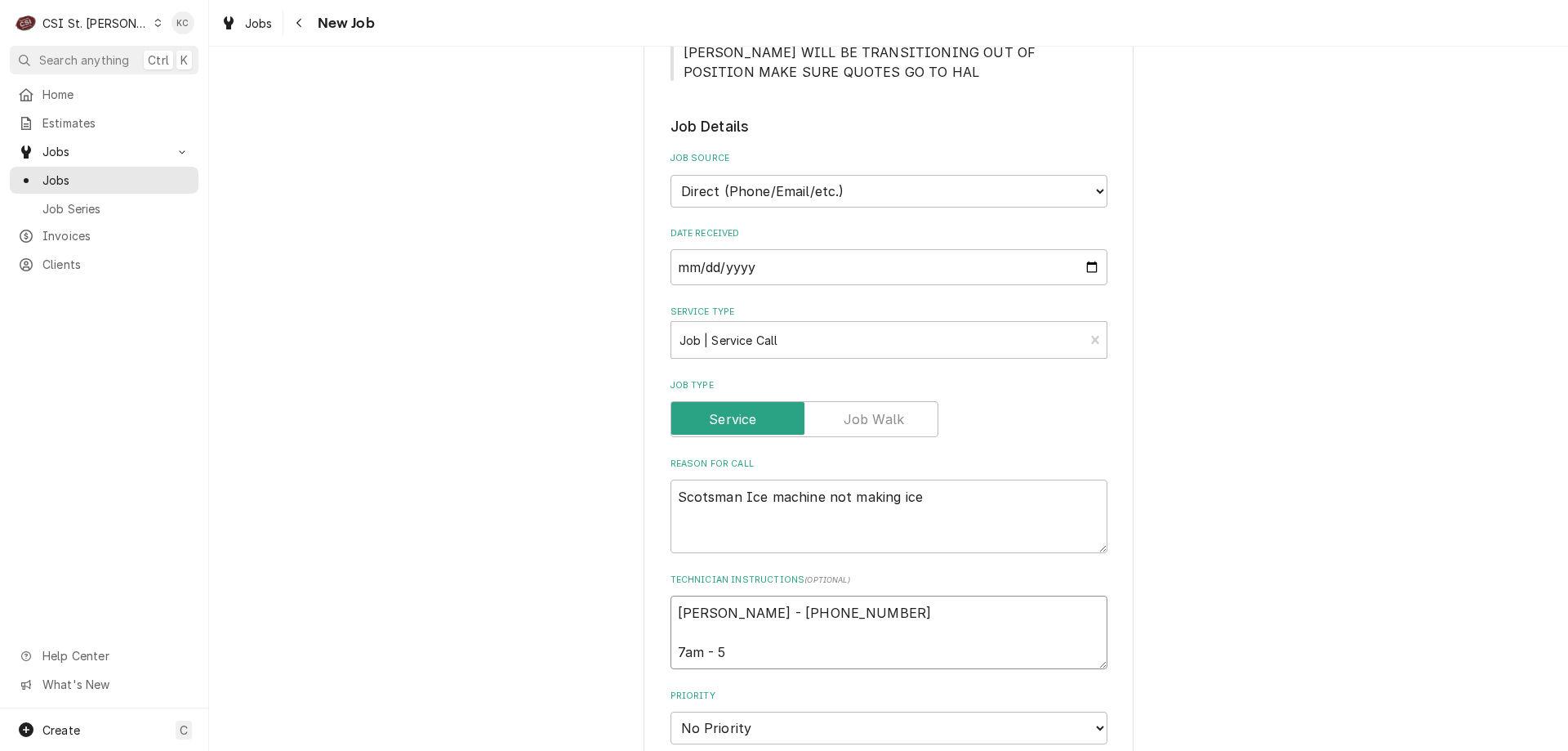
type textarea "x"
type textarea "Dave JOnes - 636 466-7812 7am - 5p"
type textarea "x"
type textarea "Dave JOnes - 636 466-7812 7am - 5pm"
type textarea "x"
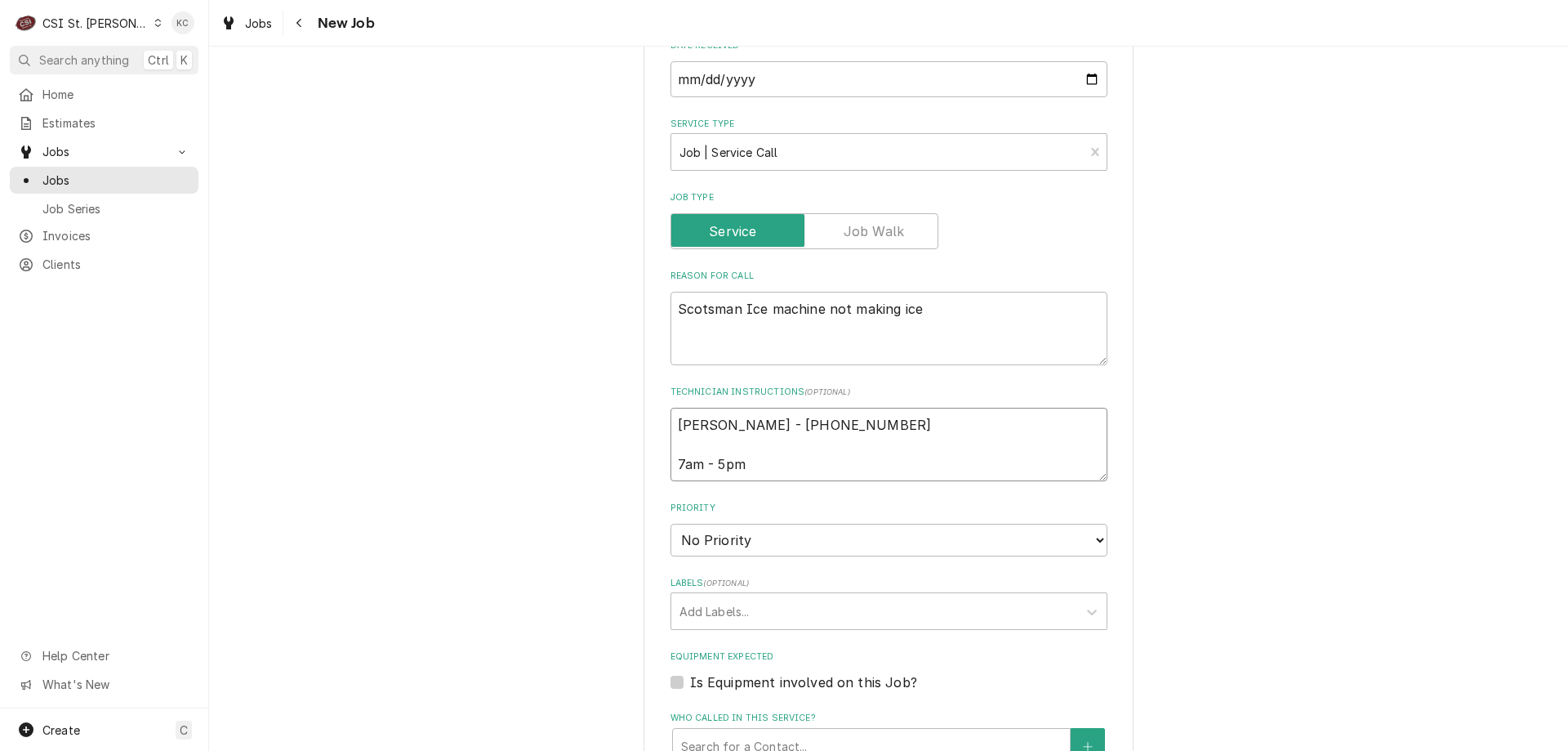
scroll to position [572, 0]
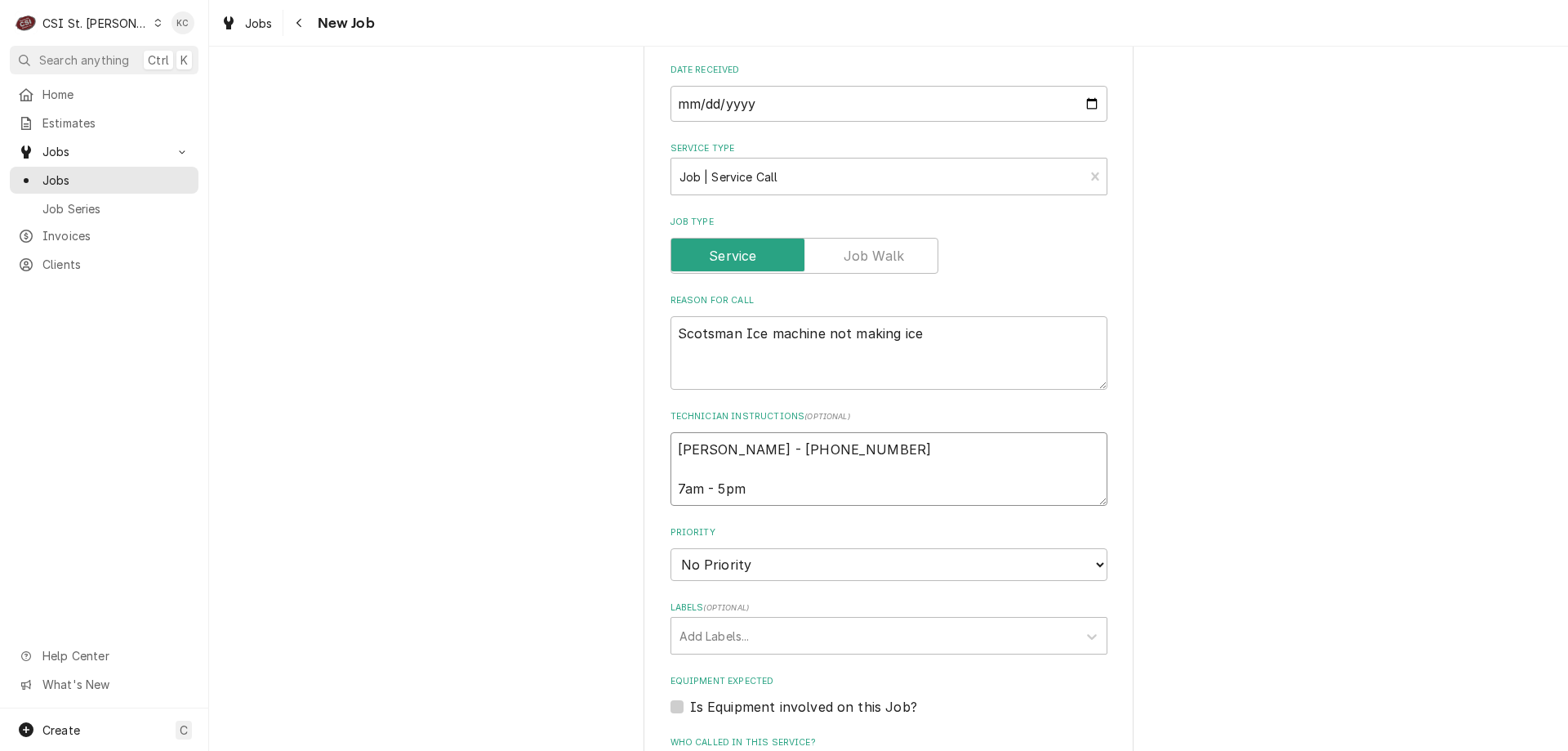
type textarea "Dave JOnes - 636 466-7812 7am - 5pm"
click at [765, 572] on select "No Priority Urgent High Medium Low" at bounding box center [889, 565] width 437 height 33
select select "4"
click at [670, 548] on select "No Priority Urgent High Medium Low" at bounding box center [889, 565] width 437 height 33
click at [782, 639] on div "Labels" at bounding box center [874, 636] width 389 height 30
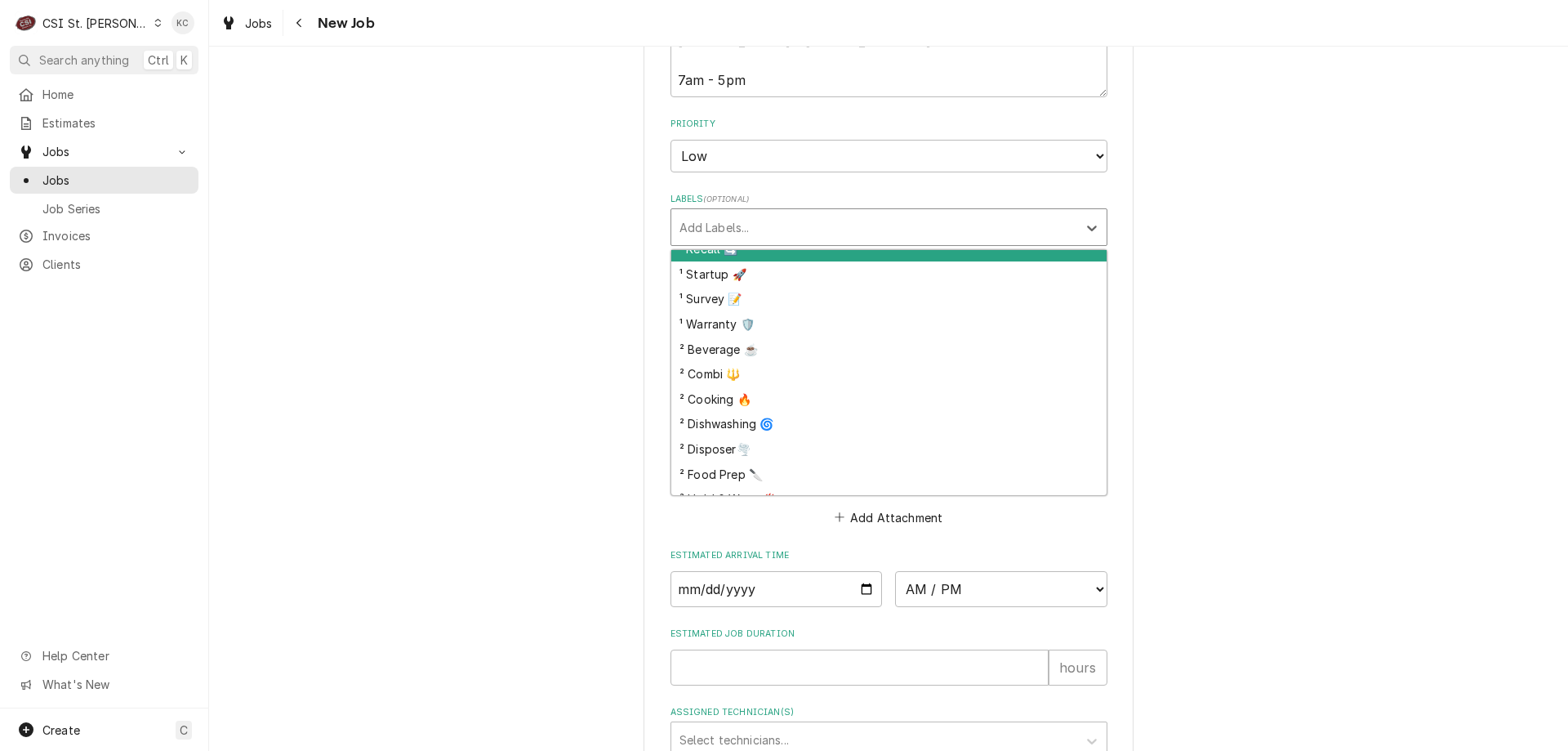
scroll to position [245, 0]
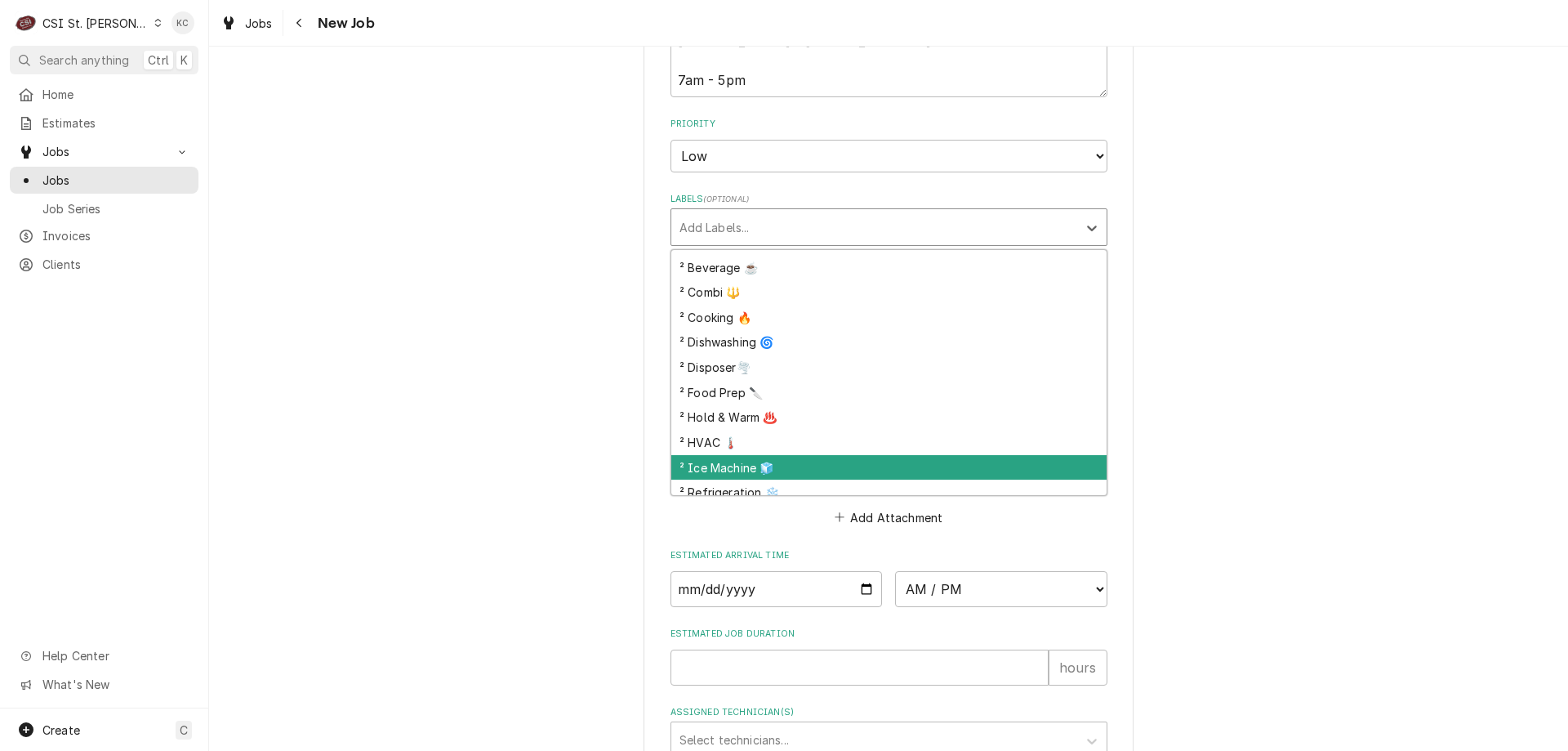
click at [889, 463] on div "² Ice Machine 🧊" at bounding box center [889, 467] width 436 height 26
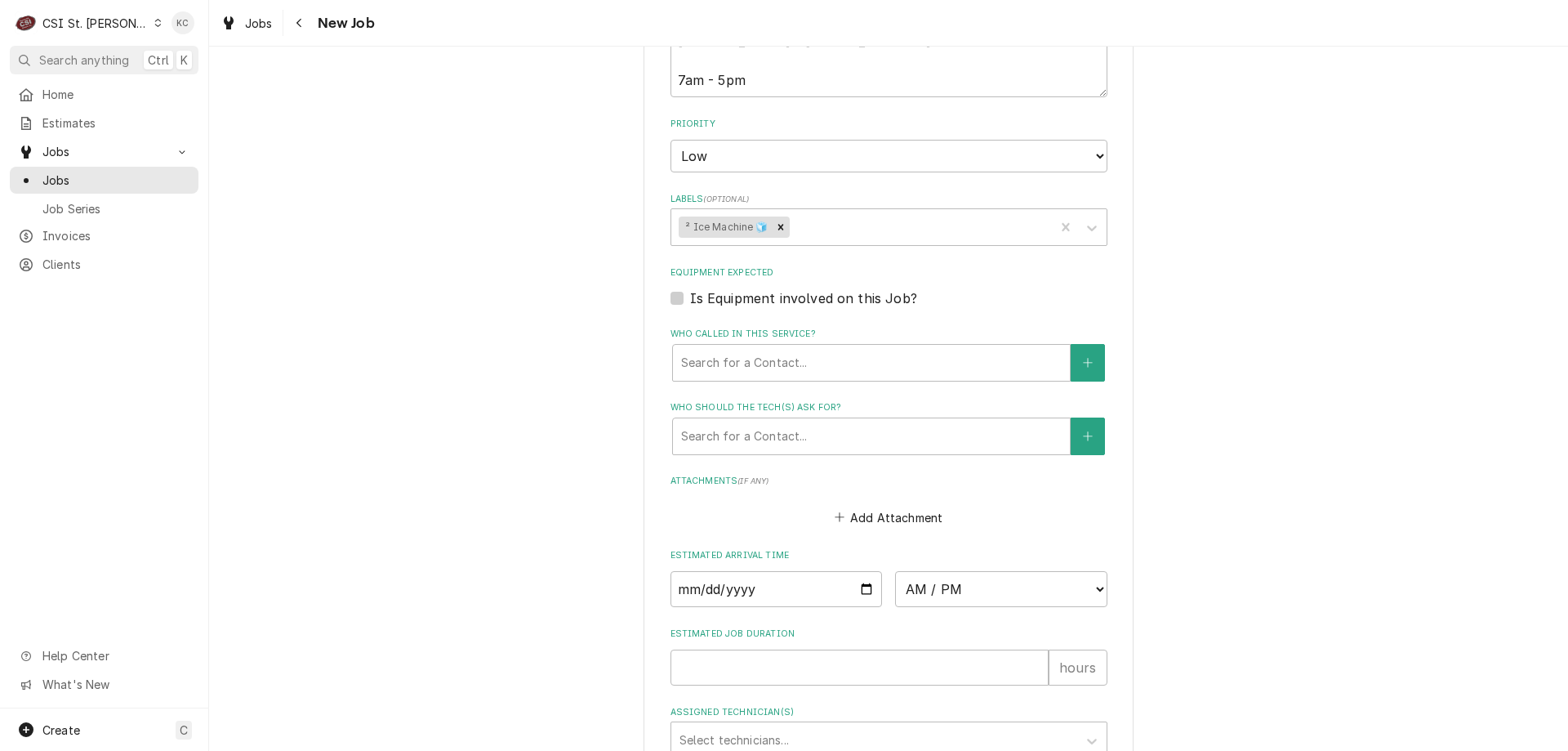
click at [1190, 429] on div "Please provide the following information to create a job: Client Details Client…" at bounding box center [889, 114] width 1359 height 2064
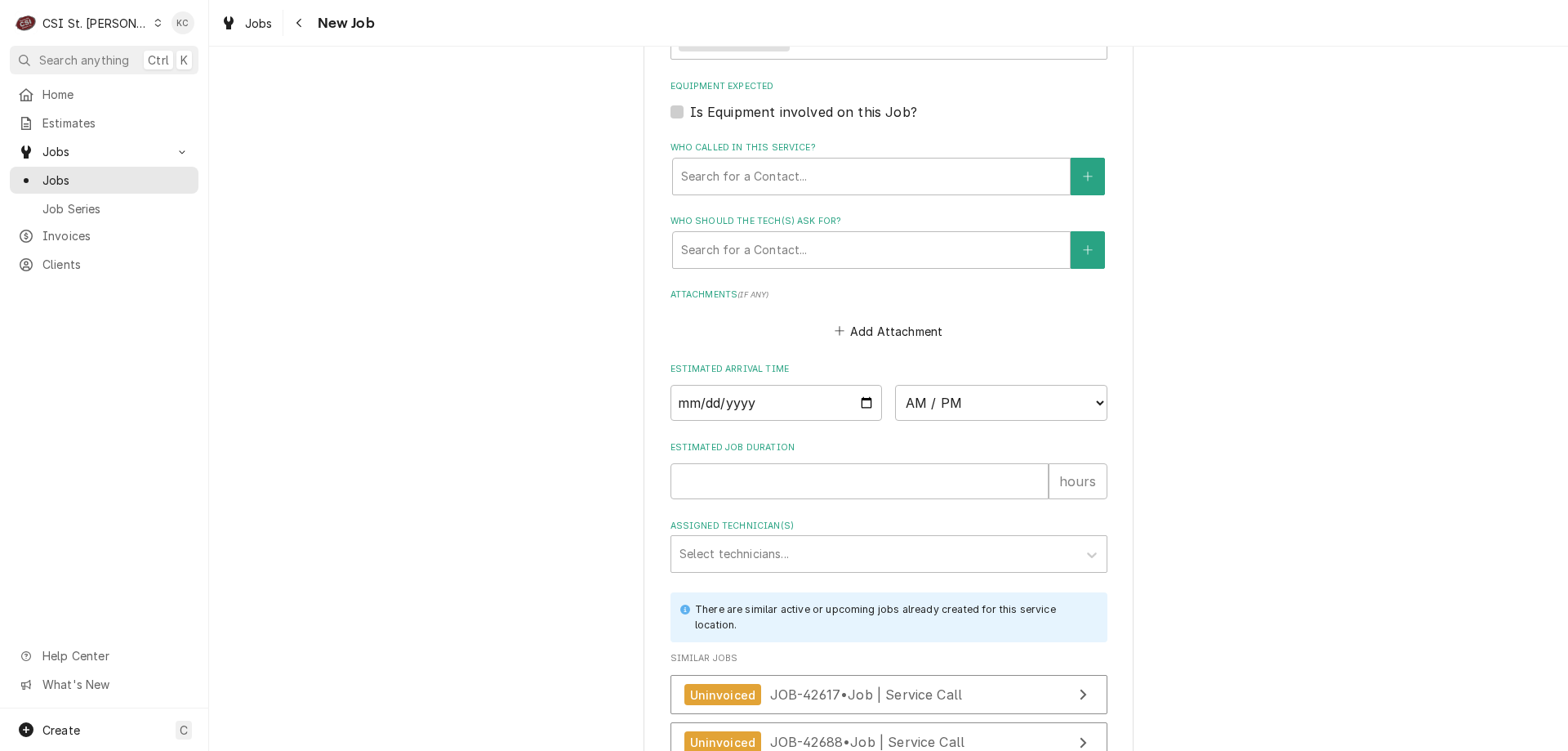
scroll to position [1376, 0]
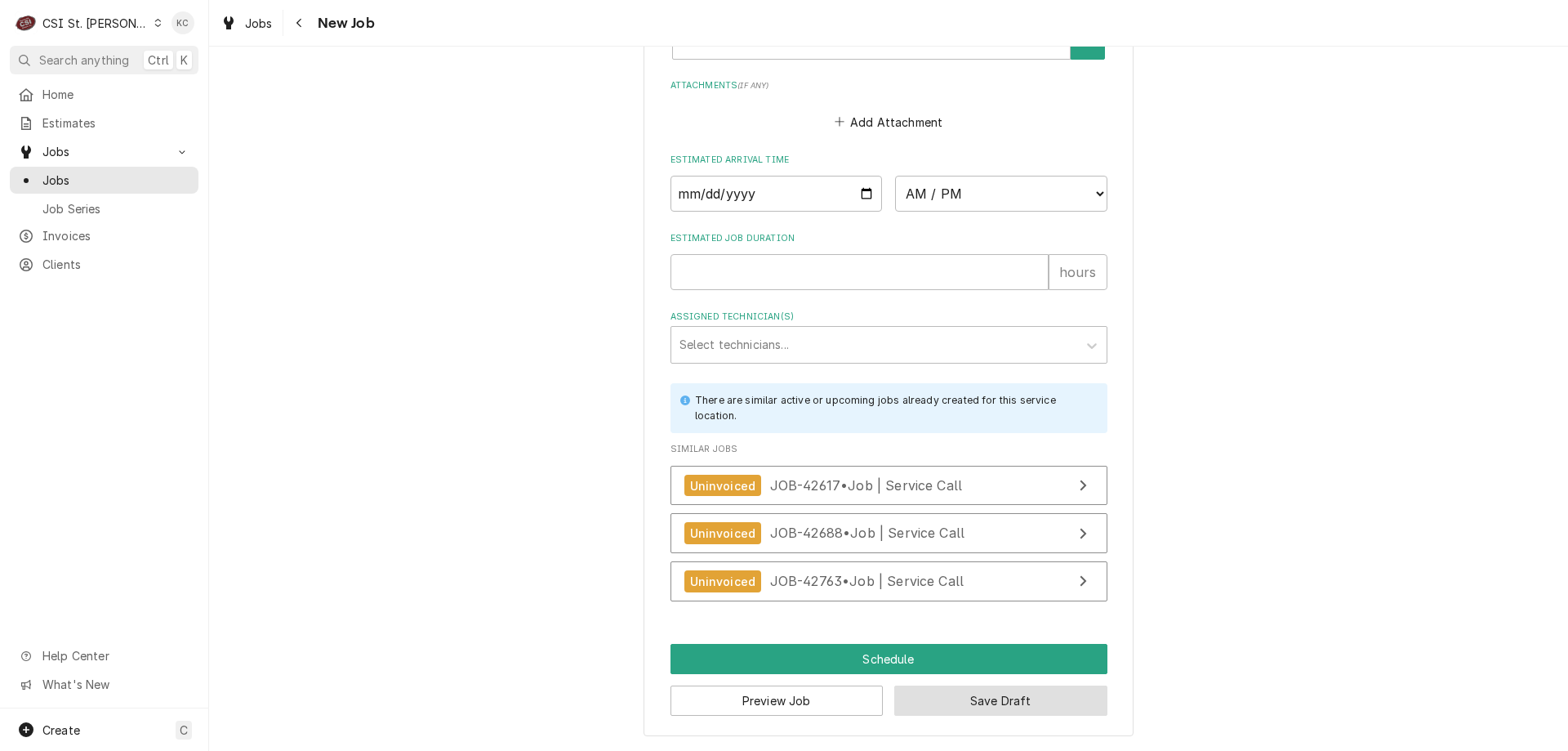
click at [1088, 696] on button "Save Draft" at bounding box center [1001, 701] width 213 height 31
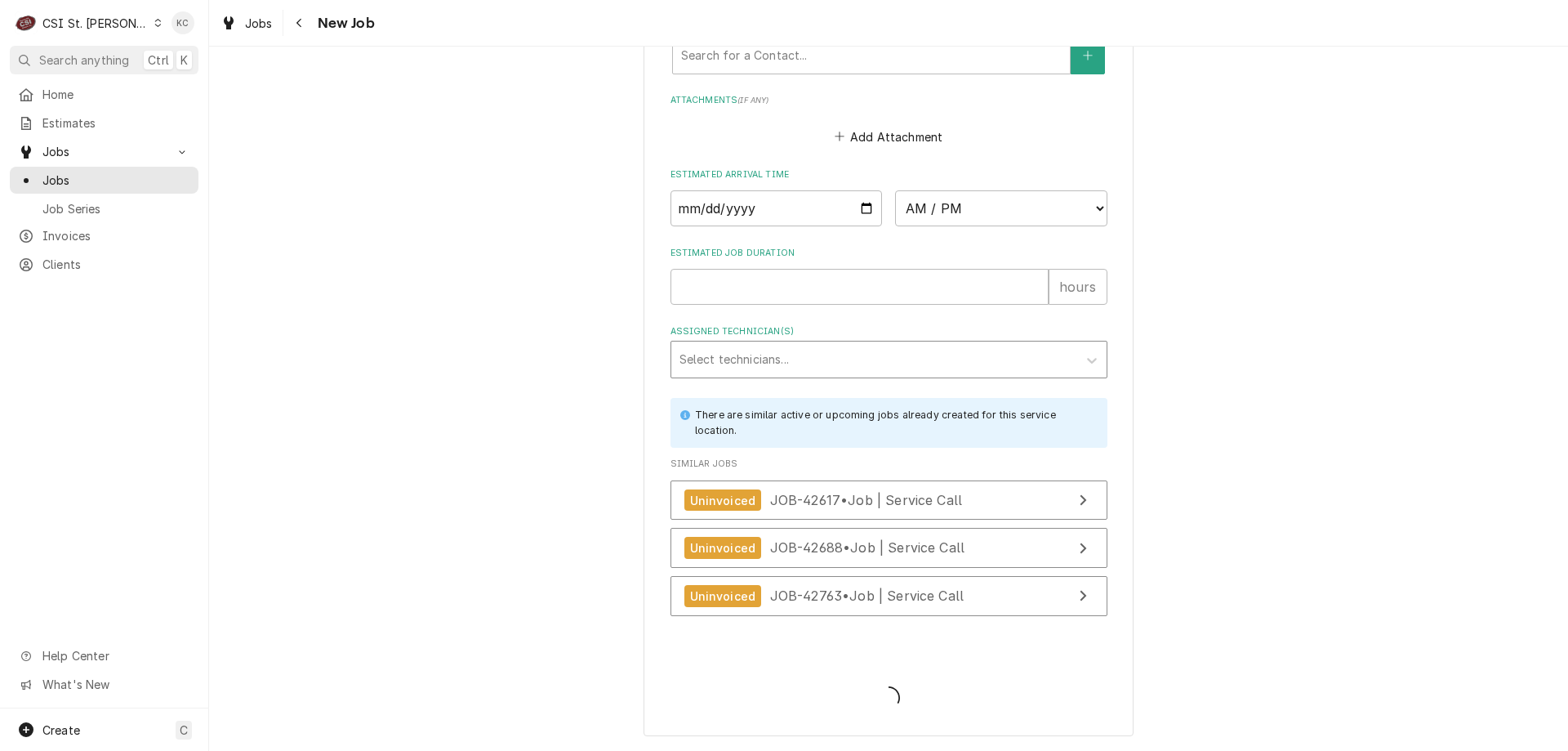
type textarea "x"
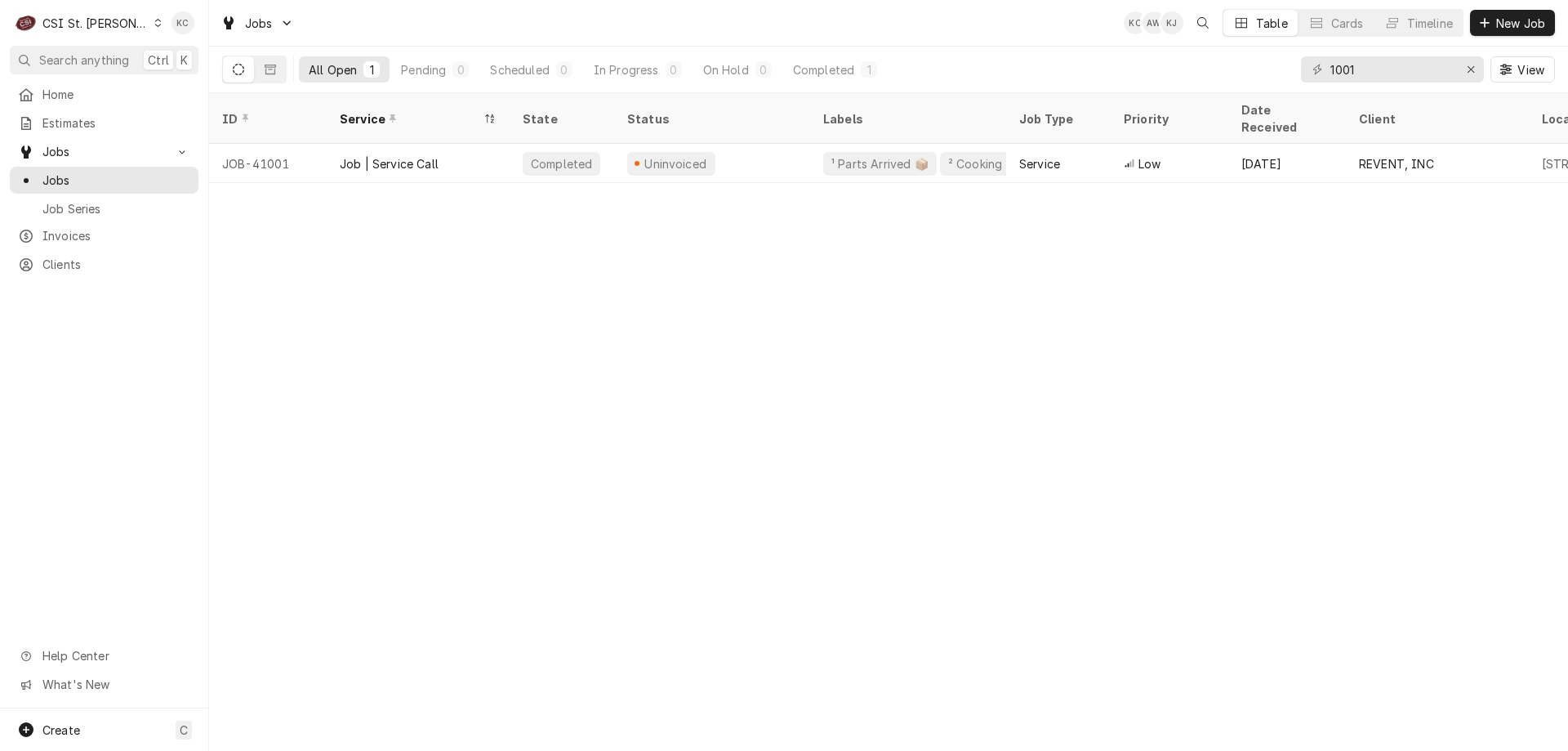
click at [56, 20] on div "CSI St. [PERSON_NAME]" at bounding box center [95, 23] width 106 height 17
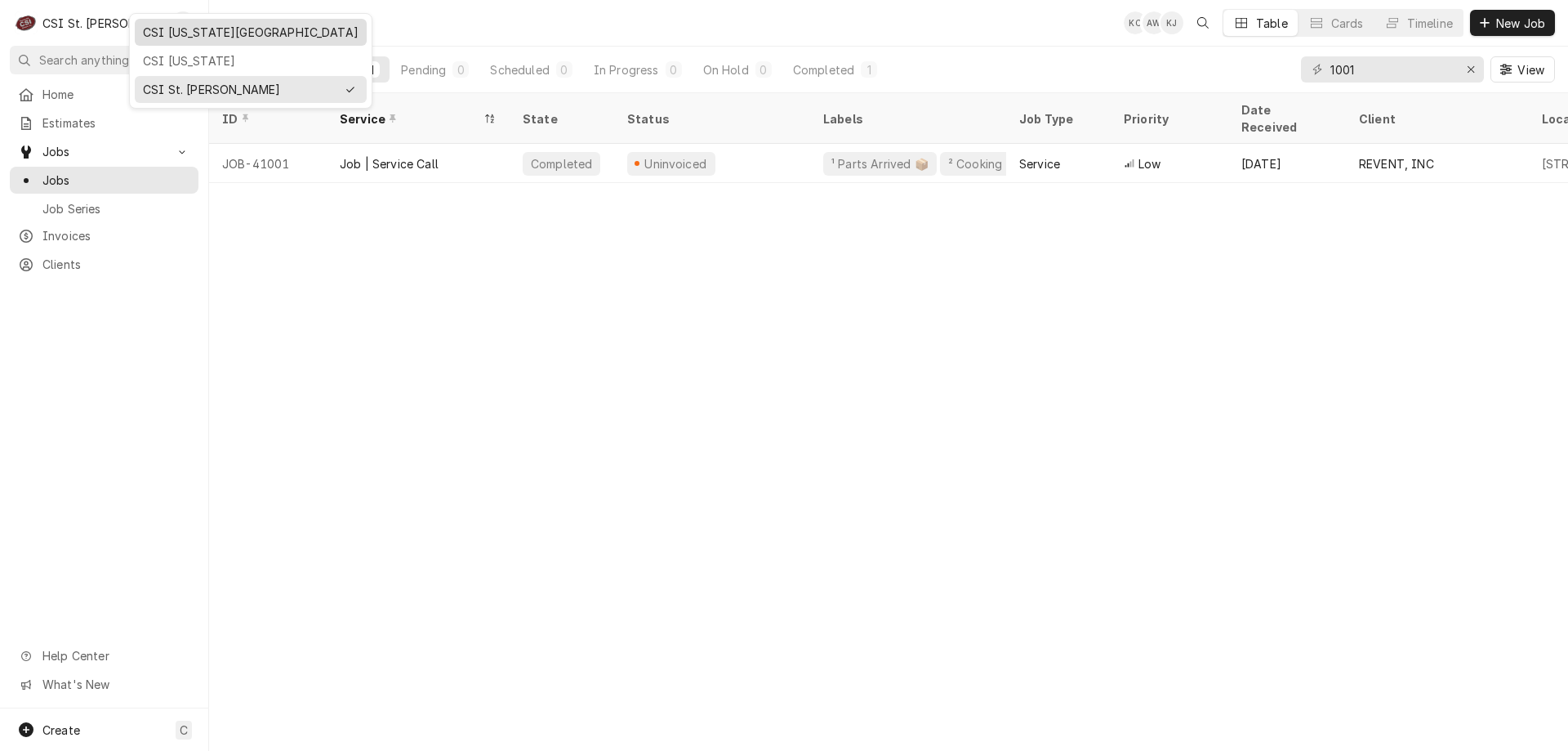
click at [168, 30] on div "CSI Kansas City" at bounding box center [250, 32] width 216 height 17
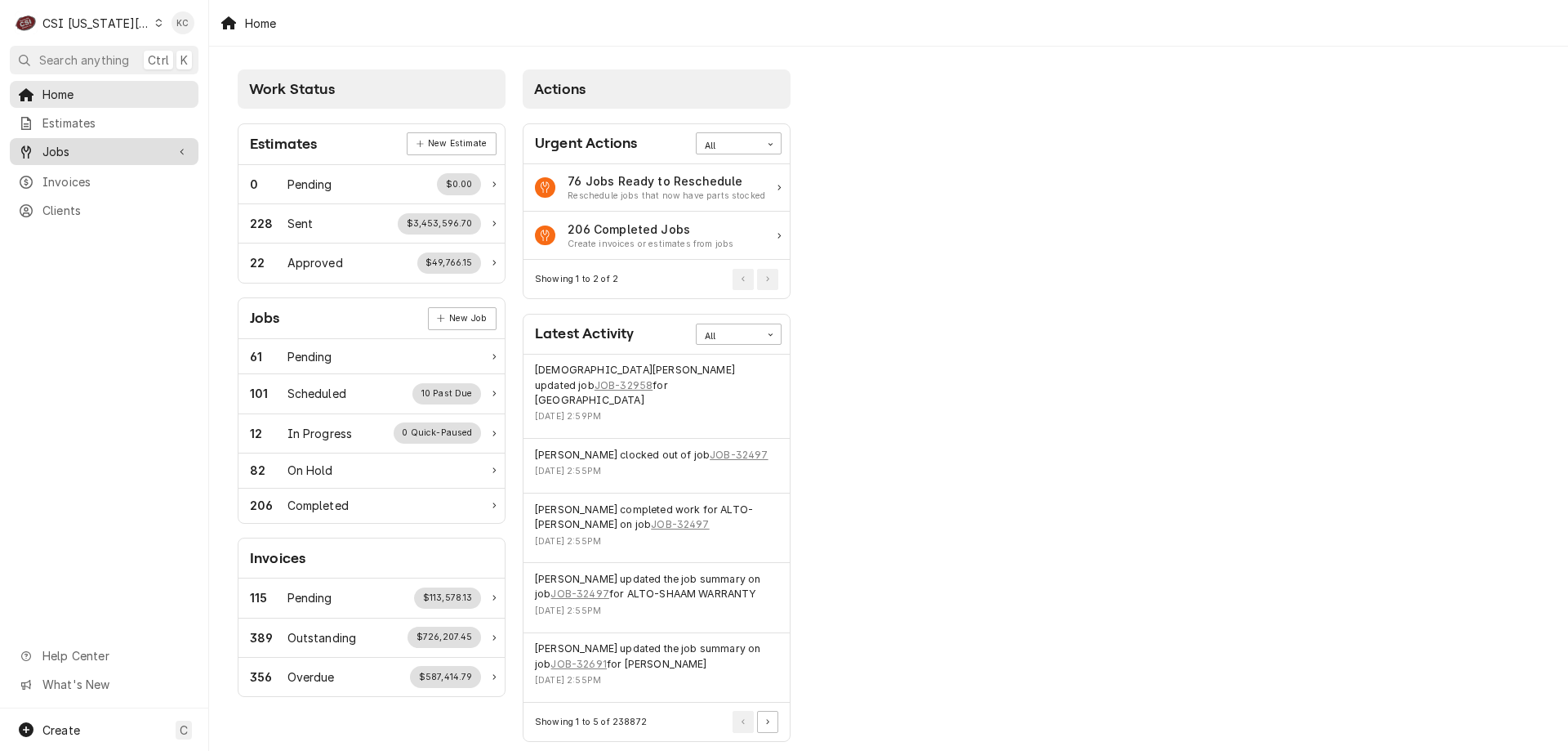
click at [67, 138] on link "Jobs" at bounding box center [104, 151] width 188 height 27
click at [100, 173] on span "Jobs" at bounding box center [116, 179] width 148 height 17
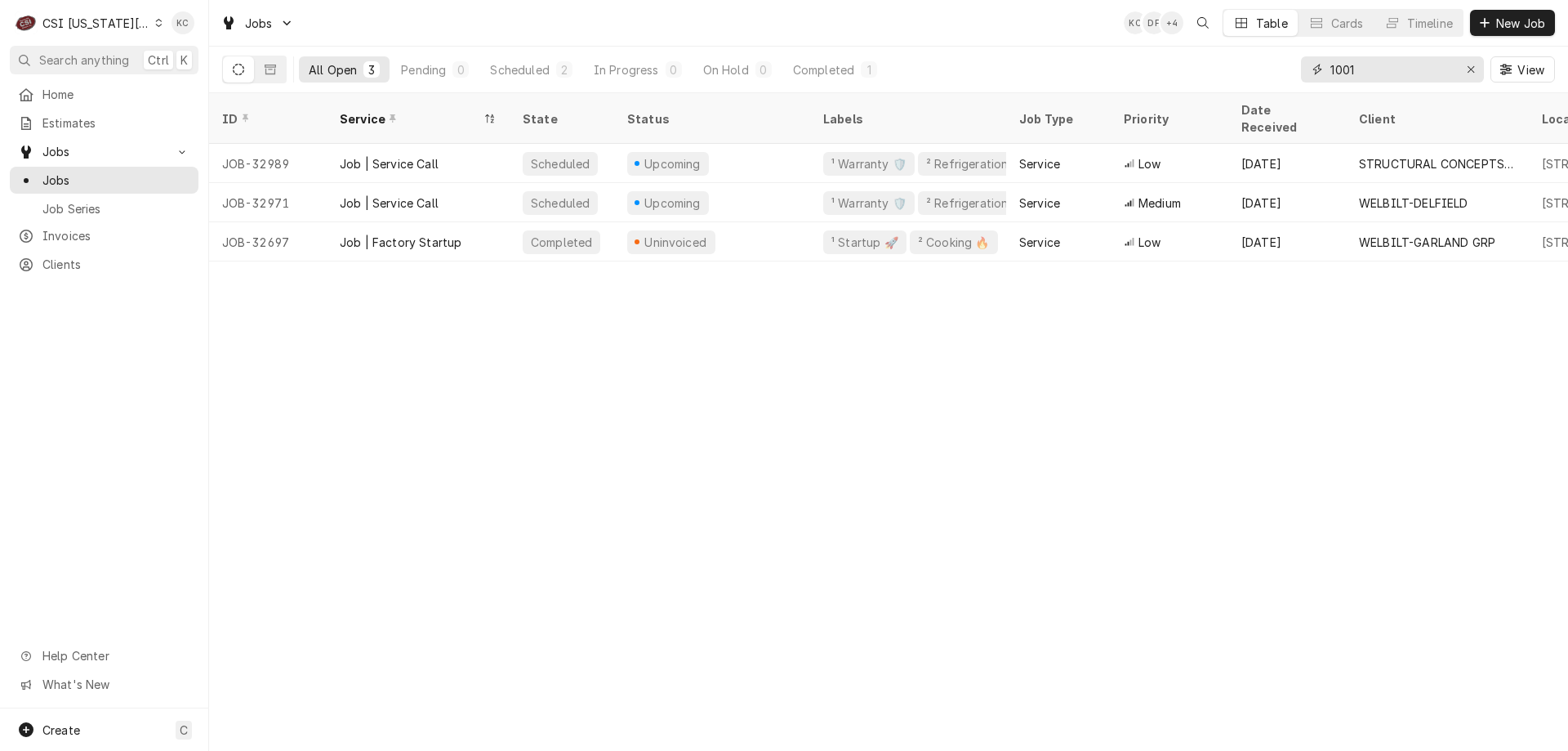
drag, startPoint x: 1391, startPoint y: 68, endPoint x: 1244, endPoint y: 79, distance: 147.4
click at [1244, 79] on div "All Open 3 Pending 0 Scheduled 2 In Progress 0 On Hold 0 Completed 1 1001 View" at bounding box center [889, 69] width 1332 height 45
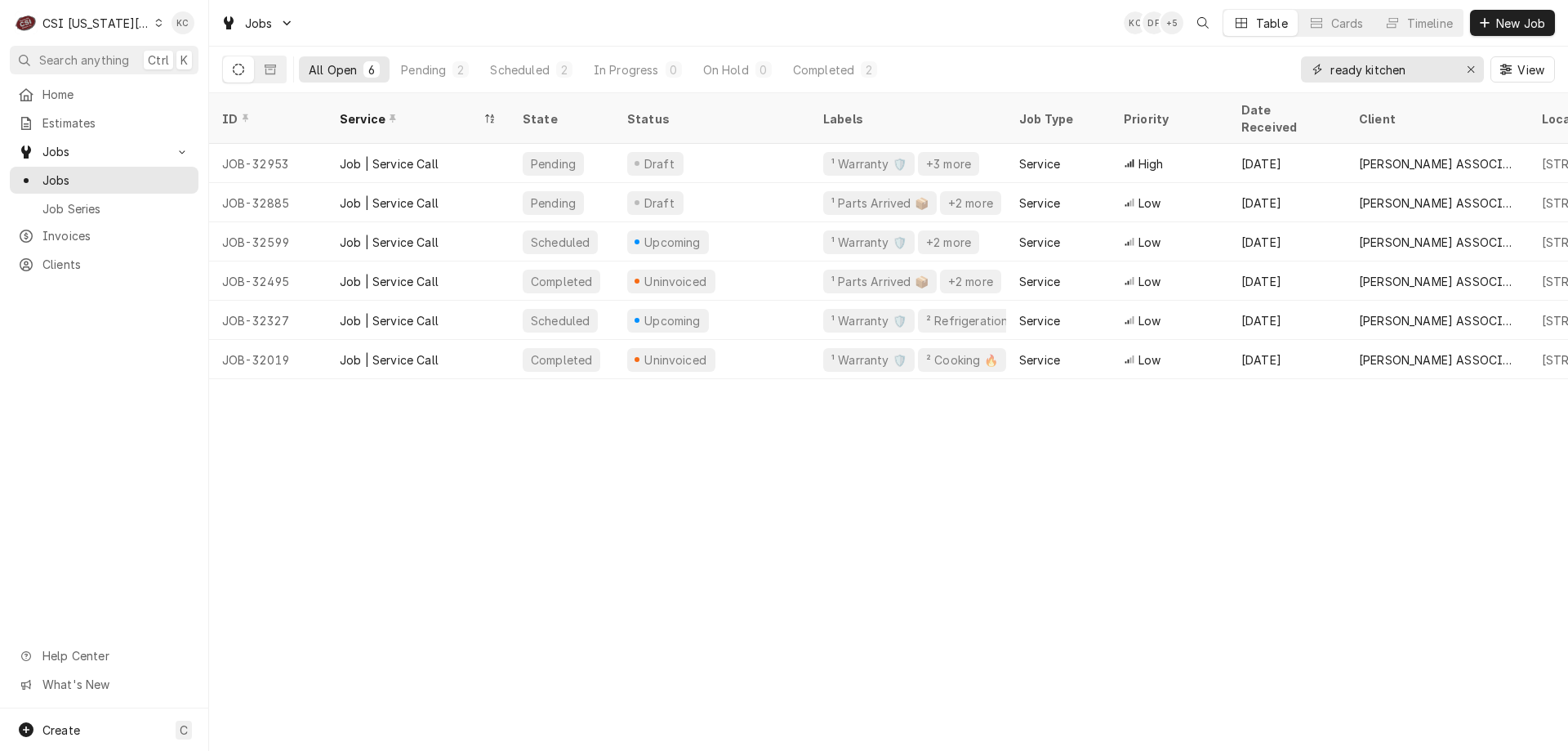
type input "ready kitchen"
click at [804, 69] on div "Completed" at bounding box center [823, 69] width 61 height 17
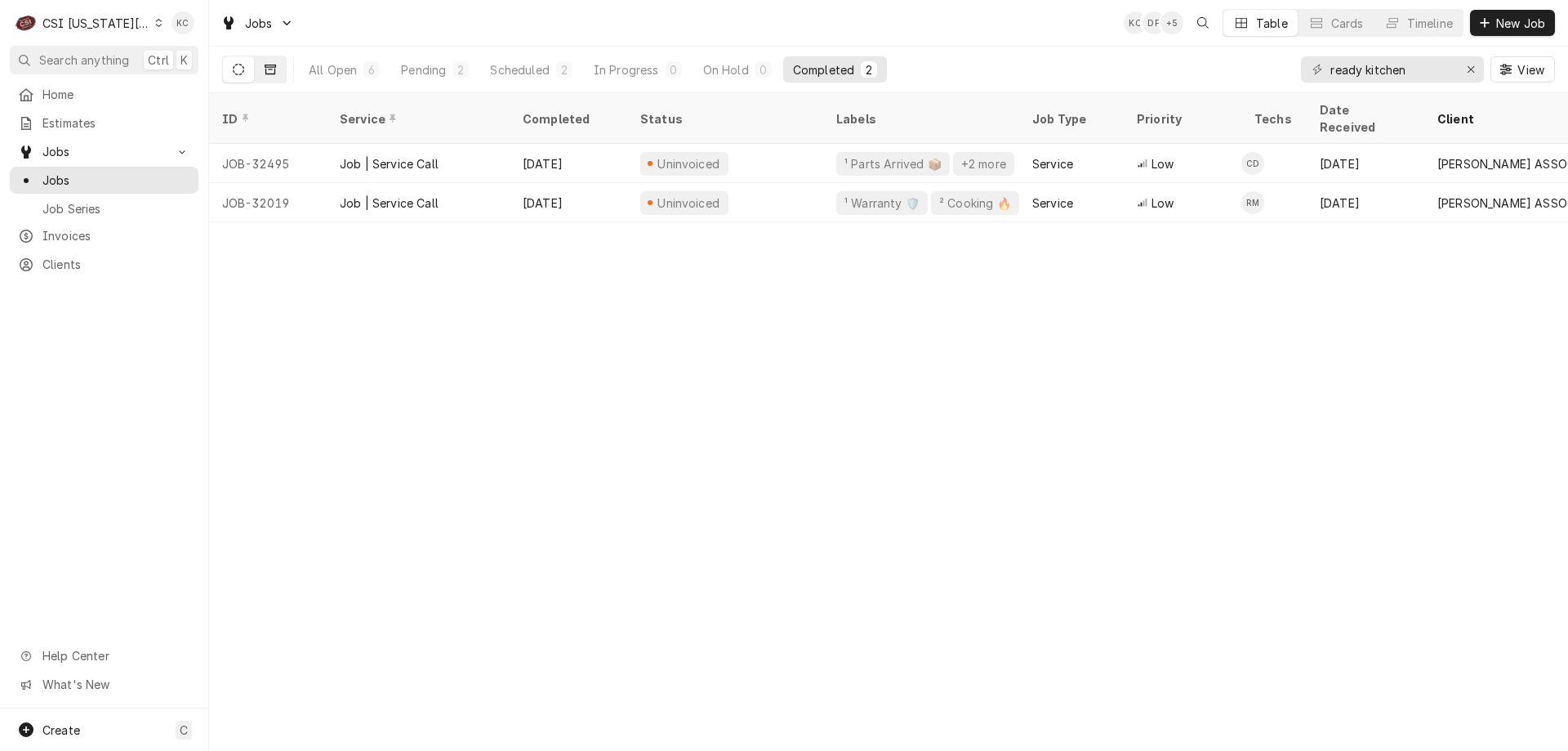
click at [277, 68] on button "Dynamic Content Wrapper" at bounding box center [270, 69] width 31 height 26
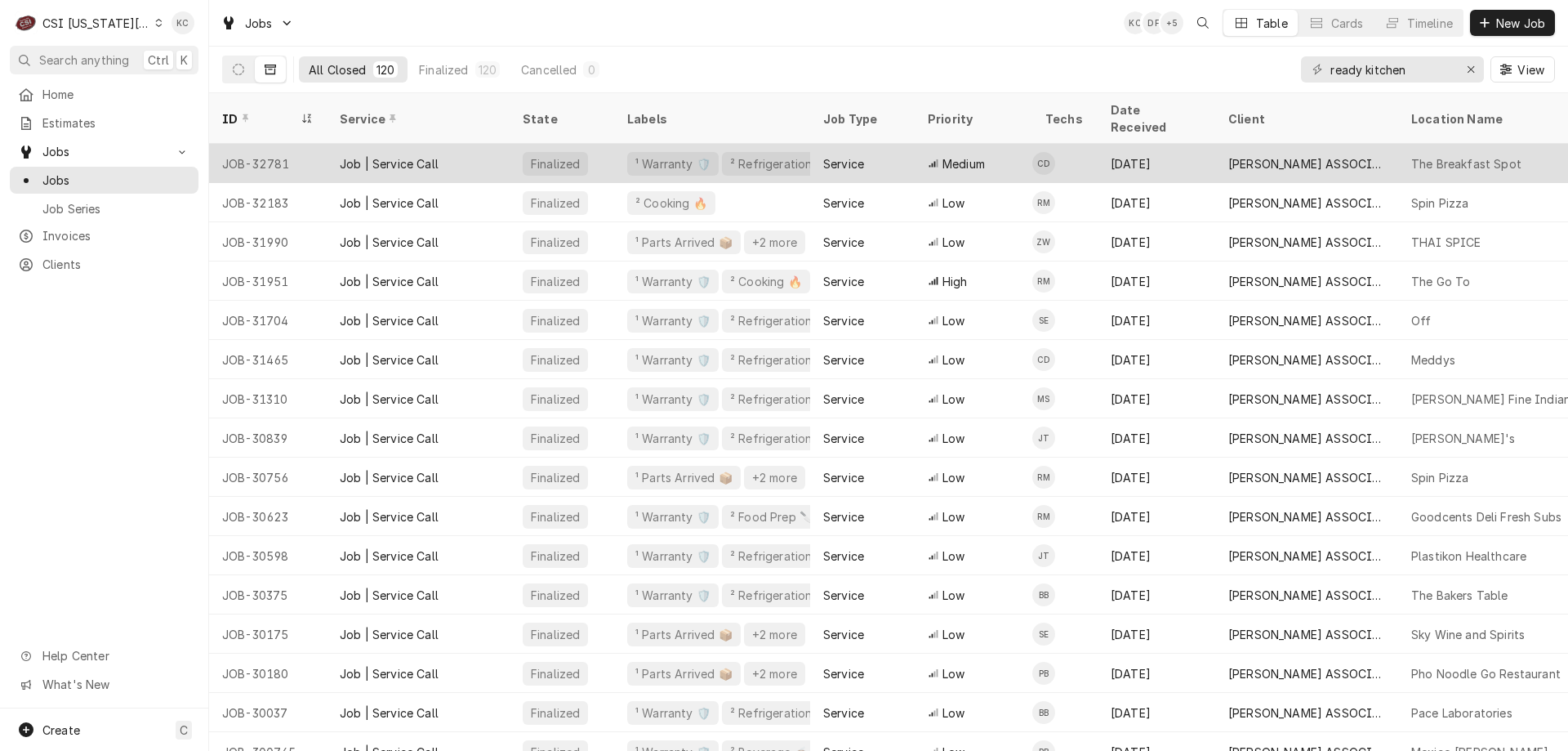
click at [328, 144] on div "Job | Service Call" at bounding box center [417, 163] width 183 height 39
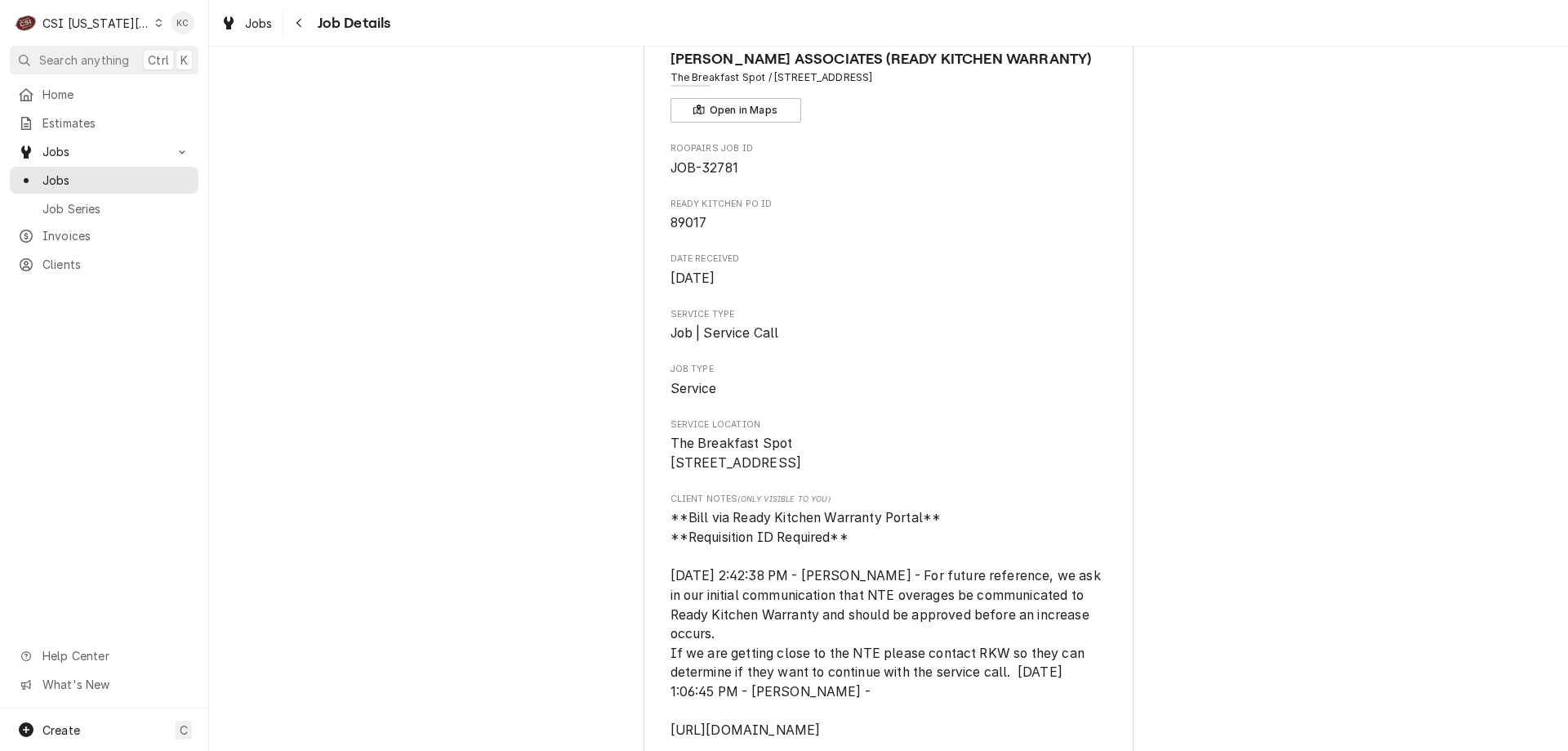
scroll to position [164, 0]
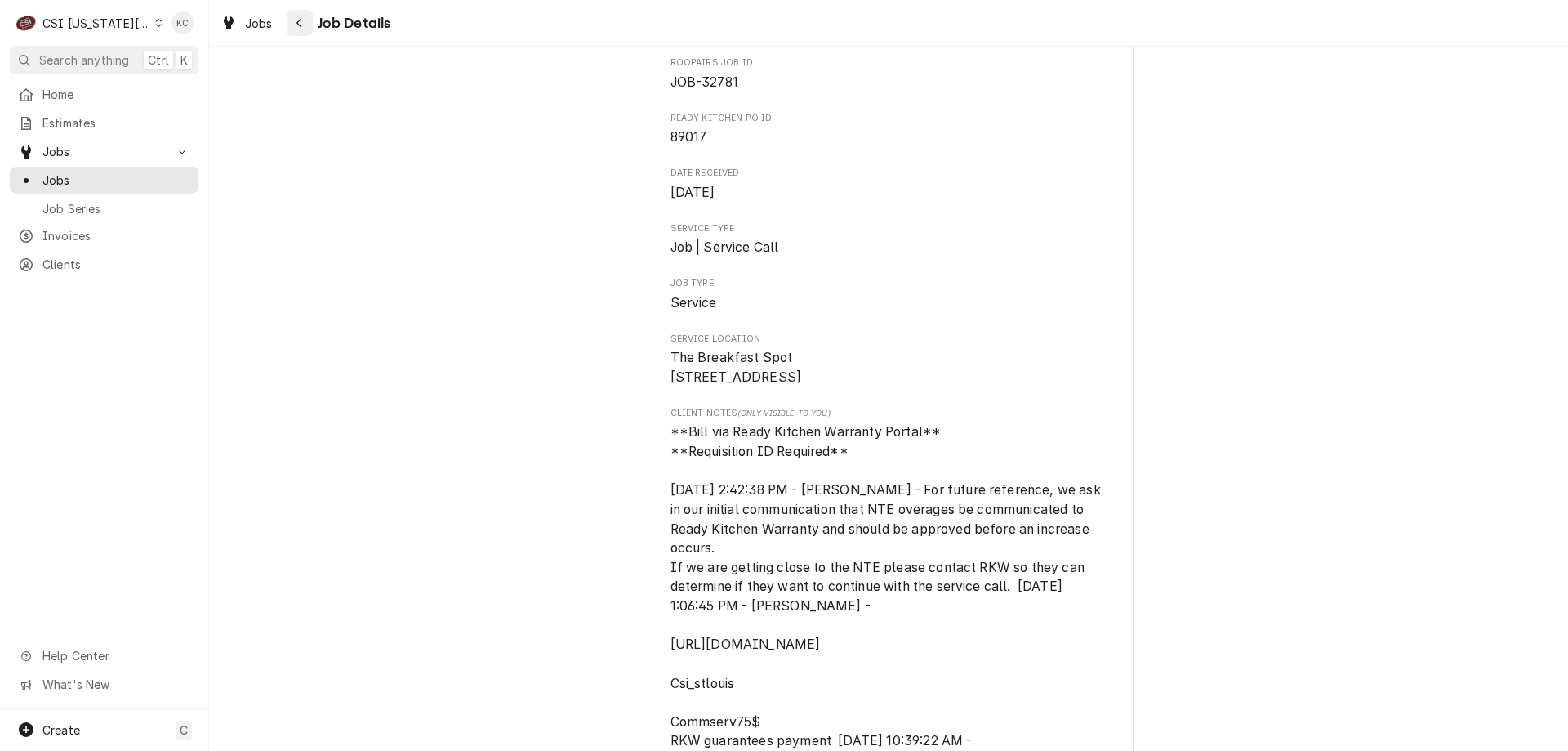
click at [303, 28] on div "Navigate back" at bounding box center [300, 23] width 17 height 17
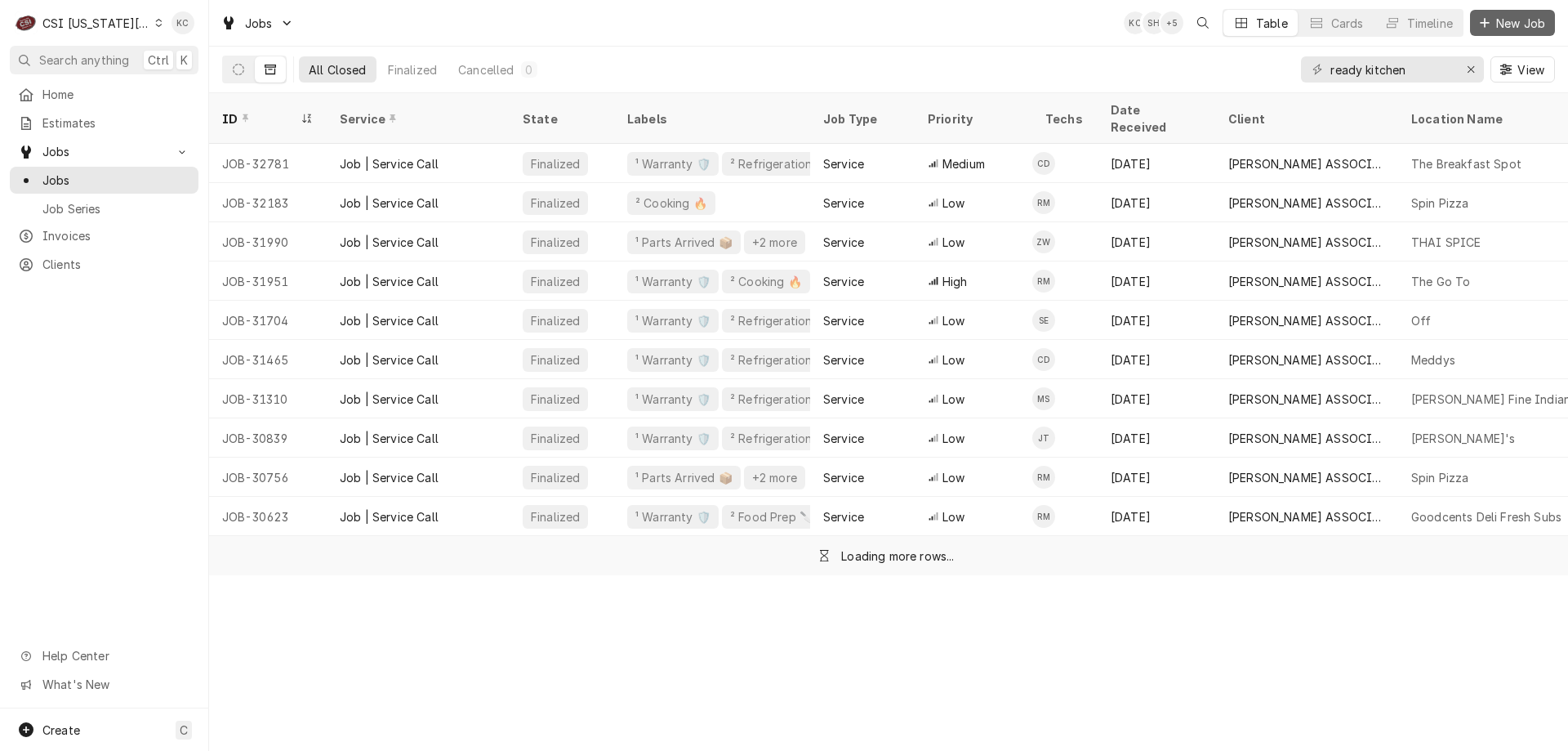
click at [1486, 26] on icon "Dynamic Content Wrapper" at bounding box center [1485, 23] width 10 height 12
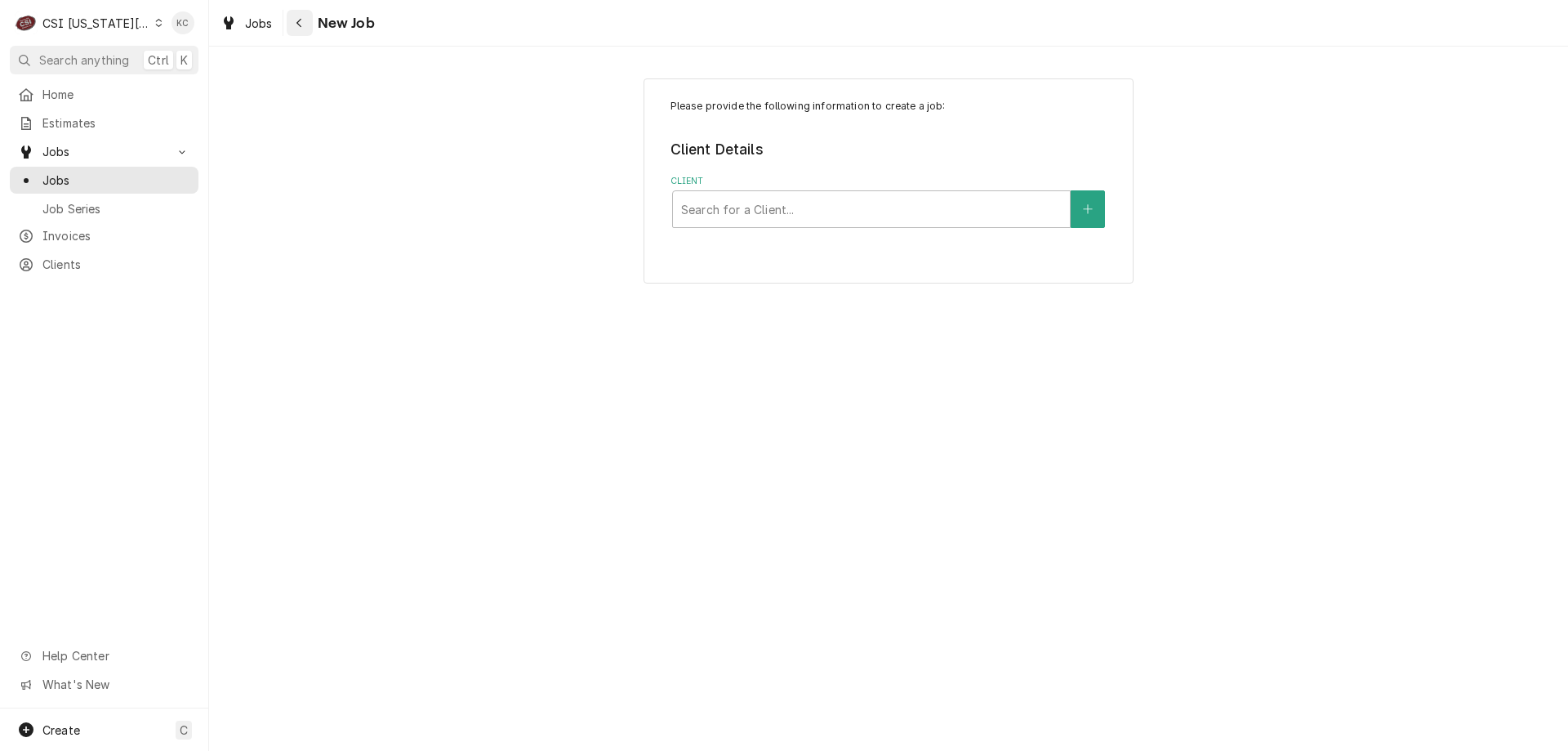
click at [296, 30] on div "Navigate back" at bounding box center [300, 23] width 17 height 17
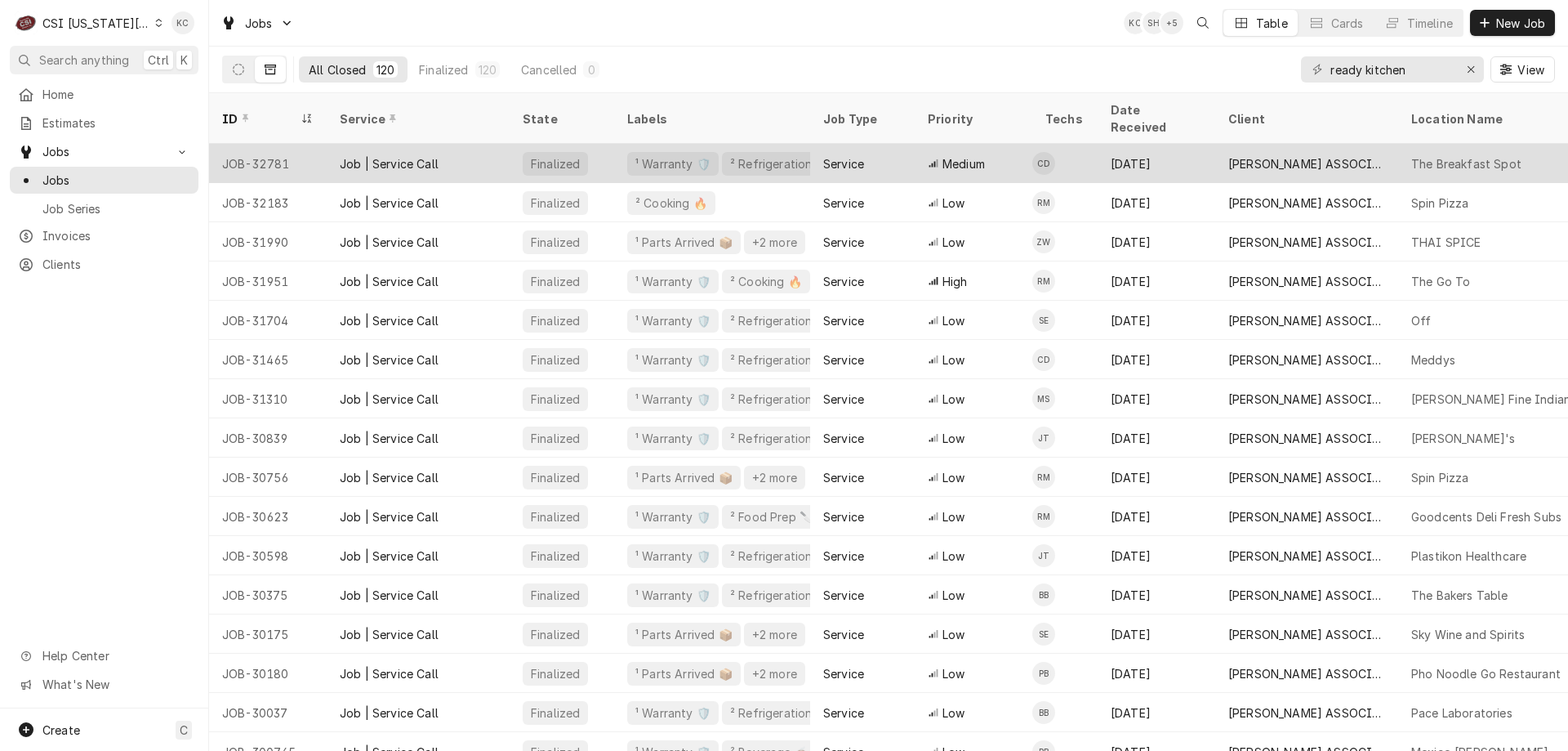
click at [1263, 144] on div "[PERSON_NAME] ASSOCIATES (READY KITCHEN WARRANTY)" at bounding box center [1306, 163] width 183 height 39
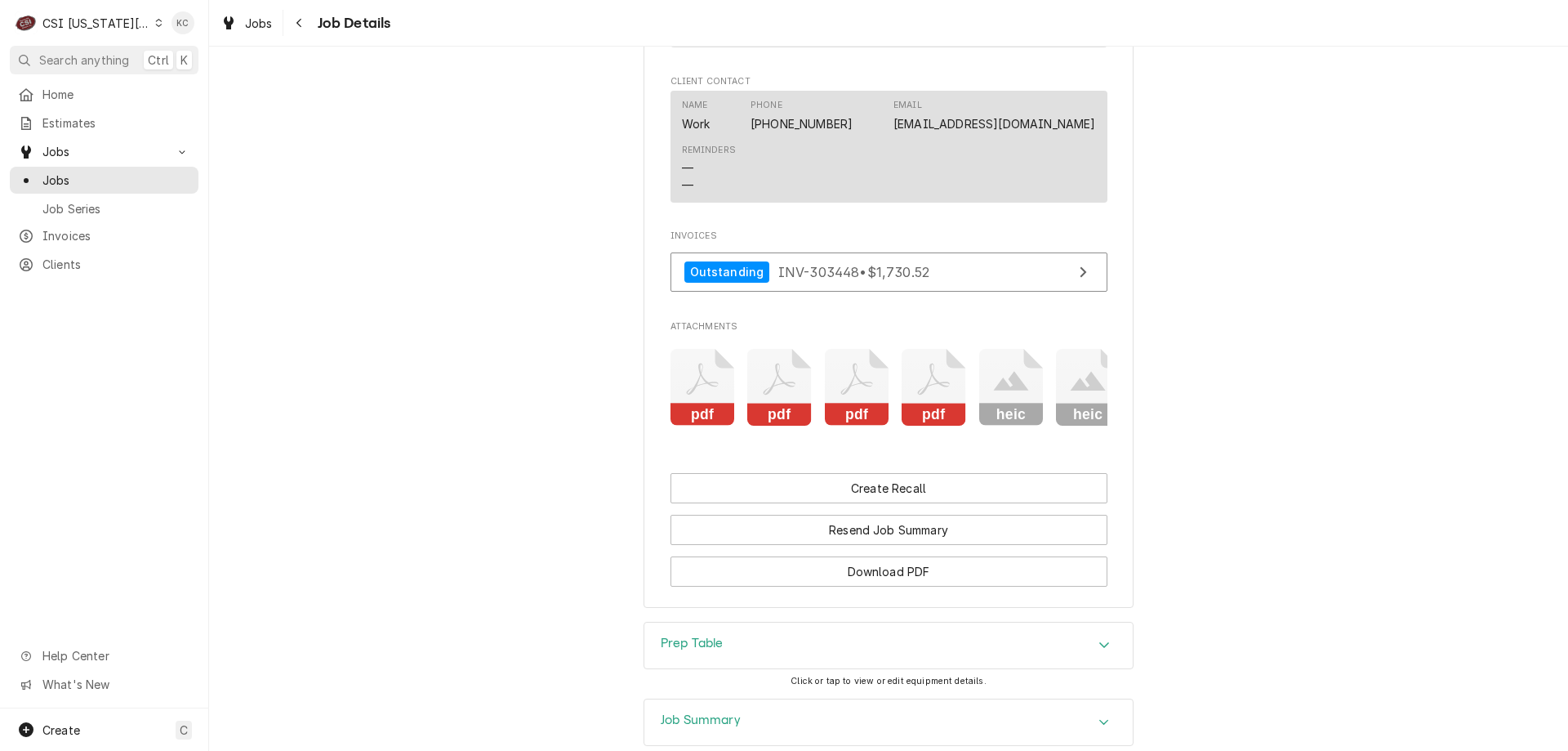
scroll to position [2207, 0]
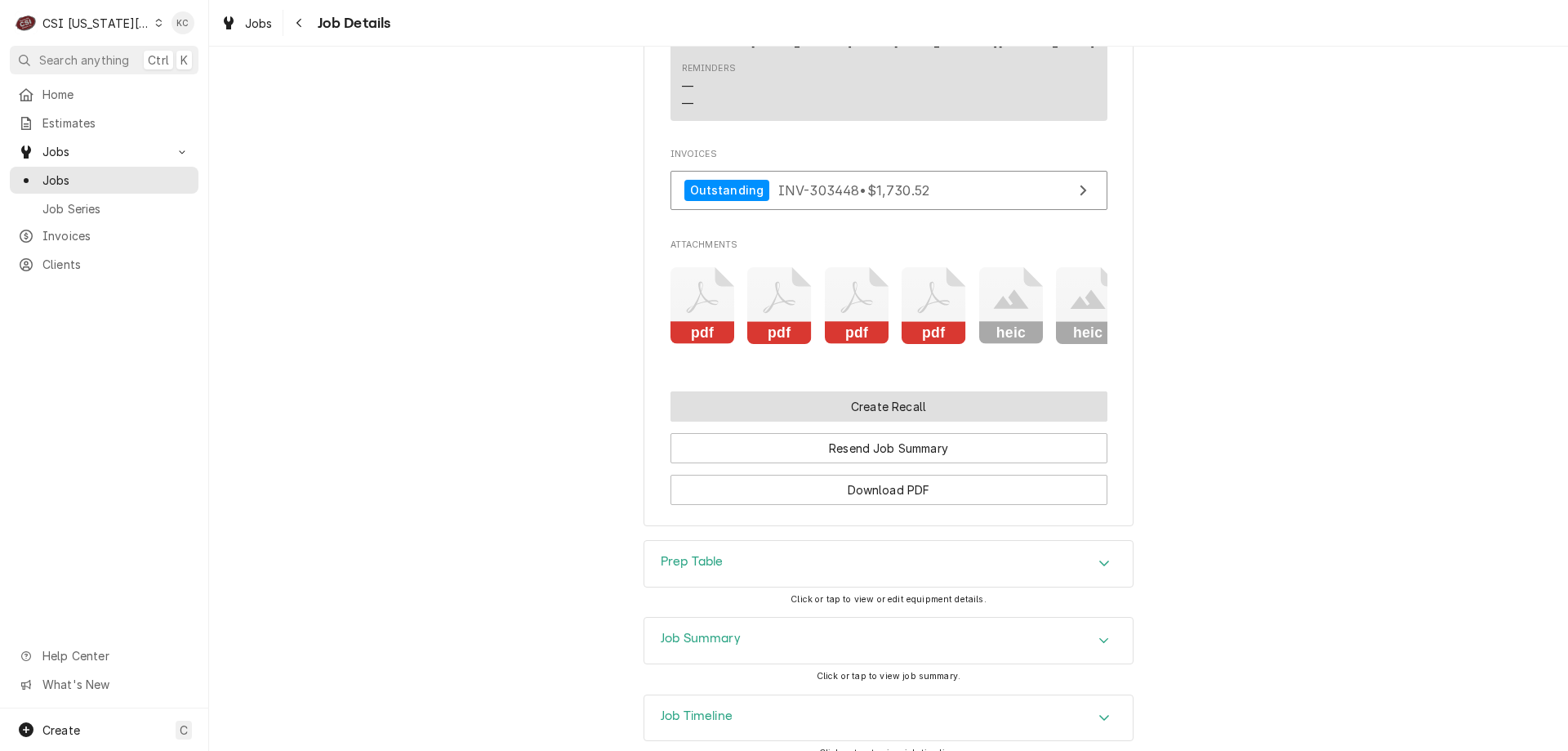
click at [877, 399] on button "Create Recall" at bounding box center [889, 406] width 437 height 31
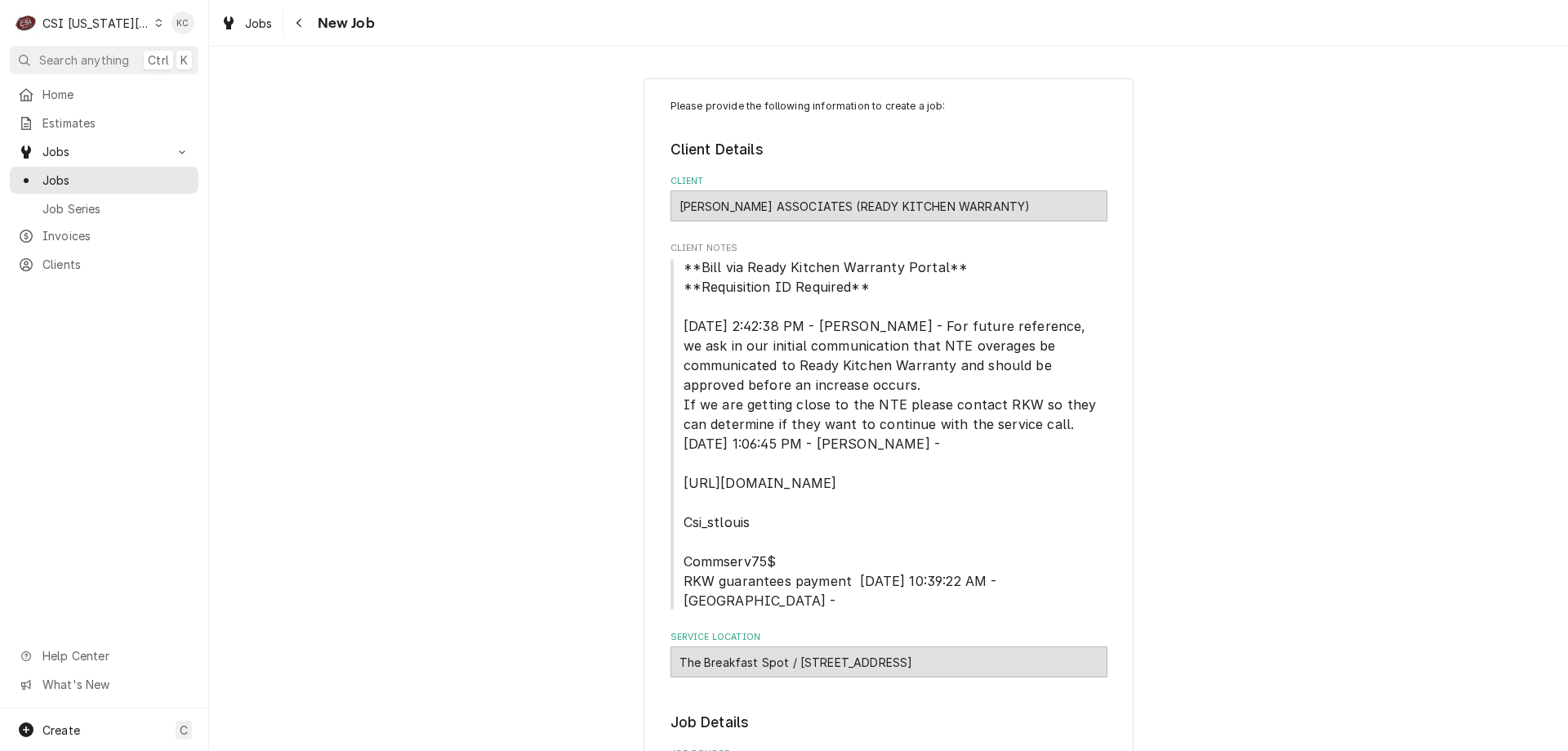
type textarea "x"
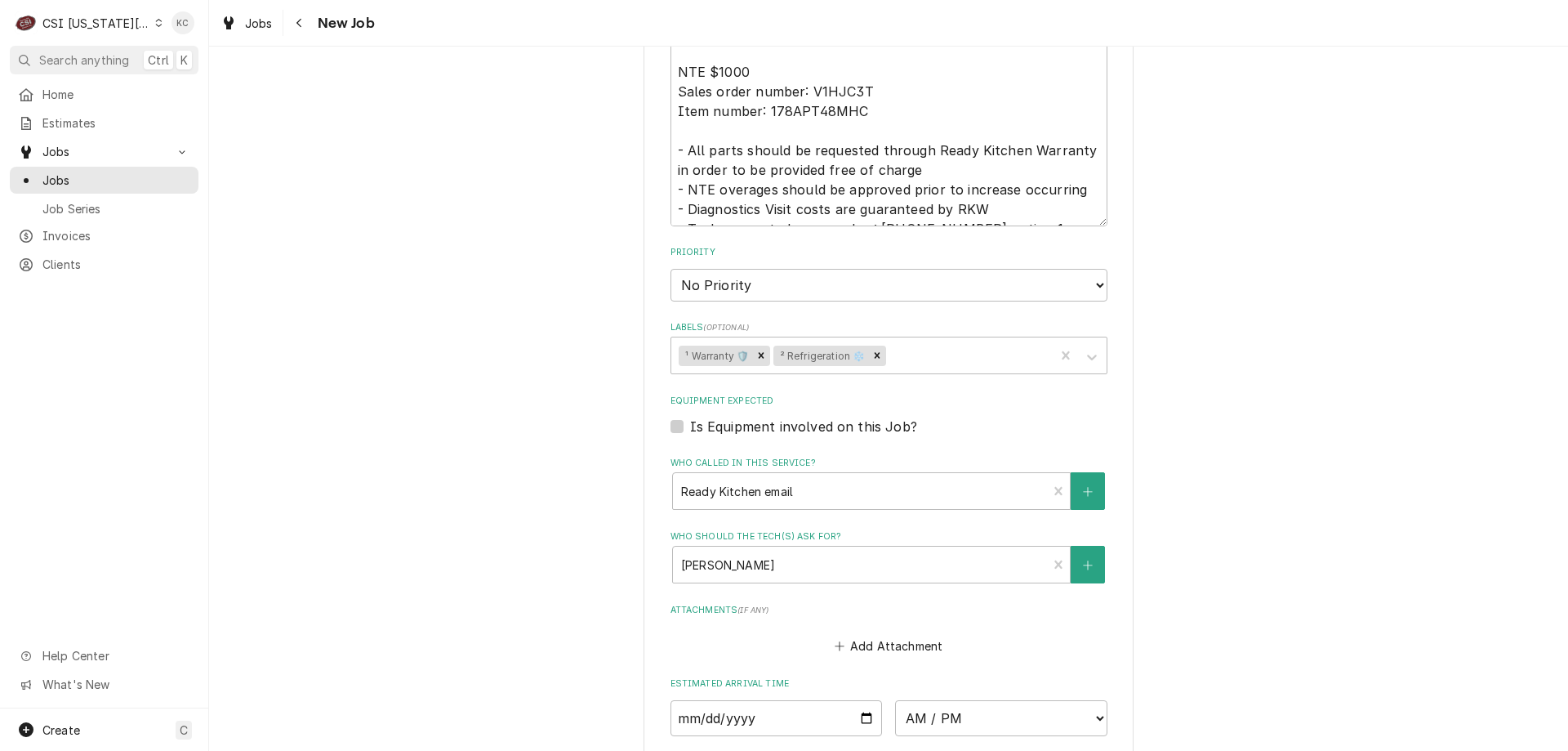
scroll to position [1722, 0]
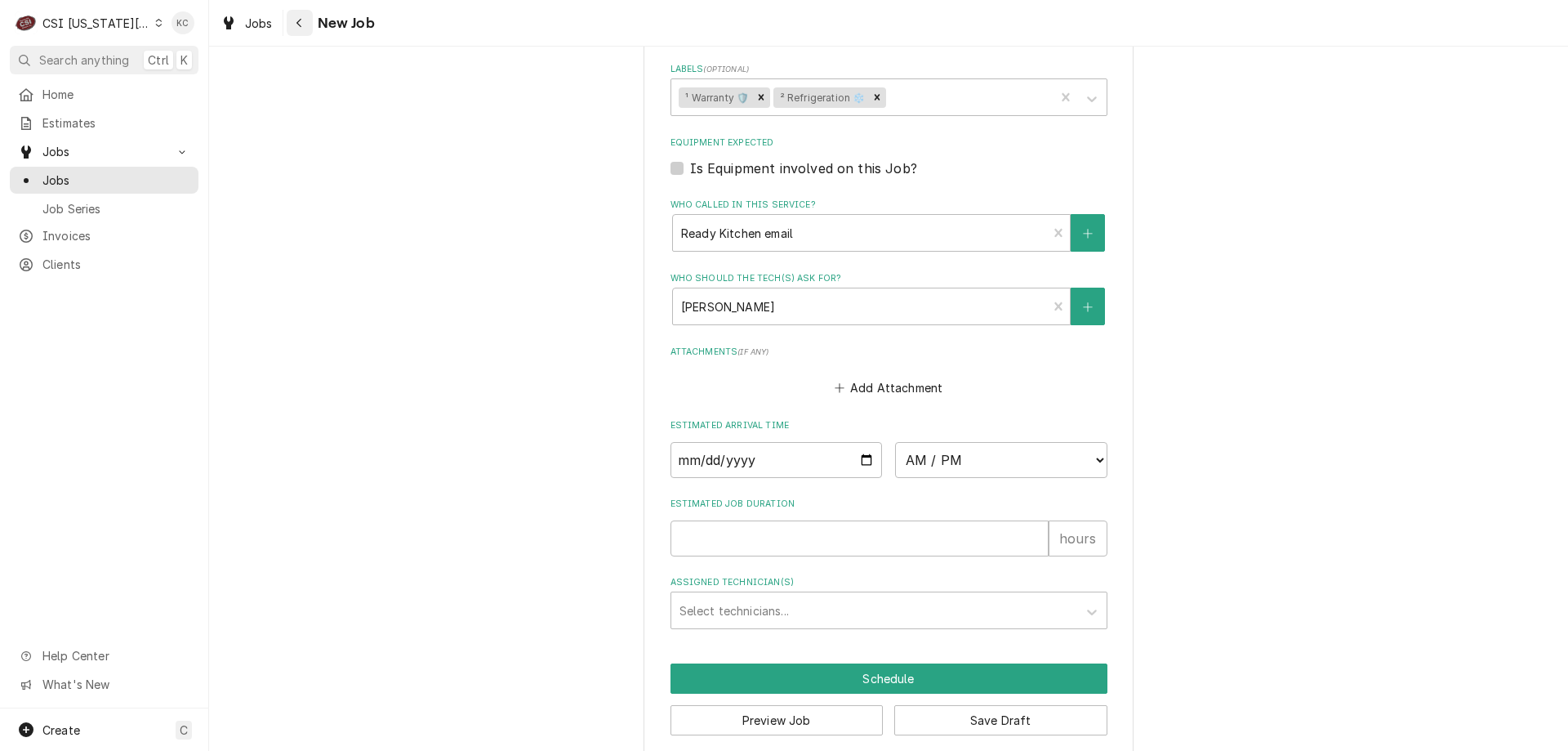
click at [303, 19] on div "Navigate back" at bounding box center [300, 23] width 17 height 17
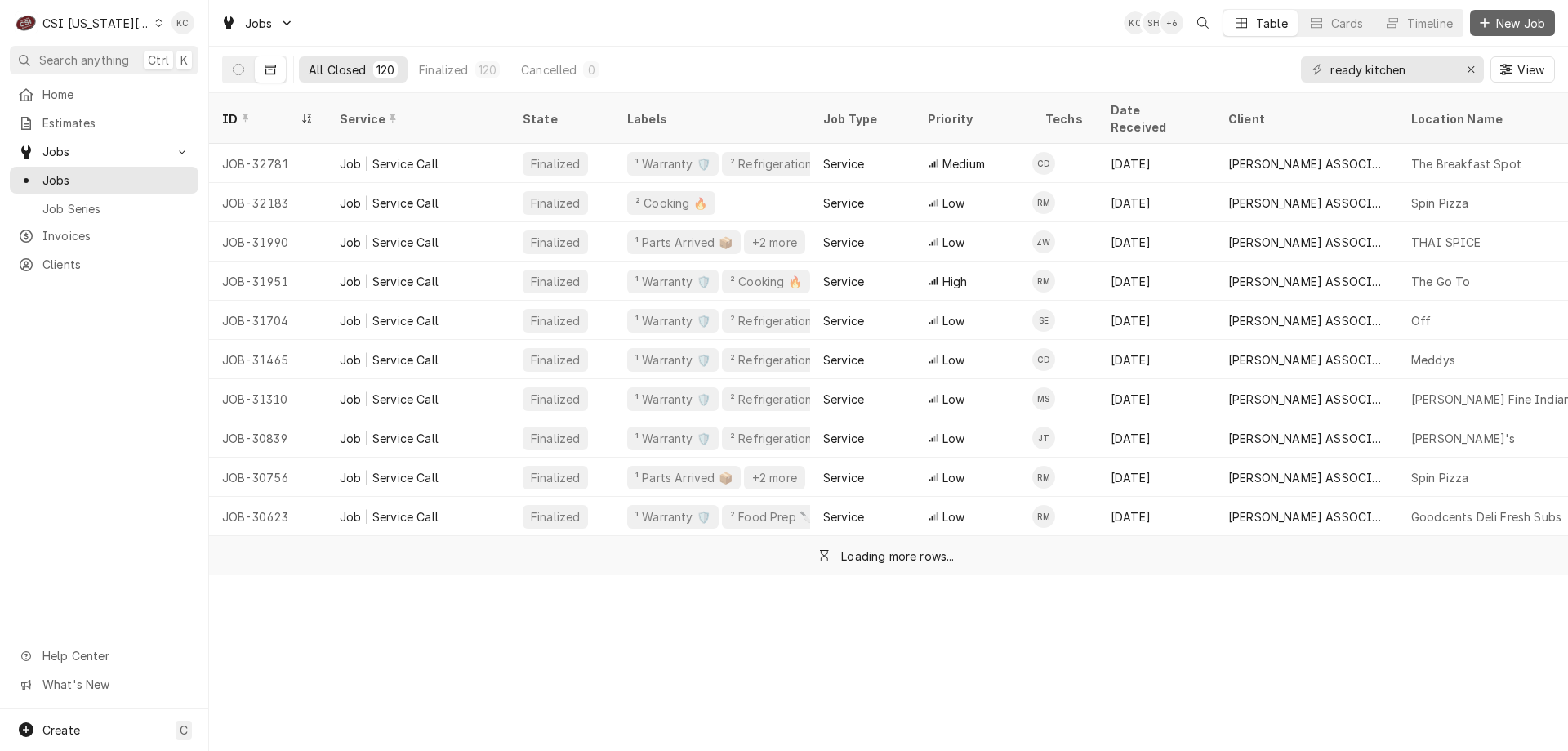
click at [1482, 29] on div "Dynamic Content Wrapper" at bounding box center [1485, 23] width 17 height 17
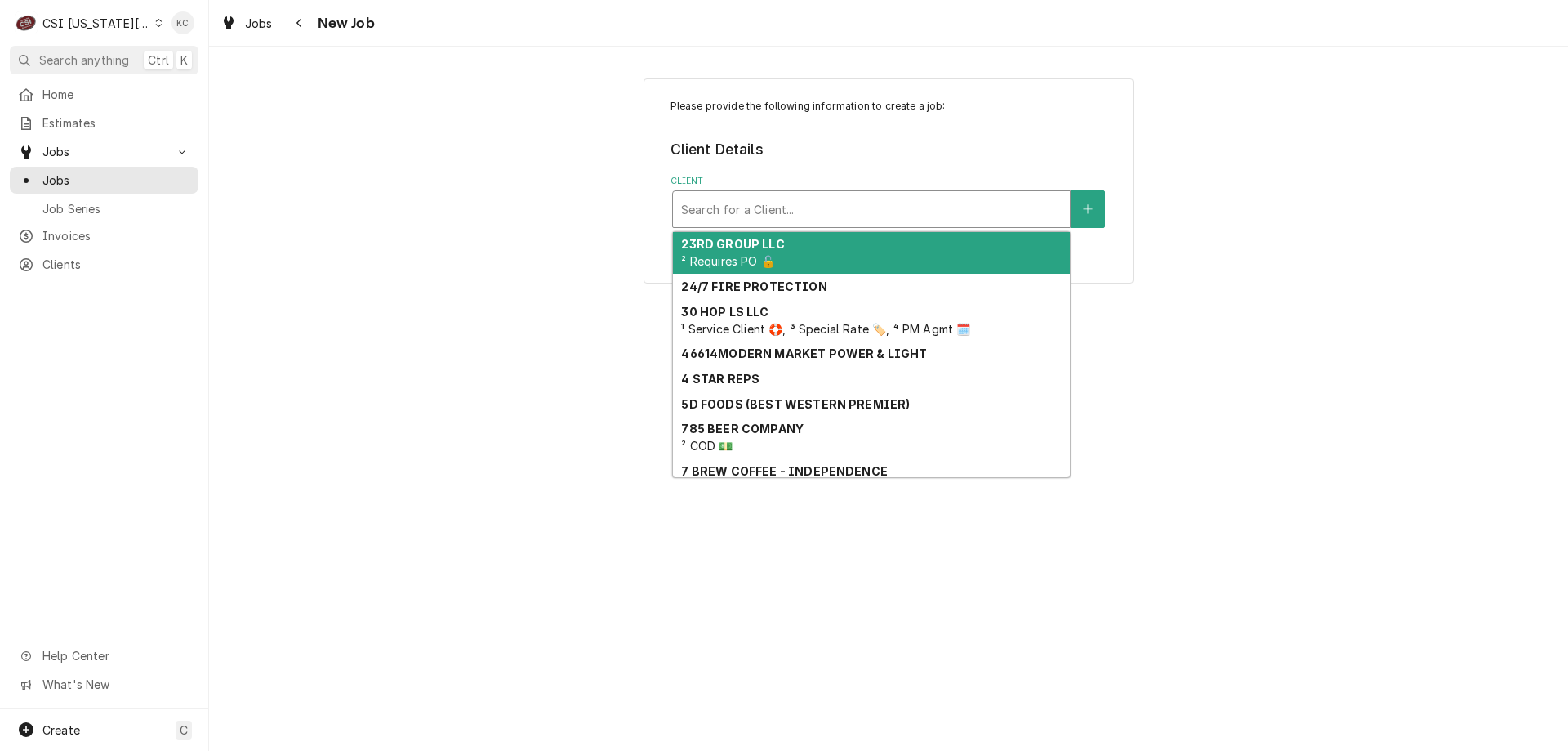
click at [905, 199] on div "Client" at bounding box center [871, 209] width 380 height 30
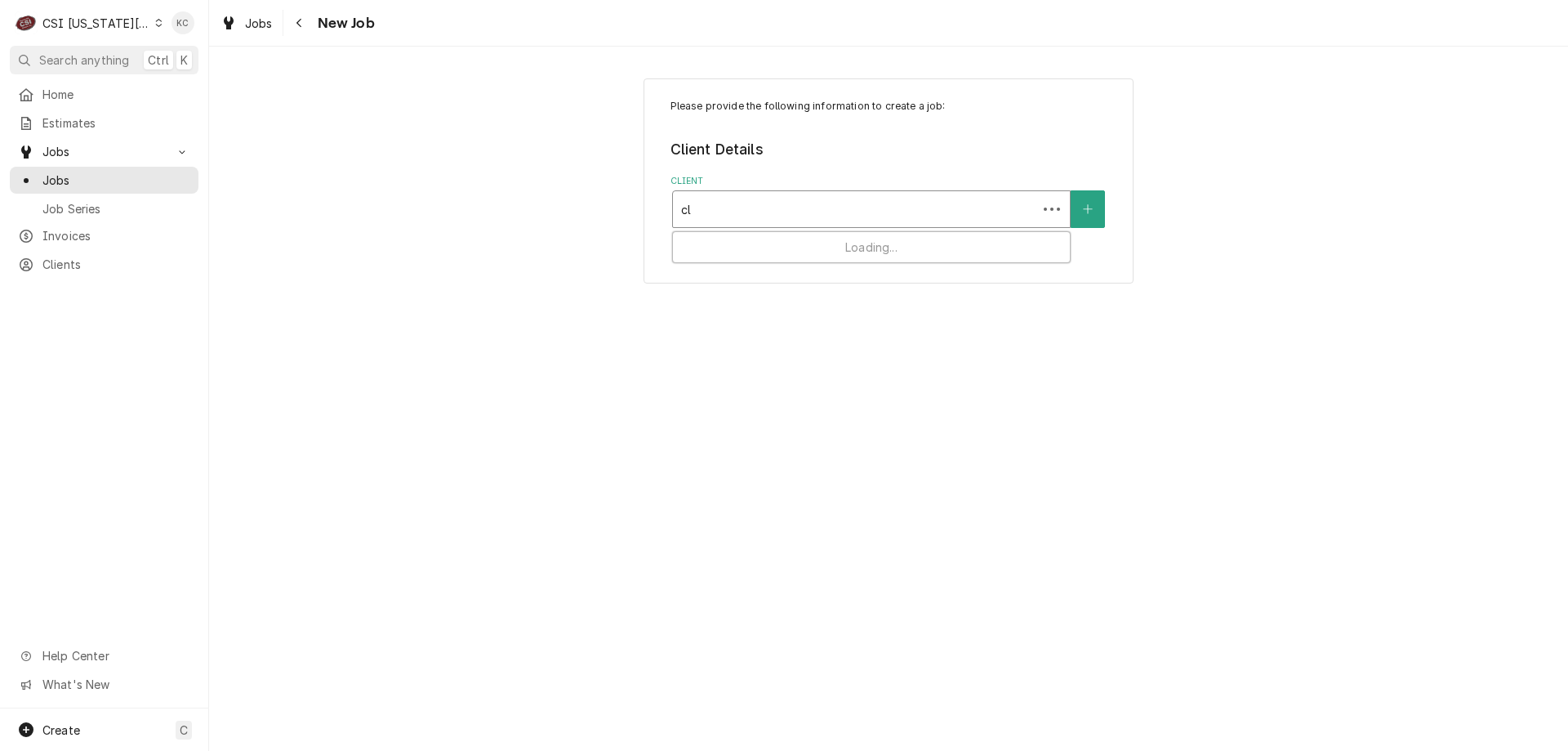
type input "cla"
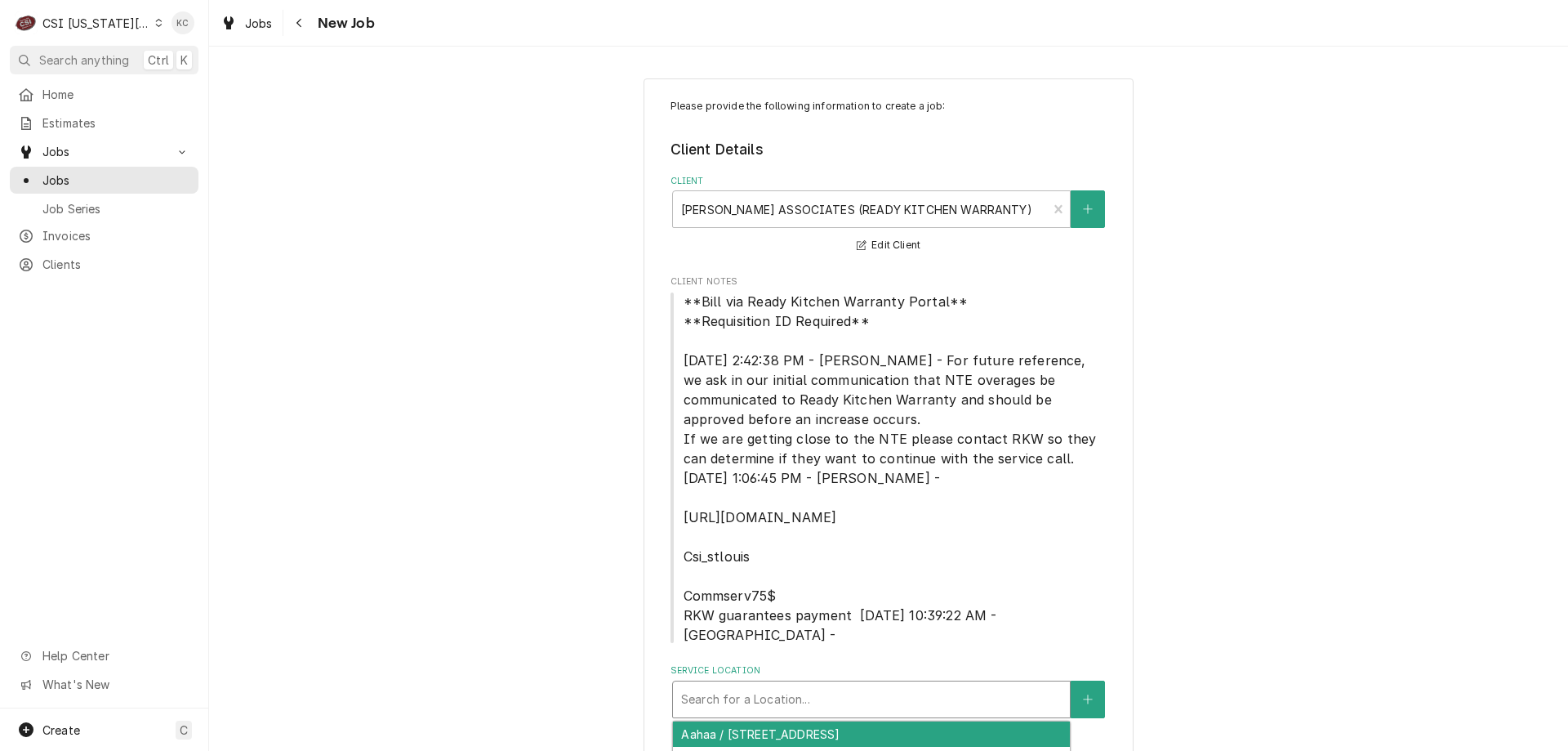
click at [800, 685] on div "Service Location" at bounding box center [871, 700] width 380 height 30
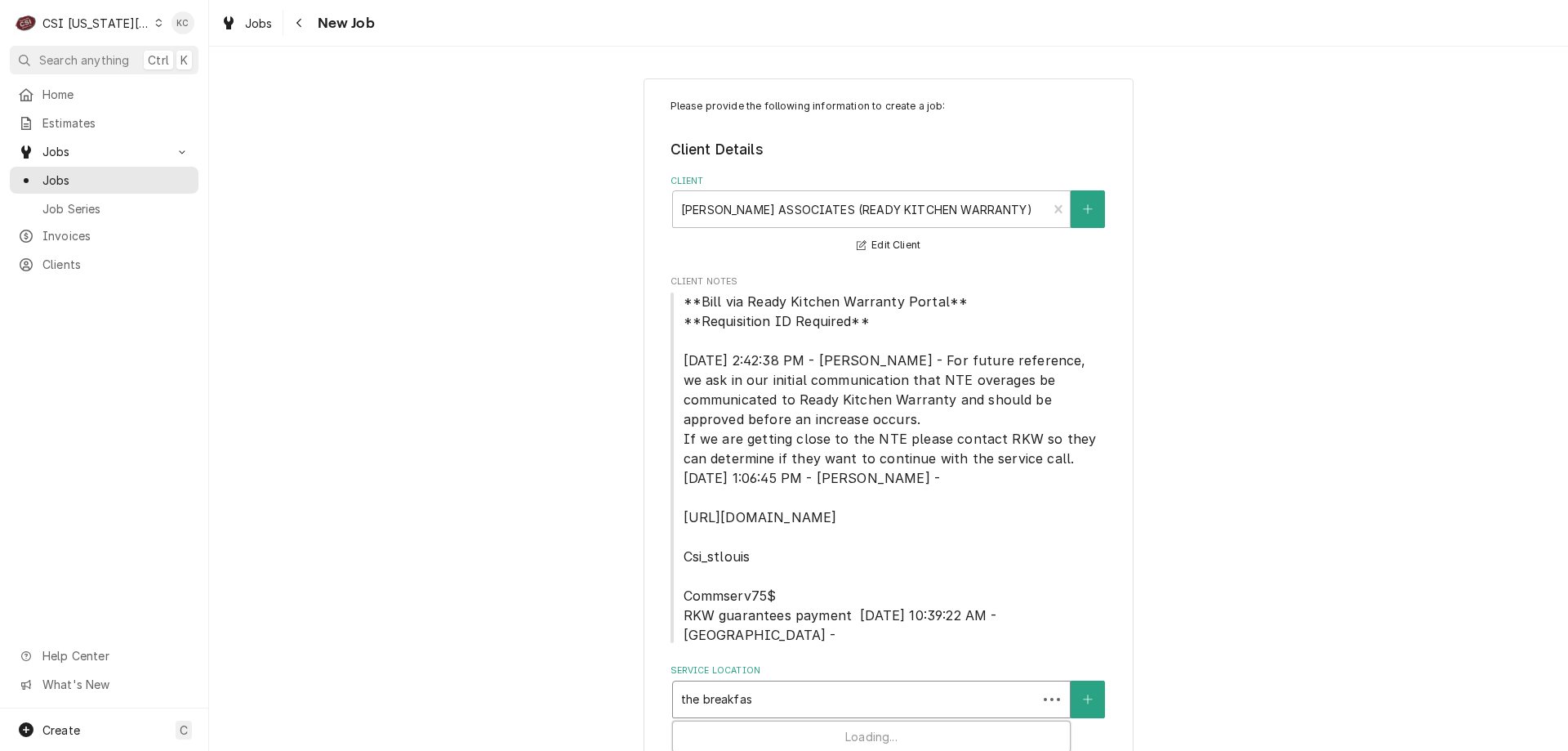
type input "the breakfast"
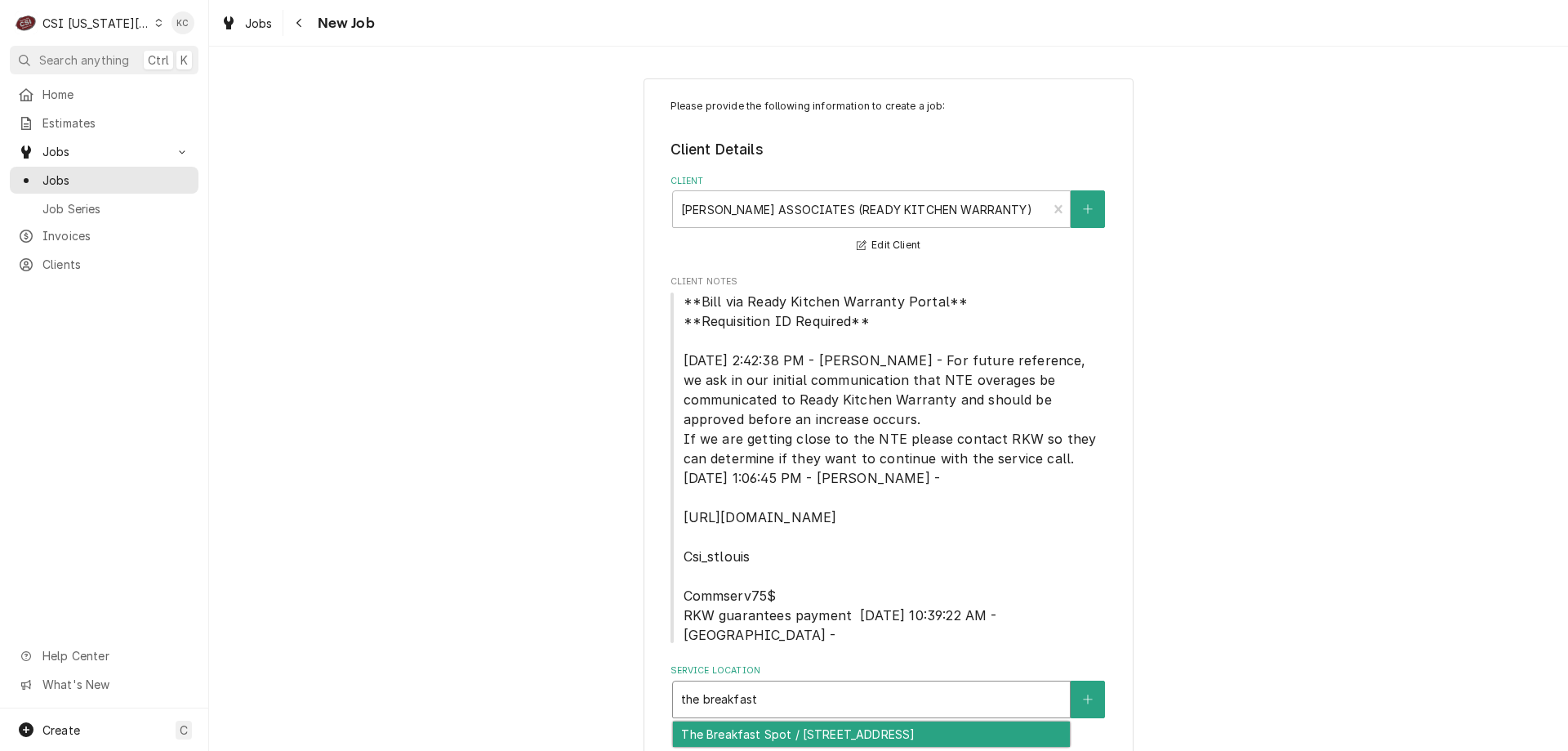
click at [803, 721] on div "The Breakfast Spot / [STREET_ADDRESS]" at bounding box center [871, 734] width 397 height 26
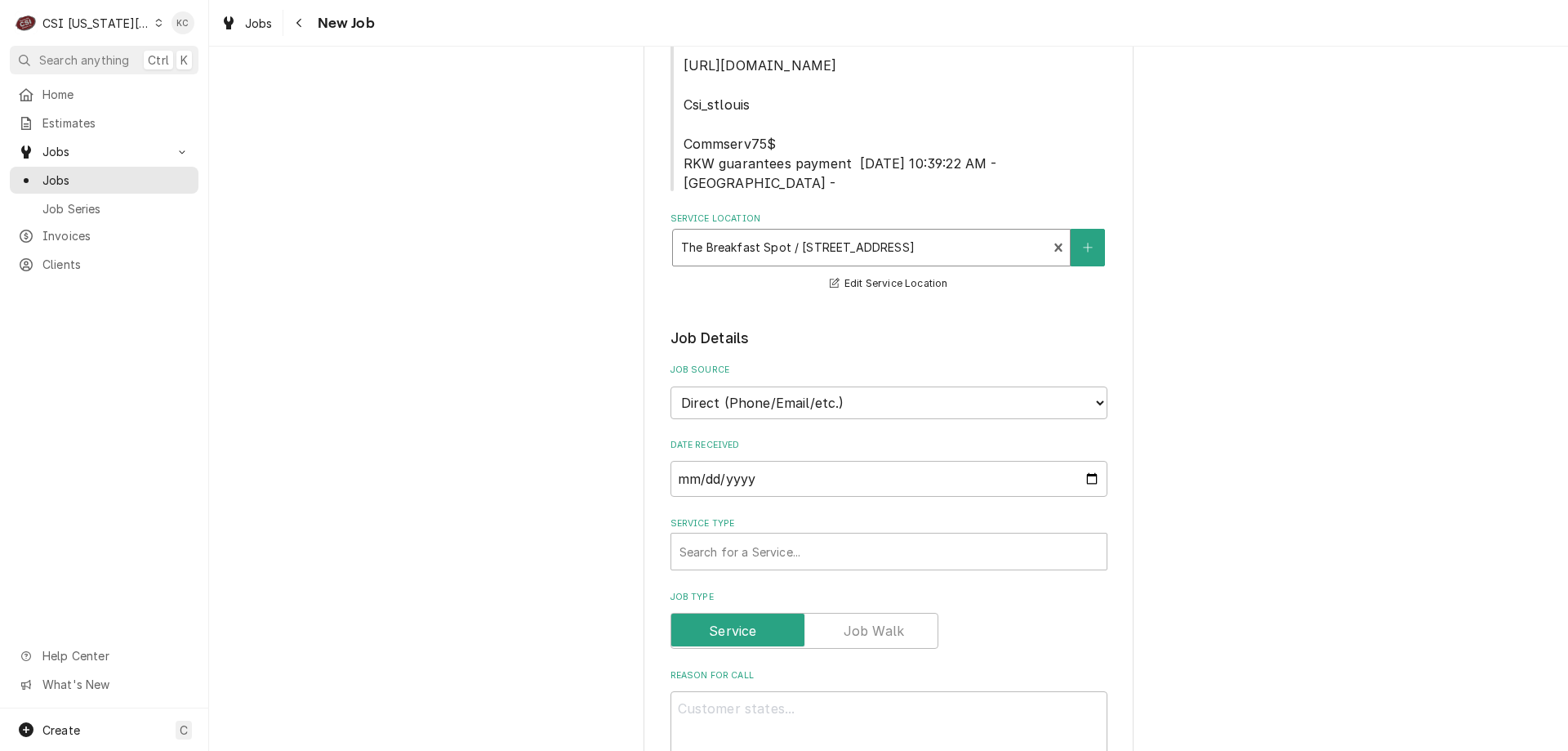
scroll to position [409, 0]
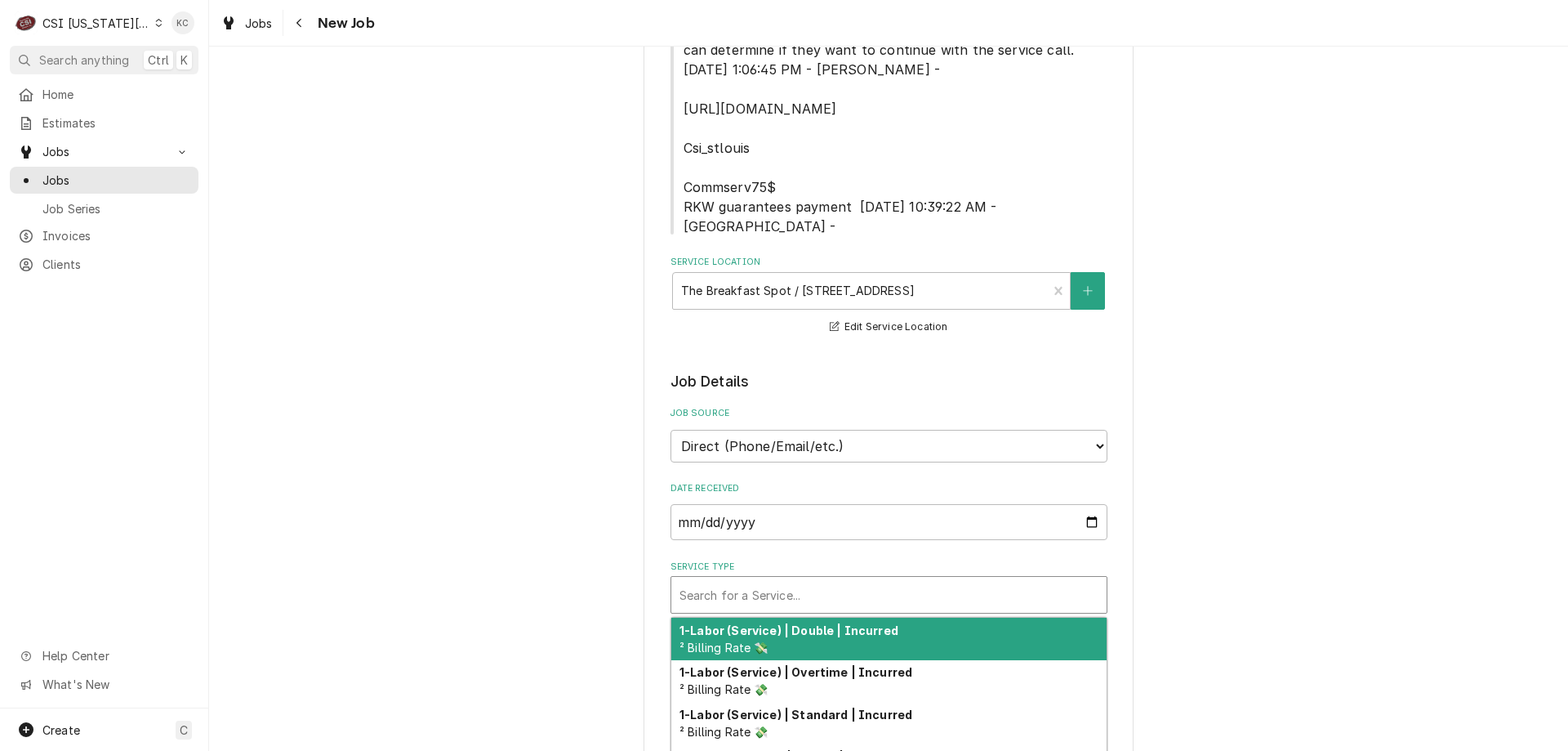
click at [756, 580] on div "Service Type" at bounding box center [889, 595] width 419 height 30
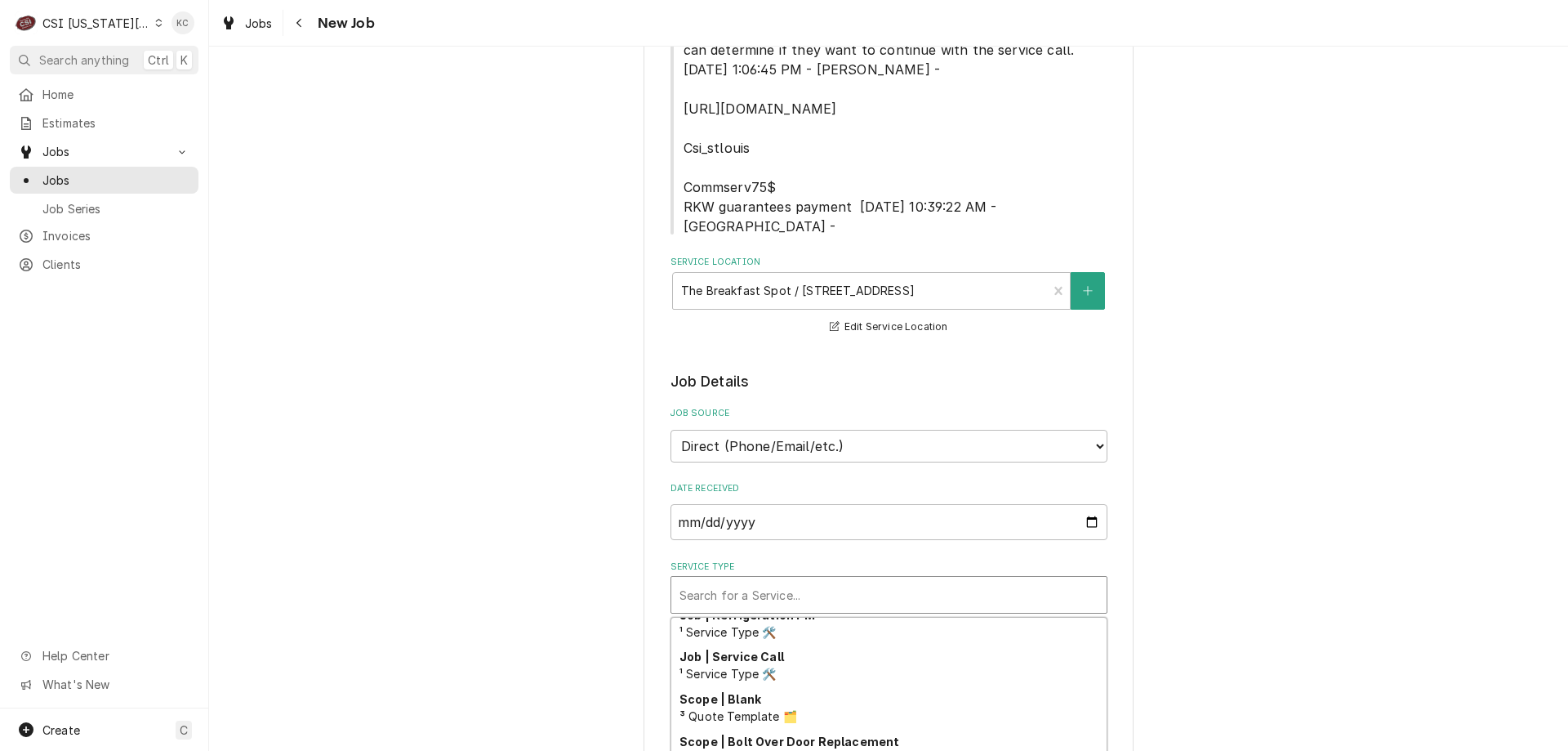
scroll to position [1033, 0]
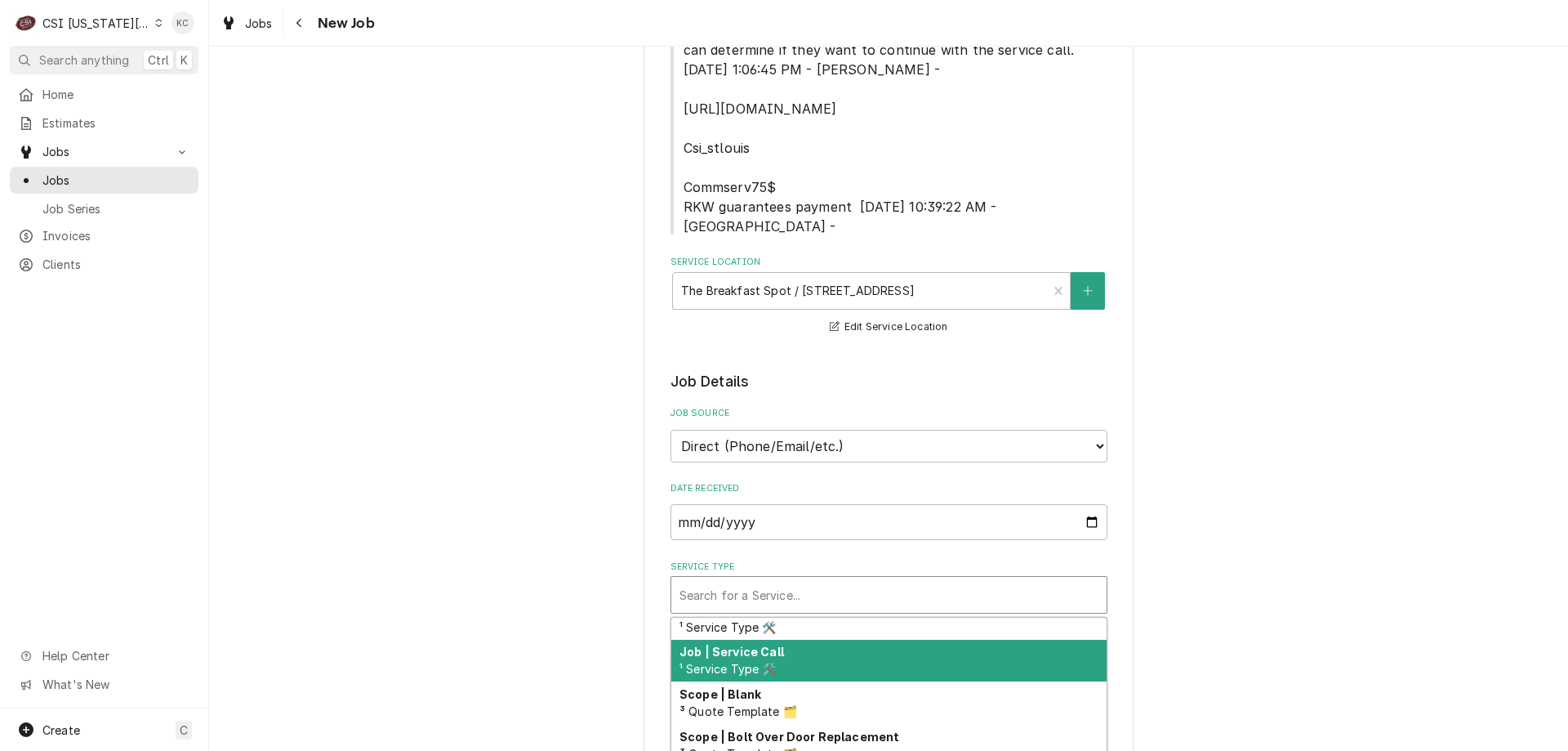
click at [835, 654] on div "Job | Service Call ¹ Service Type 🛠️" at bounding box center [889, 661] width 436 height 42
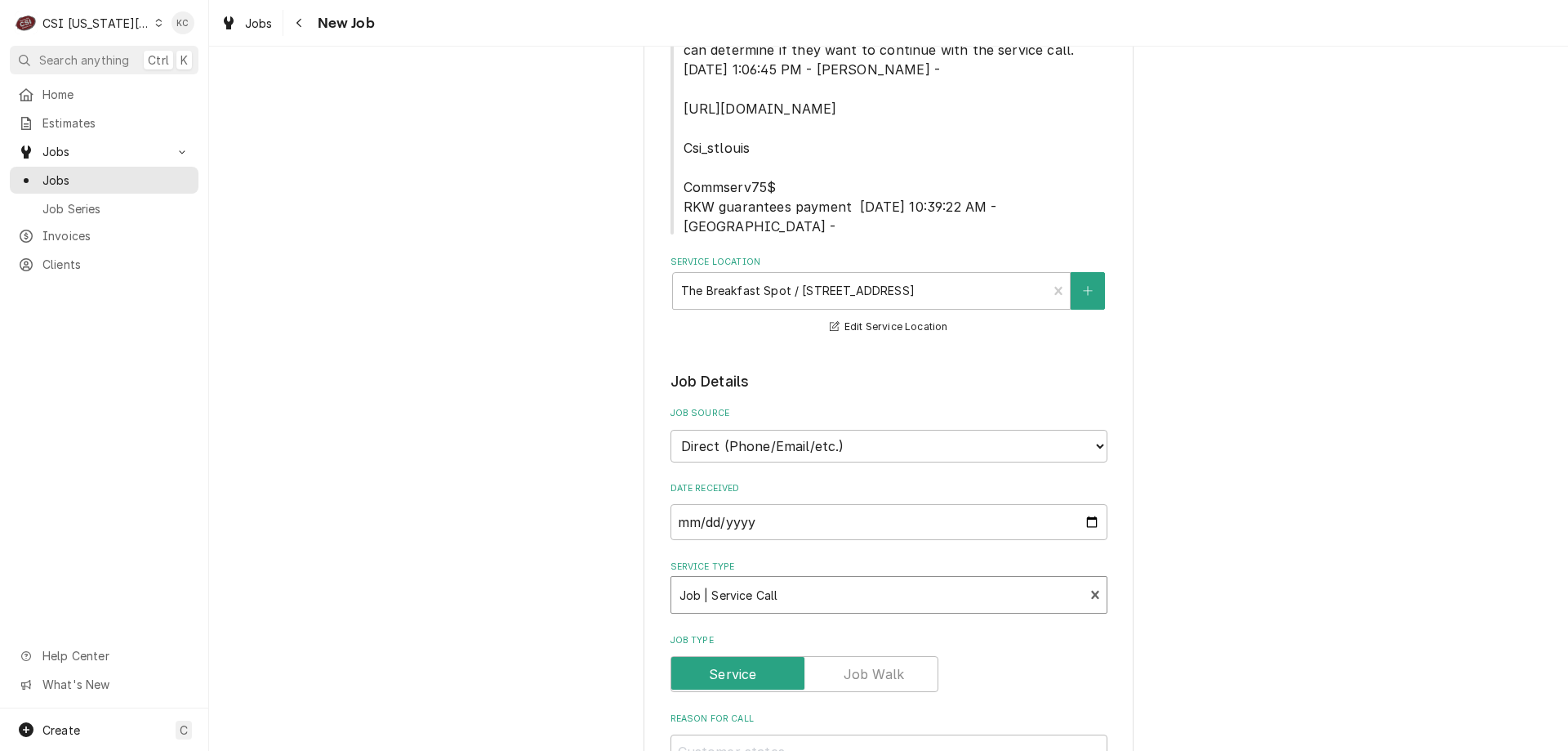
click at [1281, 591] on div "Please provide the following information to create a job: Client Details Client…" at bounding box center [889, 691] width 1359 height 2073
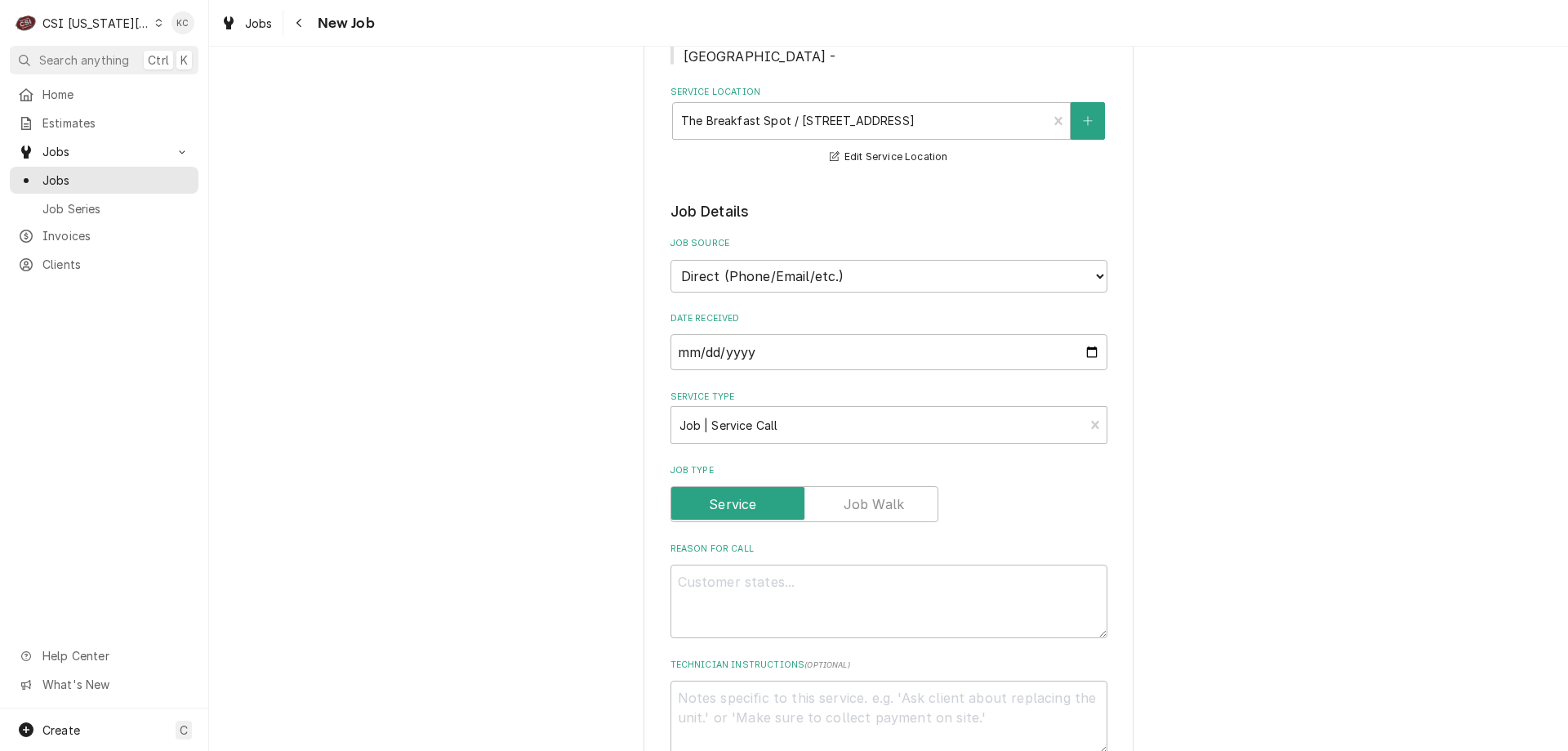
scroll to position [572, 0]
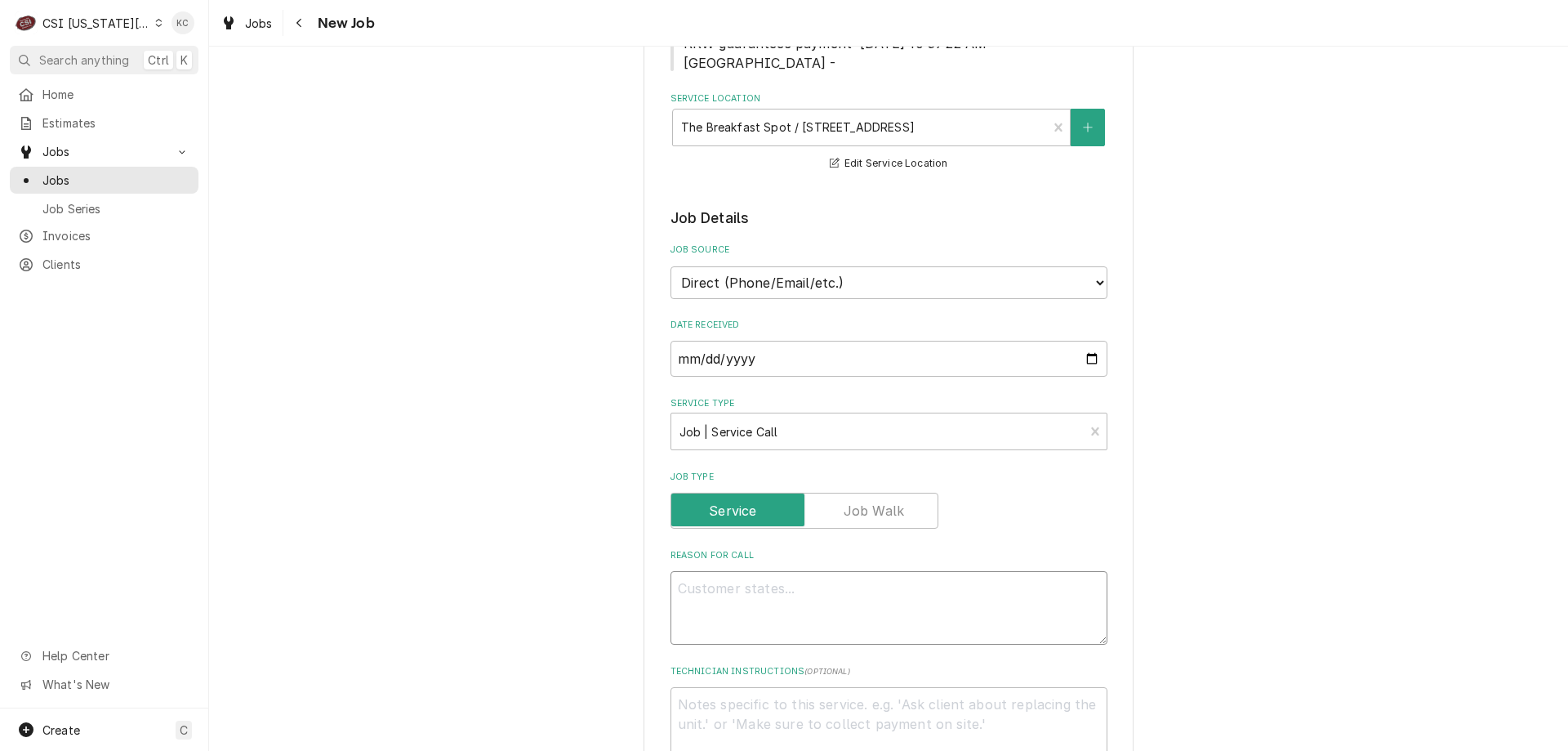
click at [809, 572] on textarea "Reason For Call" at bounding box center [889, 608] width 437 height 74
paste textarea "cooler is not temping – Job was completed 9/23 and [PERSON_NAME] stated the nex…"
type textarea "x"
type textarea "cooler is not temping – Job was completed 9/23 and [PERSON_NAME] stated the nex…"
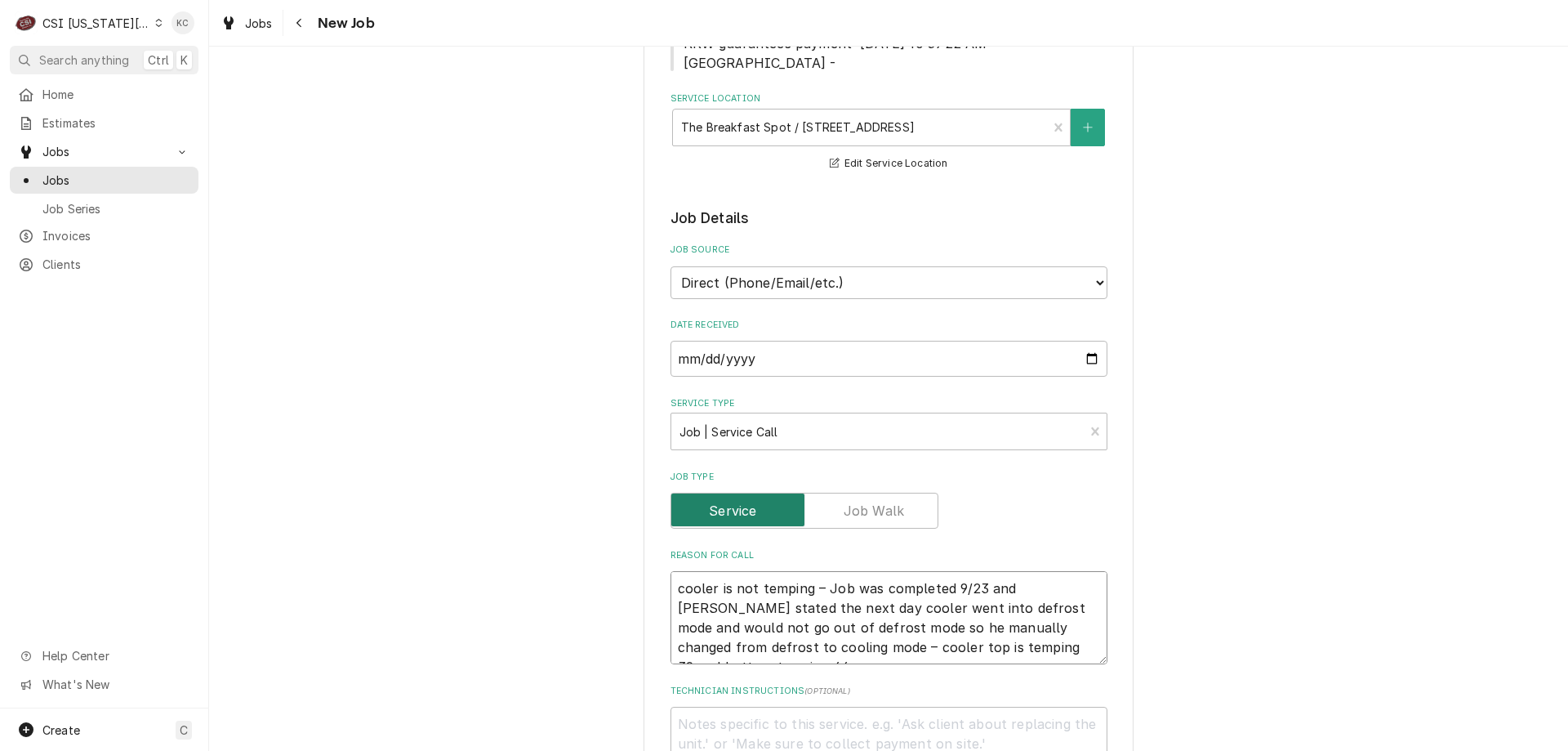
type textarea "x"
type textarea "cooler is not temping – Job was completed 9/23 and [PERSON_NAME] stated the nex…"
click at [807, 708] on textarea "Technician Instructions ( optional )" at bounding box center [889, 744] width 437 height 74
type textarea "x"
type textarea "9"
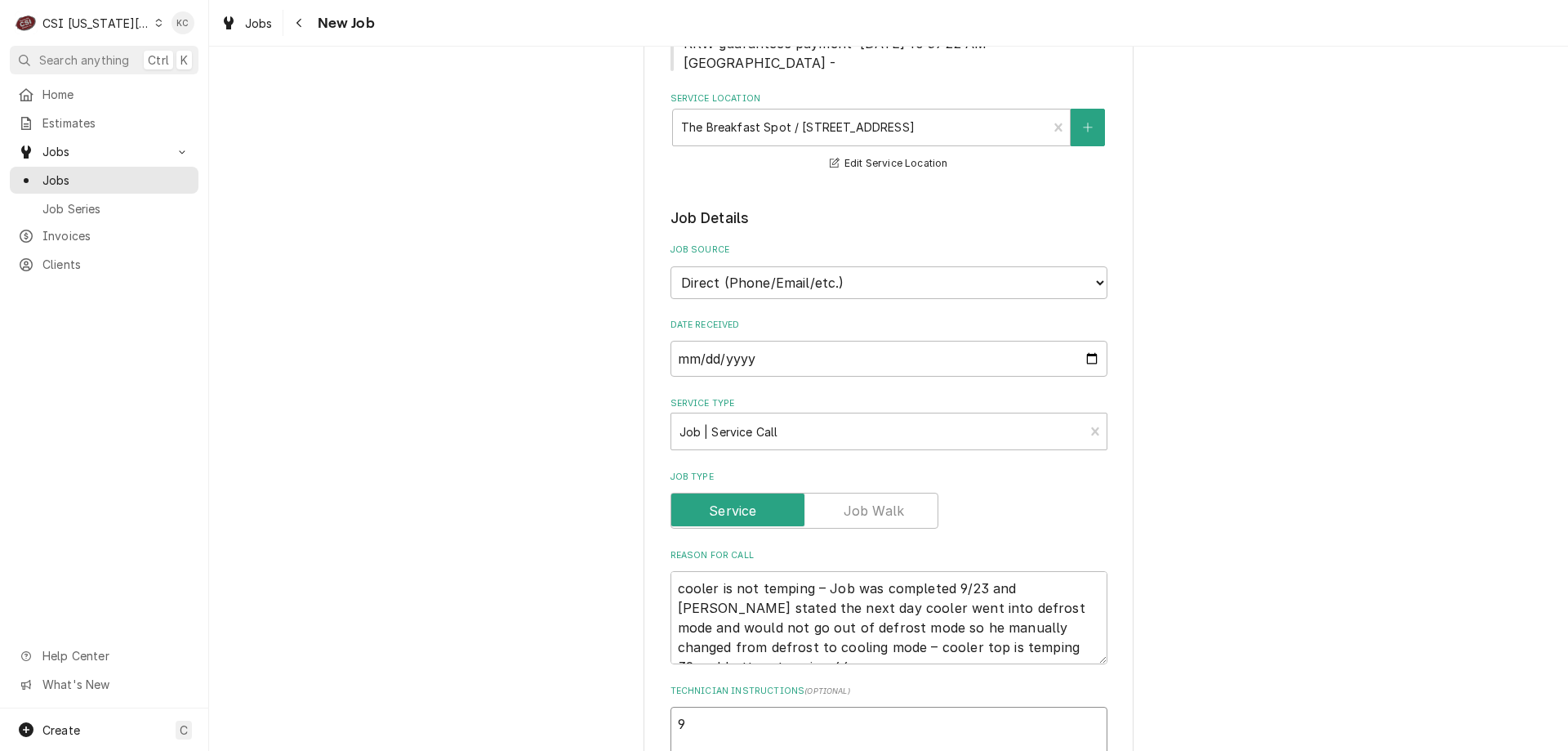
type textarea "x"
type textarea "9/"
type textarea "x"
type textarea "9/2"
type textarea "x"
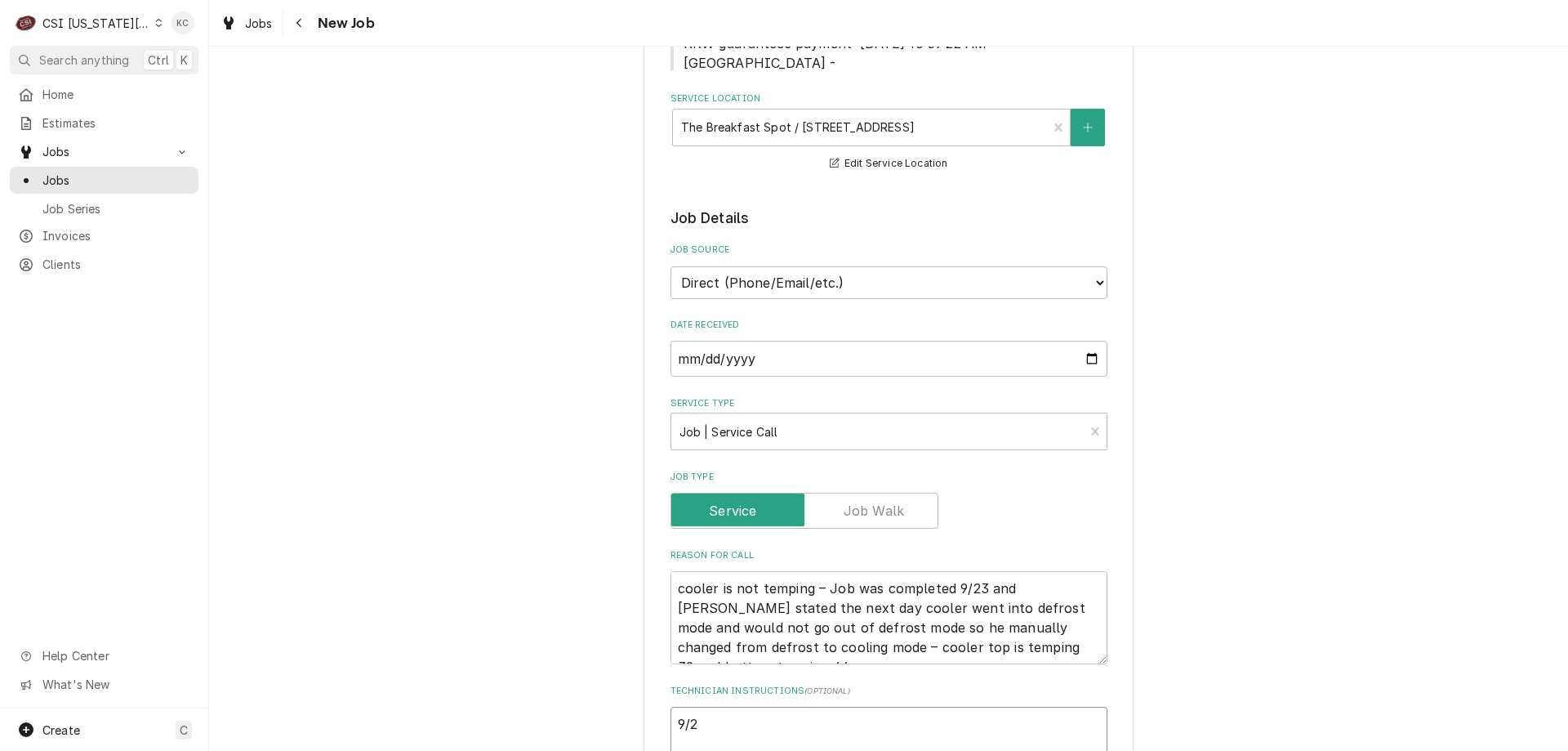
type textarea "9/25"
type textarea "x"
type textarea "9/25"
type textarea "x"
type textarea "9/25 -"
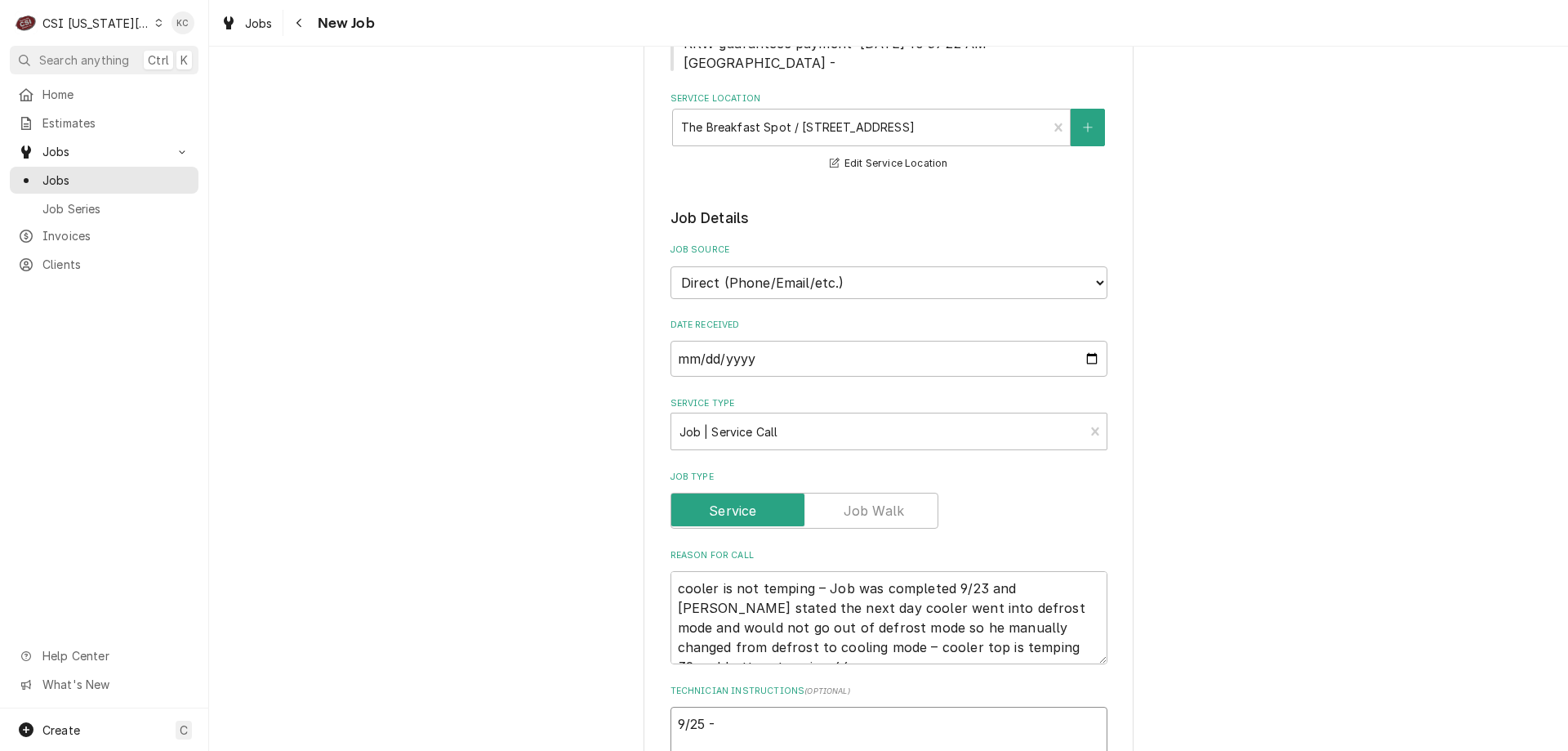
type textarea "x"
type textarea "9/25 - K"
type textarea "x"
type textarea "9/25 - Ke"
type textarea "x"
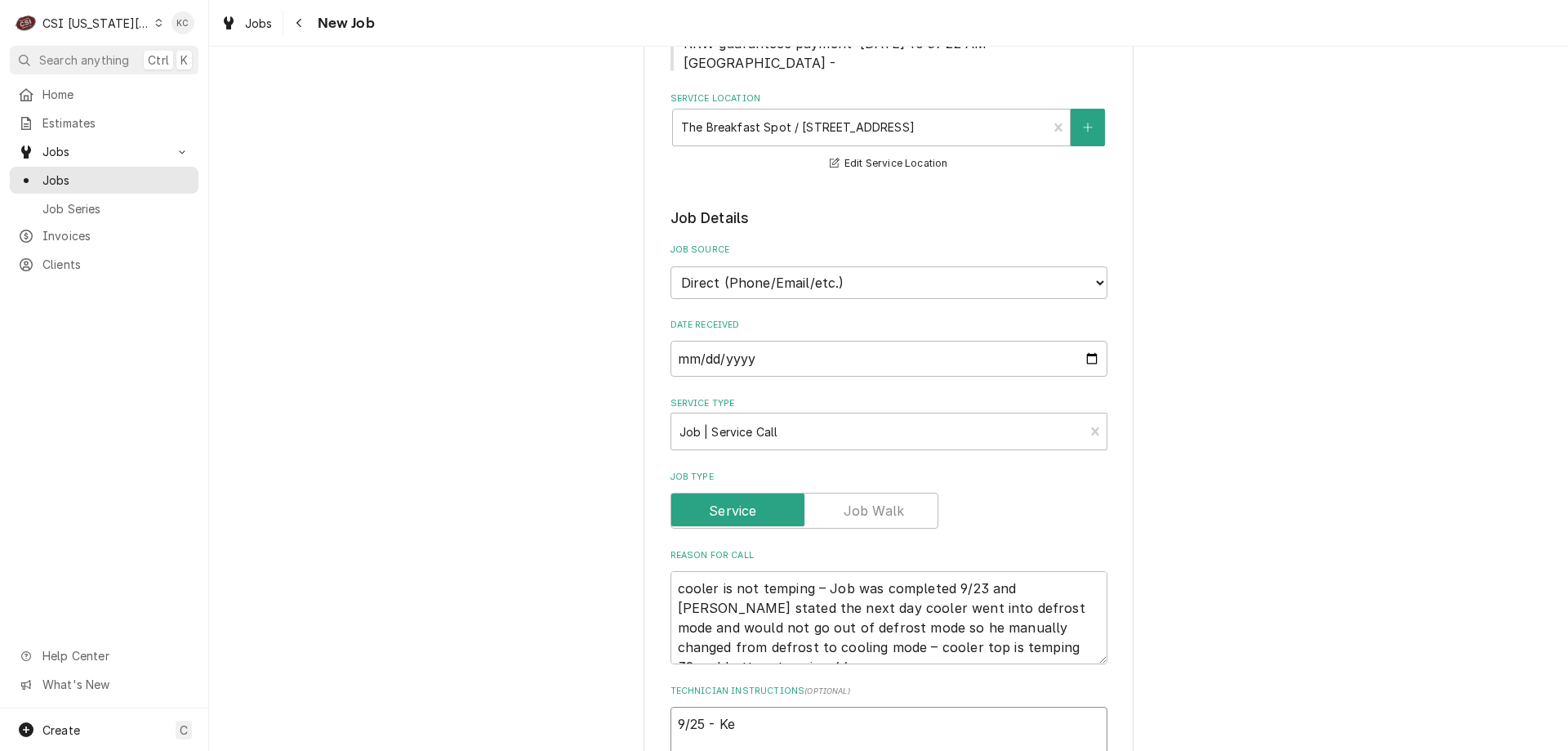
type textarea "9/25 - Kel"
type textarea "x"
type textarea "9/25 - [PERSON_NAME]"
type textarea "x"
type textarea "9/25 - [PERSON_NAME]"
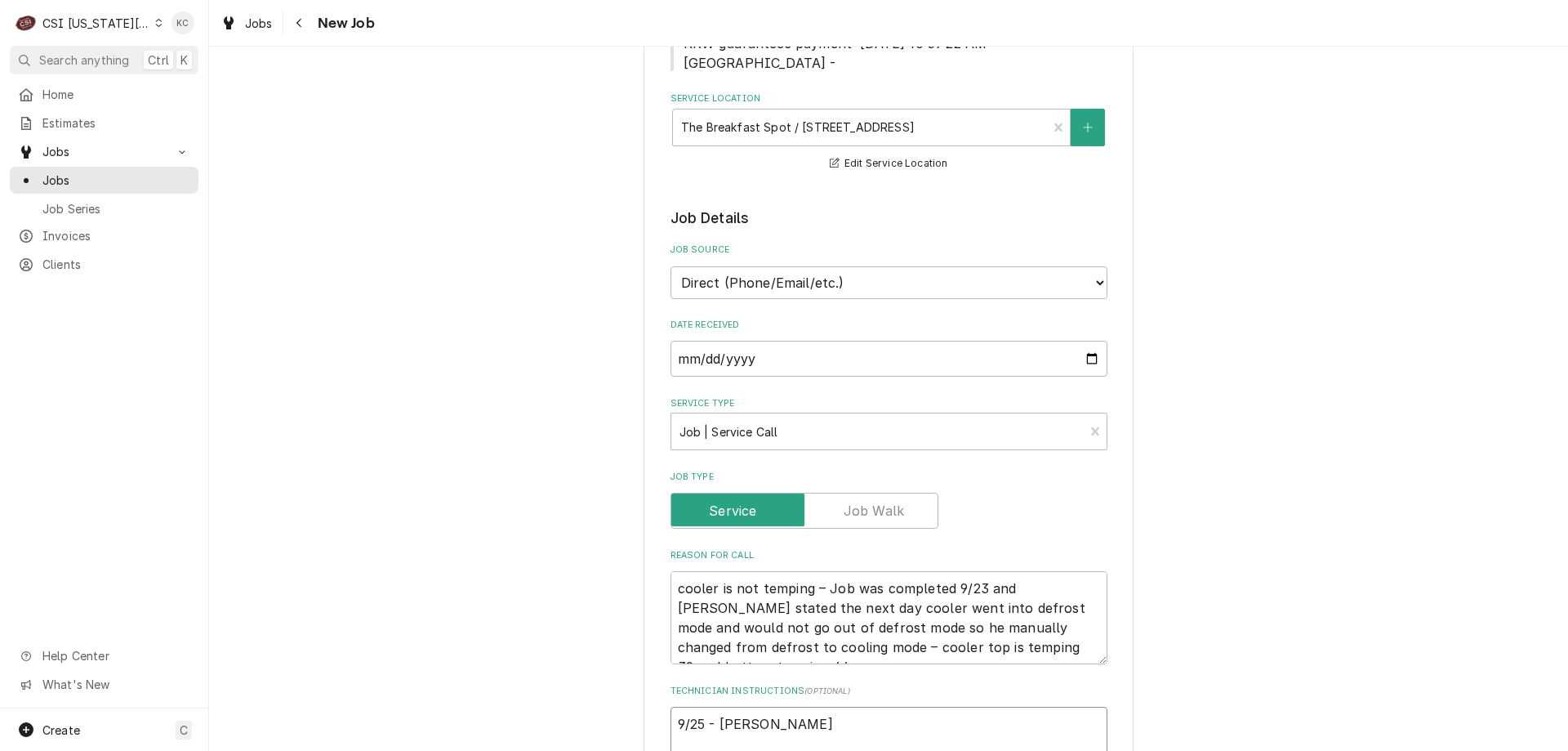
type textarea "x"
type textarea "9/25 - [PERSON_NAME]"
type textarea "x"
type textarea "9/25 - [PERSON_NAME] -"
type textarea "x"
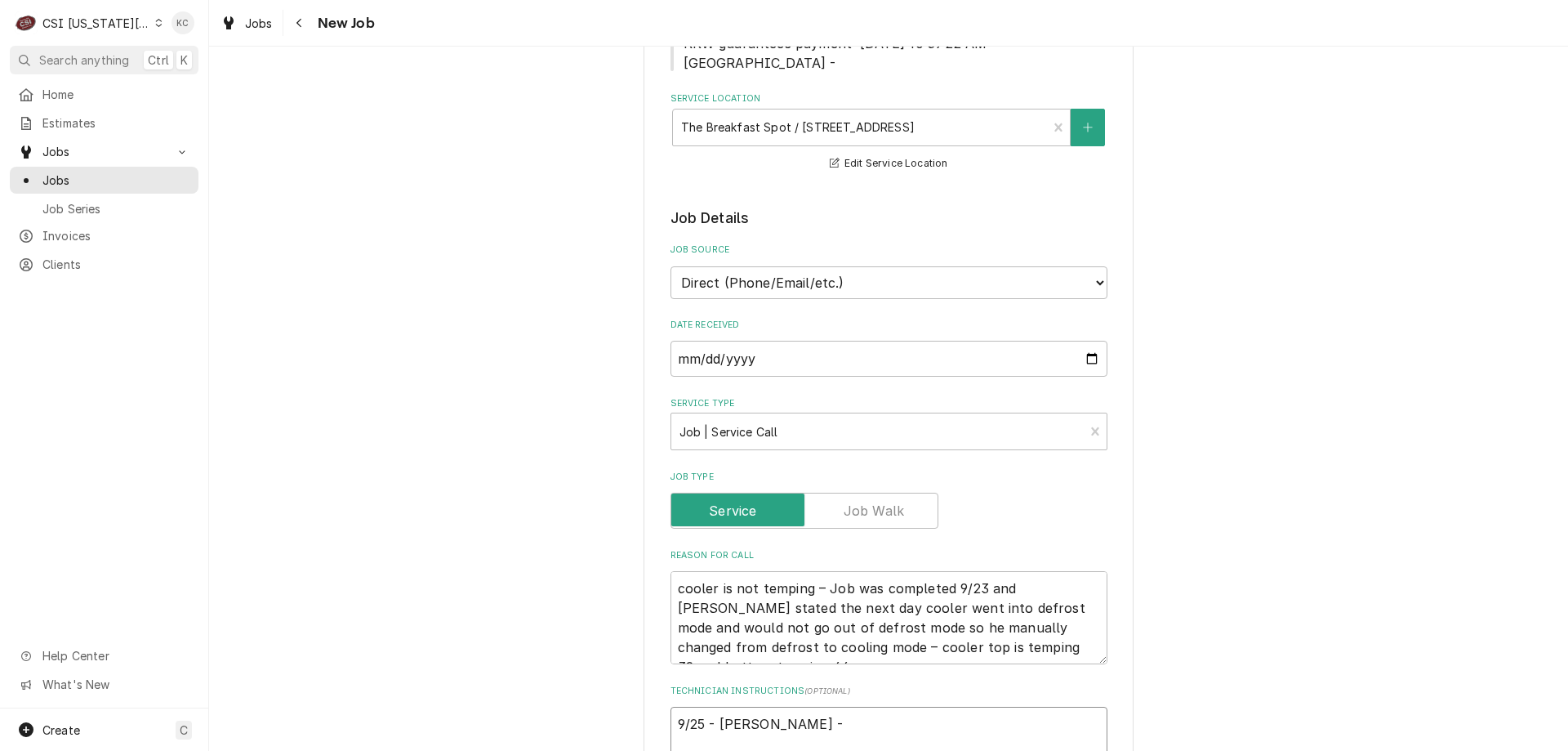
type textarea "9/25 - [PERSON_NAME] -"
type textarea "x"
type textarea "9/25 - [PERSON_NAME]"
type textarea "x"
type textarea "9/25 - [PERSON_NAME]"
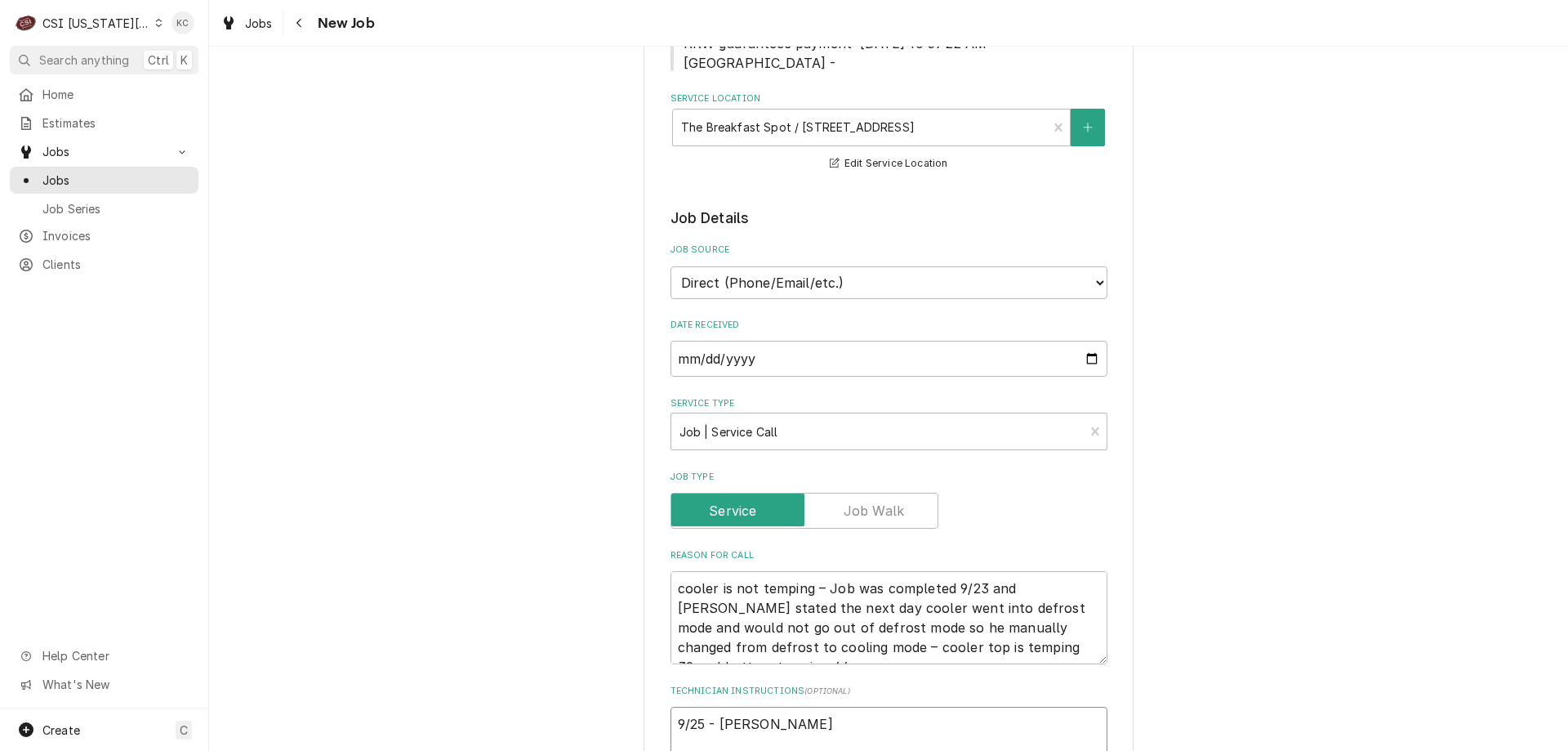
type textarea "x"
type textarea "9/25 - [PERSON_NAME]"
type textarea "x"
type textarea "9/25 - [PERSON_NAME] - Wait"
type textarea "x"
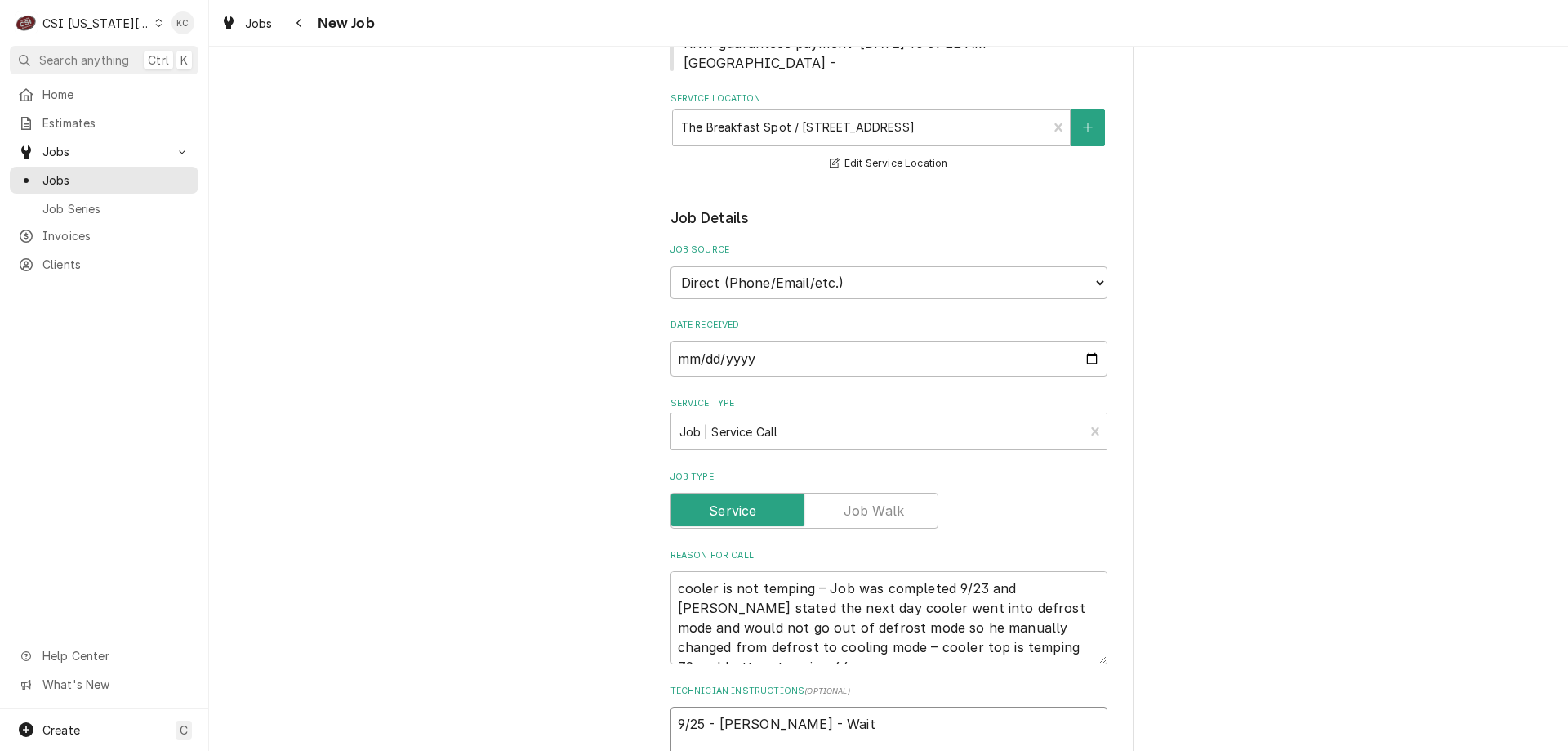
type textarea "9/25 - [PERSON_NAME]"
type textarea "x"
type textarea "9/25 - [PERSON_NAME] - Waiting"
type textarea "x"
type textarea "9/25 - [PERSON_NAME] - Waiting"
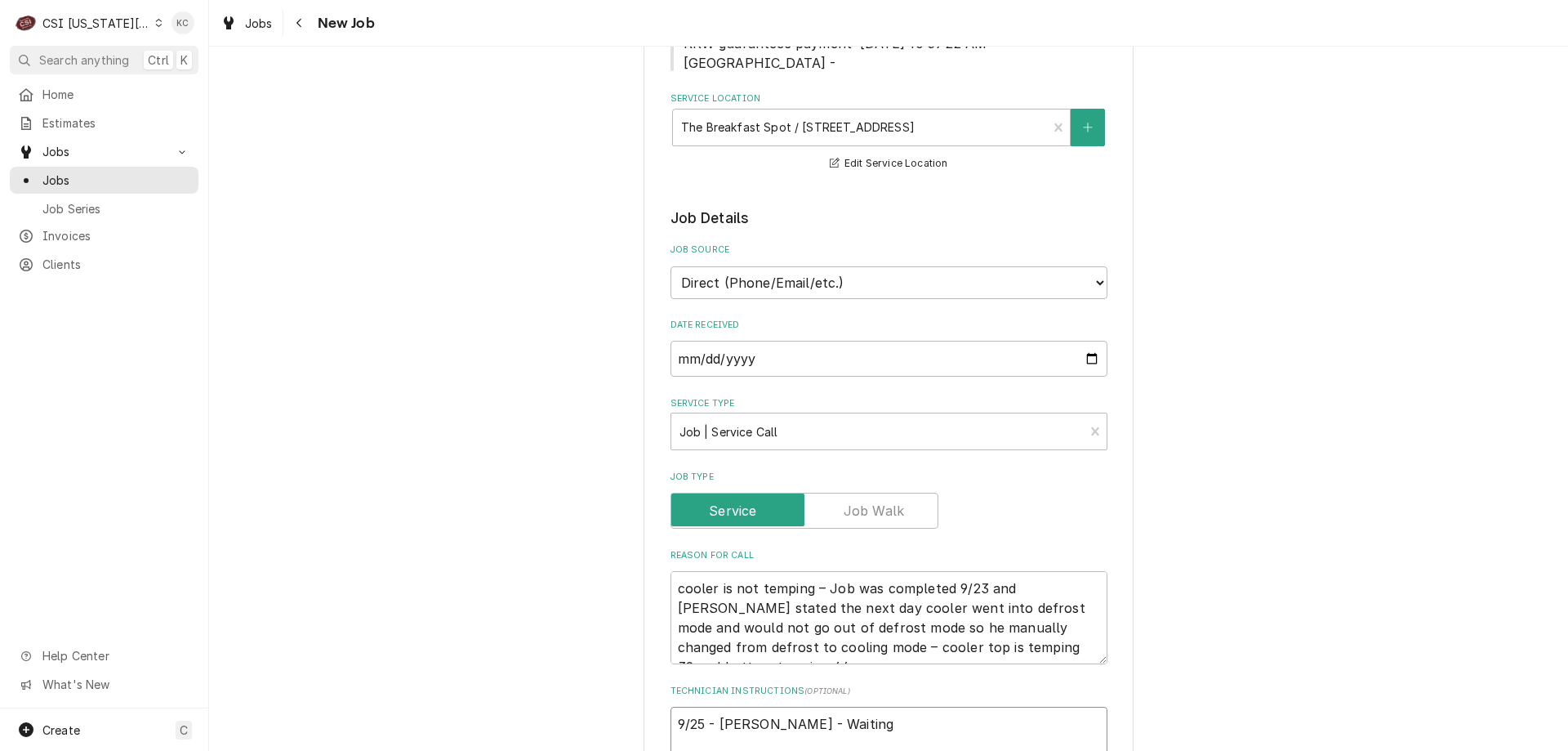
type textarea "x"
type textarea "9/25 - [PERSON_NAME] - Waiting t"
type textarea "x"
type textarea "9/25 - [PERSON_NAME] - Waiting to"
type textarea "x"
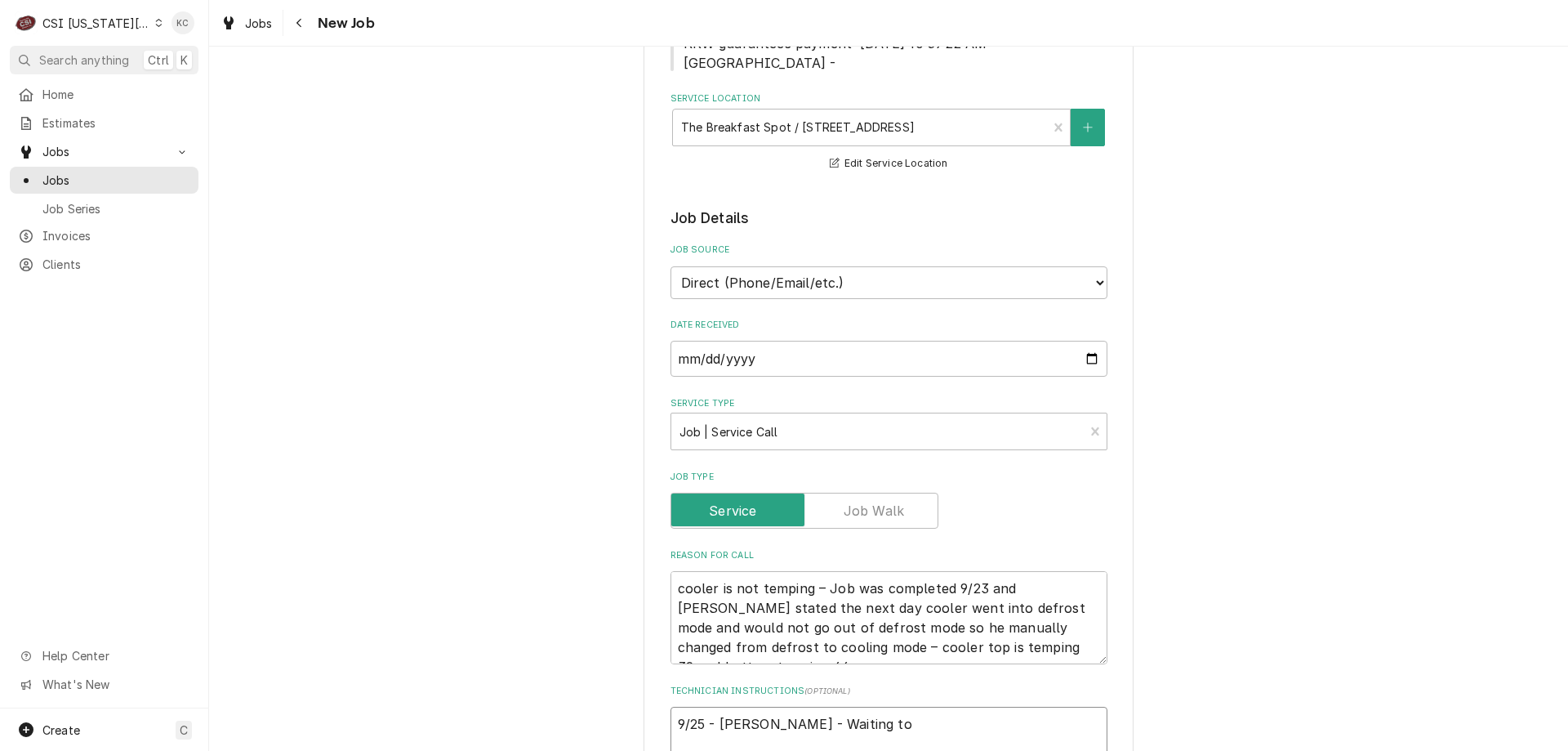
type textarea "9/25 - [PERSON_NAME] - Waiting to"
type textarea "x"
type textarea "9/25 - [PERSON_NAME] - Waiting to h"
type textarea "x"
type textarea "9/25 - [PERSON_NAME] - Waiting to he"
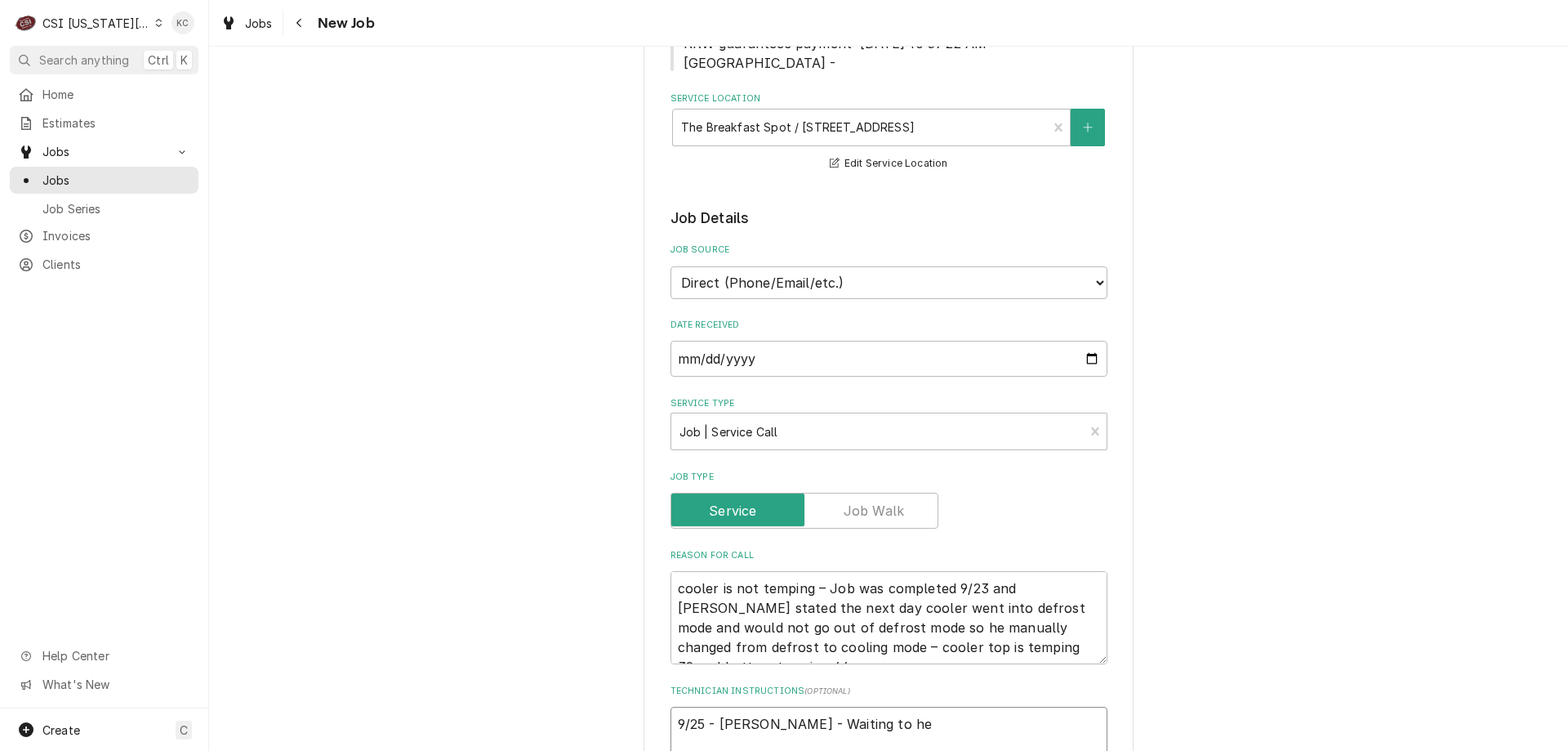
type textarea "x"
type textarea "9/25 - [PERSON_NAME] - Waiting to hear"
type textarea "x"
type textarea "9/25 - [PERSON_NAME] - Waiting to hear"
type textarea "x"
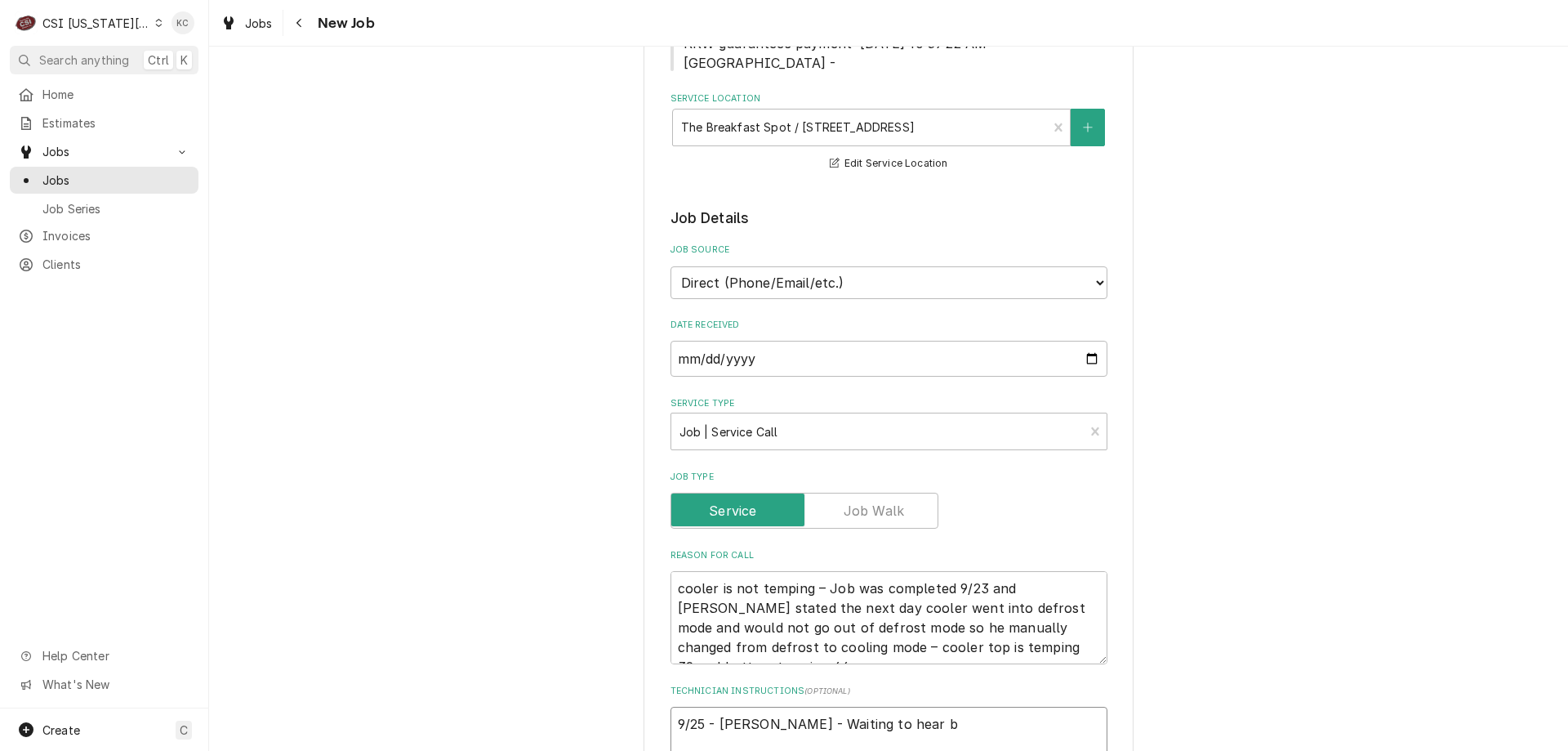
type textarea "9/25 - [PERSON_NAME] - Waiting to hear ba"
type textarea "x"
type textarea "9/25 - [PERSON_NAME] - Waiting to hear bac"
type textarea "x"
type textarea "9/25 - [PERSON_NAME] - Waiting to hear back"
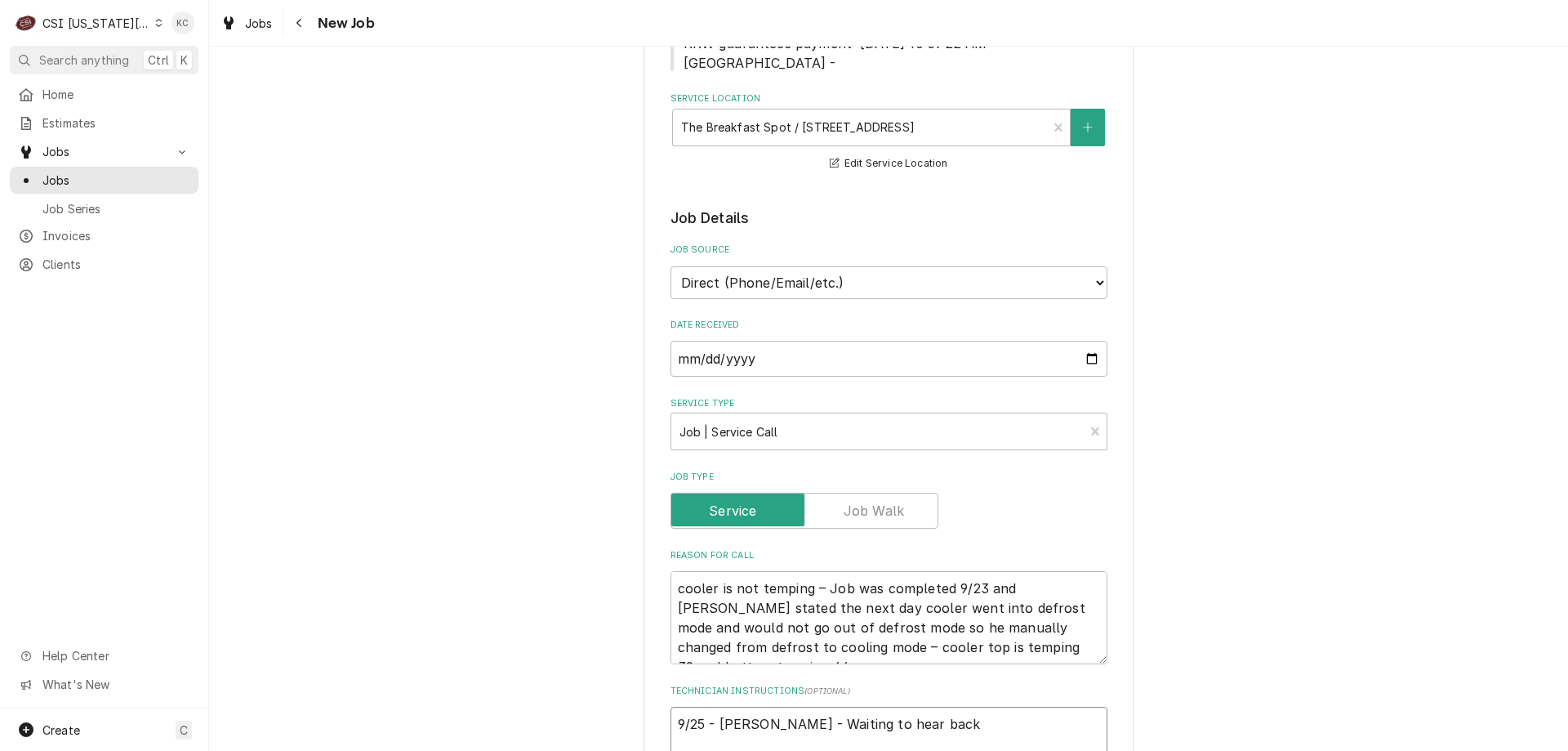
type textarea "x"
type textarea "9/25 - [PERSON_NAME] - Waiting to hear back"
type textarea "x"
type textarea "9/25 - [PERSON_NAME] - Waiting to hear back fr"
type textarea "x"
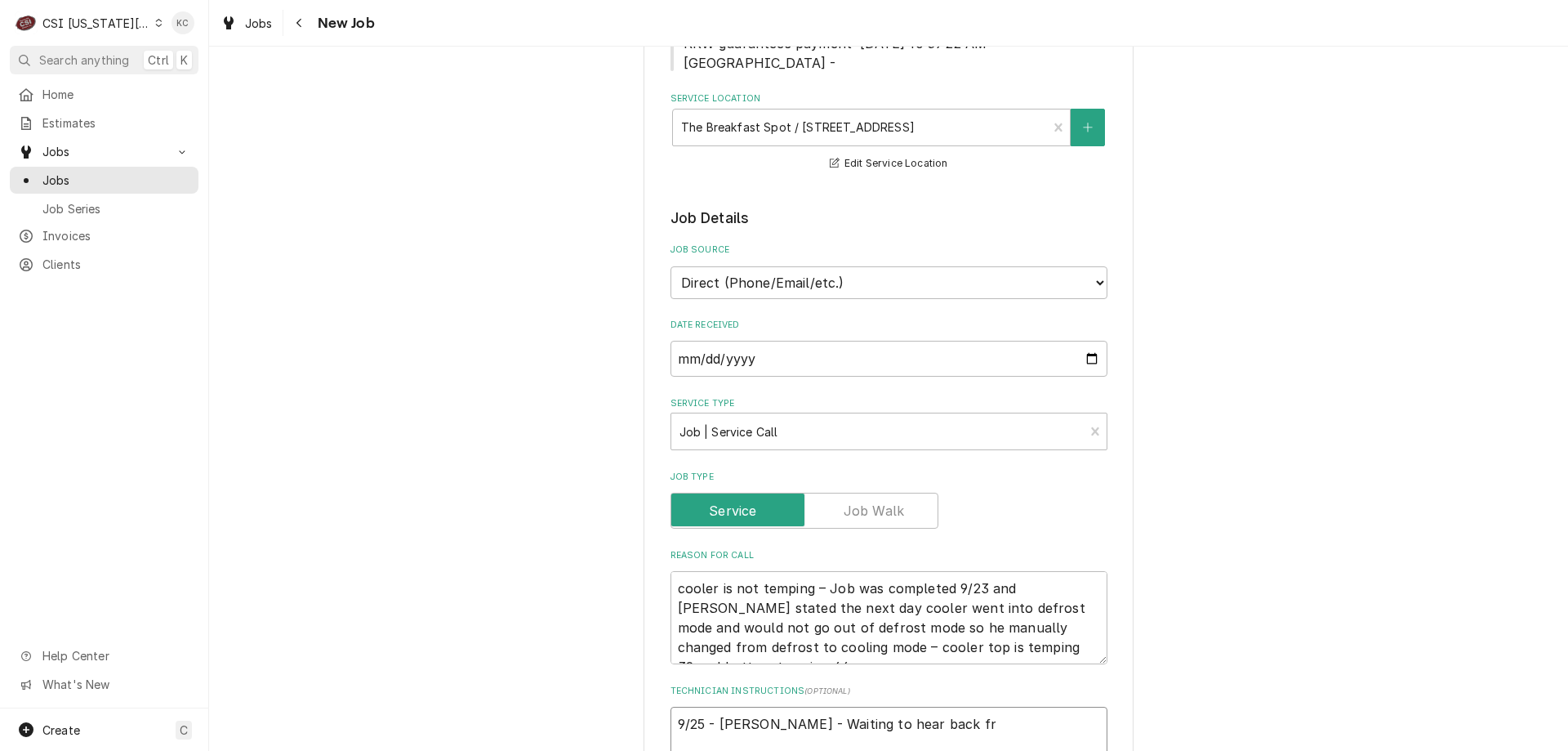
type textarea "9/25 - [PERSON_NAME] - Waiting to hear back fro"
type textarea "x"
type textarea "9/25 - [PERSON_NAME] - Waiting to hear back from"
type textarea "x"
type textarea "9/25 - [PERSON_NAME] - Waiting to hear back from"
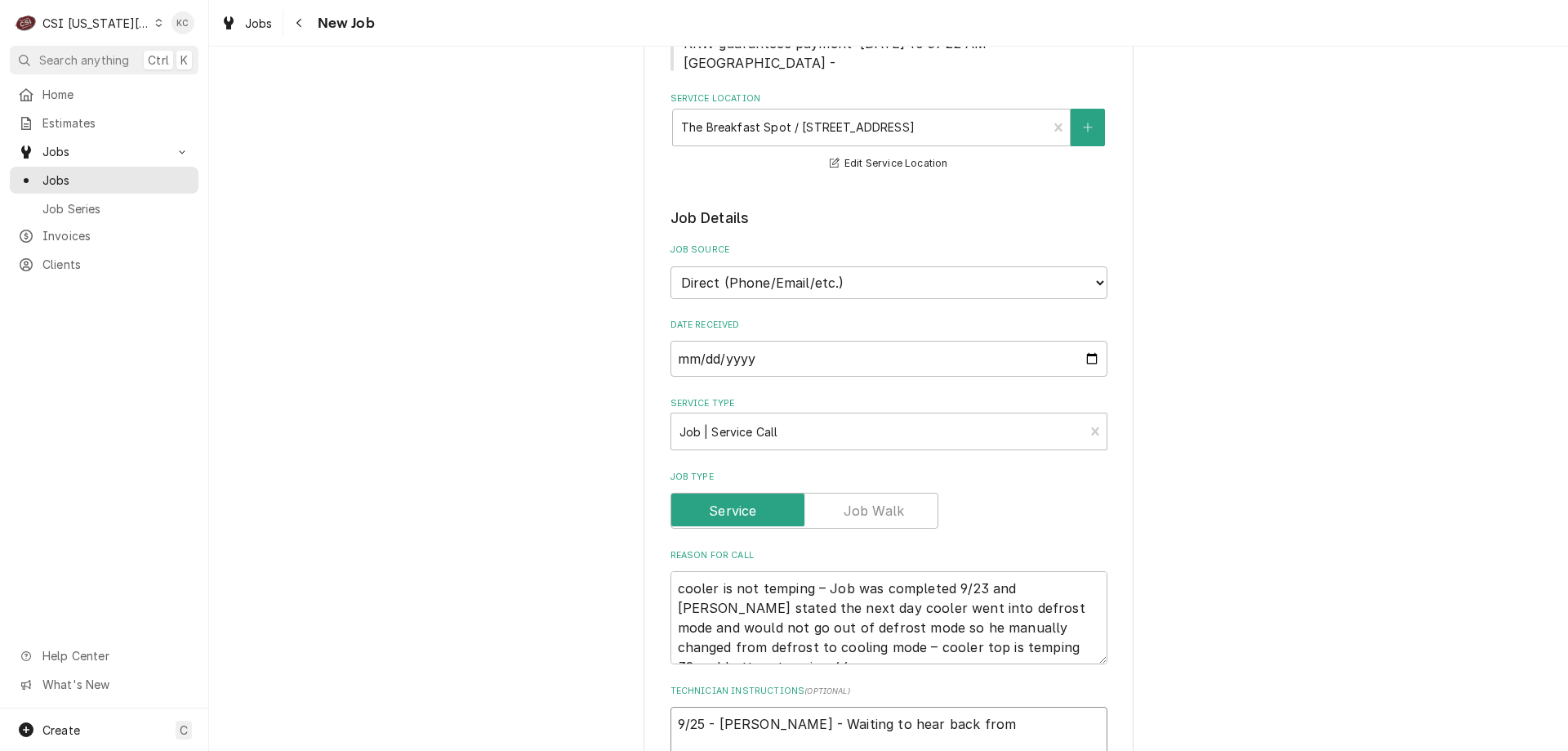
type textarea "x"
type textarea "9/25 - [PERSON_NAME] - Waiting to hear back from R"
type textarea "x"
type textarea "9/25 - [PERSON_NAME] - Waiting to hear back from RK"
type textarea "x"
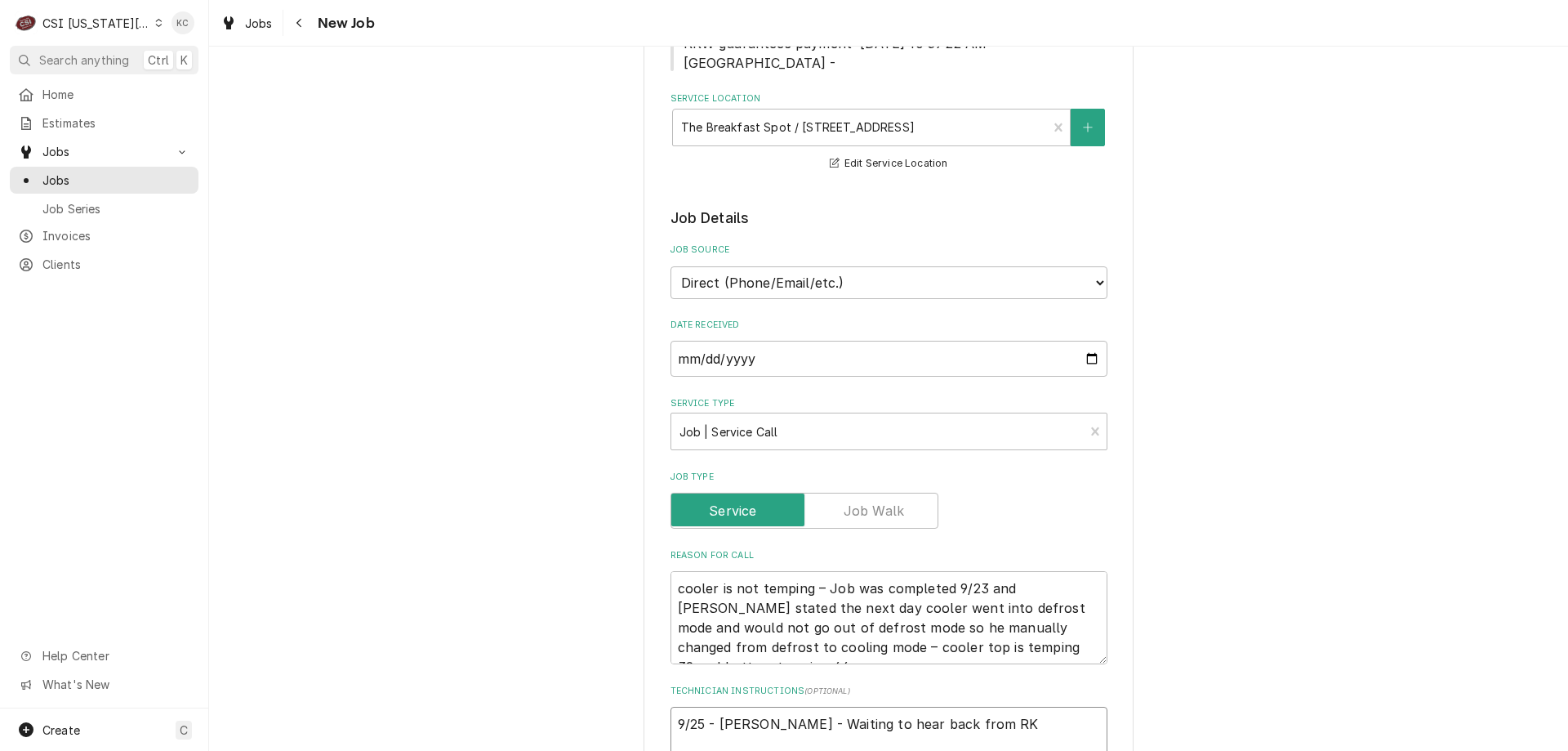
type textarea "9/25 - [PERSON_NAME] - Waiting to hear back from RKW"
type textarea "x"
type textarea "9/25 - [PERSON_NAME] - Waiting to hear back from RKW"
type textarea "x"
type textarea "9/25 - [PERSON_NAME] - Waiting to hear back from RKW t"
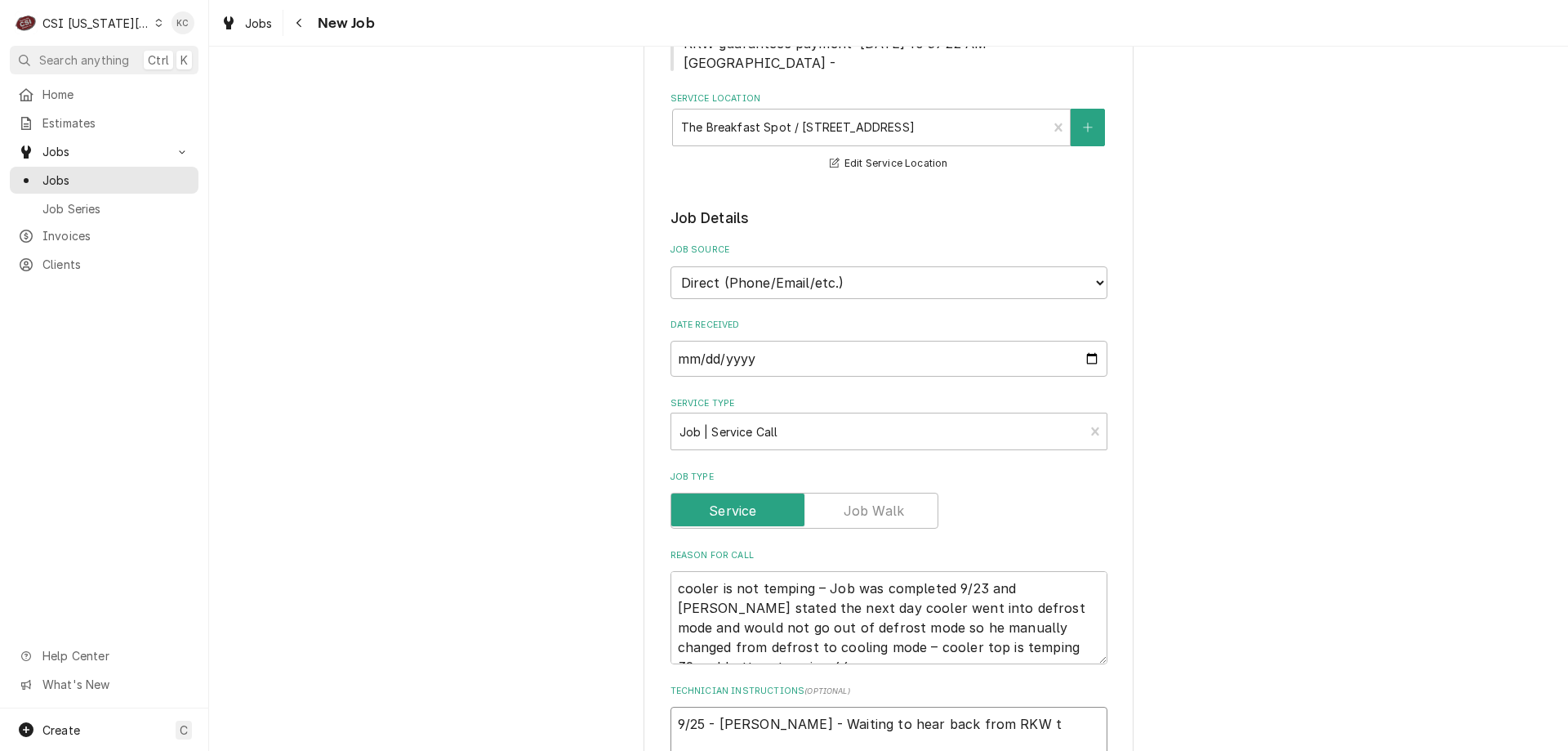
type textarea "x"
type textarea "9/25 - [PERSON_NAME] - Waiting to hear back from RKW to"
type textarea "x"
type textarea "9/25 - [PERSON_NAME] - Waiting to hear back from RKW to"
type textarea "x"
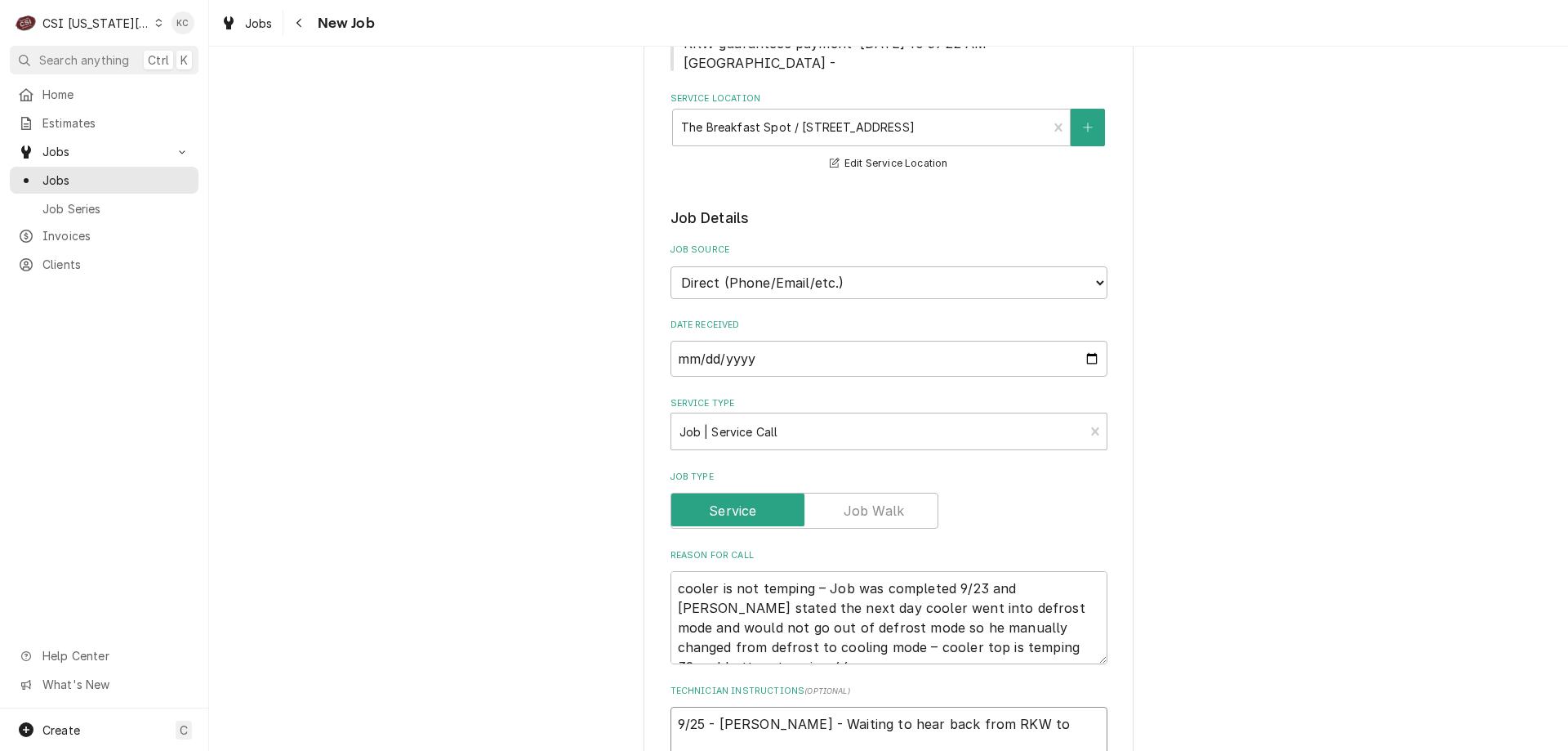
type textarea "9/25 - [PERSON_NAME] - Waiting to hear back from RKW to s"
type textarea "x"
type textarea "9/25 - [PERSON_NAME] - Waiting to hear back from RKW to se"
type textarea "x"
type textarea "9/25 - [PERSON_NAME] - Waiting to hear back from RKW to see"
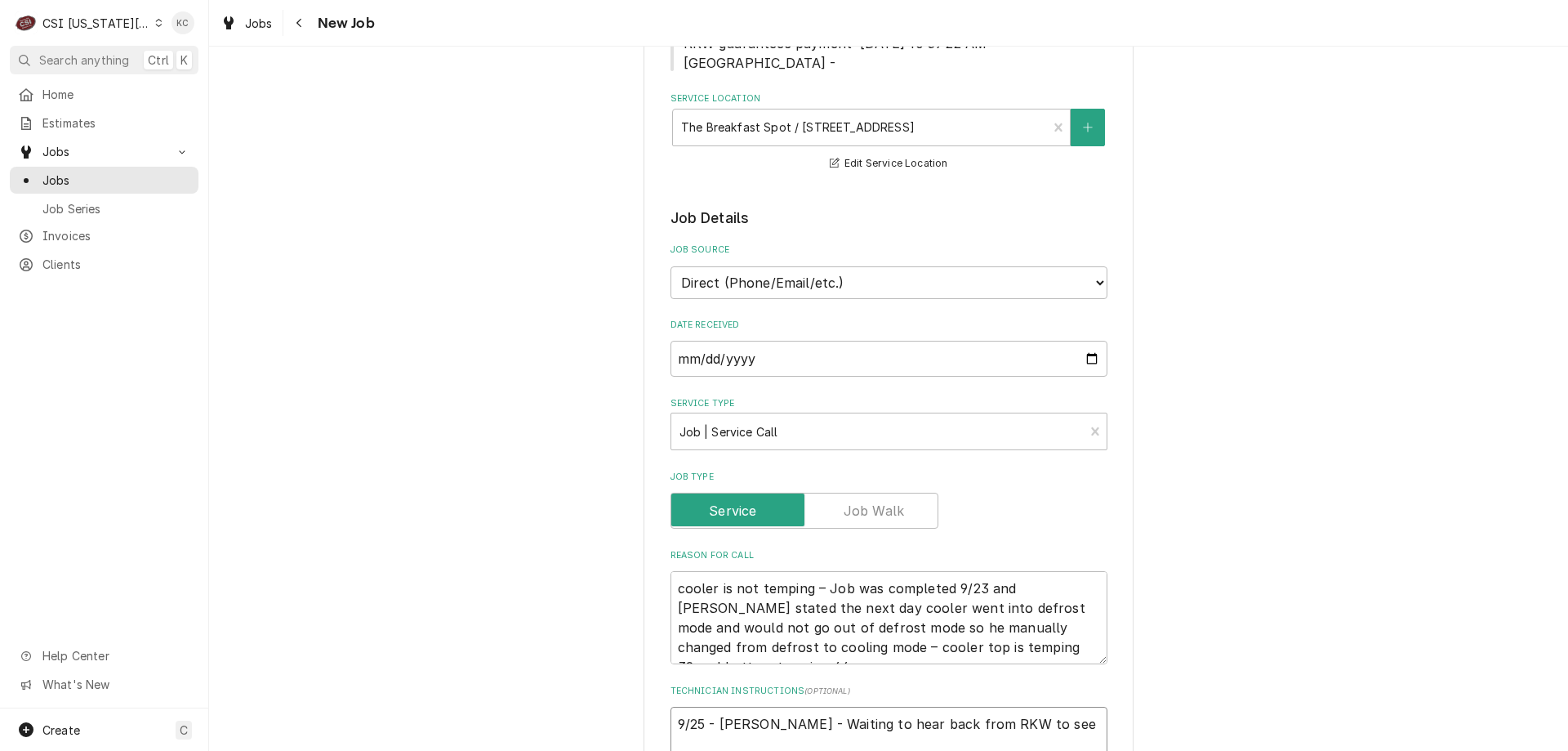
type textarea "x"
type textarea "9/25 - [PERSON_NAME] - Waiting to hear back from RKW to see"
type textarea "x"
type textarea "9/25 - [PERSON_NAME] - Waiting to hear back from RKW to see if"
type textarea "x"
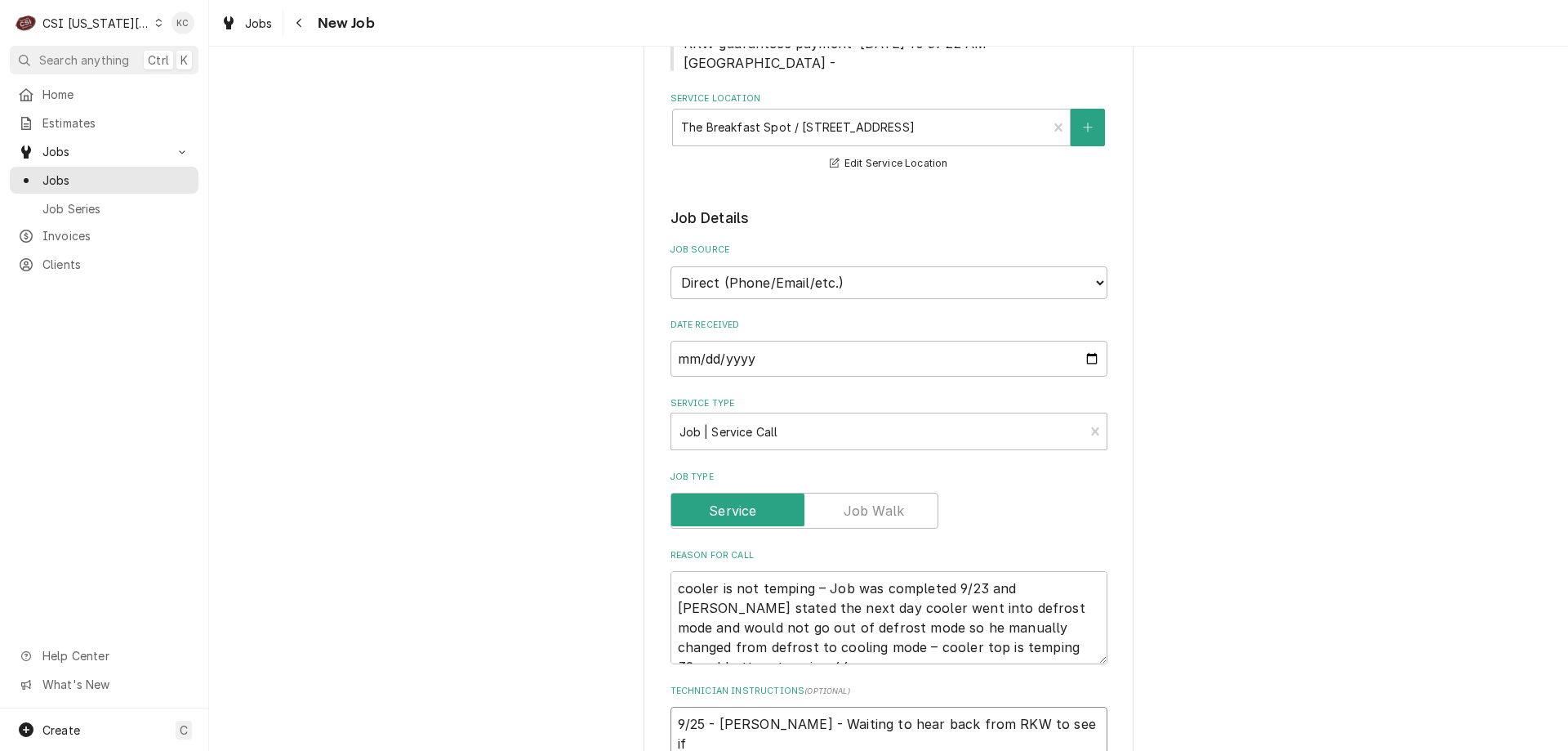
type textarea "9/25 - [PERSON_NAME] - Waiting to hear back from RKW to see if"
type textarea "x"
type textarea "9/25 - [PERSON_NAME] - Waiting to hear back from RKW to see if o"
type textarea "x"
type textarea "9/25 - [PERSON_NAME] - Waiting to hear back from RKW to see if ok"
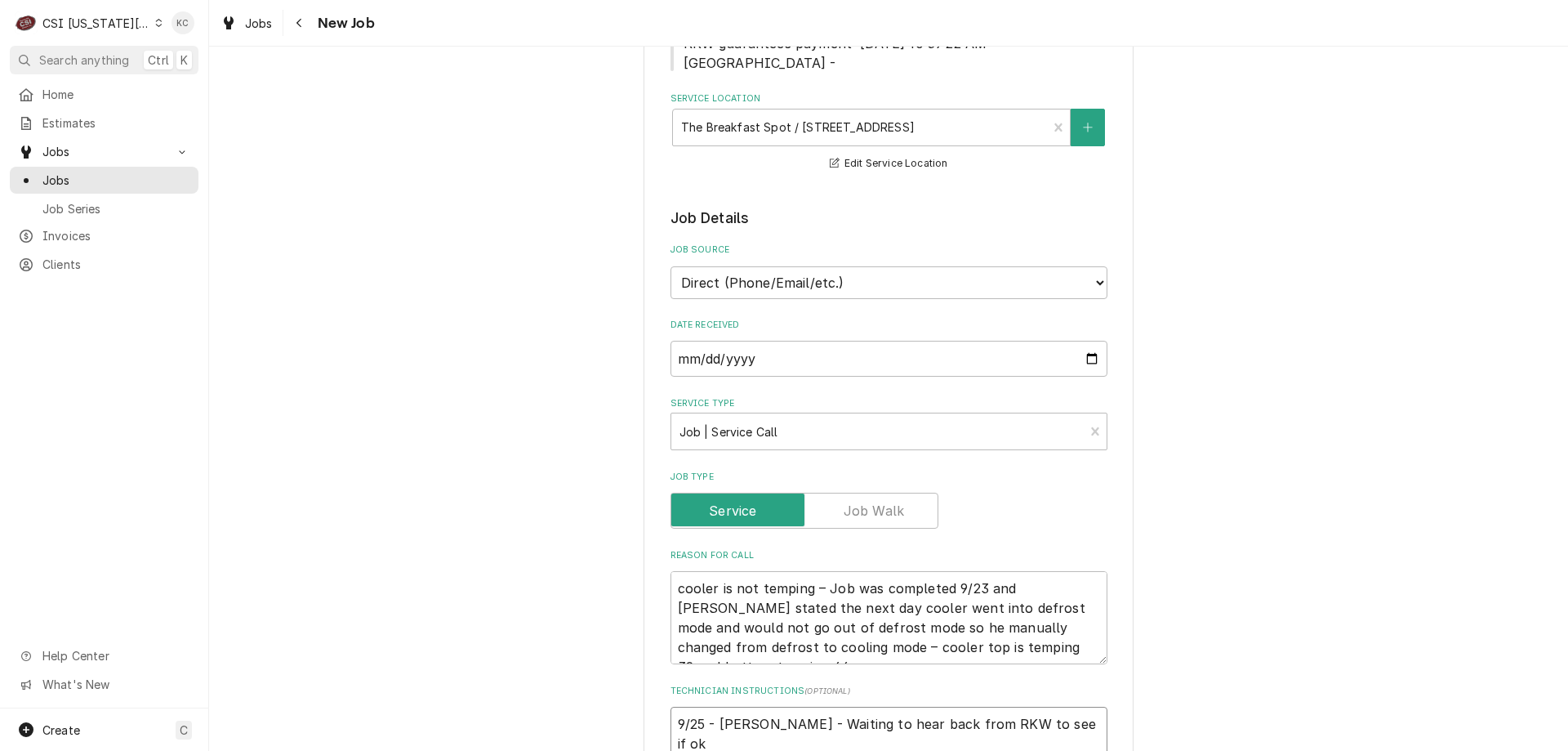
type textarea "x"
type textarea "9/25 - [PERSON_NAME] - Waiting to hear back from RKW to see if oka"
type textarea "x"
type textarea "9/25 - [PERSON_NAME] - Waiting to hear back from RKW to see if okay"
type textarea "x"
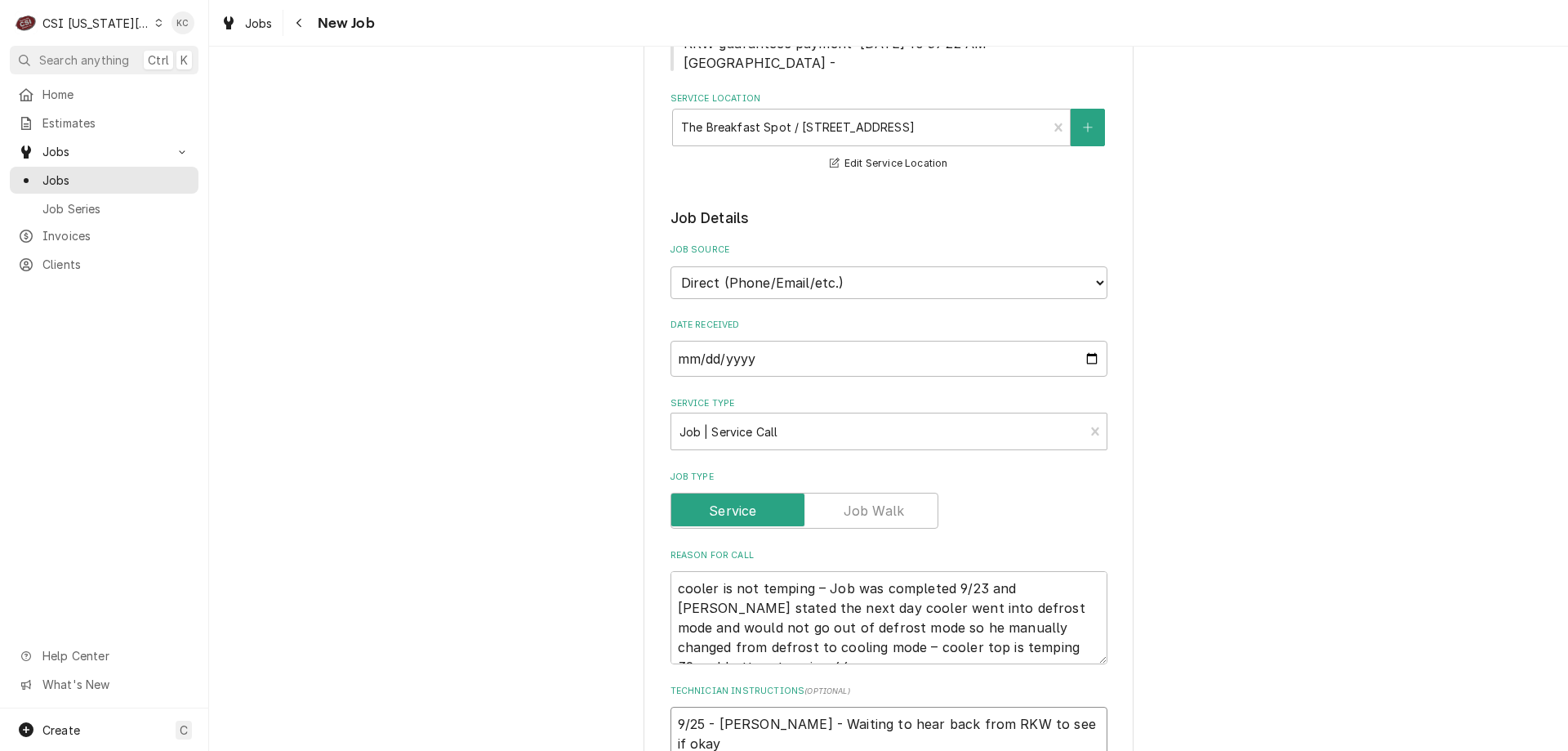
type textarea "9/25 - [PERSON_NAME] - Waiting to hear back from RKW to see if okay"
type textarea "x"
type textarea "9/25 - [PERSON_NAME] - Waiting to hear back from RKW to see if okay t"
type textarea "x"
type textarea "9/25 - [PERSON_NAME] - Waiting to hear back from RKW to see if okay to"
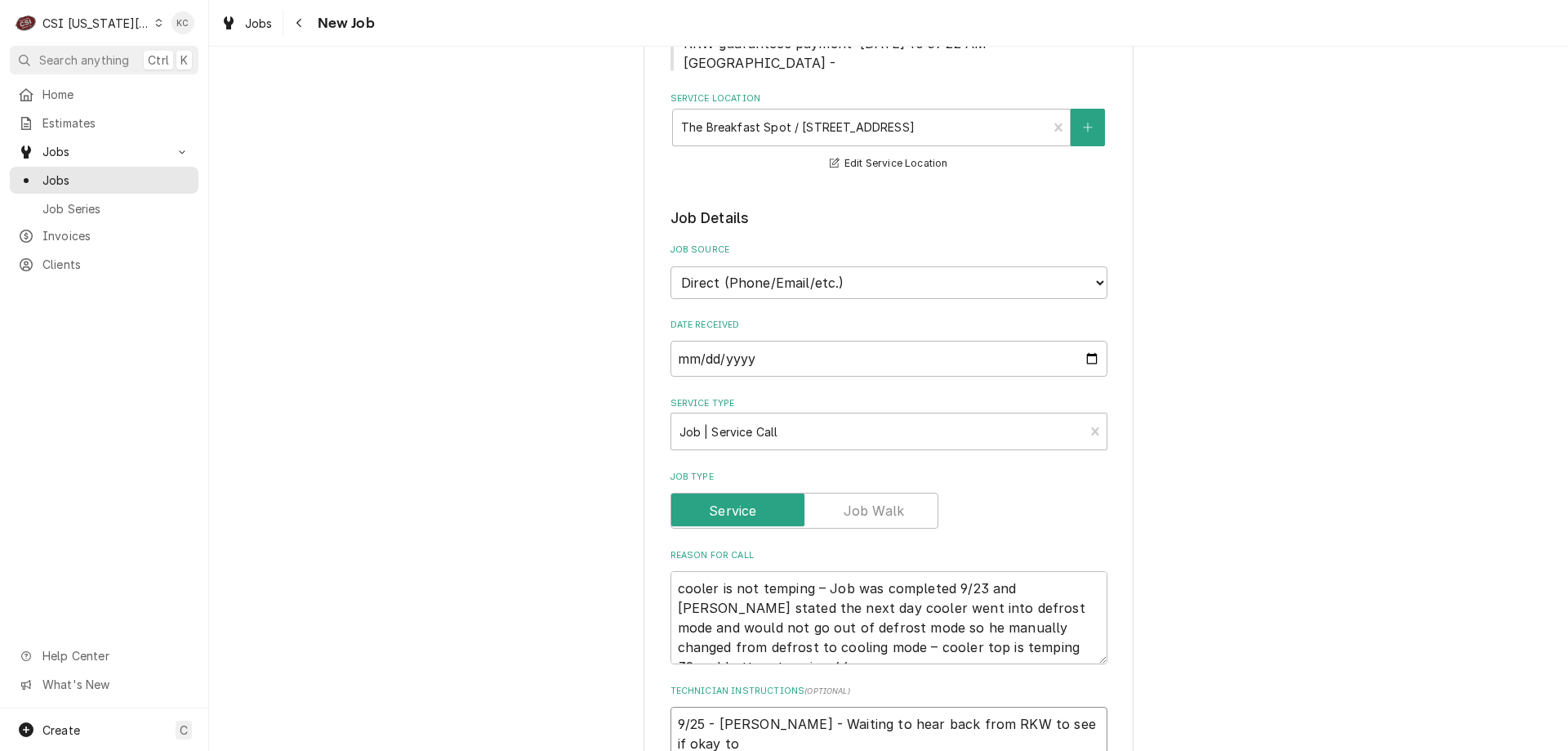
type textarea "x"
type textarea "9/25 - [PERSON_NAME] - Waiting to hear back from RKW to see if okay to"
type textarea "x"
type textarea "9/25 - [PERSON_NAME] - Waiting to hear back from RKW to see if okay to u"
type textarea "x"
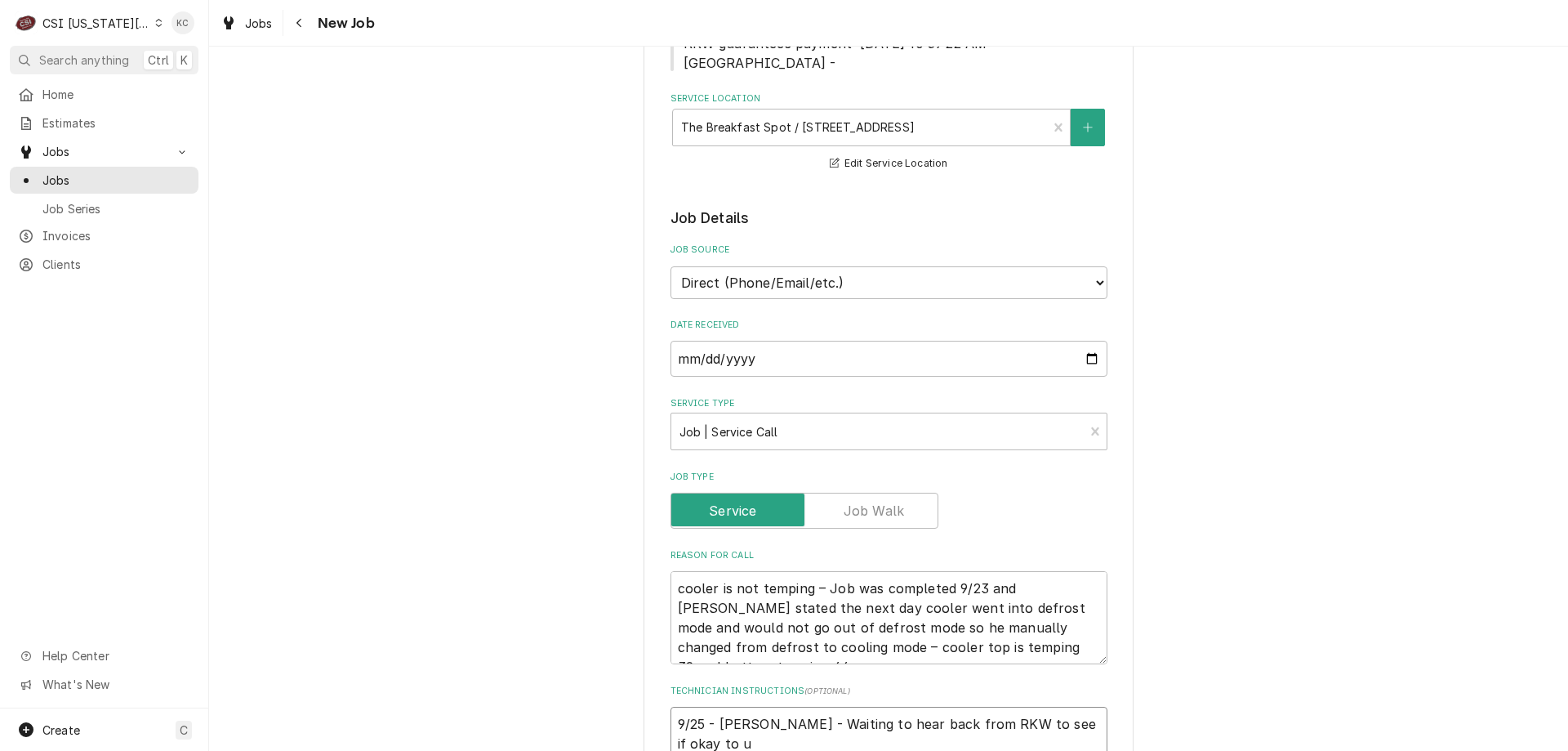
type textarea "9/25 - [PERSON_NAME] - Waiting to hear back from RKW to see if okay to us"
type textarea "x"
type textarea "9/25 - [PERSON_NAME] - Waiting to hear back from RKW to see if okay to use"
type textarea "x"
type textarea "9/25 - [PERSON_NAME] - Waiting to hear back from RKW to see if okay to use s"
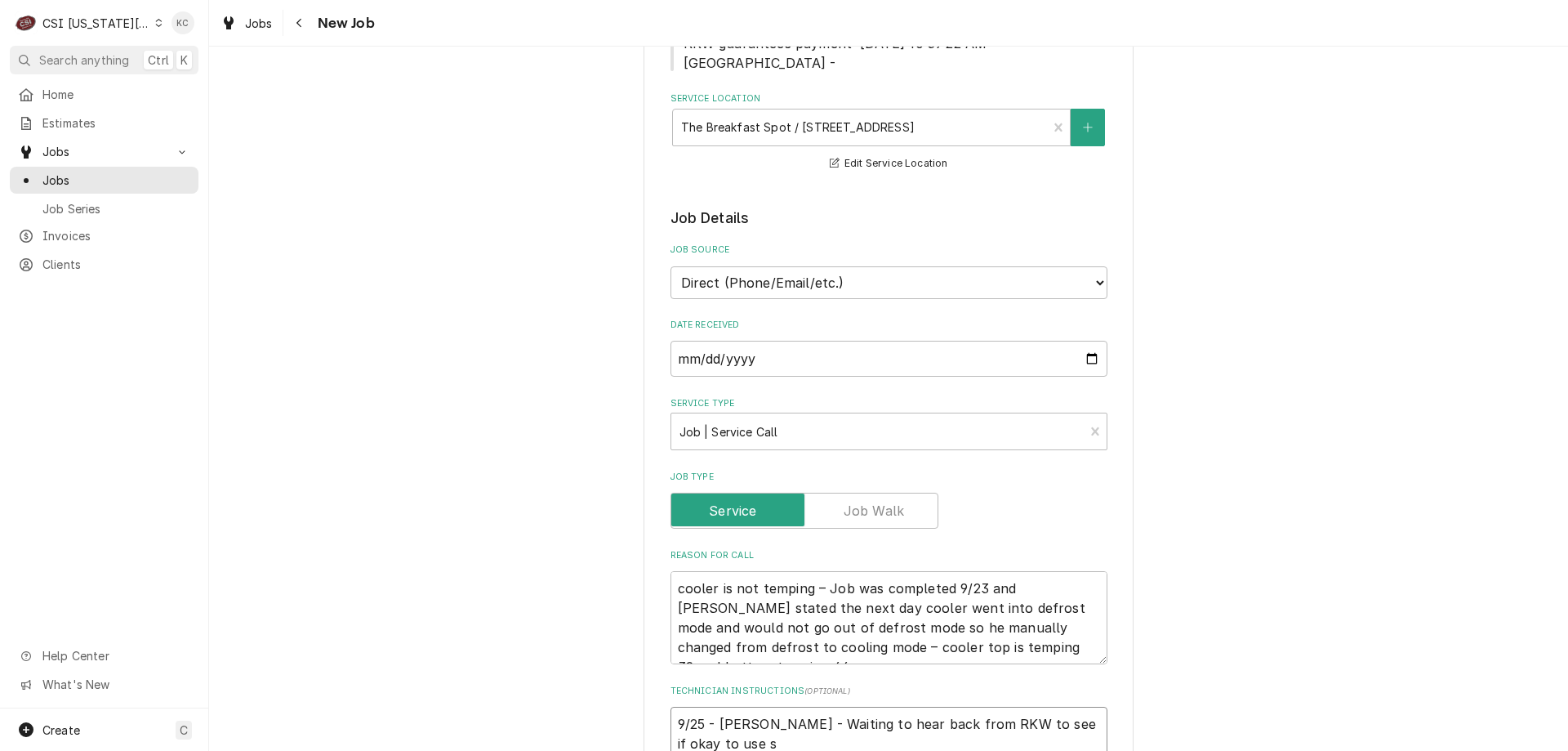
type textarea "x"
type textarea "9/25 - [PERSON_NAME] - Waiting to hear back from RKW to see if okay to use sa"
type textarea "x"
type textarea "9/25 - [PERSON_NAME] - Waiting to hear back from RKW to see if okay to use same"
type textarea "x"
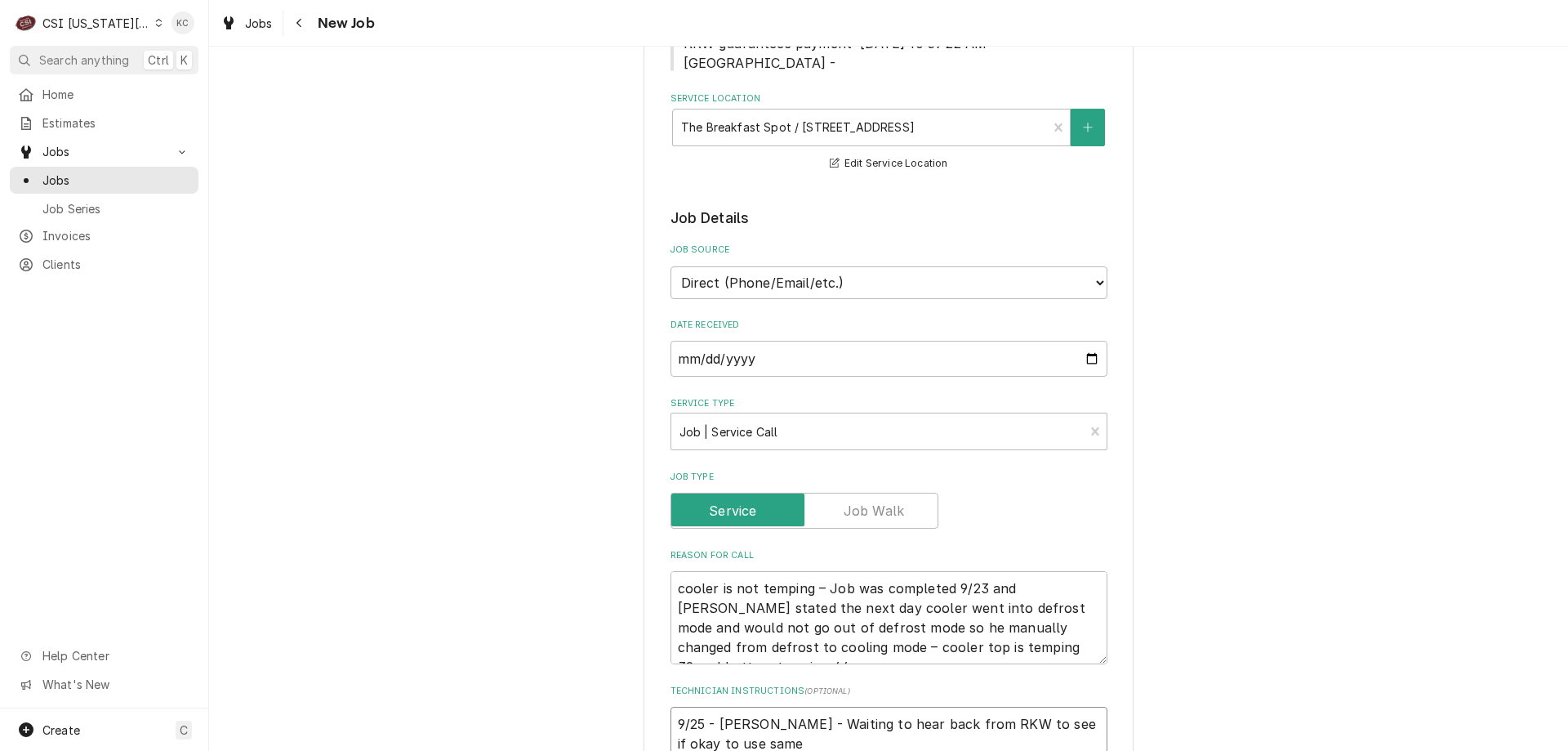
type textarea "9/25 - [PERSON_NAME] - Waiting to hear back from RKW to see if okay to use same"
type textarea "x"
type textarea "9/25 - [PERSON_NAME] - Waiting to hear back from RKW to see if okay to use same…"
type textarea "x"
type textarea "9/25 - [PERSON_NAME] - Waiting to hear back from RKW to see if okay to use same…"
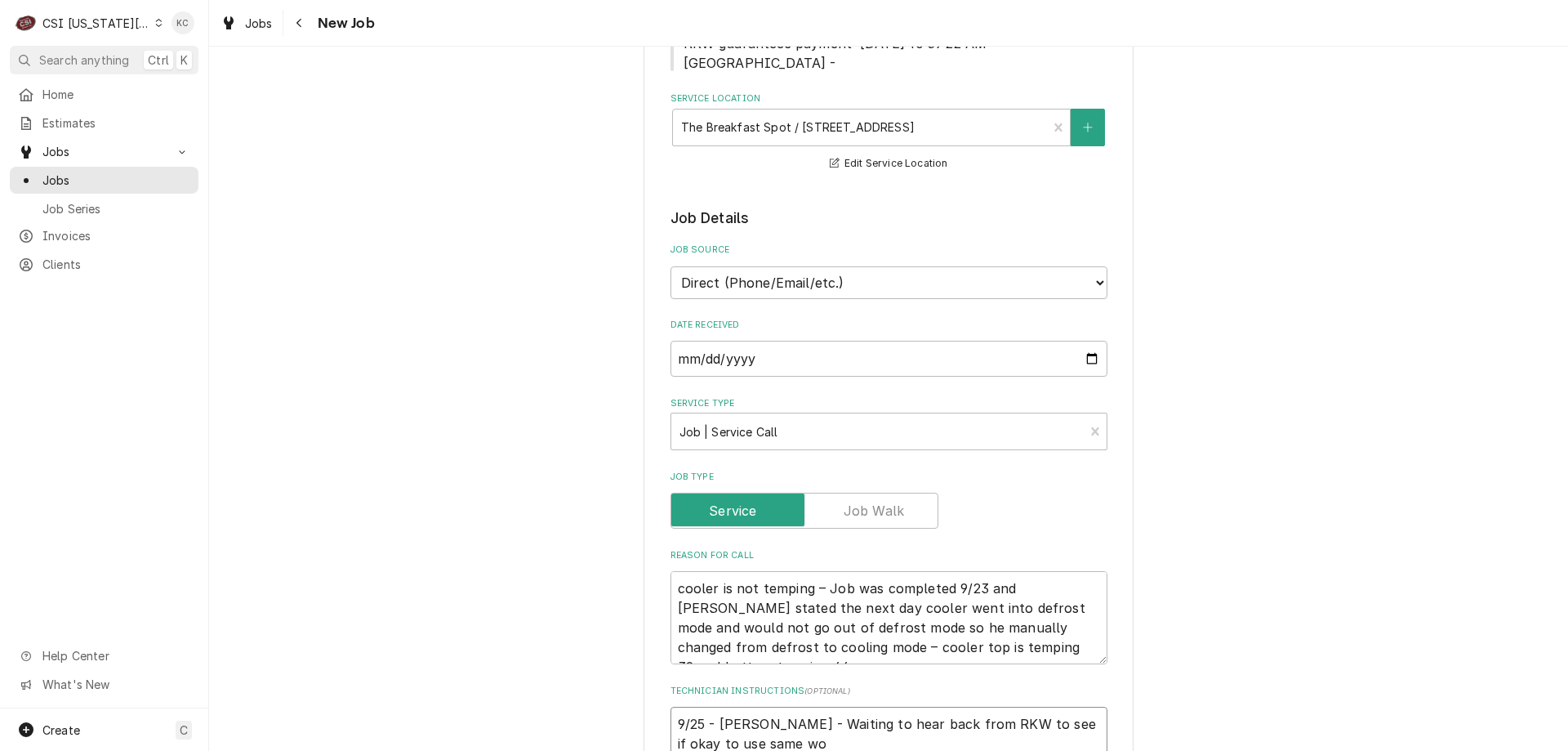
type textarea "x"
type textarea "9/25 - [PERSON_NAME] - Waiting to hear back from RKW to see if okay to use same…"
type textarea "x"
type textarea "9/25 - [PERSON_NAME] - Waiting to hear back from RKW to see if okay to use same…"
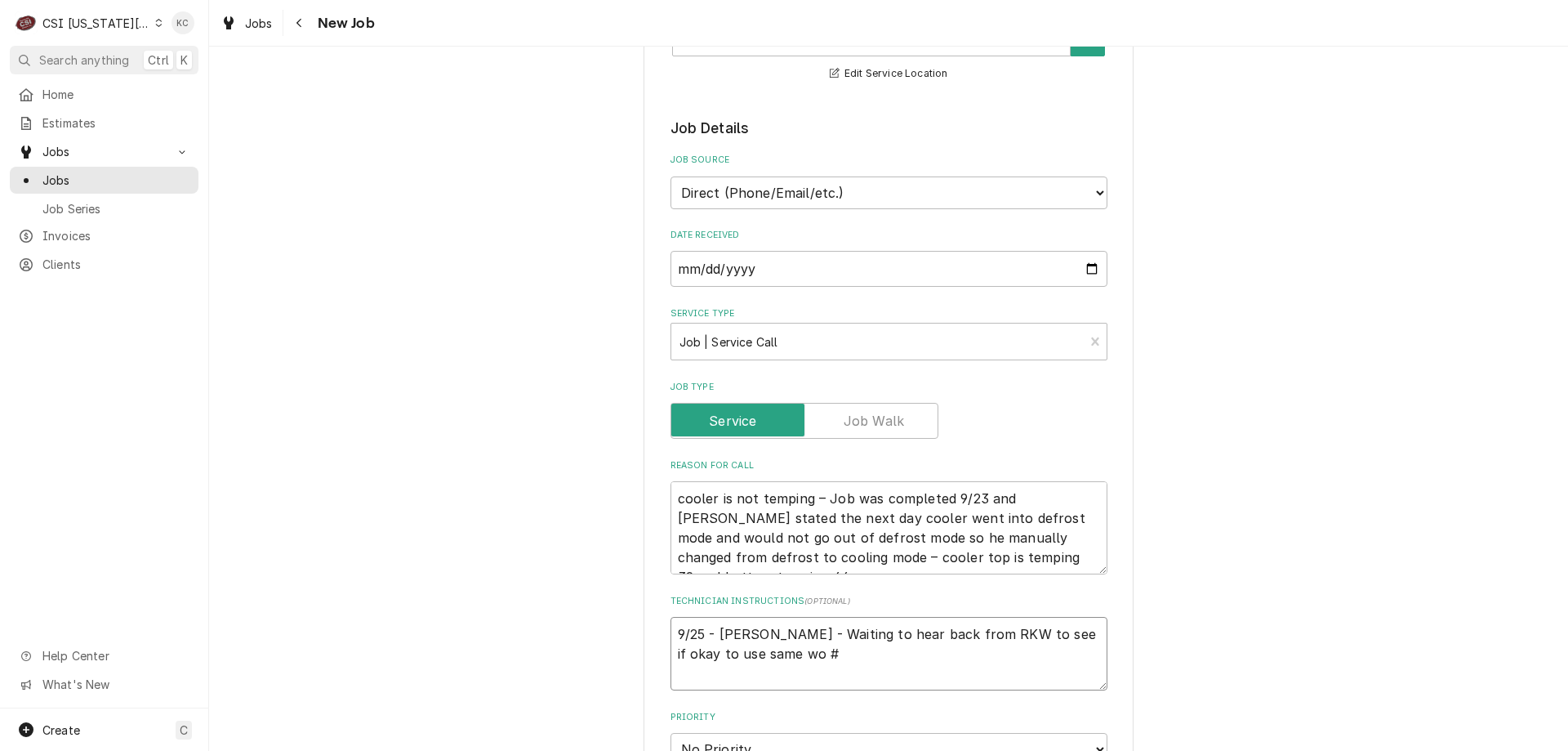
scroll to position [1062, 0]
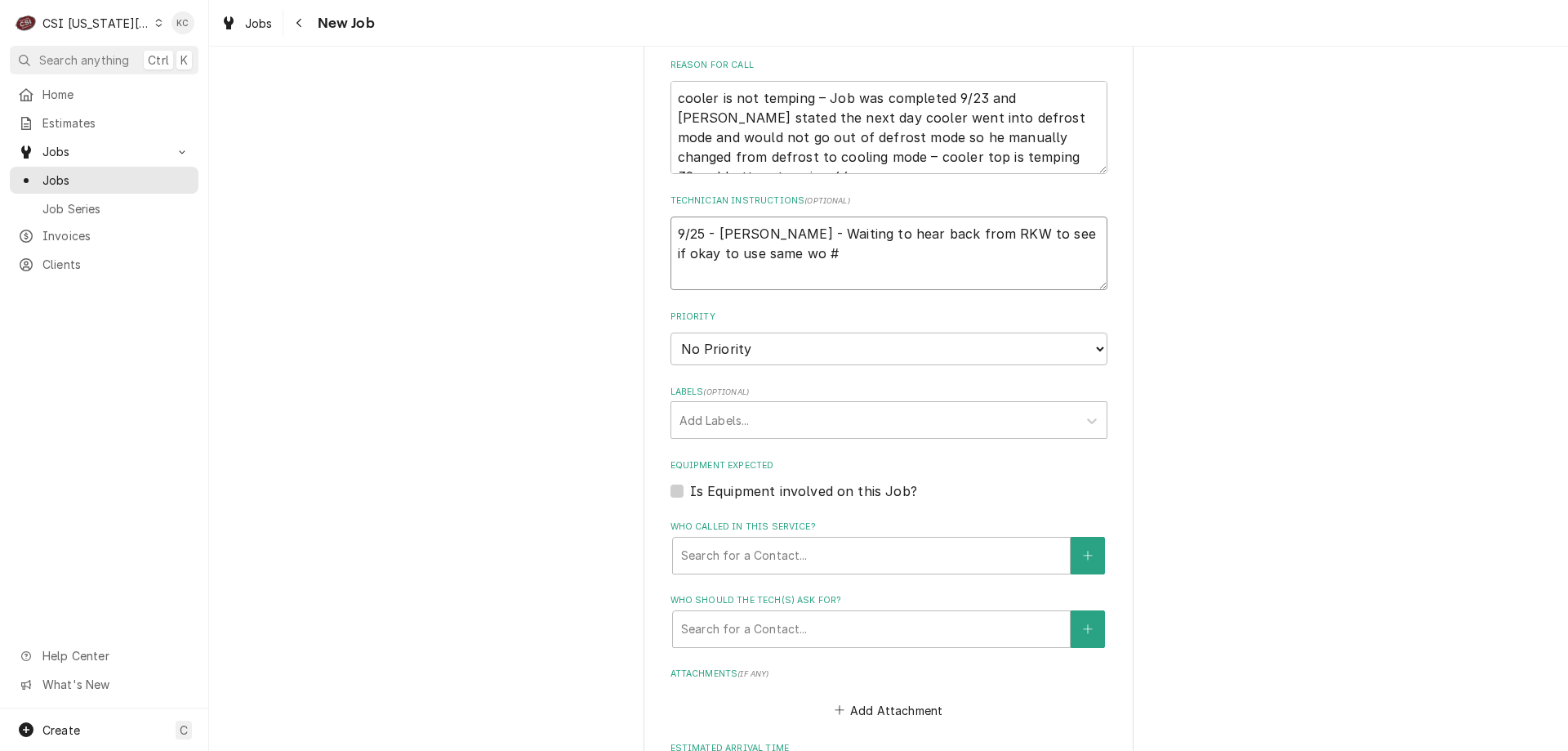
type textarea "x"
type textarea "9/25 - [PERSON_NAME] - Waiting to hear back from RKW to see if okay to use same…"
type textarea "x"
type textarea "9/25 - [PERSON_NAME] - Waiting to hear back from RKW to see if okay to use same…"
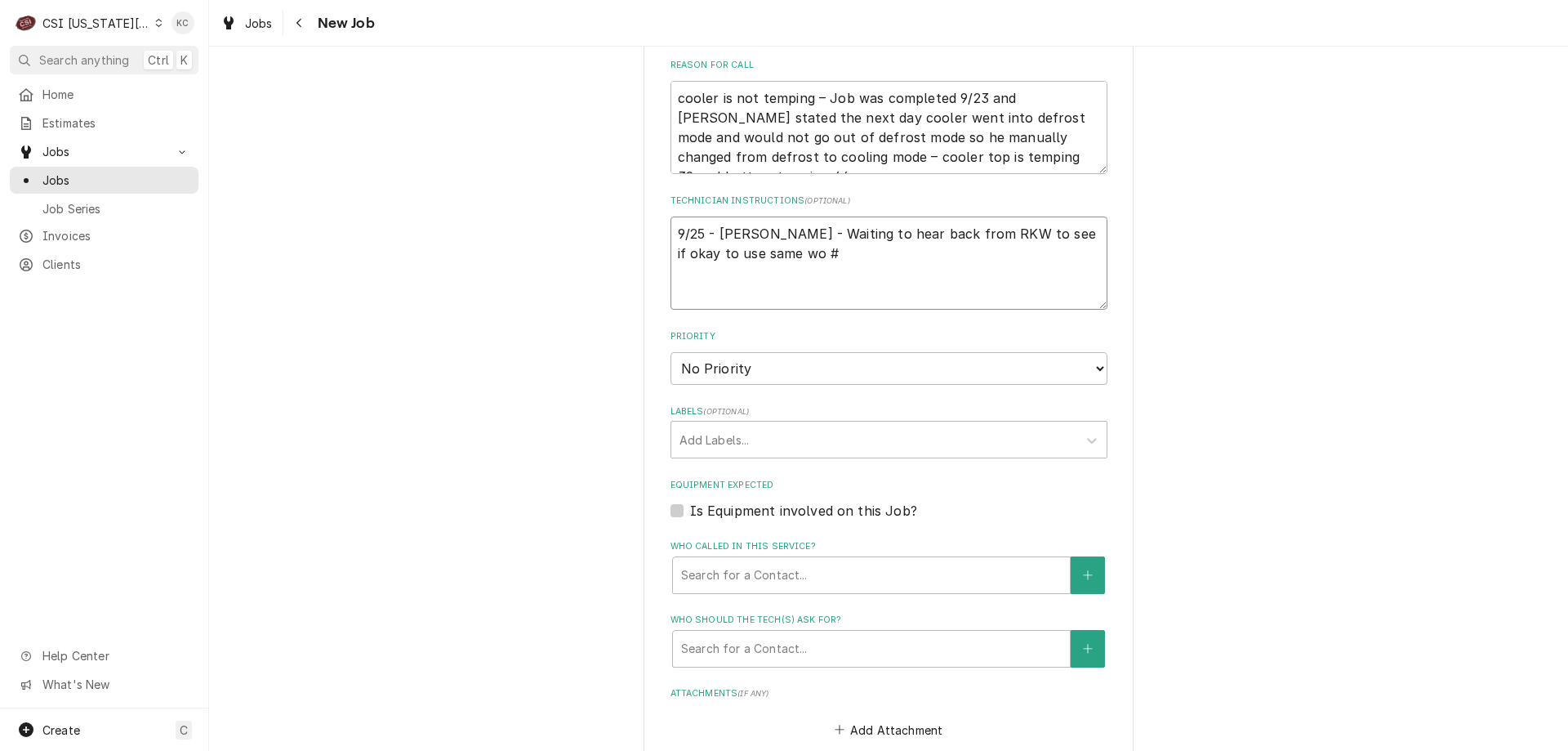
type textarea "x"
type textarea "9/25 - [PERSON_NAME] - Waiting to hear back from RKW to see if okay to use same…"
type textarea "x"
type textarea "9/25 - [PERSON_NAME] - Waiting to hear back from RKW to see if okay to use same…"
type textarea "x"
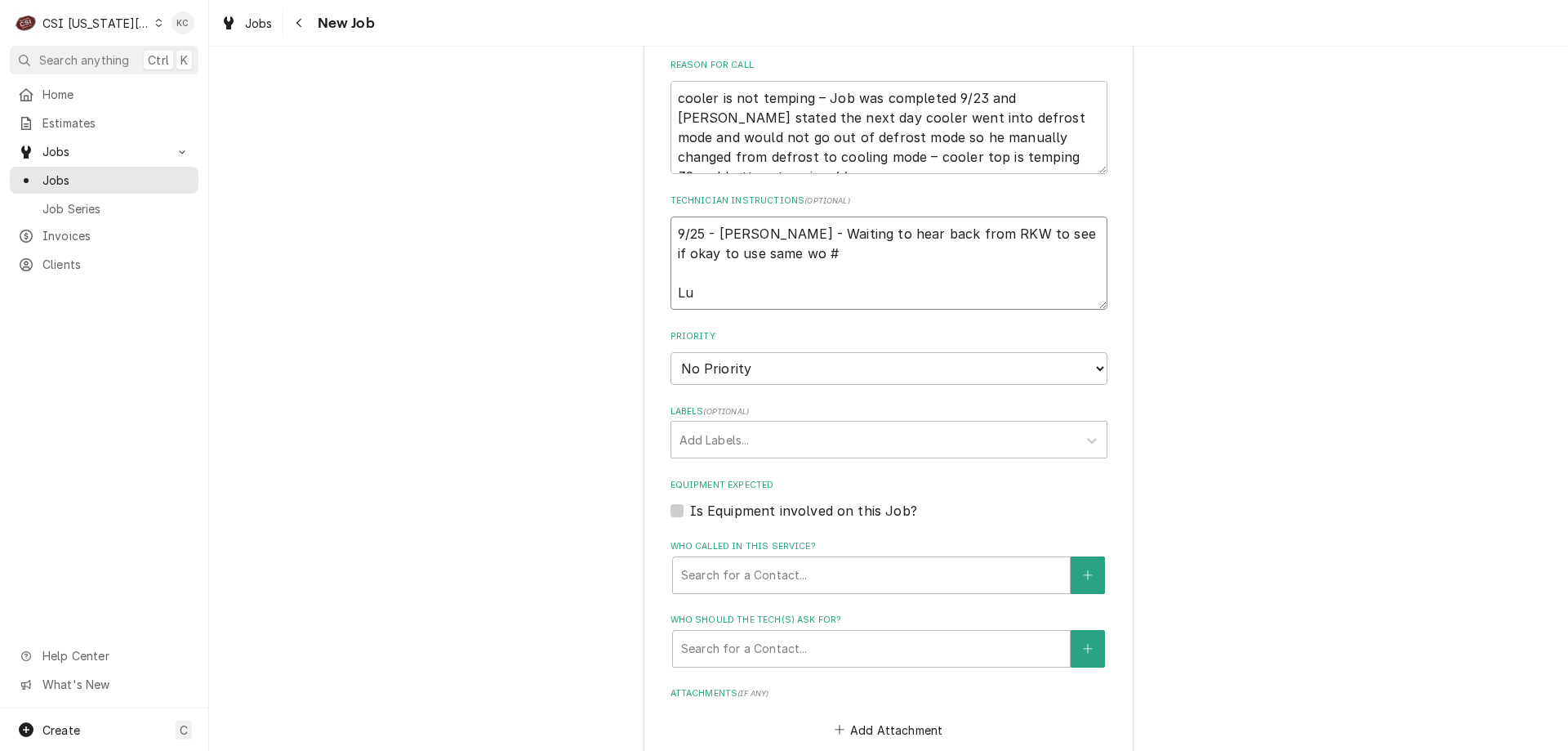
type textarea "9/25 - [PERSON_NAME] - Waiting to hear back from RKW to see if okay to use same…"
type textarea "x"
type textarea "9/25 - [PERSON_NAME] - Waiting to hear back from RKW to see if okay to use same…"
type textarea "x"
type textarea "9/25 - [PERSON_NAME] - Waiting to hear back from RKW to see if okay to use same…"
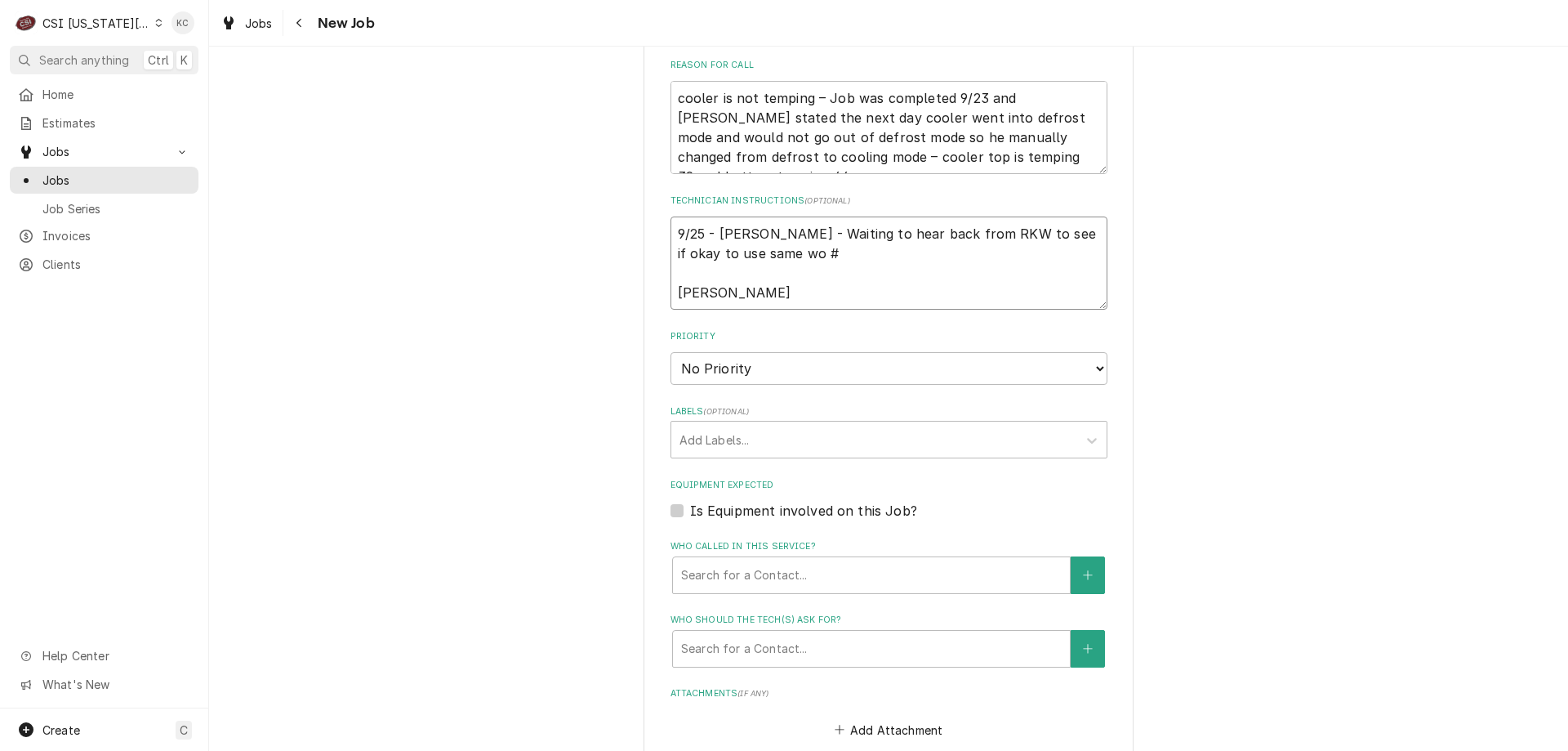
type textarea "x"
type textarea "9/25 - [PERSON_NAME] - Waiting to hear back from RKW to see if okay to use same…"
type textarea "x"
type textarea "9/25 - [PERSON_NAME] - Waiting to hear back from RKW to see if okay to use same…"
type textarea "x"
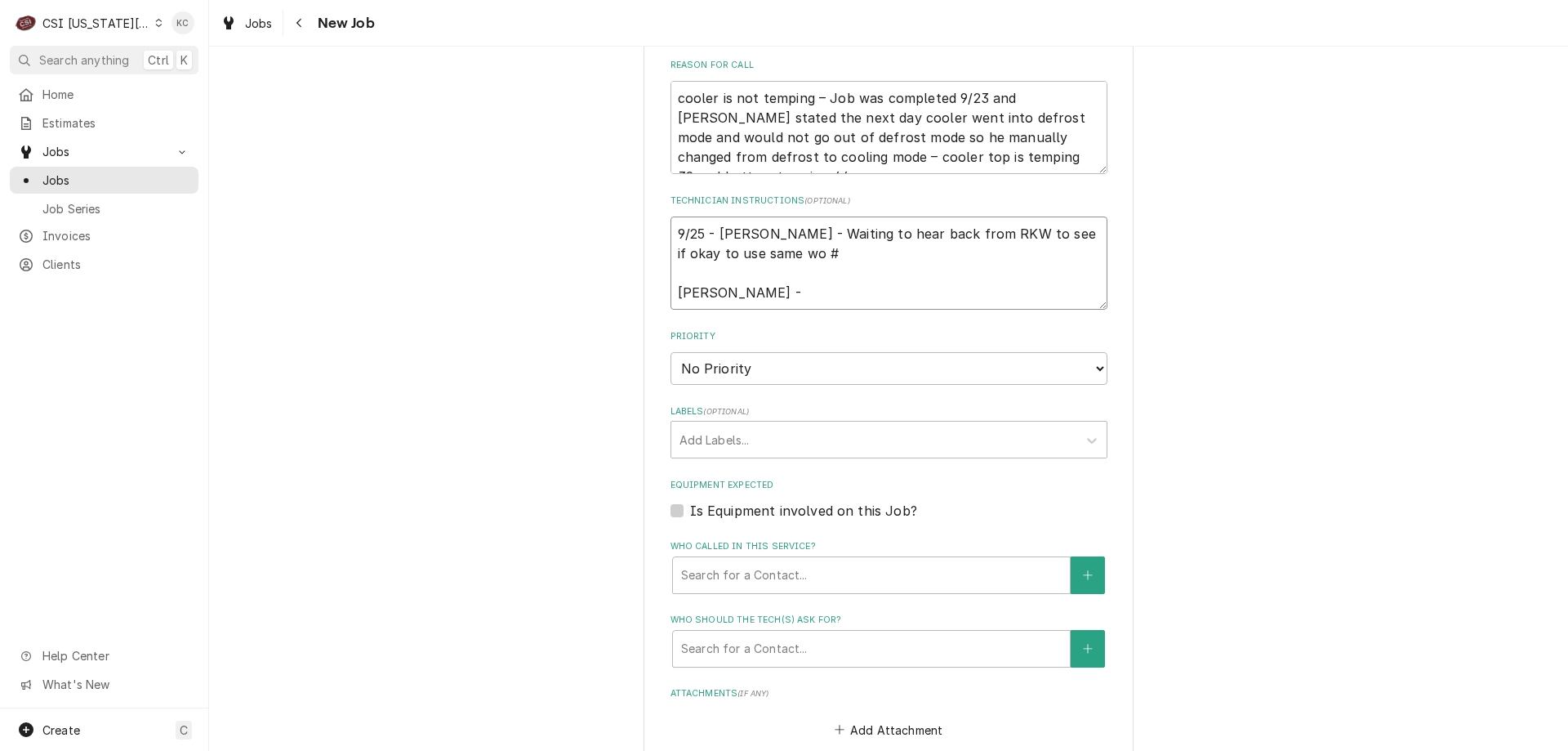
type textarea "9/25 - [PERSON_NAME] - Waiting to hear back from RKW to see if okay to use same…"
type textarea "x"
type textarea "9/25 - [PERSON_NAME] - Waiting to hear back from RKW to see if okay to use same…"
type textarea "x"
type textarea "9/25 - [PERSON_NAME] - Waiting to hear back from RKW to see if okay to use same…"
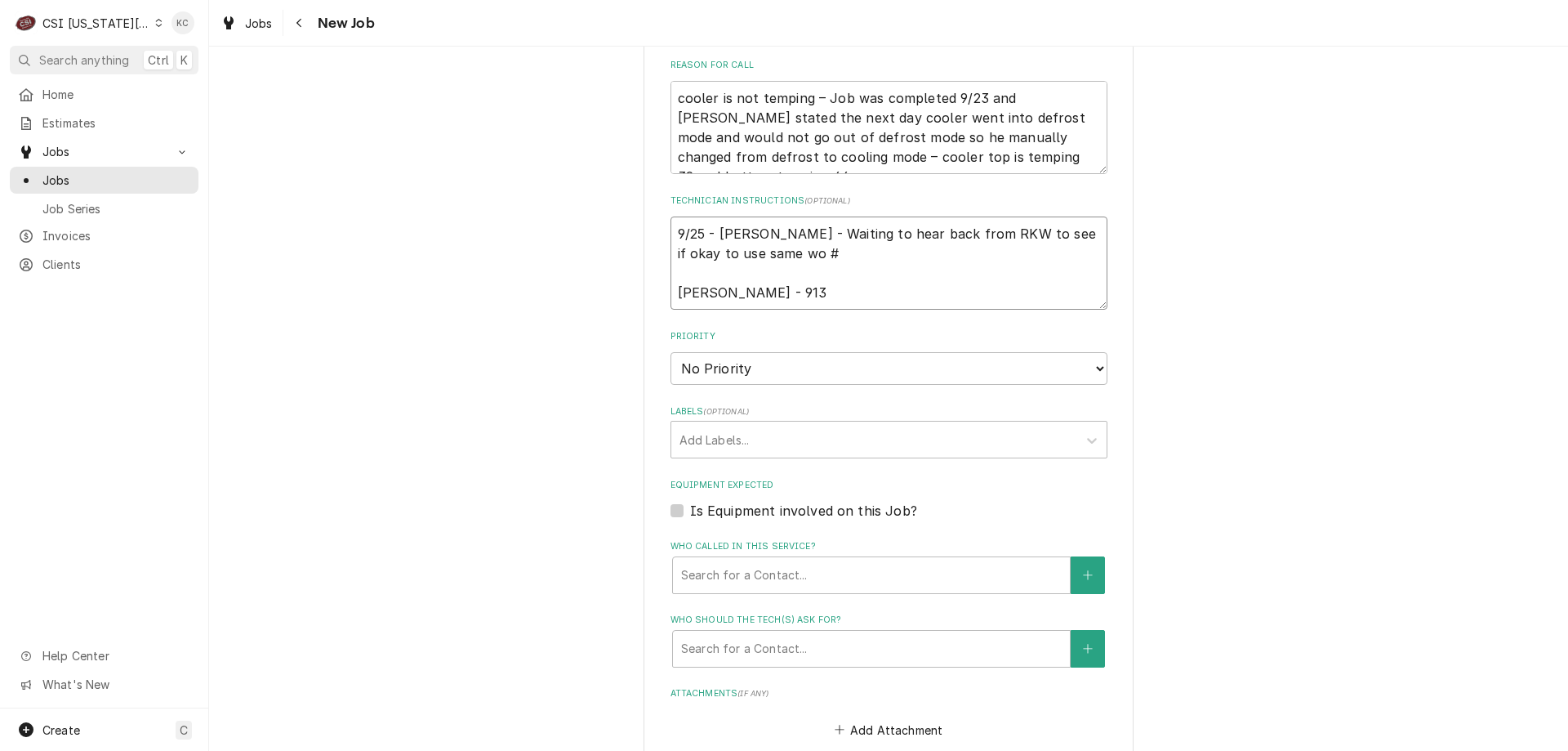
type textarea "x"
type textarea "9/25 - [PERSON_NAME] - Waiting to hear back from RKW to see if okay to use same…"
type textarea "x"
type textarea "9/25 - [PERSON_NAME] - Waiting to hear back from RKW to see if okay to use same…"
type textarea "x"
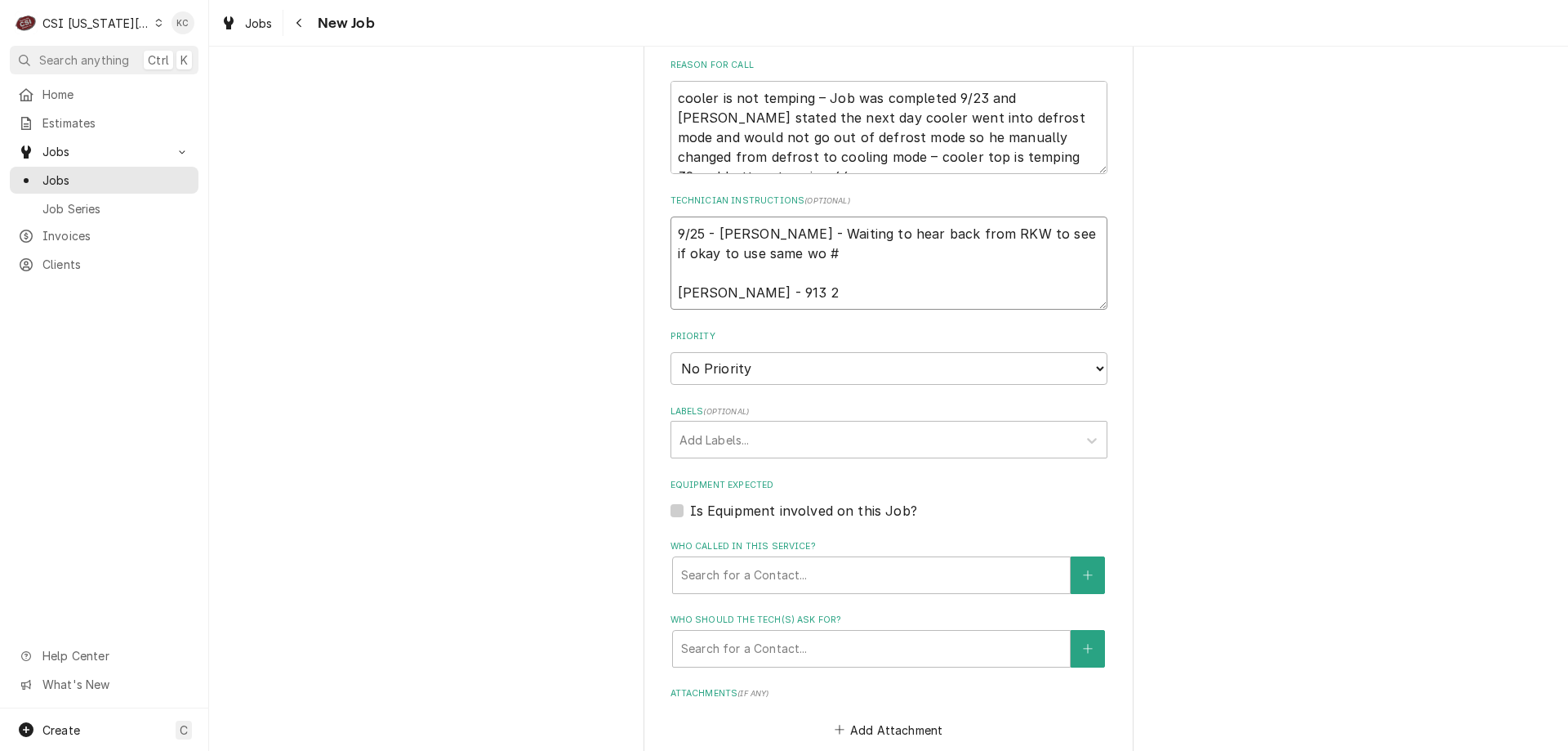
type textarea "9/25 - [PERSON_NAME] - Waiting to hear back from RKW to see if okay to use same…"
type textarea "x"
type textarea "9/25 - [PERSON_NAME] - Waiting to hear back from RKW to see if okay to use same…"
type textarea "x"
type textarea "9/25 - [PERSON_NAME] - Waiting to hear back from RKW to see if okay to use same…"
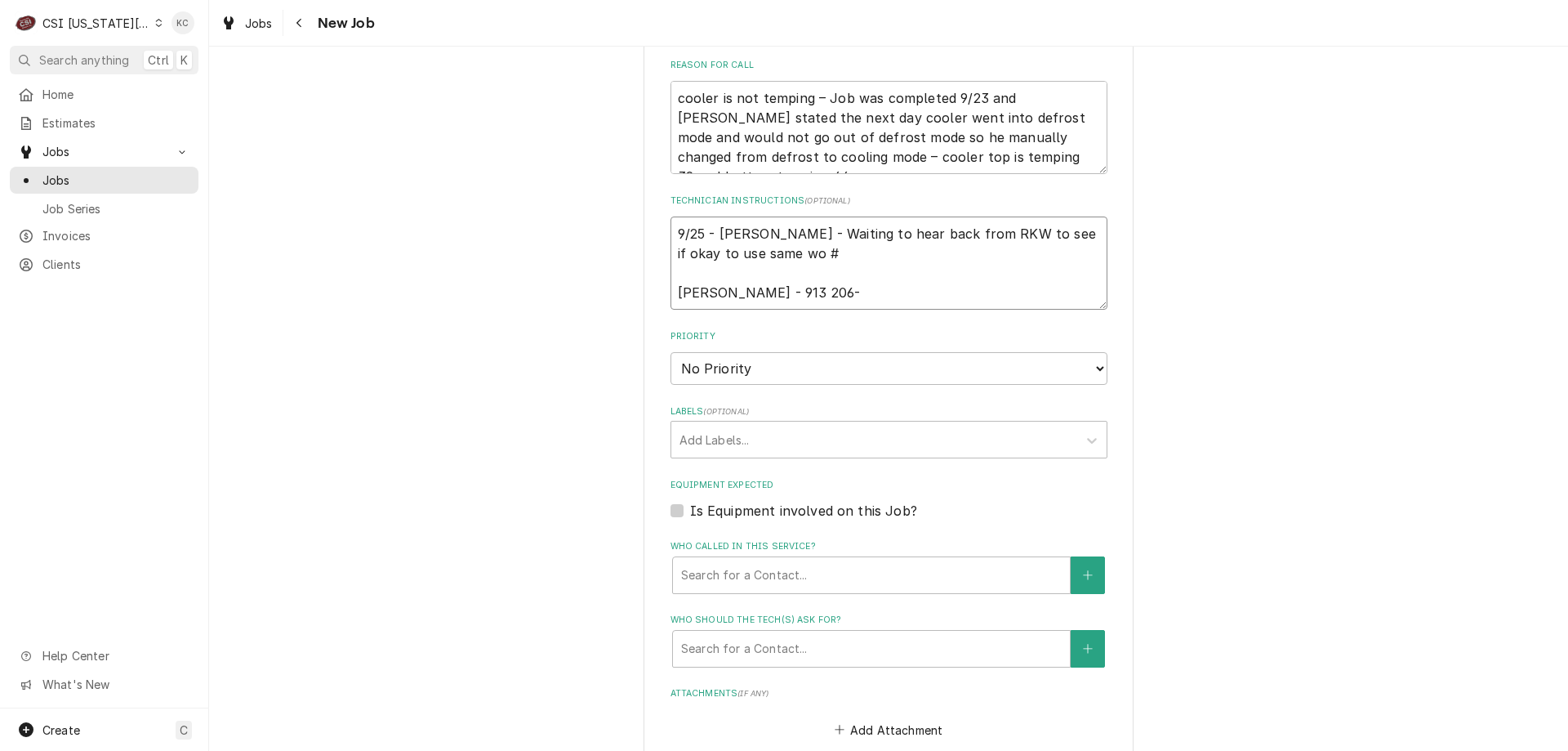
type textarea "x"
type textarea "9/25 - [PERSON_NAME] - Waiting to hear back from RKW to see if okay to use same…"
type textarea "x"
type textarea "9/25 - [PERSON_NAME] - Waiting to hear back from RKW to see if okay to use same…"
type textarea "x"
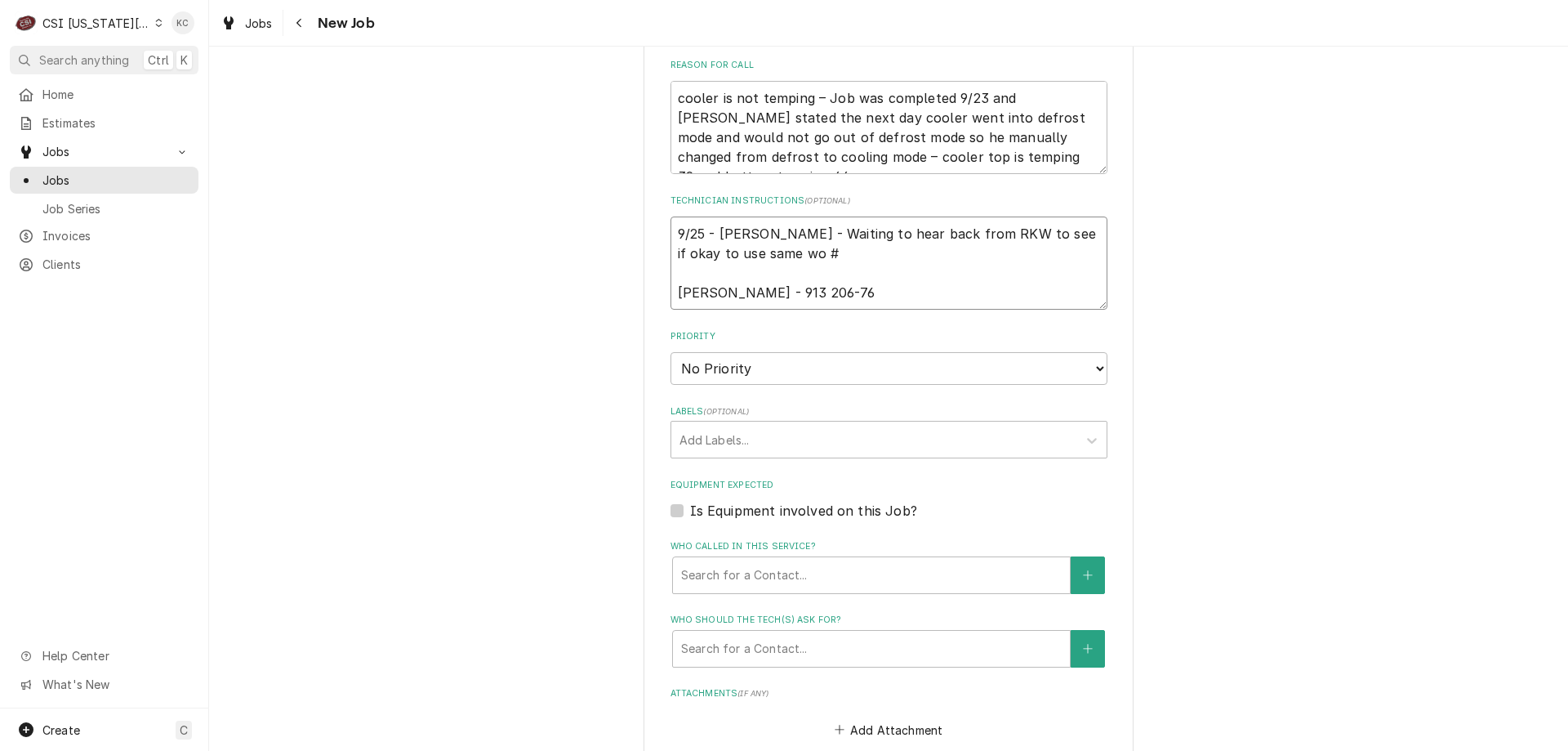
type textarea "9/25 - [PERSON_NAME] - Waiting to hear back from RKW to see if okay to use same…"
type textarea "x"
type textarea "9/25 - [PERSON_NAME] - Waiting to hear back from RKW to see if okay to use same…"
type textarea "x"
type textarea "9/25 - [PERSON_NAME] - Waiting to hear back from RKW to see if okay to use same…"
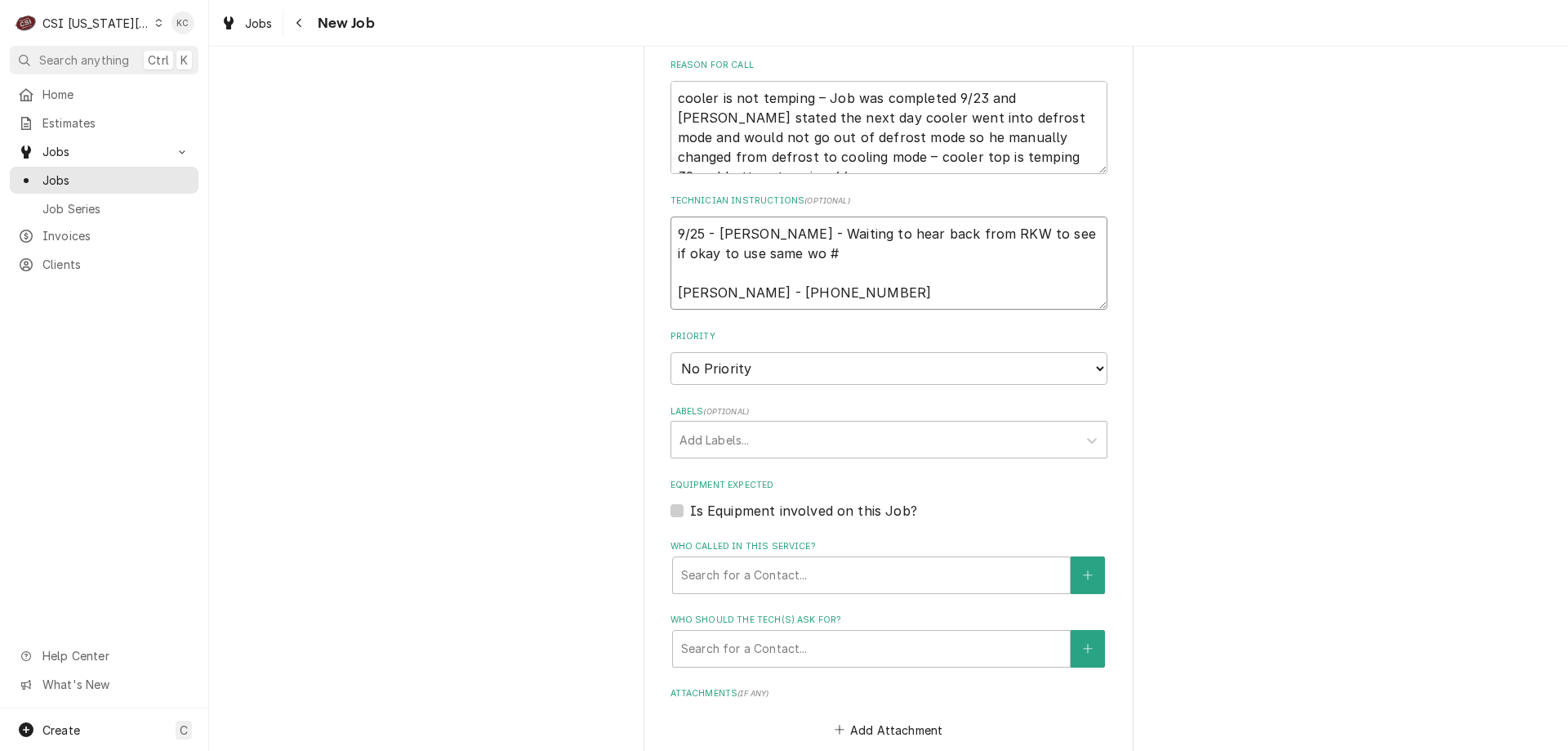
type textarea "x"
type textarea "9/25 - [PERSON_NAME] - Waiting to hear back from RKW to see if okay to use same…"
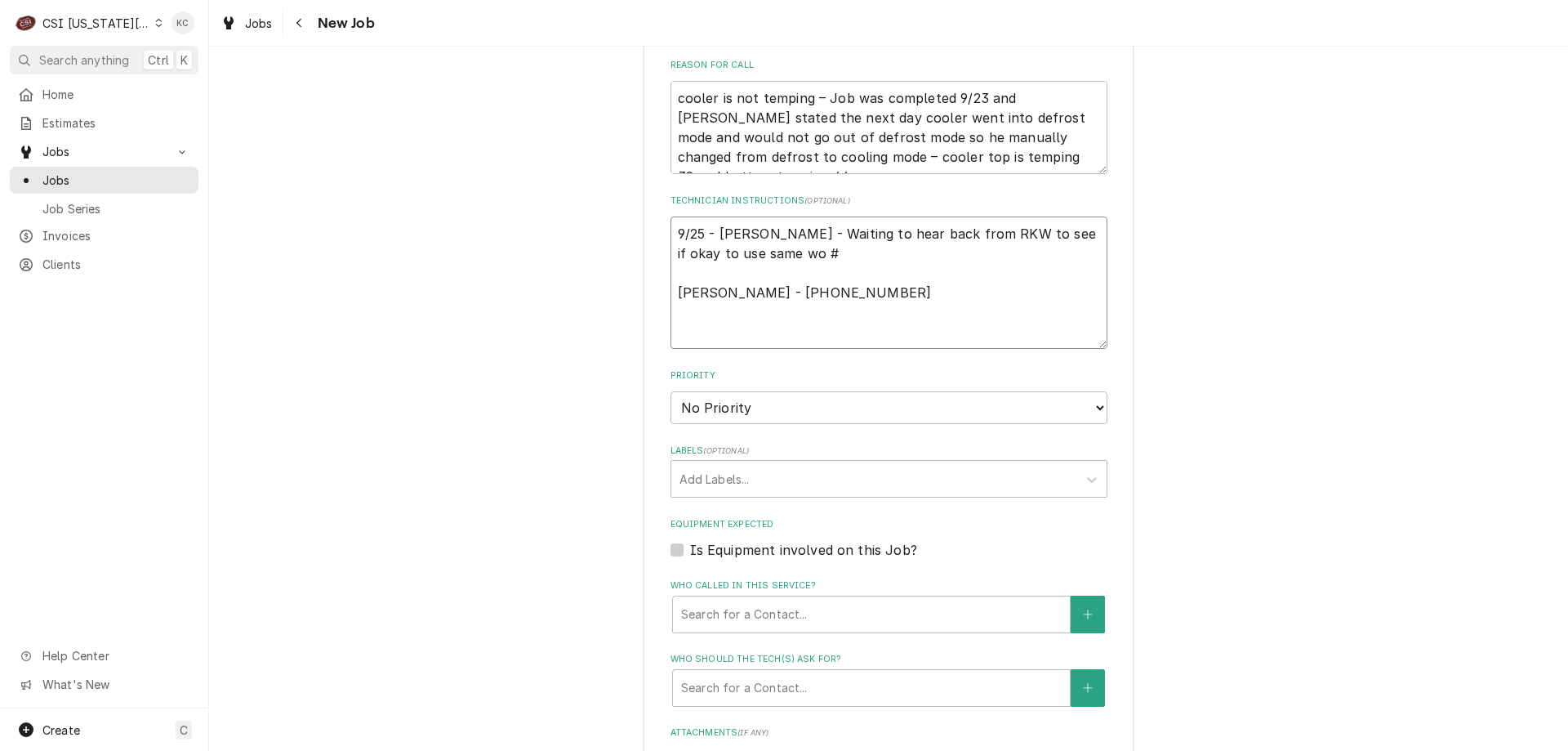
type textarea "x"
type textarea "9/25 - [PERSON_NAME] - Waiting to hear back from RKW to see if okay to use same…"
type textarea "x"
type textarea "9/25 - [PERSON_NAME] - Waiting to hear back from RKW to see if okay to use same…"
type textarea "x"
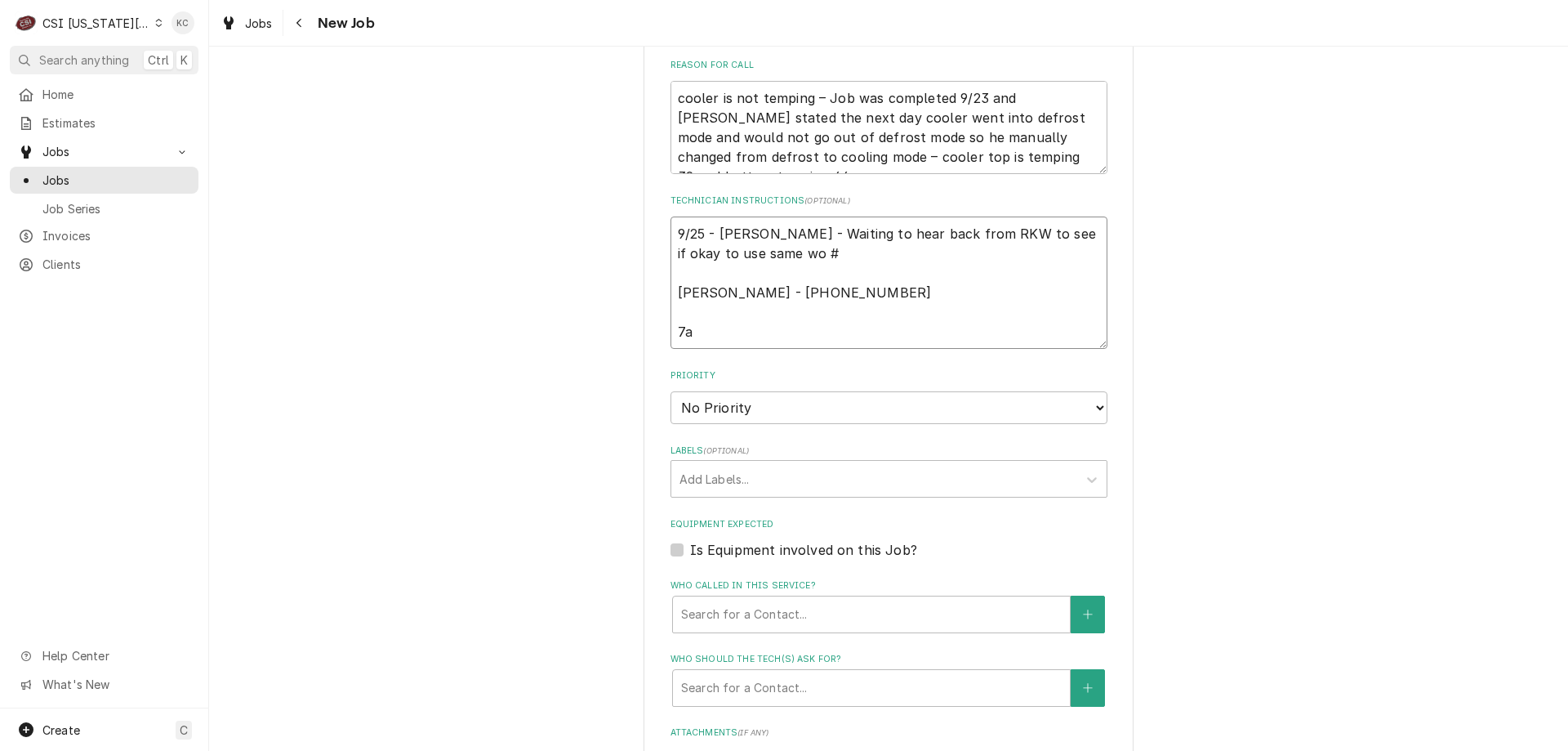
type textarea "9/25 - [PERSON_NAME] - Waiting to hear back from RKW to see if okay to use same…"
type textarea "x"
type textarea "9/25 - [PERSON_NAME] - Waiting to hear back from RKW to see if okay to use same…"
type textarea "x"
type textarea "9/25 - [PERSON_NAME] - Waiting to hear back from RKW to see if okay to use same…"
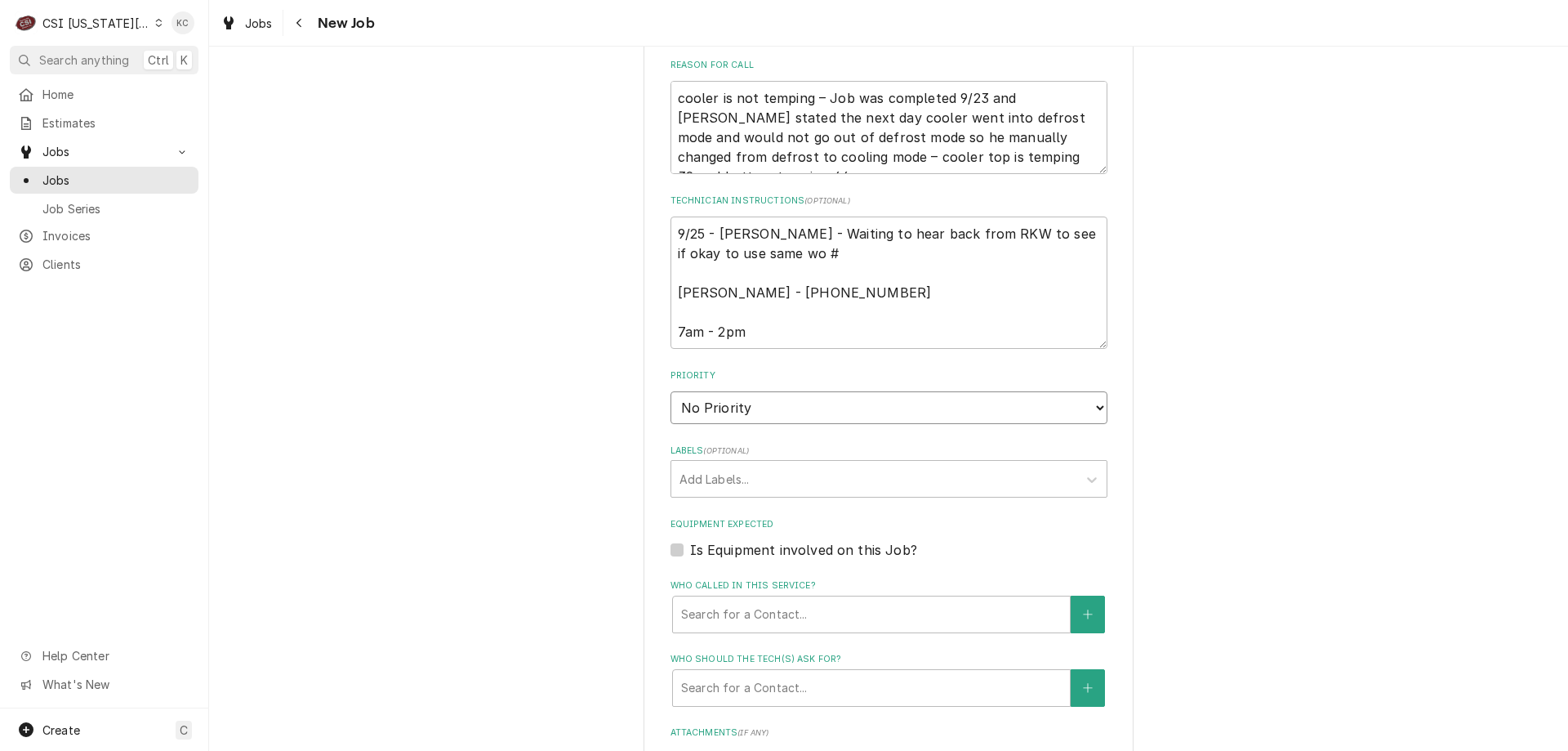
click at [722, 391] on select "No Priority Urgent High Medium Low" at bounding box center [889, 408] width 437 height 33
click at [670, 391] on select "No Priority Urgent High Medium Low" at bounding box center [889, 408] width 437 height 33
click at [736, 464] on div "Labels" at bounding box center [874, 479] width 389 height 30
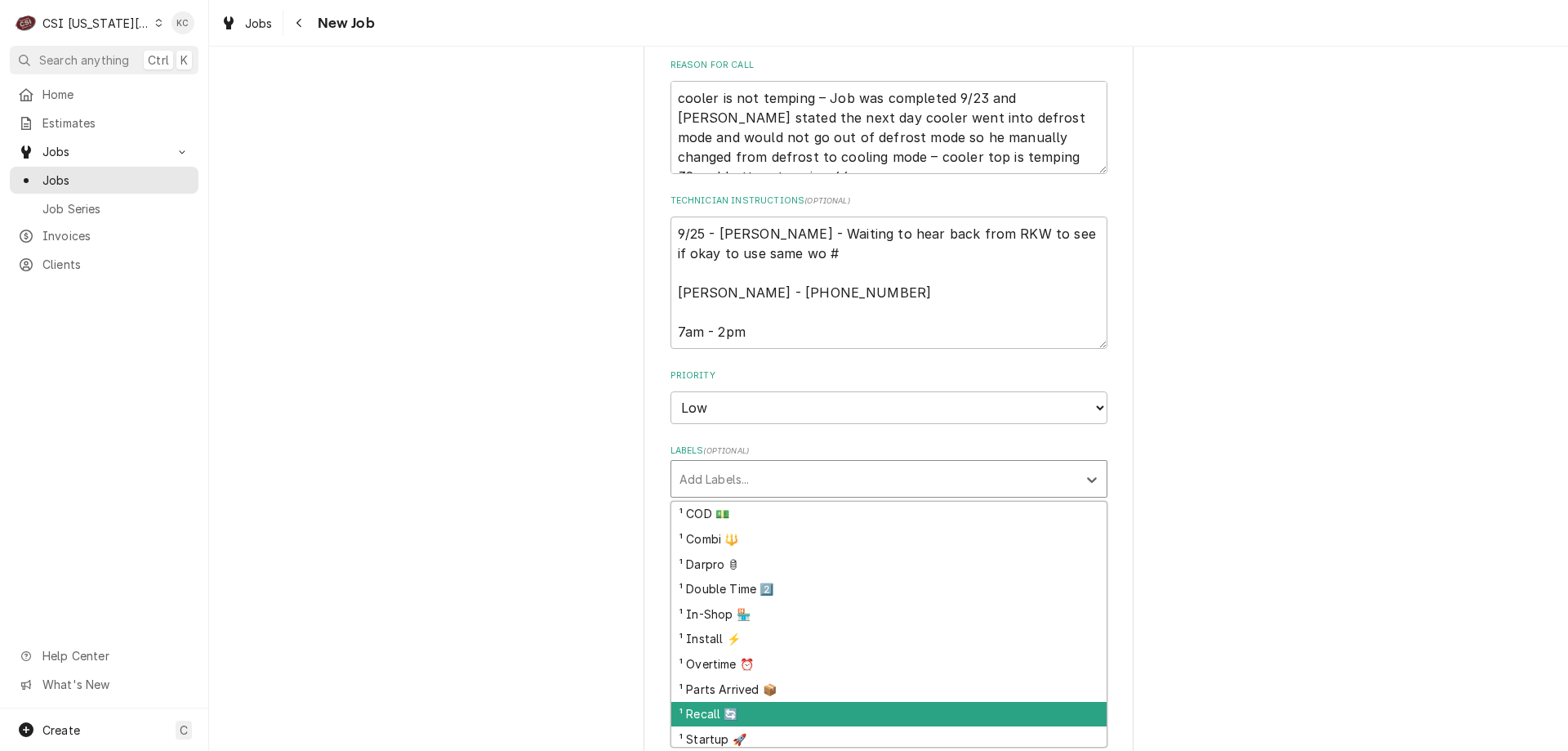
click at [767, 702] on div "¹ Recall 🔄" at bounding box center [889, 715] width 436 height 26
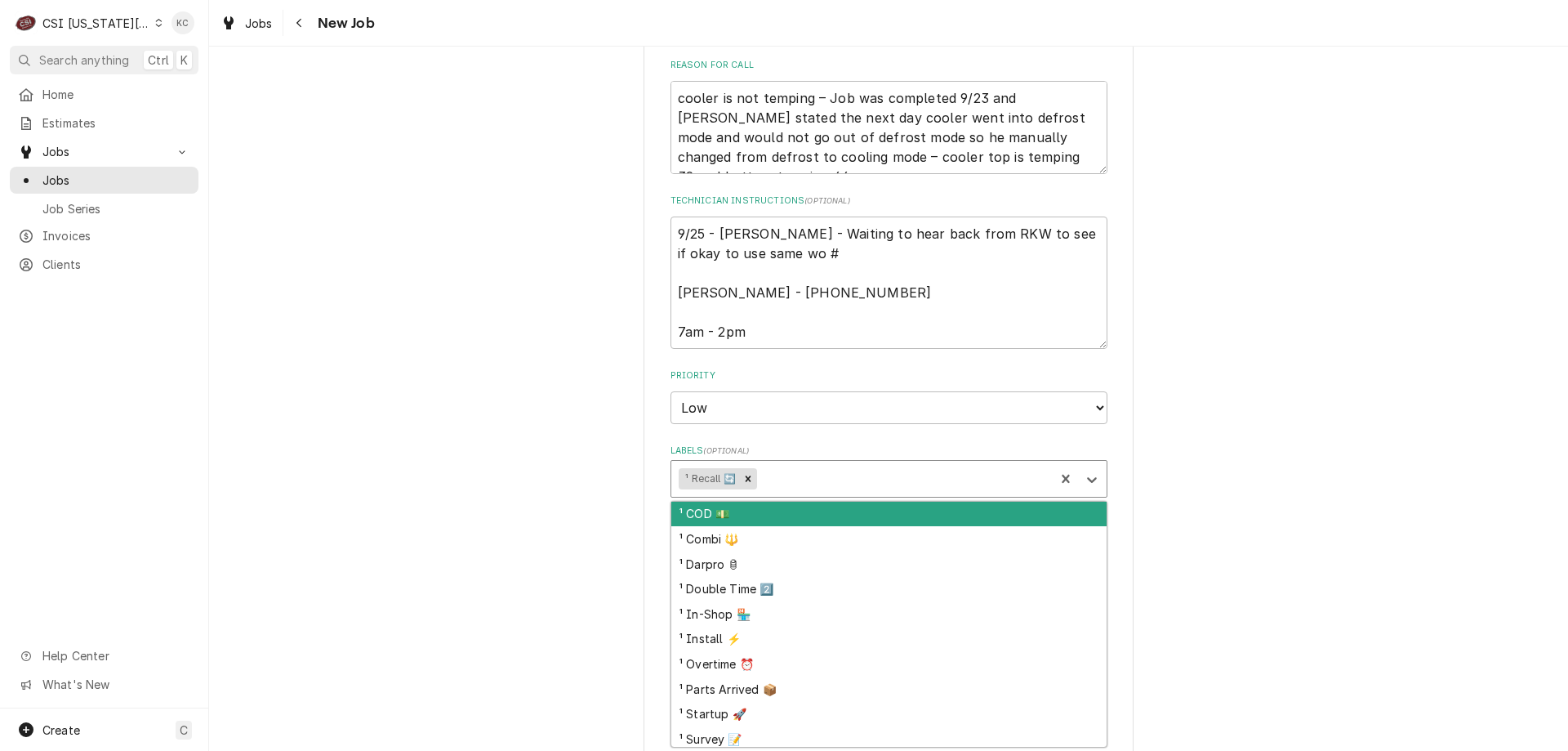
click at [787, 464] on div "Labels" at bounding box center [903, 479] width 287 height 30
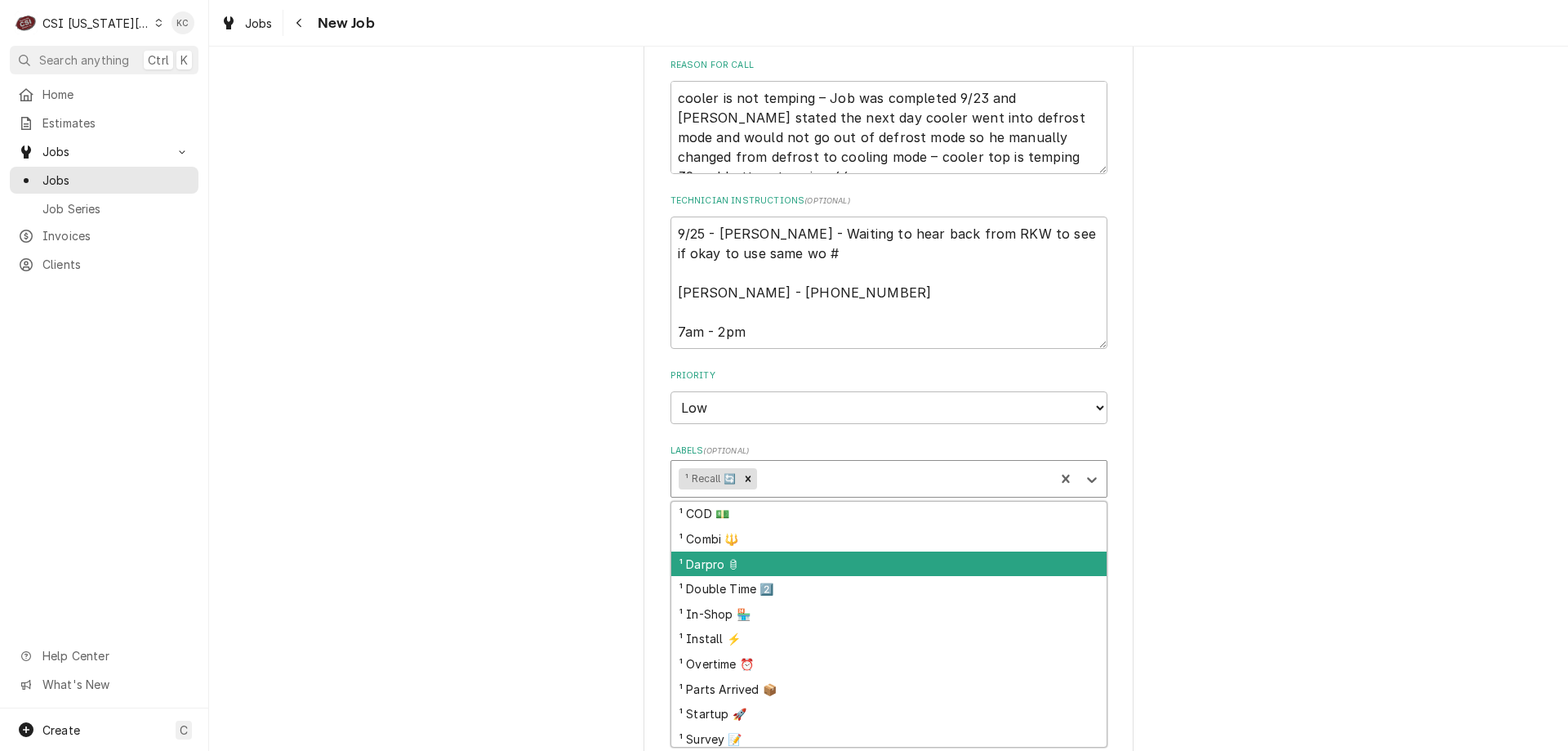
scroll to position [82, 0]
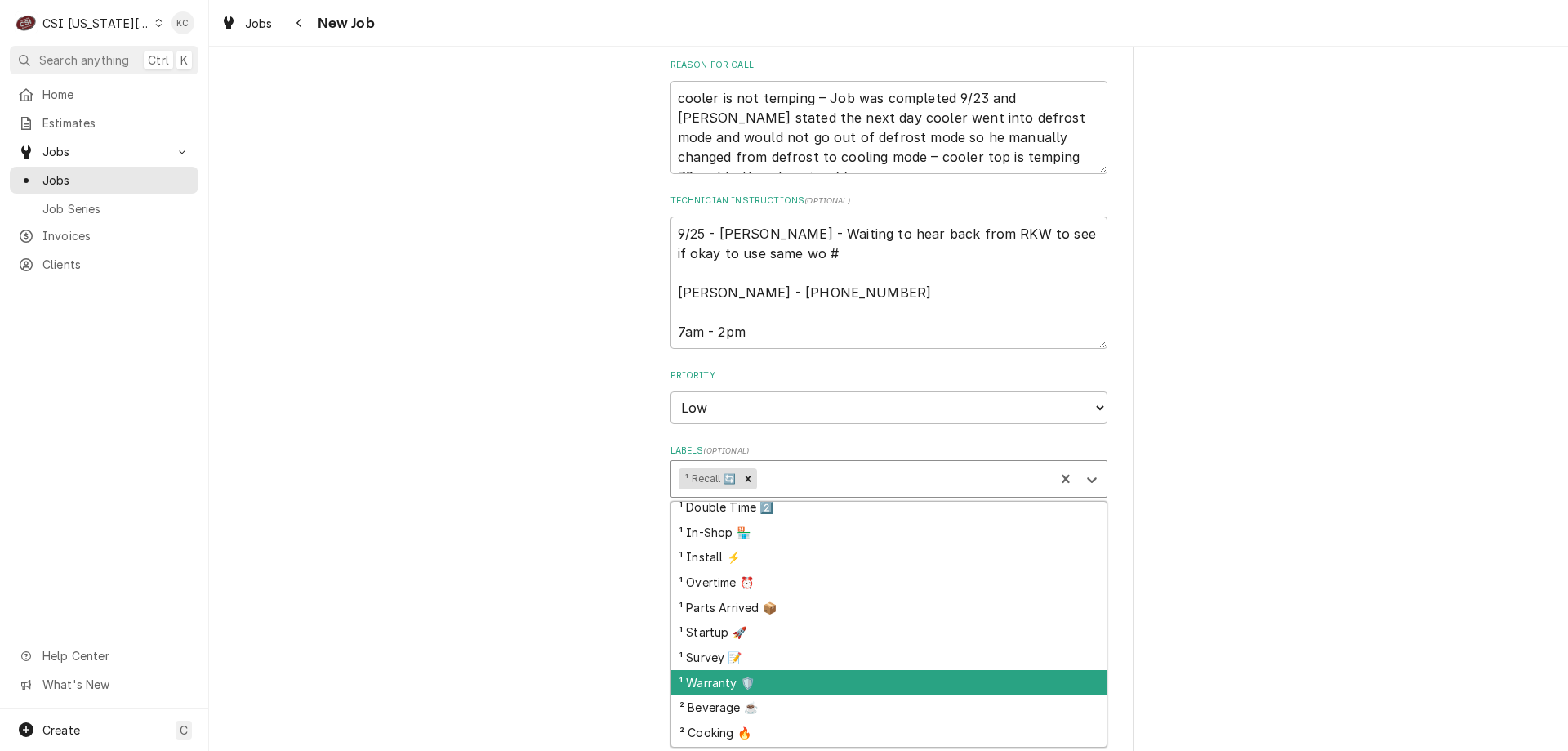
click at [784, 670] on div "¹ Warranty 🛡️" at bounding box center [889, 682] width 436 height 26
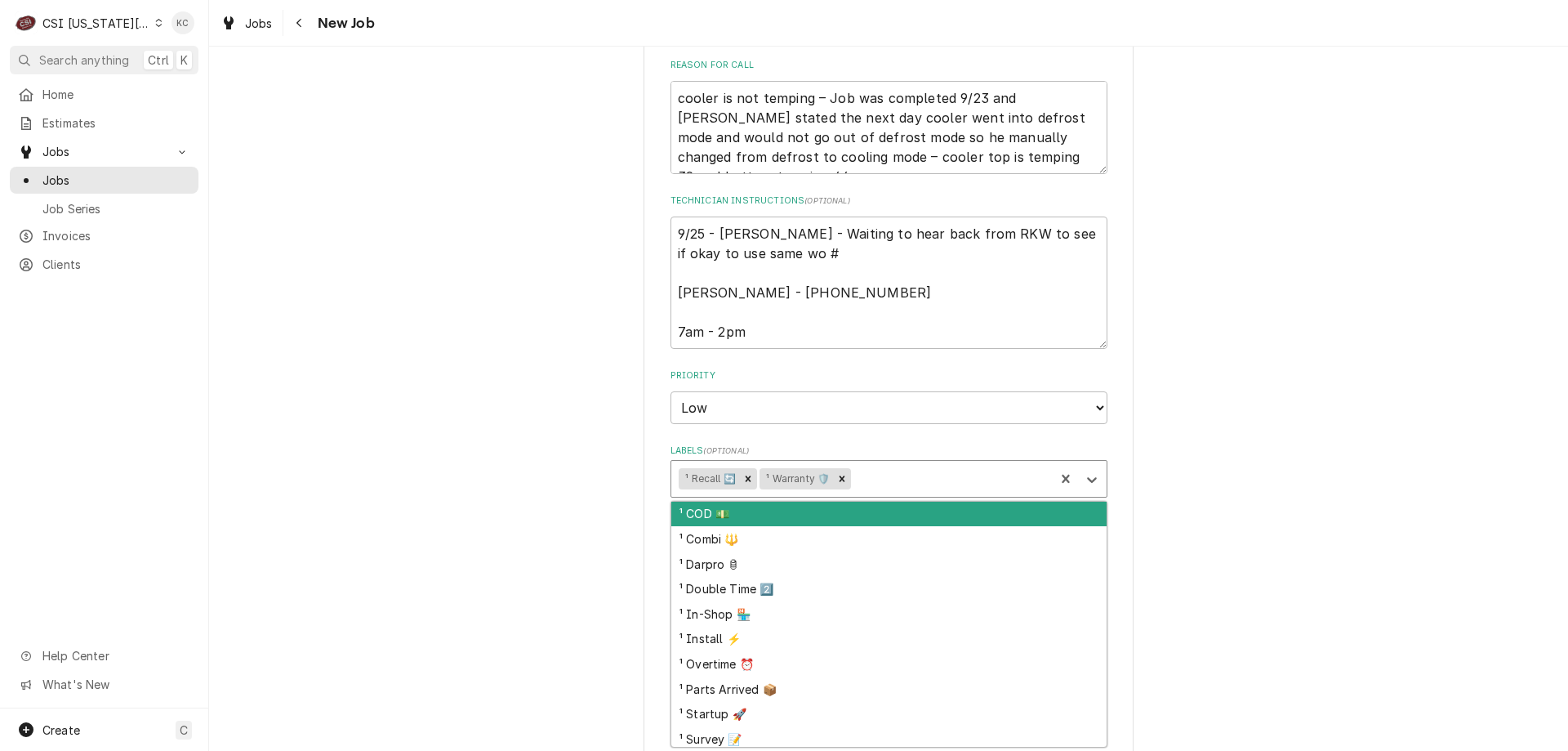
click at [858, 464] on div "Labels" at bounding box center [950, 479] width 192 height 30
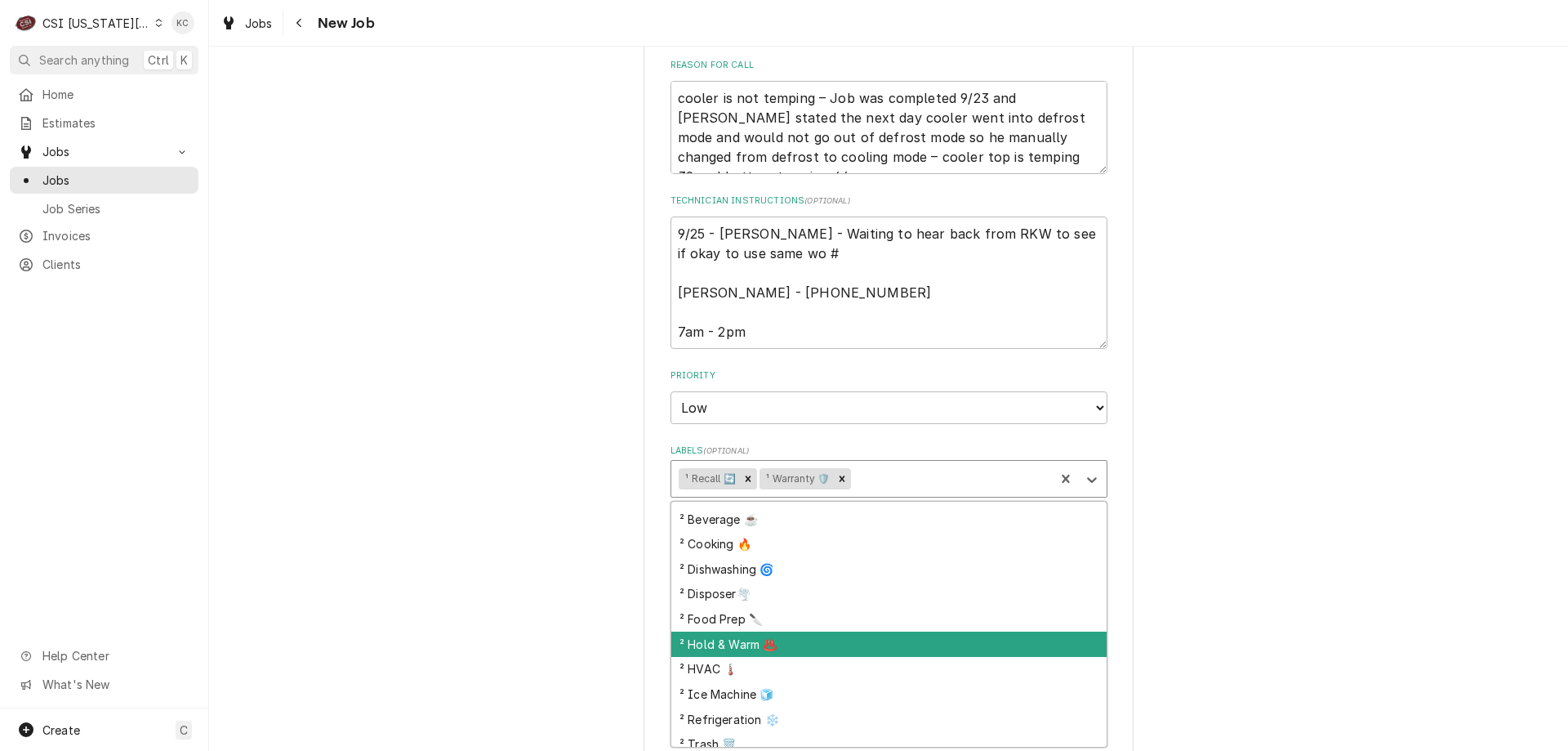
scroll to position [327, 0]
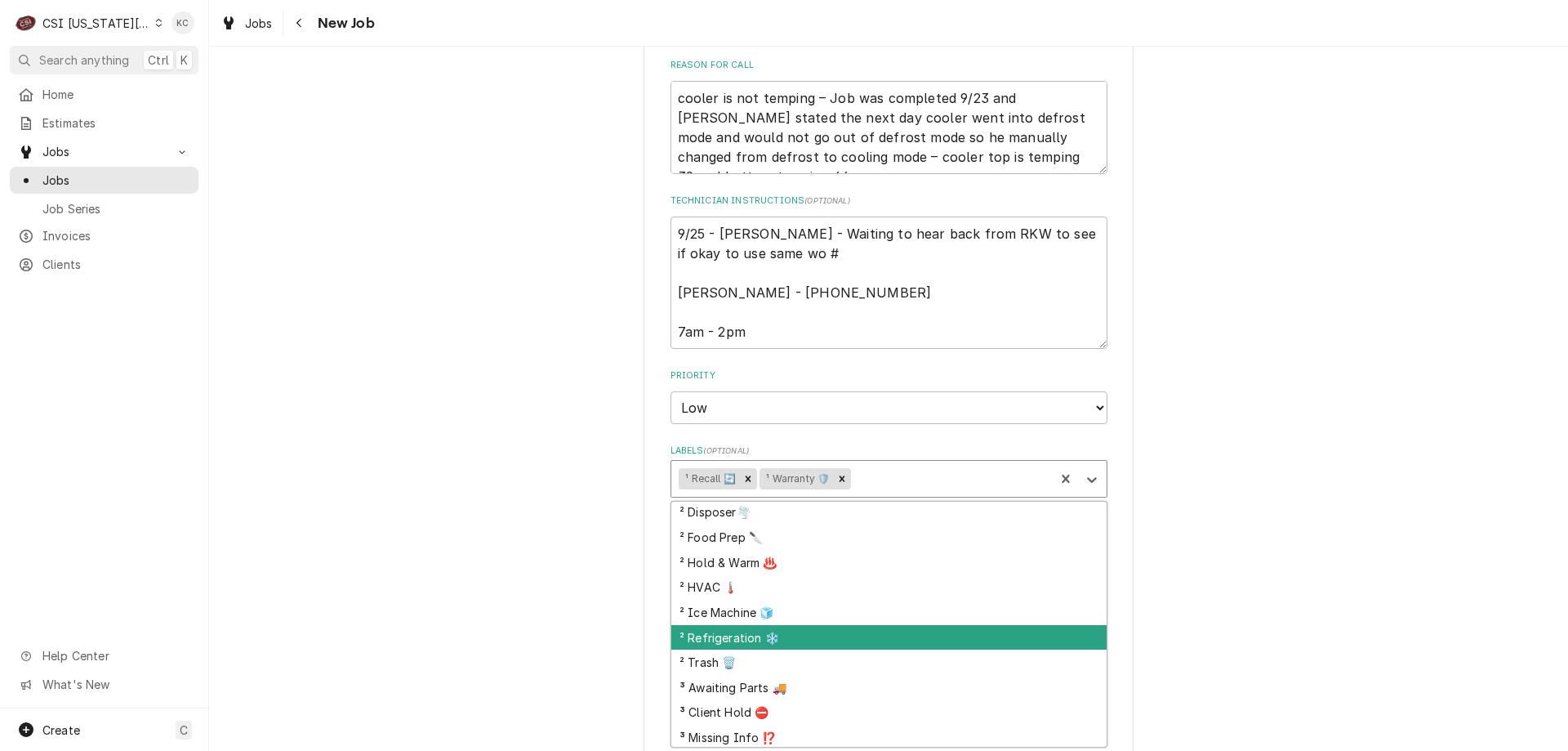
click at [764, 628] on div "² Refrigeration ❄️" at bounding box center [889, 638] width 436 height 26
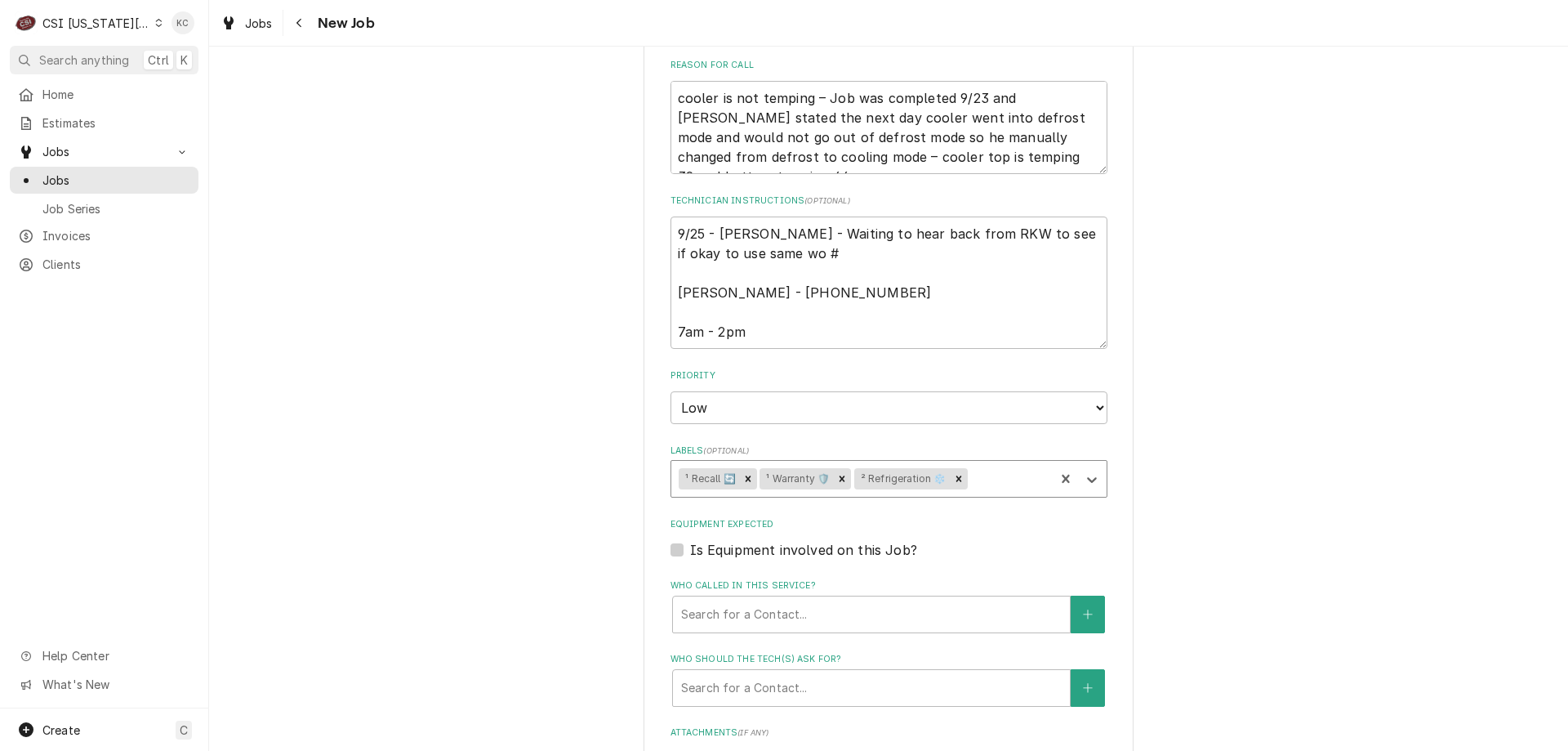
click at [1104, 607] on div "Please provide the following information to create a job: Client Details Client…" at bounding box center [889, 77] width 490 height 2122
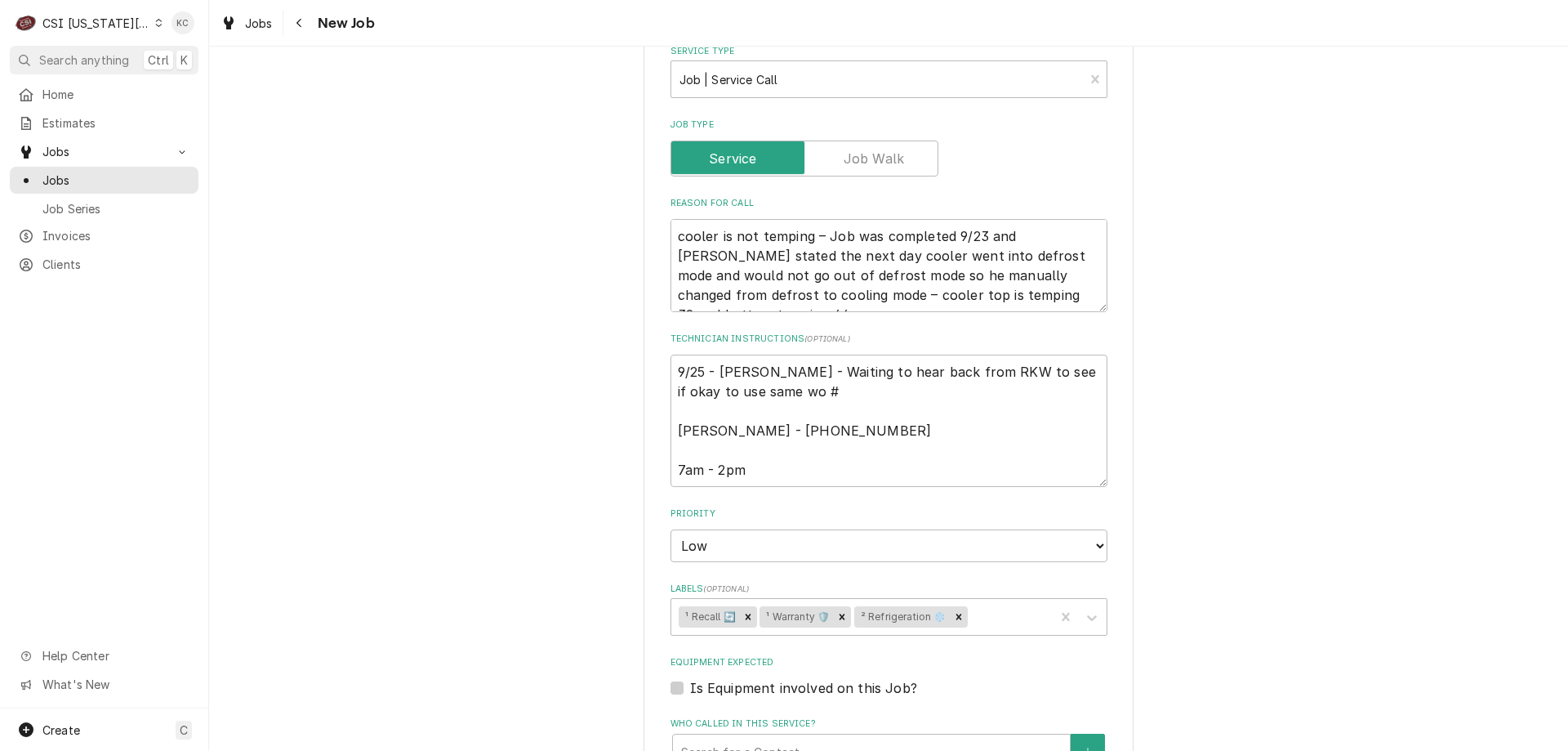
scroll to position [899, 0]
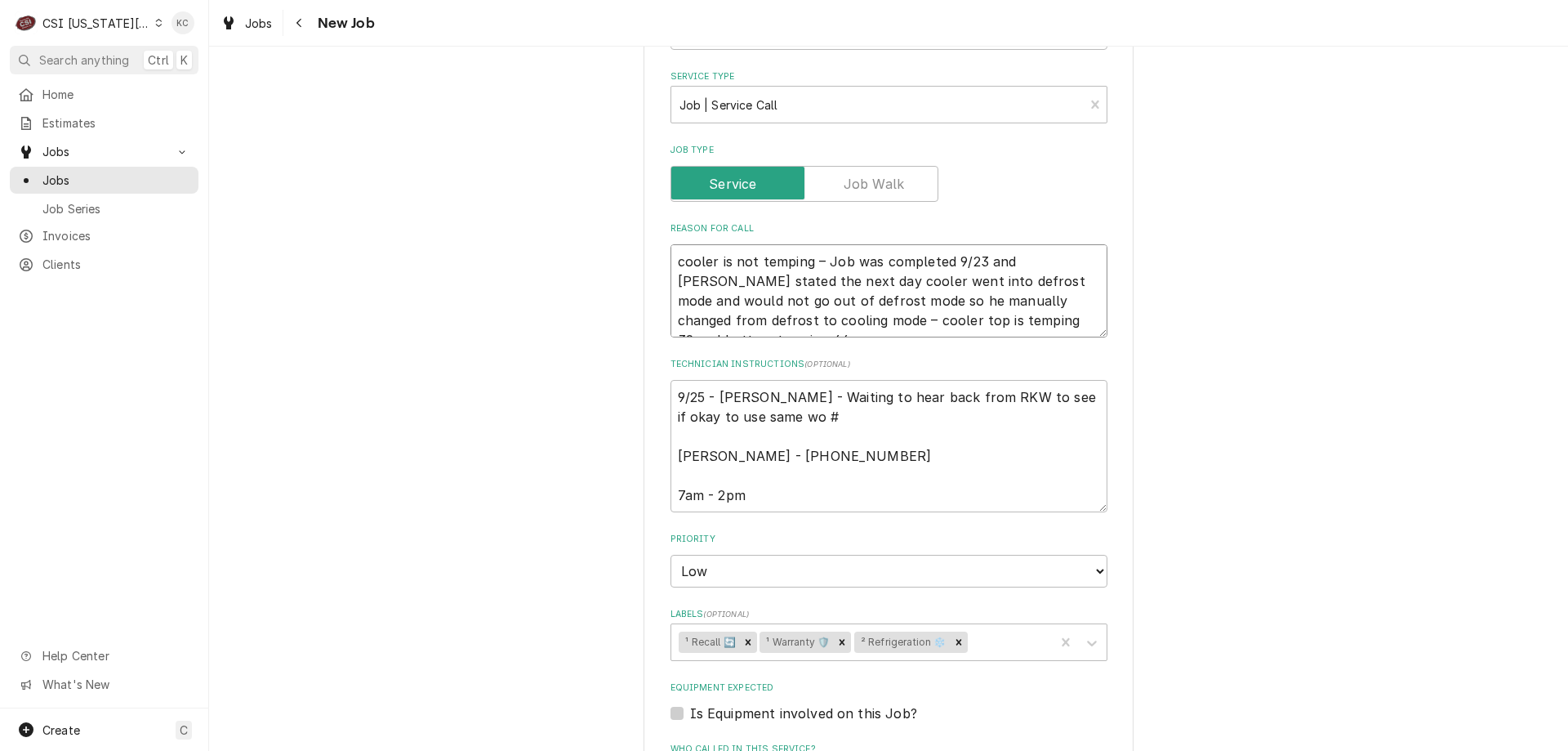
click at [846, 244] on textarea "cooler is not temping – Job was completed 9/23 and [PERSON_NAME] stated the nex…" at bounding box center [889, 290] width 437 height 93
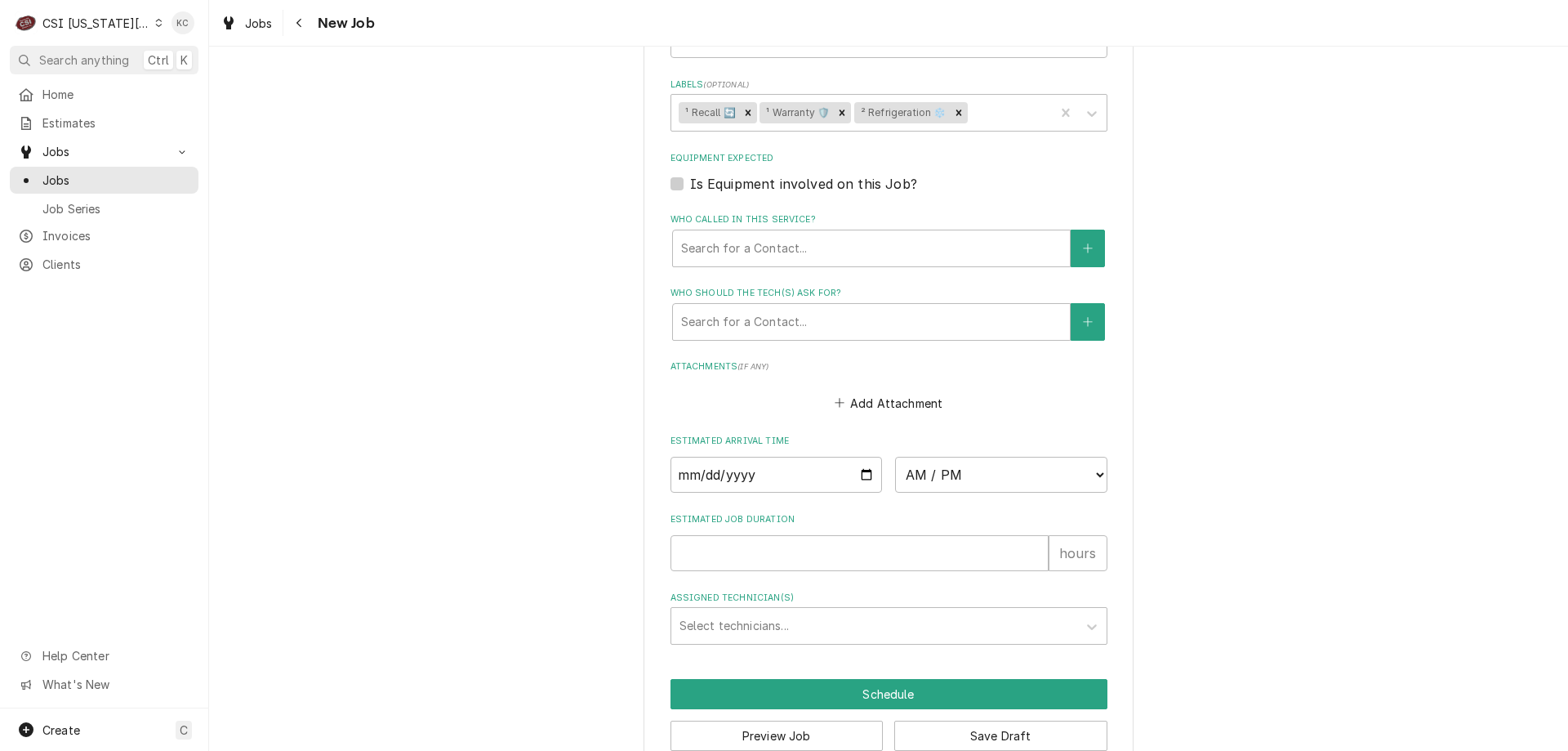
scroll to position [1444, 0]
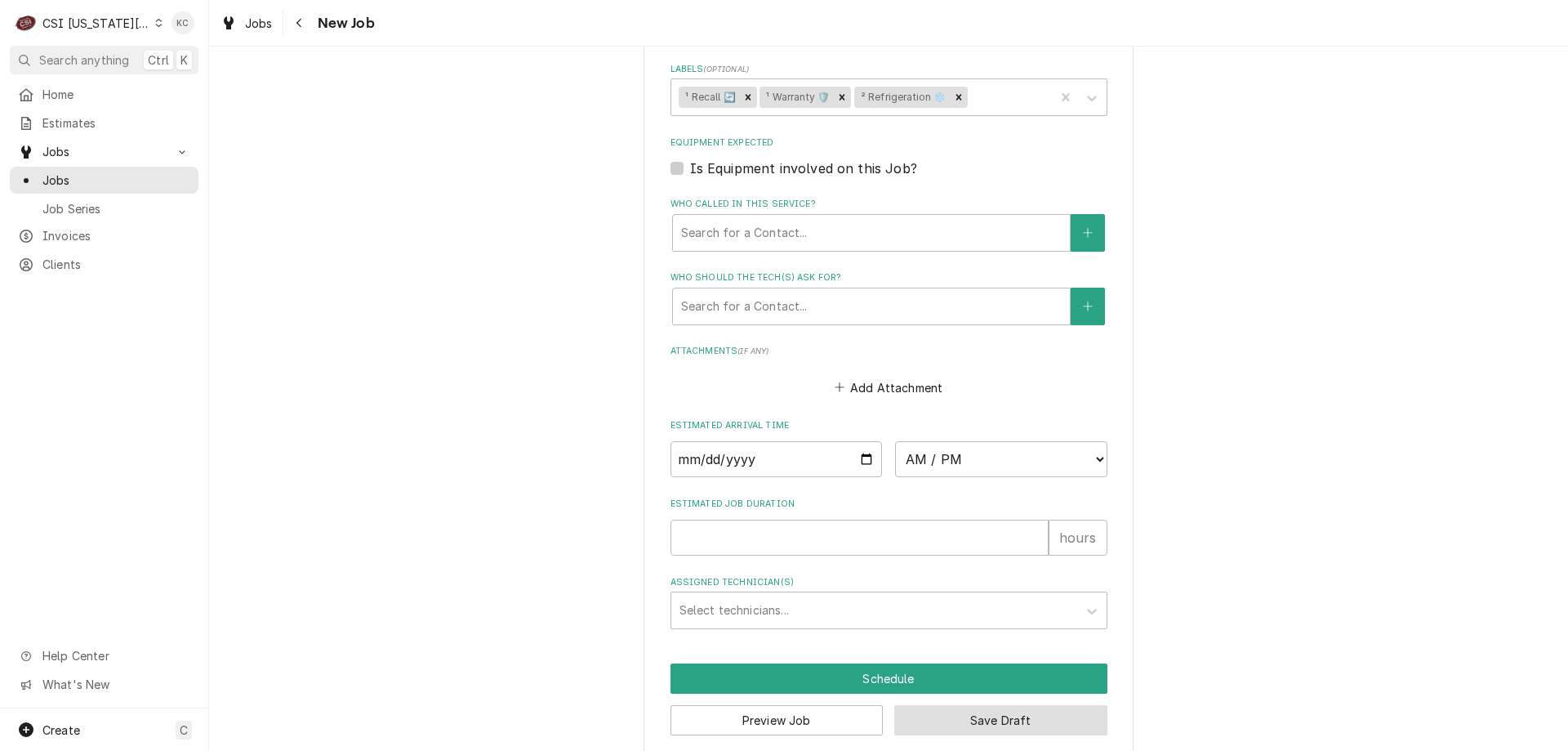
click at [956, 706] on button "Save Draft" at bounding box center [1001, 720] width 213 height 31
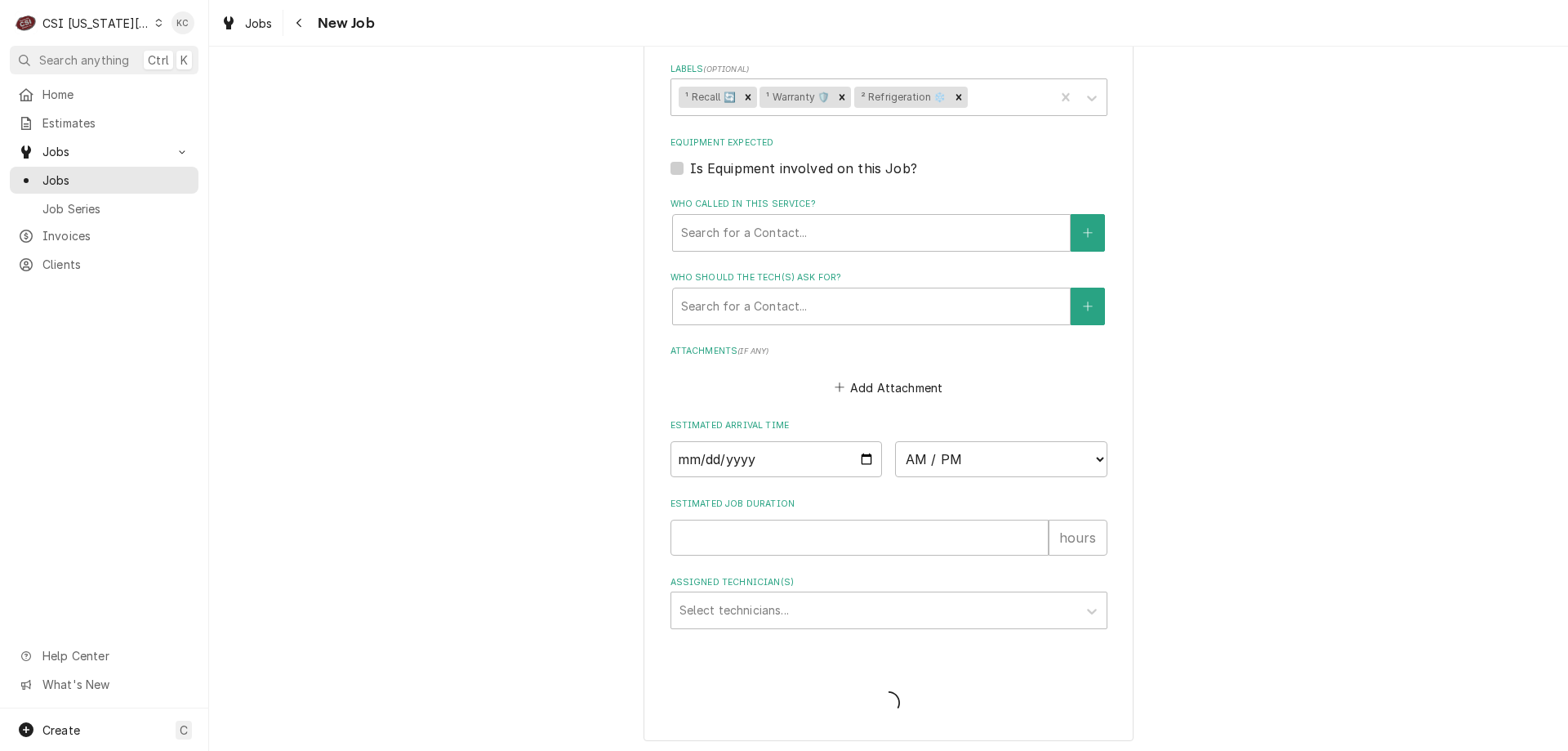
scroll to position [1429, 0]
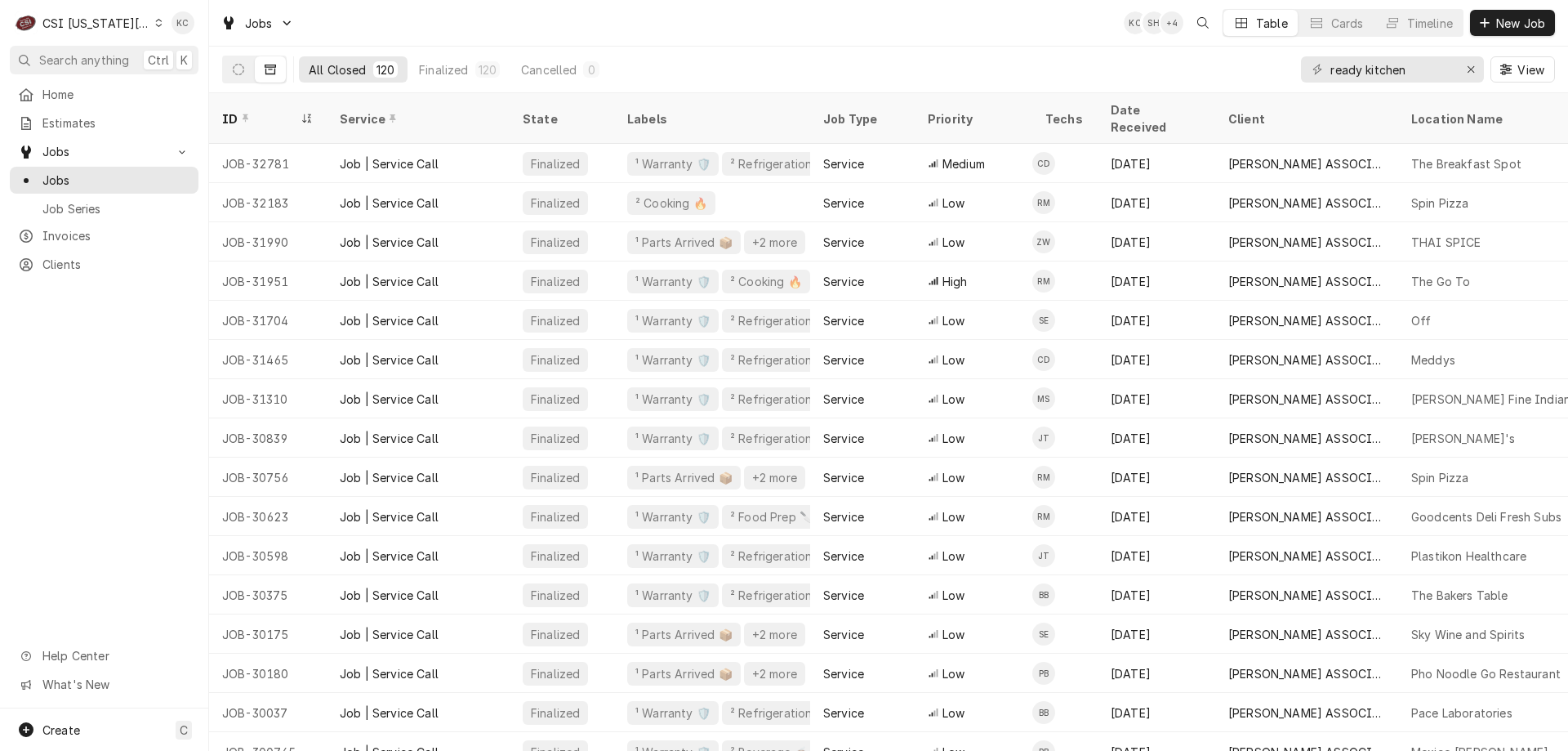
click at [93, 22] on div "CSI [US_STATE][GEOGRAPHIC_DATA]" at bounding box center [96, 23] width 107 height 17
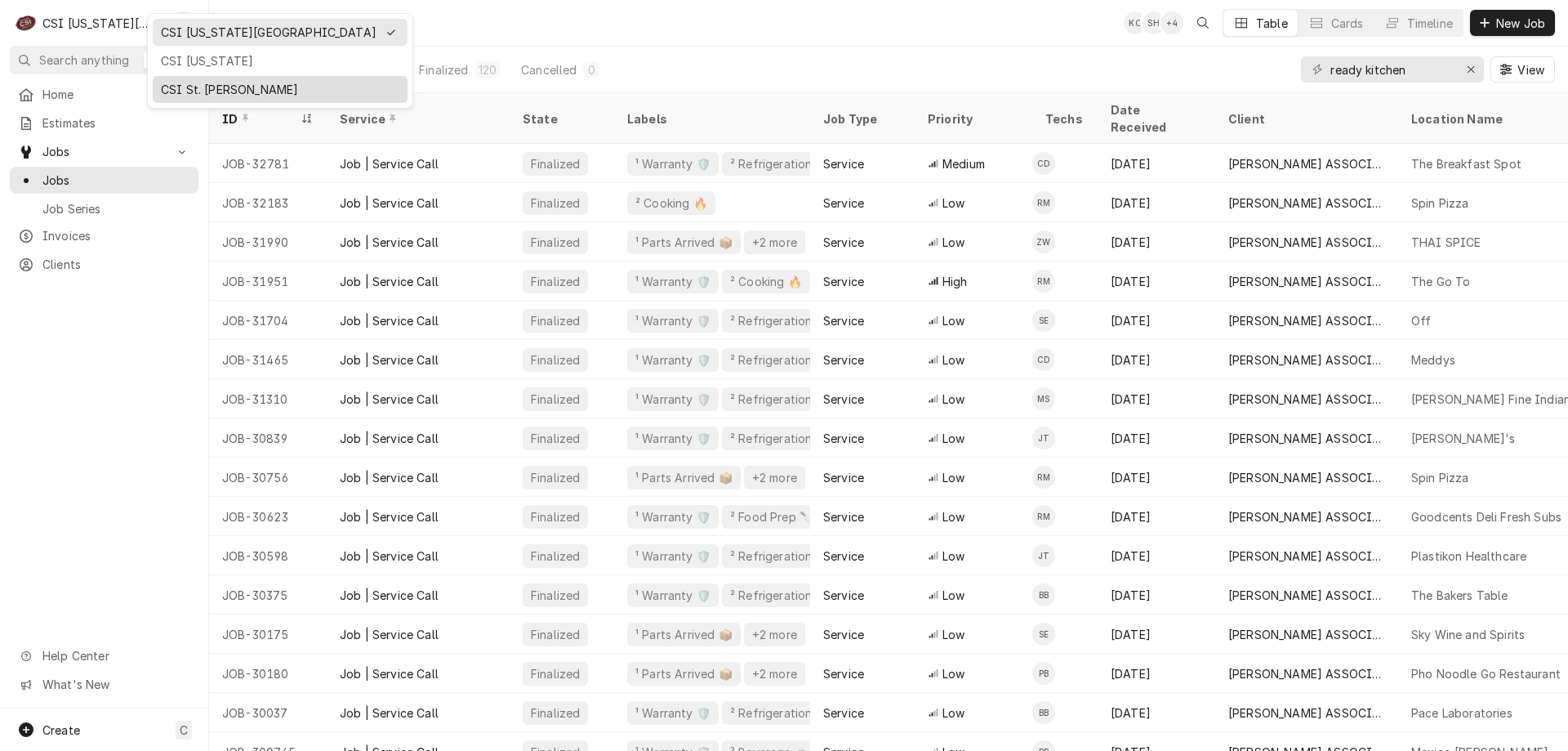
click at [206, 88] on div "CSI St. [PERSON_NAME]" at bounding box center [280, 89] width 239 height 17
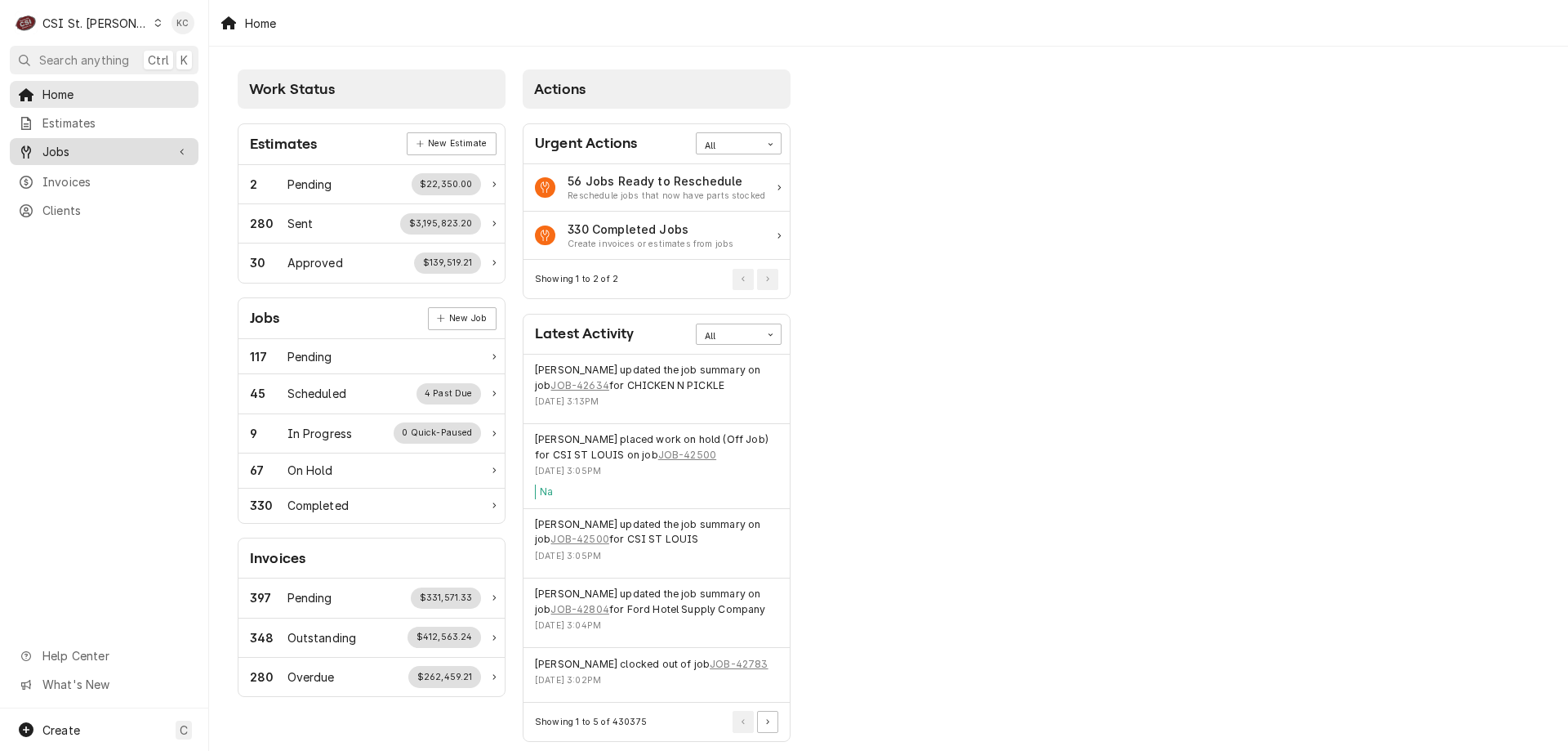
click at [63, 143] on span "Jobs" at bounding box center [103, 151] width 123 height 17
click at [65, 179] on span "Jobs" at bounding box center [116, 179] width 148 height 17
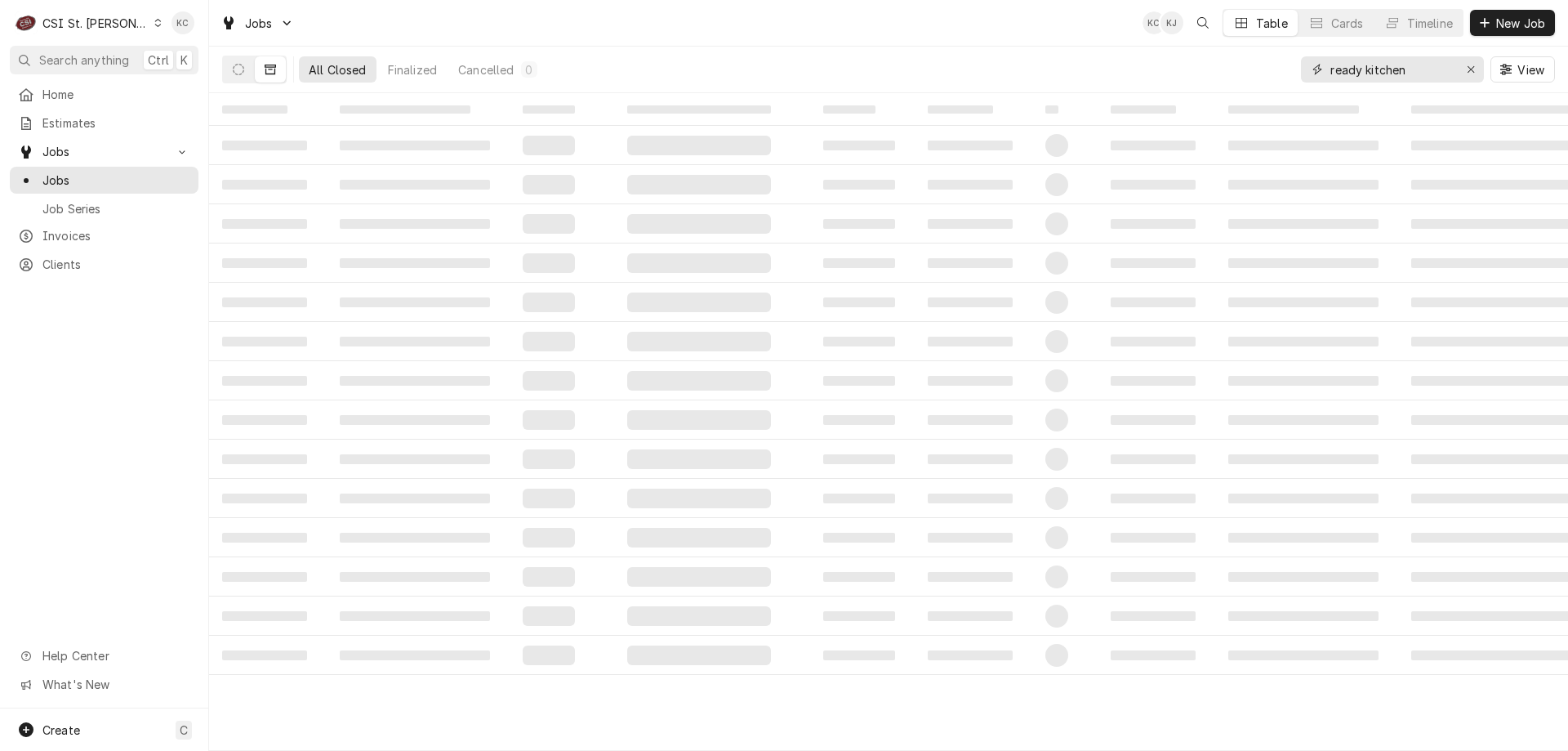
drag, startPoint x: 1263, startPoint y: 69, endPoint x: 1214, endPoint y: 69, distance: 49.0
click at [1214, 69] on div "All Closed Finalized Cancelled 0 ready kitchen View" at bounding box center [889, 69] width 1332 height 45
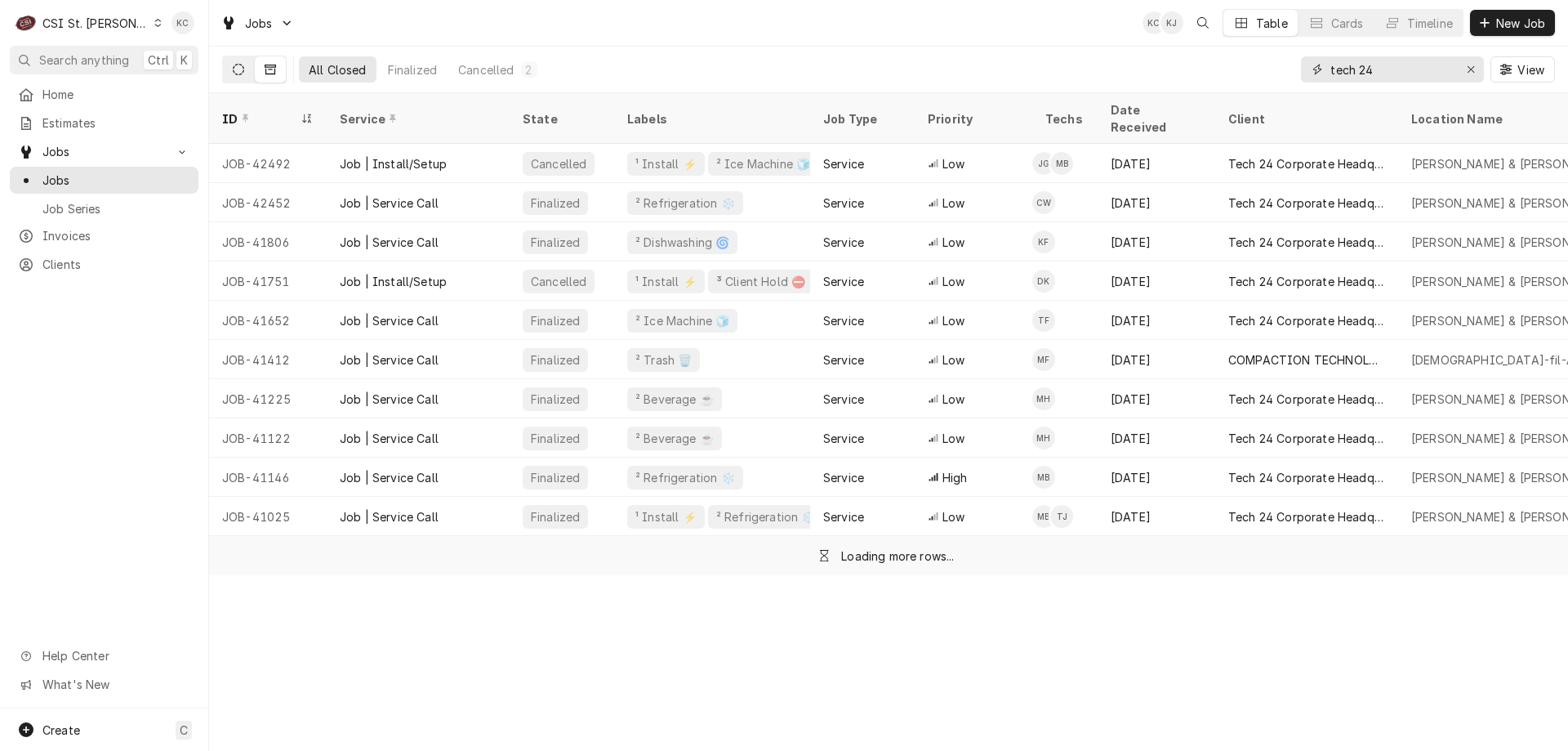
type input "tech 24"
click at [230, 72] on button "Dynamic Content Wrapper" at bounding box center [239, 69] width 31 height 26
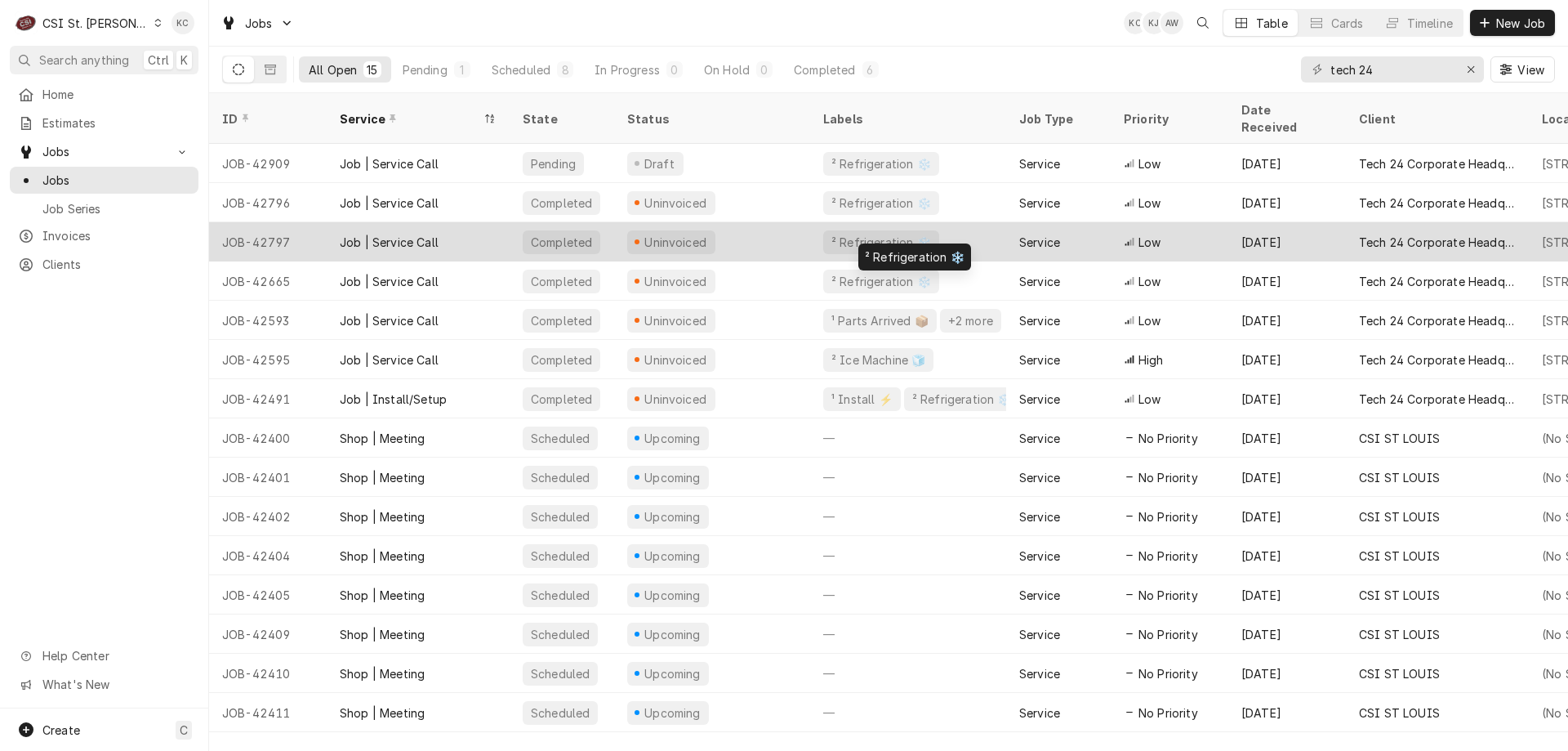
click at [903, 231] on div "² Refrigeration ❄️" at bounding box center [881, 242] width 116 height 24
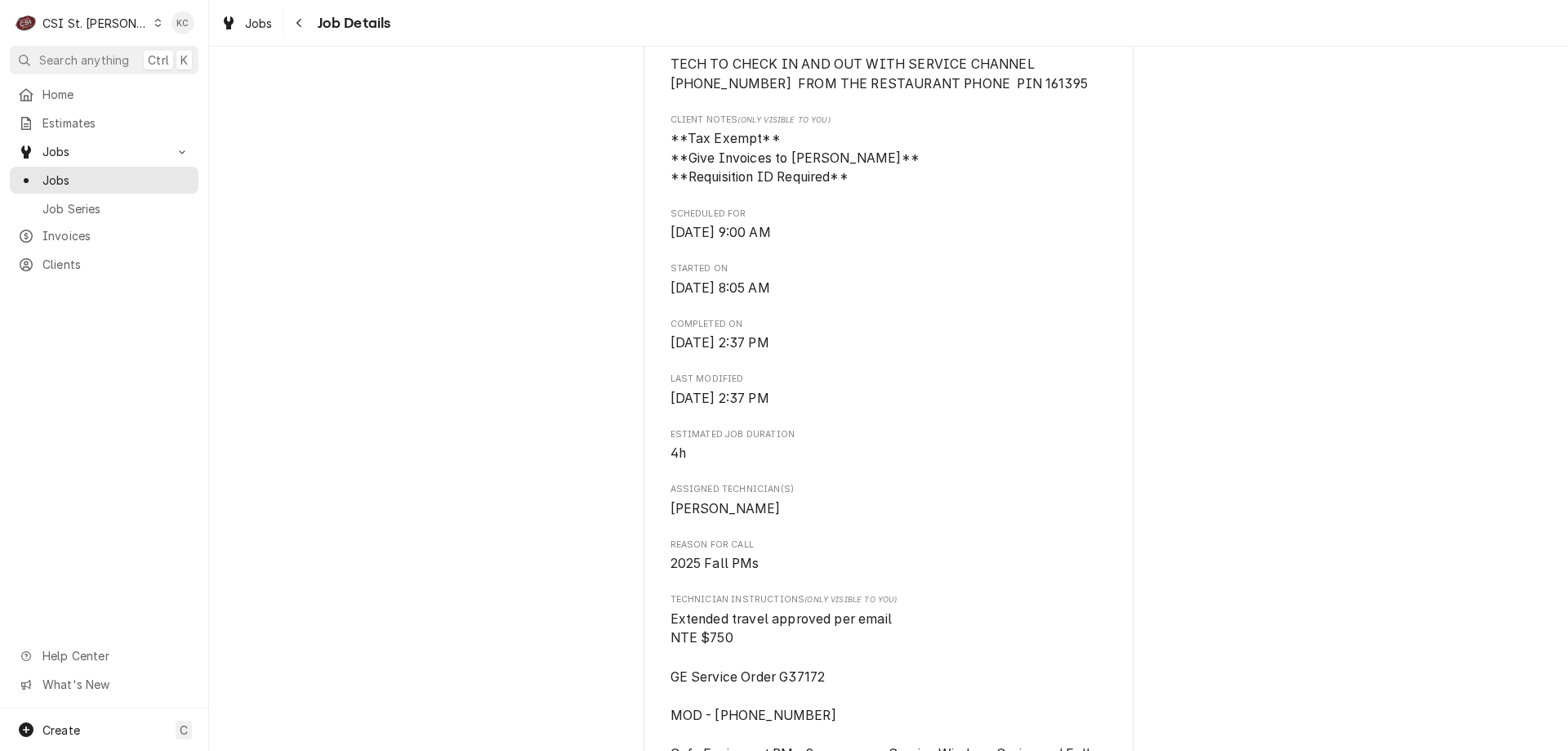
scroll to position [653, 0]
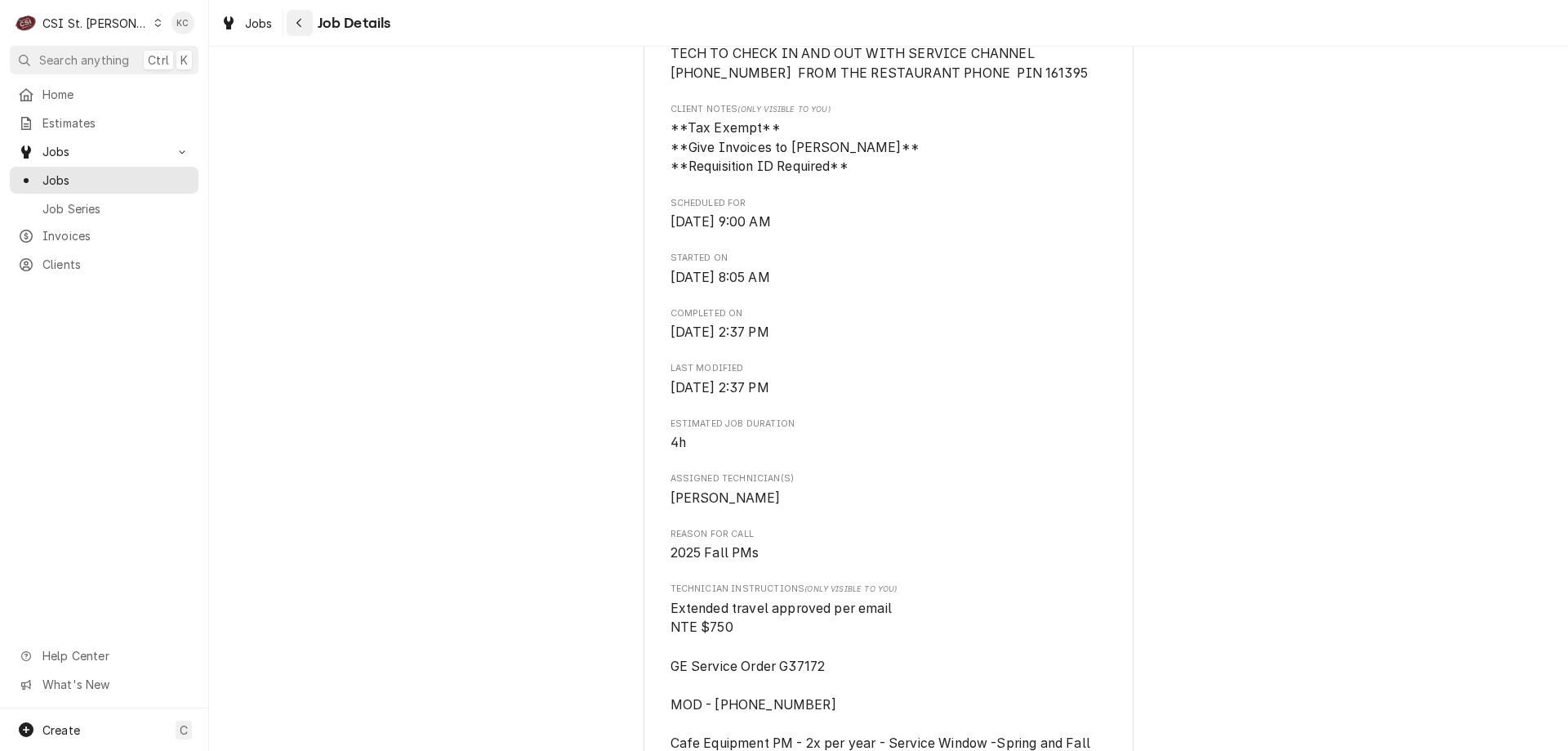
click at [307, 16] on button "Navigate back" at bounding box center [300, 23] width 26 height 26
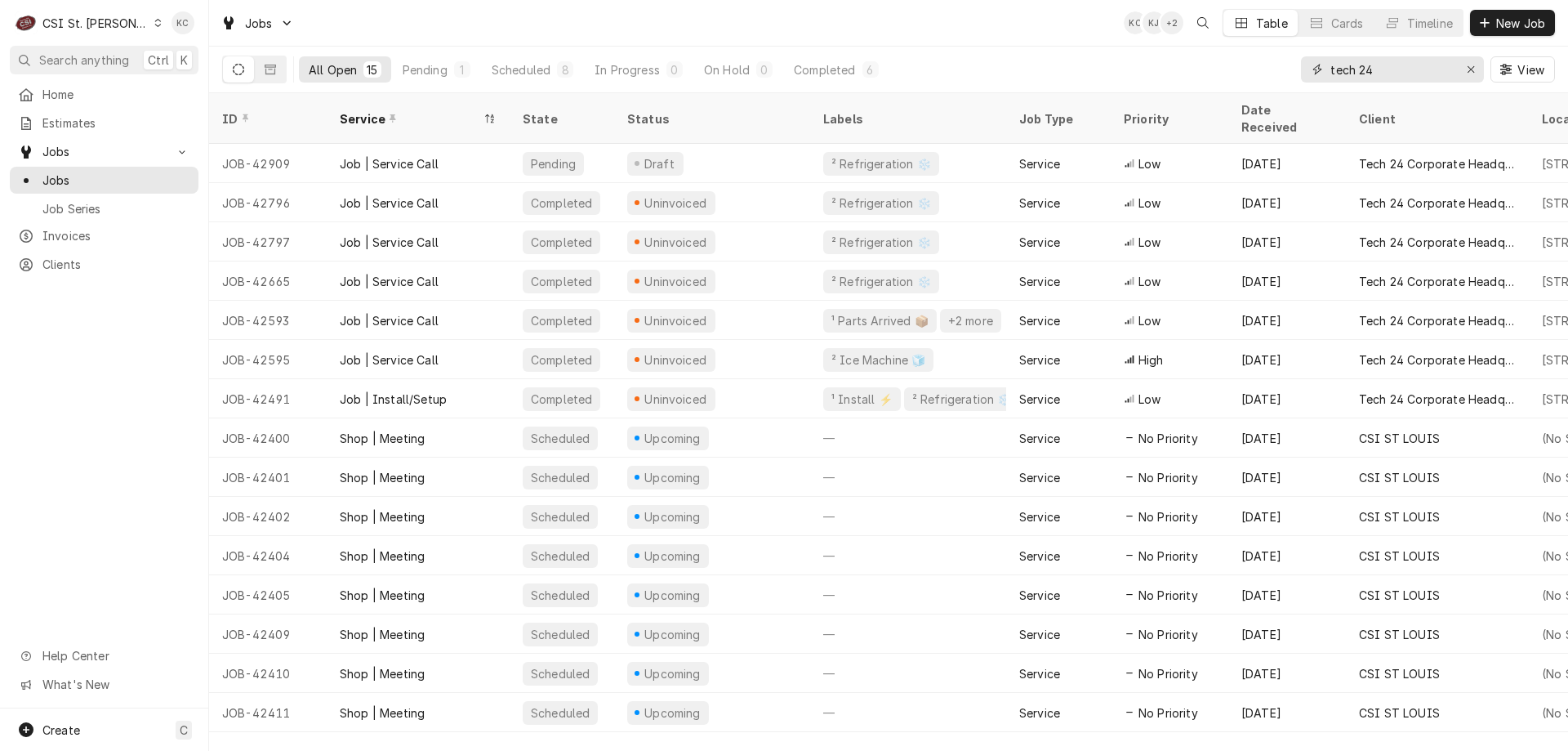
drag, startPoint x: 1393, startPoint y: 73, endPoint x: 1227, endPoint y: 79, distance: 166.1
click at [1227, 79] on div "All Open 15 Pending 1 Scheduled 8 In Progress 0 On Hold 0 Completed 6 tech 24 V…" at bounding box center [889, 69] width 1332 height 45
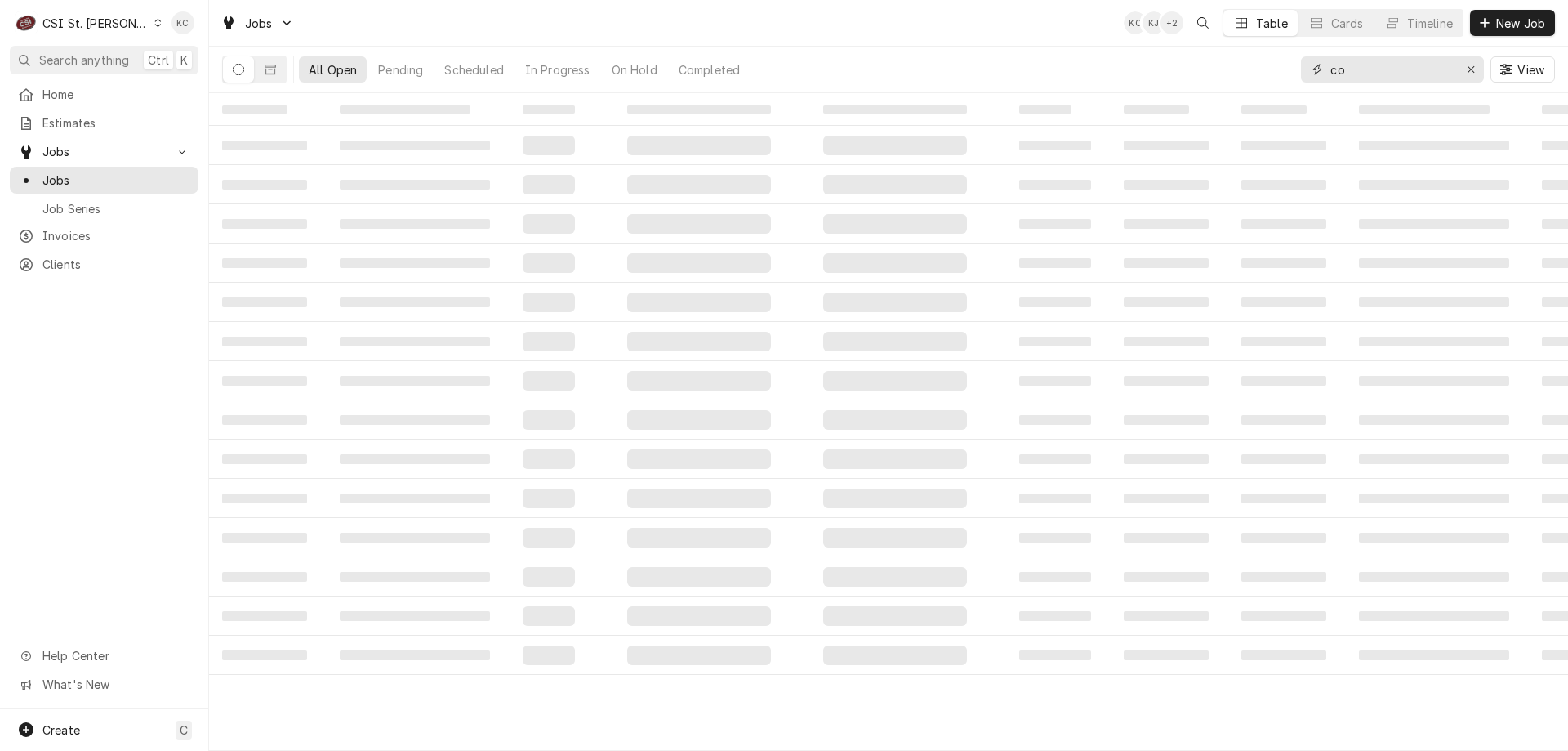
type input "c"
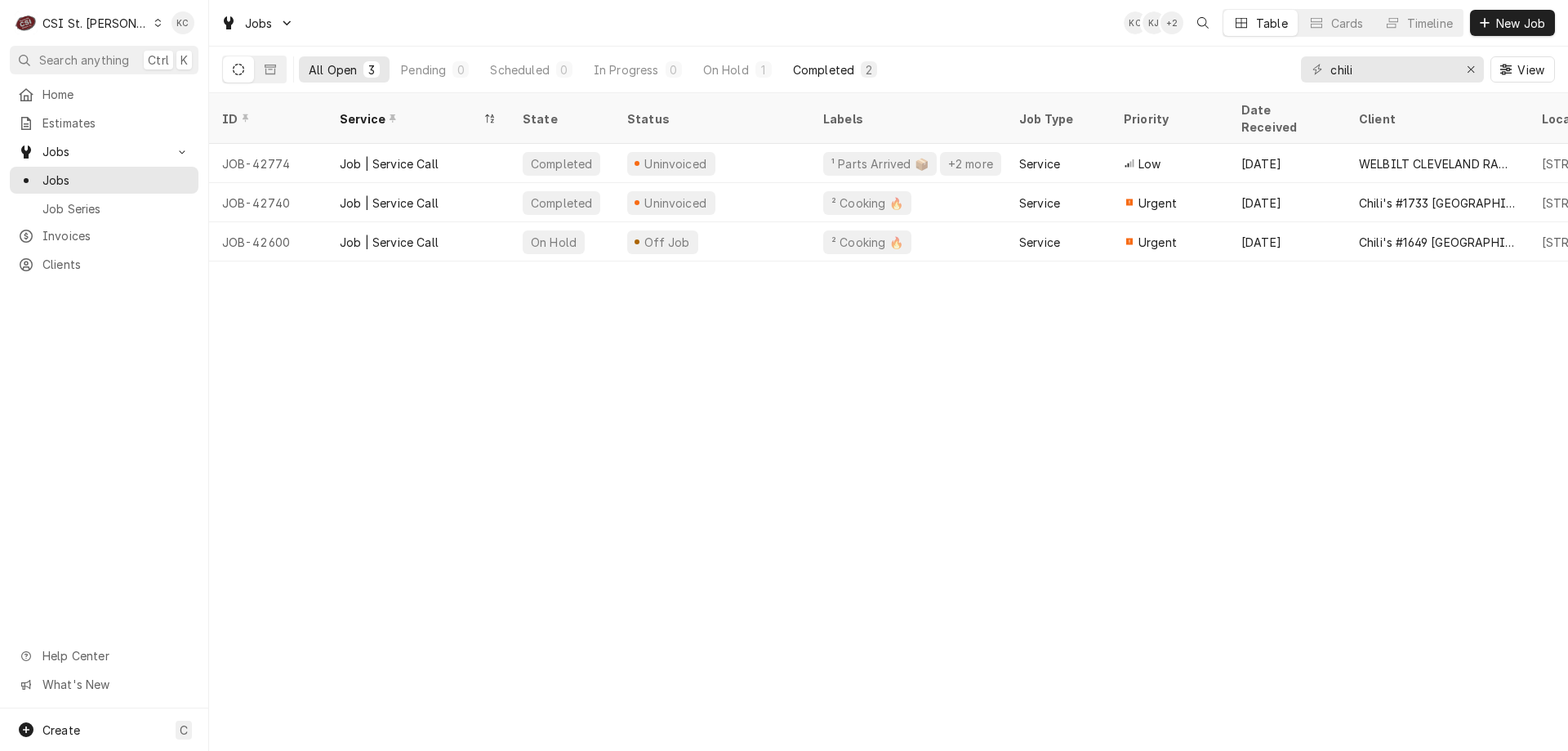
click at [818, 66] on div "Completed" at bounding box center [823, 69] width 61 height 17
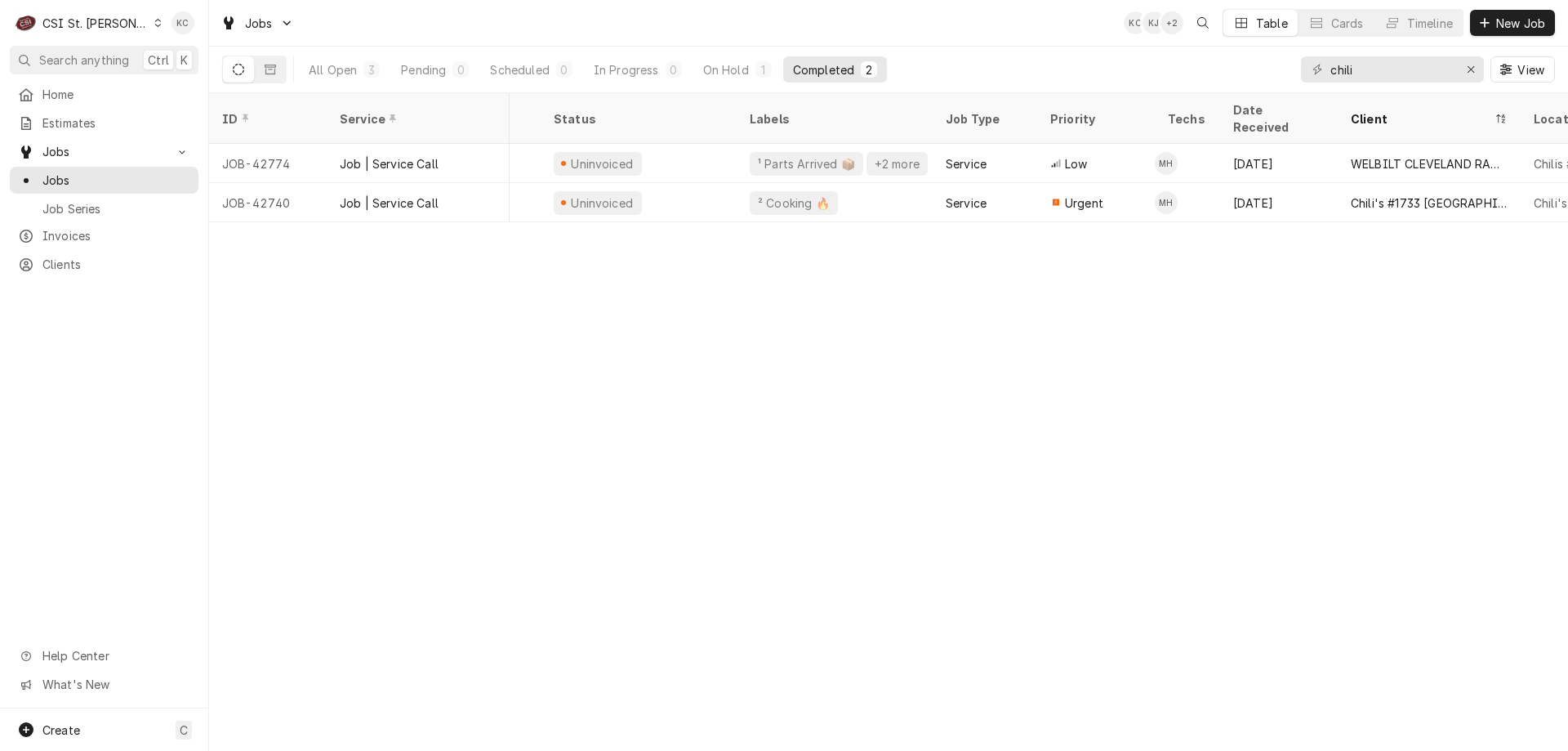
scroll to position [0, 78]
click at [1373, 70] on input "chili" at bounding box center [1391, 69] width 122 height 26
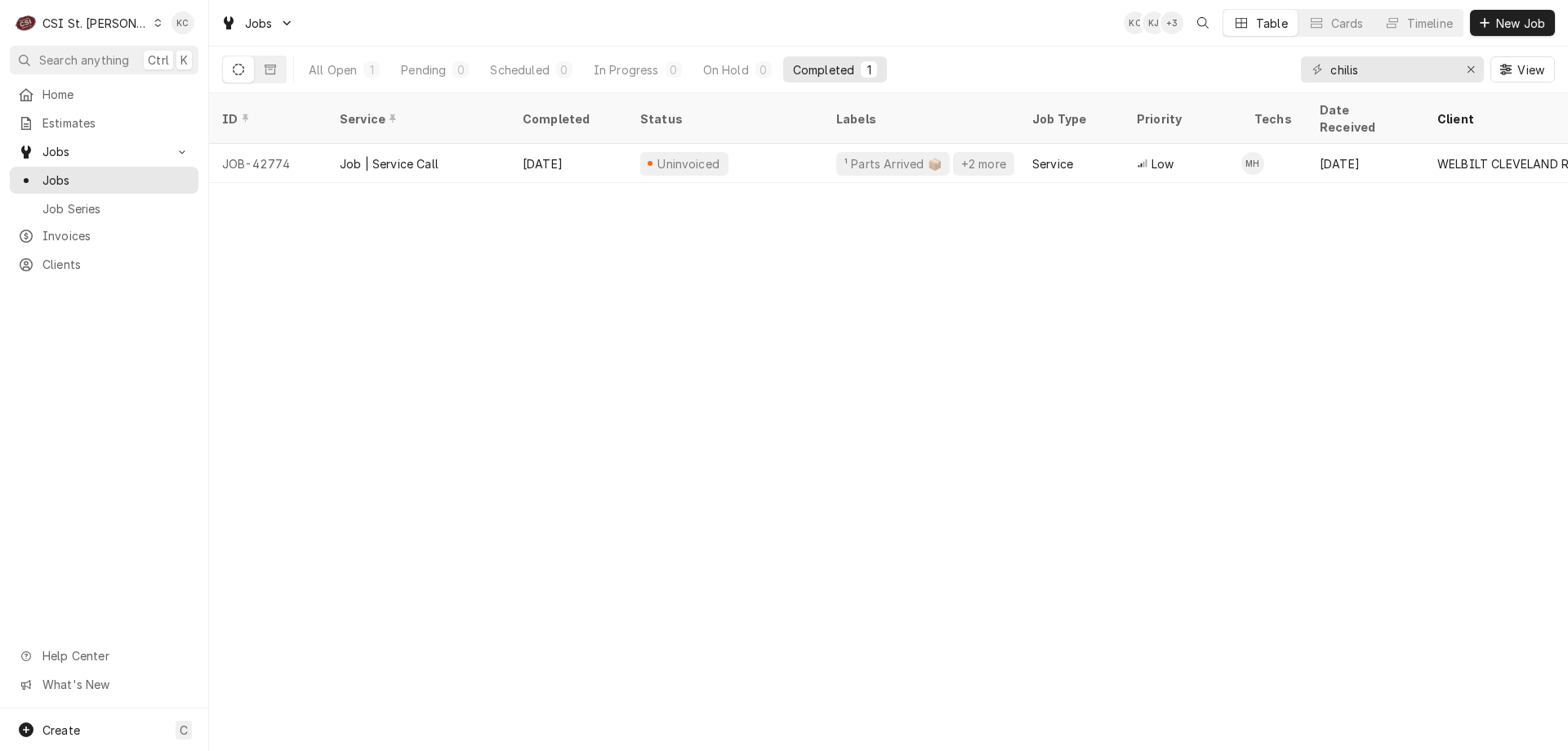
drag, startPoint x: 1383, startPoint y: 52, endPoint x: 1376, endPoint y: 58, distance: 9.2
click at [1376, 58] on div "chilis View" at bounding box center [1427, 69] width 254 height 45
drag, startPoint x: 1374, startPoint y: 65, endPoint x: 1311, endPoint y: 73, distance: 63.5
click at [1311, 73] on div "chilis" at bounding box center [1392, 69] width 183 height 26
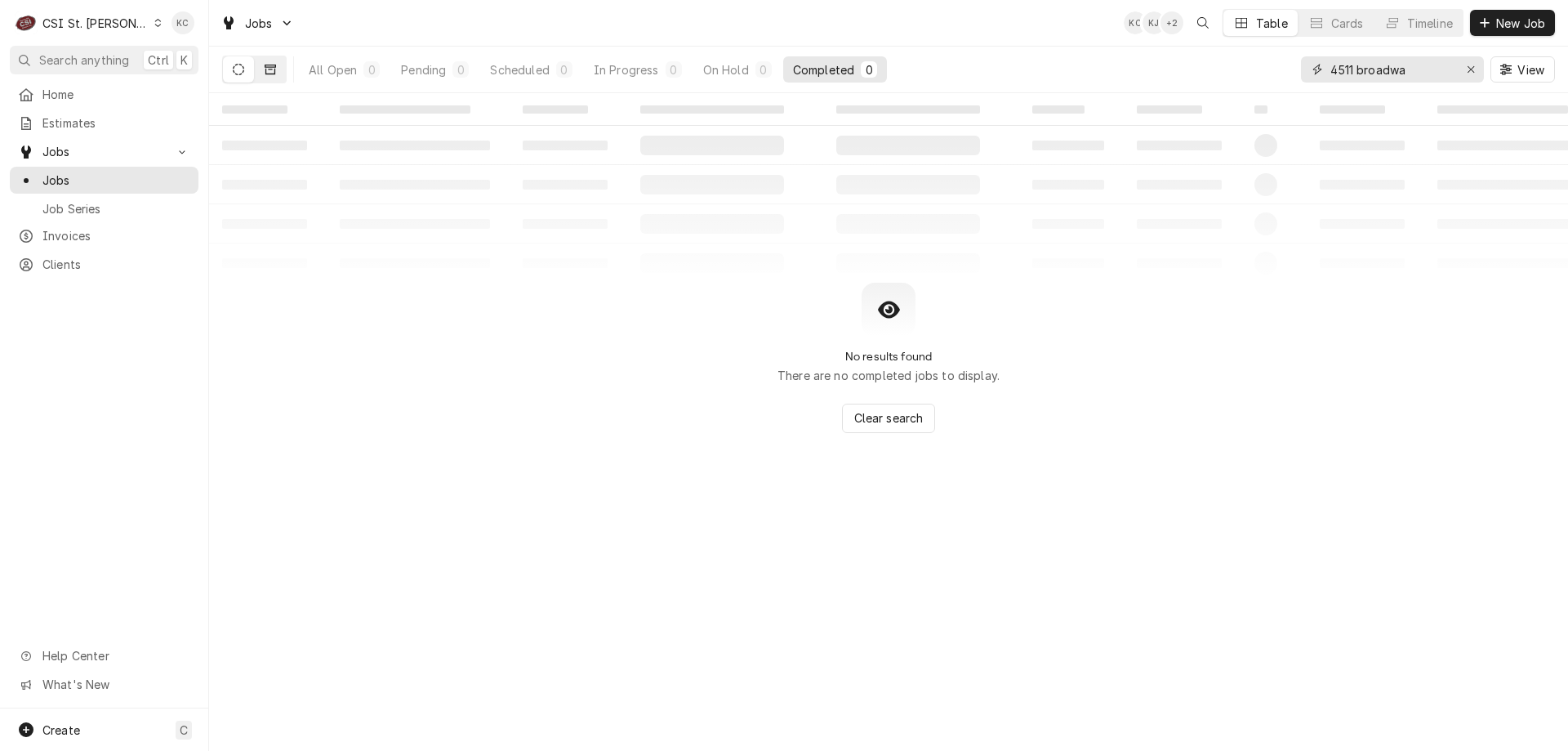
type input "4511 broadwa"
click at [269, 69] on icon "Dynamic Content Wrapper" at bounding box center [270, 69] width 12 height 12
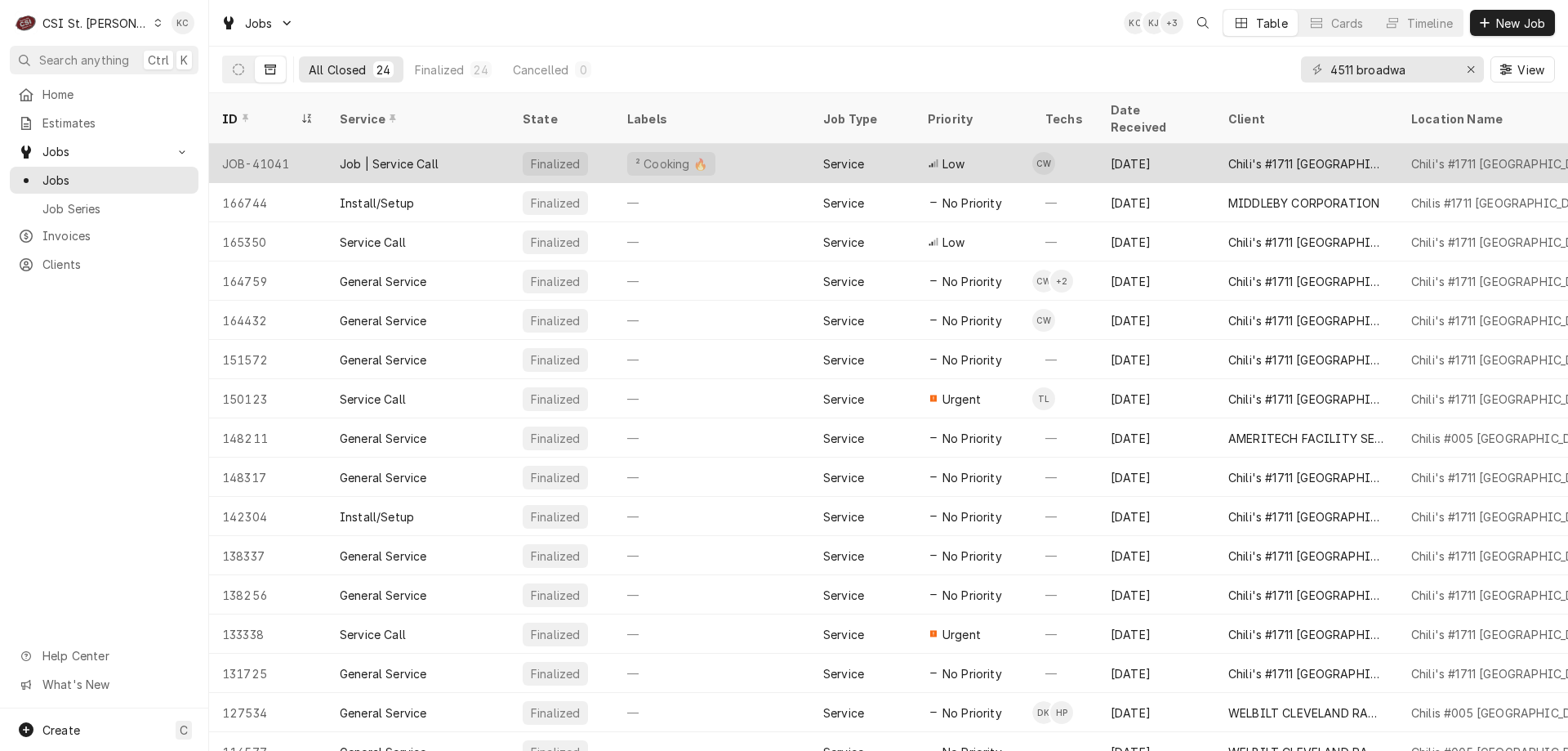
click at [994, 144] on div "Low" at bounding box center [974, 163] width 117 height 39
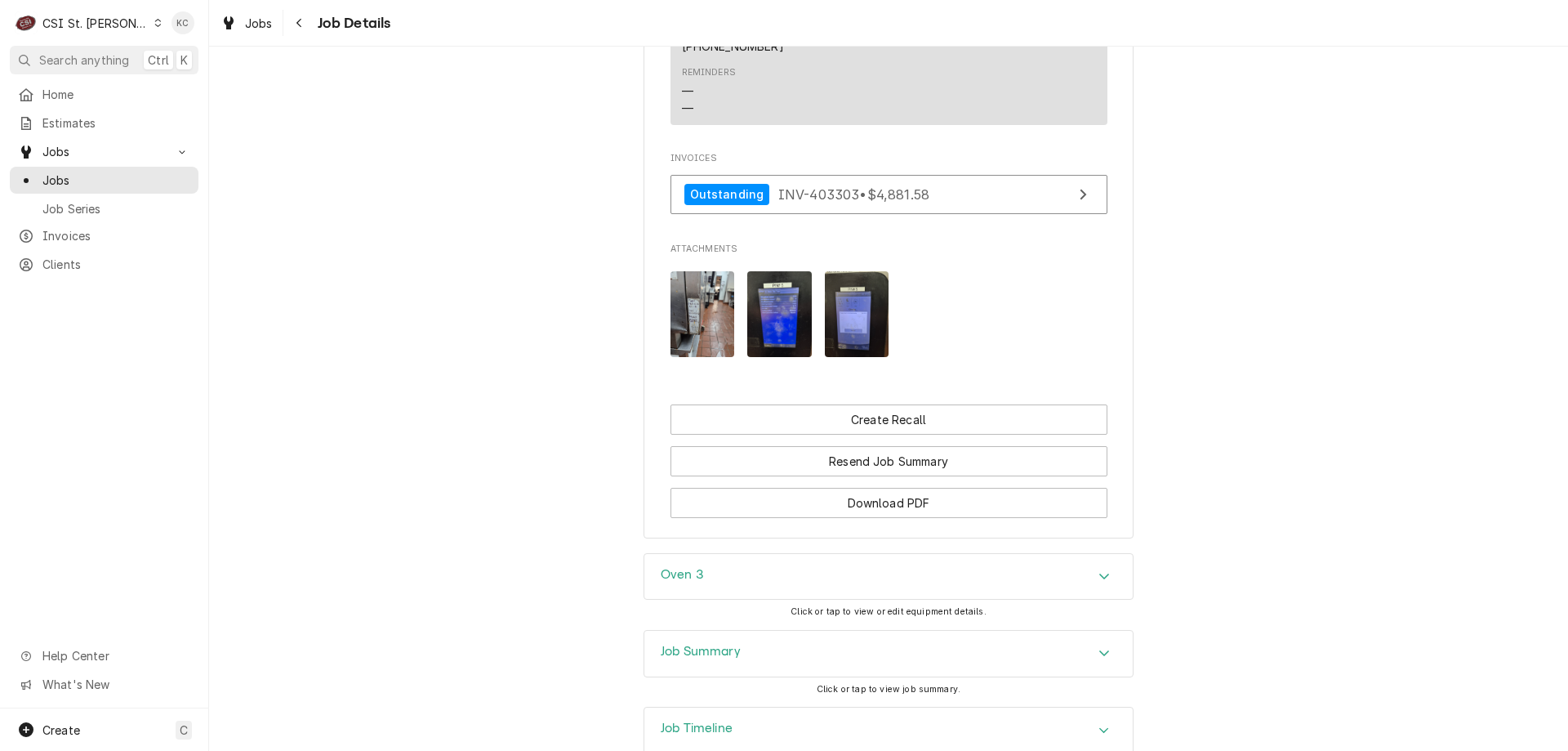
scroll to position [1872, 0]
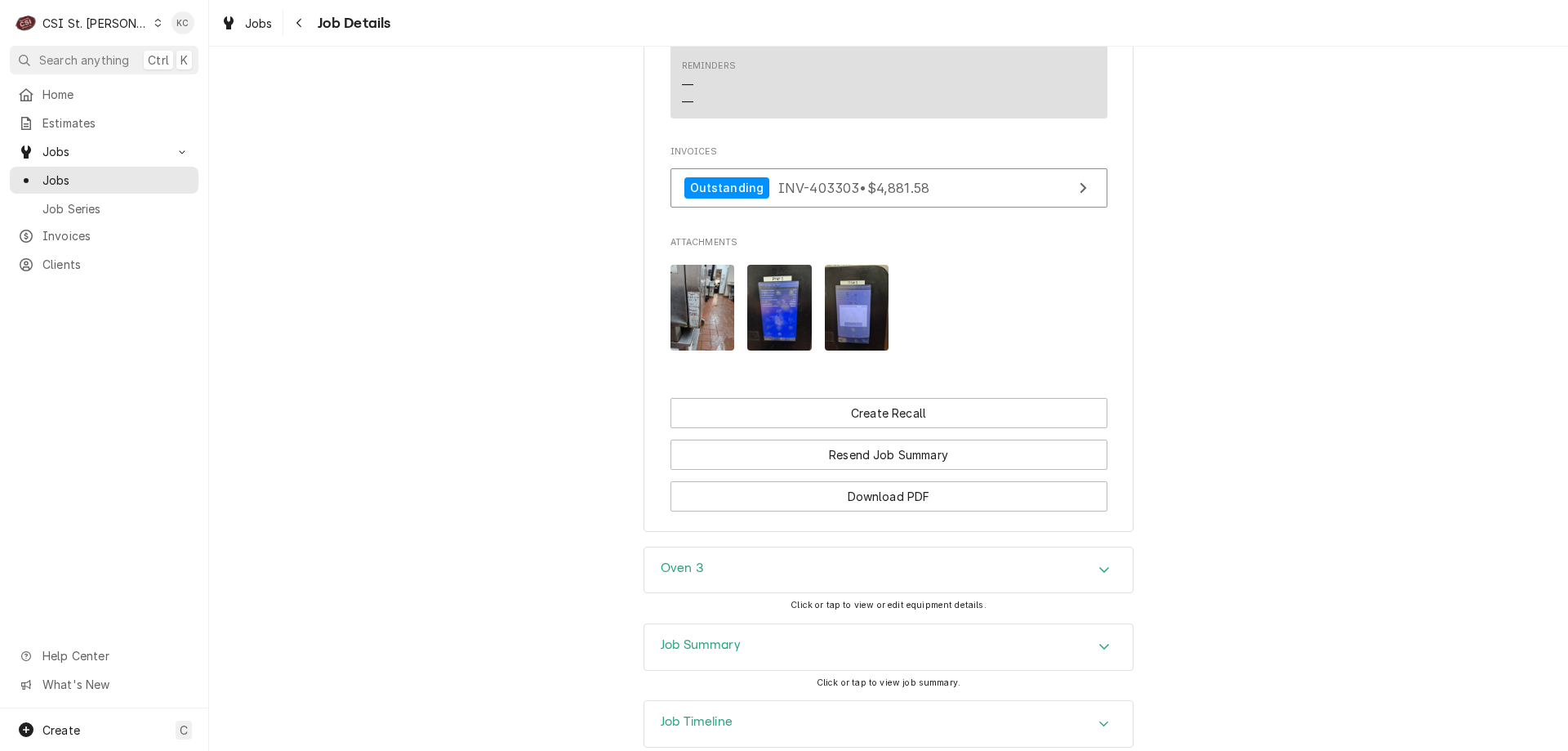
click at [989, 701] on div "Job Timeline" at bounding box center [889, 724] width 489 height 45
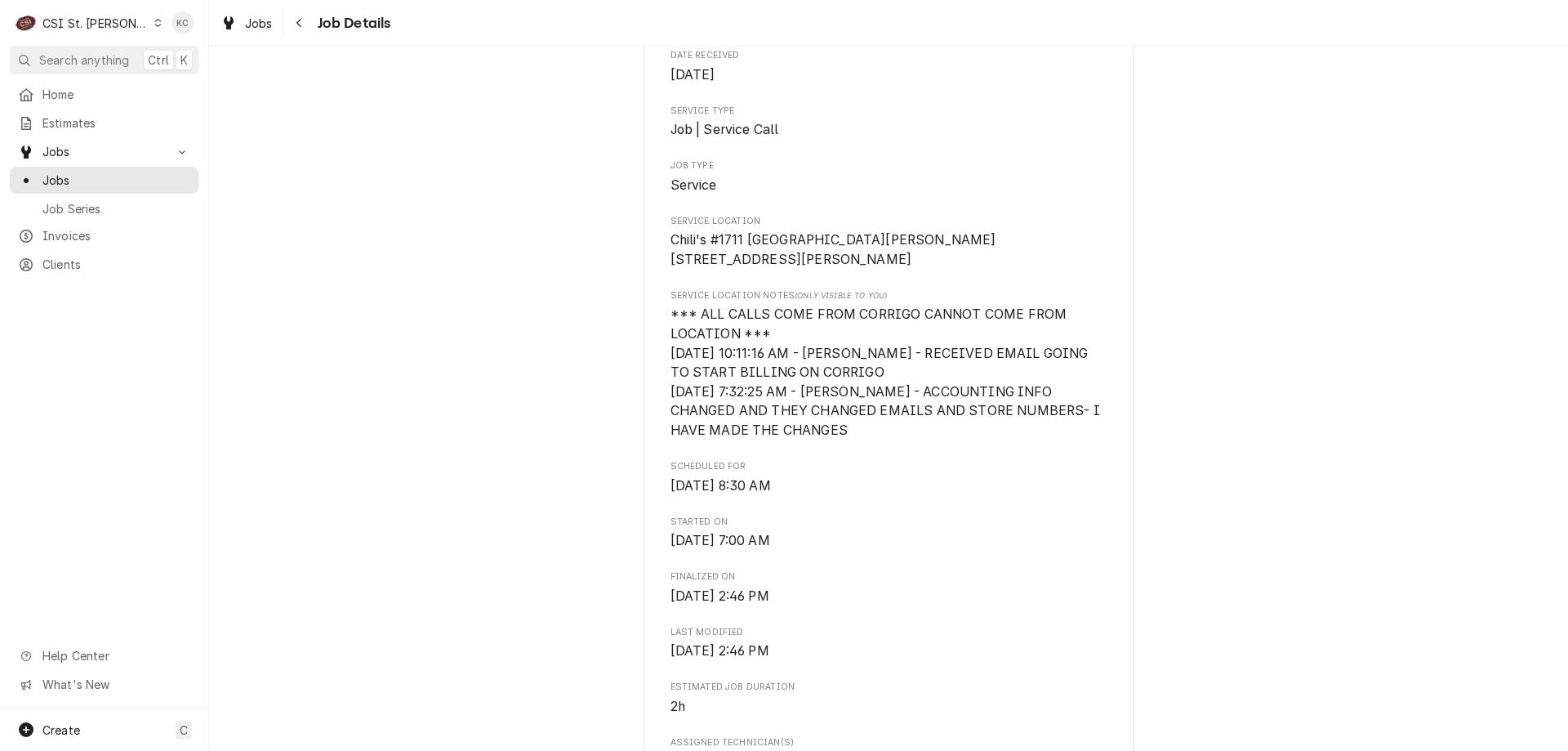
scroll to position [152, 0]
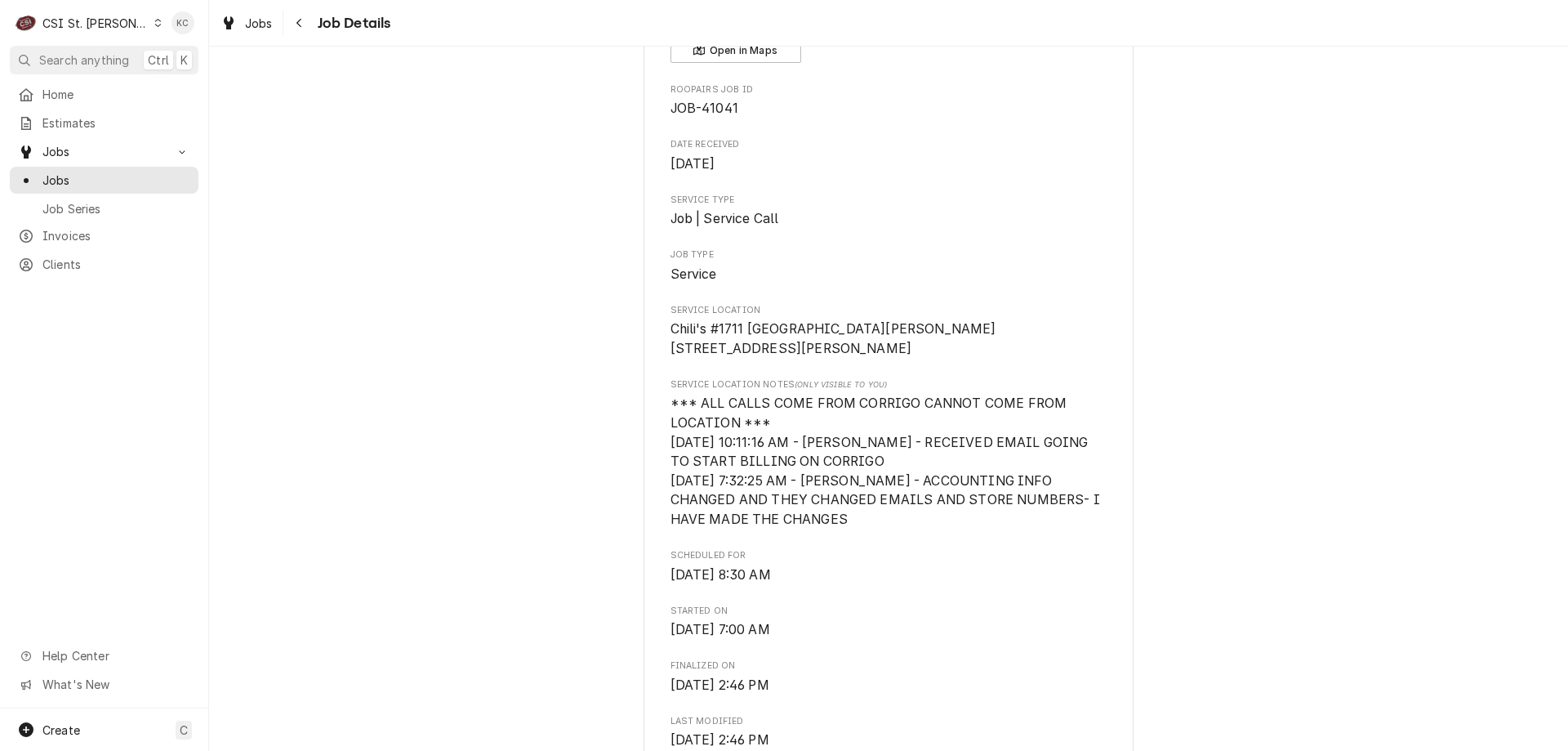
click at [73, 20] on div "CSI St. [PERSON_NAME]" at bounding box center [95, 23] width 106 height 17
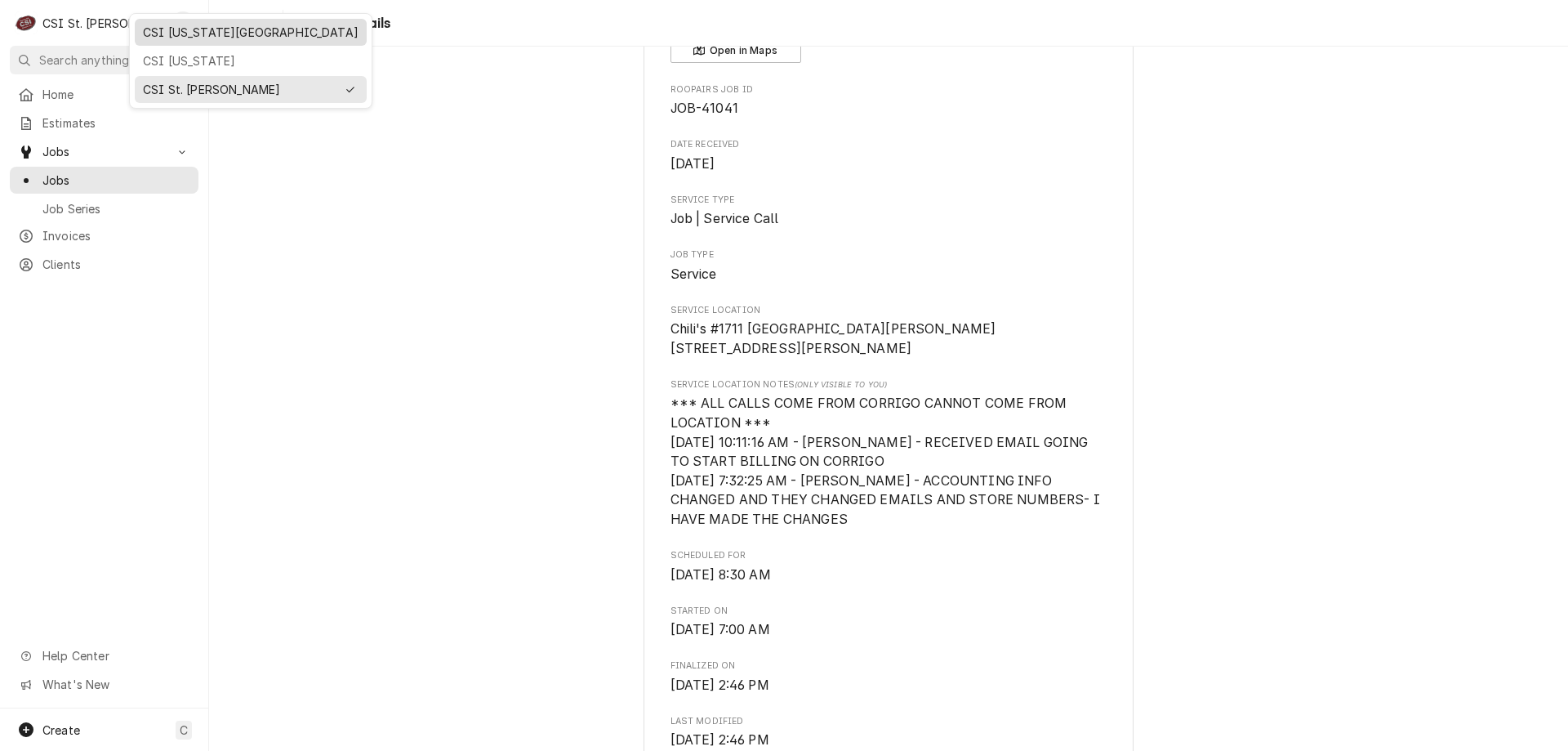
click at [175, 33] on div "CSI [US_STATE][GEOGRAPHIC_DATA]" at bounding box center [250, 32] width 216 height 17
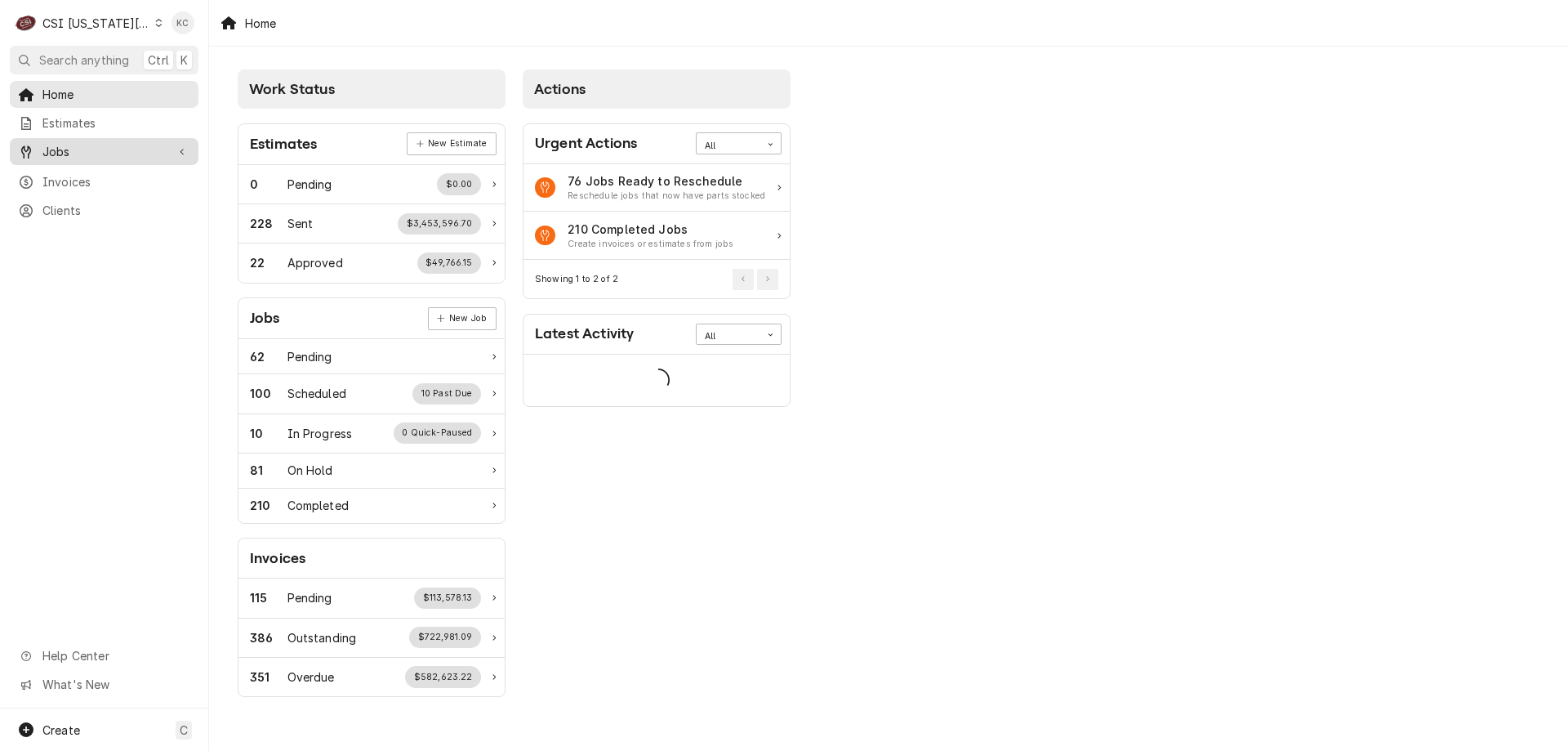
click at [102, 148] on span "Jobs" at bounding box center [103, 151] width 123 height 17
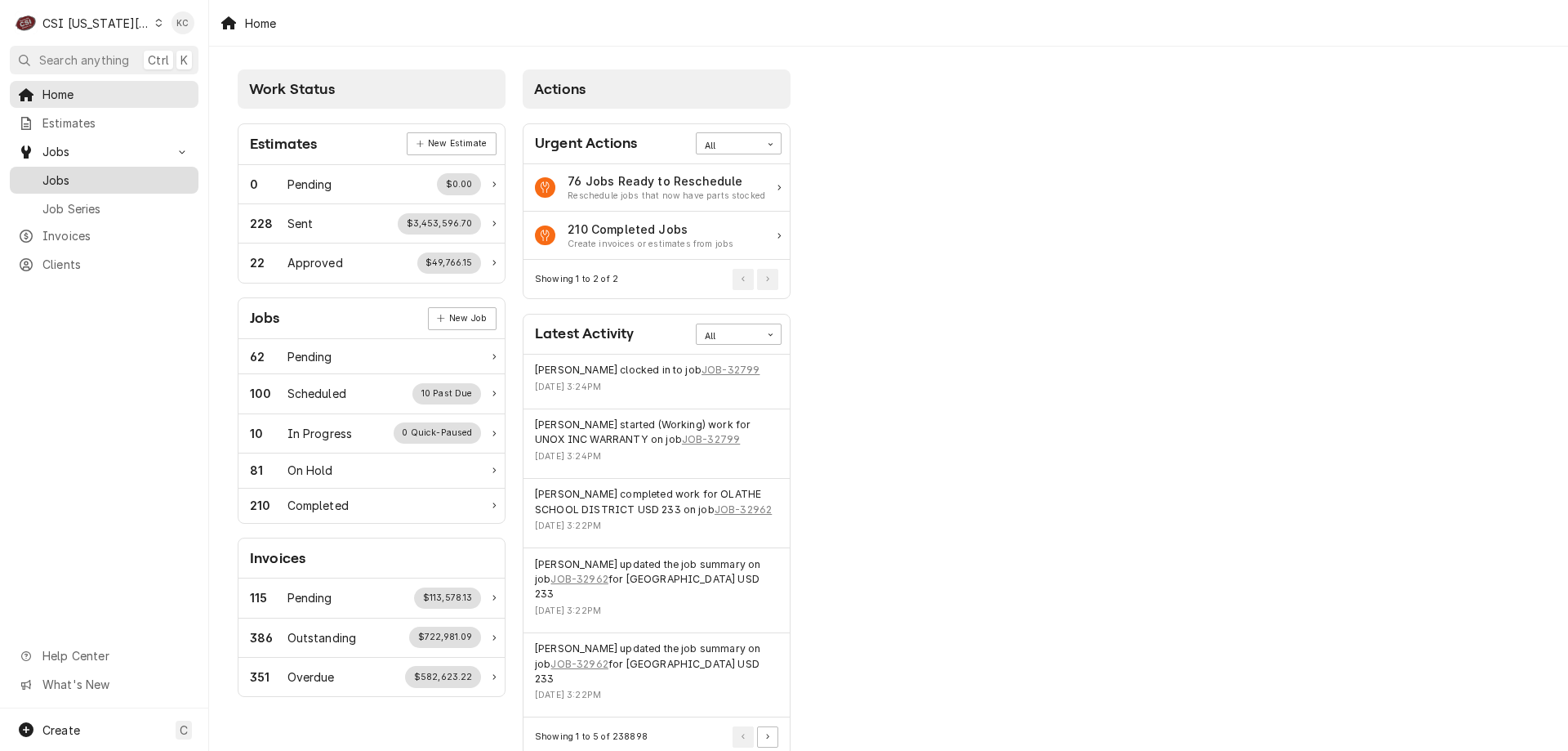
click at [51, 183] on div "Jobs" at bounding box center [104, 180] width 182 height 21
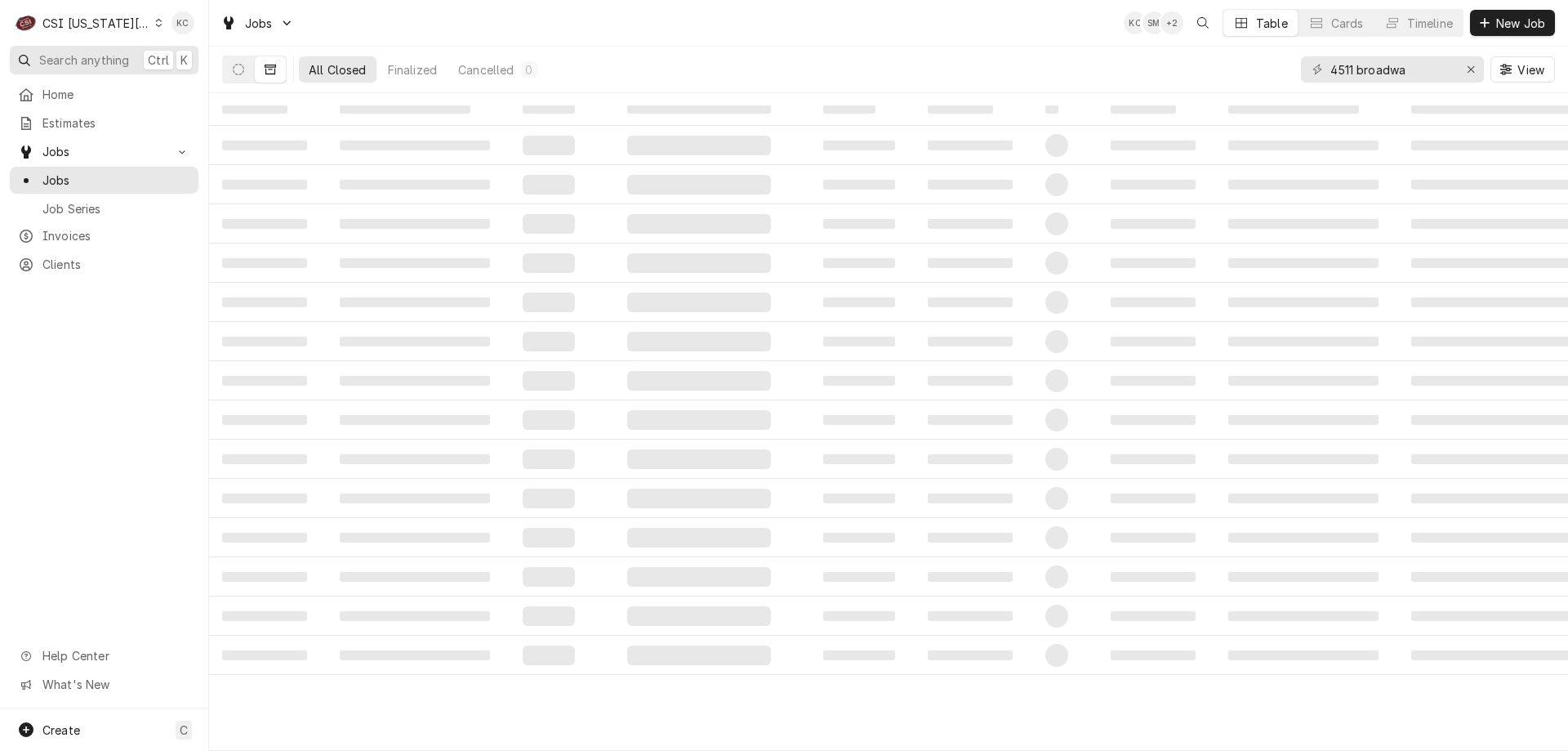
click at [125, 65] on span "Search anything" at bounding box center [83, 60] width 90 height 17
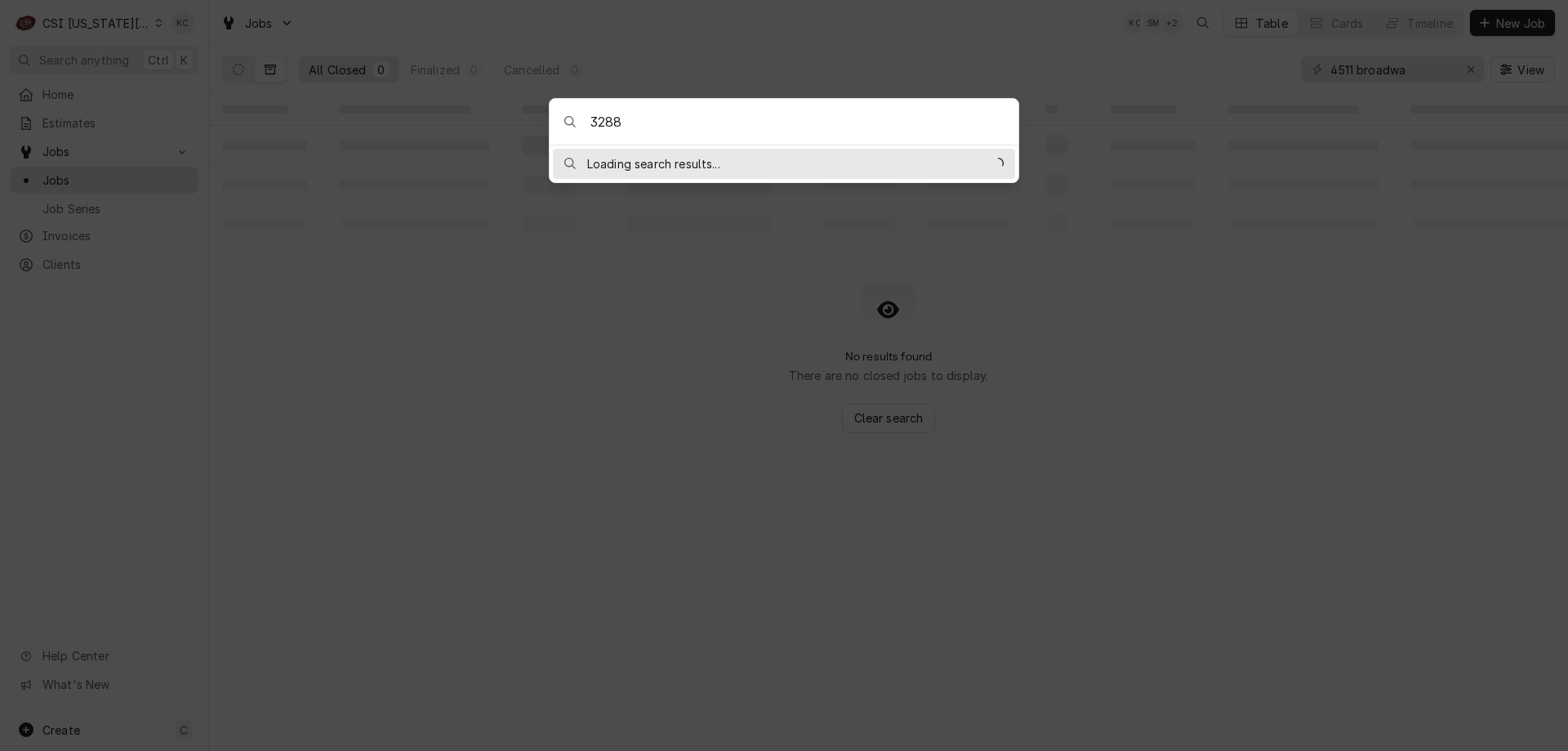
type input "32884"
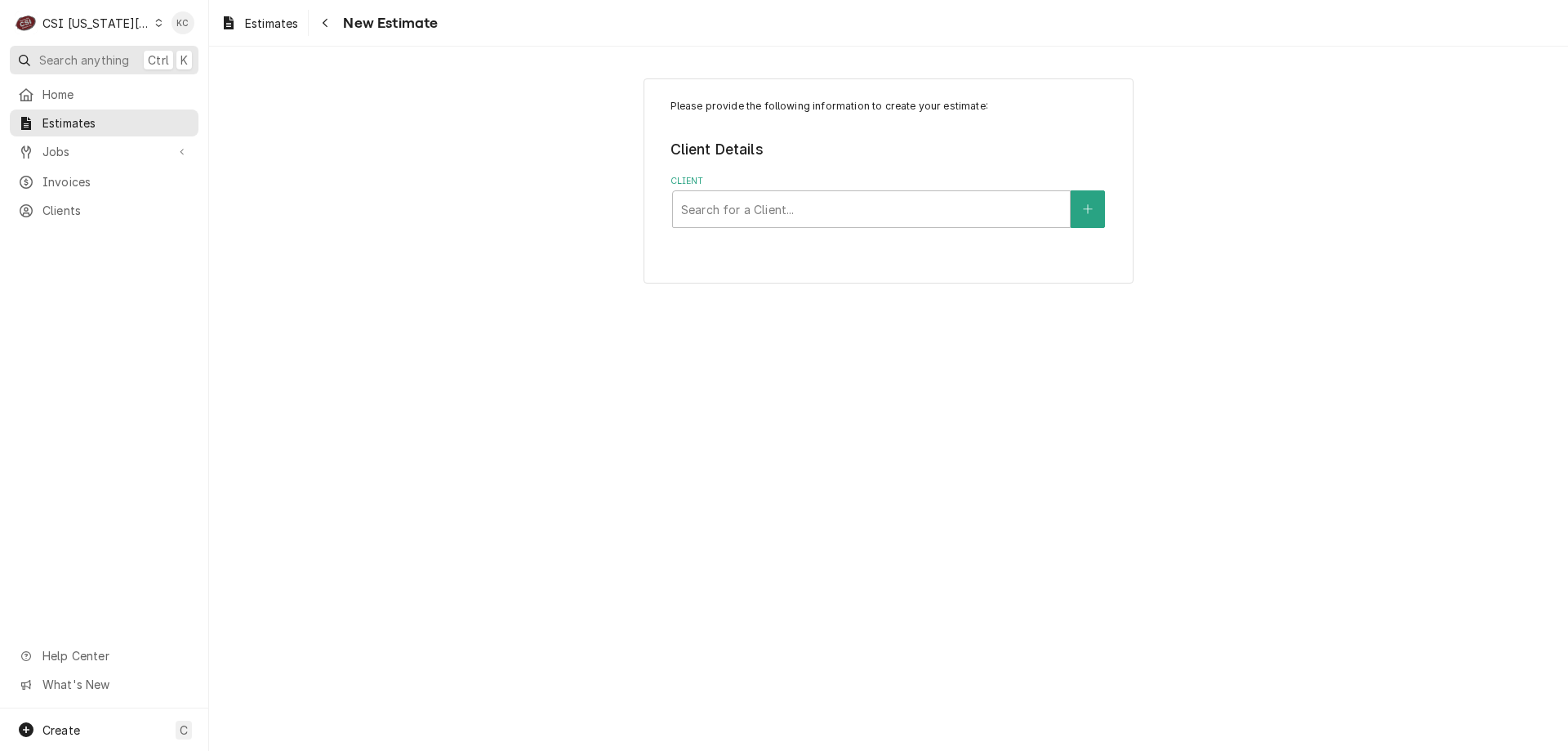
click at [82, 55] on span "Search anything" at bounding box center [83, 60] width 90 height 17
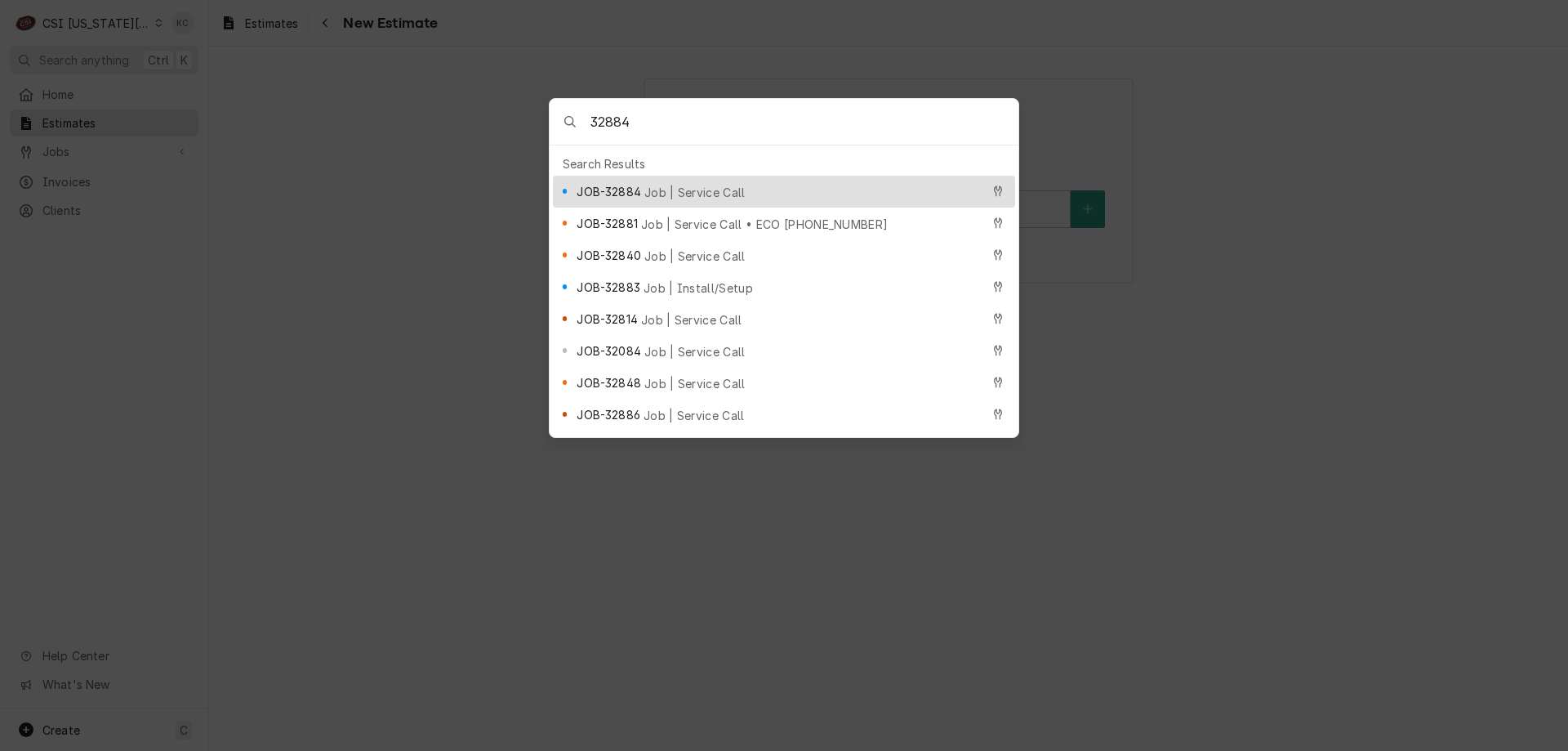
type input "32884"
click at [676, 184] on span "Job | Service Call" at bounding box center [695, 192] width 102 height 17
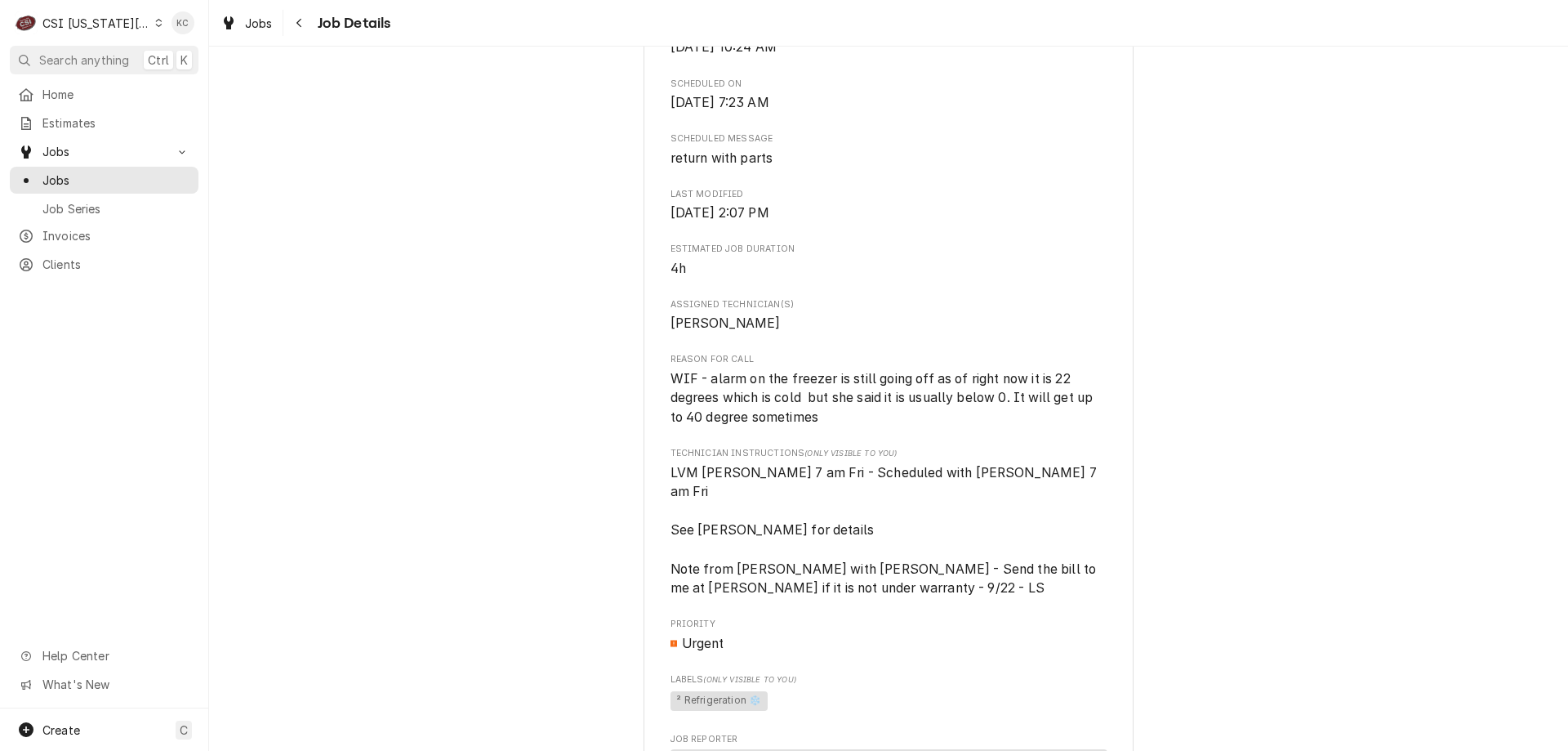
scroll to position [540, 0]
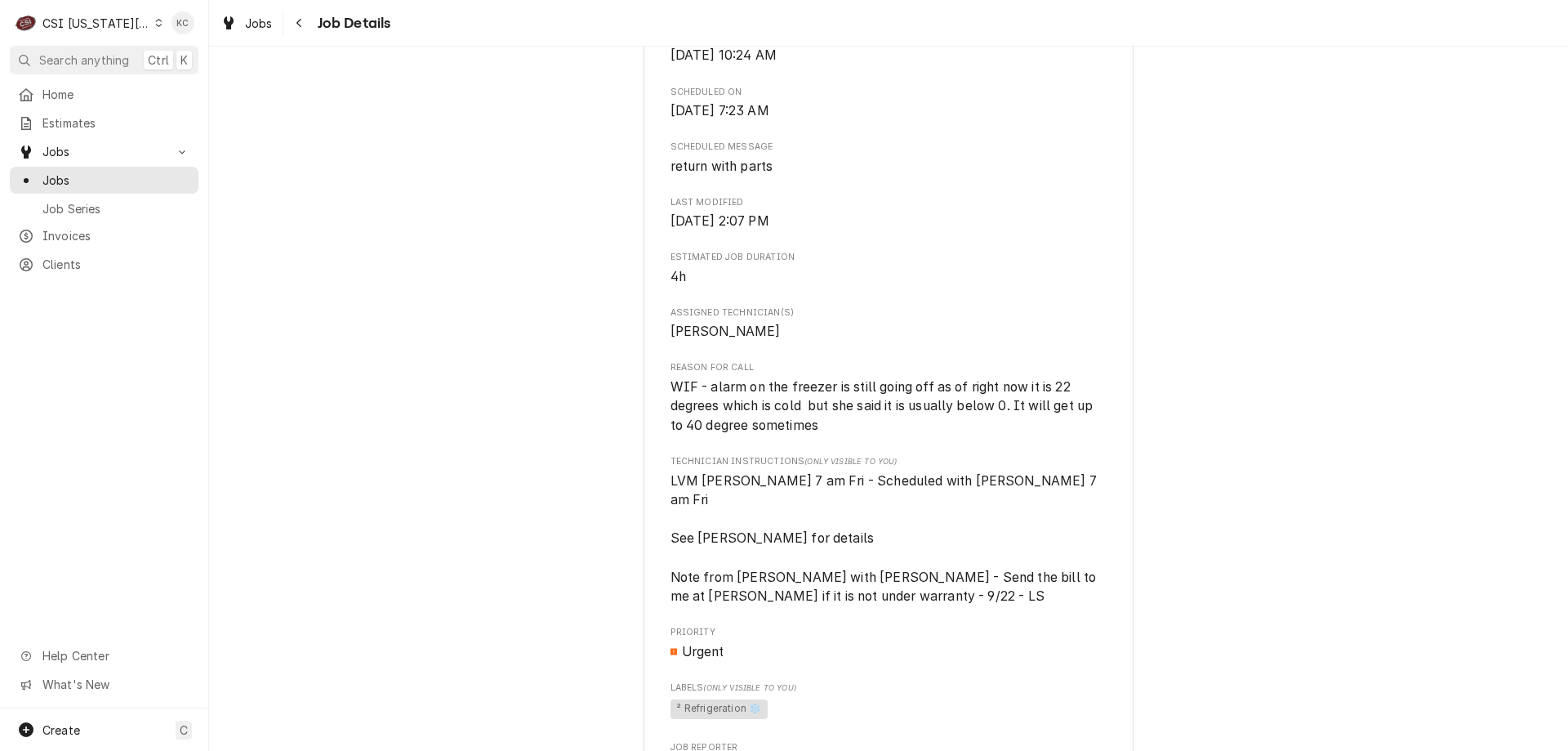
click at [394, 173] on div "Upcoming [PERSON_NAME] FOOD SERVICE EQUIPMENT (1) [PERSON_NAME][GEOGRAPHIC_DATA…" at bounding box center [889, 447] width 1359 height 1848
click at [82, 27] on div "CSI [US_STATE][GEOGRAPHIC_DATA]" at bounding box center [96, 23] width 107 height 17
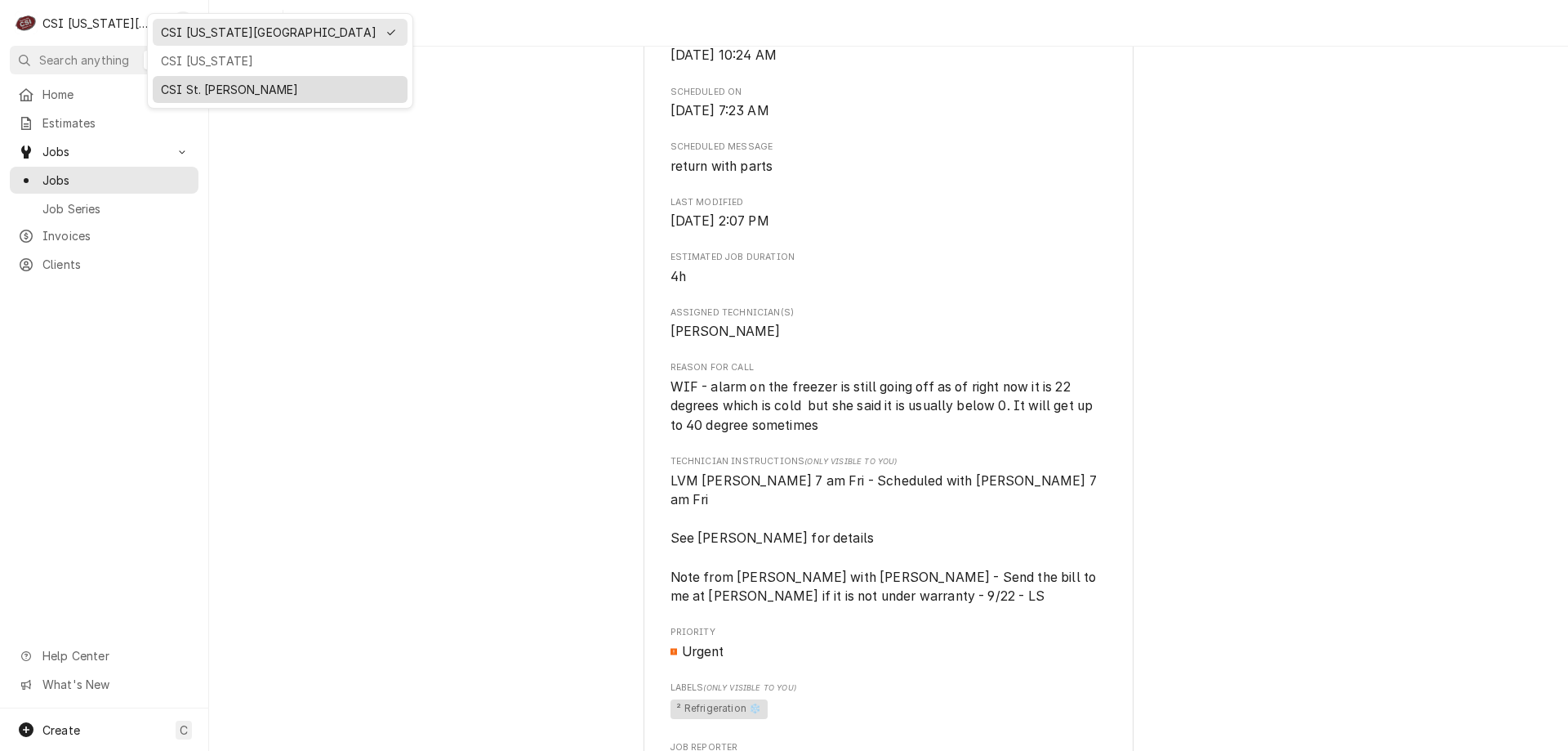
click at [251, 84] on div "CSI St. [PERSON_NAME]" at bounding box center [280, 89] width 239 height 17
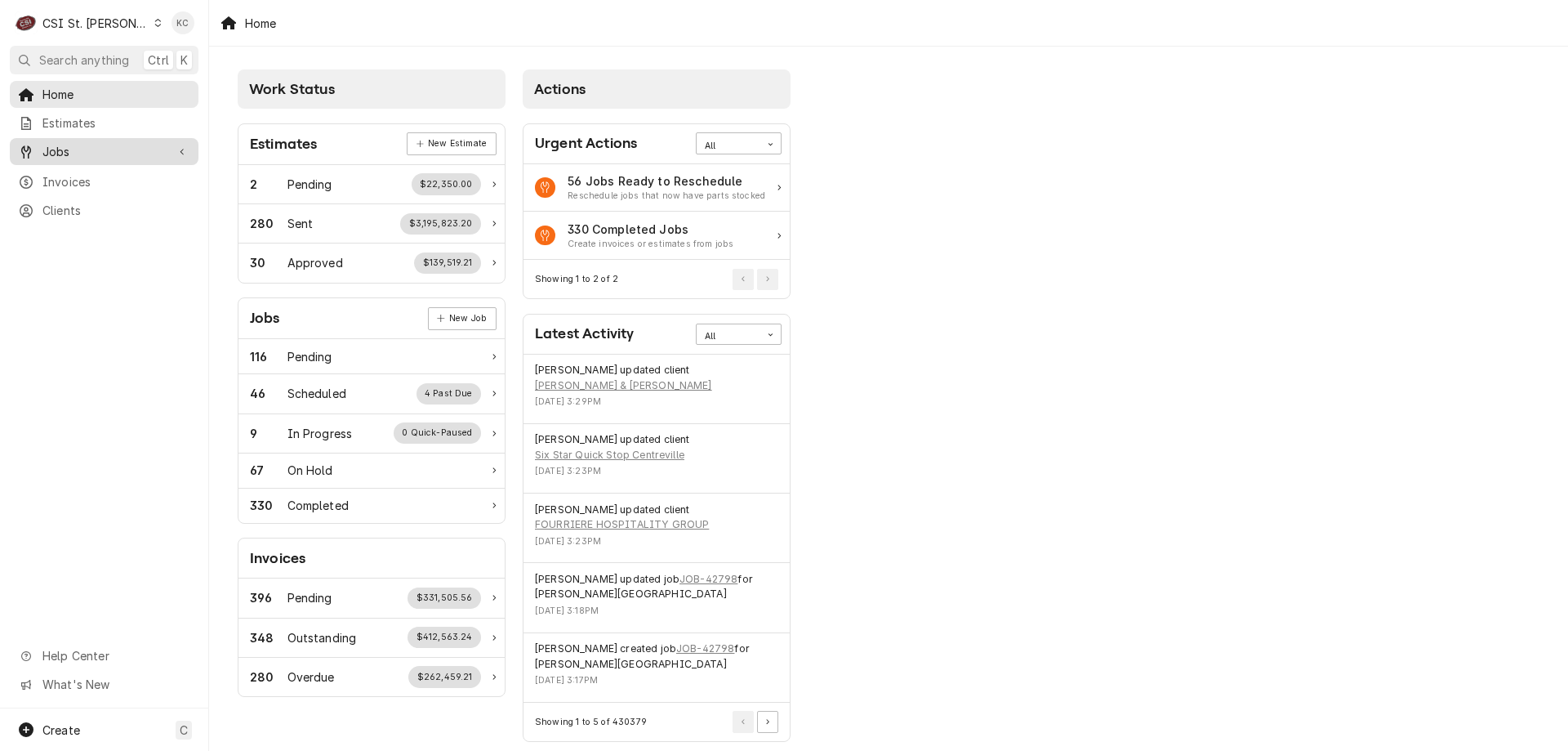
click at [102, 141] on div "Jobs" at bounding box center [104, 151] width 182 height 21
click at [93, 171] on span "Jobs" at bounding box center [116, 179] width 148 height 17
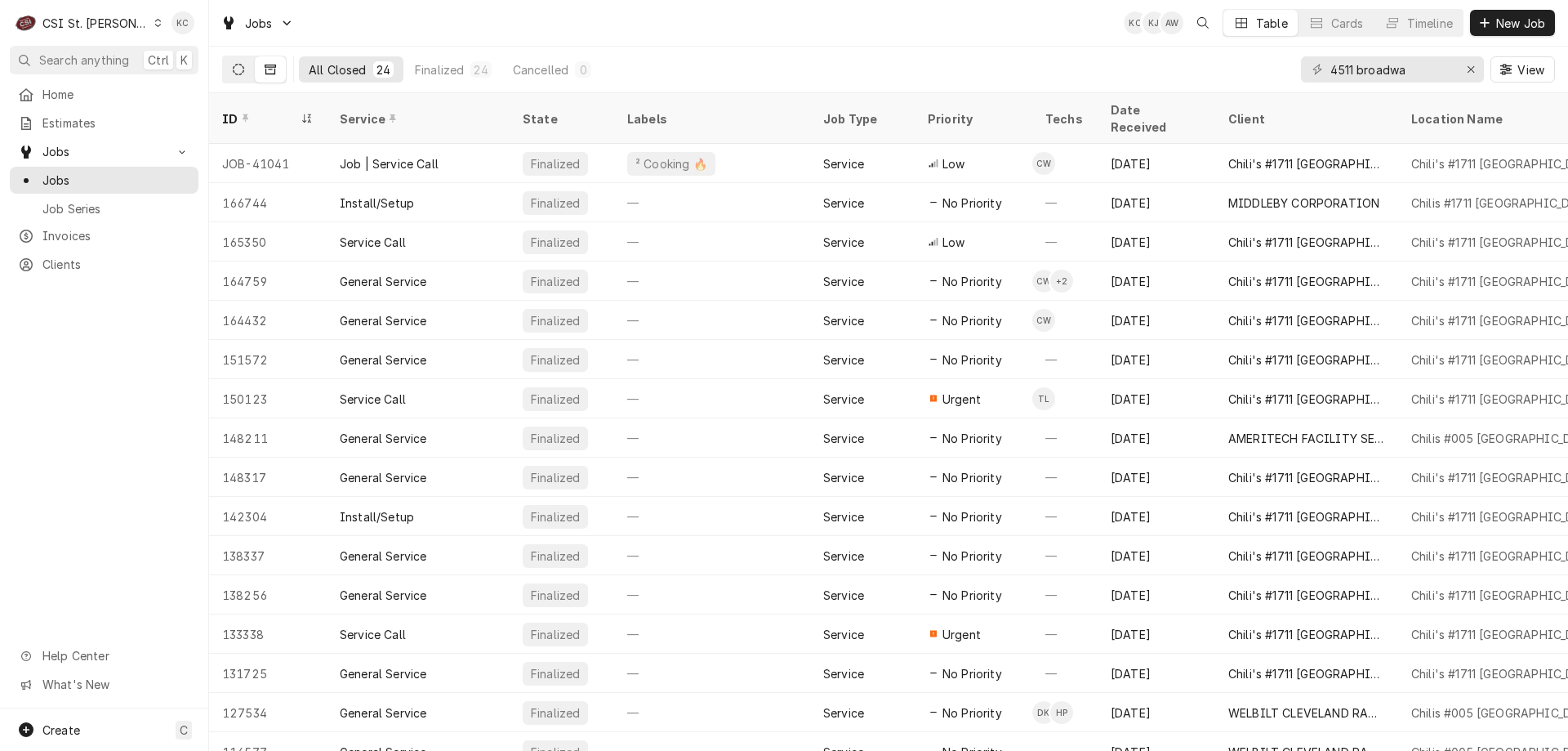
click at [236, 69] on icon "Dynamic Content Wrapper" at bounding box center [239, 69] width 12 height 12
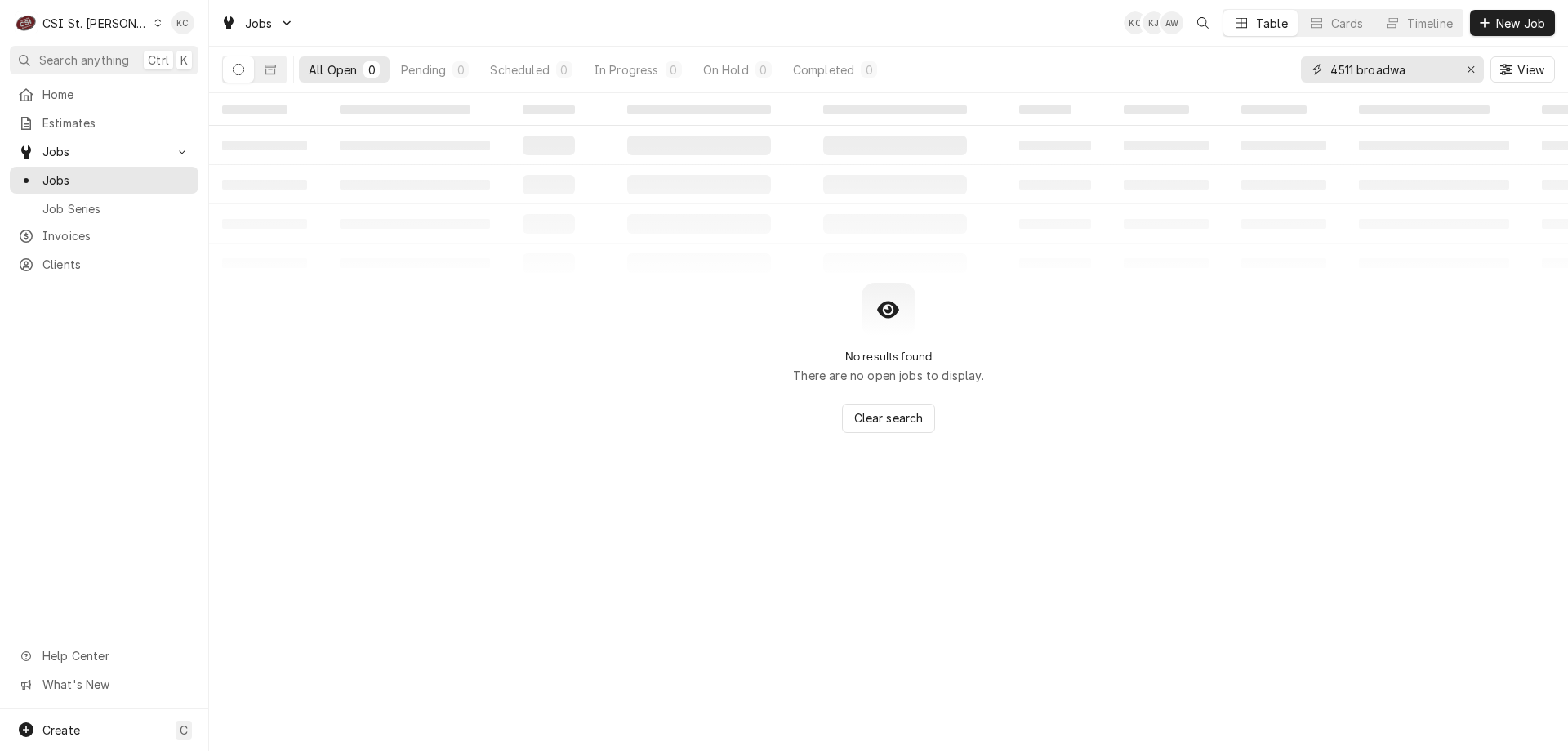
drag, startPoint x: 1425, startPoint y: 78, endPoint x: 1246, endPoint y: 74, distance: 179.0
click at [1246, 74] on div "All Open 0 Pending 0 Scheduled 0 In Progress 0 On Hold 0 Completed 0 4511 broad…" at bounding box center [889, 69] width 1332 height 45
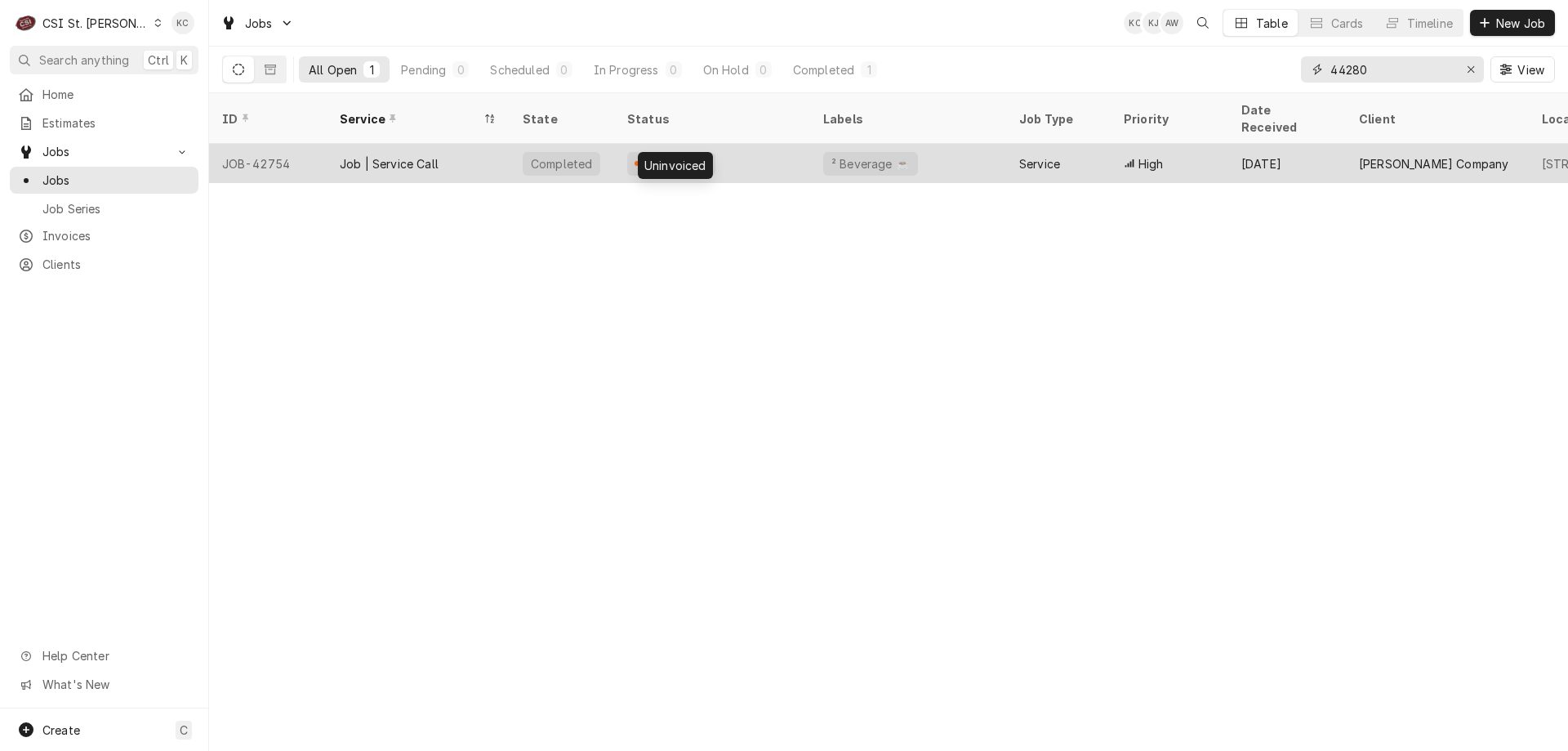
type input "44280"
click at [684, 155] on div "Uninvoiced" at bounding box center [676, 164] width 66 height 17
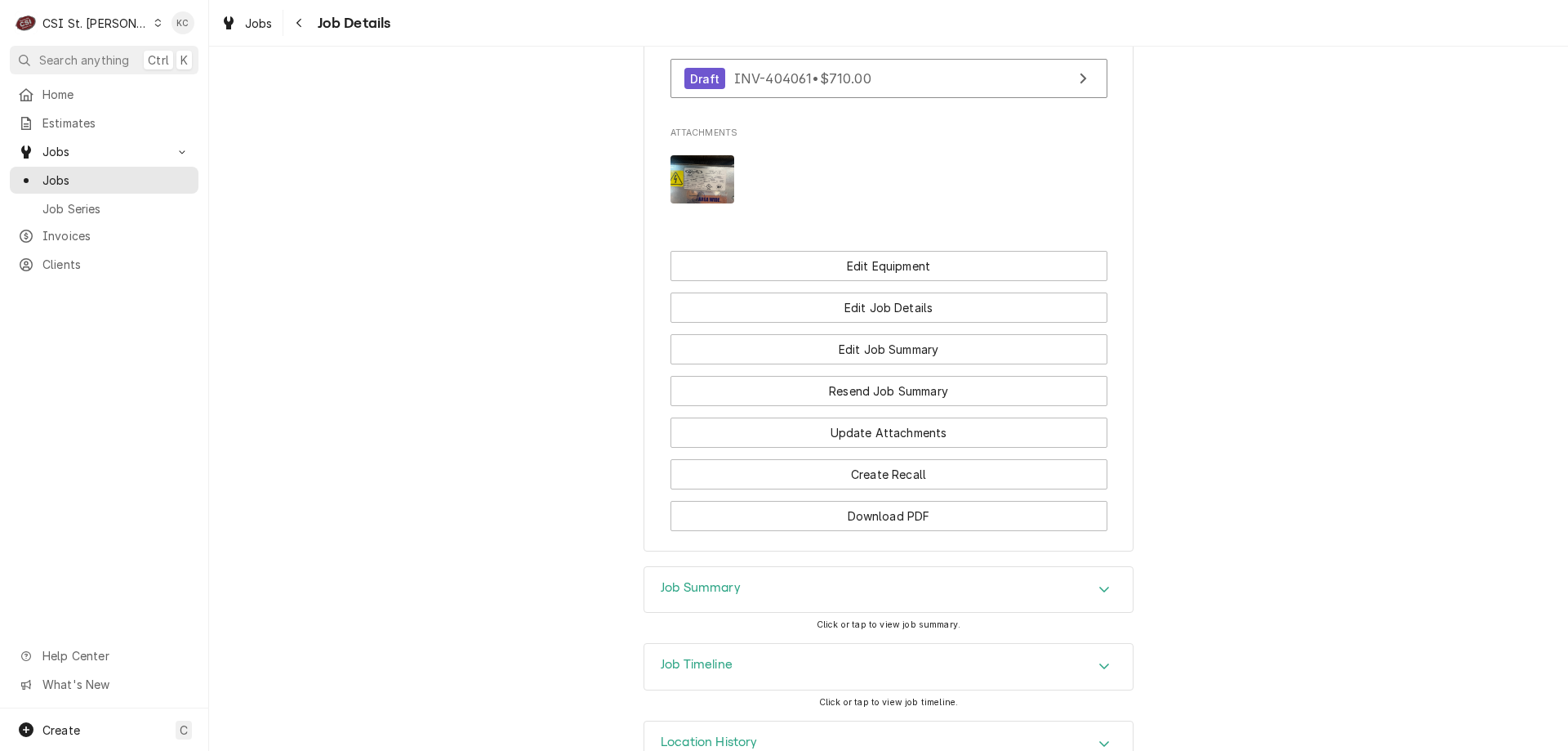
scroll to position [1638, 0]
click at [760, 565] on div "Job Summary" at bounding box center [889, 587] width 489 height 45
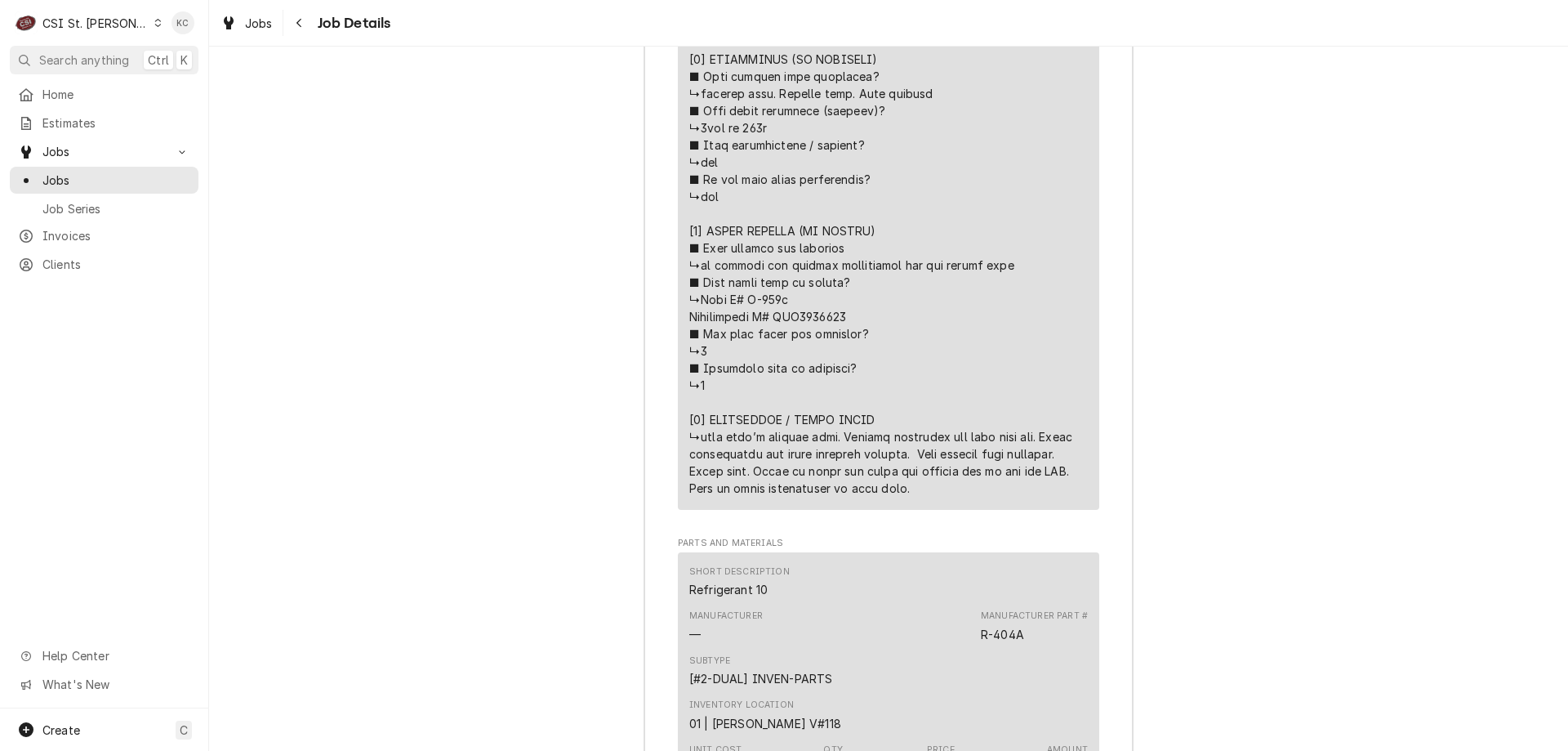
scroll to position [3587, 0]
